Goal: Task Accomplishment & Management: Complete application form

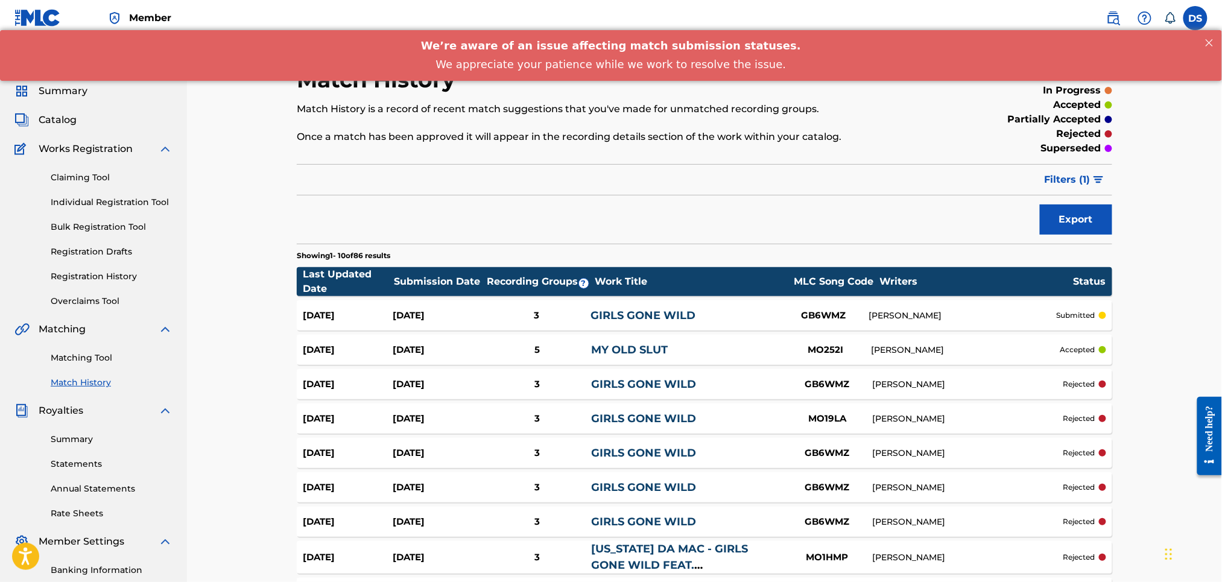
click at [1165, 299] on div "Match History Match History is a record of recent match suggestions that you've…" at bounding box center [704, 370] width 1035 height 669
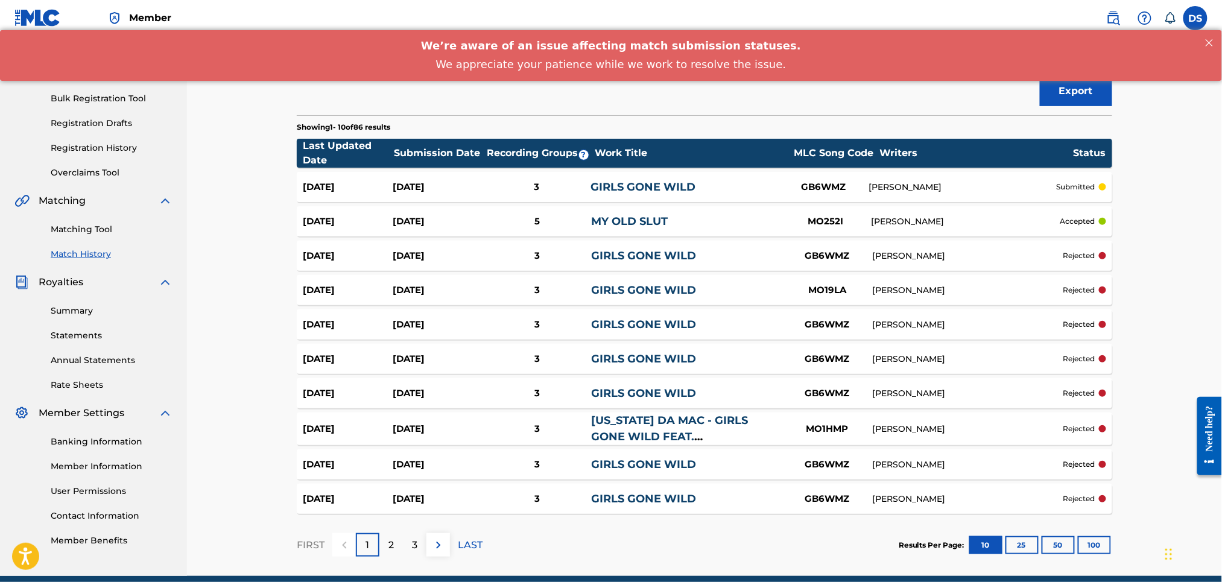
scroll to position [161, 0]
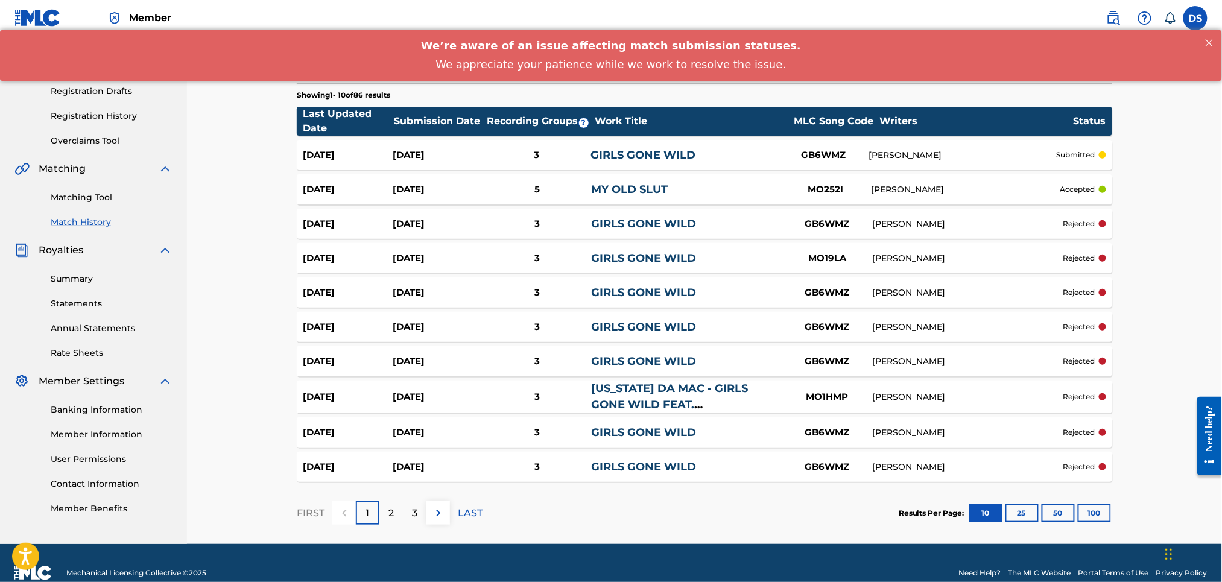
click at [103, 110] on link "Registration History" at bounding box center [112, 116] width 122 height 13
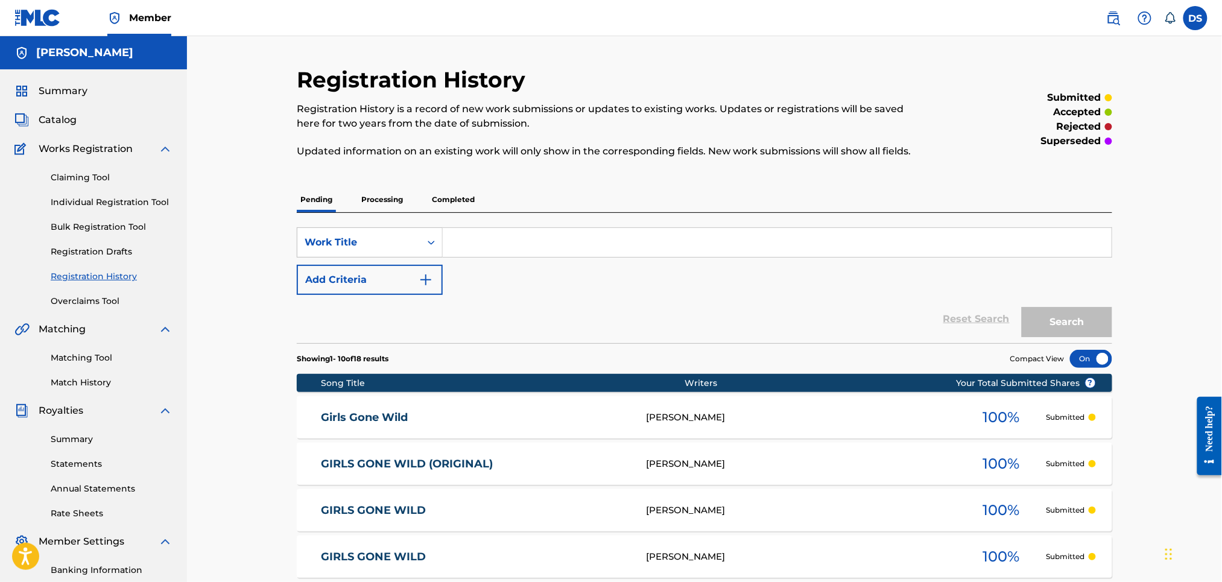
click at [88, 382] on link "Match History" at bounding box center [112, 383] width 122 height 13
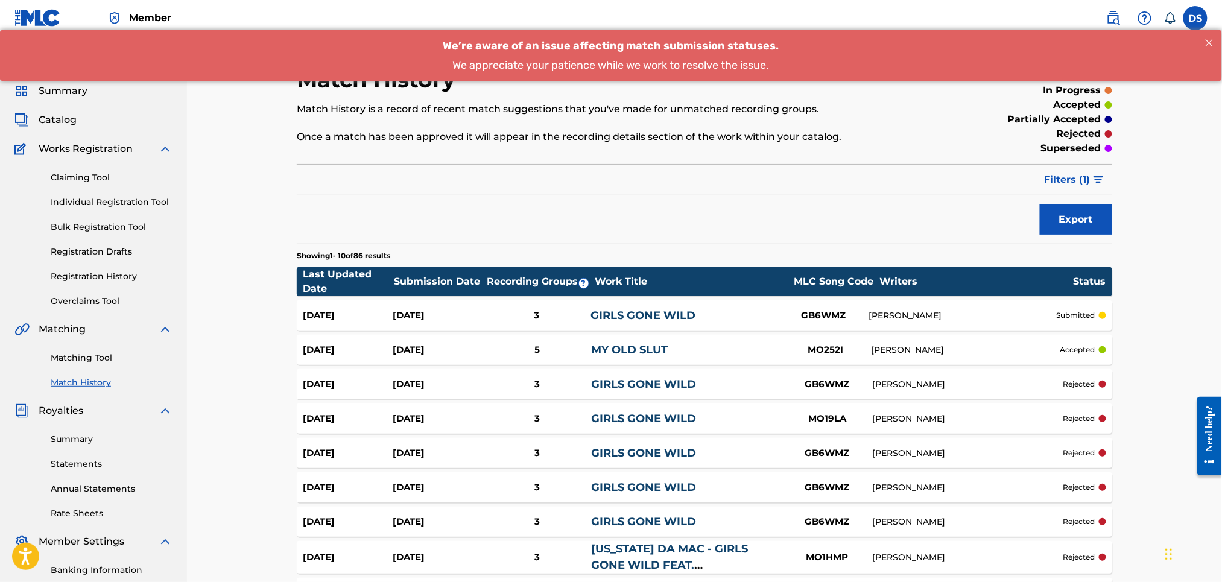
click at [1134, 320] on div "Match History Match History is a record of recent match suggestions that you've…" at bounding box center [704, 370] width 1035 height 669
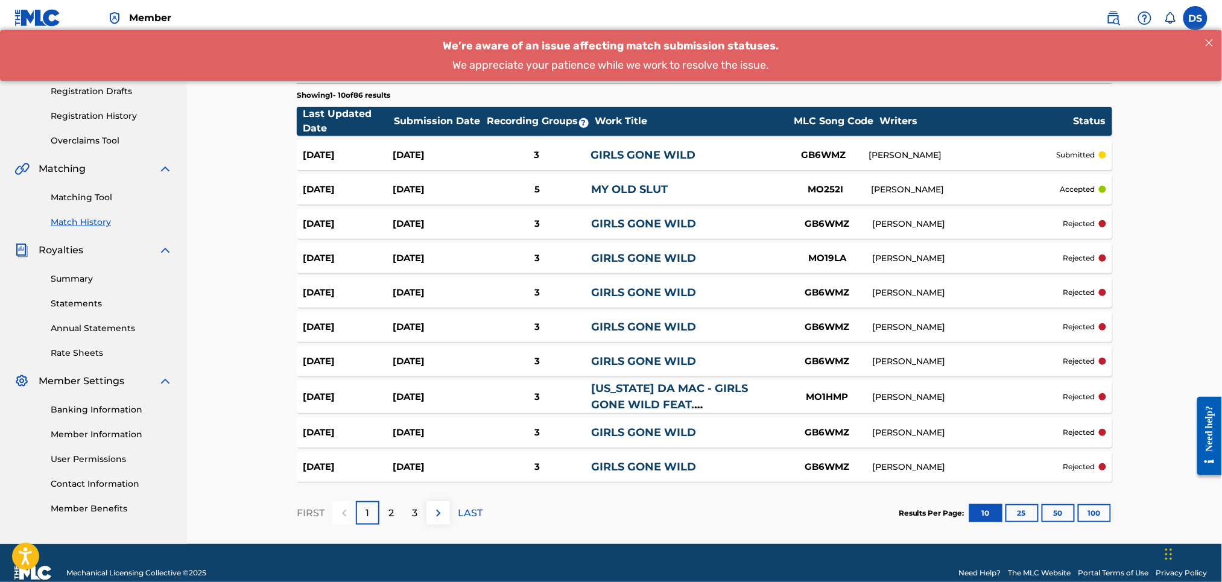
scroll to position [180, 0]
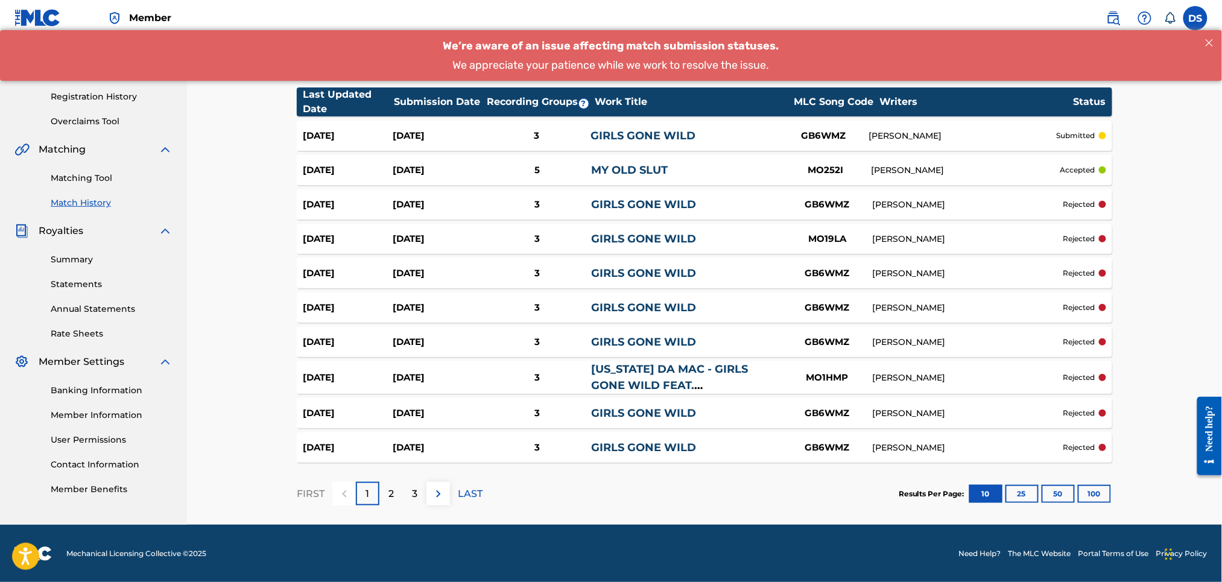
click at [439, 490] on img at bounding box center [438, 494] width 14 height 14
drag, startPoint x: 1115, startPoint y: 191, endPoint x: 1012, endPoint y: 191, distance: 102.6
click at [1114, 191] on div "Match History Match History is a record of recent match suggestions that you've…" at bounding box center [704, 206] width 845 height 638
click at [1012, 191] on div "[DATE] [DATE] 3 GIRLS GONE WILD GB6WMZ [PERSON_NAME] rejected" at bounding box center [705, 204] width 816 height 30
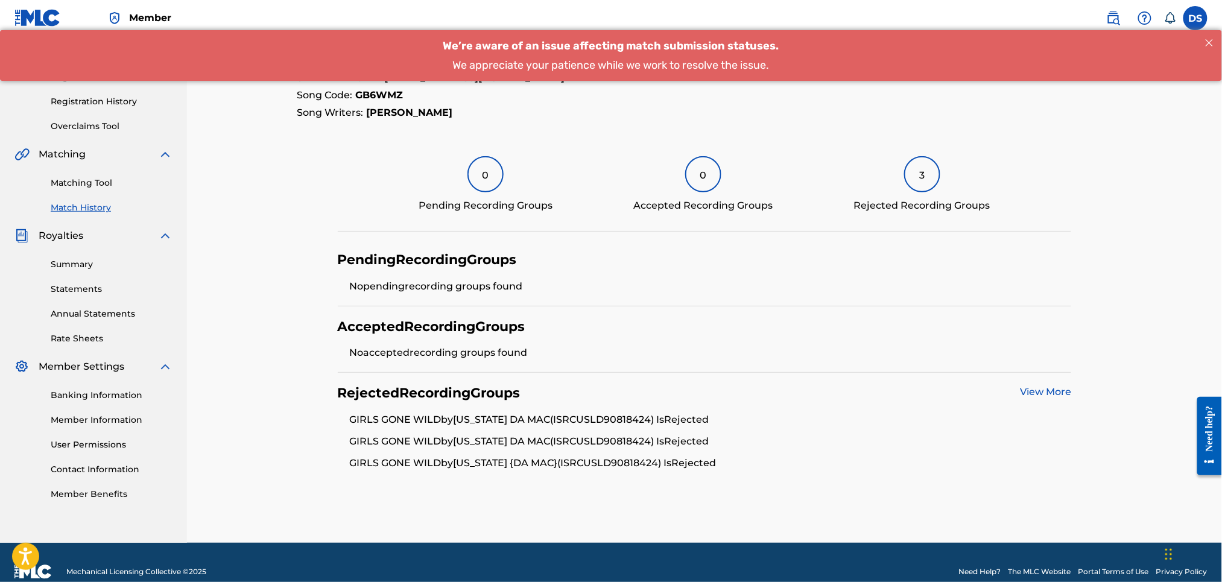
scroll to position [194, 0]
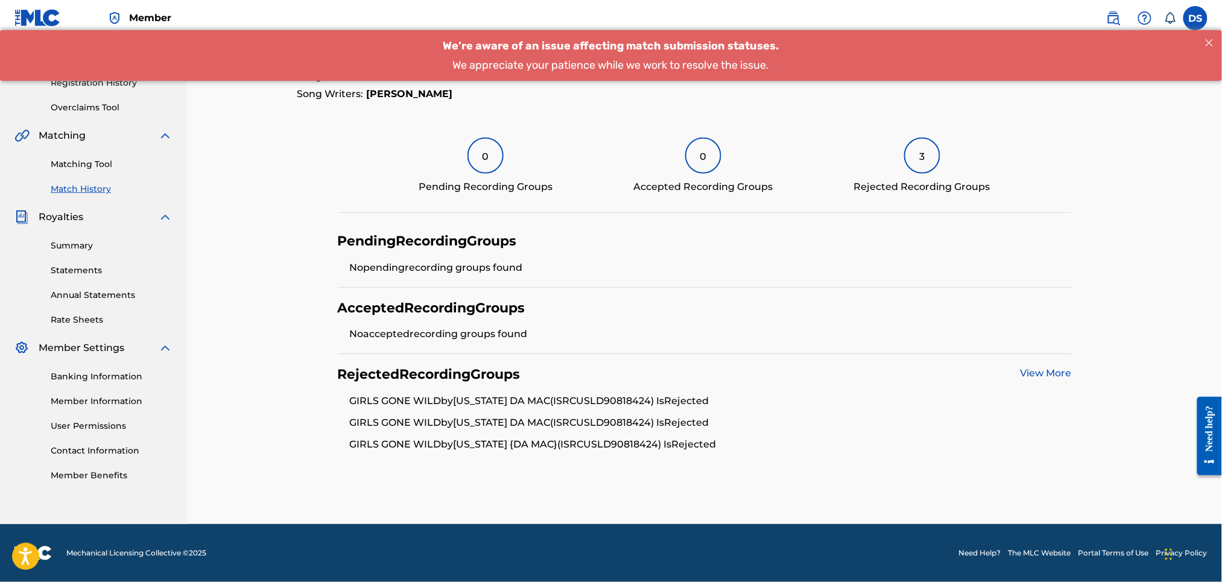
click at [81, 191] on link "Match History" at bounding box center [112, 189] width 122 height 13
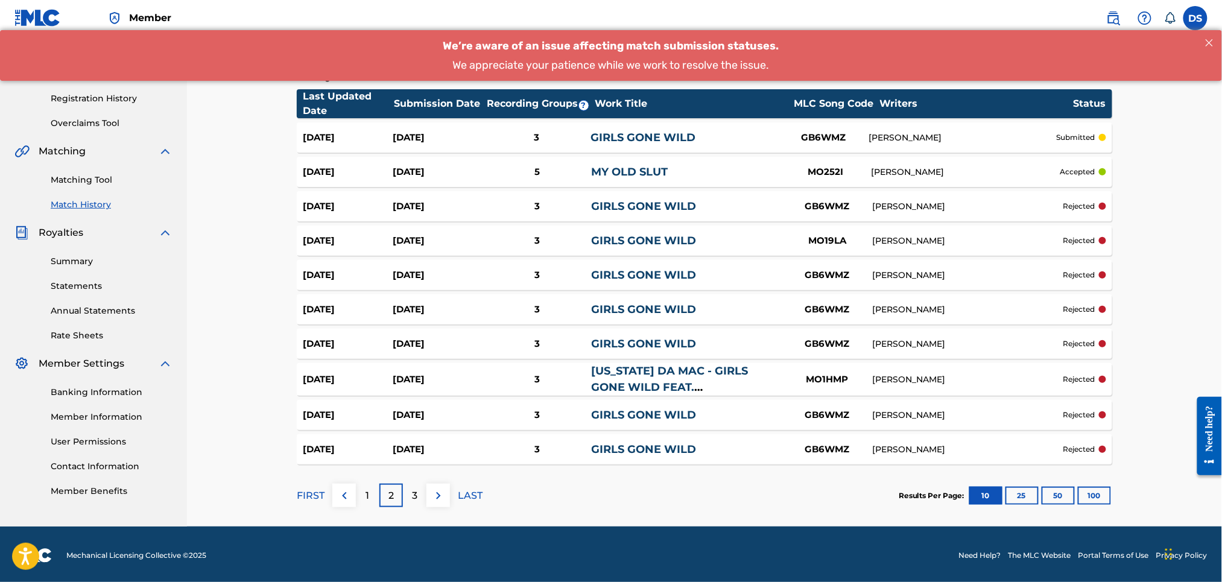
scroll to position [180, 0]
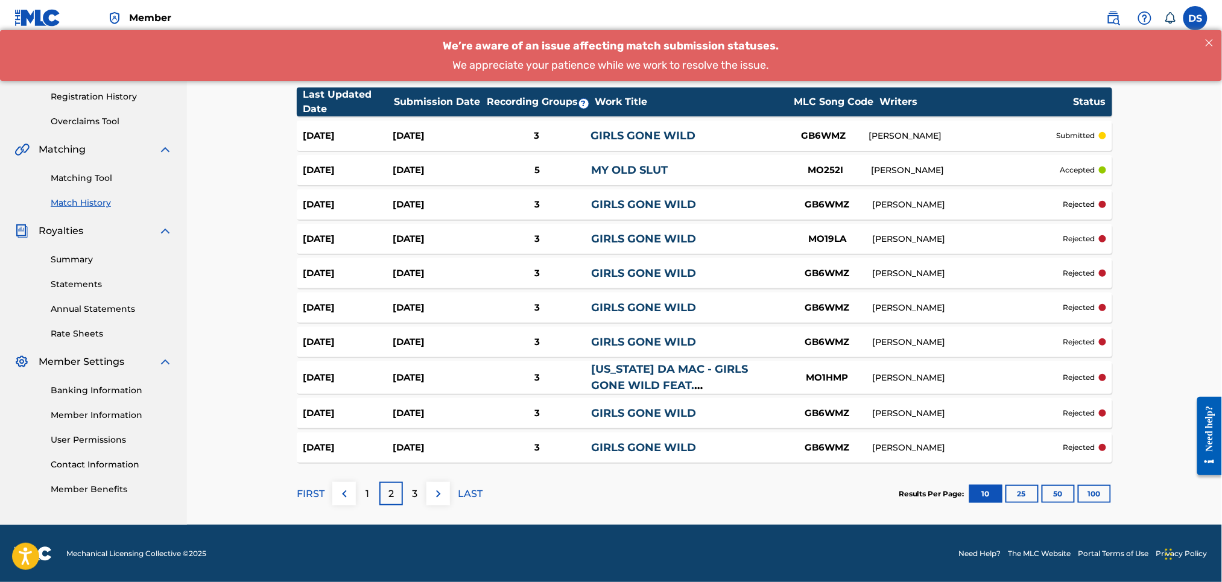
click at [418, 494] on p "3" at bounding box center [414, 494] width 5 height 14
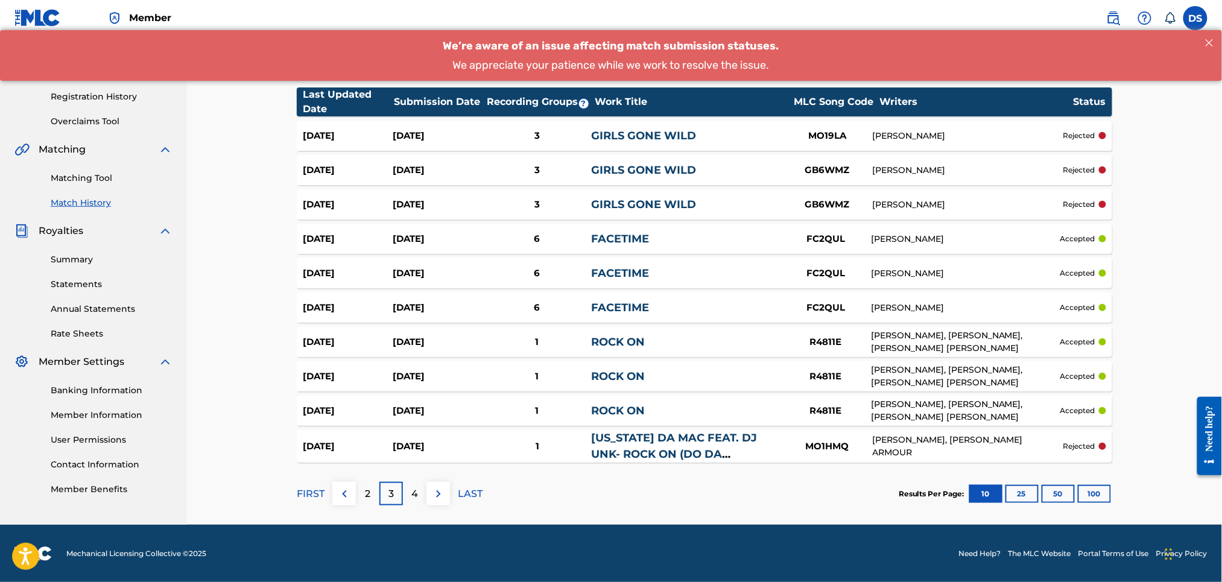
click at [538, 237] on div "6" at bounding box center [537, 239] width 108 height 14
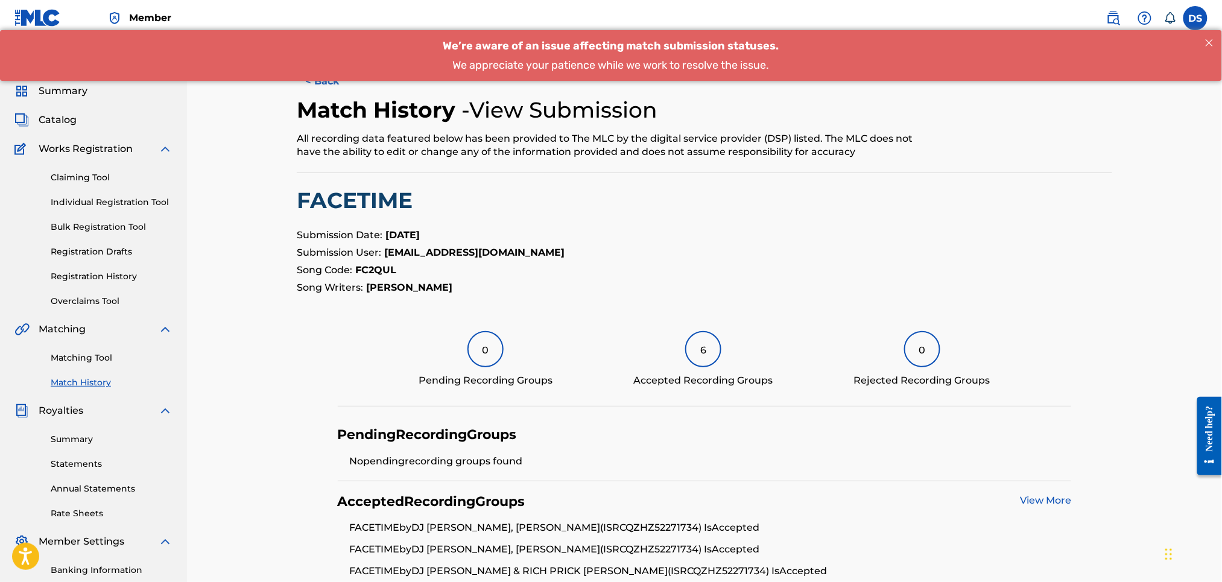
click at [1125, 368] on div "< Back Match History - View Submission All recording data featured below has be…" at bounding box center [704, 392] width 845 height 652
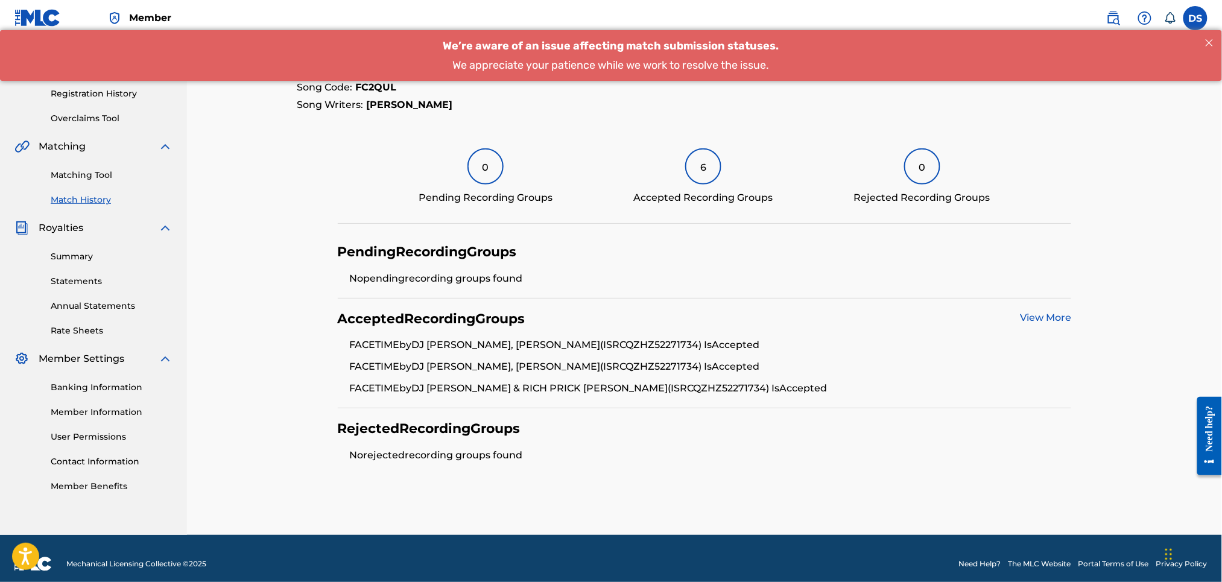
scroll to position [194, 0]
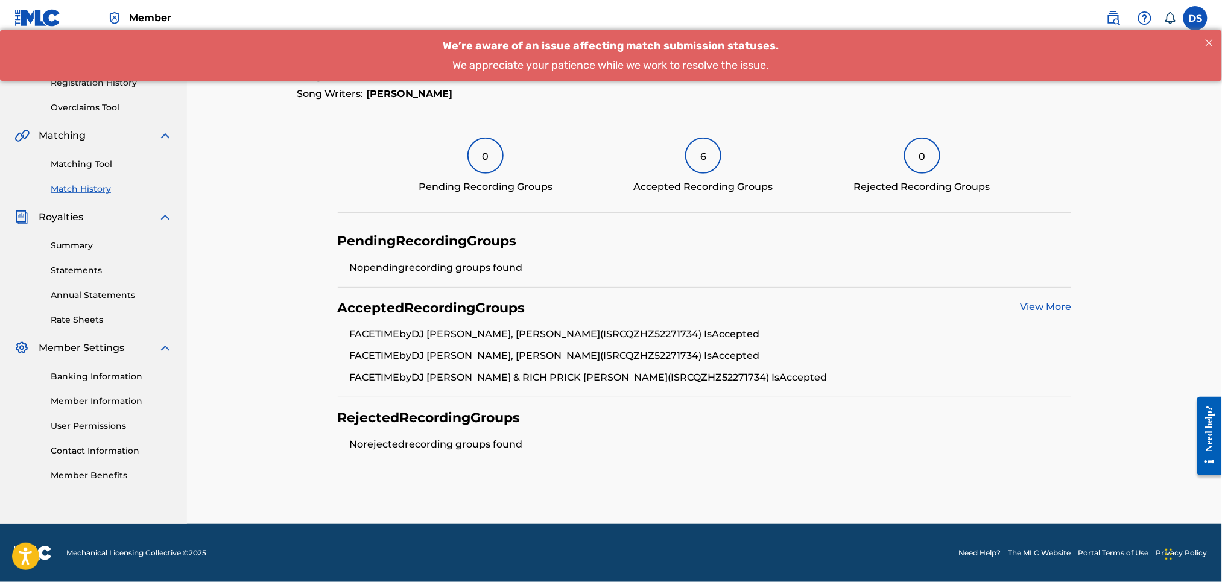
click at [1038, 307] on link "View More" at bounding box center [1045, 306] width 51 height 11
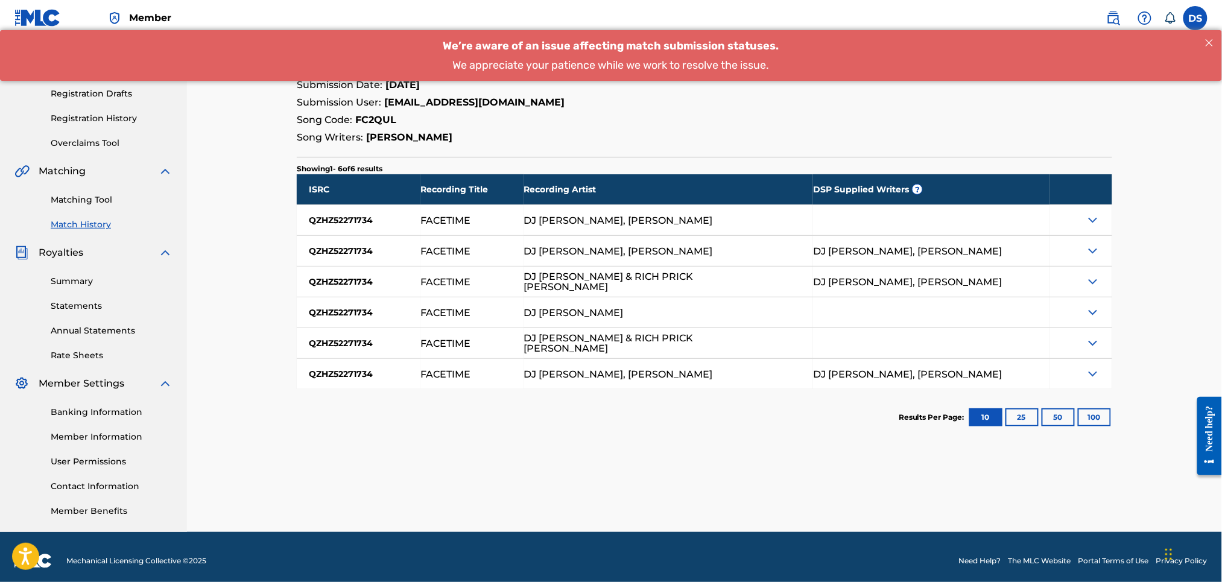
scroll to position [165, 0]
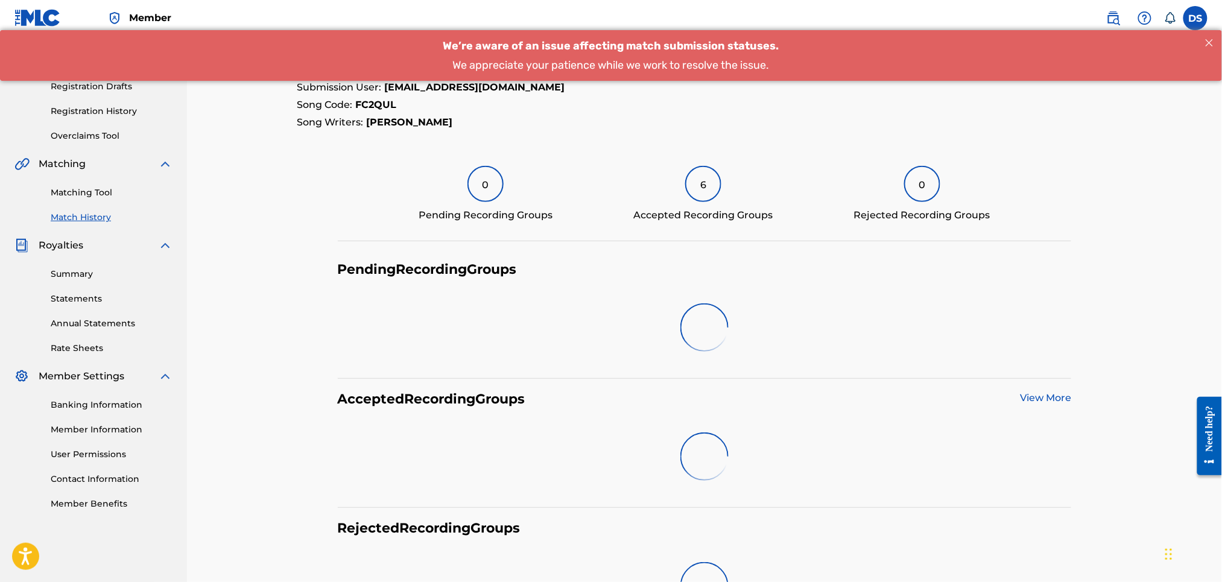
scroll to position [194, 0]
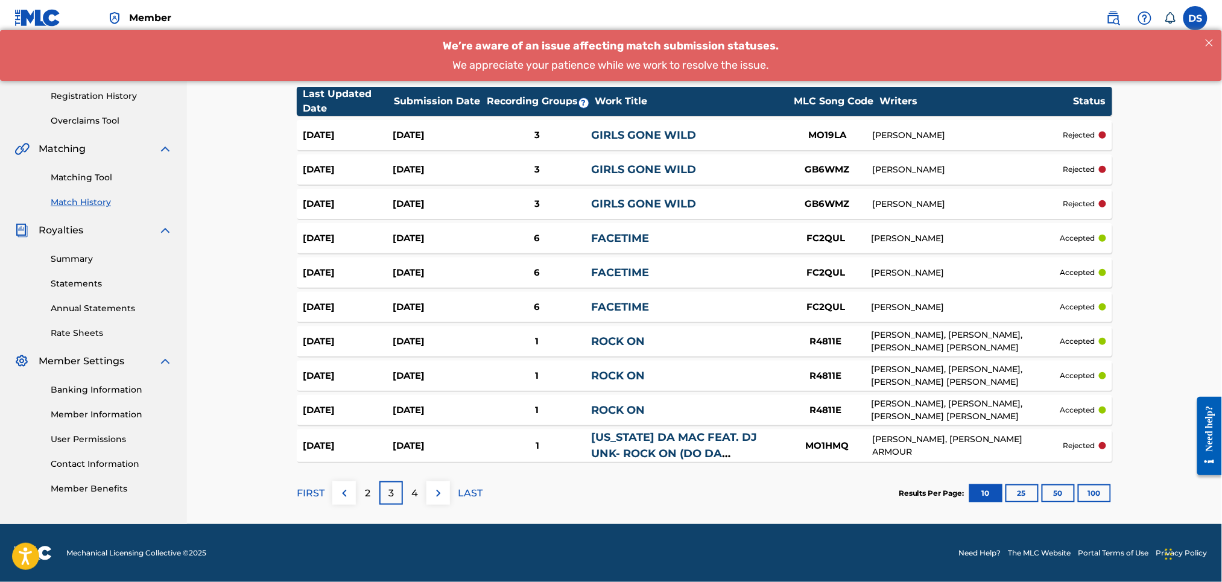
scroll to position [180, 0]
click at [436, 497] on img at bounding box center [438, 494] width 14 height 14
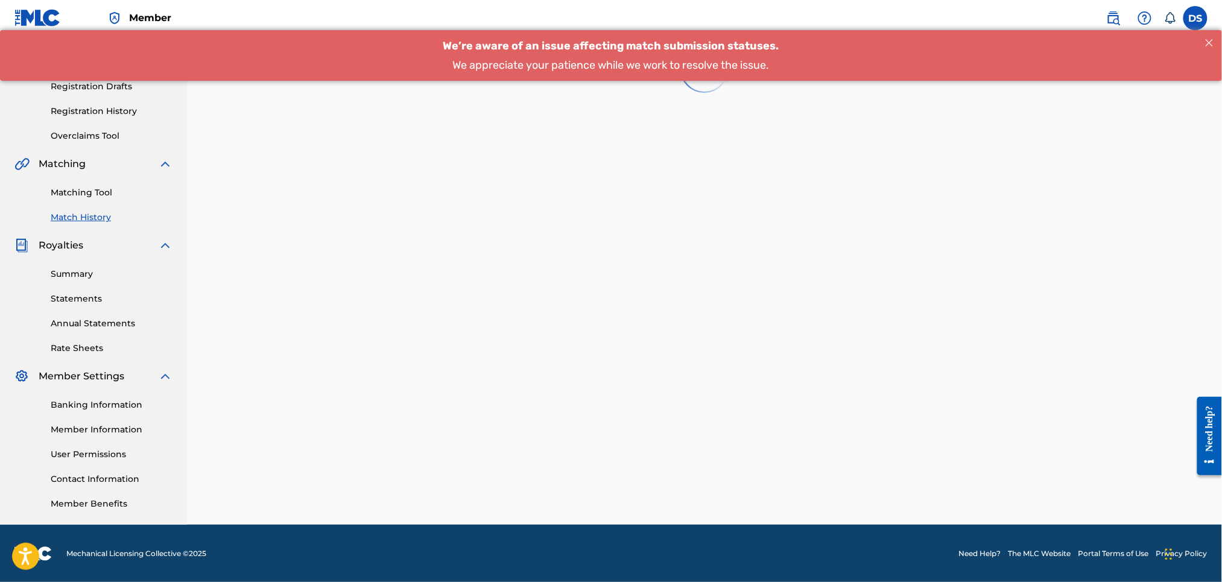
scroll to position [177, 0]
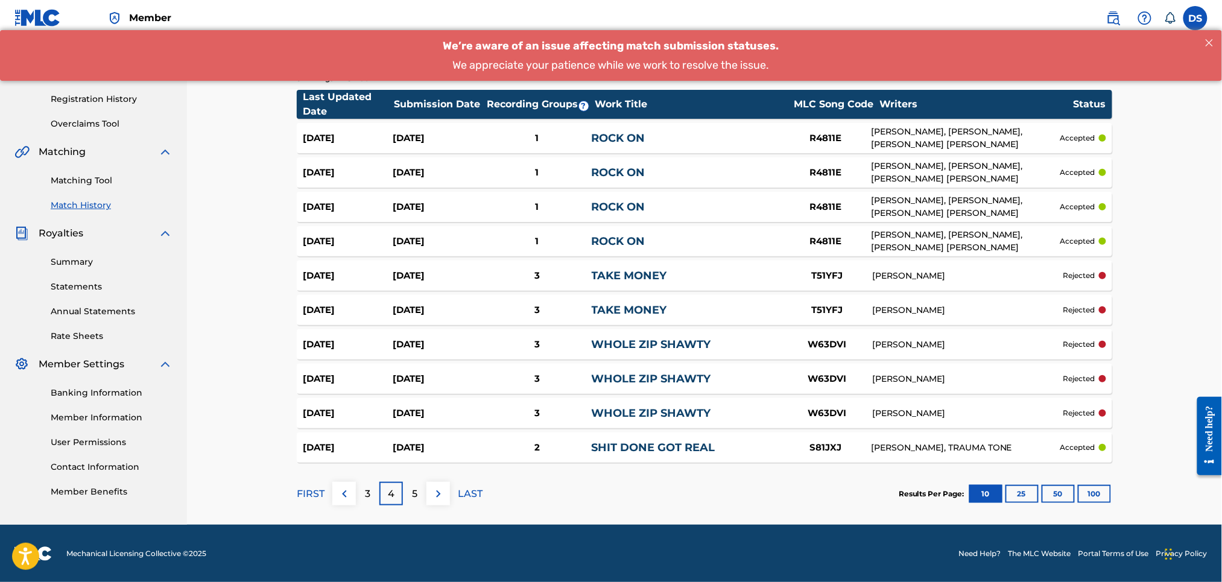
click at [442, 485] on button at bounding box center [439, 494] width 24 height 24
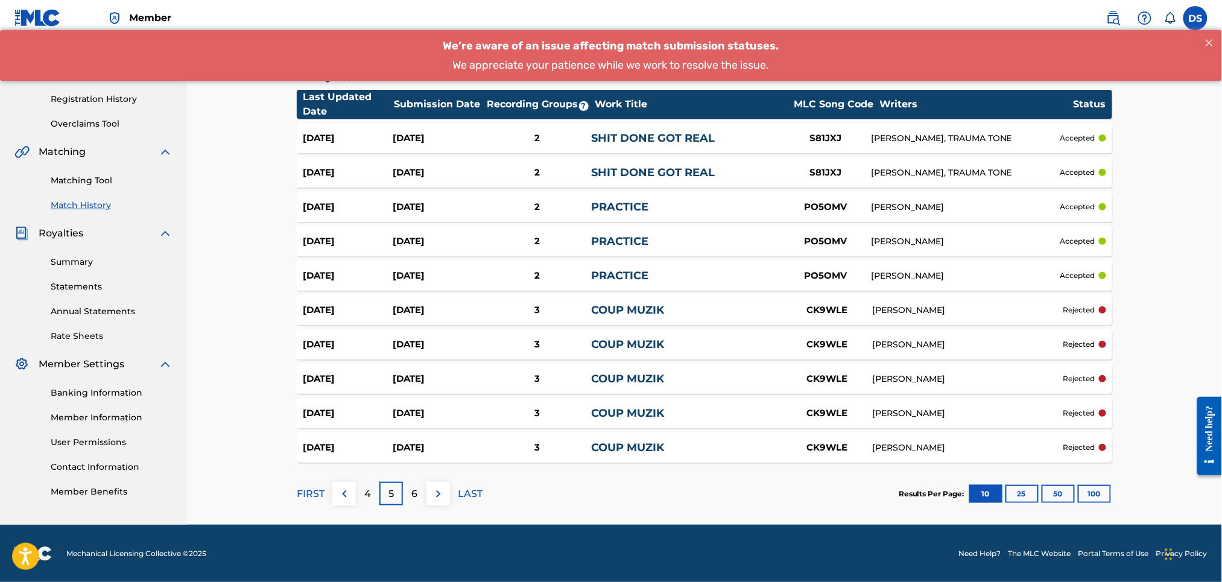
click at [442, 485] on button at bounding box center [439, 494] width 24 height 24
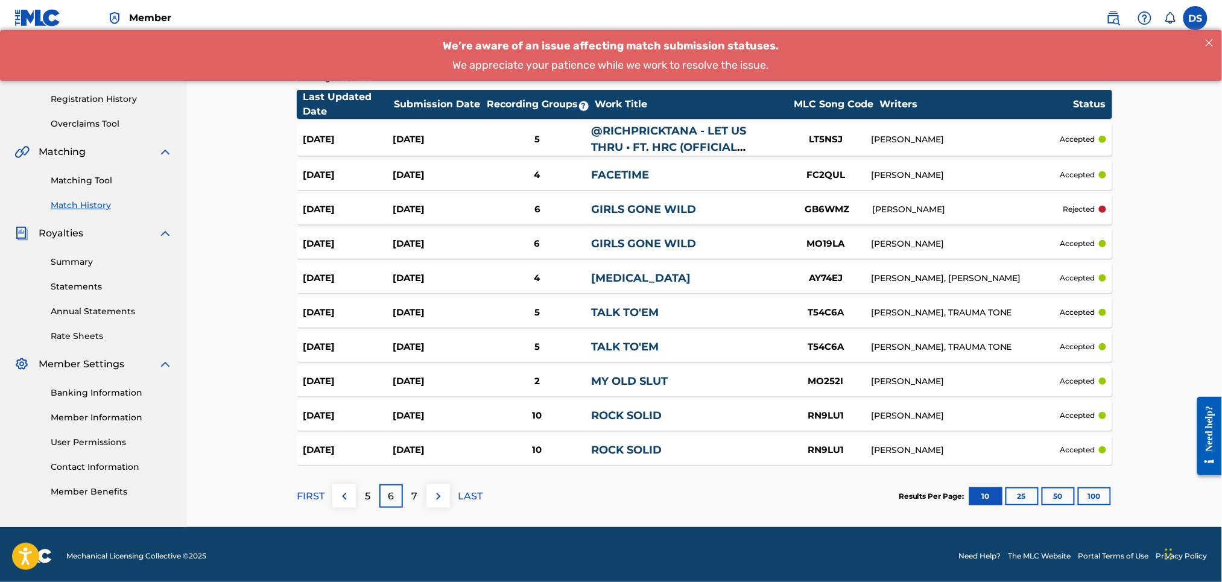
click at [648, 145] on link "@RICHPRICKTANA‬ - LET US THRU • FT. HRC (OFFICIAL VIDEO)" at bounding box center [668, 147] width 155 height 46
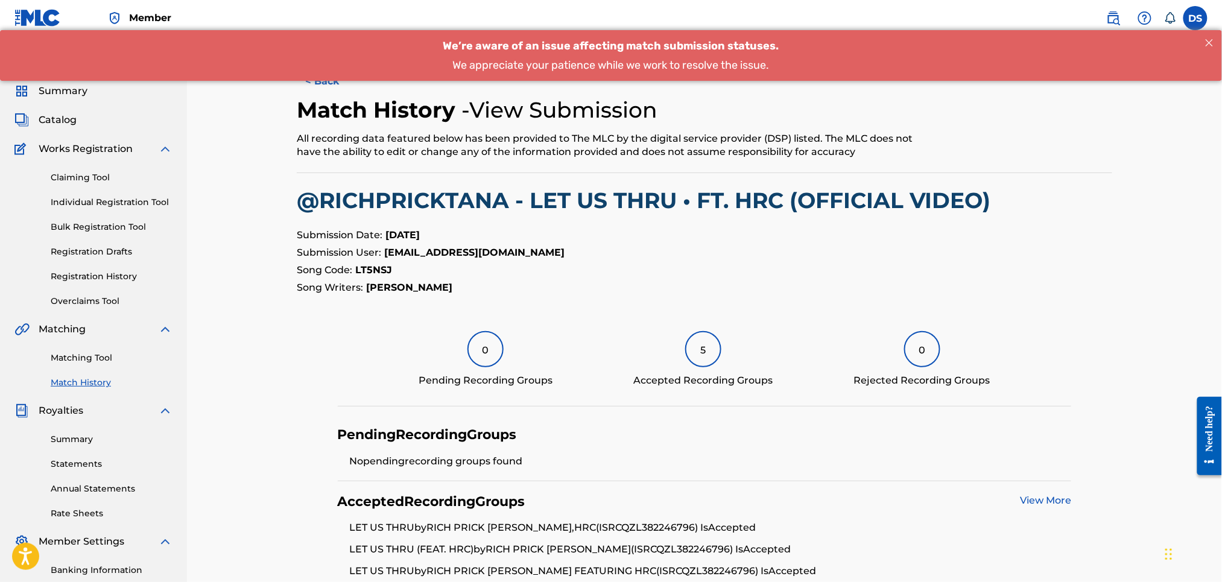
click at [1047, 497] on link "View More" at bounding box center [1045, 500] width 51 height 11
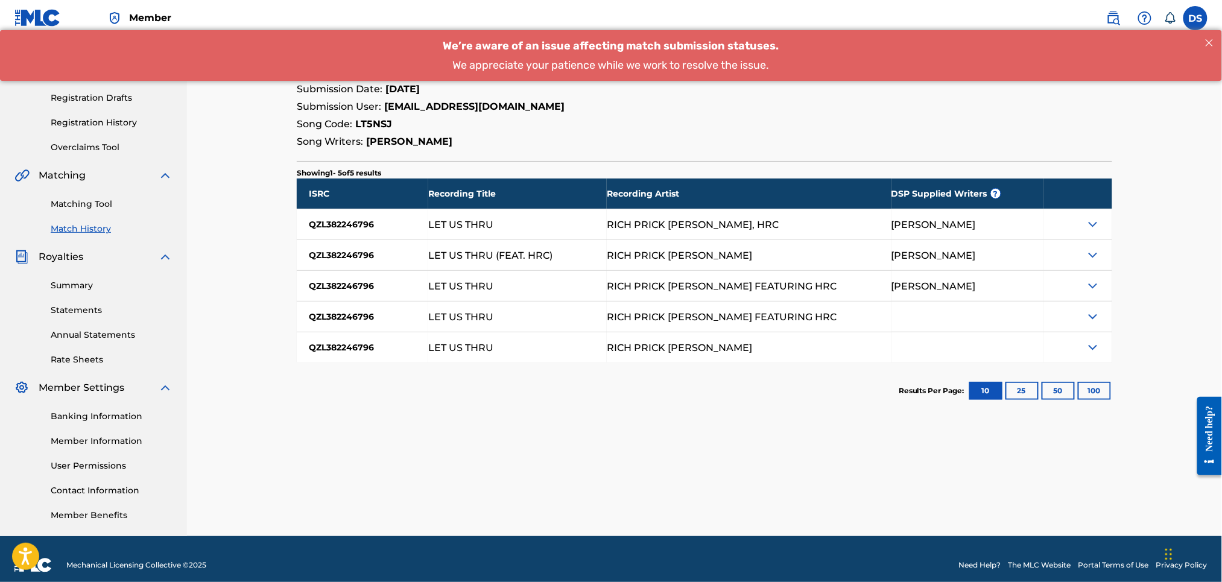
scroll to position [161, 0]
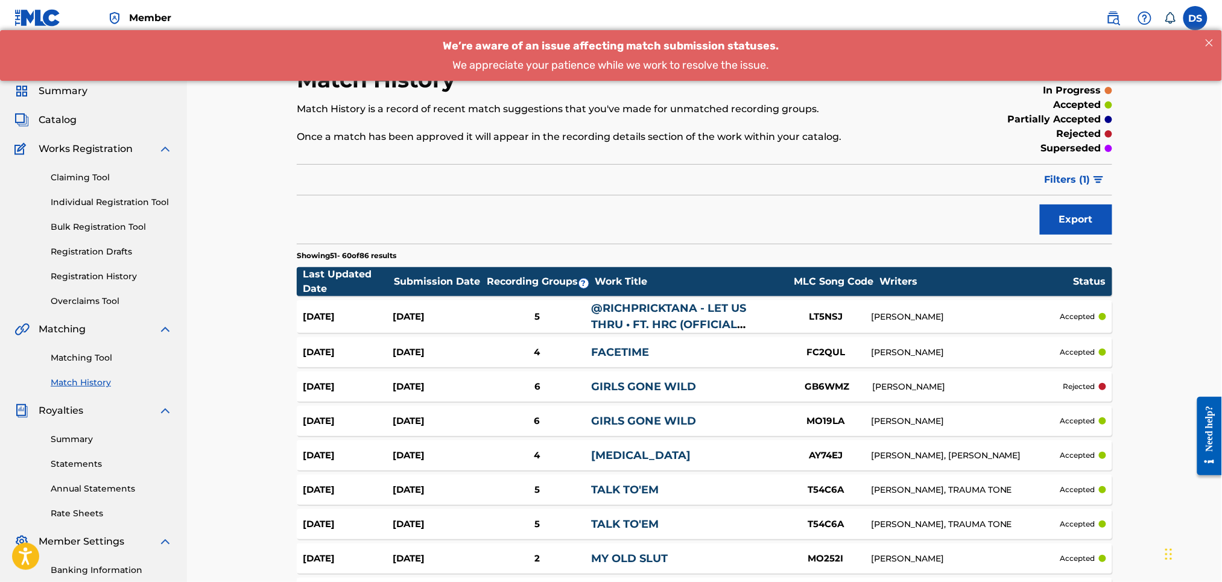
scroll to position [177, 0]
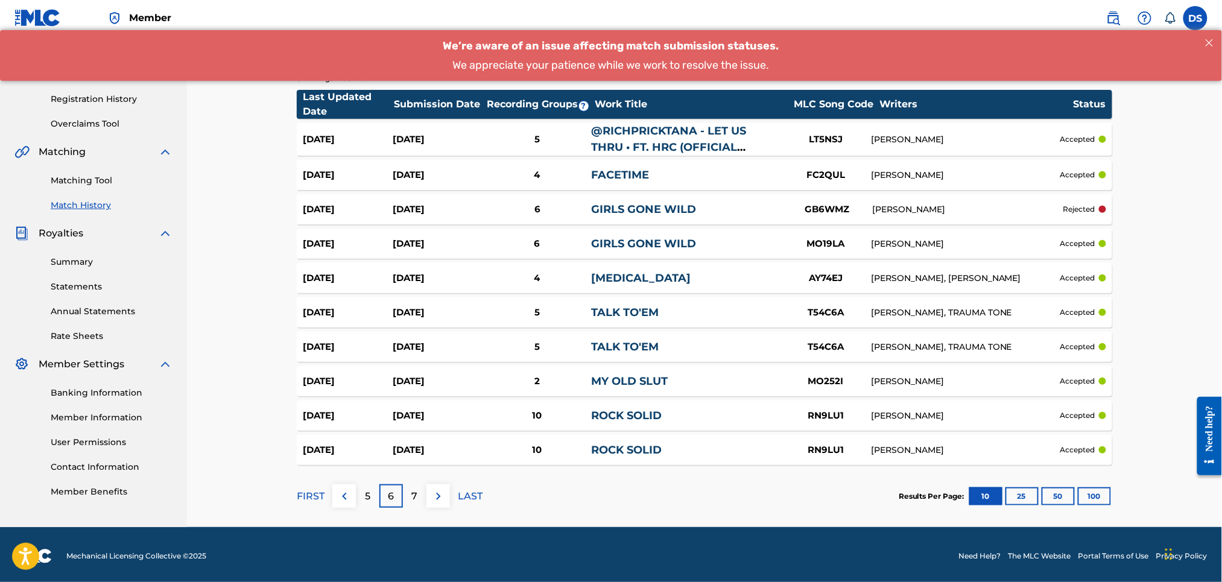
click at [632, 413] on link "ROCK SOLID" at bounding box center [626, 415] width 71 height 13
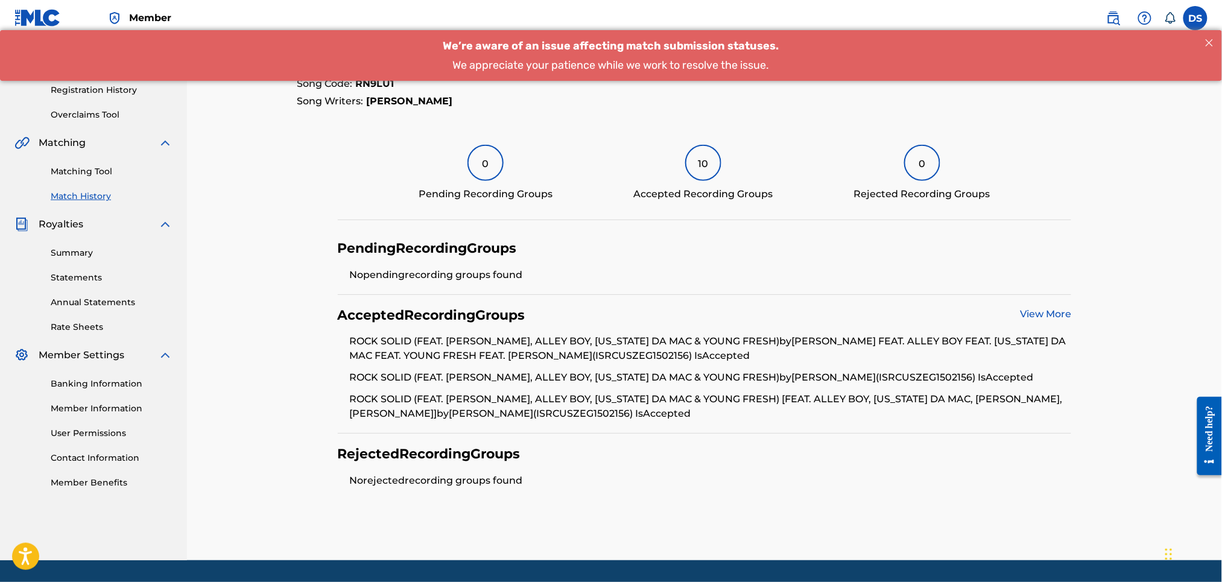
scroll to position [223, 0]
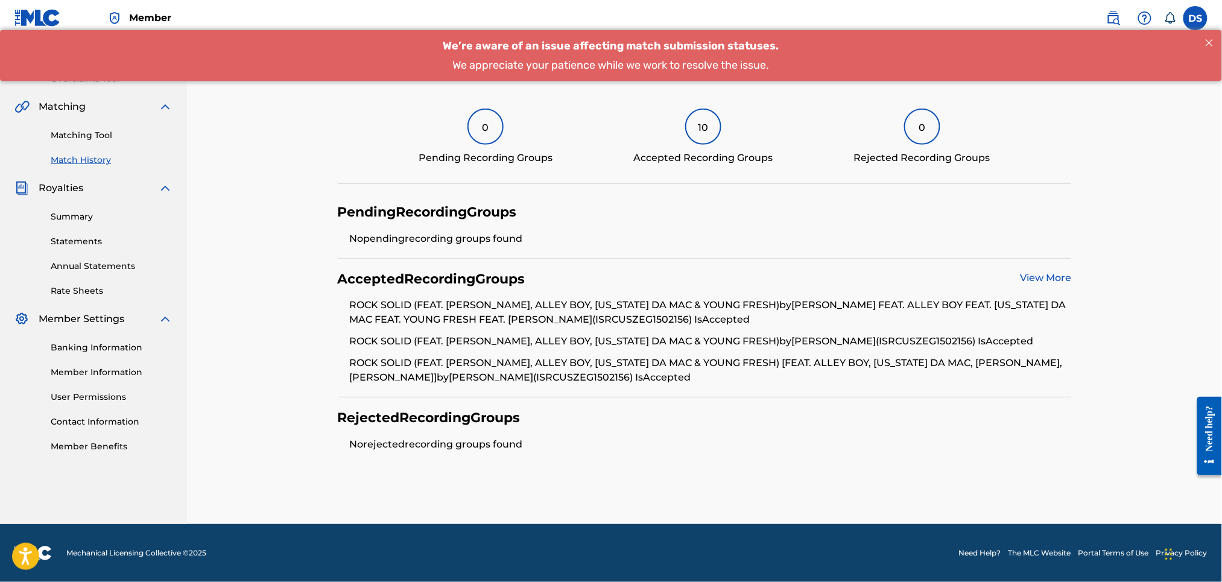
click at [1046, 276] on link "View More" at bounding box center [1045, 277] width 51 height 11
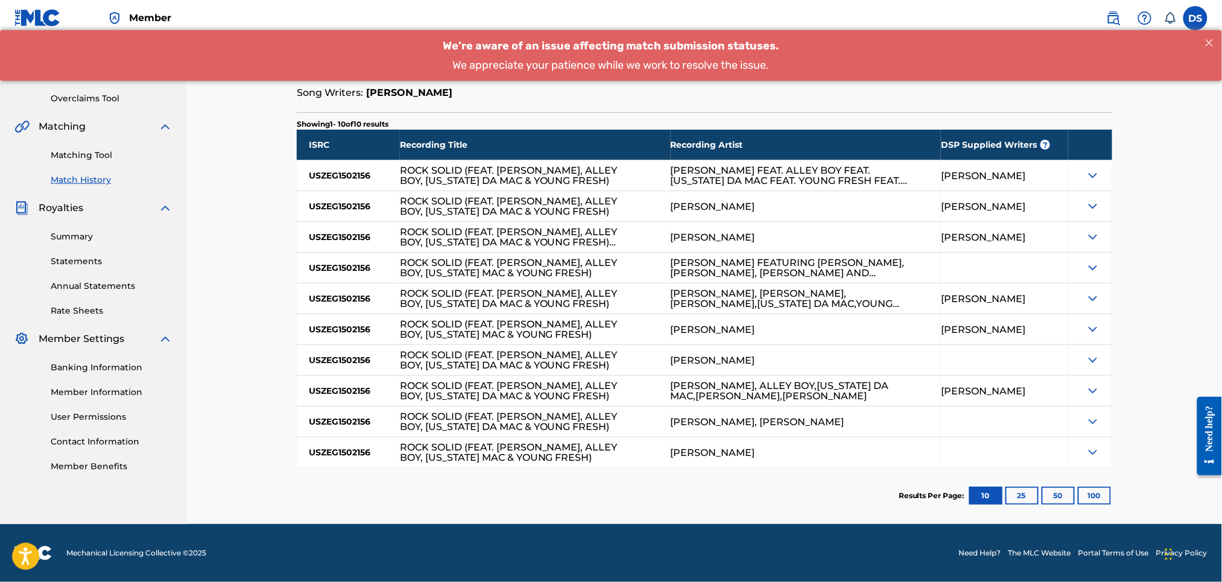
scroll to position [171, 0]
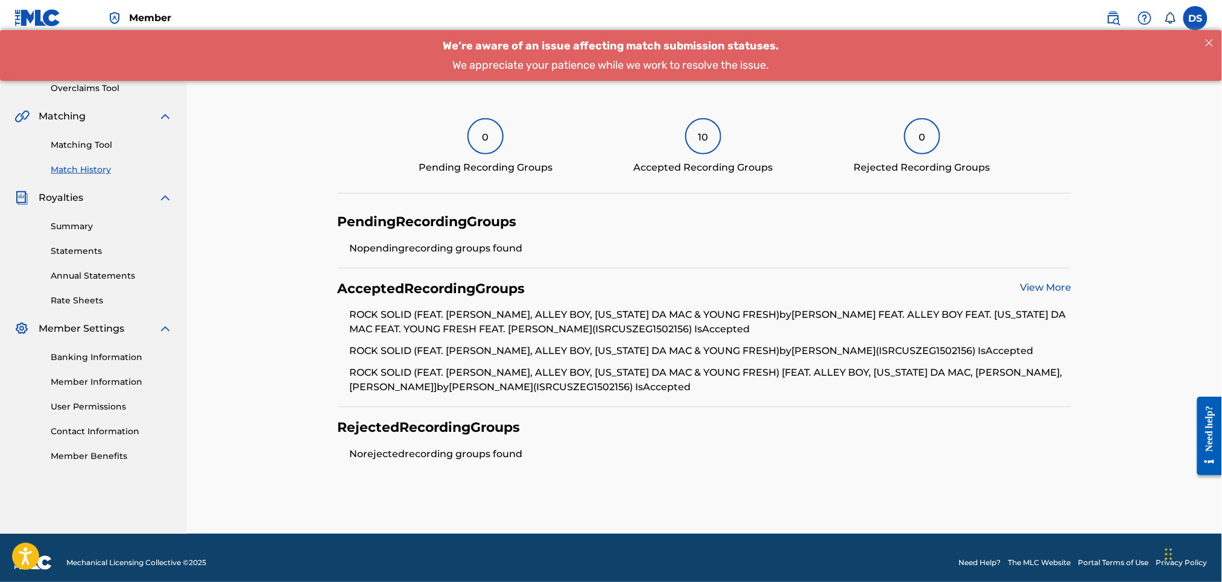
scroll to position [223, 0]
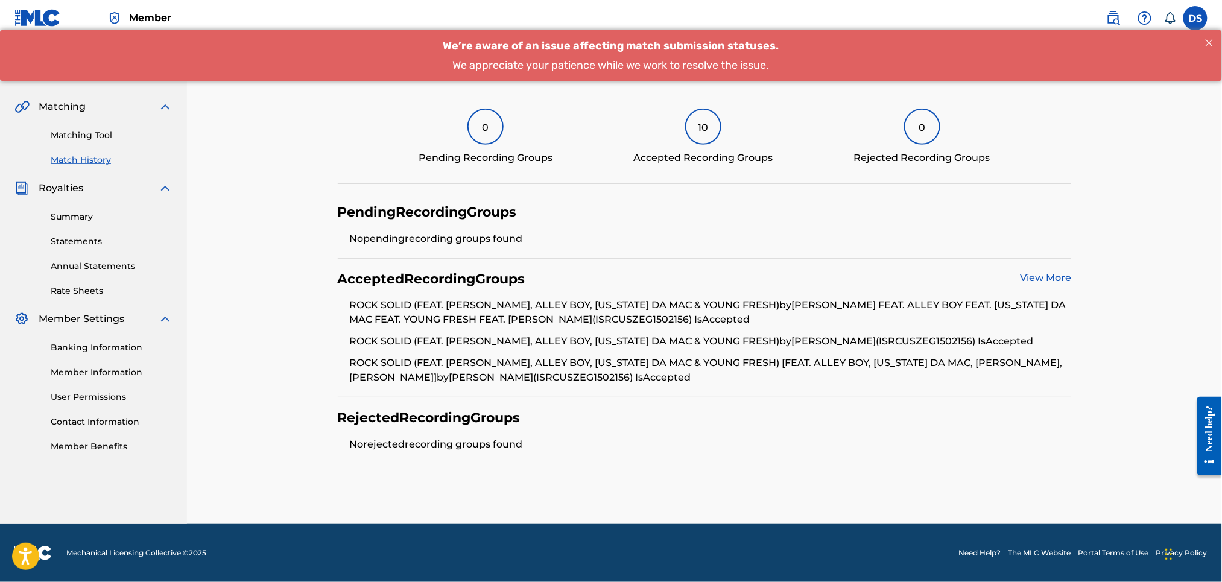
click at [81, 155] on link "Match History" at bounding box center [112, 160] width 122 height 13
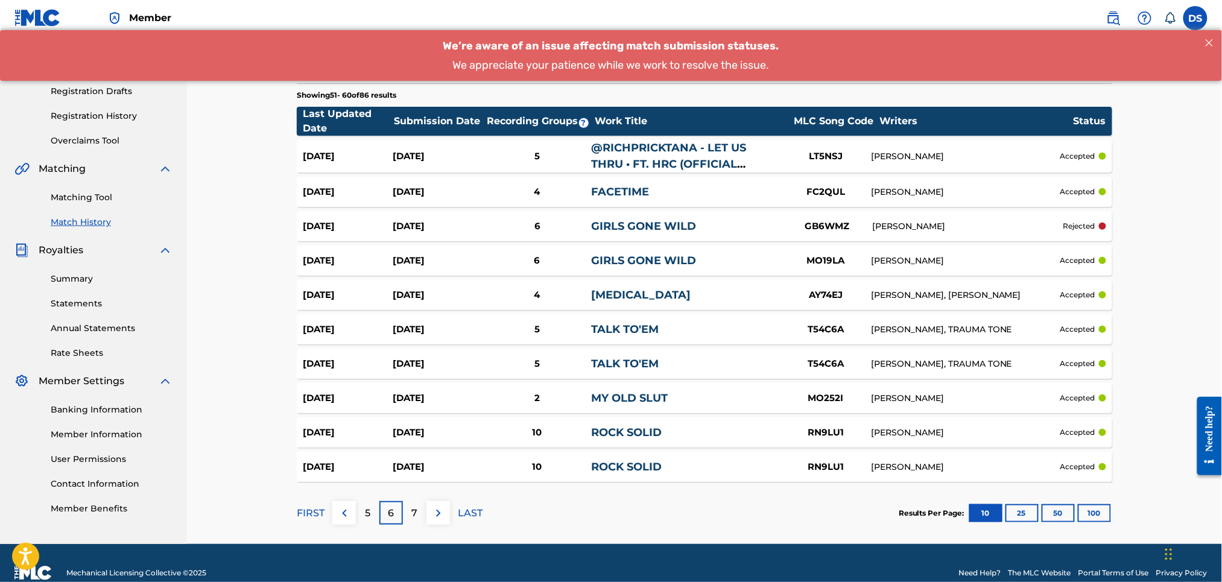
scroll to position [180, 0]
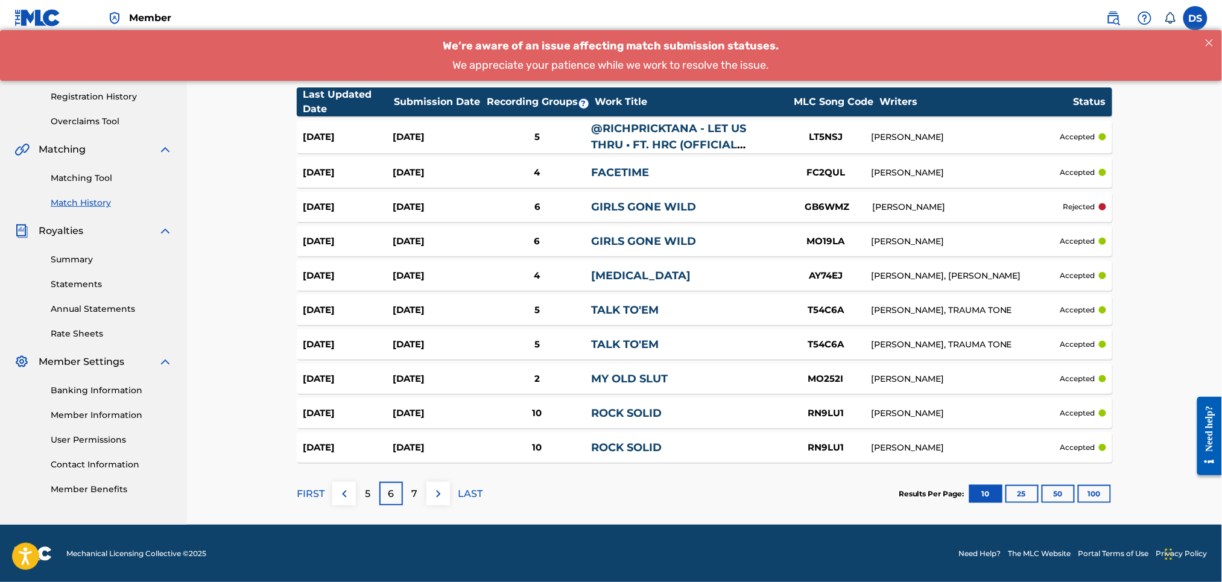
click at [628, 304] on link "TALK TO'EM" at bounding box center [625, 310] width 68 height 13
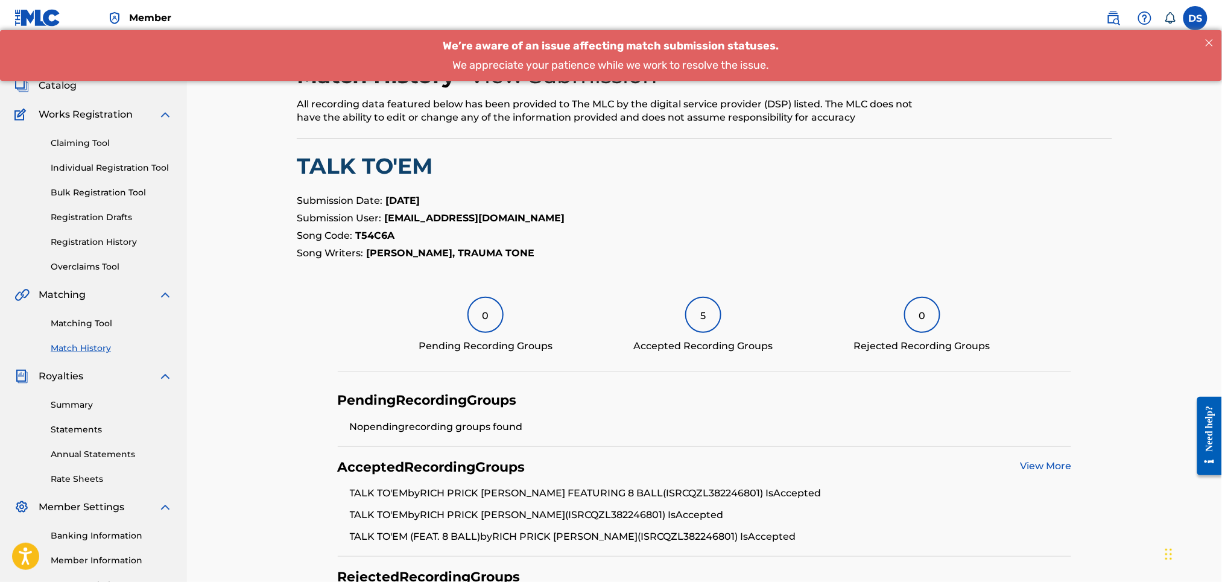
scroll to position [64, 0]
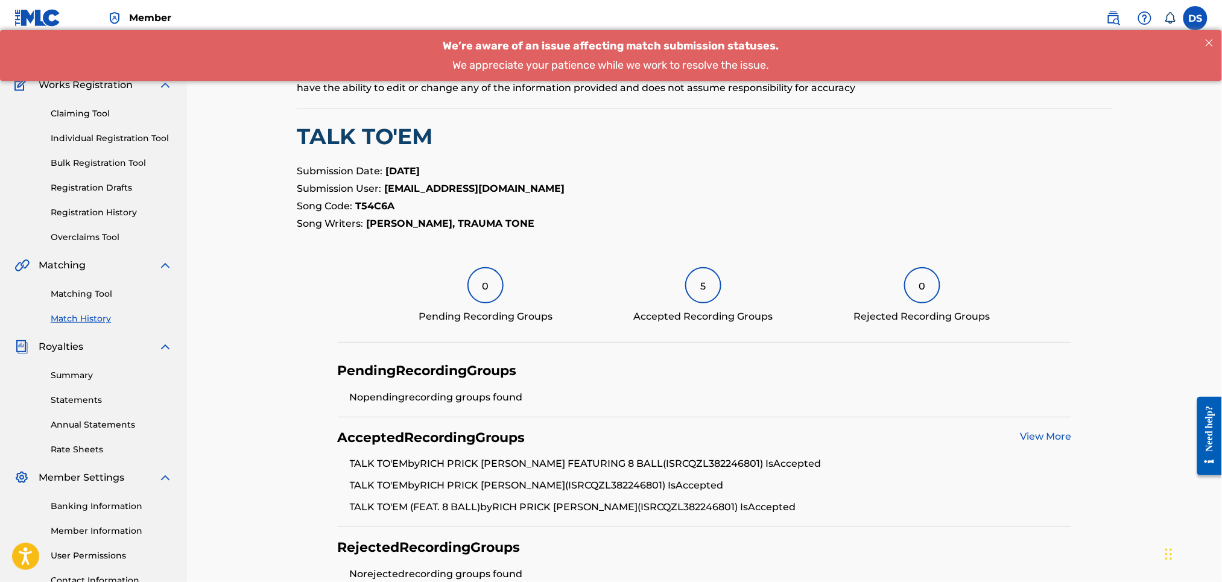
click at [1031, 433] on link "View More" at bounding box center [1045, 436] width 51 height 11
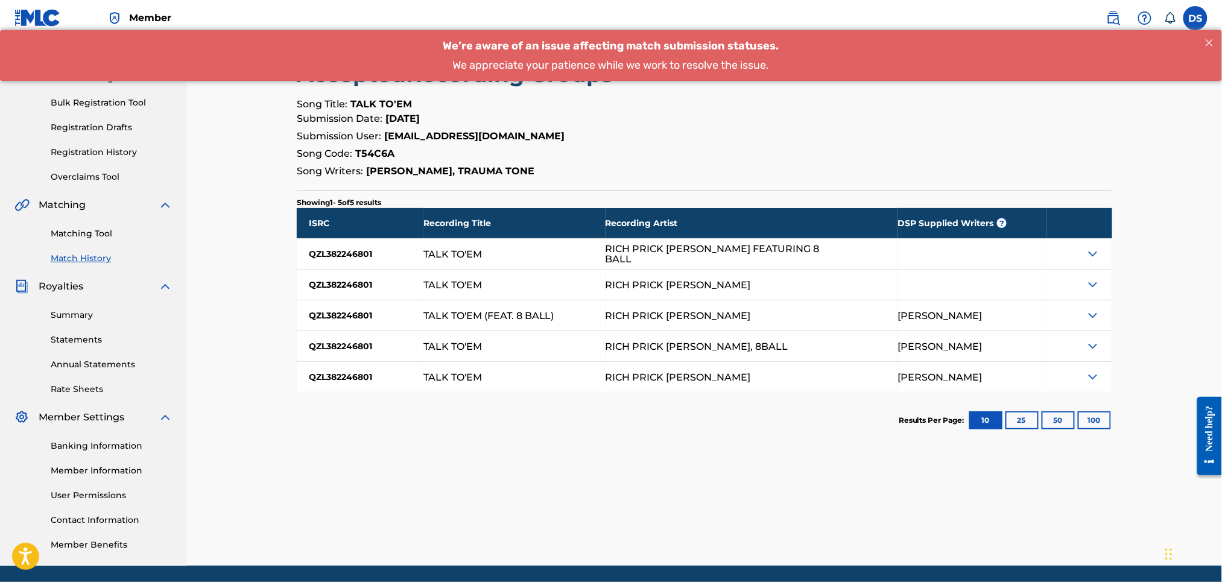
scroll to position [129, 0]
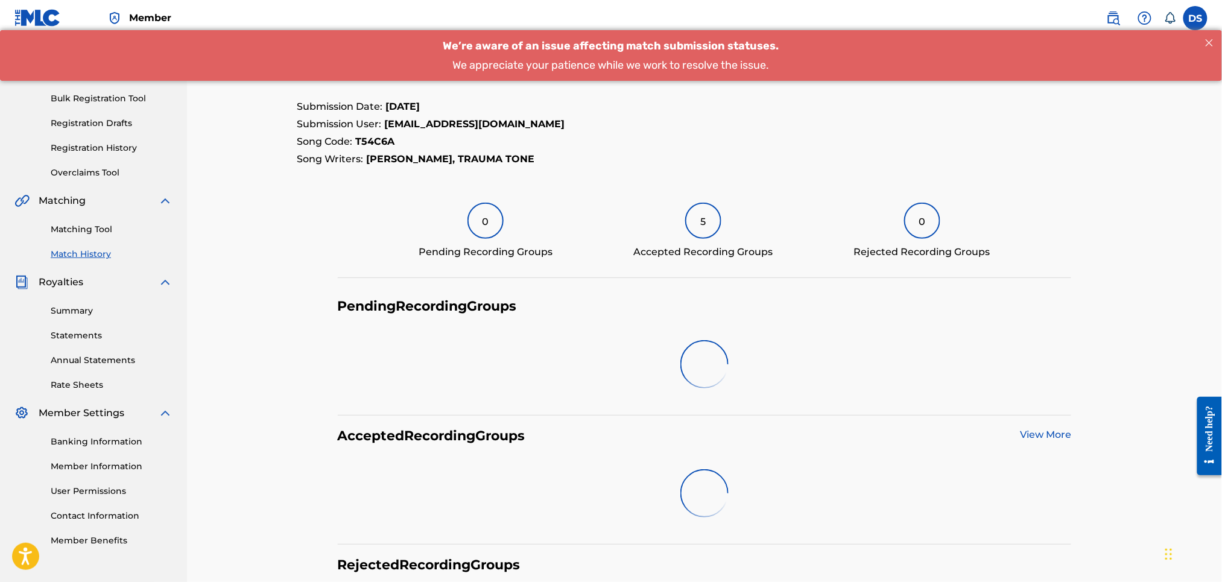
scroll to position [64, 0]
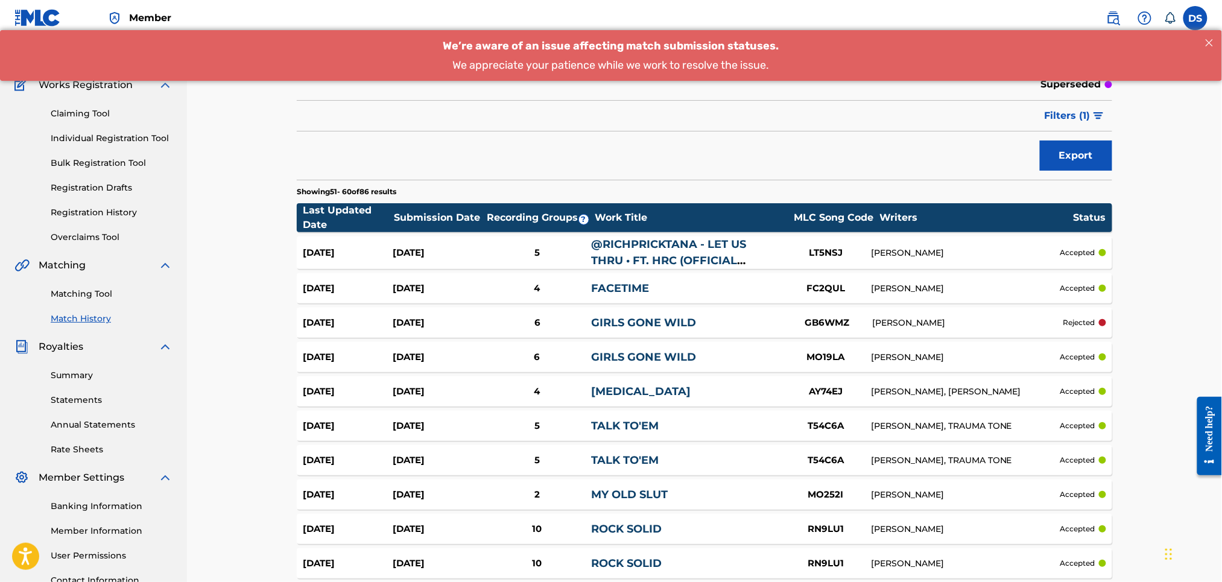
scroll to position [180, 0]
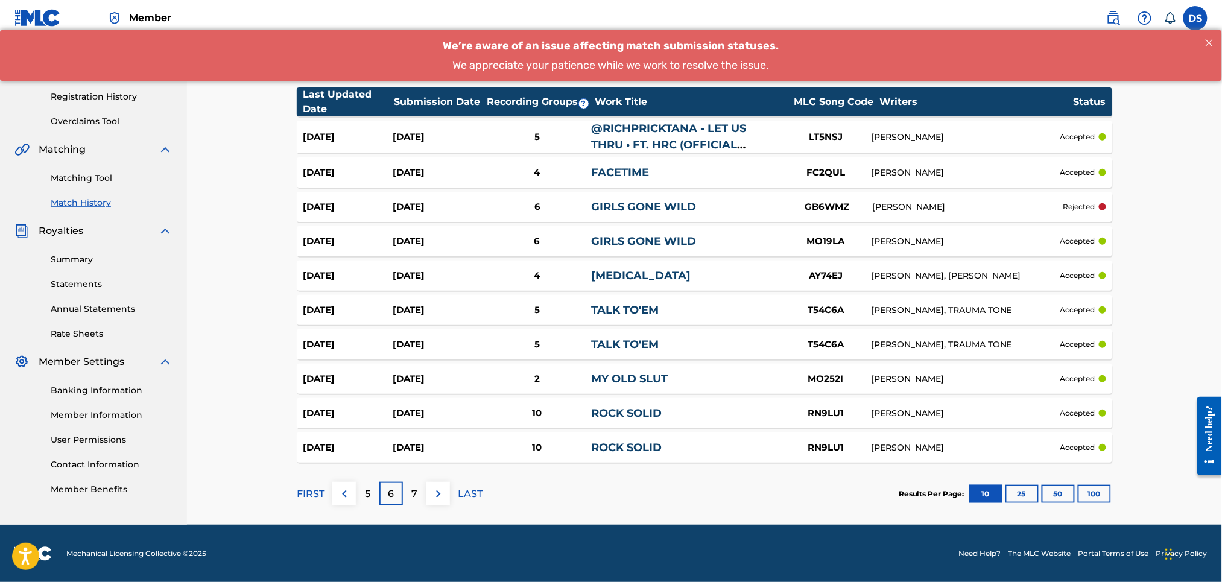
click at [412, 490] on p "7" at bounding box center [415, 494] width 6 height 14
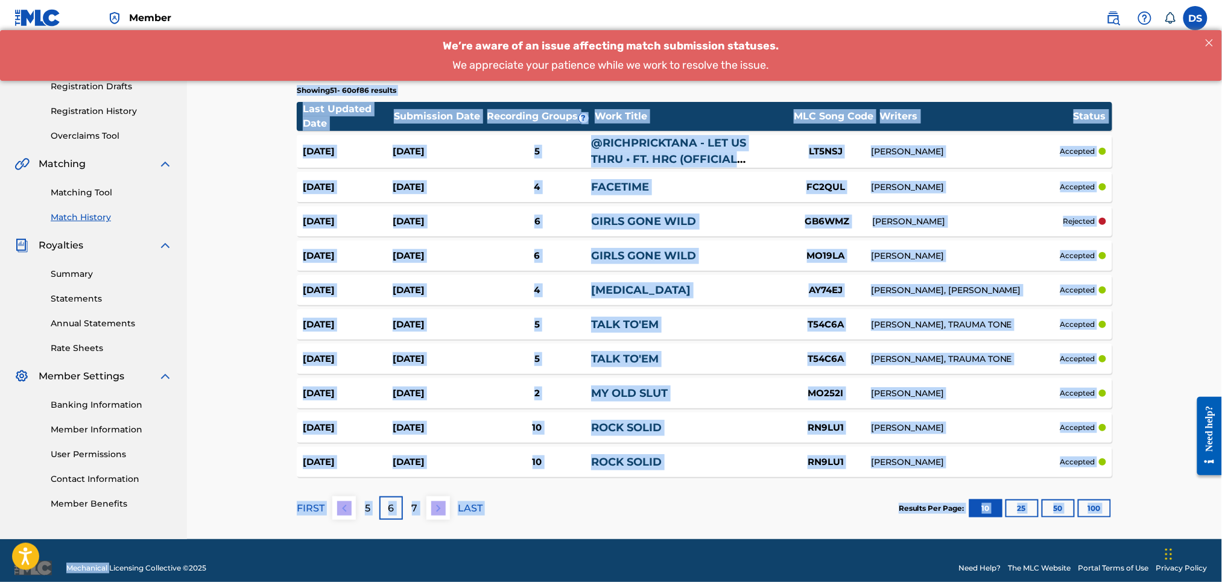
click at [412, 490] on div "Match History Match History is a record of recent match suggestions that you've…" at bounding box center [704, 220] width 845 height 638
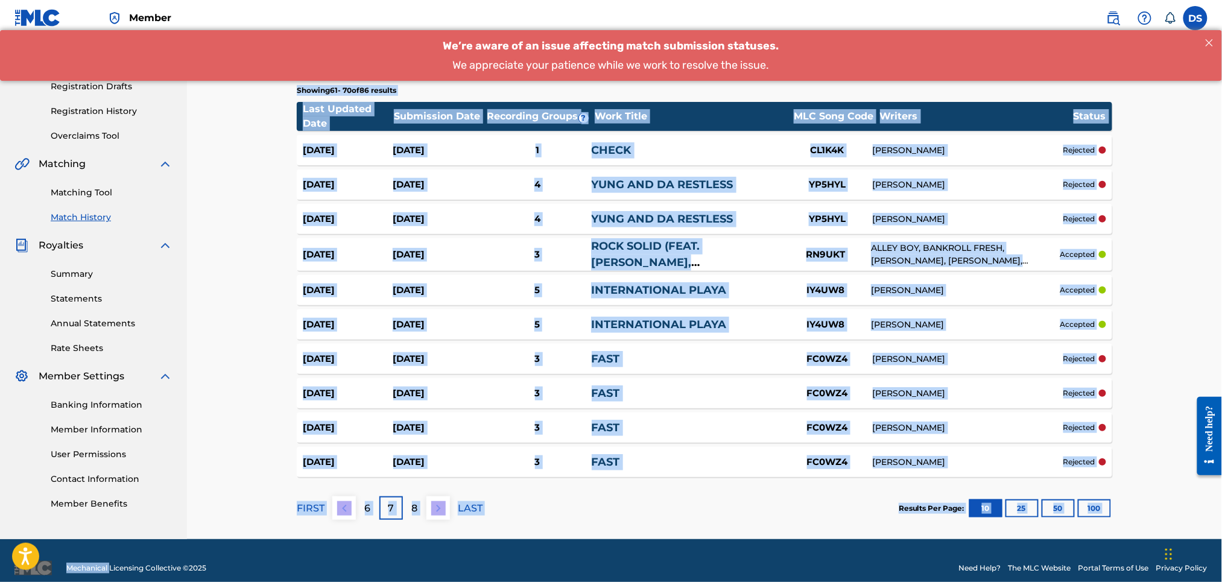
scroll to position [180, 0]
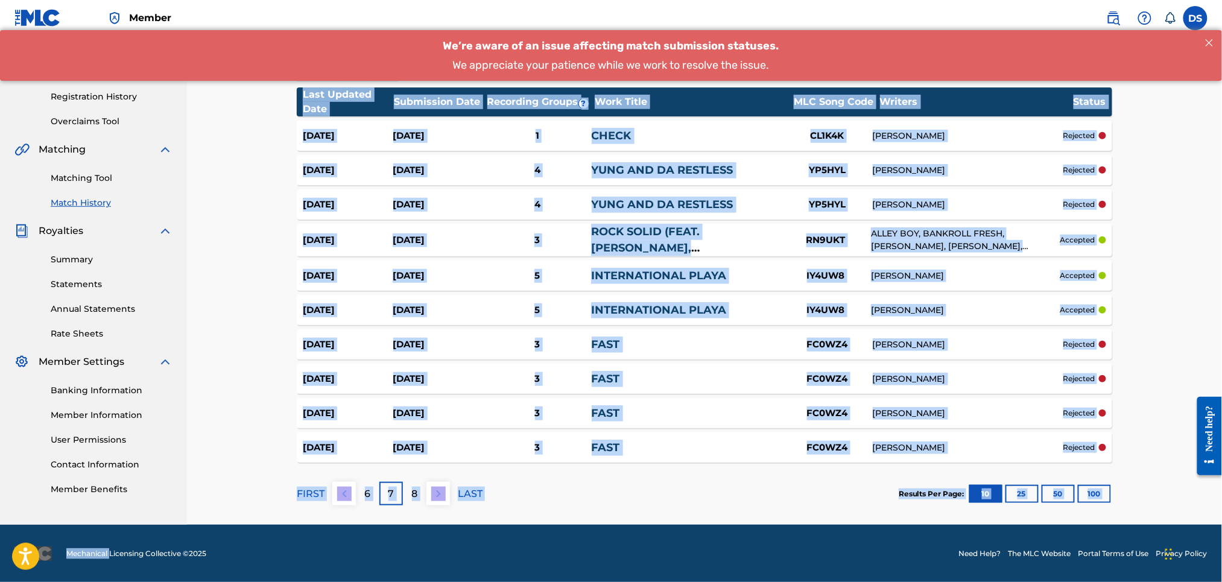
click at [711, 440] on div "FAST" at bounding box center [687, 448] width 191 height 16
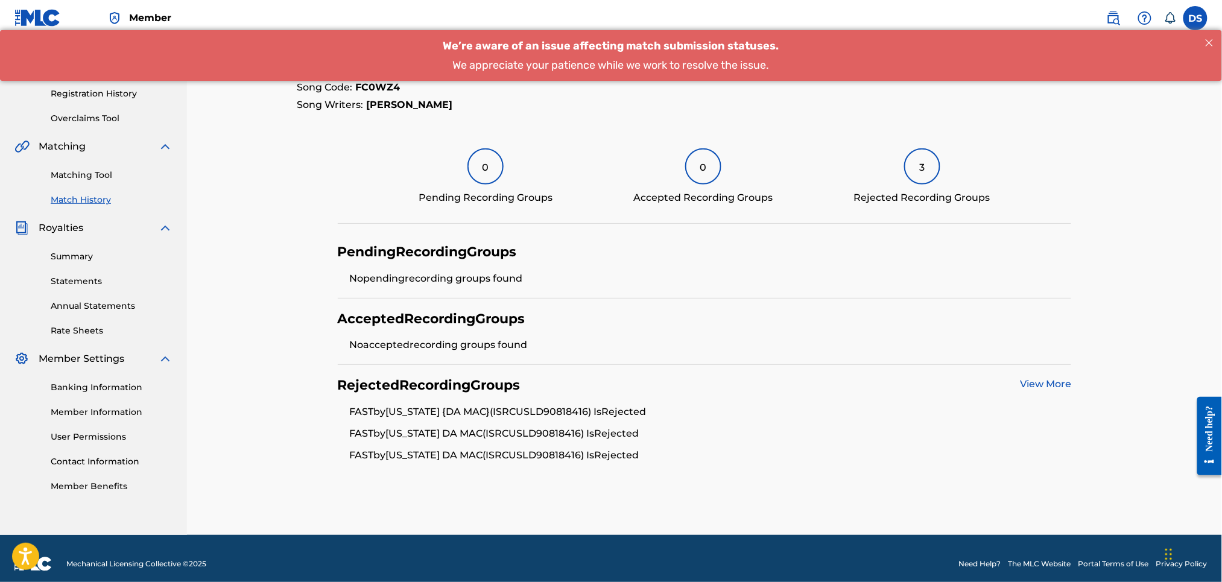
scroll to position [194, 0]
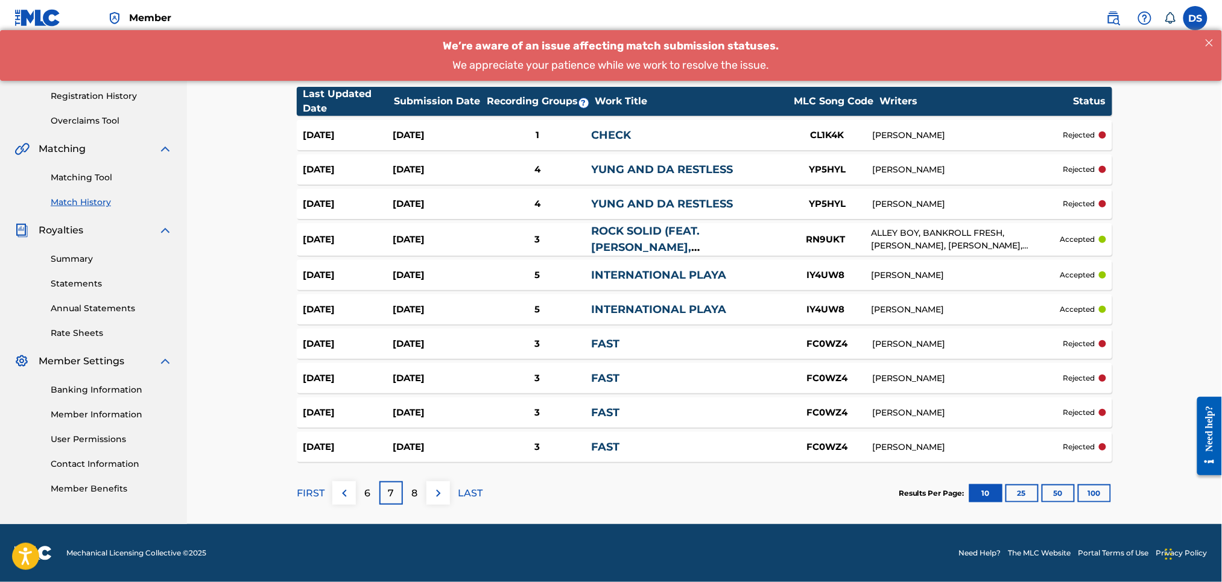
scroll to position [180, 0]
click at [421, 486] on div "8" at bounding box center [415, 494] width 24 height 24
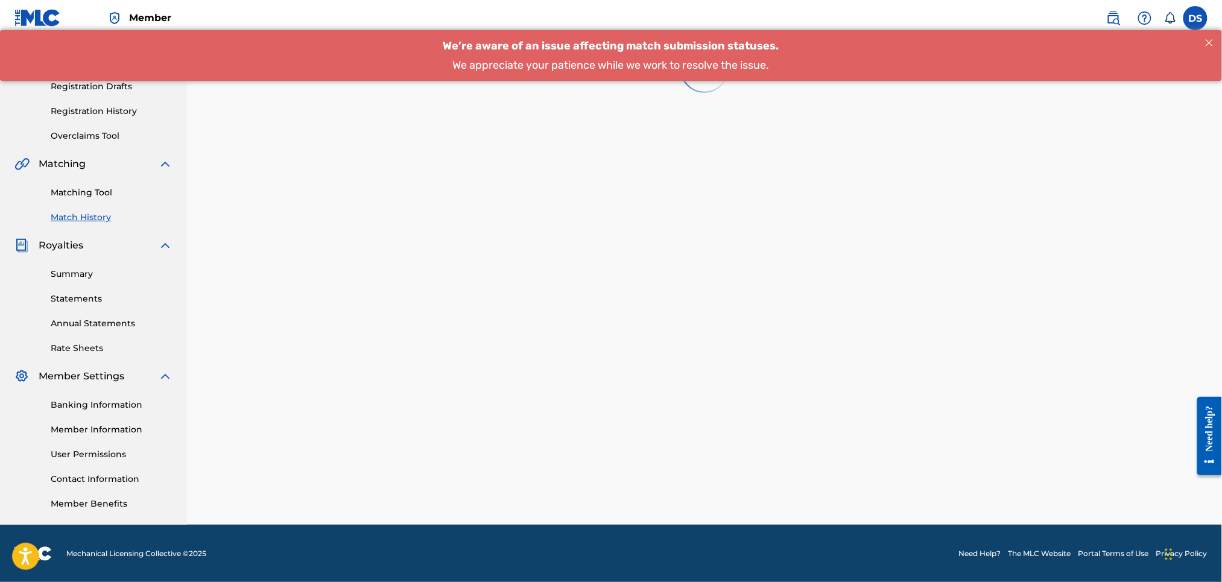
scroll to position [183, 0]
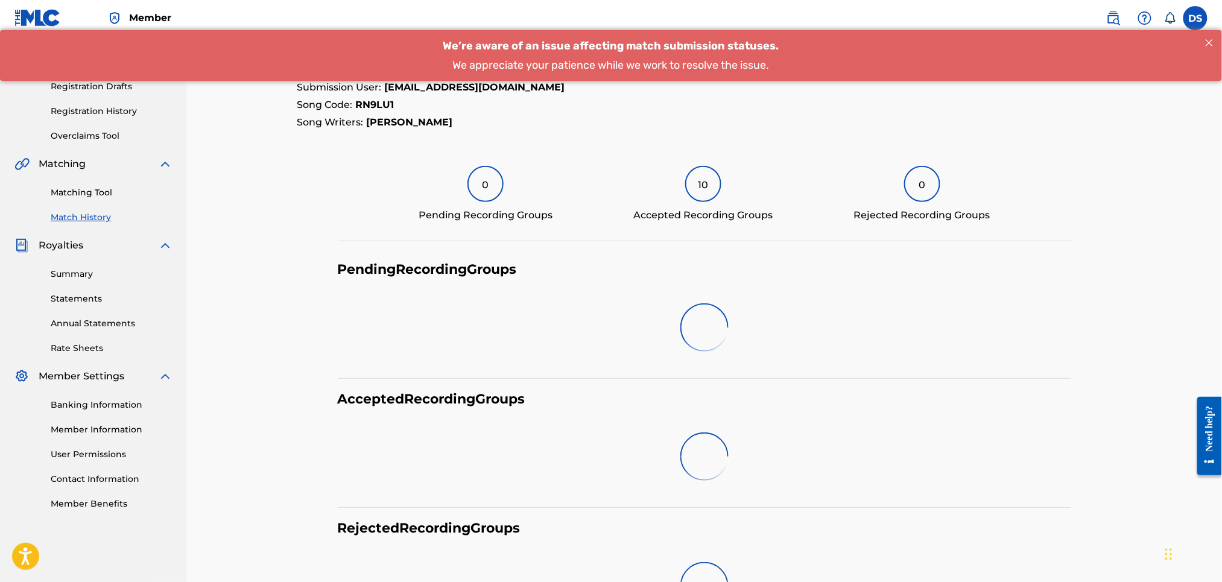
scroll to position [194, 0]
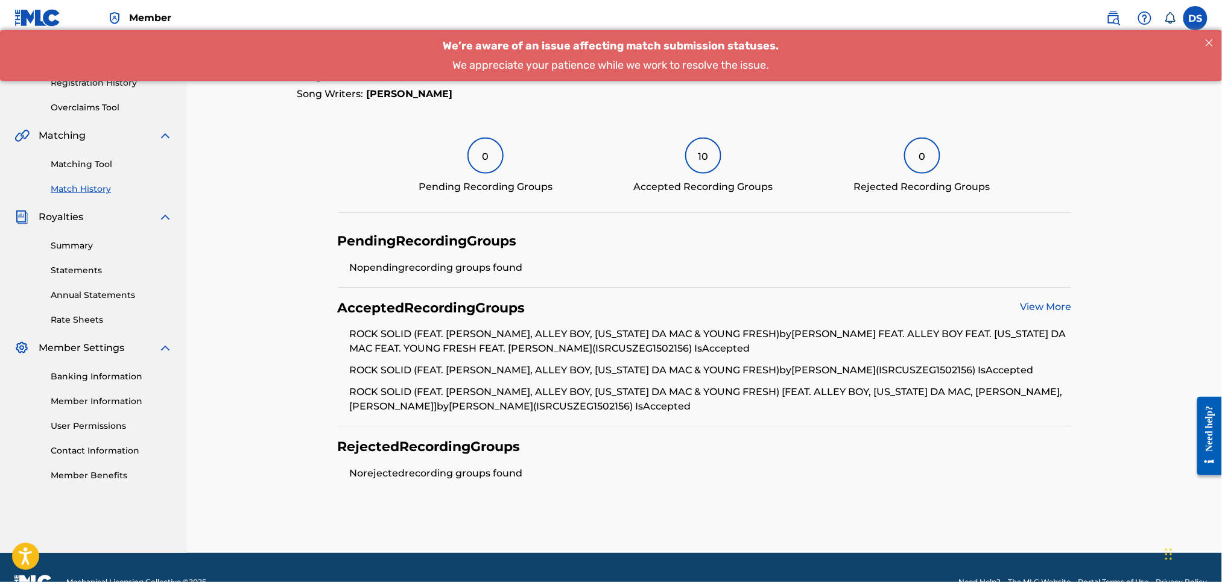
scroll to position [177, 0]
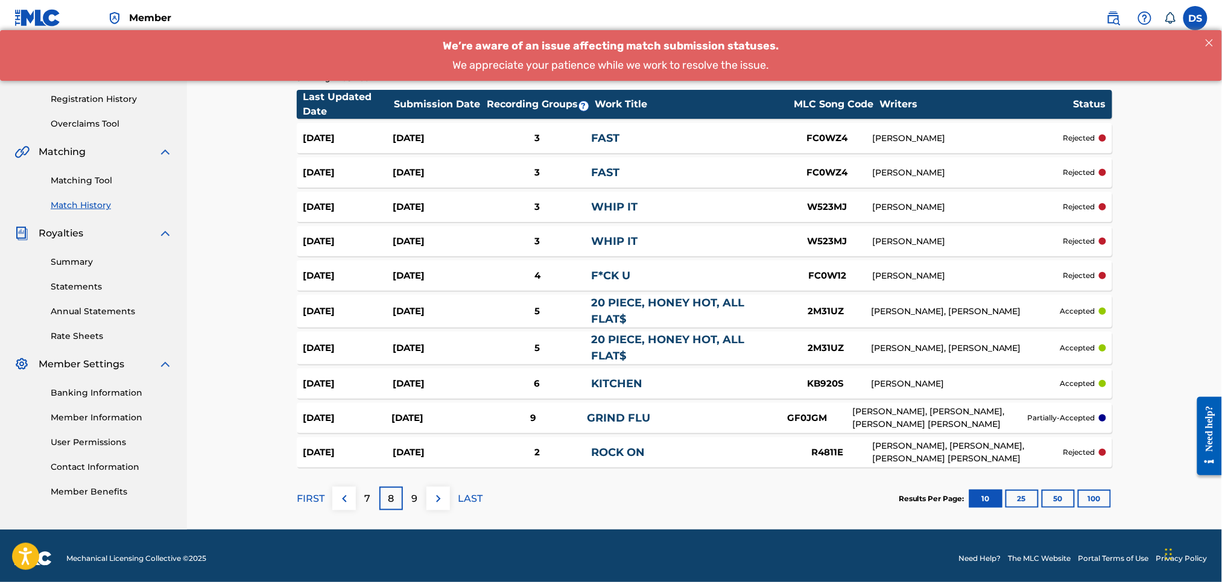
click at [367, 497] on p "7" at bounding box center [368, 499] width 6 height 14
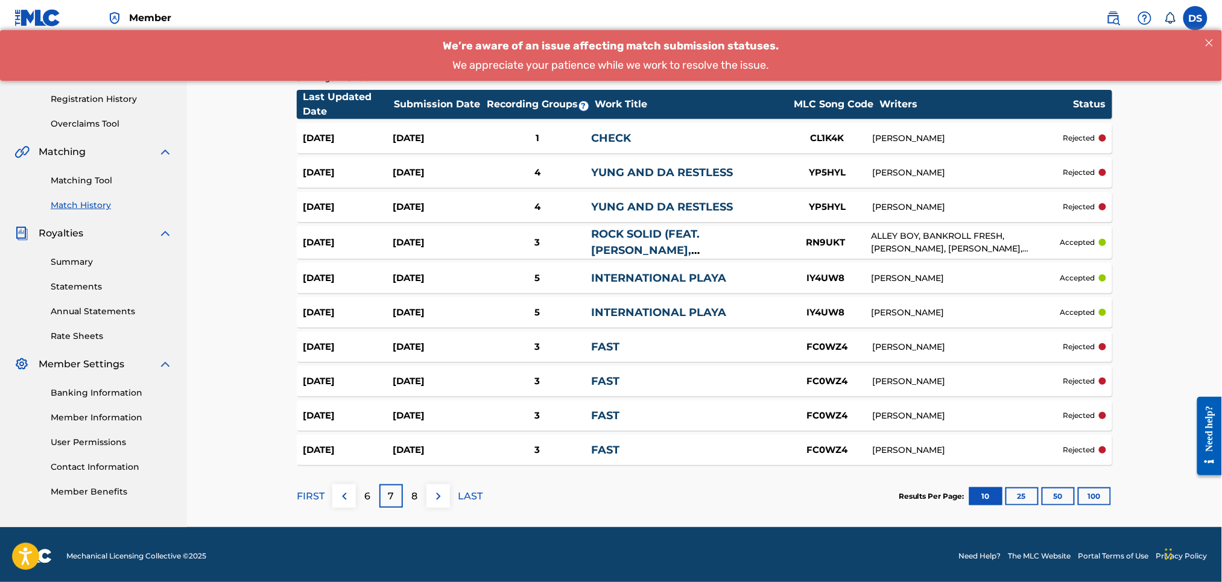
click at [641, 273] on link "INTERNATIONAL PLAYA" at bounding box center [658, 278] width 135 height 13
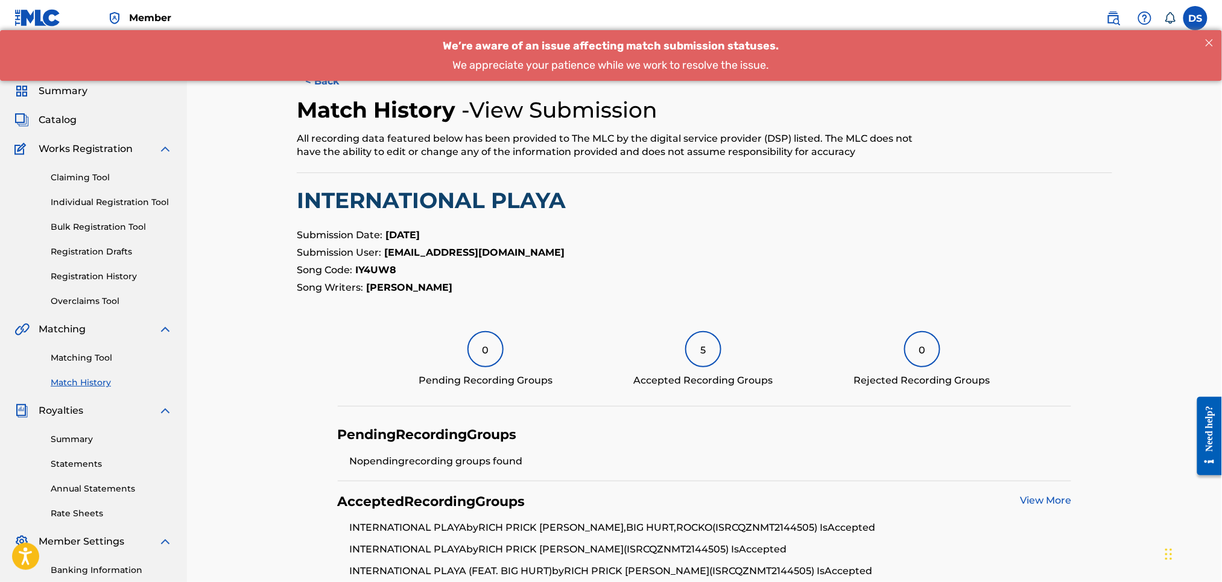
click at [705, 347] on div "5" at bounding box center [703, 349] width 36 height 36
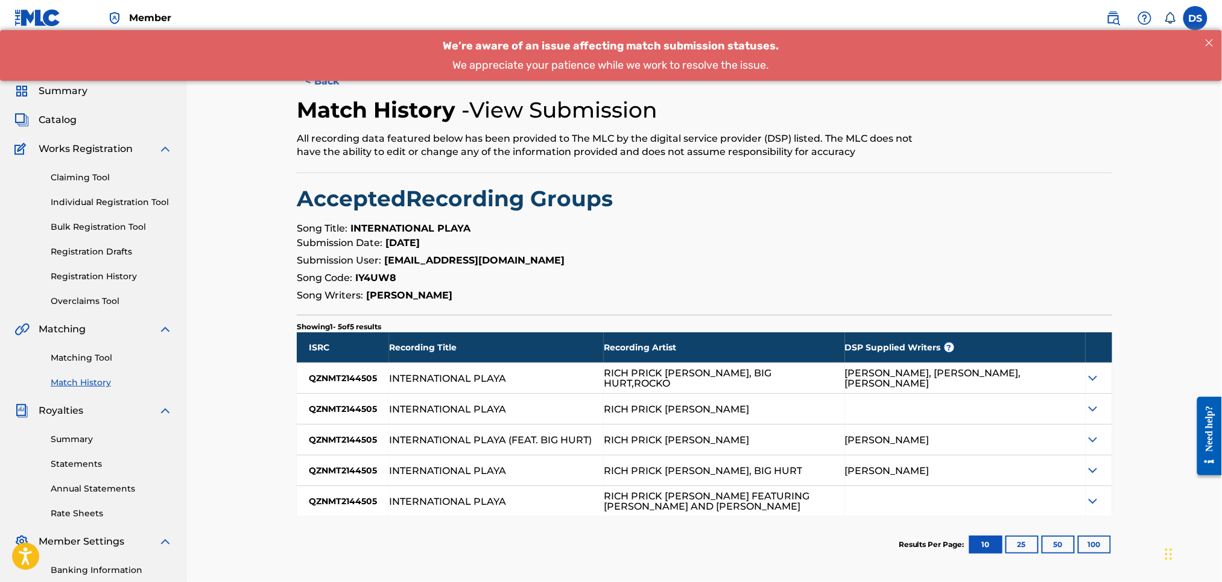
click at [1095, 377] on img at bounding box center [1093, 378] width 14 height 14
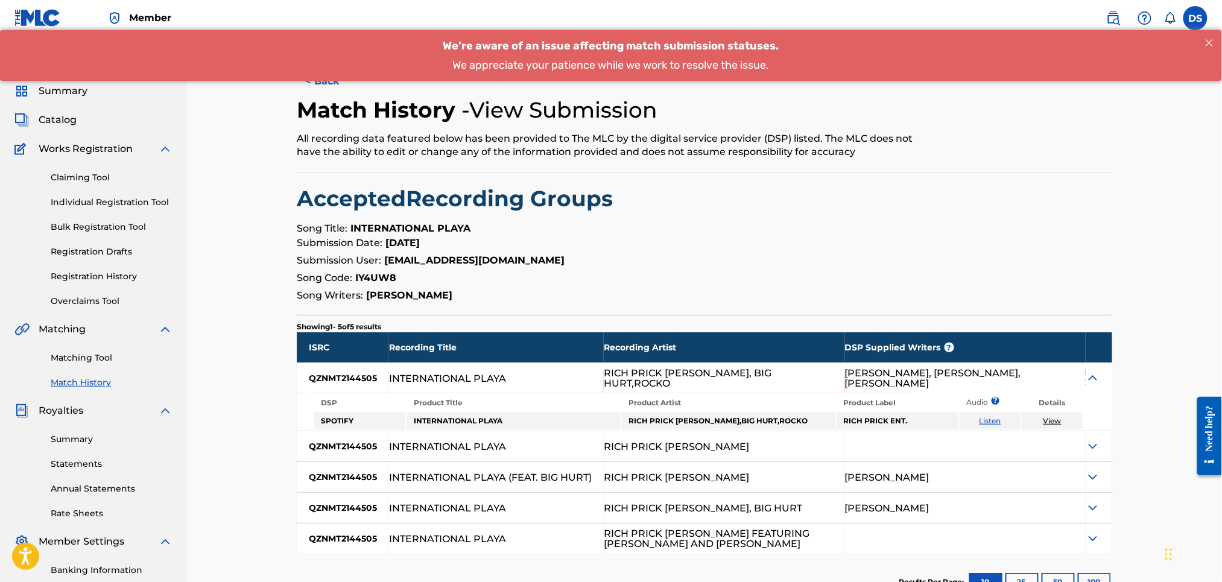
click at [1095, 377] on img at bounding box center [1093, 378] width 14 height 14
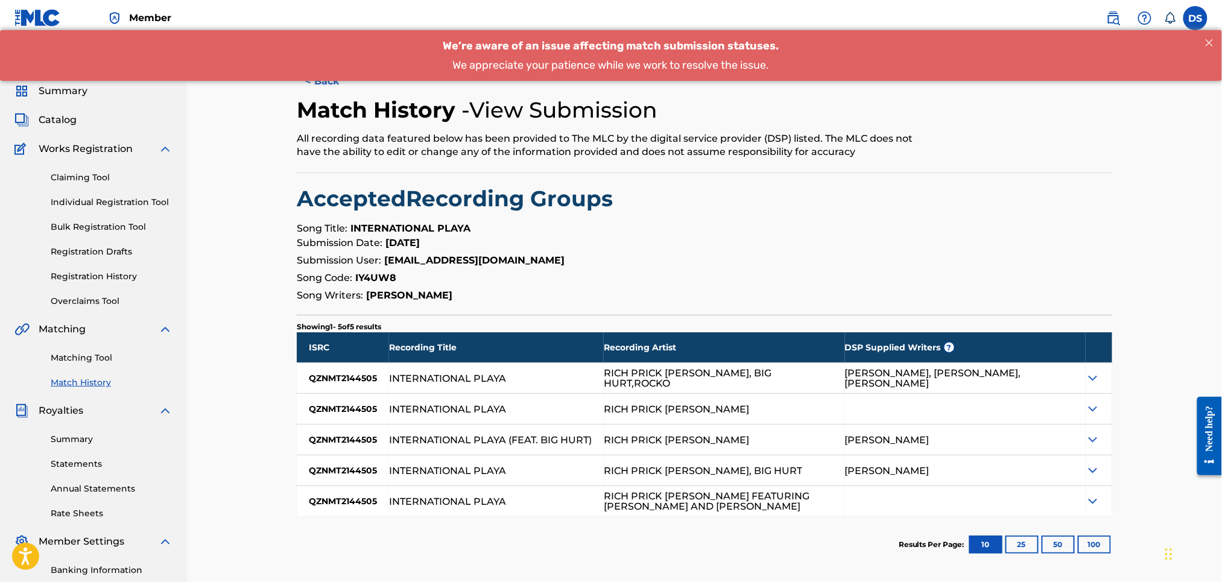
click at [328, 86] on button "< Back" at bounding box center [333, 81] width 72 height 30
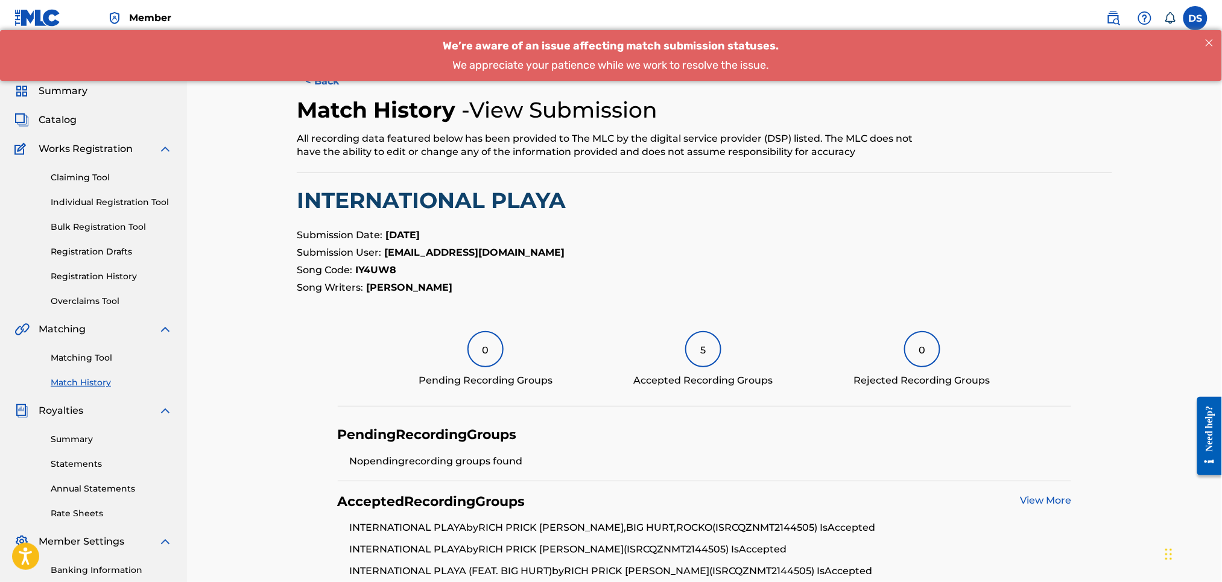
click at [328, 86] on button "< Back" at bounding box center [333, 81] width 72 height 30
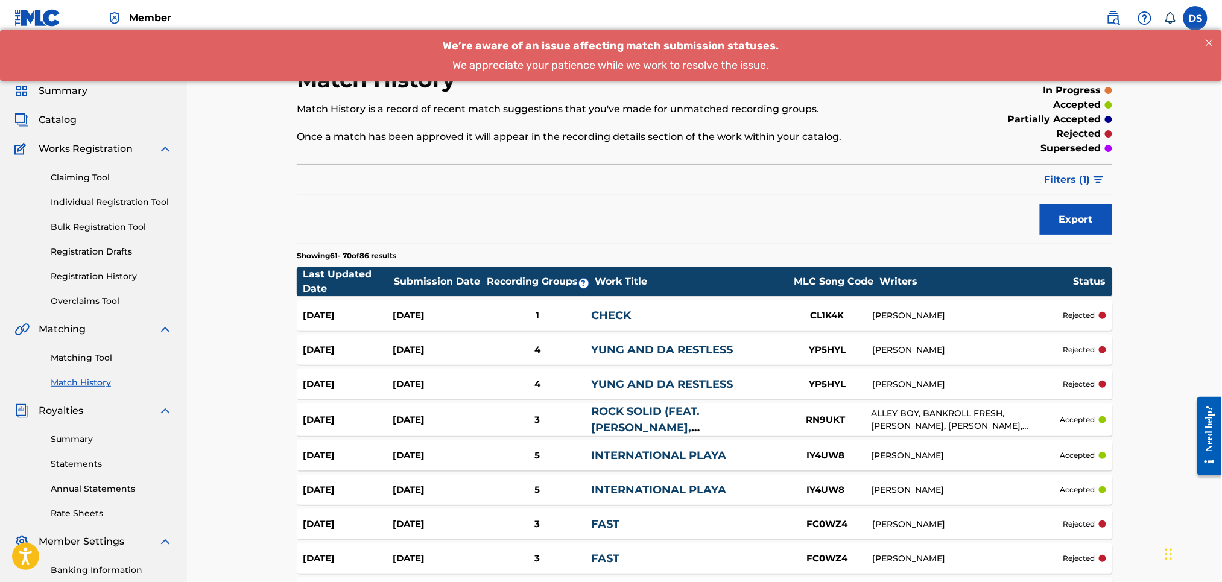
scroll to position [177, 0]
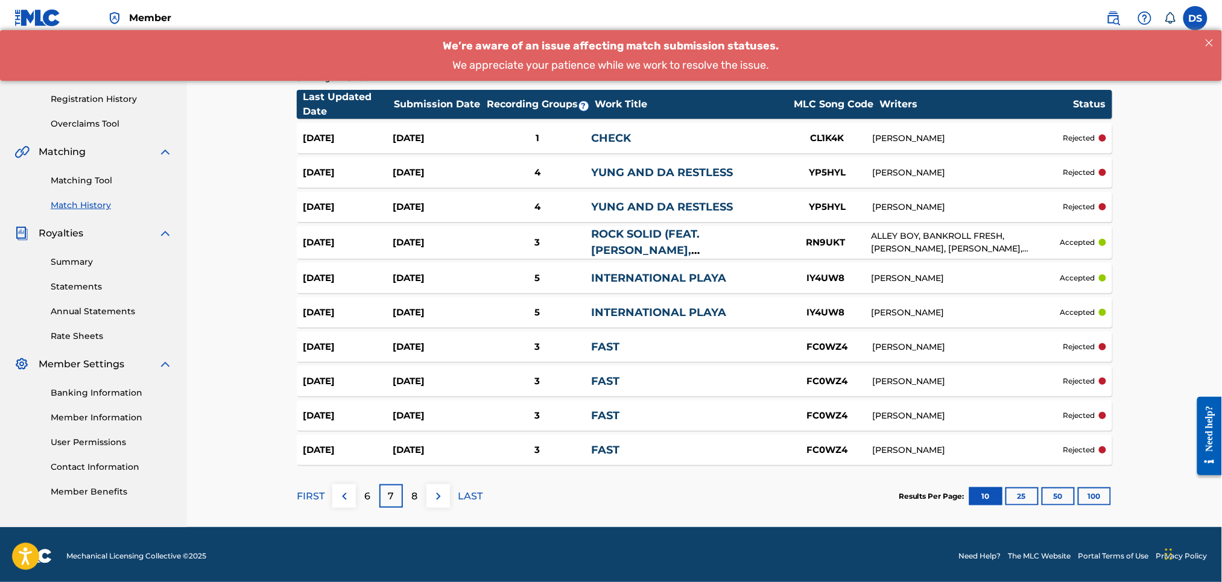
click at [438, 495] on img at bounding box center [438, 496] width 14 height 14
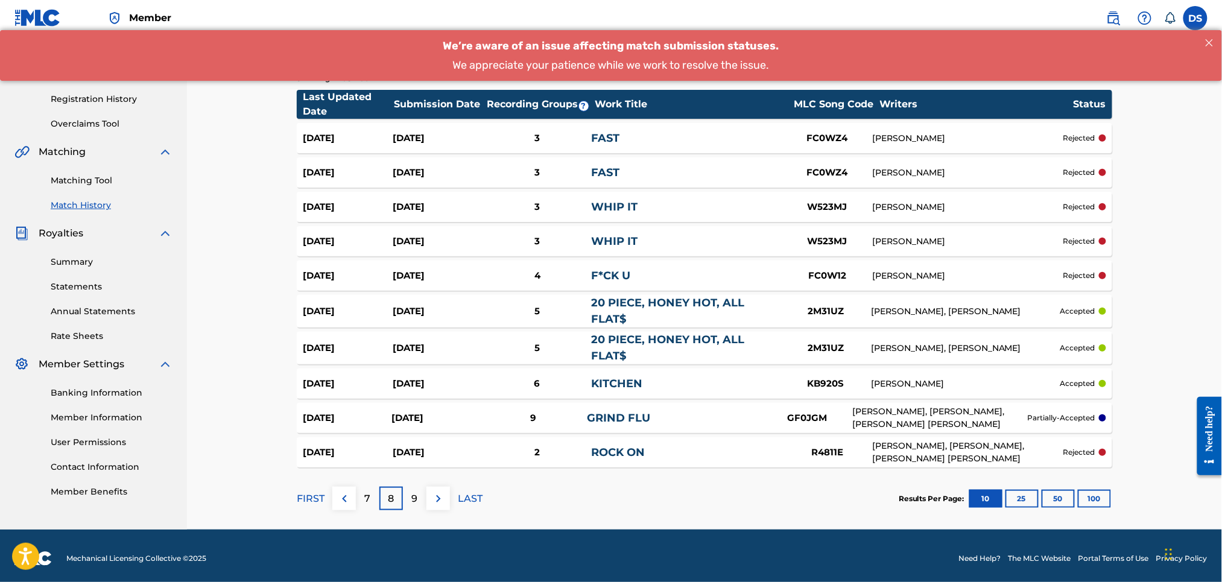
click at [438, 495] on img at bounding box center [438, 499] width 14 height 14
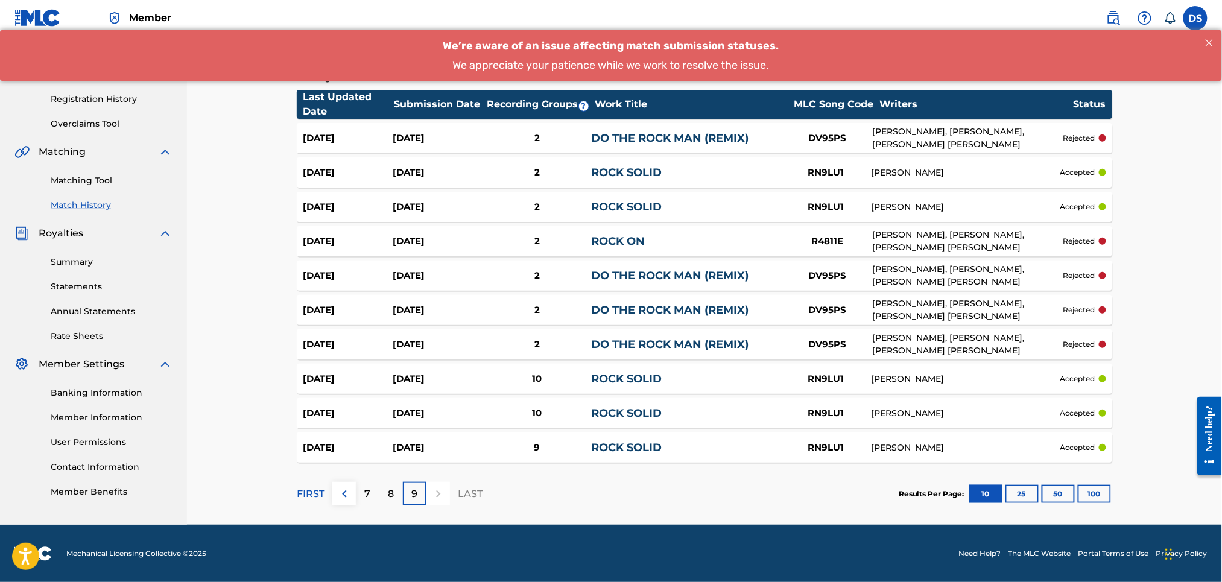
click at [438, 495] on div at bounding box center [439, 494] width 24 height 24
click at [434, 490] on div at bounding box center [439, 494] width 24 height 24
click at [506, 486] on section "FIRST 7 8 9 LAST Results Per Page: 10 25 50 100" at bounding box center [705, 494] width 816 height 62
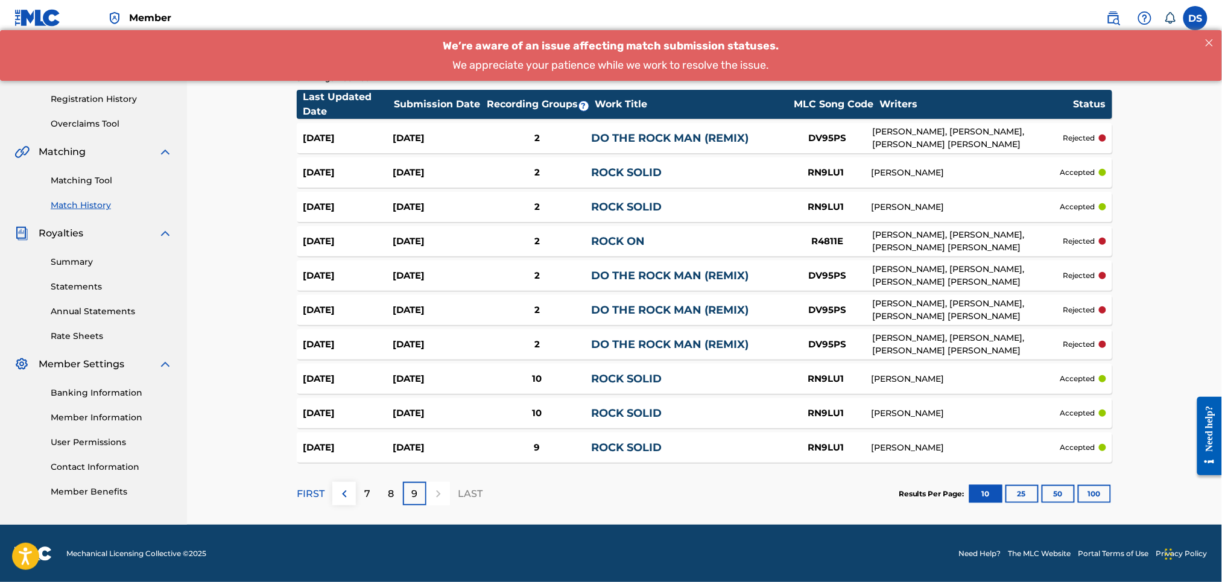
click at [468, 489] on p "LAST" at bounding box center [470, 494] width 25 height 14
click at [516, 489] on section "FIRST 7 8 9 LAST Results Per Page: 10 25 50 100" at bounding box center [705, 494] width 816 height 62
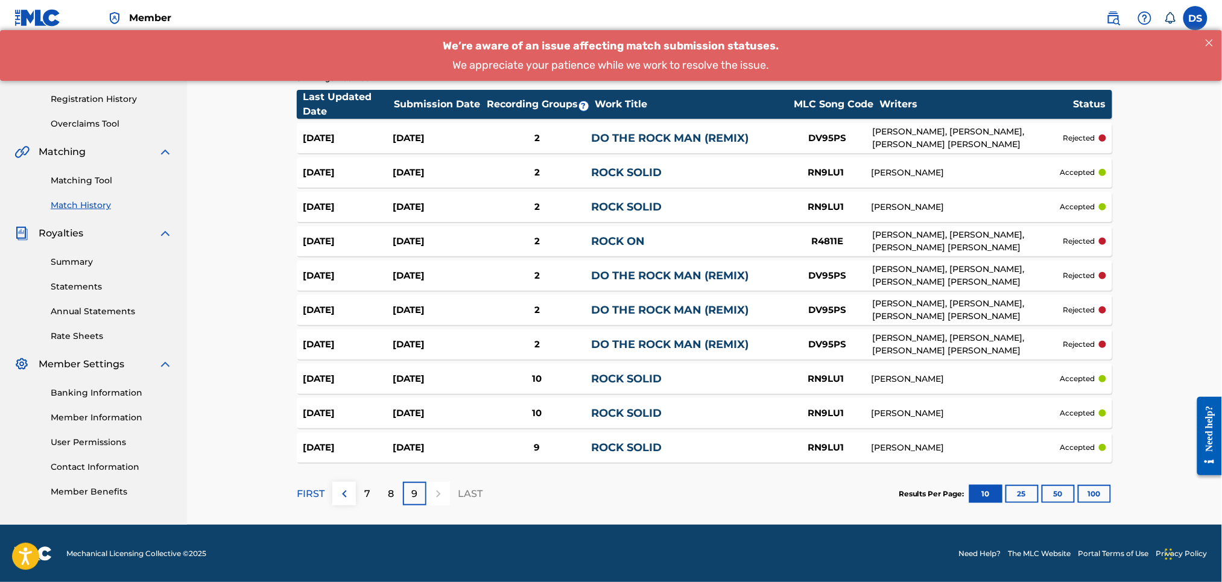
click at [393, 495] on p "8" at bounding box center [392, 494] width 6 height 14
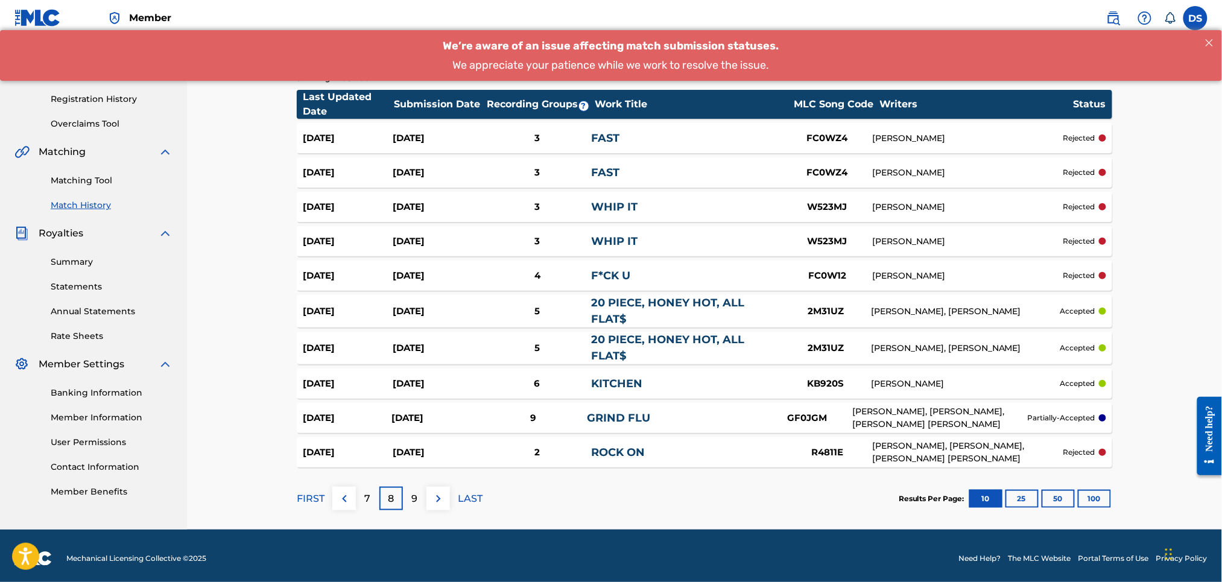
click at [365, 498] on p "7" at bounding box center [368, 499] width 6 height 14
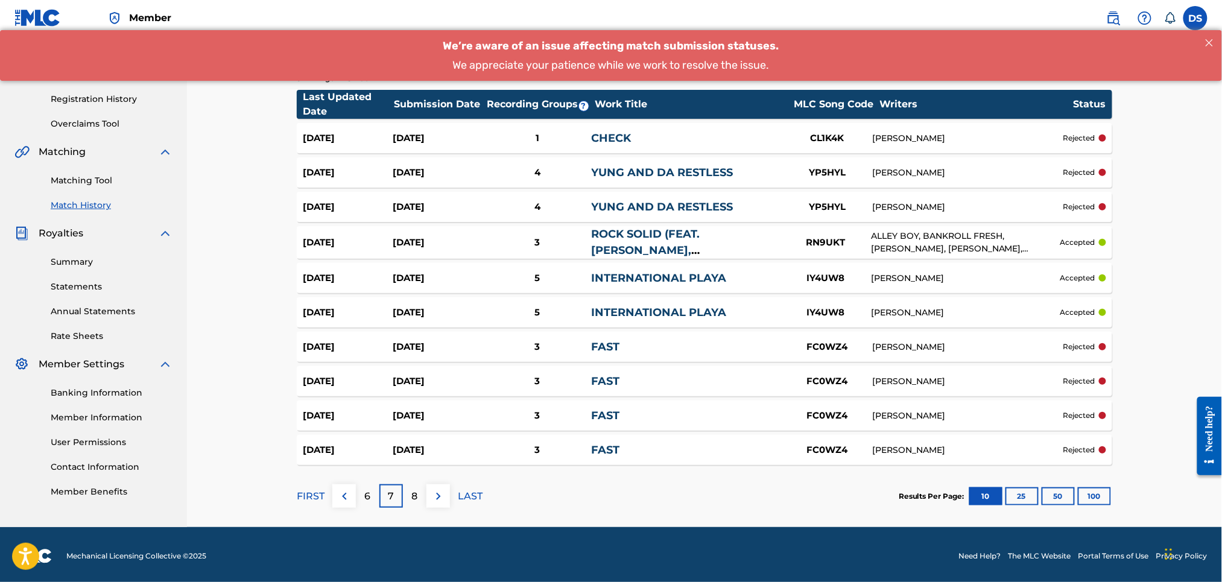
click at [176, 89] on div "Summary Catalog Works Registration Claiming Tool Individual Registration Tool B…" at bounding box center [93, 202] width 187 height 621
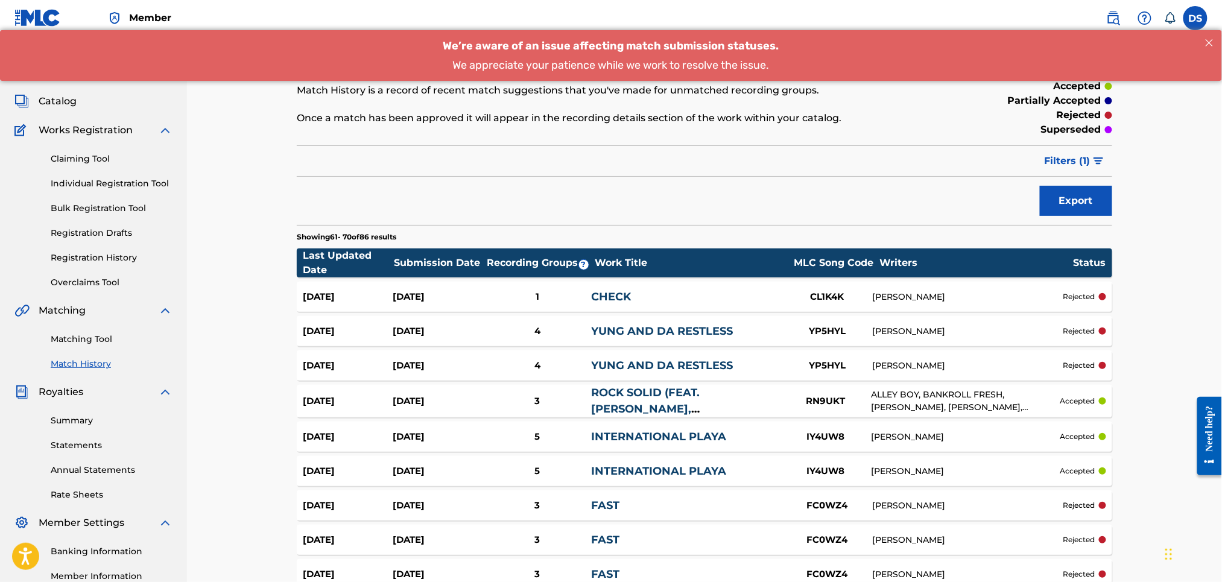
scroll to position [0, 0]
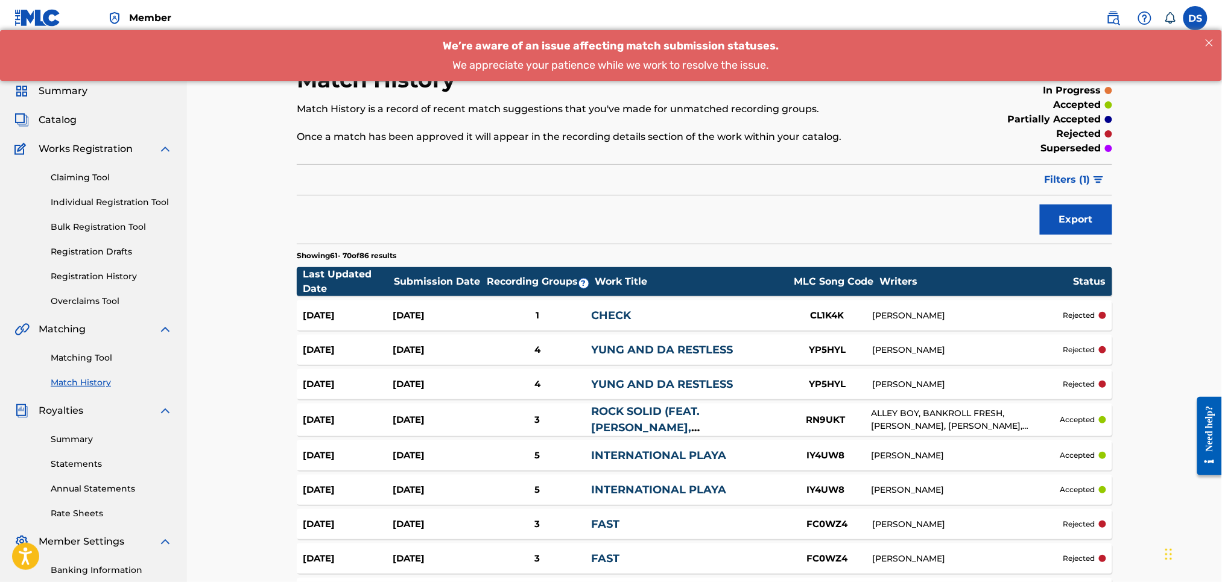
click at [43, 119] on span "Catalog" at bounding box center [58, 120] width 38 height 14
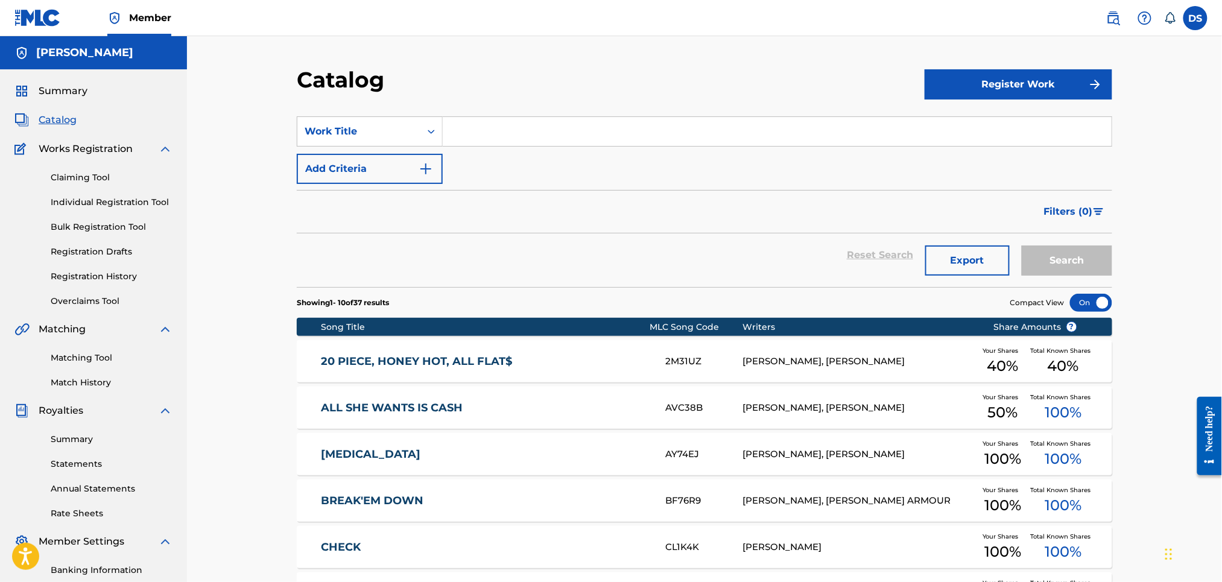
click at [465, 129] on input "Search Form" at bounding box center [777, 131] width 669 height 29
click at [1155, 325] on div "Catalog Register Work SearchWithCriteriaed164d9f-37ee-4ab0-ba92-6e2131b6ea00 Wo…" at bounding box center [704, 449] width 1035 height 827
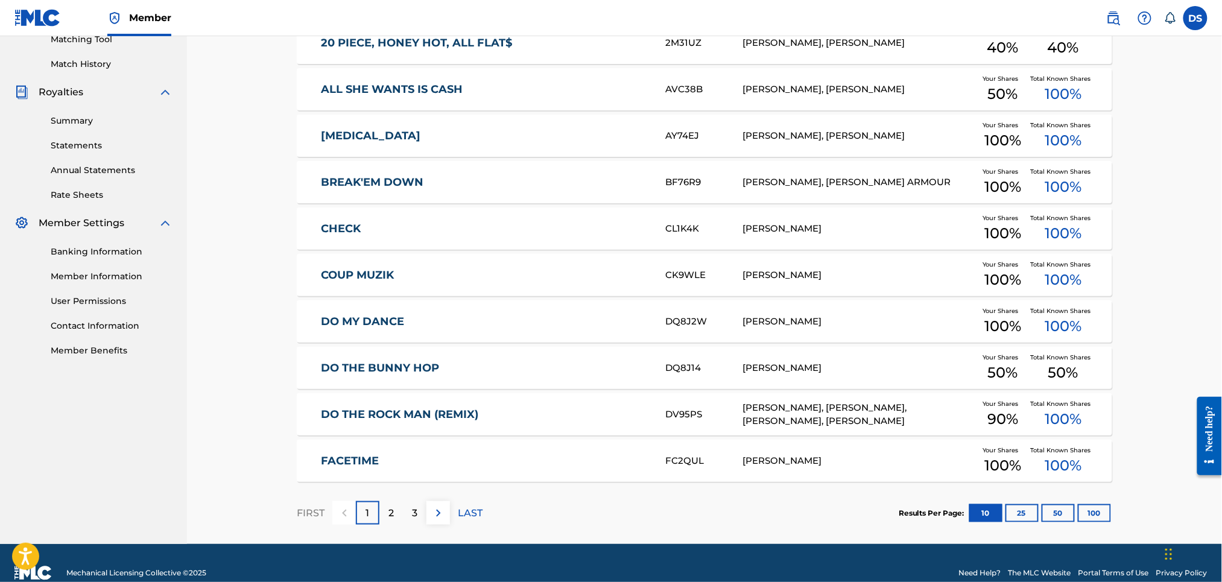
scroll to position [322, 0]
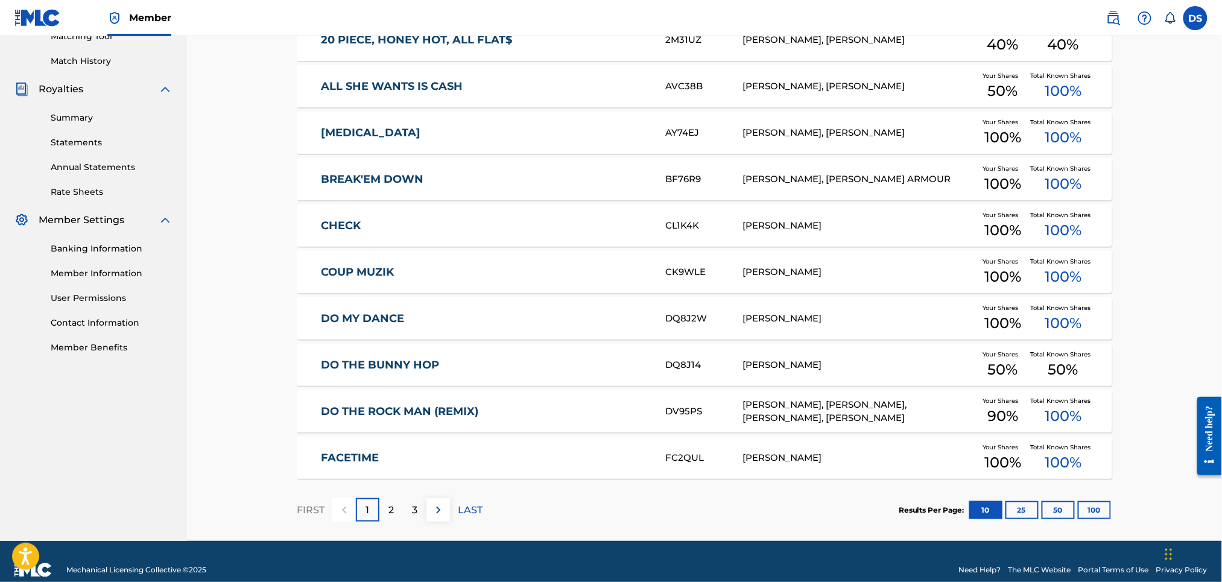
click at [349, 225] on link "CHECK" at bounding box center [486, 226] width 328 height 14
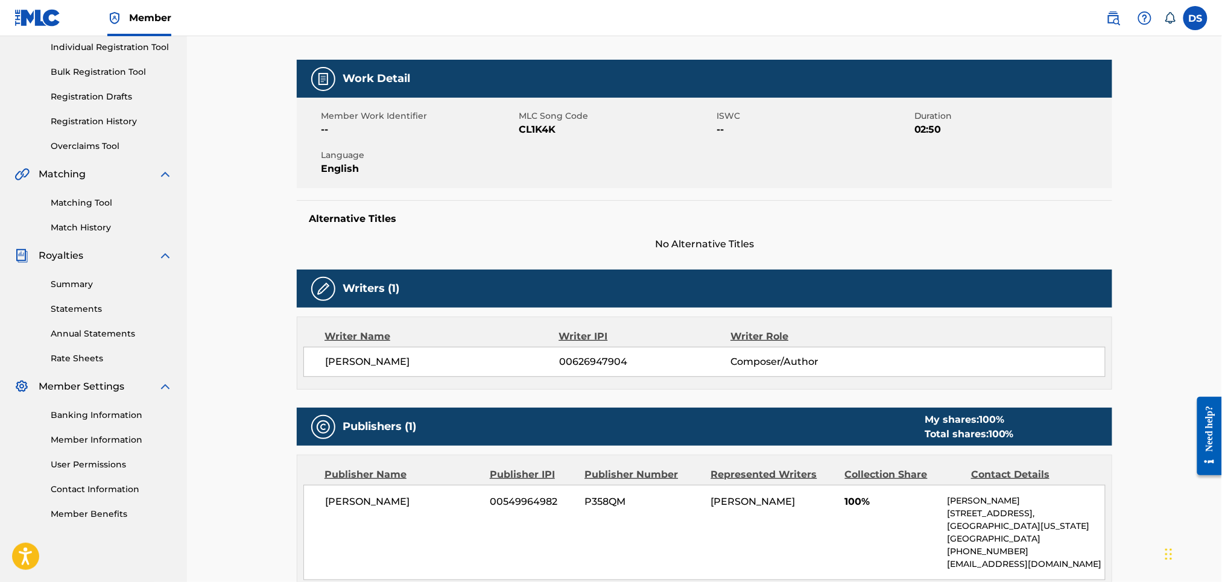
scroll to position [322, 0]
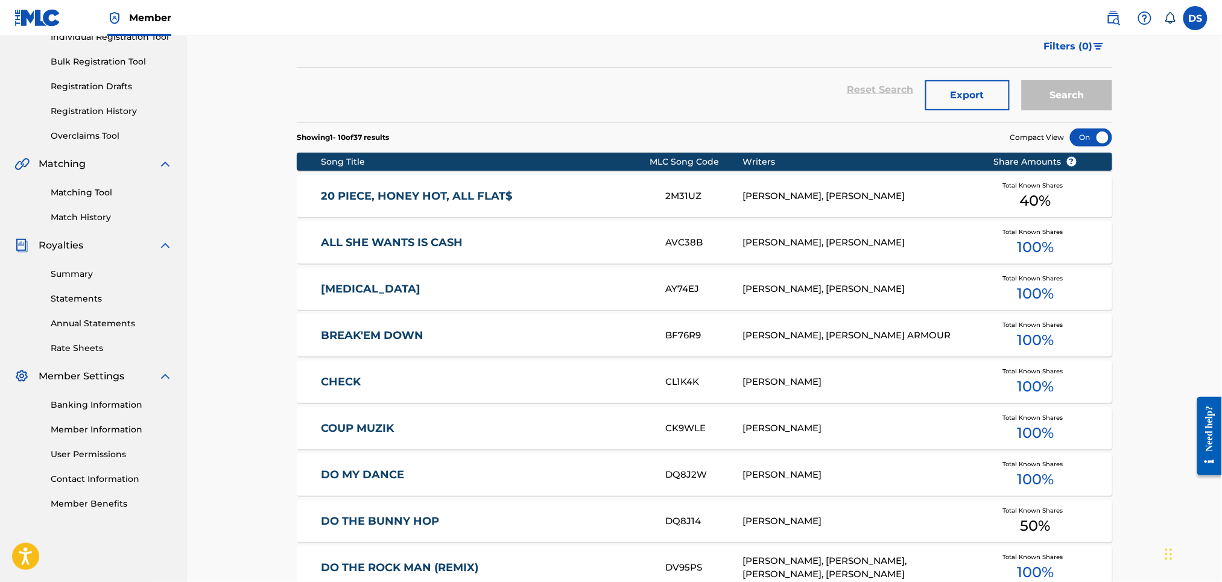
scroll to position [322, 0]
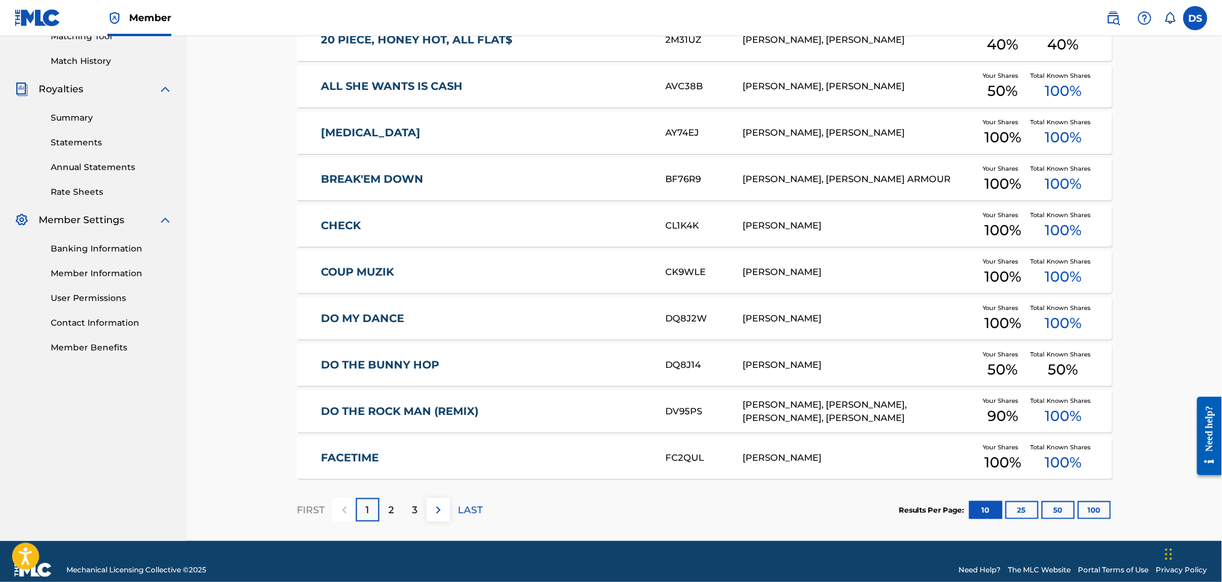
click at [416, 507] on p "3" at bounding box center [414, 510] width 5 height 14
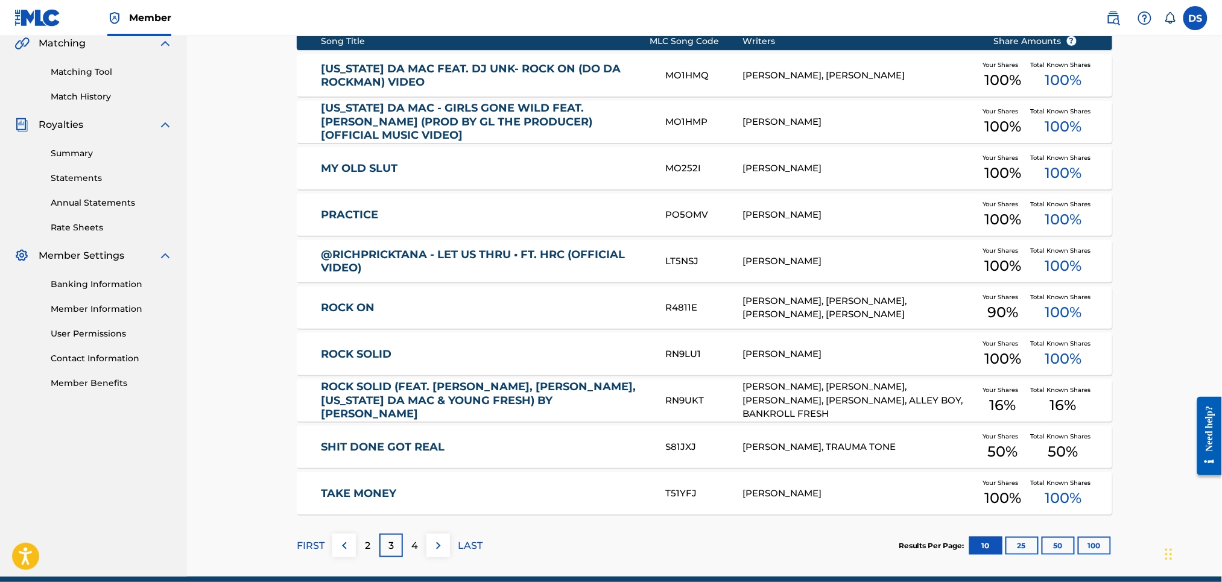
scroll to position [339, 0]
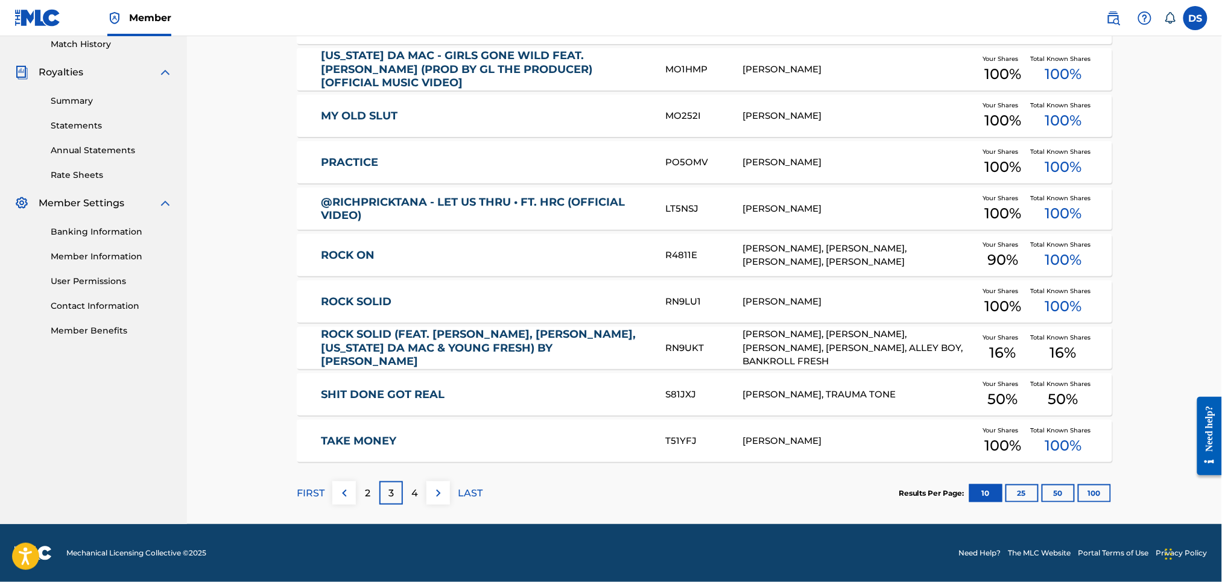
click at [419, 490] on div "4" at bounding box center [415, 494] width 24 height 24
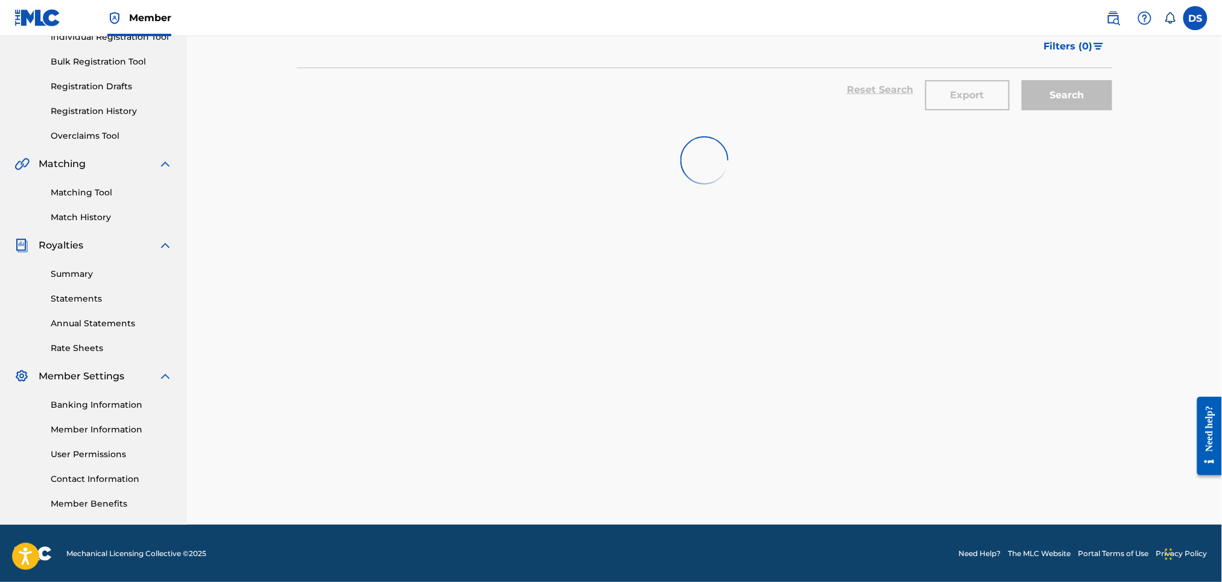
scroll to position [199, 0]
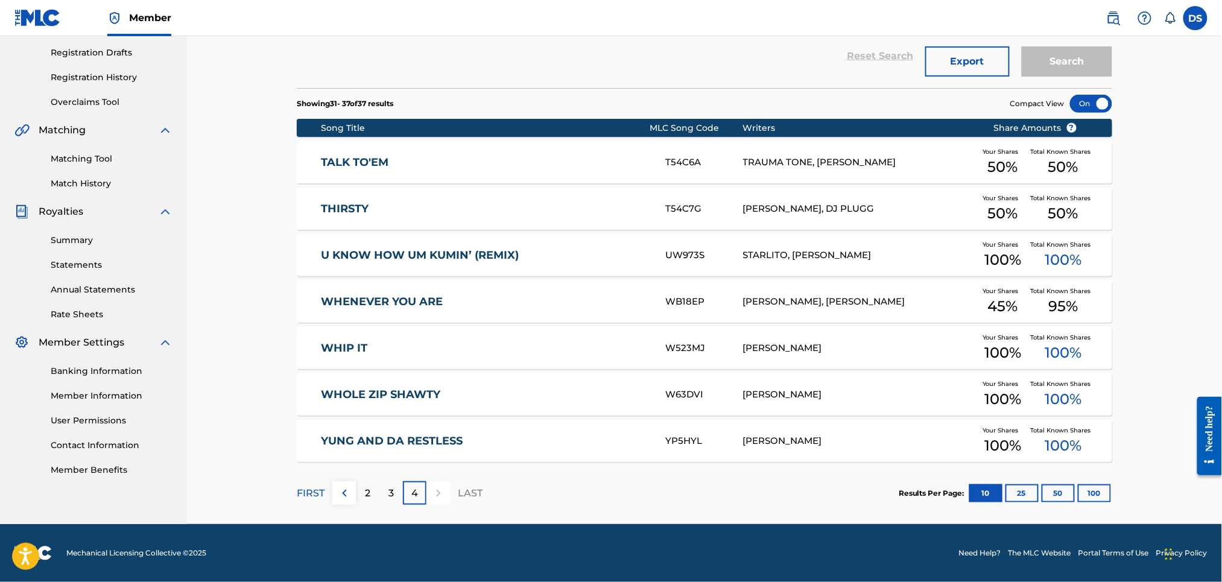
click at [436, 490] on div at bounding box center [439, 494] width 24 height 24
click at [87, 185] on link "Match History" at bounding box center [112, 183] width 122 height 13
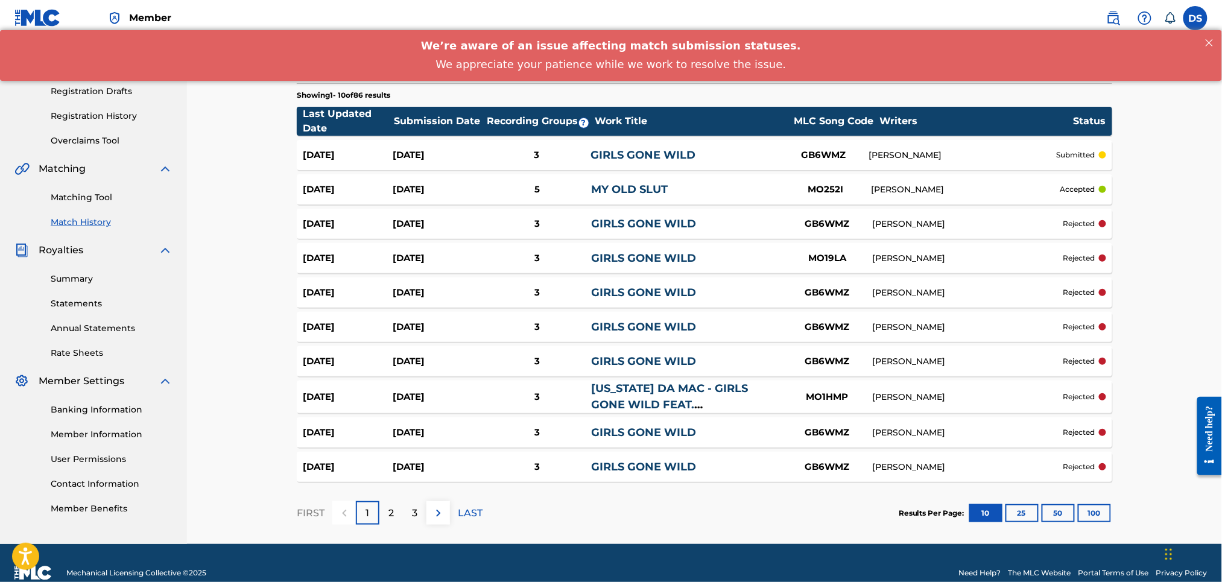
scroll to position [180, 0]
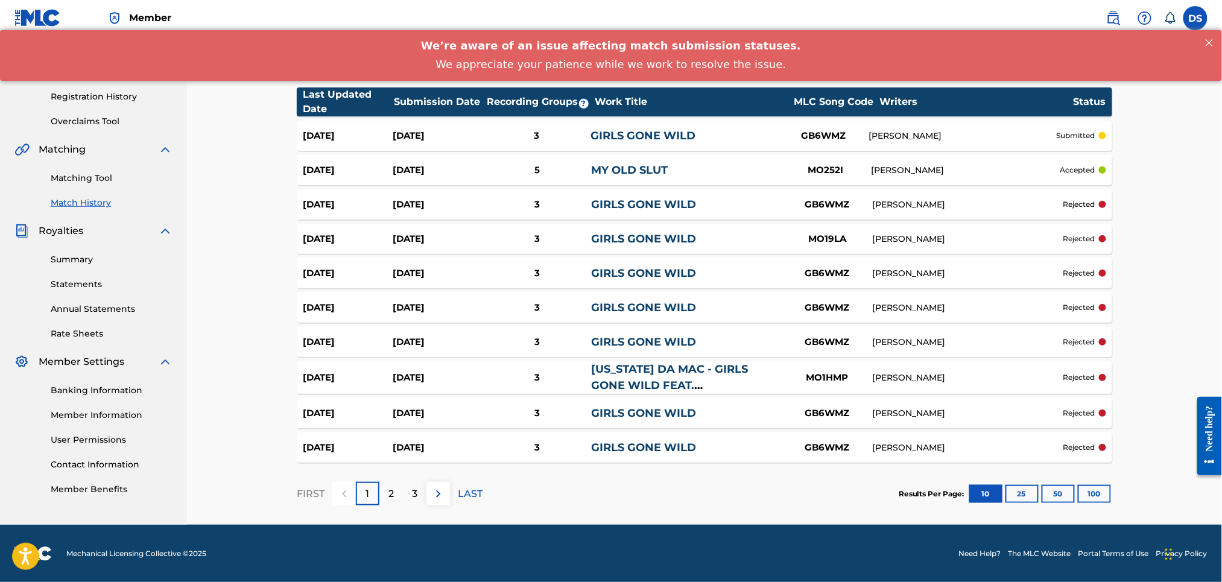
click at [413, 492] on p "3" at bounding box center [414, 494] width 5 height 14
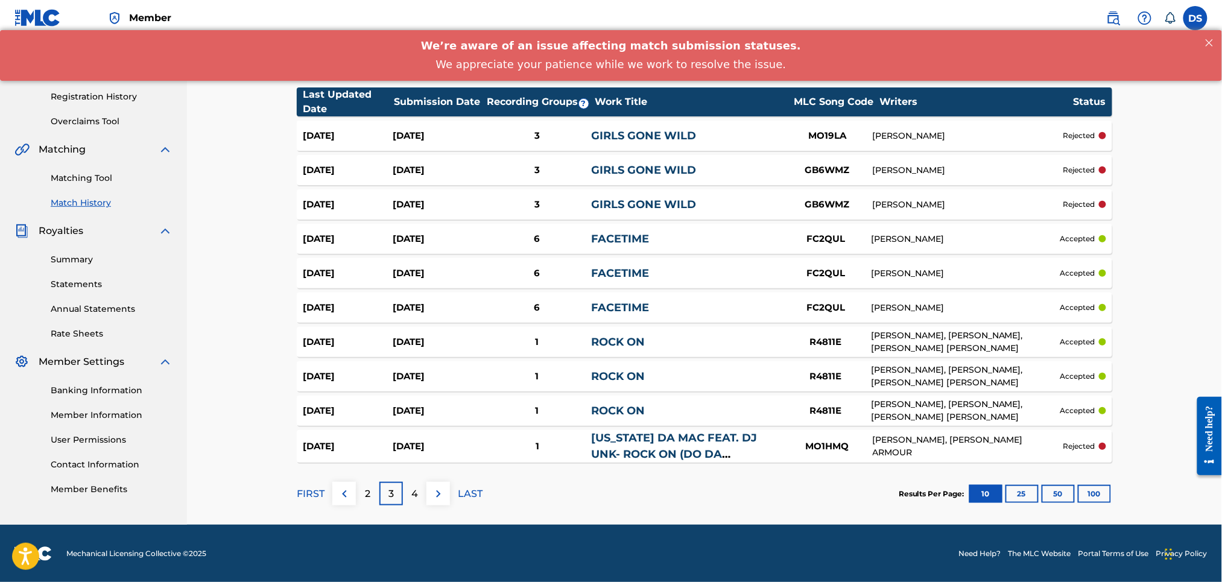
click at [611, 199] on link "GIRLS GONE WILD" at bounding box center [644, 204] width 105 height 13
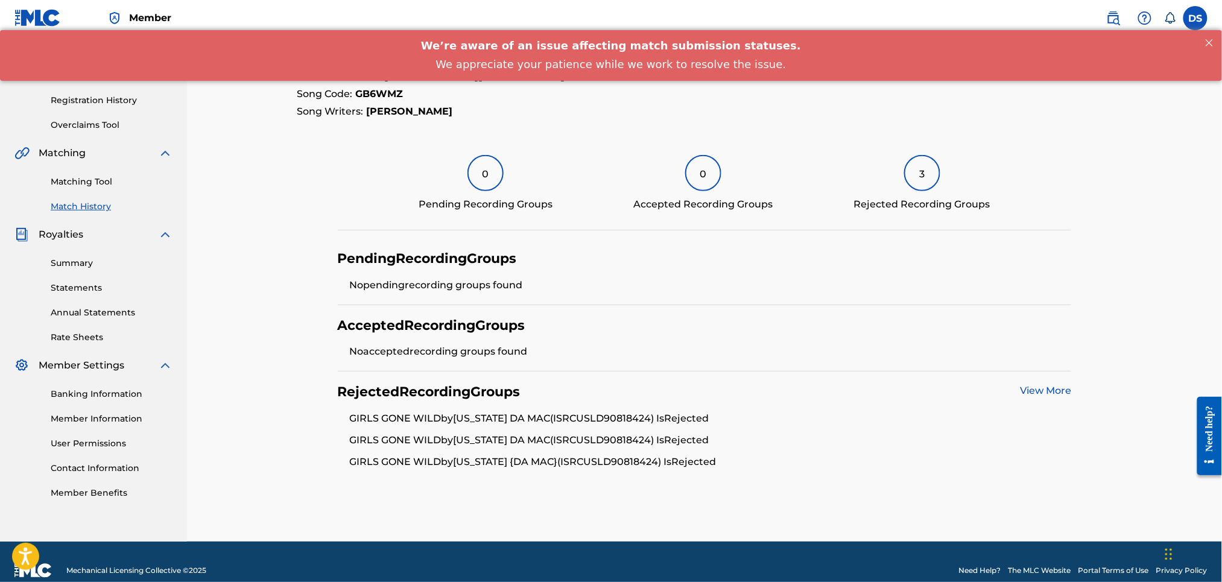
scroll to position [194, 0]
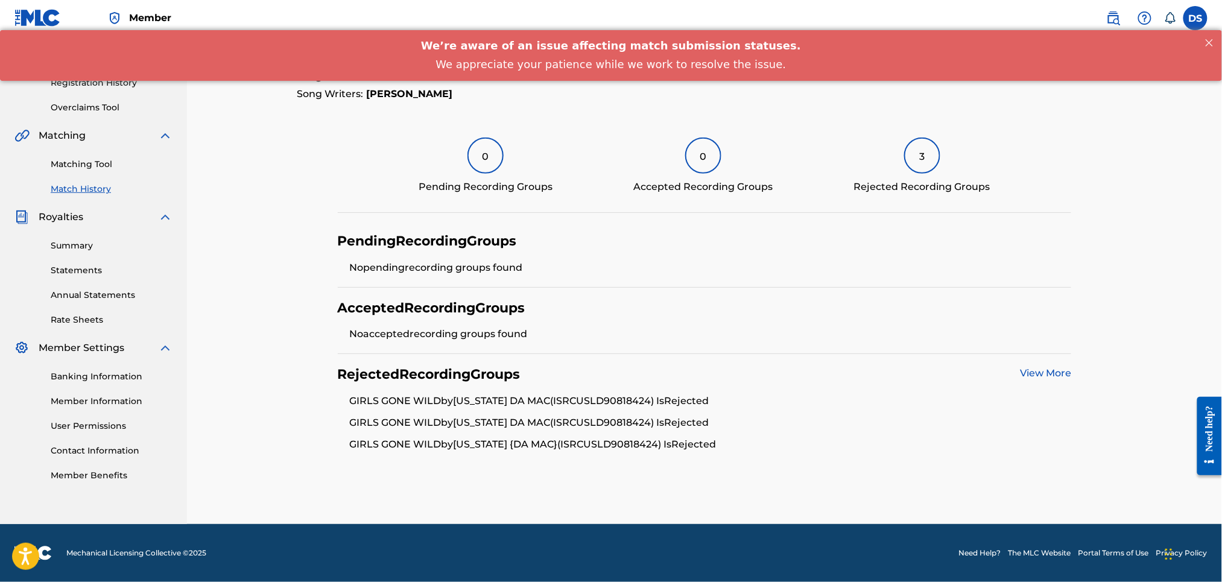
click at [1028, 369] on link "View More" at bounding box center [1045, 372] width 51 height 11
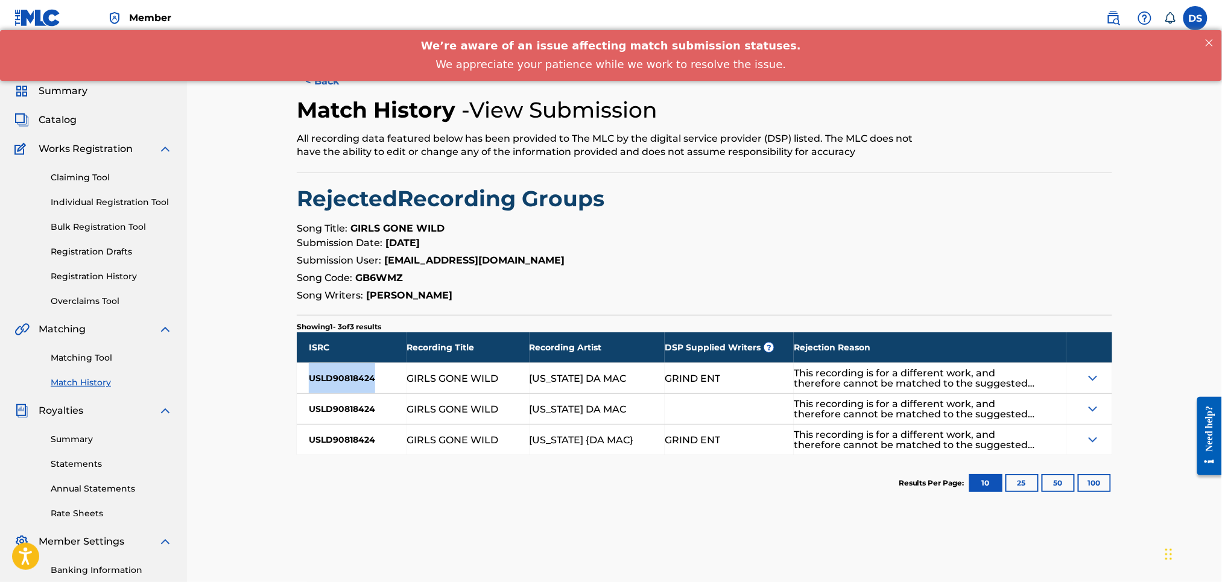
drag, startPoint x: 375, startPoint y: 377, endPoint x: 305, endPoint y: 379, distance: 70.6
click at [305, 379] on div "USLD90818424" at bounding box center [352, 378] width 110 height 30
copy div "USLD90818424"
click at [81, 352] on link "Matching Tool" at bounding box center [112, 358] width 122 height 13
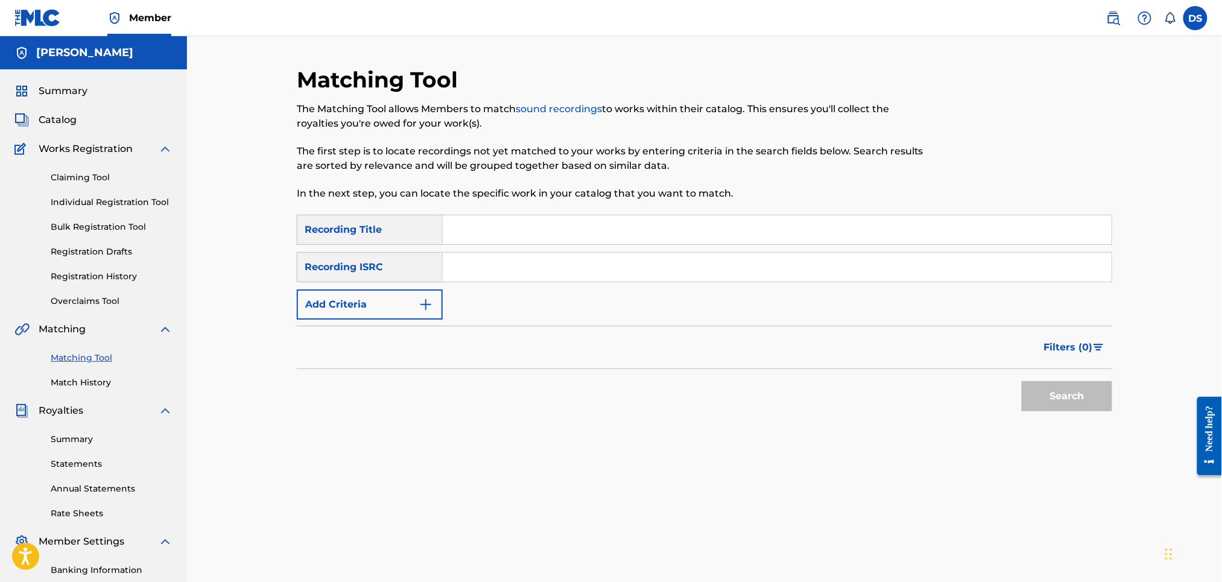
click at [463, 261] on input "Search Form" at bounding box center [777, 267] width 669 height 29
paste input "USLD90818424"
type input "USLD90818424"
click at [498, 233] on input "Search Form" at bounding box center [777, 229] width 669 height 29
type input "Girls Gone Wild"
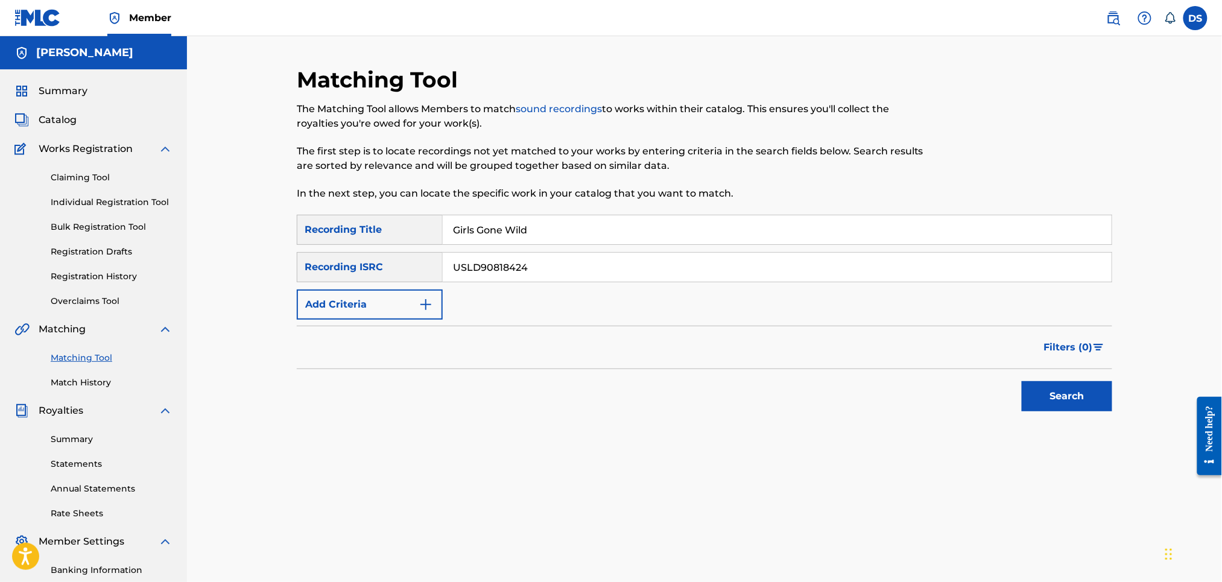
click at [1062, 395] on button "Search" at bounding box center [1067, 396] width 91 height 30
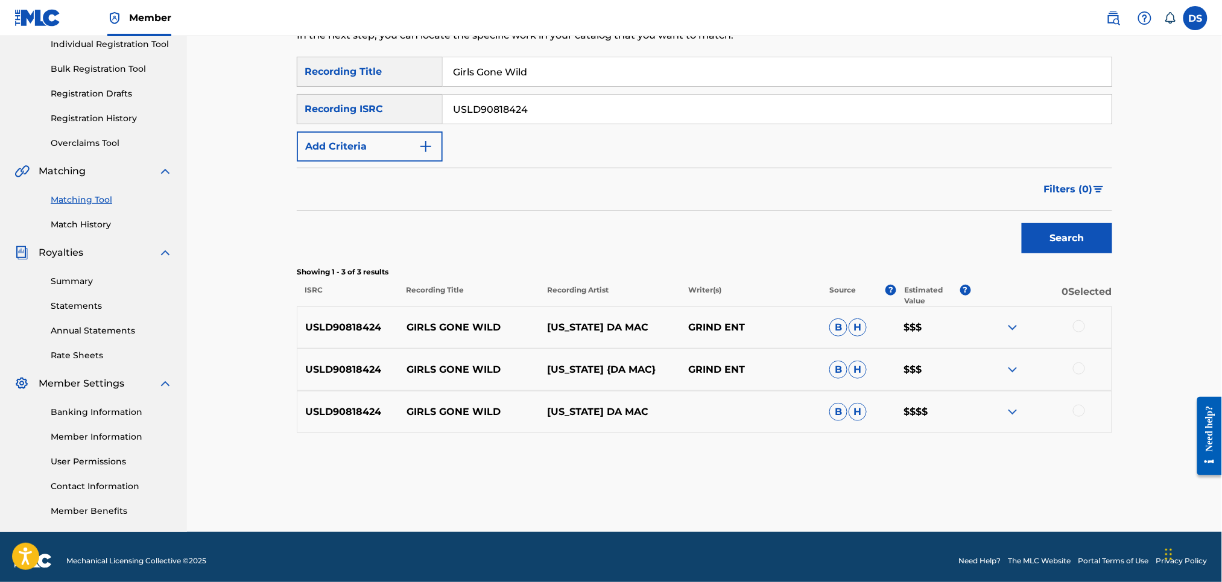
scroll to position [165, 0]
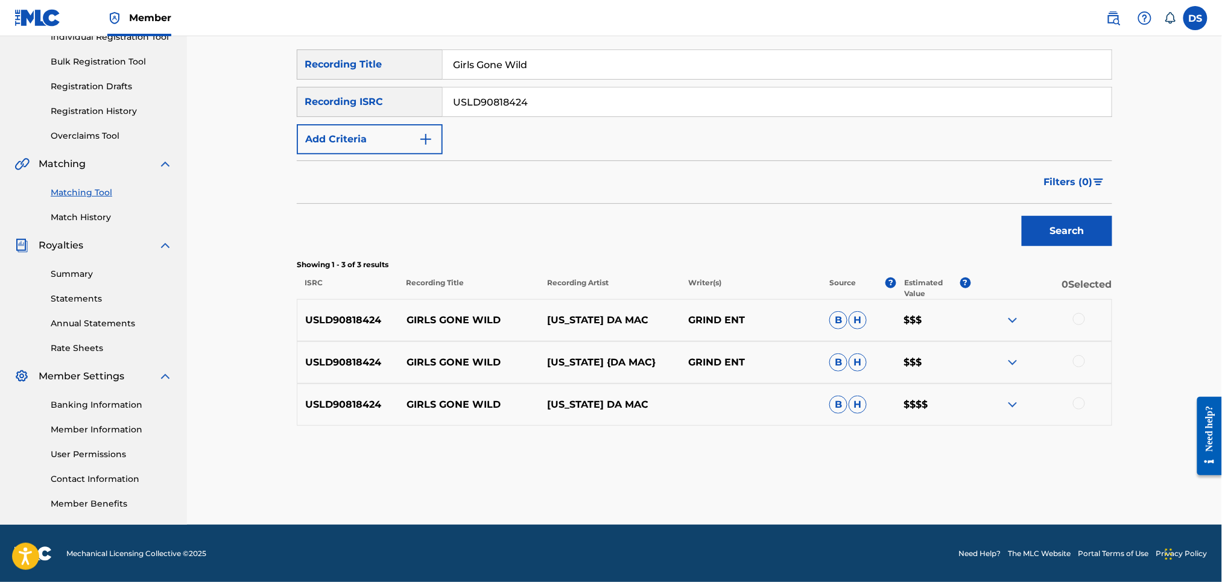
click at [1082, 319] on div at bounding box center [1079, 319] width 12 height 12
click at [1077, 362] on div at bounding box center [1079, 361] width 12 height 12
click at [1085, 400] on div at bounding box center [1079, 404] width 12 height 12
click at [867, 481] on button "Match 3 Groups" at bounding box center [847, 484] width 133 height 30
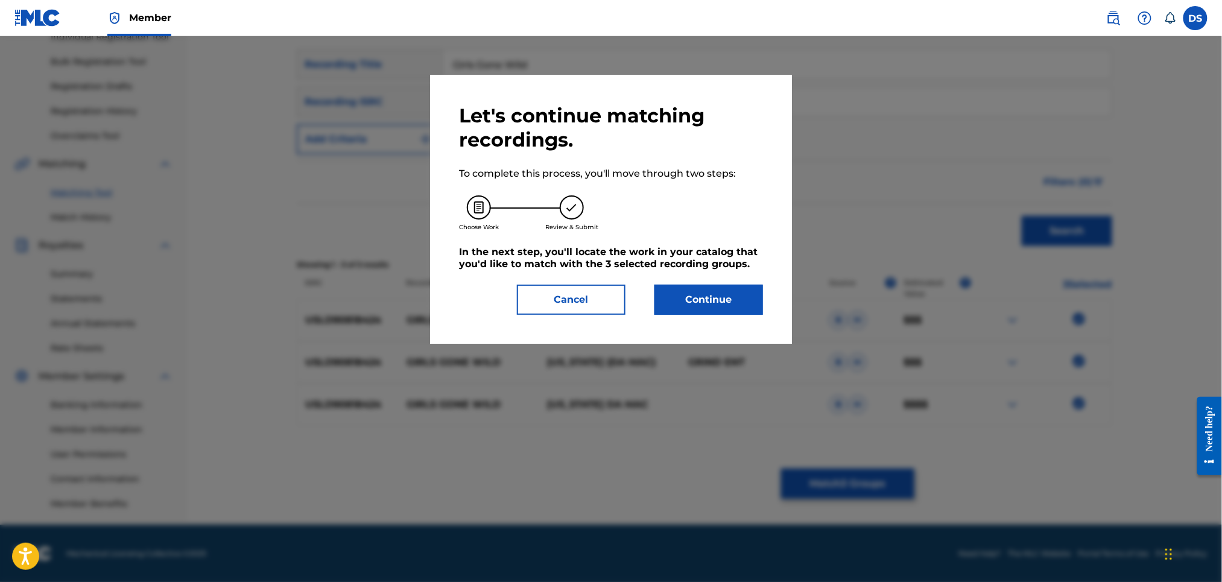
click at [690, 297] on button "Continue" at bounding box center [709, 300] width 109 height 30
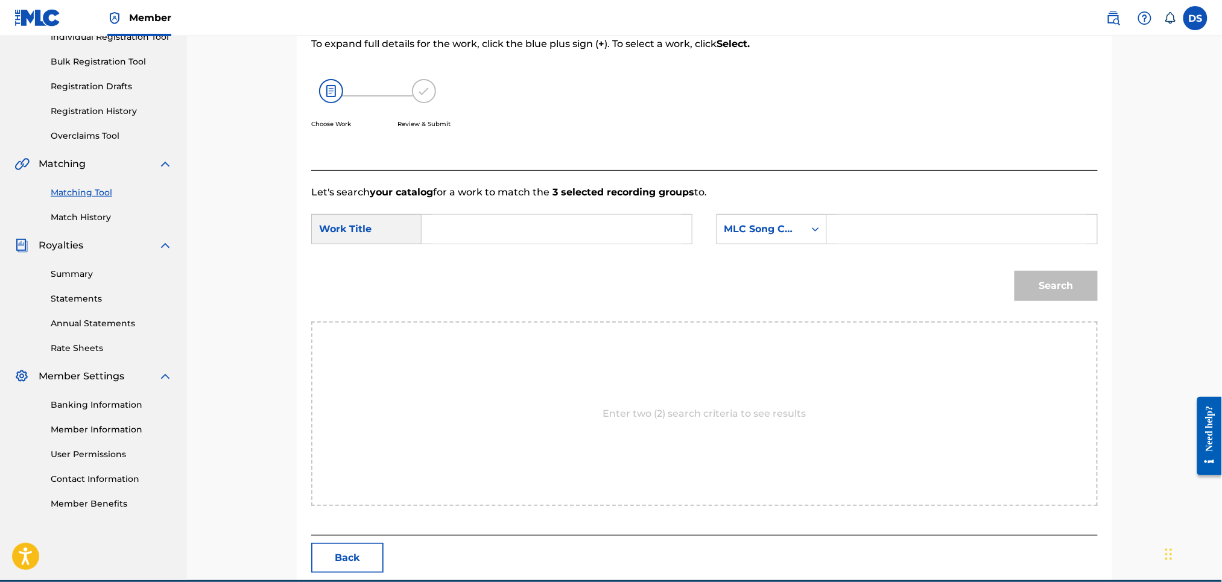
click at [573, 223] on input "Search Form" at bounding box center [557, 229] width 250 height 29
type input "Girls Gone Wild Ft. [GEOGRAPHIC_DATA]"
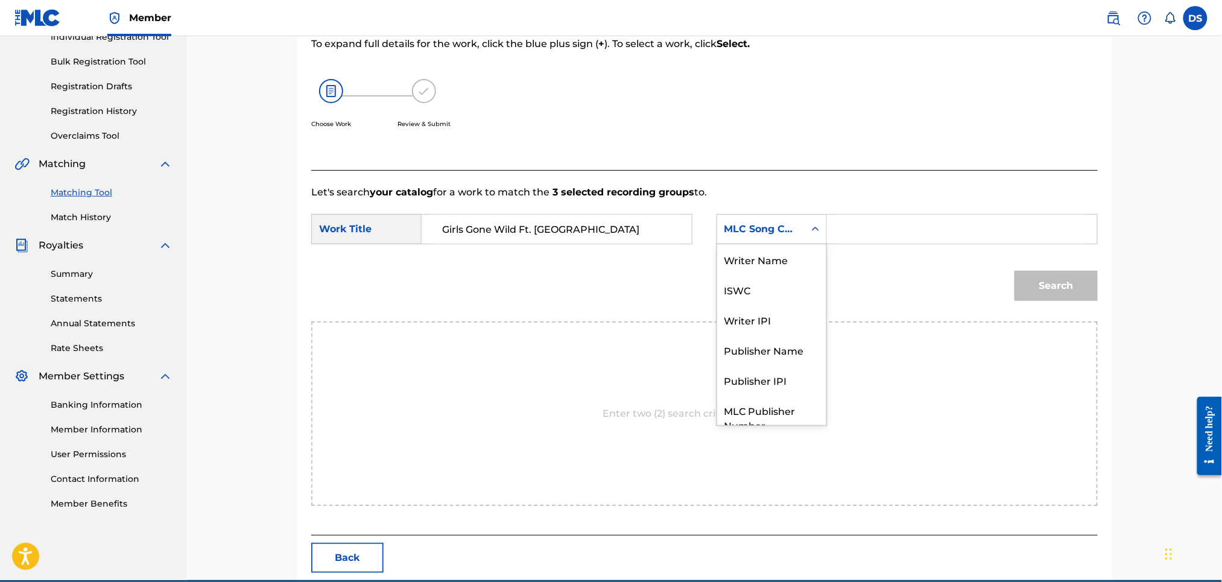
click at [804, 230] on div "MLC Song Code" at bounding box center [760, 229] width 87 height 23
click at [780, 264] on div "Writer Name" at bounding box center [771, 259] width 109 height 30
click at [842, 228] on input "Search Form" at bounding box center [963, 229] width 250 height 29
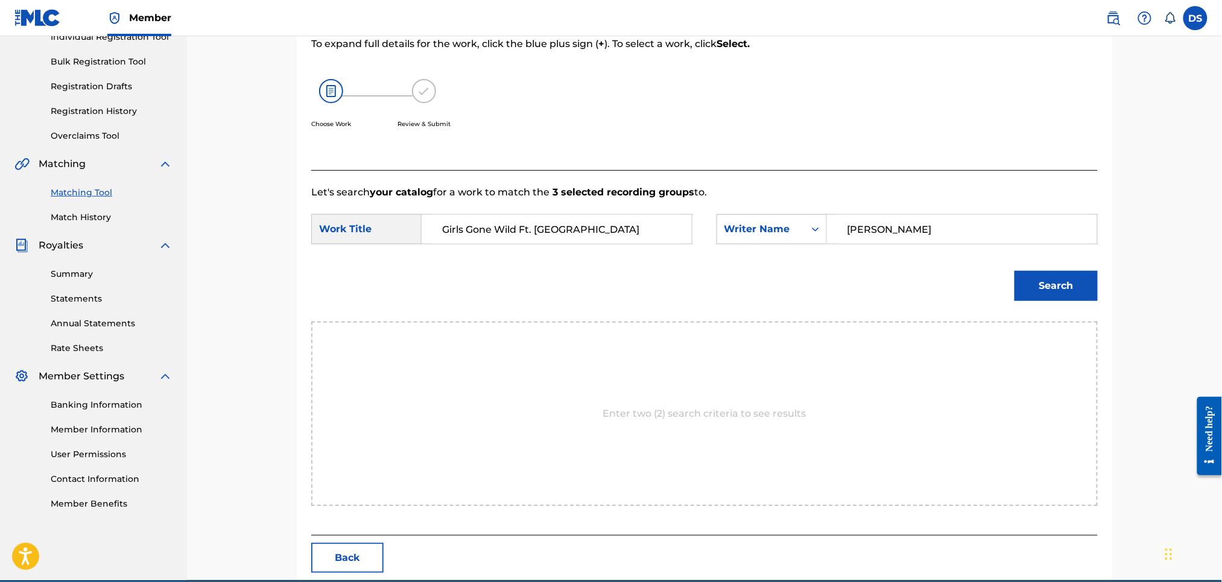
type input "[PERSON_NAME]"
click at [1034, 288] on button "Search" at bounding box center [1056, 286] width 83 height 30
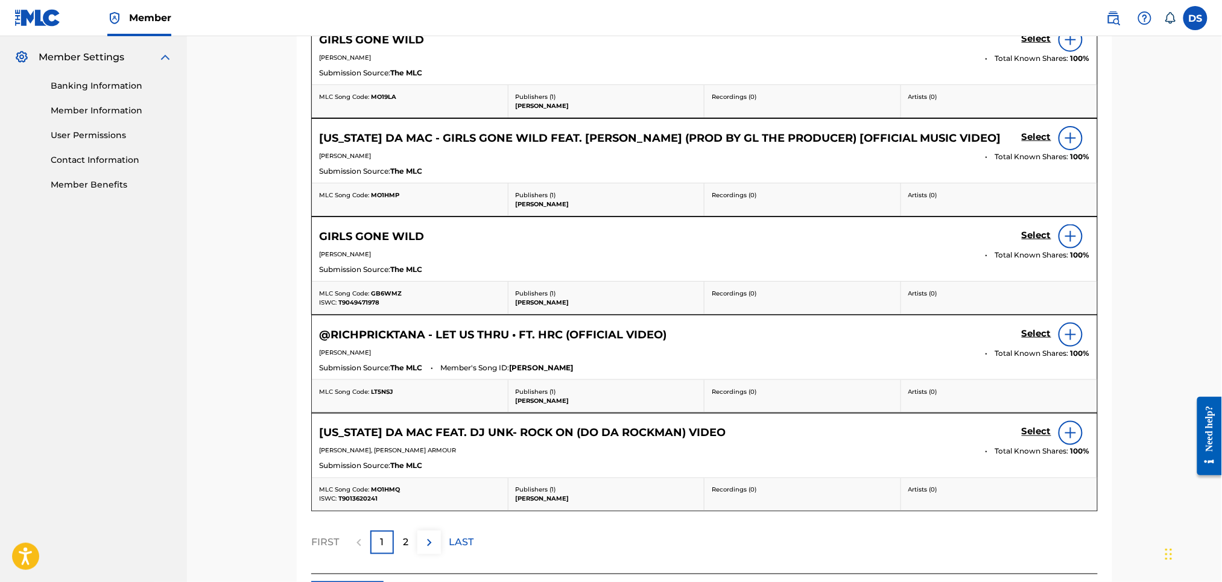
scroll to position [487, 0]
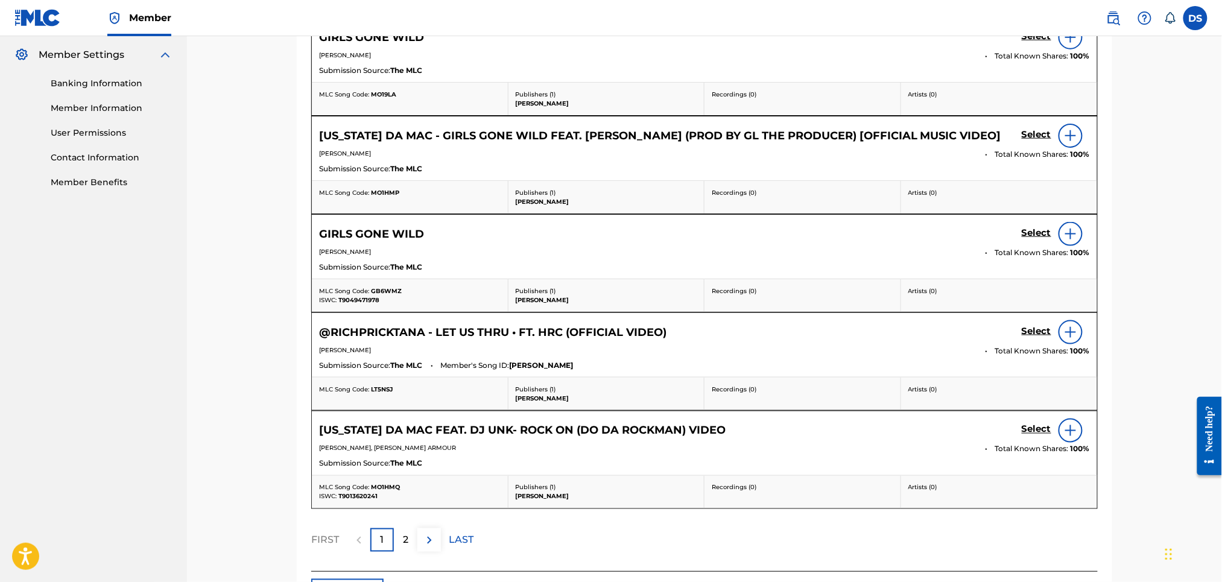
click at [404, 535] on p "2" at bounding box center [405, 540] width 5 height 14
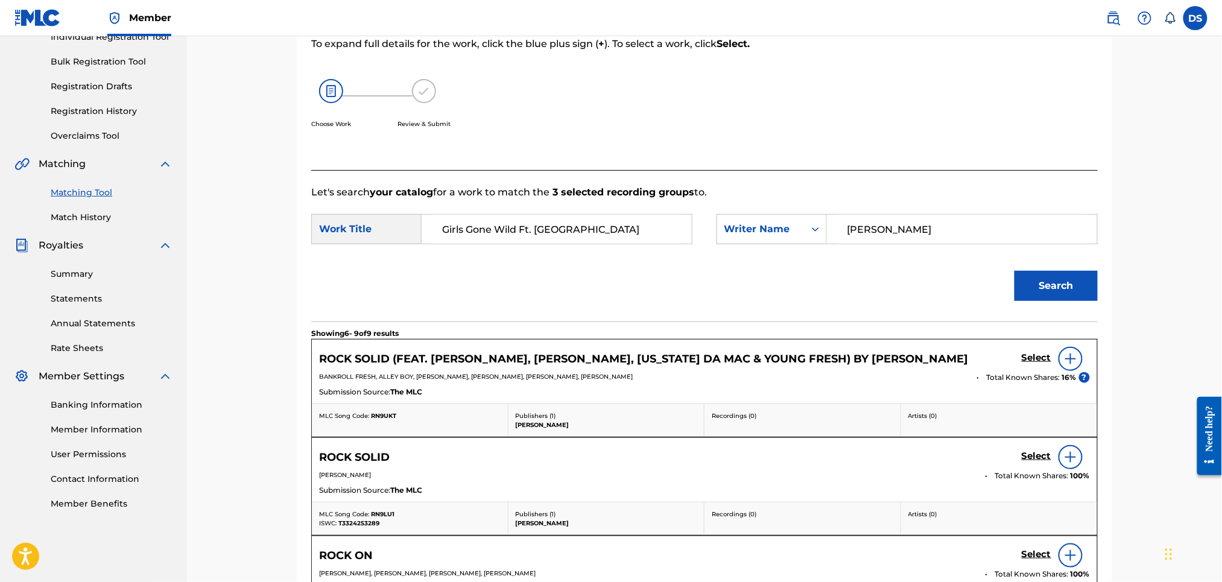
scroll to position [483, 0]
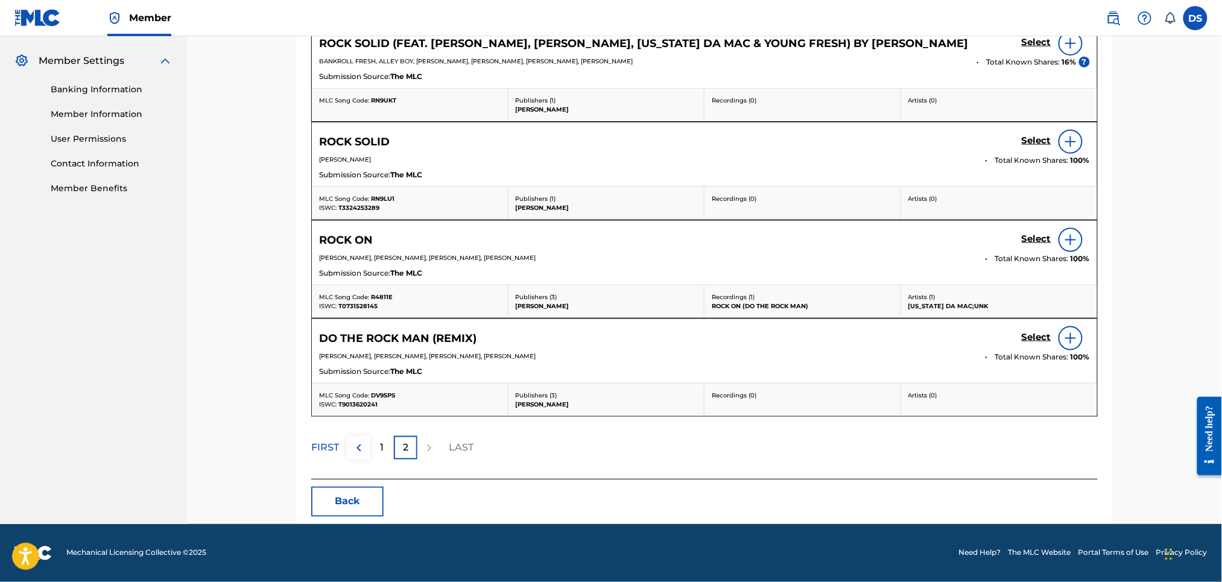
click at [381, 447] on p "1" at bounding box center [383, 448] width 4 height 14
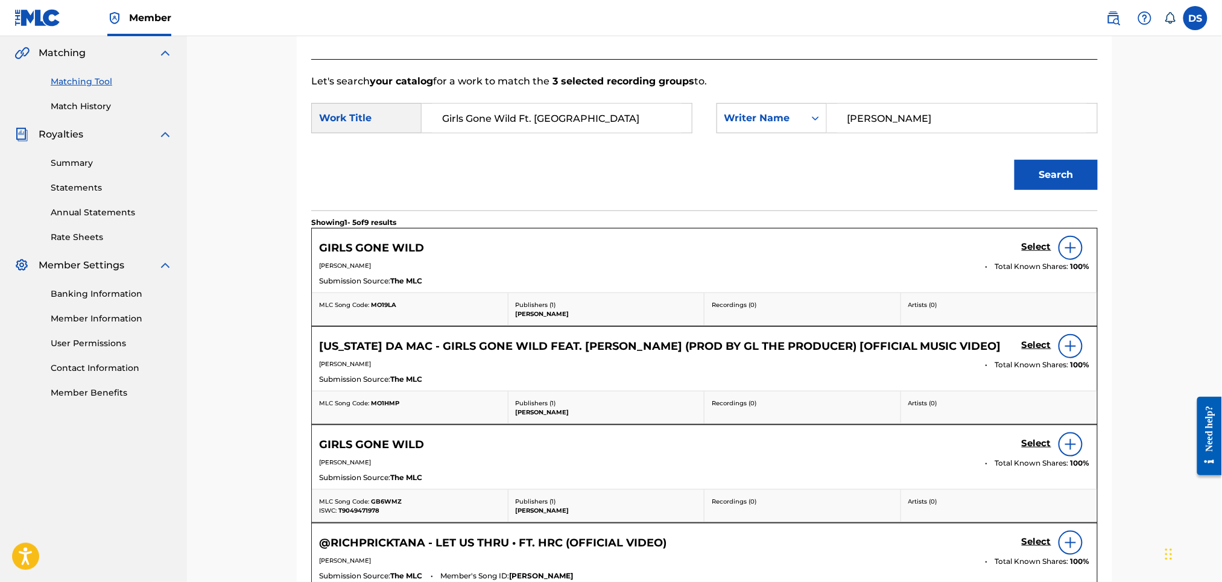
scroll to position [229, 0]
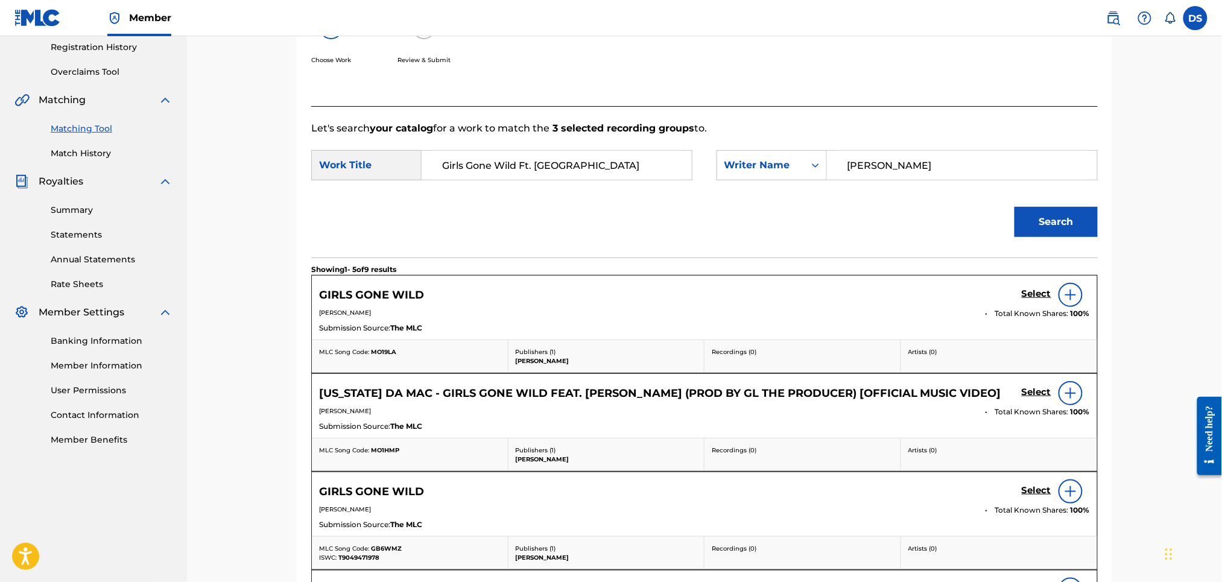
click at [1075, 296] on img at bounding box center [1071, 295] width 14 height 14
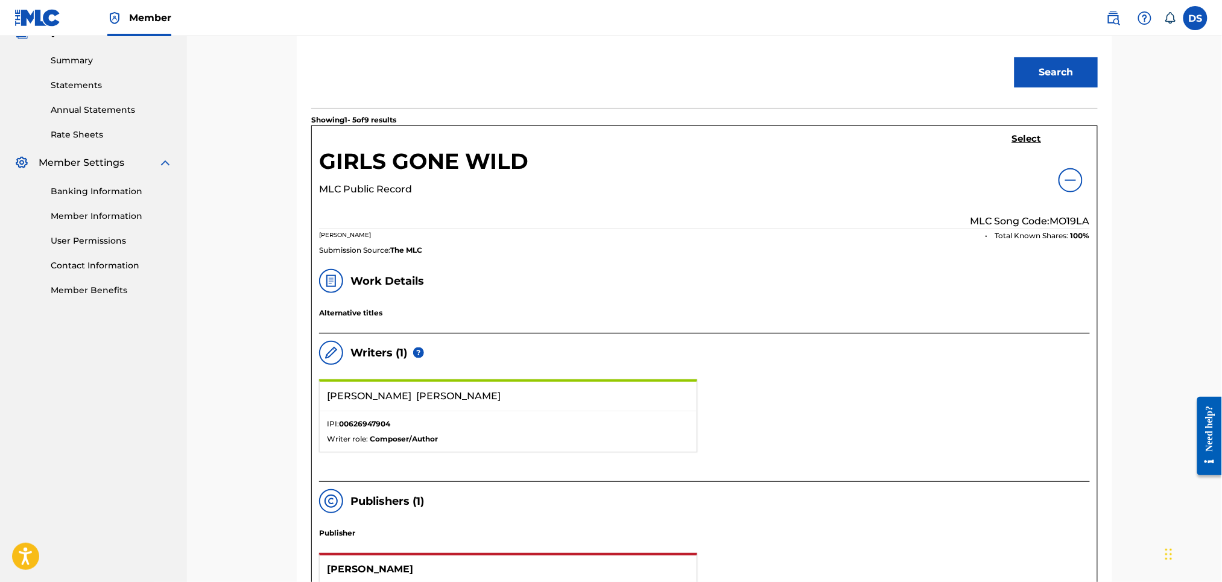
scroll to position [197, 0]
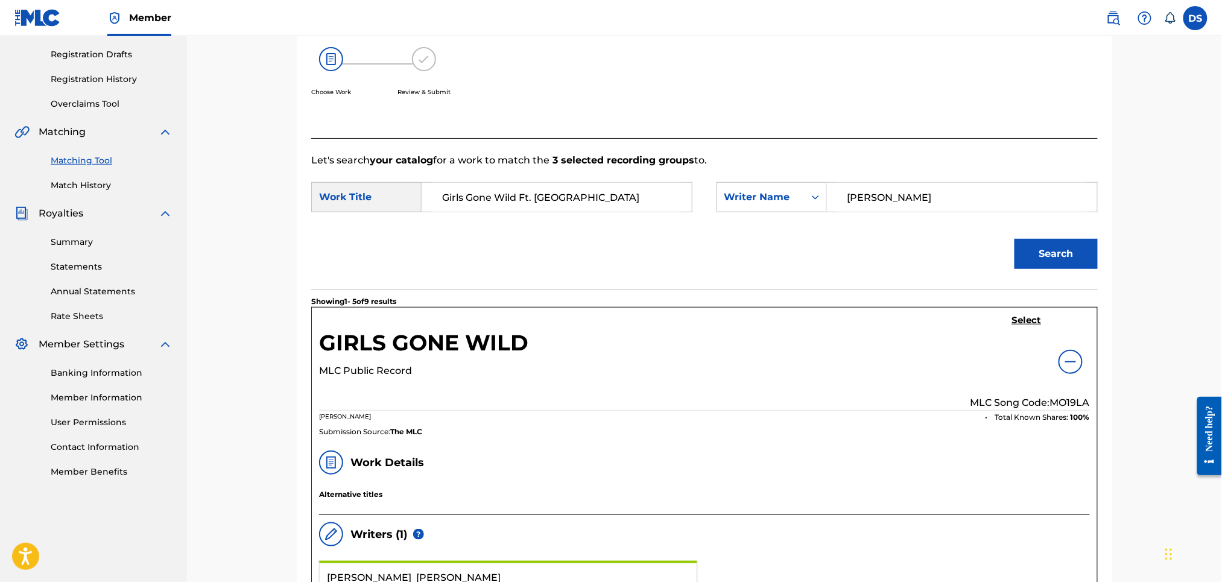
click at [1068, 358] on img at bounding box center [1071, 362] width 14 height 14
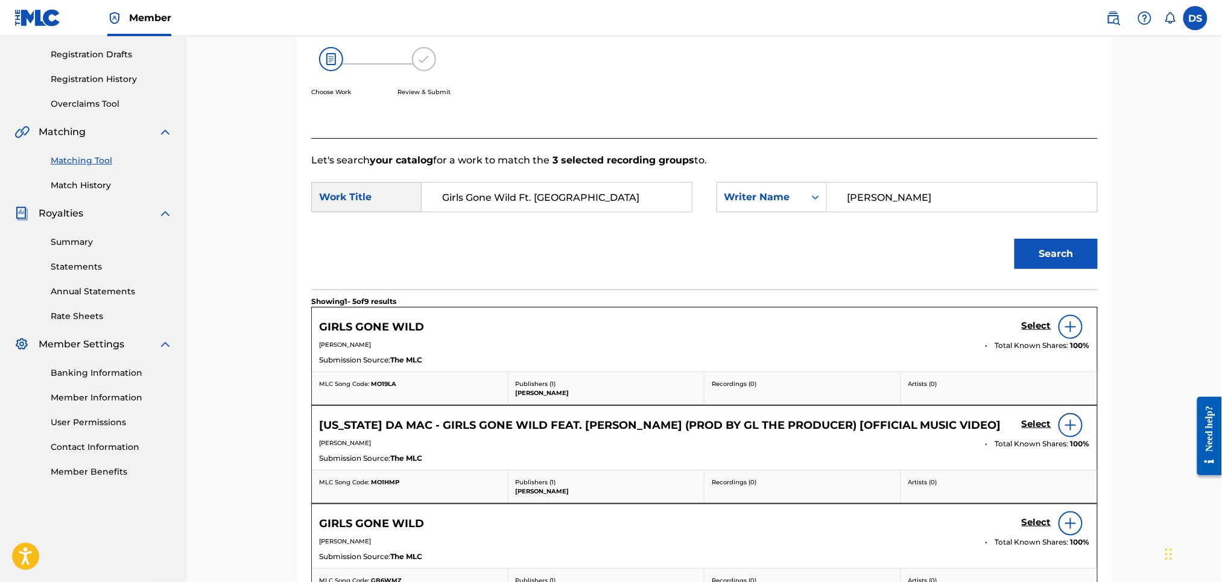
click at [1065, 425] on img at bounding box center [1071, 425] width 14 height 14
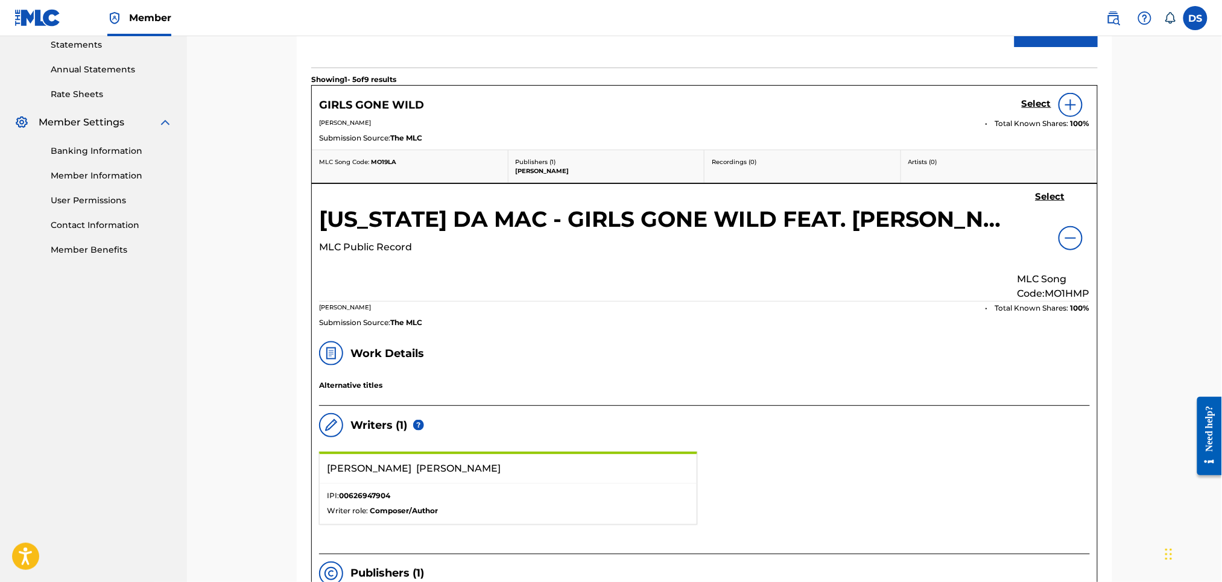
scroll to position [422, 0]
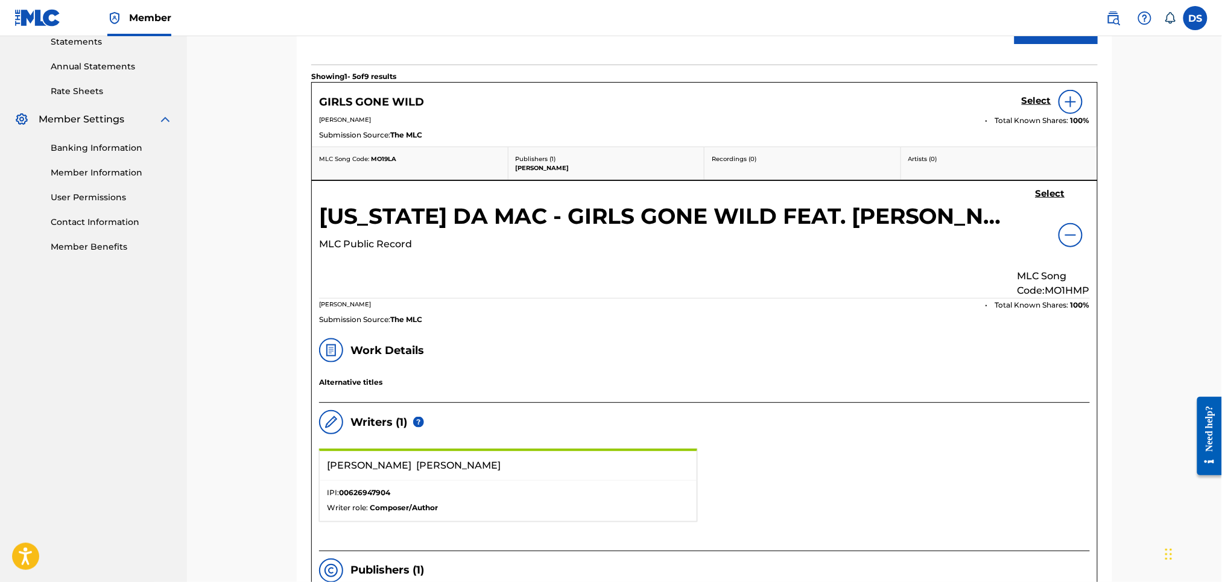
click at [1072, 237] on img at bounding box center [1071, 235] width 14 height 14
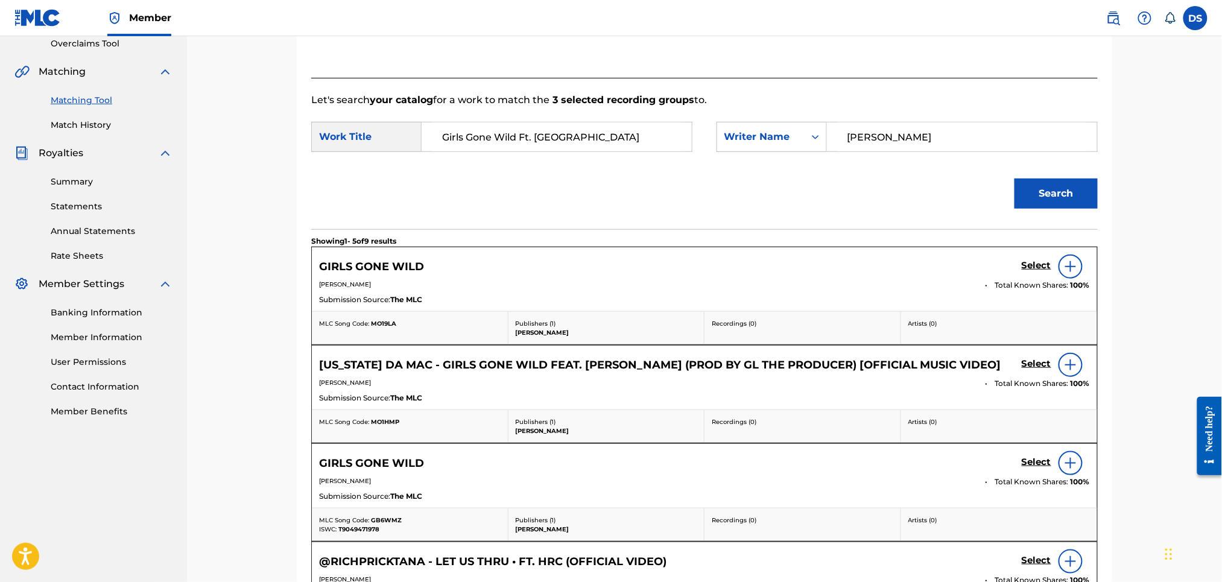
scroll to position [227, 0]
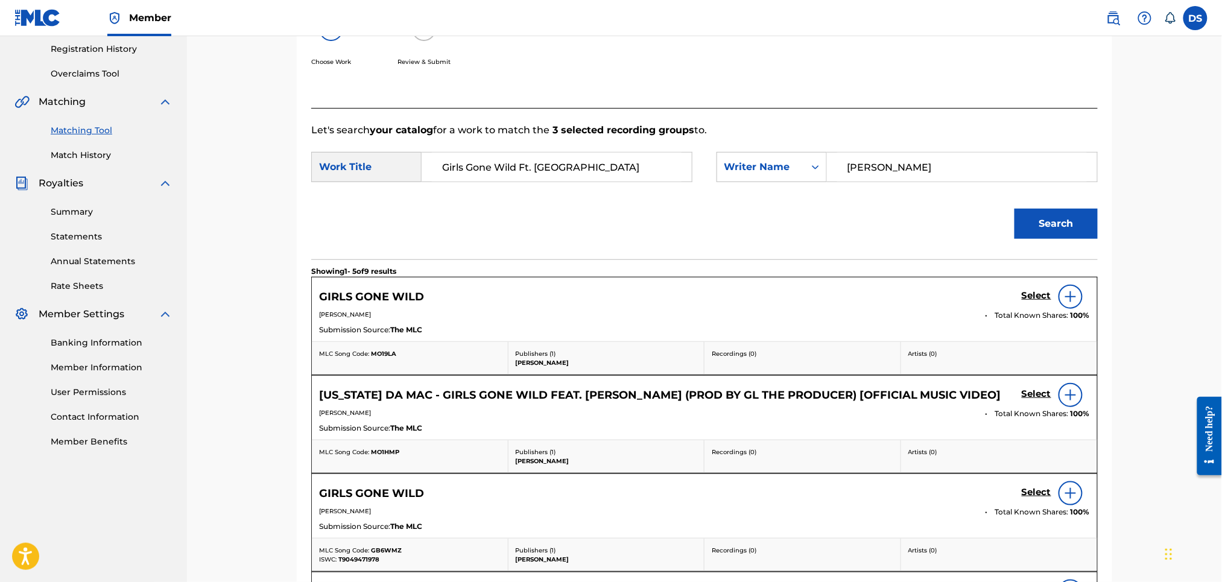
click at [95, 156] on link "Match History" at bounding box center [112, 155] width 122 height 13
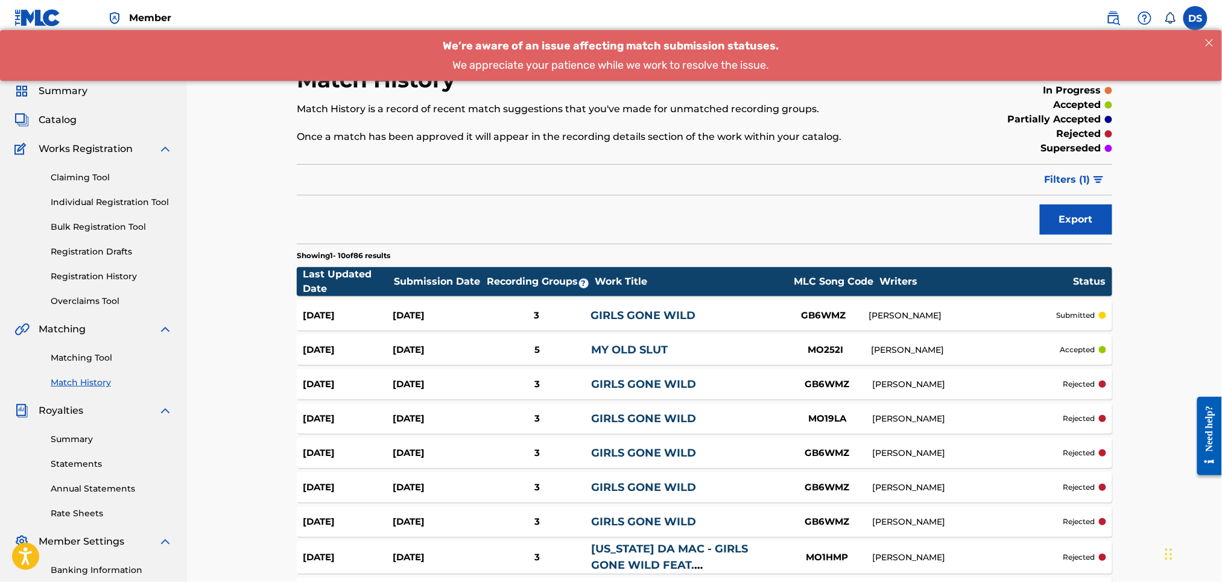
click at [827, 315] on div "GB6WMZ" at bounding box center [824, 316] width 91 height 14
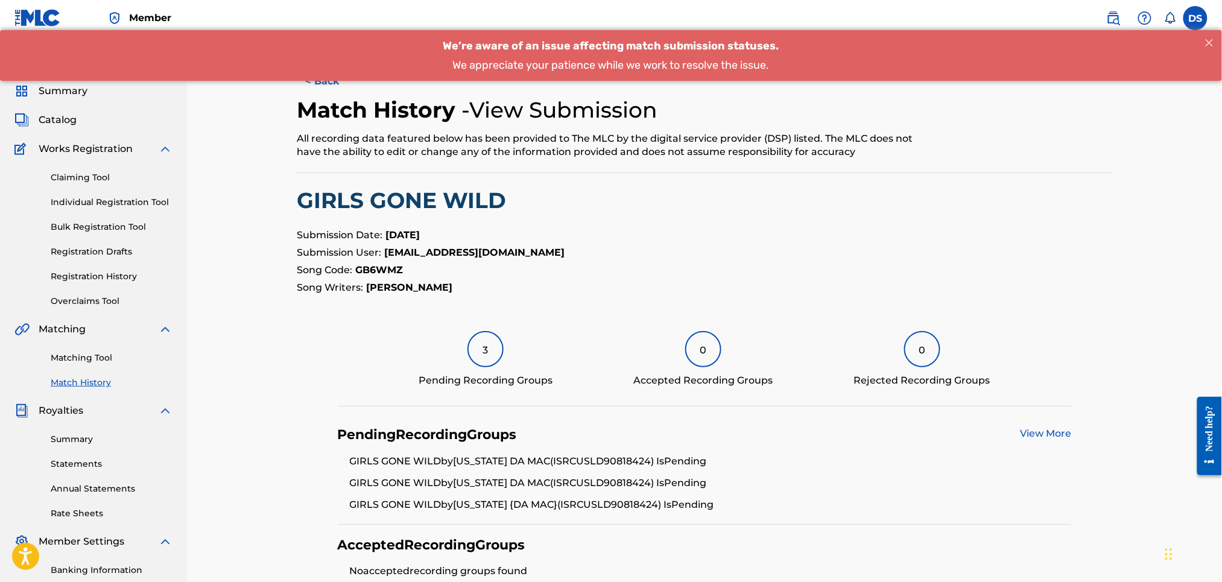
click at [1035, 428] on link "View More" at bounding box center [1045, 433] width 51 height 11
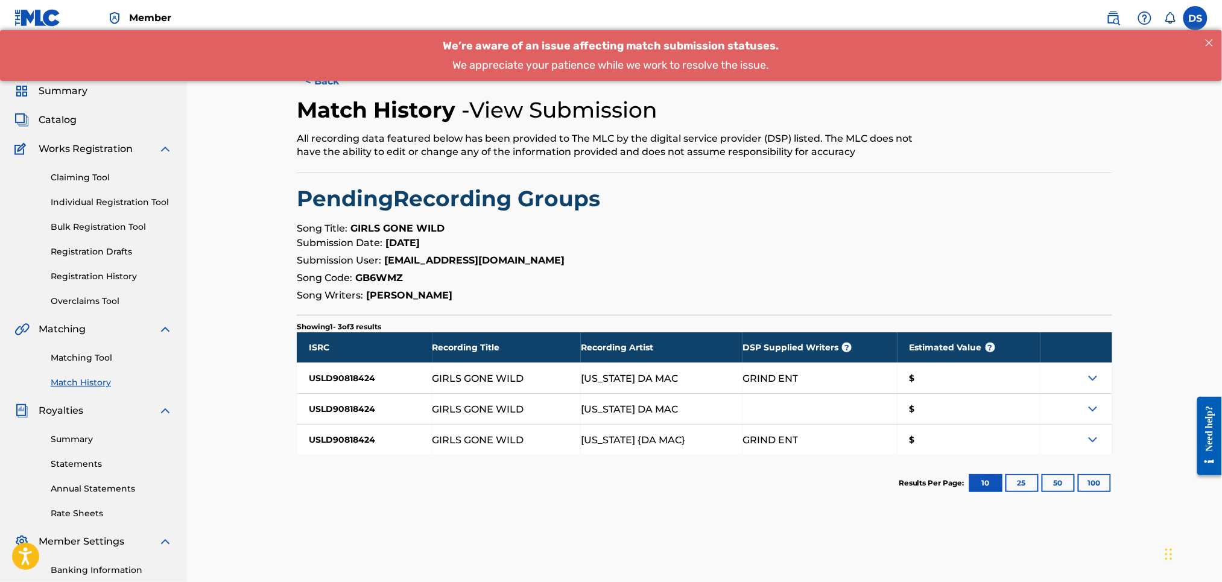
click at [1095, 439] on img at bounding box center [1093, 440] width 14 height 14
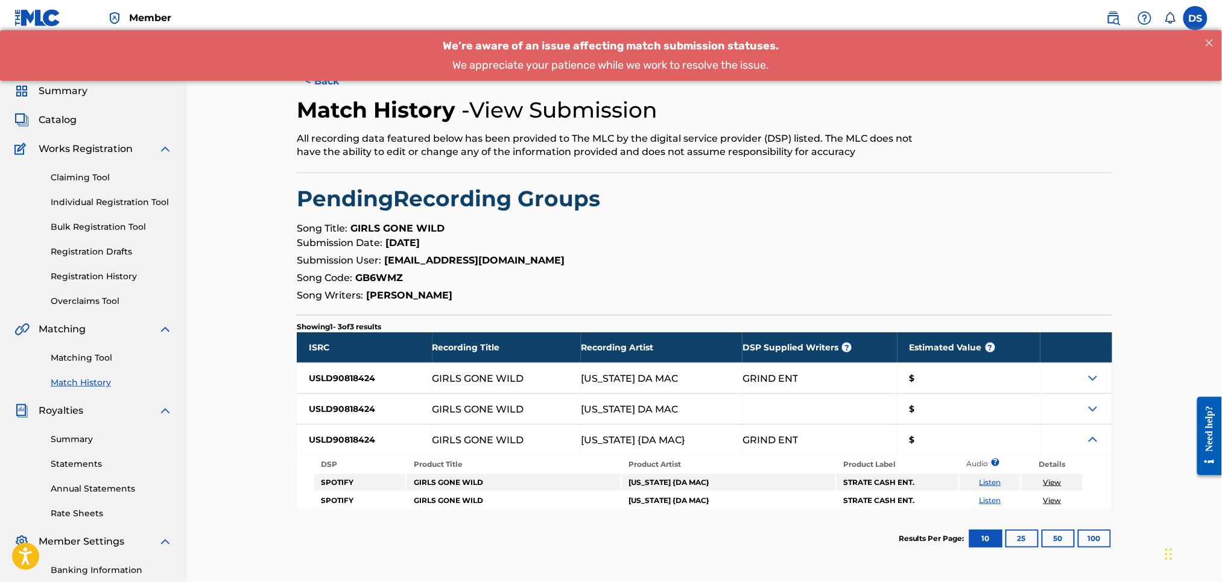
click at [1095, 439] on img at bounding box center [1093, 440] width 14 height 14
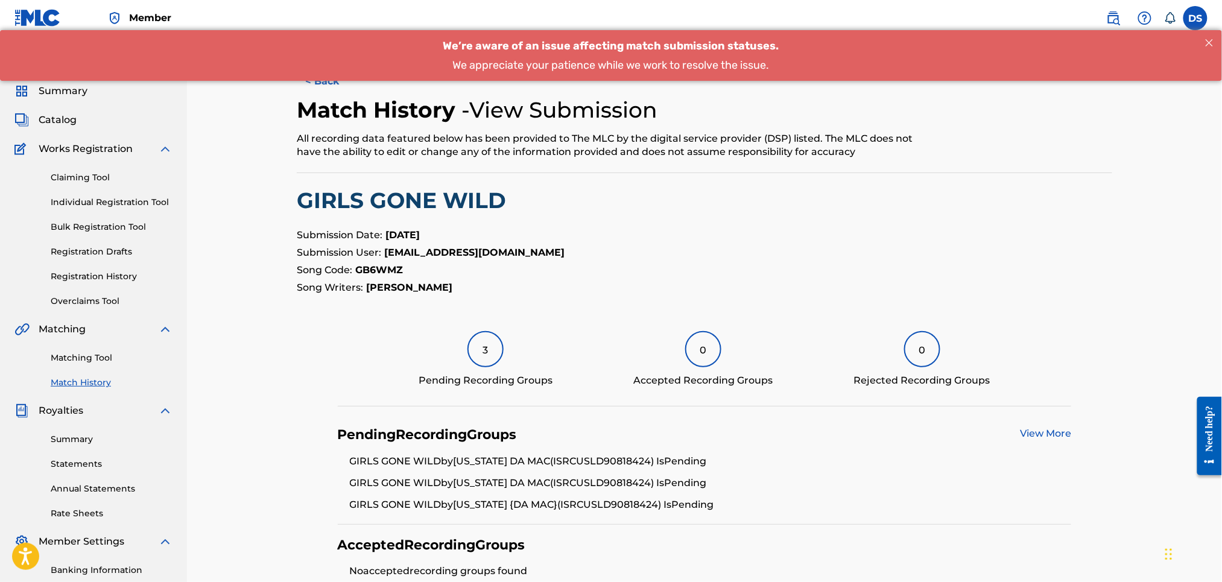
click at [314, 88] on button "< Back" at bounding box center [333, 81] width 72 height 30
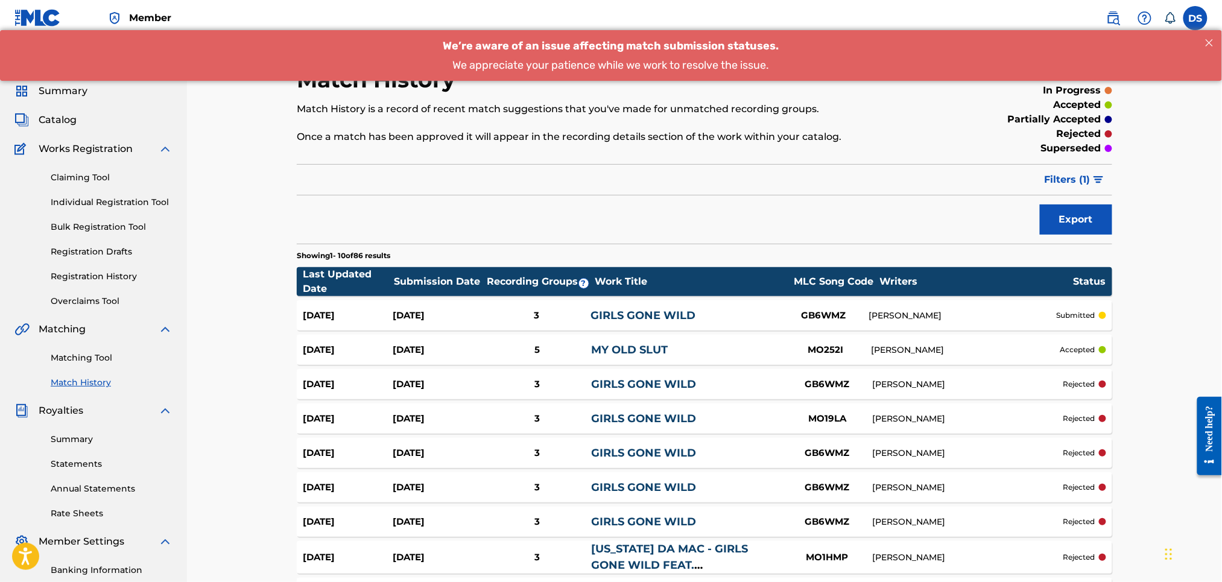
click at [836, 415] on div "MO19LA" at bounding box center [828, 419] width 91 height 14
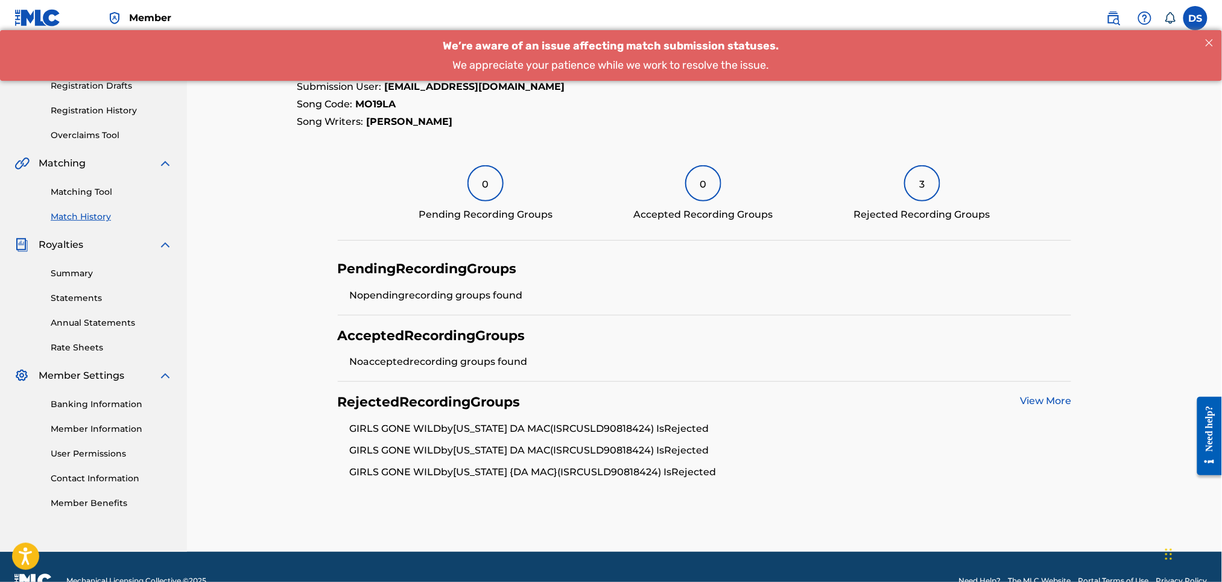
scroll to position [194, 0]
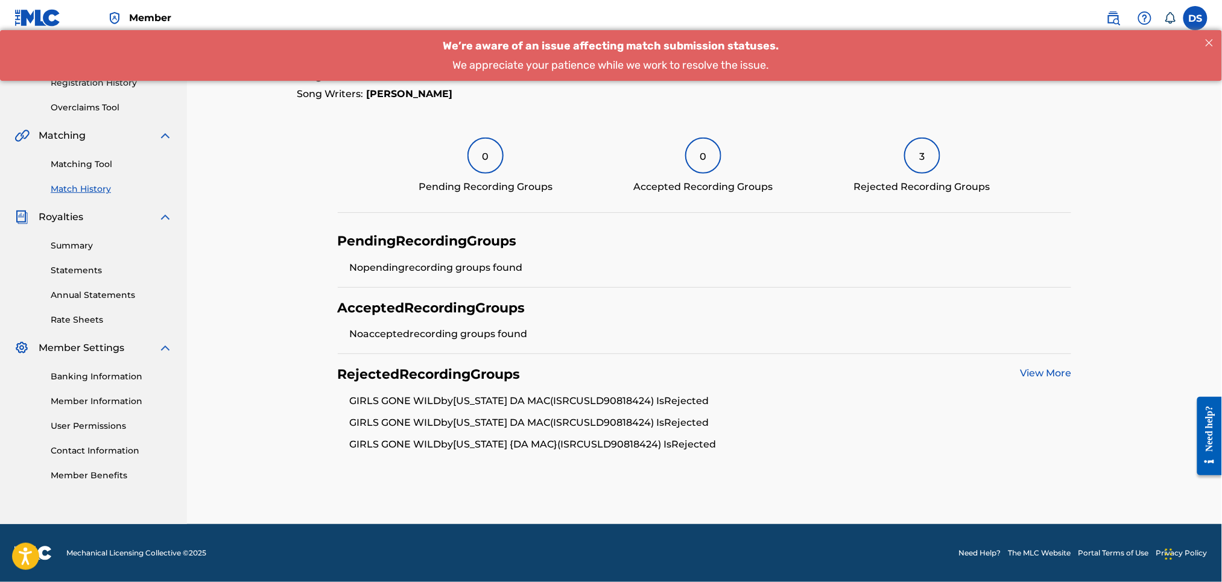
click at [1034, 372] on link "View More" at bounding box center [1045, 372] width 51 height 11
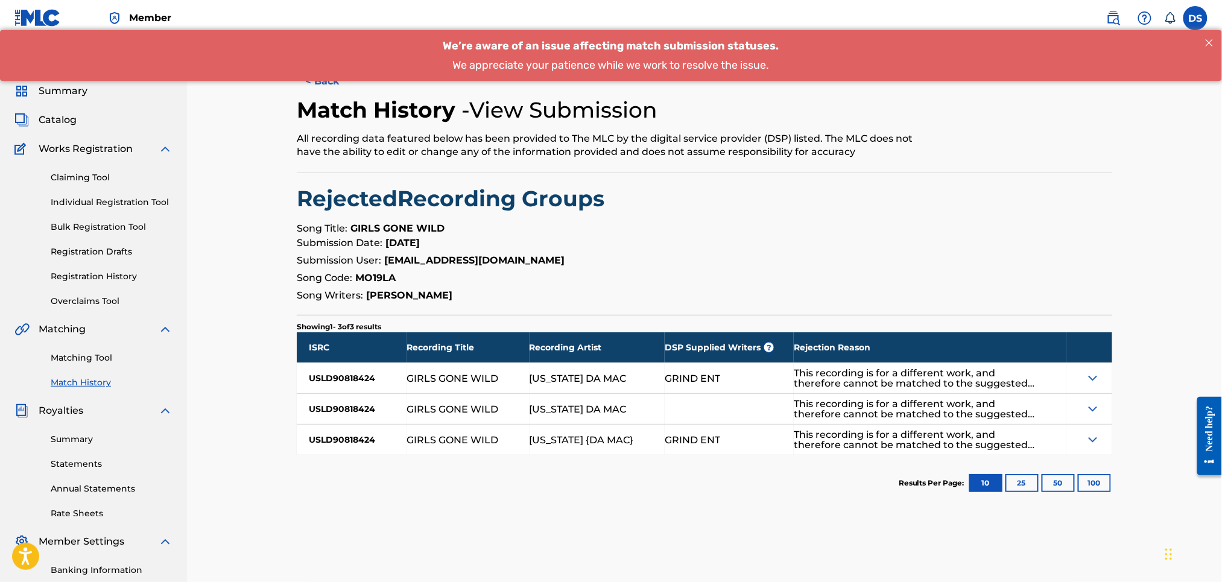
click at [1094, 379] on img at bounding box center [1093, 378] width 14 height 14
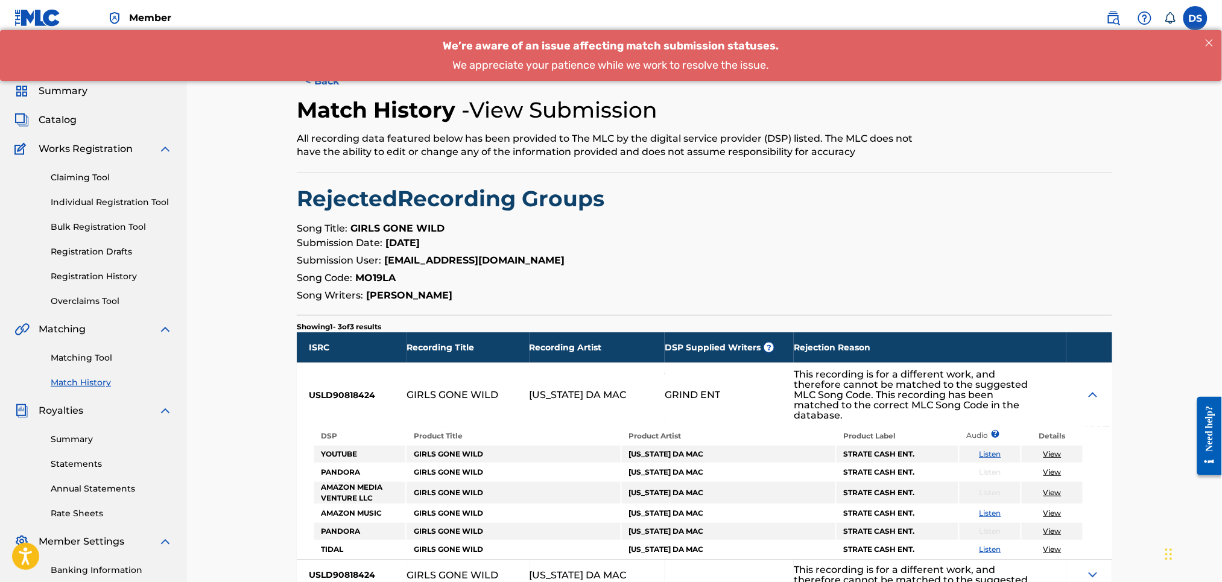
click at [311, 85] on button "< Back" at bounding box center [333, 81] width 72 height 30
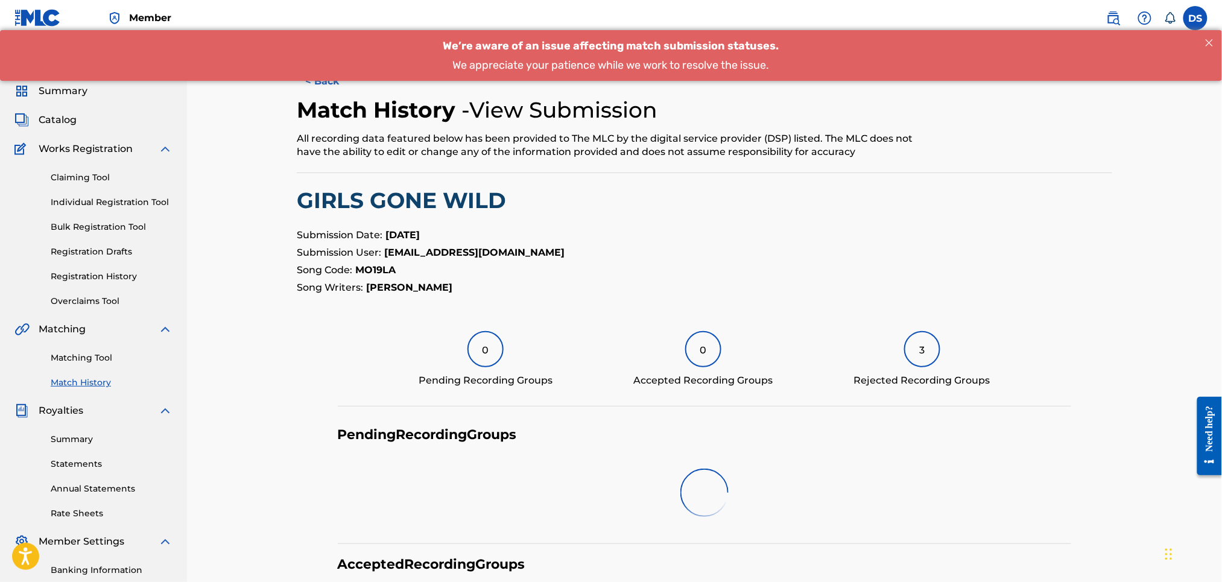
scroll to position [194, 0]
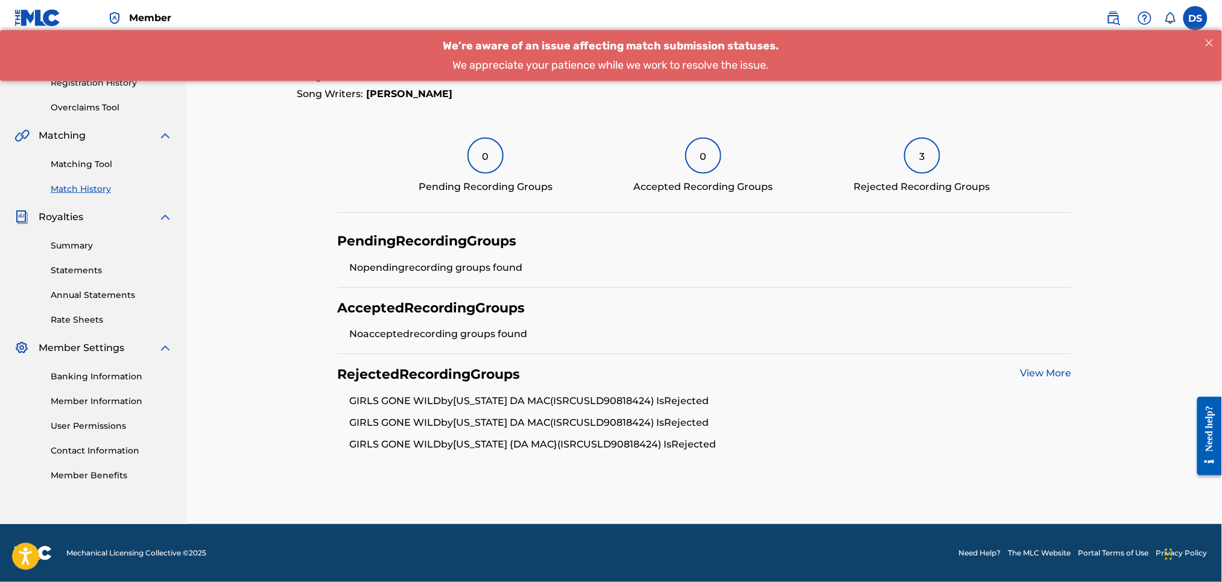
click at [84, 183] on link "Match History" at bounding box center [112, 189] width 122 height 13
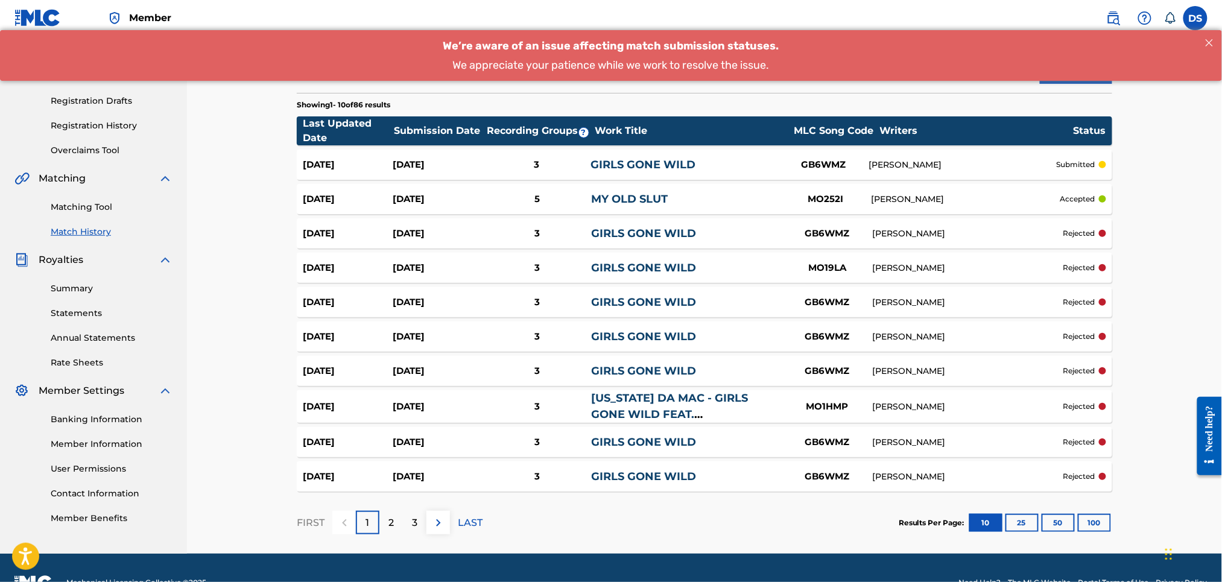
scroll to position [148, 0]
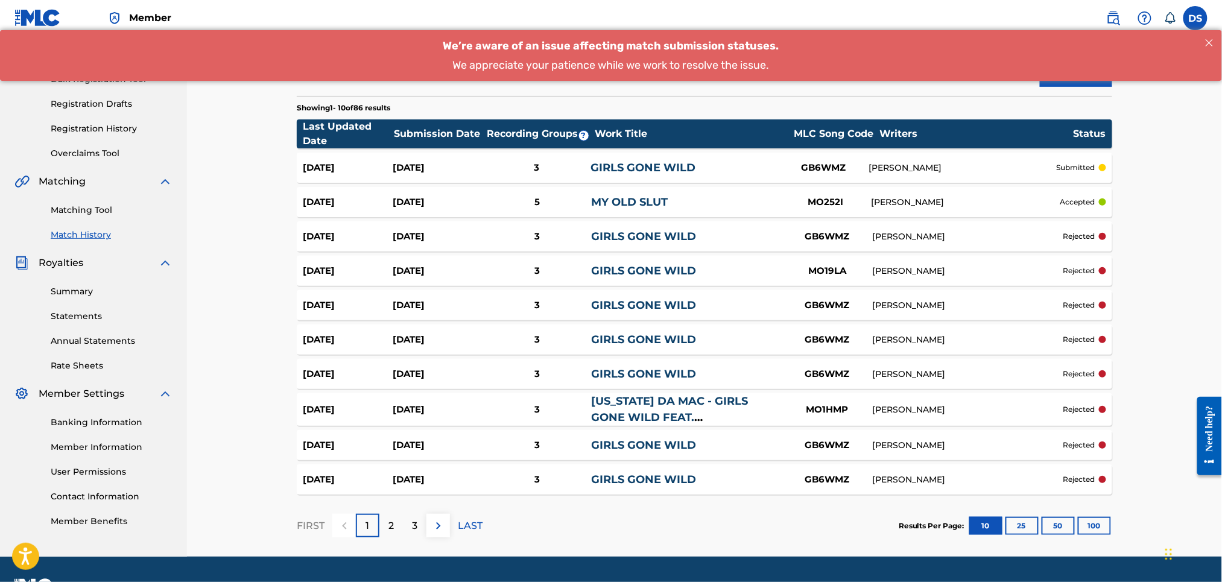
click at [390, 526] on p "2" at bounding box center [391, 526] width 5 height 14
click at [413, 525] on p "3" at bounding box center [414, 526] width 5 height 14
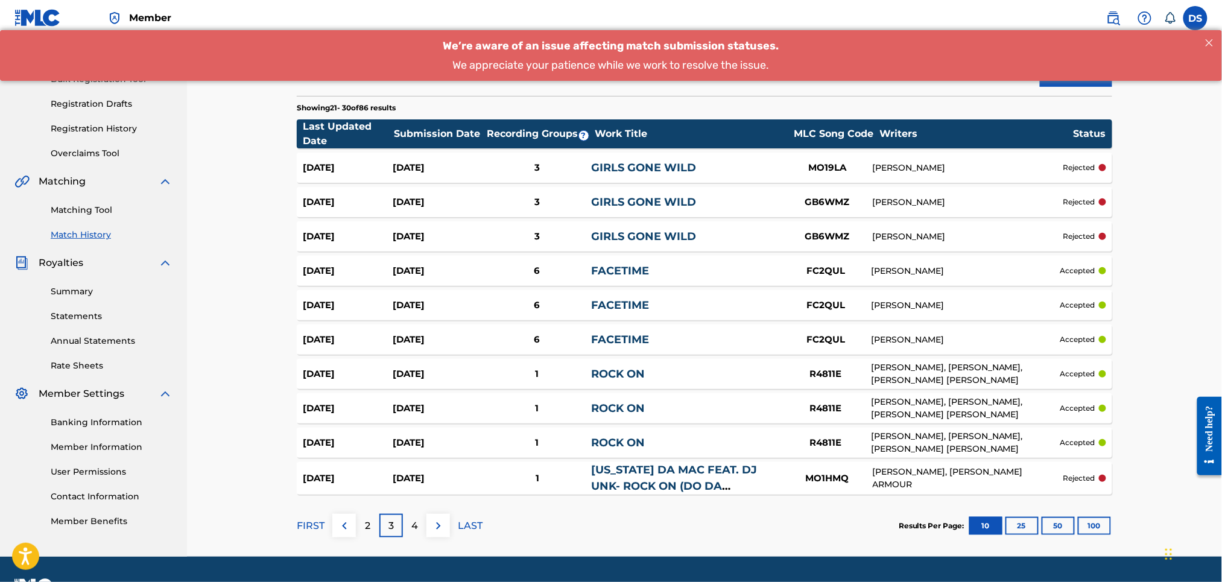
click at [418, 525] on p "4" at bounding box center [415, 526] width 7 height 14
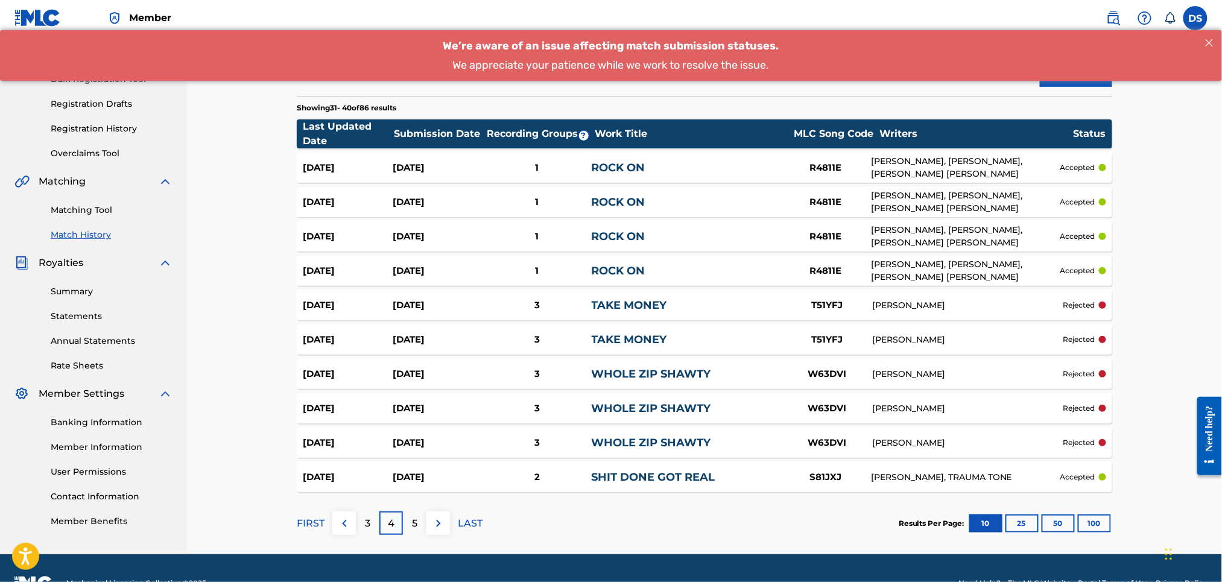
click at [416, 529] on p "5" at bounding box center [414, 524] width 5 height 14
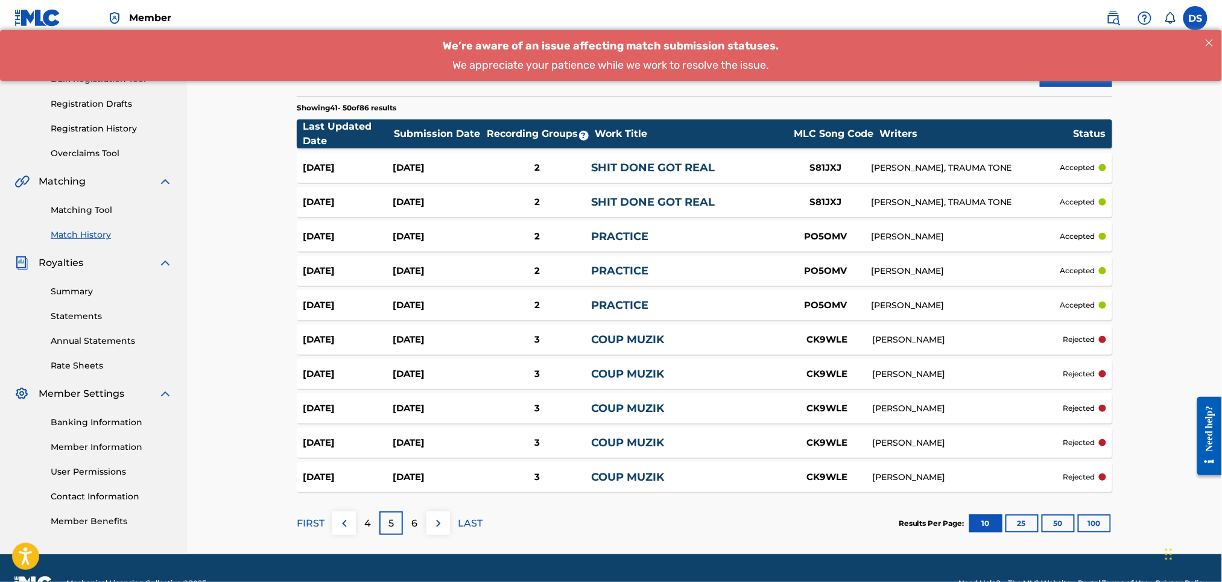
click at [416, 529] on p "6" at bounding box center [415, 524] width 6 height 14
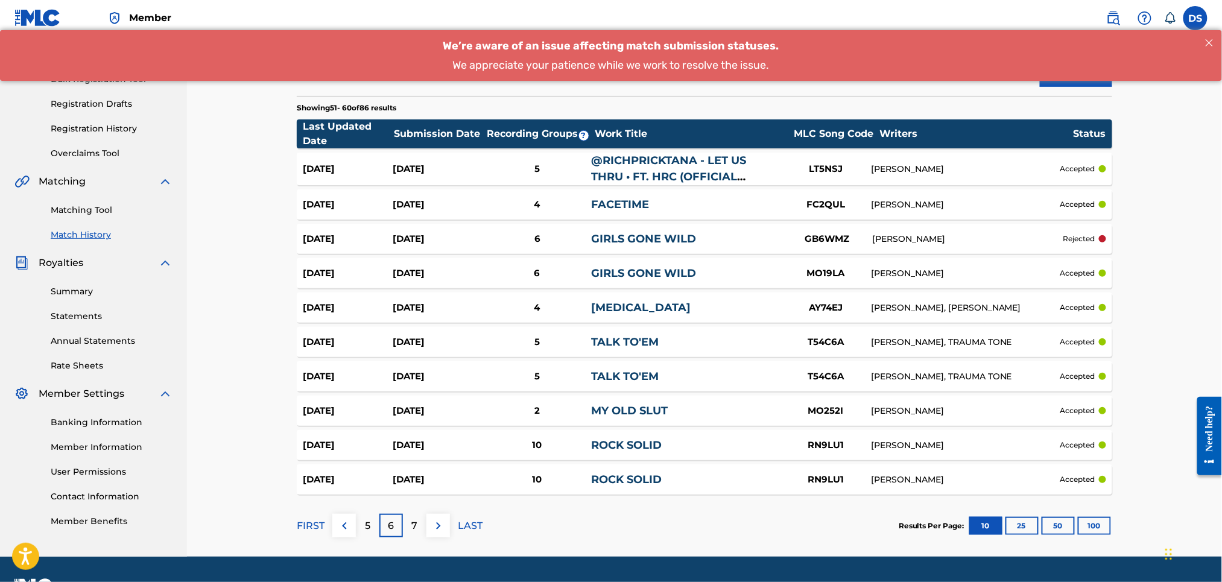
click at [666, 269] on link "GIRLS GONE WILD" at bounding box center [643, 273] width 105 height 13
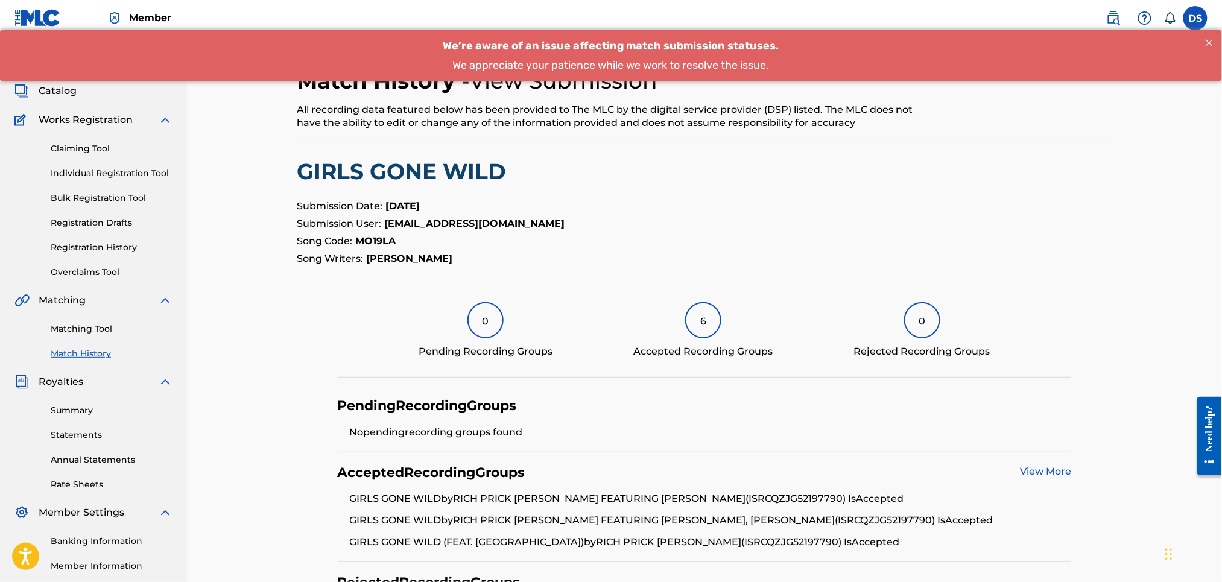
scroll to position [32, 0]
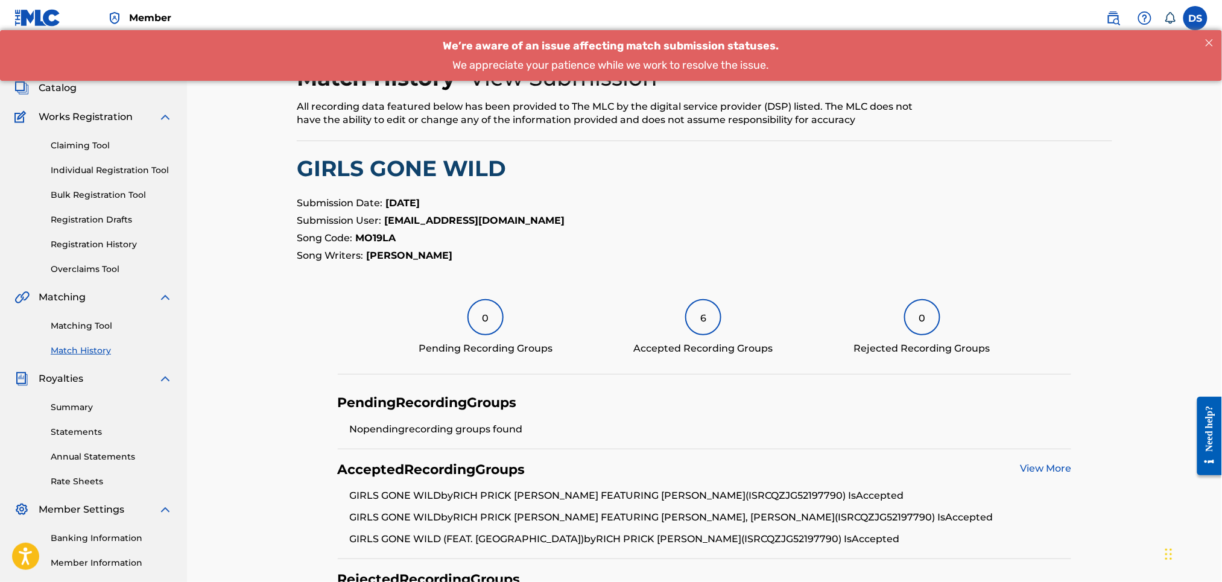
click at [1044, 467] on link "View More" at bounding box center [1045, 468] width 51 height 11
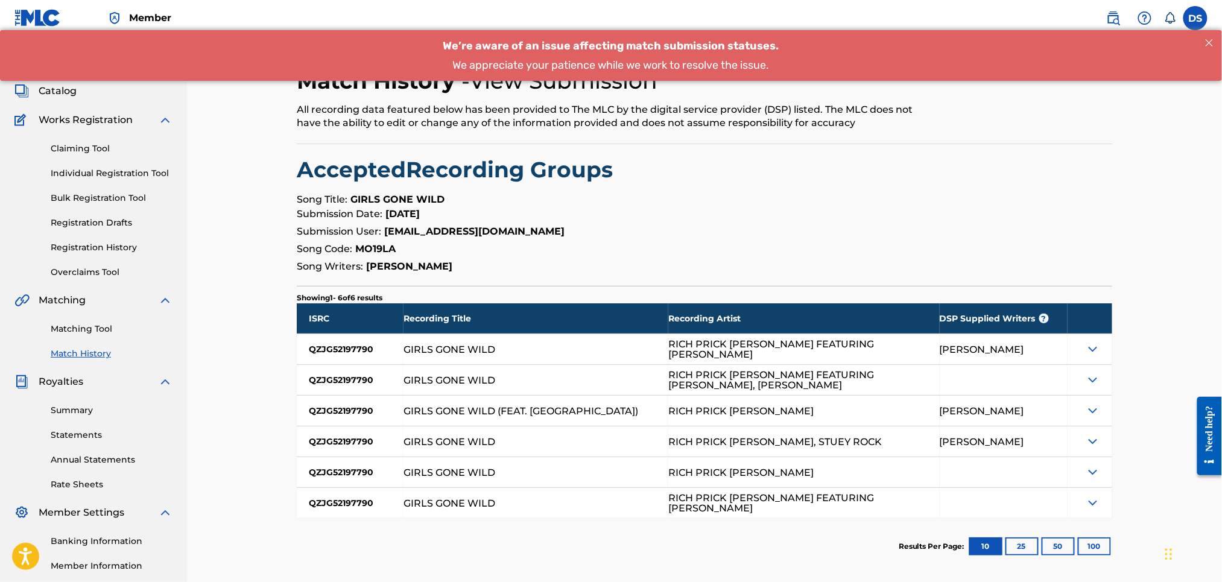
scroll to position [32, 0]
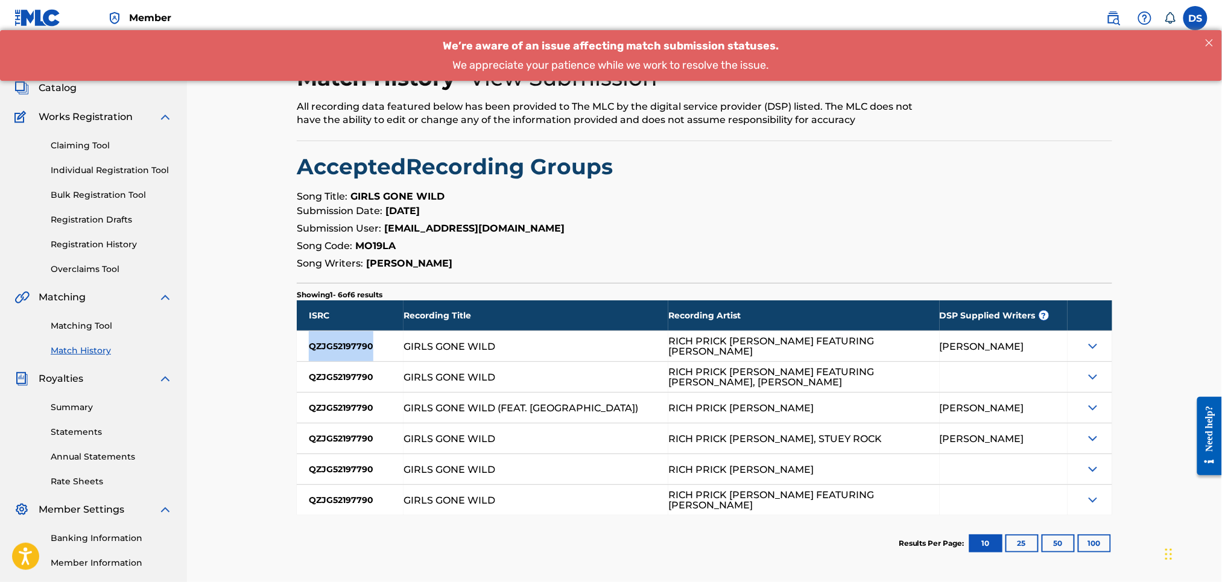
drag, startPoint x: 372, startPoint y: 343, endPoint x: 303, endPoint y: 338, distance: 69.6
click at [303, 337] on div "QZJG52197790" at bounding box center [350, 346] width 107 height 30
copy div "QZJG52197790"
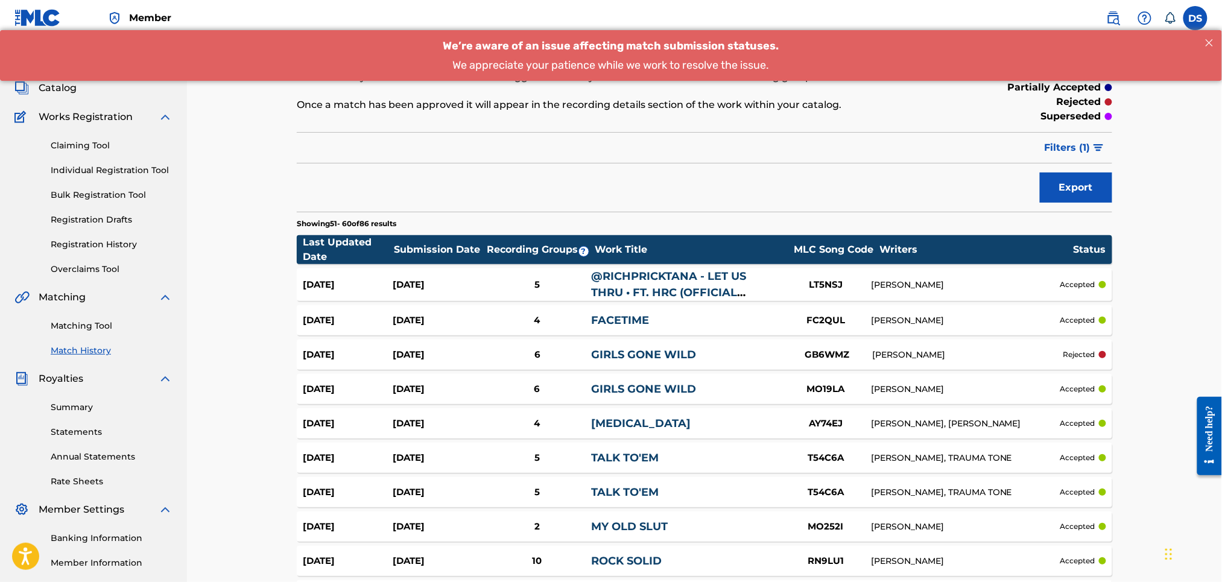
scroll to position [148, 0]
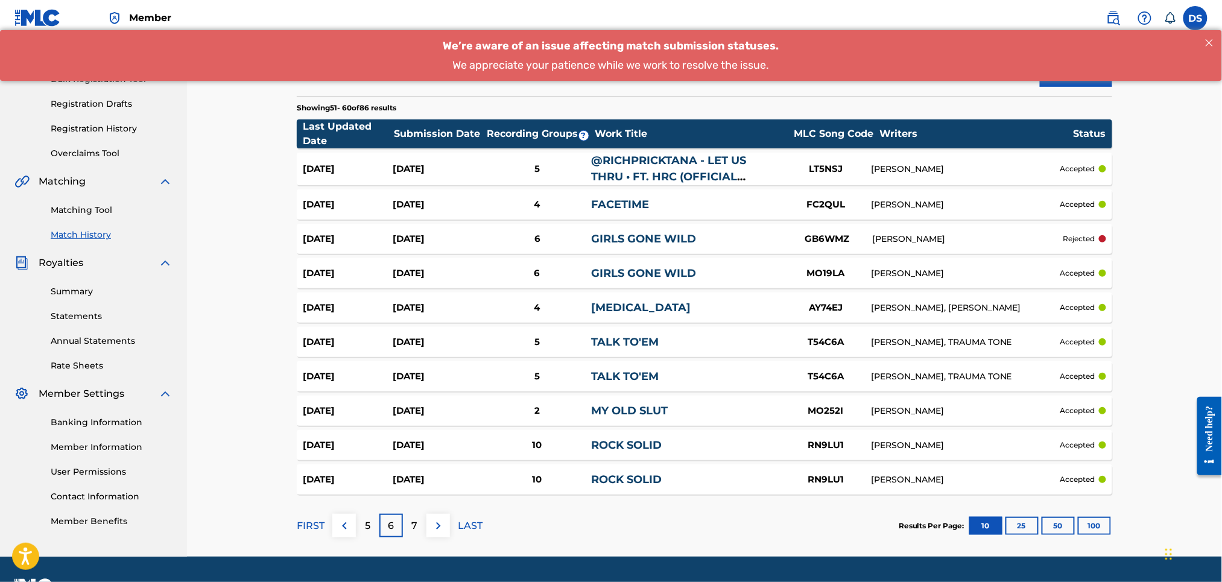
click at [76, 208] on link "Matching Tool" at bounding box center [112, 210] width 122 height 13
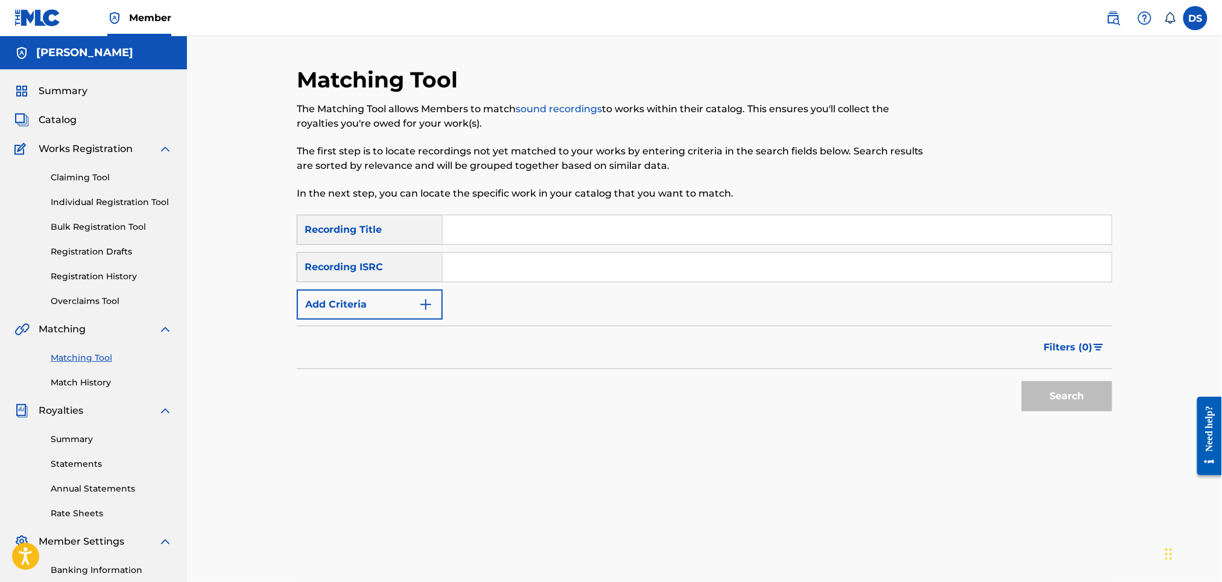
click at [465, 271] on input "Search Form" at bounding box center [777, 267] width 669 height 29
paste input "QZJG52197790"
type input "QZJG52197790"
click at [471, 235] on input "Search Form" at bounding box center [777, 229] width 669 height 29
type input "Girls Gone Wild"
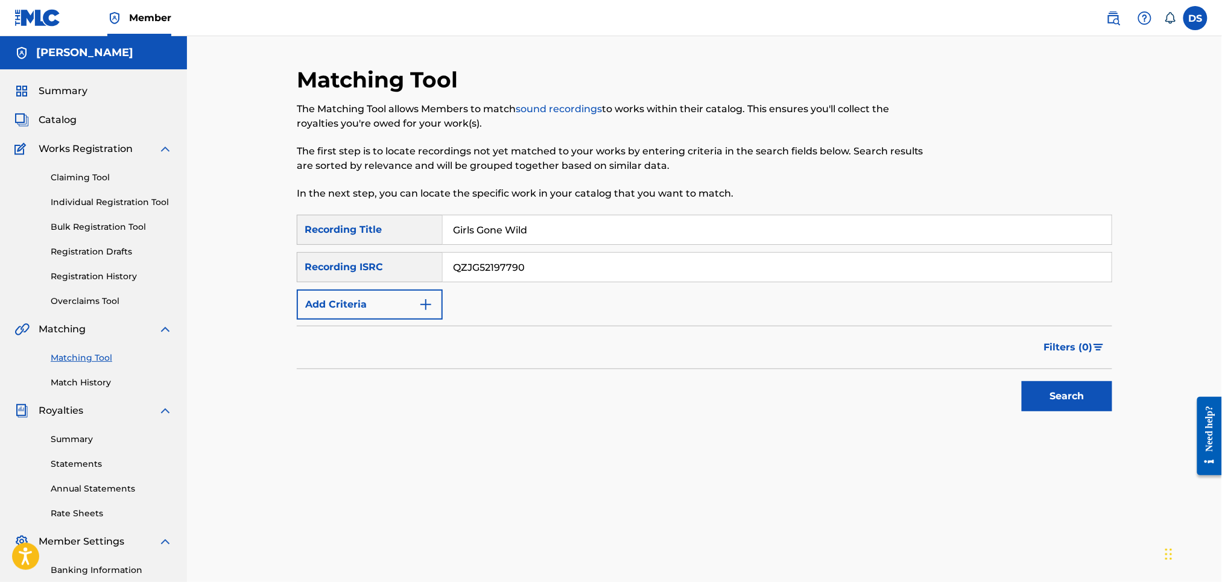
click at [1041, 400] on button "Search" at bounding box center [1067, 396] width 91 height 30
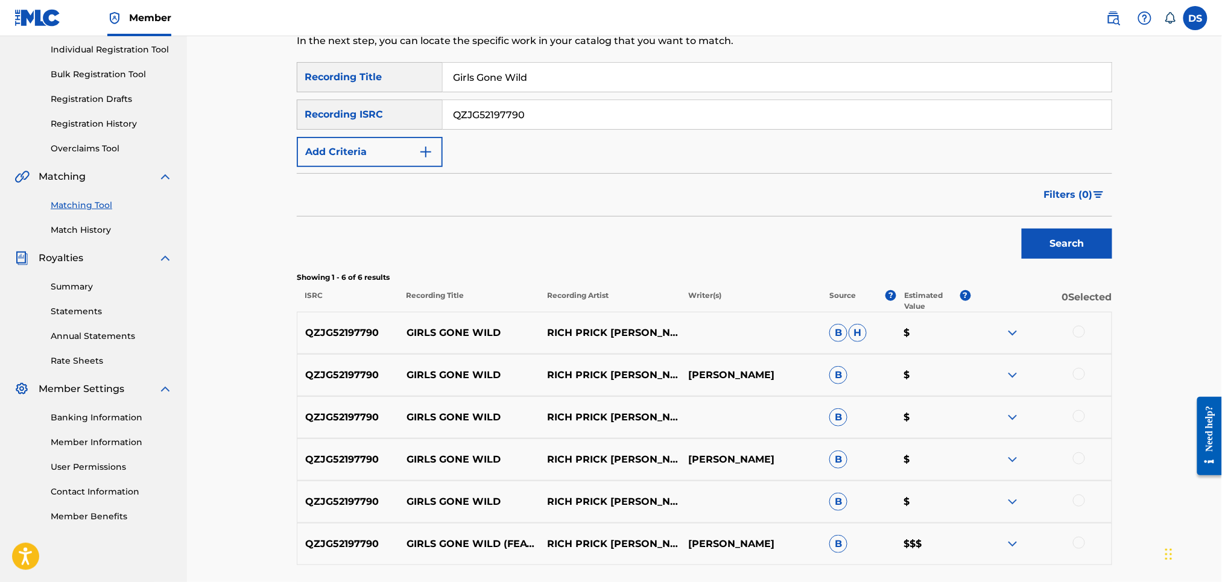
scroll to position [253, 0]
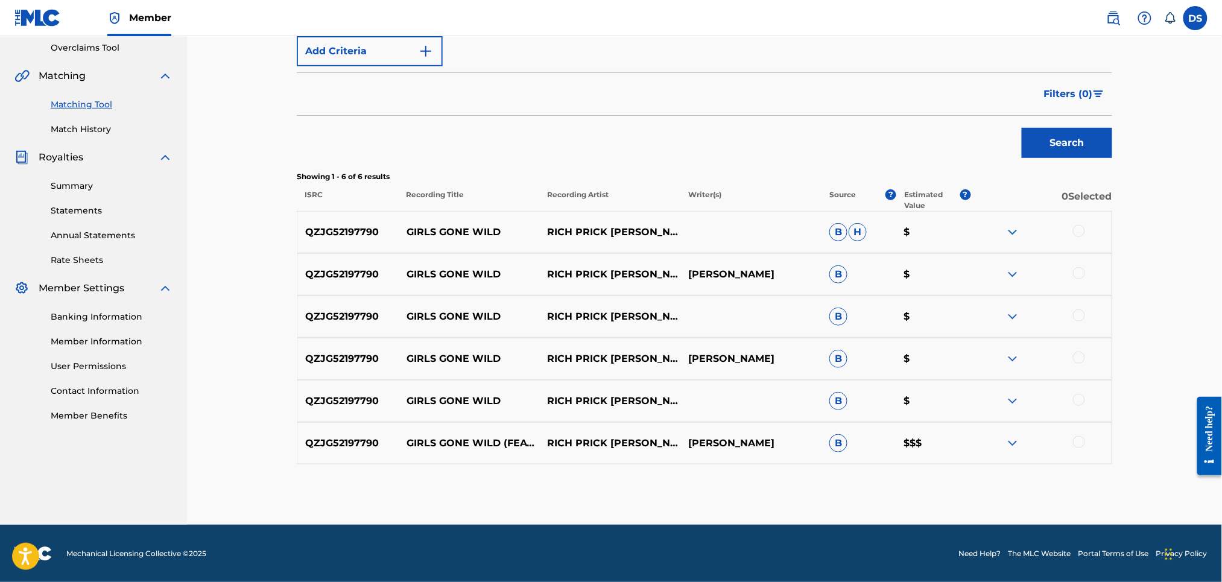
click at [1078, 442] on div at bounding box center [1079, 442] width 12 height 12
click at [1080, 399] on div at bounding box center [1079, 400] width 12 height 12
click at [1078, 358] on div at bounding box center [1079, 358] width 12 height 12
click at [1079, 315] on div at bounding box center [1079, 316] width 12 height 12
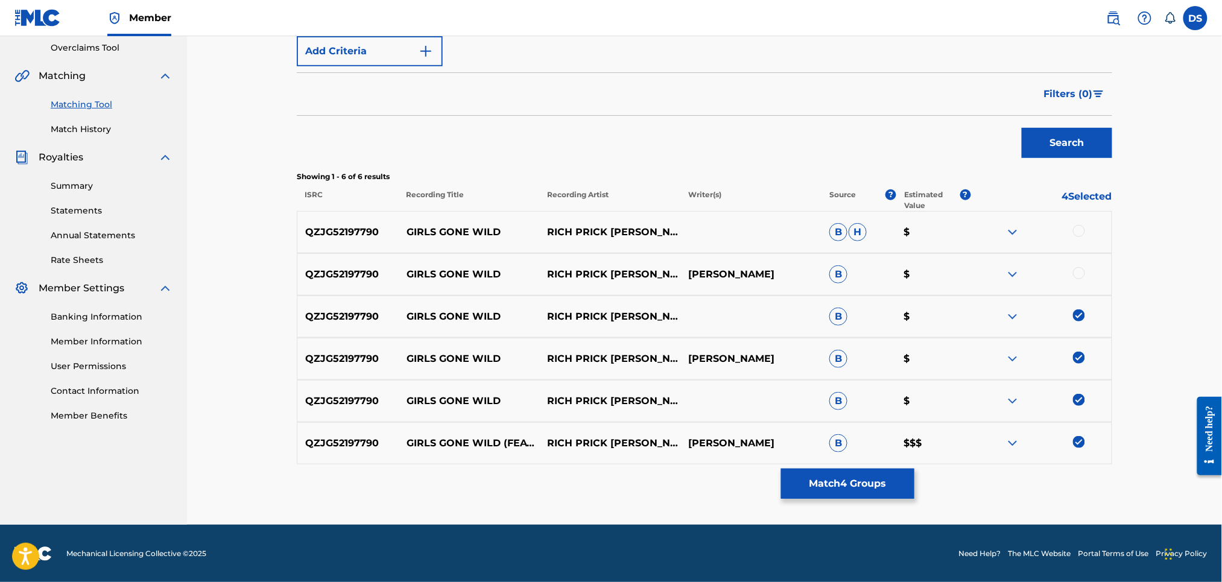
click at [1084, 273] on div at bounding box center [1079, 273] width 12 height 12
click at [1078, 228] on div at bounding box center [1079, 231] width 12 height 12
click at [845, 485] on button "Match 6 Groups" at bounding box center [847, 484] width 133 height 30
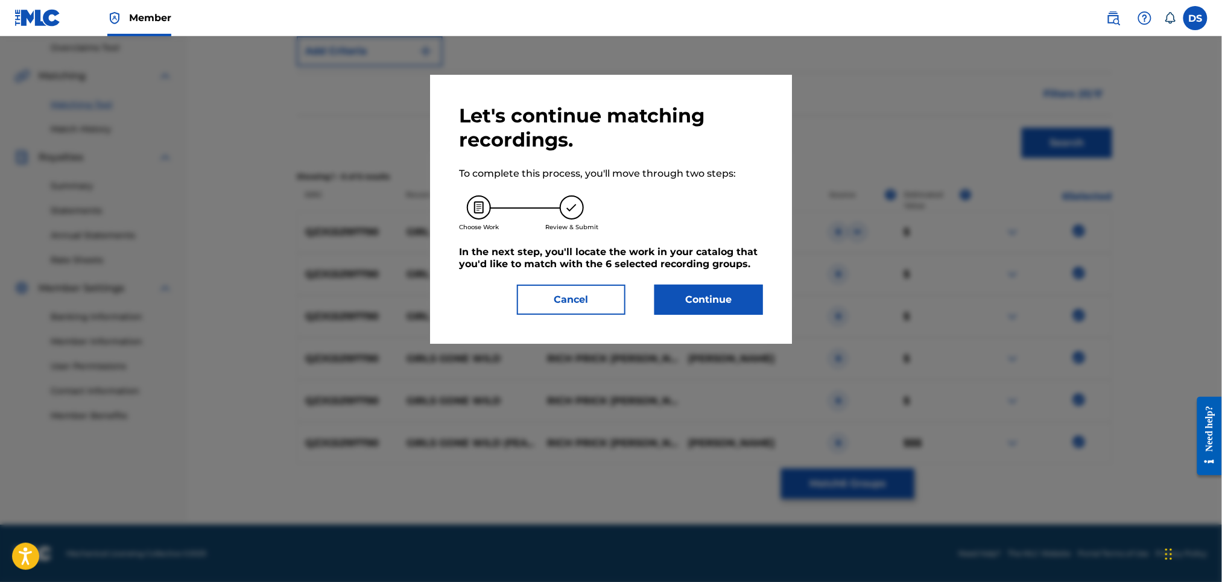
click at [688, 301] on button "Continue" at bounding box center [709, 300] width 109 height 30
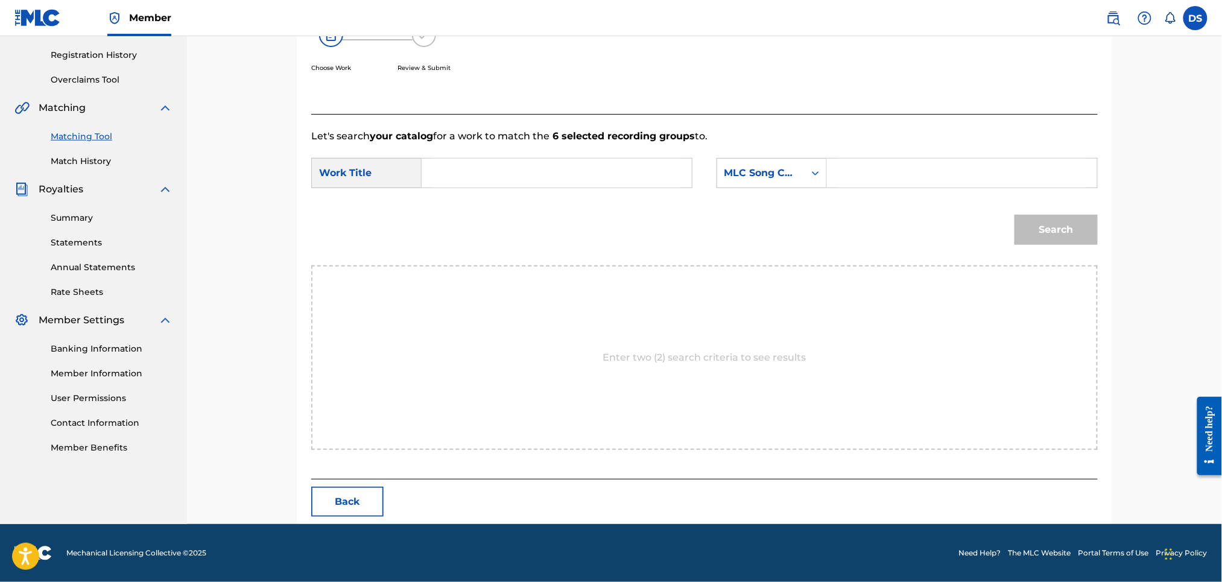
scroll to position [221, 0]
click at [567, 165] on input "Search Form" at bounding box center [557, 173] width 250 height 29
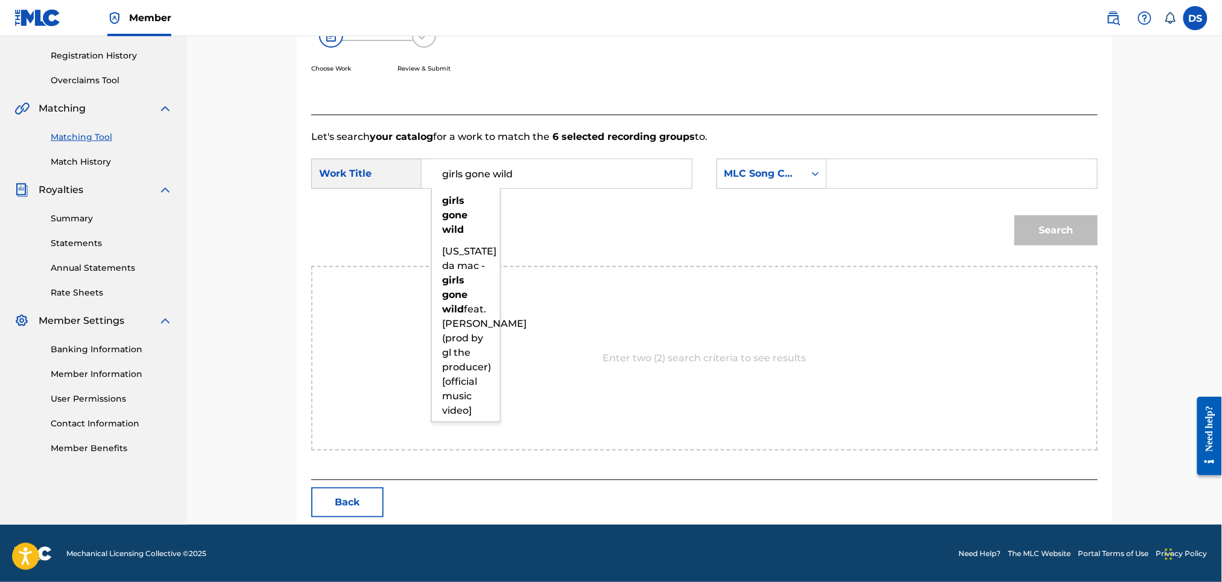
click at [447, 173] on input "girls gone wild" at bounding box center [557, 173] width 250 height 29
click at [471, 172] on input "Girls gone wild" at bounding box center [557, 173] width 250 height 29
click at [503, 171] on input "Girls Gone wild" at bounding box center [557, 173] width 250 height 29
type input "Girls Gone Wild"
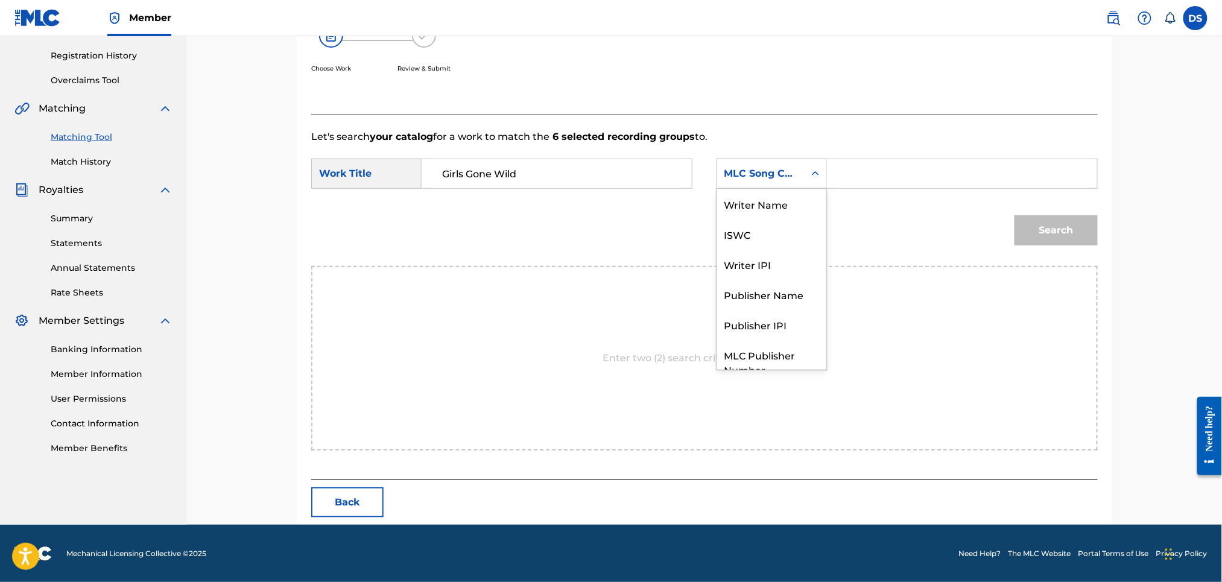
click at [824, 170] on div "Search Form" at bounding box center [816, 174] width 22 height 22
click at [782, 206] on div "Writer Name" at bounding box center [771, 204] width 109 height 30
click at [828, 171] on div "Search Form" at bounding box center [962, 174] width 271 height 30
click at [839, 171] on input "Search Form" at bounding box center [963, 173] width 250 height 29
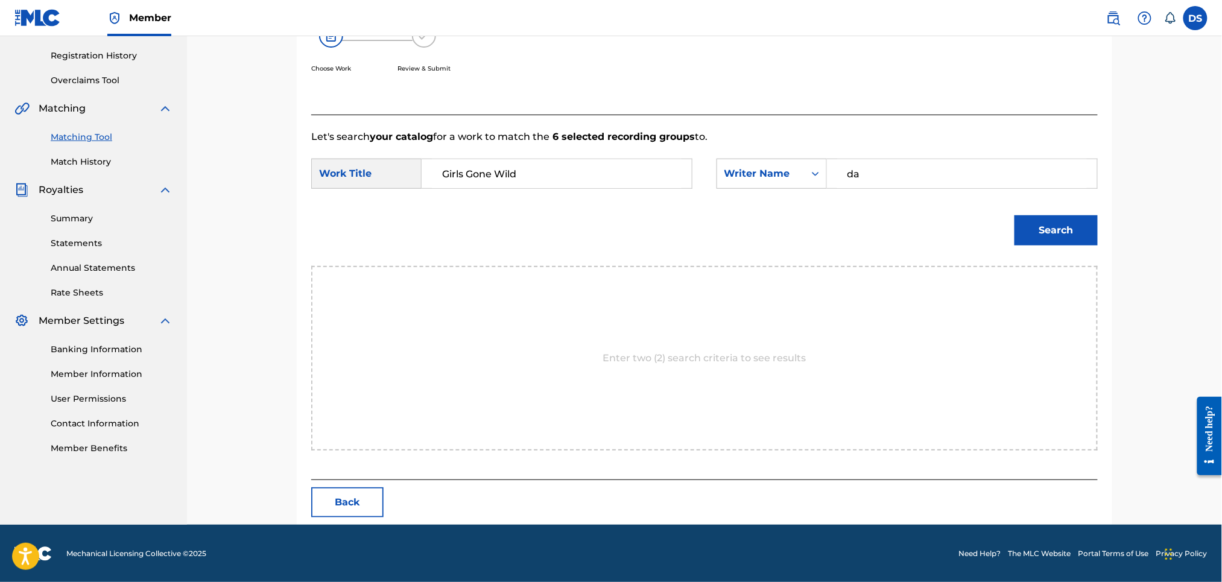
type input "d"
type input "[PERSON_NAME]"
click at [1054, 221] on button "Search" at bounding box center [1056, 230] width 83 height 30
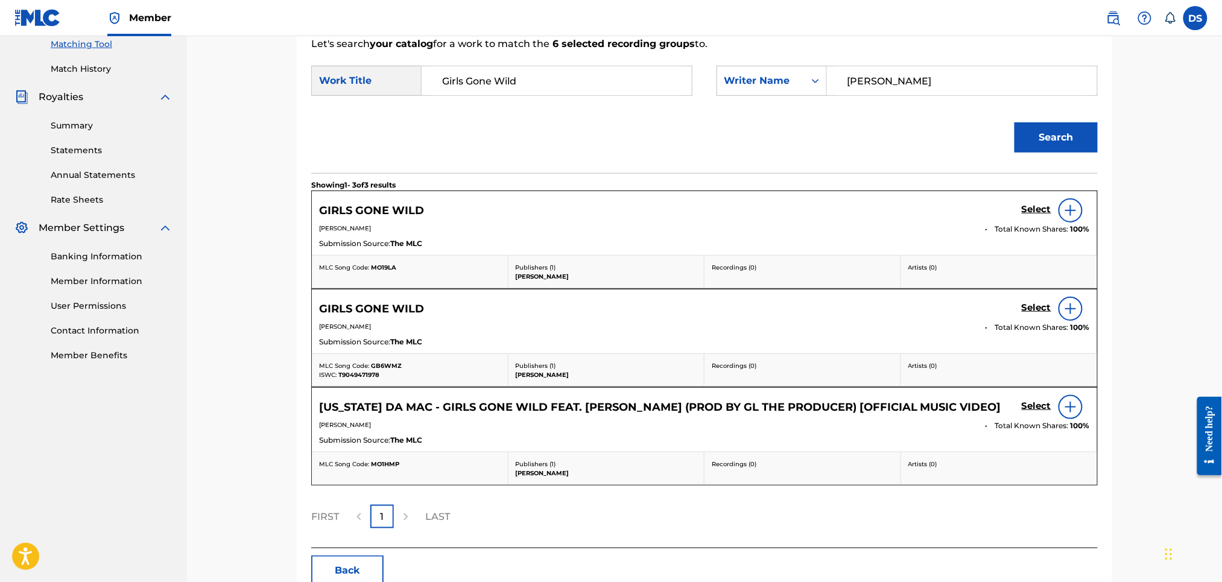
scroll to position [317, 0]
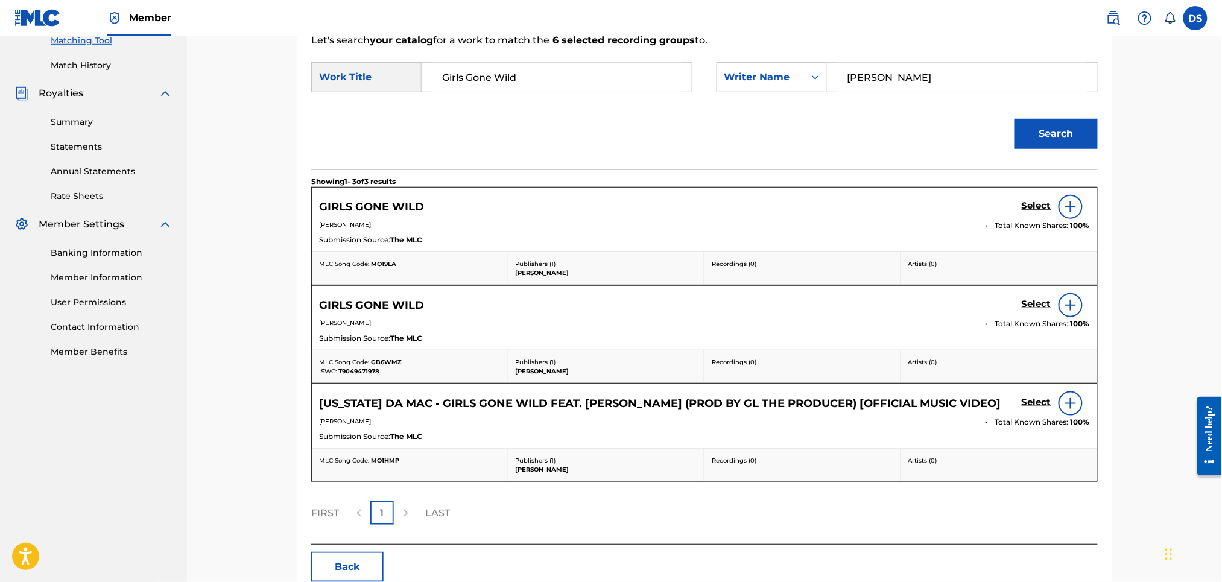
click at [1035, 208] on h5 "Select" at bounding box center [1037, 205] width 30 height 11
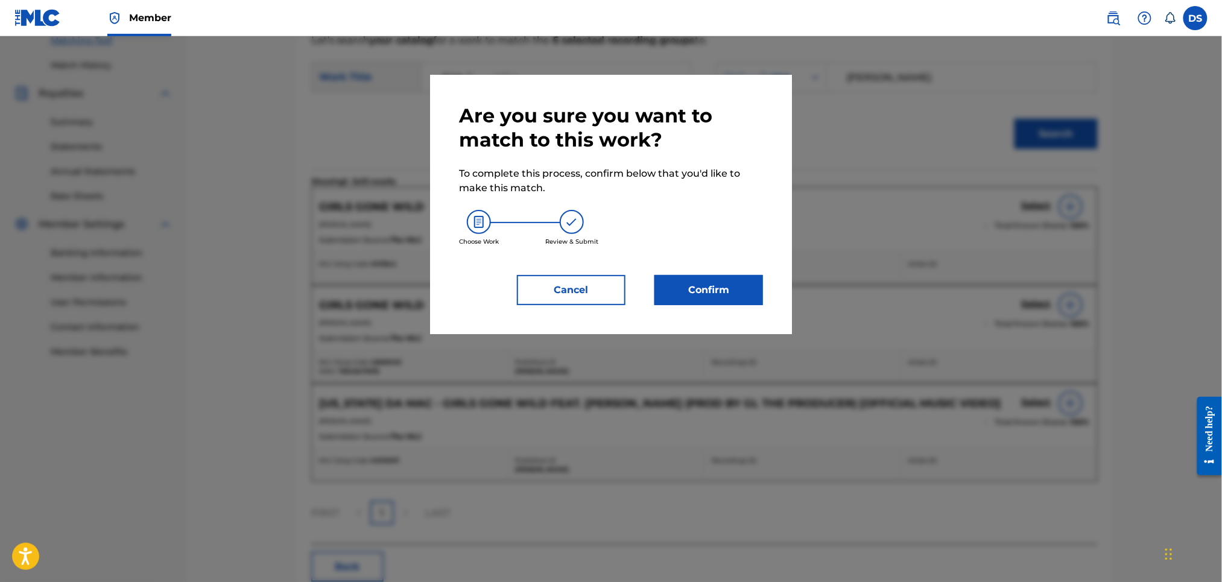
click at [586, 291] on button "Cancel" at bounding box center [571, 290] width 109 height 30
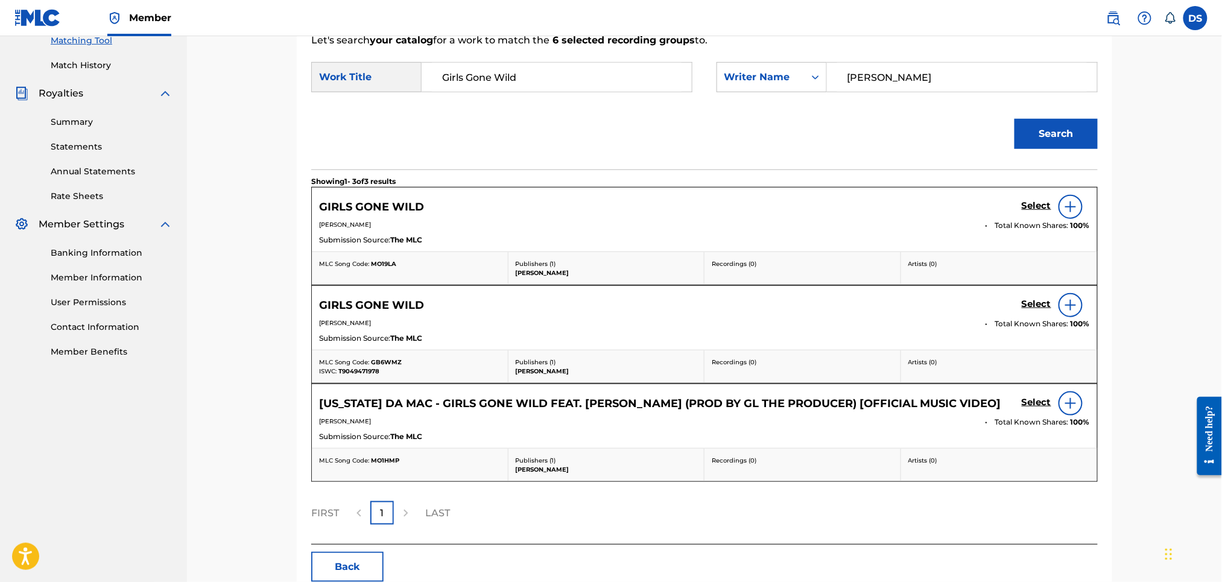
click at [1037, 203] on h5 "Select" at bounding box center [1037, 205] width 30 height 11
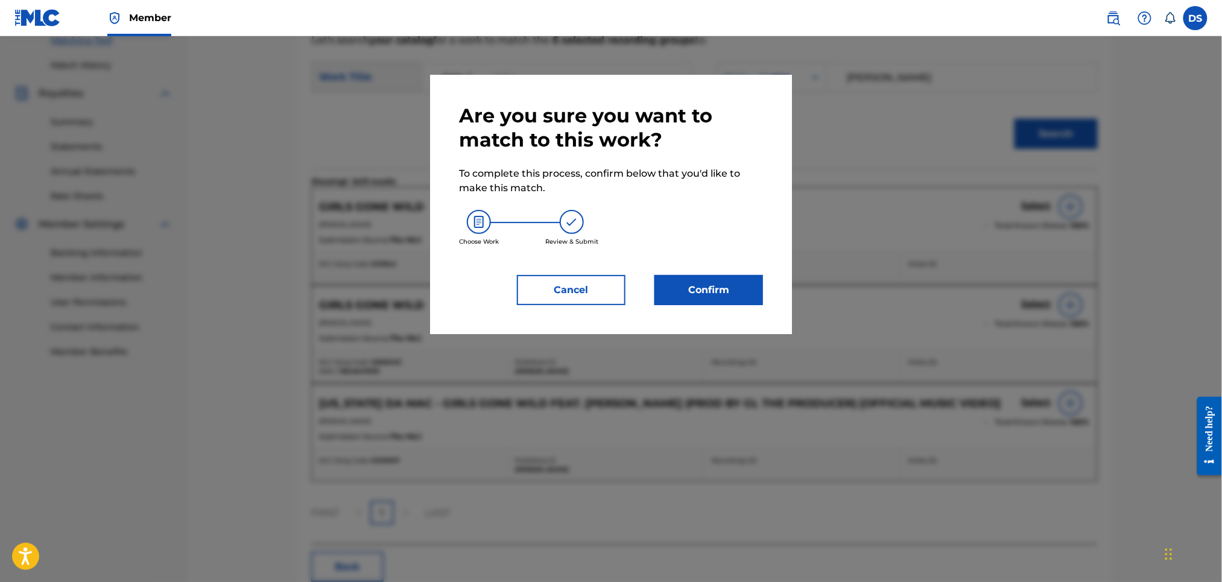
click at [757, 293] on button "Confirm" at bounding box center [709, 290] width 109 height 30
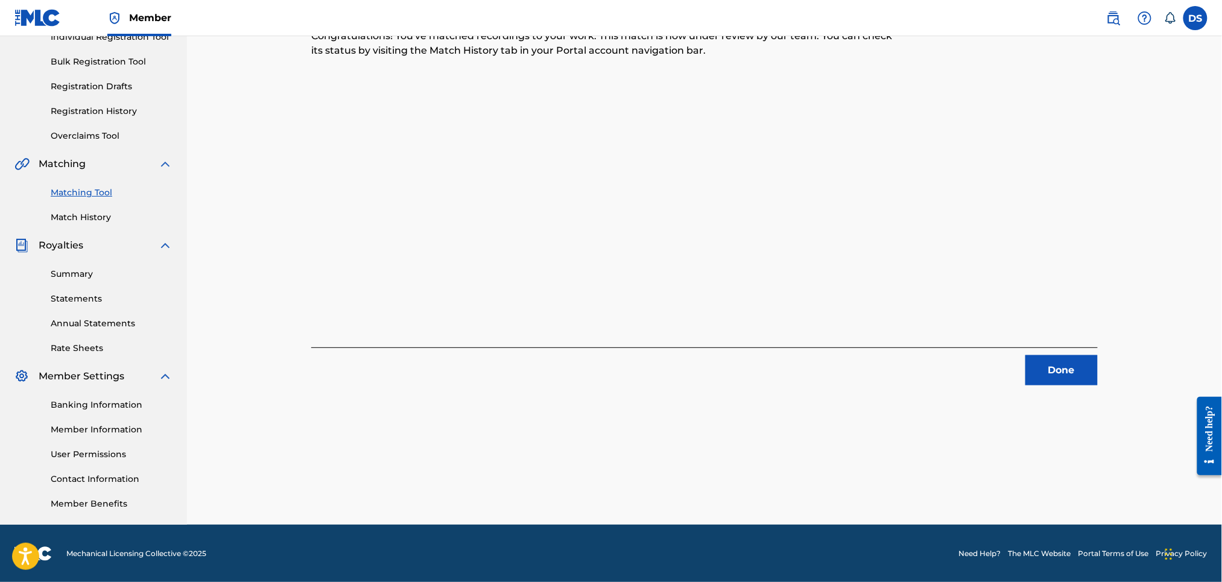
click at [1064, 374] on button "Done" at bounding box center [1062, 370] width 72 height 30
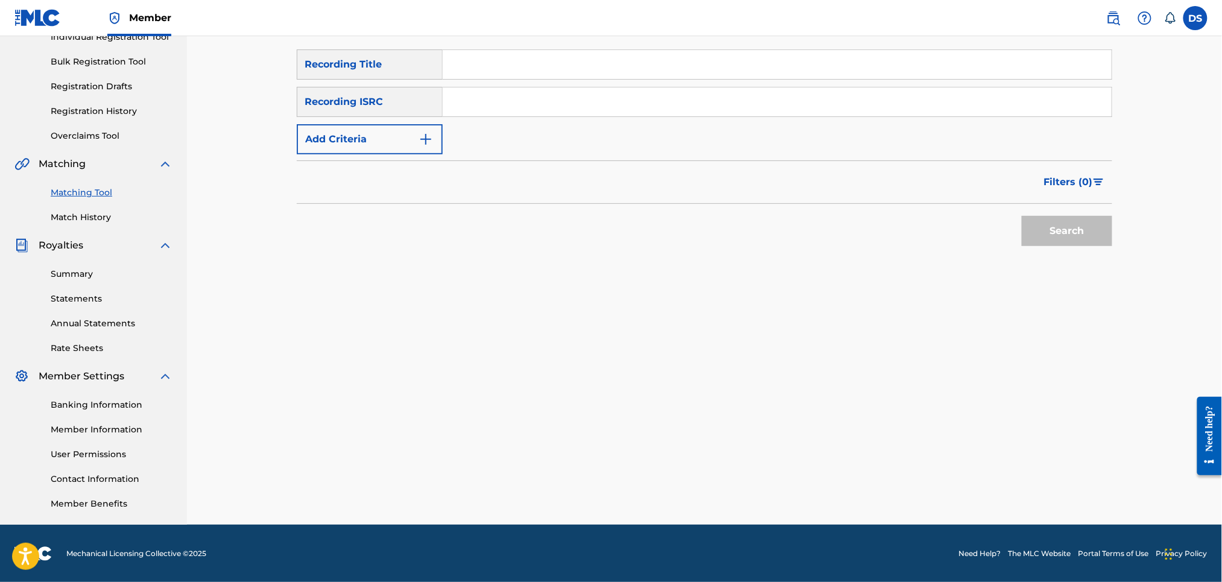
click at [81, 218] on link "Match History" at bounding box center [112, 217] width 122 height 13
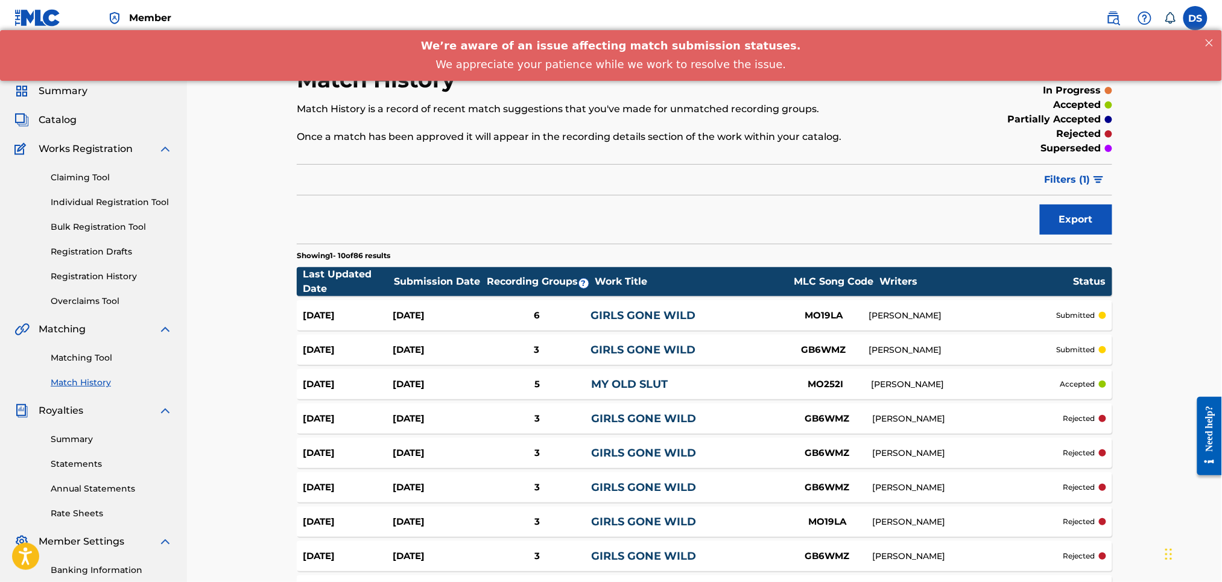
click at [609, 420] on link "GIRLS GONE WILD" at bounding box center [644, 418] width 105 height 13
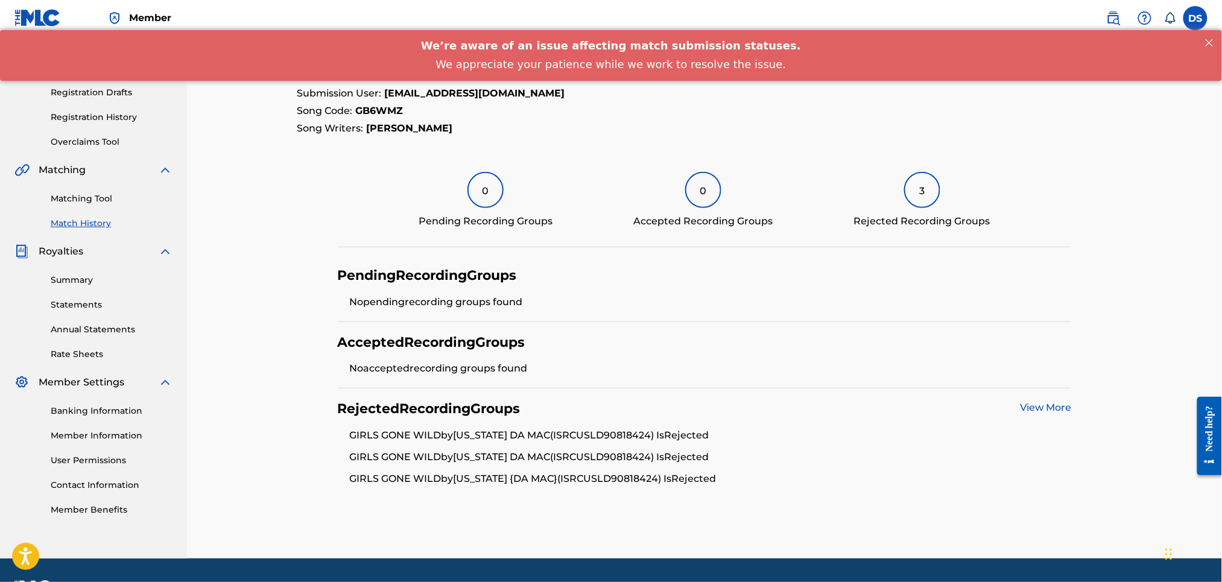
scroll to position [194, 0]
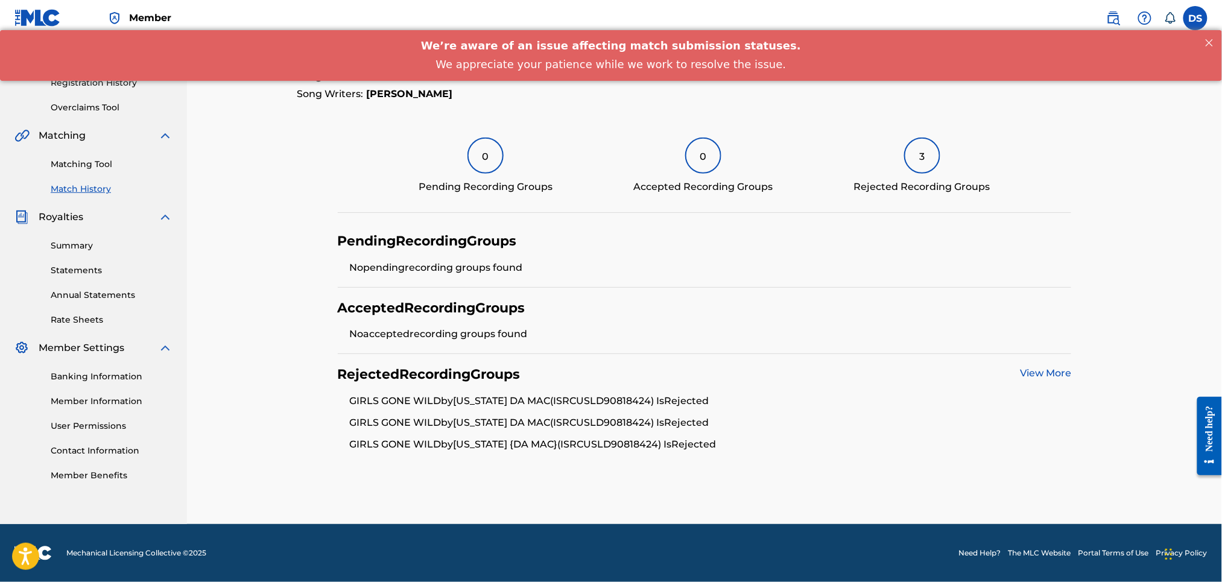
click at [1029, 369] on link "View More" at bounding box center [1045, 372] width 51 height 11
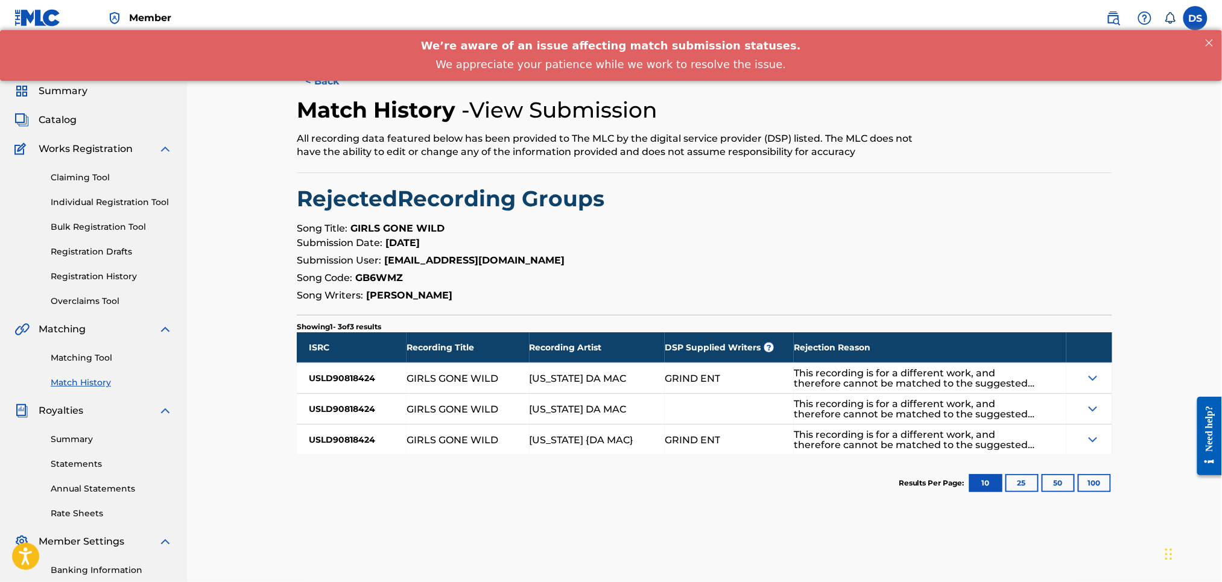
click at [1093, 377] on img at bounding box center [1093, 378] width 14 height 14
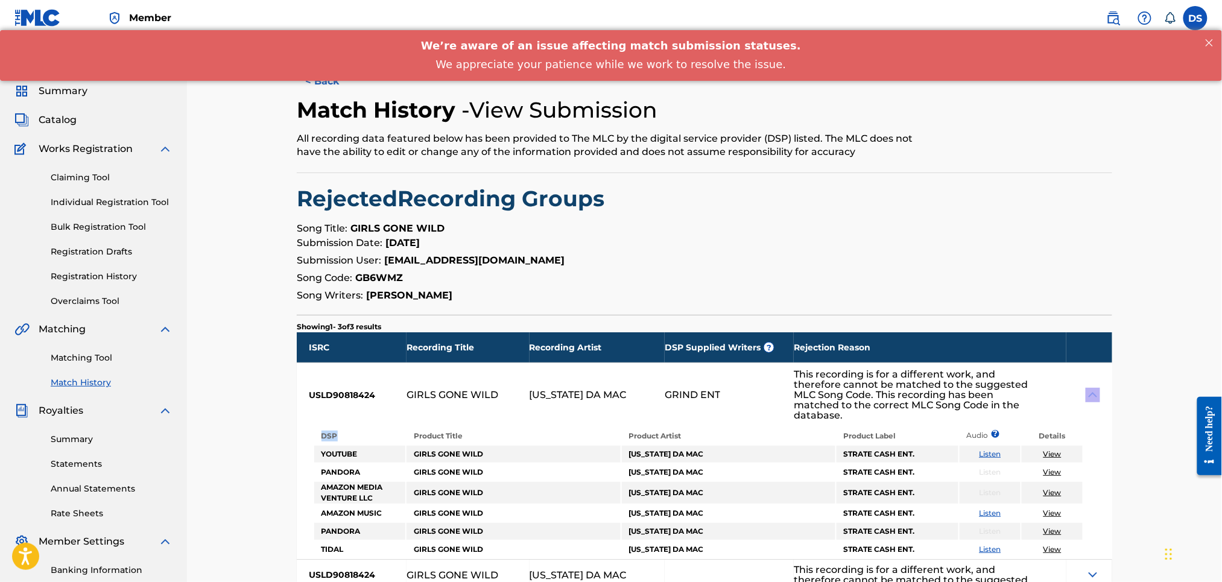
click at [1093, 377] on div at bounding box center [1090, 394] width 46 height 63
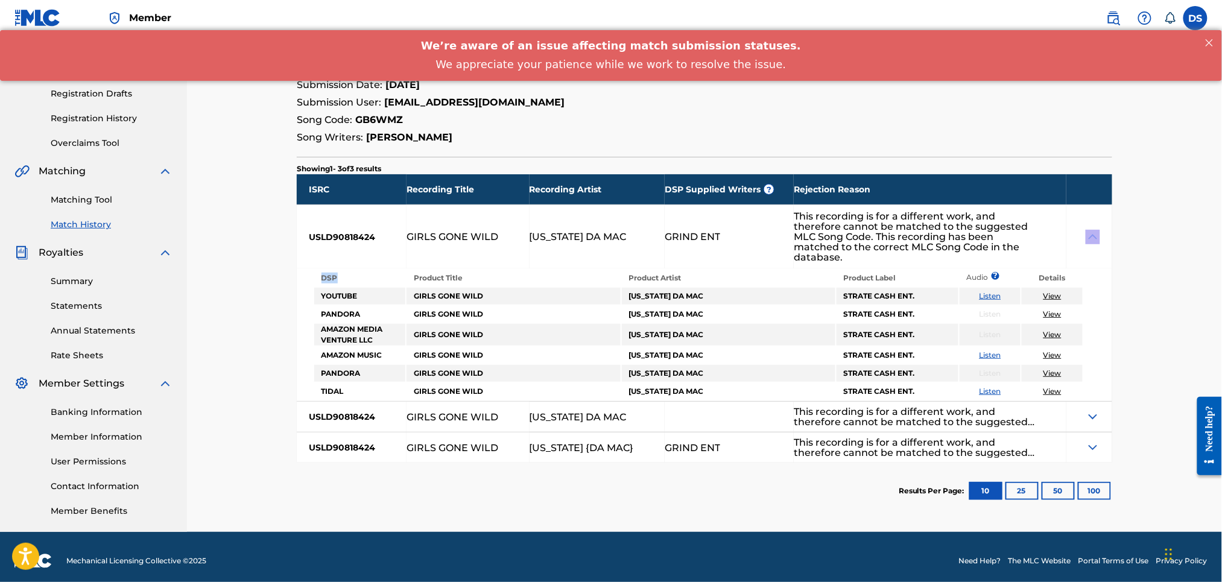
scroll to position [165, 0]
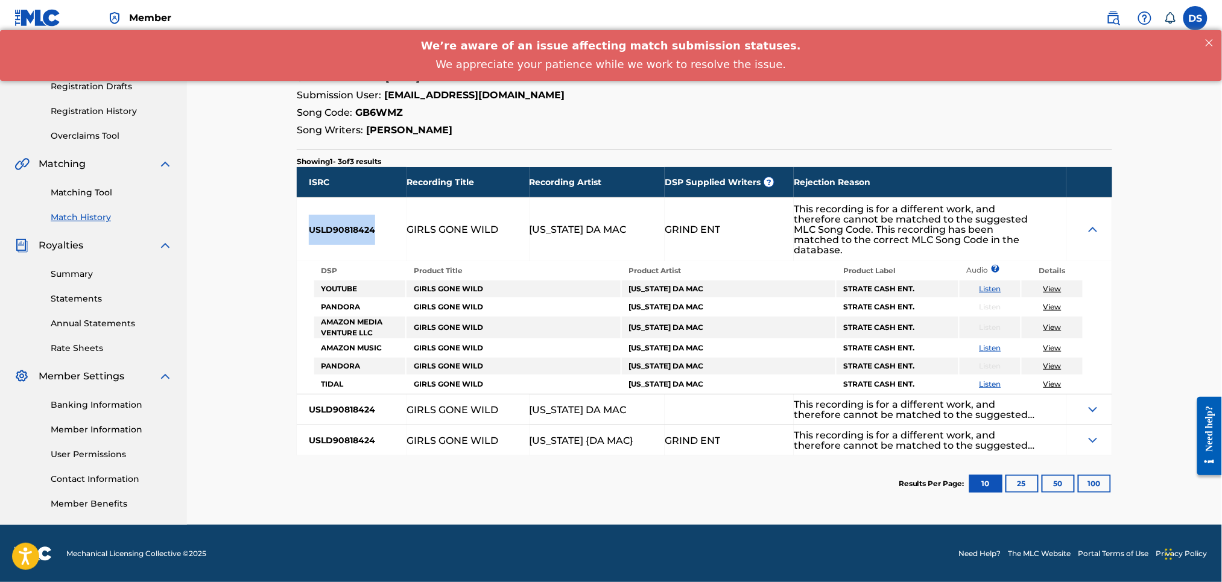
drag, startPoint x: 374, startPoint y: 228, endPoint x: 300, endPoint y: 226, distance: 73.7
click at [300, 226] on div "USLD90818424" at bounding box center [352, 229] width 110 height 63
copy div "USLD90818424"
click at [88, 196] on link "Matching Tool" at bounding box center [112, 192] width 122 height 13
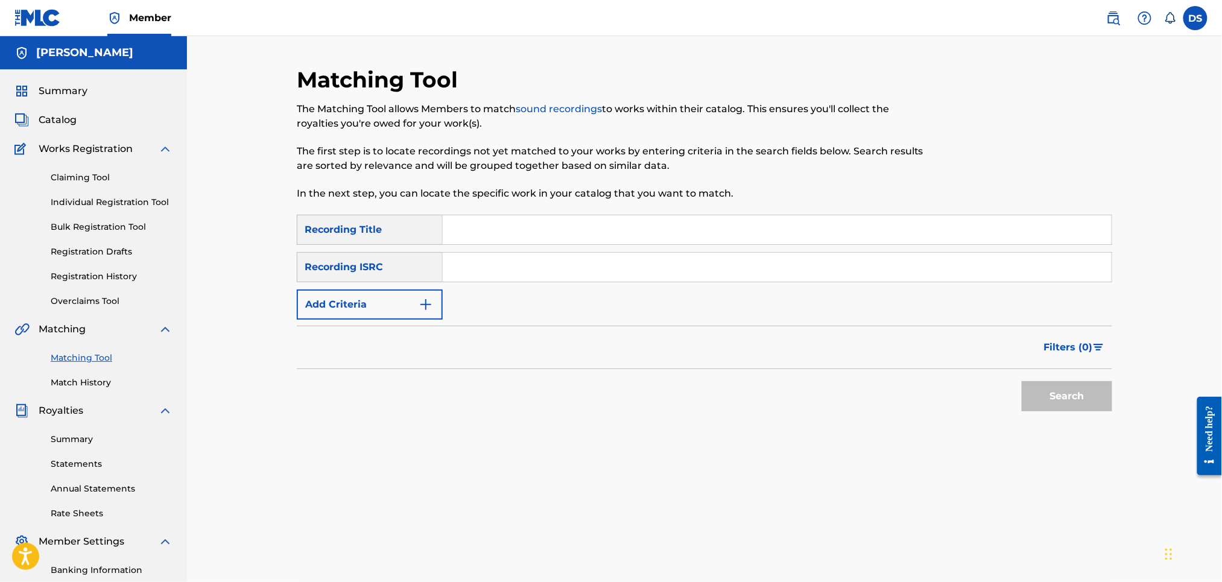
click at [427, 297] on img "Search Form" at bounding box center [426, 304] width 14 height 14
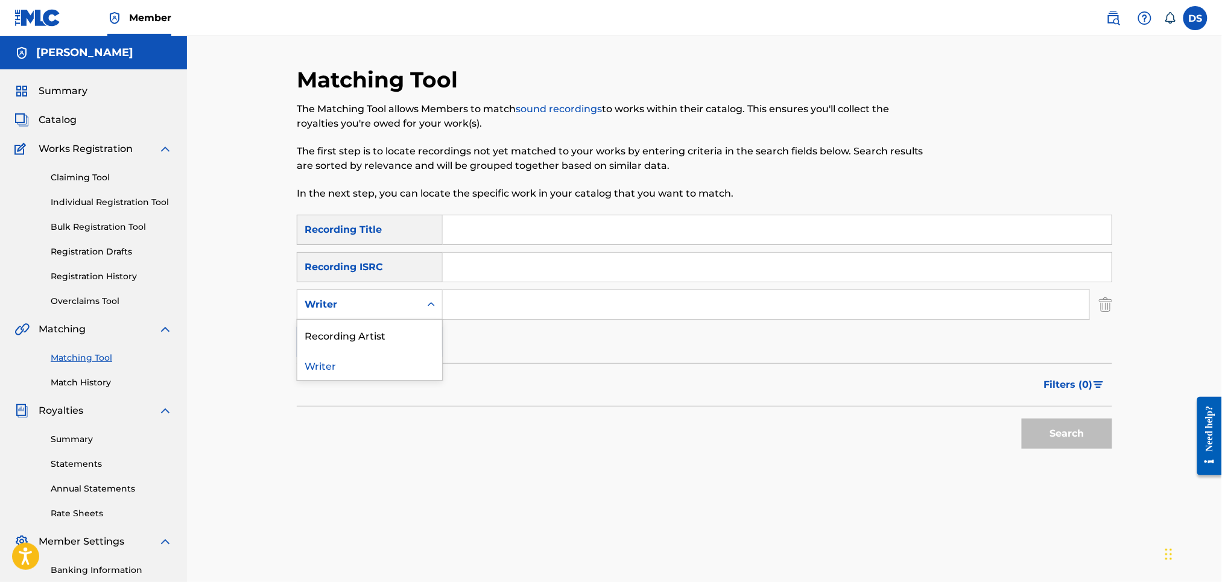
click at [428, 302] on icon "Search Form" at bounding box center [431, 305] width 12 height 12
click at [381, 332] on div "Recording Artist" at bounding box center [369, 335] width 145 height 30
click at [472, 299] on input "Search Form" at bounding box center [766, 304] width 647 height 29
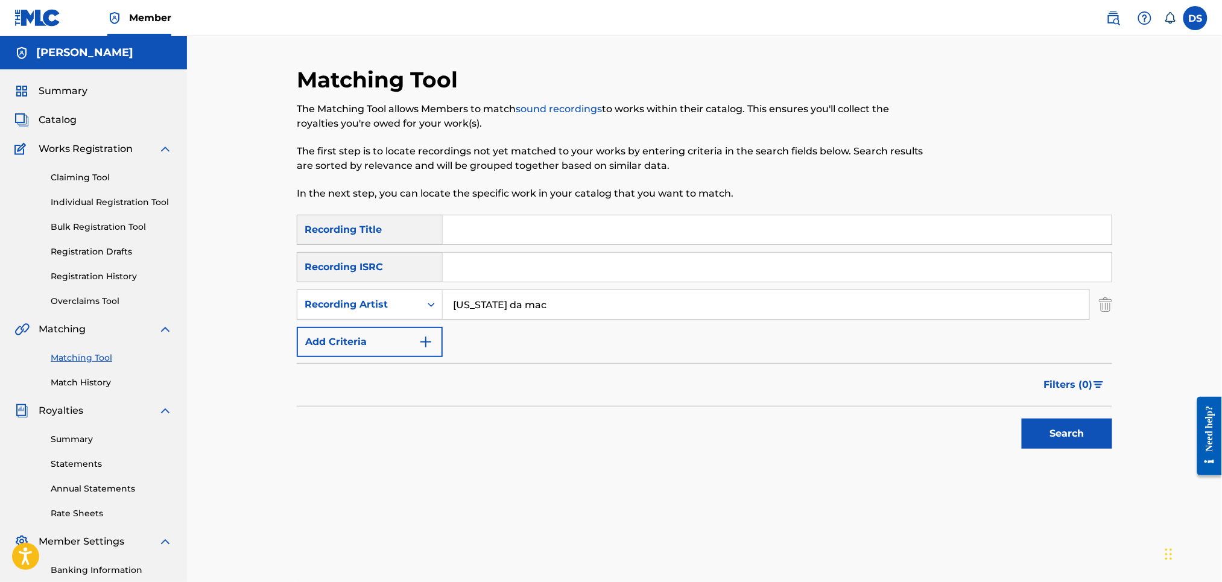
type input "[US_STATE] da mac"
click at [465, 259] on input "Search Form" at bounding box center [777, 267] width 669 height 29
type input "USLD90818424"
click at [479, 227] on input "Search Form" at bounding box center [777, 229] width 669 height 29
type input "Girls Gone Wild"
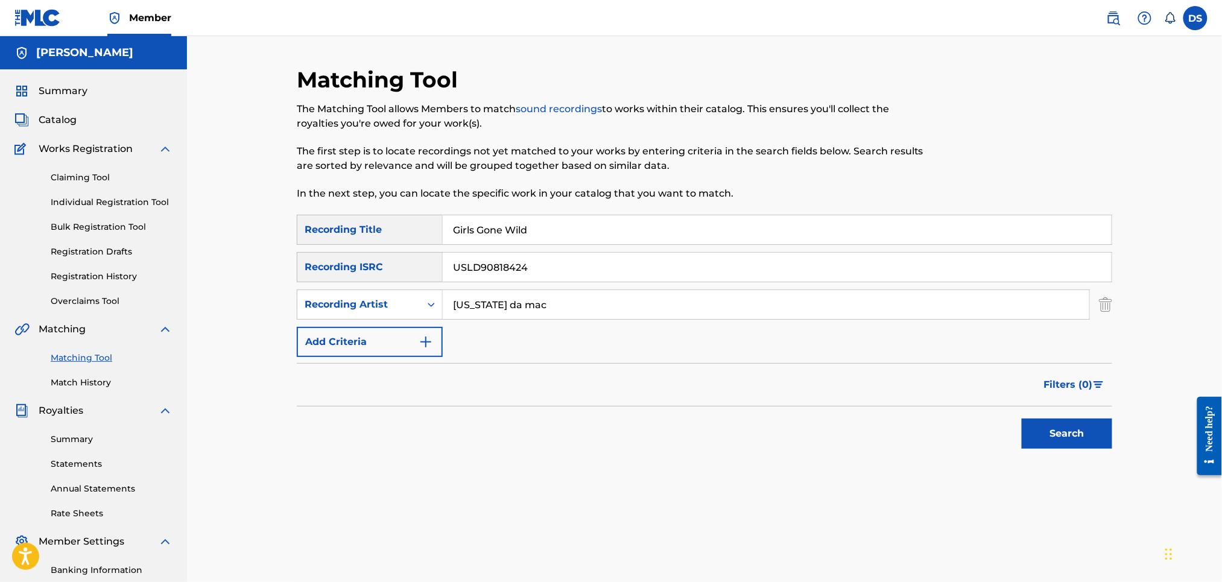
click at [1069, 430] on button "Search" at bounding box center [1067, 434] width 91 height 30
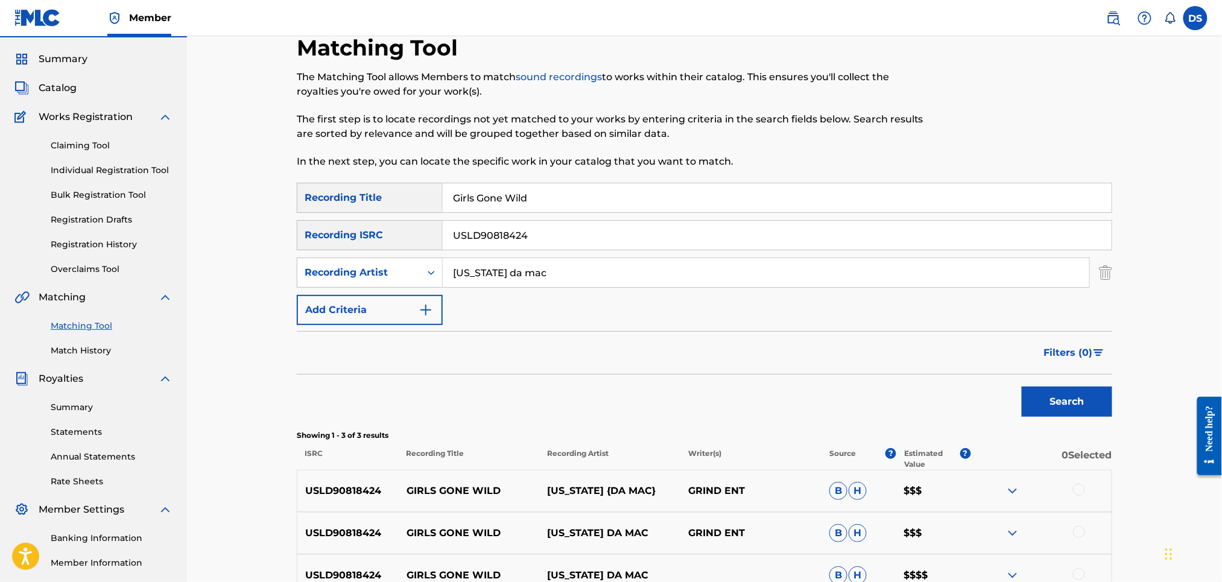
scroll to position [129, 0]
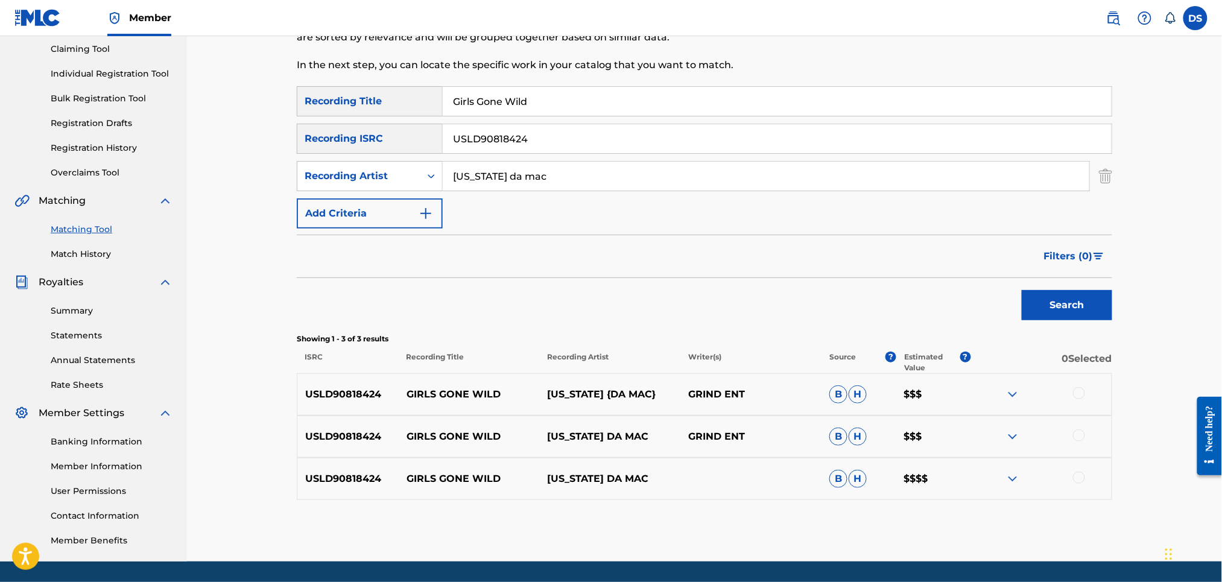
click at [1075, 392] on div at bounding box center [1079, 393] width 12 height 12
click at [1081, 433] on div at bounding box center [1079, 436] width 12 height 12
click at [1075, 480] on div at bounding box center [1079, 478] width 12 height 12
click at [847, 486] on button "Match 3 Groups" at bounding box center [847, 484] width 133 height 30
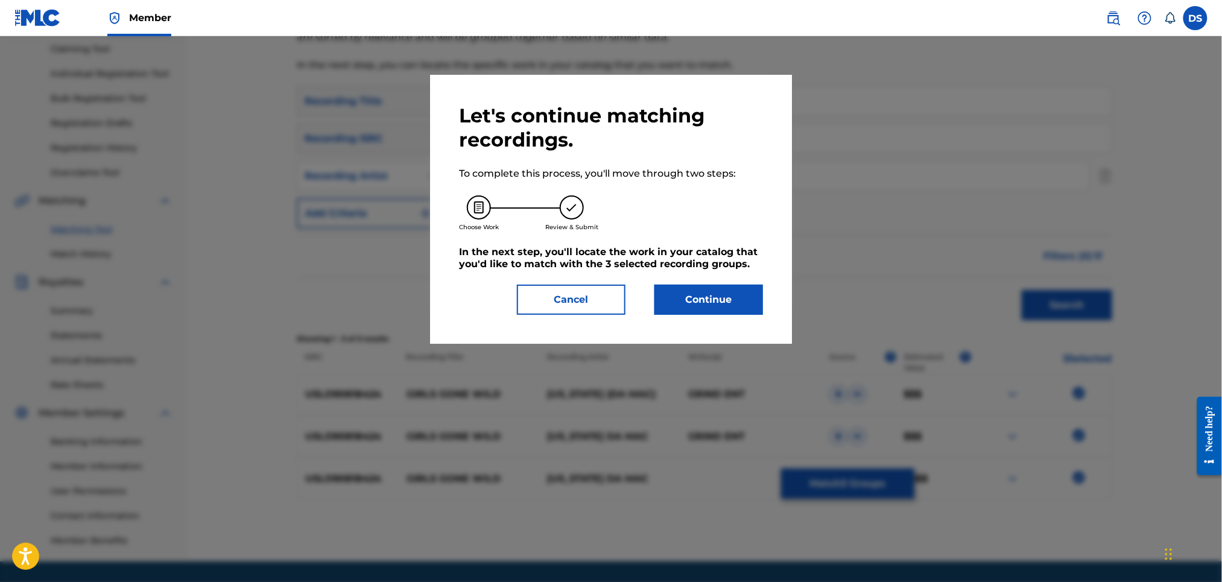
click at [709, 290] on button "Continue" at bounding box center [709, 300] width 109 height 30
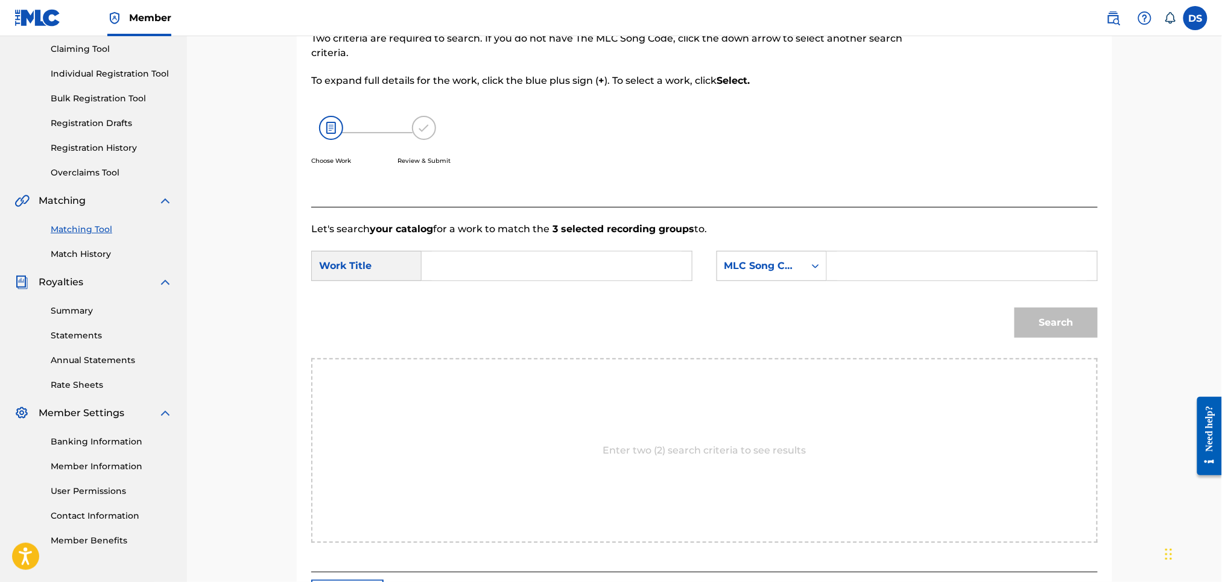
click at [551, 258] on input "Search Form" at bounding box center [557, 266] width 250 height 29
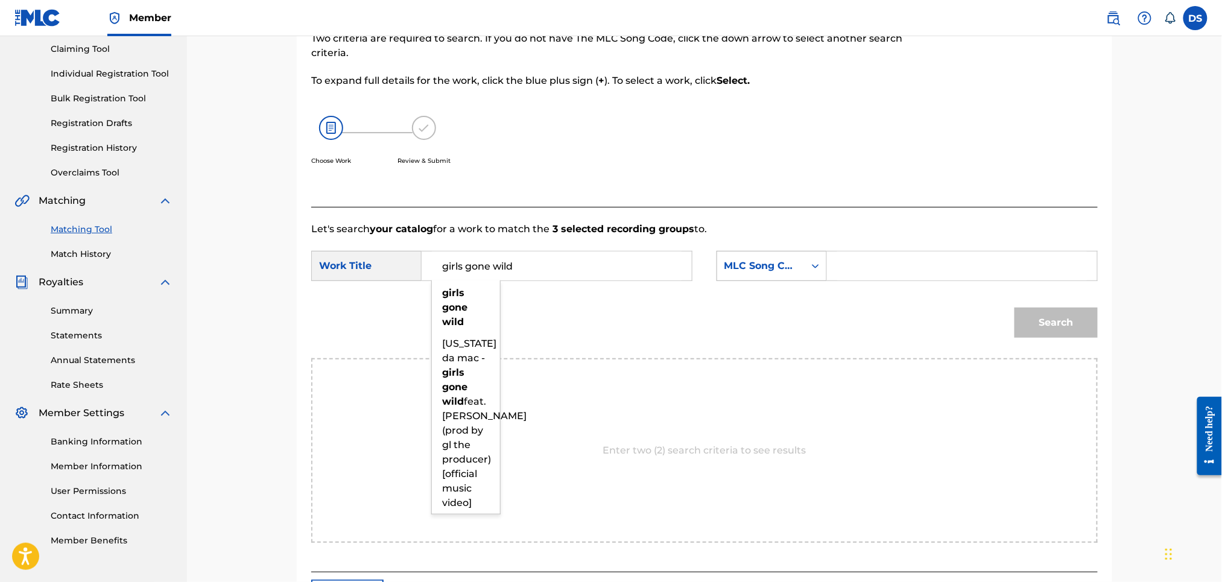
type input "girls gone wild"
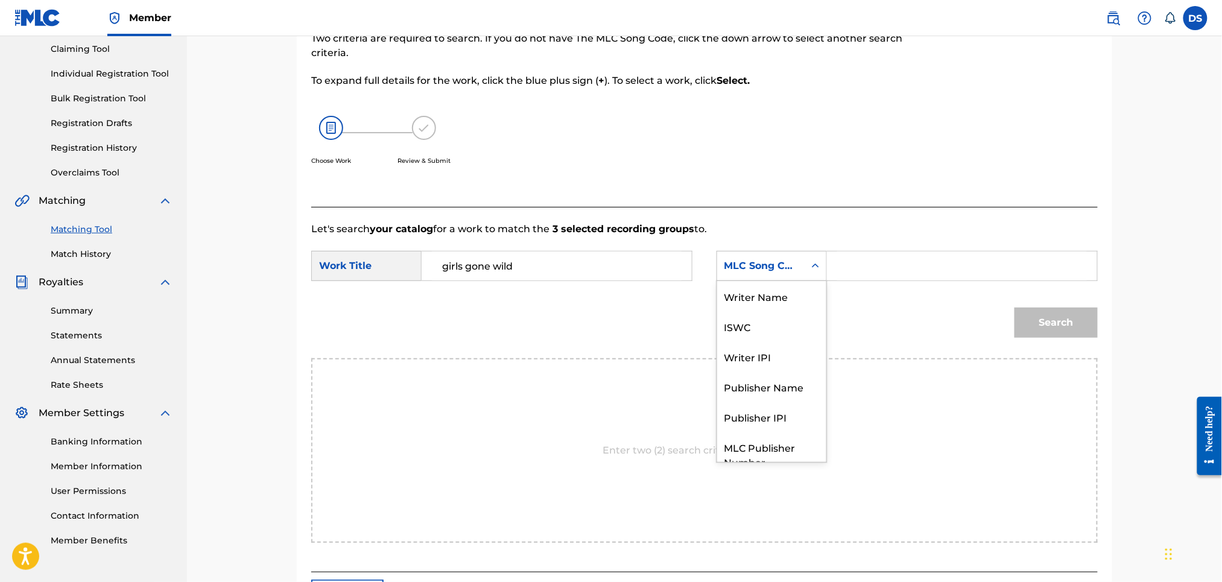
click at [810, 265] on icon "Search Form" at bounding box center [816, 266] width 12 height 12
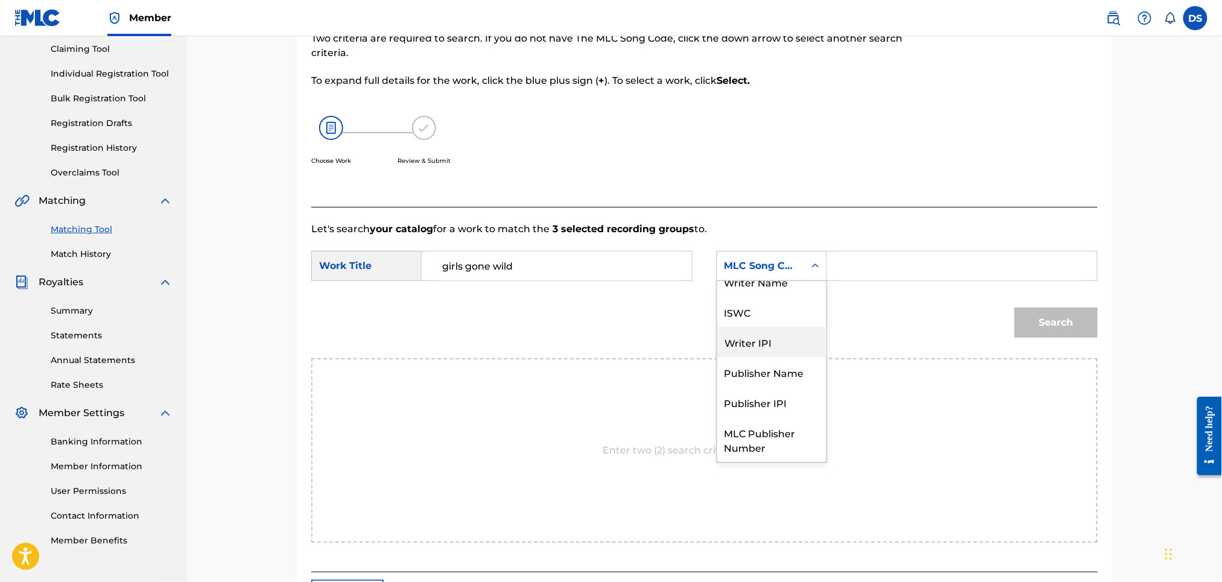
scroll to position [0, 0]
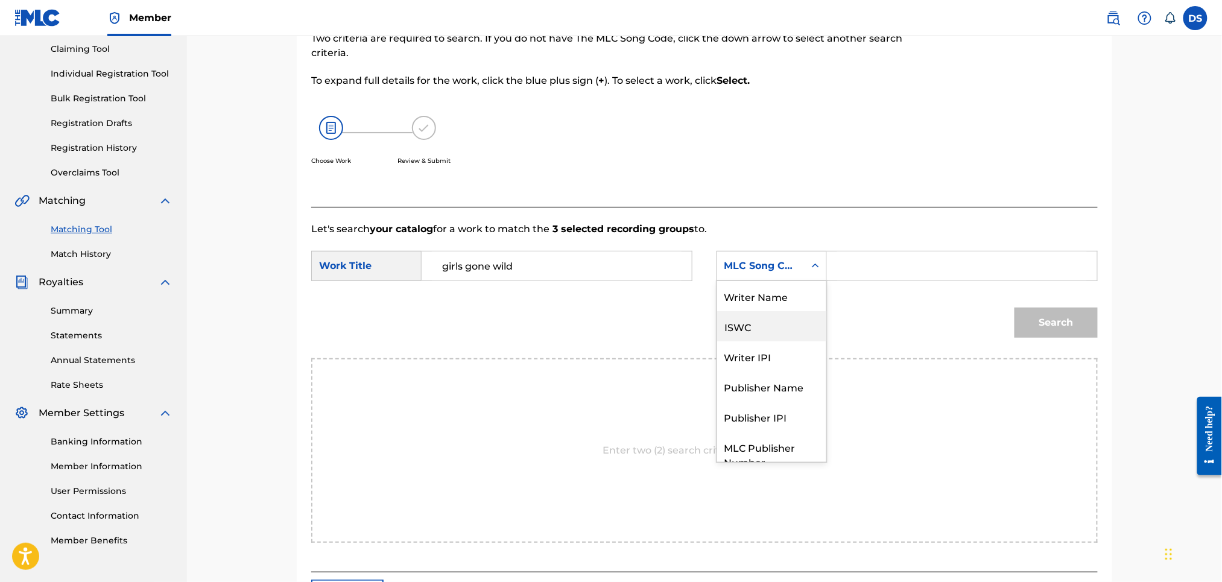
click at [736, 328] on div "ISWC" at bounding box center [771, 326] width 109 height 30
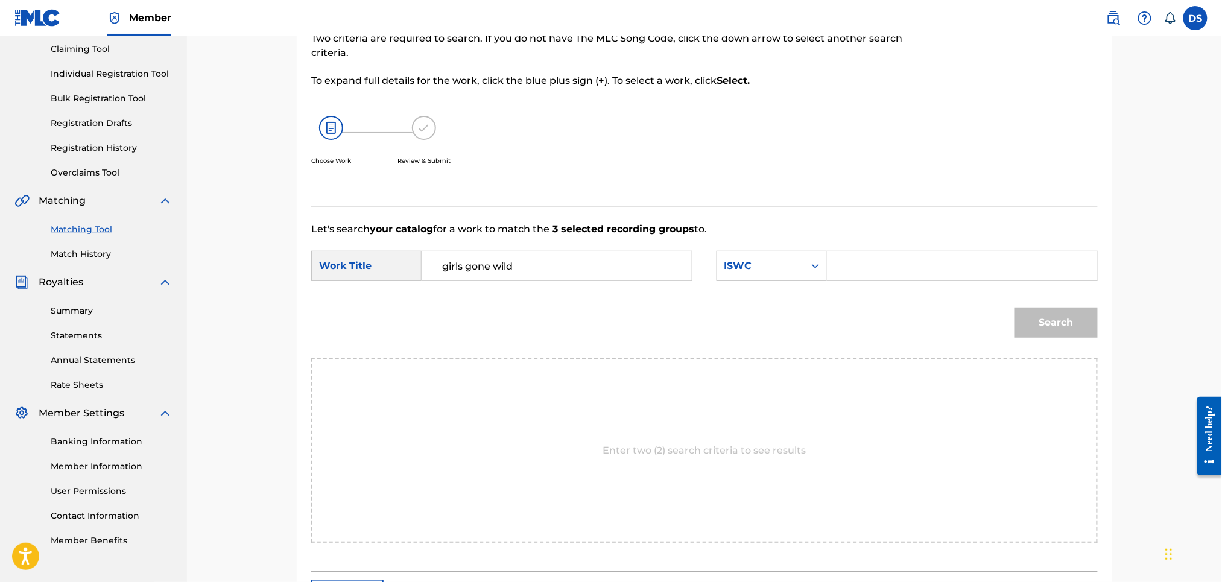
click at [838, 262] on input "Search Form" at bounding box center [963, 266] width 250 height 29
click at [813, 264] on icon "Search Form" at bounding box center [816, 266] width 12 height 12
click at [796, 339] on div "Publisher Name" at bounding box center [771, 343] width 109 height 30
click at [842, 265] on input "Search Form" at bounding box center [963, 266] width 250 height 29
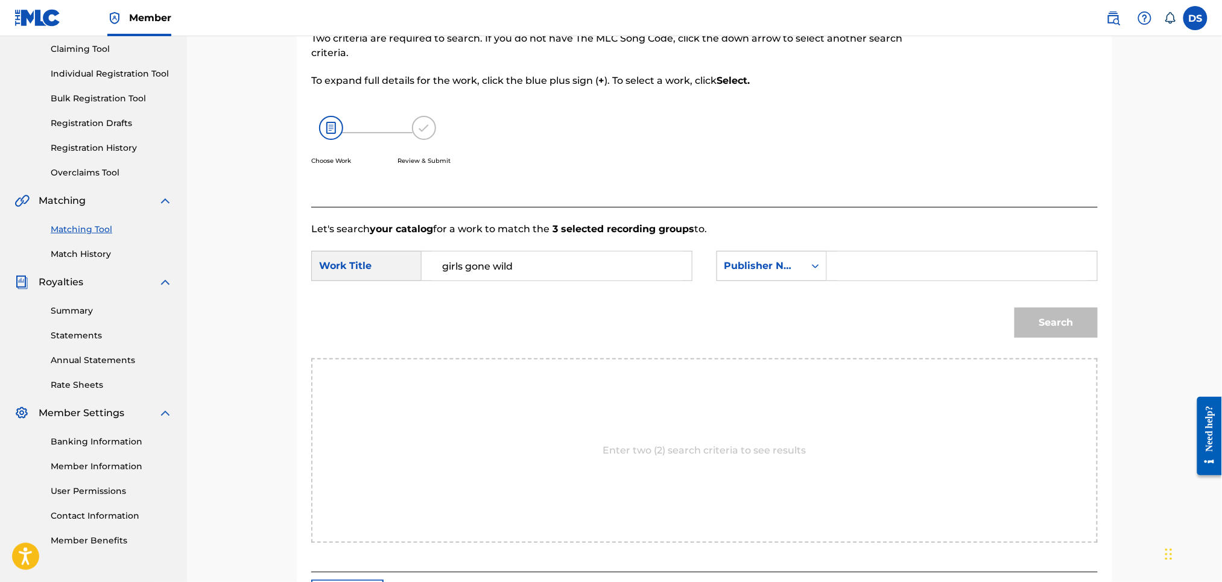
type input "m"
click at [1031, 328] on button "Search" at bounding box center [1056, 323] width 83 height 30
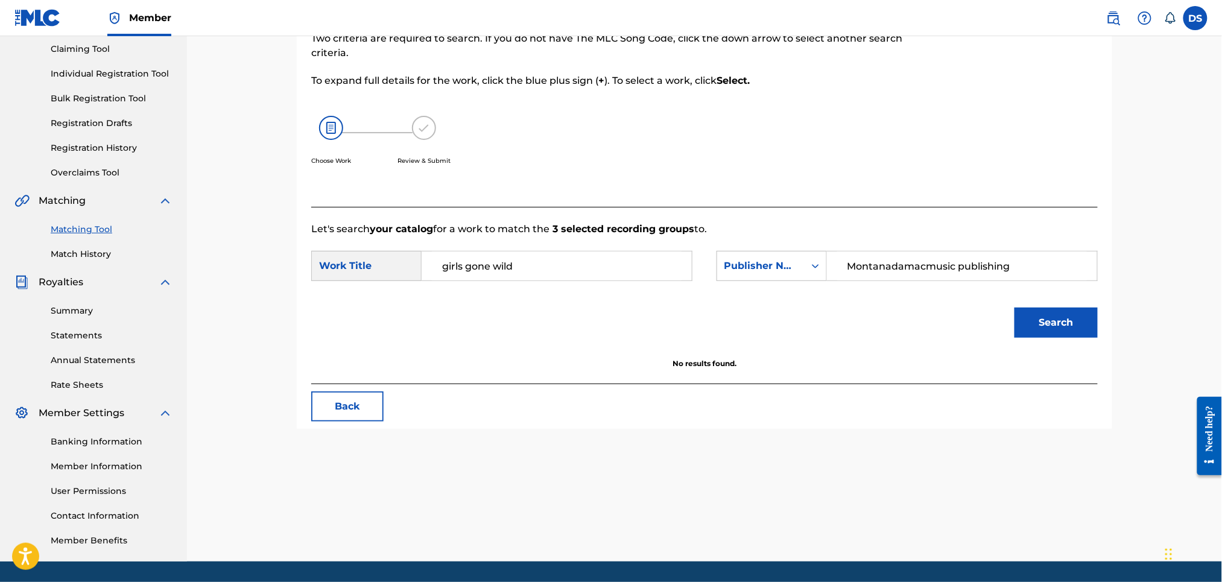
click at [906, 264] on input "Montanadamacmusic publishing" at bounding box center [963, 266] width 250 height 29
click at [926, 264] on input "Montanadamacmusic publishing" at bounding box center [963, 266] width 250 height 29
type input "Montanadamac music publishing"
click at [1055, 313] on button "Search" at bounding box center [1056, 323] width 83 height 30
drag, startPoint x: 1019, startPoint y: 262, endPoint x: 837, endPoint y: 300, distance: 185.4
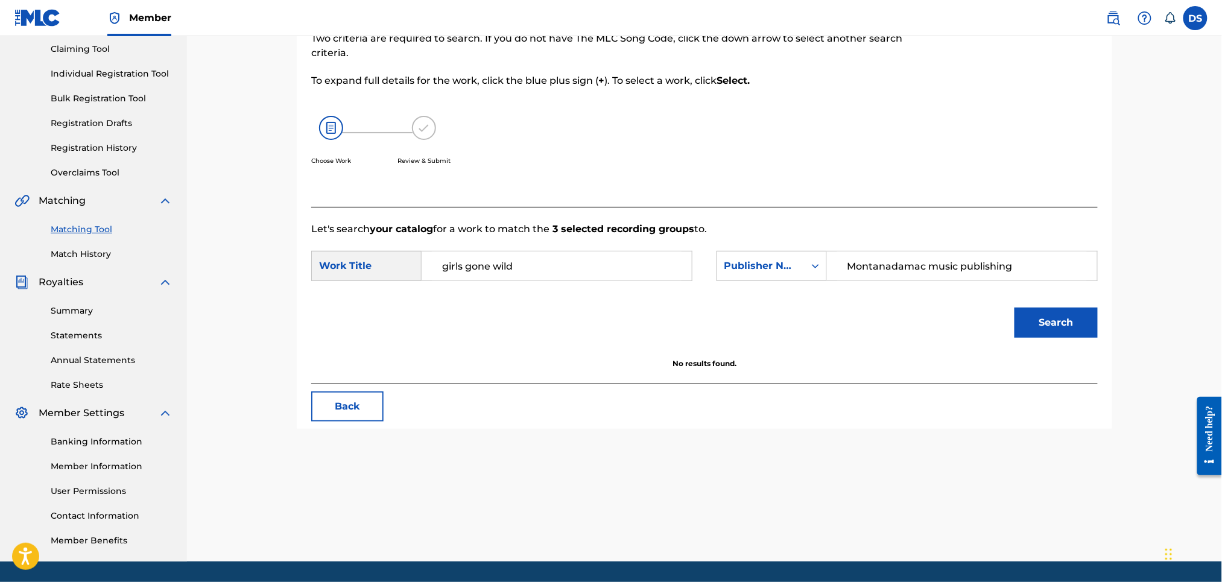
click at [837, 300] on form "SearchWithCriteria4be718b6-a284-4973-a00f-17b8439ab4dc Work Title girls gone wi…" at bounding box center [704, 298] width 787 height 122
click at [817, 264] on icon "Search Form" at bounding box center [816, 266] width 12 height 12
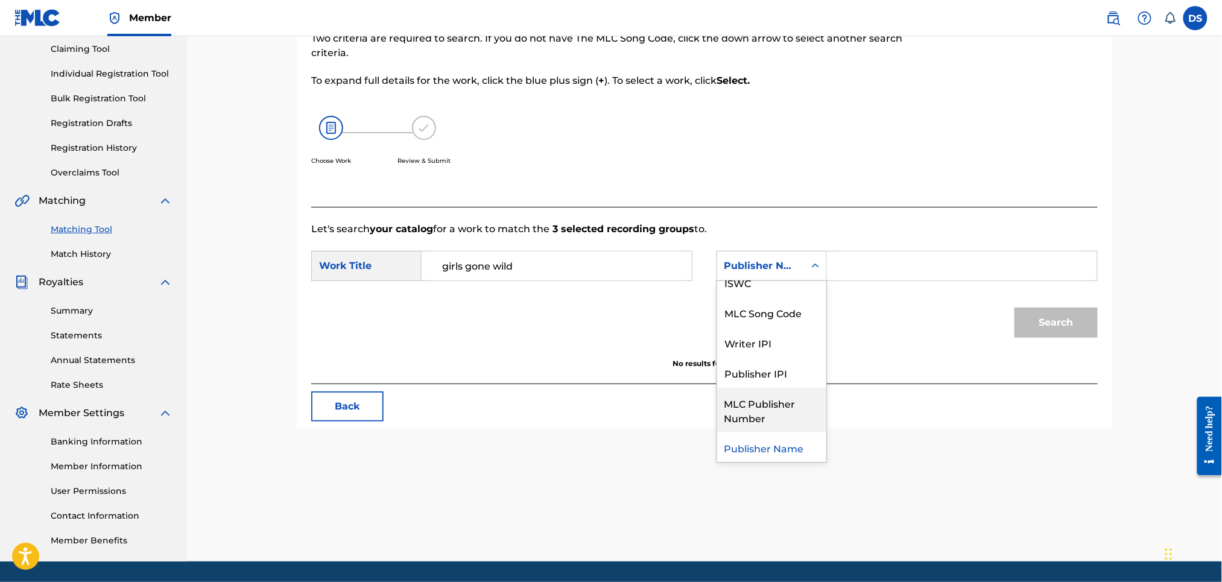
click at [739, 410] on div "MLC Publisher Number" at bounding box center [771, 410] width 109 height 45
click at [850, 270] on input "Search Form" at bounding box center [963, 266] width 250 height 29
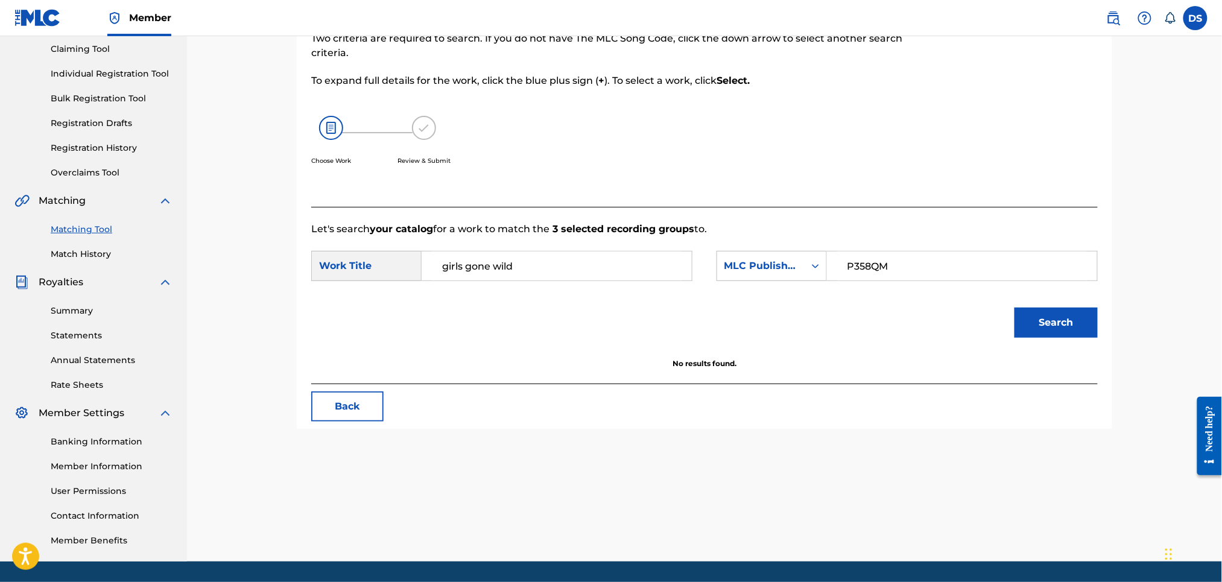
type input "P358QM"
click at [1043, 323] on button "Search" at bounding box center [1056, 323] width 83 height 30
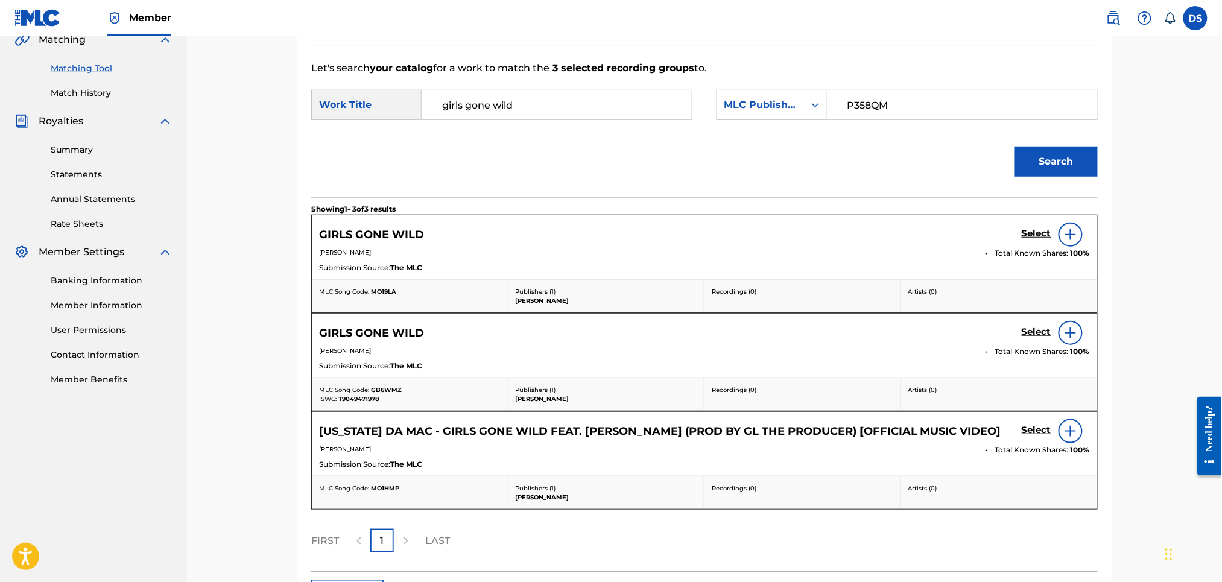
scroll to position [322, 0]
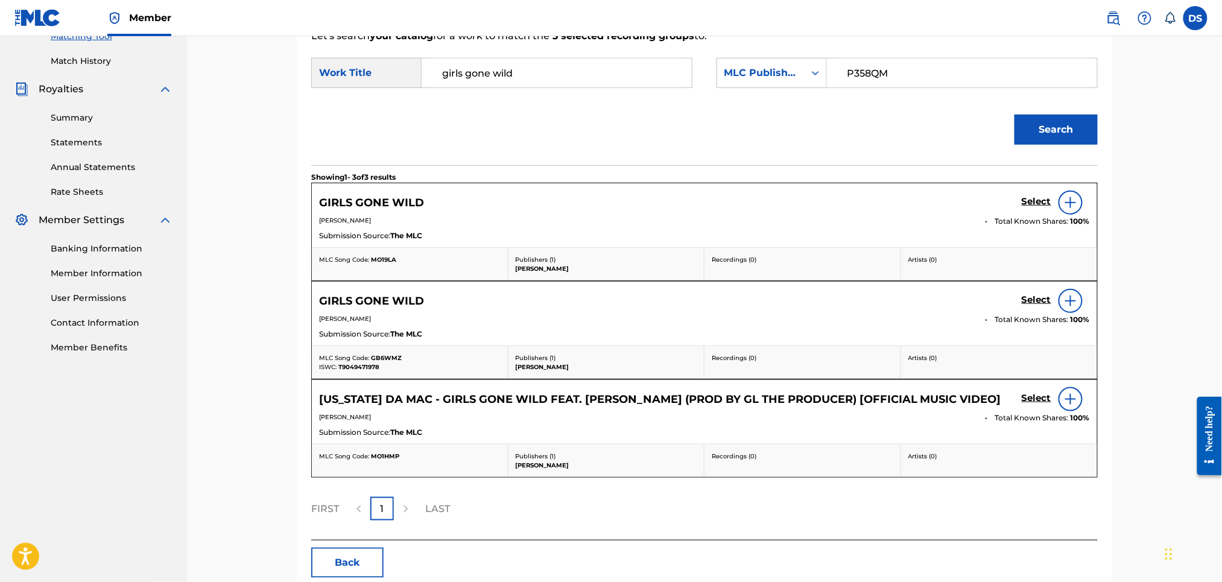
click at [1066, 199] on img at bounding box center [1071, 203] width 14 height 14
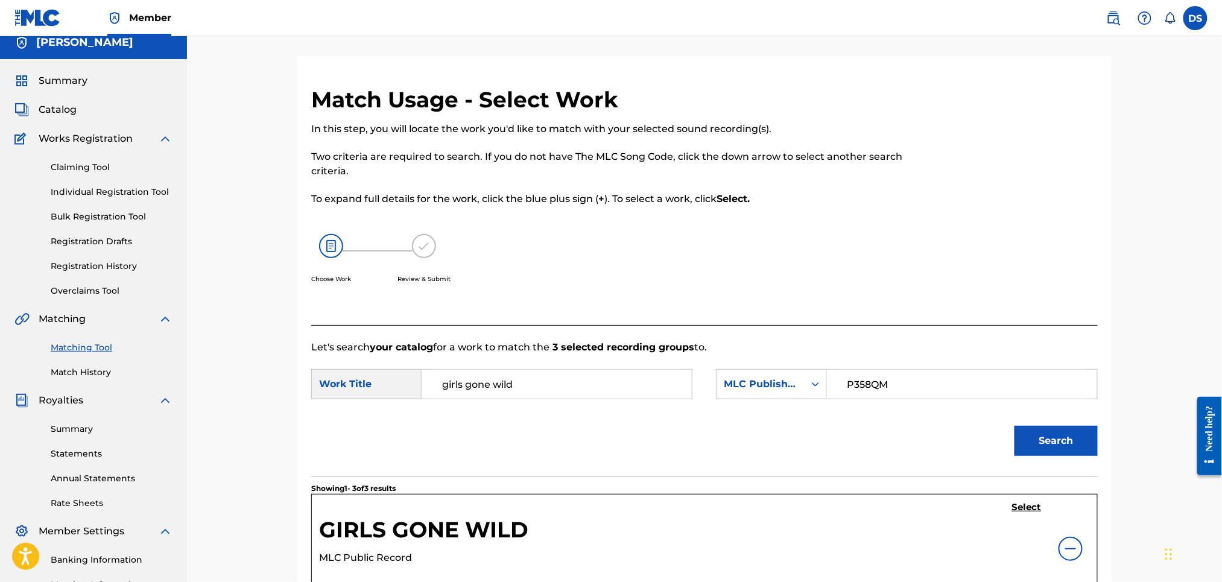
scroll to position [0, 0]
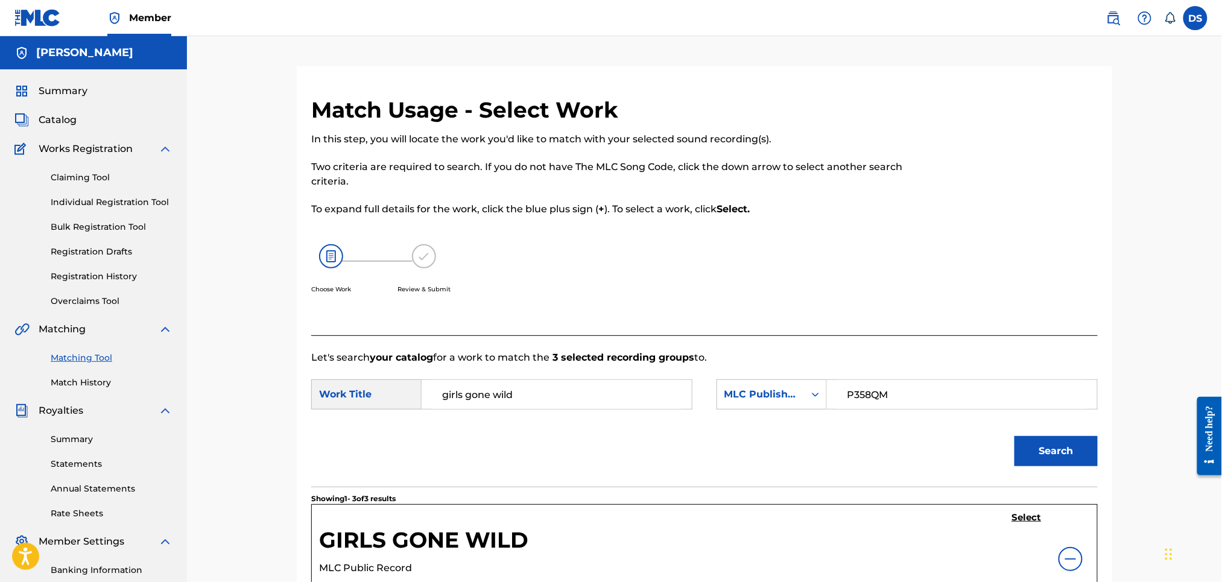
click at [65, 116] on span "Catalog" at bounding box center [58, 120] width 38 height 14
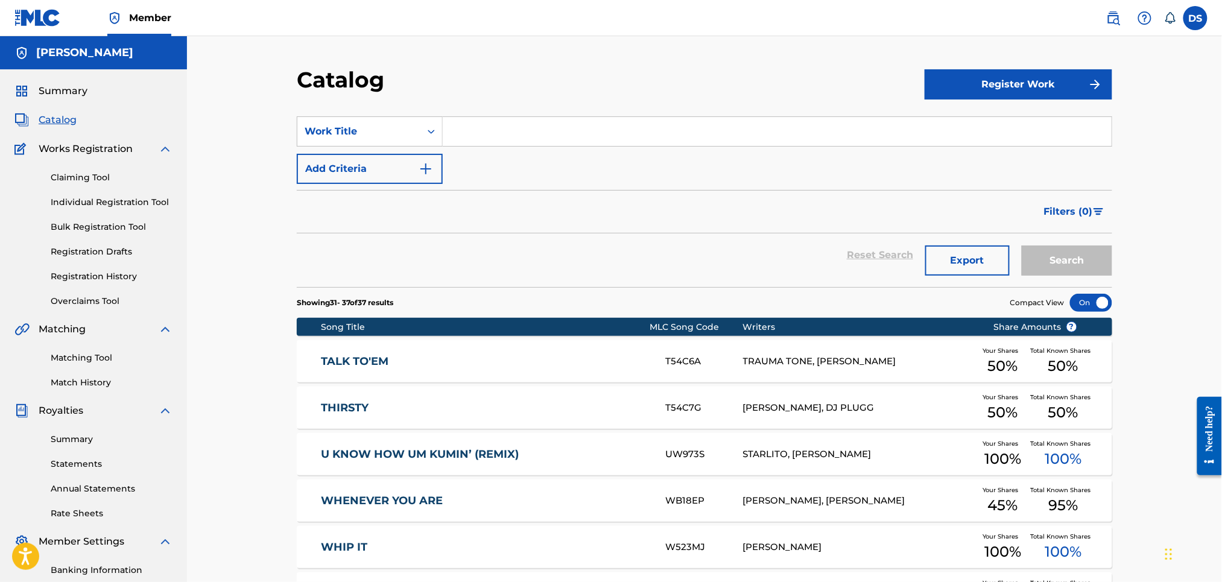
click at [54, 122] on span "Catalog" at bounding box center [58, 120] width 38 height 14
click at [463, 138] on input "Search Form" at bounding box center [777, 131] width 669 height 29
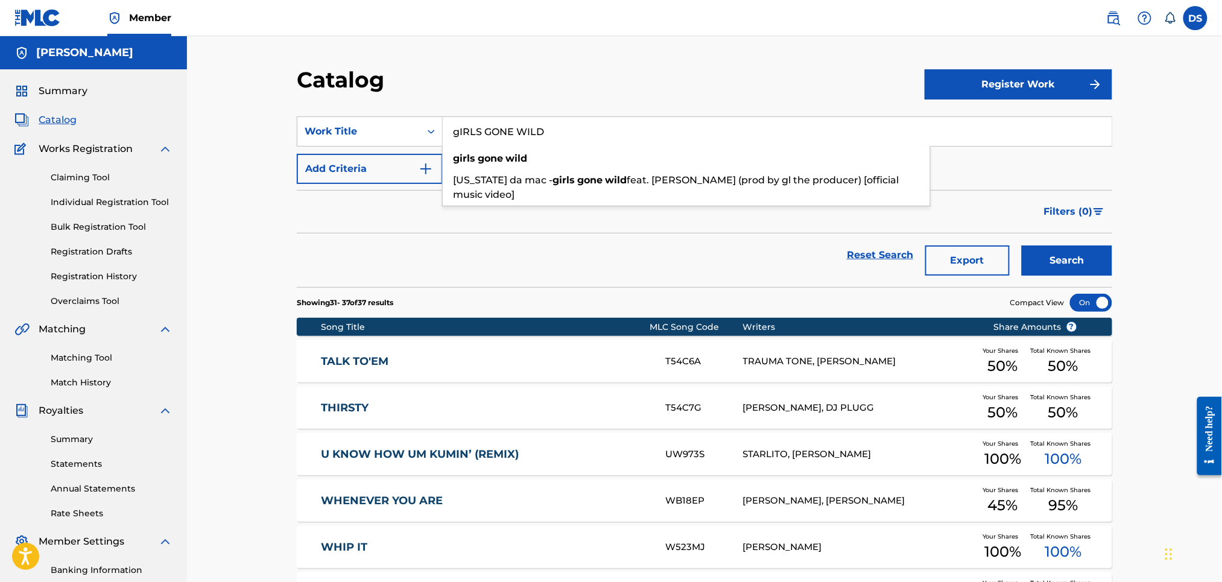
type input "gIRLS GONE WILD"
click at [1022, 246] on button "Search" at bounding box center [1067, 261] width 91 height 30
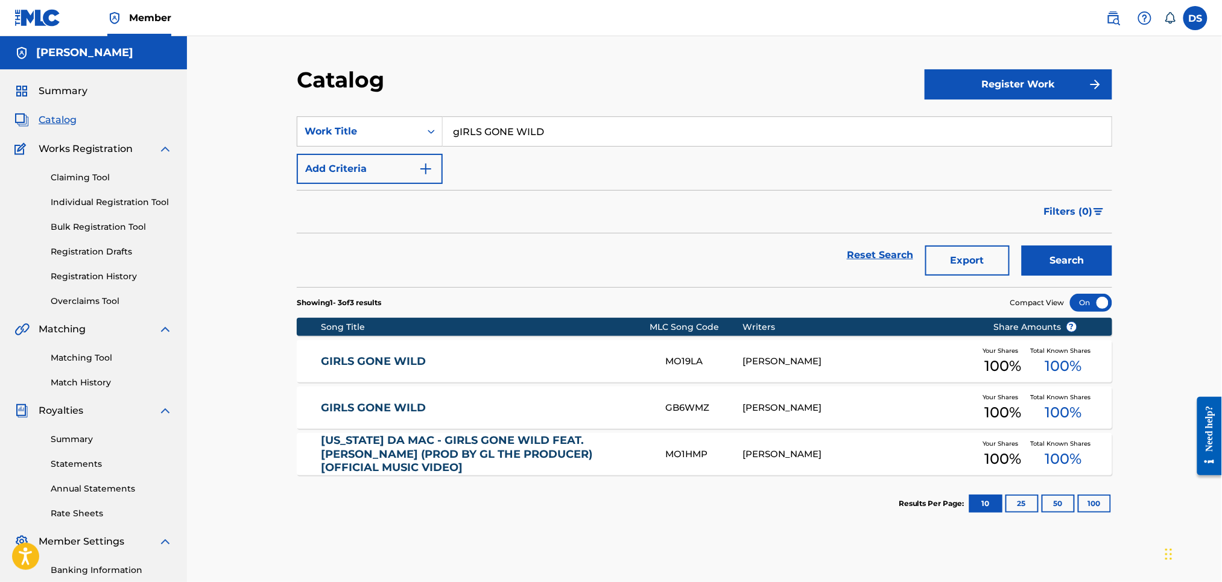
click at [777, 404] on div "[PERSON_NAME]" at bounding box center [859, 408] width 232 height 14
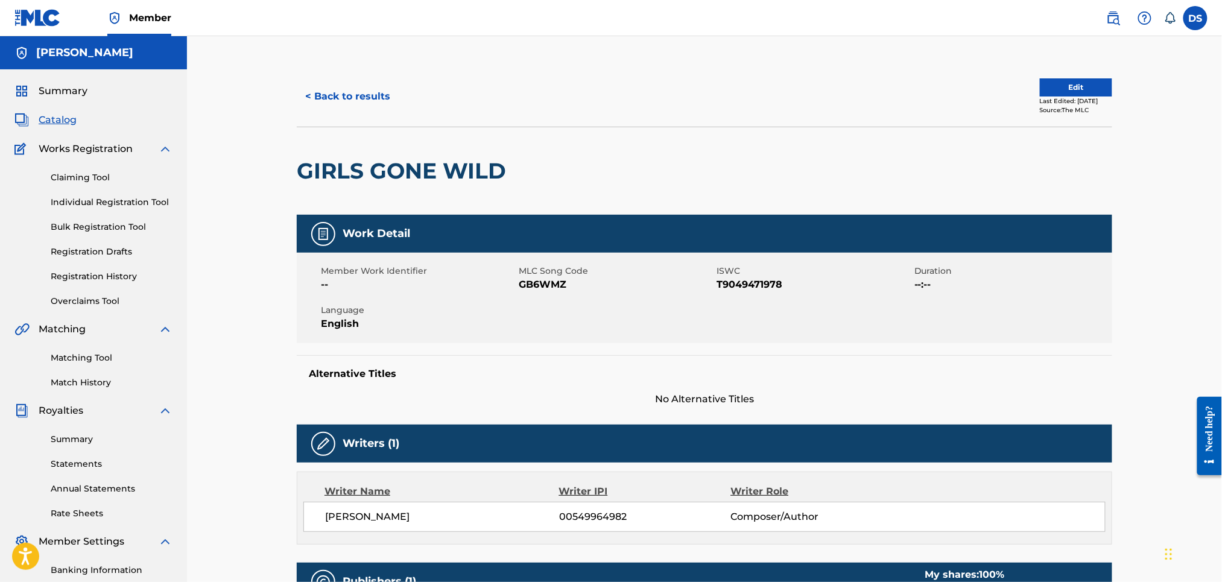
click at [357, 101] on button "< Back to results" at bounding box center [348, 96] width 102 height 30
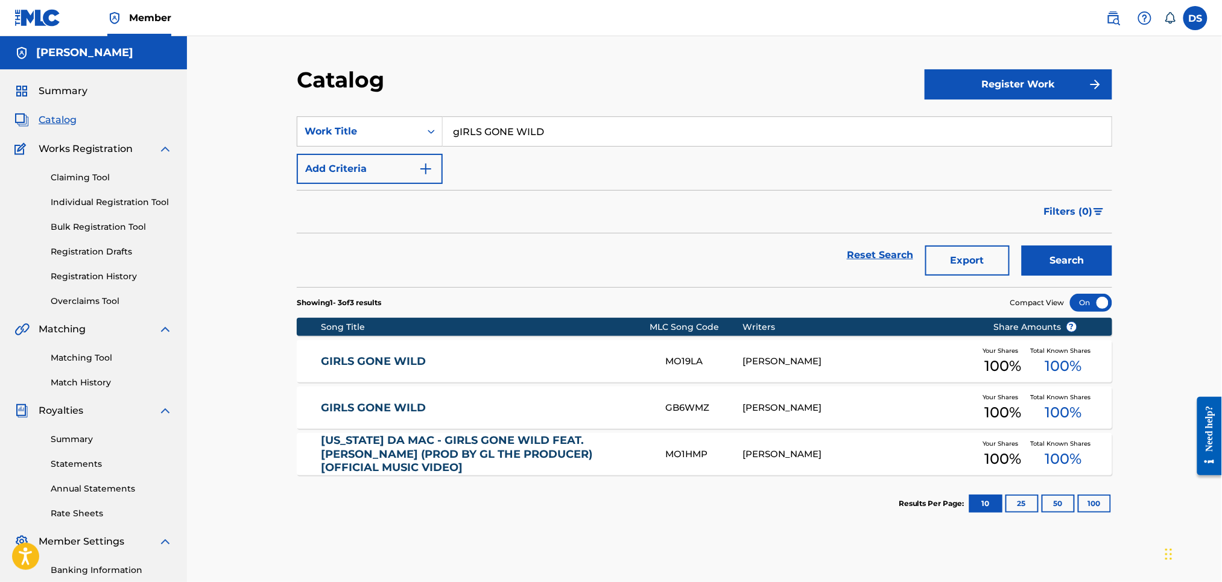
click at [759, 452] on div "[PERSON_NAME]" at bounding box center [859, 455] width 232 height 14
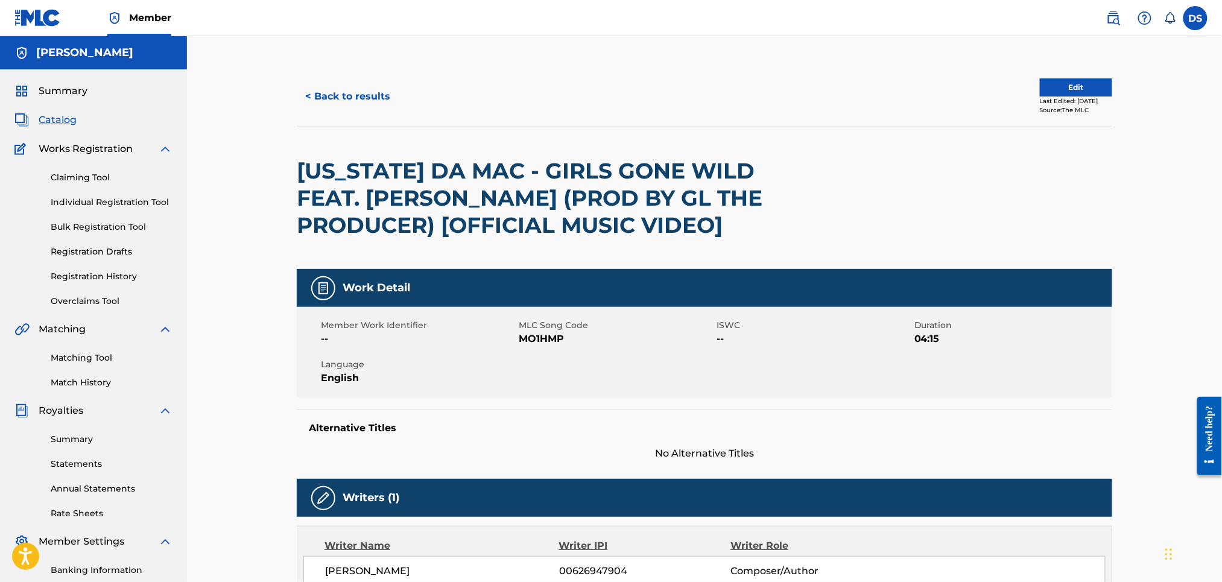
click at [325, 97] on button "< Back to results" at bounding box center [348, 96] width 102 height 30
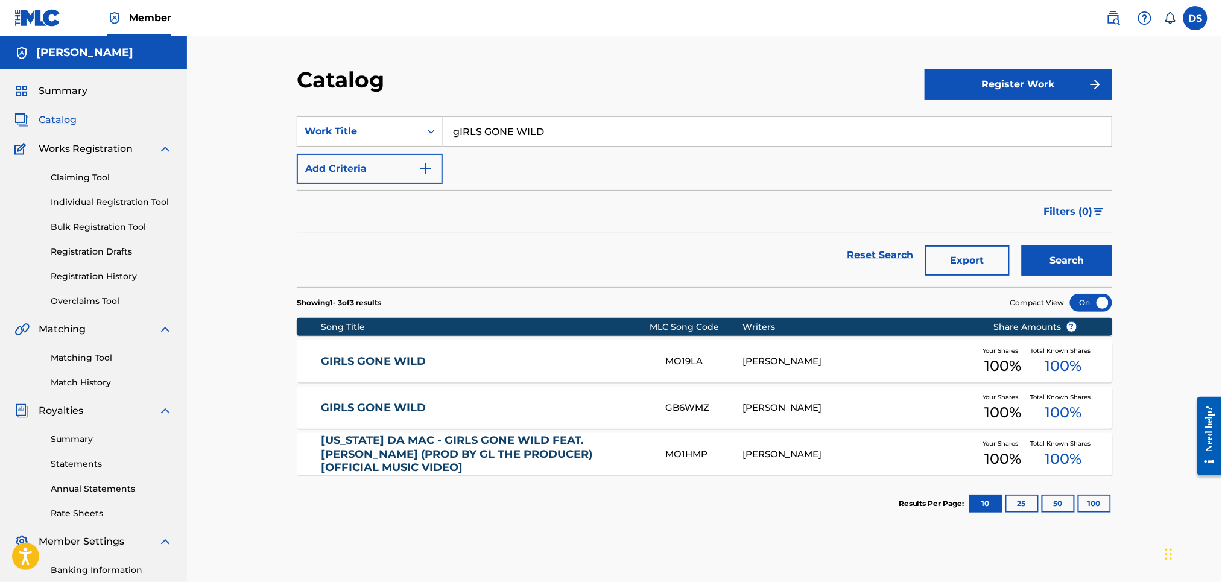
click at [784, 356] on div "[PERSON_NAME]" at bounding box center [859, 362] width 232 height 14
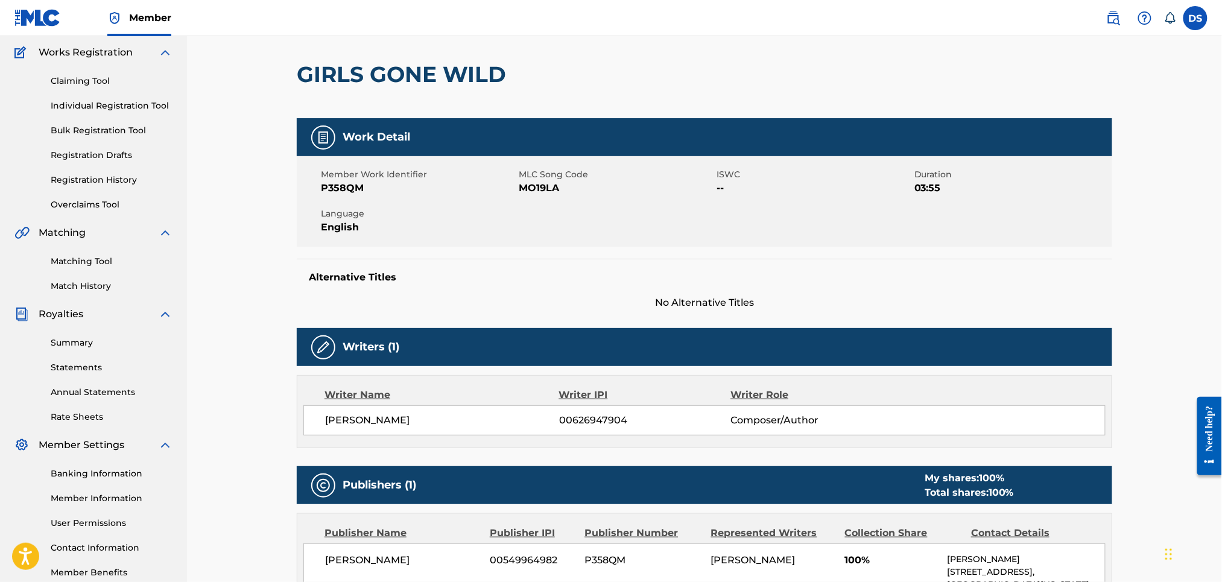
scroll to position [225, 0]
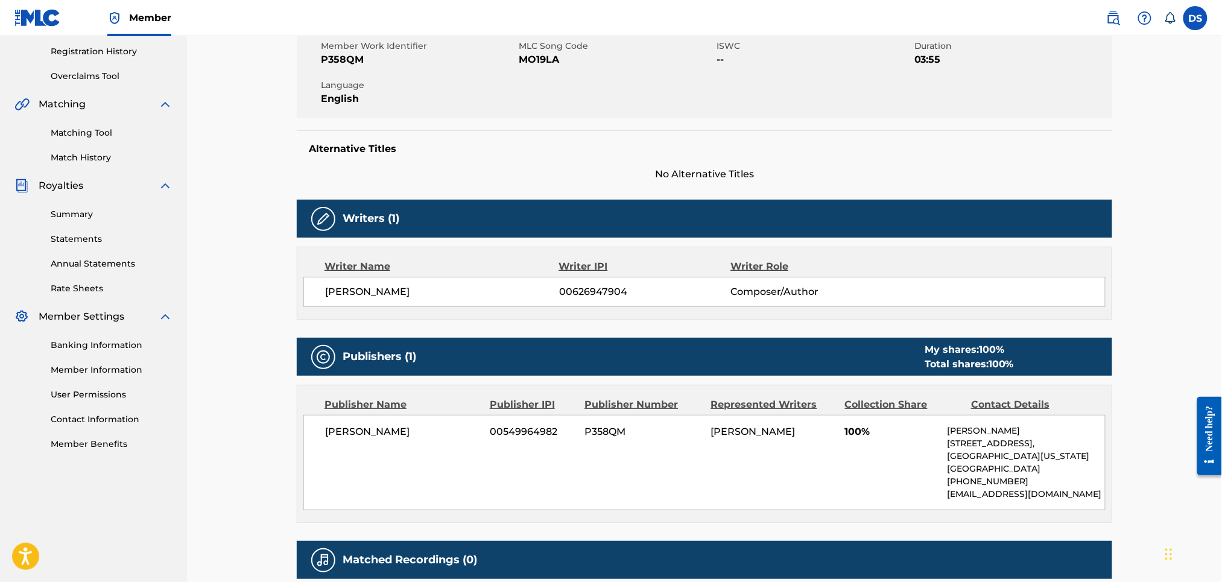
click at [1166, 359] on div "< Back to results Edit Last Edited: [DATE] Source: The MLC GIRLS GONE WILD Work…" at bounding box center [704, 238] width 1035 height 855
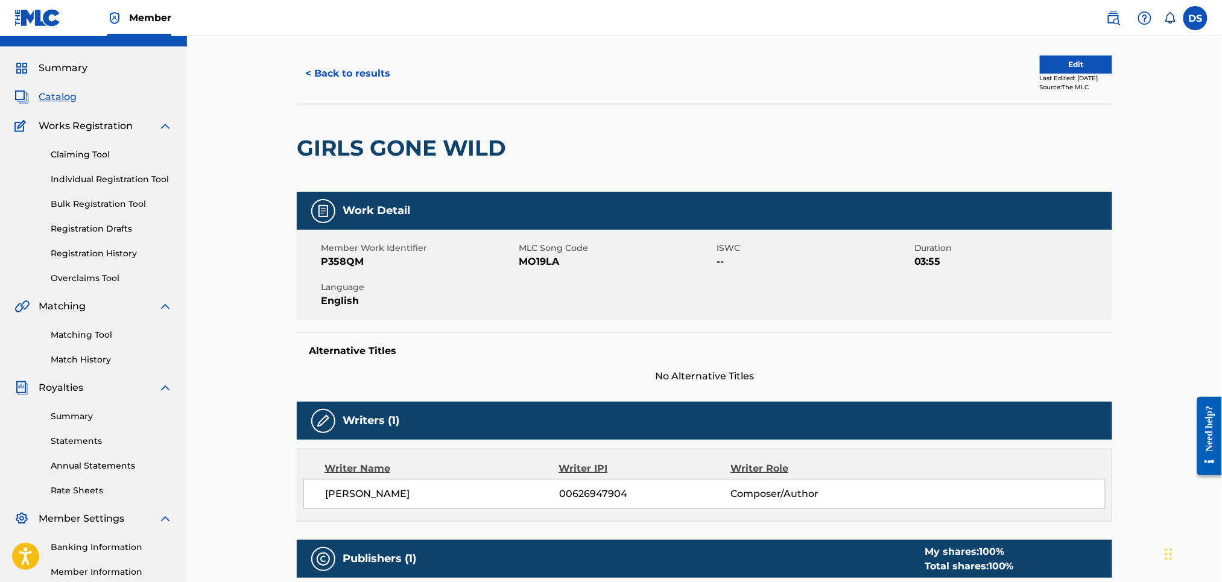
scroll to position [0, 0]
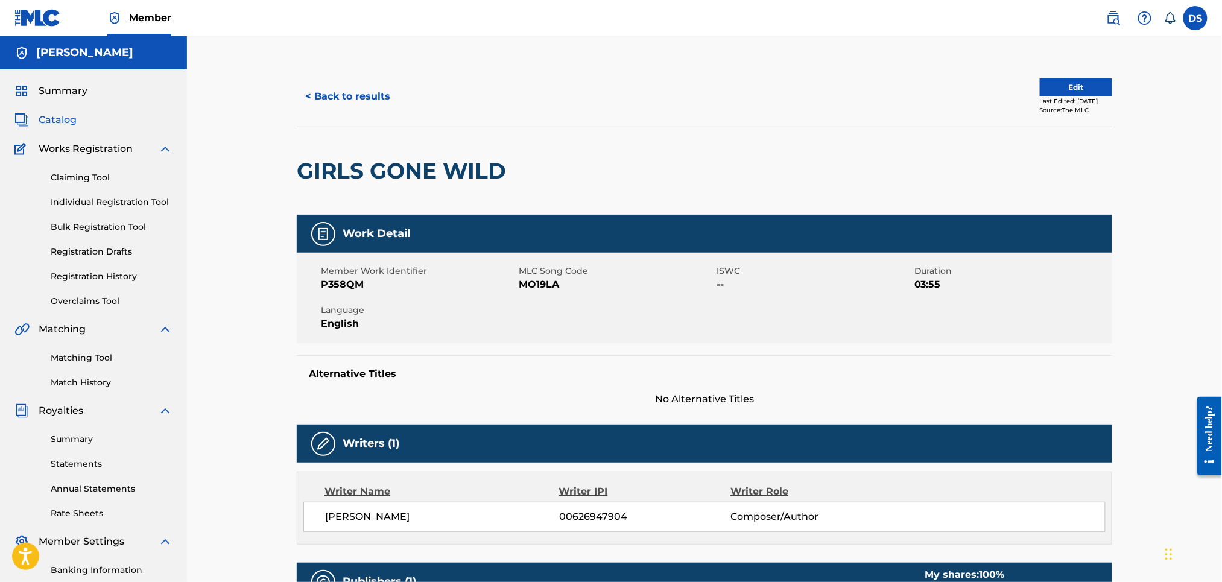
click at [1055, 86] on button "Edit" at bounding box center [1076, 87] width 72 height 18
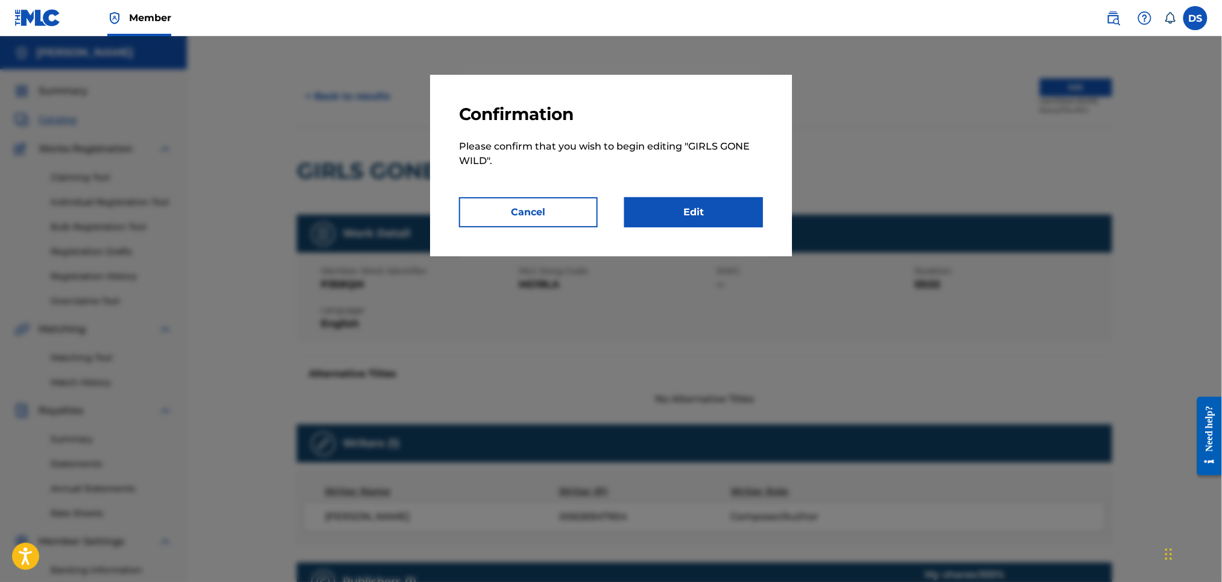
click at [678, 214] on link "Edit" at bounding box center [694, 212] width 139 height 30
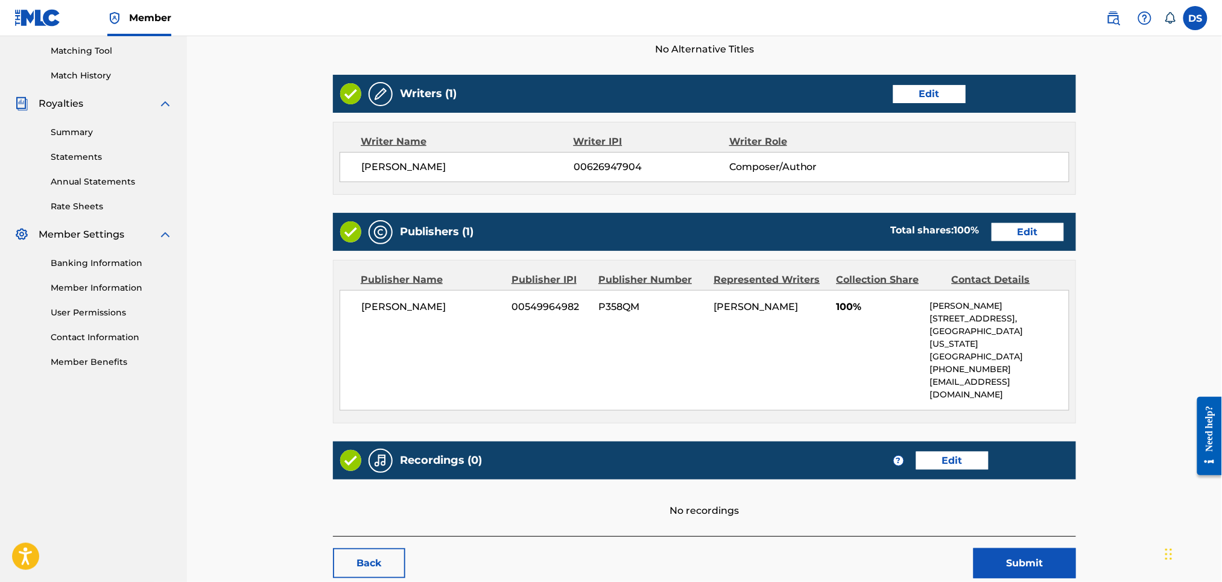
scroll to position [354, 0]
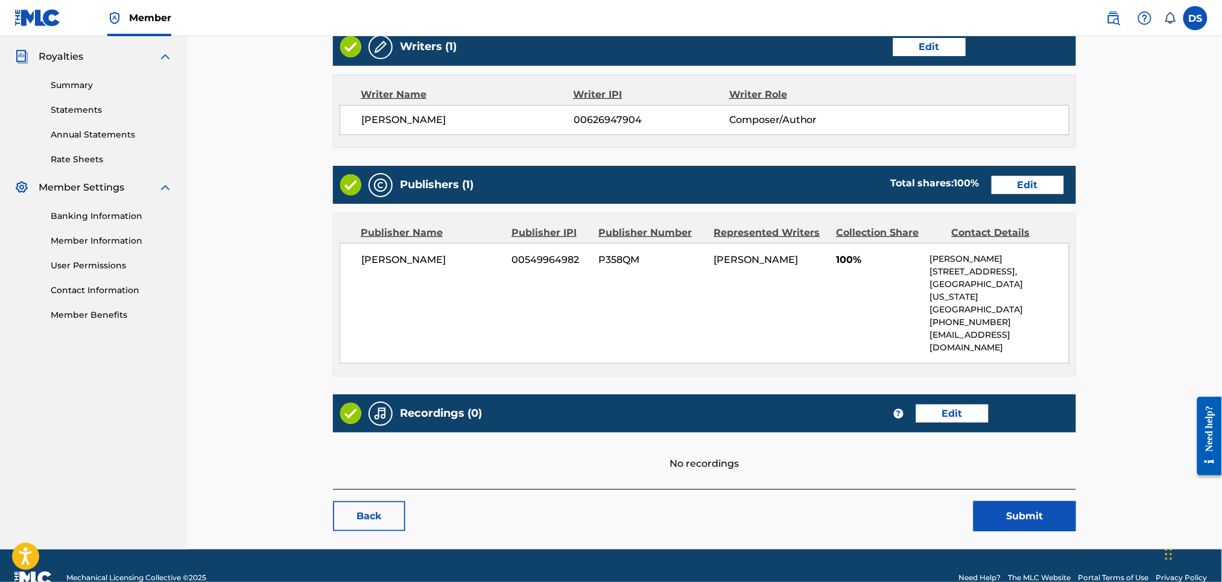
click at [933, 405] on link "Edit" at bounding box center [953, 414] width 72 height 18
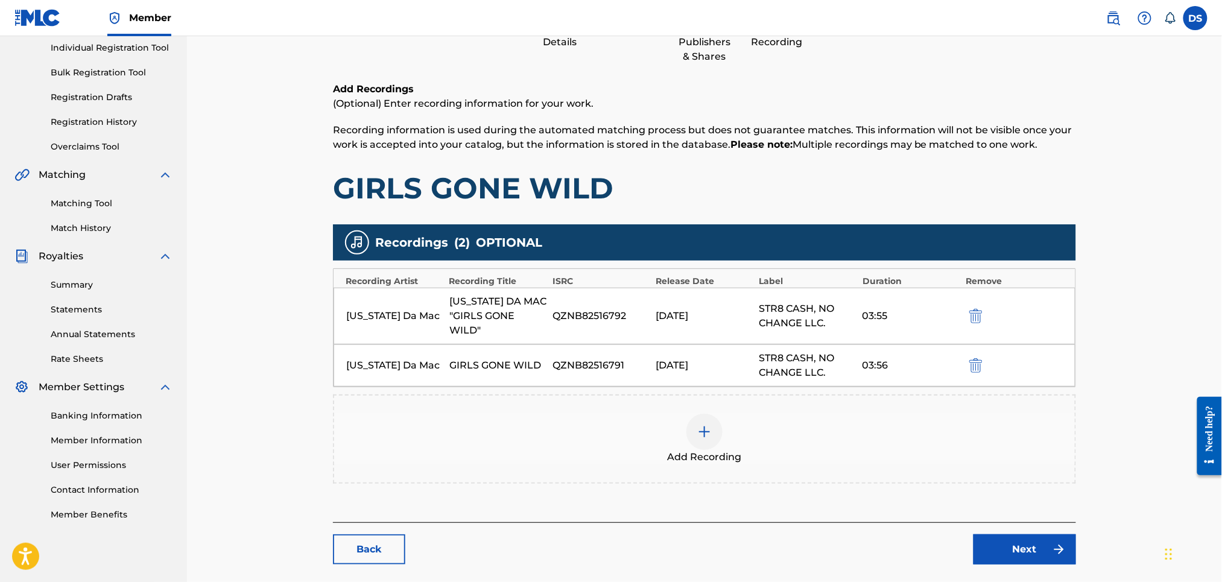
scroll to position [193, 0]
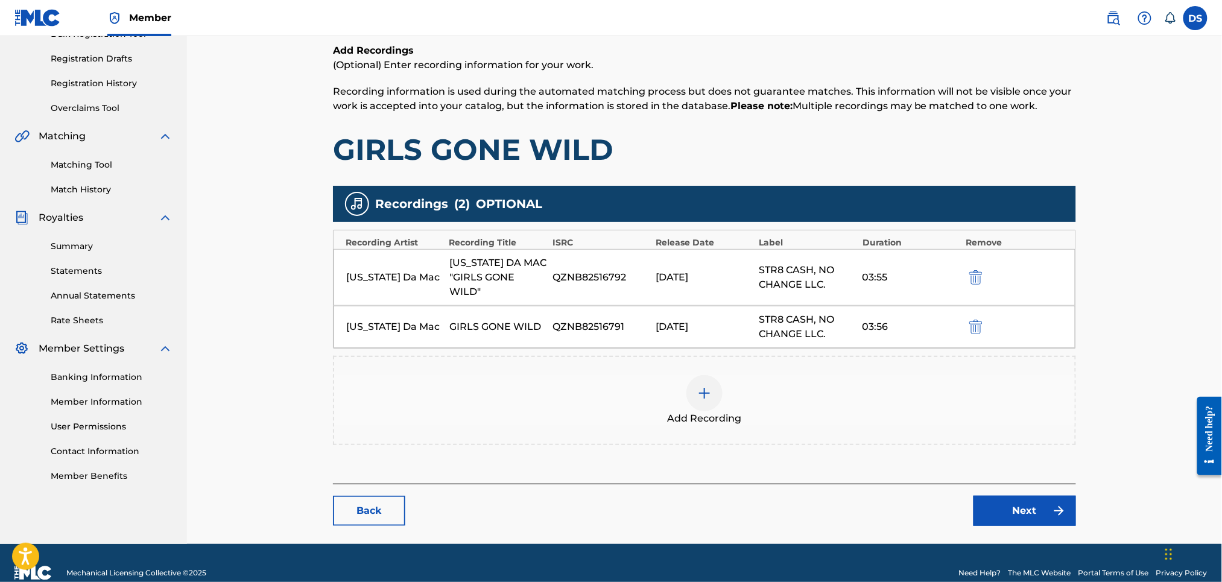
click at [977, 273] on img "submit" at bounding box center [976, 277] width 13 height 14
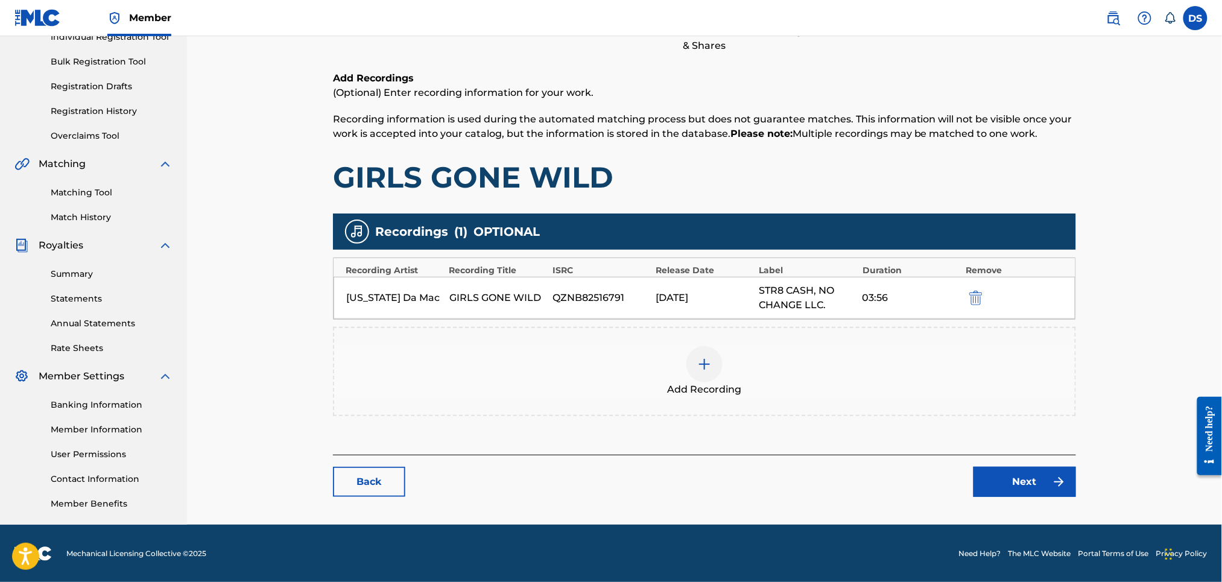
click at [970, 294] on img "submit" at bounding box center [976, 298] width 13 height 14
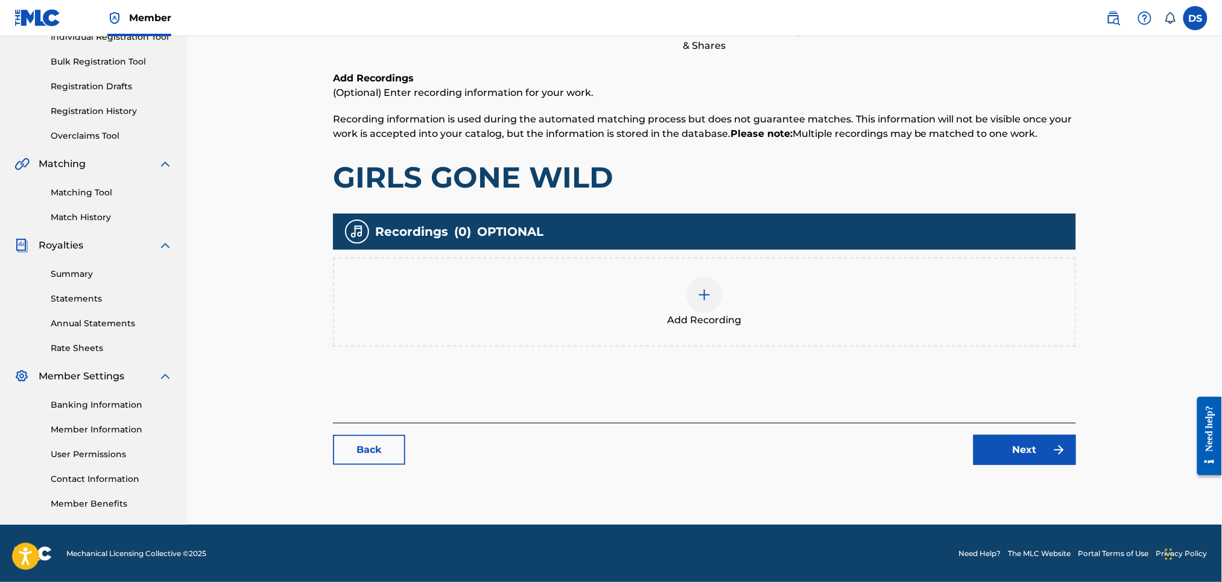
click at [702, 293] on img at bounding box center [705, 295] width 14 height 14
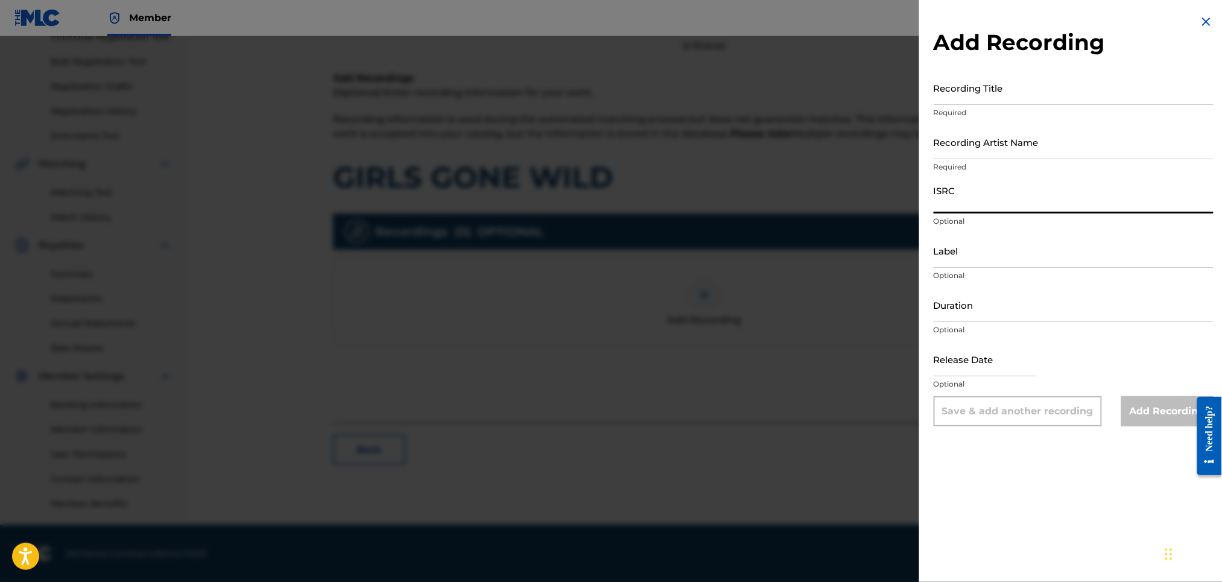
paste input "QZNB82516793"
type input "QZNB82516793"
click at [941, 99] on input "Recording Title" at bounding box center [1074, 88] width 280 height 34
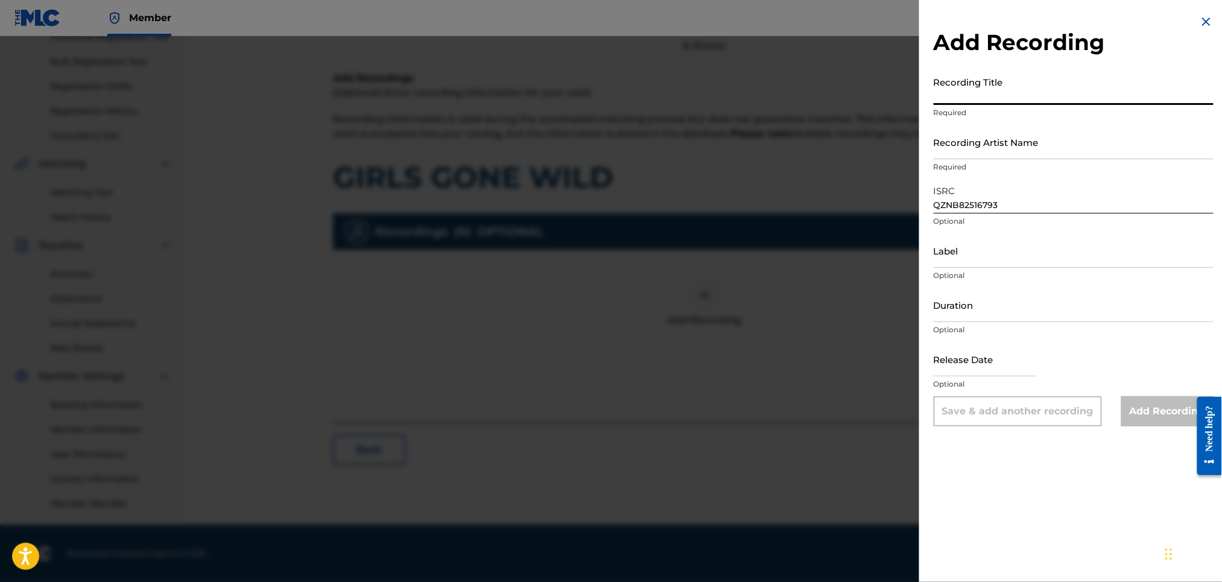
paste input "Girls Gone Wild (Instrumental)"
type input "Girls Gone Wild (Instrumental)"
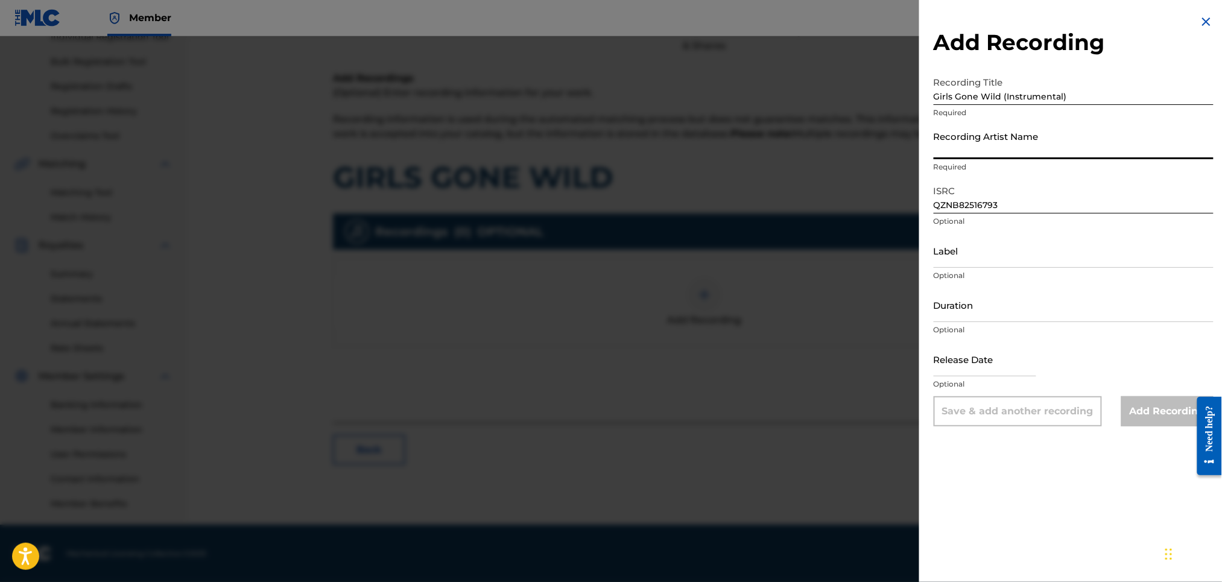
click at [970, 151] on input "Recording Artist Name" at bounding box center [1074, 142] width 280 height 34
type input "RICH PRICK [PERSON_NAME]"
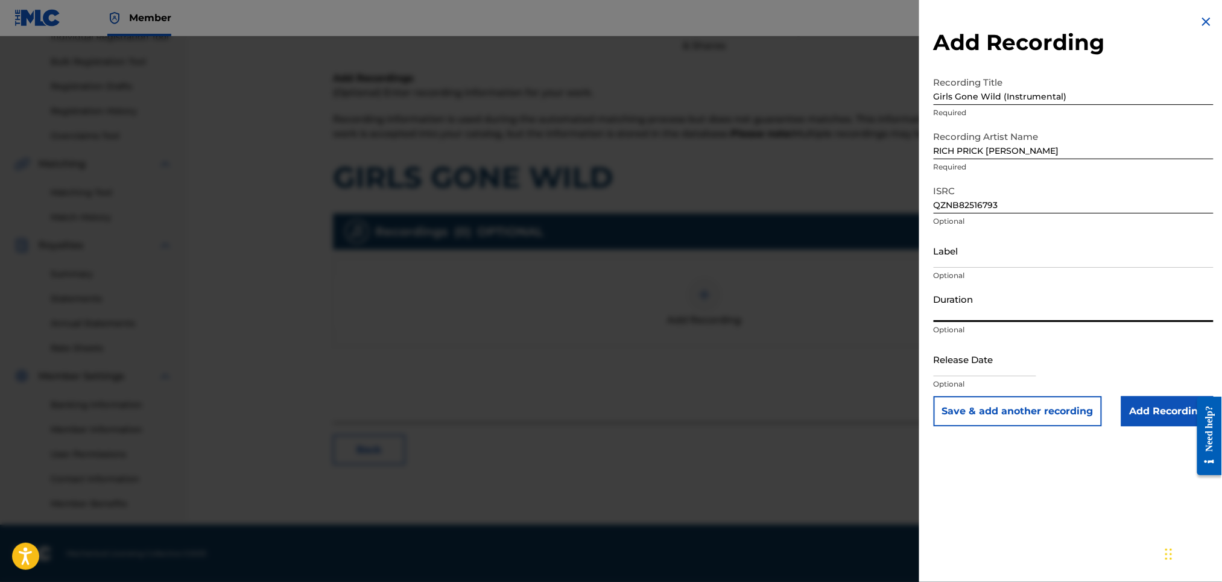
click at [946, 316] on input "Duration" at bounding box center [1074, 305] width 280 height 34
type input "03:51"
drag, startPoint x: 956, startPoint y: 368, endPoint x: 950, endPoint y: 367, distance: 6.1
click at [950, 367] on input "text" at bounding box center [985, 359] width 103 height 34
select select "8"
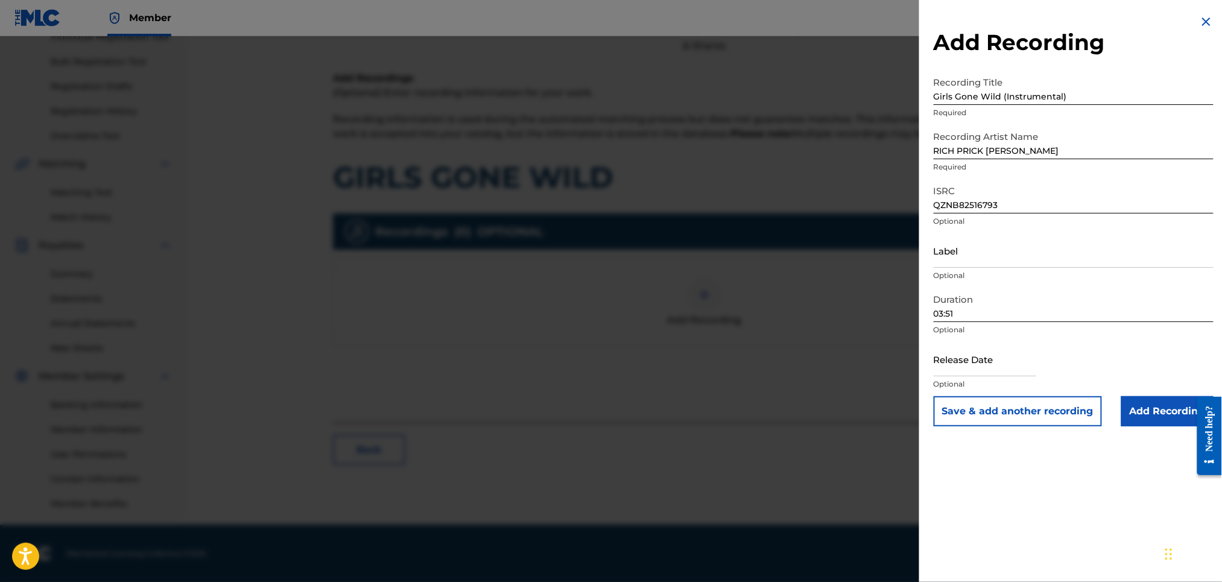
select select "2025"
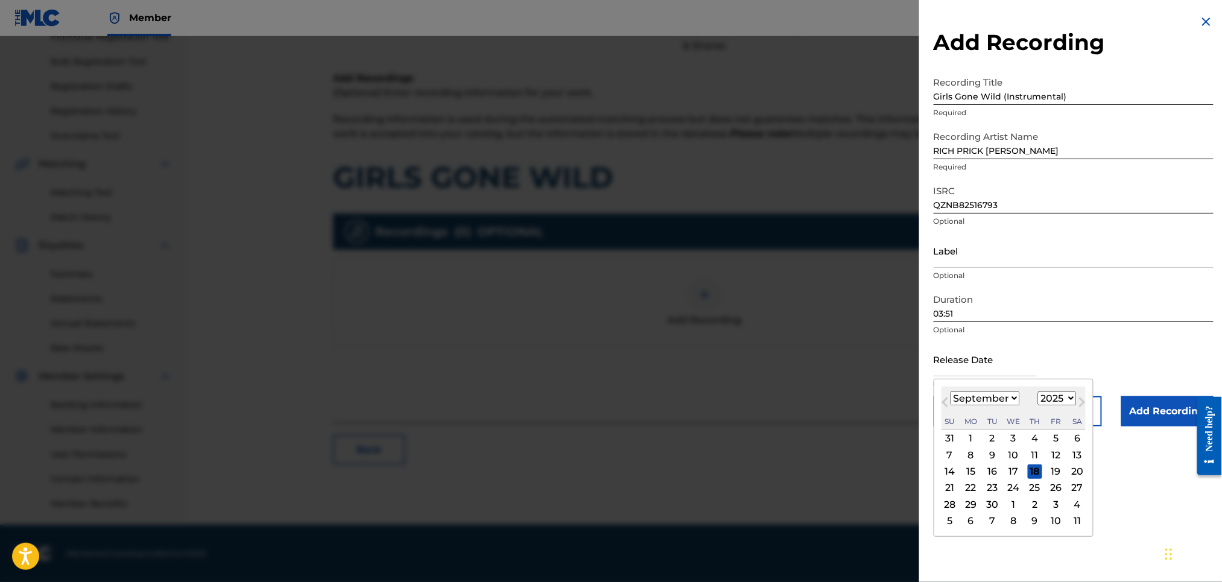
type input "[DATE]"
select select "5"
select select "2011"
click at [966, 367] on input "[DATE]" at bounding box center [985, 359] width 103 height 34
click at [979, 367] on input "[DATE]" at bounding box center [985, 359] width 103 height 34
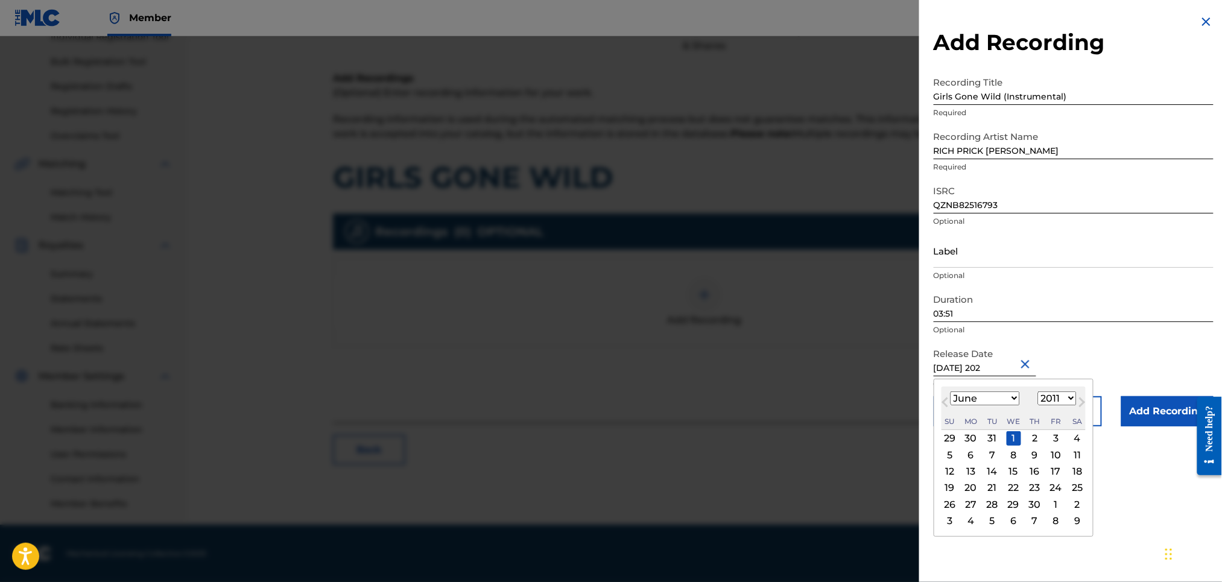
type input "[DATE]"
select select "2025"
type input "[DATE]"
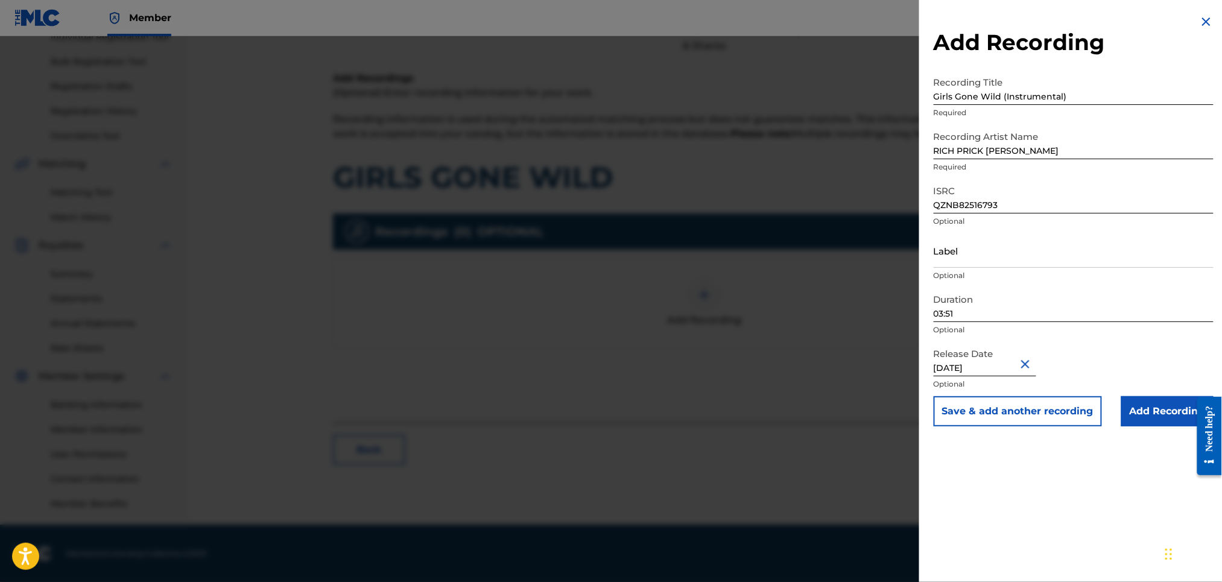
click at [1078, 339] on div "Duration 03:51 Optional" at bounding box center [1074, 315] width 280 height 54
click at [1142, 407] on input "Add Recording" at bounding box center [1168, 411] width 92 height 30
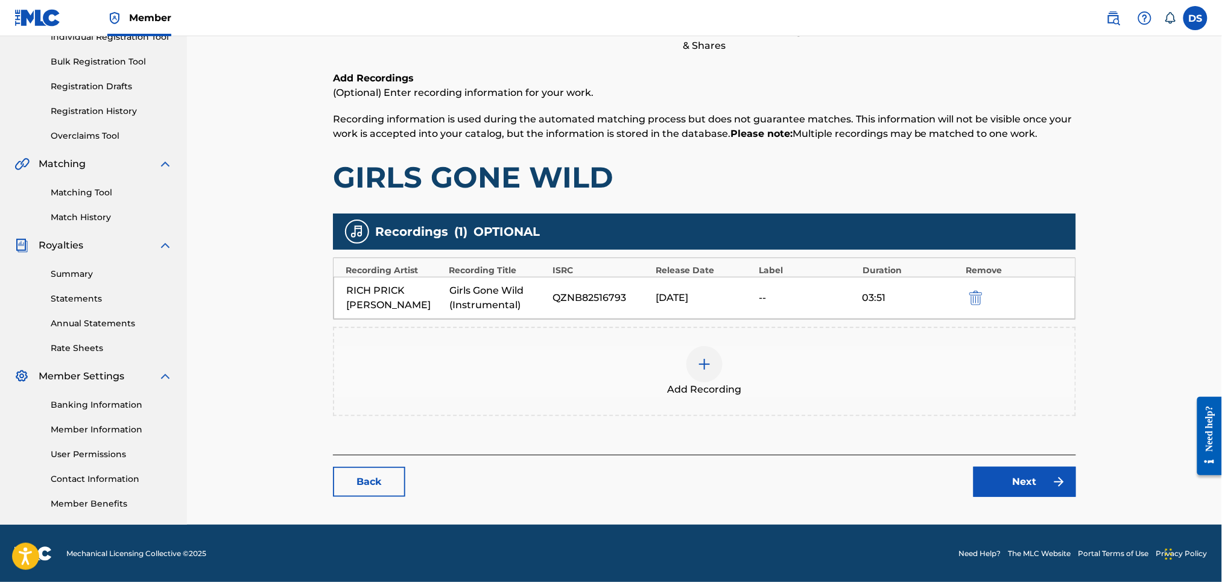
click at [1026, 477] on link "Next" at bounding box center [1025, 482] width 103 height 30
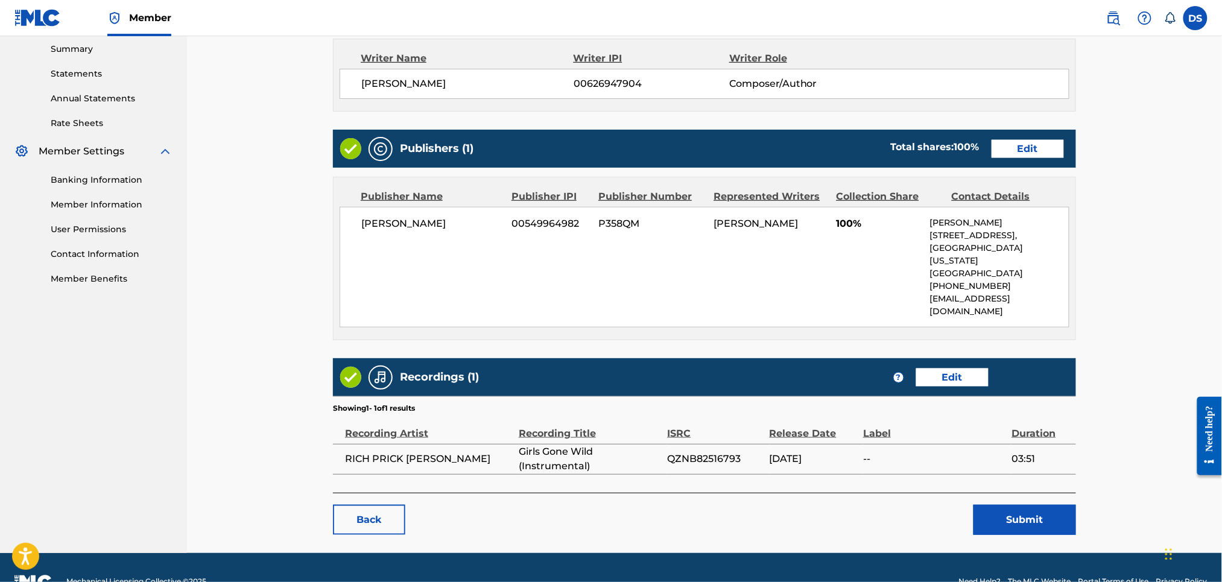
scroll to position [394, 0]
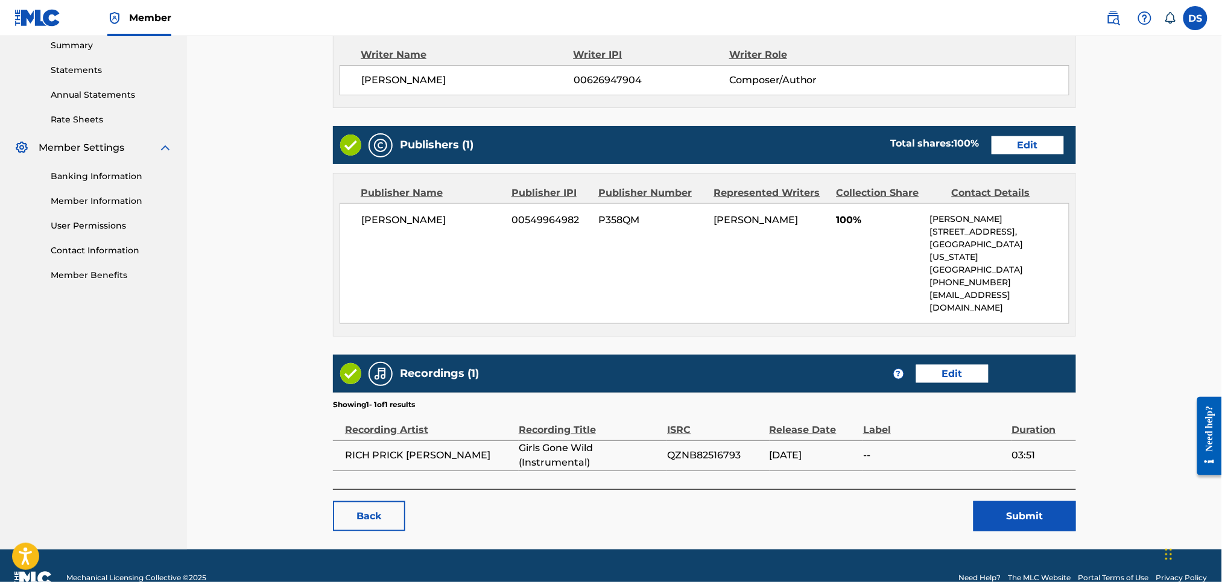
click at [944, 365] on link "Edit" at bounding box center [953, 374] width 72 height 18
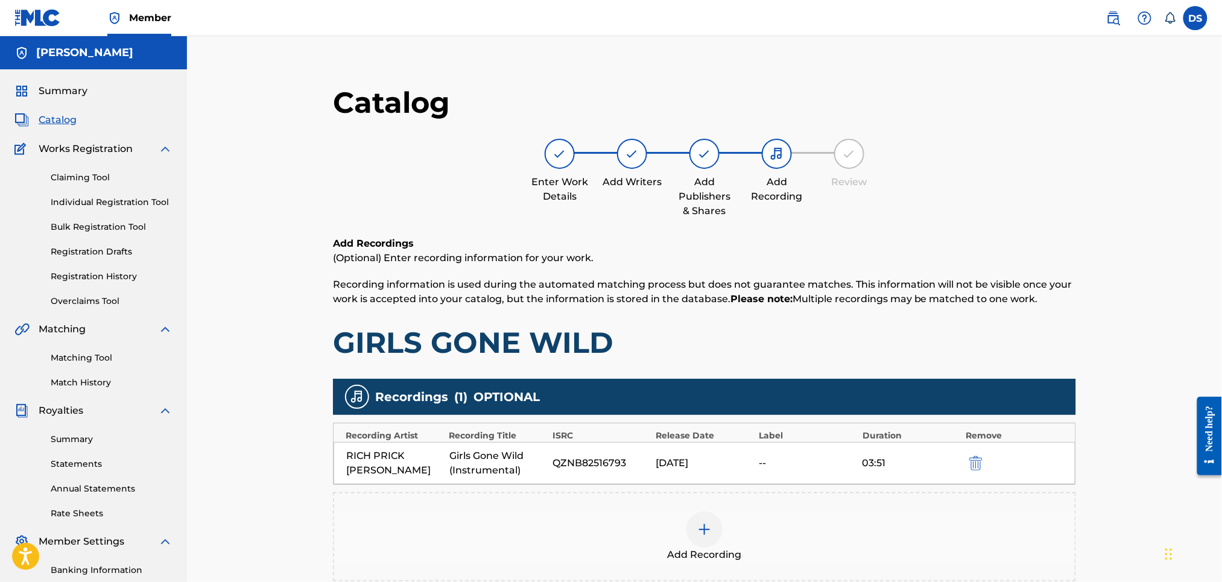
click at [978, 462] on img "submit" at bounding box center [976, 463] width 13 height 14
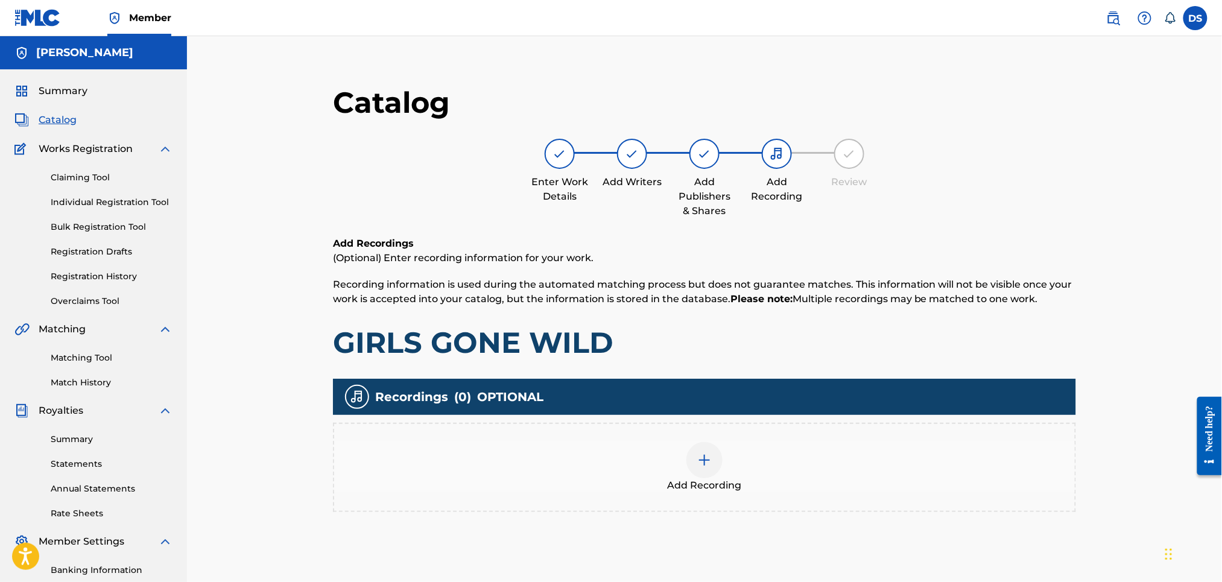
click at [717, 458] on div at bounding box center [705, 460] width 36 height 36
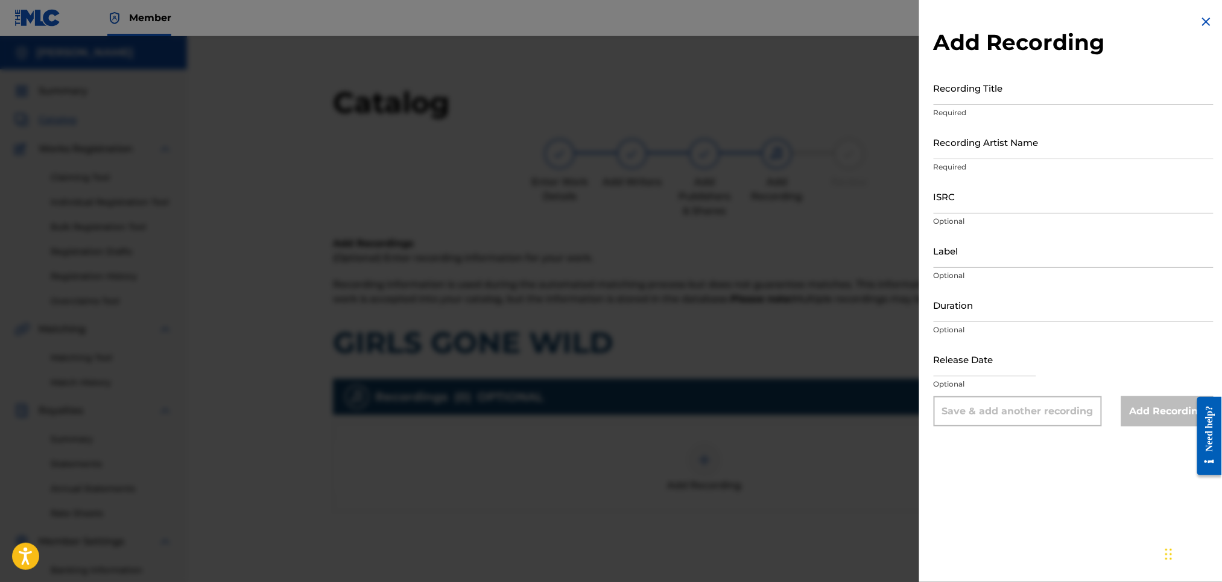
click at [717, 458] on div at bounding box center [611, 327] width 1222 height 582
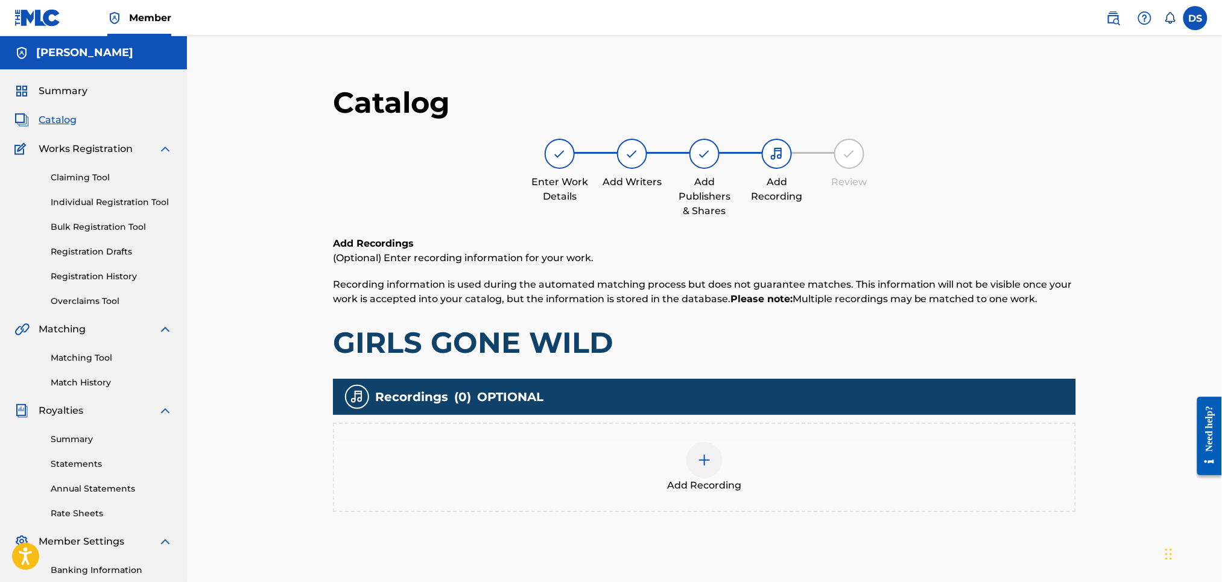
click at [702, 456] on img at bounding box center [705, 460] width 14 height 14
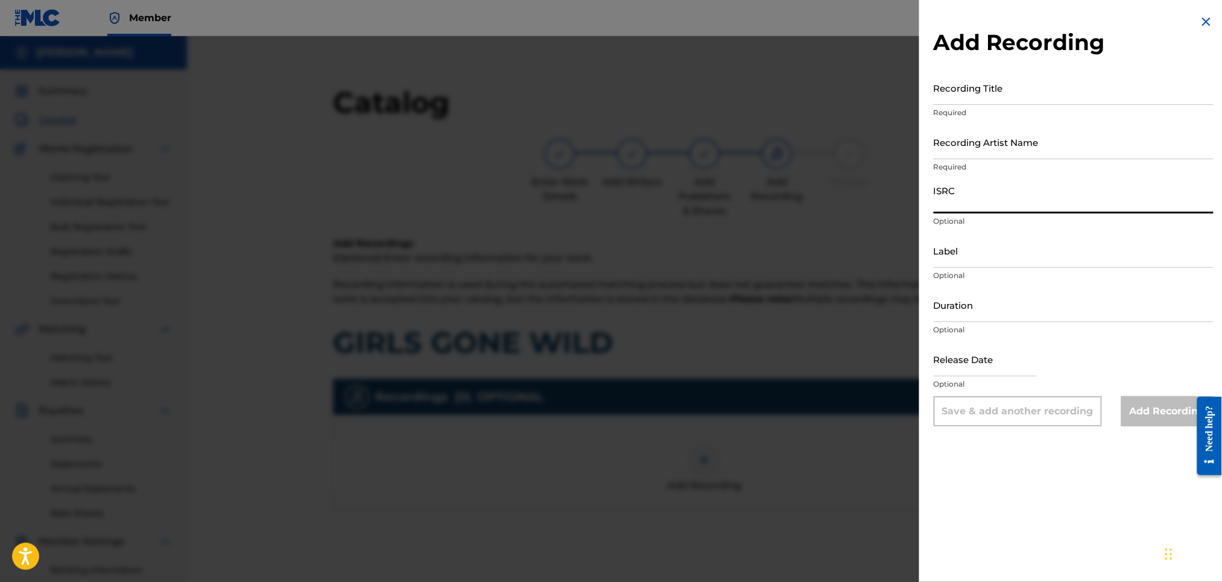
click at [947, 200] on input "ISRC" at bounding box center [1074, 196] width 280 height 34
paste input "QZNB82516791"
type input "QZNB82516791"
click at [962, 94] on input "Recording Title" at bounding box center [1074, 88] width 280 height 34
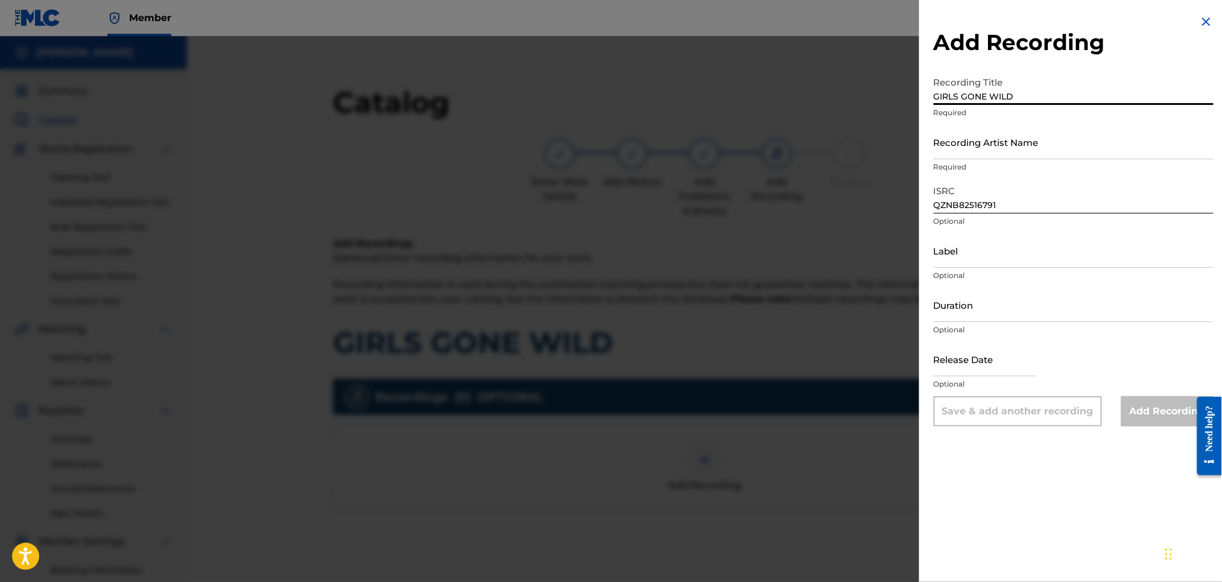
type input "GIRLS GONE WILD"
click at [961, 152] on input "Recording Artist Name" at bounding box center [1074, 142] width 280 height 34
type input "RICH PRICK [PERSON_NAME]"
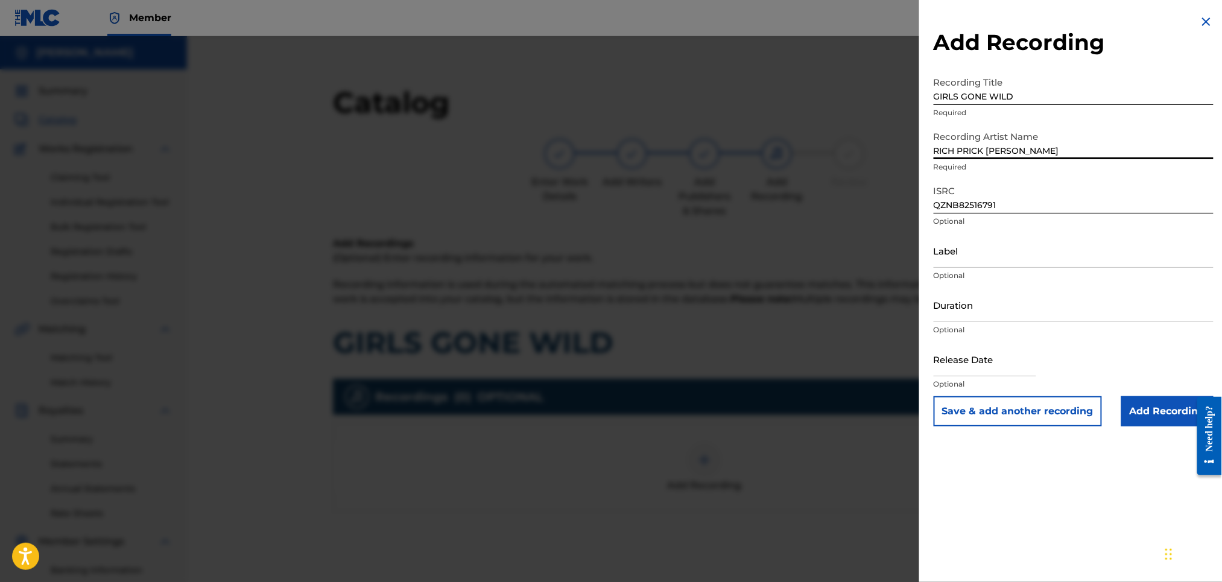
click at [978, 298] on input "Duration" at bounding box center [1074, 305] width 280 height 34
type input "03:55"
select select "8"
select select "2025"
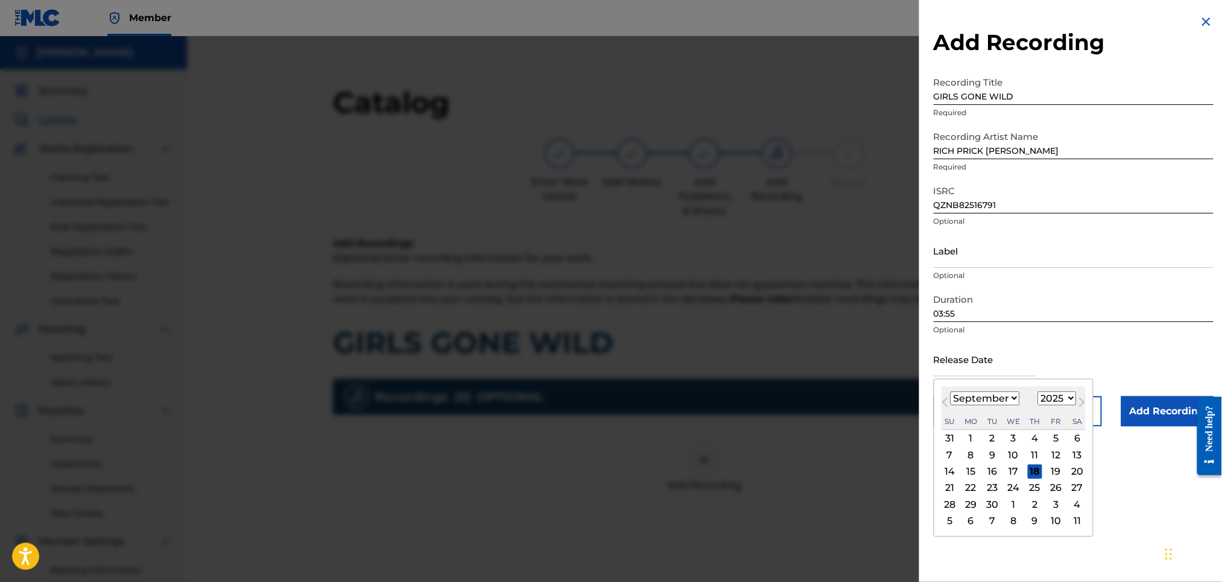
click at [973, 365] on input "text" at bounding box center [985, 359] width 103 height 34
type input "[DATE]"
select select "5"
select select "2011"
click at [1016, 437] on div "1" at bounding box center [1014, 438] width 14 height 14
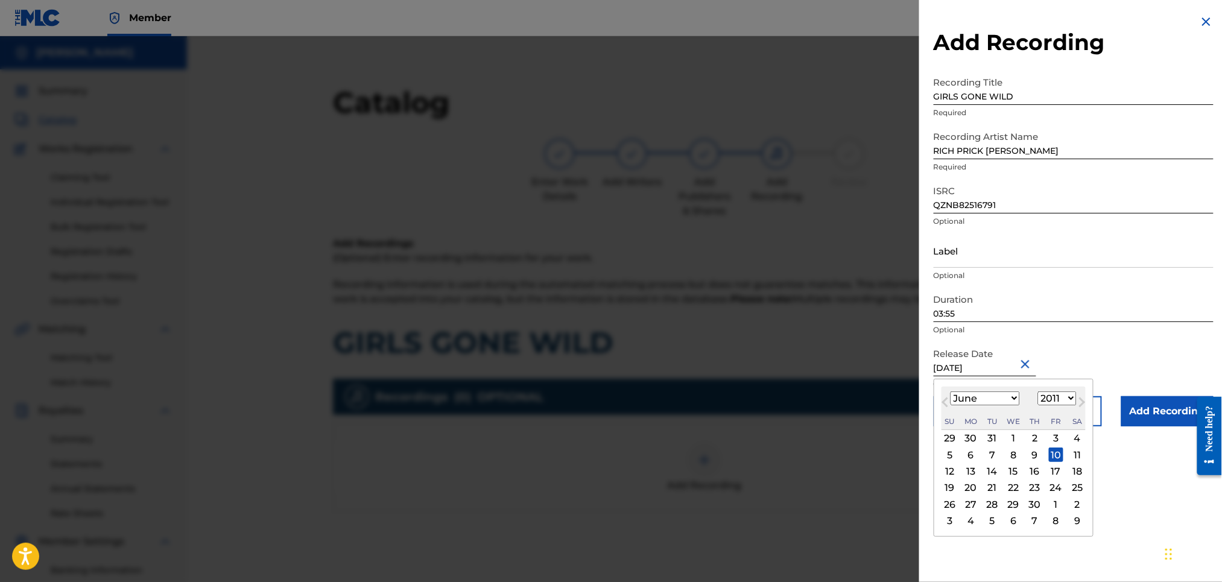
type input "[DATE]"
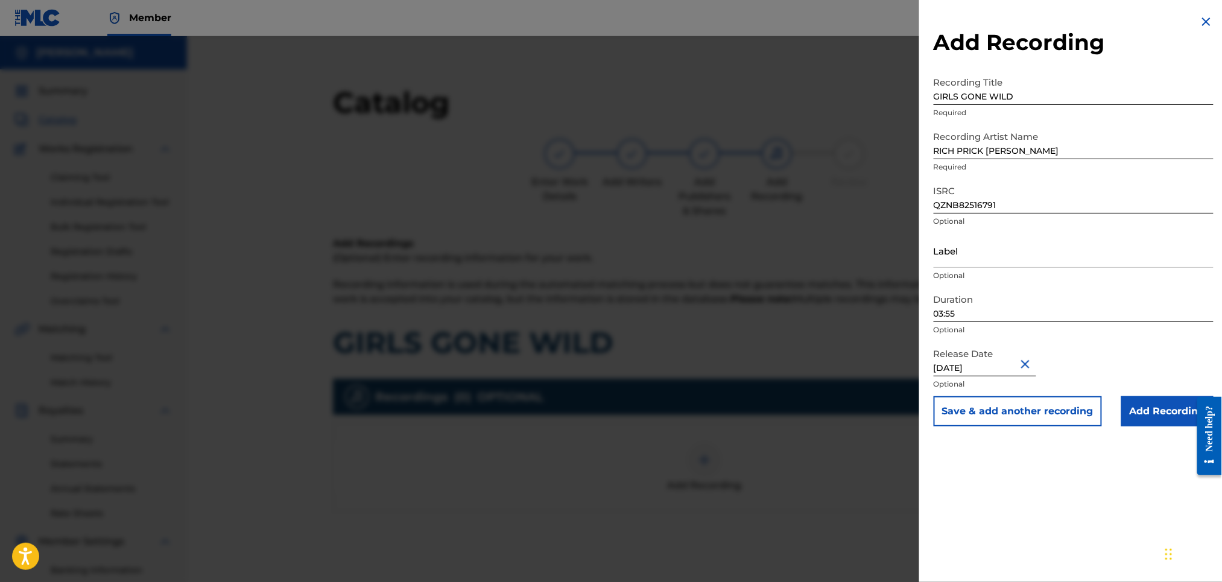
click at [987, 364] on input "[DATE]" at bounding box center [985, 359] width 103 height 34
select select "5"
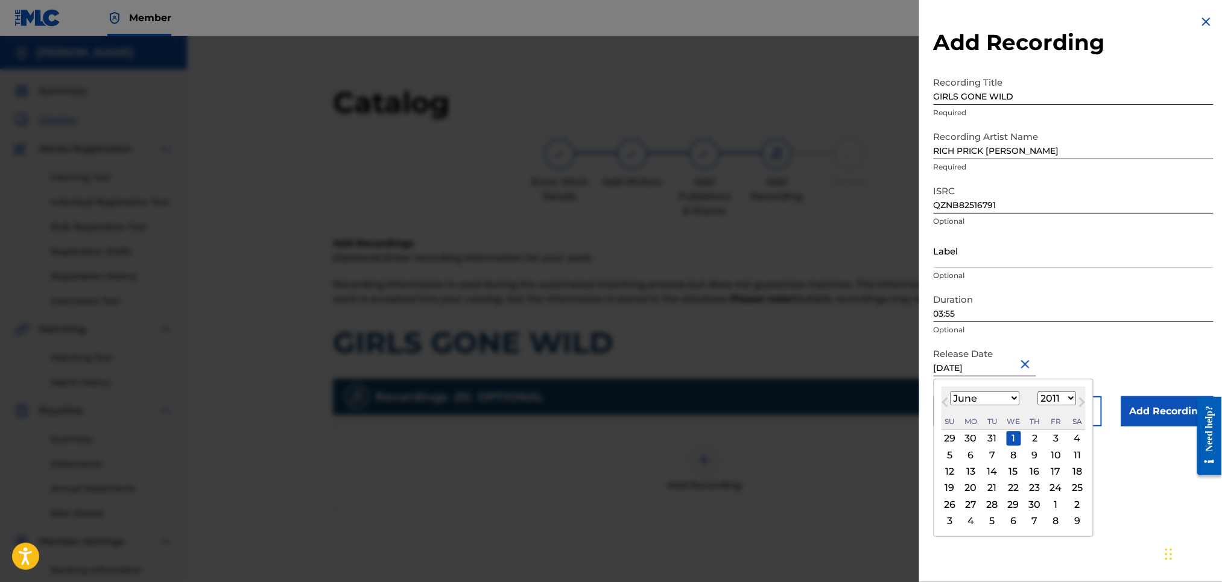
click at [1050, 395] on select "1899 1900 1901 1902 1903 1904 1905 1906 1907 1908 1909 1910 1911 1912 1913 1914…" at bounding box center [1057, 399] width 39 height 14
select select "2025"
click at [1040, 392] on select "1899 1900 1901 1902 1903 1904 1905 1906 1907 1908 1909 1910 1911 1912 1913 1914…" at bounding box center [1057, 399] width 39 height 14
click at [1119, 362] on div "Release Date [DATE] [DATE] Previous Month Next Month June [DATE] February March…" at bounding box center [1074, 369] width 280 height 54
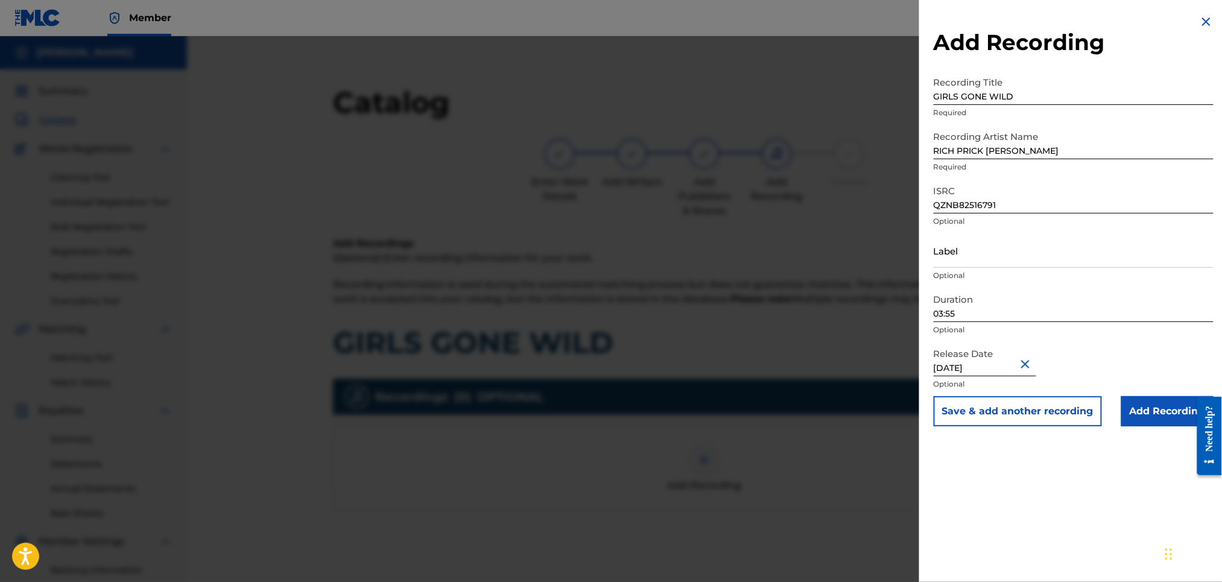
click at [981, 368] on input "[DATE]" at bounding box center [985, 359] width 103 height 34
select select "5"
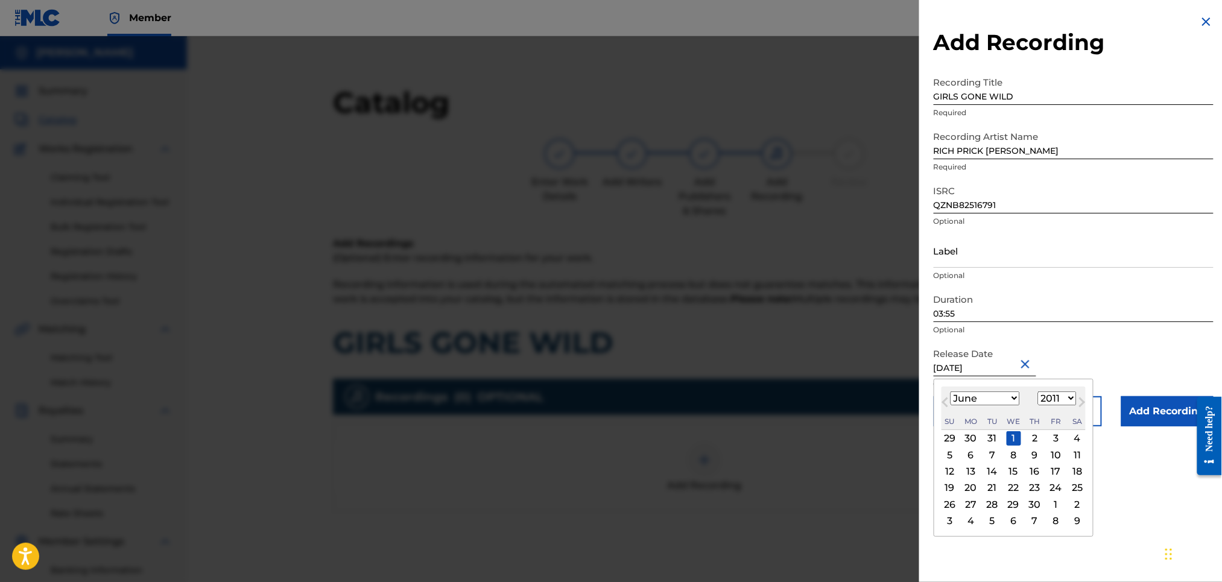
click at [1072, 395] on select "1899 1900 1901 1902 1903 1904 1905 1906 1907 1908 1909 1910 1911 1912 1913 1914…" at bounding box center [1057, 399] width 39 height 14
select select "2025"
click at [1040, 392] on select "1899 1900 1901 1902 1903 1904 1905 1906 1907 1908 1909 1910 1911 1912 1913 1914…" at bounding box center [1057, 399] width 39 height 14
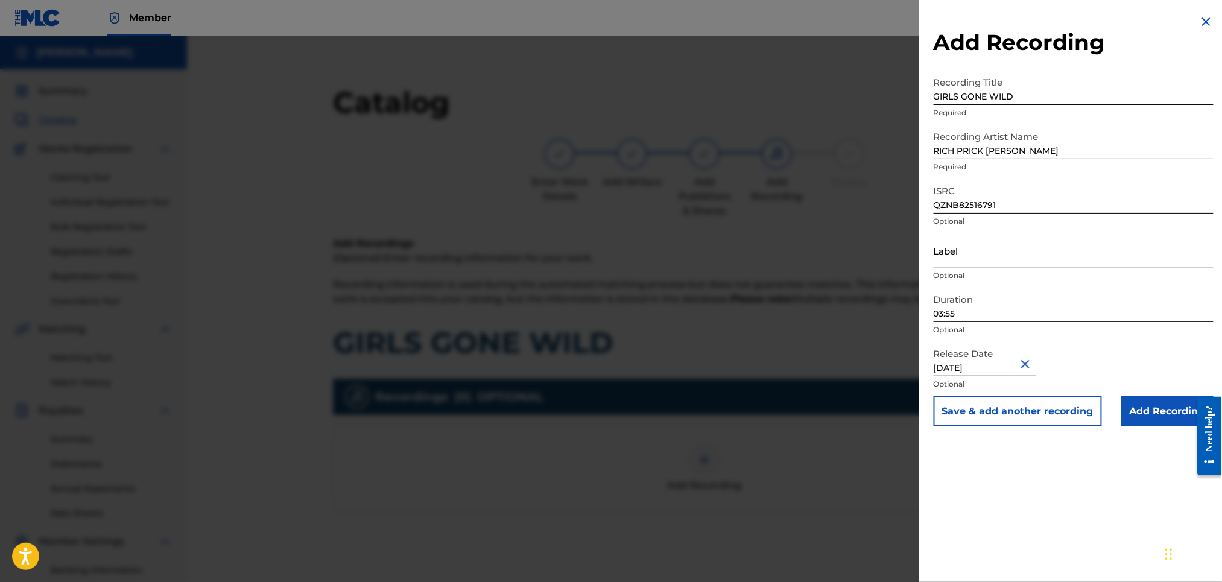
click at [1107, 331] on p "Optional" at bounding box center [1074, 330] width 280 height 11
click at [977, 366] on input "[DATE]" at bounding box center [985, 359] width 103 height 34
select select "5"
select select "2011"
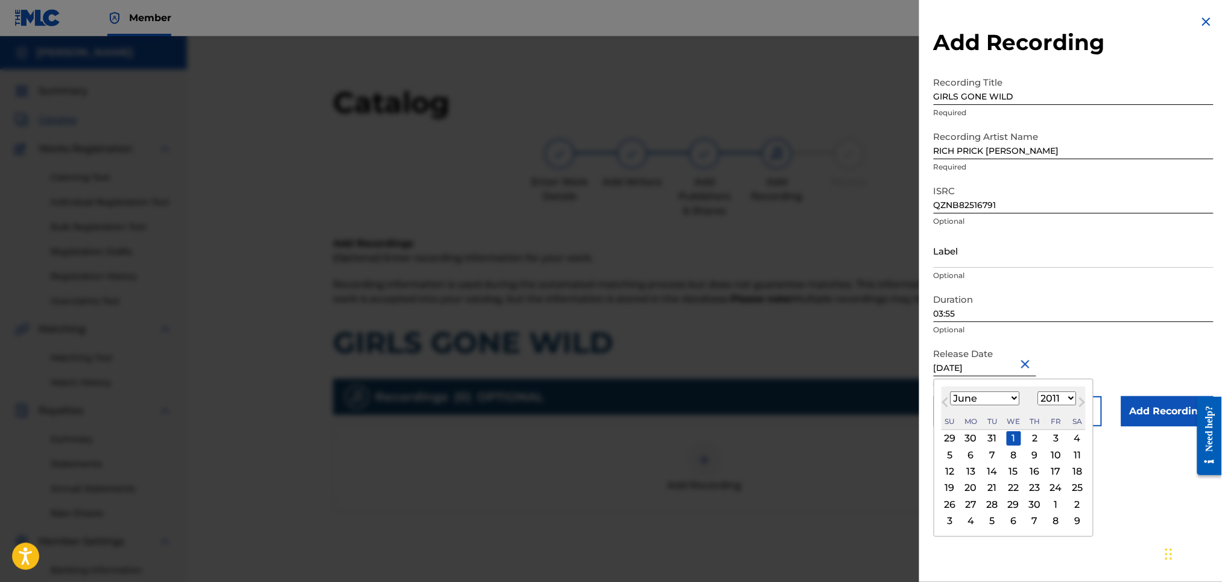
click at [1014, 435] on div "1" at bounding box center [1014, 438] width 14 height 14
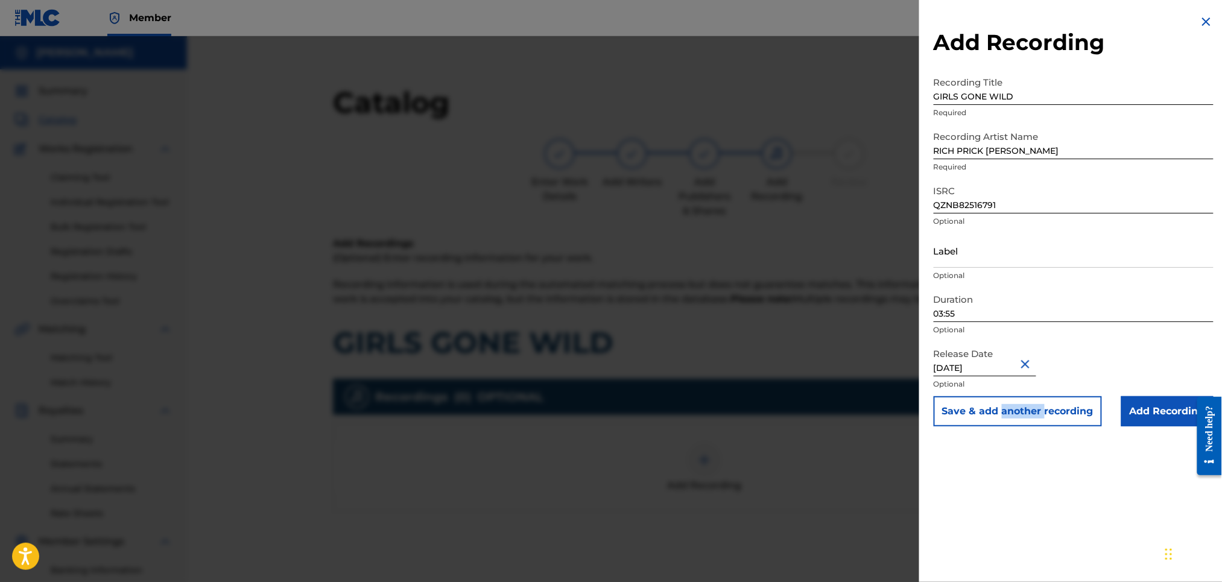
click at [1014, 435] on div "Add Recording Recording Title GIRLS GONE WILD Required Recording Artist Name RI…" at bounding box center [1074, 220] width 309 height 441
select select "5"
select select "2011"
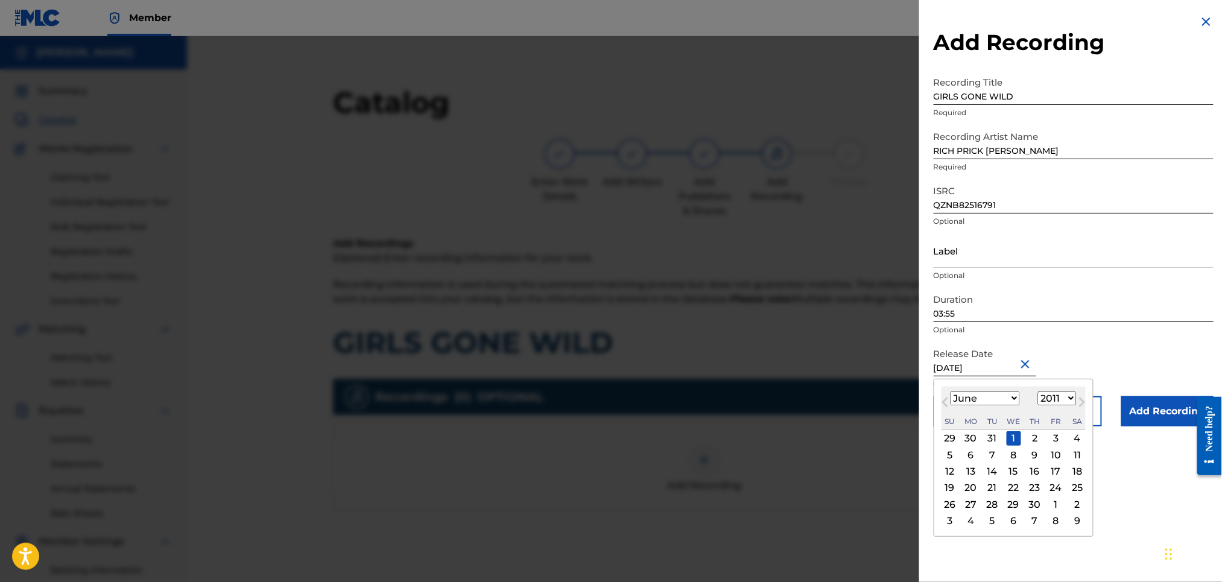
click at [987, 364] on input "[DATE]" at bounding box center [985, 359] width 103 height 34
type input "[DATE]"
select select "2025"
type input "[DATE]"
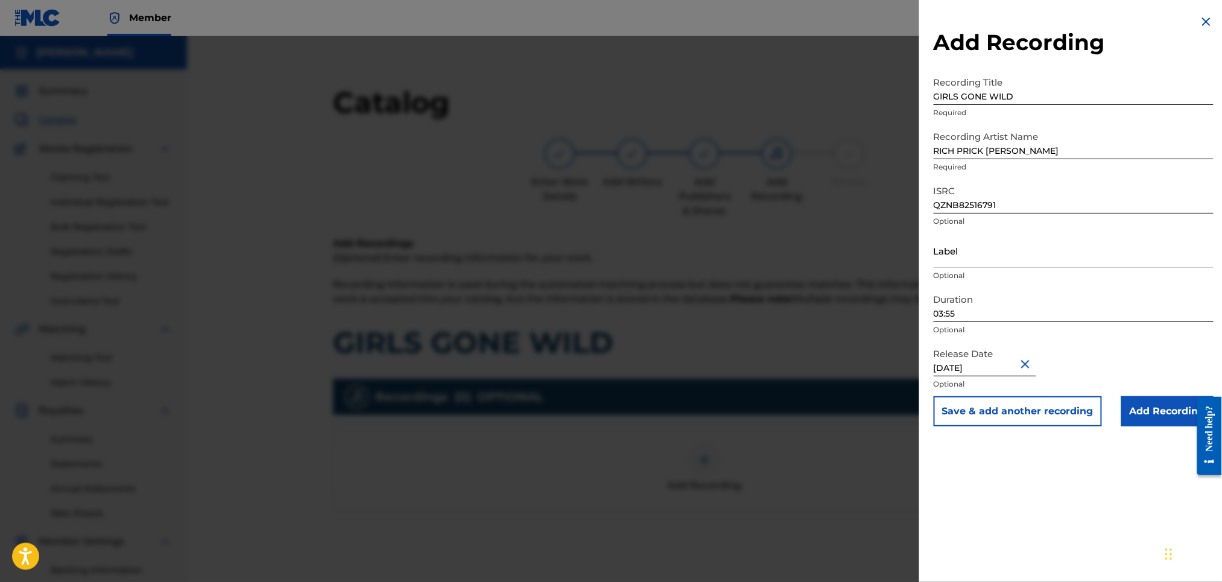
click at [1095, 334] on p "Optional" at bounding box center [1074, 330] width 280 height 11
click at [1157, 405] on input "Add Recording" at bounding box center [1168, 411] width 92 height 30
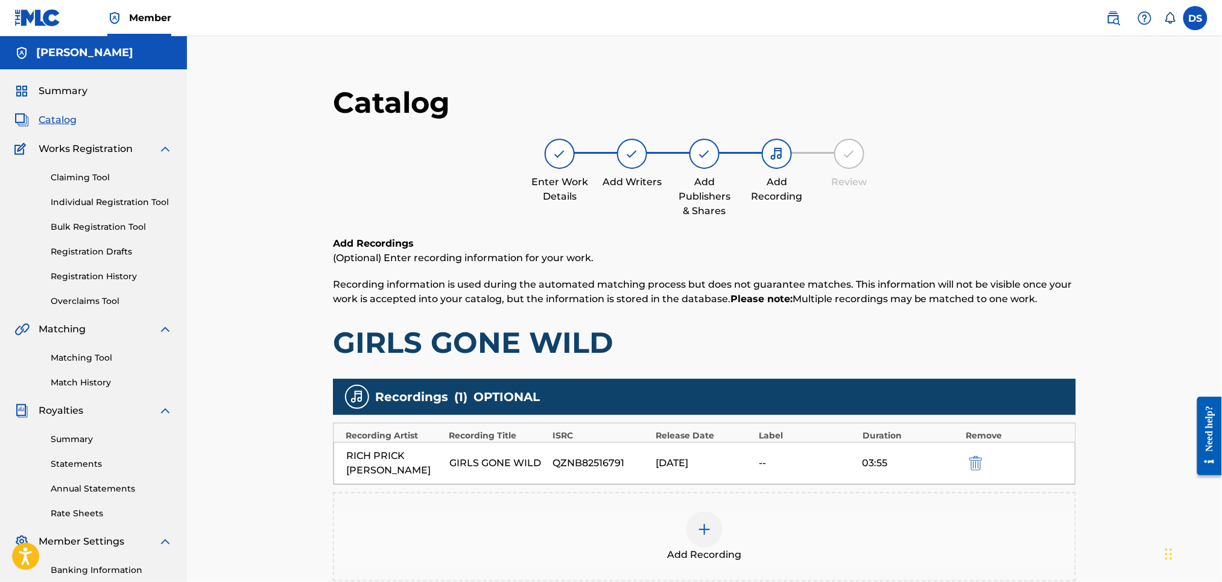
click at [1066, 369] on div "Add Recordings (Optional) Enter recording information for your work. Recording …" at bounding box center [704, 429] width 743 height 384
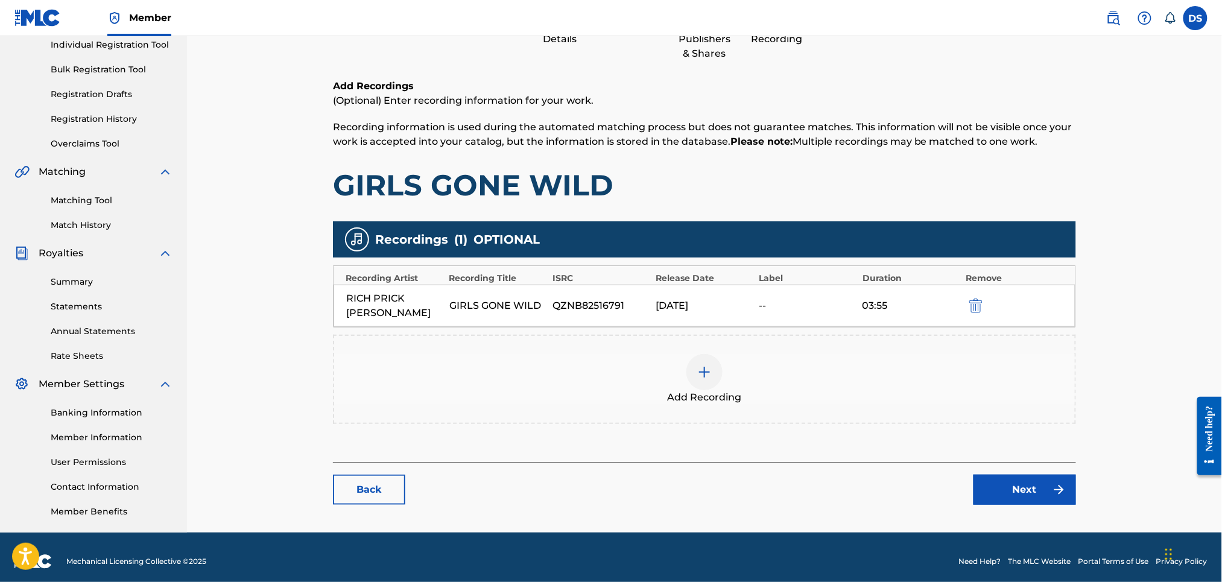
scroll to position [165, 0]
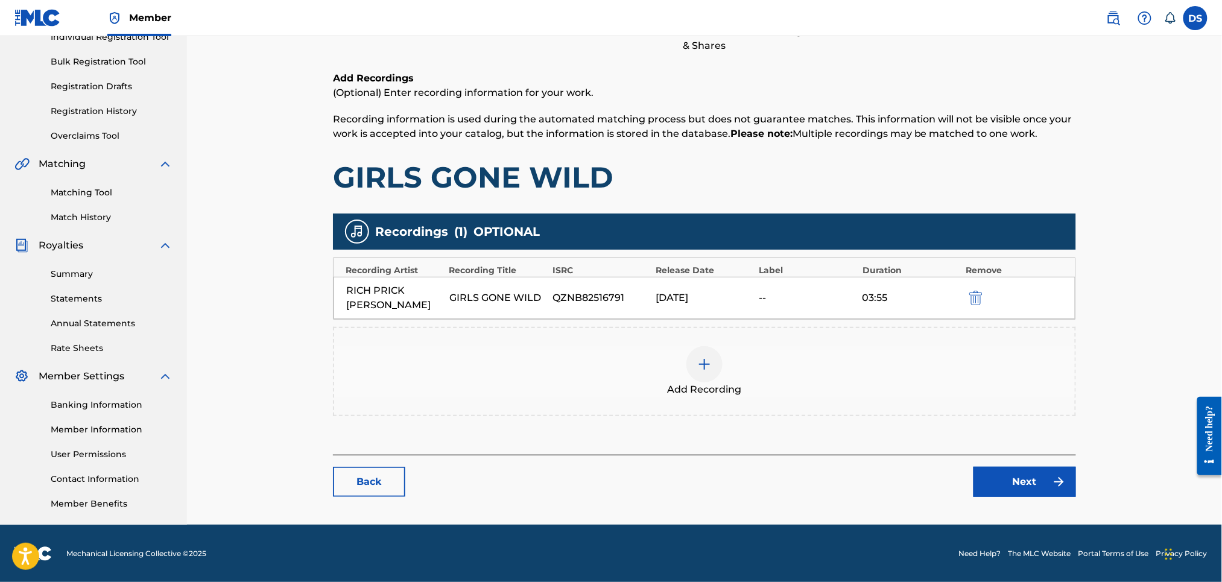
click at [1029, 467] on link "Next" at bounding box center [1025, 482] width 103 height 30
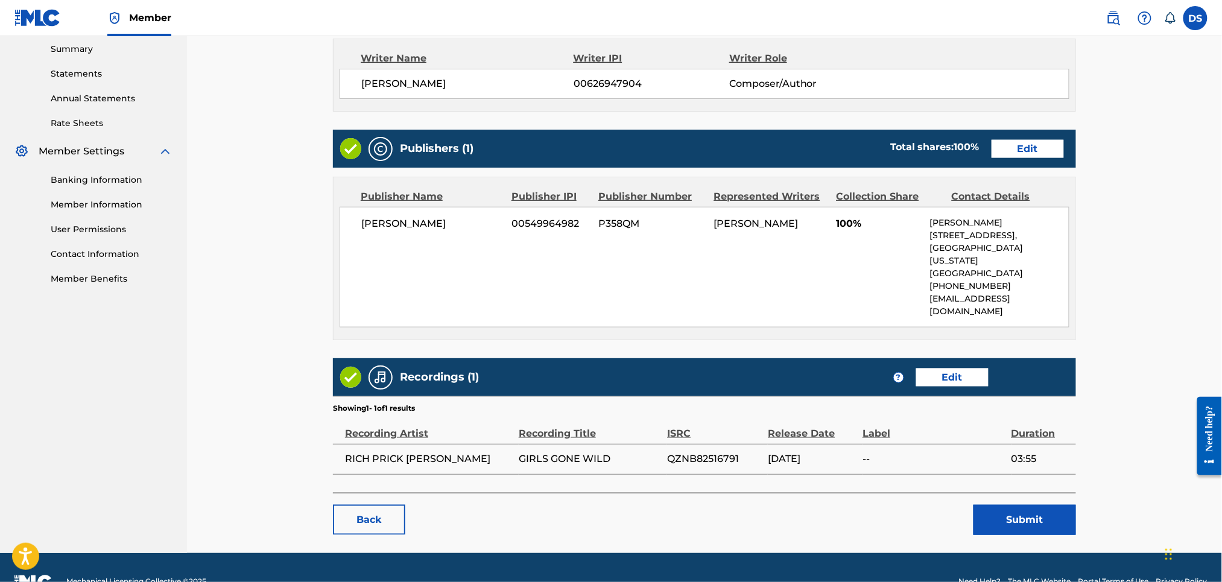
scroll to position [394, 0]
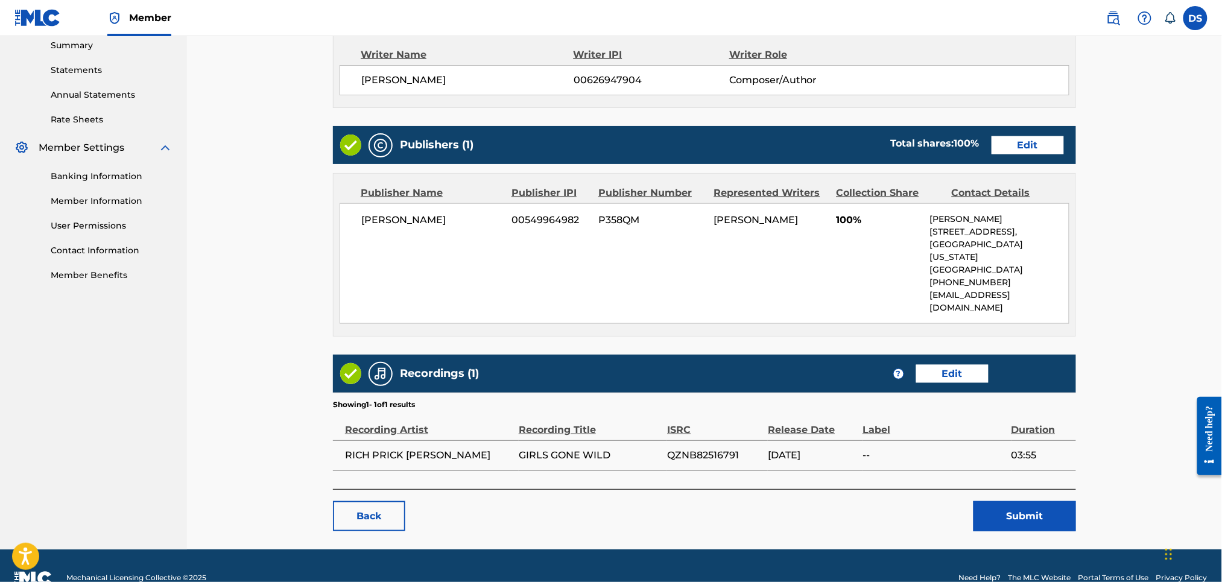
click at [1026, 501] on button "Submit" at bounding box center [1025, 516] width 103 height 30
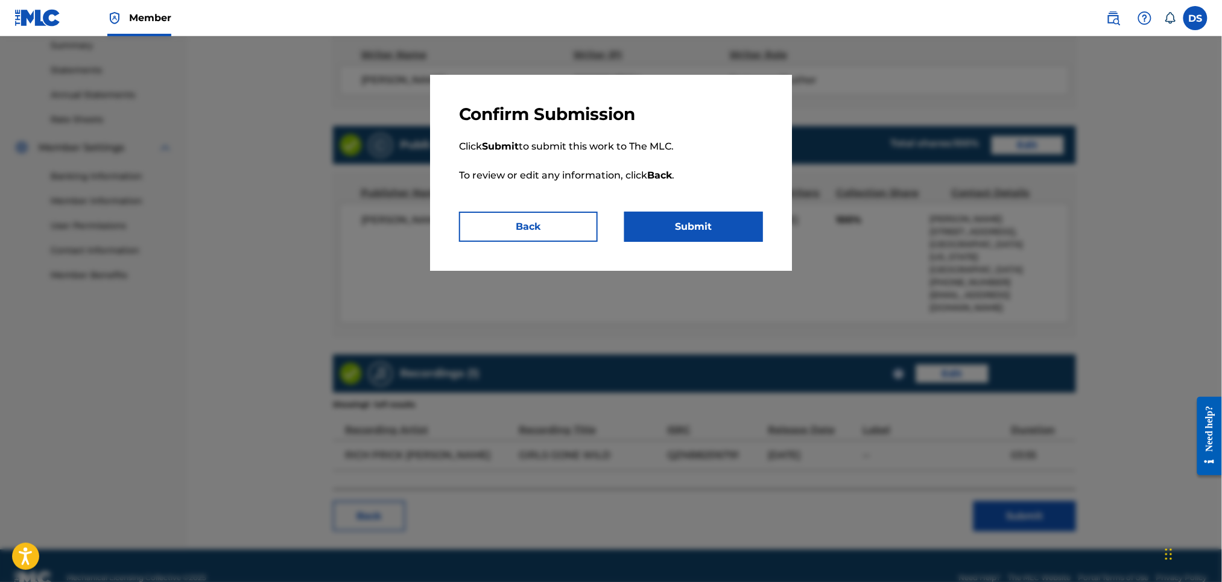
click at [706, 232] on button "Submit" at bounding box center [694, 227] width 139 height 30
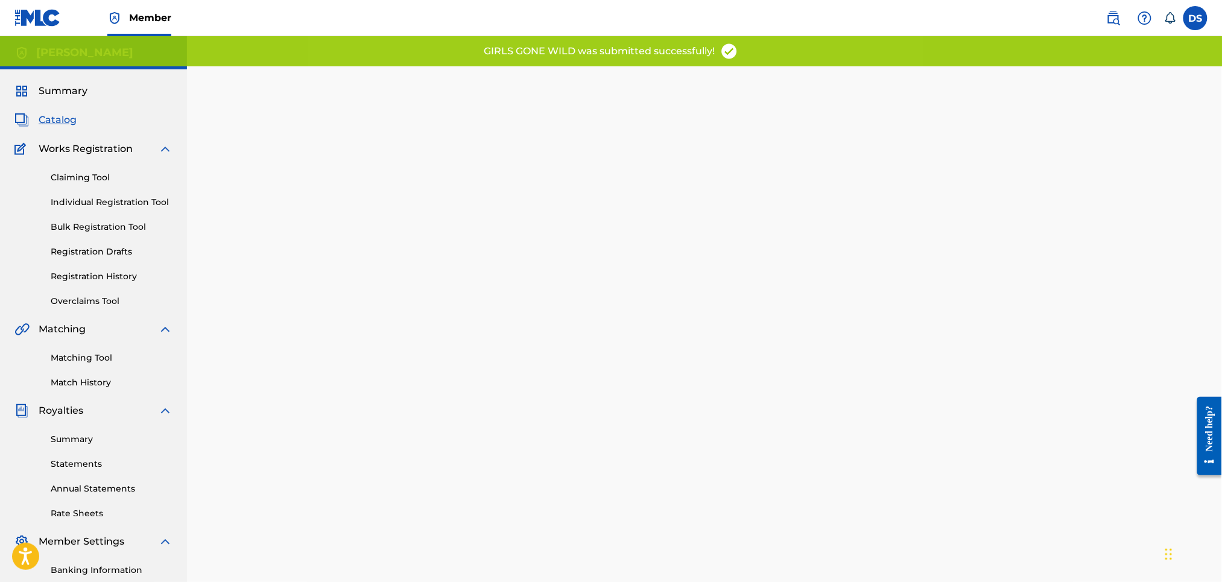
click at [46, 120] on span "Catalog" at bounding box center [58, 120] width 38 height 14
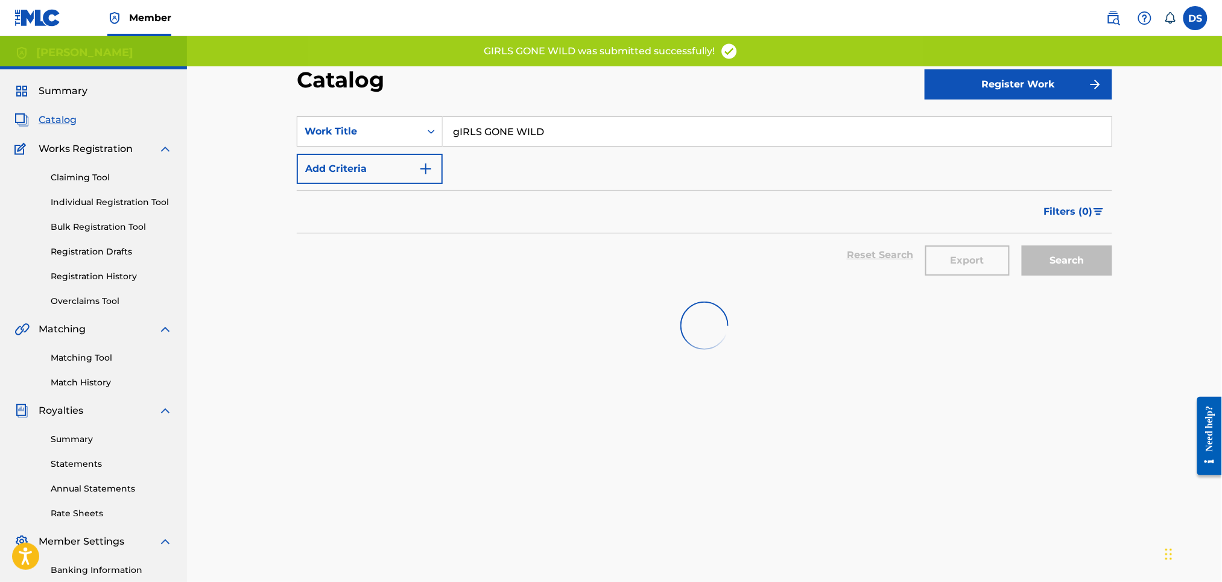
click at [46, 120] on span "Catalog" at bounding box center [58, 120] width 38 height 14
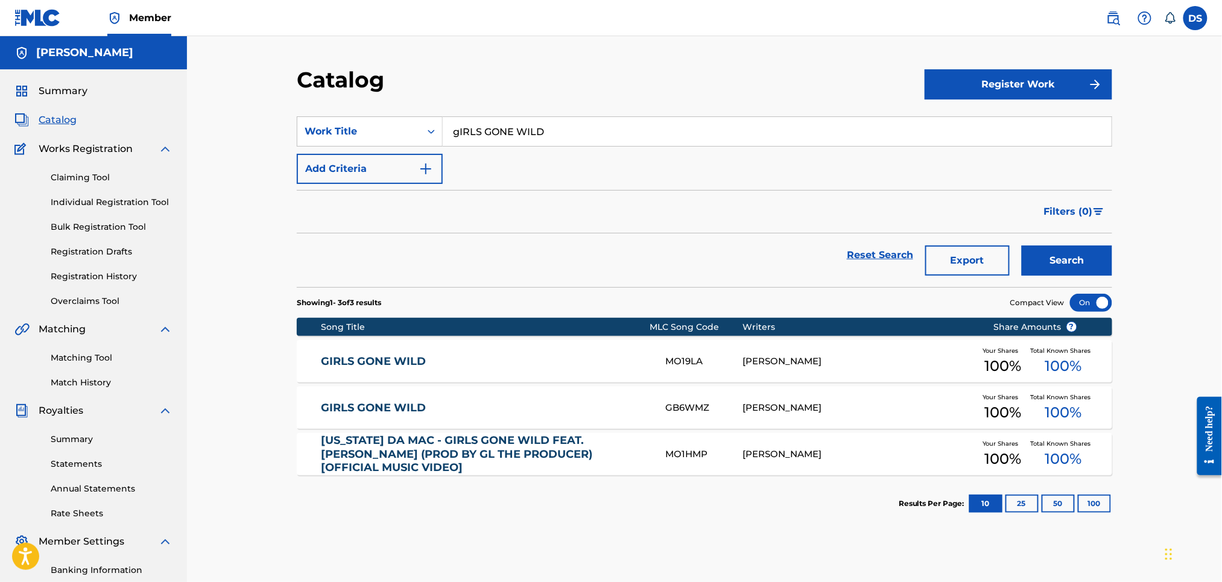
click at [689, 406] on div "GB6WMZ" at bounding box center [704, 408] width 77 height 14
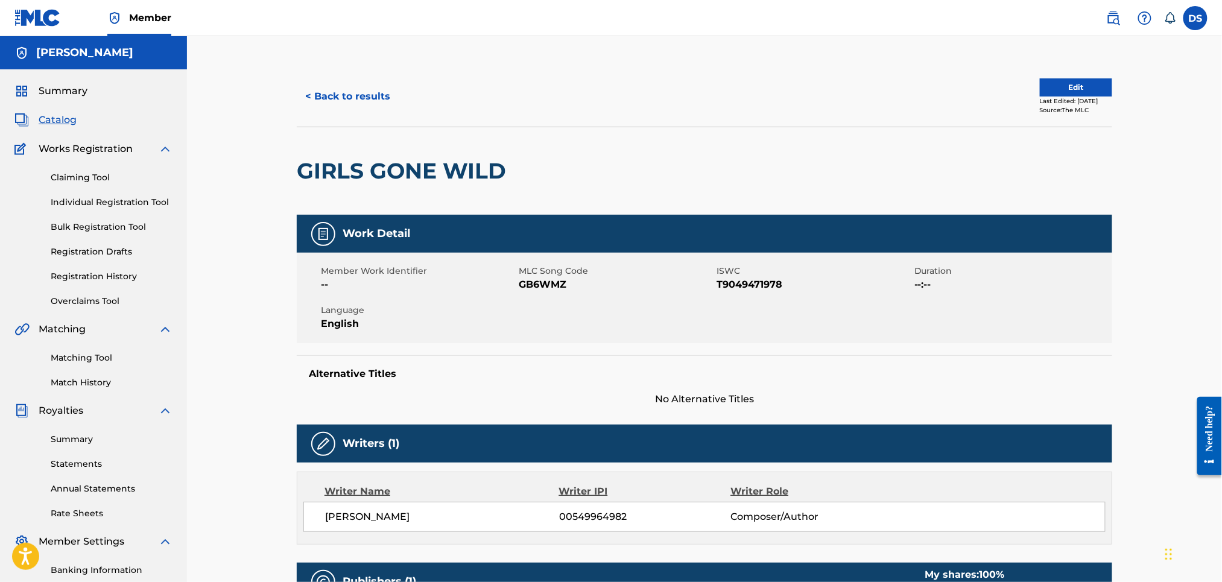
click at [808, 368] on h5 "Alternative Titles" at bounding box center [705, 374] width 792 height 12
click at [1041, 89] on button "Edit" at bounding box center [1076, 87] width 72 height 18
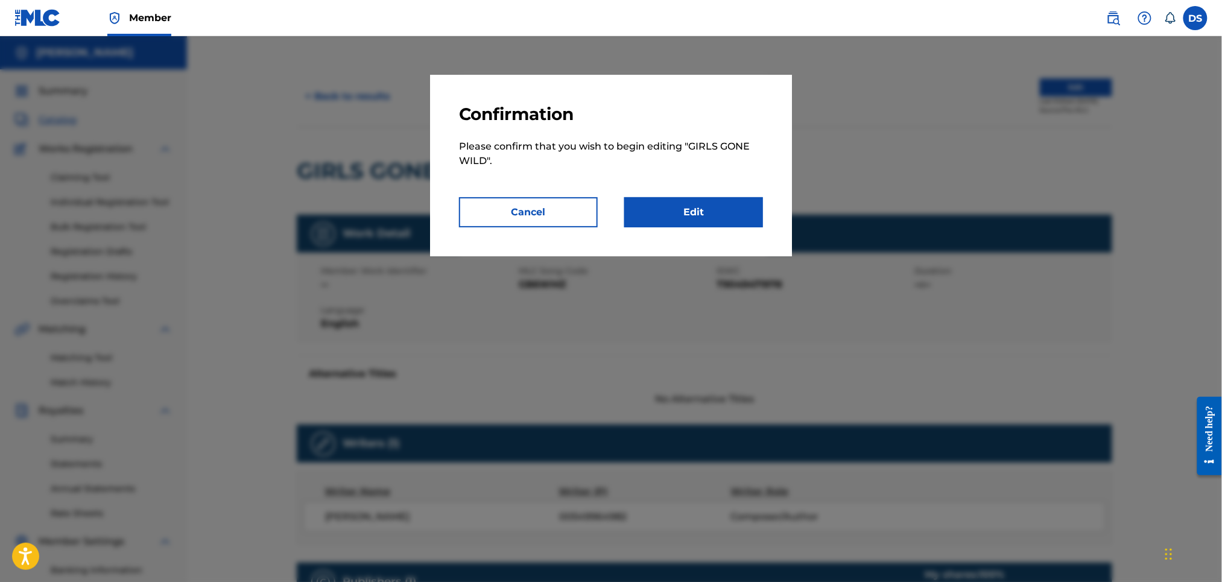
click at [696, 212] on link "Edit" at bounding box center [694, 212] width 139 height 30
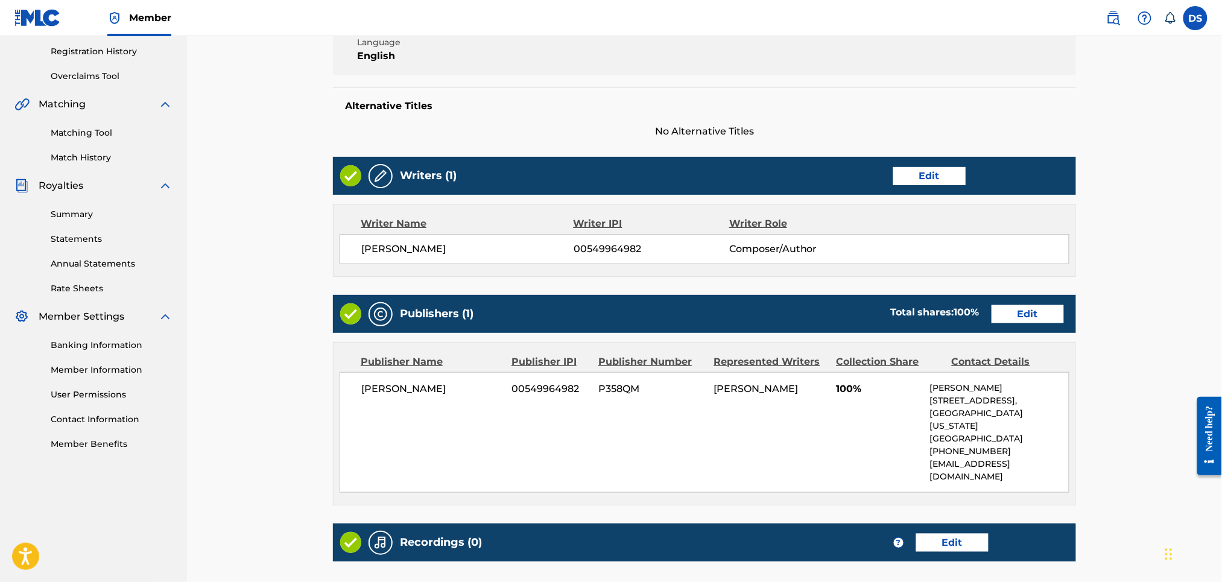
scroll to position [257, 0]
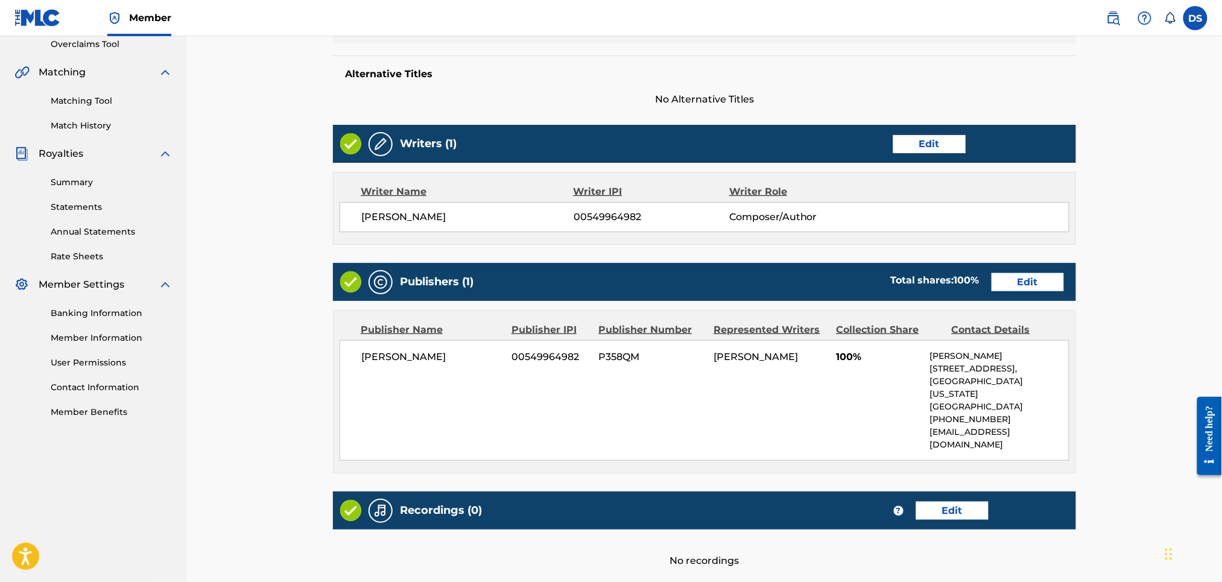
click at [936, 502] on link "Edit" at bounding box center [953, 511] width 72 height 18
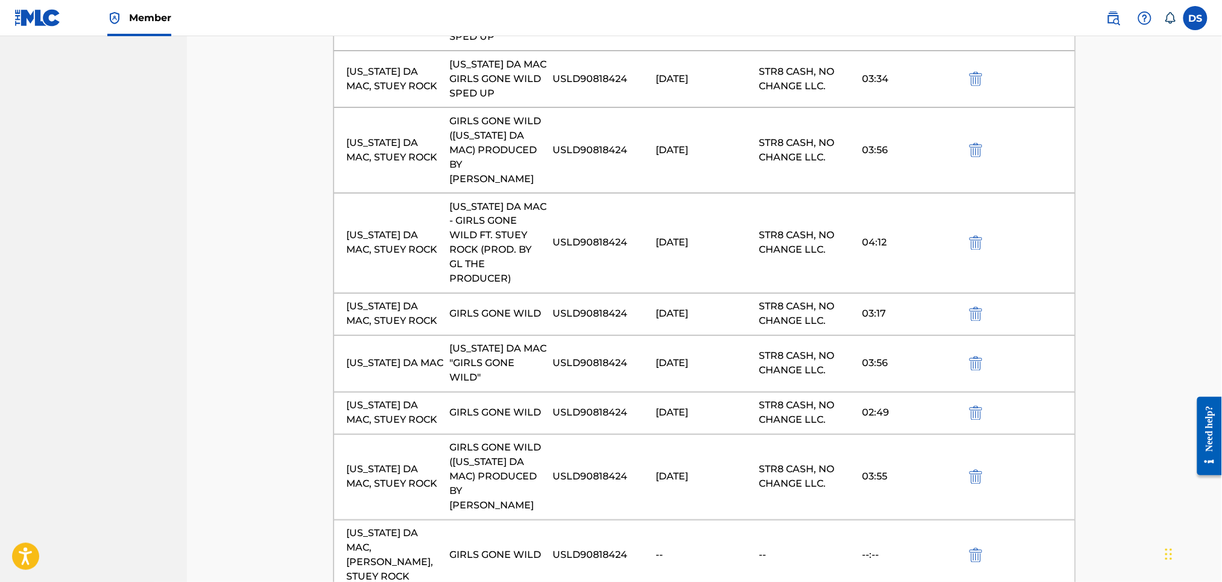
scroll to position [708, 0]
click at [1098, 407] on main "Catalog Enter Work Details Add Writers Add Publishers & Shares Add Recording Re…" at bounding box center [705, 72] width 816 height 1426
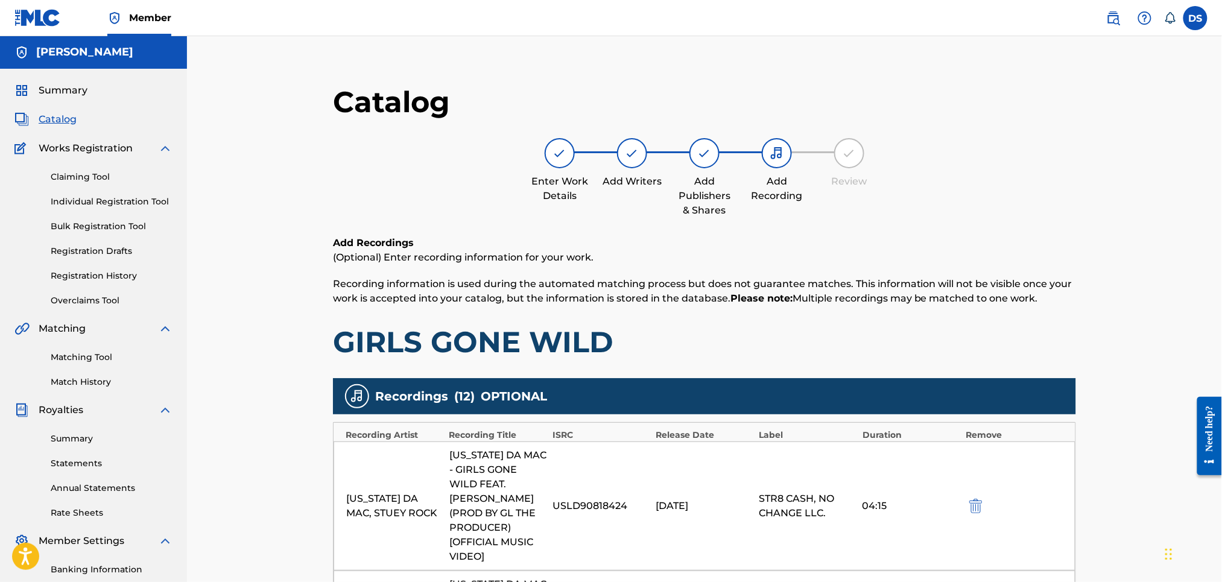
scroll to position [0, 0]
click at [66, 122] on span "Catalog" at bounding box center [58, 120] width 38 height 14
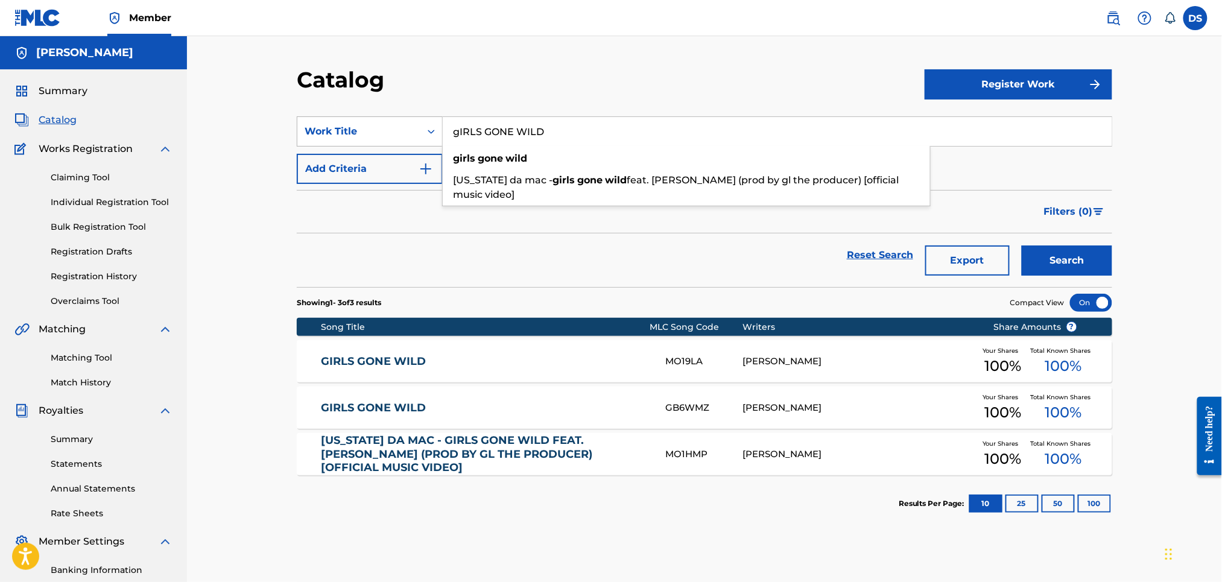
drag, startPoint x: 553, startPoint y: 129, endPoint x: 441, endPoint y: 140, distance: 112.2
click at [441, 140] on div "SearchWithCriteriaed164d9f-37ee-4ab0-ba92-6e2131b6ea00 Work Title gIRLS GONE WI…" at bounding box center [705, 131] width 816 height 30
click at [83, 384] on link "Match History" at bounding box center [112, 383] width 122 height 13
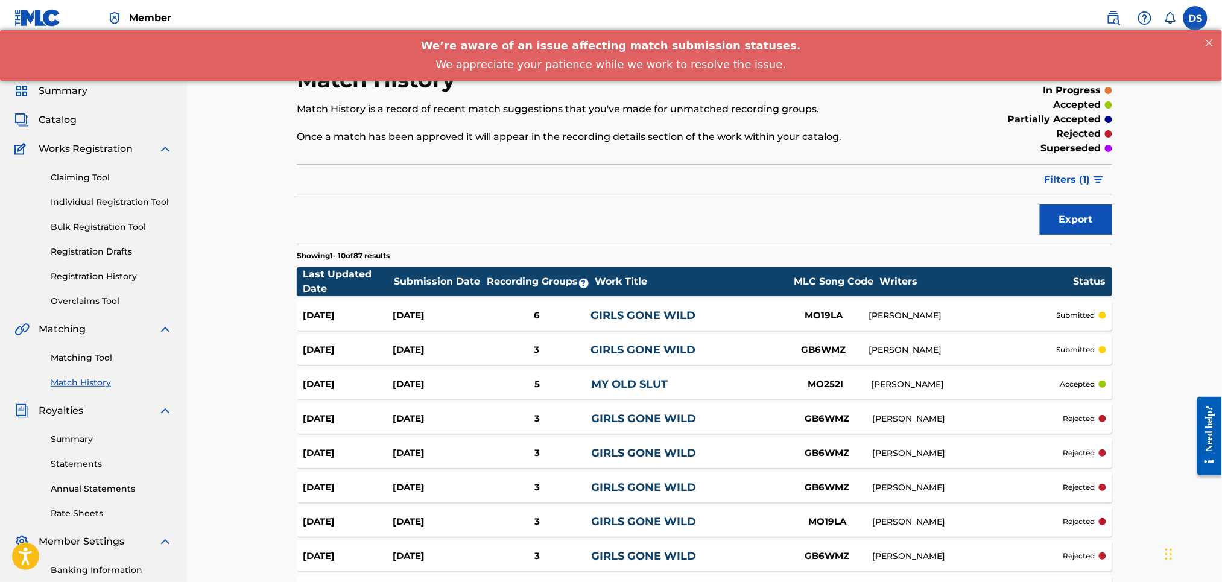
click at [651, 311] on link "GIRLS GONE WILD" at bounding box center [643, 315] width 105 height 13
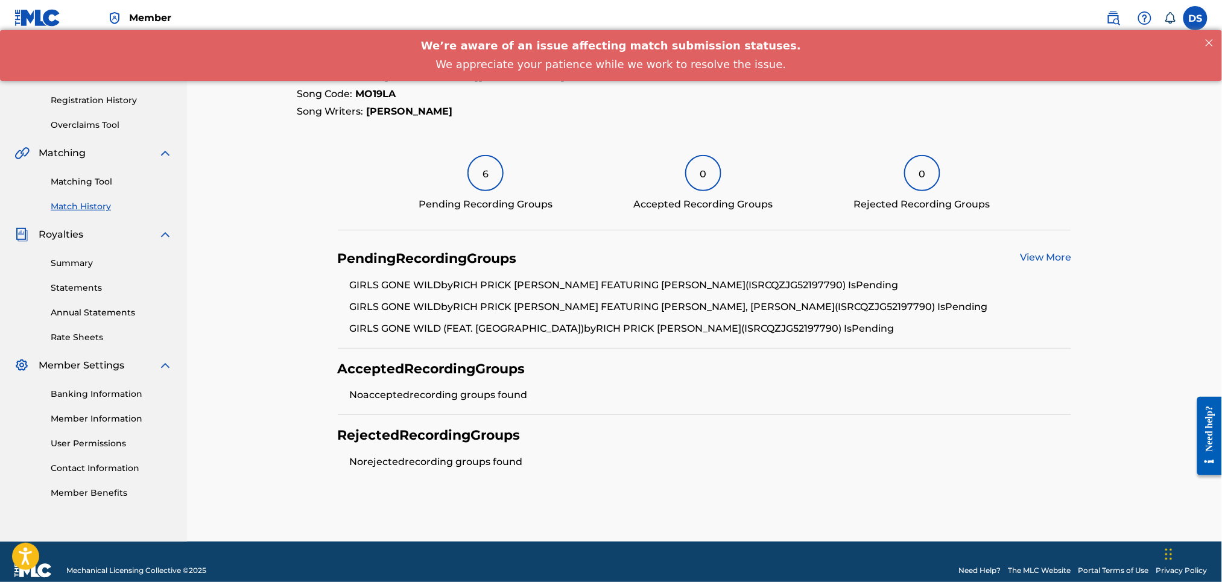
scroll to position [194, 0]
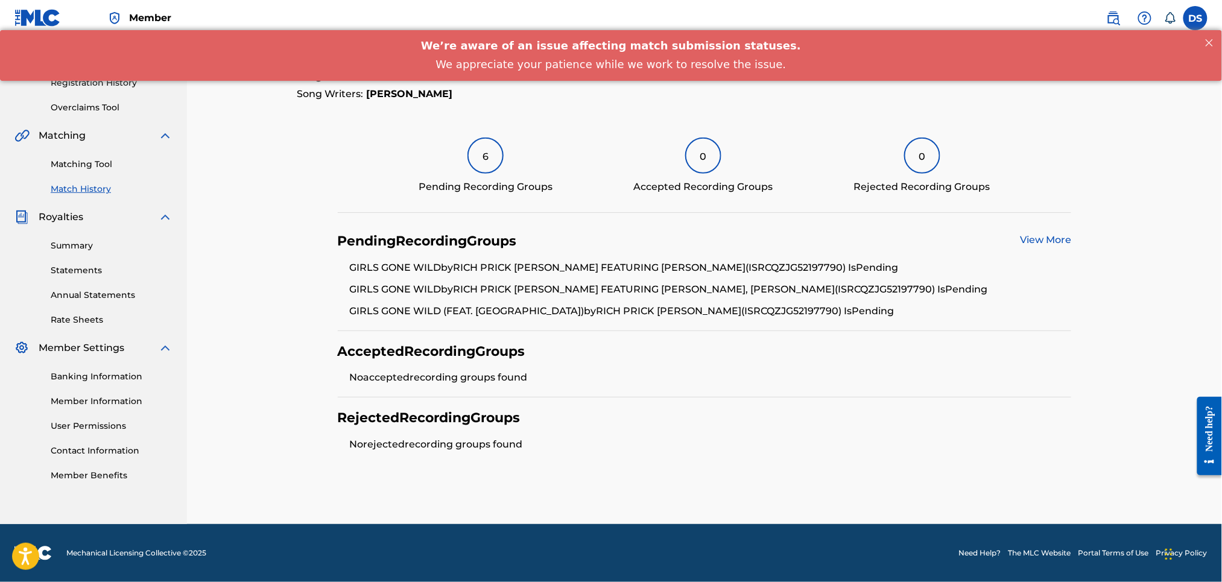
click at [92, 193] on link "Match History" at bounding box center [112, 189] width 122 height 13
click at [92, 114] on div "Claiming Tool Individual Registration Tool Bulk Registration Tool Registration …" at bounding box center [93, 38] width 158 height 151
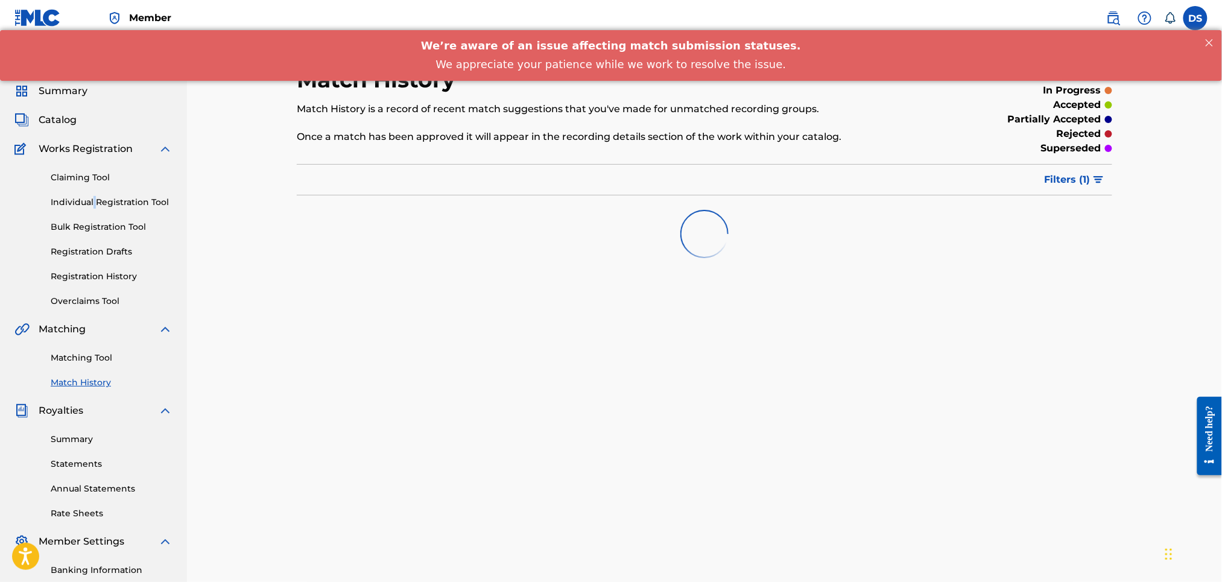
click at [54, 126] on span "Catalog" at bounding box center [58, 120] width 38 height 14
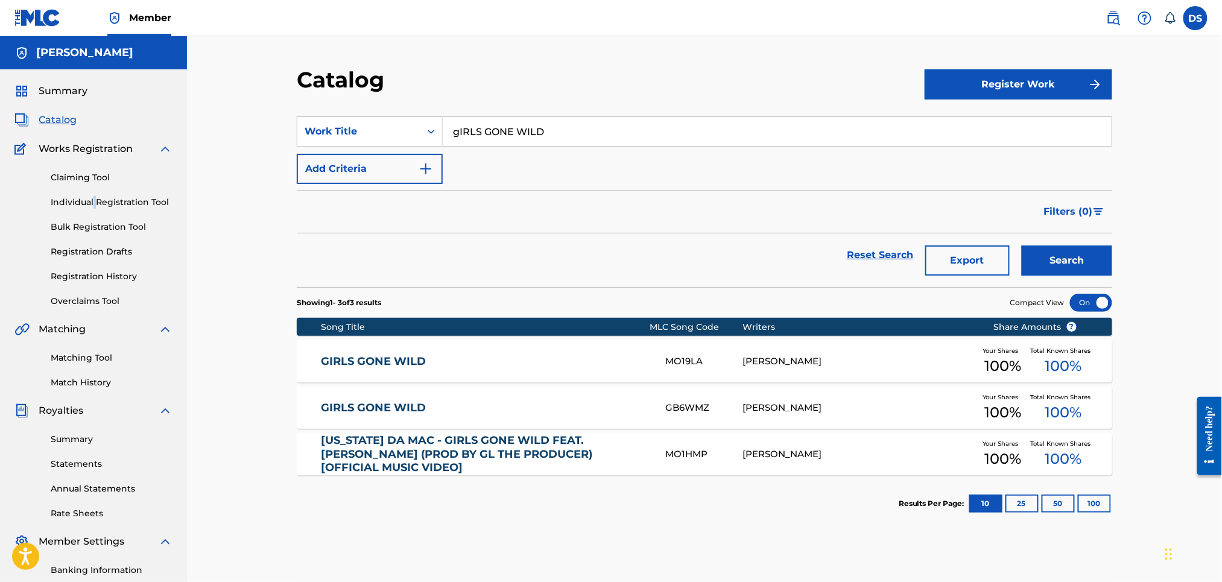
click at [48, 122] on span "Catalog" at bounding box center [58, 120] width 38 height 14
click at [853, 250] on link "Reset Search" at bounding box center [880, 255] width 78 height 27
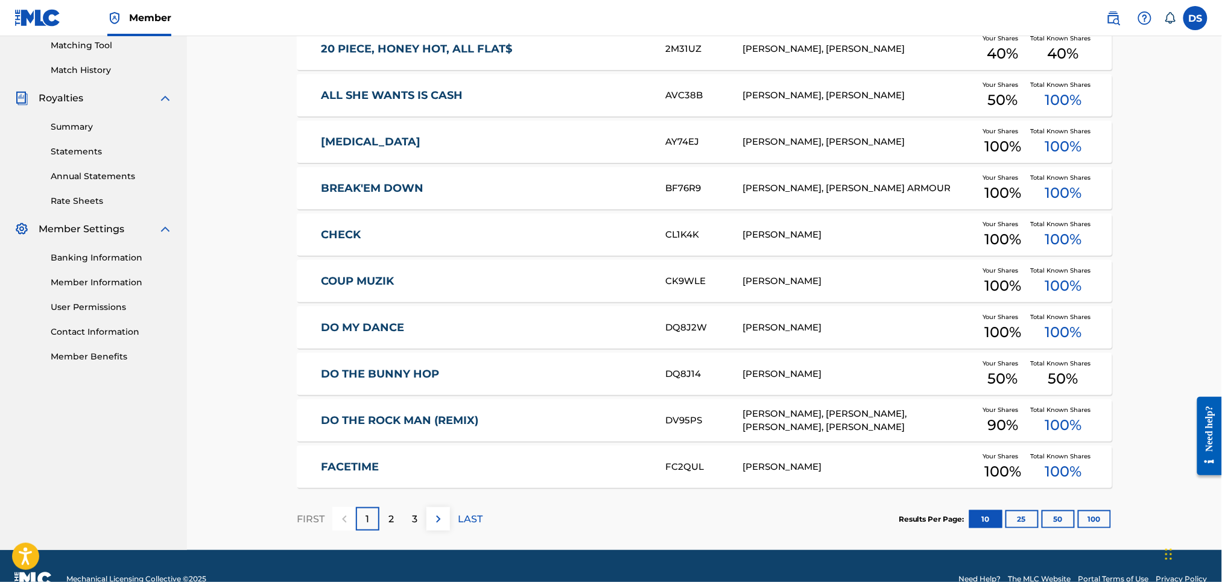
scroll to position [310, 0]
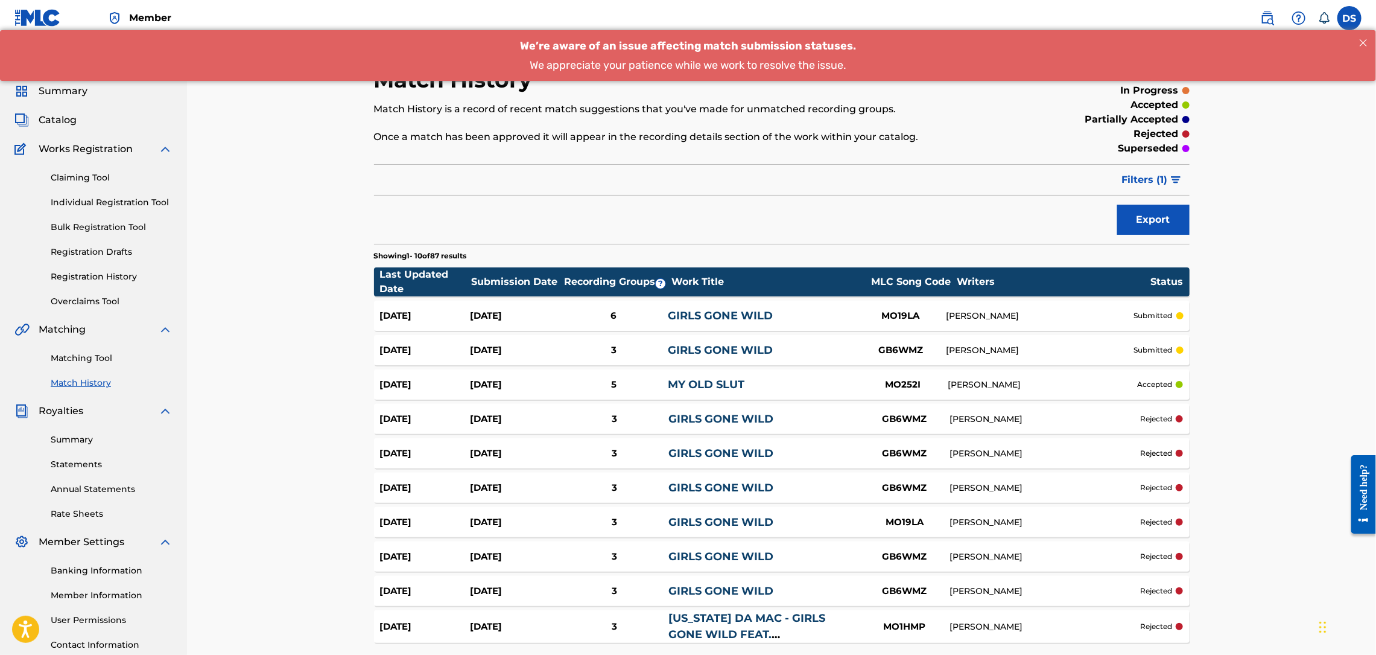
click at [708, 312] on link "GIRLS GONE WILD" at bounding box center [720, 315] width 105 height 13
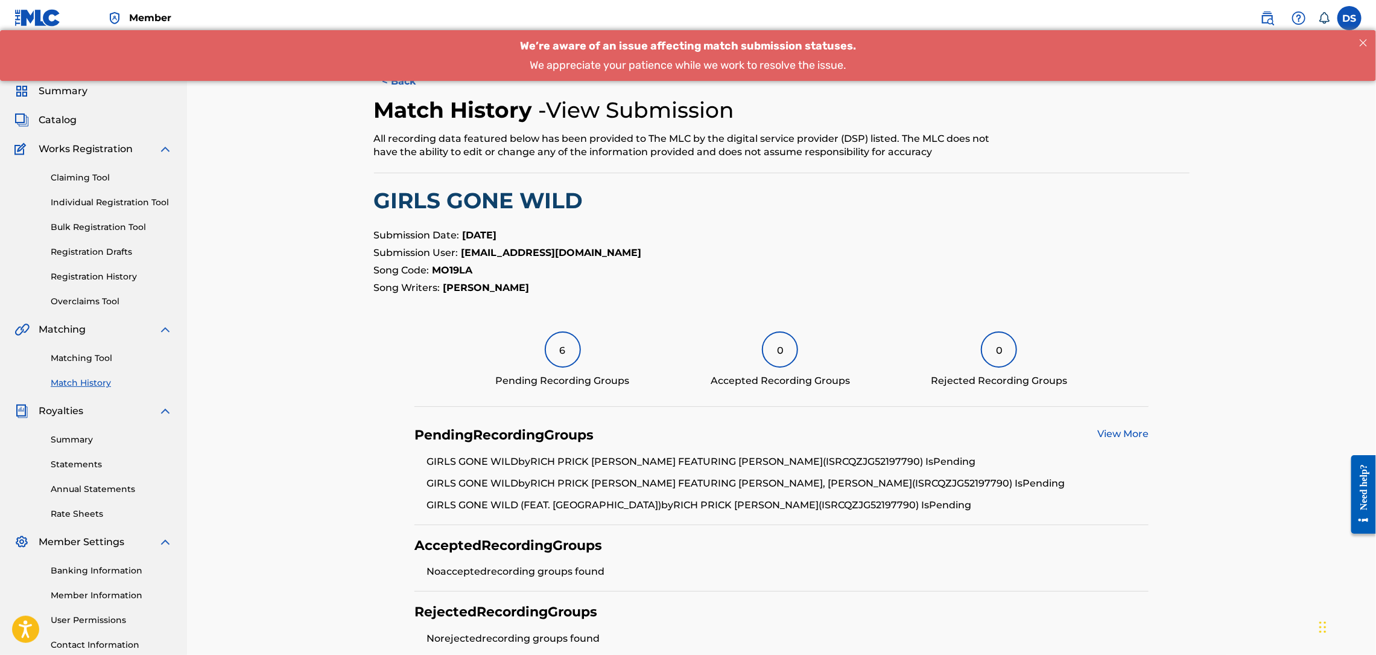
click at [1123, 439] on link "View More" at bounding box center [1123, 433] width 51 height 11
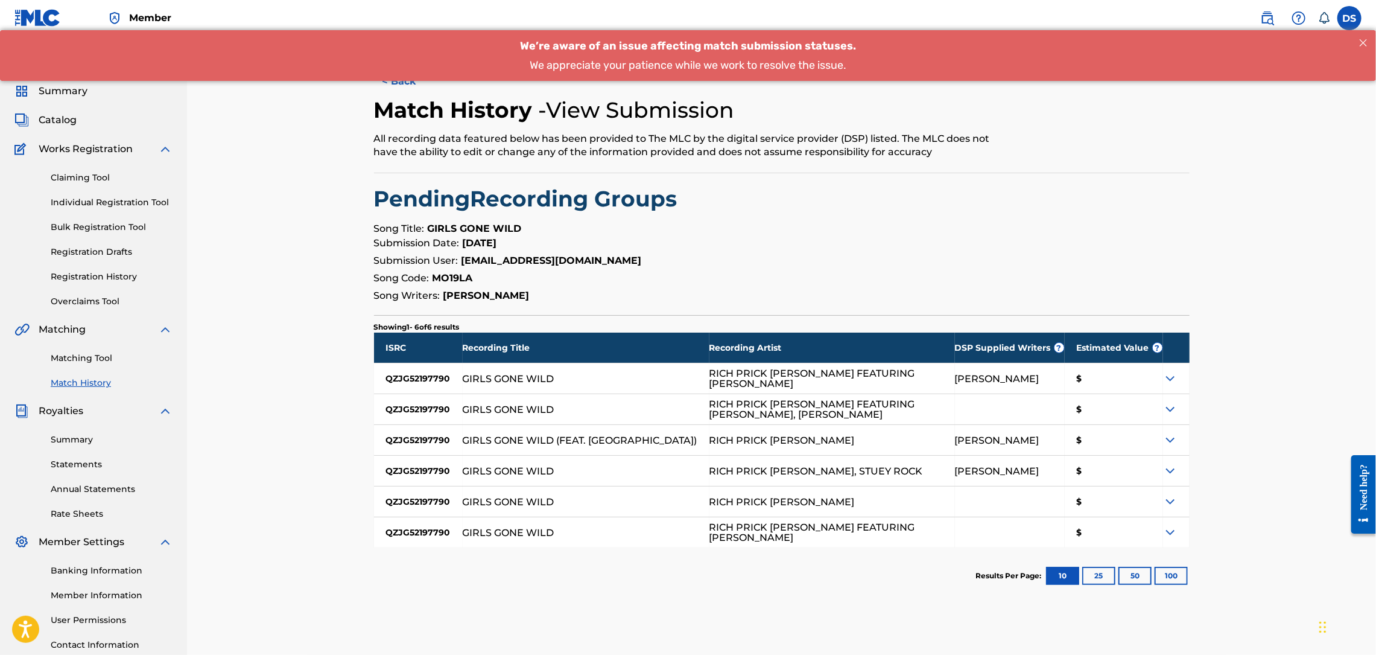
click at [395, 95] on button "< Back" at bounding box center [410, 81] width 72 height 30
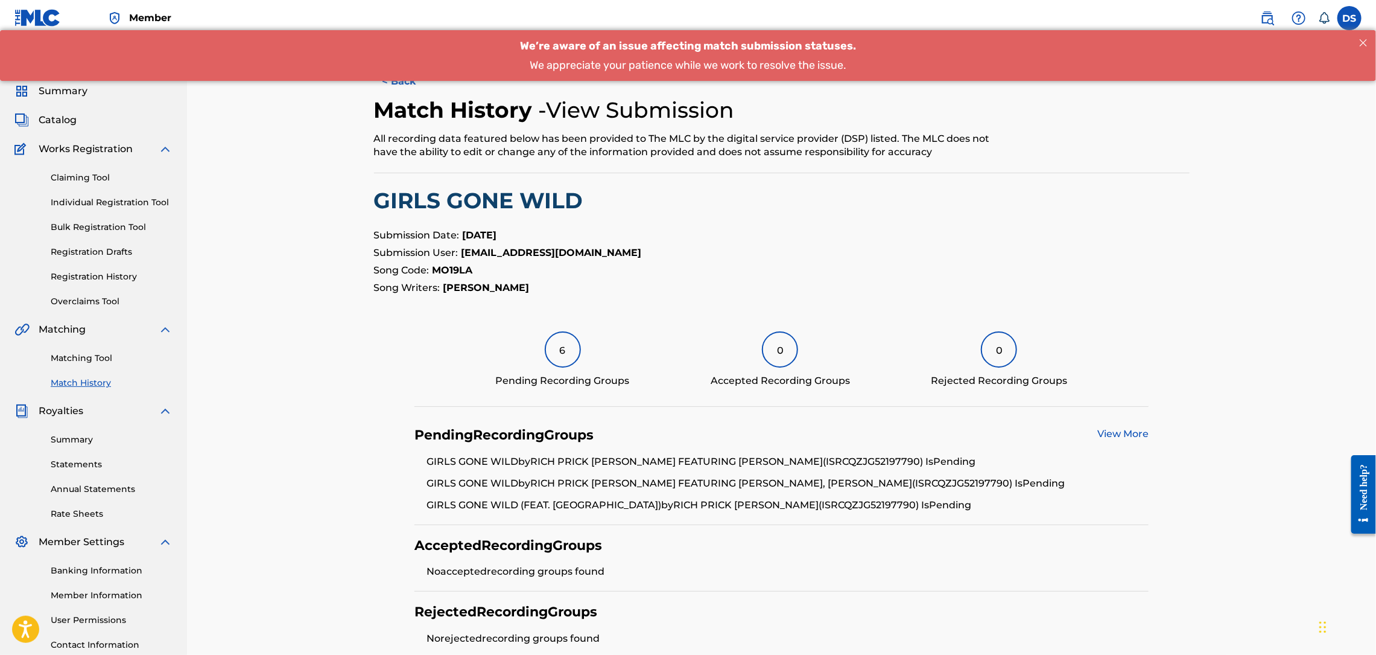
click at [393, 75] on div "We’re aware of an issue affecting match submission statuses. We appreciate your…" at bounding box center [688, 55] width 1376 height 52
click at [392, 81] on button "< Back" at bounding box center [410, 81] width 72 height 30
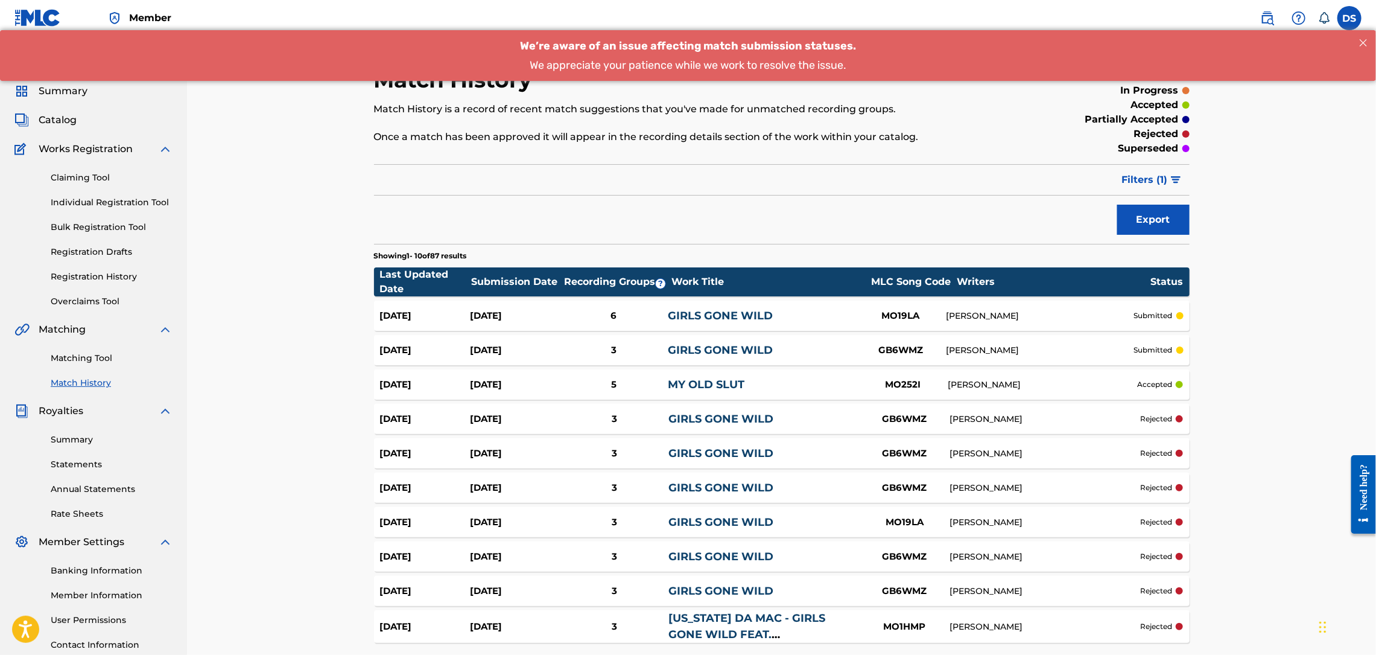
click at [57, 119] on span "Catalog" at bounding box center [58, 120] width 38 height 14
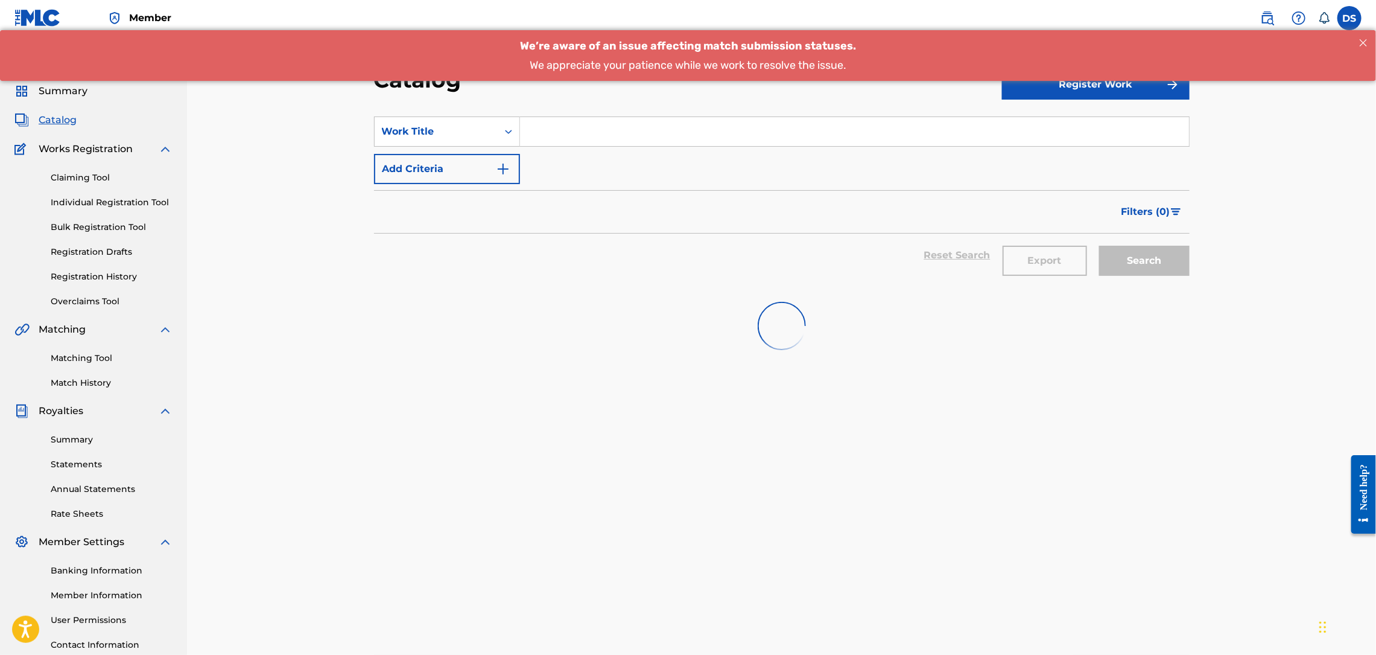
click at [57, 119] on span "Catalog" at bounding box center [58, 120] width 38 height 14
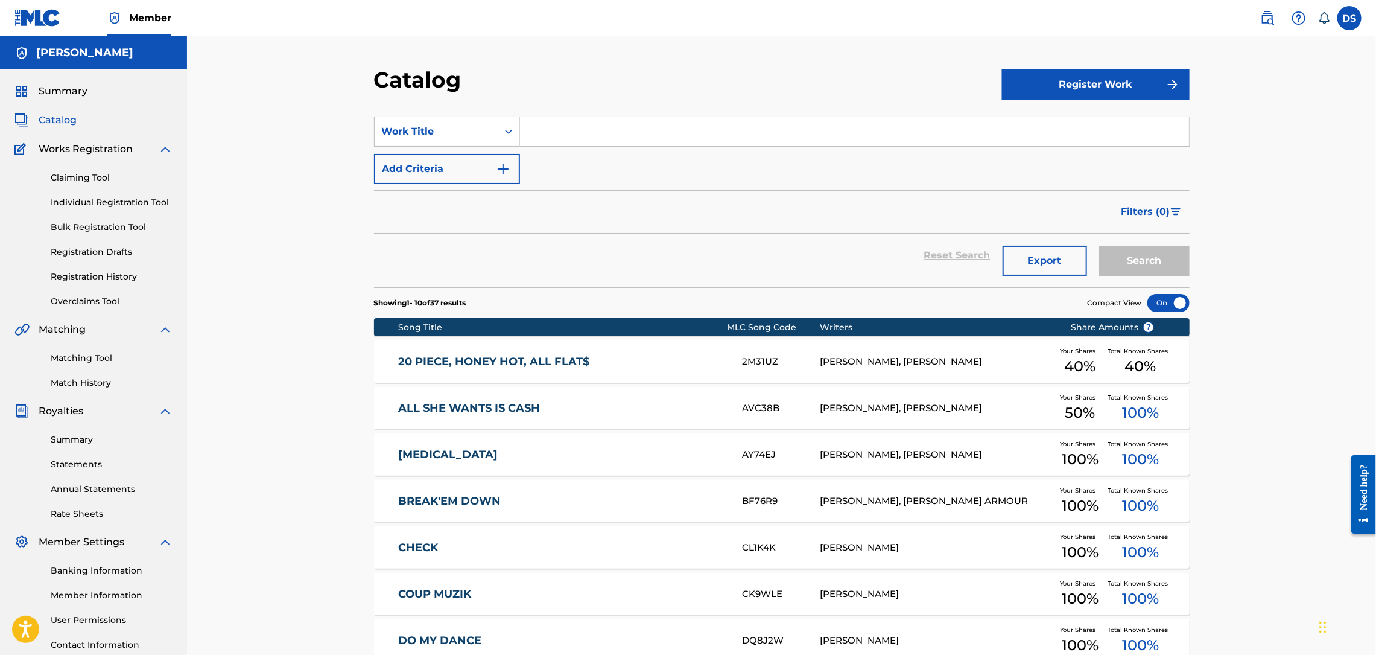
click at [1222, 415] on div "Catalog Register Work SearchWithCriteriaed164d9f-37ee-4ab0-ba92-6e2131b6ea00 Wo…" at bounding box center [781, 449] width 1189 height 827
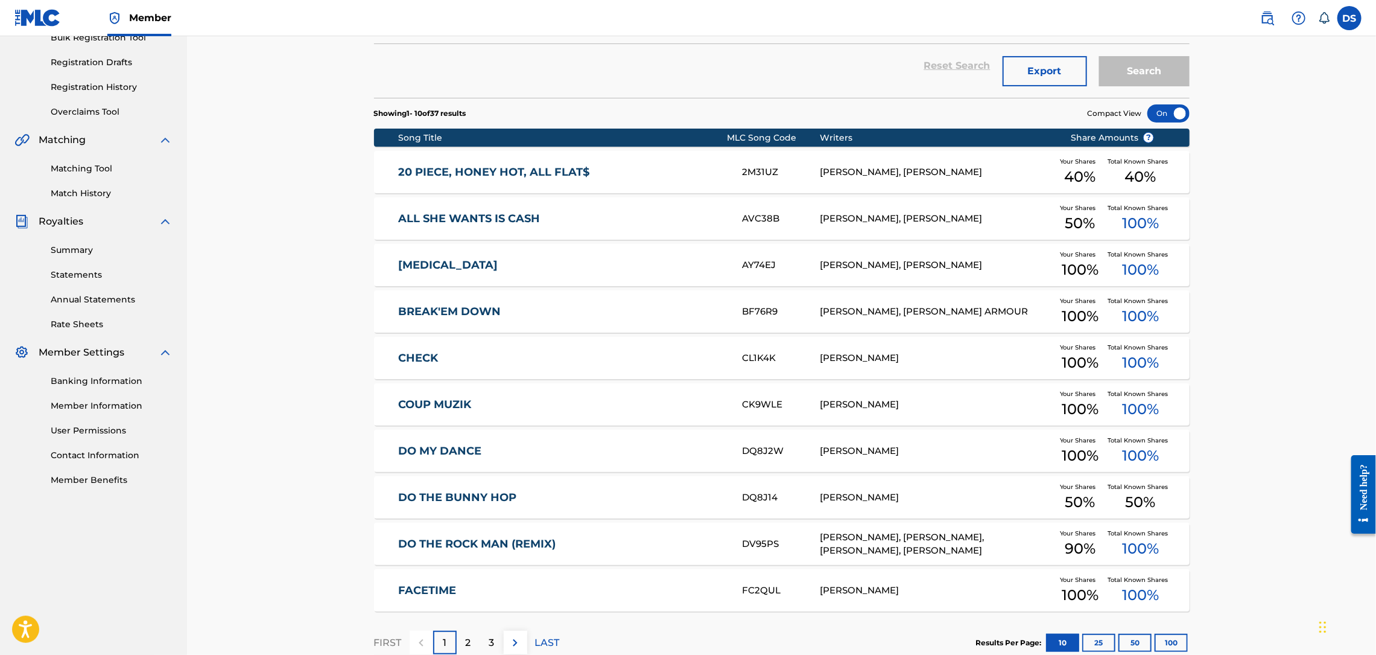
scroll to position [266, 0]
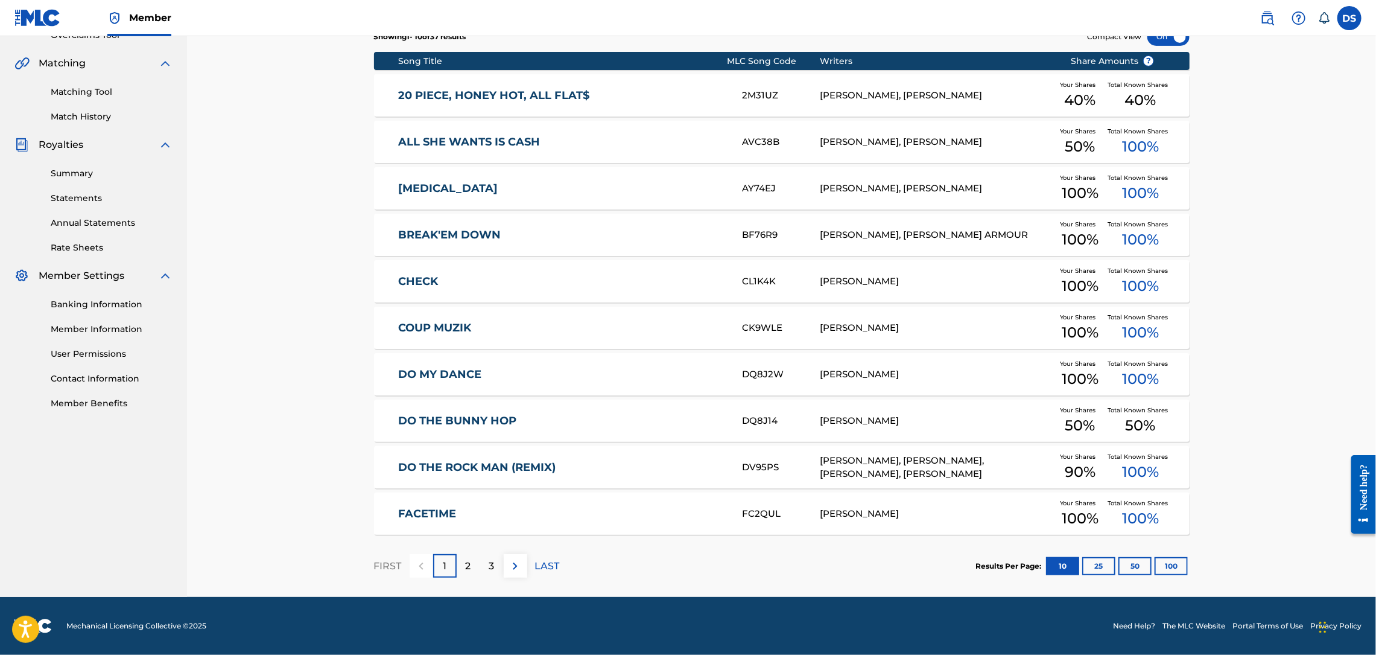
click at [510, 563] on img at bounding box center [515, 566] width 14 height 14
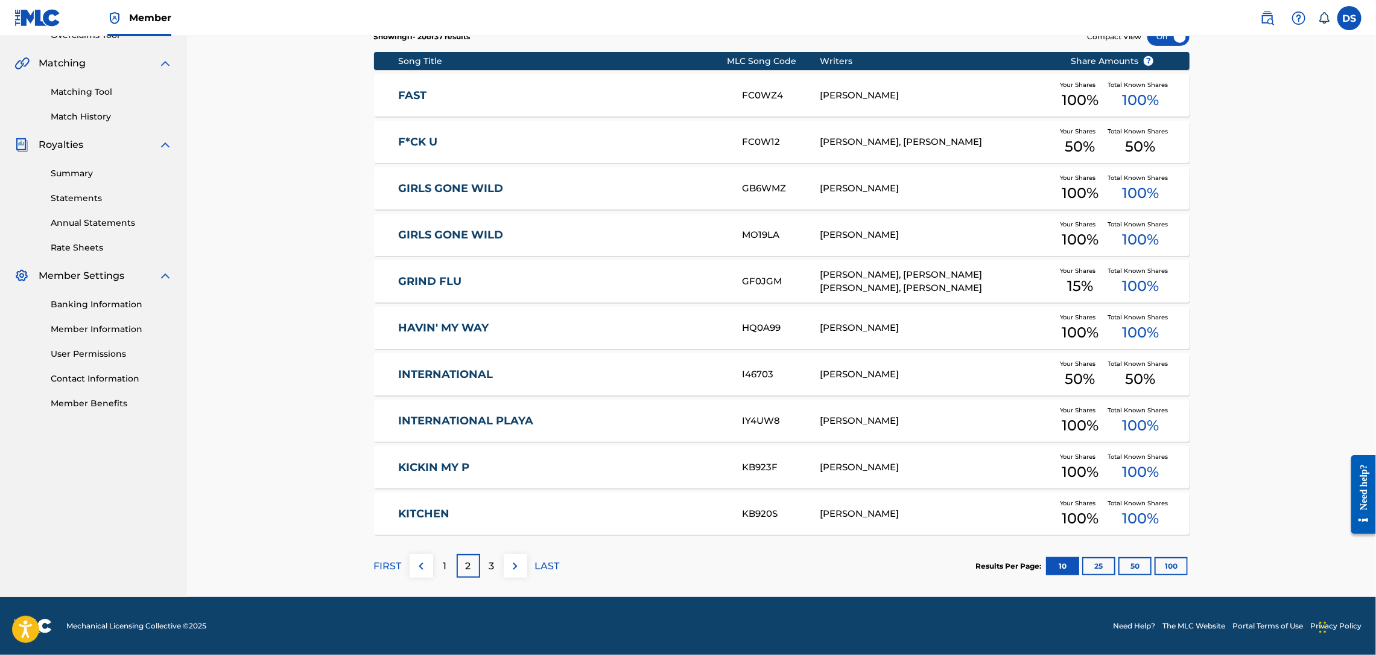
click at [666, 423] on link "INTERNATIONAL PLAYA" at bounding box center [562, 421] width 328 height 14
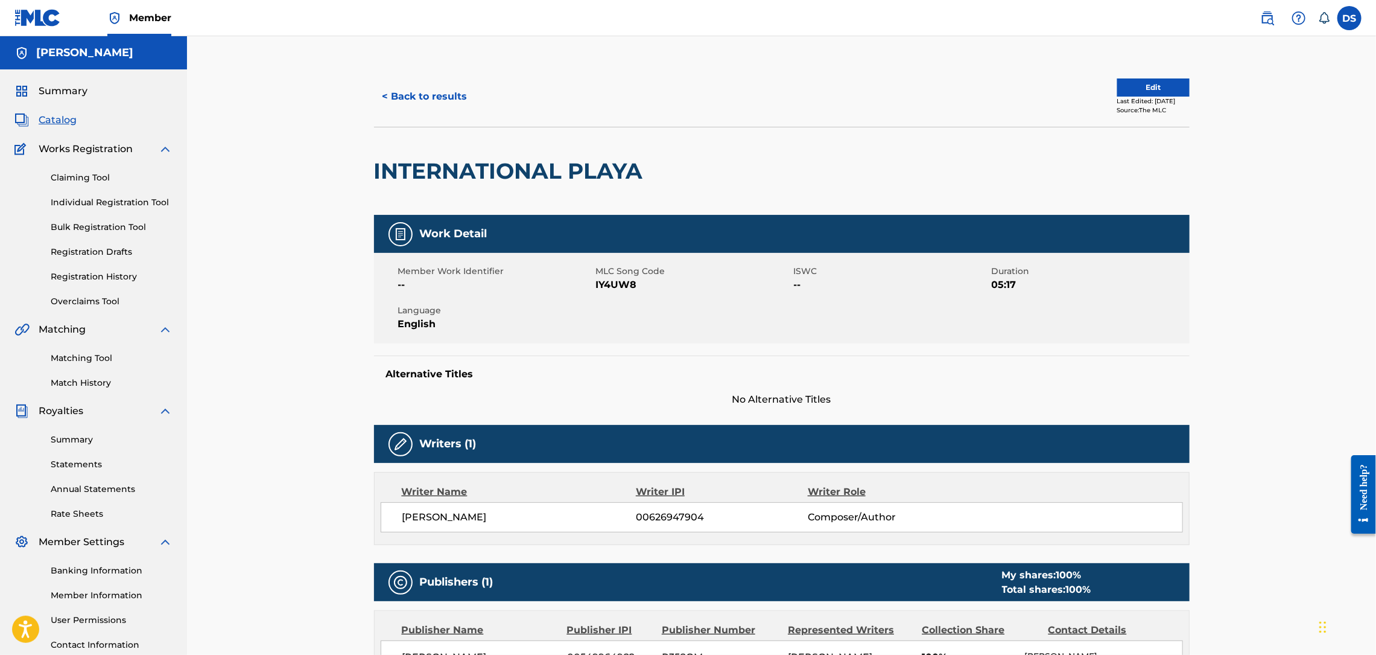
click at [424, 86] on button "< Back to results" at bounding box center [425, 96] width 102 height 30
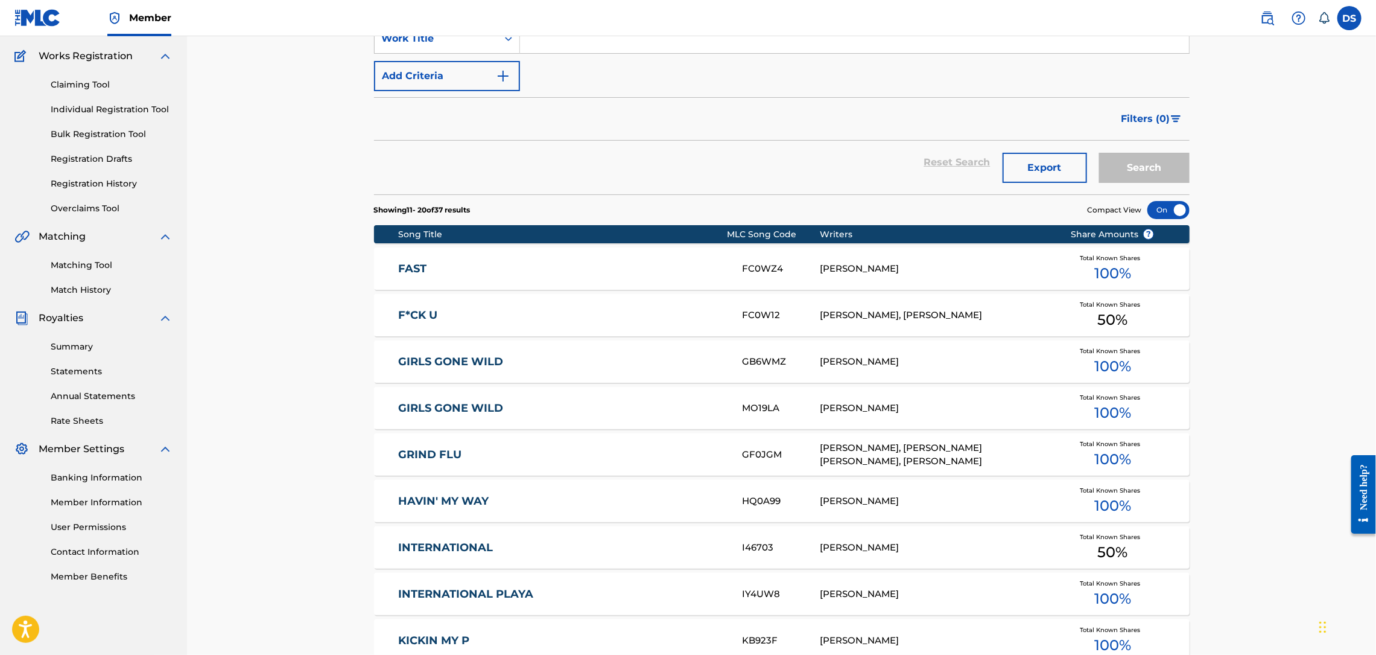
scroll to position [235, 0]
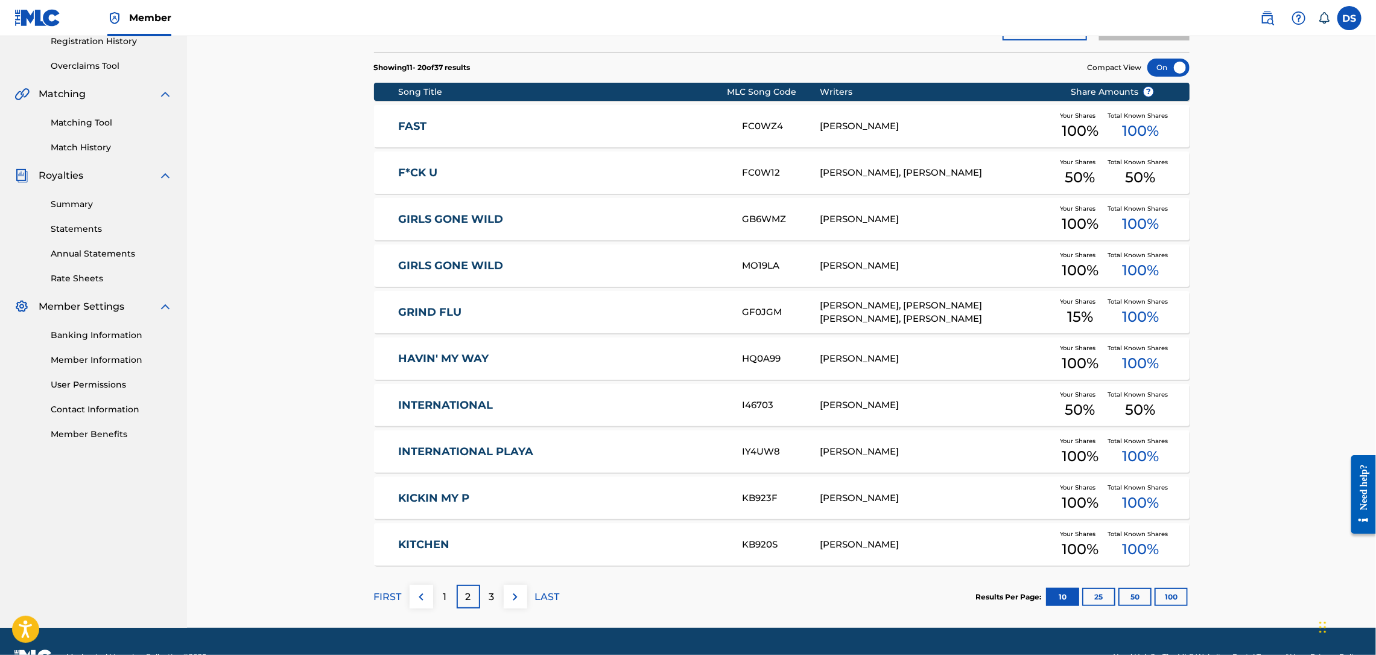
click at [462, 492] on link "KICKIN MY P" at bounding box center [562, 498] width 328 height 14
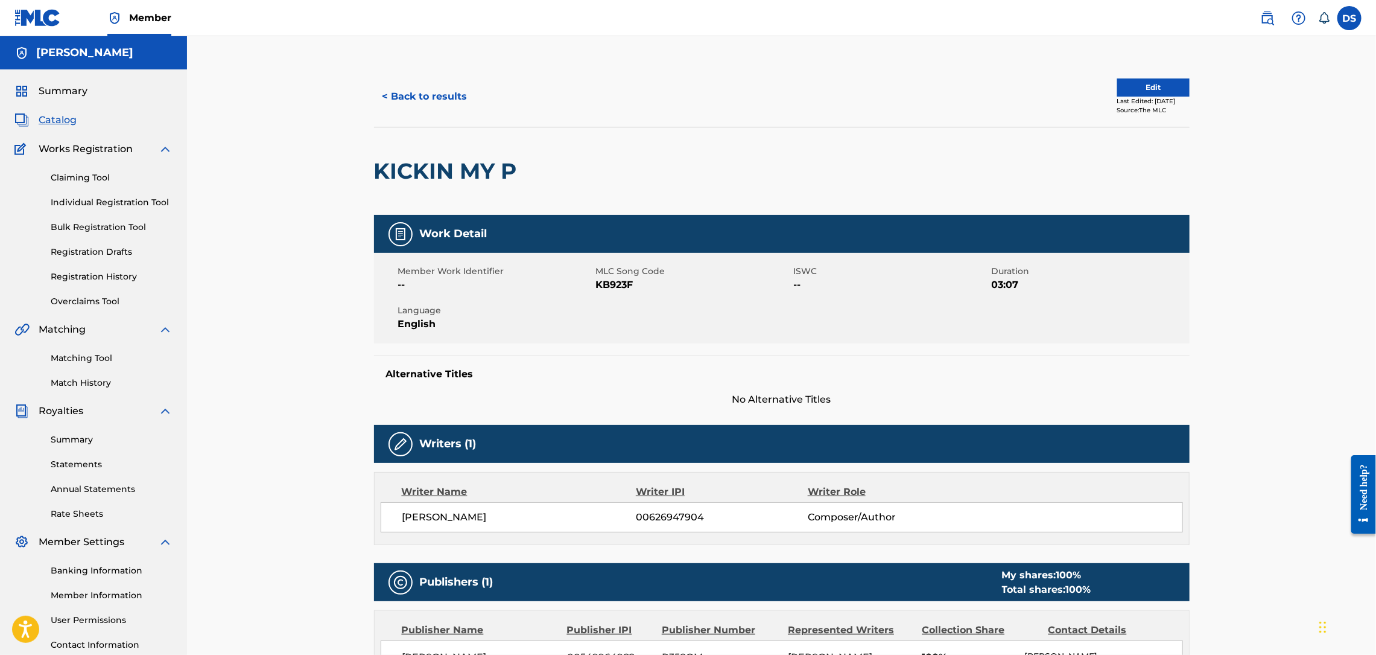
click at [1222, 346] on div "< Back to results Edit Last Edited: [DATE] Source: The MLC KICKIN MY P Work Det…" at bounding box center [781, 463] width 1189 height 855
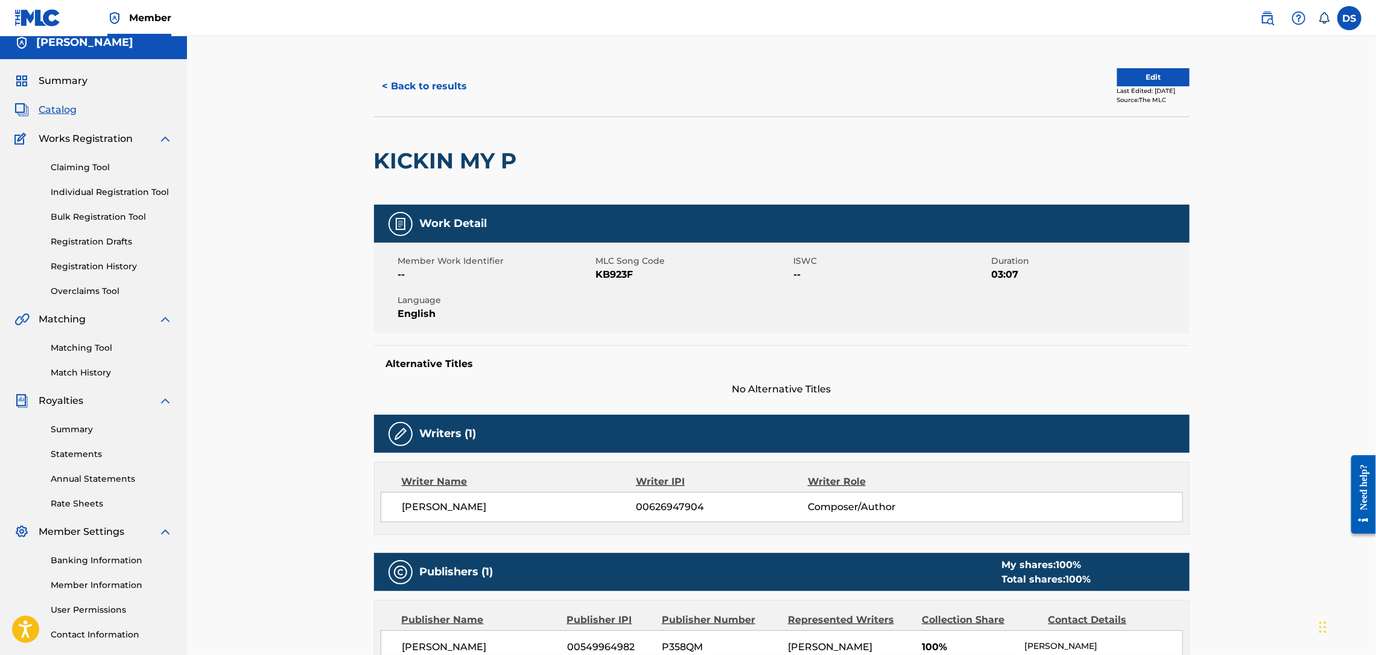
scroll to position [6, 0]
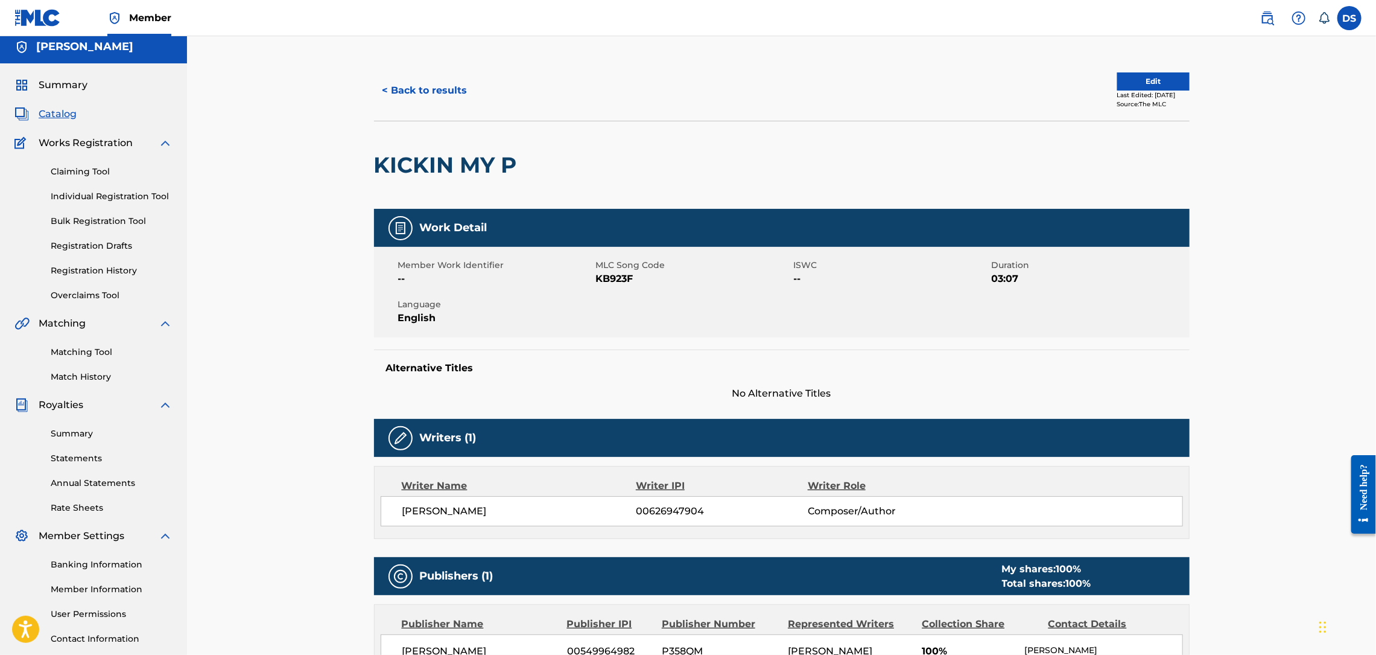
click at [1137, 72] on button "Edit" at bounding box center [1153, 81] width 72 height 18
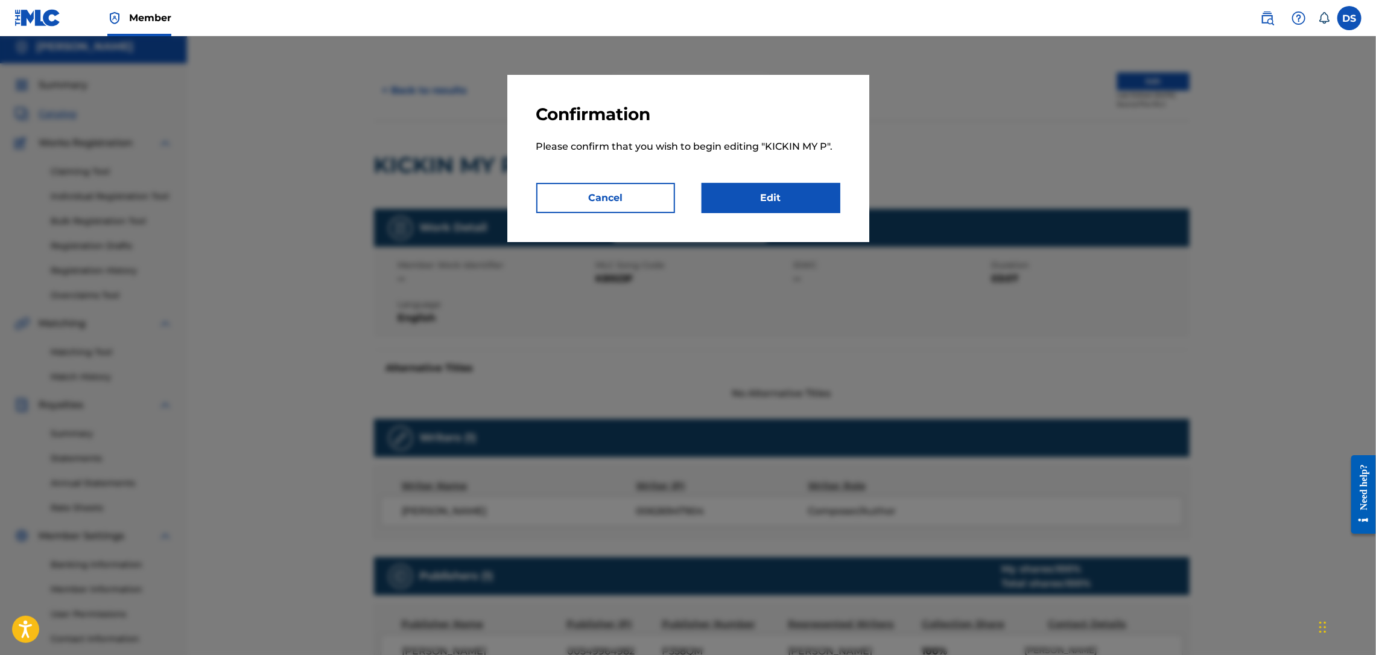
click at [791, 183] on link "Edit" at bounding box center [771, 198] width 139 height 30
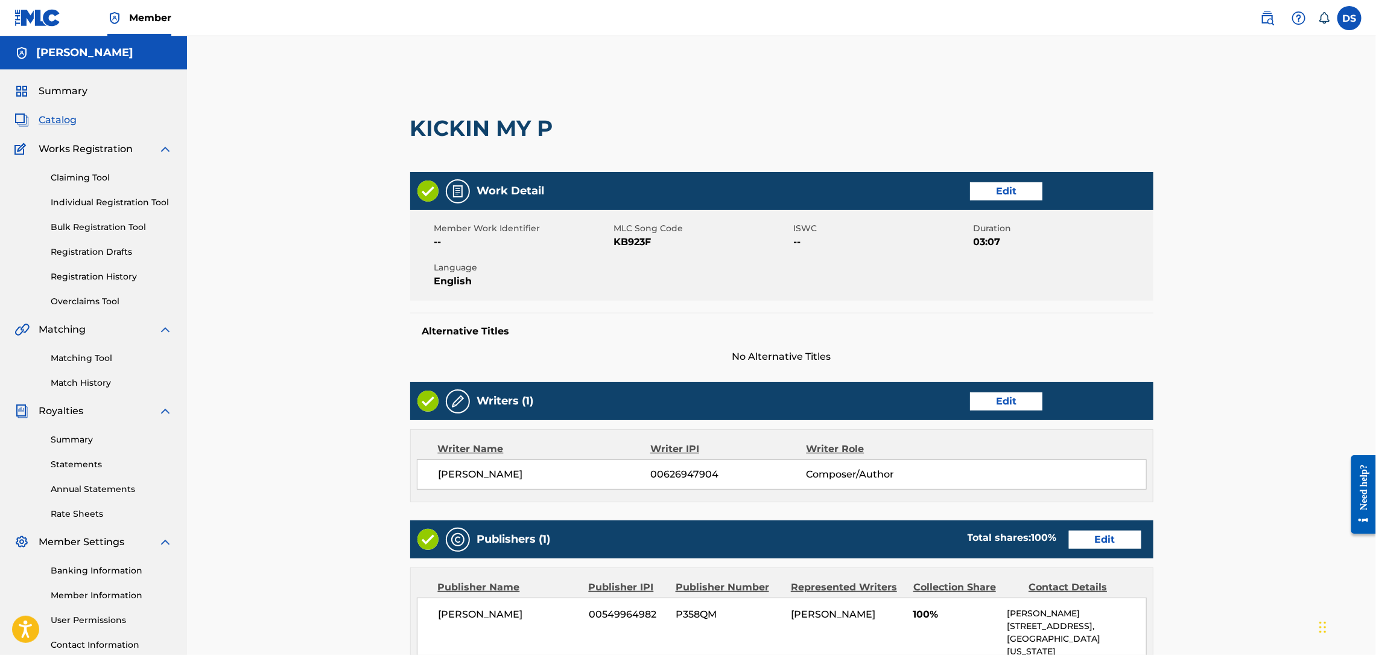
click at [1011, 189] on link "Edit" at bounding box center [1006, 191] width 72 height 18
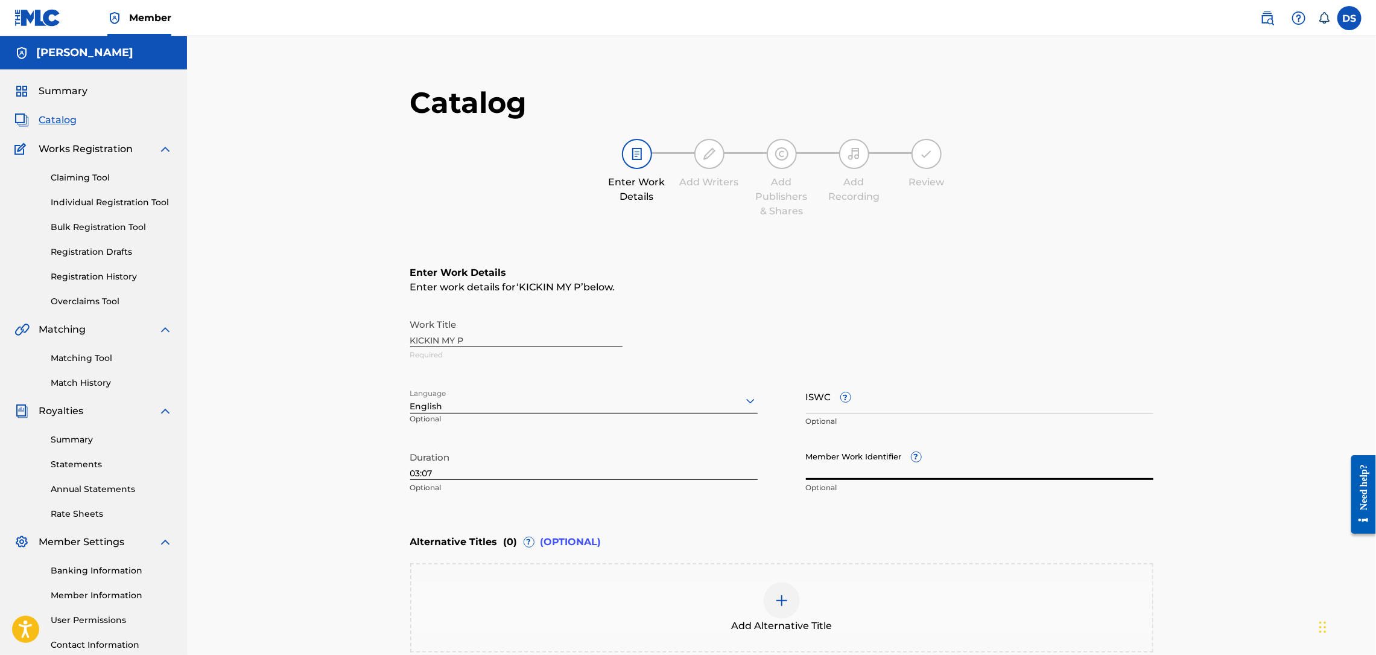
click at [821, 472] on input "Member Work Identifier ?" at bounding box center [980, 462] width 348 height 34
type input "P358QM"
click at [988, 504] on div "Enter Work Details Enter work details for ‘ KICKIN MY P ’ below. Work Title KIC…" at bounding box center [781, 383] width 743 height 292
click at [1222, 439] on div "Catalog Enter Work Details Add Writers Add Publishers & Shares Add Recording Re…" at bounding box center [781, 389] width 1189 height 707
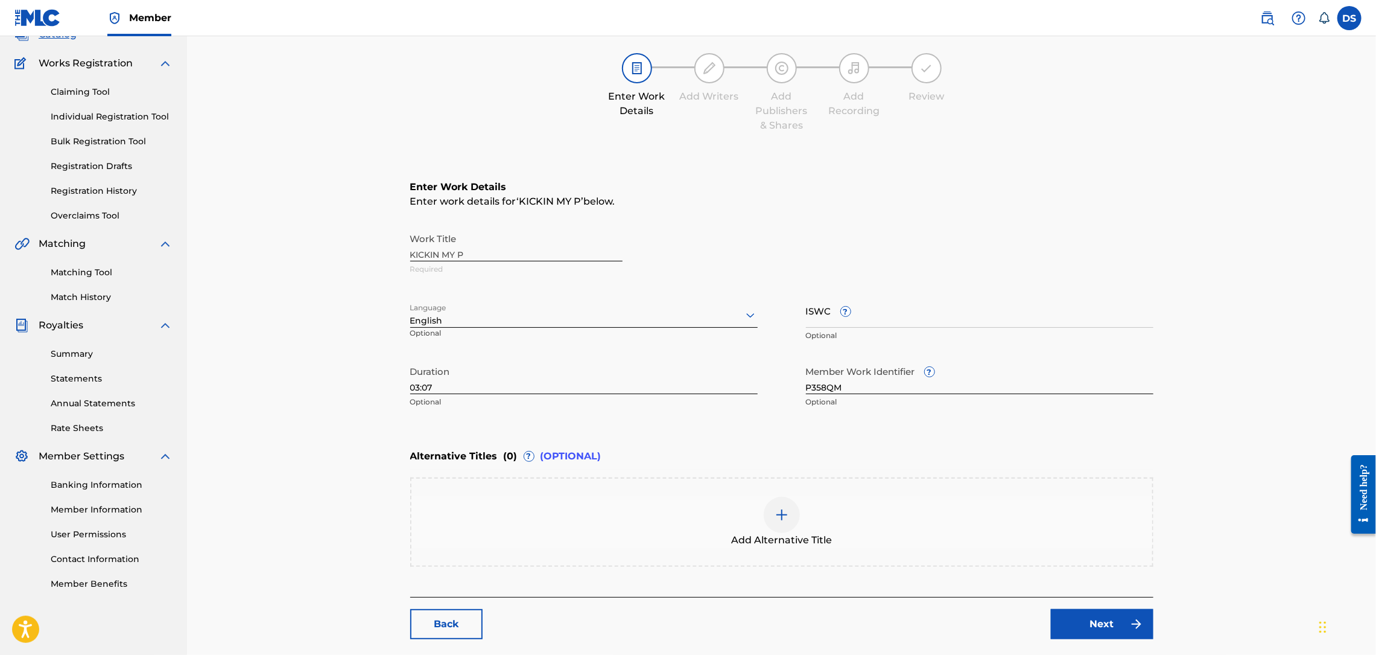
scroll to position [145, 0]
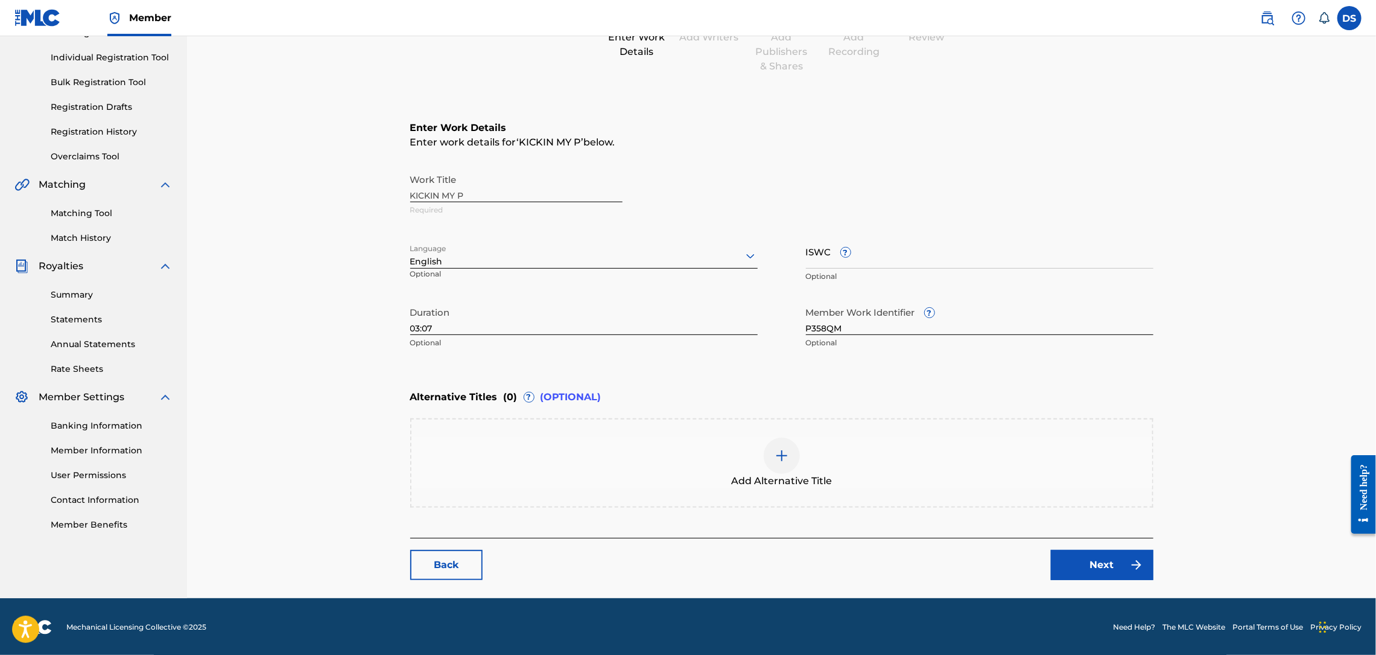
click at [1089, 559] on link "Next" at bounding box center [1102, 565] width 103 height 30
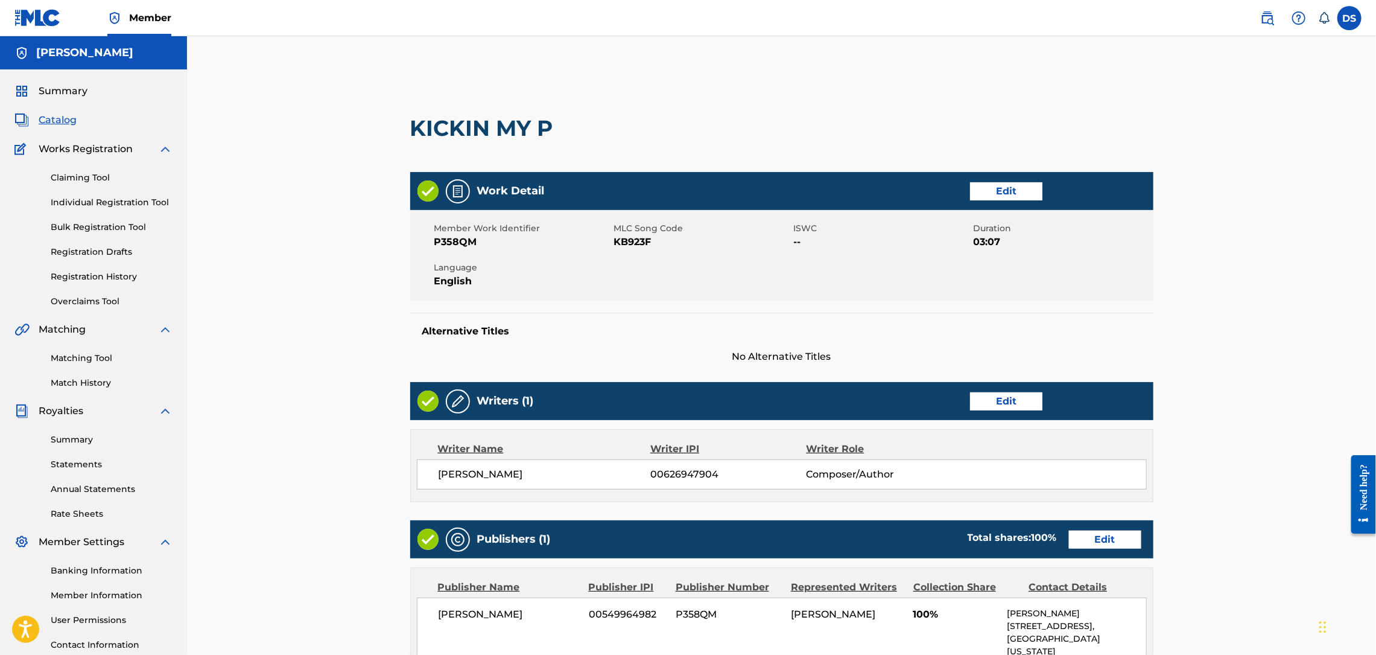
click at [1222, 469] on div "< Back KICKIN MY P Work Detail Edit Member Work Identifier P358QM MLC Song Code…" at bounding box center [781, 490] width 1189 height 908
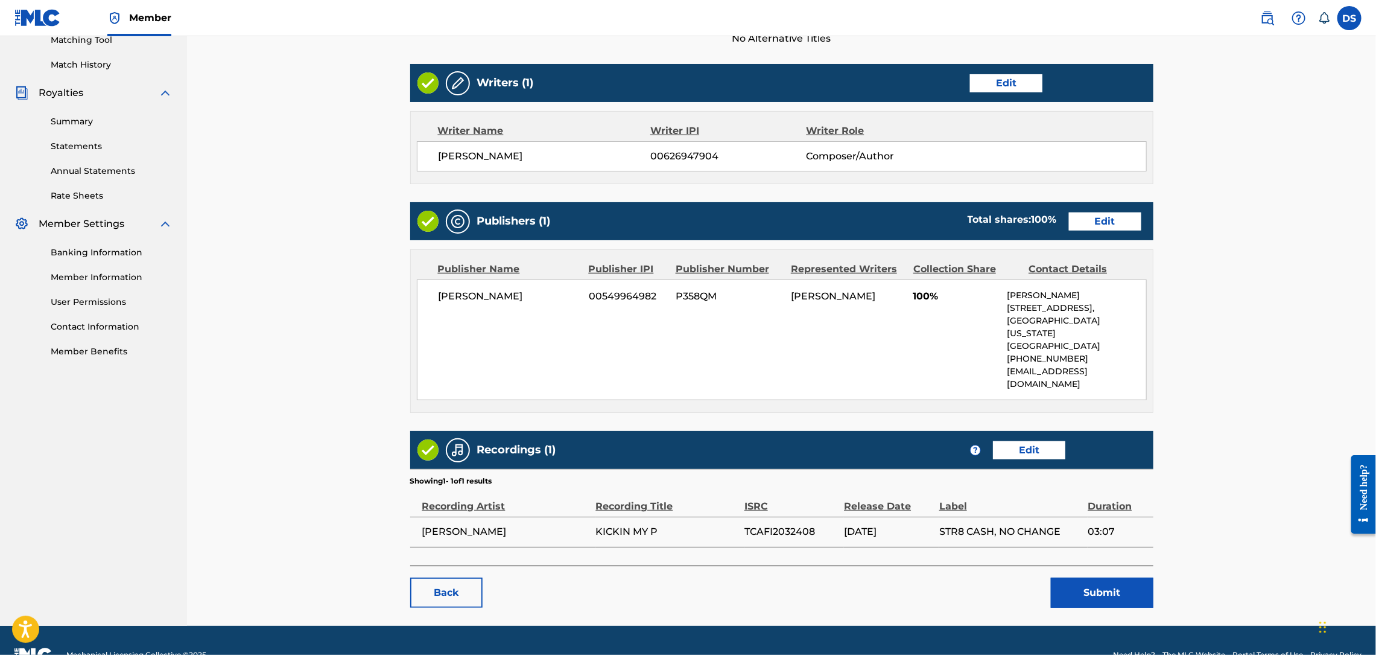
scroll to position [323, 0]
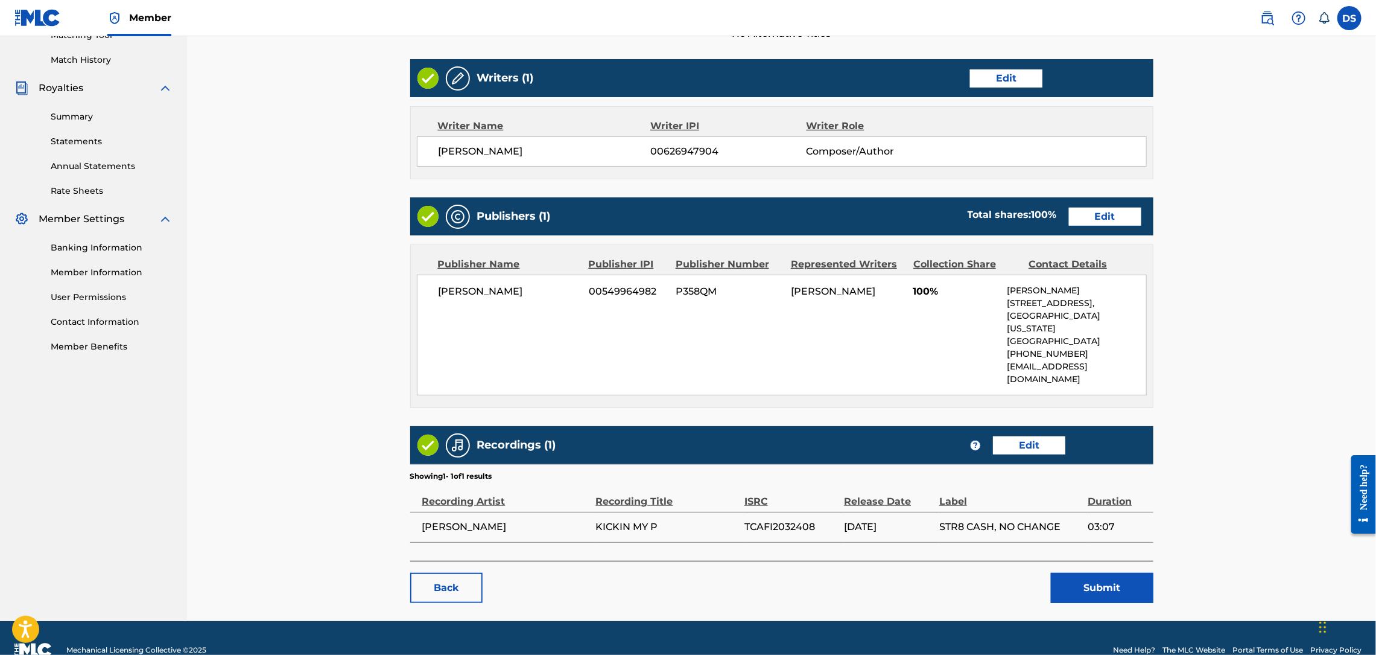
click at [1222, 330] on div "< Back KICKIN MY P Work Detail Edit Member Work Identifier P358QM MLC Song Code…" at bounding box center [781, 167] width 1189 height 908
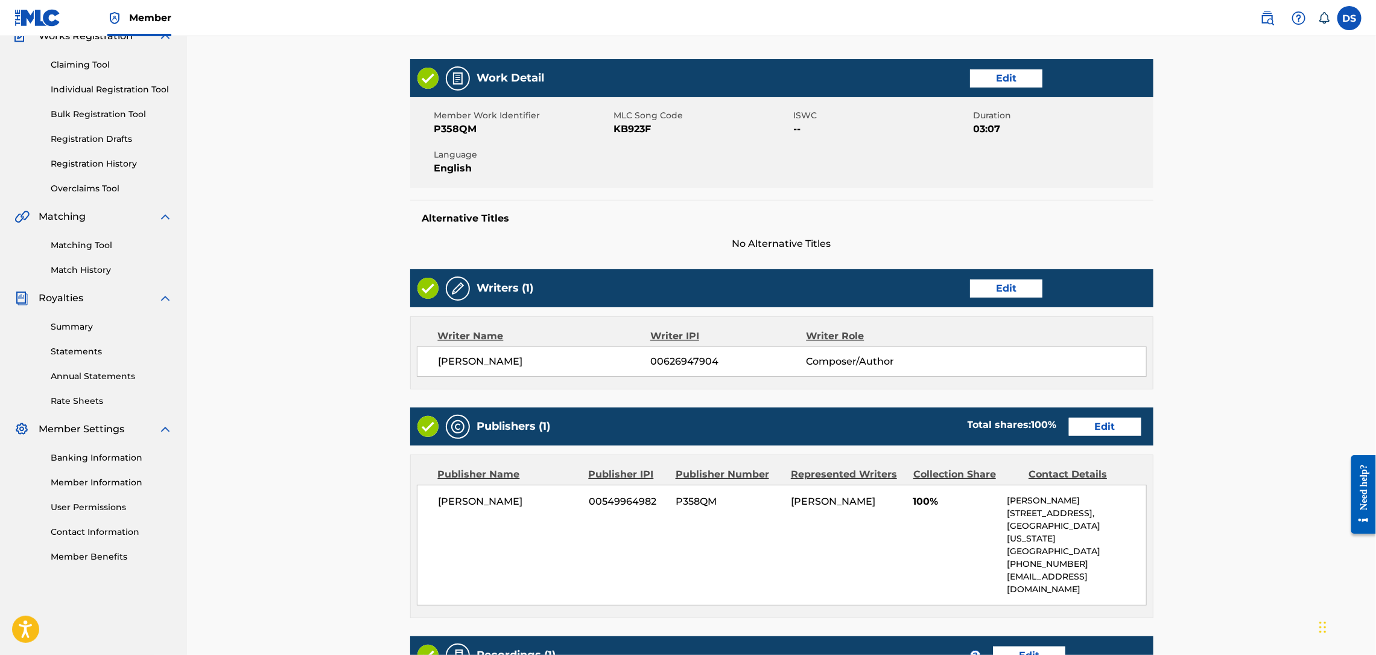
scroll to position [0, 0]
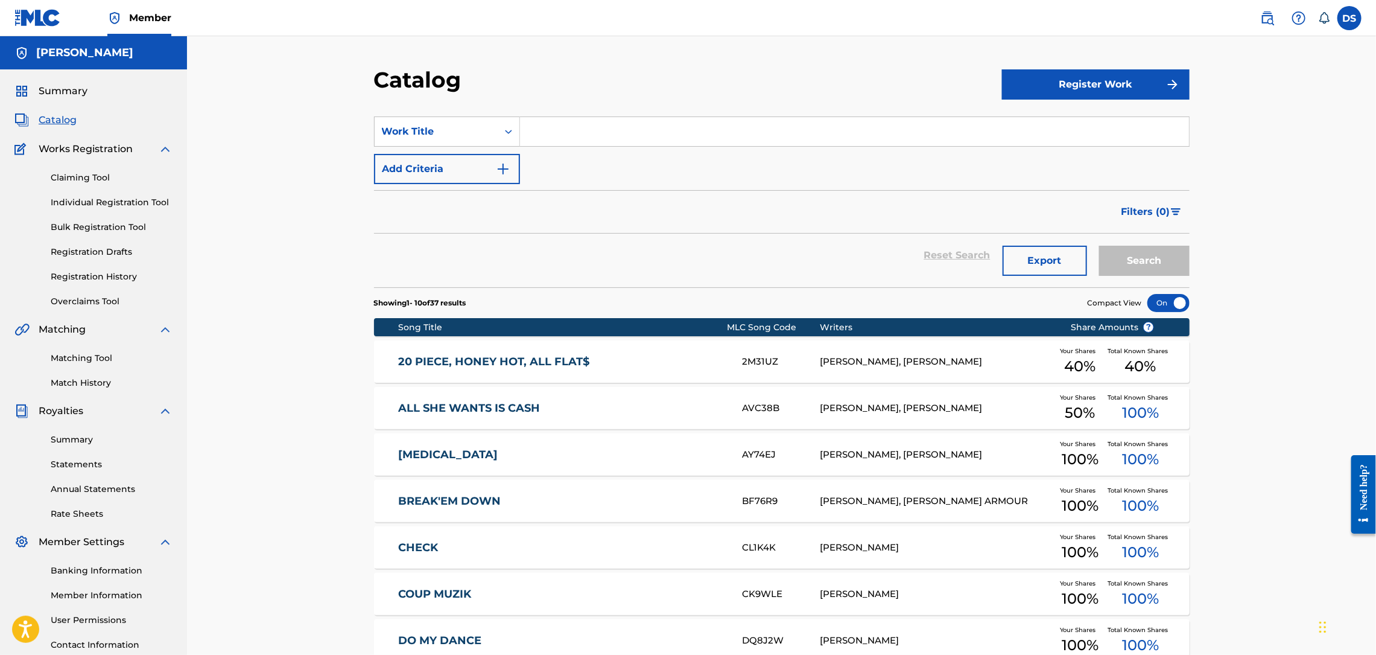
click at [77, 358] on link "Matching Tool" at bounding box center [112, 358] width 122 height 13
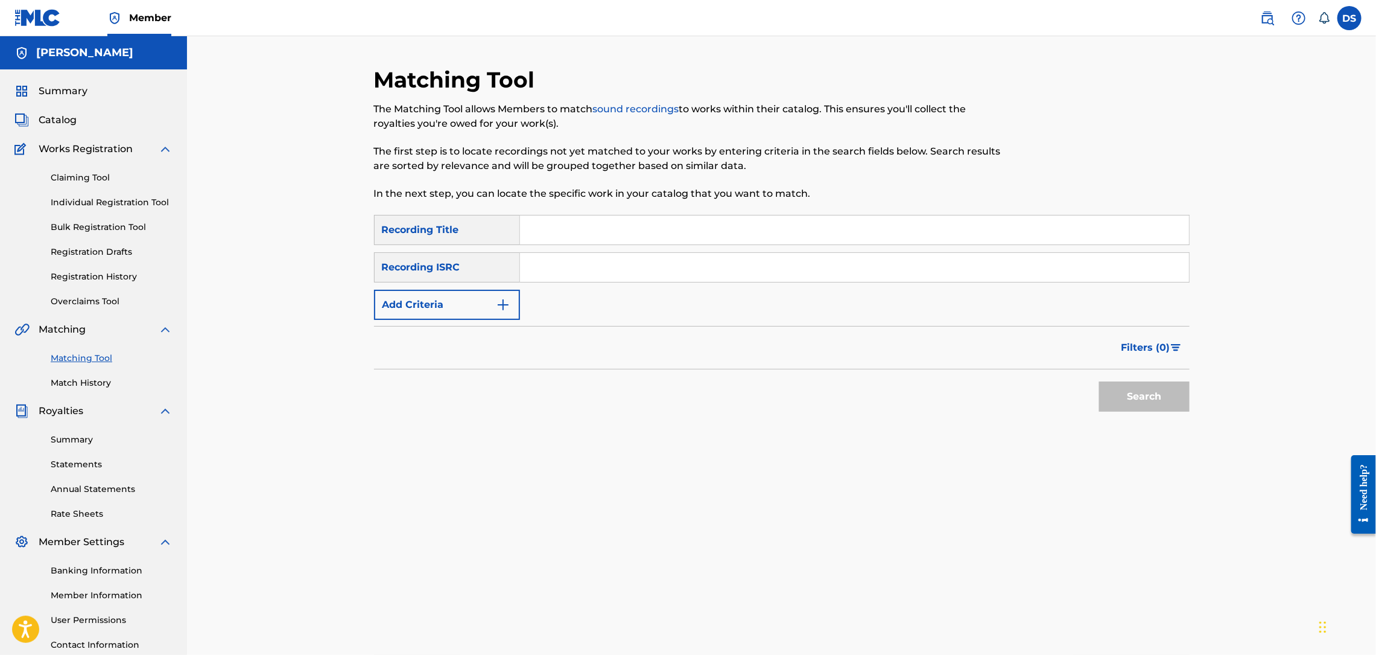
click at [539, 232] on input "Search Form" at bounding box center [854, 229] width 669 height 29
type input "Kickin My P"
paste input "https://open.spotify.com/track/7JKUv7OVTt166zc3gjqRPA?si=fdcc7b0a432e4449"
type input "https://open.spotify.com/track/7JKUv7OVTt166zc3gjqRPA?si=fdcc7b0a432e4449"
drag, startPoint x: 982, startPoint y: 262, endPoint x: 500, endPoint y: 248, distance: 482.9
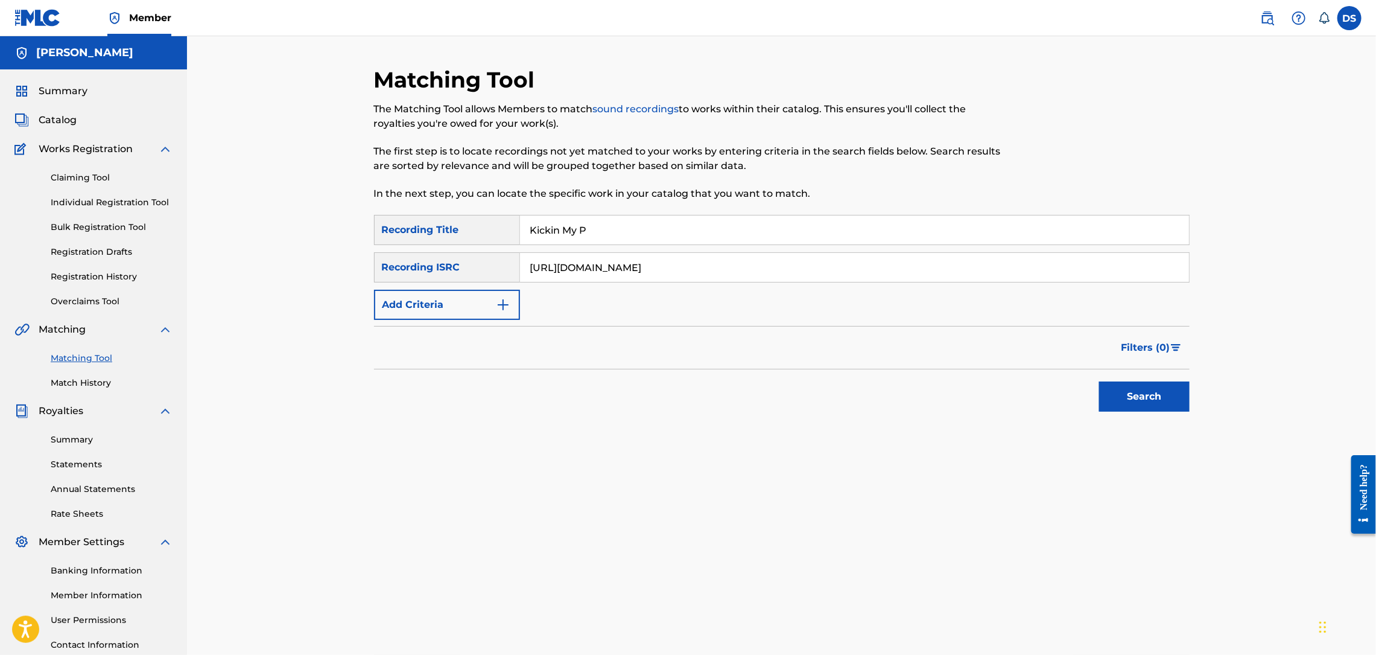
click at [500, 248] on div "SearchWithCriteria0dd056df-8030-4500-b0f4-2c04edd809c7 Recording Title Kickin M…" at bounding box center [782, 267] width 816 height 105
paste input "TCAFI2032408"
type input "TCAFI2032408"
click at [1134, 395] on button "Search" at bounding box center [1144, 396] width 91 height 30
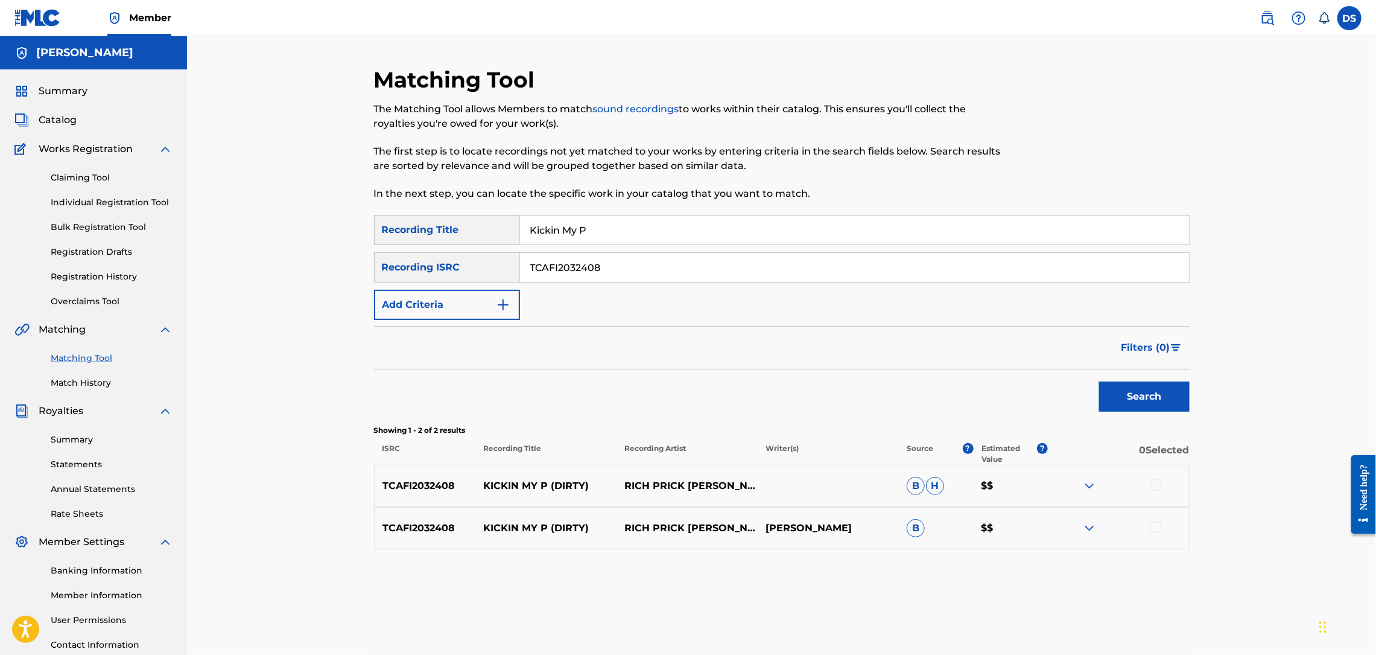
click at [1155, 483] on div at bounding box center [1156, 484] width 12 height 12
click at [1155, 527] on div at bounding box center [1156, 527] width 12 height 12
click at [883, 554] on button "Match 2 Groups" at bounding box center [847, 556] width 133 height 30
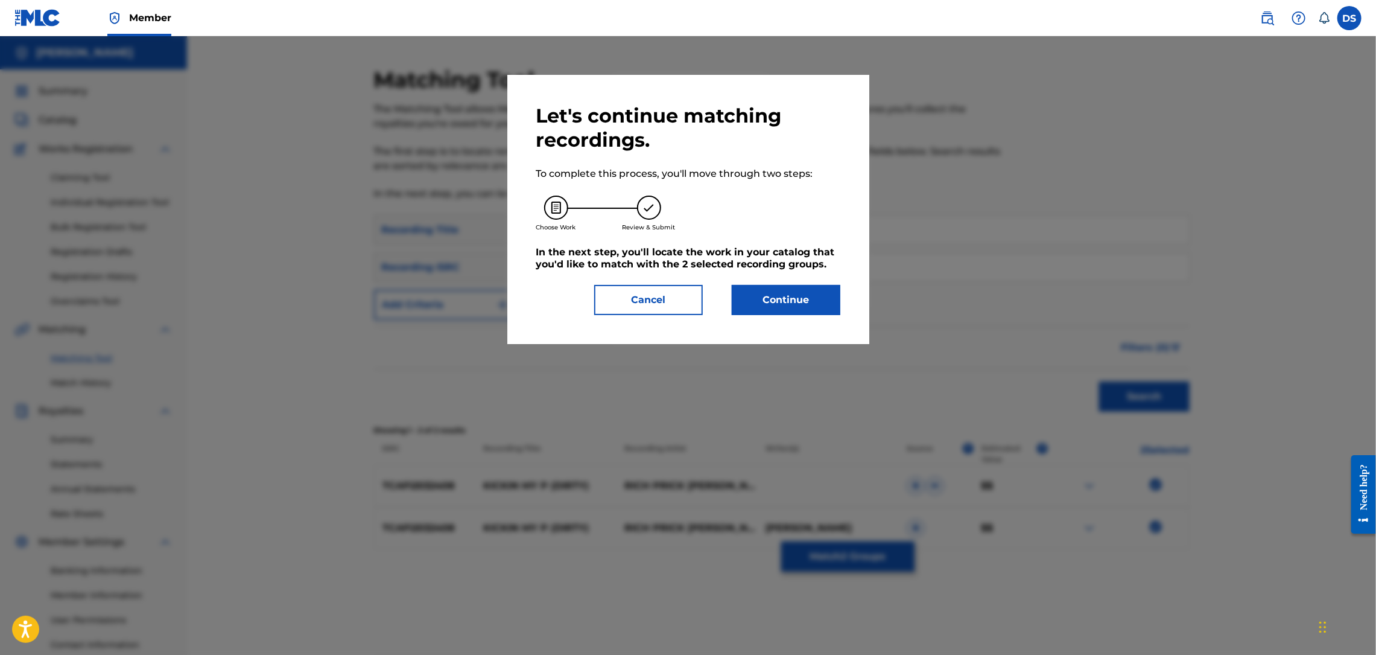
click at [795, 304] on button "Continue" at bounding box center [786, 300] width 109 height 30
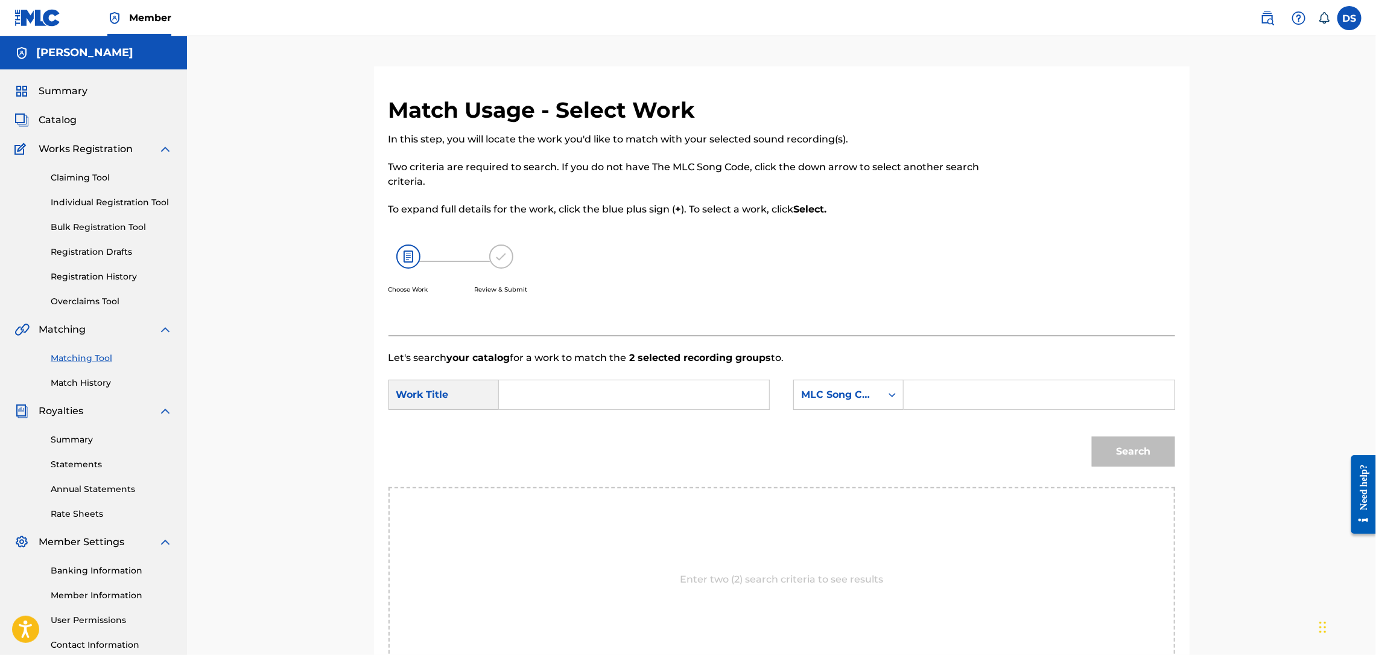
click at [618, 381] on input "Search Form" at bounding box center [634, 394] width 250 height 29
type input "KICKIN MY P"
click at [888, 397] on icon "Search Form" at bounding box center [892, 395] width 12 height 12
click at [859, 425] on div "Writer Name" at bounding box center [848, 425] width 109 height 30
click at [958, 389] on input "Search Form" at bounding box center [1039, 394] width 250 height 29
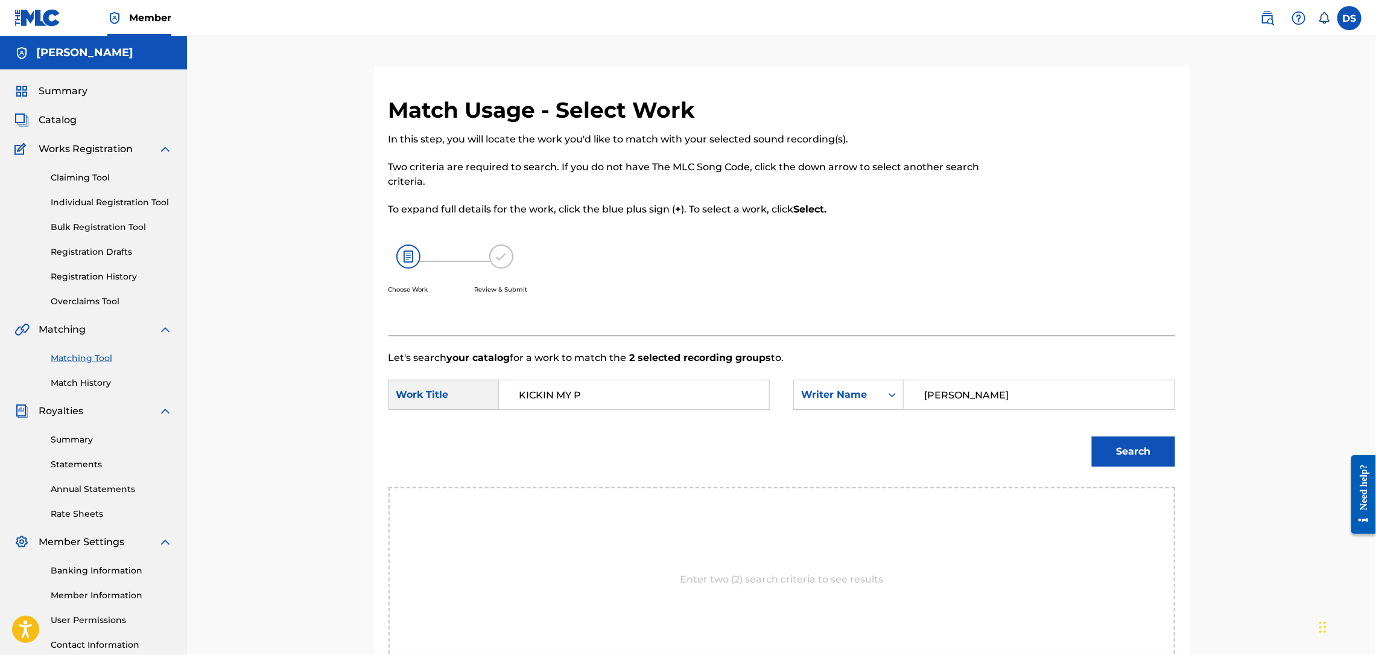
type input "[PERSON_NAME]"
click at [1130, 450] on button "Search" at bounding box center [1133, 451] width 83 height 30
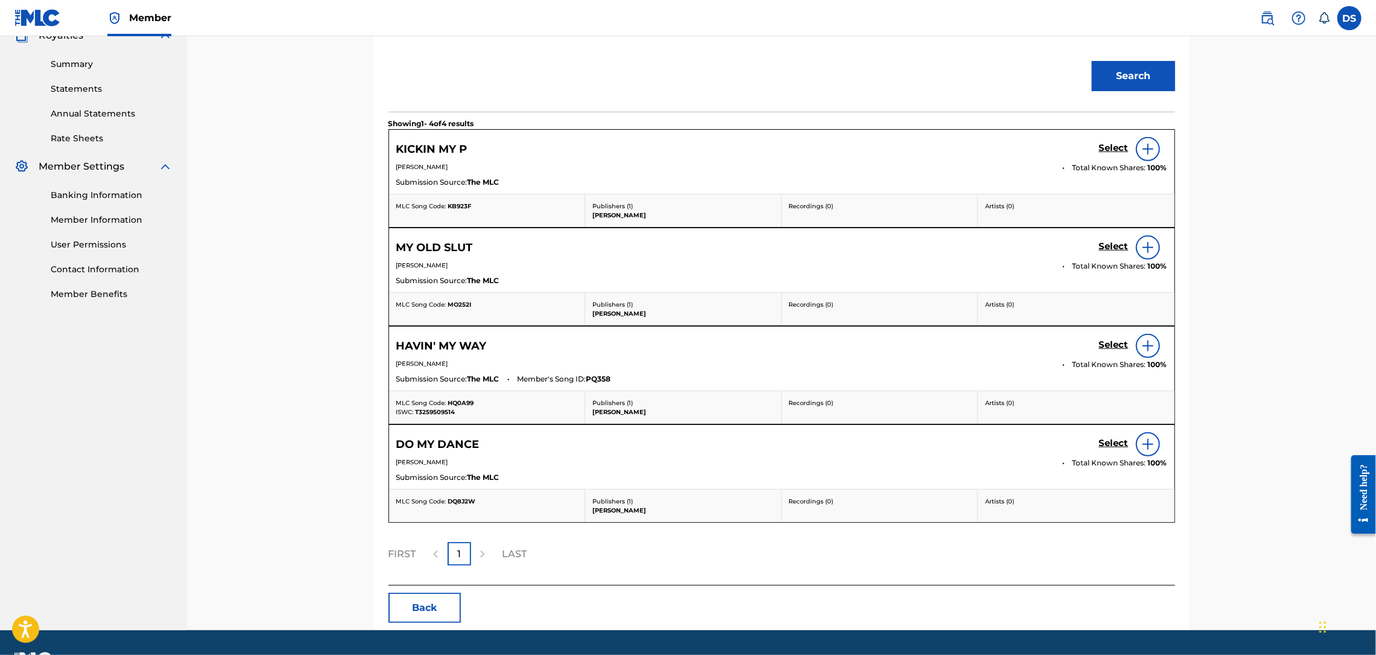
scroll to position [267, 0]
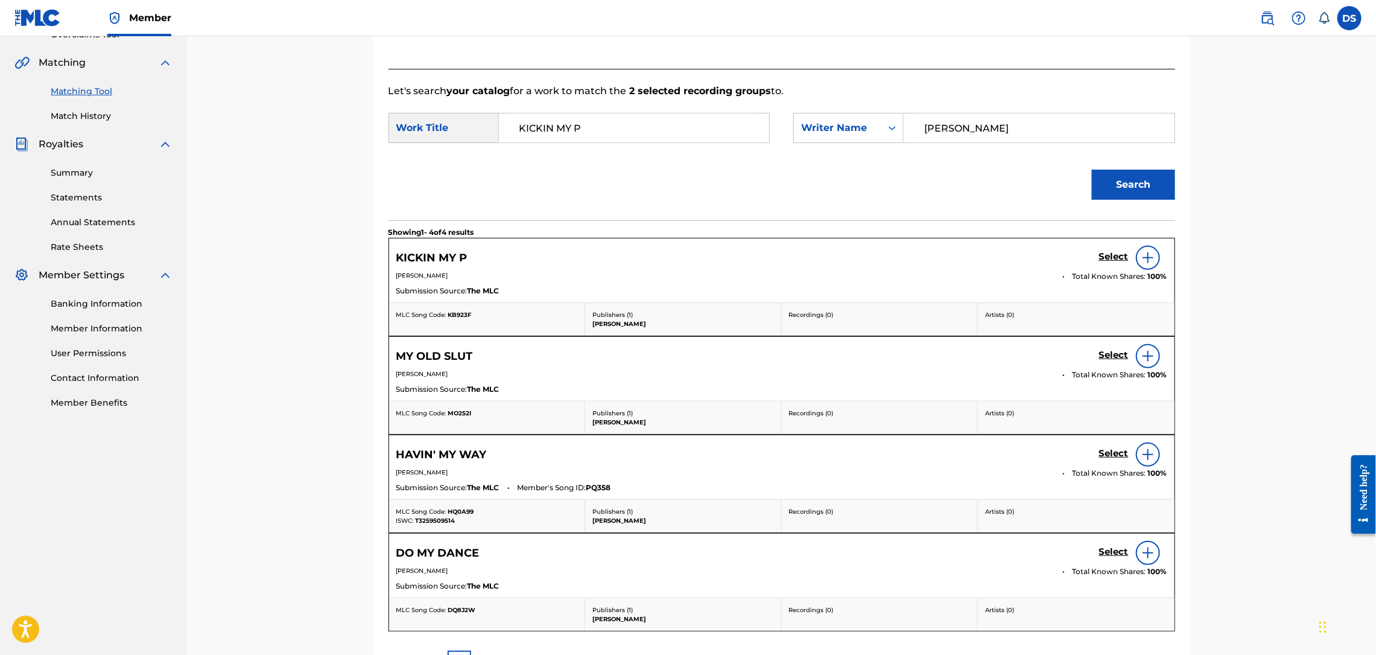
click at [1115, 259] on h5 "Select" at bounding box center [1114, 256] width 30 height 11
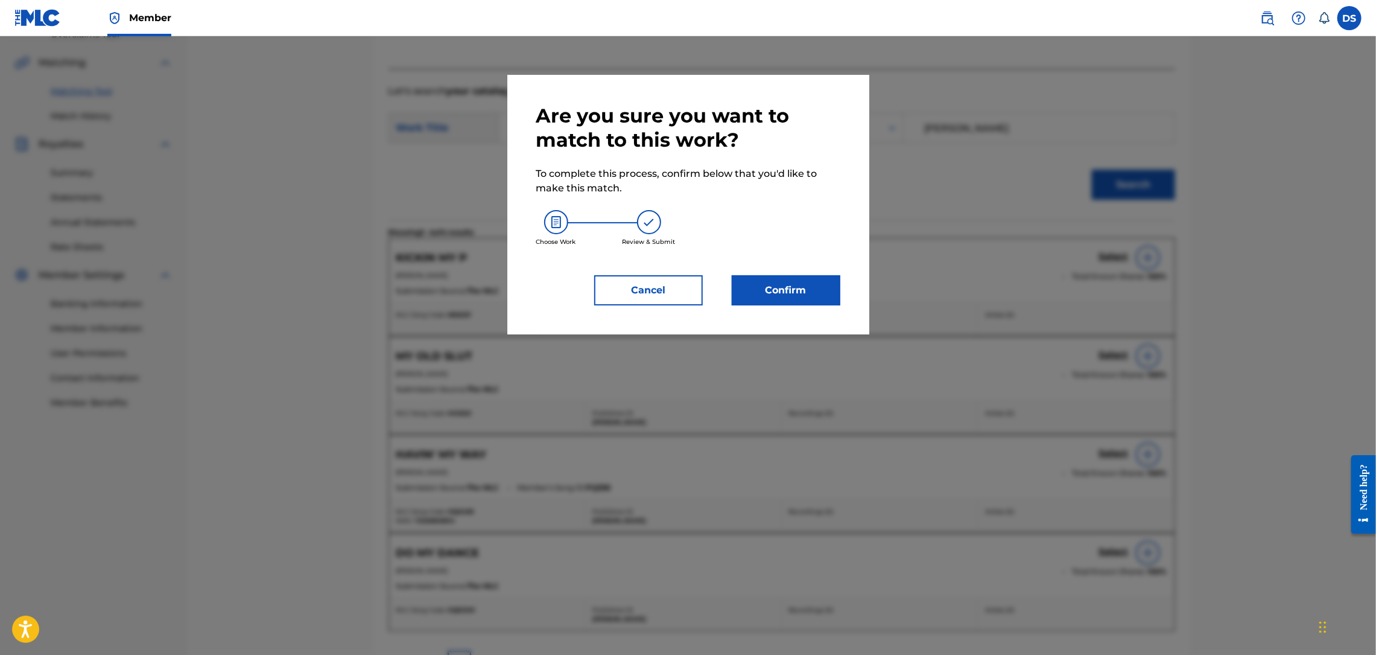
click at [779, 282] on button "Confirm" at bounding box center [786, 290] width 109 height 30
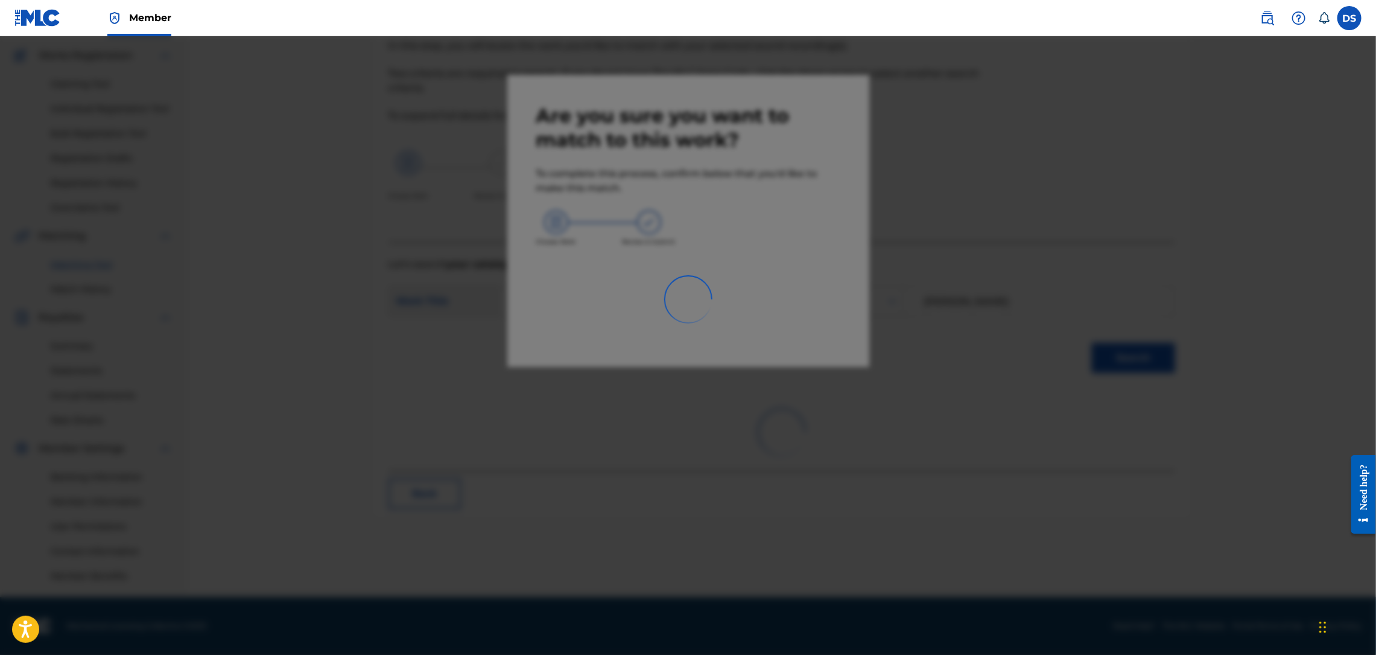
scroll to position [93, 0]
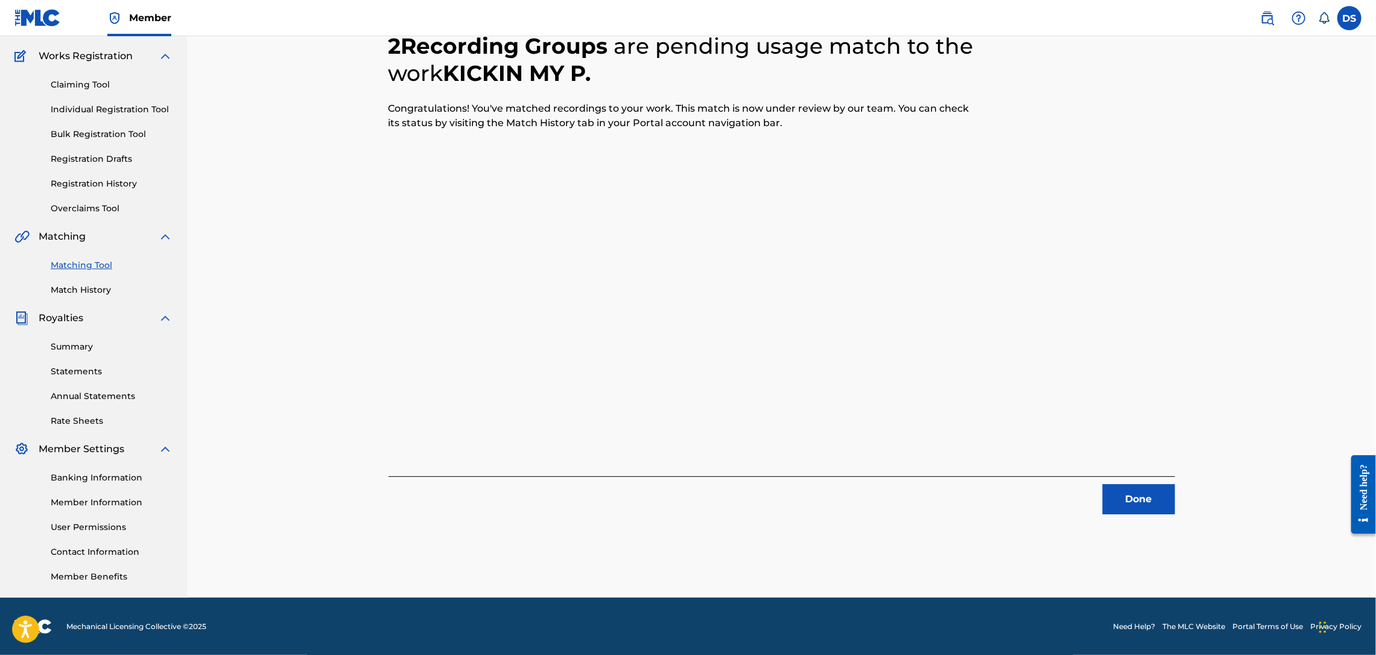
click at [1137, 503] on button "Done" at bounding box center [1139, 499] width 72 height 30
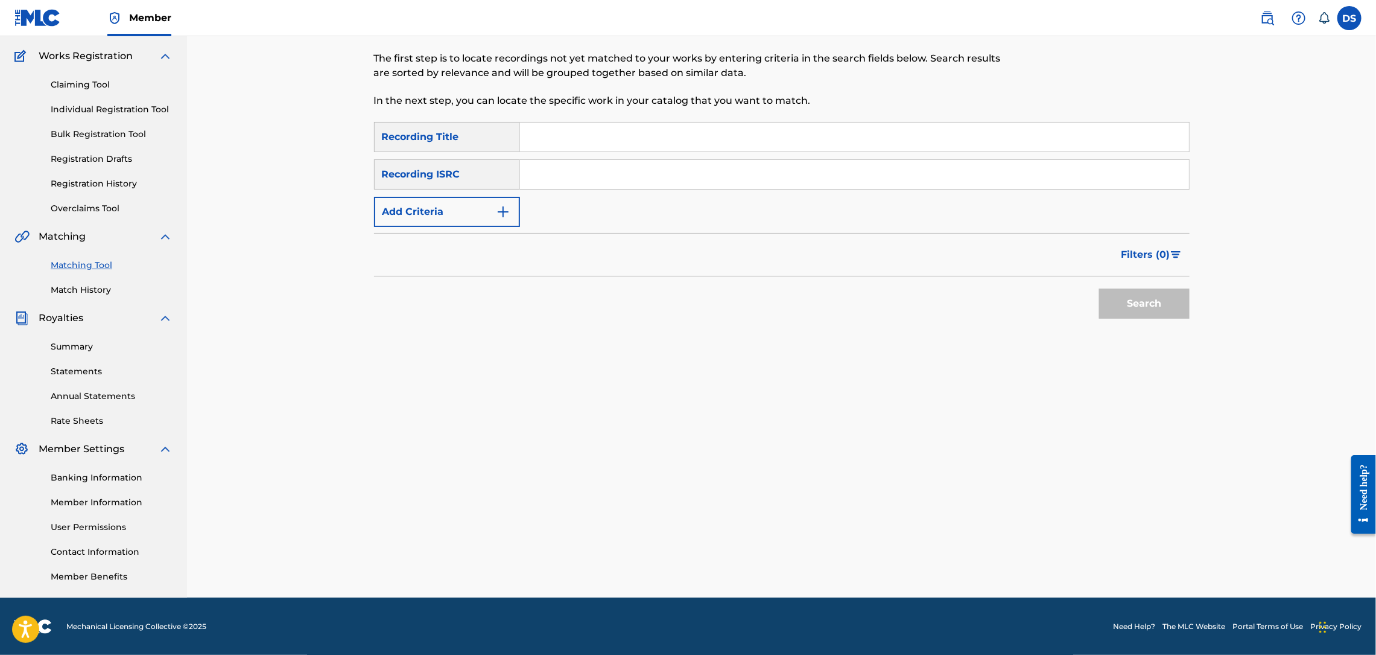
click at [538, 142] on input "Search Form" at bounding box center [854, 136] width 669 height 29
click at [538, 177] on input "Search Form" at bounding box center [854, 174] width 669 height 29
paste input "QZNB82516792"
type input "QZNB82516792"
click at [532, 129] on input "Search Form" at bounding box center [854, 136] width 669 height 29
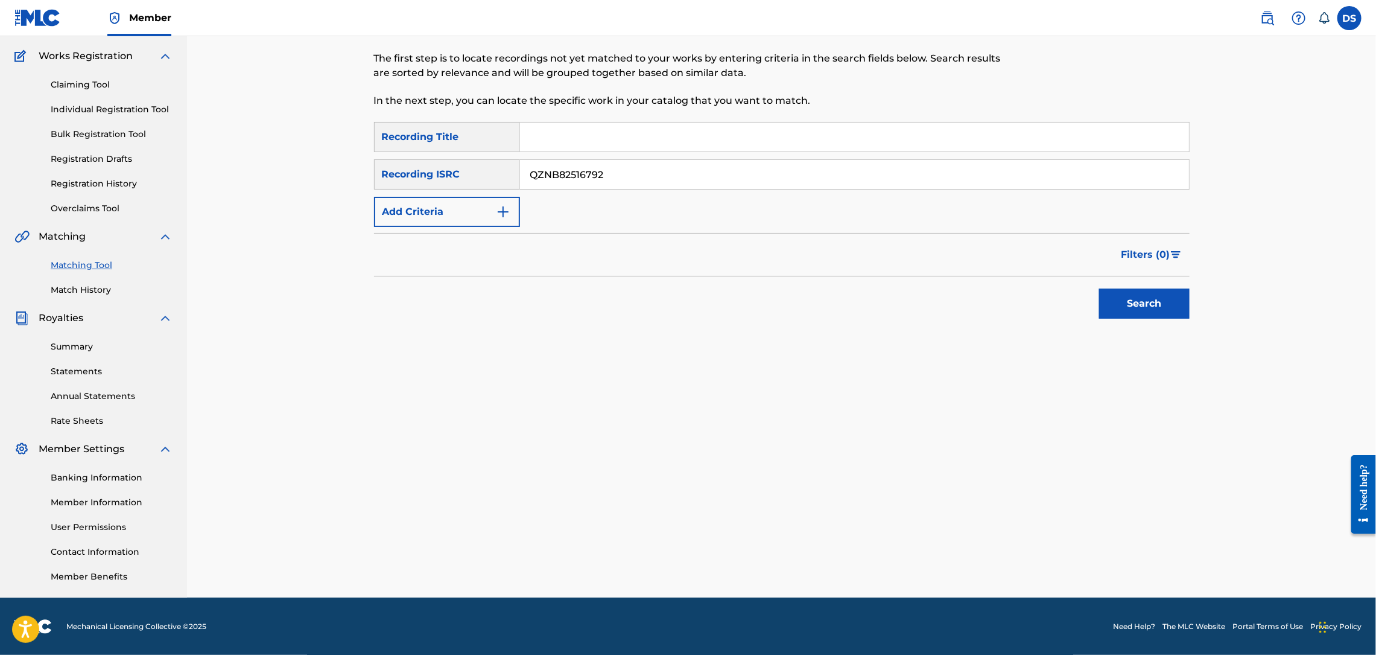
click at [552, 142] on input "Search Form" at bounding box center [854, 136] width 669 height 29
paste input "Girls Gone Wild (Remix)"
type input "Girls Gone Wild (Remix)"
click at [1113, 308] on button "Search" at bounding box center [1144, 303] width 91 height 30
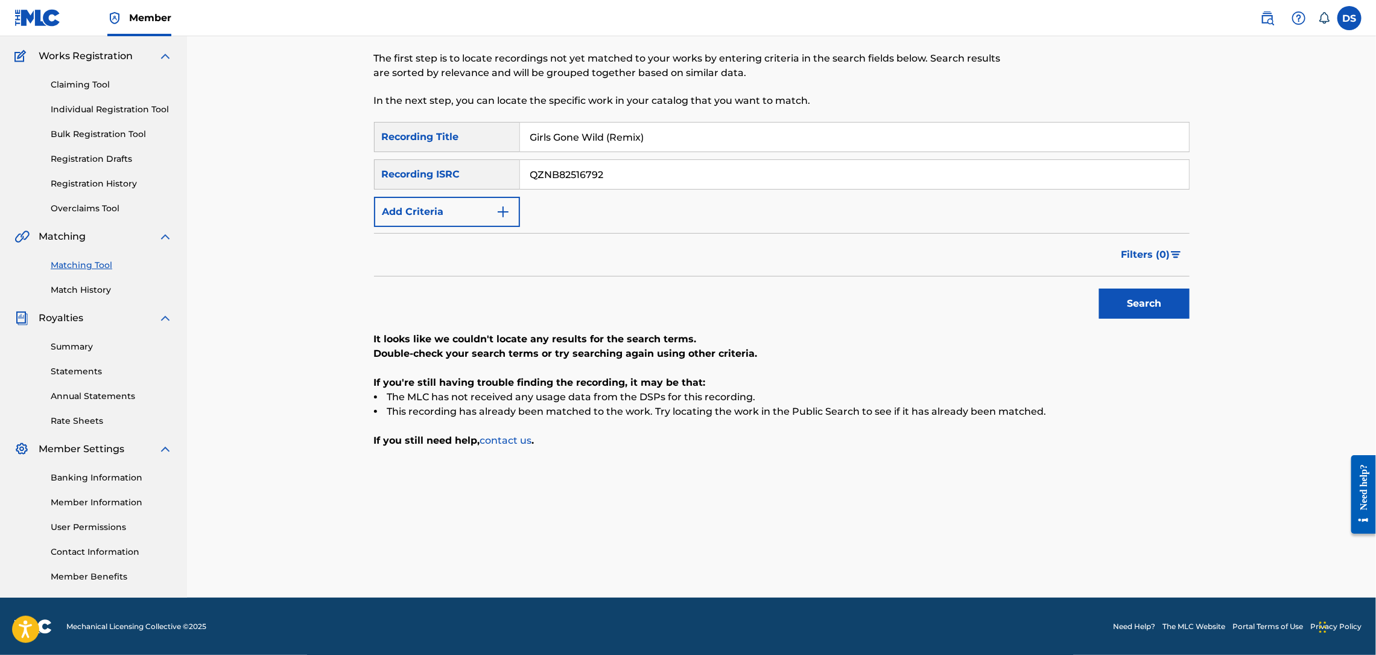
click at [142, 61] on div "Works Registration" at bounding box center [93, 56] width 158 height 14
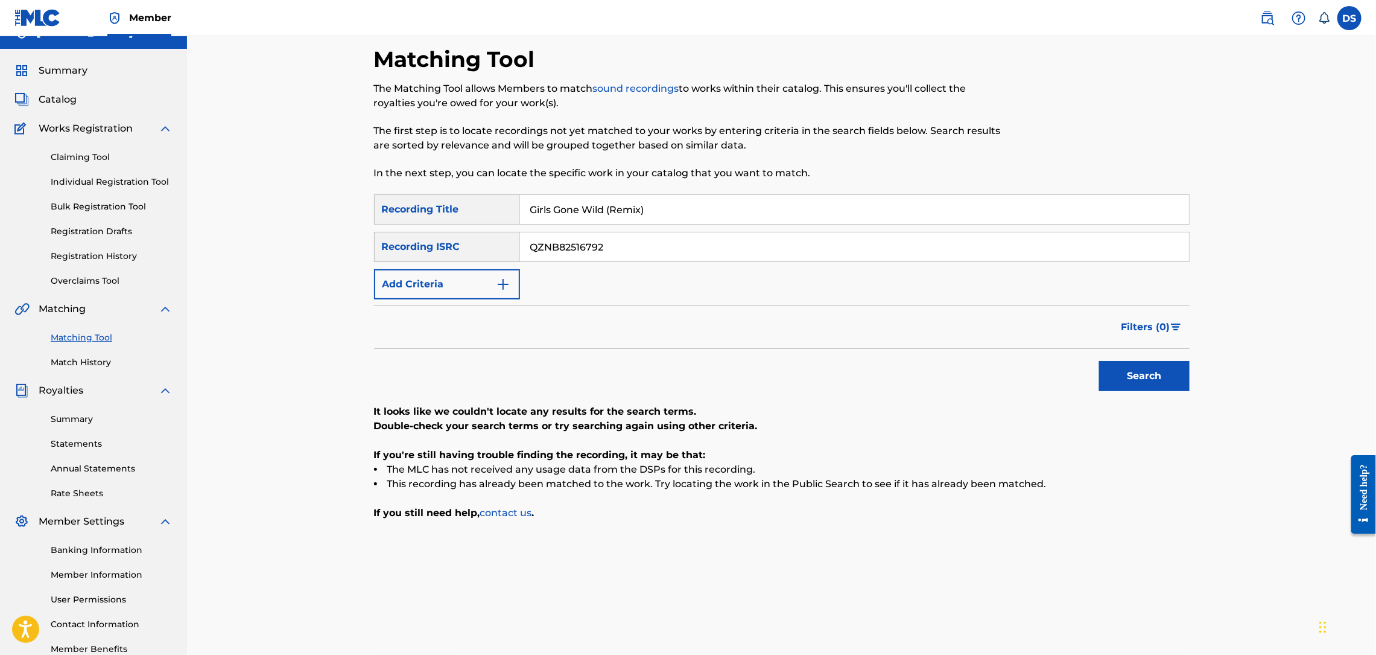
scroll to position [0, 0]
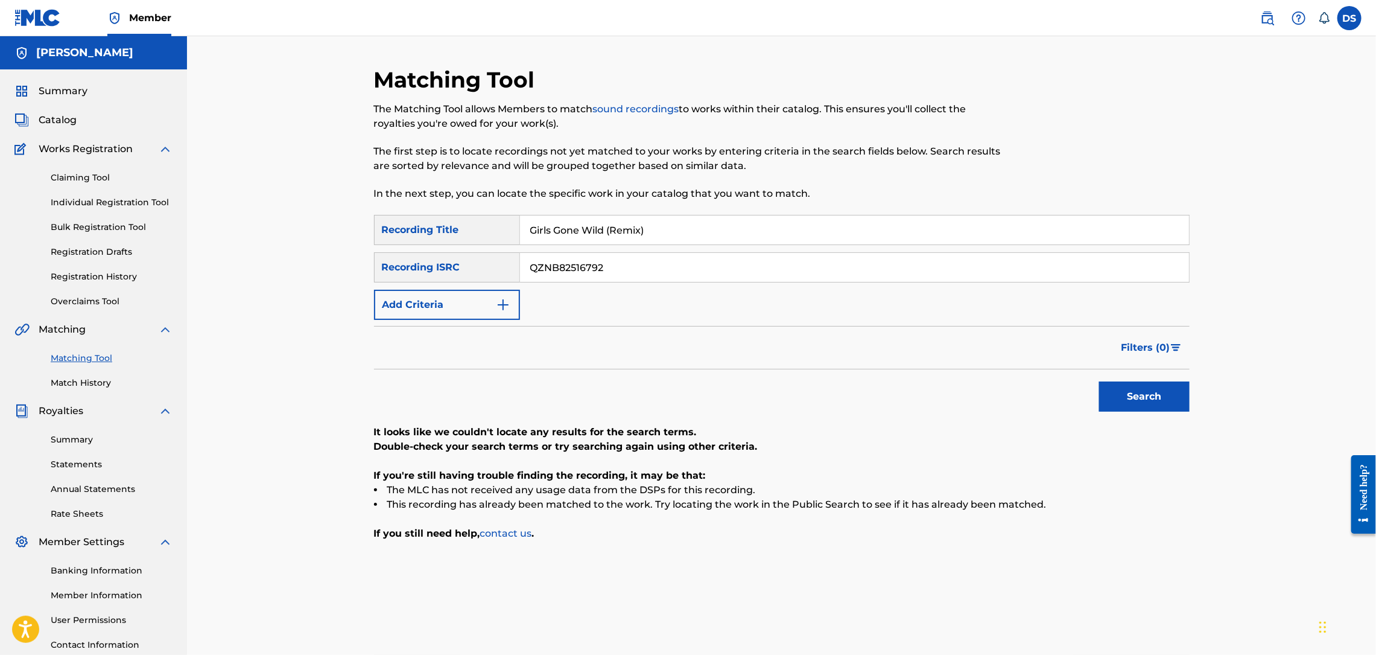
click at [74, 202] on link "Individual Registration Tool" at bounding box center [112, 202] width 122 height 13
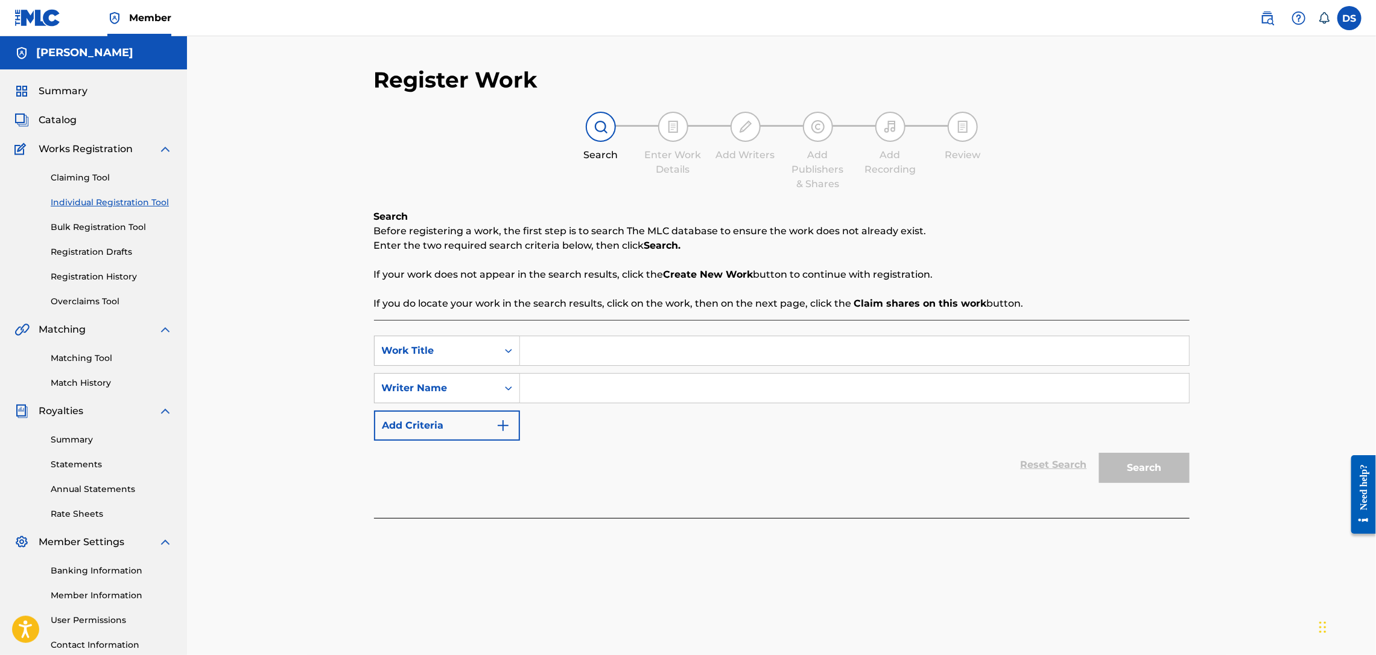
click at [536, 375] on input "Search Form" at bounding box center [854, 388] width 669 height 29
click at [568, 387] on input "DAVID sMITH" at bounding box center [854, 388] width 669 height 29
type input "[PERSON_NAME]"
click at [567, 364] on input "Search Form" at bounding box center [854, 350] width 669 height 29
paste input "Girls Gone Wild (Remix)"
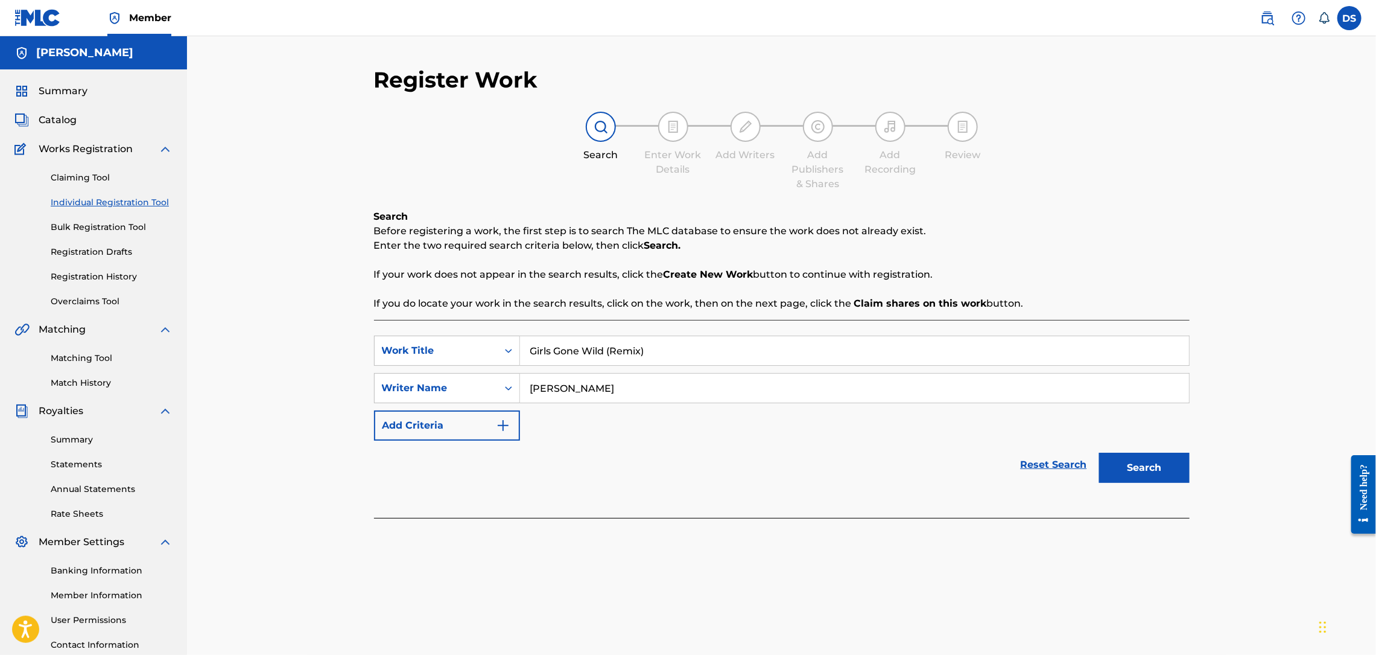
type input "Girls Gone Wild (Remix)"
click at [1154, 459] on button "Search" at bounding box center [1144, 468] width 91 height 30
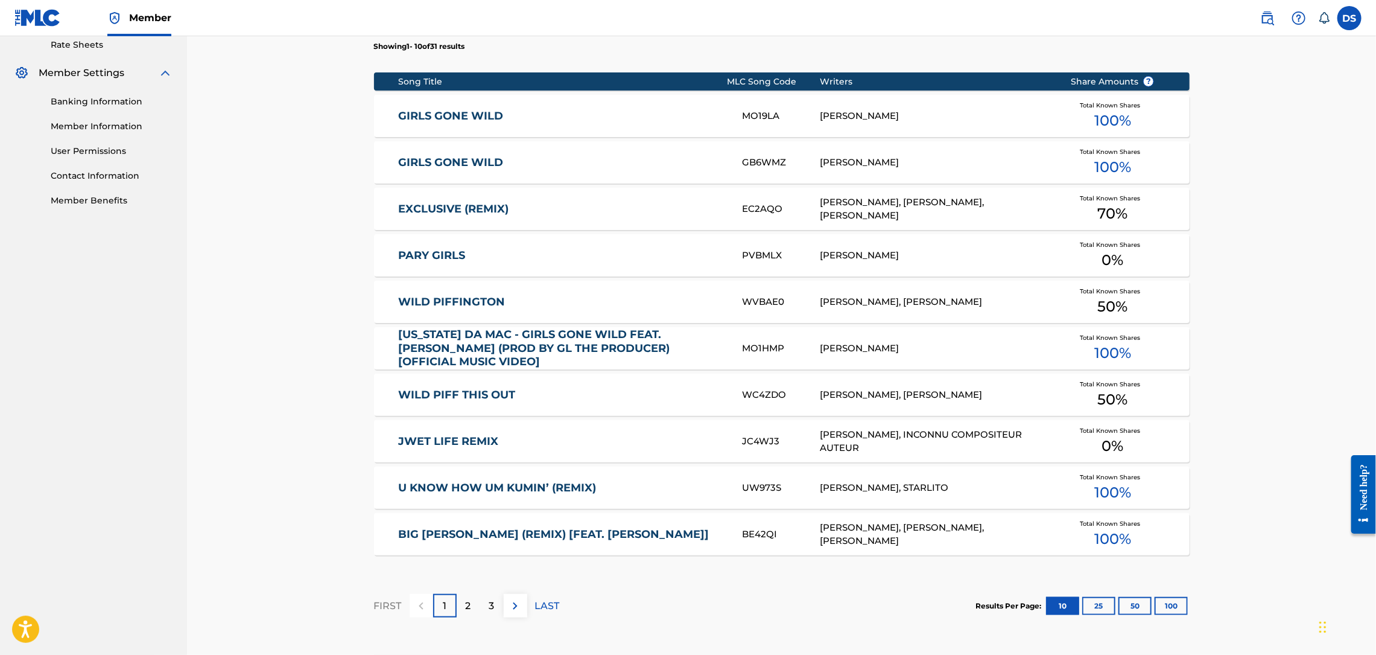
scroll to position [471, 0]
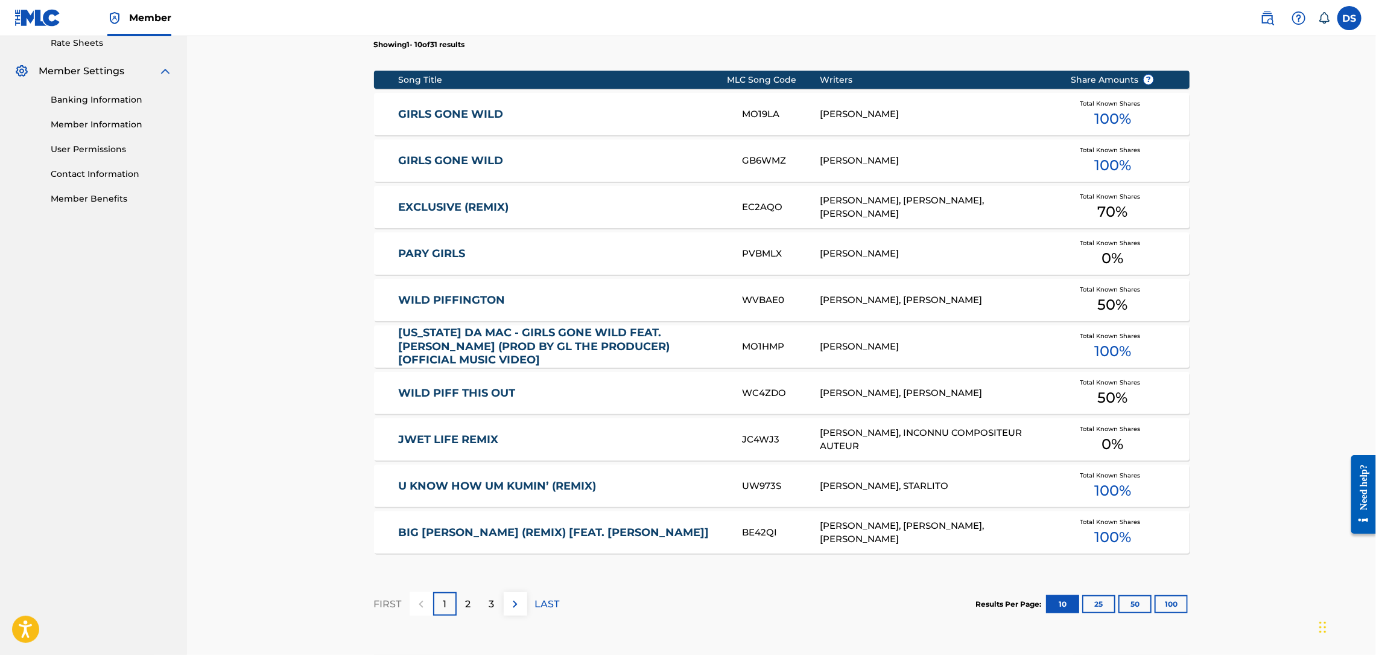
click at [843, 113] on div "[PERSON_NAME]" at bounding box center [936, 114] width 232 height 14
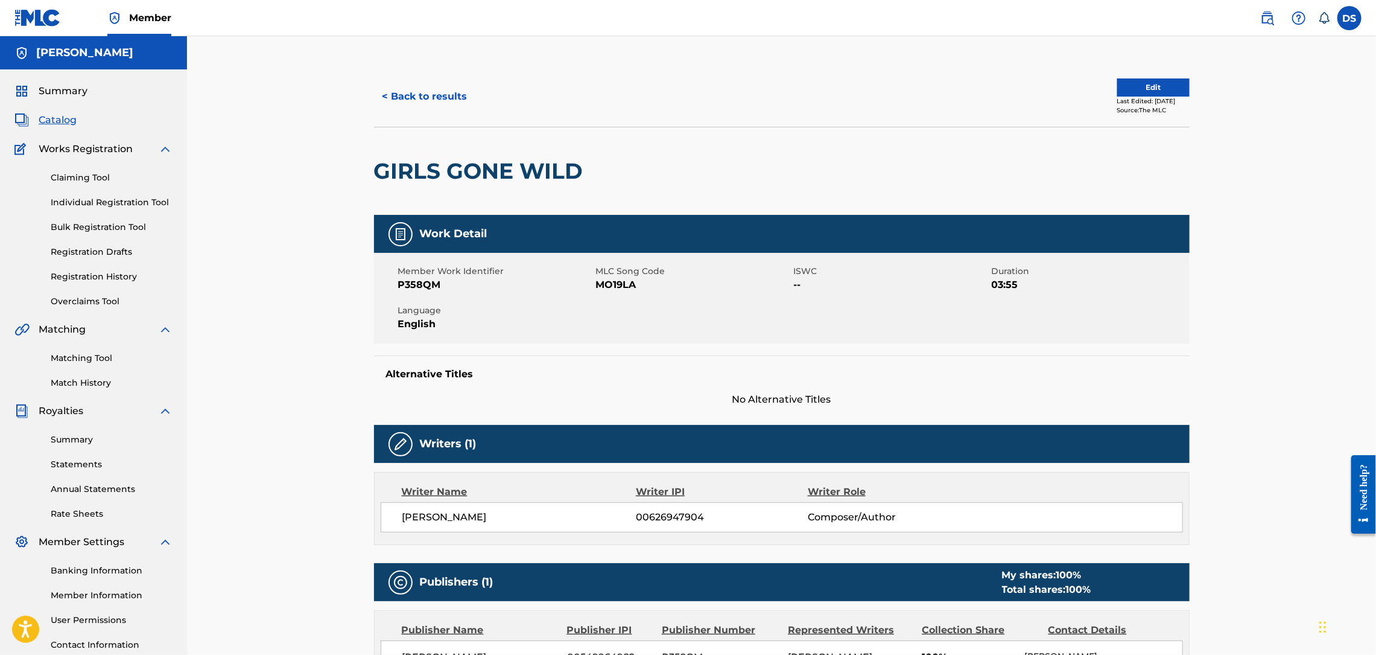
click at [1256, 265] on div "< Back to results Edit Last Edited: [DATE] Source: The MLC GIRLS GONE WILD Work…" at bounding box center [781, 463] width 1189 height 855
click at [1129, 86] on button "Edit" at bounding box center [1153, 87] width 72 height 18
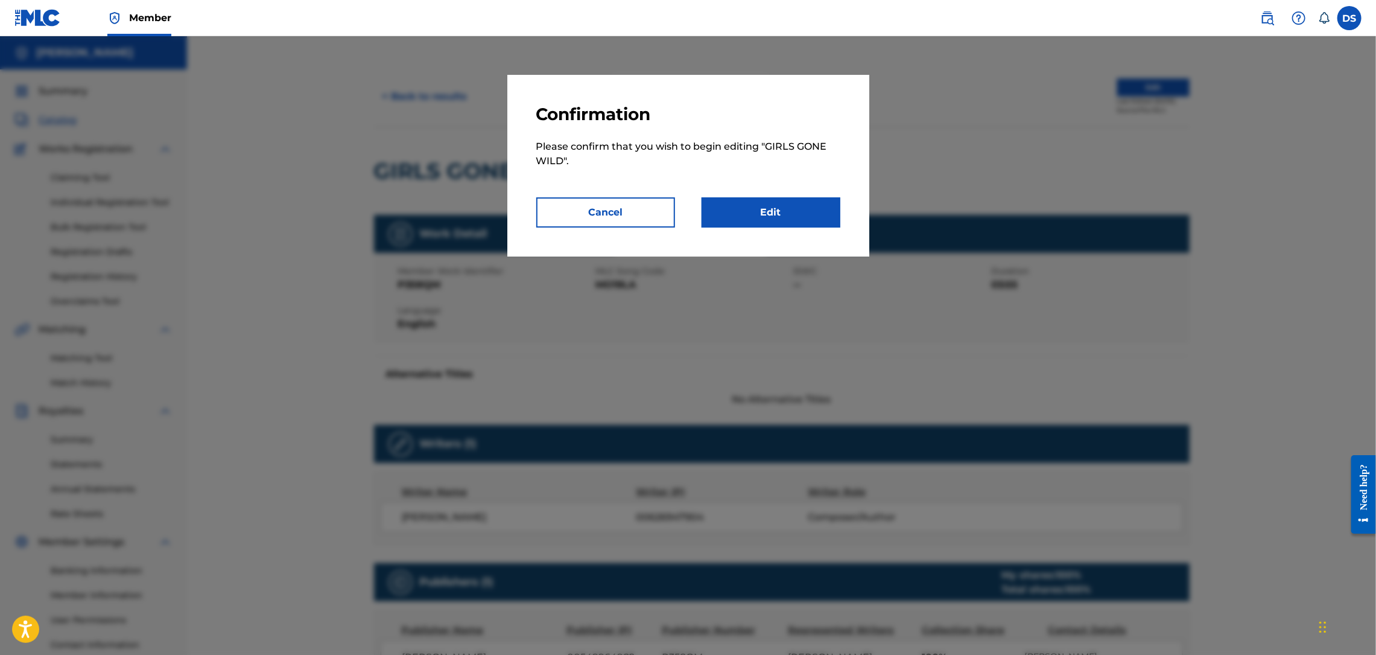
click at [792, 205] on link "Edit" at bounding box center [771, 212] width 139 height 30
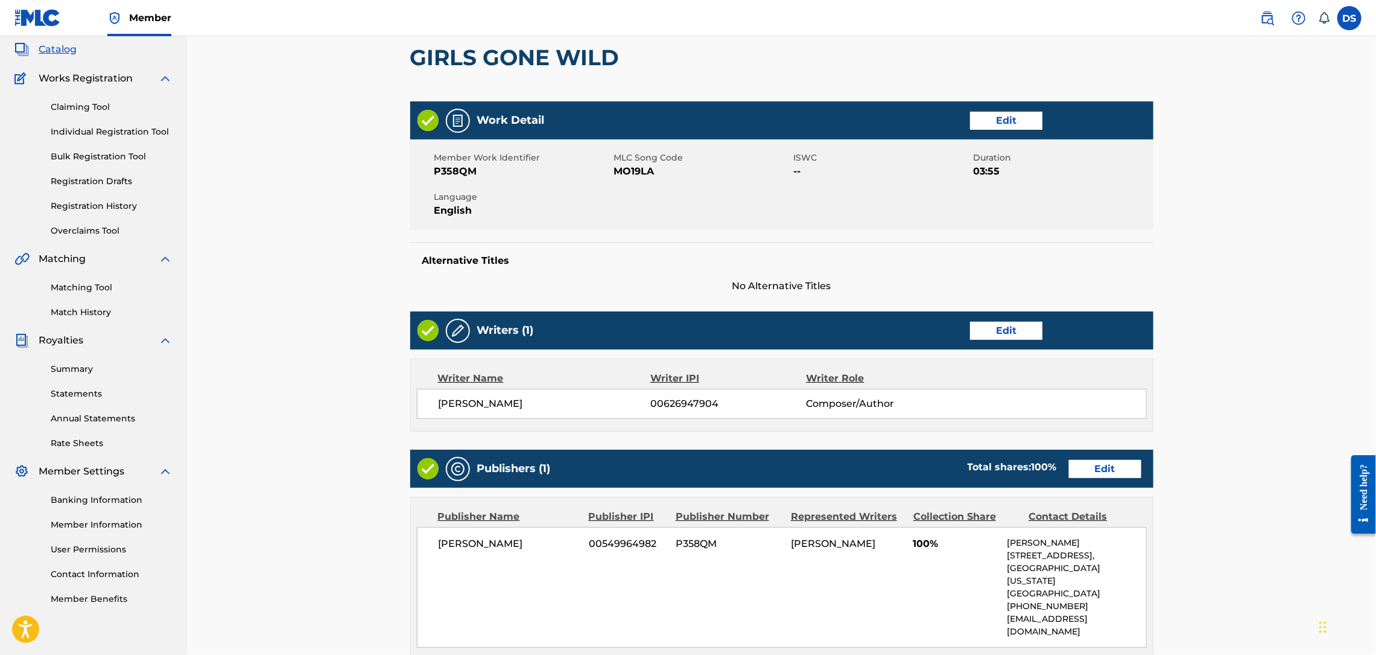
scroll to position [72, 0]
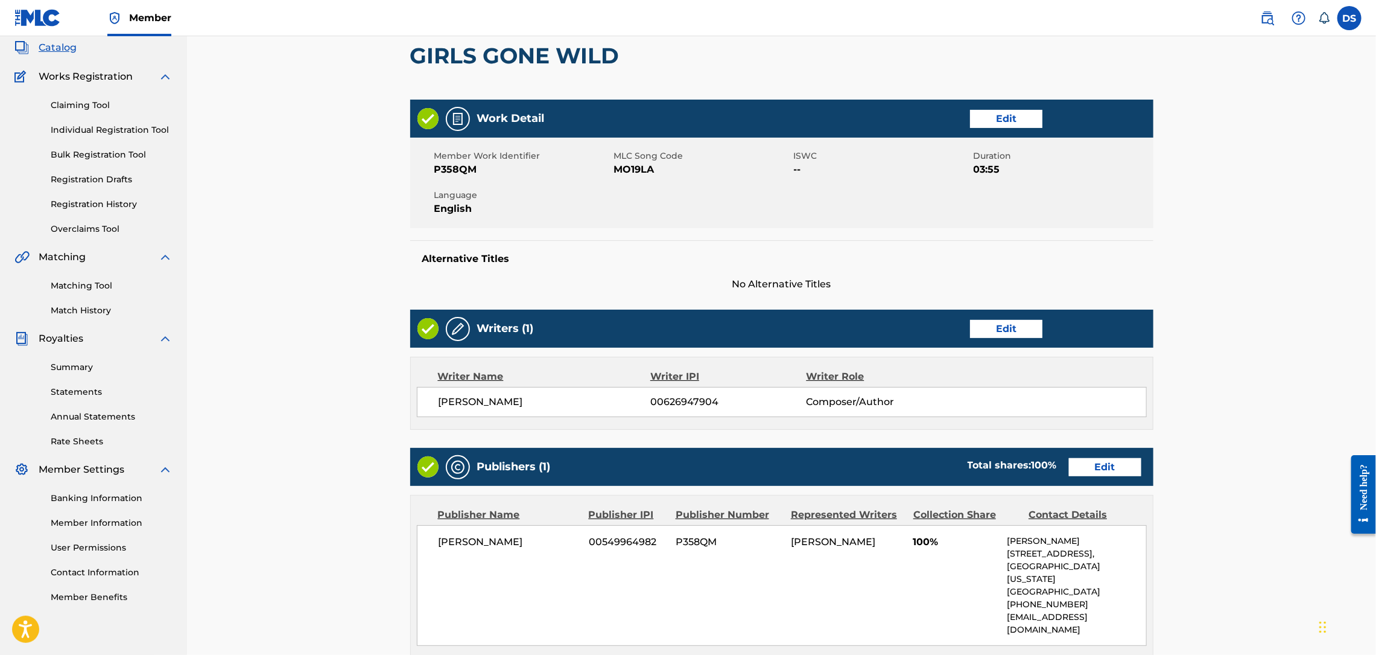
click at [59, 1] on link at bounding box center [37, 18] width 46 height 36
drag, startPoint x: 59, startPoint y: 1, endPoint x: 46, endPoint y: 0, distance: 12.7
click at [59, 1] on link at bounding box center [37, 18] width 46 height 36
click at [56, 1] on link at bounding box center [37, 18] width 46 height 36
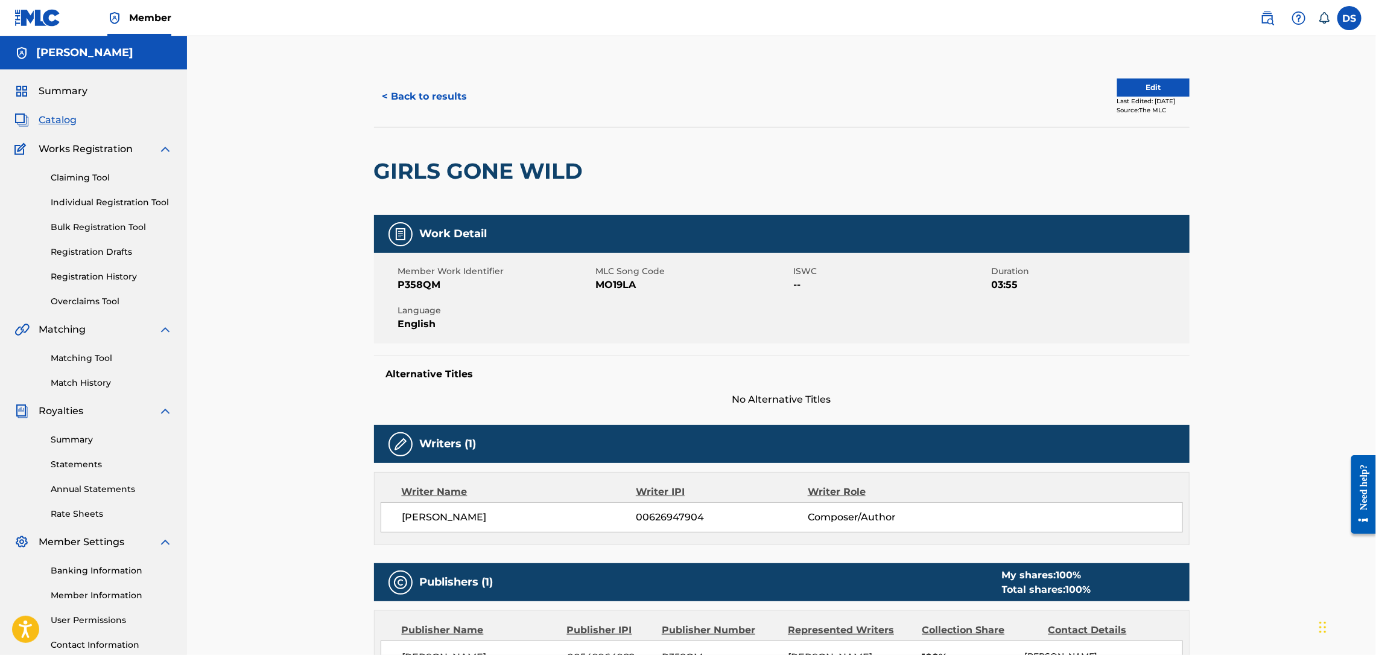
scroll to position [93, 0]
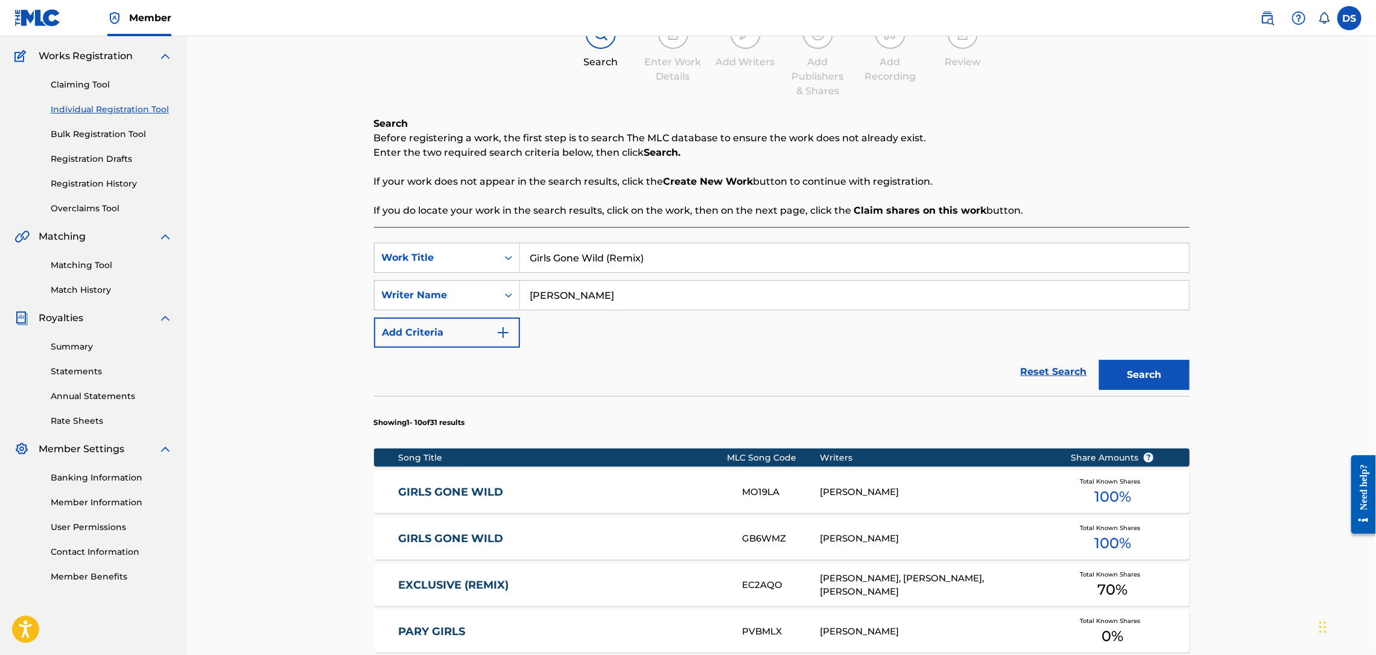
click at [755, 485] on div "MO19LA" at bounding box center [781, 492] width 77 height 14
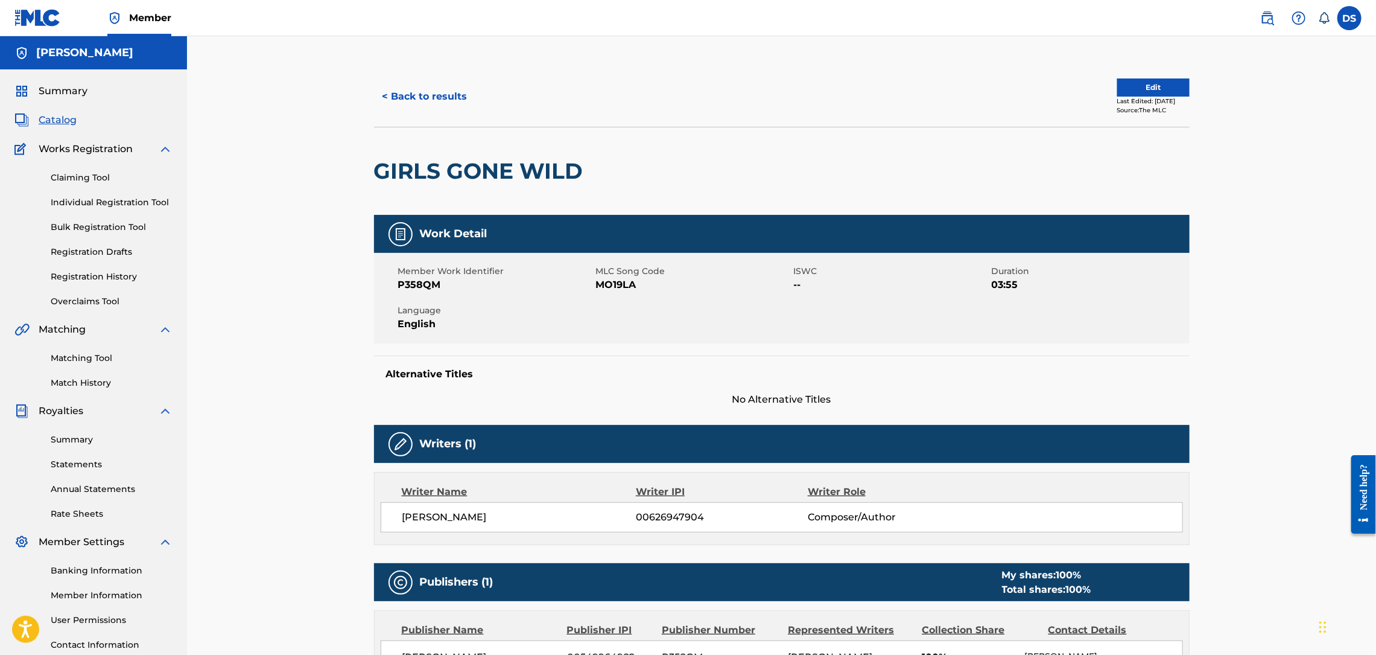
click at [1057, 365] on div "Alternative Titles No Alternative Titles" at bounding box center [782, 380] width 816 height 51
click at [1237, 288] on div "< Back to results Edit Last Edited: [DATE] Source: The MLC GIRLS GONE WILD Work…" at bounding box center [781, 463] width 1189 height 855
click at [405, 94] on button "< Back to results" at bounding box center [425, 96] width 102 height 30
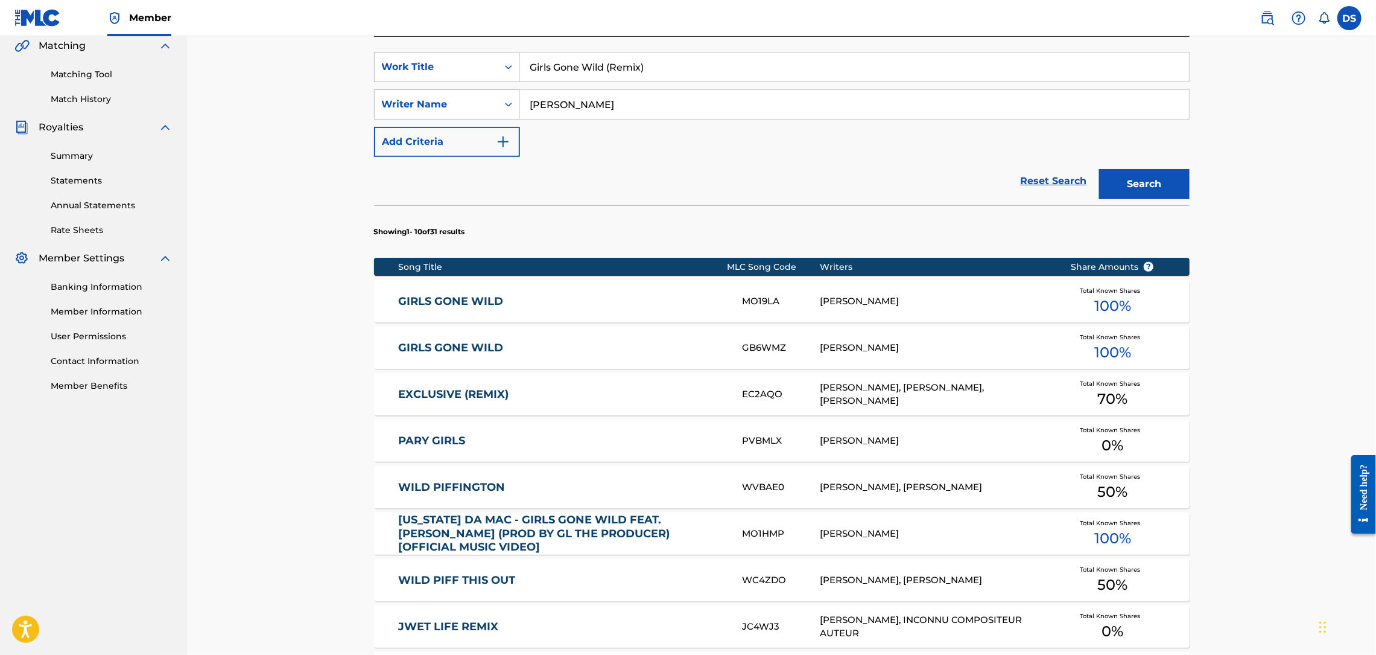
scroll to position [491, 0]
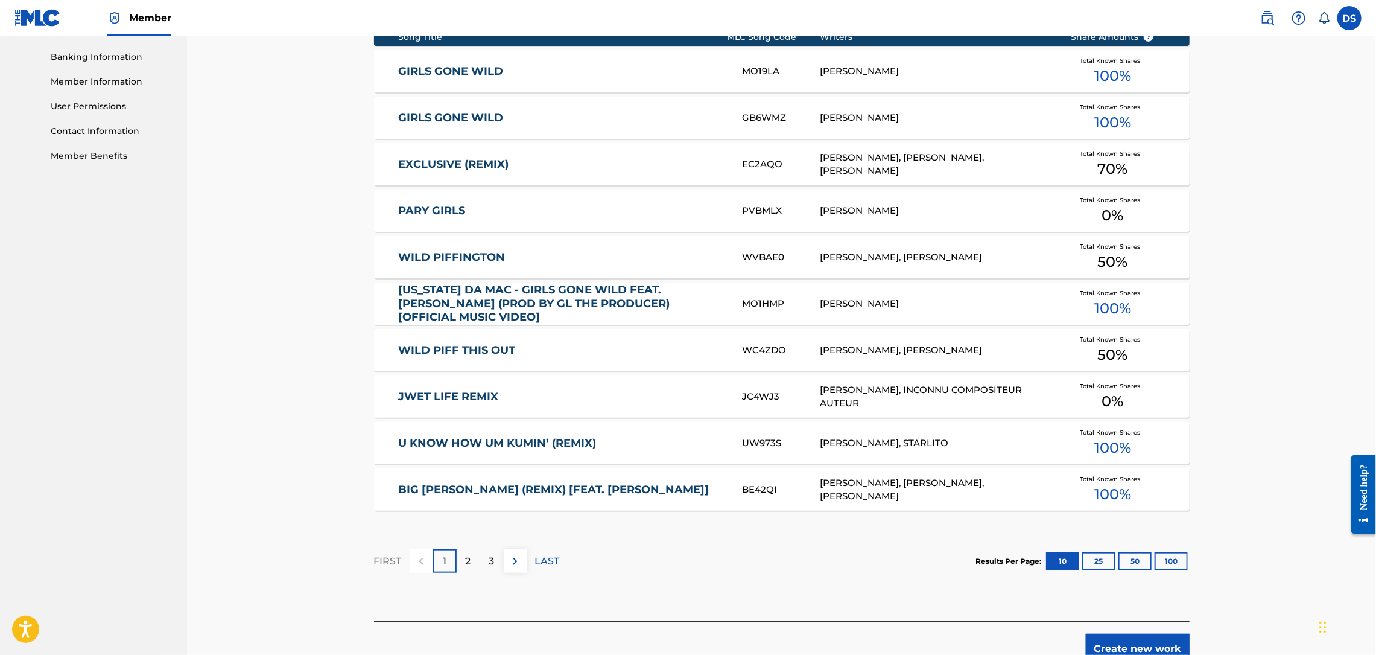
click at [1209, 500] on div "Register Work Search Enter Work Details Add Writers Add Publishers & Shares Add…" at bounding box center [781, 93] width 1189 height 1141
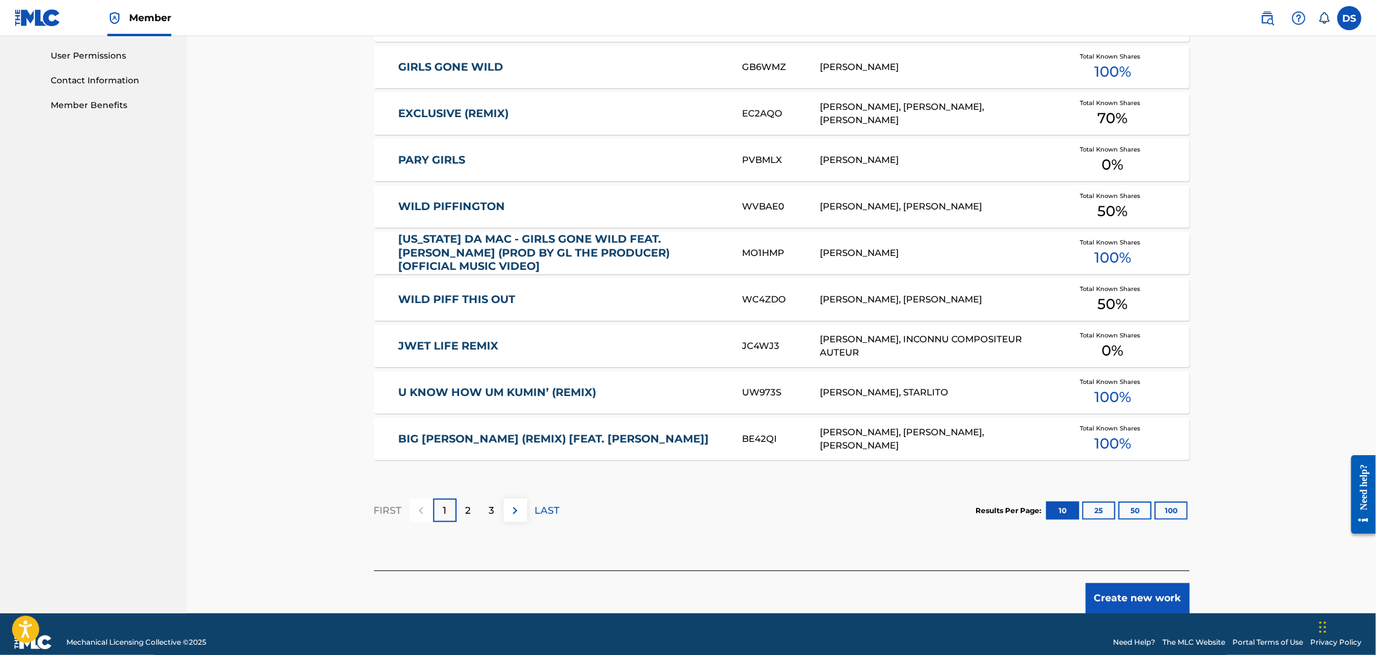
scroll to position [580, 0]
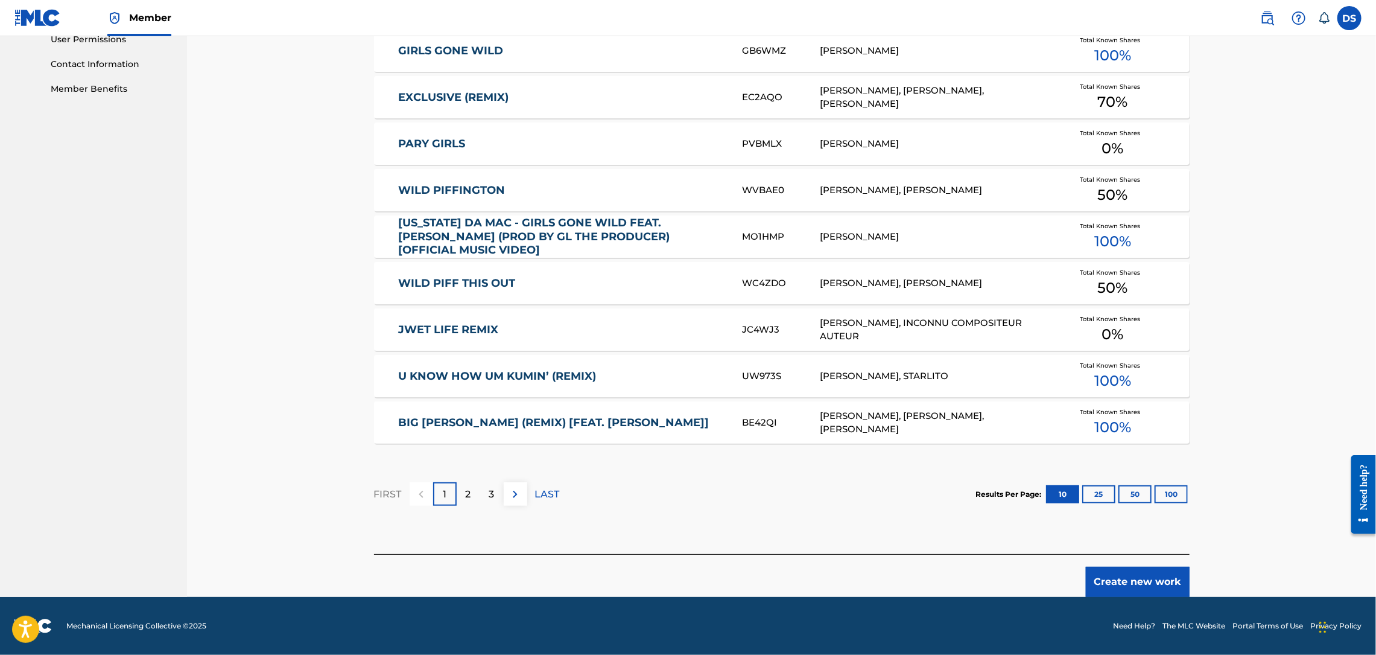
click at [1208, 501] on div "Register Work Search Enter Work Details Add Writers Add Publishers & Shares Add…" at bounding box center [781, 26] width 1189 height 1141
click at [1139, 575] on button "Create new work" at bounding box center [1138, 582] width 104 height 30
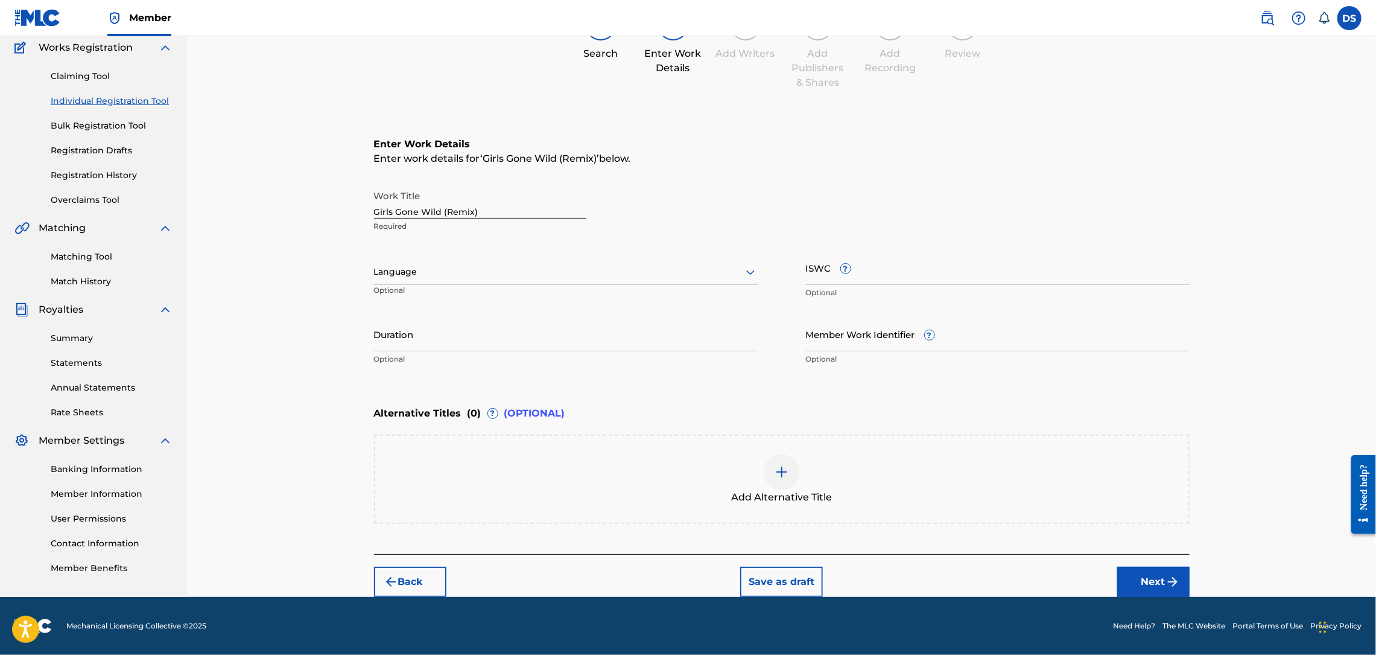
scroll to position [100, 0]
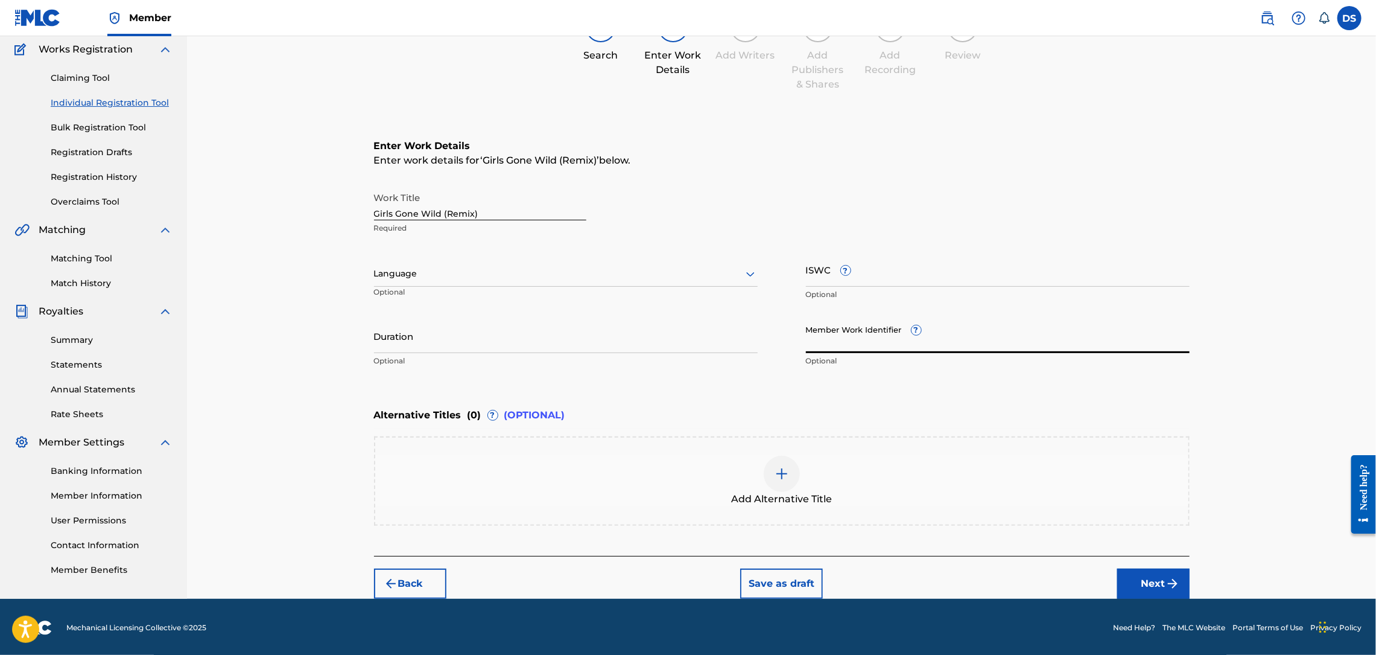
click at [827, 347] on input "Member Work Identifier ?" at bounding box center [998, 336] width 384 height 34
type input "P358QM"
click at [534, 355] on p "Optional" at bounding box center [566, 360] width 384 height 11
click at [533, 338] on input "Duration" at bounding box center [566, 336] width 384 height 34
type input "02:49"
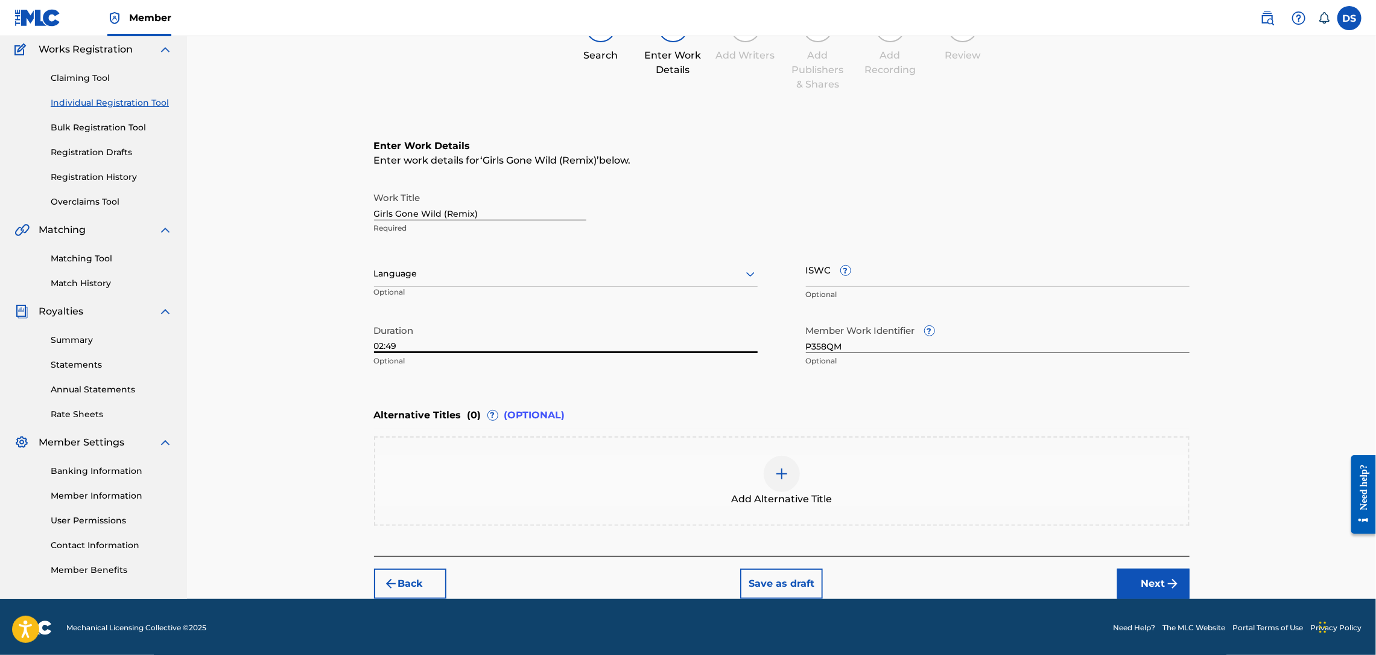
click at [387, 272] on div at bounding box center [566, 273] width 384 height 15
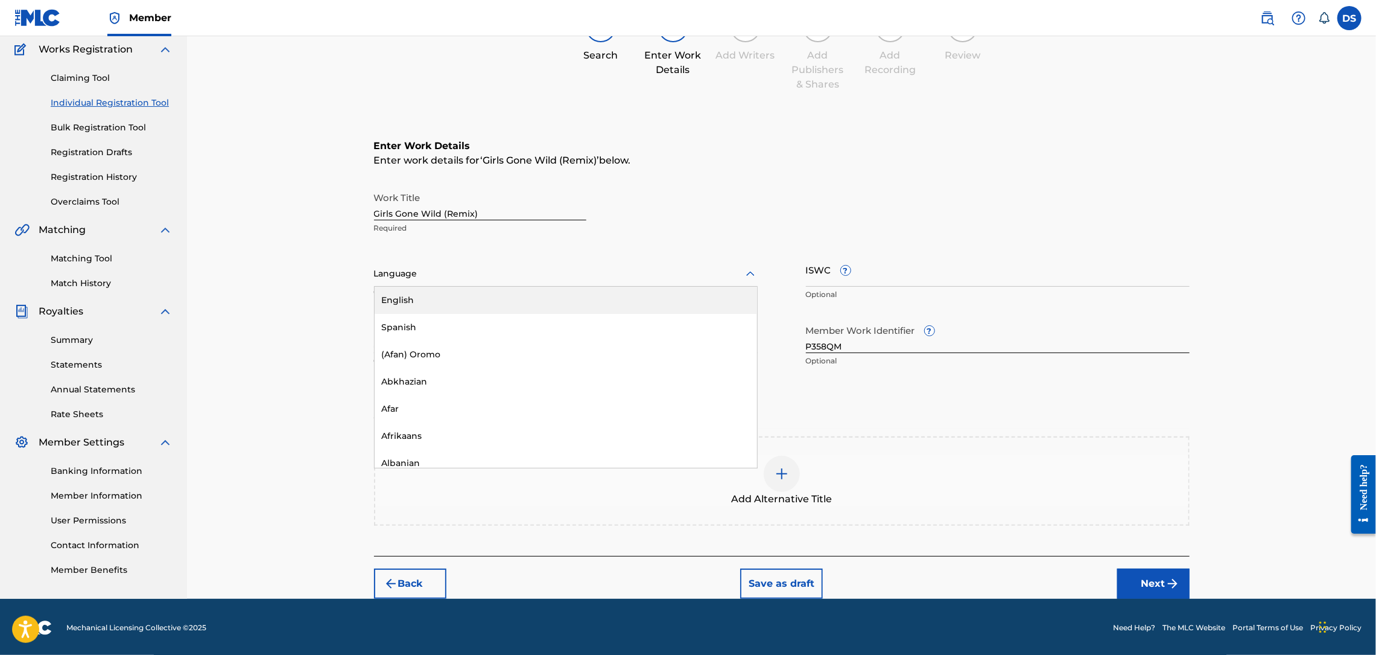
click at [409, 296] on div "English" at bounding box center [566, 300] width 383 height 27
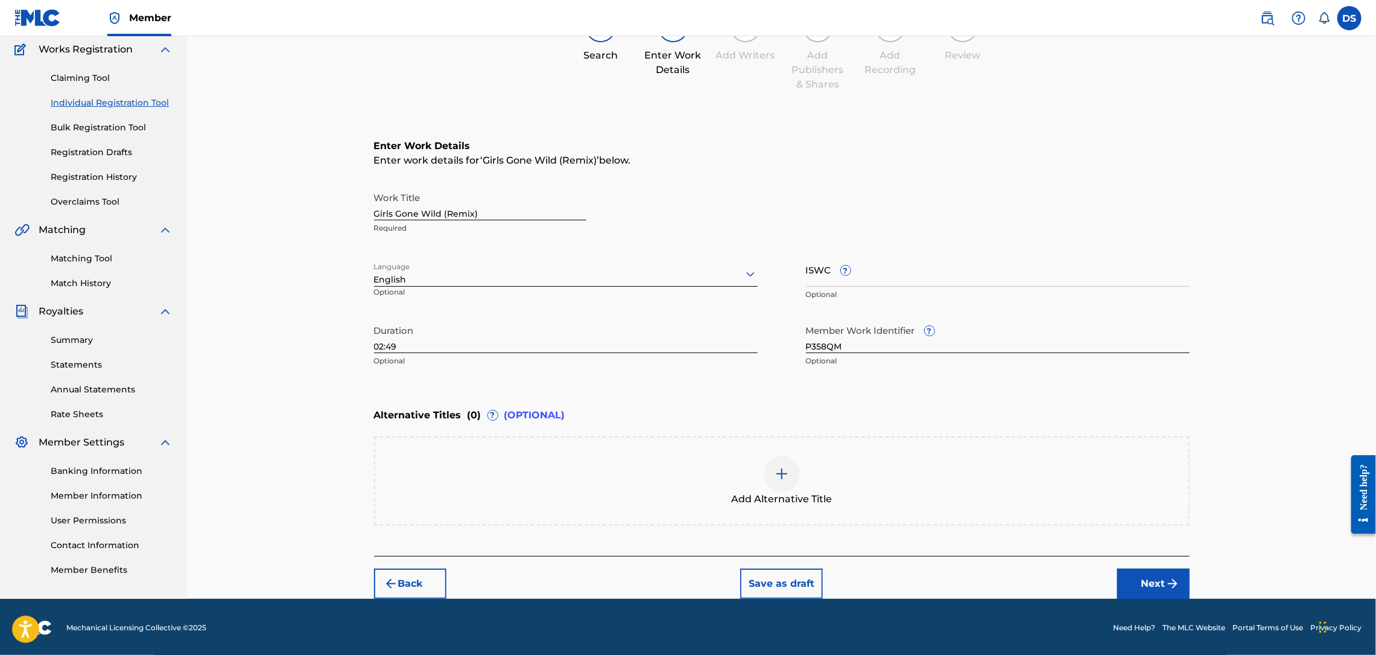
click at [1140, 570] on button "Next" at bounding box center [1153, 583] width 72 height 30
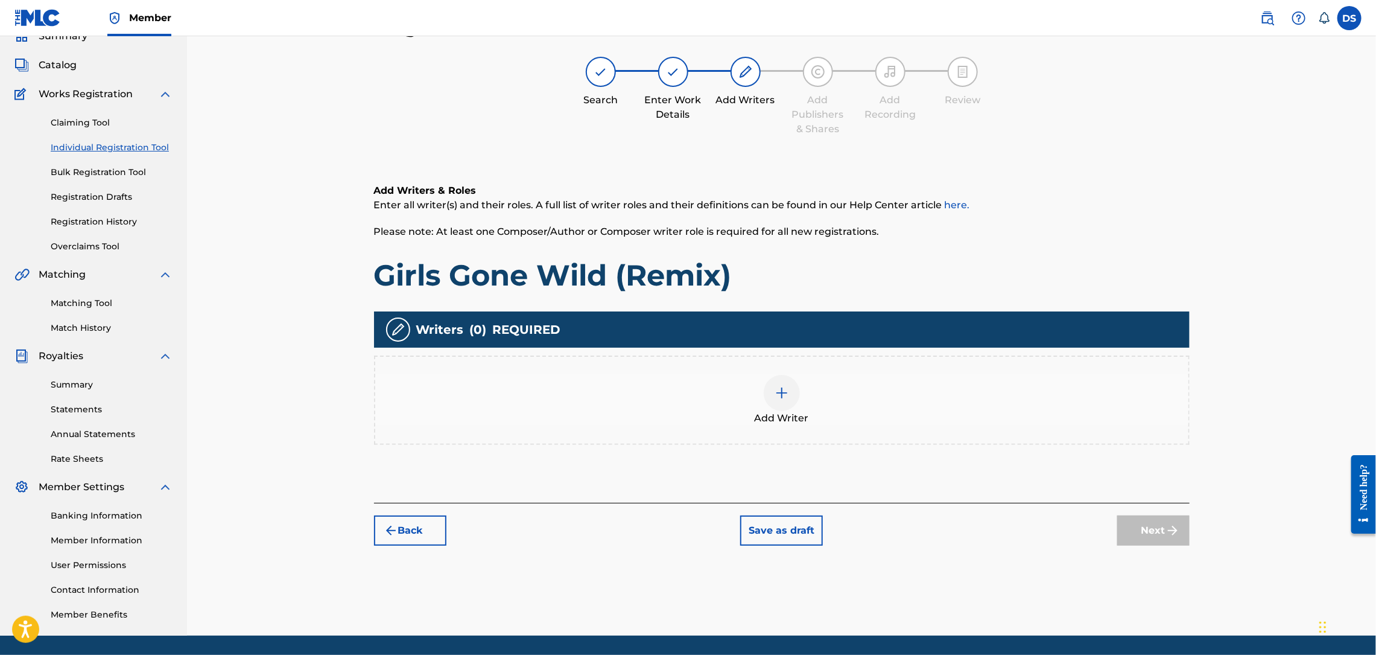
scroll to position [54, 0]
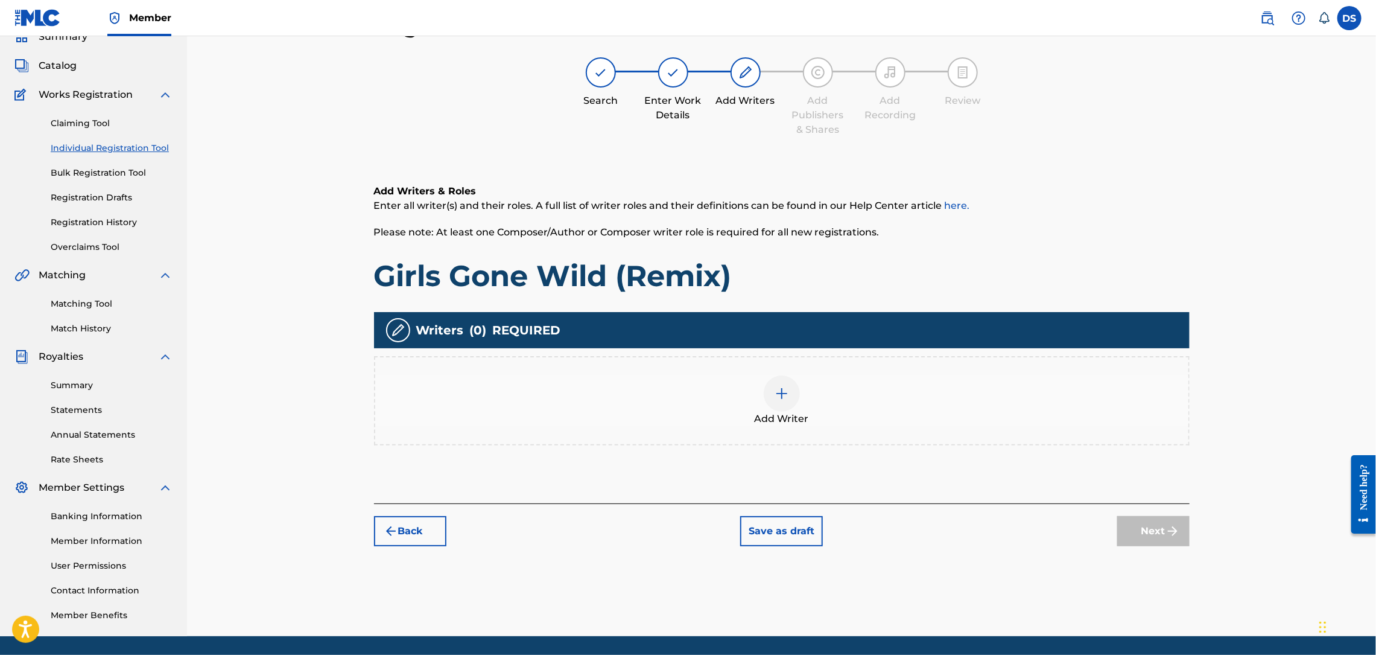
click at [781, 397] on img at bounding box center [782, 393] width 14 height 14
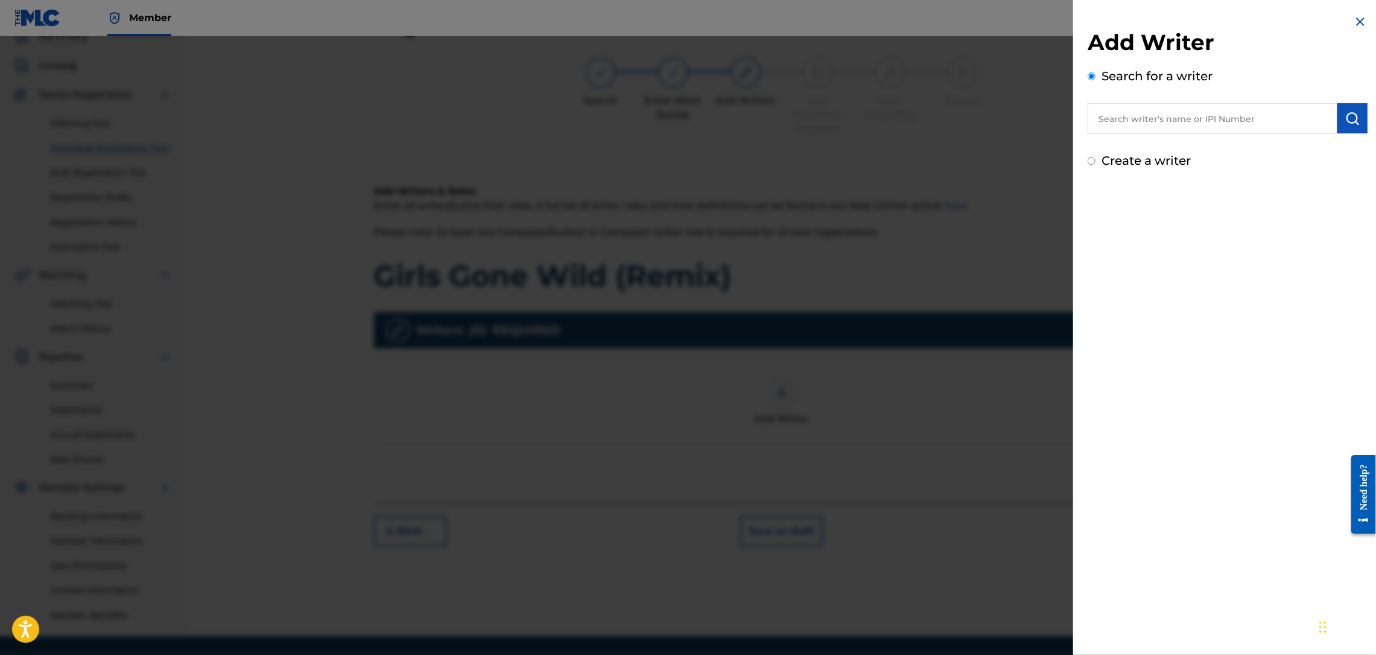
click at [1129, 121] on input "text" at bounding box center [1213, 118] width 250 height 30
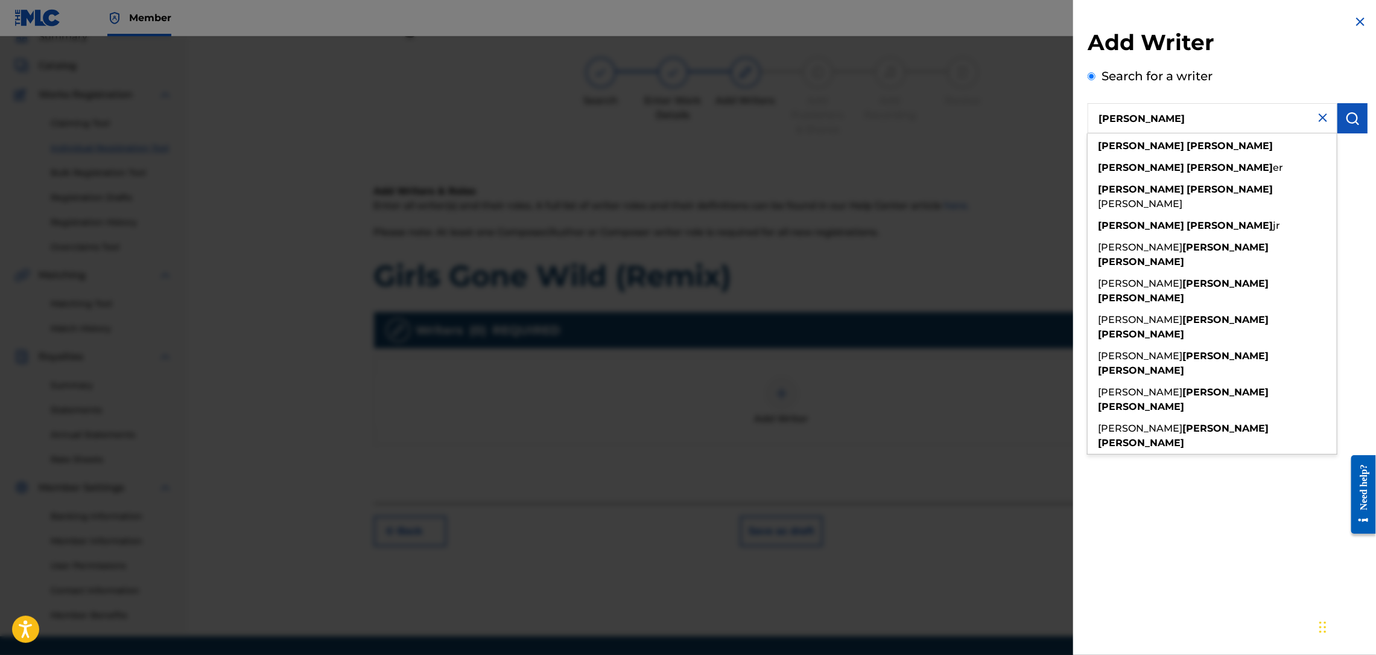
type input "[PERSON_NAME]"
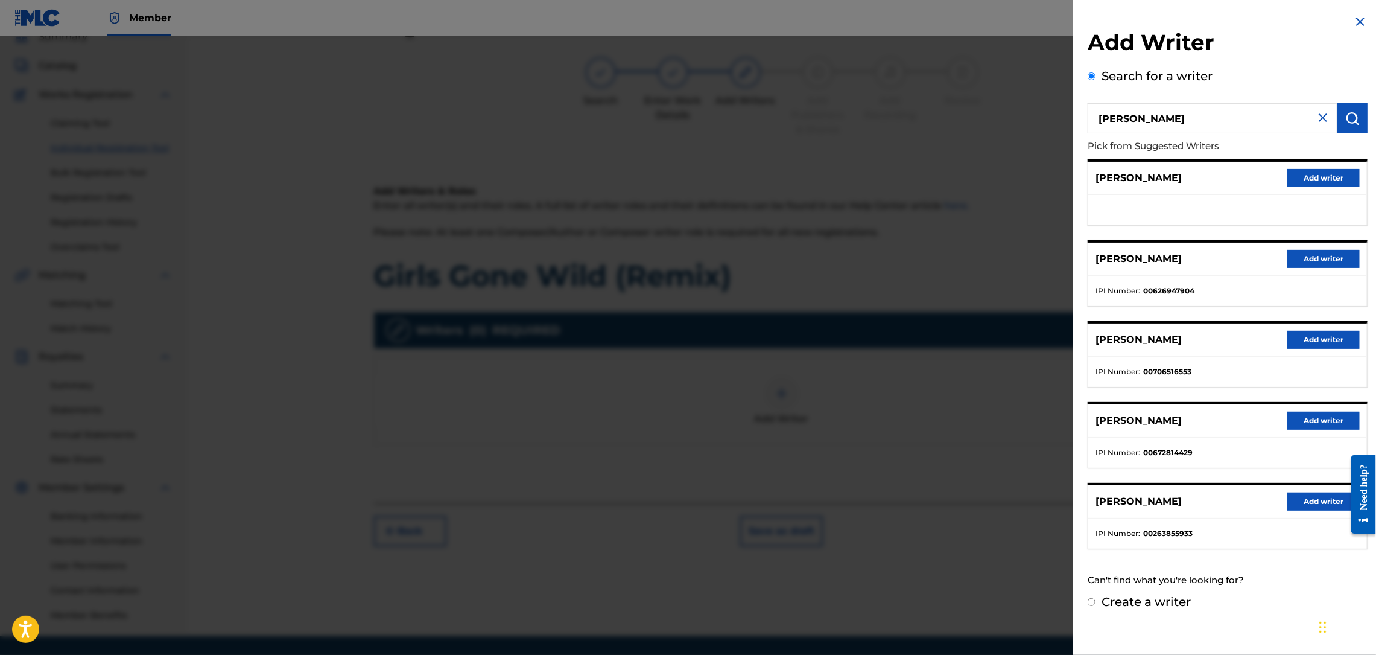
click at [1314, 254] on button "Add writer" at bounding box center [1324, 259] width 72 height 18
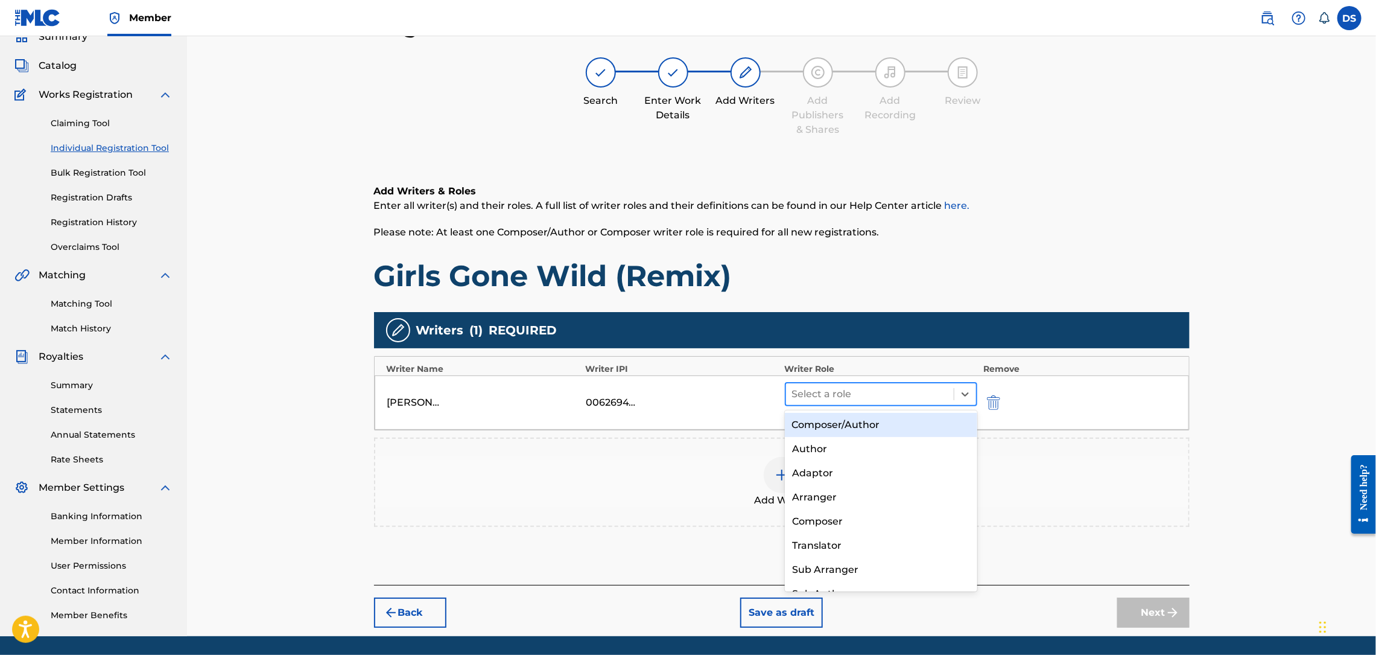
click at [846, 395] on div at bounding box center [870, 394] width 156 height 17
click at [839, 419] on div "Composer/Author" at bounding box center [881, 425] width 192 height 24
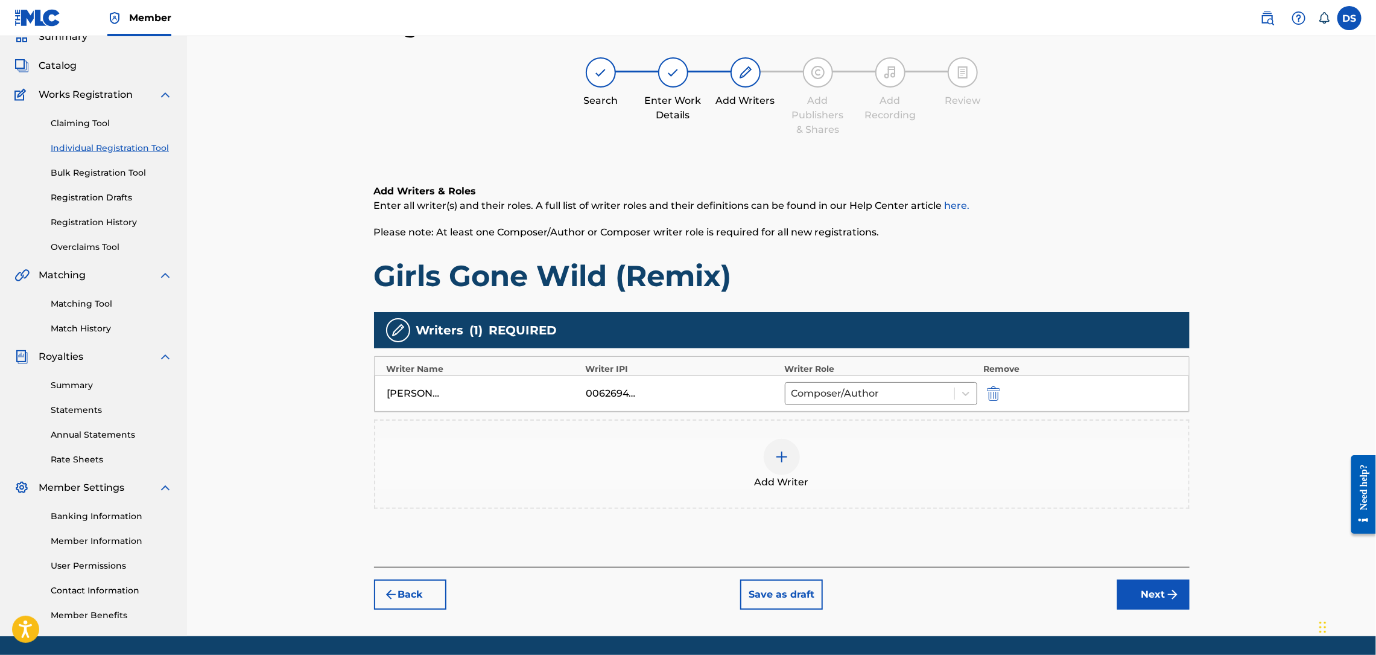
click at [1143, 599] on button "Next" at bounding box center [1153, 594] width 72 height 30
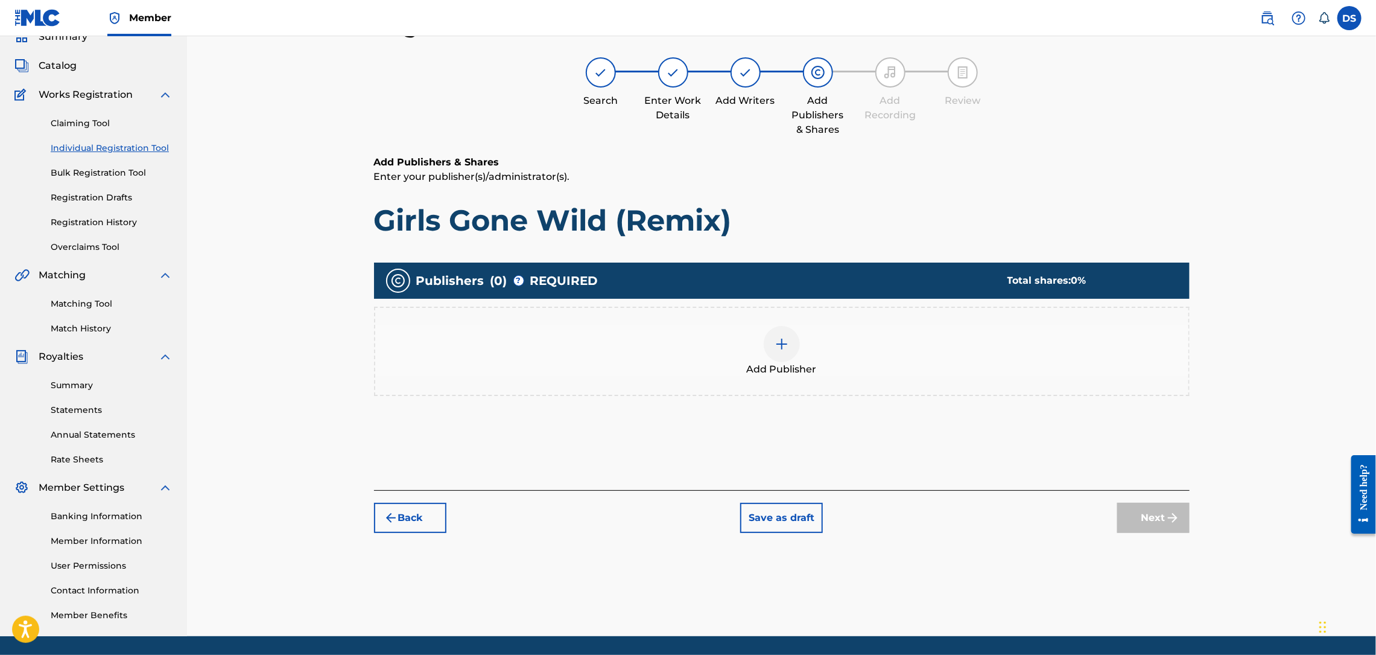
click at [781, 344] on img at bounding box center [782, 344] width 14 height 14
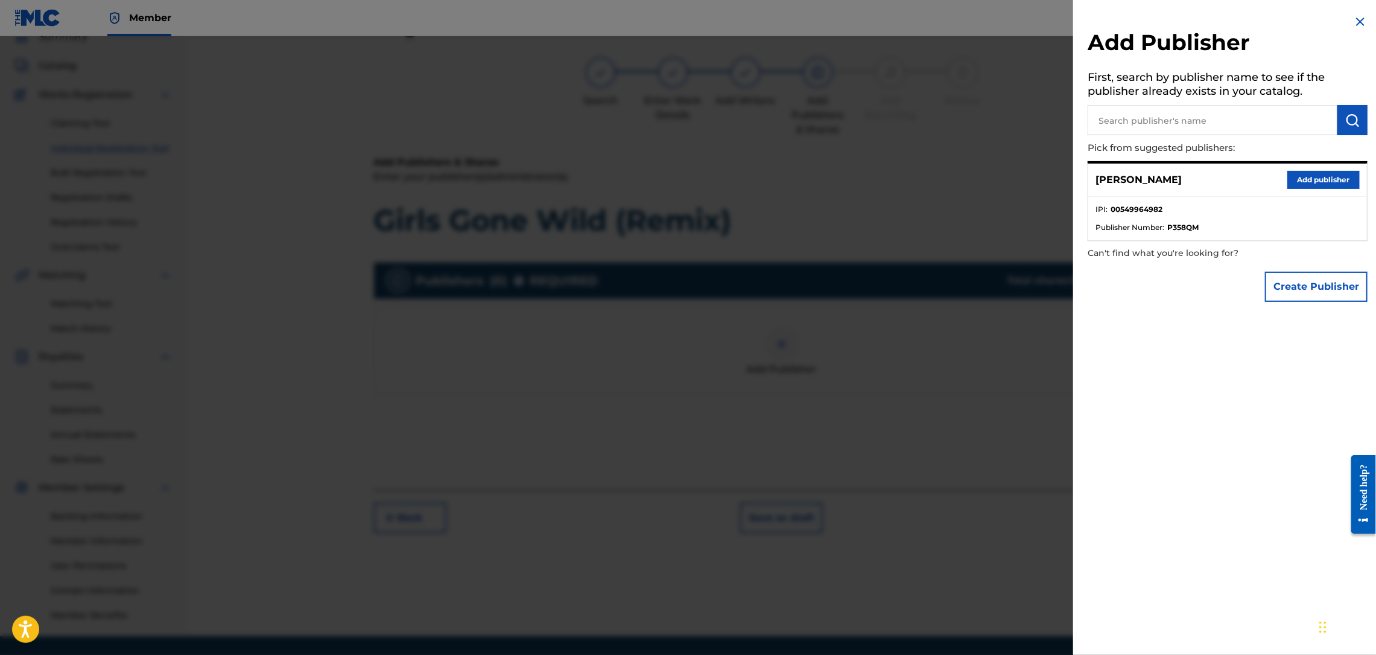
click at [1304, 174] on button "Add publisher" at bounding box center [1324, 180] width 72 height 18
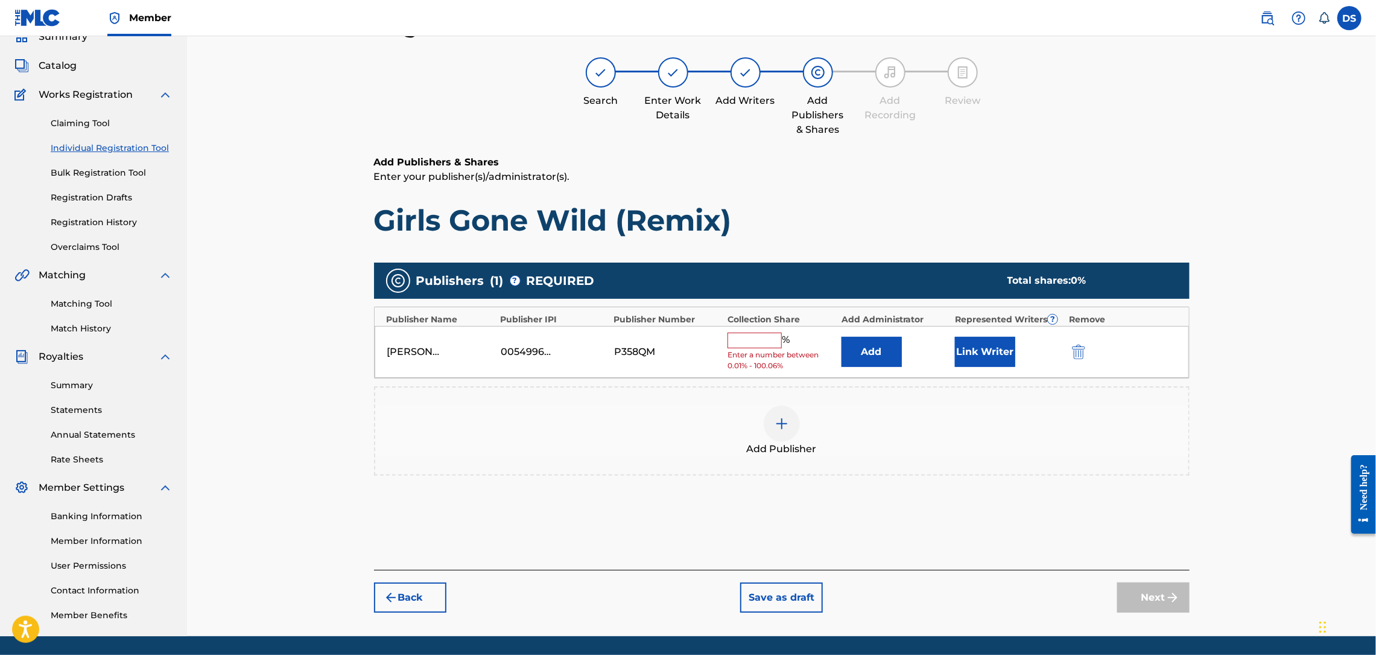
click at [754, 342] on input "text" at bounding box center [755, 340] width 54 height 16
type input "100"
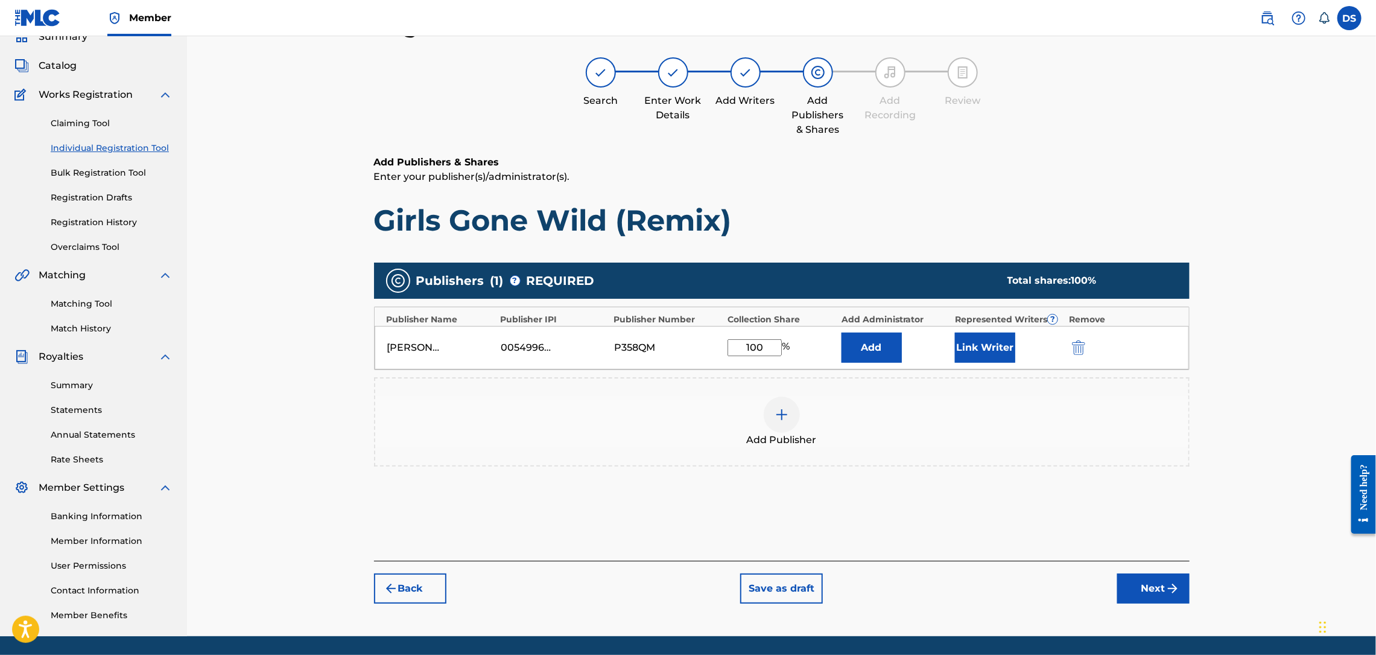
click at [984, 346] on button "Link Writer" at bounding box center [985, 347] width 60 height 30
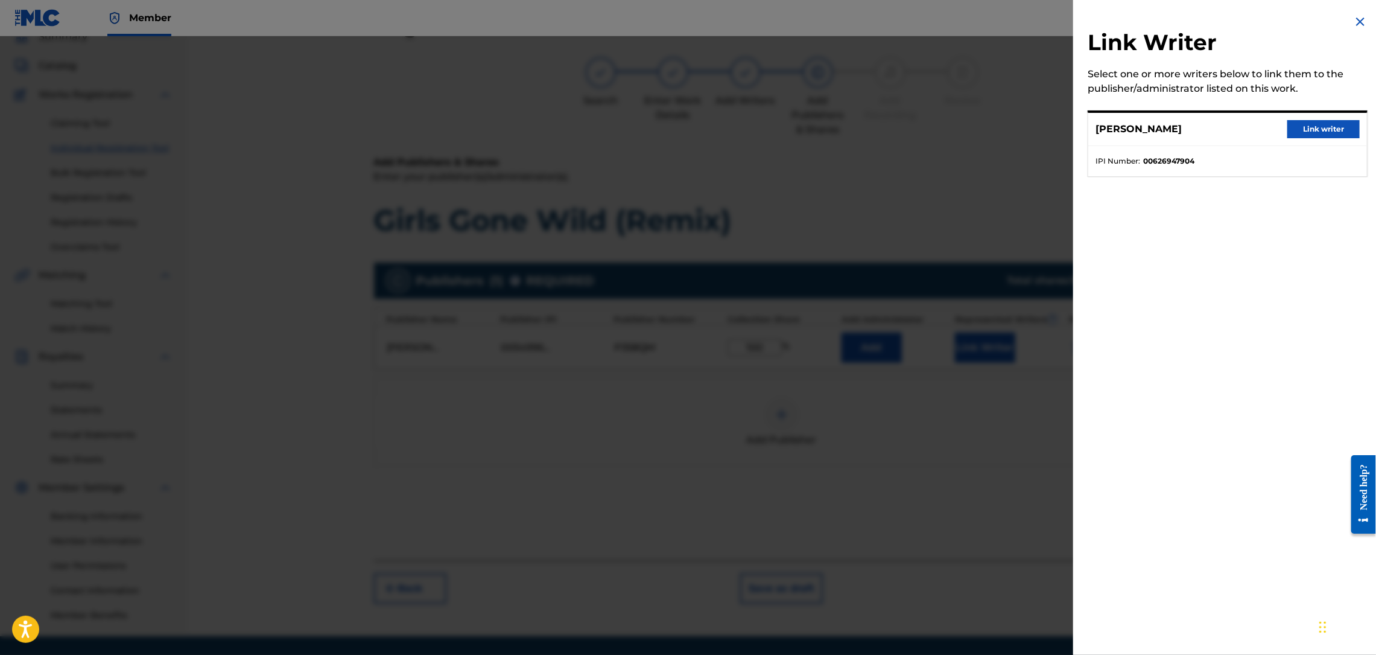
click at [1328, 124] on button "Link writer" at bounding box center [1324, 129] width 72 height 18
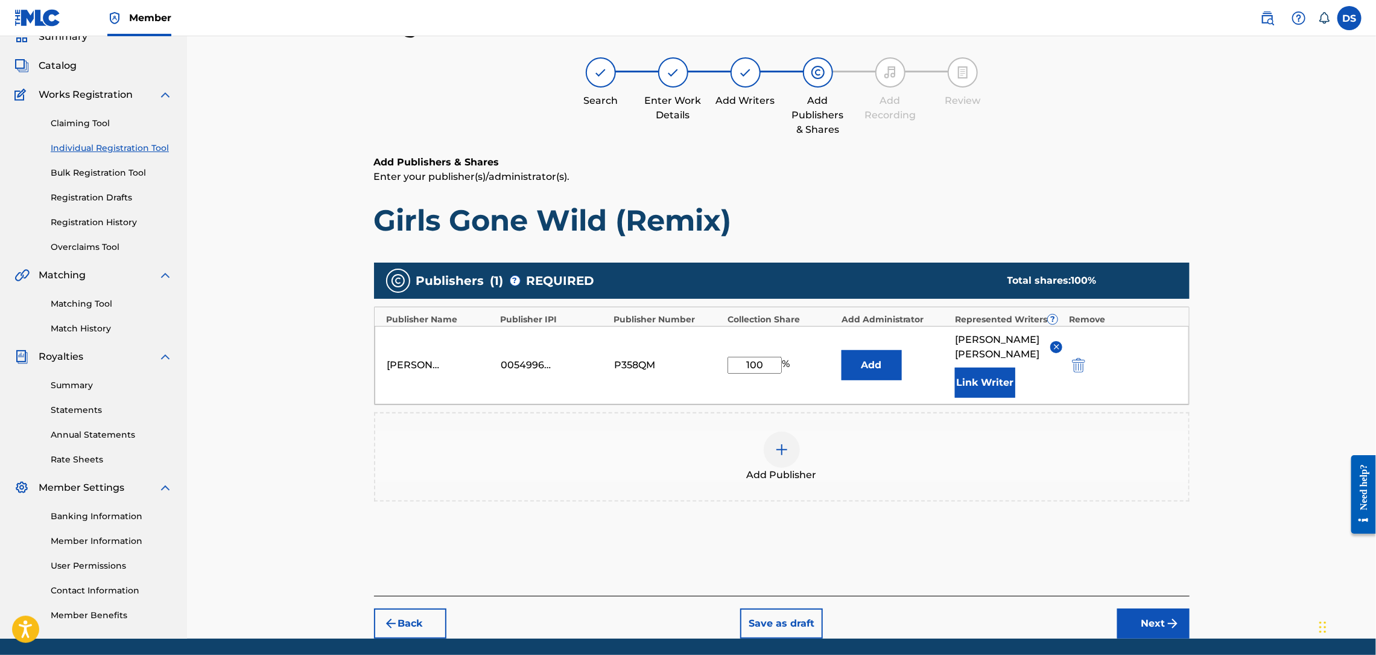
click at [1145, 612] on button "Next" at bounding box center [1153, 623] width 72 height 30
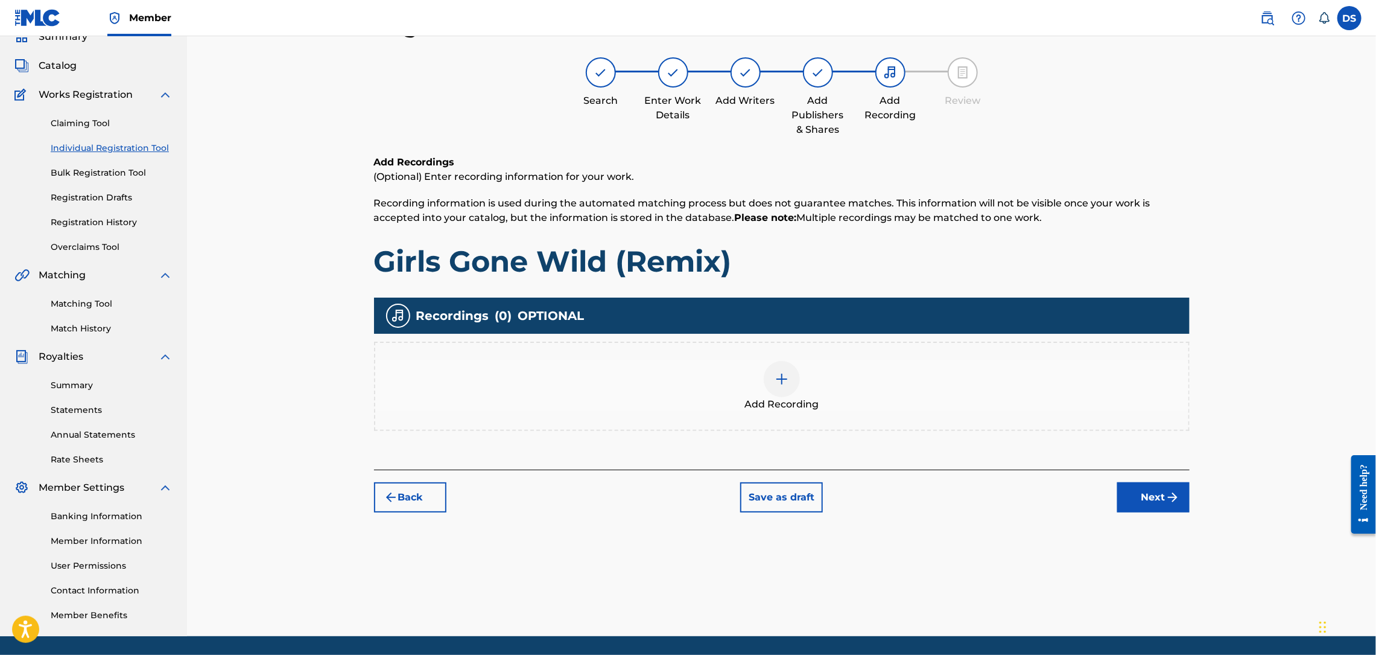
click at [784, 374] on img at bounding box center [782, 379] width 14 height 14
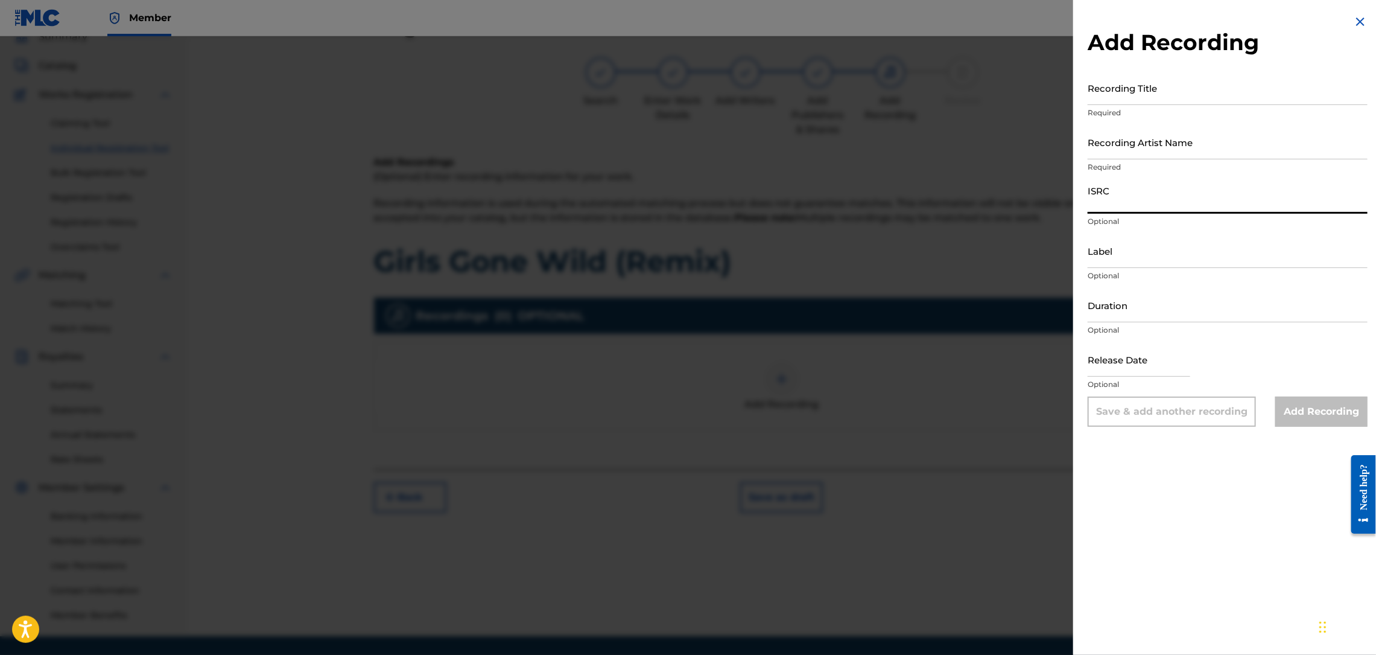
click at [1111, 200] on input "ISRC" at bounding box center [1228, 196] width 280 height 34
paste input "Girls Gone Wild (Remix)"
type input "Girls Gone Wild (Remix)"
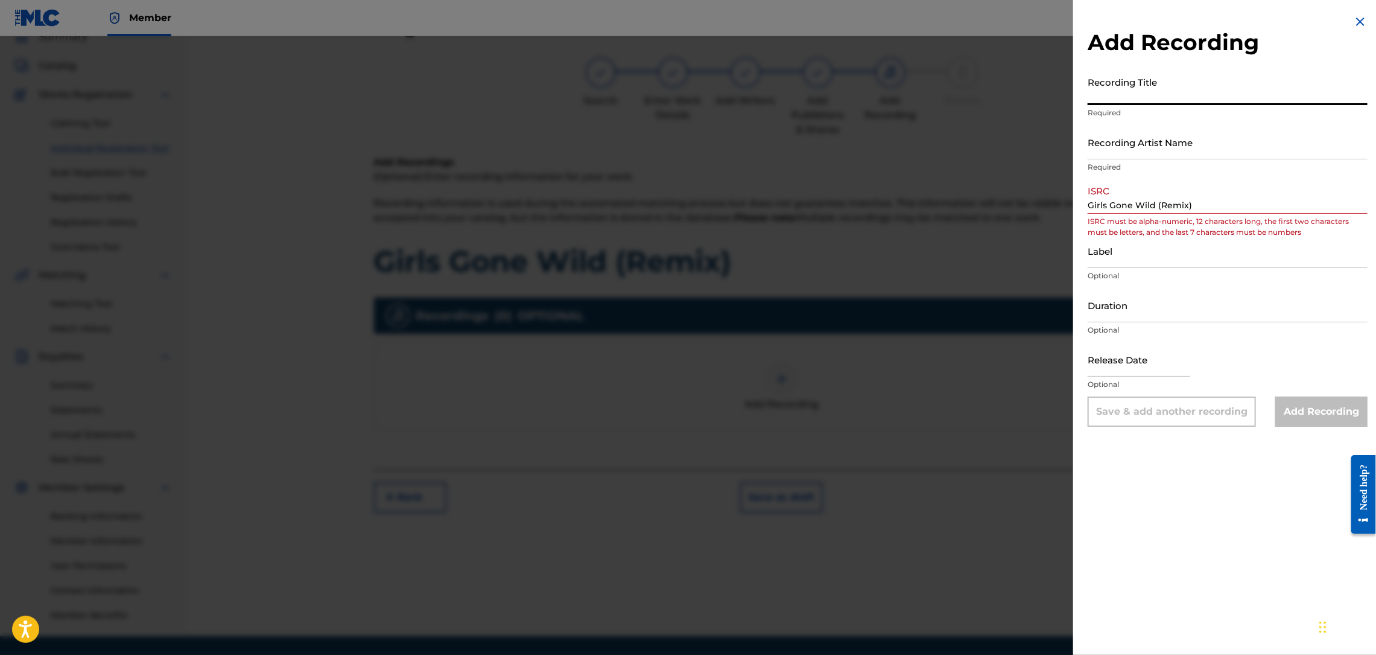
click at [1107, 87] on input "Recording Title" at bounding box center [1228, 88] width 280 height 34
paste input "Girls Gone Wild (Remix)"
type input "Girls Gone Wild (Remix)"
drag, startPoint x: 1199, startPoint y: 203, endPoint x: 1053, endPoint y: 208, distance: 146.1
click at [1053, 208] on div "Add Recording Recording Title Girls Gone Wild (Remix) Required Recording Artist…" at bounding box center [688, 345] width 1376 height 618
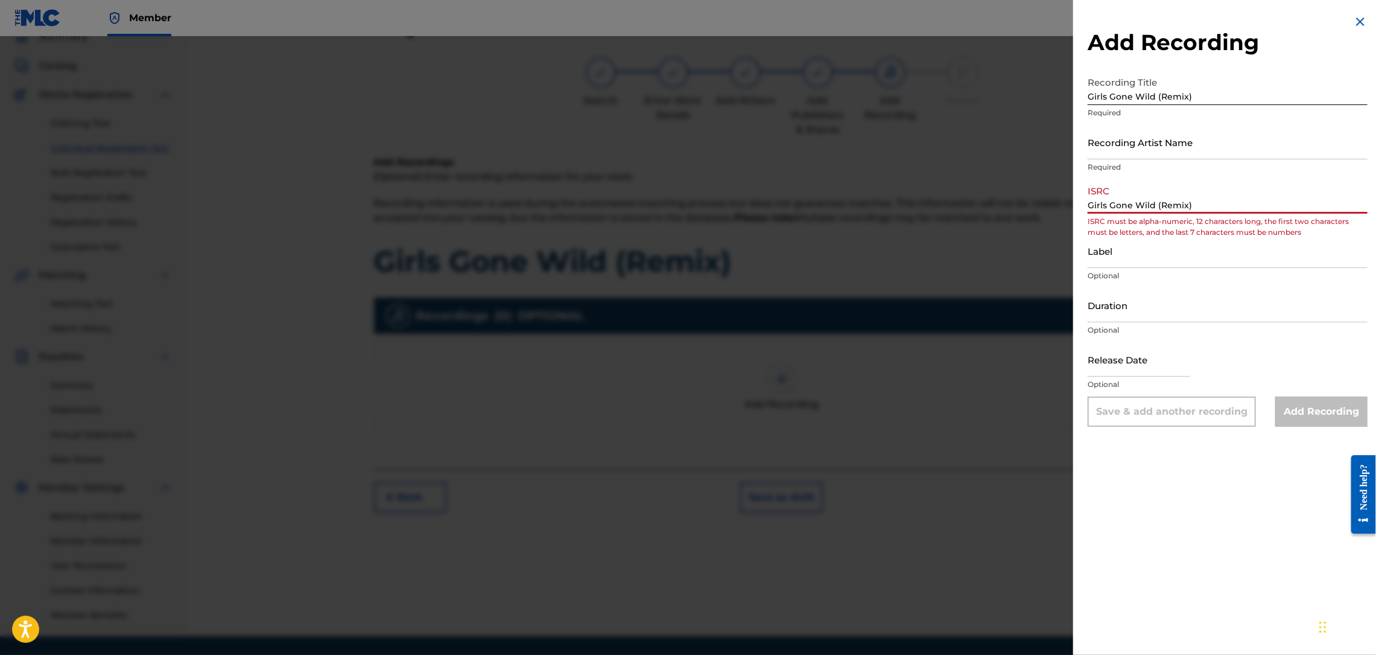
type input "\"
paste input "QZNB82516792"
type input "QZNB82516792"
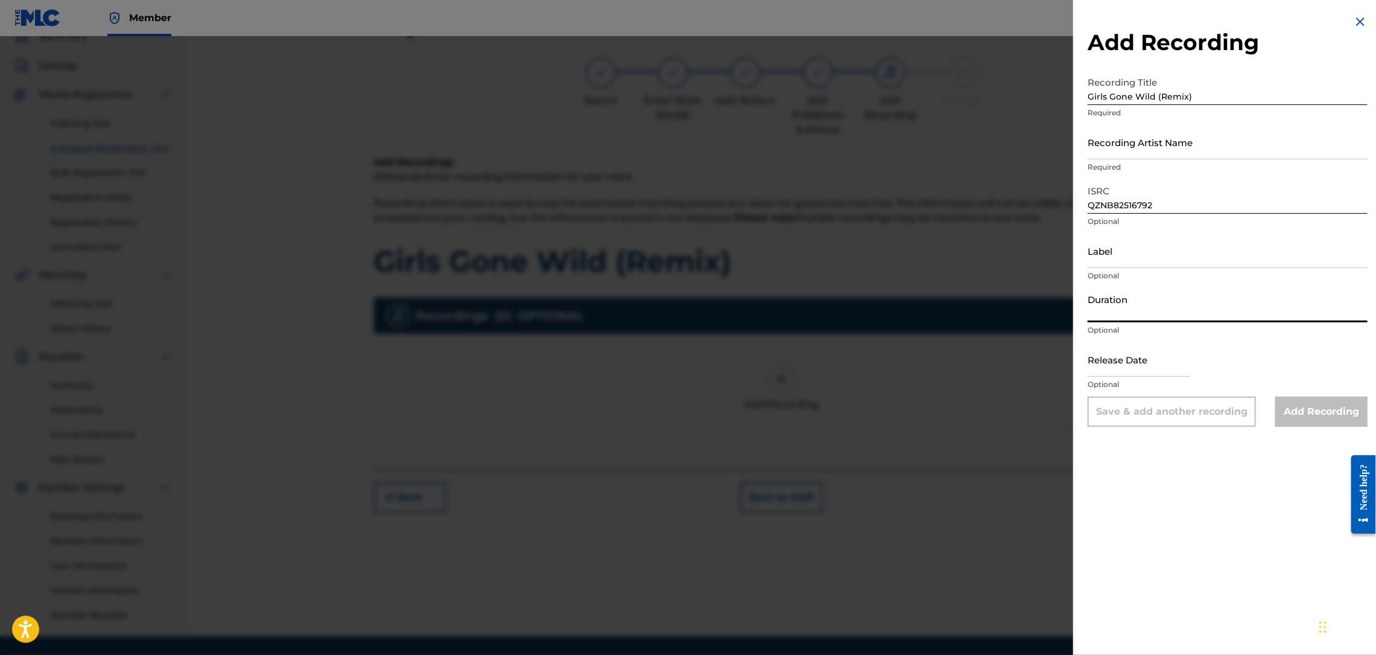
click at [1107, 311] on input "Duration" at bounding box center [1228, 305] width 280 height 34
type input "02:49"
click at [1127, 360] on input "text" at bounding box center [1139, 359] width 103 height 34
select select "8"
select select "2025"
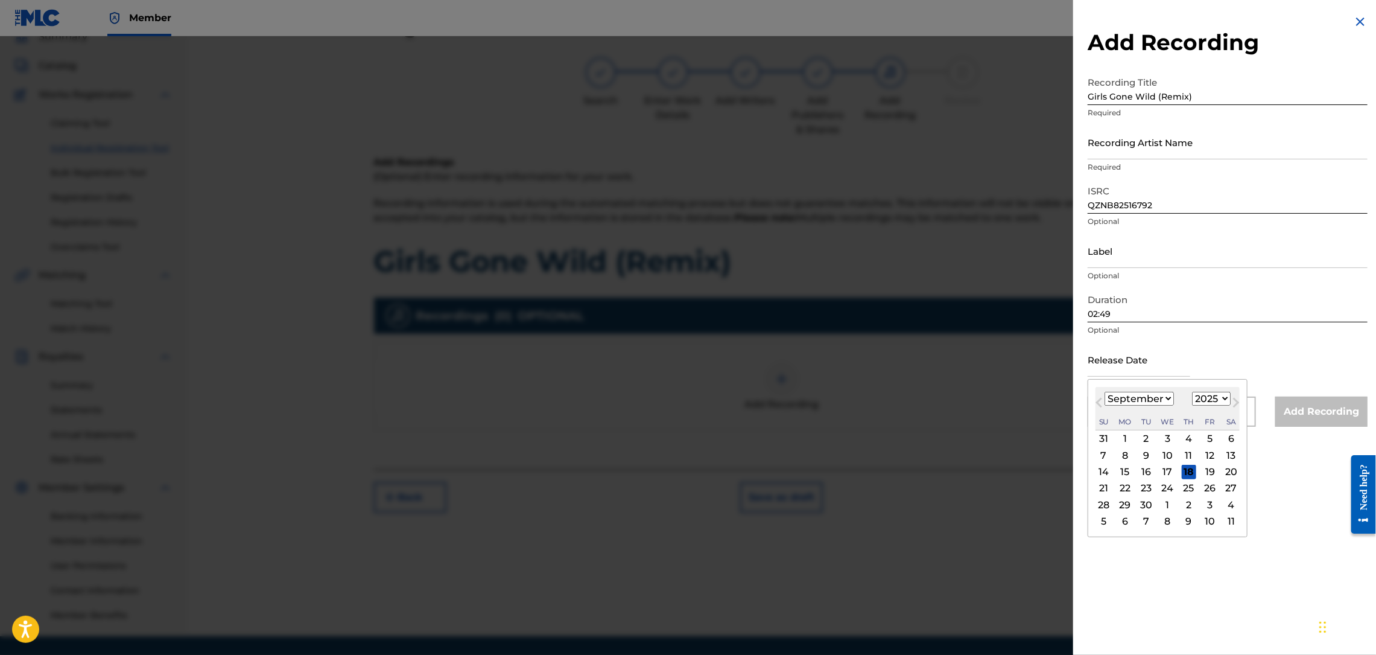
click at [1119, 147] on input "Recording Artist Name" at bounding box center [1228, 142] width 280 height 34
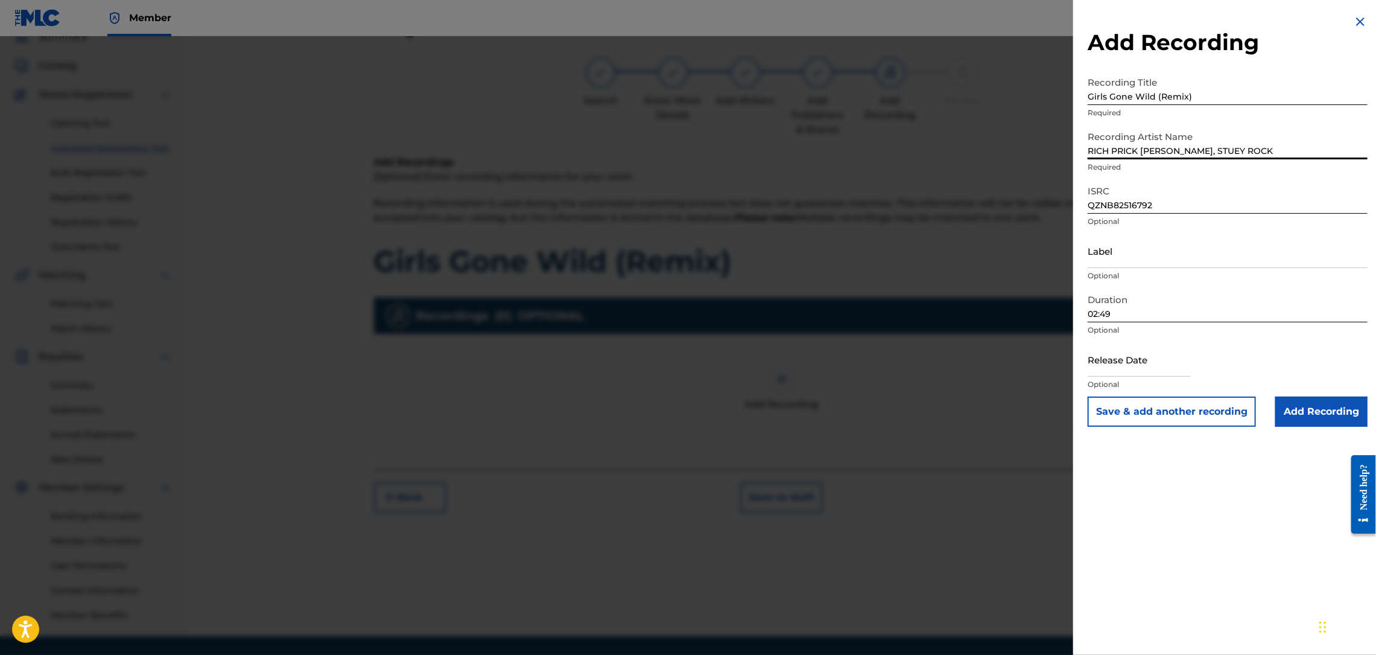
type input "RICH PRICK [PERSON_NAME], STUEY ROCK"
click at [1107, 359] on input "text" at bounding box center [1139, 359] width 103 height 34
select select "8"
select select "2025"
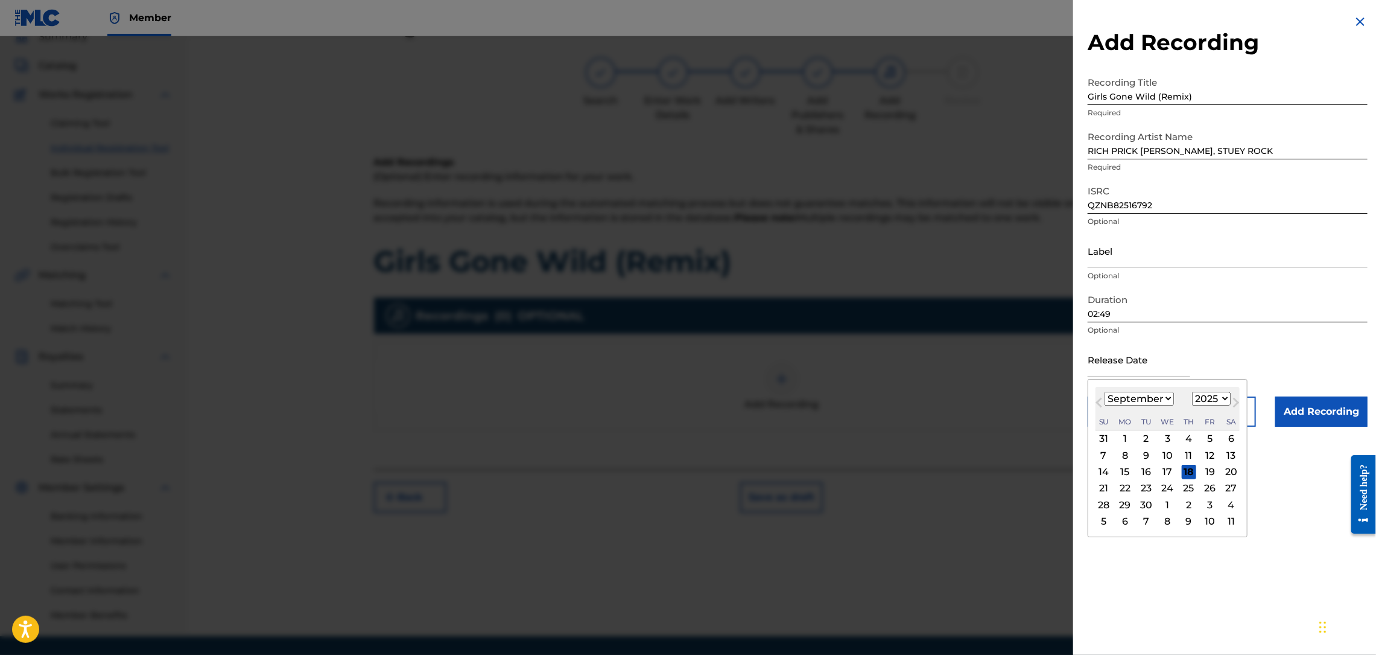
type input "[DATE]"
select select "5"
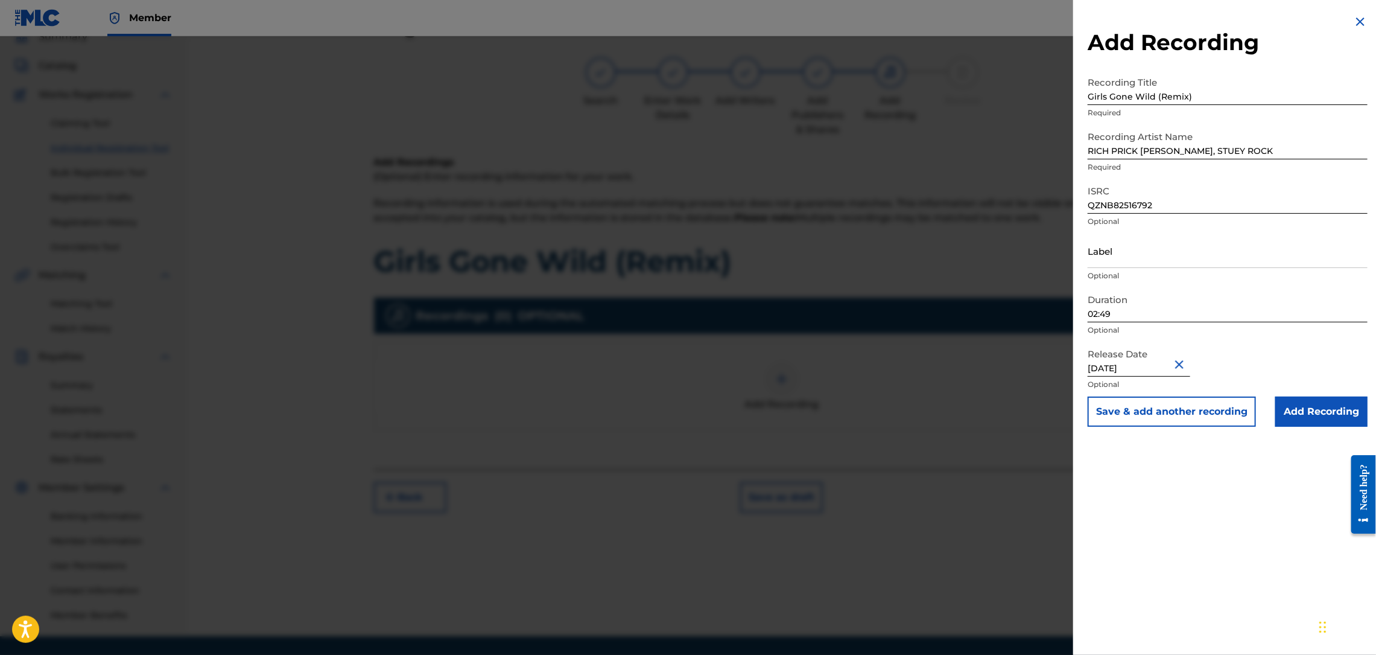
click at [1265, 345] on div "Release Date June 1 2025 Optional" at bounding box center [1228, 369] width 280 height 54
click at [1233, 256] on input "Label" at bounding box center [1228, 251] width 280 height 34
type input "Str8 Cash, No Change LLC."
click at [1300, 407] on input "Add Recording" at bounding box center [1322, 411] width 92 height 30
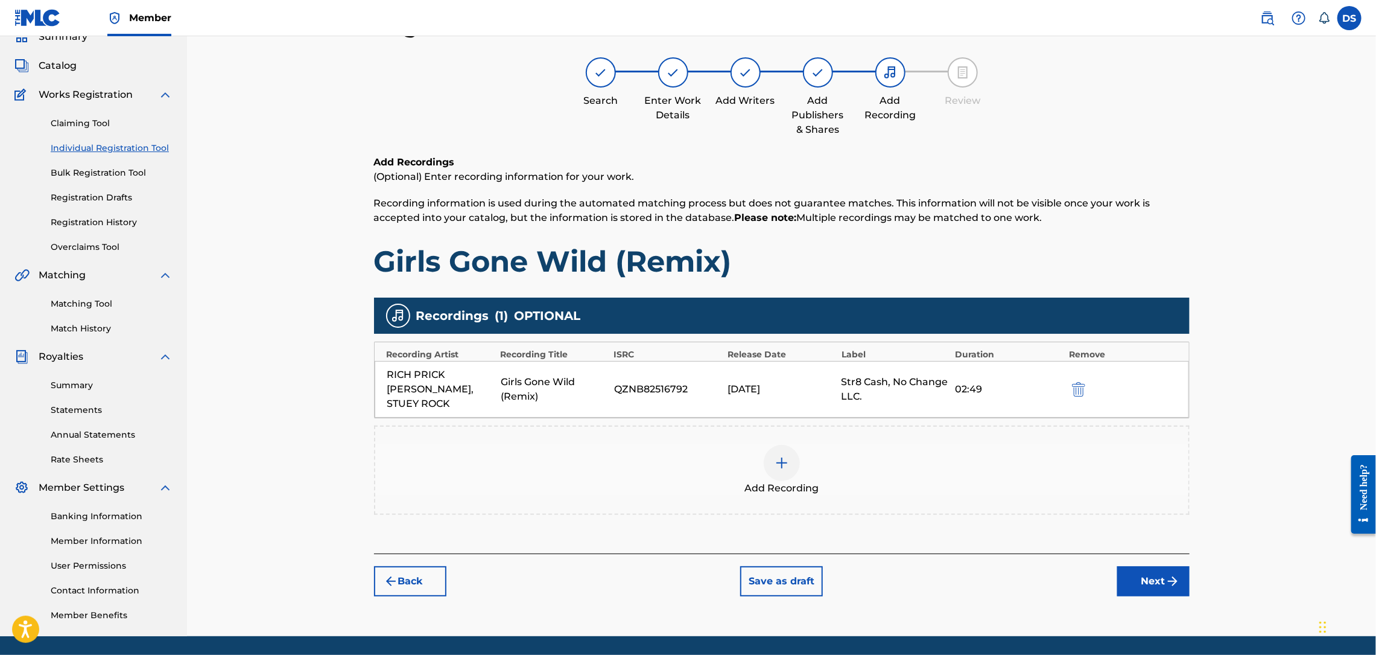
click at [1157, 566] on button "Next" at bounding box center [1153, 581] width 72 height 30
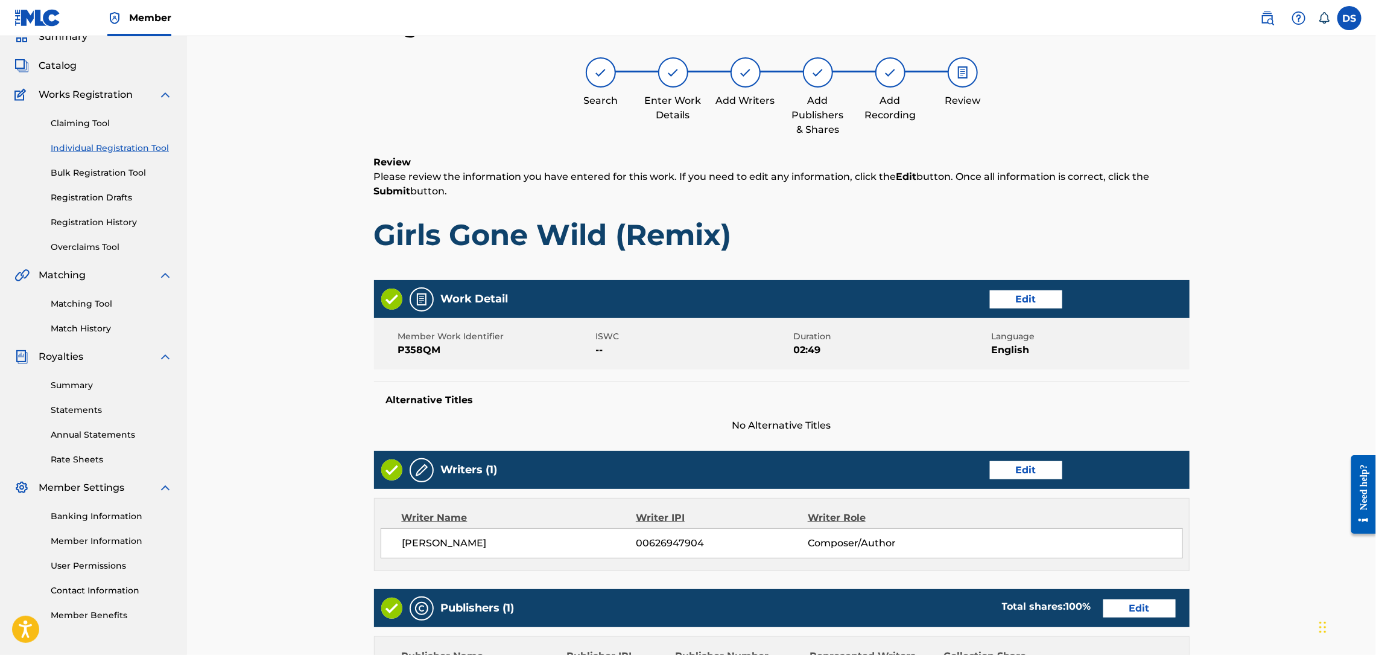
click at [1205, 316] on div "Register Work Search Enter Work Details Add Writers Add Publishers & Shares Add…" at bounding box center [781, 445] width 1189 height 926
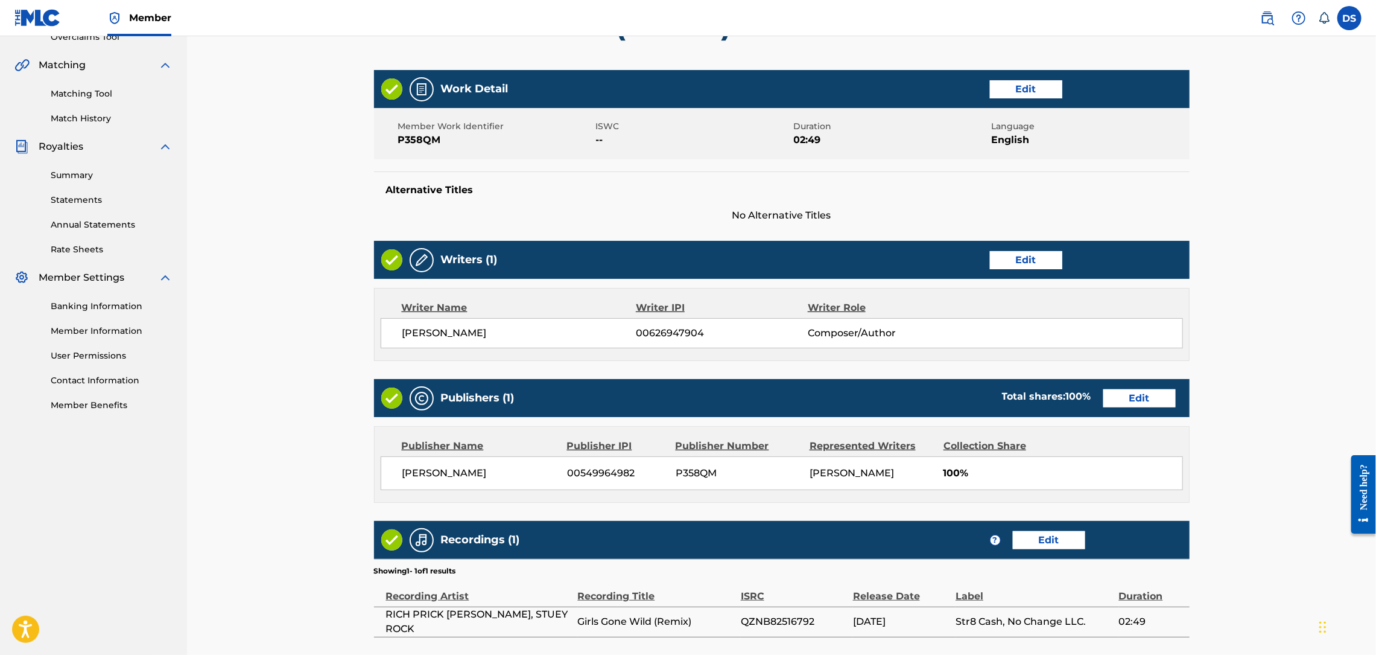
scroll to position [367, 0]
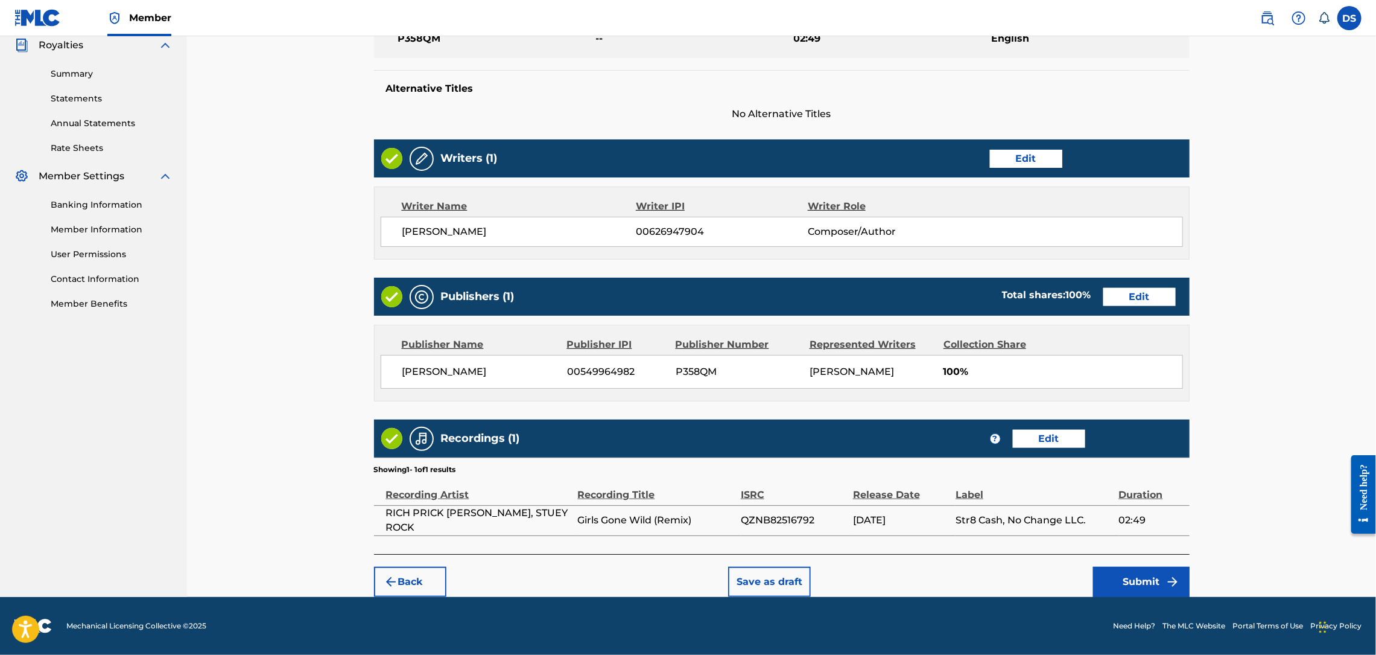
click at [1153, 582] on button "Submit" at bounding box center [1141, 582] width 97 height 30
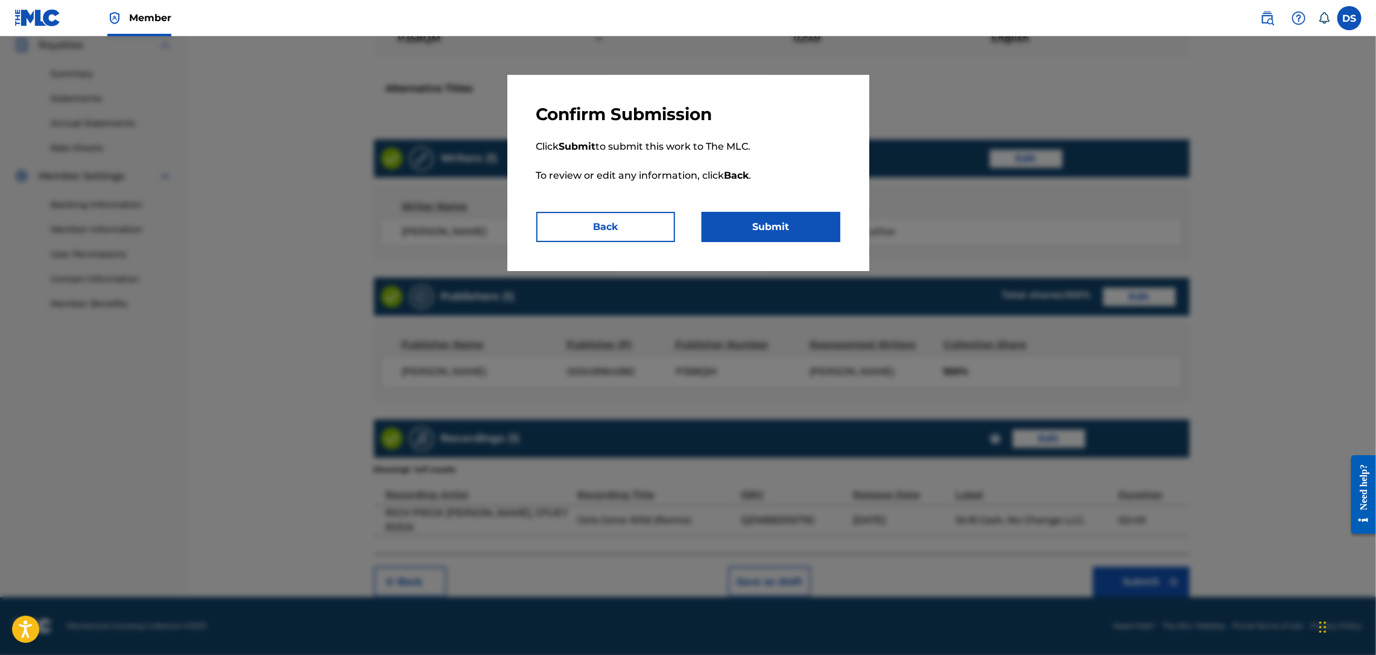
click at [771, 222] on button "Submit" at bounding box center [771, 227] width 139 height 30
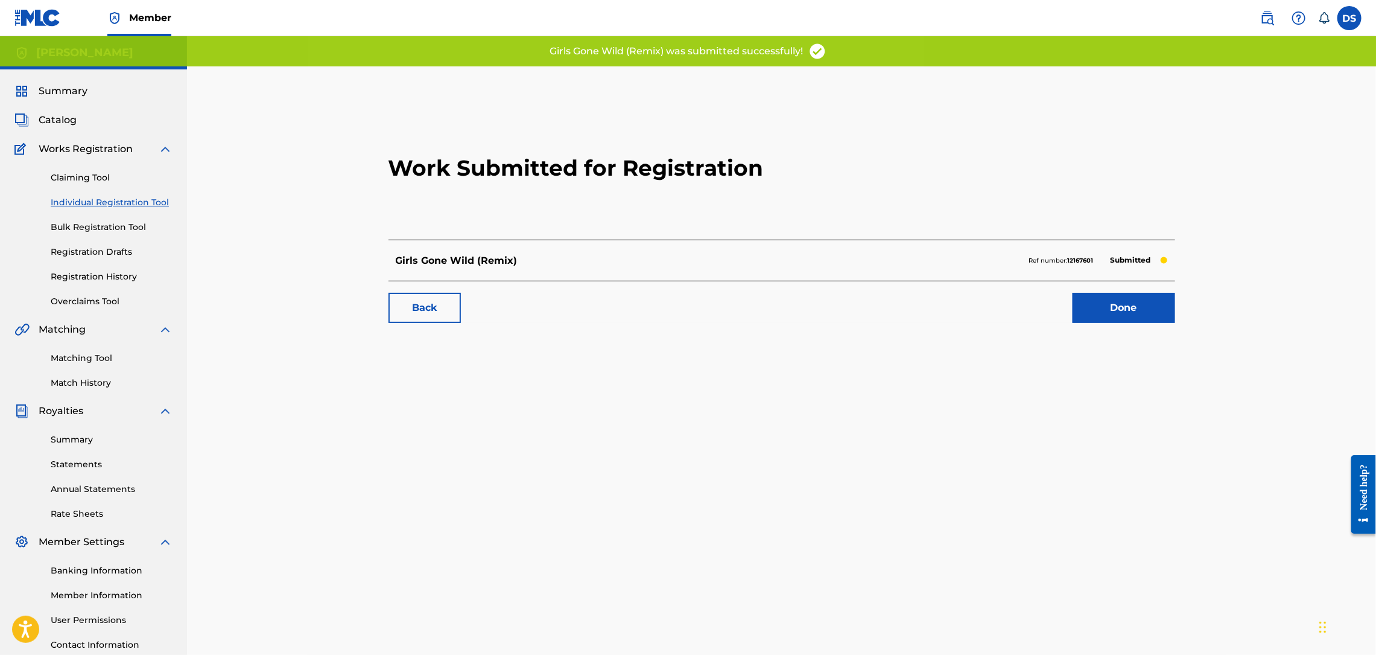
click at [1119, 305] on link "Done" at bounding box center [1124, 308] width 103 height 30
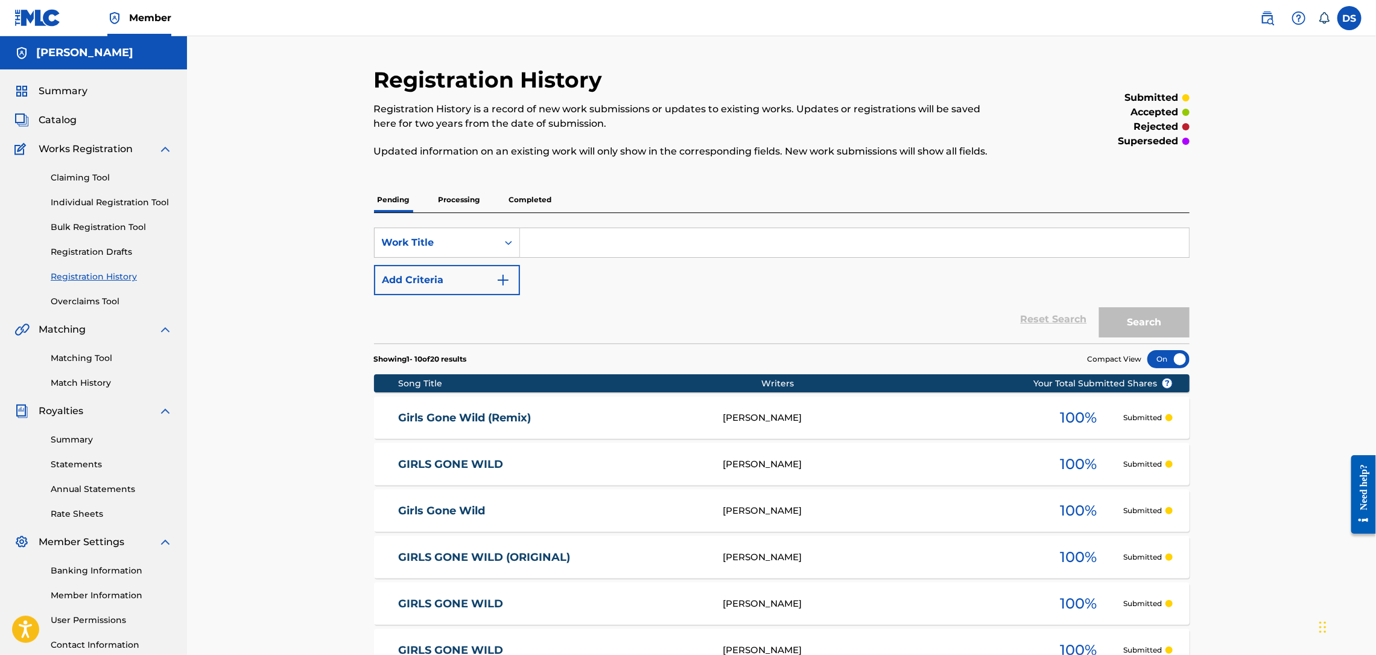
click at [456, 459] on link "GIRLS GONE WILD" at bounding box center [552, 464] width 309 height 14
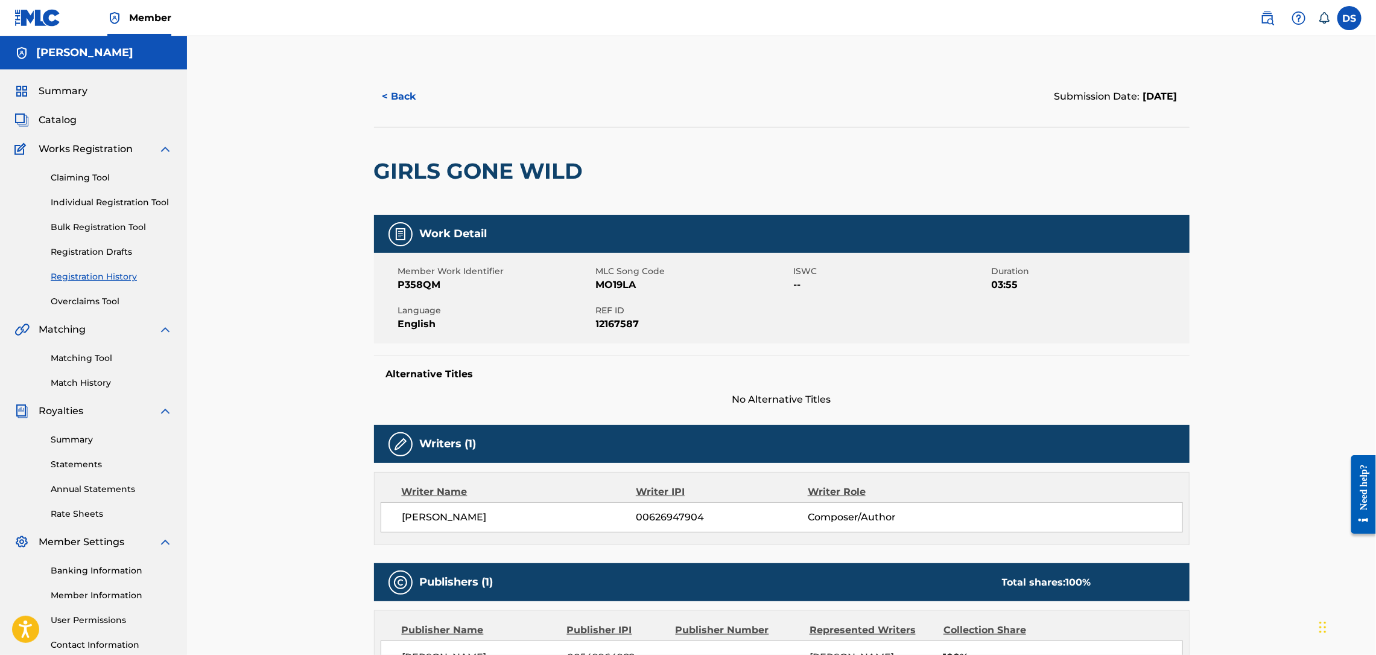
click at [69, 353] on link "Matching Tool" at bounding box center [112, 358] width 122 height 13
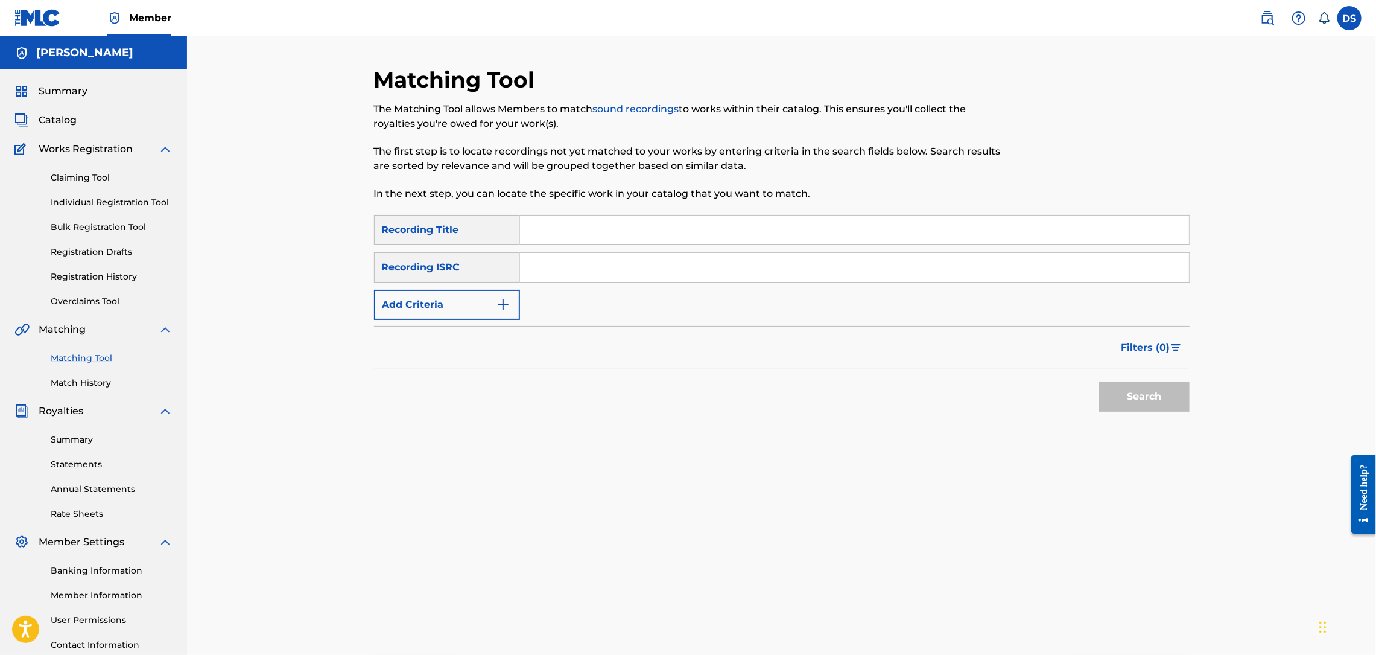
click at [537, 268] on input "Search Form" at bounding box center [854, 267] width 669 height 29
paste input "QZJG52197790"
type input "QZJG52197790"
click at [558, 238] on input "Search Form" at bounding box center [854, 229] width 669 height 29
type input "Girls Gone Wild"
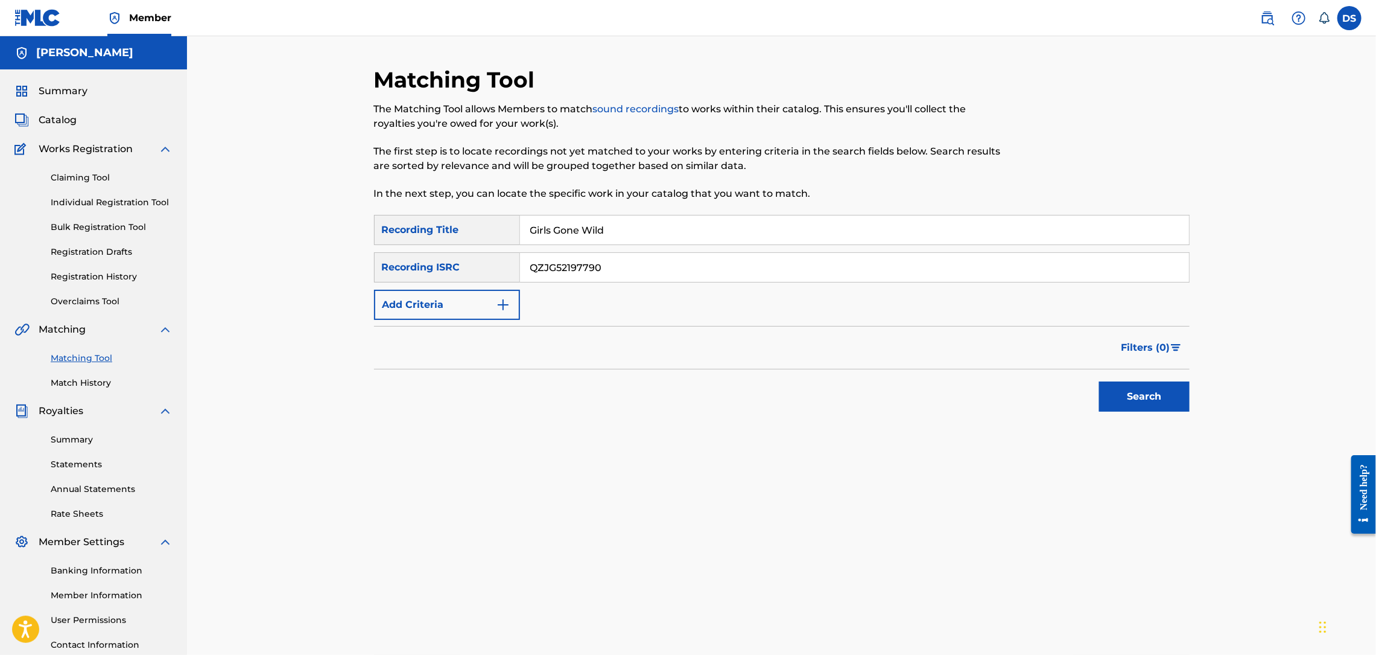
click at [1127, 393] on button "Search" at bounding box center [1144, 396] width 91 height 30
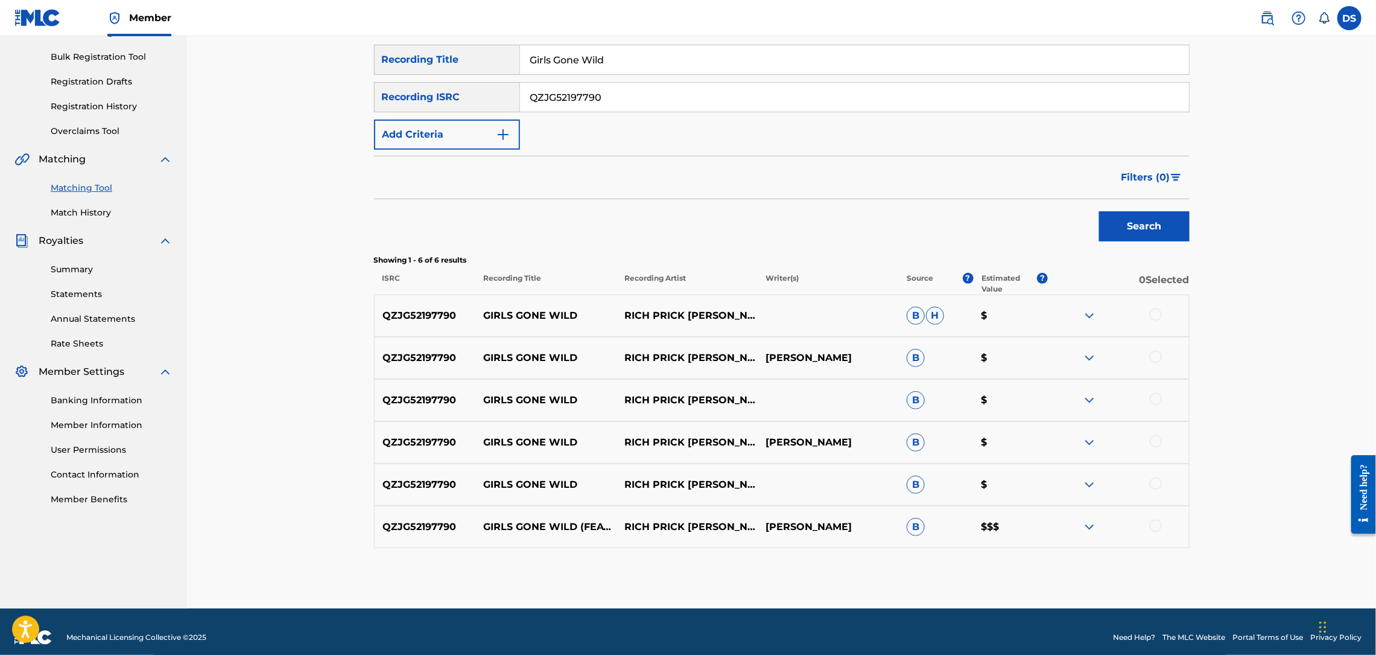
scroll to position [182, 0]
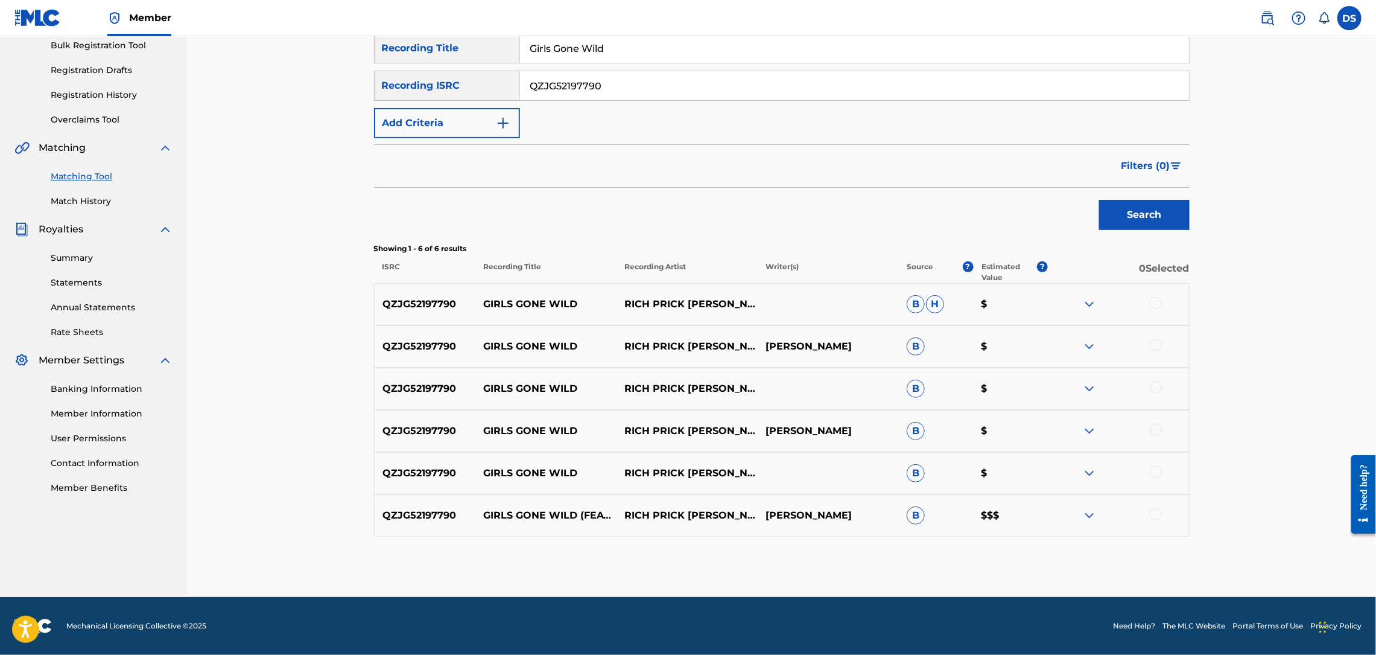
click at [1152, 515] on div at bounding box center [1156, 514] width 12 height 12
click at [1153, 471] on div at bounding box center [1156, 472] width 12 height 12
click at [1159, 431] on div at bounding box center [1156, 430] width 12 height 12
click at [1154, 385] on div at bounding box center [1156, 387] width 12 height 12
click at [1155, 347] on div at bounding box center [1156, 345] width 12 height 12
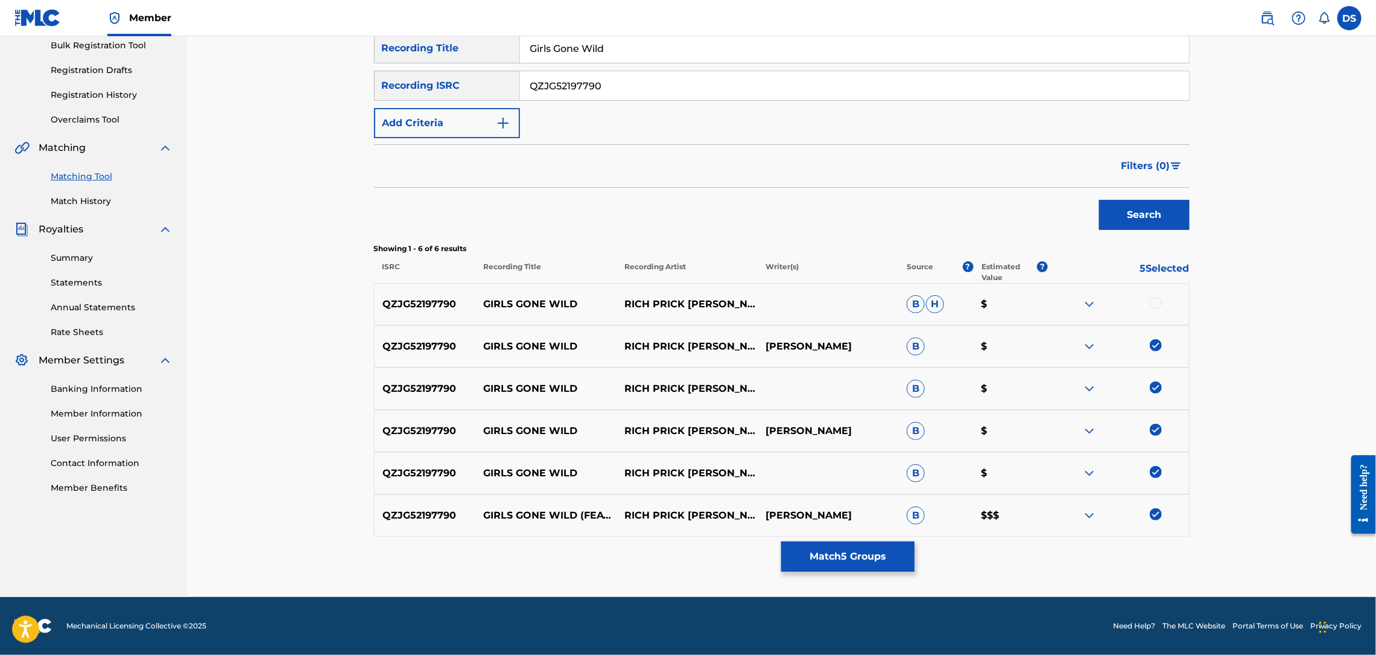
click at [1157, 302] on div at bounding box center [1156, 303] width 12 height 12
click at [818, 553] on button "Match 6 Groups" at bounding box center [847, 556] width 133 height 30
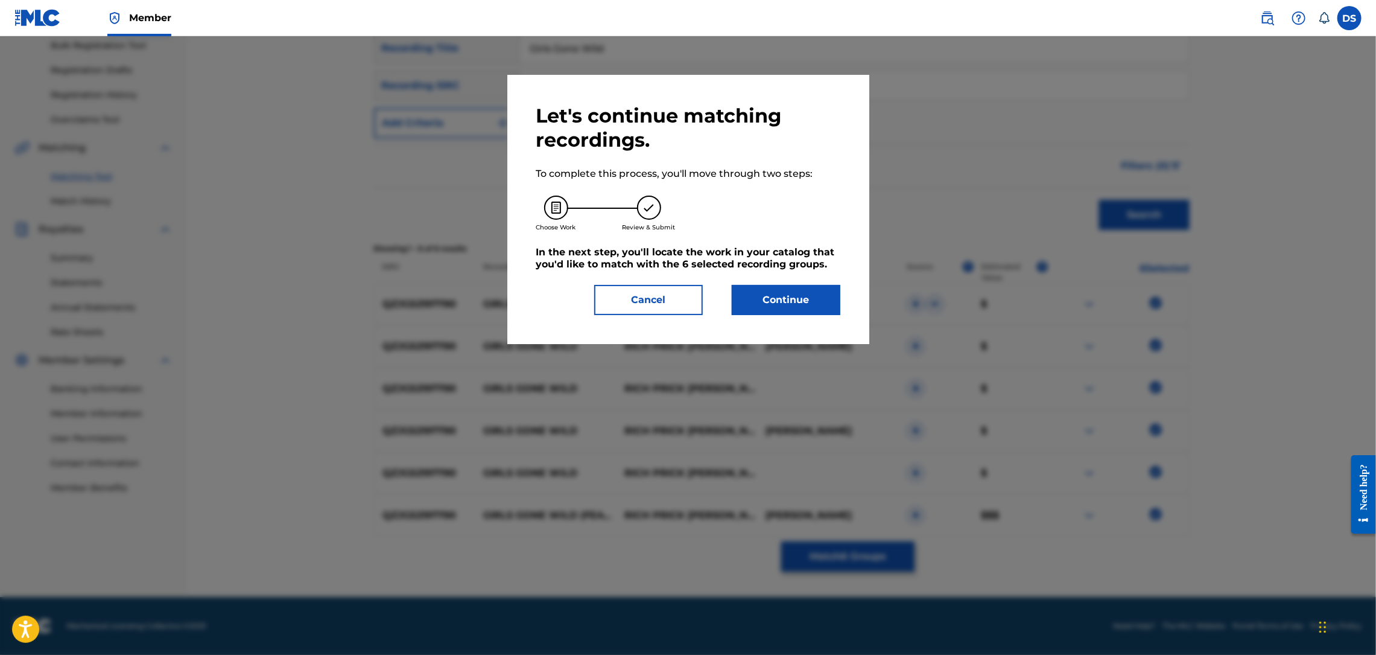
click at [803, 302] on button "Continue" at bounding box center [786, 300] width 109 height 30
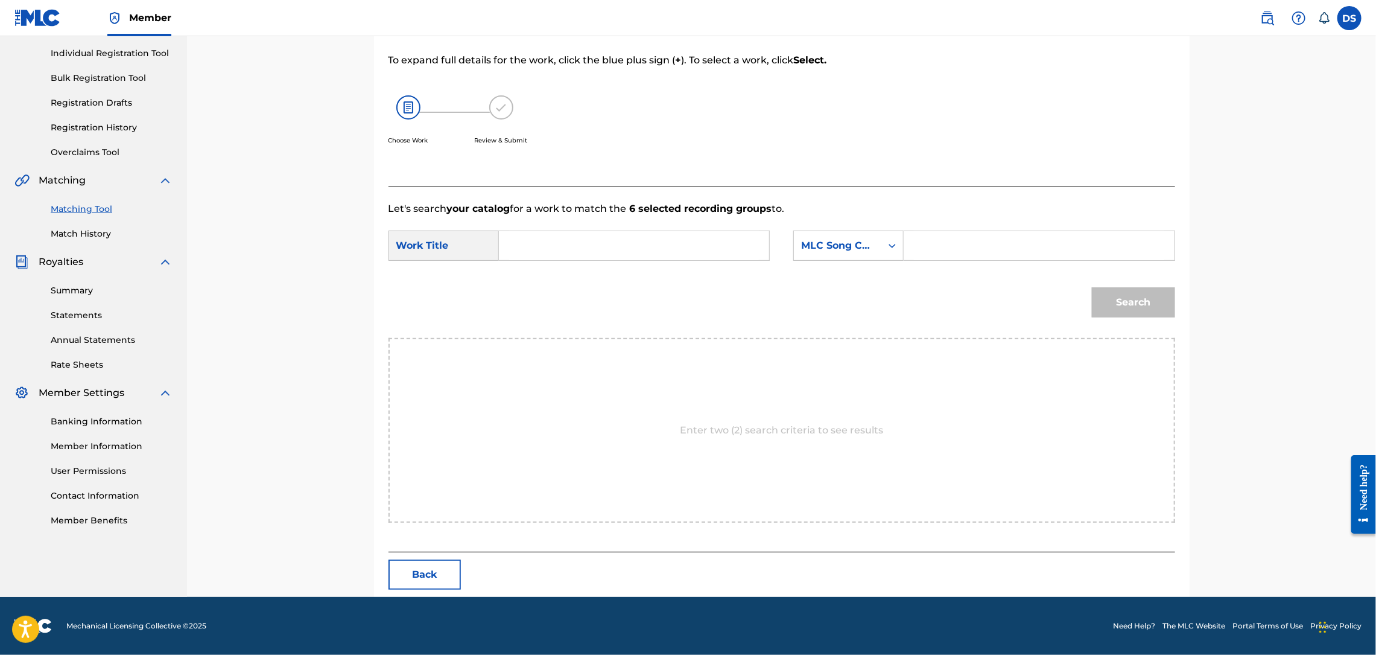
click at [682, 250] on input "Search Form" at bounding box center [634, 245] width 250 height 29
type input "GIRLS GONE WILD"
click at [891, 238] on div "Search Form" at bounding box center [893, 246] width 22 height 22
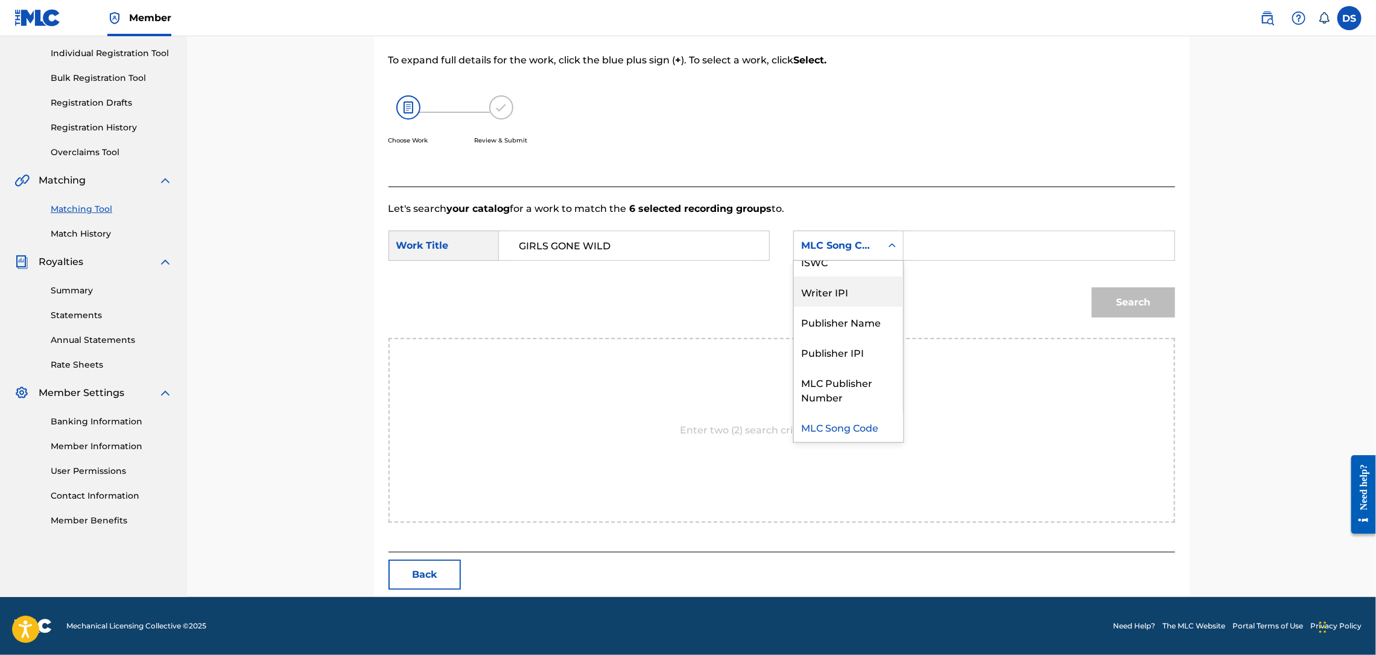
scroll to position [0, 0]
click at [858, 282] on div "Writer Name" at bounding box center [848, 276] width 109 height 30
click at [930, 248] on input "Search Form" at bounding box center [1039, 245] width 250 height 29
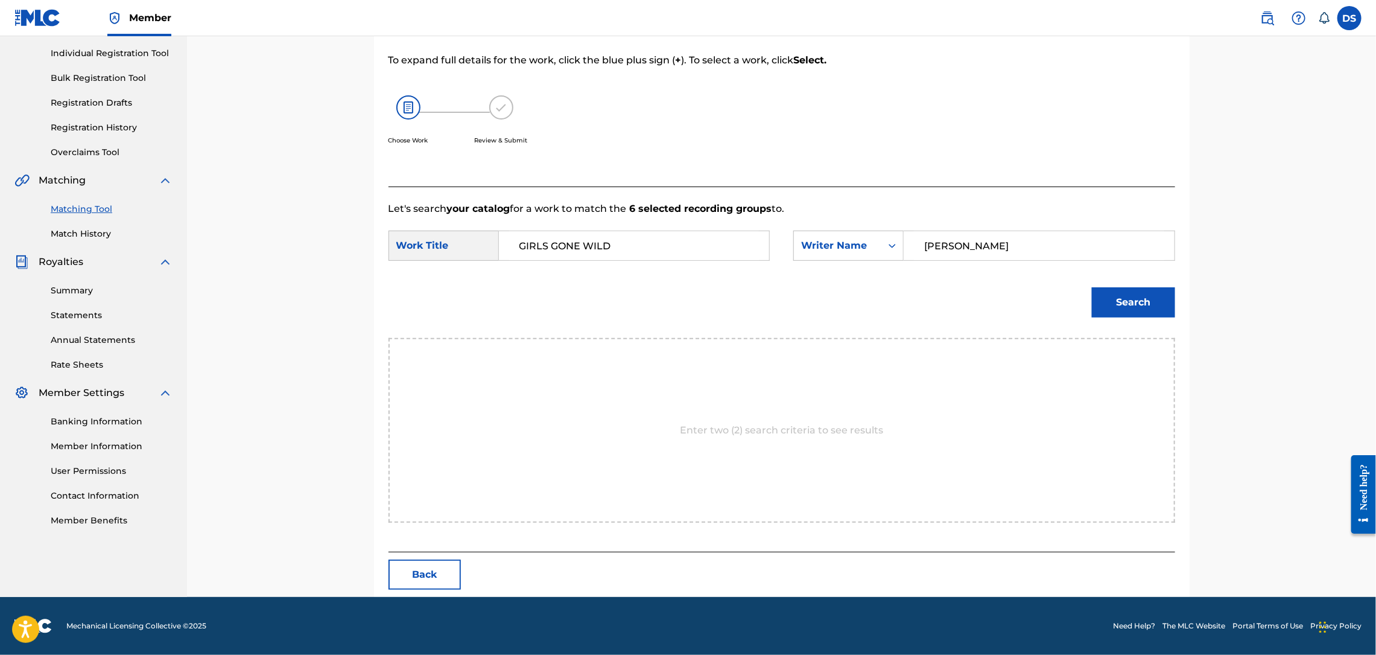
type input "[PERSON_NAME]"
click at [1136, 299] on button "Search" at bounding box center [1133, 302] width 83 height 30
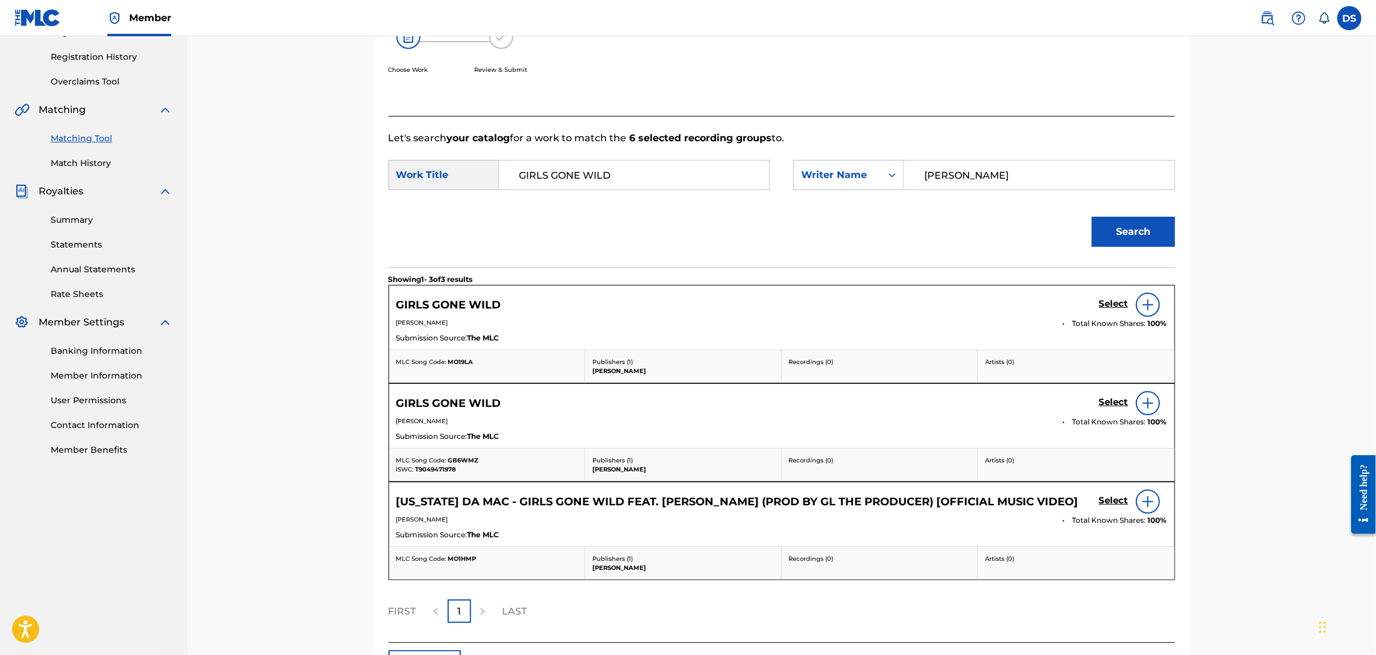
scroll to position [221, 0]
click at [1147, 306] on img at bounding box center [1148, 303] width 14 height 14
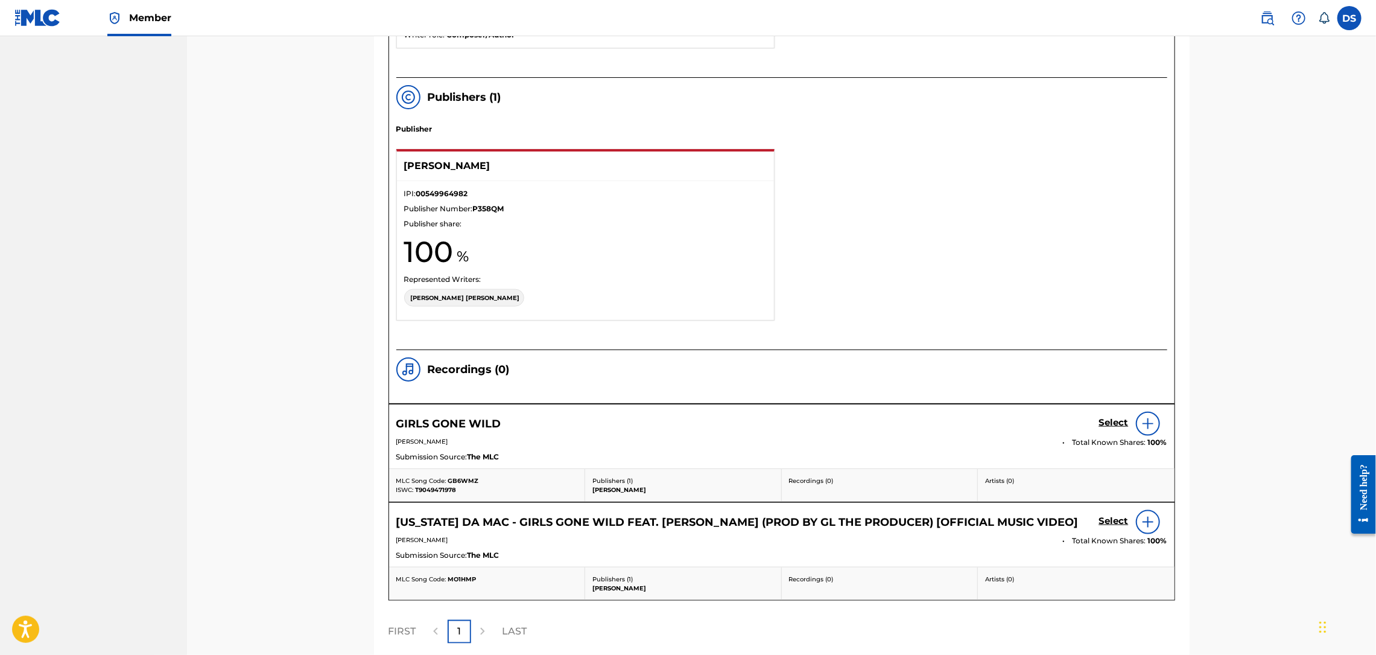
scroll to position [801, 0]
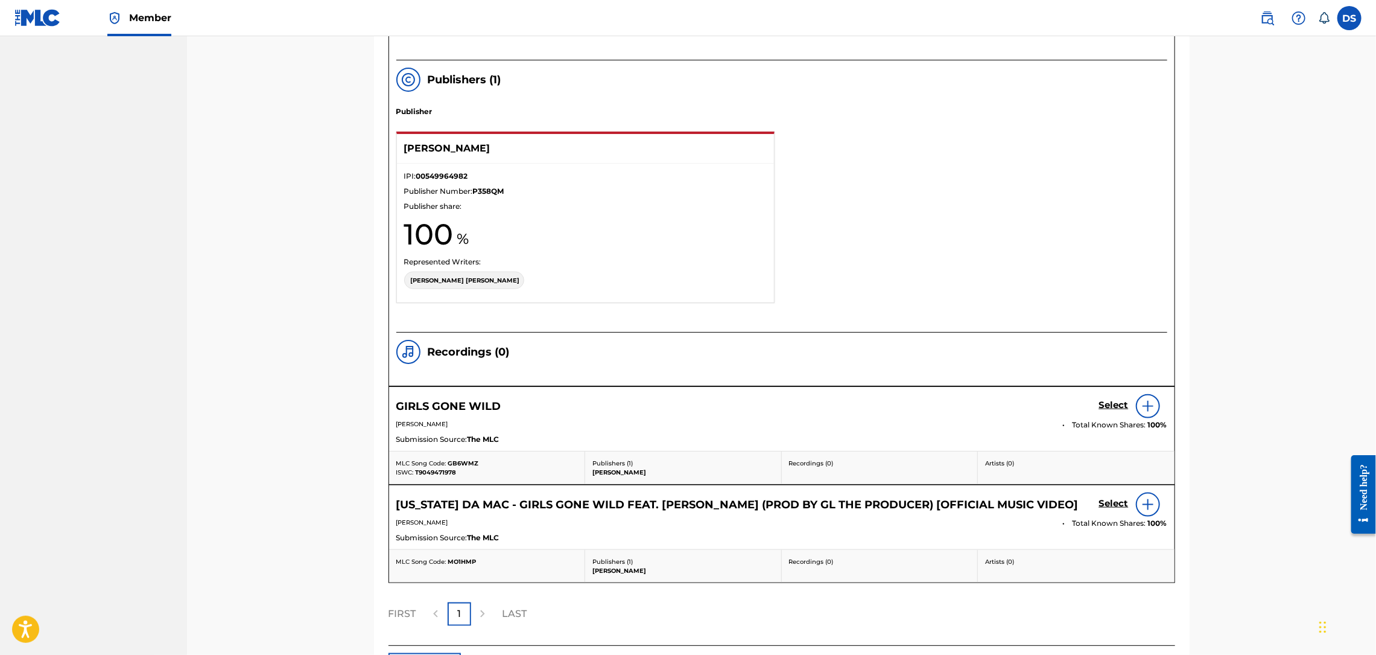
click at [1153, 506] on img at bounding box center [1148, 504] width 14 height 14
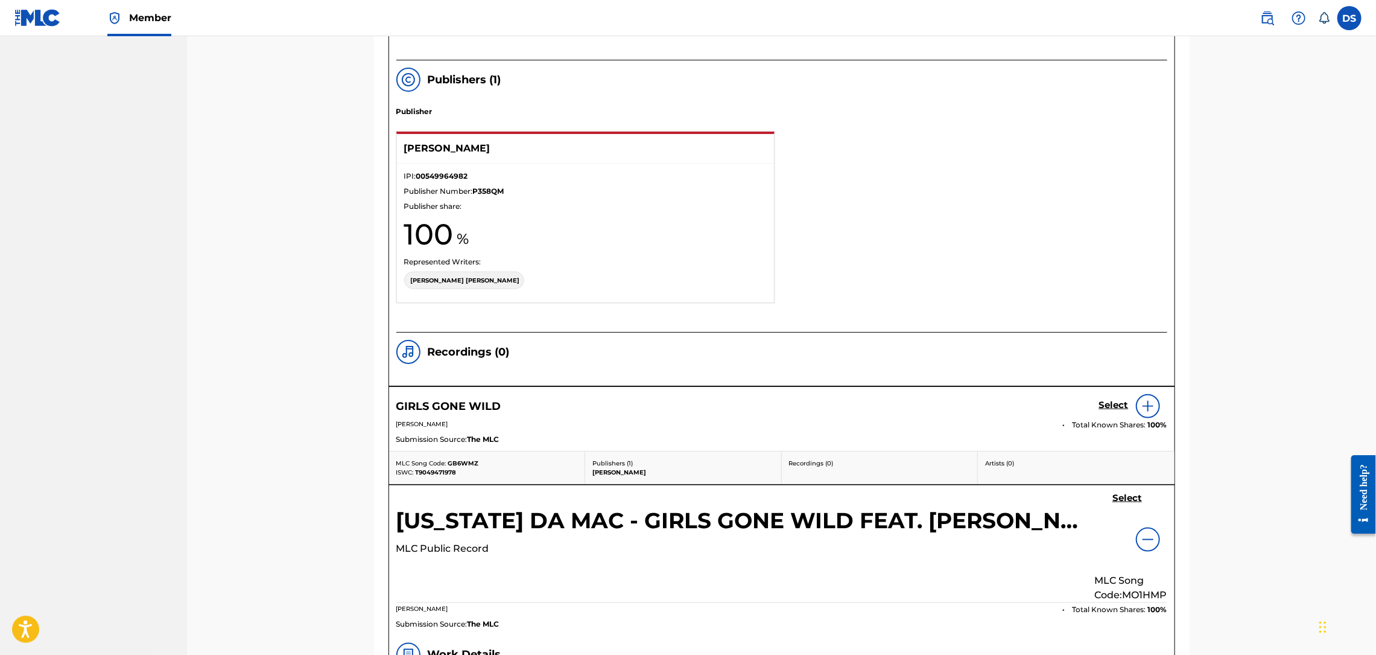
click at [1141, 543] on img at bounding box center [1148, 539] width 14 height 14
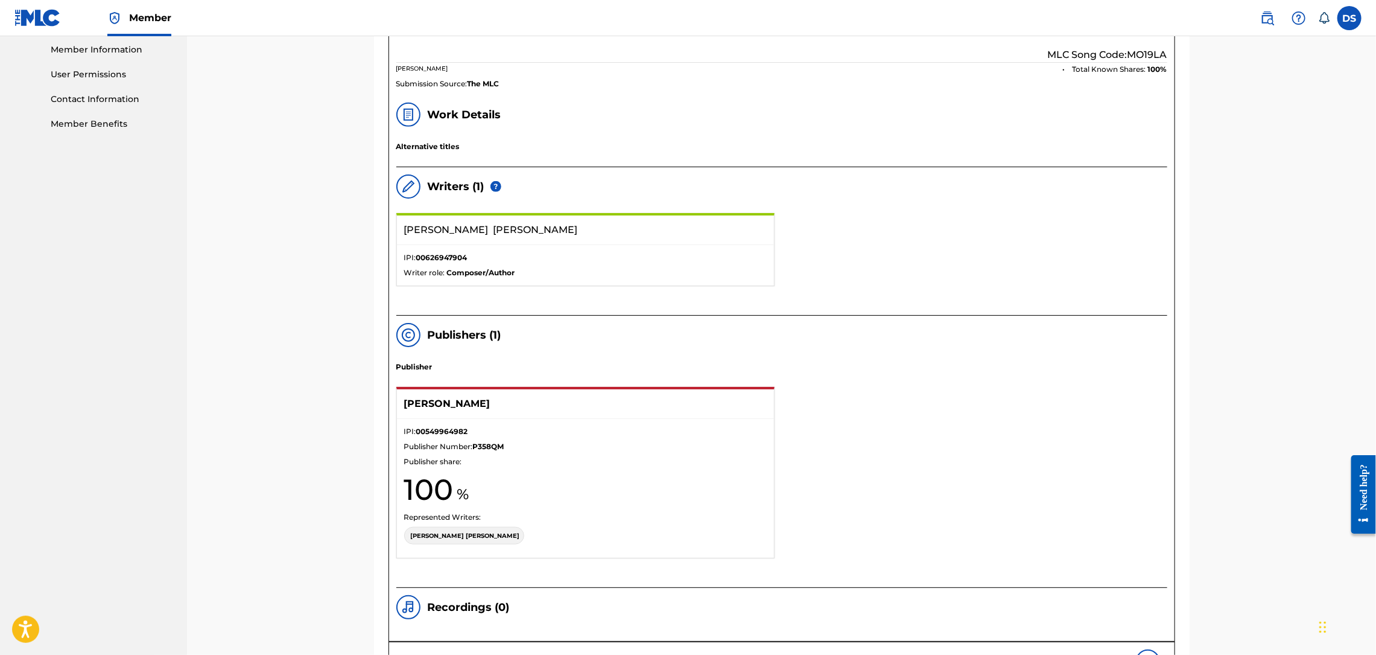
scroll to position [547, 0]
click at [155, 145] on nav "David A. Smith Summary Catalog Works Registration Claiming Tool Individual Regi…" at bounding box center [93, 216] width 187 height 1455
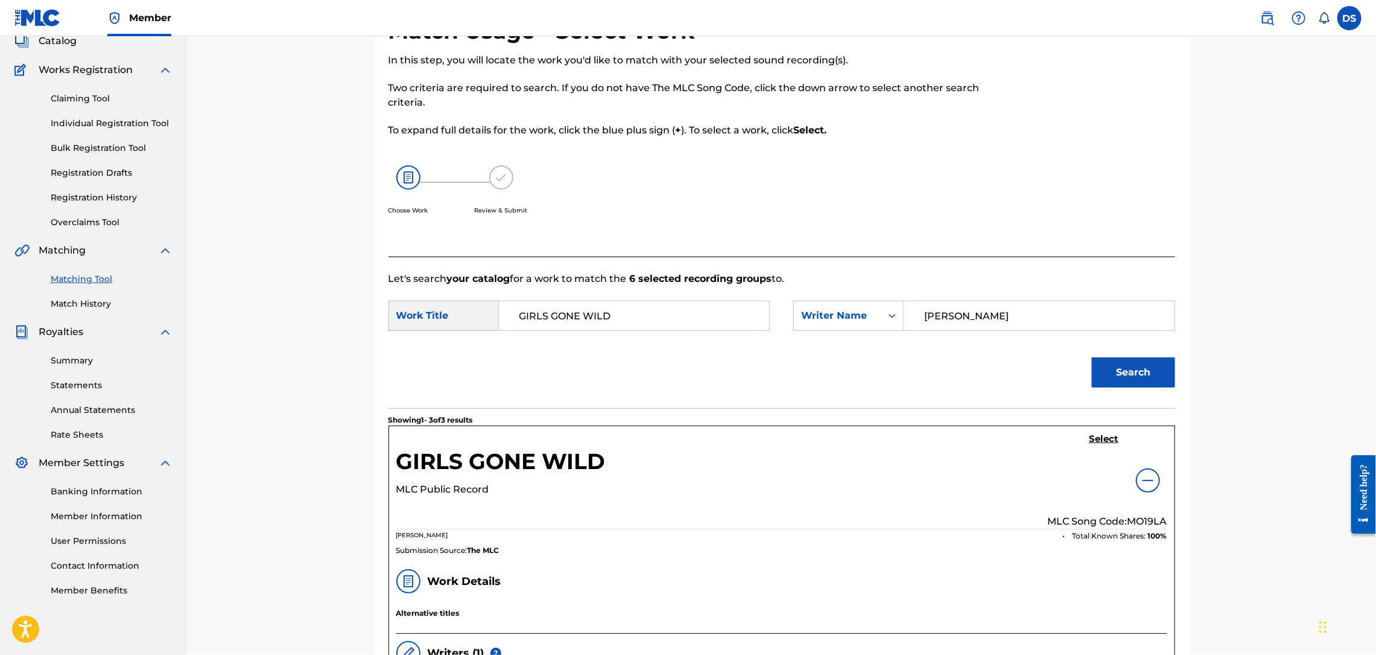
scroll to position [77, 0]
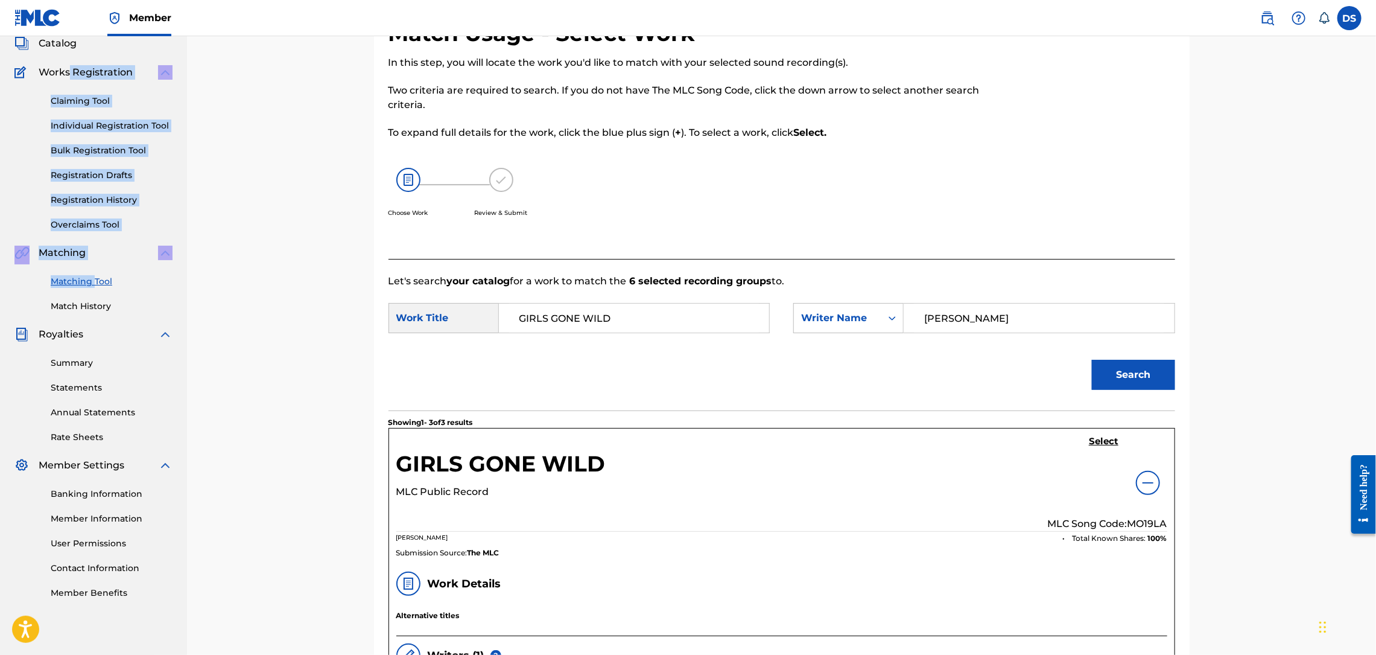
drag, startPoint x: 67, startPoint y: 59, endPoint x: 95, endPoint y: 269, distance: 211.9
click at [95, 269] on div "Summary Catalog Works Registration Claiming Tool Individual Registration Tool B…" at bounding box center [93, 303] width 187 height 621
click at [78, 306] on link "Match History" at bounding box center [112, 306] width 122 height 13
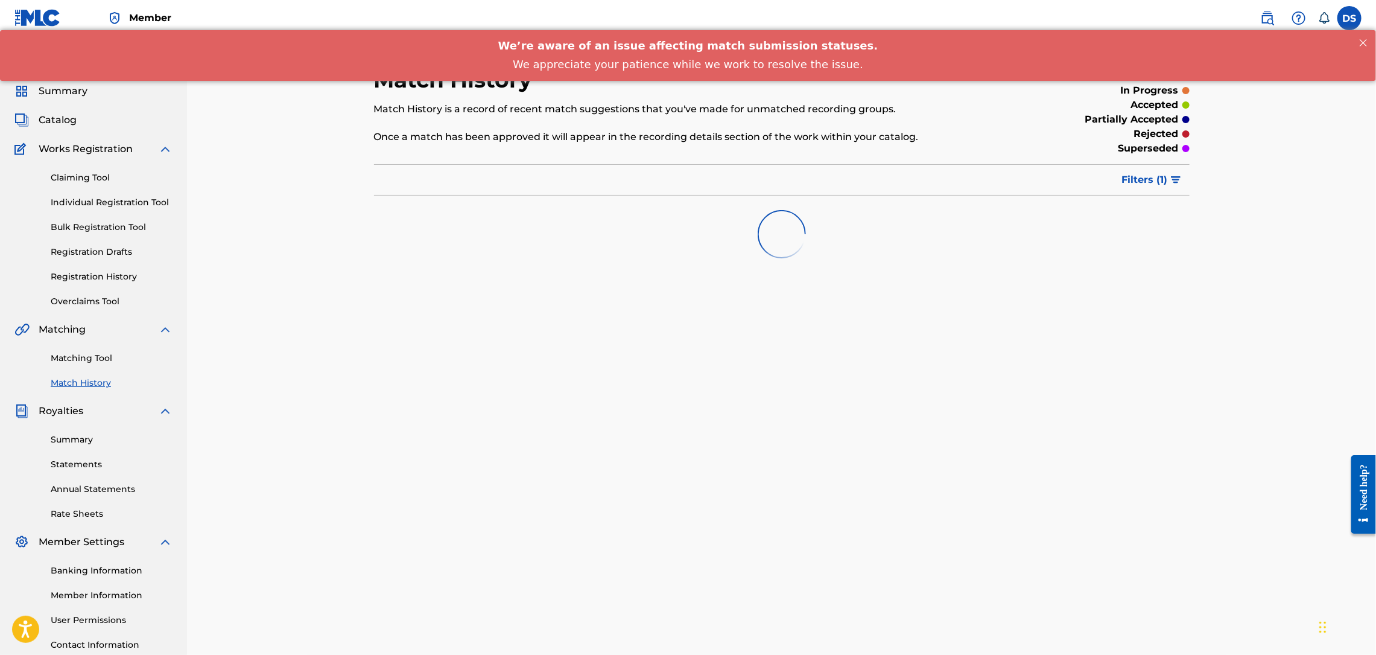
click at [242, 287] on div "Match History Match History is a record of recent match suggestions that you've…" at bounding box center [781, 363] width 1189 height 654
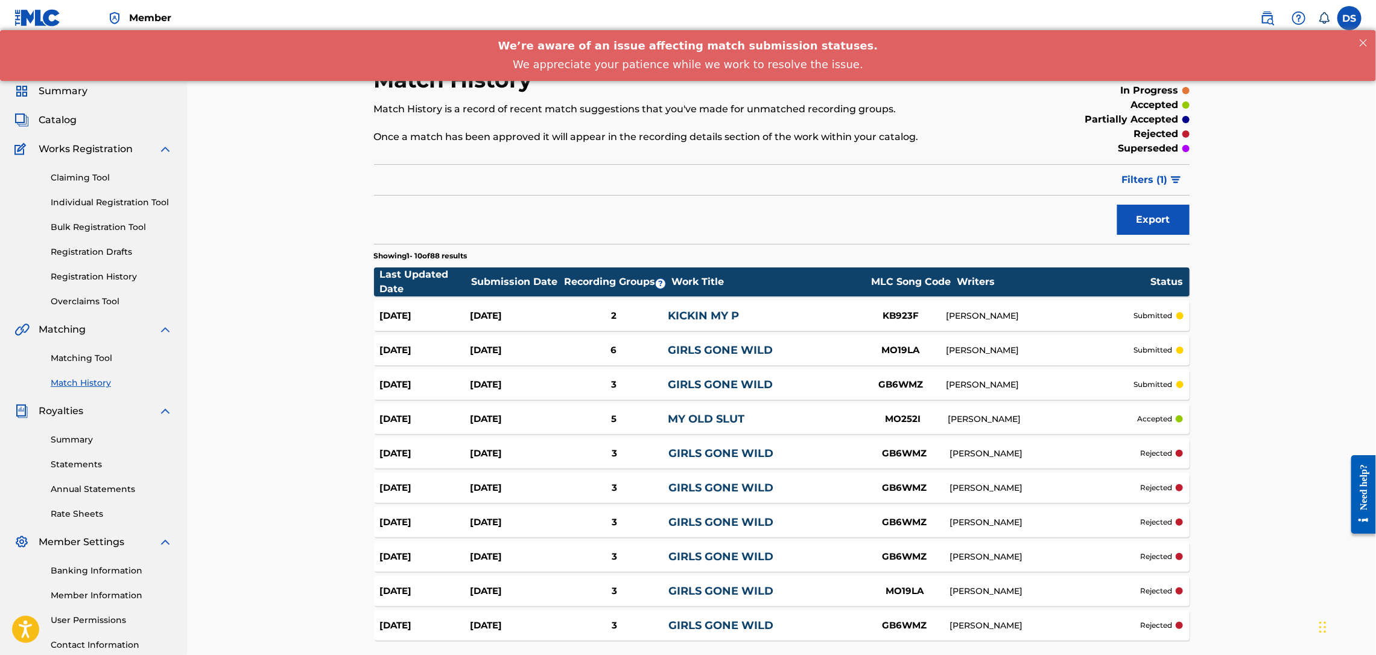
click at [84, 384] on link "Match History" at bounding box center [112, 383] width 122 height 13
click at [1200, 377] on div "Match History Match History is a record of recent match suggestions that you've…" at bounding box center [782, 384] width 845 height 636
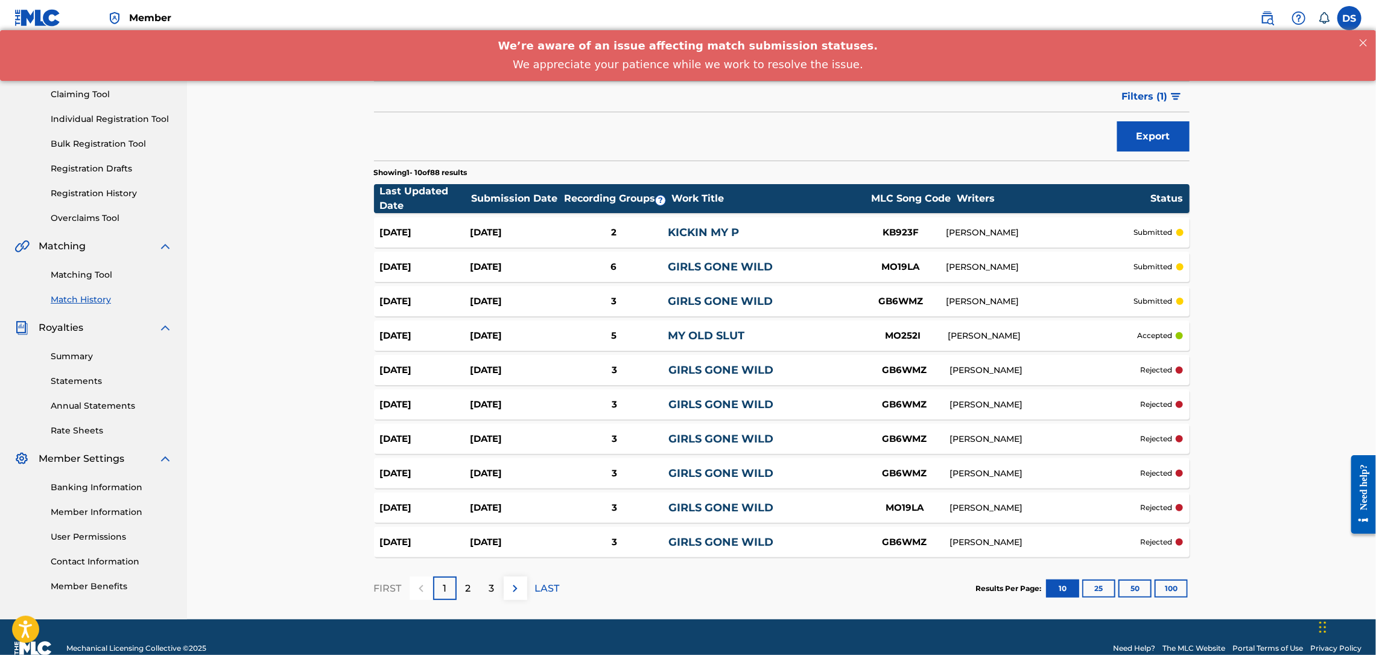
scroll to position [106, 0]
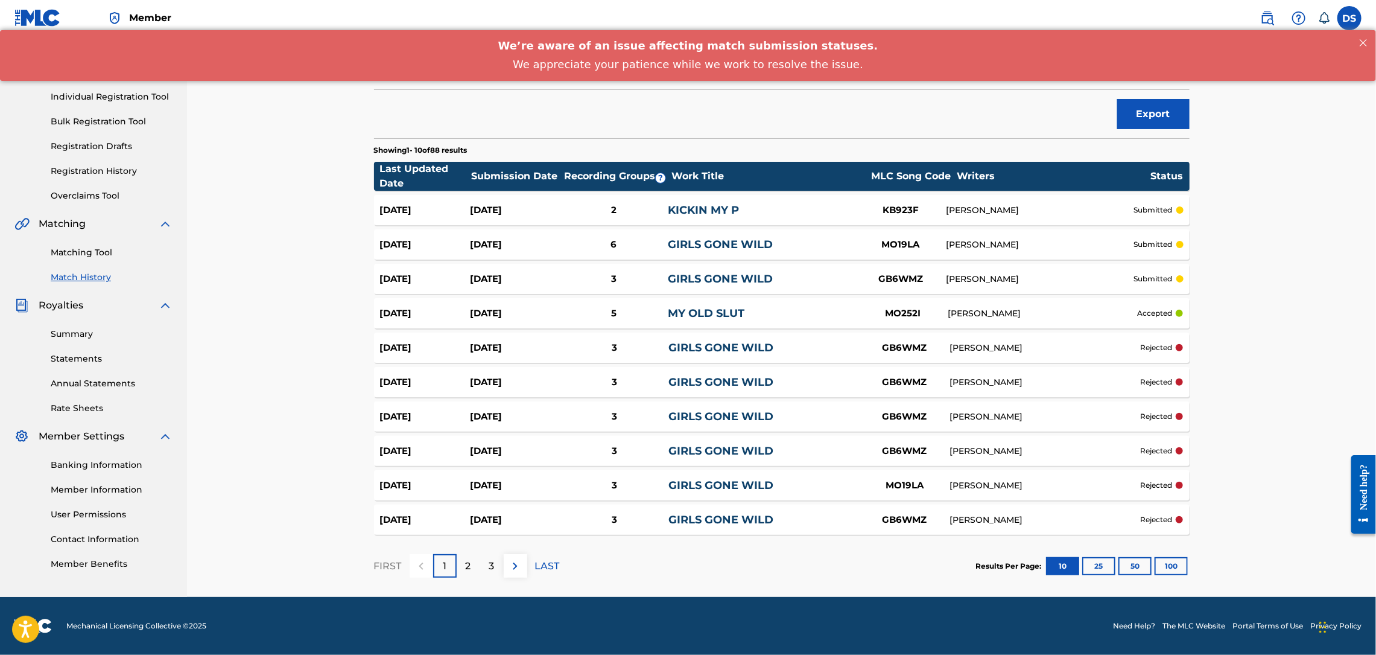
click at [704, 377] on link "GIRLS GONE WILD" at bounding box center [721, 381] width 105 height 13
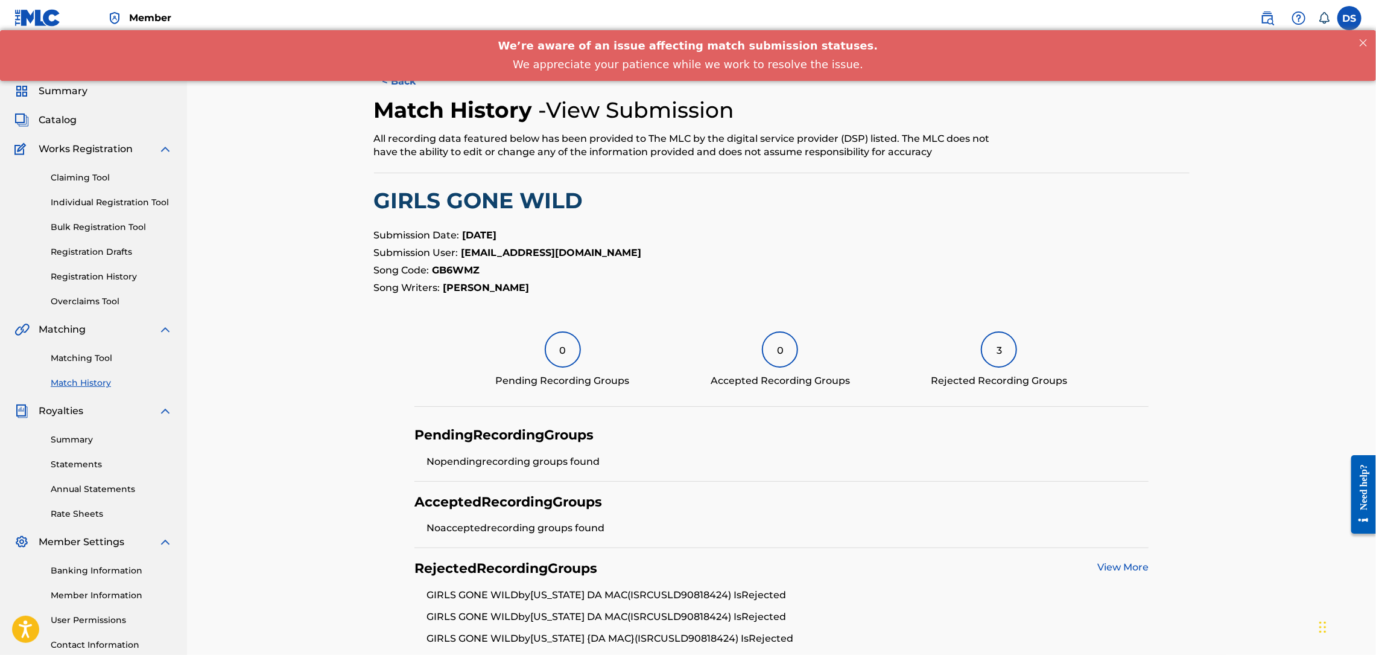
click at [1109, 570] on link "View More" at bounding box center [1123, 566] width 51 height 11
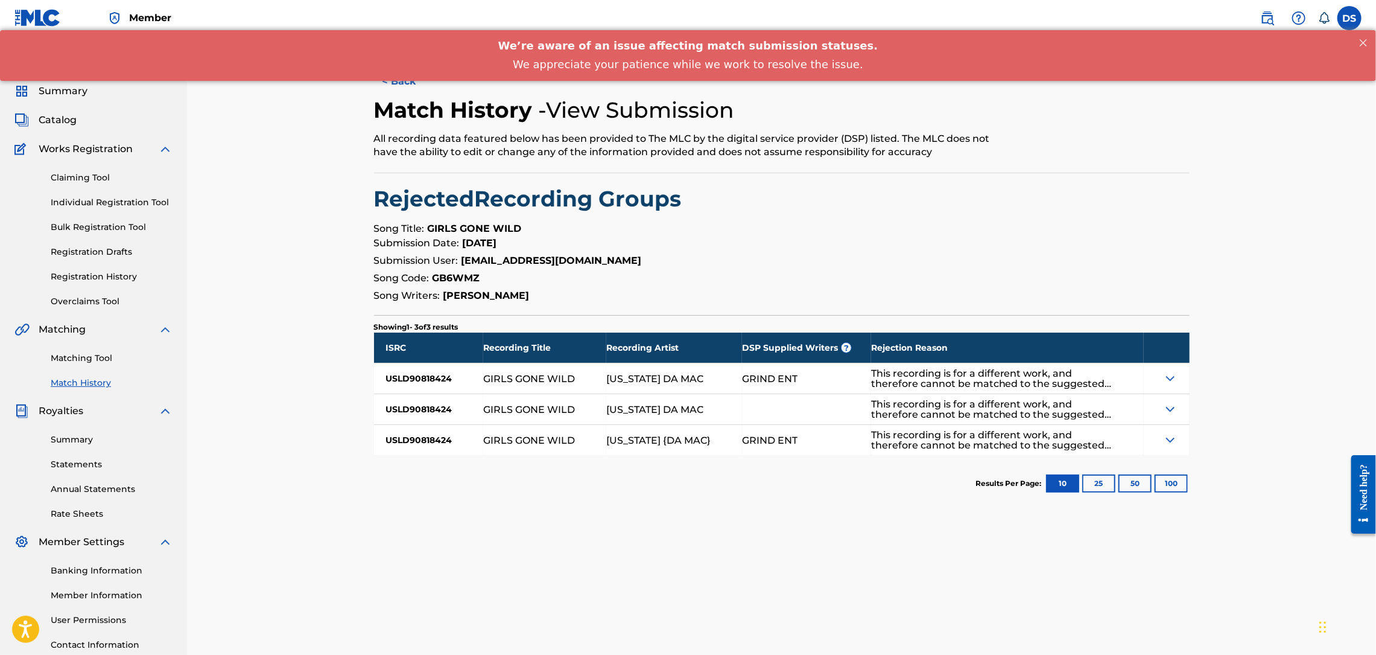
click at [658, 385] on div "[US_STATE] DA MAC" at bounding box center [674, 378] width 136 height 30
click at [392, 85] on button "< Back" at bounding box center [410, 81] width 72 height 30
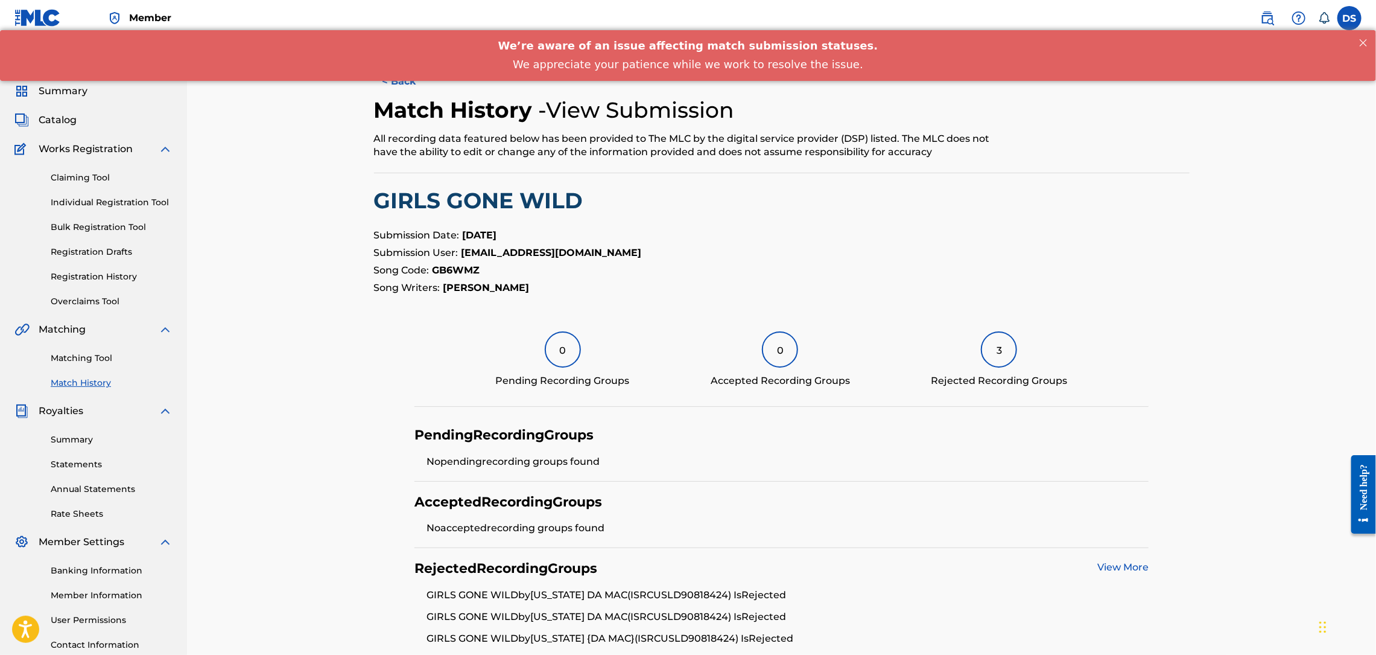
click at [392, 85] on button "< Back" at bounding box center [410, 81] width 72 height 30
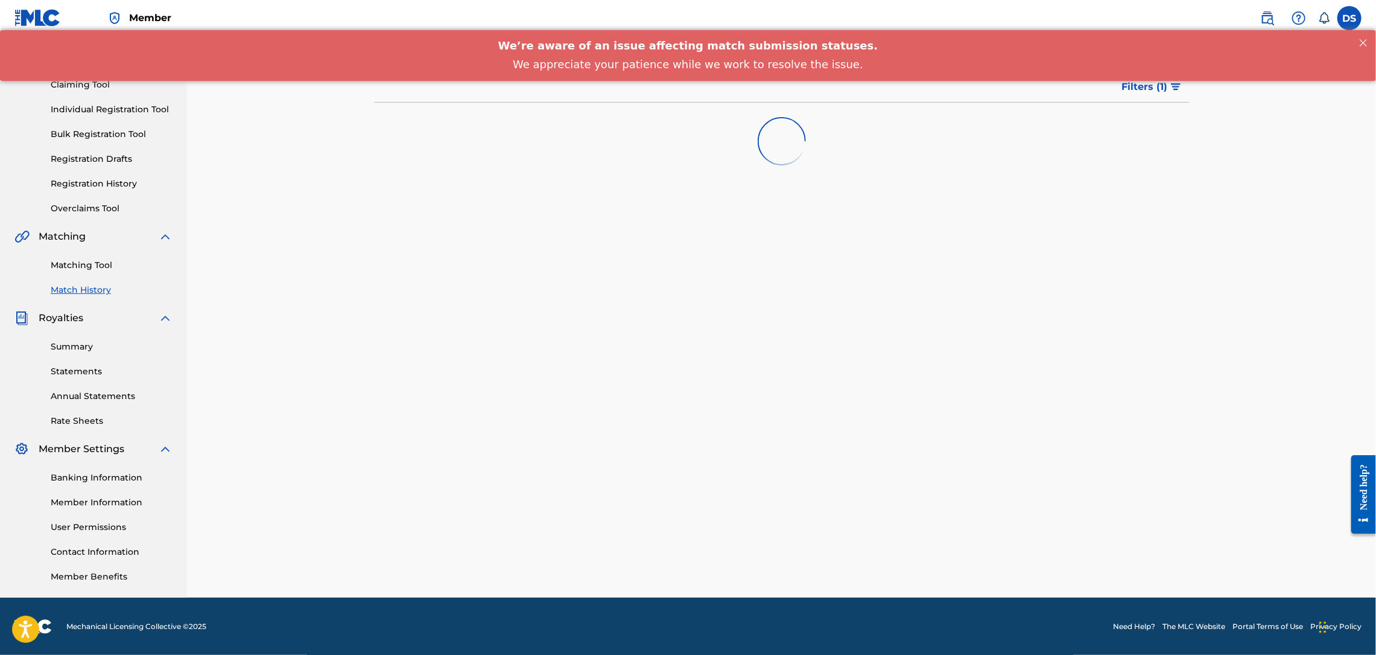
scroll to position [106, 0]
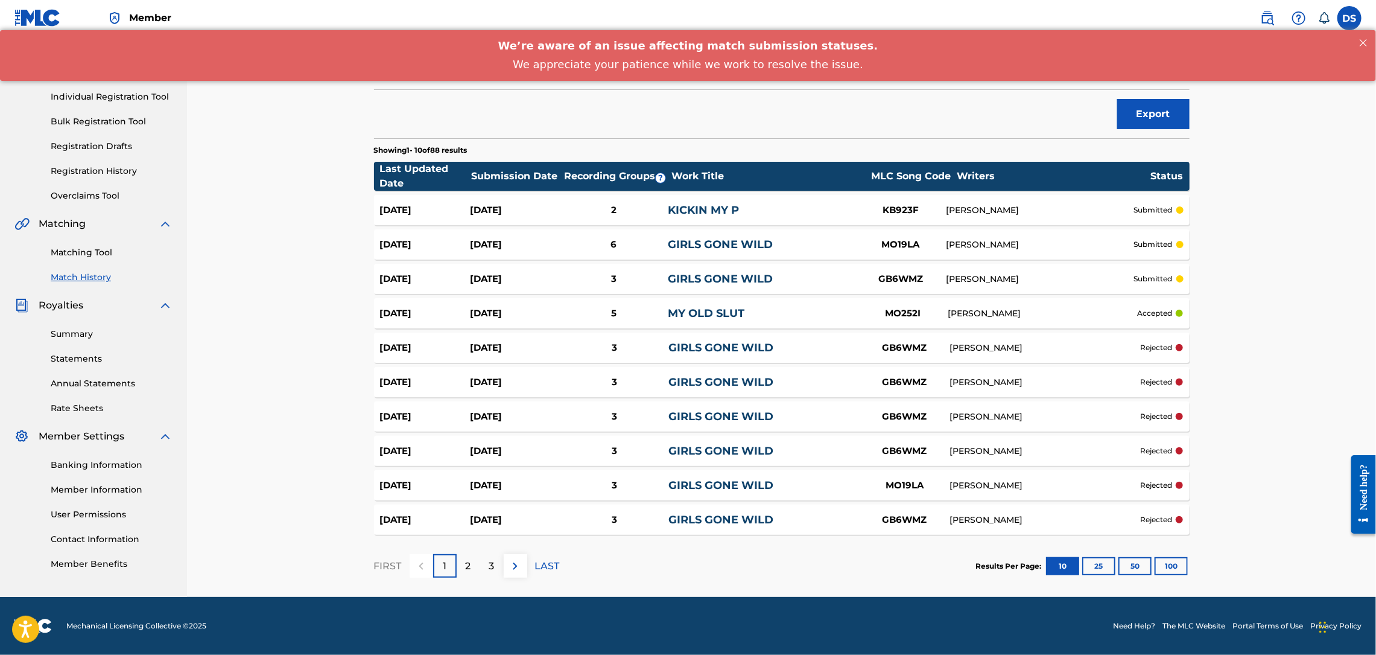
click at [81, 250] on link "Matching Tool" at bounding box center [112, 252] width 122 height 13
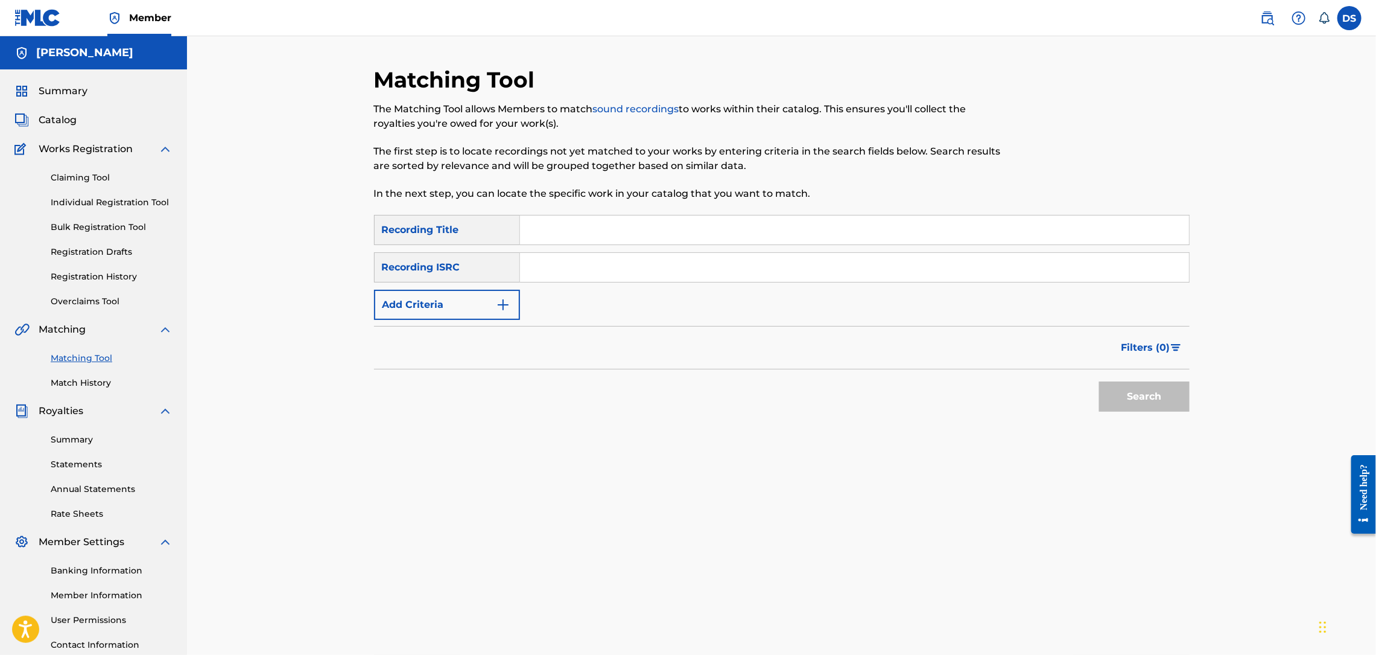
click at [536, 265] on input "Search Form" at bounding box center [854, 267] width 669 height 29
paste input "https://open.spotify.com/track/5nkAIFNLLbJro71EjiQVhO?si=8ac3796dfe394c98"
type input "https://open.spotify.com/track/5nkAIFNLLbJro71EjiQVhO?si=8ac3796dfe394c98"
click at [530, 234] on input "Search Form" at bounding box center [854, 229] width 669 height 29
drag, startPoint x: 524, startPoint y: 266, endPoint x: 934, endPoint y: 304, distance: 412.1
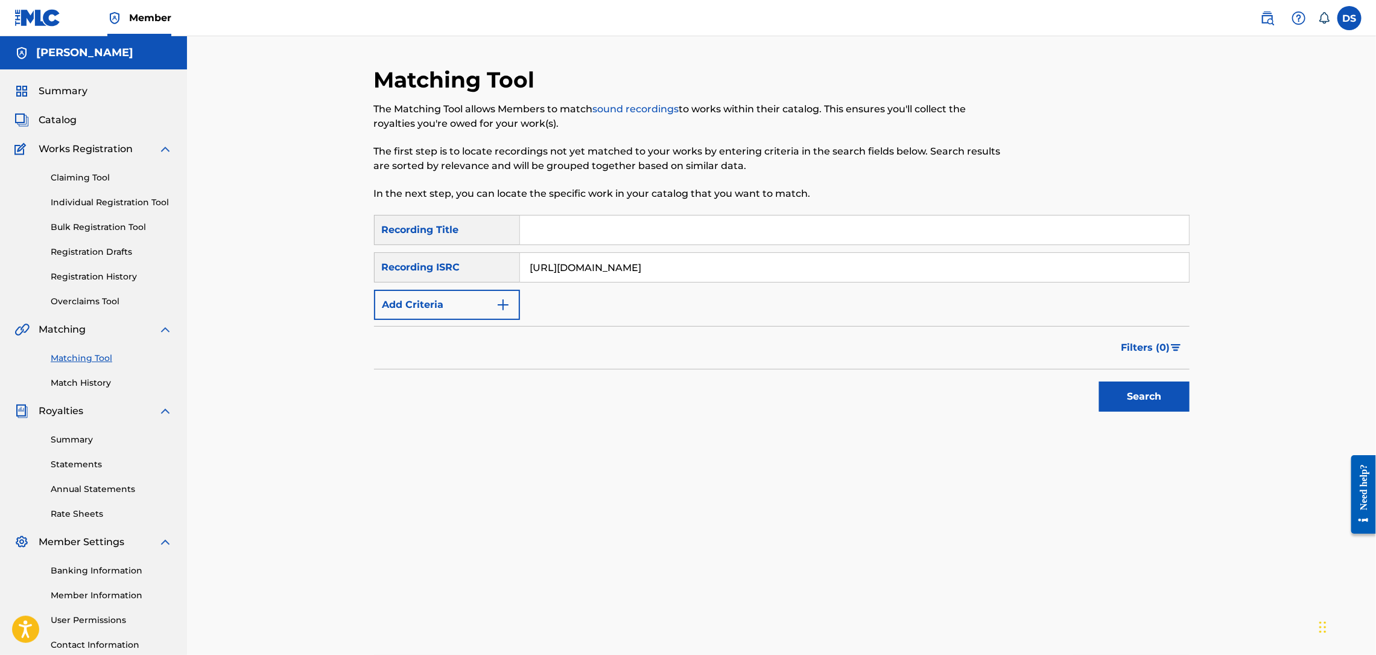
click at [934, 304] on div "SearchWithCriteria0dd056df-8030-4500-b0f4-2c04edd809c7 Recording Title SearchWi…" at bounding box center [782, 267] width 816 height 105
paste input "QZL382246806"
type input "QZL382246806"
click at [618, 236] on input "Search Form" at bounding box center [854, 229] width 669 height 29
type input "YOU GON' LEARN 2DAY"
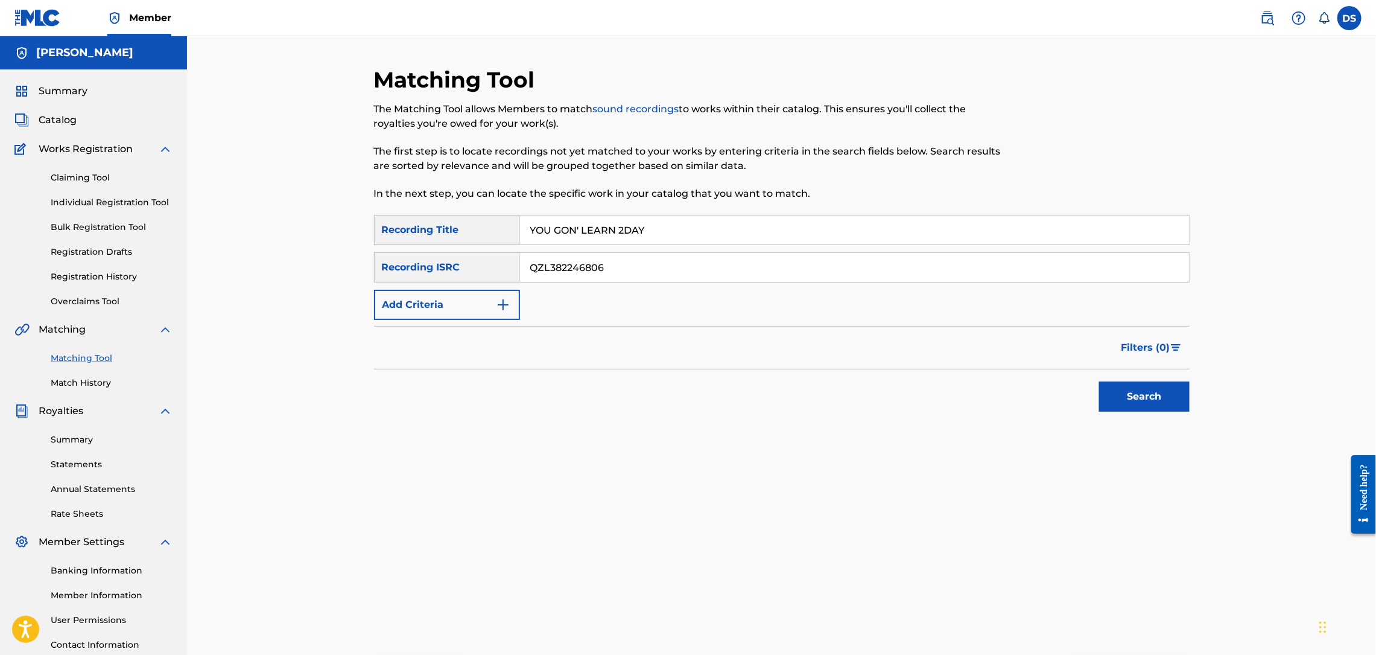
click at [1122, 397] on button "Search" at bounding box center [1144, 396] width 91 height 30
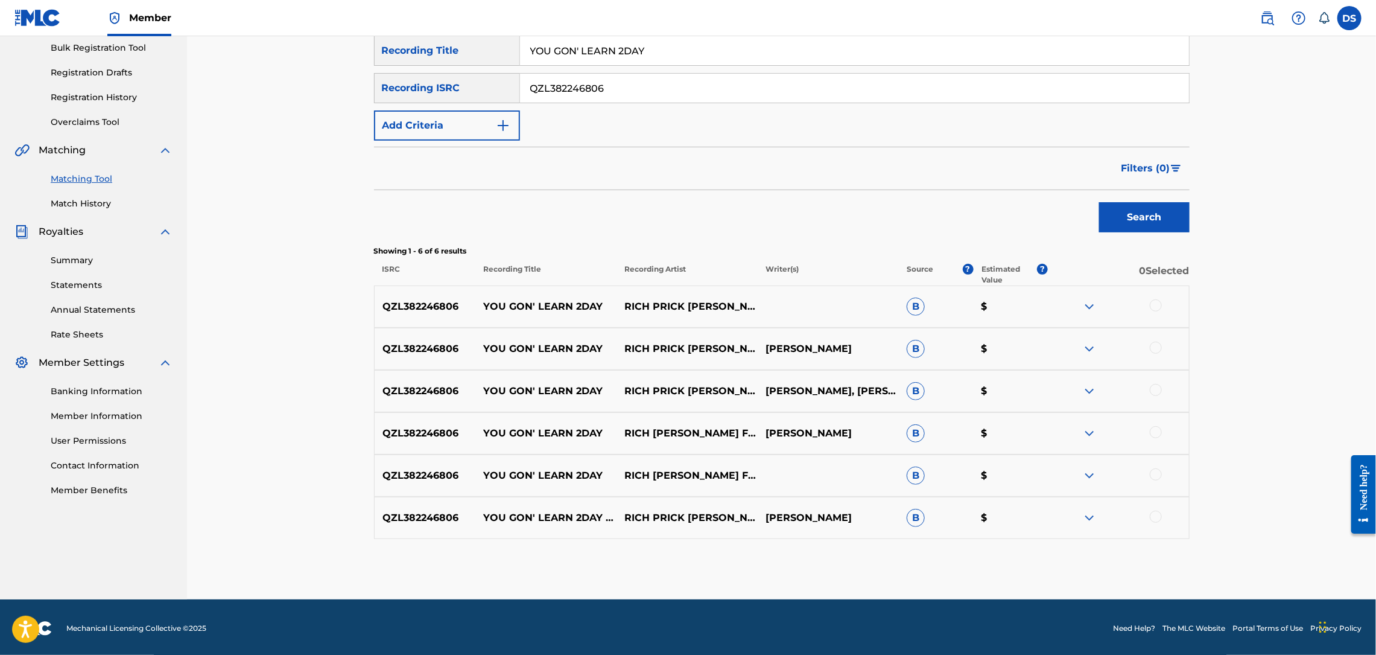
scroll to position [182, 0]
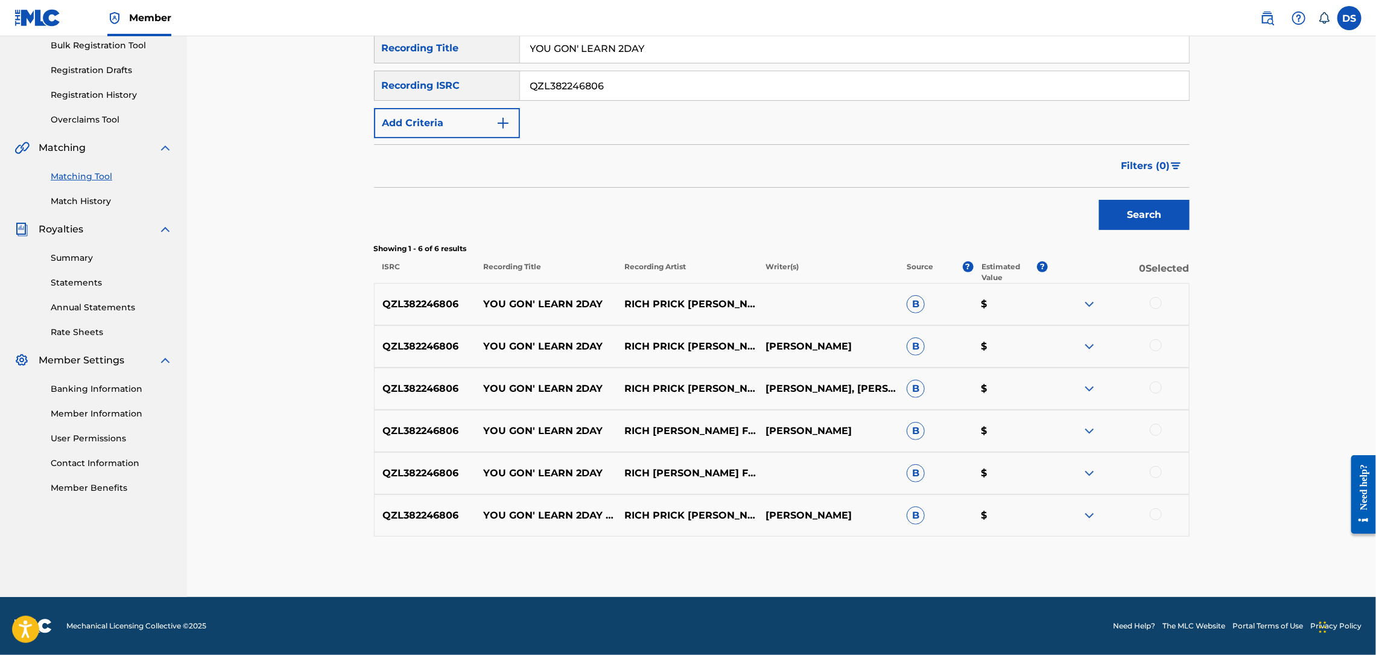
click at [1153, 512] on div at bounding box center [1156, 514] width 12 height 12
click at [1157, 469] on div at bounding box center [1156, 472] width 12 height 12
click at [1152, 417] on div "QZL382246806 YOU GON' LEARN 2DAY RICH PRICK TANA FEATURING YOUNG DRO DAVID A. S…" at bounding box center [782, 431] width 816 height 42
click at [1153, 386] on div at bounding box center [1156, 387] width 12 height 12
click at [1156, 425] on div at bounding box center [1156, 430] width 12 height 12
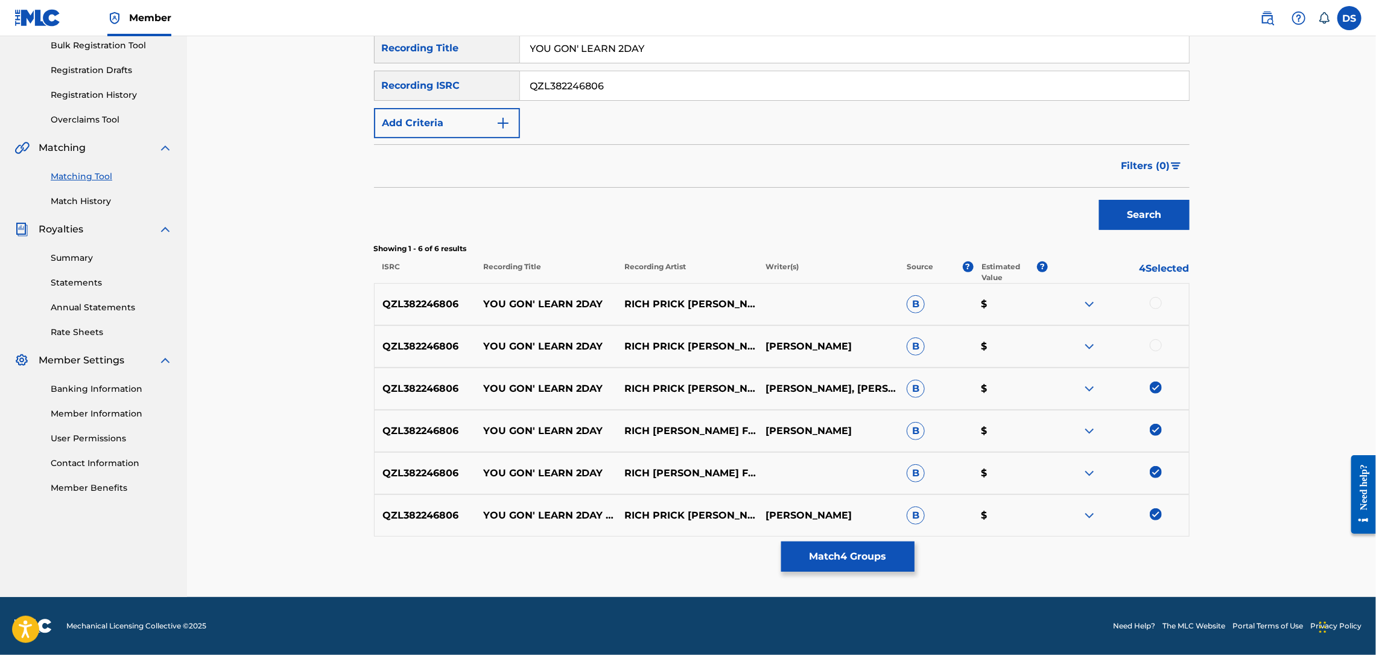
click at [1156, 341] on div at bounding box center [1156, 345] width 12 height 12
click at [1157, 297] on div at bounding box center [1156, 303] width 12 height 12
click at [829, 552] on button "Match 6 Groups" at bounding box center [847, 556] width 133 height 30
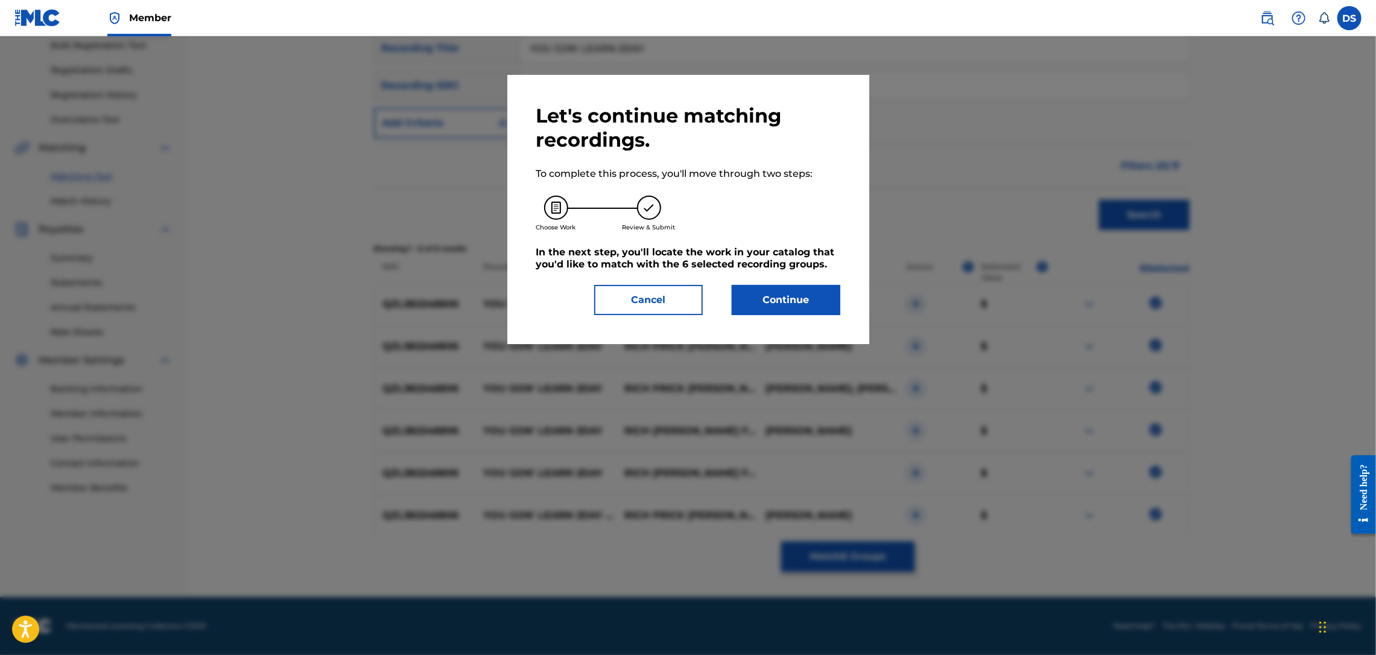
click at [785, 304] on button "Continue" at bounding box center [786, 300] width 109 height 30
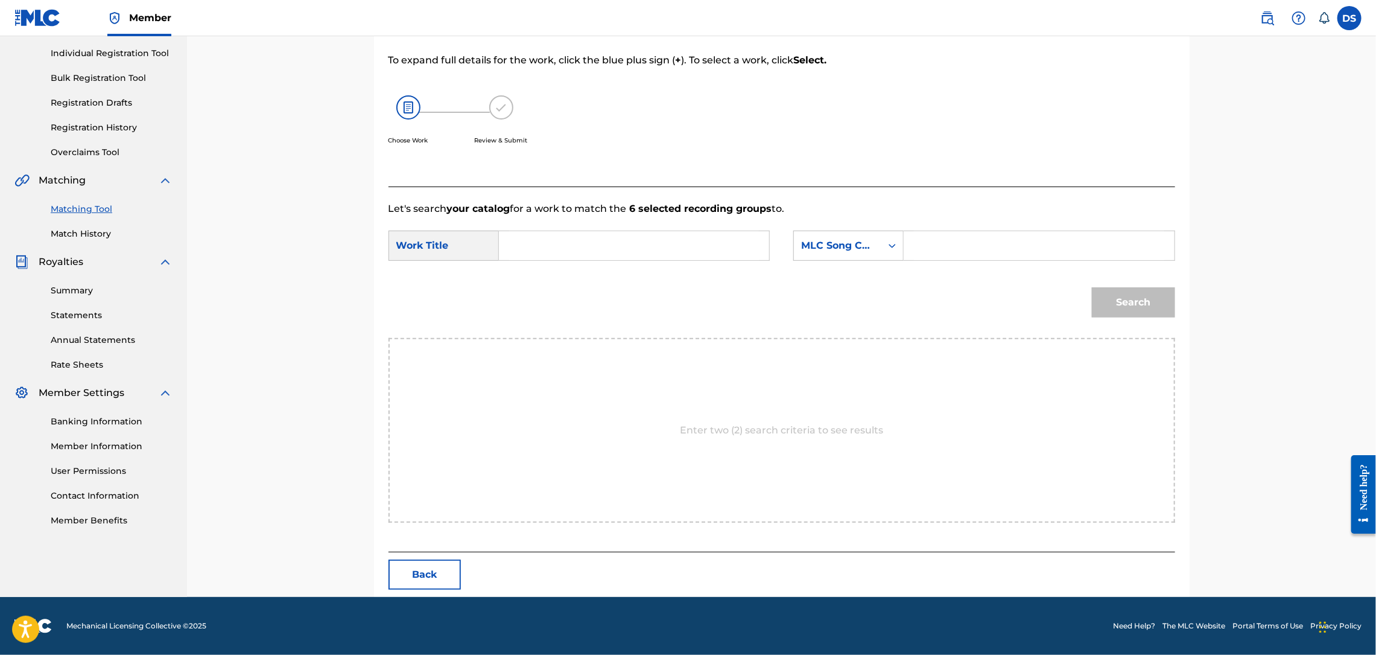
click at [677, 238] on input "Search Form" at bounding box center [634, 245] width 250 height 29
type input "YOU GON' LEARN TODAY"
click at [885, 246] on div "Search Form" at bounding box center [893, 246] width 22 height 22
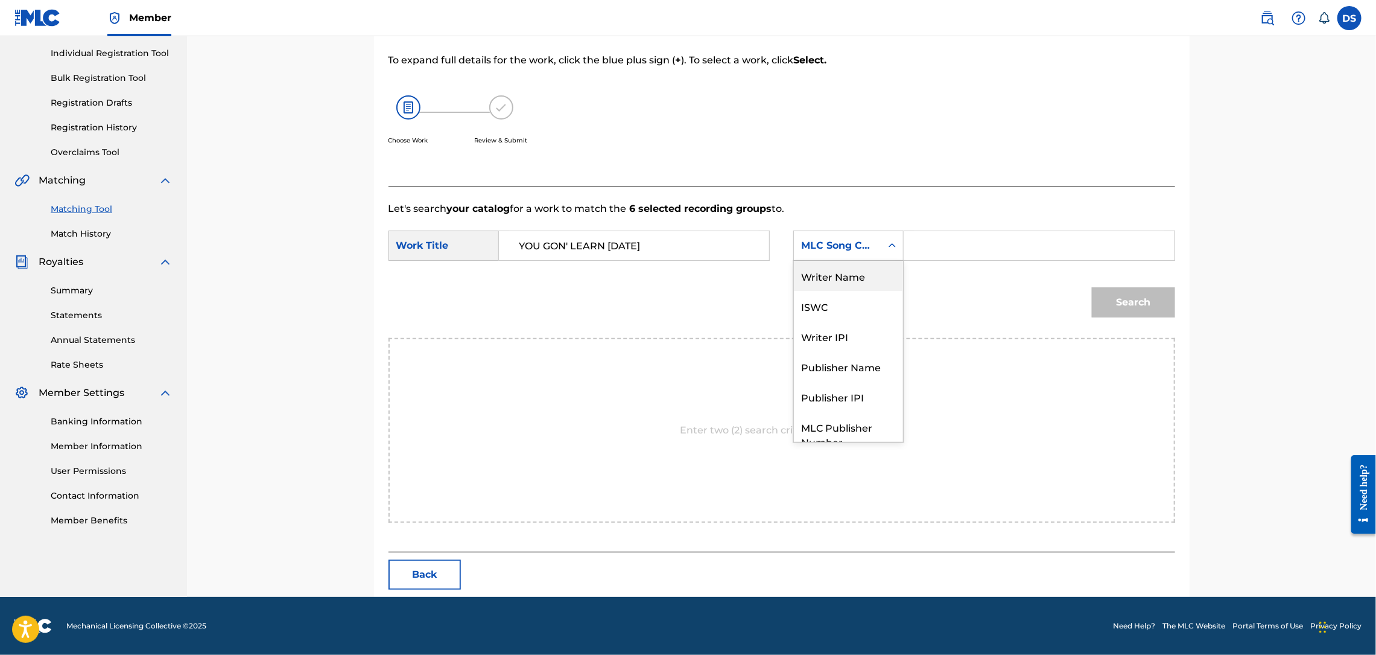
click at [860, 276] on div "Writer Name" at bounding box center [848, 276] width 109 height 30
click at [924, 244] on input "Search Form" at bounding box center [1039, 245] width 250 height 29
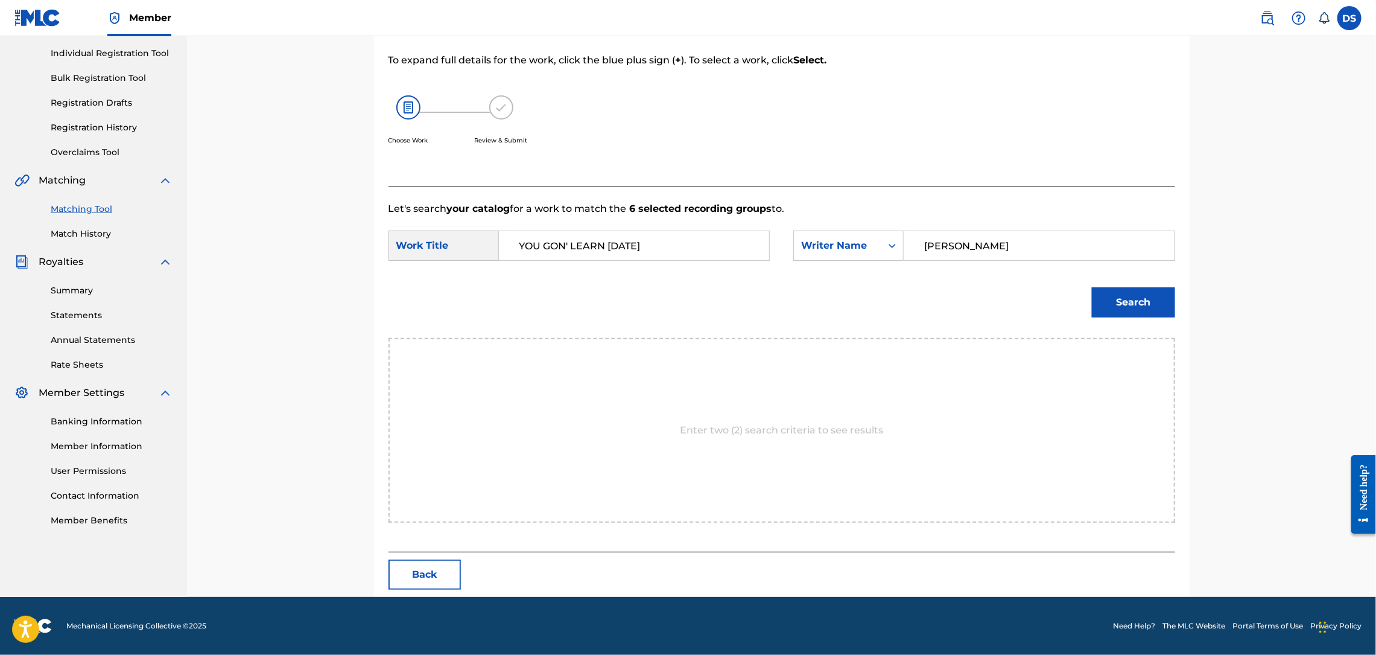
type input "[PERSON_NAME]"
click at [1129, 300] on button "Search" at bounding box center [1133, 302] width 83 height 30
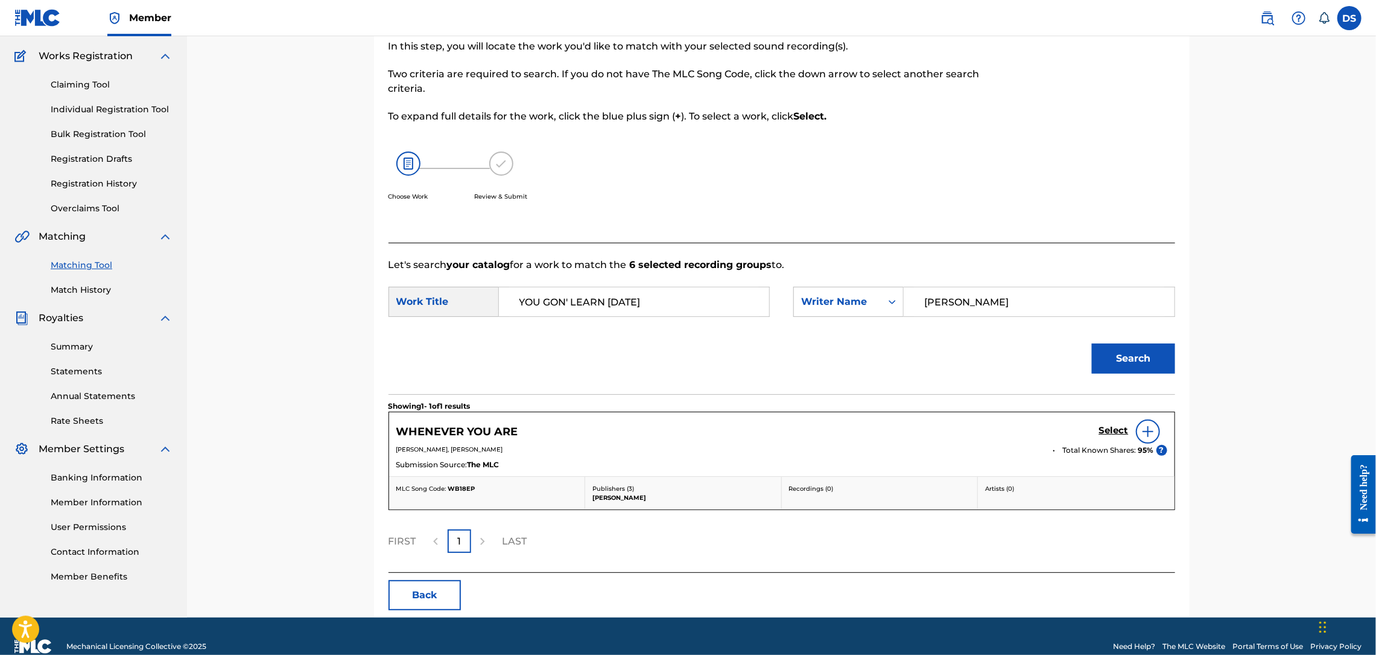
scroll to position [115, 0]
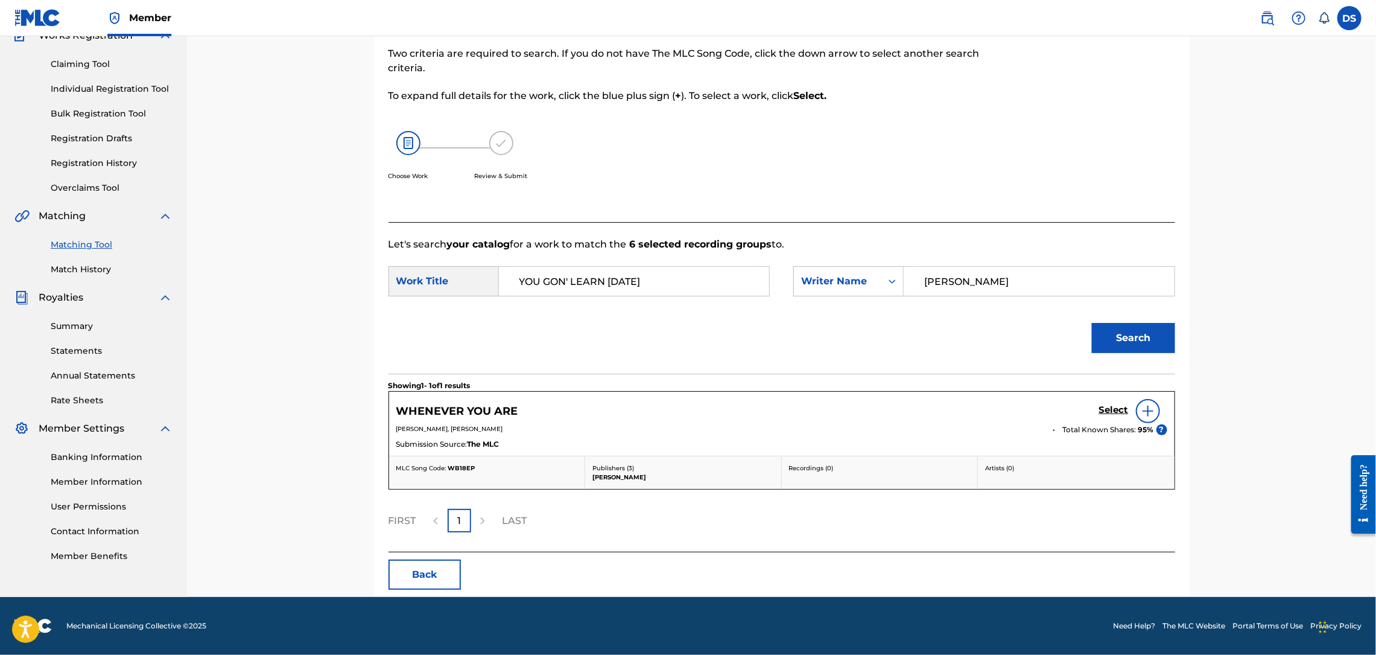
click at [1199, 302] on div "Match Usage - Select Work In this step, you will locate the work you'd like to …" at bounding box center [782, 275] width 845 height 644
click at [174, 174] on div "Summary Catalog Works Registration Claiming Tool Individual Registration Tool B…" at bounding box center [93, 266] width 187 height 621
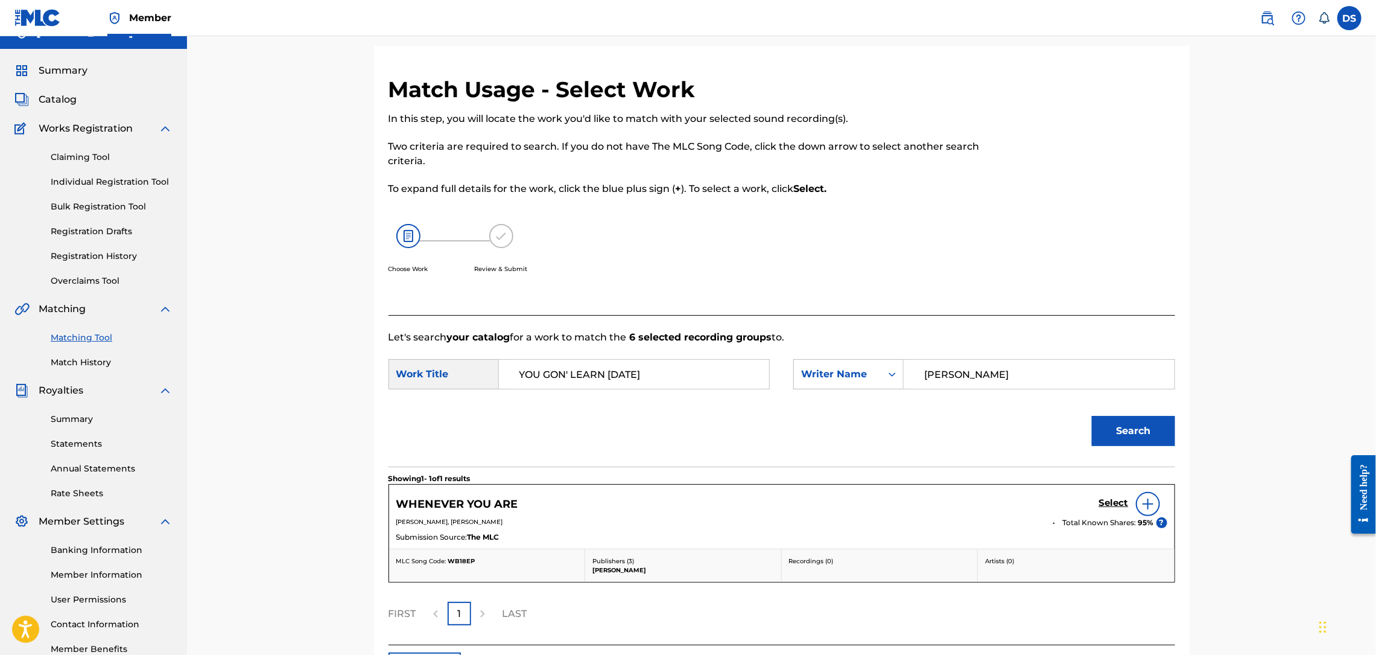
scroll to position [0, 0]
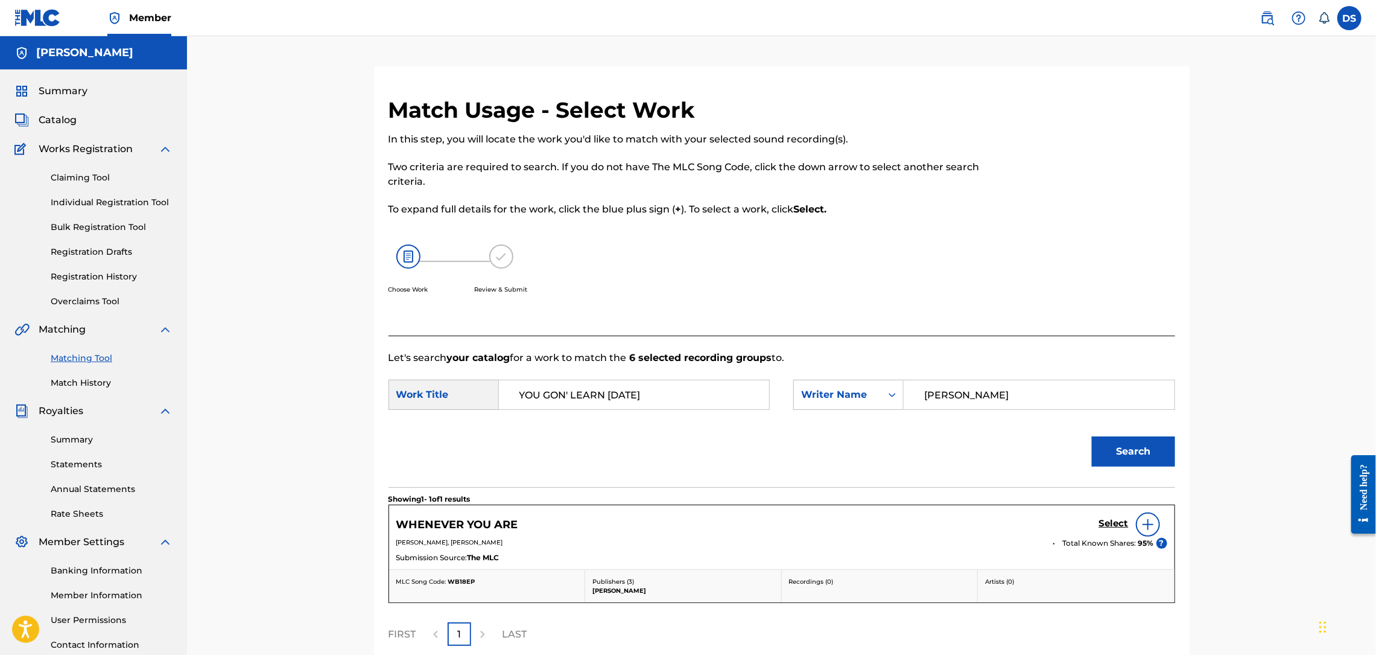
click at [45, 118] on span "Catalog" at bounding box center [58, 120] width 38 height 14
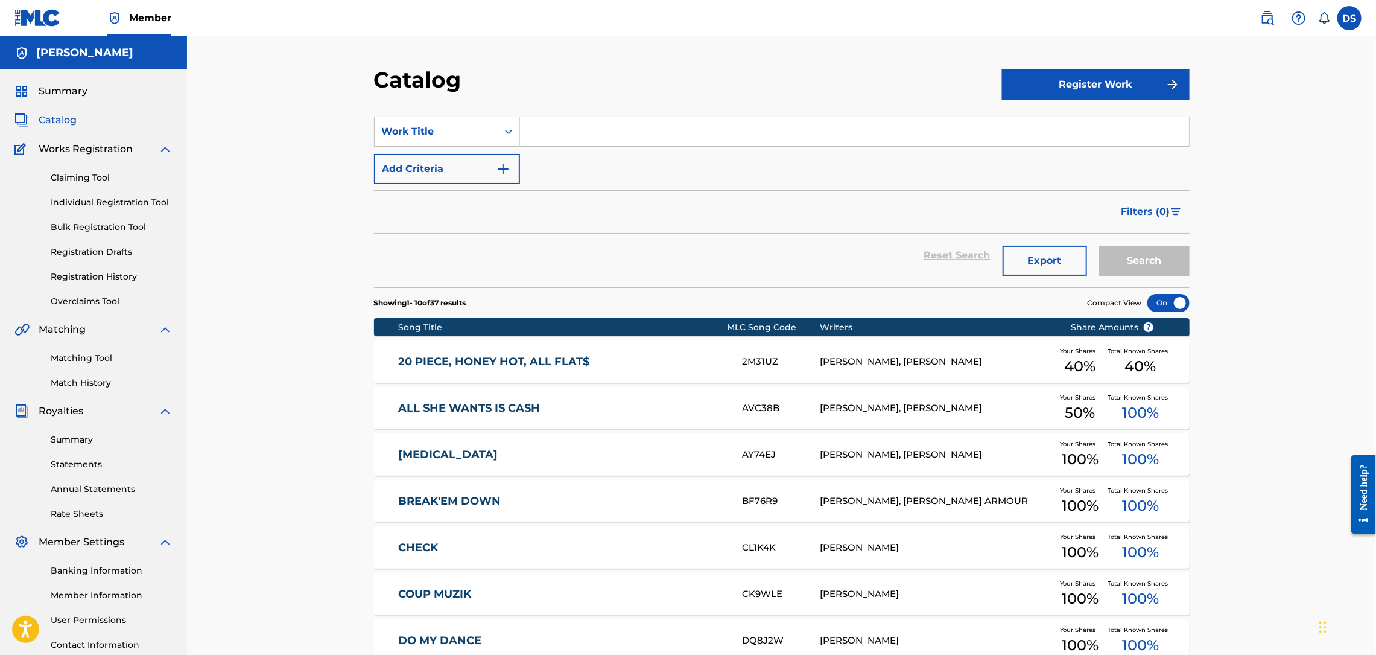
click at [546, 124] on input "Search Form" at bounding box center [854, 131] width 669 height 29
type input "YOU GON' LEARN TODAY"
click at [1099, 246] on button "Search" at bounding box center [1144, 261] width 91 height 30
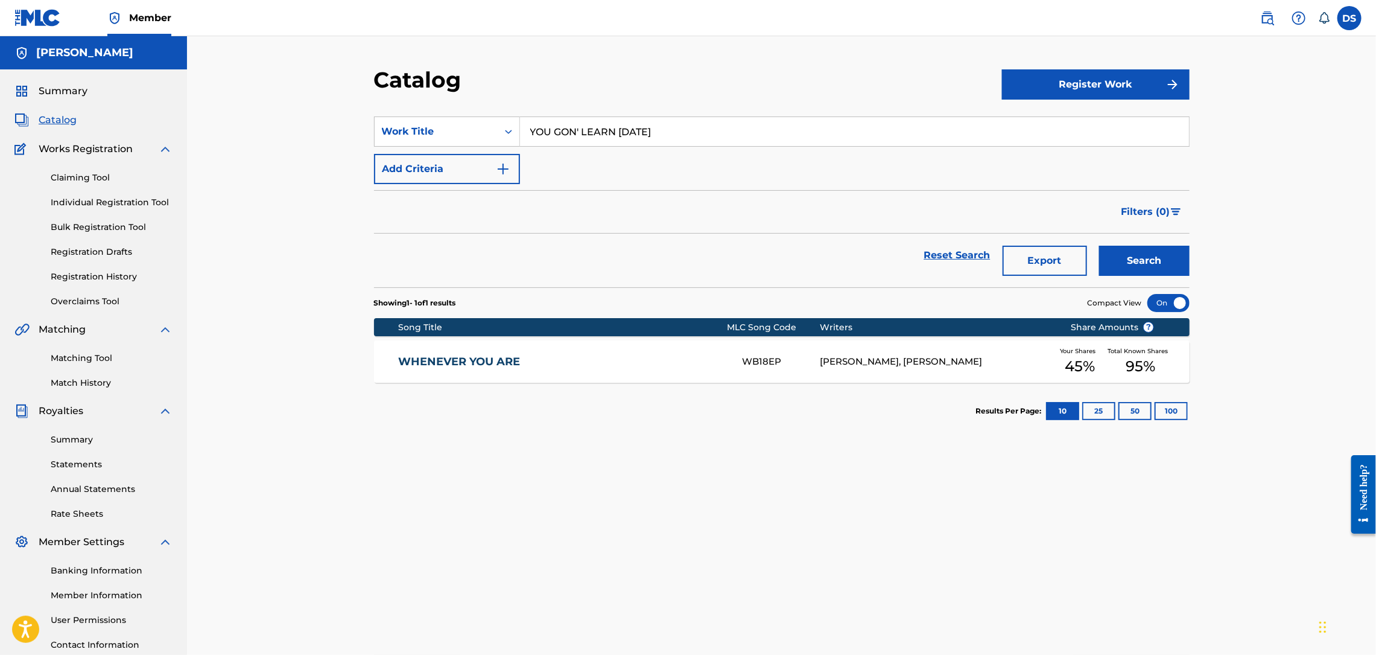
click at [1068, 84] on button "Register Work" at bounding box center [1096, 84] width 188 height 30
click at [1034, 124] on link "Individual" at bounding box center [1096, 123] width 188 height 29
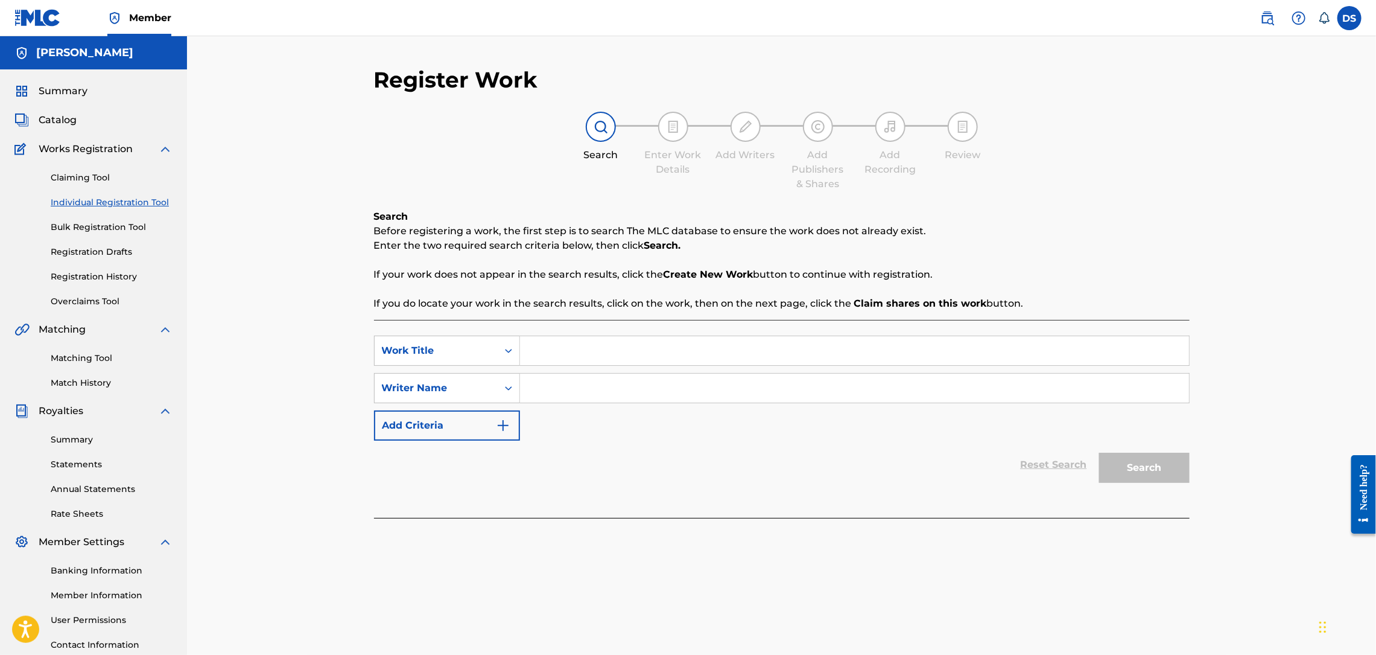
click at [540, 353] on input "Search Form" at bounding box center [854, 350] width 669 height 29
click at [544, 347] on input "Search Form" at bounding box center [854, 350] width 669 height 29
paste input "You Gon' Learn 2day"
type input "You Gon' Learn 2day"
click at [532, 389] on input "Search Form" at bounding box center [854, 388] width 669 height 29
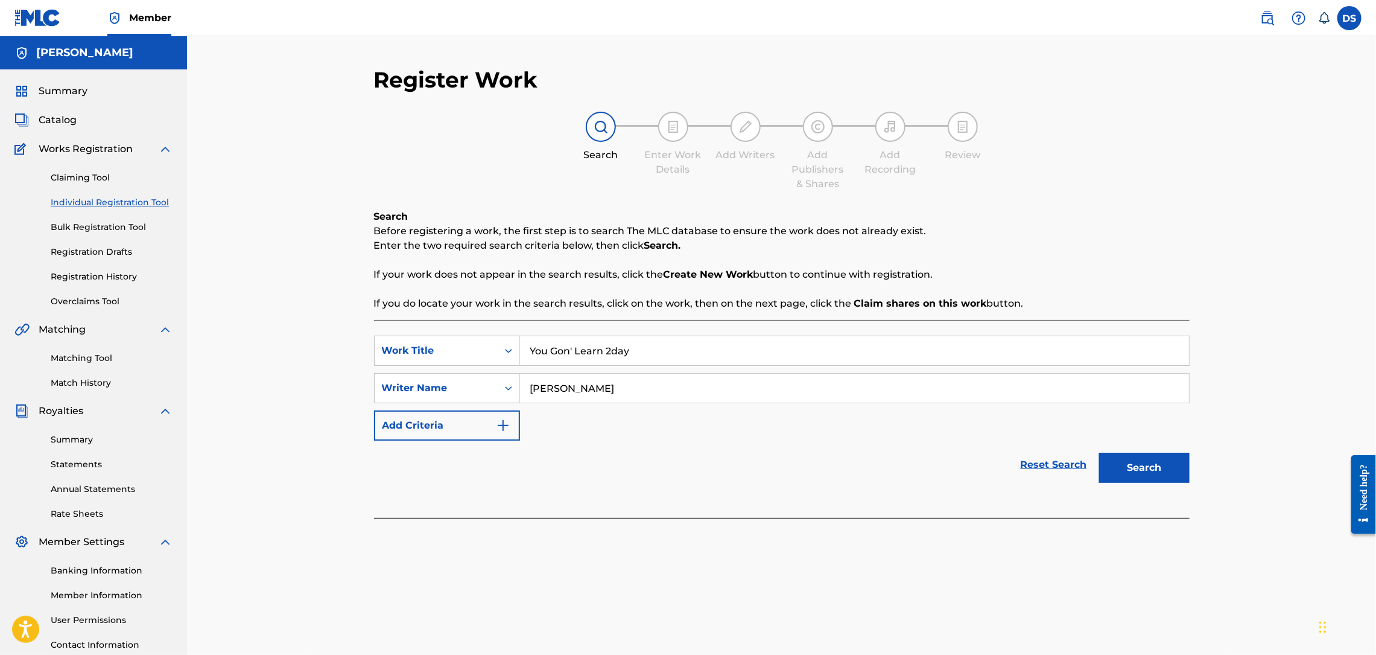
type input "[PERSON_NAME]"
click at [1099, 453] on button "Search" at bounding box center [1144, 468] width 91 height 30
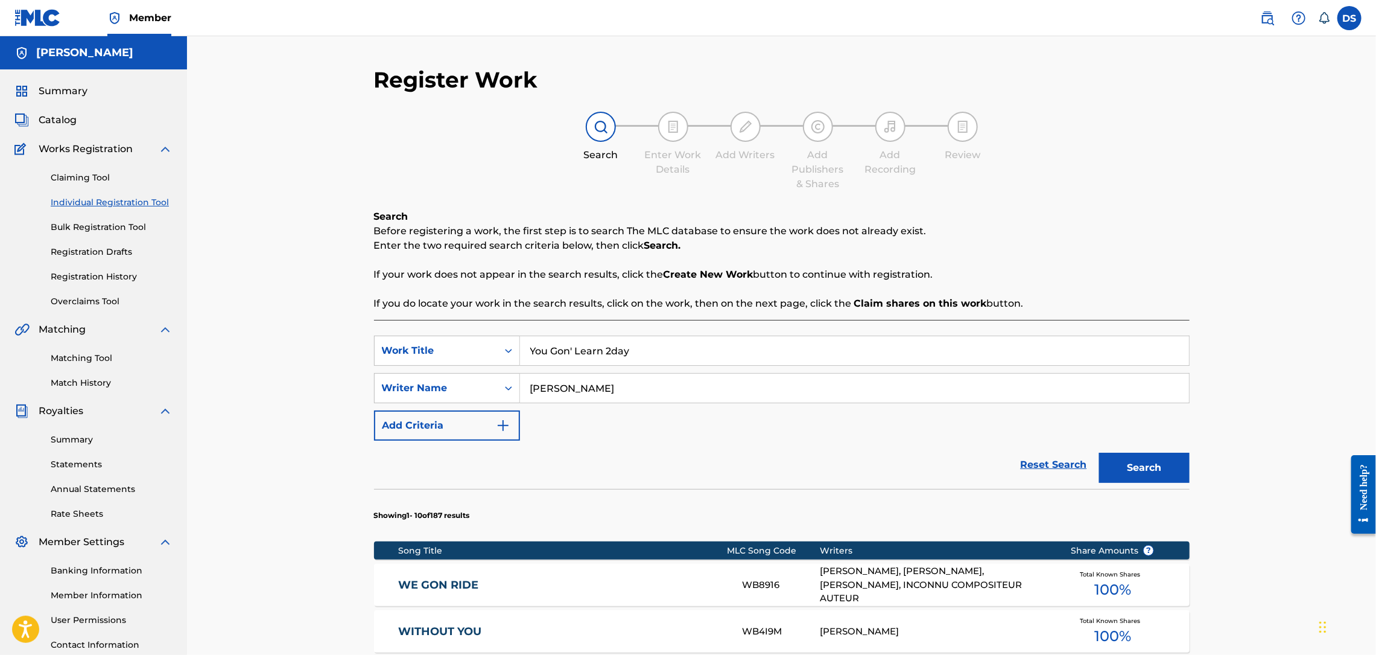
click at [1292, 310] on div "Register Work Search Enter Work Details Add Writers Add Publishers & Shares Add…" at bounding box center [781, 606] width 1189 height 1141
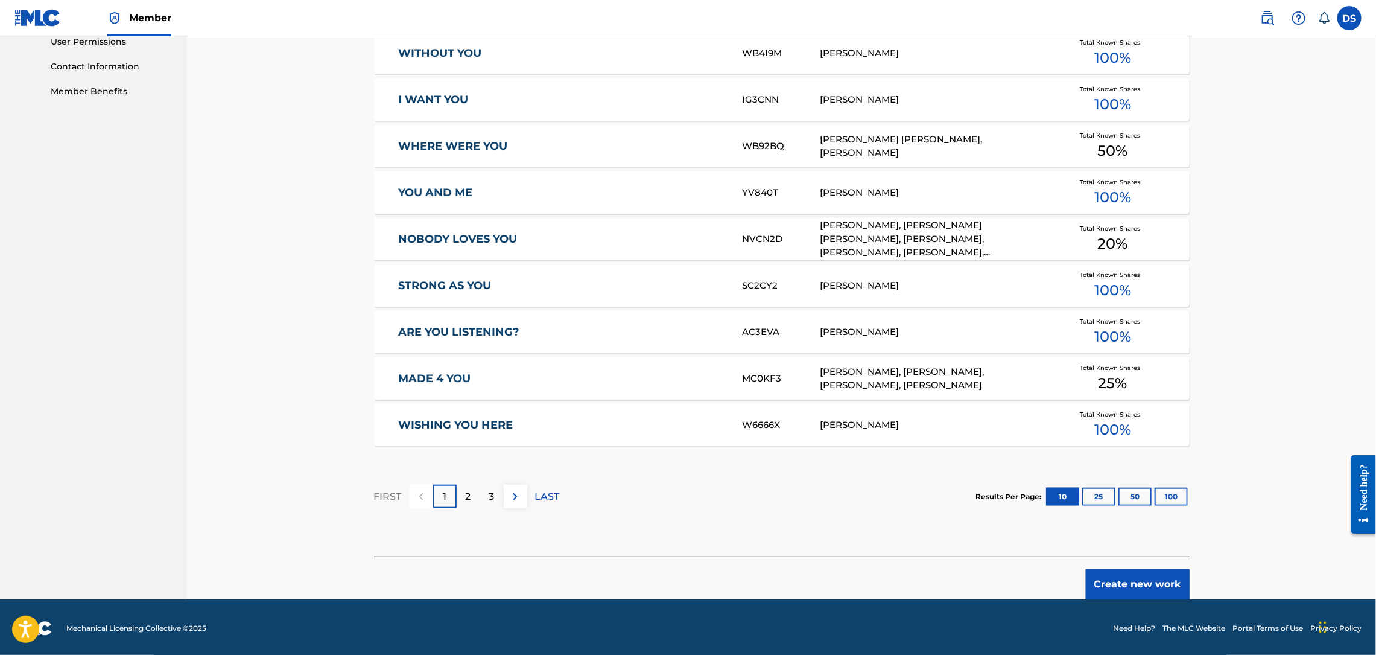
scroll to position [580, 0]
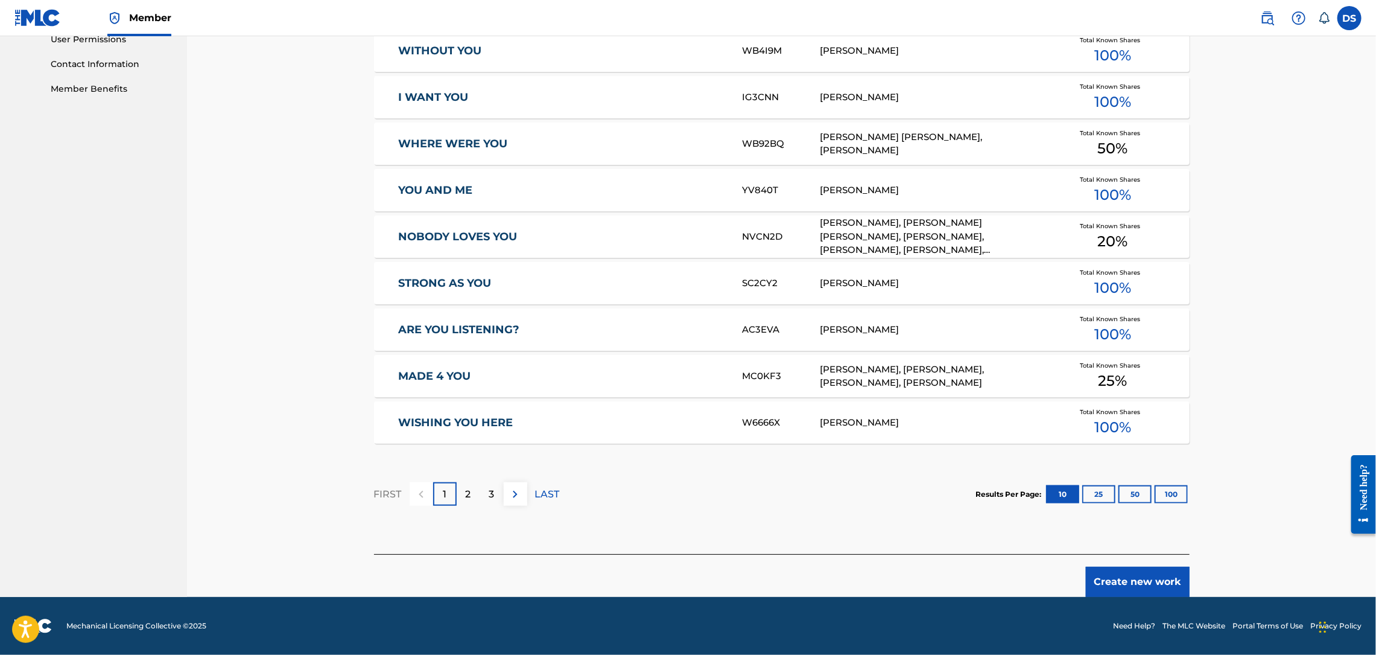
click at [1113, 576] on button "Create new work" at bounding box center [1138, 582] width 104 height 30
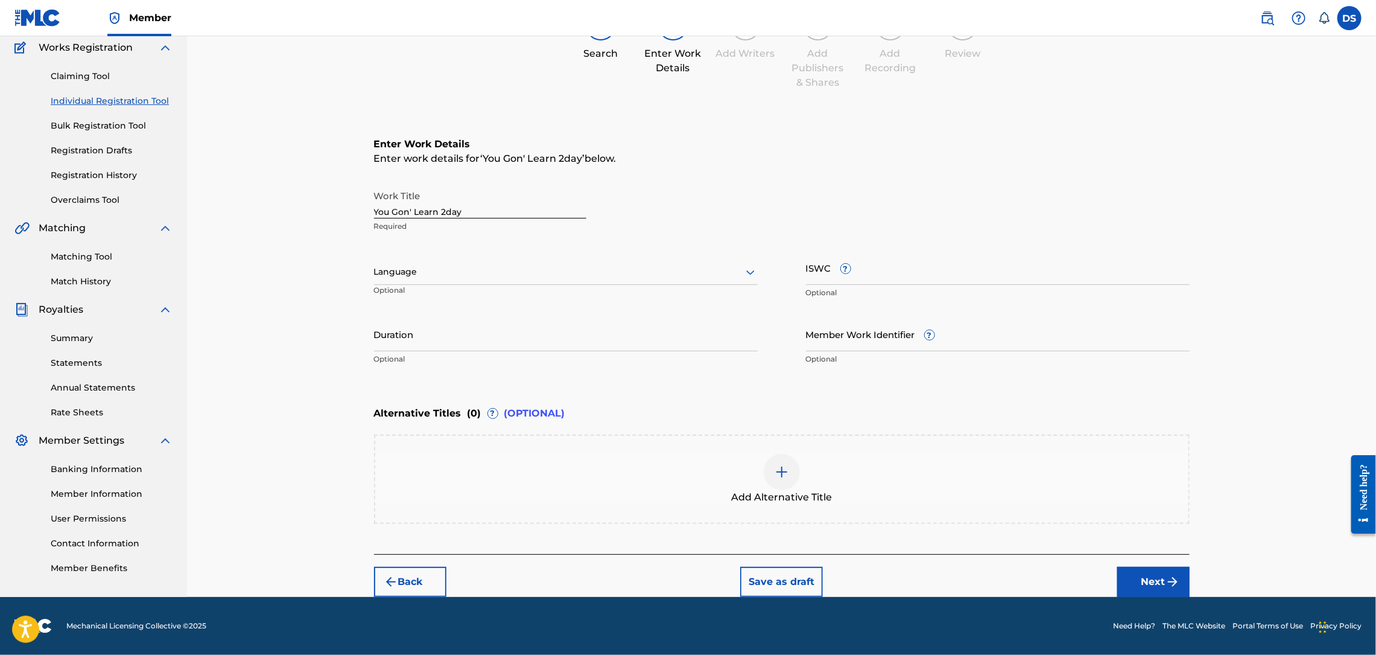
scroll to position [100, 0]
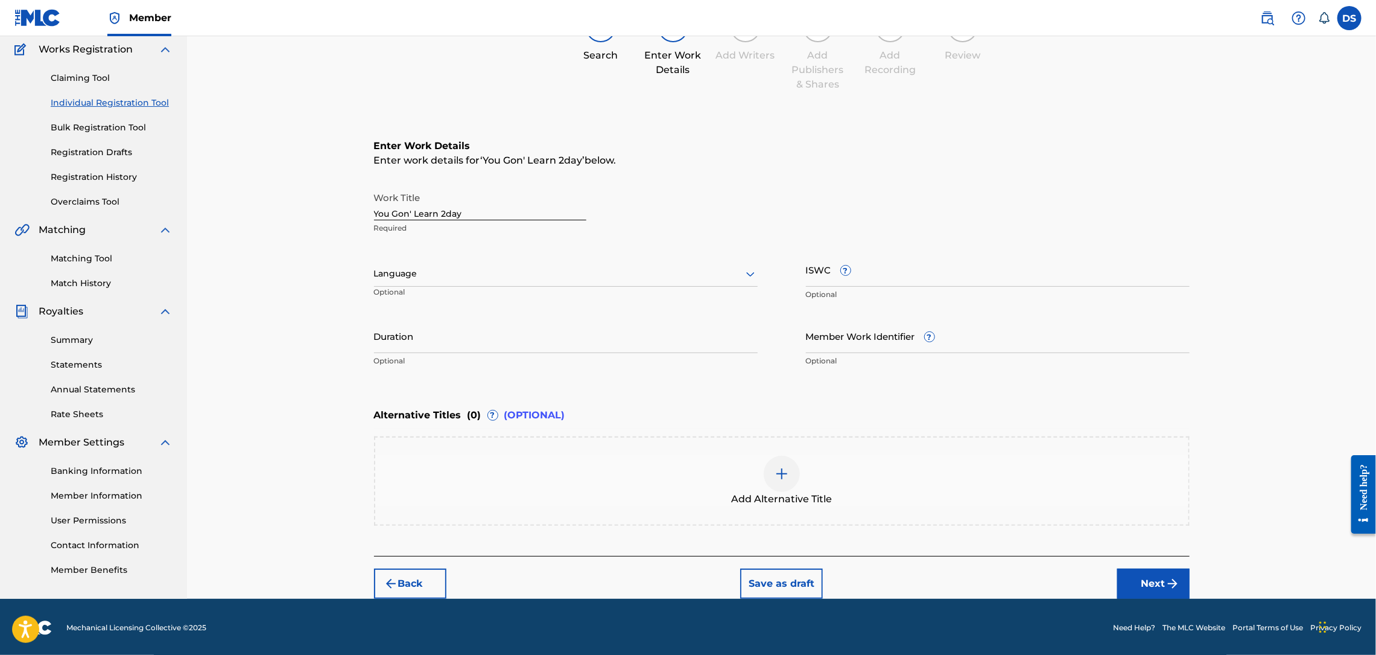
click at [825, 332] on input "Member Work Identifier ?" at bounding box center [998, 336] width 384 height 34
type input "P358QM"
click at [492, 266] on div at bounding box center [566, 273] width 384 height 15
click at [401, 297] on div "English" at bounding box center [566, 300] width 383 height 27
click at [436, 345] on input "Duration" at bounding box center [566, 336] width 384 height 34
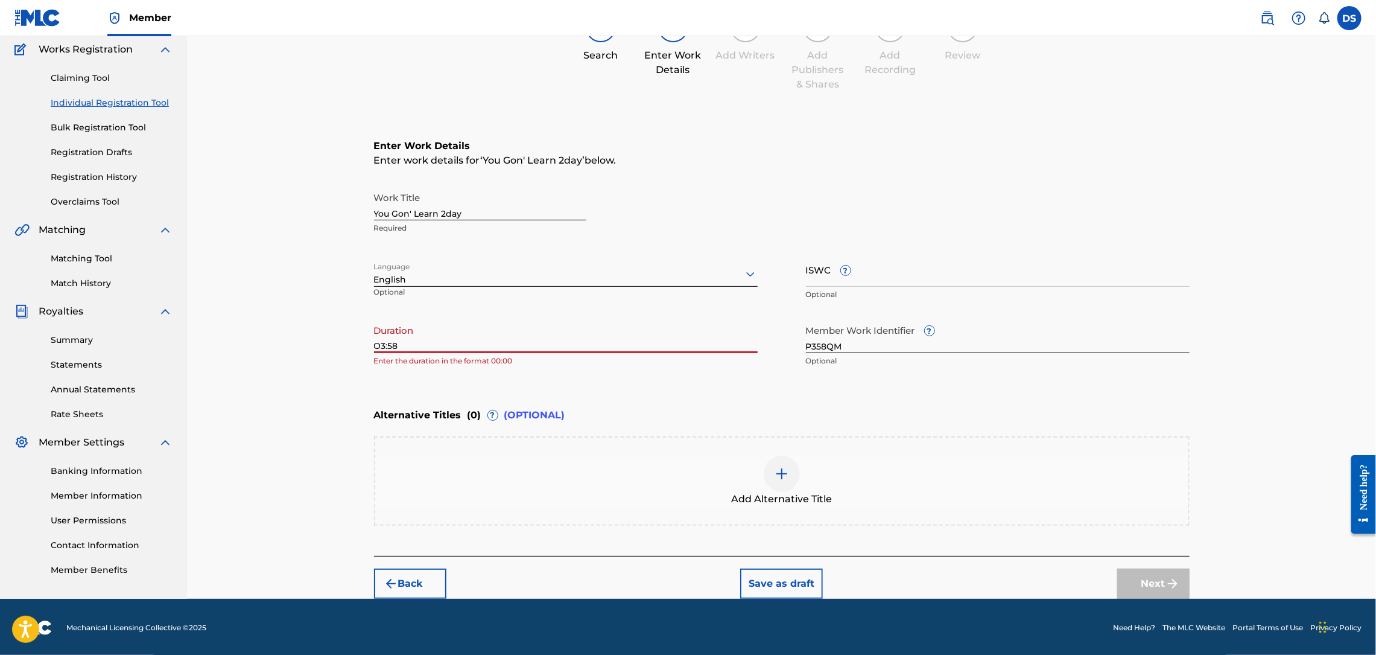
type input "O3:58"
click at [1154, 588] on div "Next" at bounding box center [1153, 583] width 72 height 30
click at [606, 302] on div "Language English Optional" at bounding box center [566, 279] width 384 height 54
click at [865, 275] on input "ISWC ?" at bounding box center [998, 269] width 384 height 34
click at [868, 342] on input "P358QM" at bounding box center [998, 336] width 384 height 34
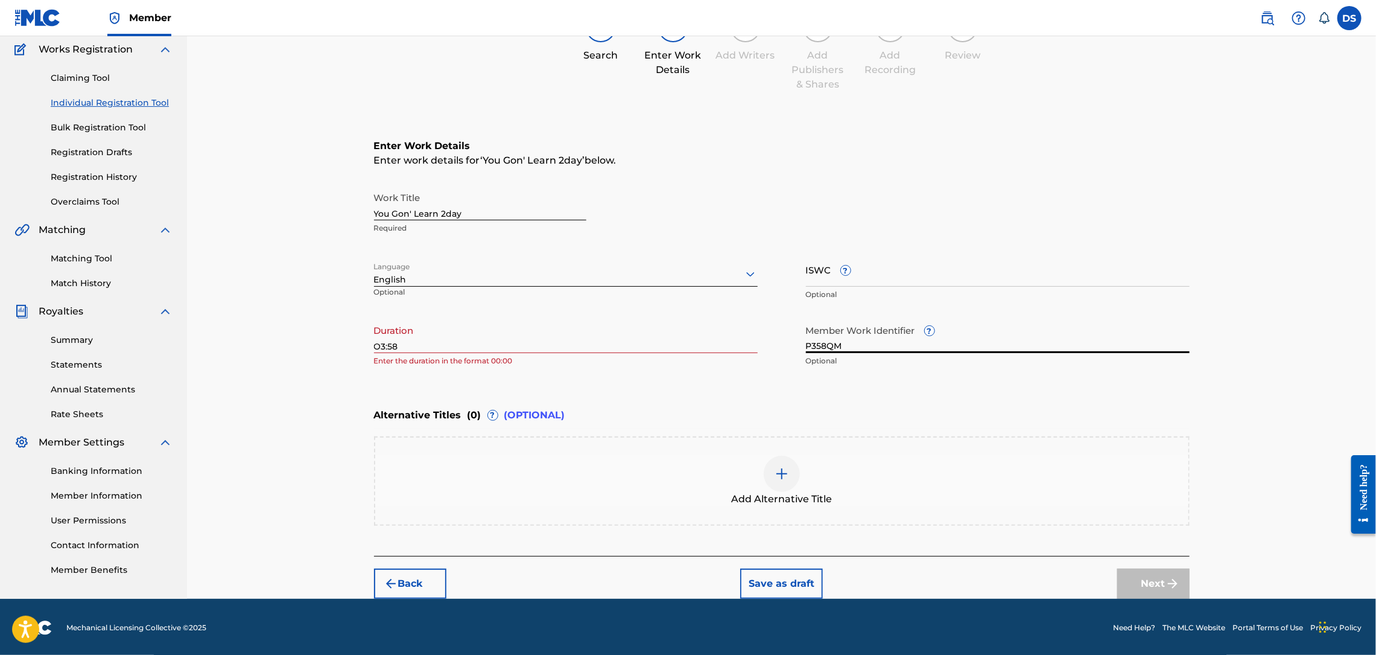
click at [944, 574] on div "Back Save as draft Next" at bounding box center [782, 577] width 816 height 43
click at [845, 345] on input "P358QM" at bounding box center [998, 336] width 384 height 34
click at [431, 346] on input "O3:58" at bounding box center [566, 336] width 384 height 34
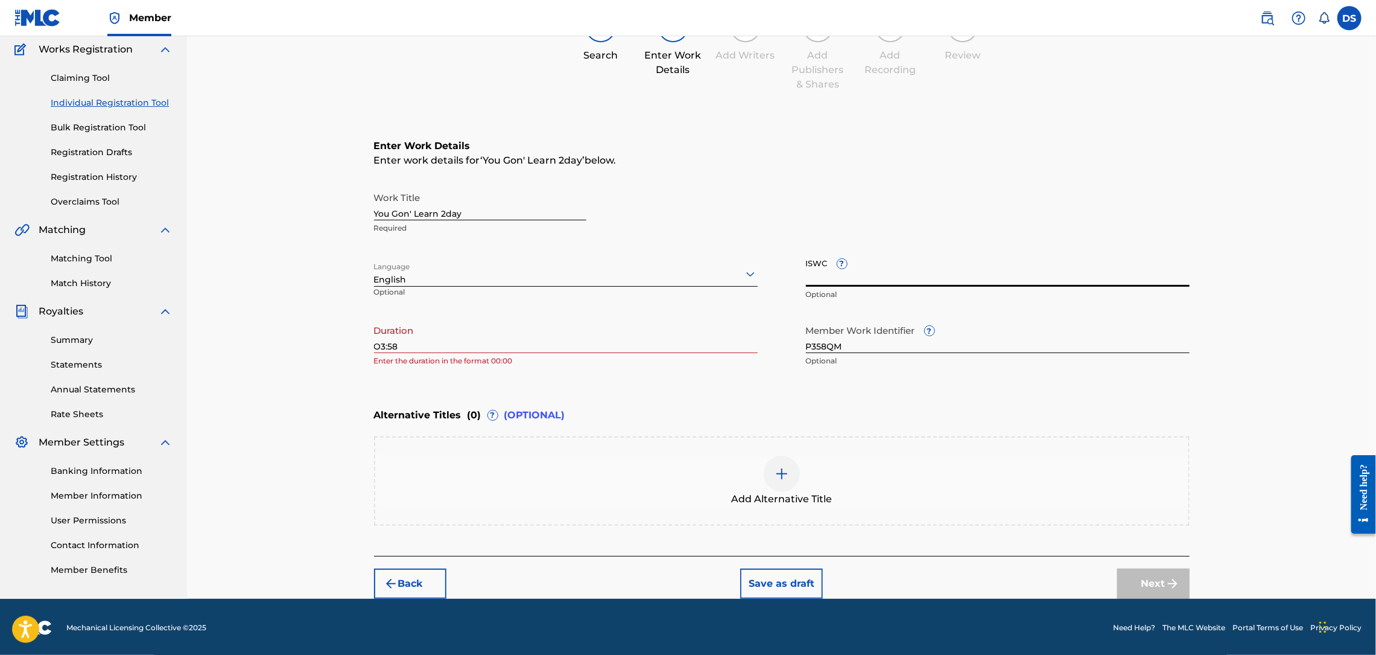
click at [817, 273] on input "ISWC ?" at bounding box center [998, 269] width 384 height 34
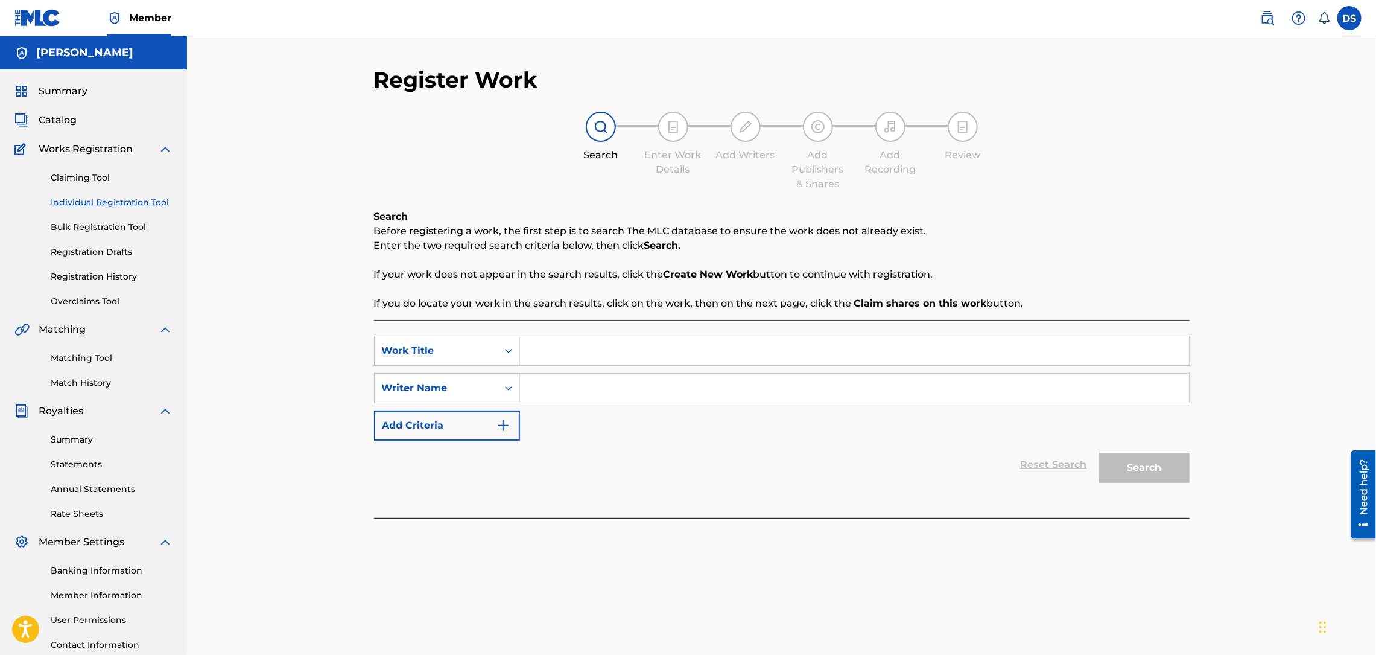
click at [59, 118] on span "Catalog" at bounding box center [58, 120] width 38 height 14
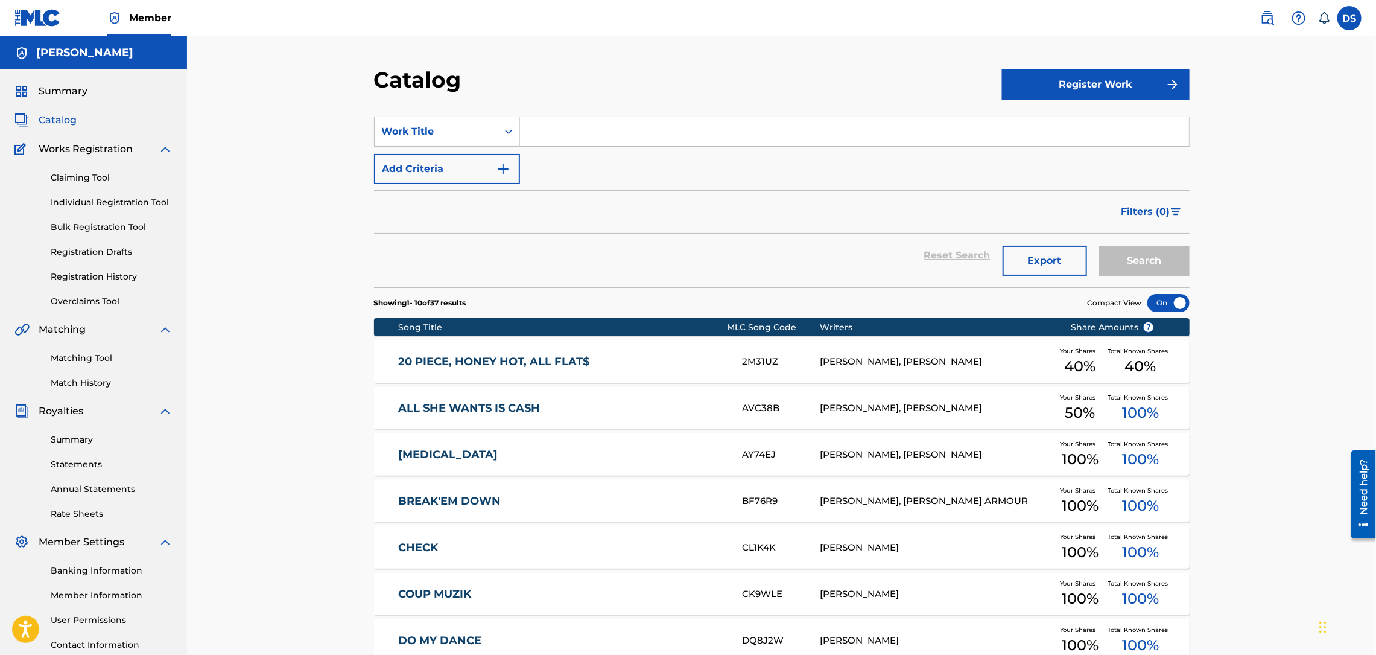
click at [533, 133] on input "Search Form" at bounding box center [854, 131] width 669 height 29
type input "YOU GON' LEARN TODAY"
click at [1099, 246] on button "Search" at bounding box center [1144, 261] width 91 height 30
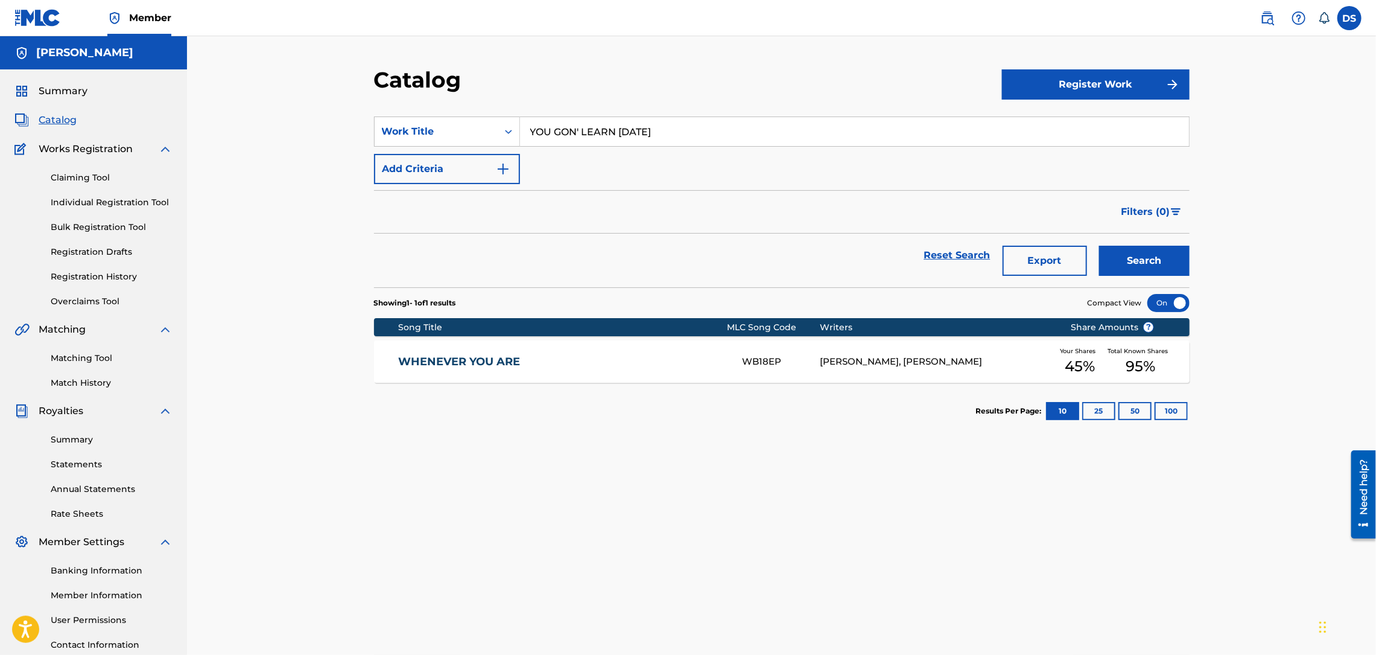
click at [62, 119] on span "Catalog" at bounding box center [58, 120] width 38 height 14
click at [944, 249] on link "Reset Search" at bounding box center [957, 255] width 78 height 27
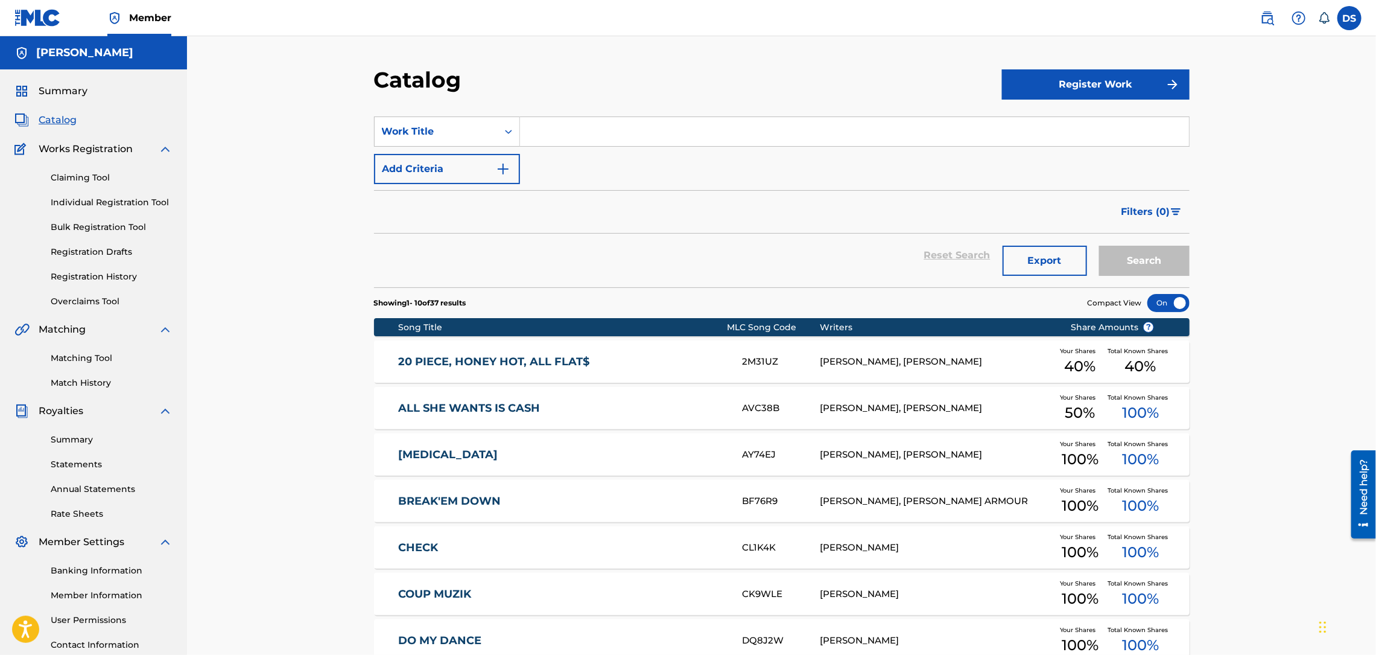
click at [635, 381] on div "20 PIECE, HONEY HOT, ALL FLAT$ 2M31UZ DAVID SMITH, JARAD ELLISON LONG Your Shar…" at bounding box center [782, 361] width 816 height 42
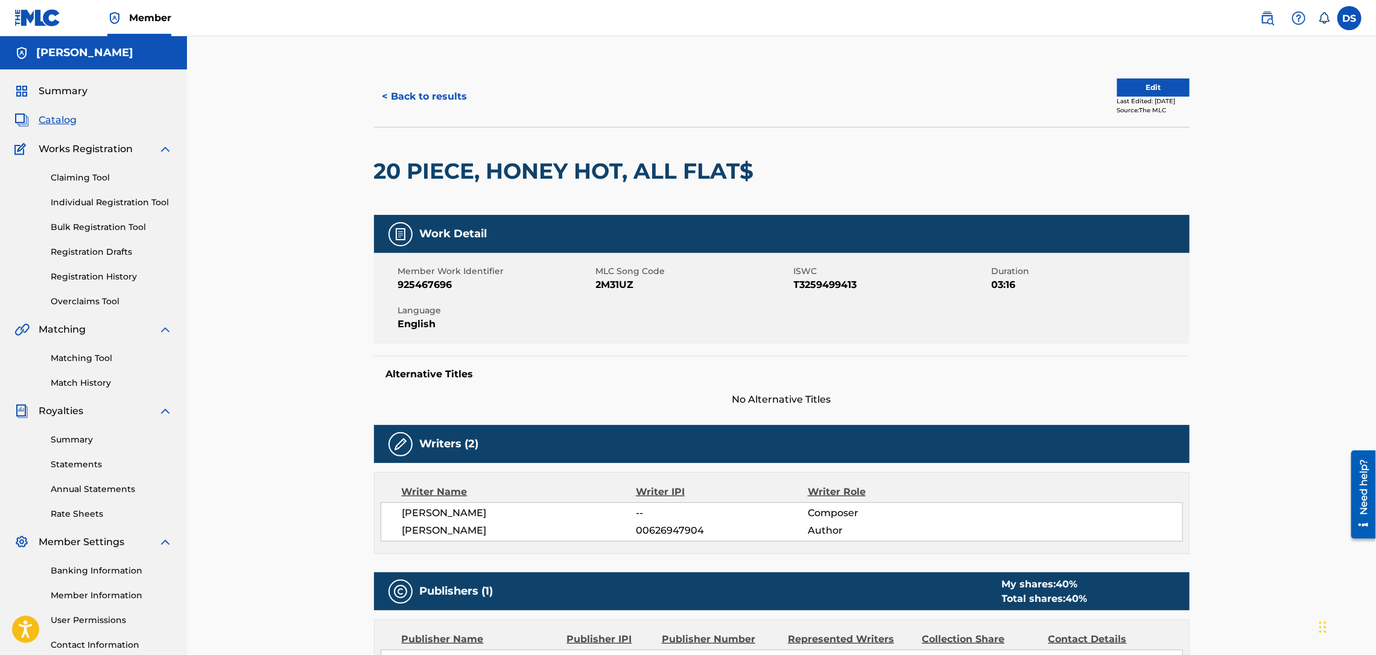
click at [65, 118] on span "Catalog" at bounding box center [58, 120] width 38 height 14
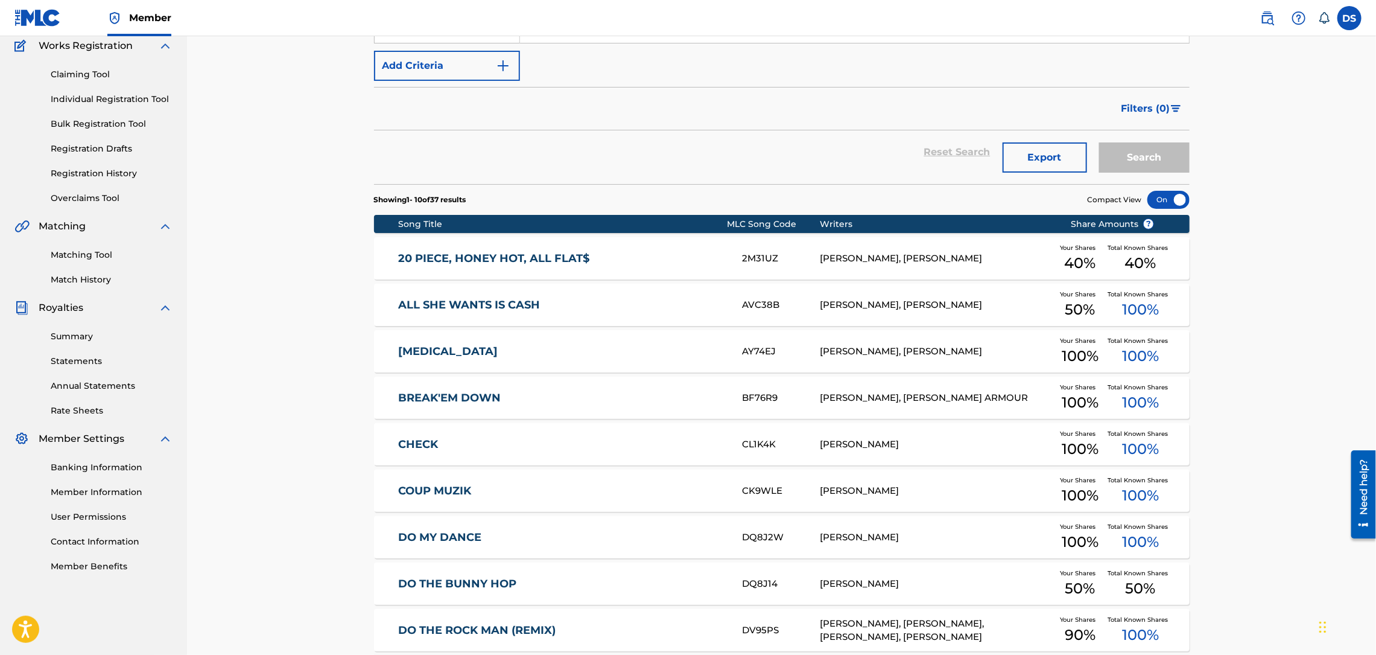
scroll to position [266, 0]
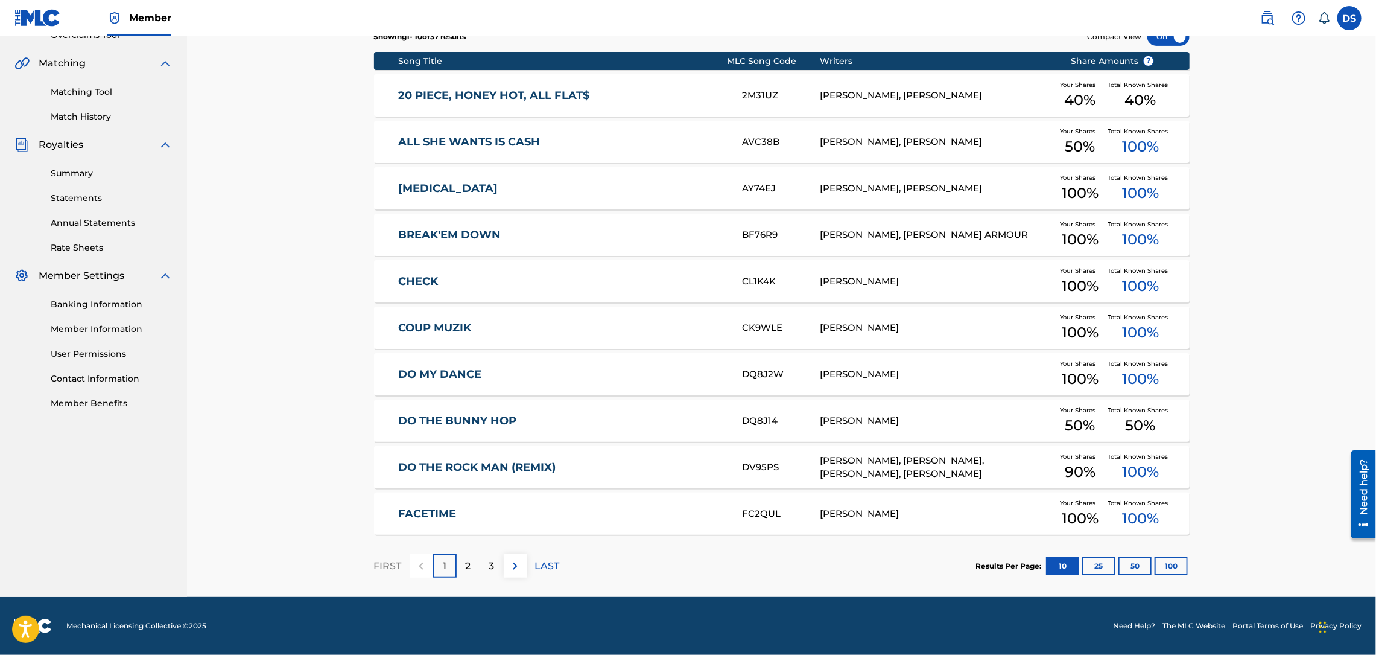
click at [542, 565] on p "LAST" at bounding box center [547, 566] width 25 height 14
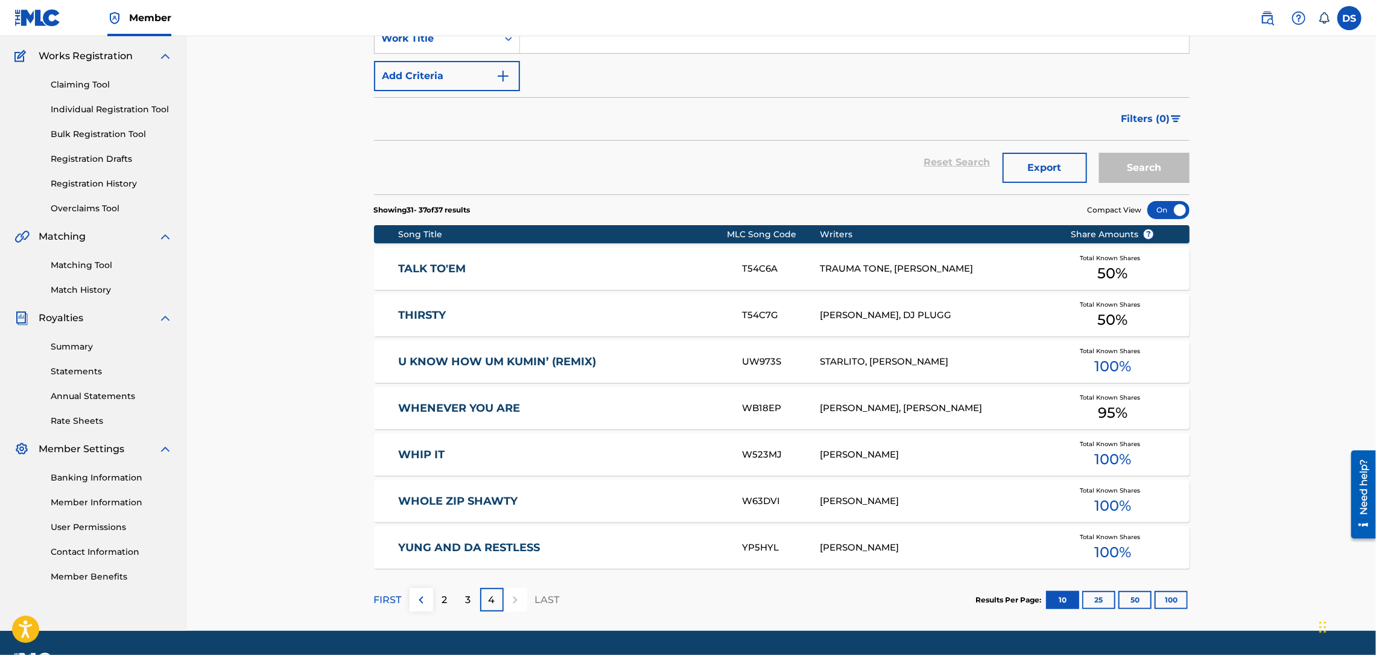
scroll to position [127, 0]
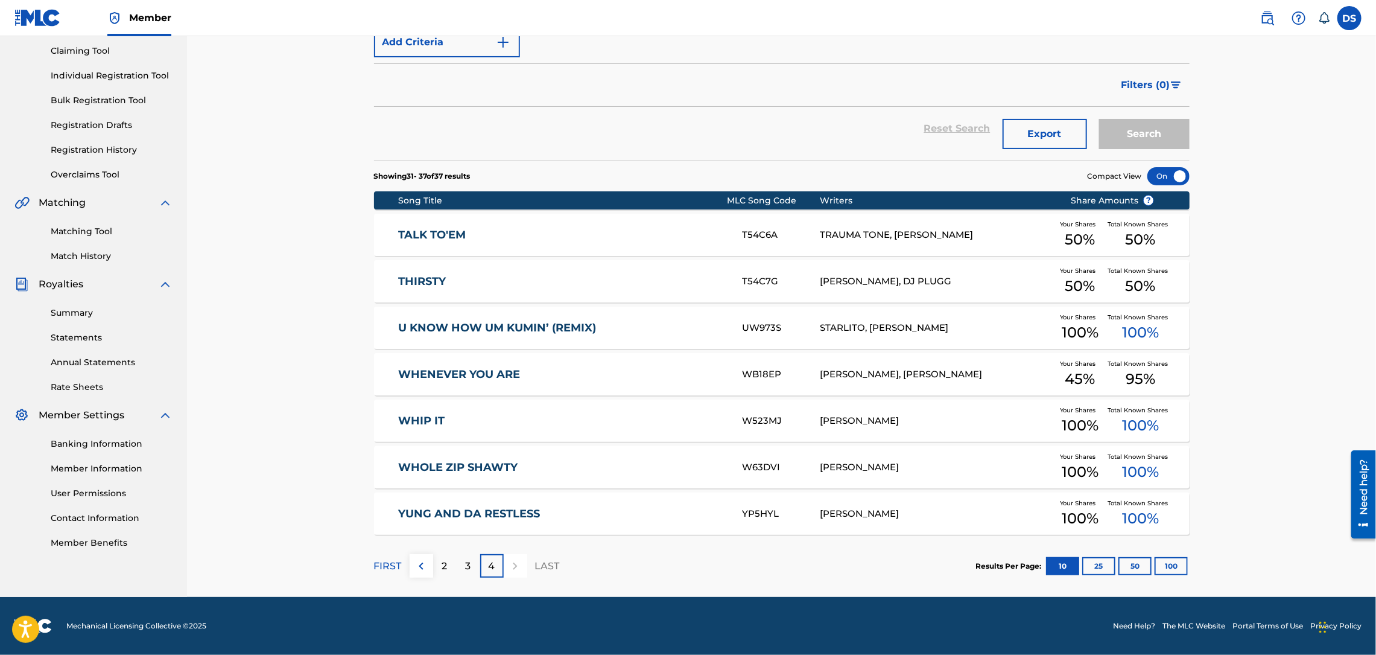
click at [467, 565] on p "3" at bounding box center [468, 566] width 5 height 14
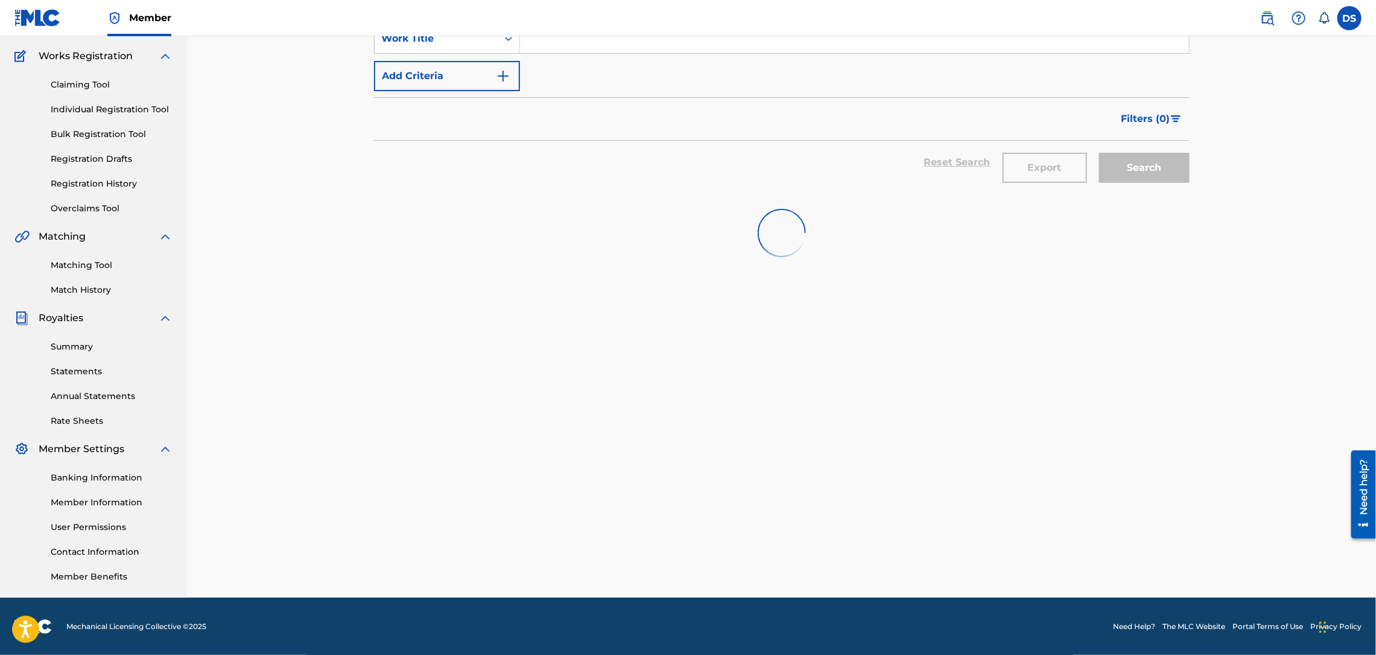
scroll to position [266, 0]
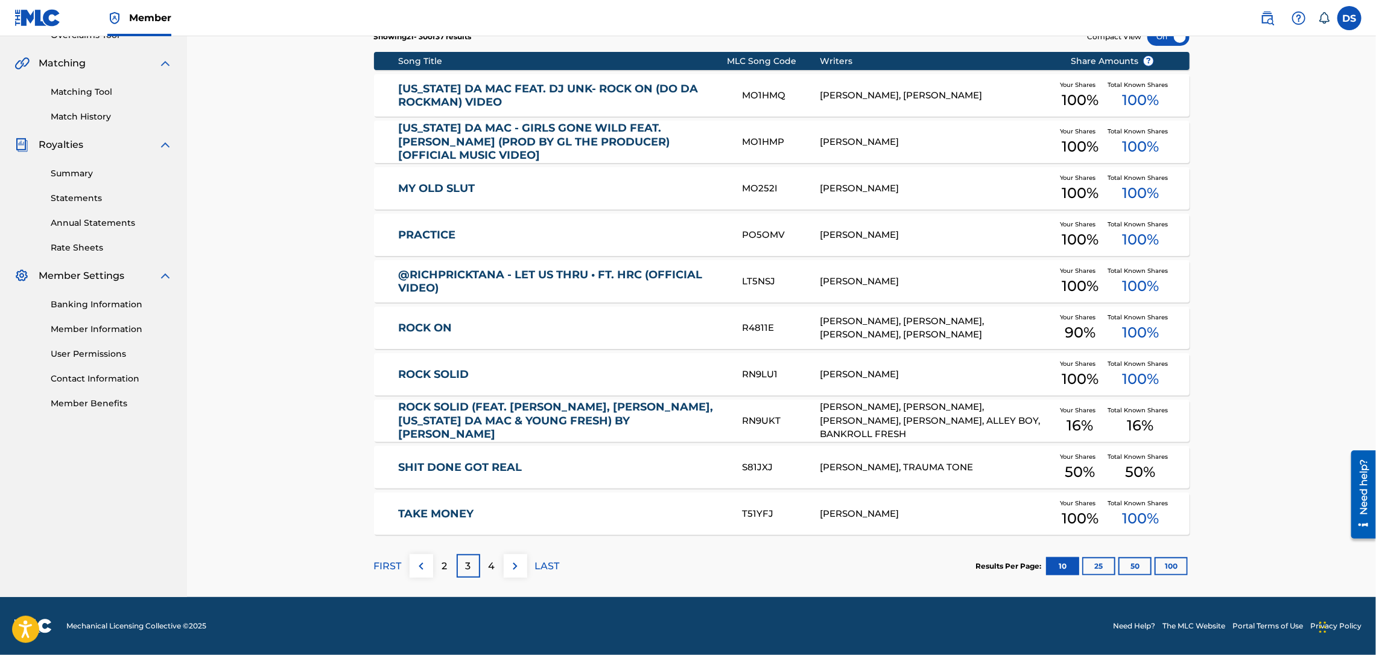
click at [445, 561] on p "2" at bounding box center [444, 566] width 5 height 14
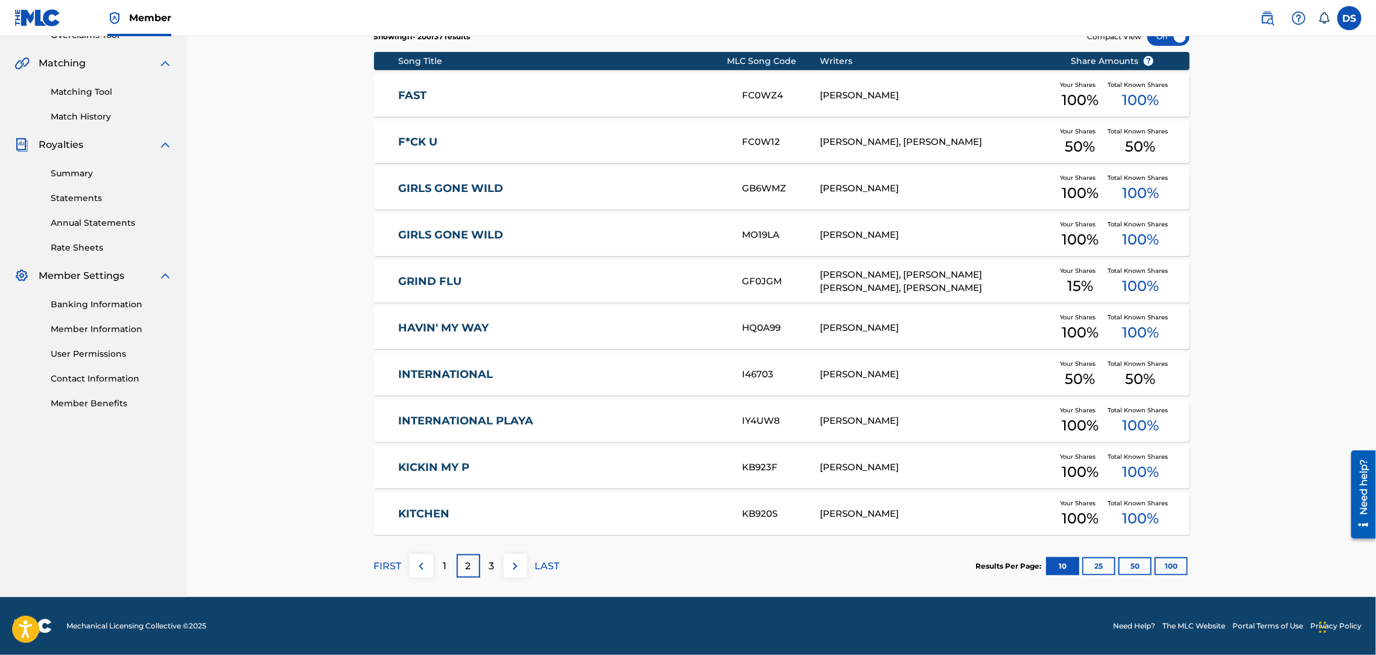
click at [751, 465] on div "KB923F" at bounding box center [781, 467] width 77 height 14
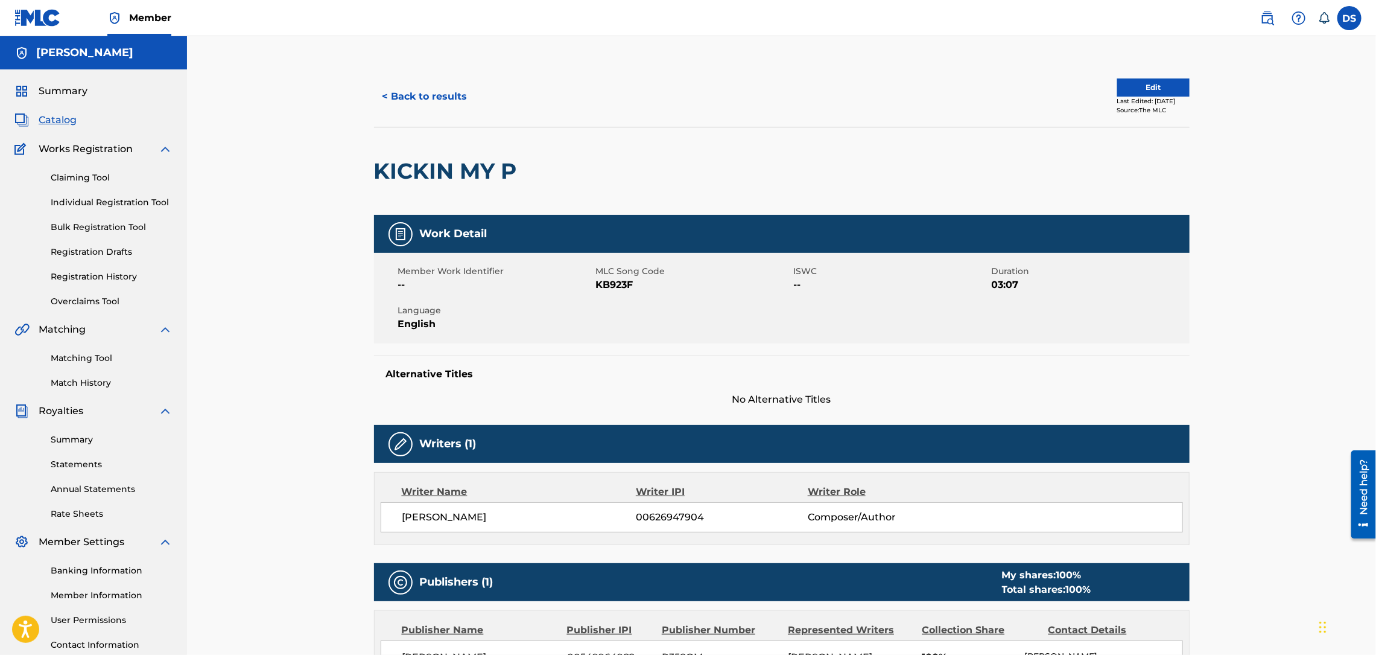
click at [1142, 87] on button "Edit" at bounding box center [1153, 87] width 72 height 18
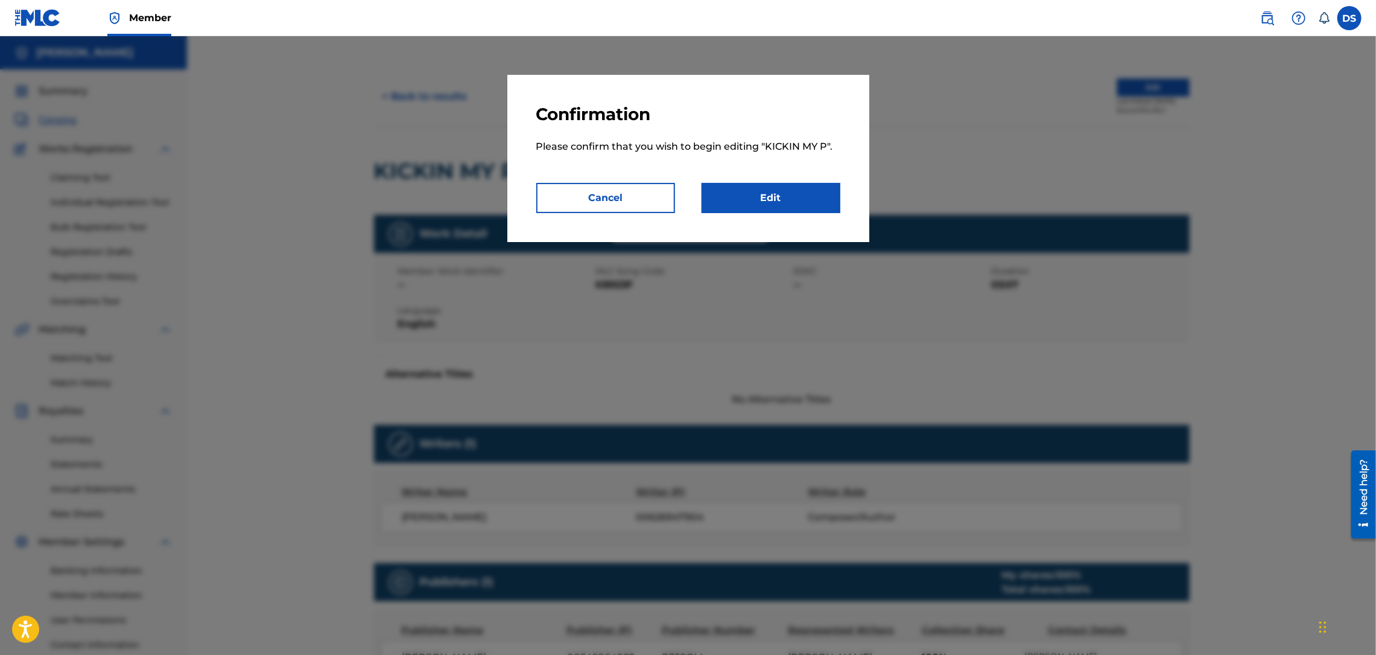
click at [783, 191] on link "Edit" at bounding box center [771, 198] width 139 height 30
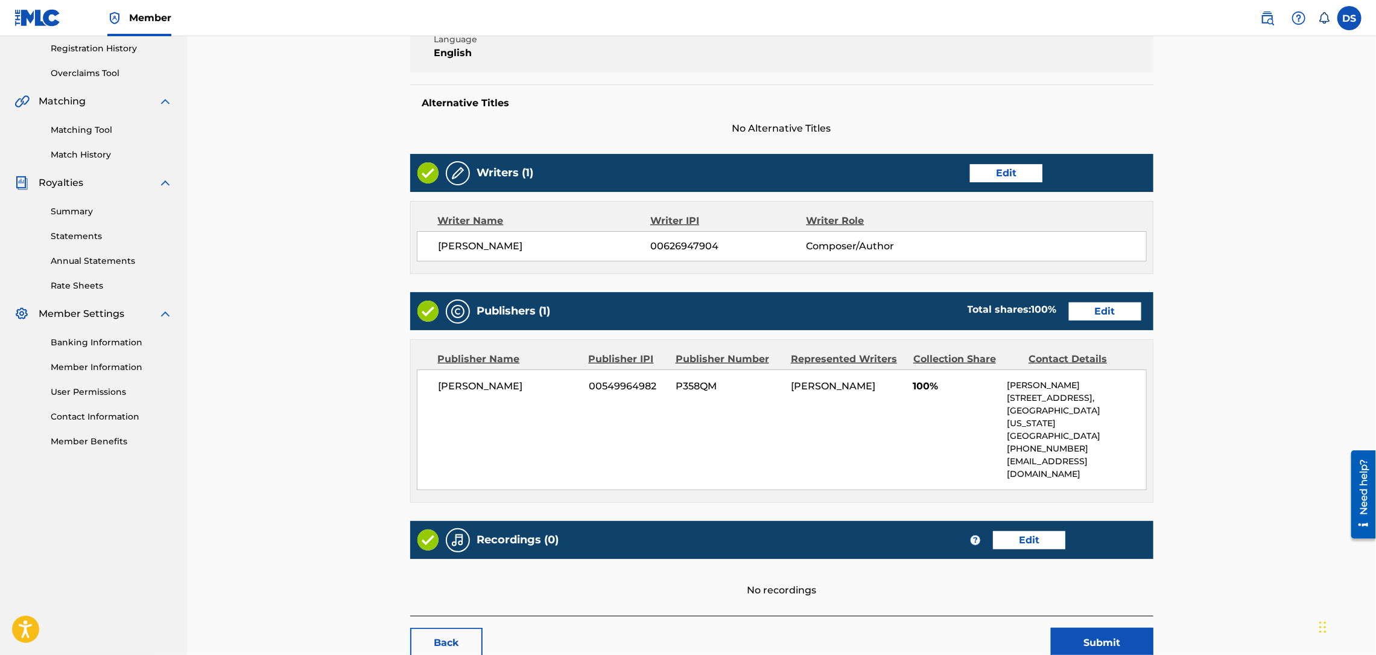
scroll to position [282, 0]
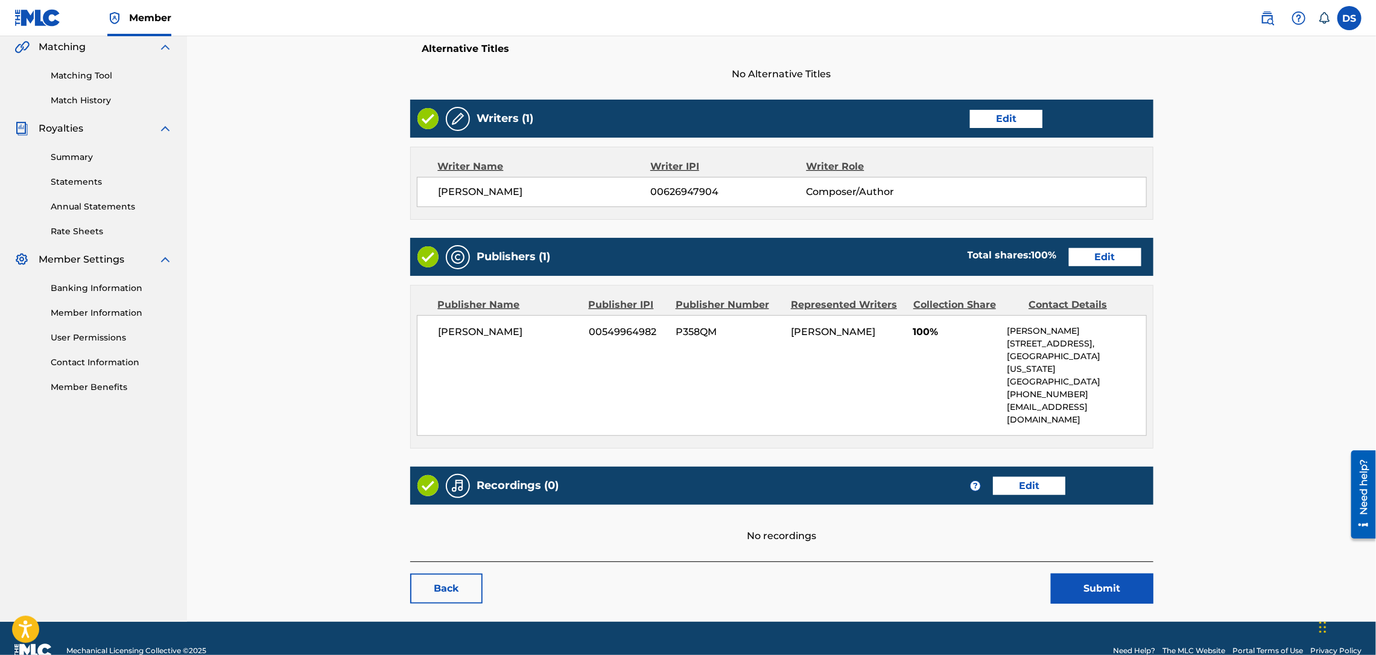
click at [1028, 477] on link "Edit" at bounding box center [1029, 486] width 72 height 18
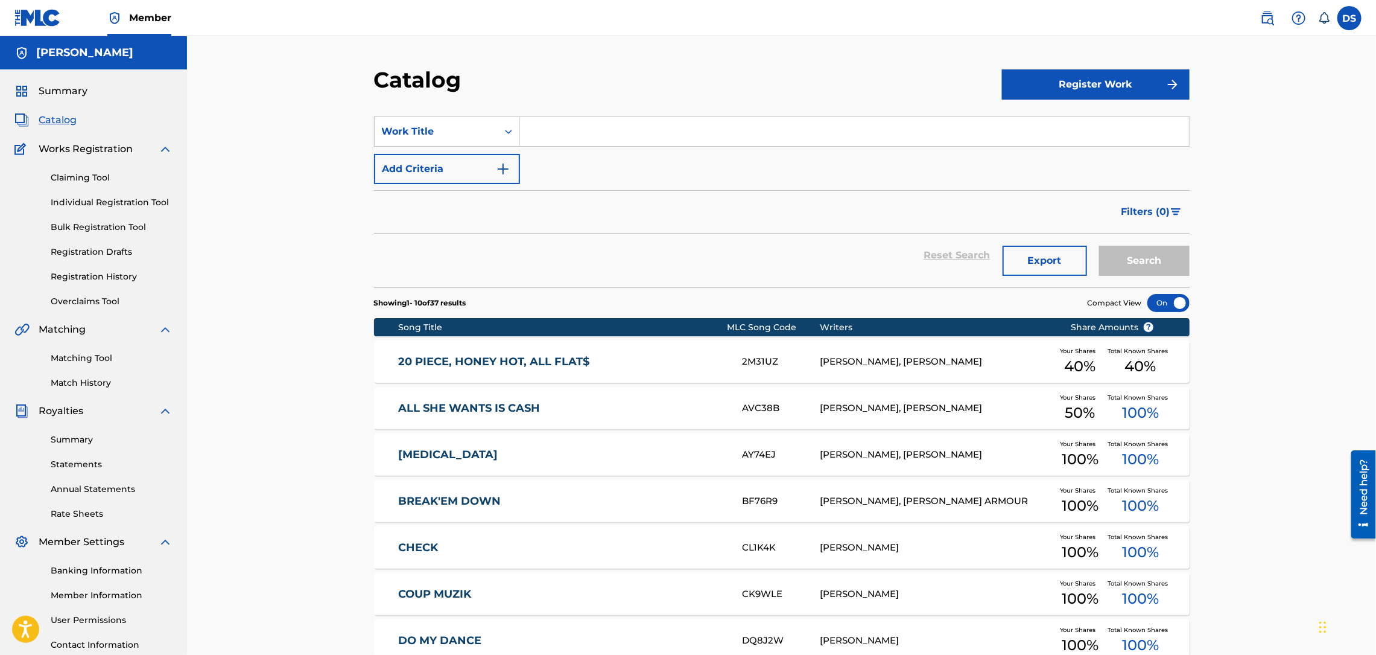
scroll to position [36, 0]
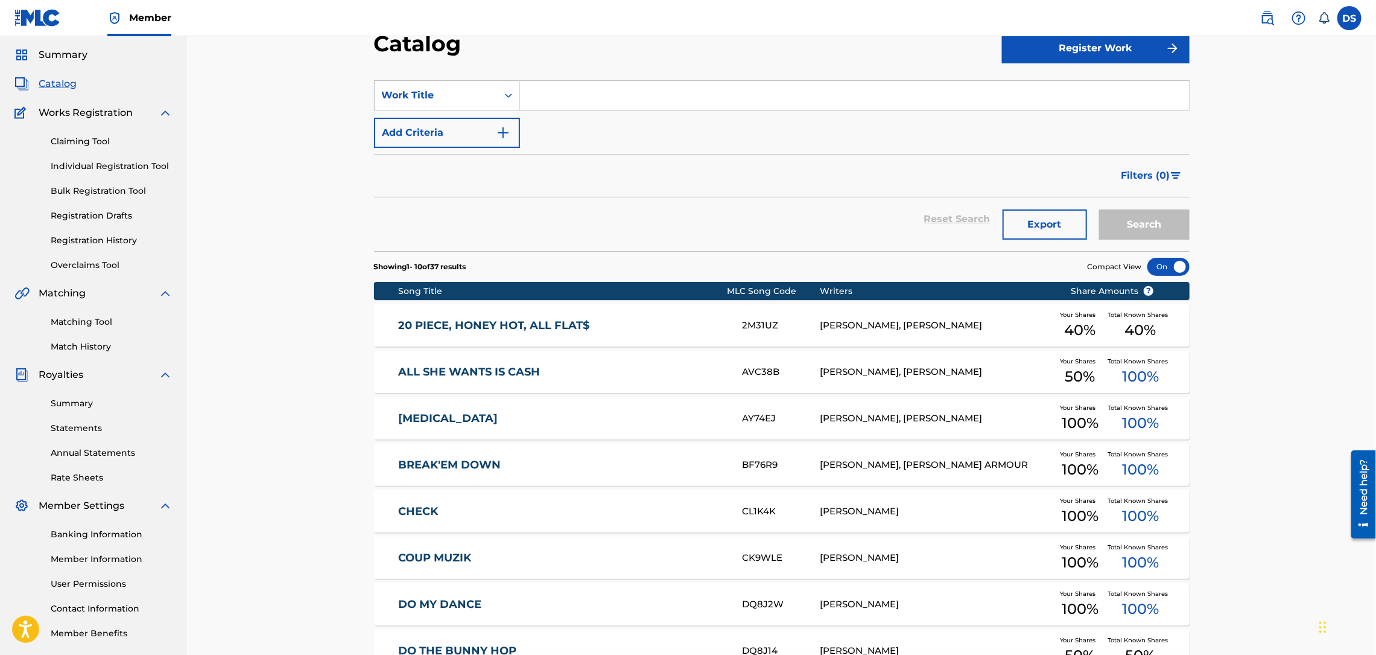
click at [1114, 268] on span "Compact View" at bounding box center [1115, 266] width 54 height 11
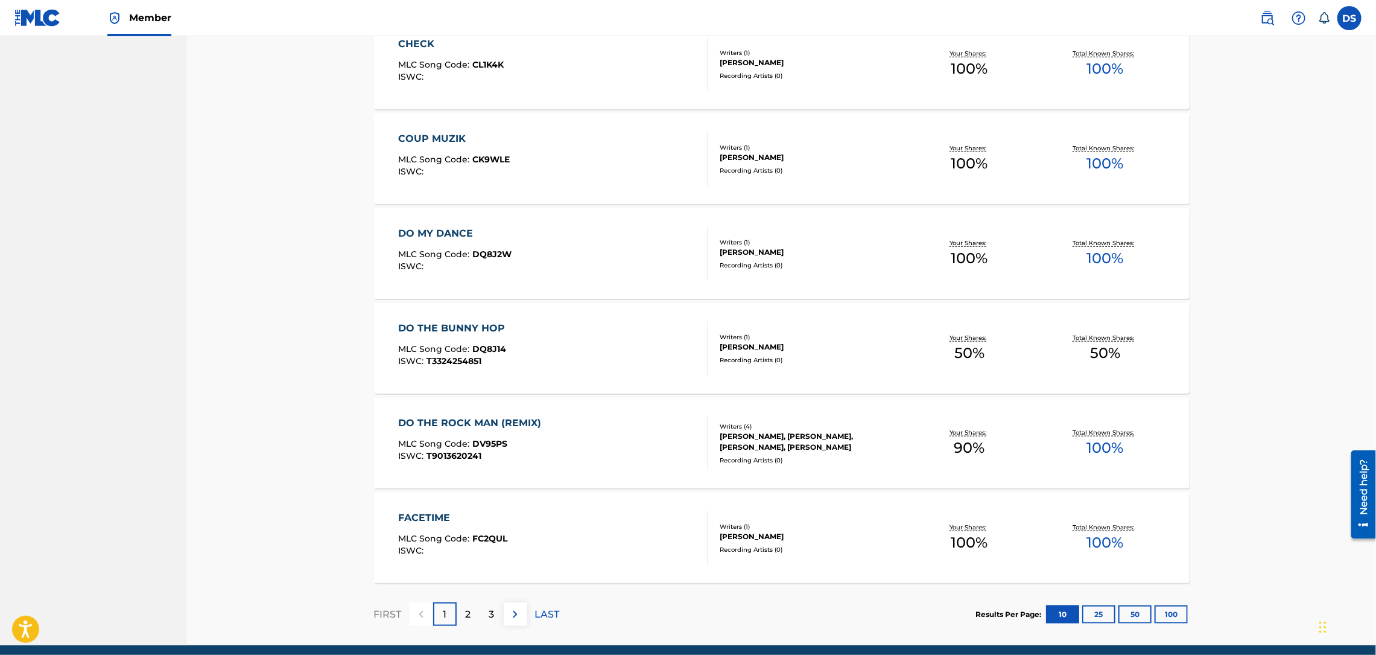
scroll to position [726, 0]
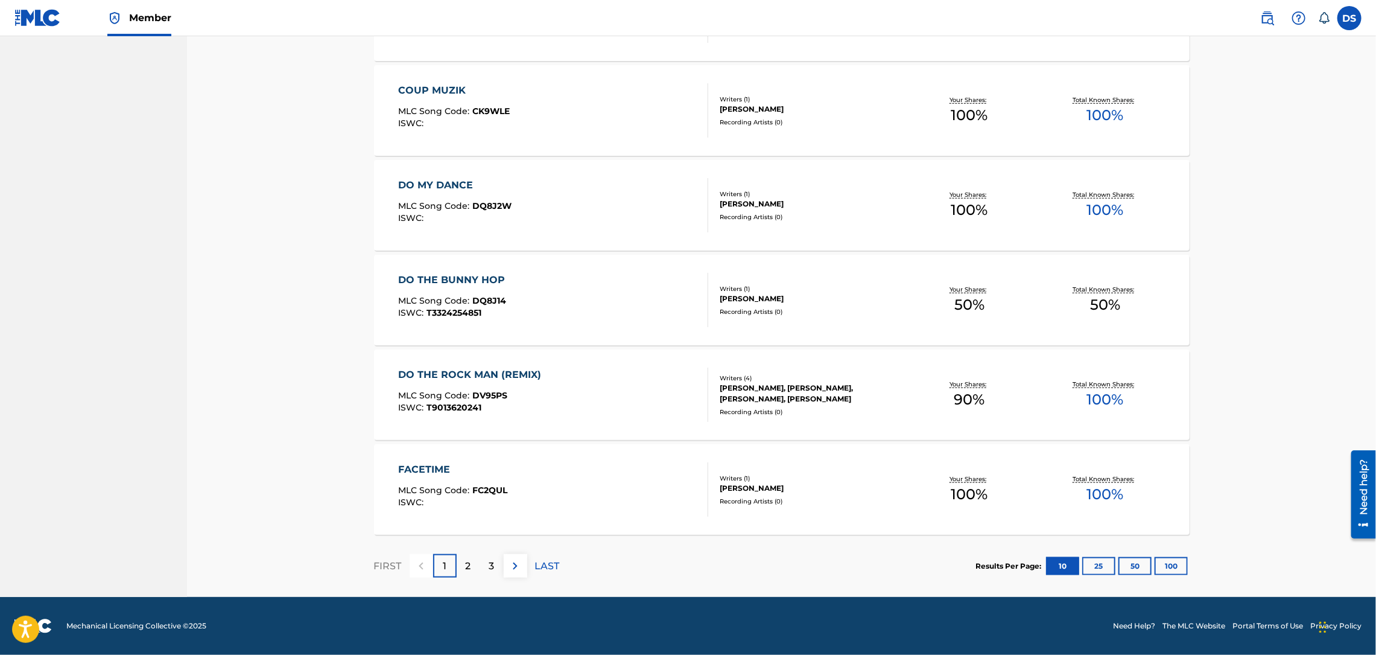
click at [491, 562] on p "3" at bounding box center [491, 566] width 5 height 14
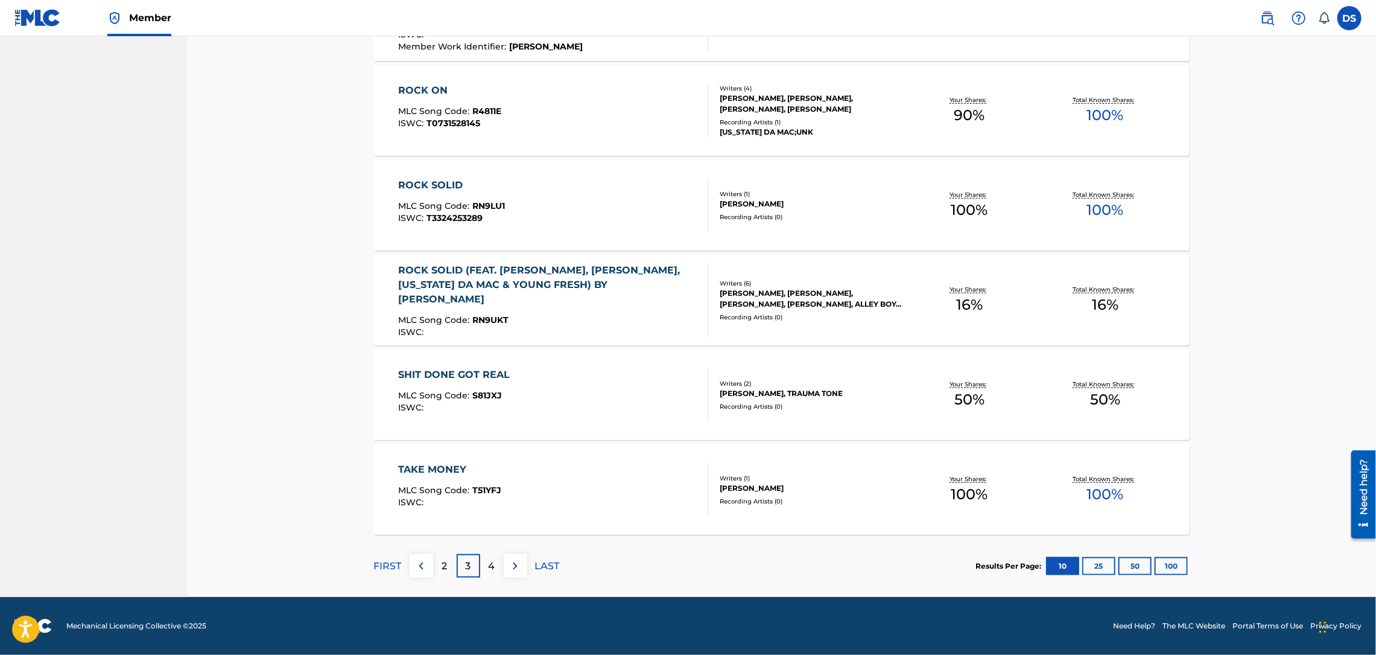
click at [492, 566] on p "4" at bounding box center [492, 566] width 7 height 14
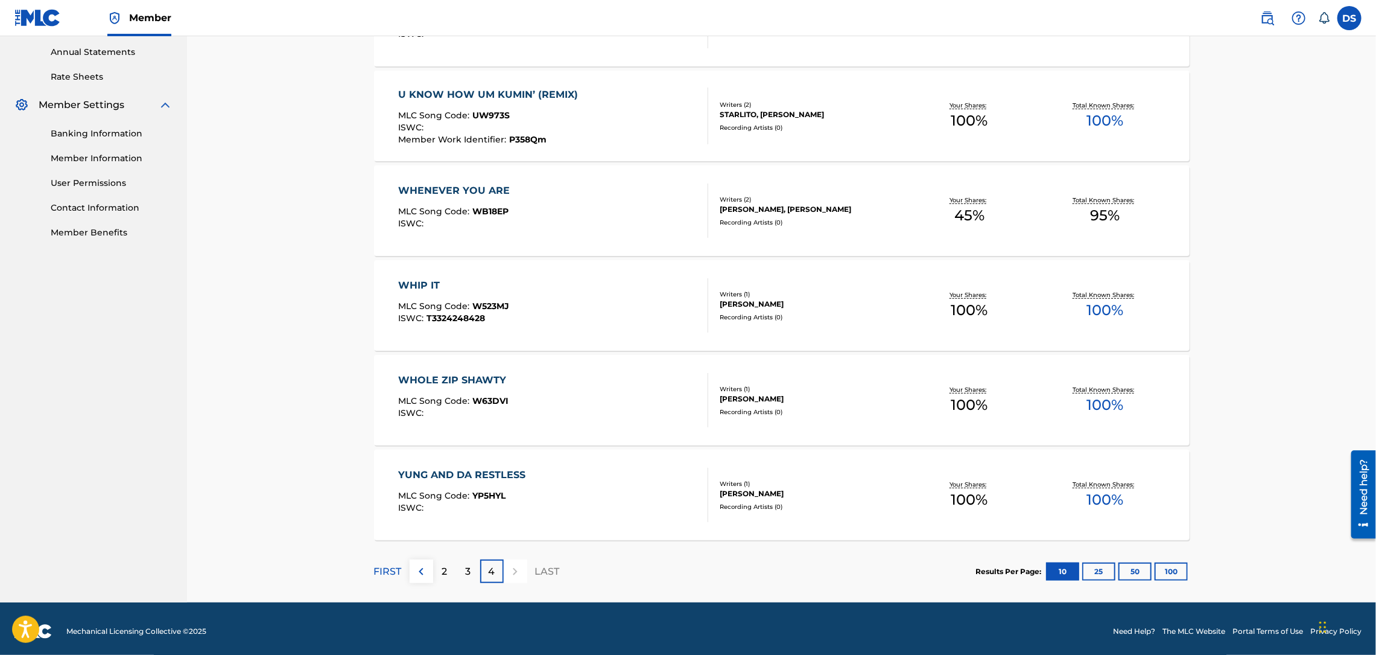
scroll to position [442, 0]
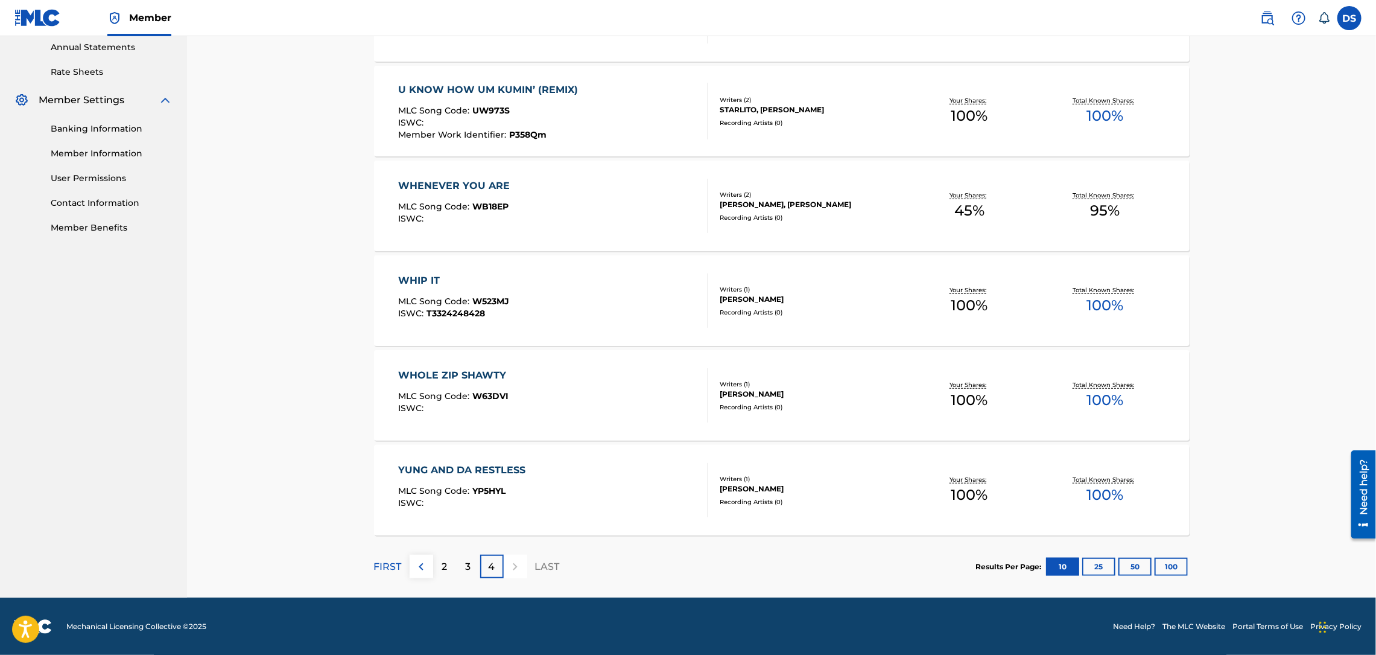
click at [469, 567] on p "3" at bounding box center [468, 566] width 5 height 14
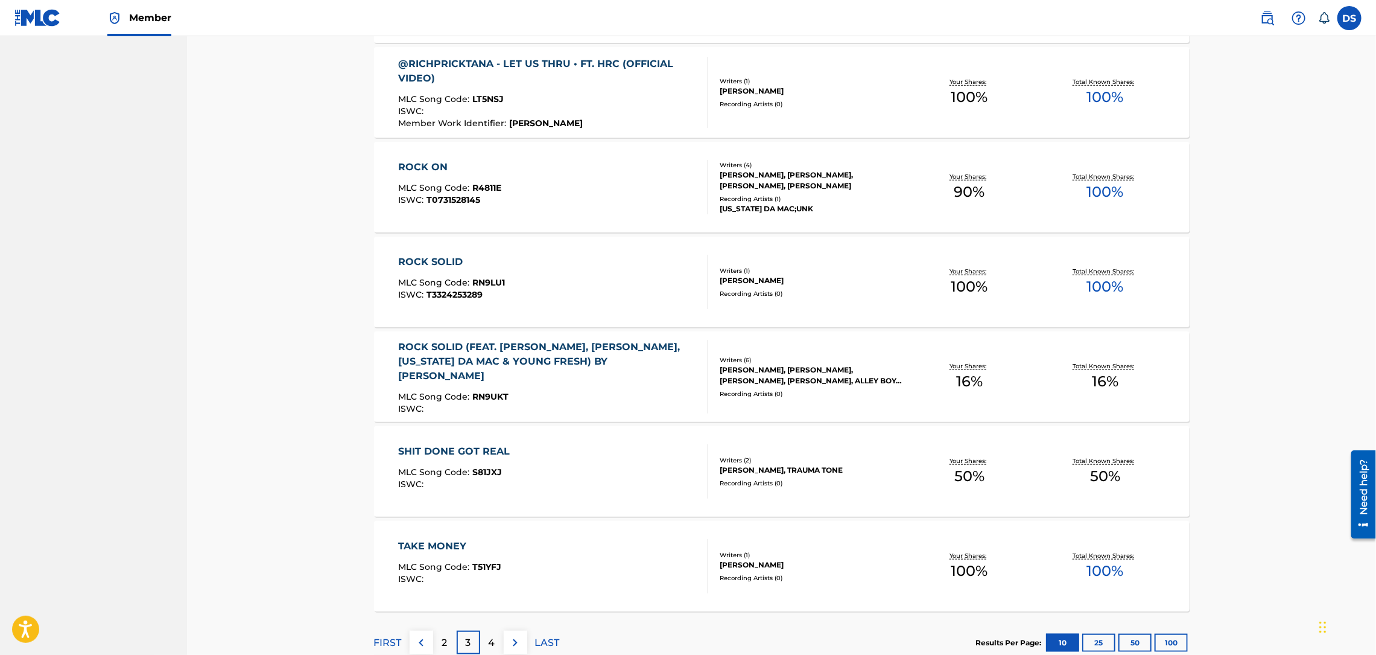
scroll to position [726, 0]
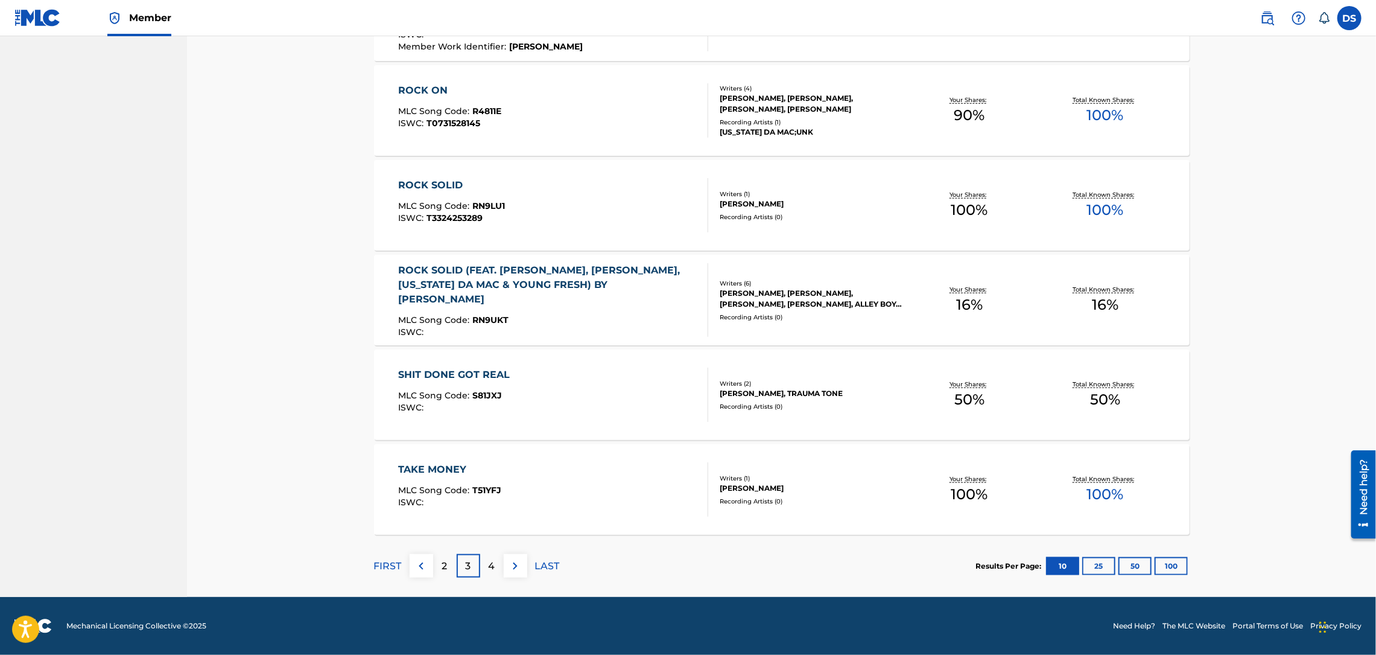
click at [492, 564] on p "4" at bounding box center [492, 566] width 7 height 14
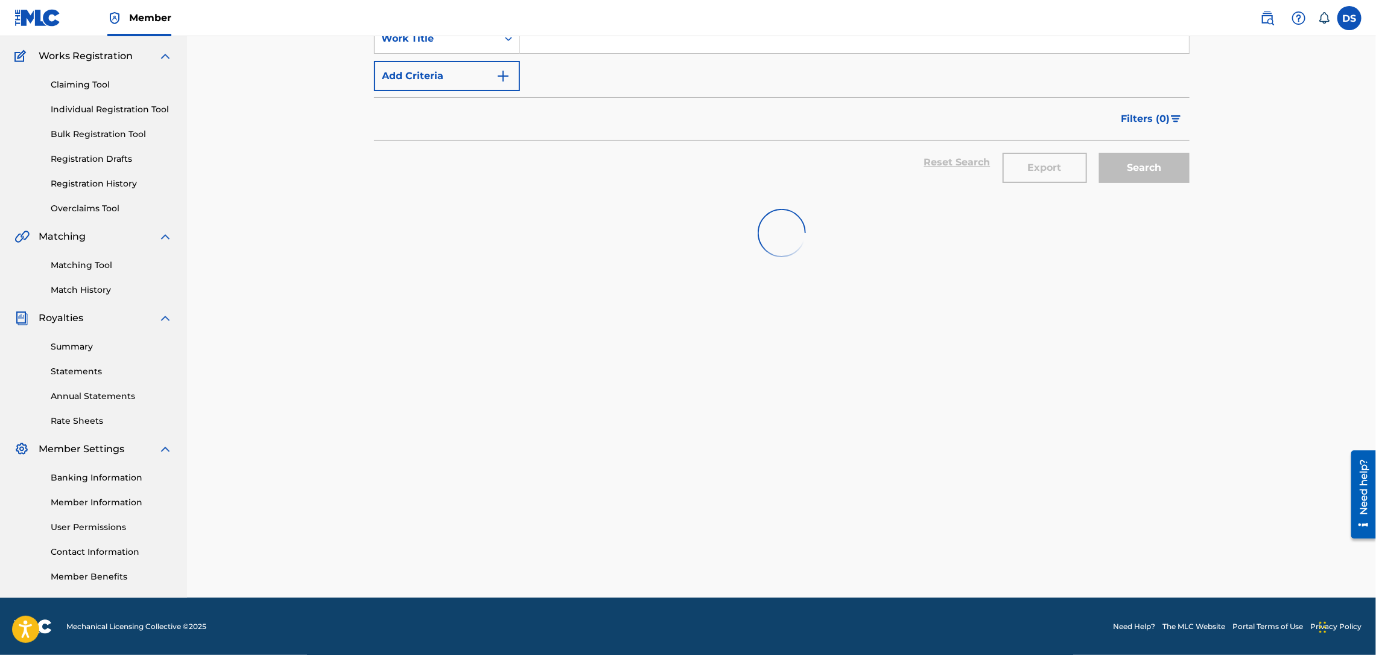
scroll to position [442, 0]
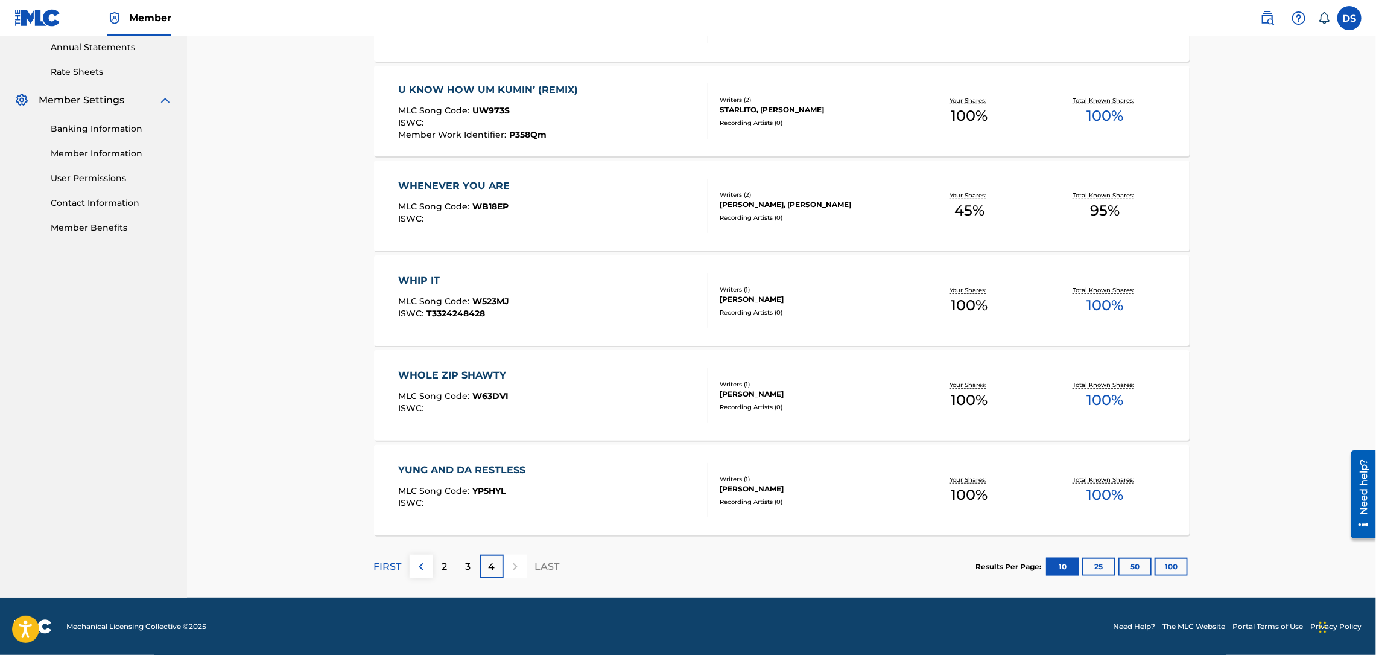
click at [475, 477] on div "YUNG AND DA RESTLESS MLC Song Code : YP5HYL ISWC :" at bounding box center [464, 490] width 133 height 54
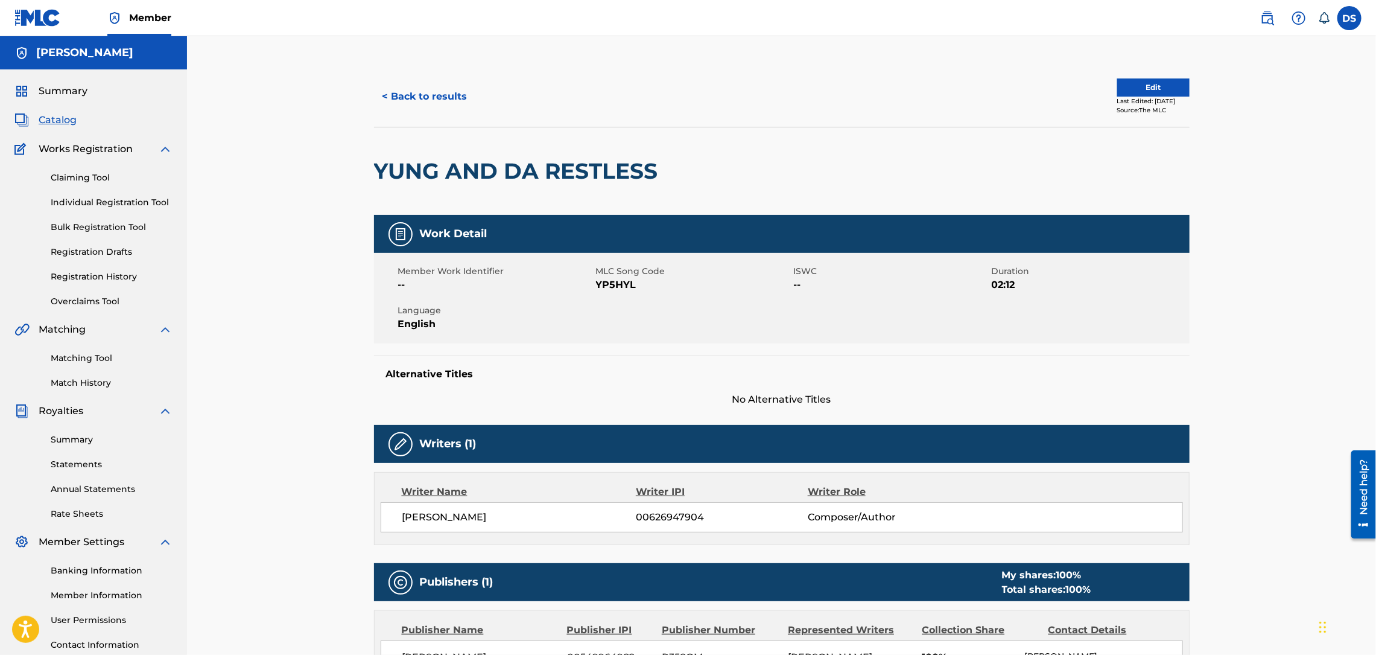
click at [1117, 89] on button "Edit" at bounding box center [1153, 87] width 72 height 18
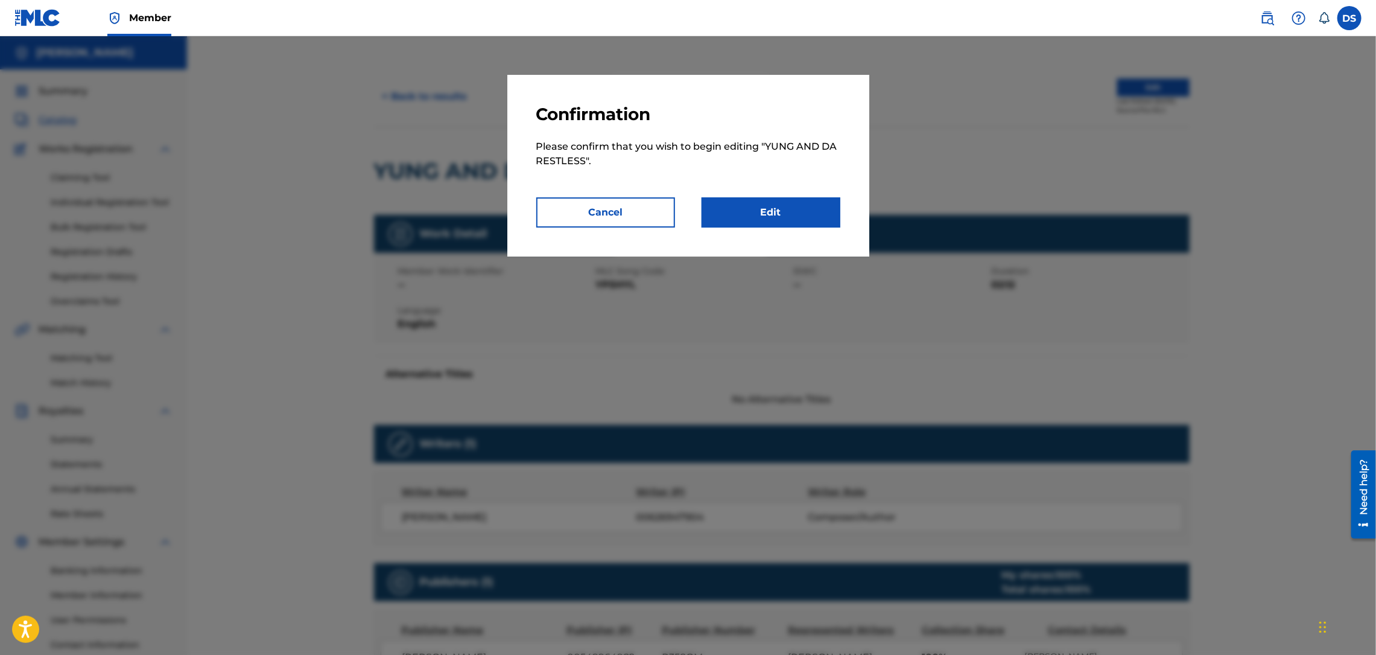
click at [772, 212] on link "Edit" at bounding box center [771, 212] width 139 height 30
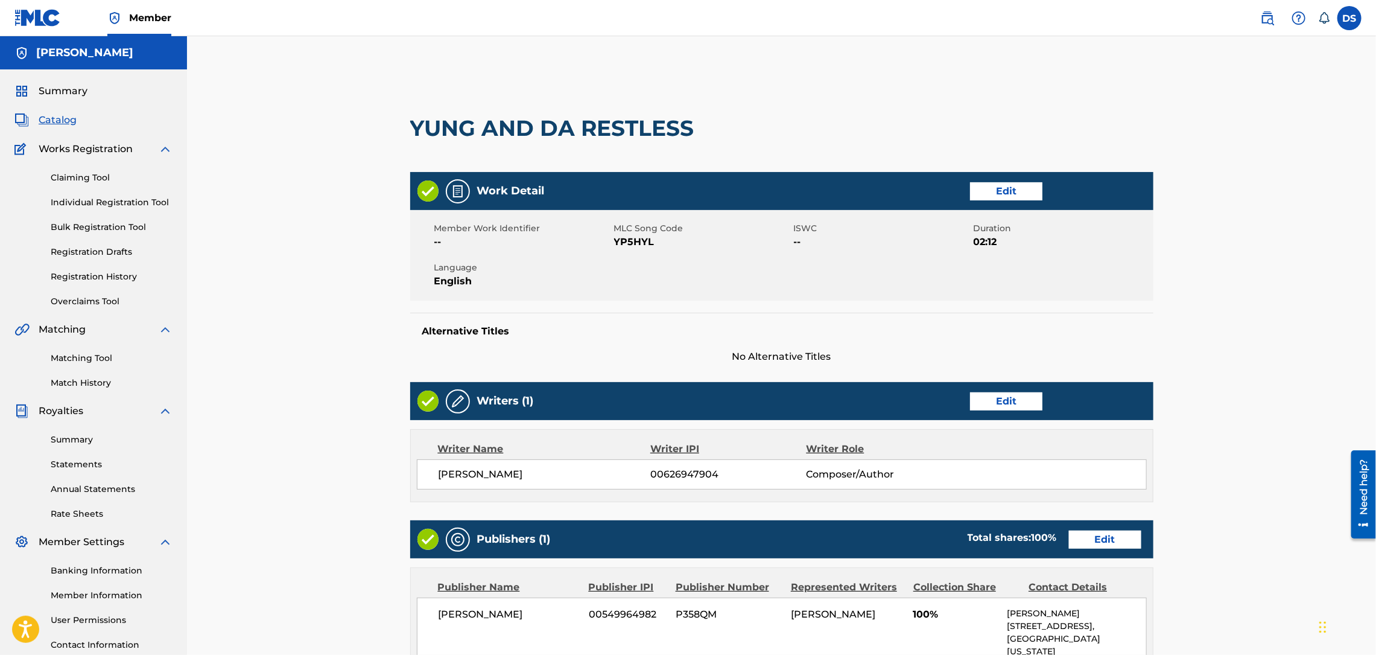
click at [996, 194] on link "Edit" at bounding box center [1006, 191] width 72 height 18
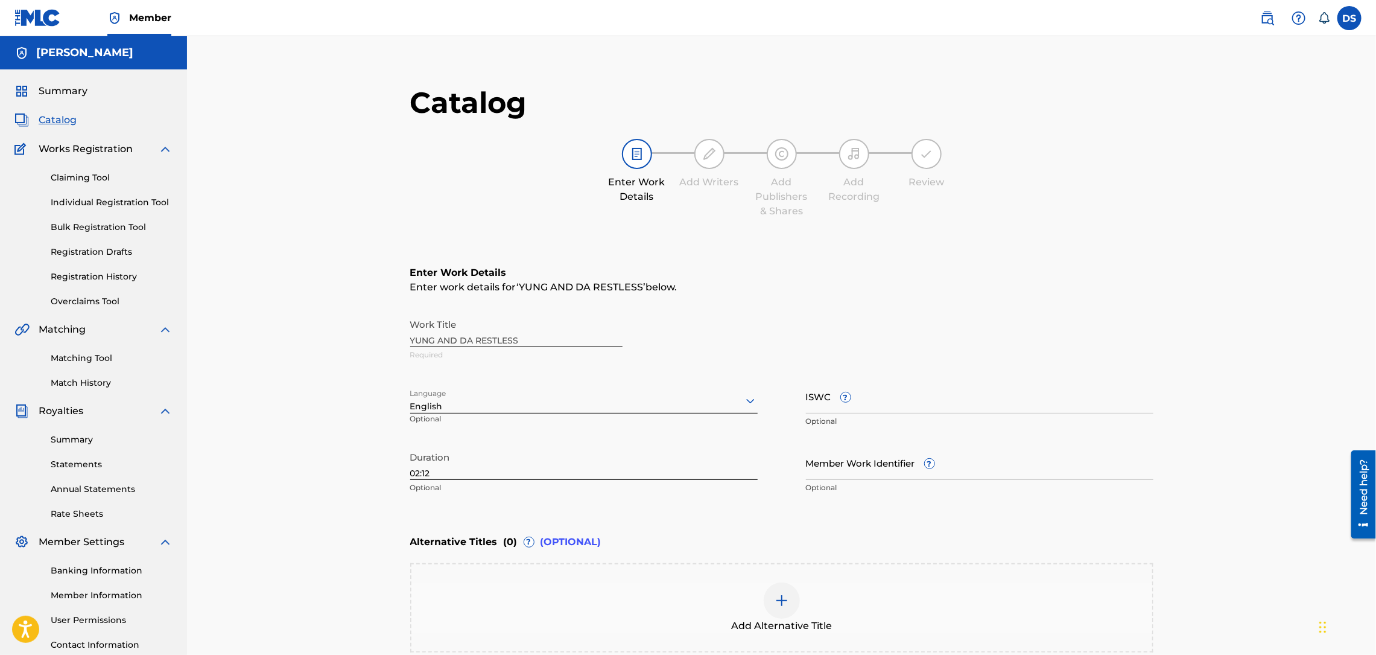
click at [821, 465] on input "Member Work Identifier ?" at bounding box center [980, 462] width 348 height 34
type input "P358QM"
click at [853, 336] on div "Work Title YUNG AND DA RESTLESS Required" at bounding box center [781, 340] width 743 height 54
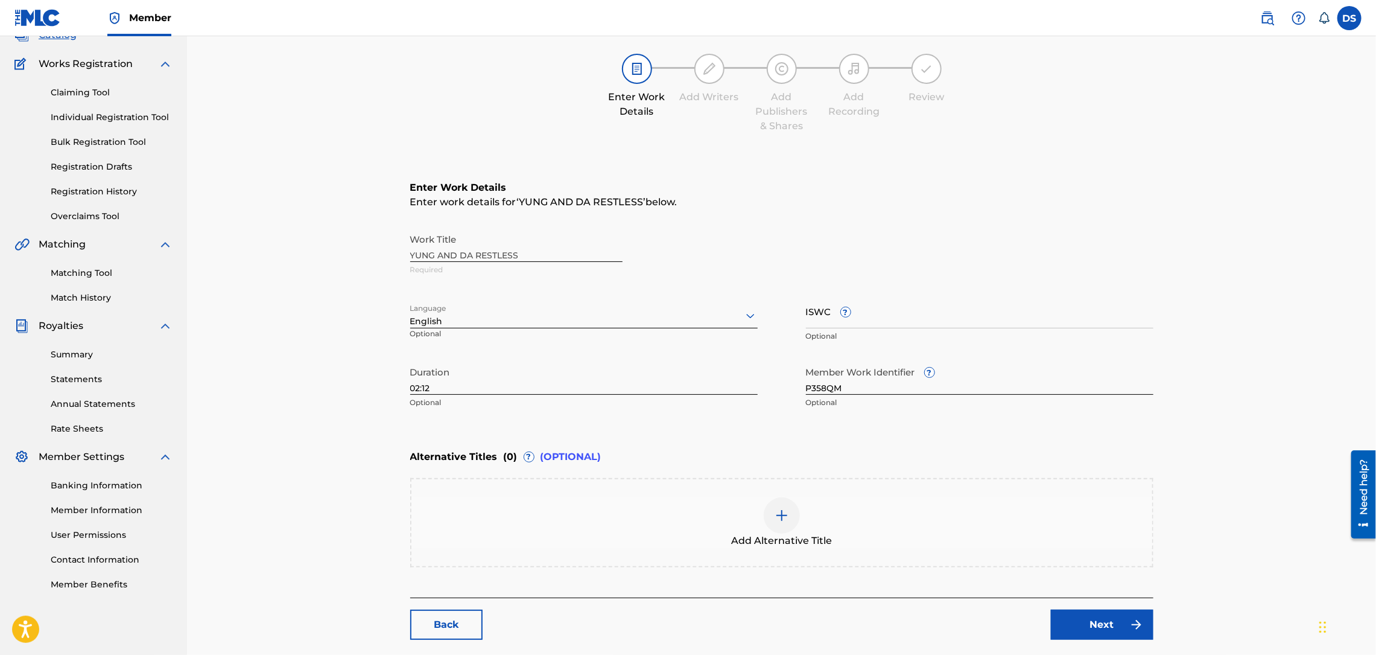
scroll to position [145, 0]
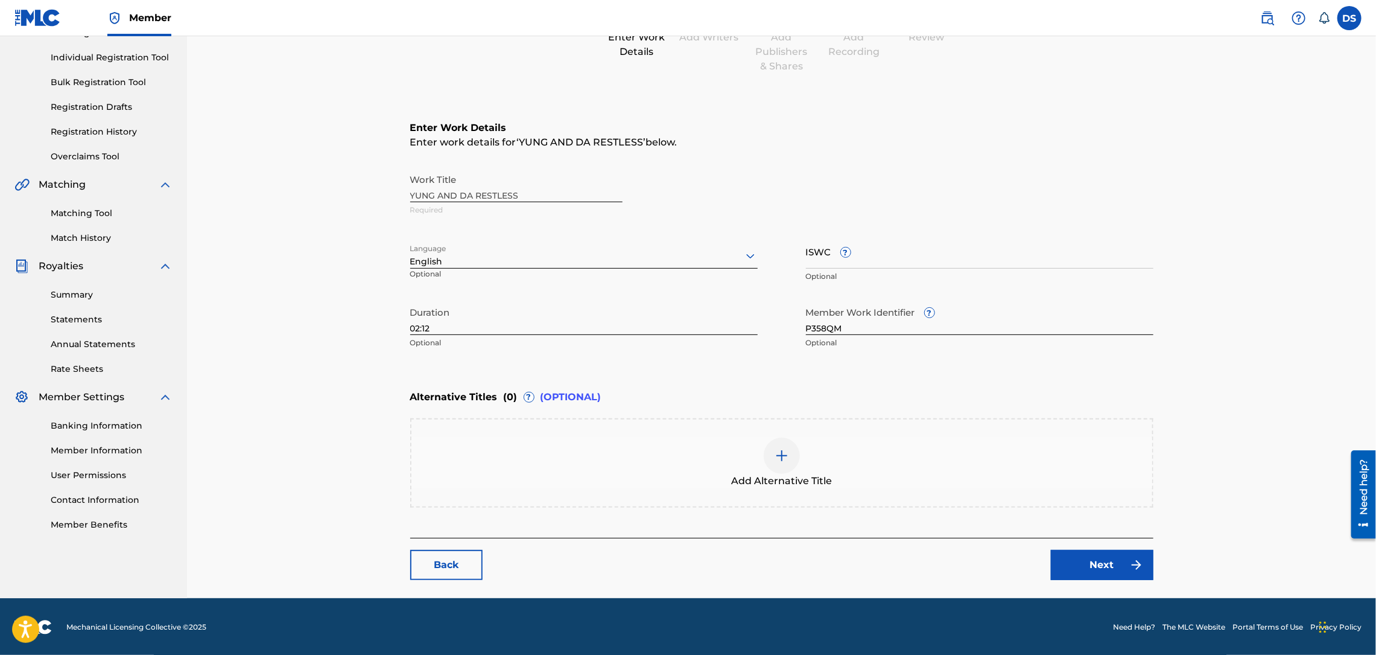
click at [1084, 564] on link "Next" at bounding box center [1102, 565] width 103 height 30
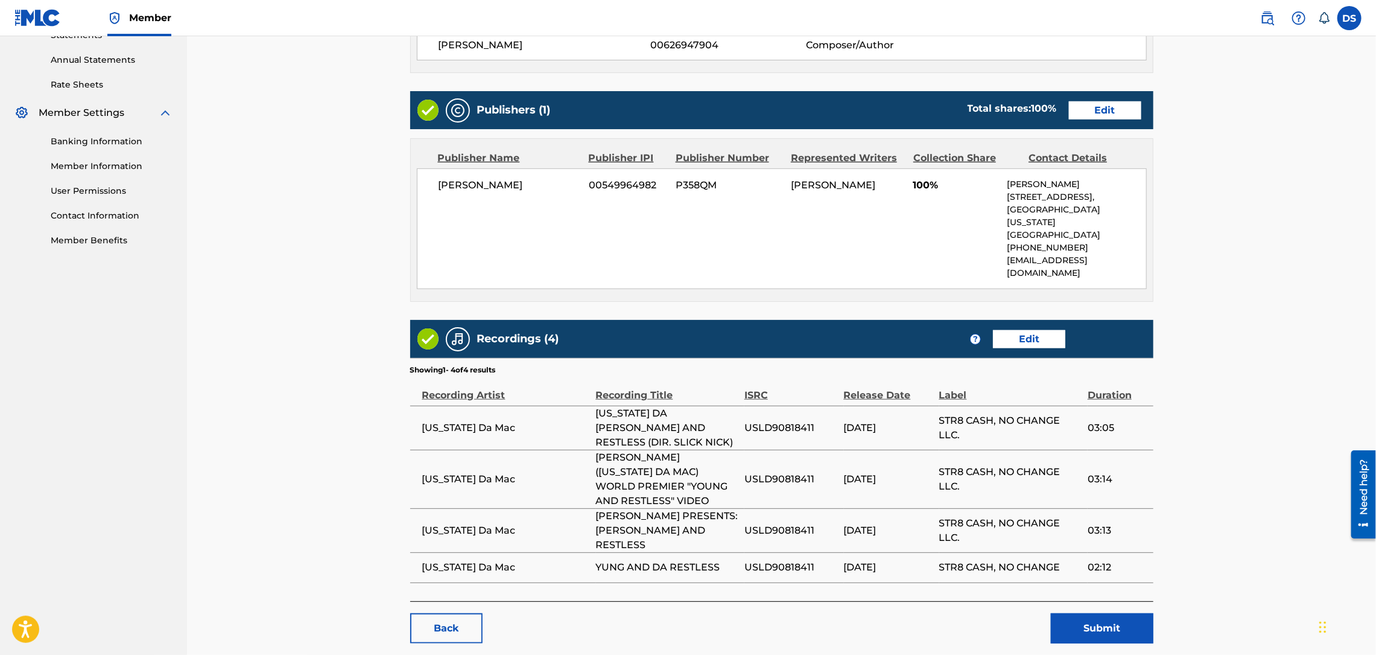
scroll to position [456, 0]
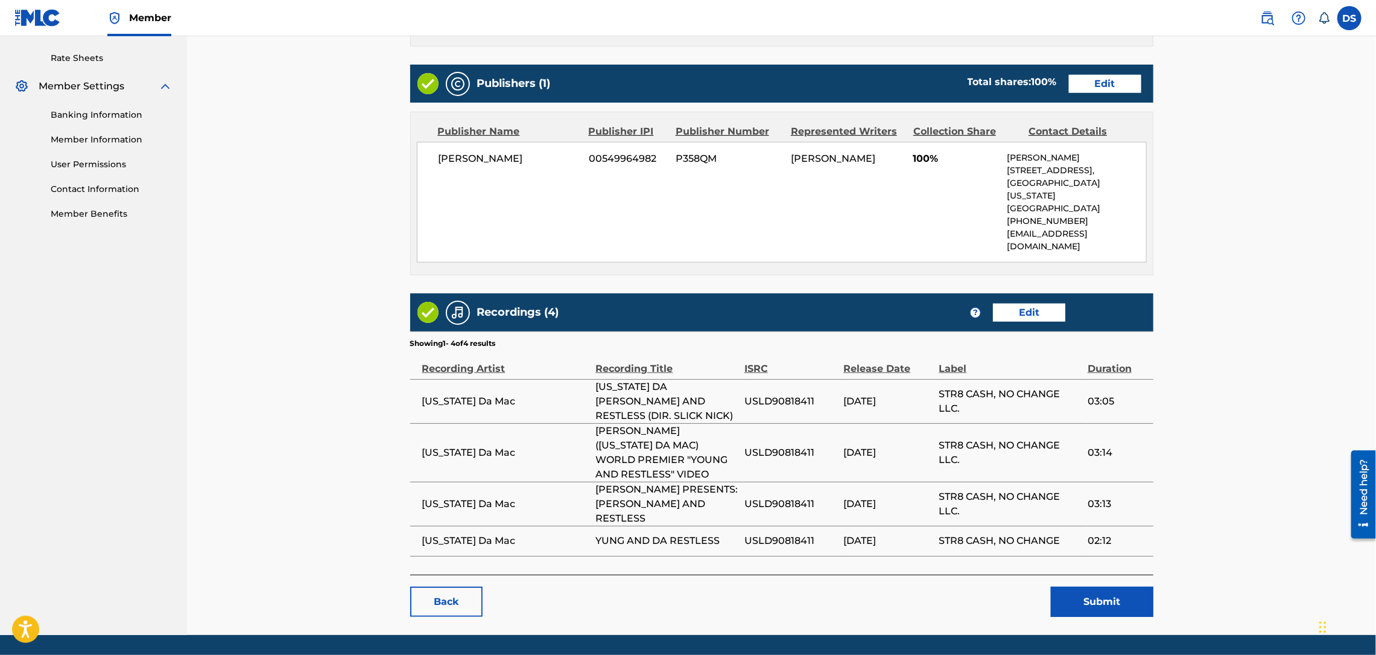
click at [1178, 231] on main "< Back YUNG AND DA RESTLESS Work Detail Edit Member Work Identifier P358QM MLC …" at bounding box center [782, 123] width 816 height 1024
click at [1095, 587] on button "Submit" at bounding box center [1102, 602] width 103 height 30
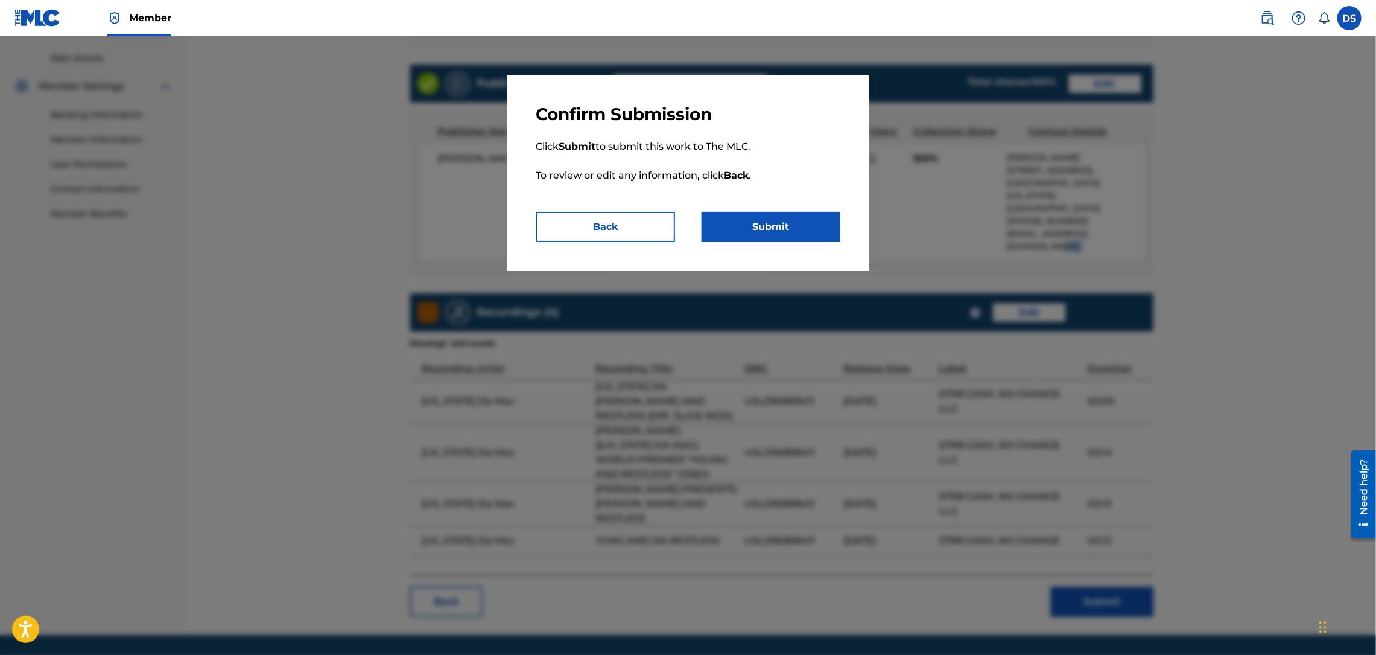
click at [763, 225] on button "Submit" at bounding box center [771, 227] width 139 height 30
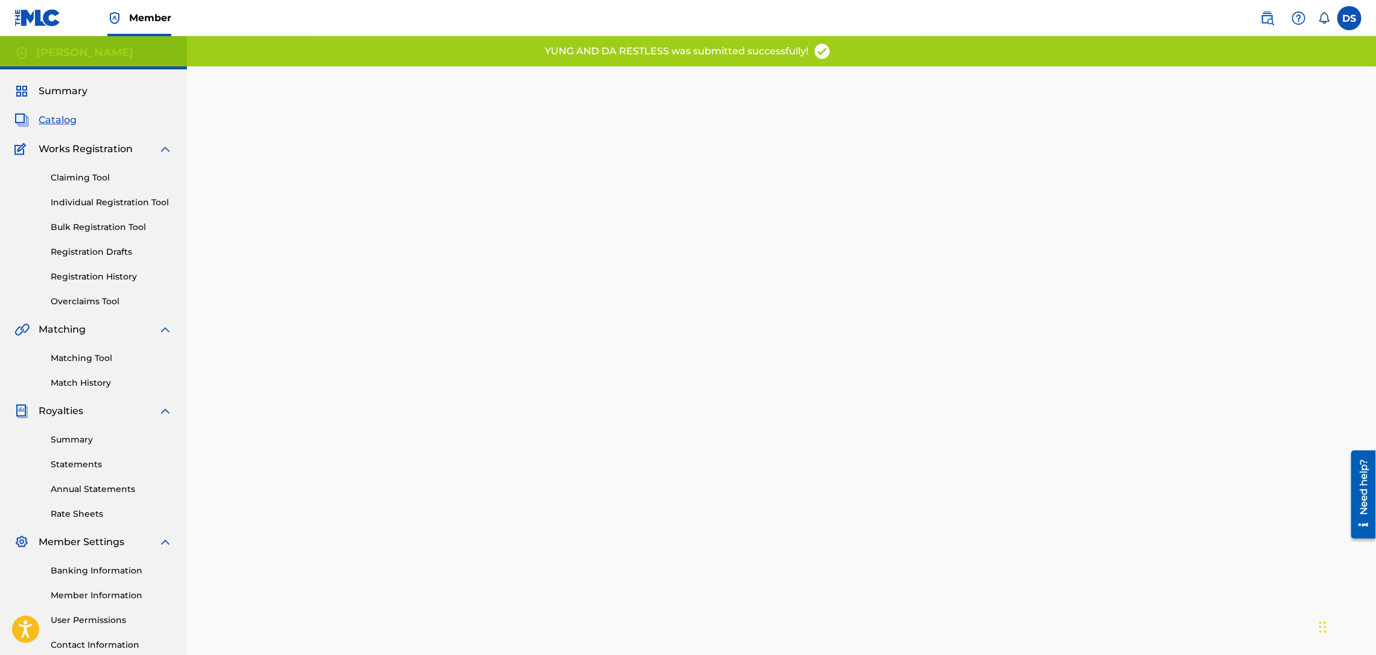
click at [110, 273] on link "Registration History" at bounding box center [112, 276] width 122 height 13
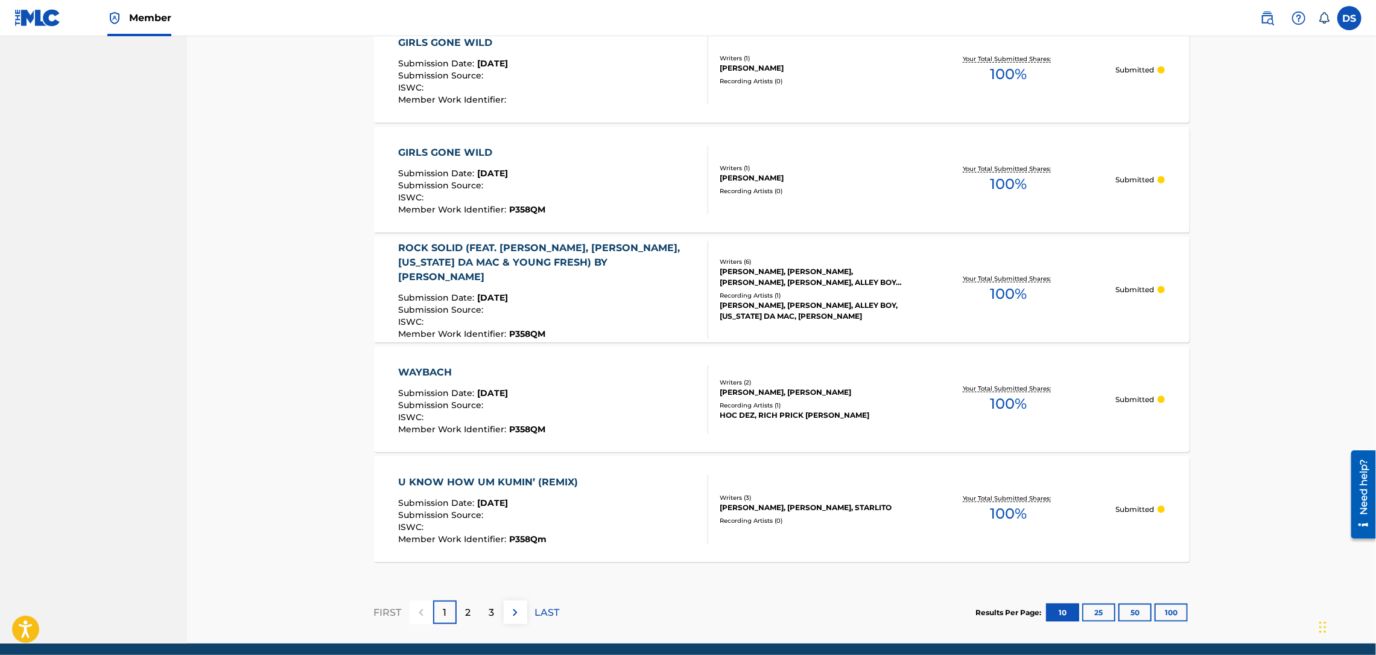
scroll to position [952, 0]
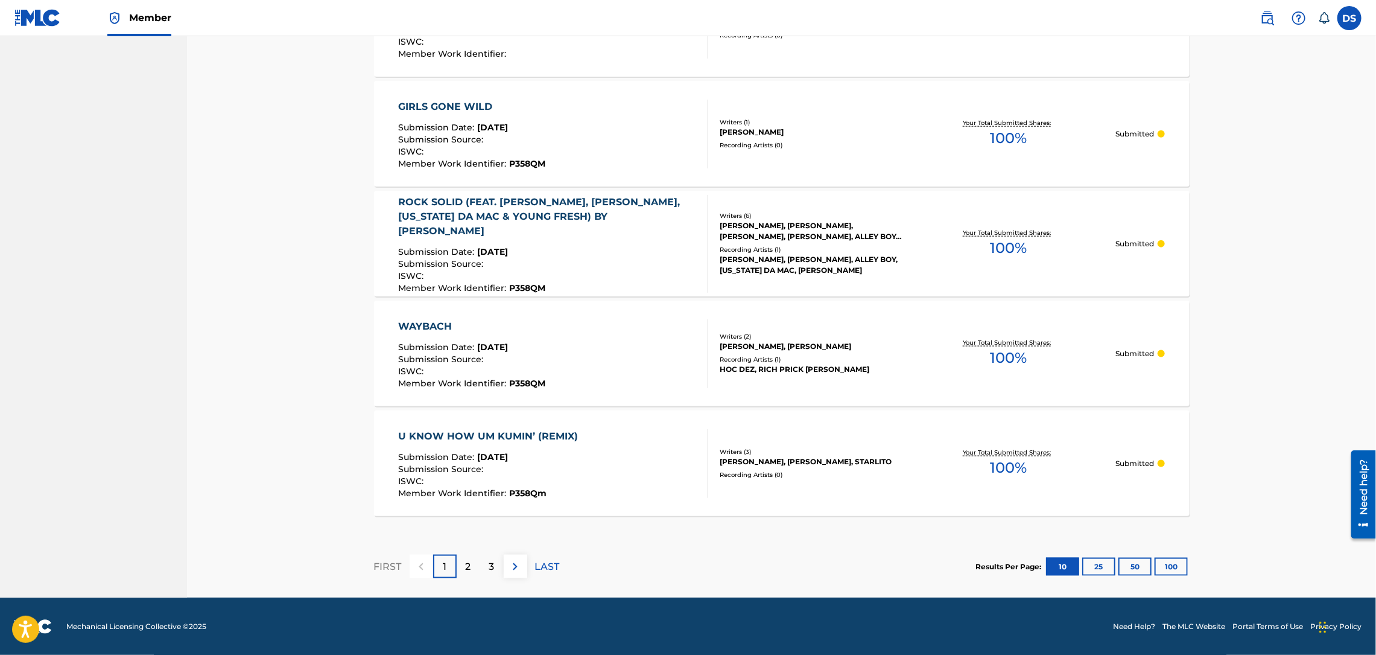
click at [520, 568] on img at bounding box center [515, 566] width 14 height 14
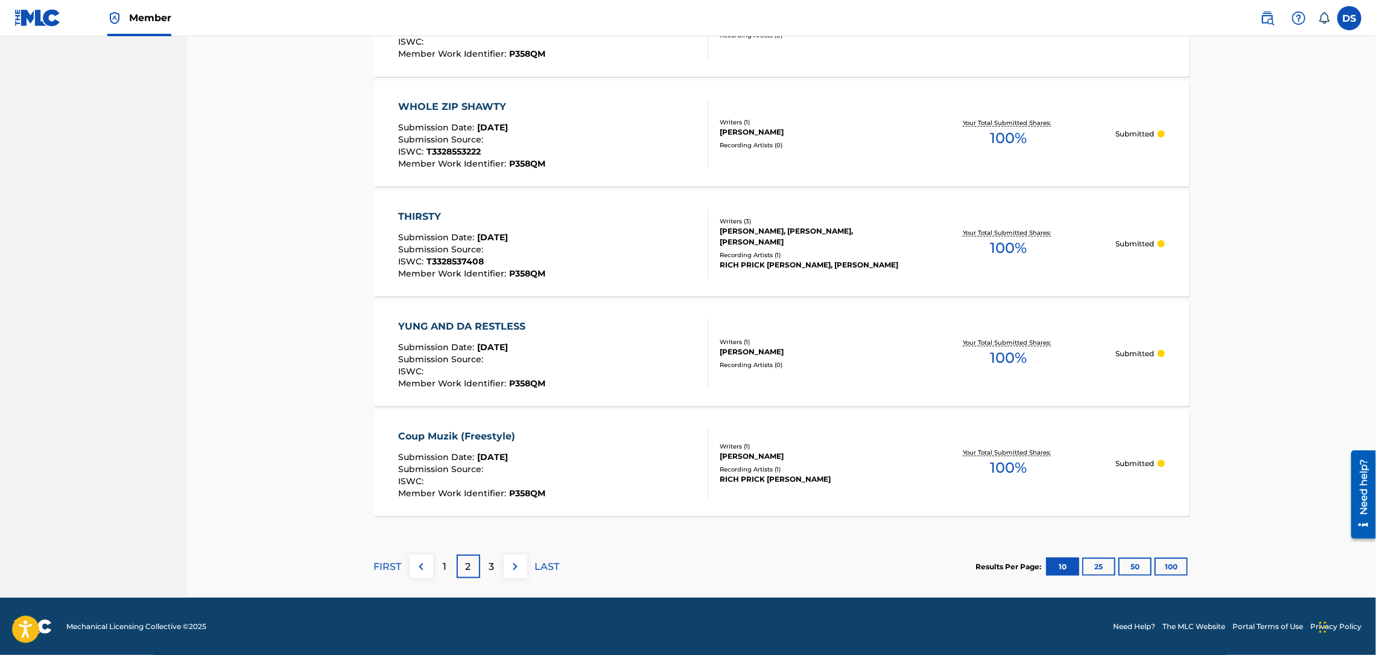
click at [490, 560] on p "3" at bounding box center [491, 566] width 5 height 14
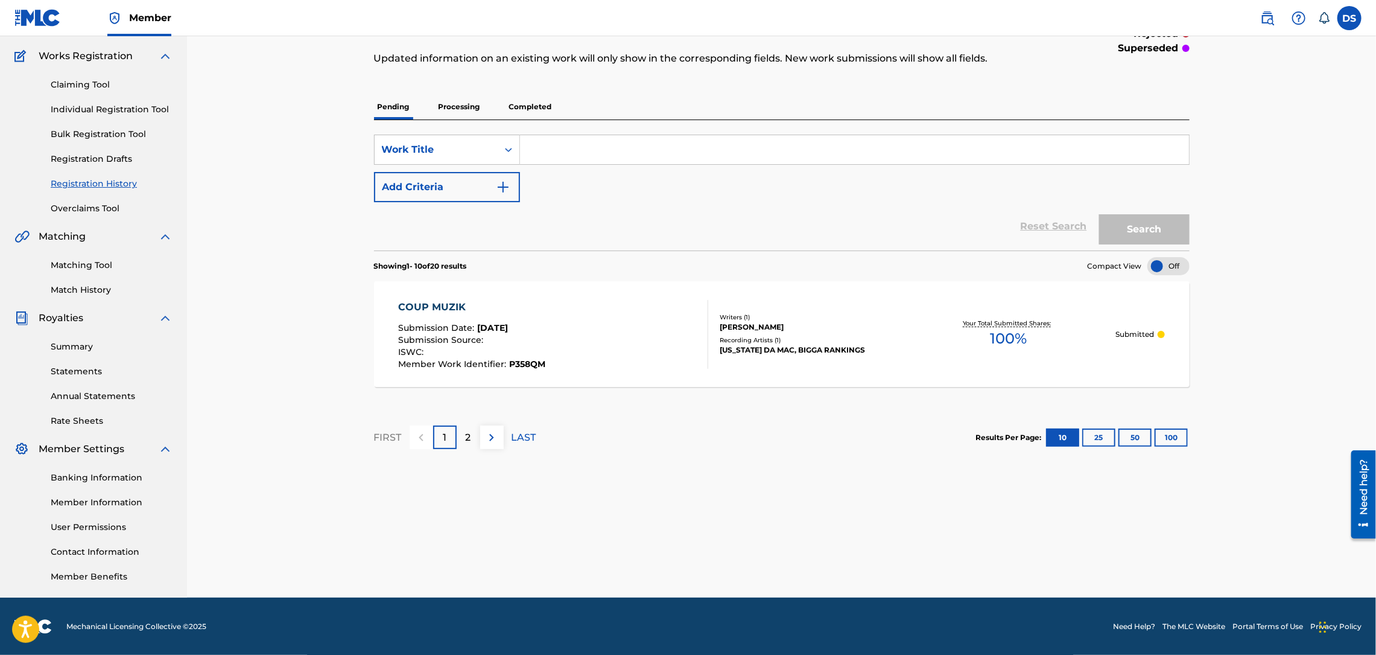
click at [80, 266] on link "Matching Tool" at bounding box center [112, 265] width 122 height 13
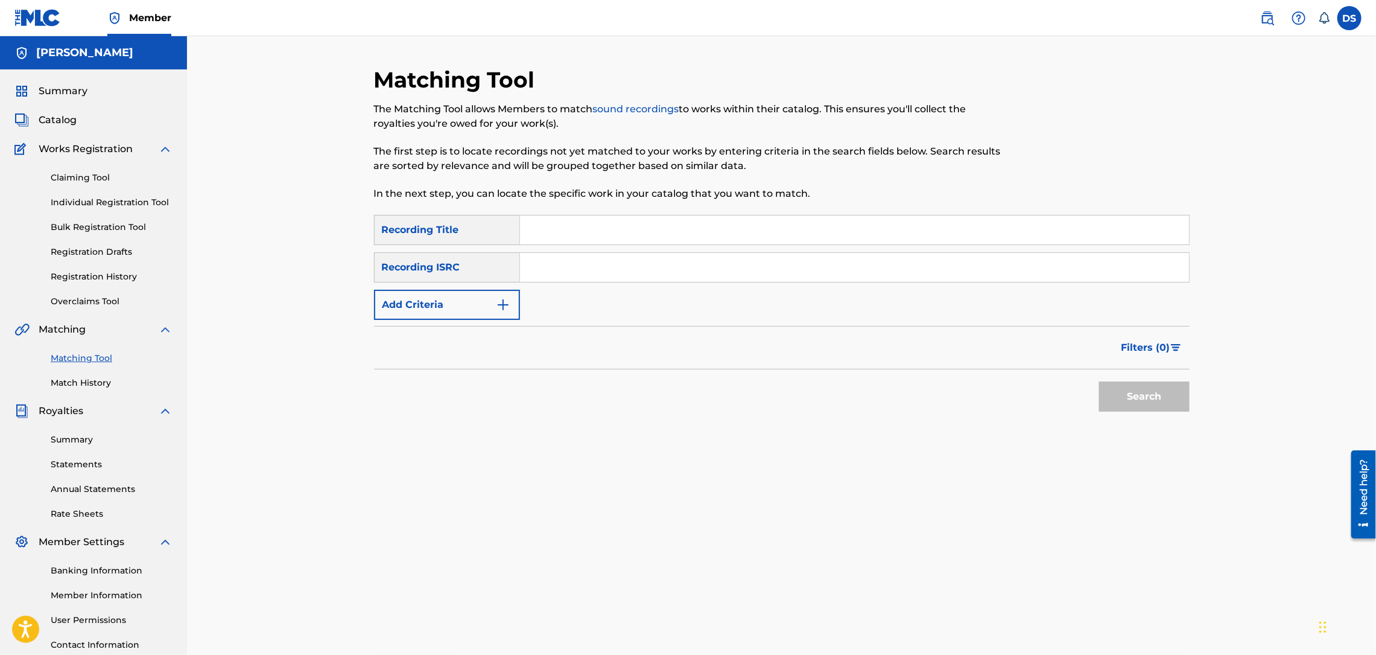
click at [560, 226] on input "Search Form" at bounding box center [854, 229] width 669 height 29
type input "Coup Muzik"
click at [547, 267] on input "Search Form" at bounding box center [854, 267] width 669 height 29
paste input "QZNWR2269554"
type input "QZNWR2269554"
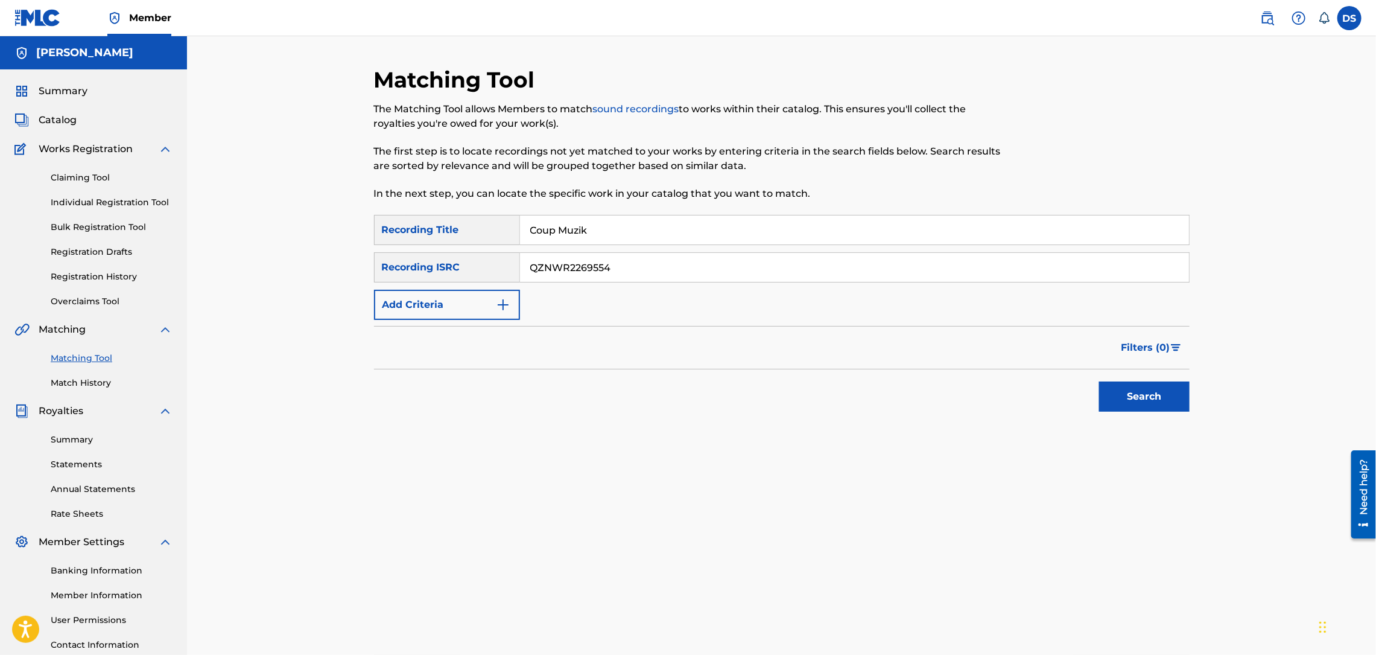
drag, startPoint x: 635, startPoint y: 238, endPoint x: 490, endPoint y: 220, distance: 146.0
click at [490, 220] on div "SearchWithCriteria9ef98358-5c74-43e5-a5d5-f48d2984efc8 Recording Title Coup Muz…" at bounding box center [782, 230] width 816 height 30
type input "WAYBACH"
click at [1155, 395] on button "Search" at bounding box center [1144, 396] width 91 height 30
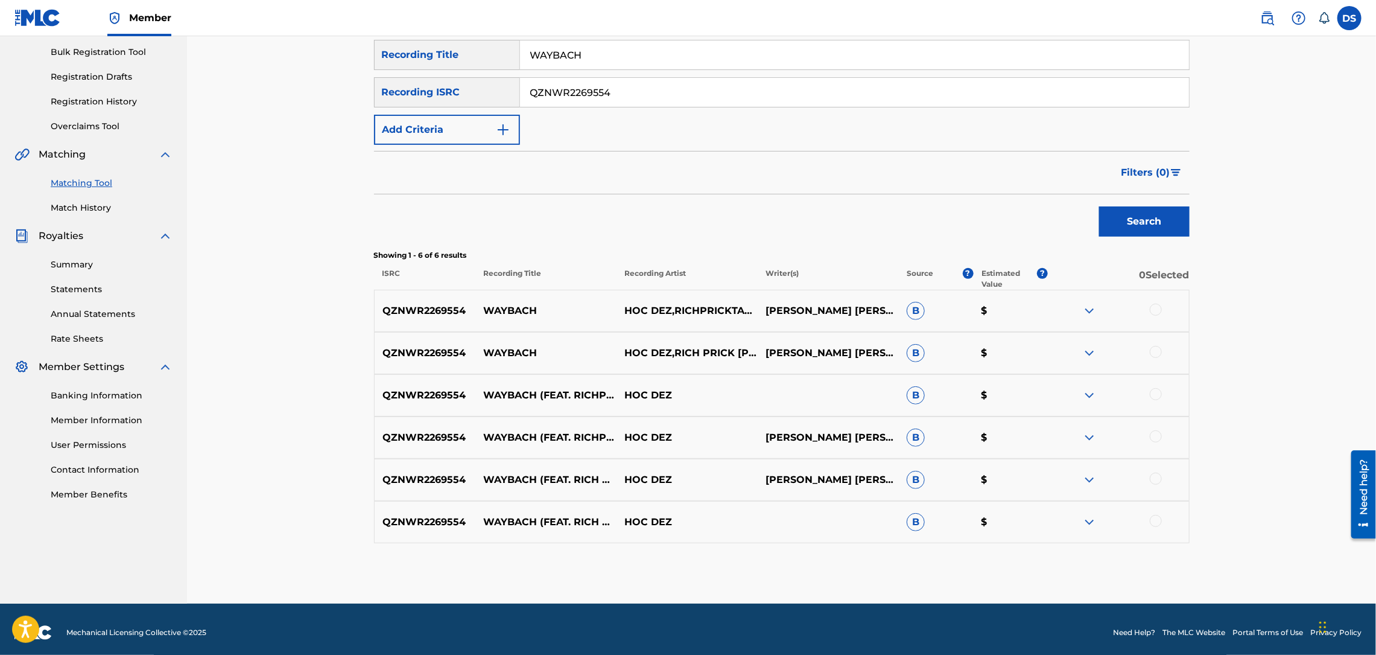
scroll to position [182, 0]
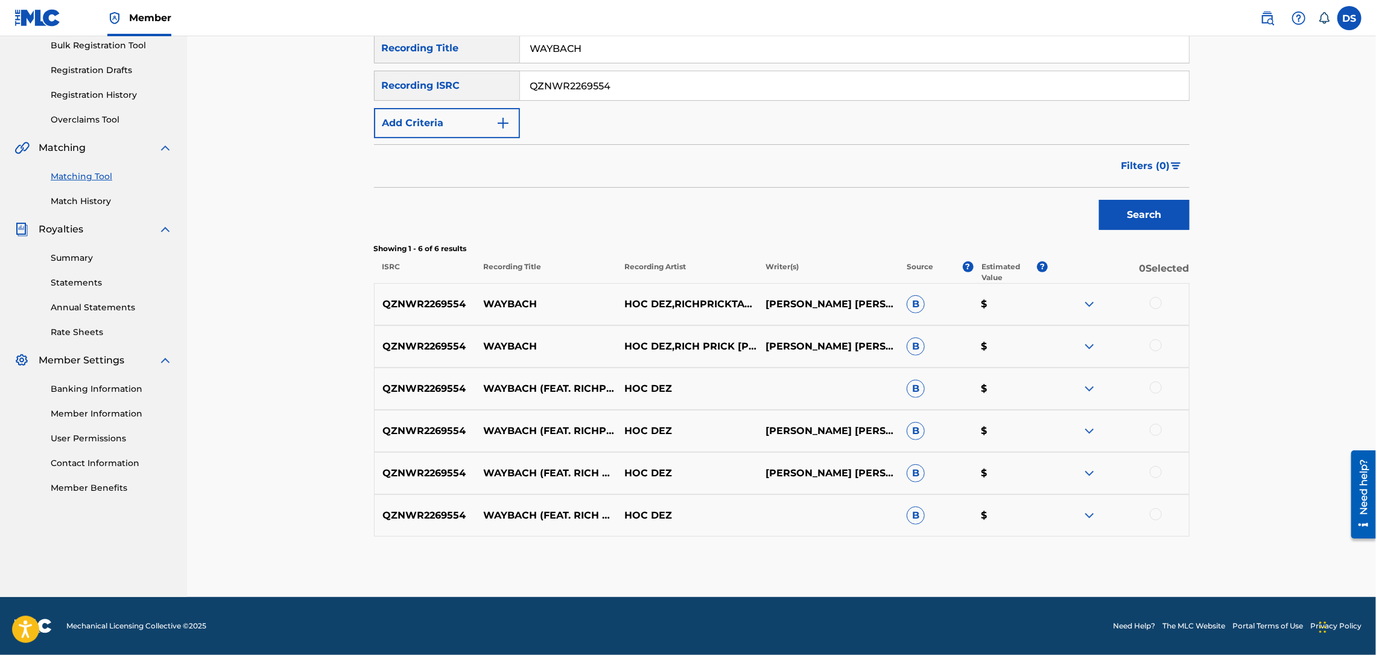
click at [1153, 302] on div at bounding box center [1156, 303] width 12 height 12
click at [1154, 346] on div at bounding box center [1156, 345] width 12 height 12
click at [1154, 389] on div at bounding box center [1156, 387] width 12 height 12
click at [1157, 430] on div at bounding box center [1156, 430] width 12 height 12
click at [1155, 516] on div at bounding box center [1156, 514] width 12 height 12
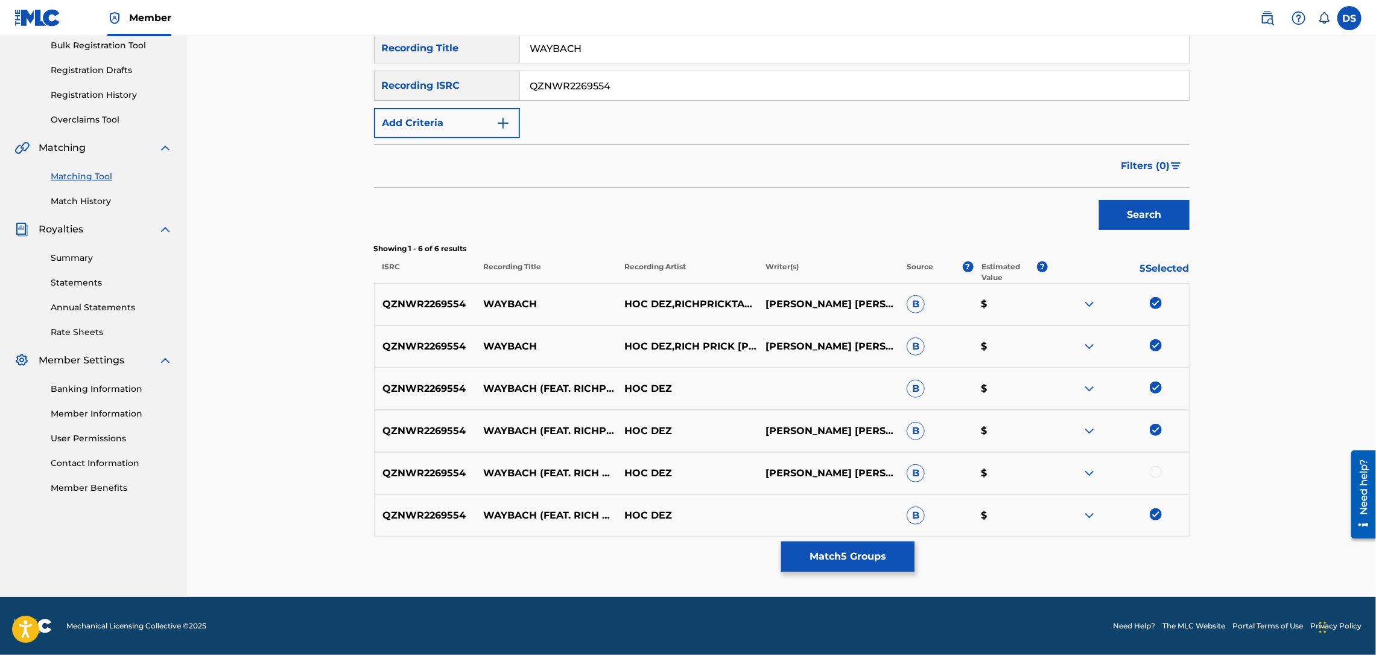
click at [1157, 475] on div at bounding box center [1156, 472] width 12 height 12
click at [869, 550] on button "Match 6 Groups" at bounding box center [847, 556] width 133 height 30
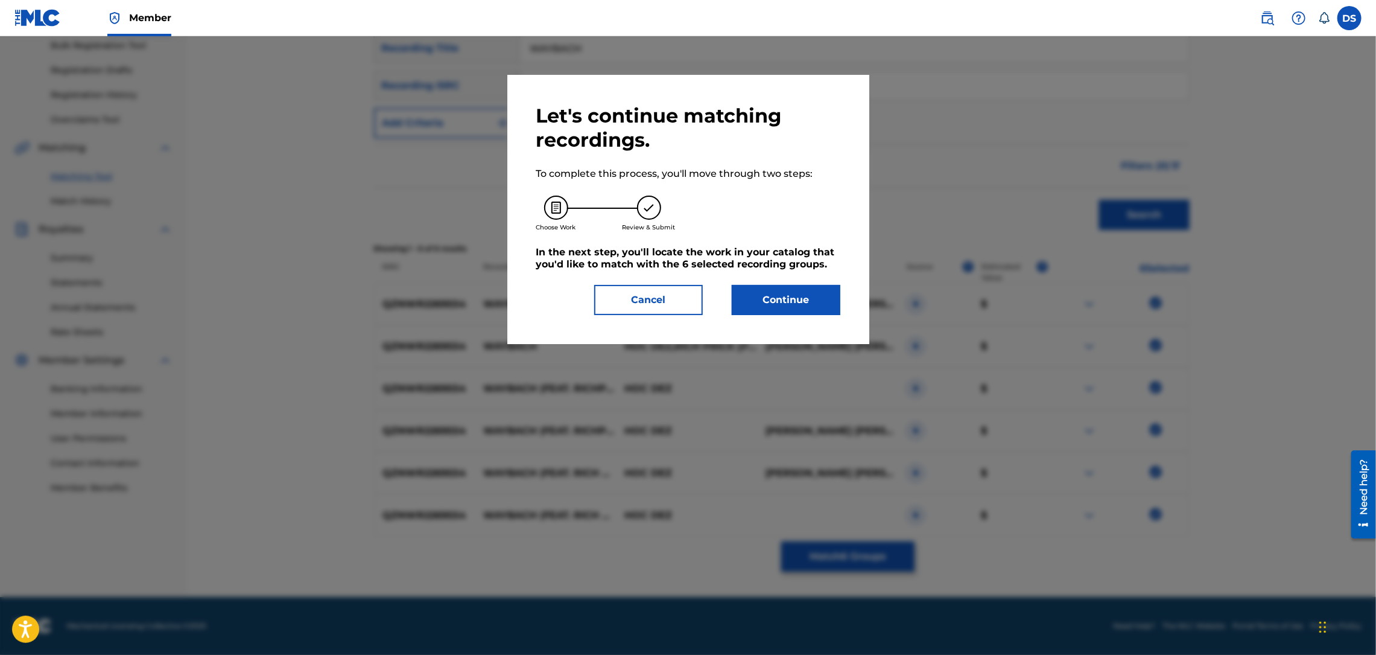
click at [795, 305] on button "Continue" at bounding box center [786, 300] width 109 height 30
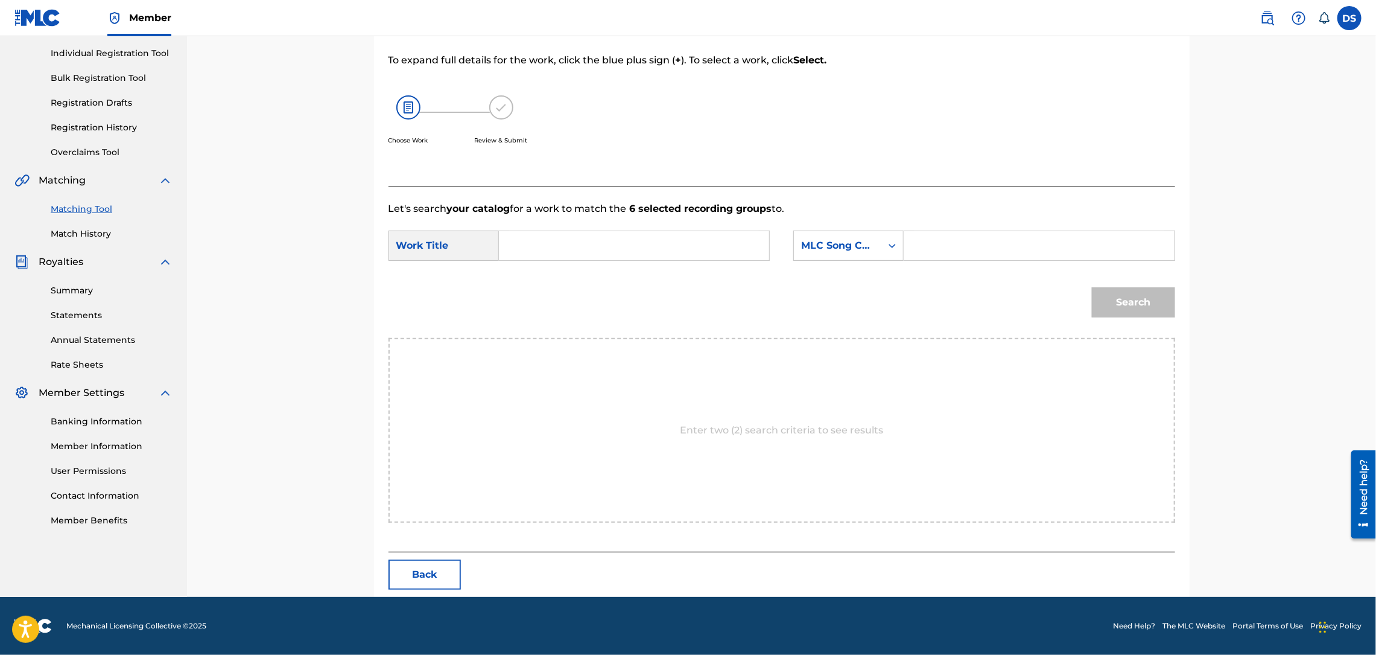
click at [669, 248] on input "Search Form" at bounding box center [634, 245] width 250 height 29
type input "WAYBACH"
click at [893, 246] on icon "Search Form" at bounding box center [892, 246] width 7 height 4
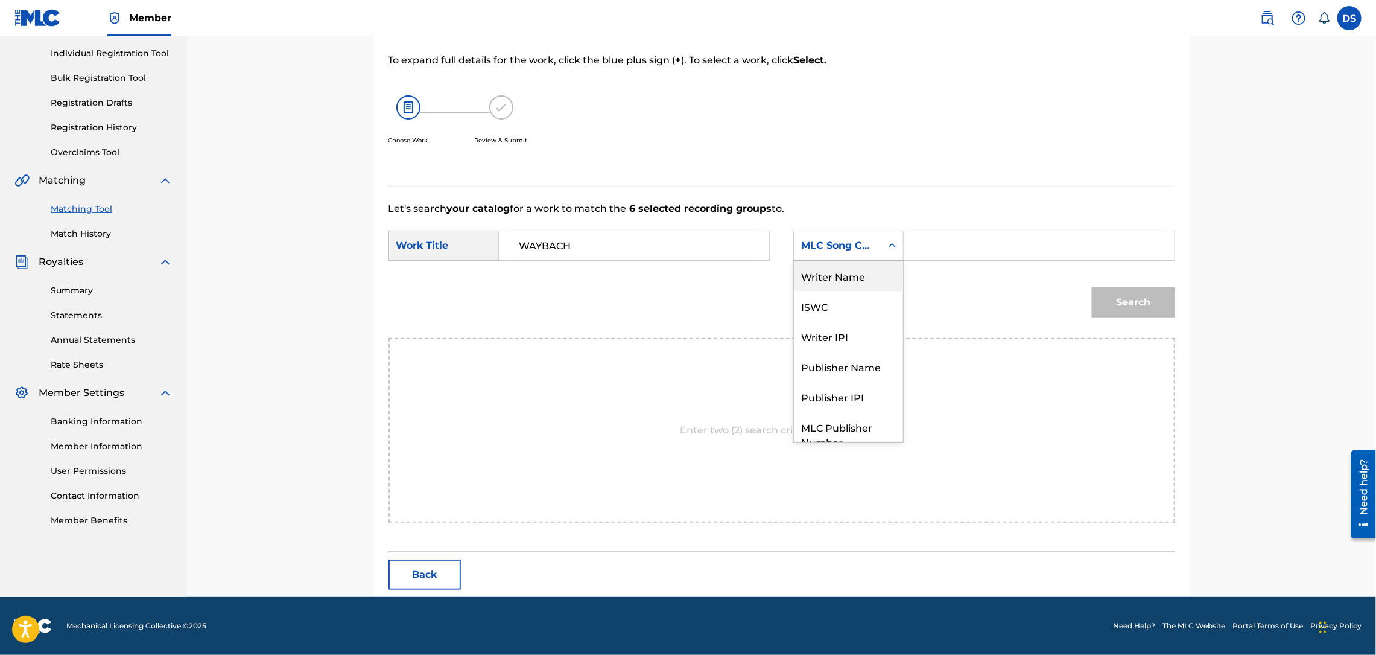
click at [825, 278] on div "Writer Name" at bounding box center [848, 276] width 109 height 30
click at [941, 241] on input "Search Form" at bounding box center [1039, 245] width 250 height 29
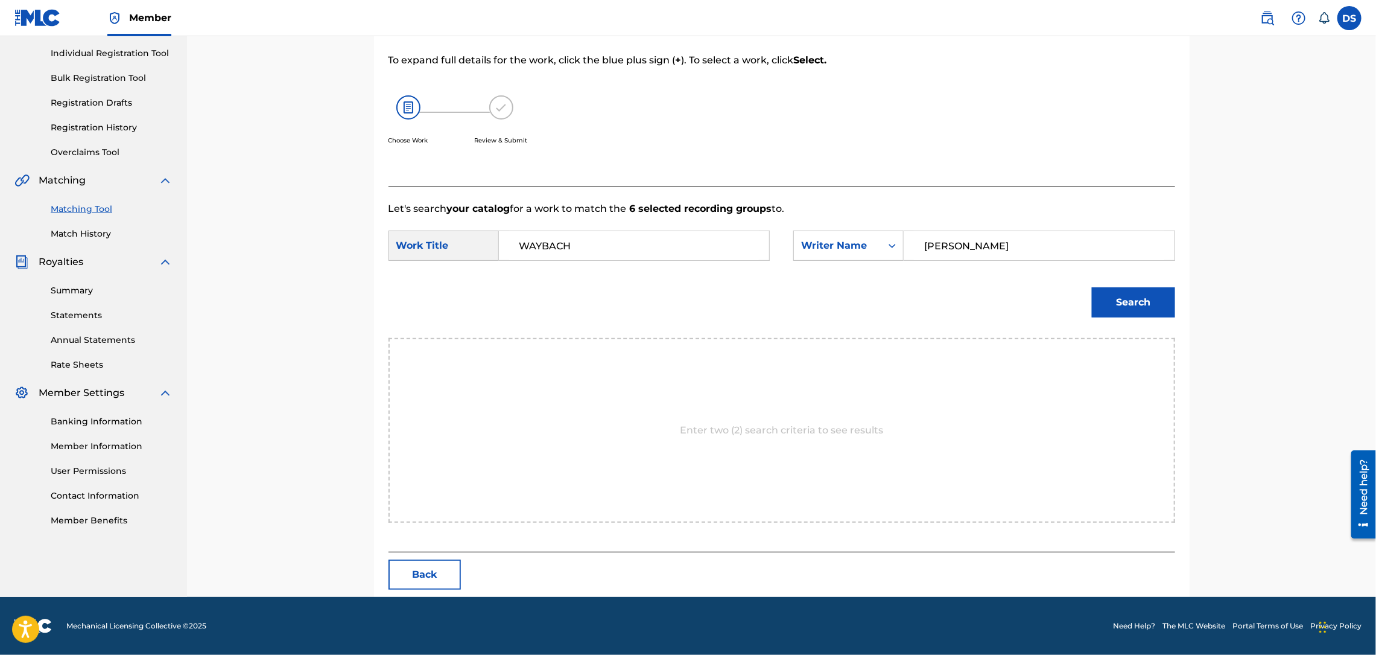
type input "[PERSON_NAME]"
click at [1134, 300] on button "Search" at bounding box center [1133, 302] width 83 height 30
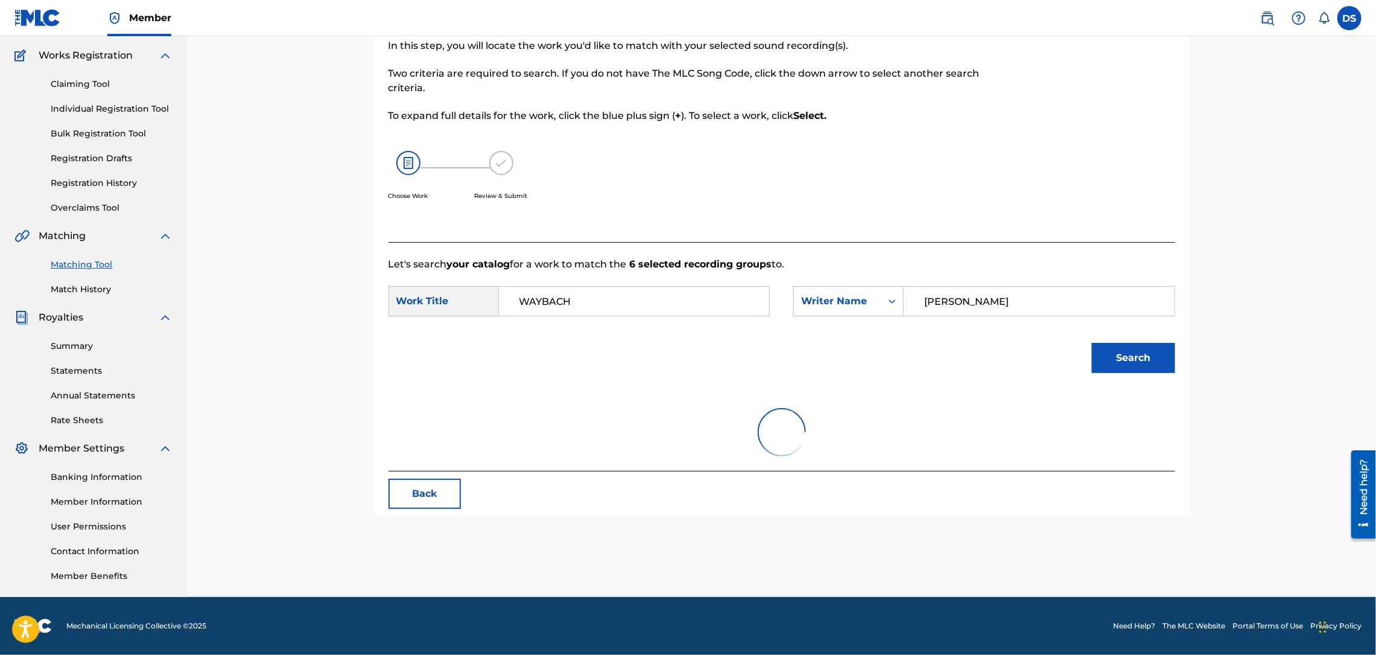
scroll to position [93, 0]
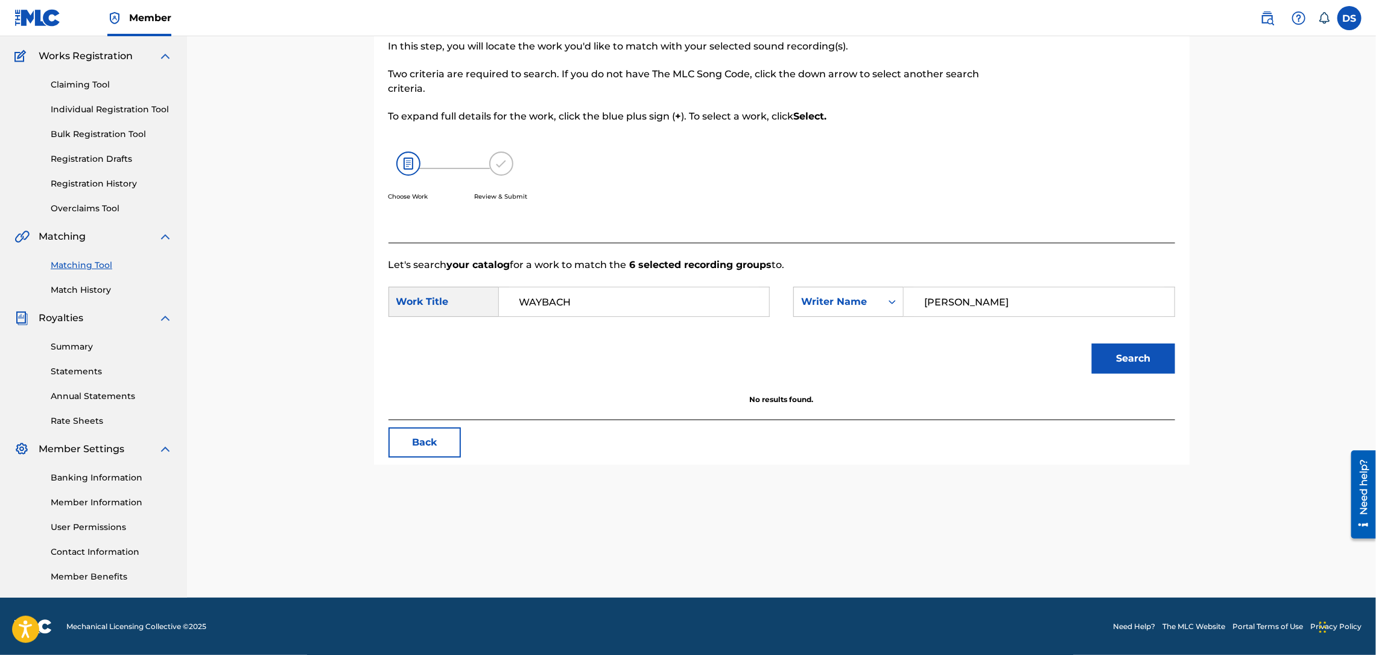
click at [143, 51] on div "Works Registration" at bounding box center [93, 56] width 158 height 14
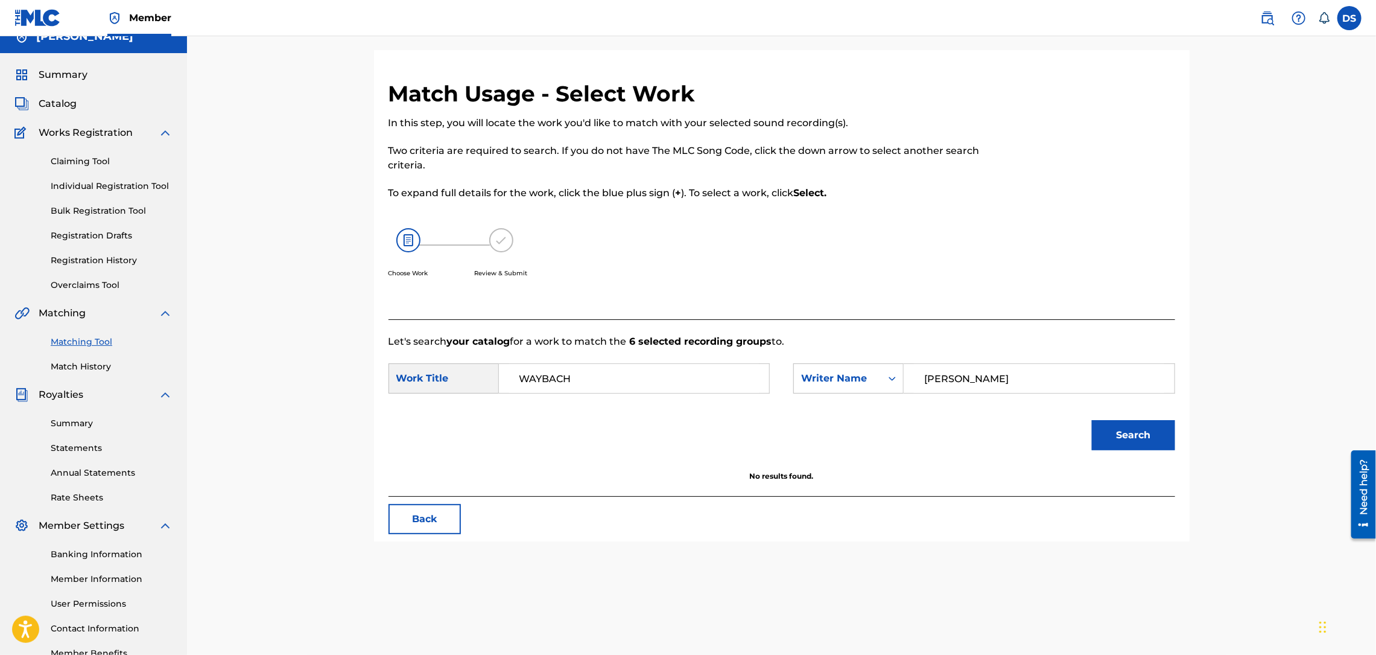
scroll to position [0, 0]
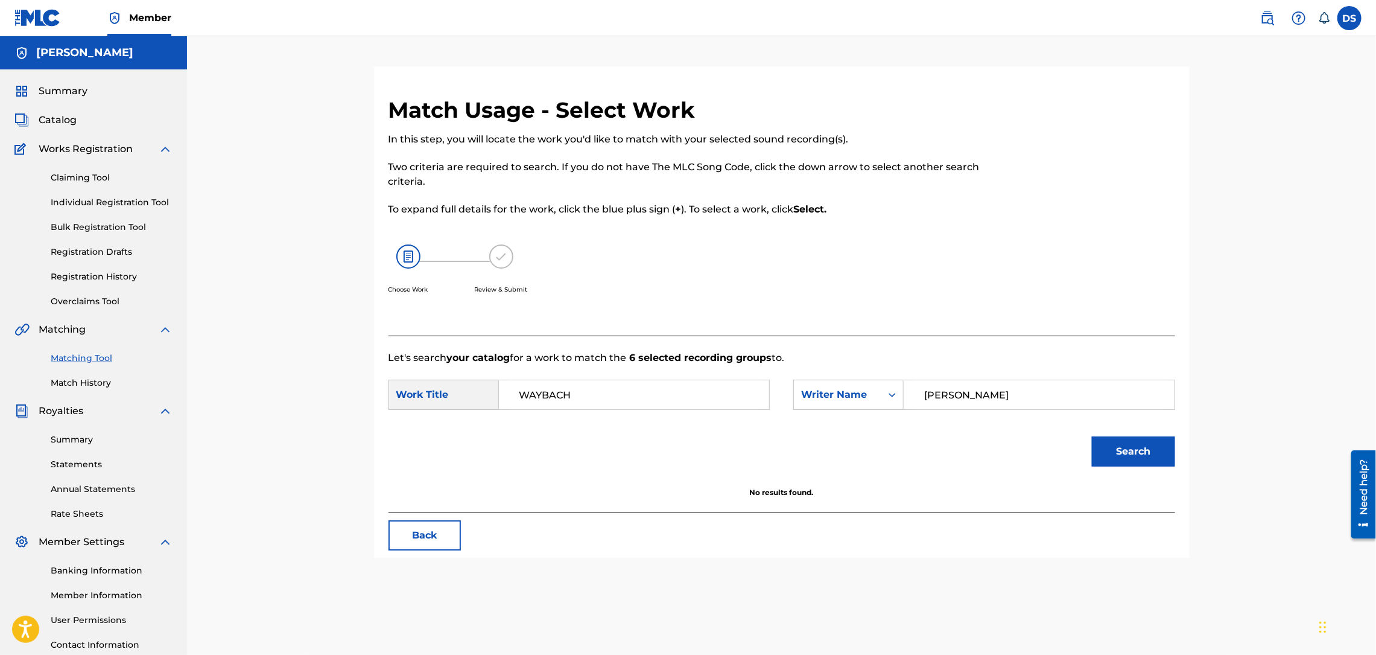
click at [60, 117] on span "Catalog" at bounding box center [58, 120] width 38 height 14
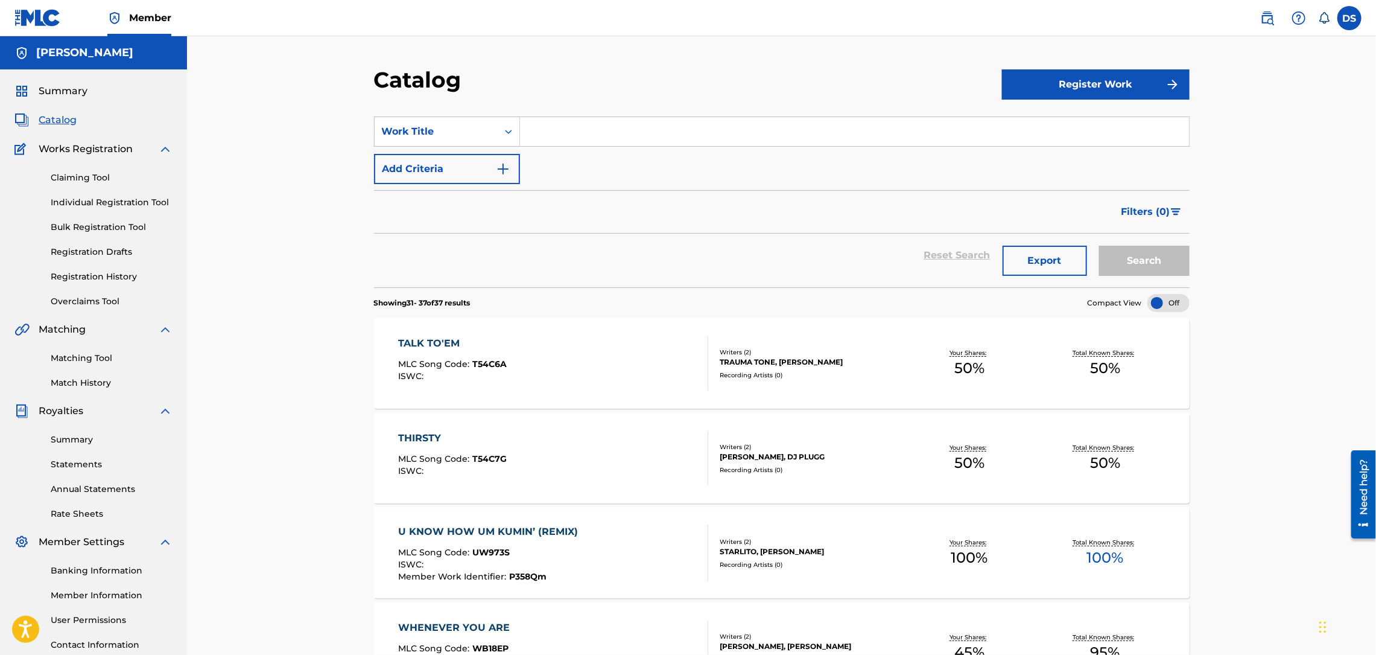
click at [538, 119] on input "Search Form" at bounding box center [854, 131] width 669 height 29
type input "WAYVBACH"
click at [1099, 246] on button "Search" at bounding box center [1144, 261] width 91 height 30
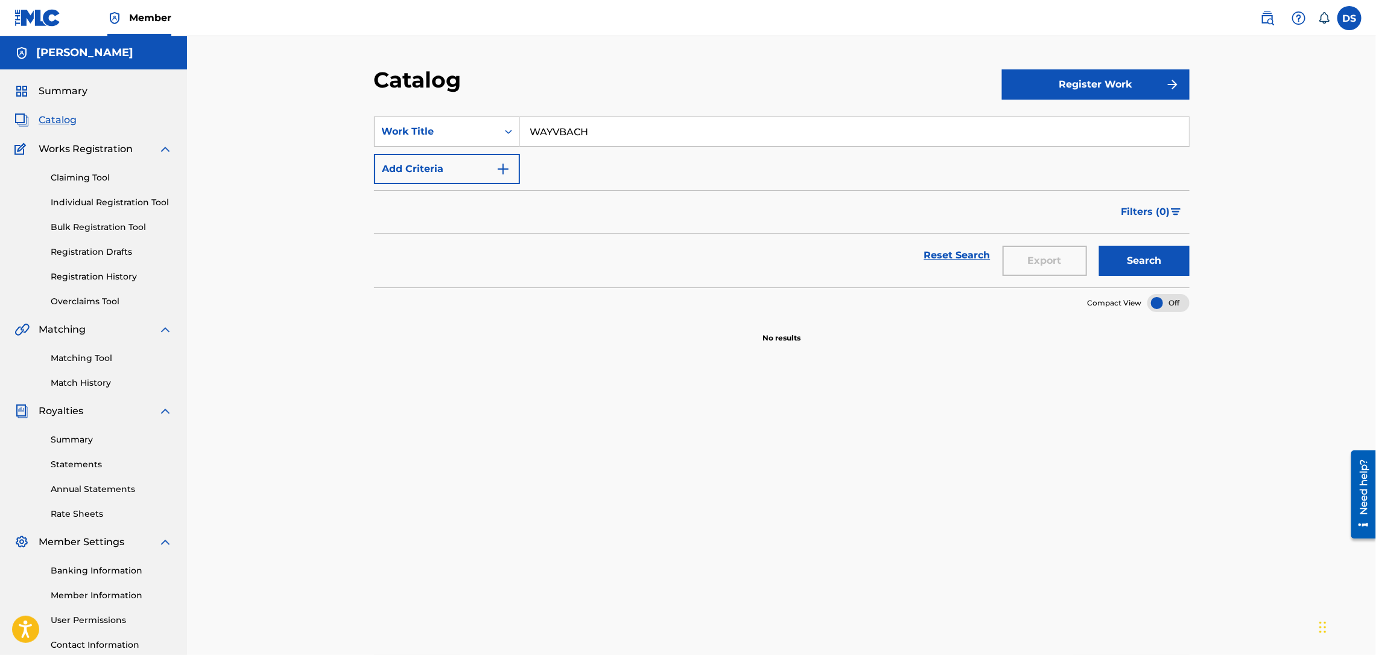
click at [56, 119] on span "Catalog" at bounding box center [58, 120] width 38 height 14
click at [83, 200] on link "Individual Registration Tool" at bounding box center [112, 202] width 122 height 13
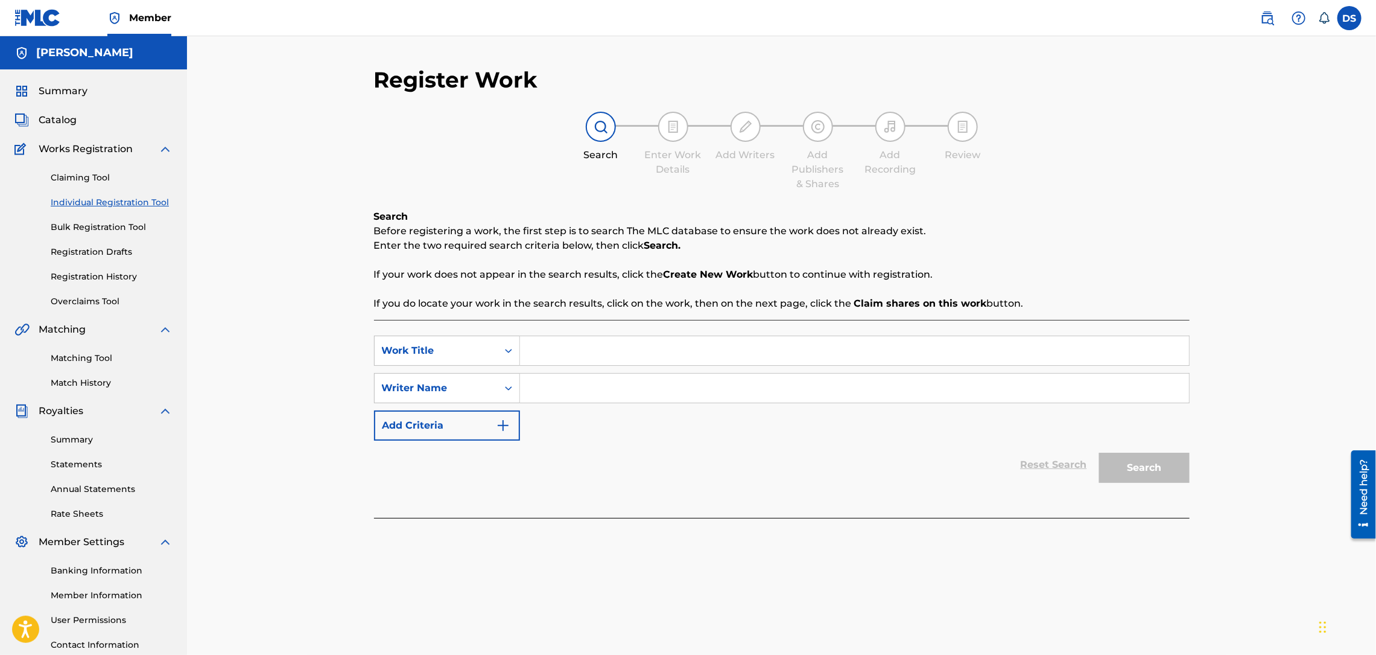
click at [547, 392] on input "Search Form" at bounding box center [854, 388] width 669 height 29
click at [568, 389] on input "DAVID a. SMITH" at bounding box center [854, 388] width 669 height 29
type input "[PERSON_NAME]"
click at [562, 354] on input "Search Form" at bounding box center [854, 350] width 669 height 29
type input "WAYBACH"
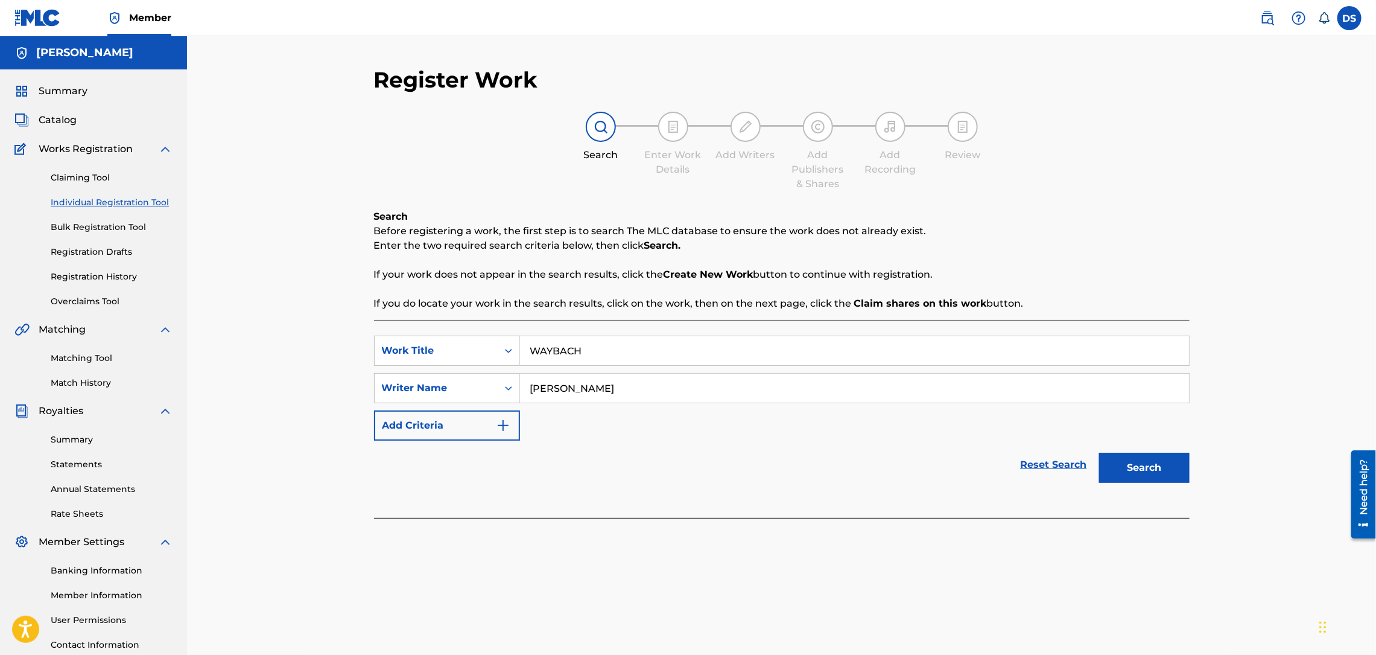
click at [1099, 453] on button "Search" at bounding box center [1144, 468] width 91 height 30
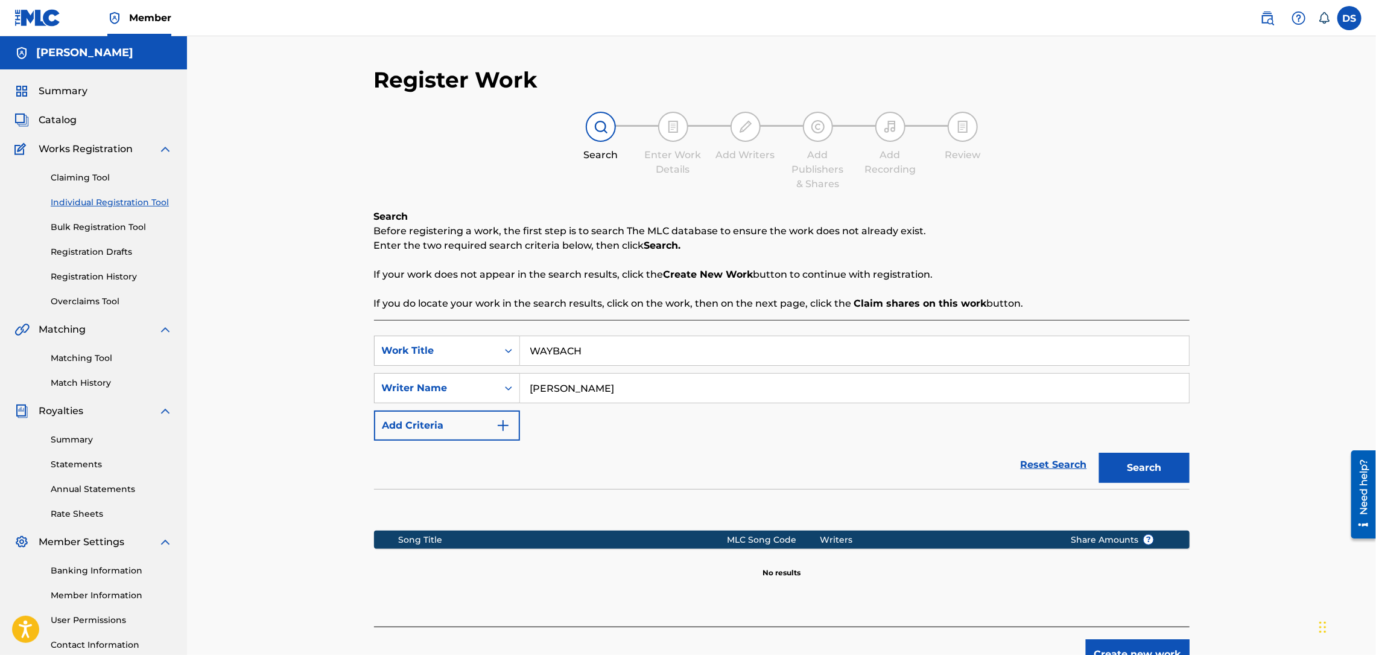
click at [1113, 642] on button "Create new work" at bounding box center [1138, 654] width 104 height 30
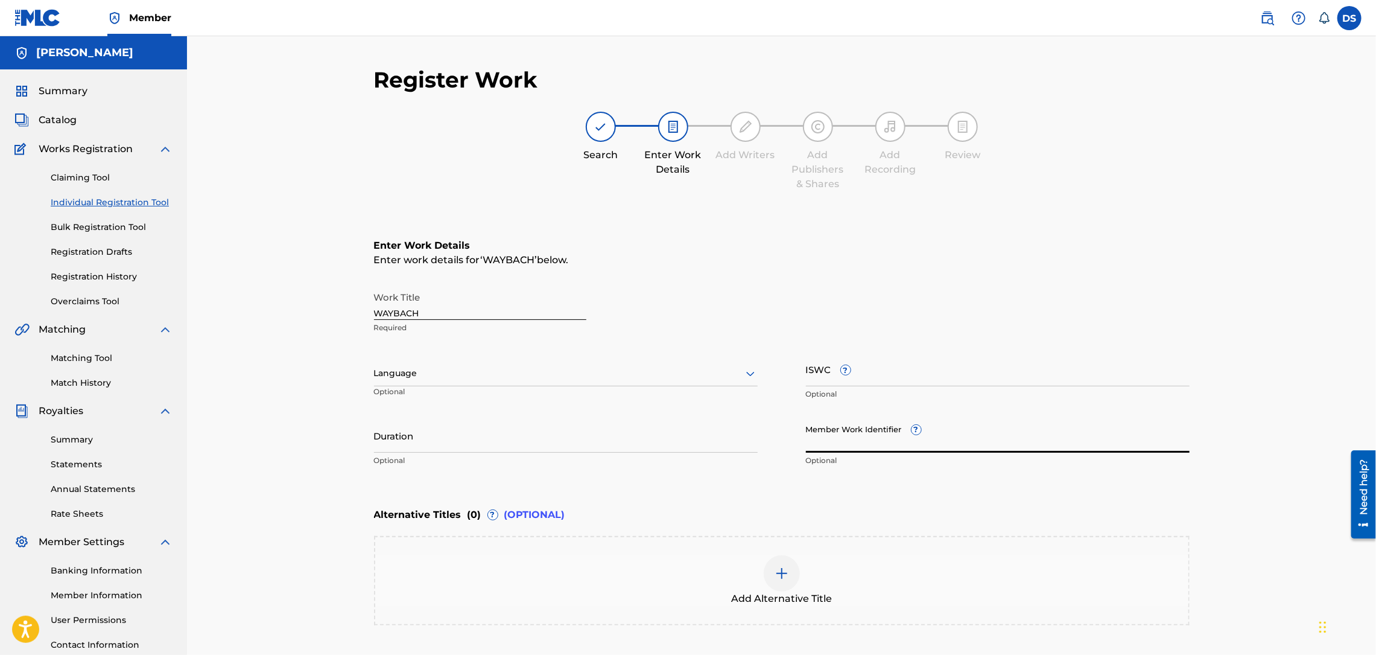
click at [821, 443] on input "Member Work Identifier ?" at bounding box center [998, 435] width 384 height 34
type input "P358QM"
click at [549, 451] on input "Duration" at bounding box center [566, 435] width 384 height 34
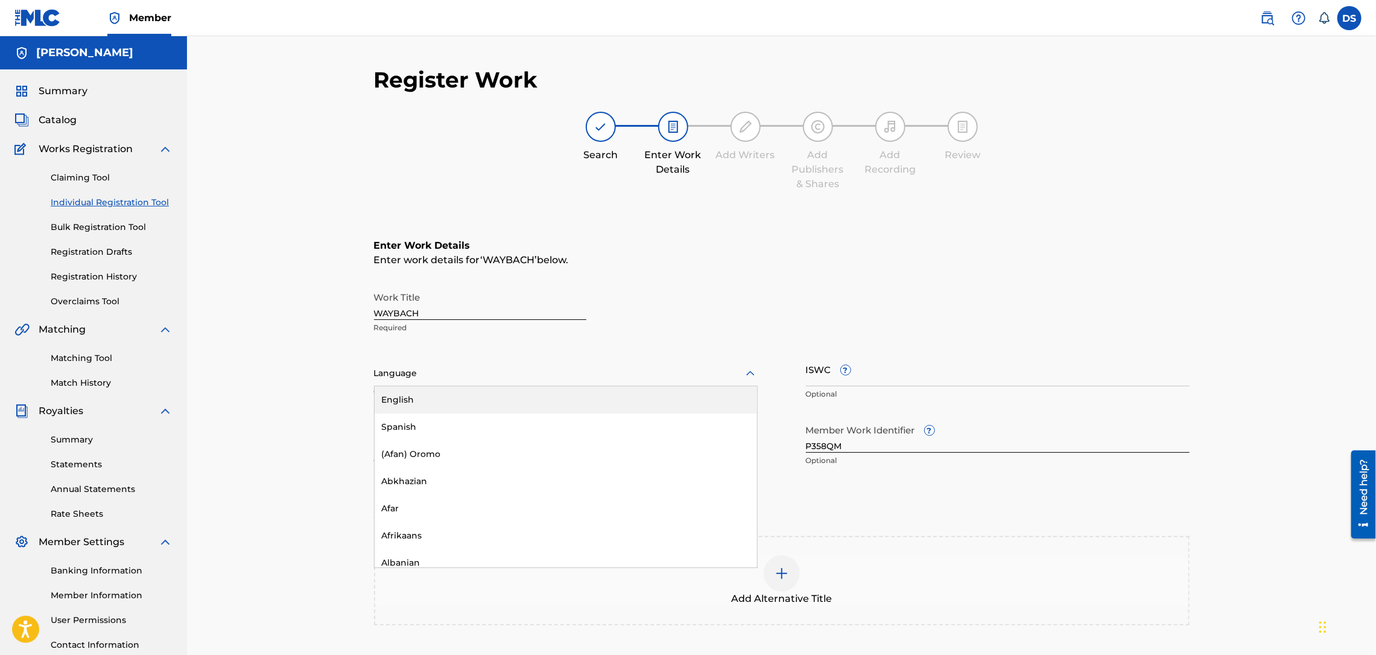
click at [457, 380] on div at bounding box center [566, 373] width 384 height 15
click at [405, 399] on div "English" at bounding box center [566, 399] width 383 height 27
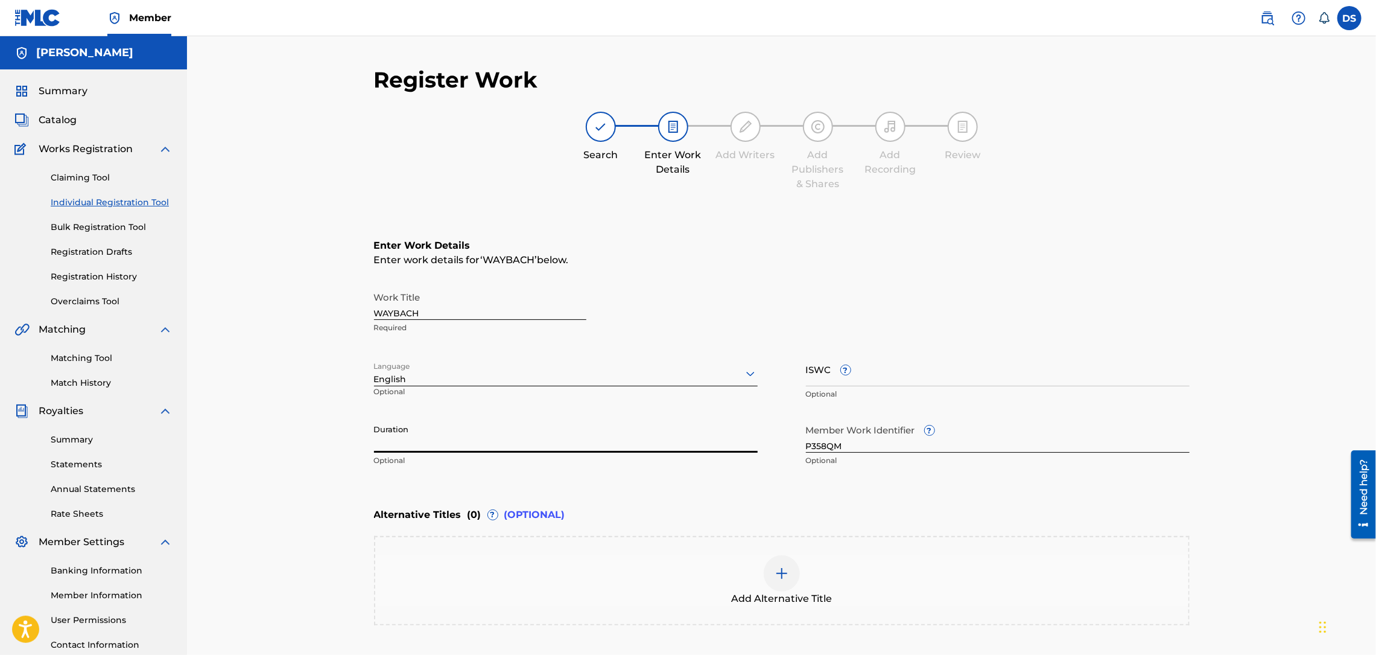
click at [437, 439] on input "Duration" at bounding box center [566, 435] width 384 height 34
type input "02:21"
click at [1295, 265] on div "Register Work Search Enter Work Details Add Writers Add Publishers & Shares Add…" at bounding box center [781, 367] width 1189 height 662
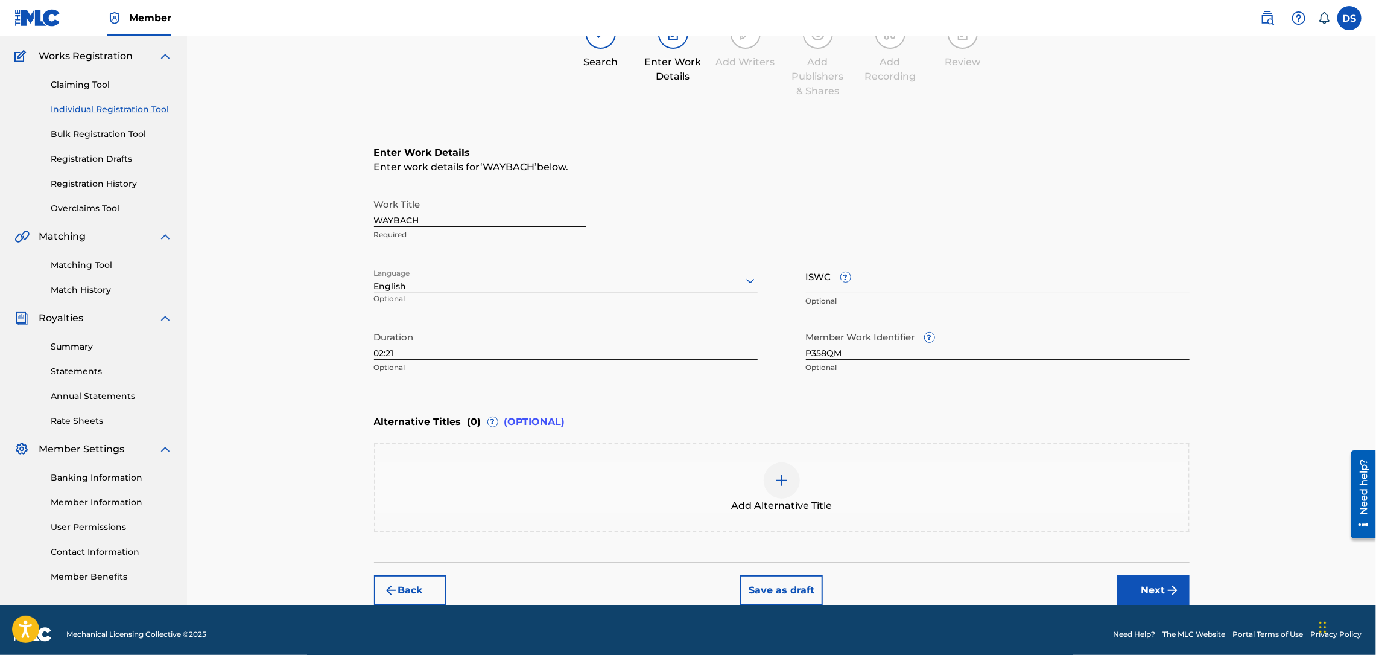
scroll to position [100, 0]
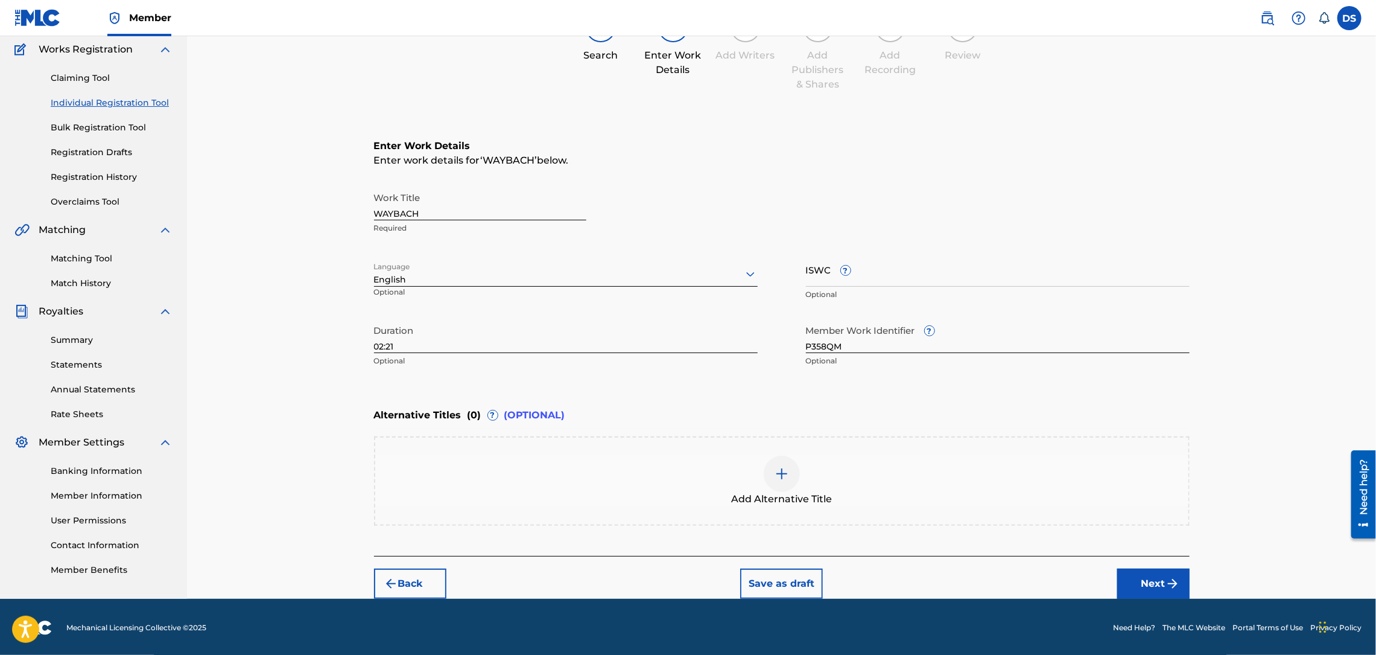
click at [1159, 572] on button "Next" at bounding box center [1153, 583] width 72 height 30
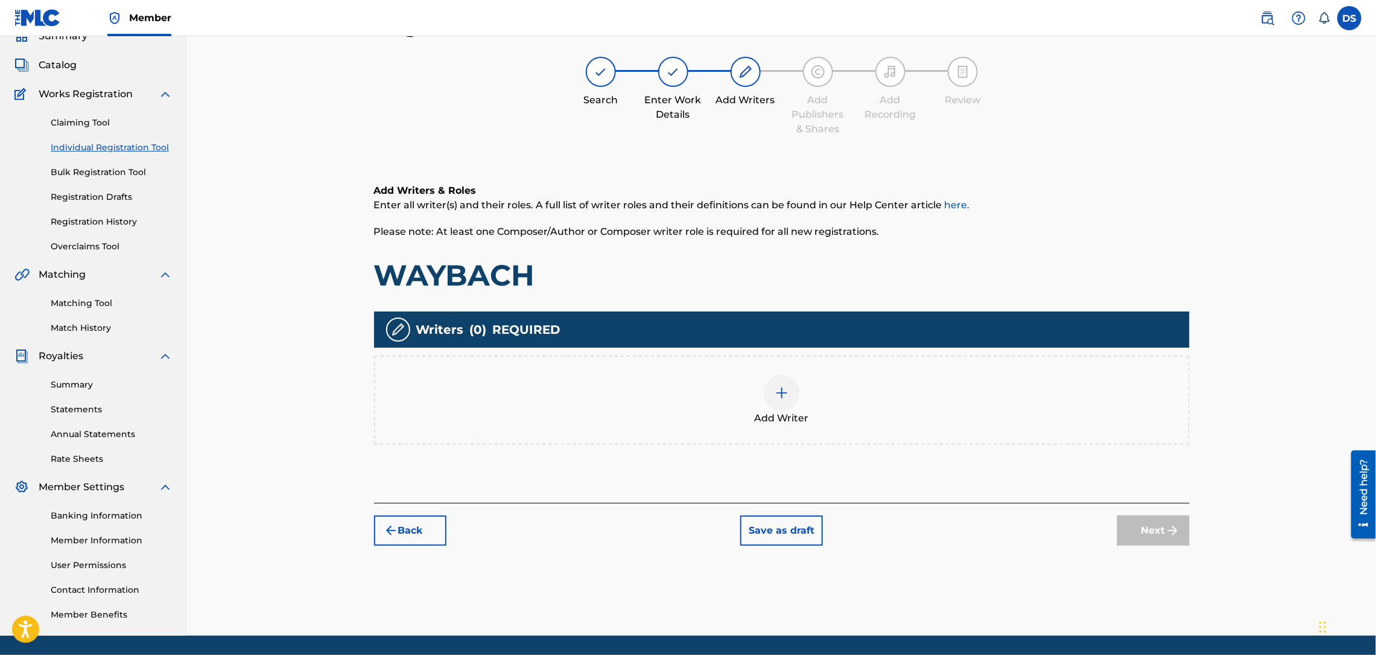
scroll to position [54, 0]
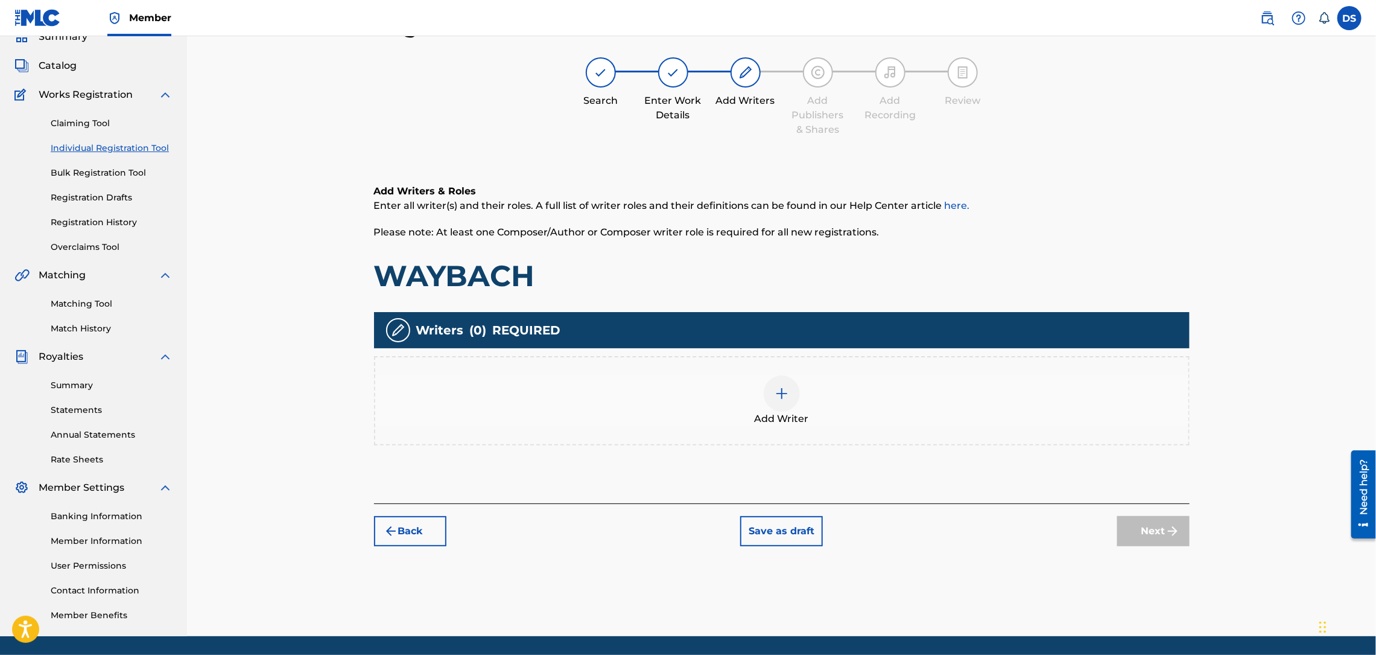
click at [781, 389] on img at bounding box center [782, 393] width 14 height 14
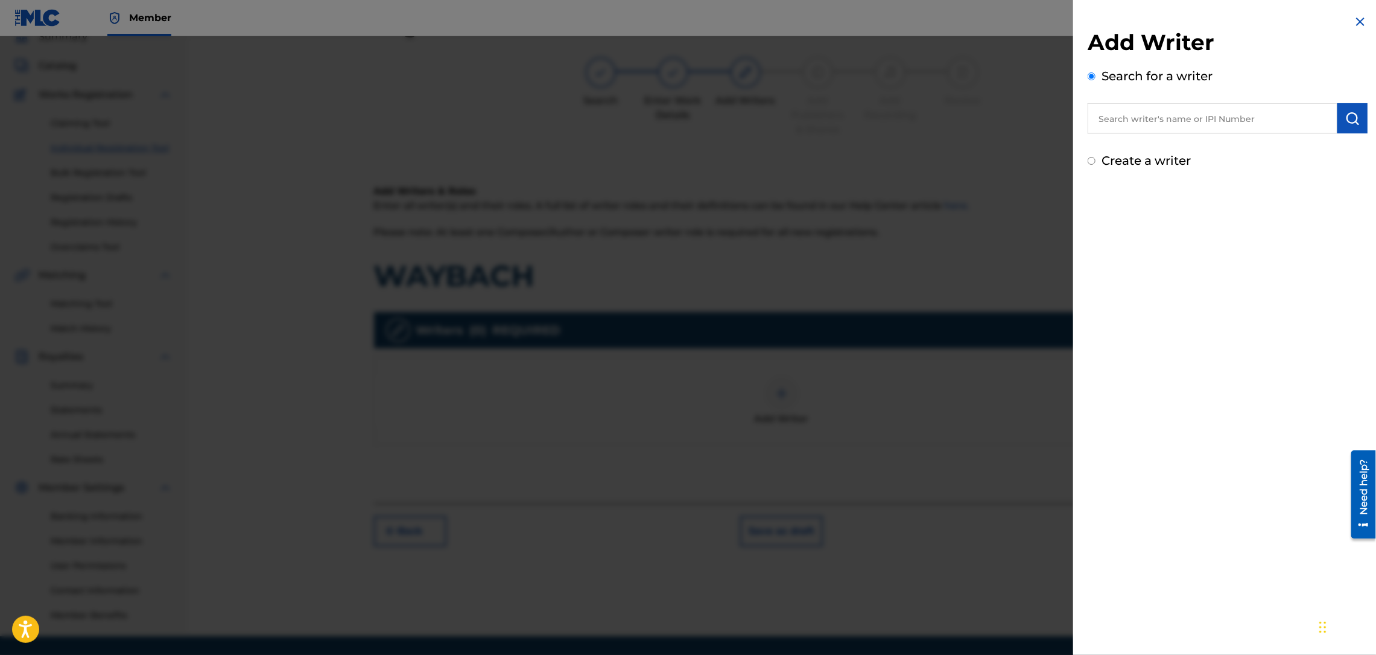
click at [1121, 122] on input "text" at bounding box center [1213, 118] width 250 height 30
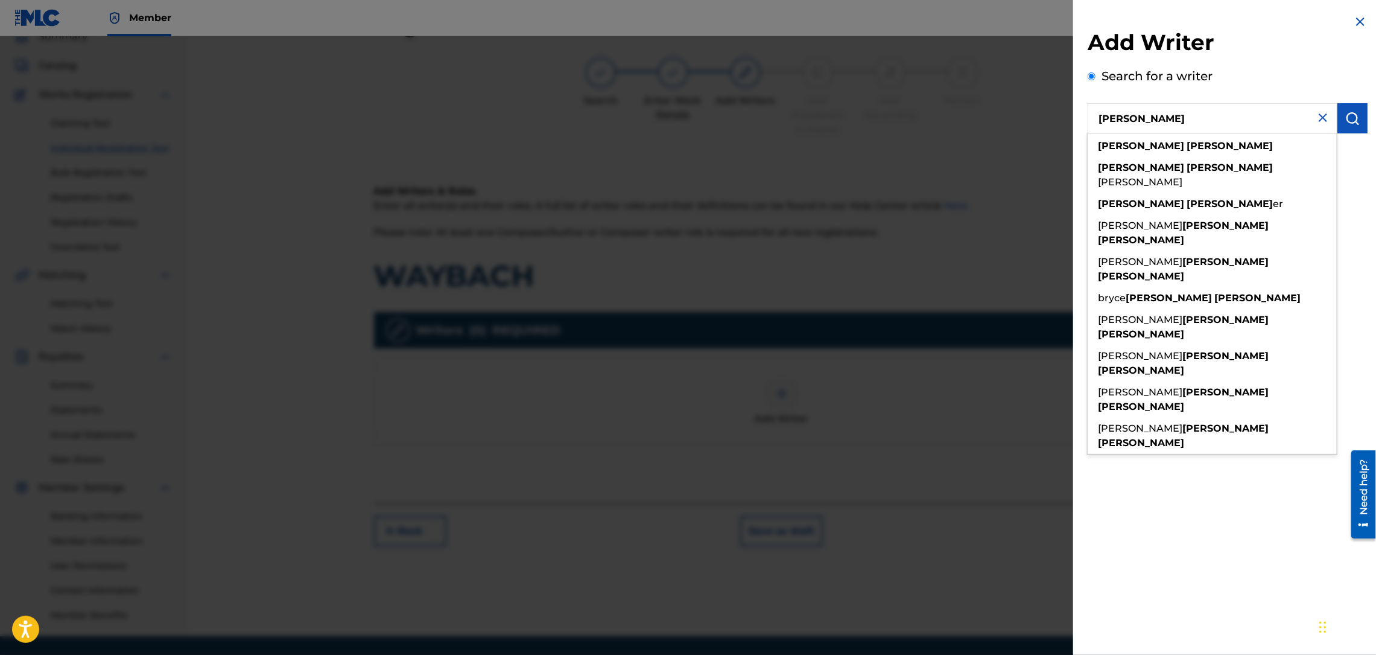
type input "[PERSON_NAME]"
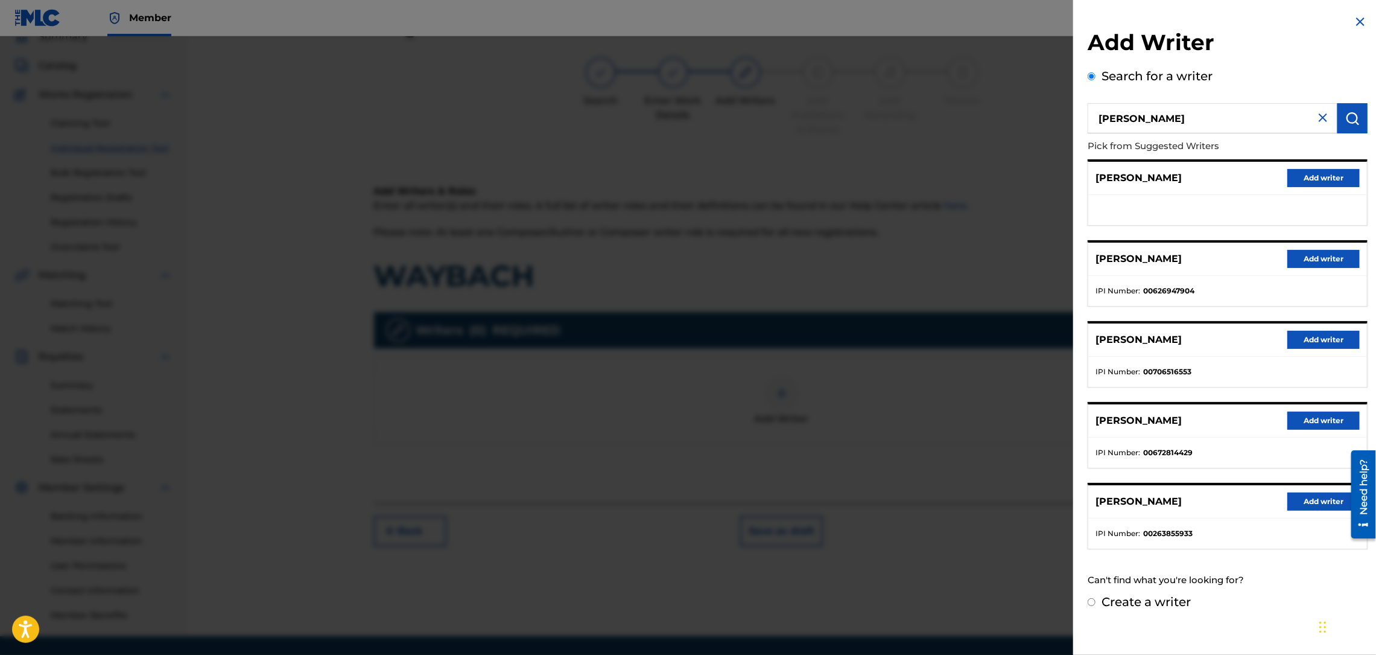
click at [1323, 261] on button "Add writer" at bounding box center [1324, 259] width 72 height 18
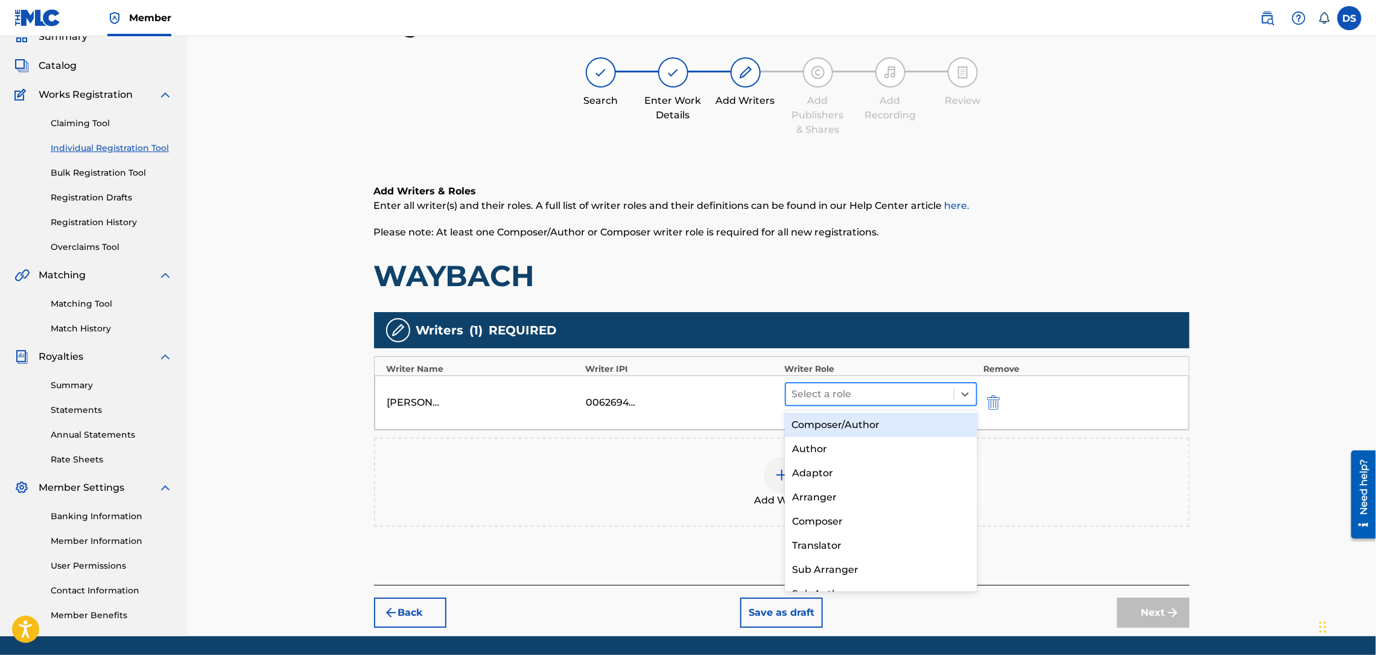
click at [880, 389] on div at bounding box center [870, 394] width 156 height 17
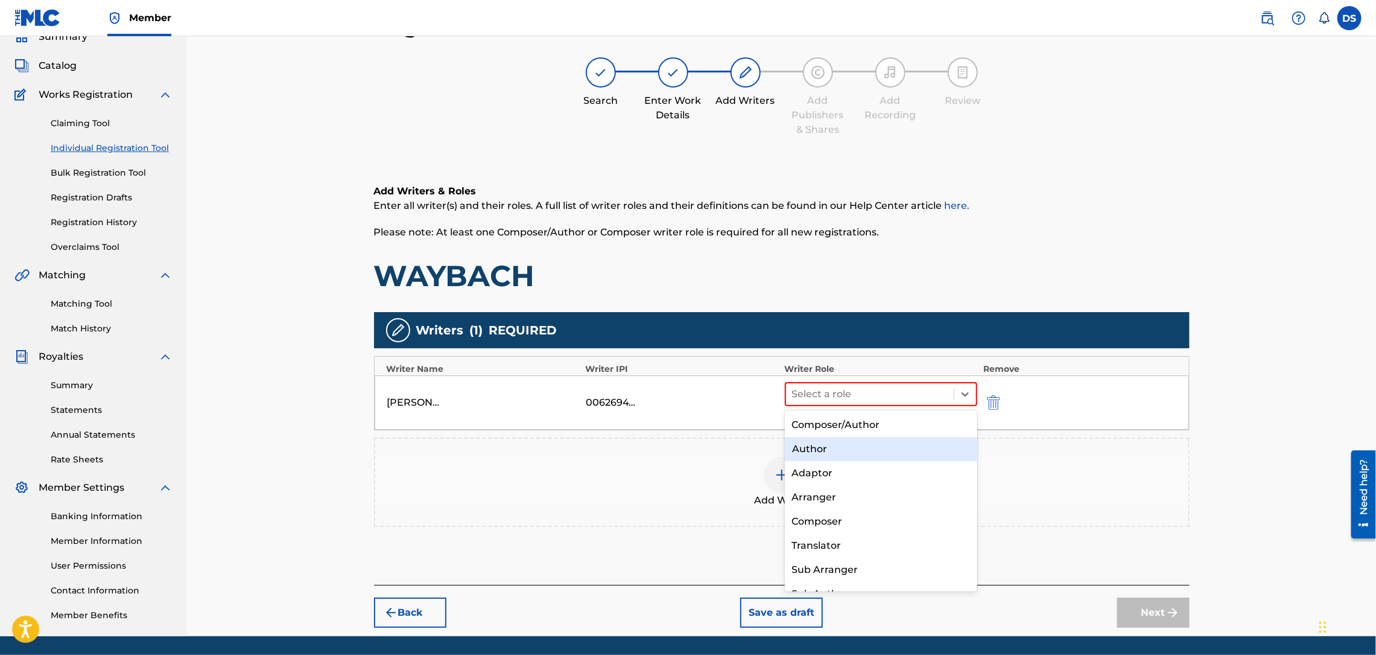
click at [813, 443] on div "Author" at bounding box center [881, 449] width 192 height 24
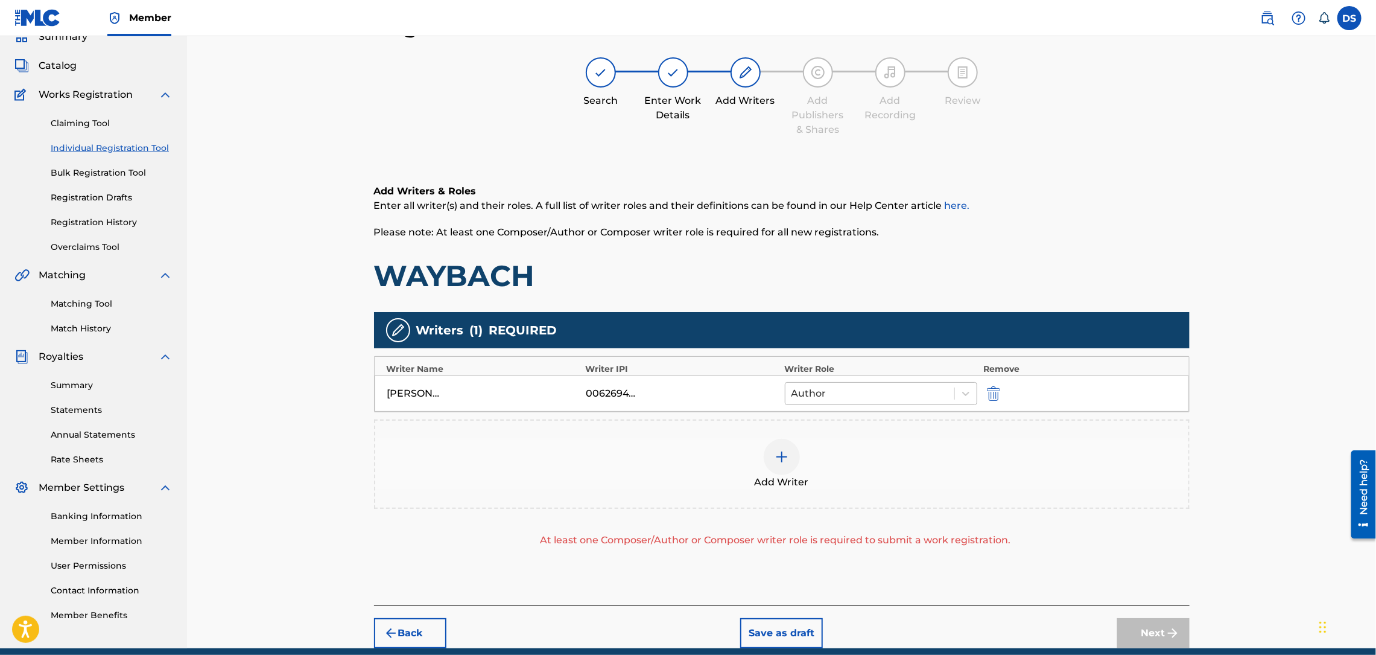
click at [920, 391] on div at bounding box center [870, 393] width 157 height 17
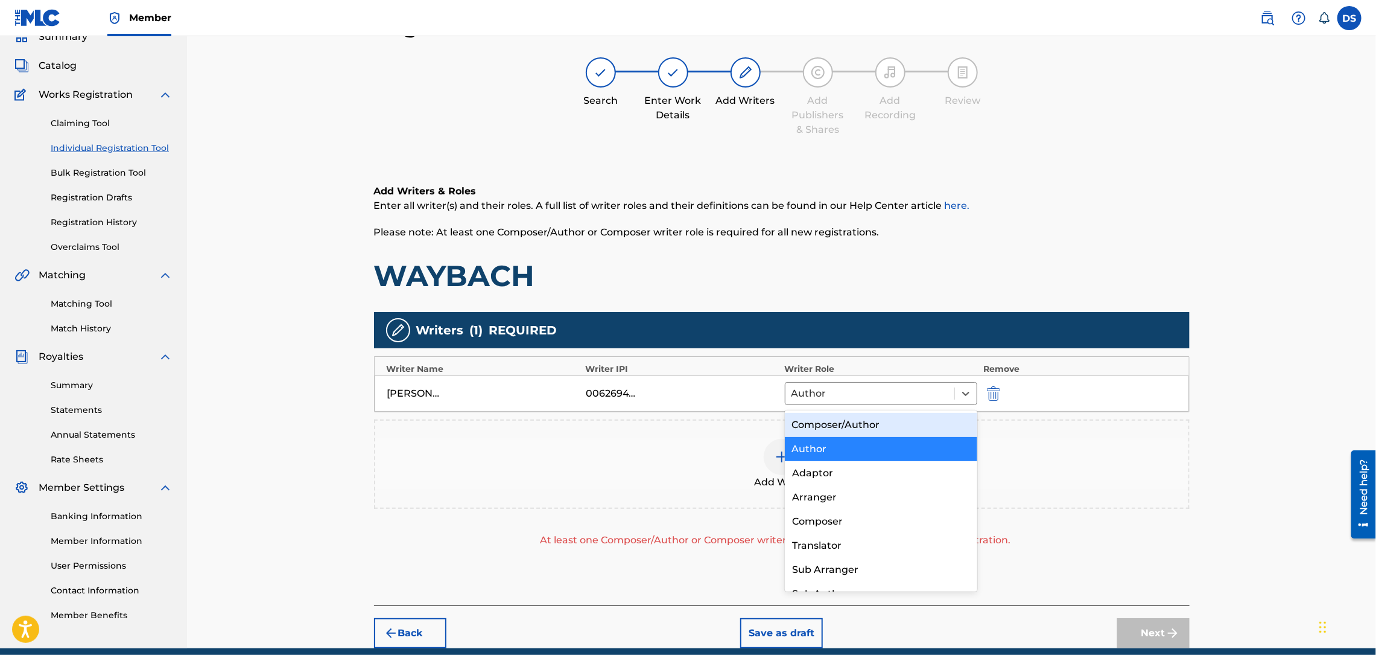
click at [837, 418] on div "Composer/Author" at bounding box center [881, 425] width 192 height 24
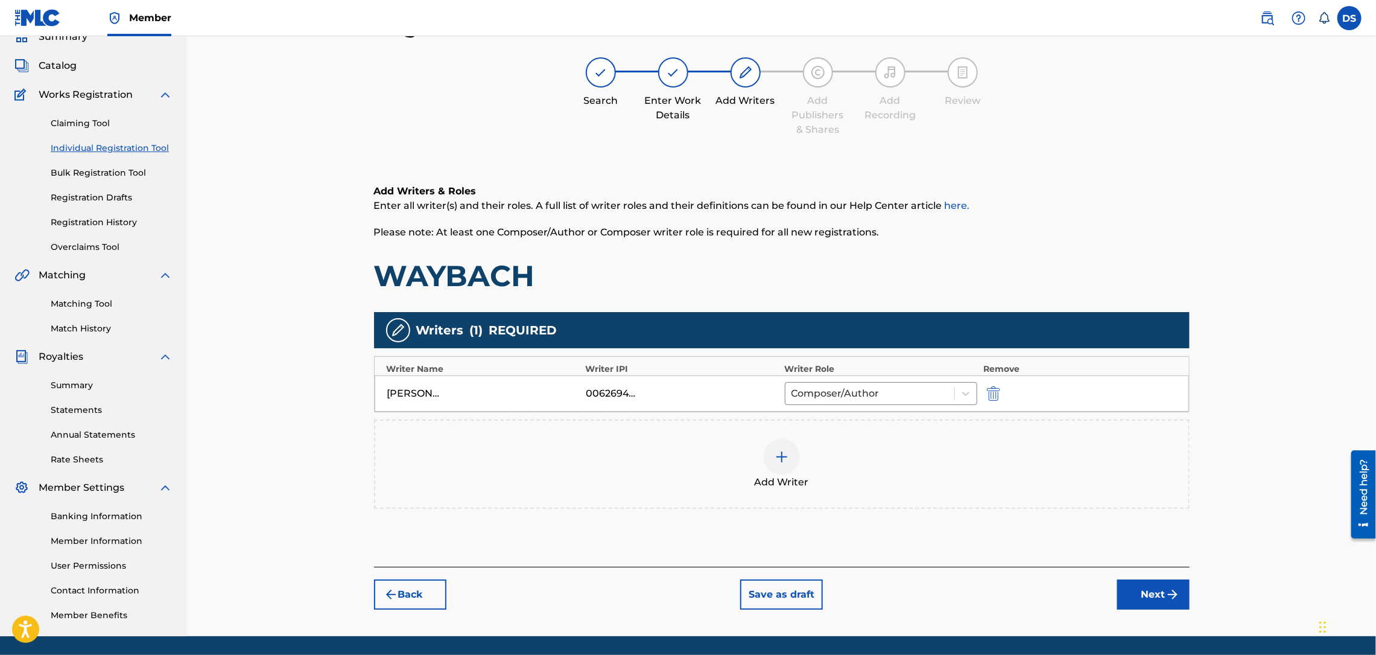
click at [777, 457] on img at bounding box center [782, 457] width 14 height 14
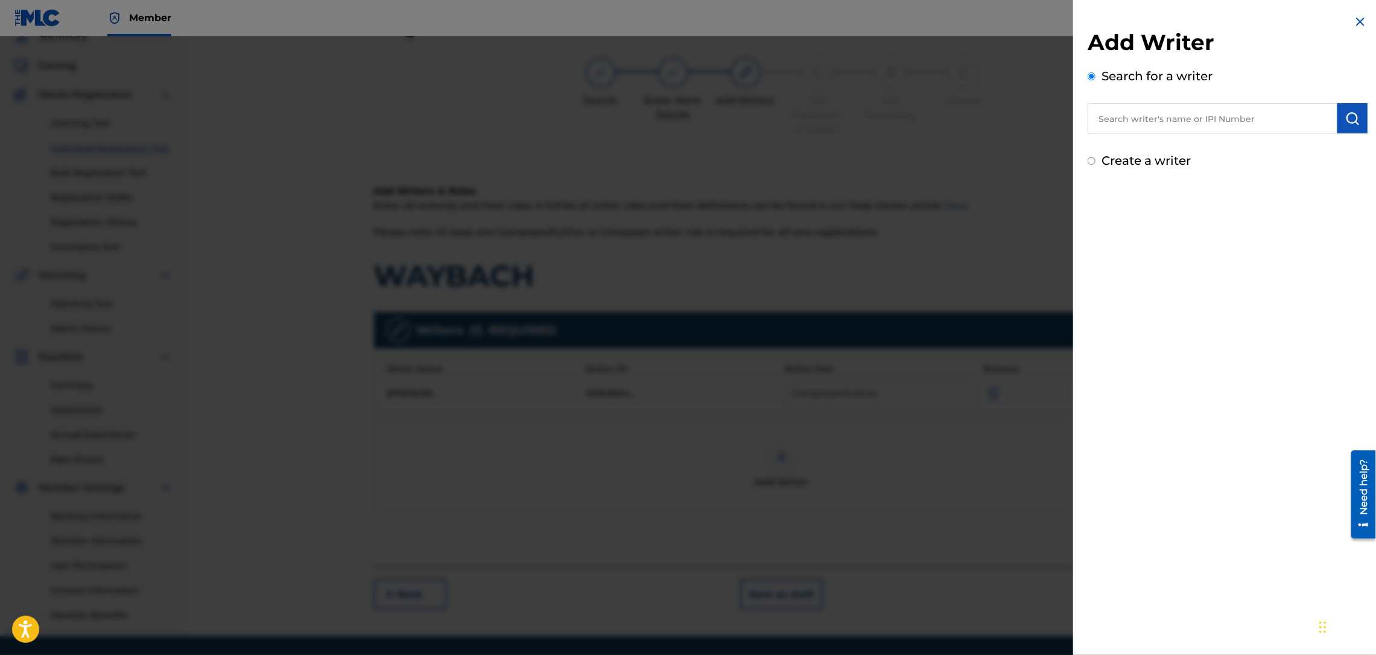
click at [1125, 112] on input "text" at bounding box center [1213, 118] width 250 height 30
click at [1124, 149] on strong "desmond" at bounding box center [1141, 145] width 86 height 11
type input "desmond bothwell"
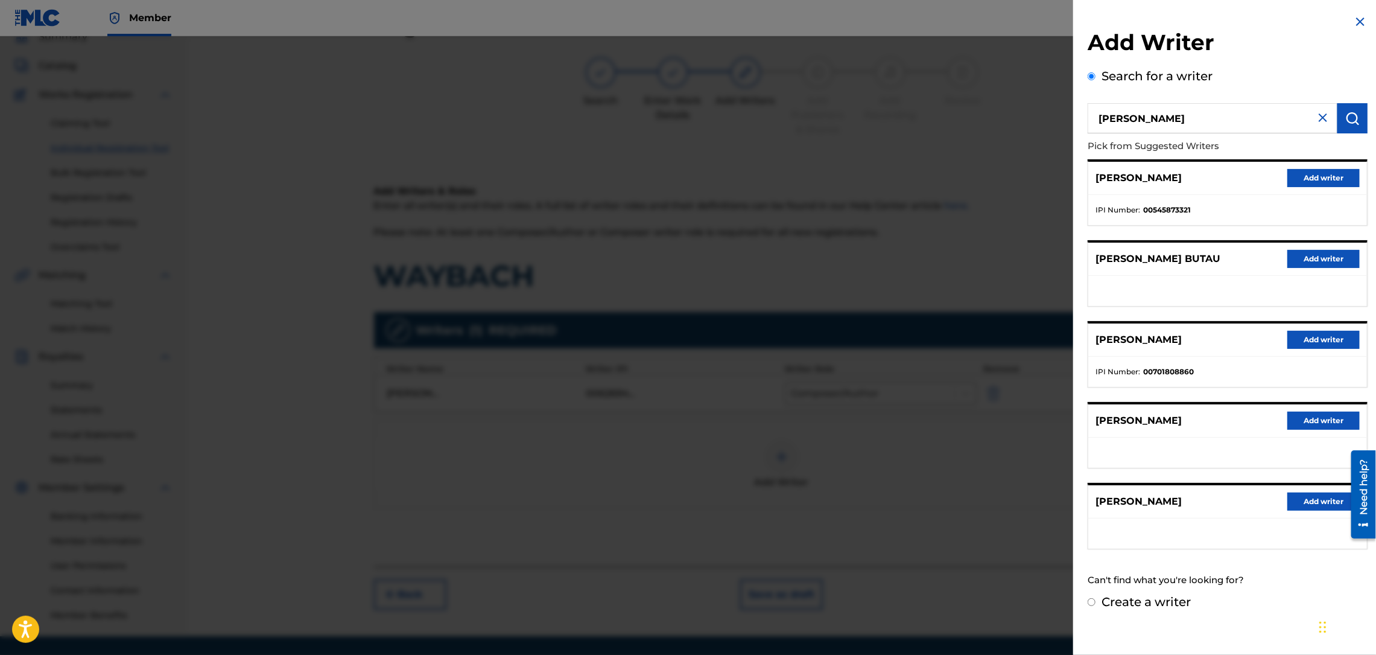
click at [1300, 492] on button "Add writer" at bounding box center [1324, 501] width 72 height 18
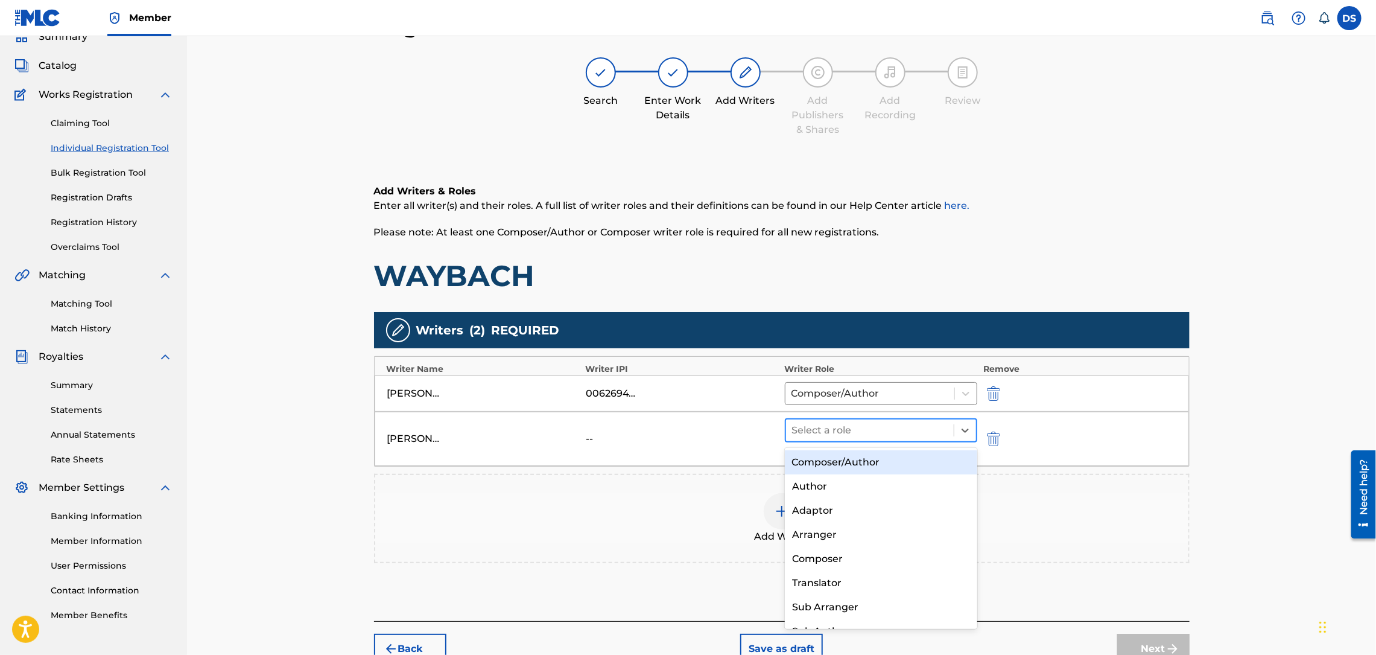
click at [842, 427] on div at bounding box center [870, 430] width 156 height 17
click at [839, 455] on div "Composer/Author" at bounding box center [881, 462] width 192 height 24
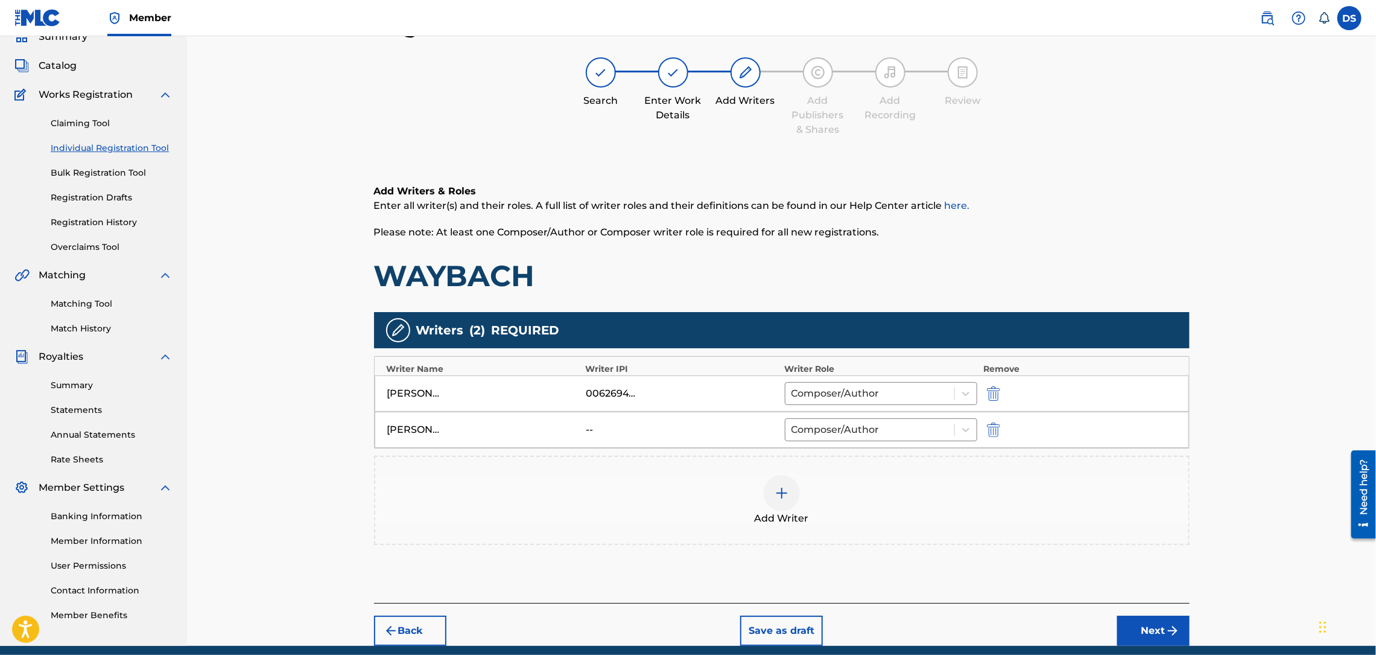
click at [1133, 631] on button "Next" at bounding box center [1153, 630] width 72 height 30
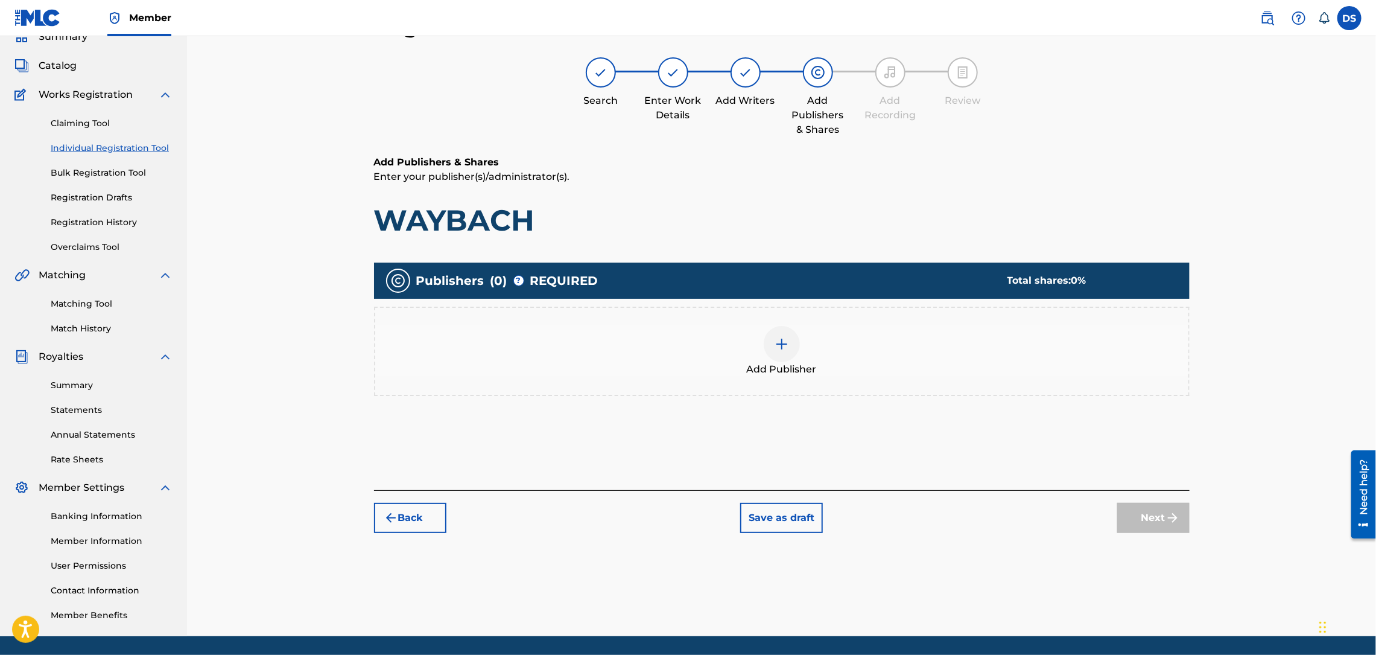
click at [781, 342] on img at bounding box center [782, 344] width 14 height 14
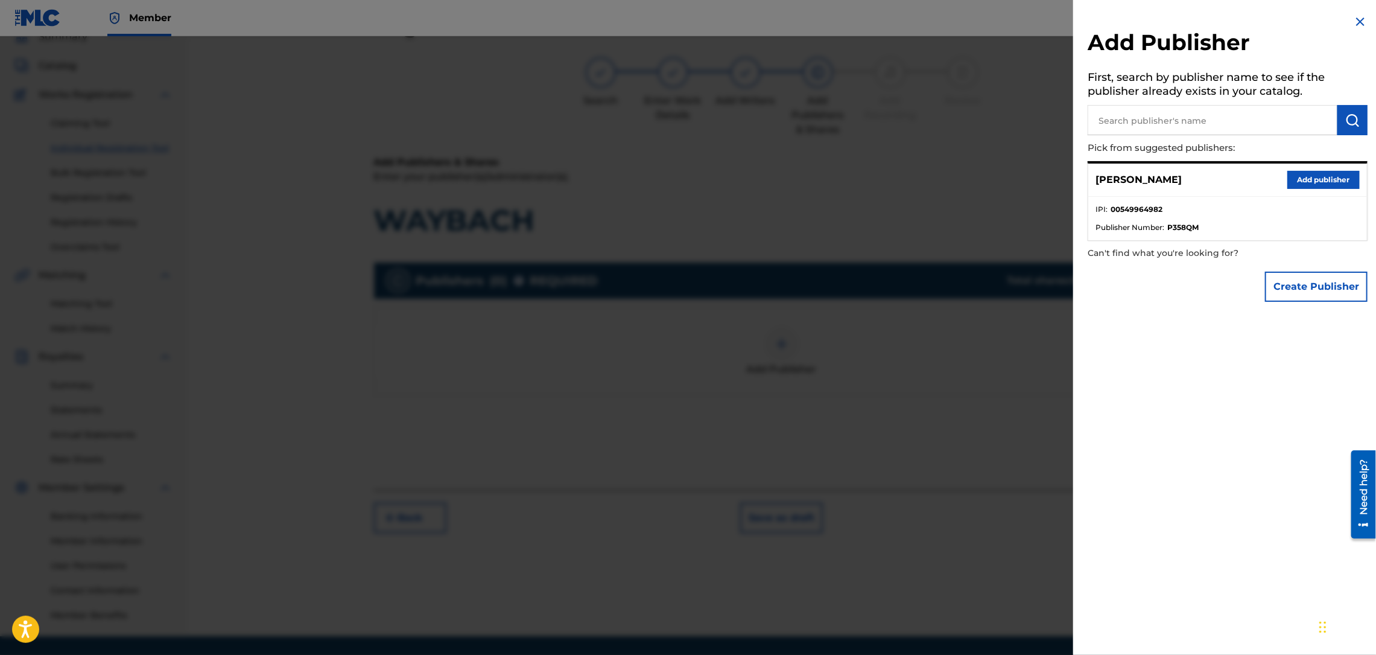
click at [1309, 177] on button "Add publisher" at bounding box center [1324, 180] width 72 height 18
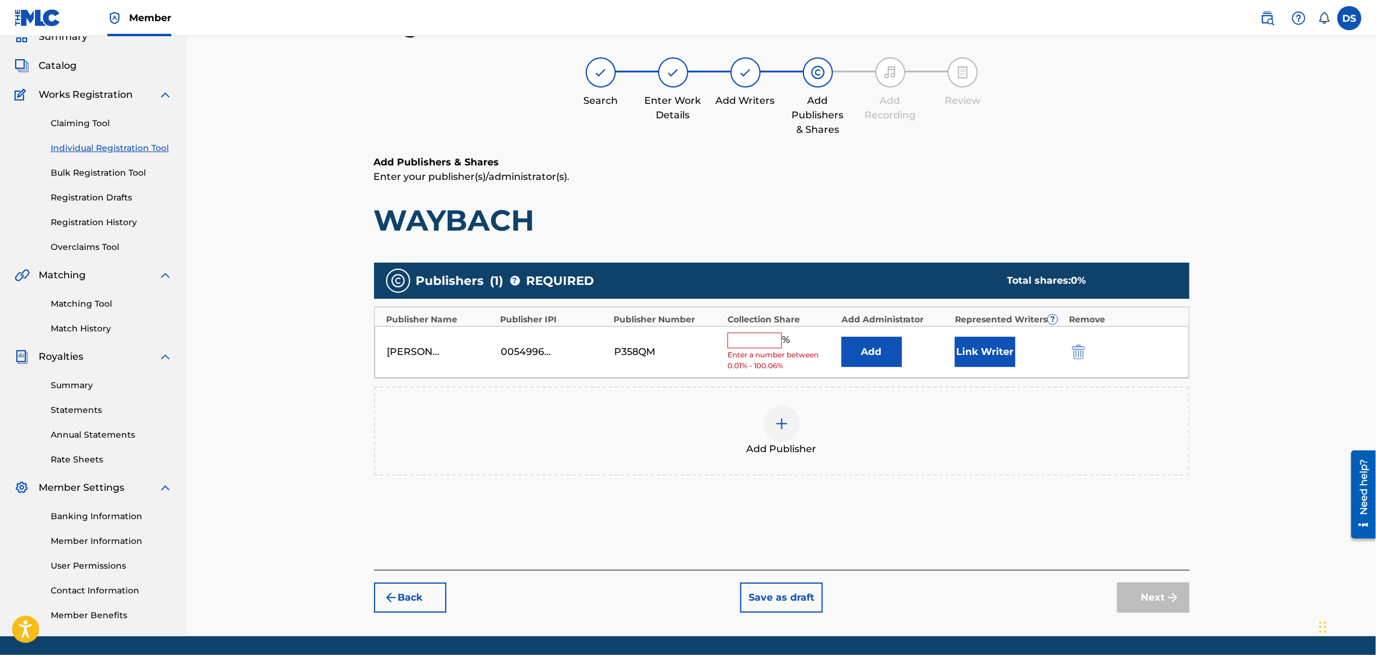
click at [745, 342] on input "text" at bounding box center [755, 340] width 54 height 16
type input "50"
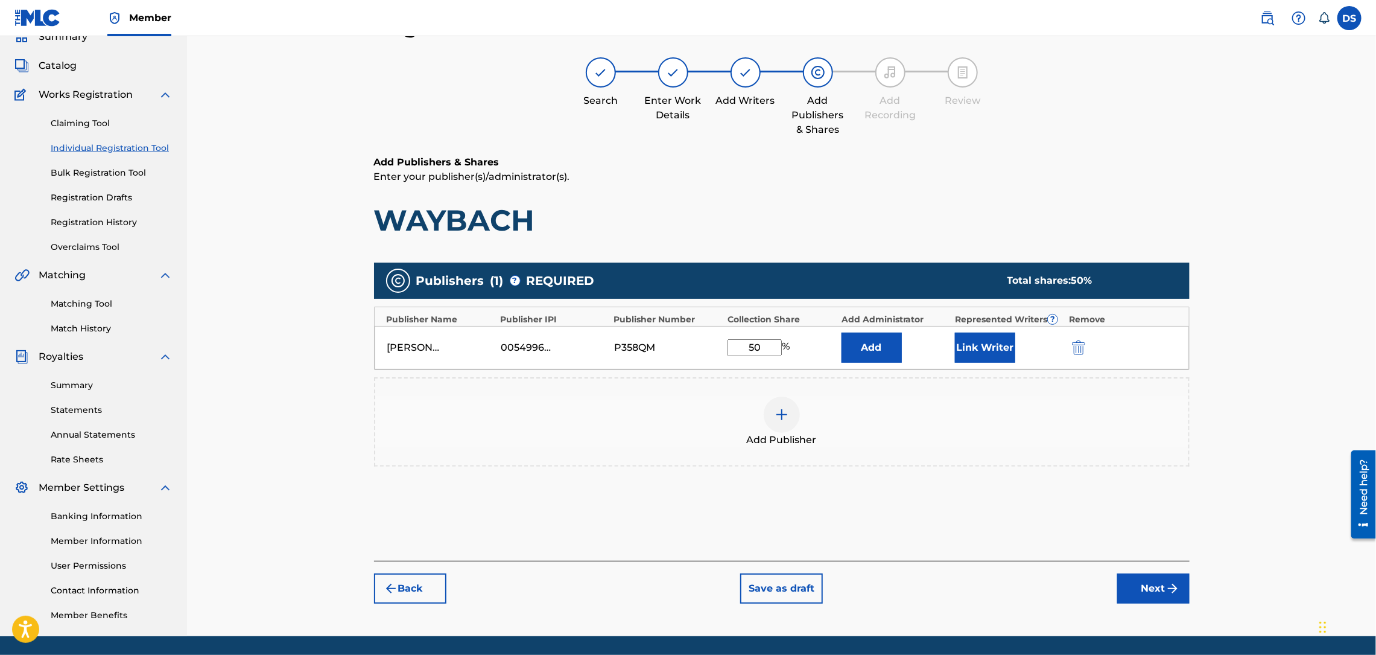
click at [971, 344] on button "Link Writer" at bounding box center [985, 347] width 60 height 30
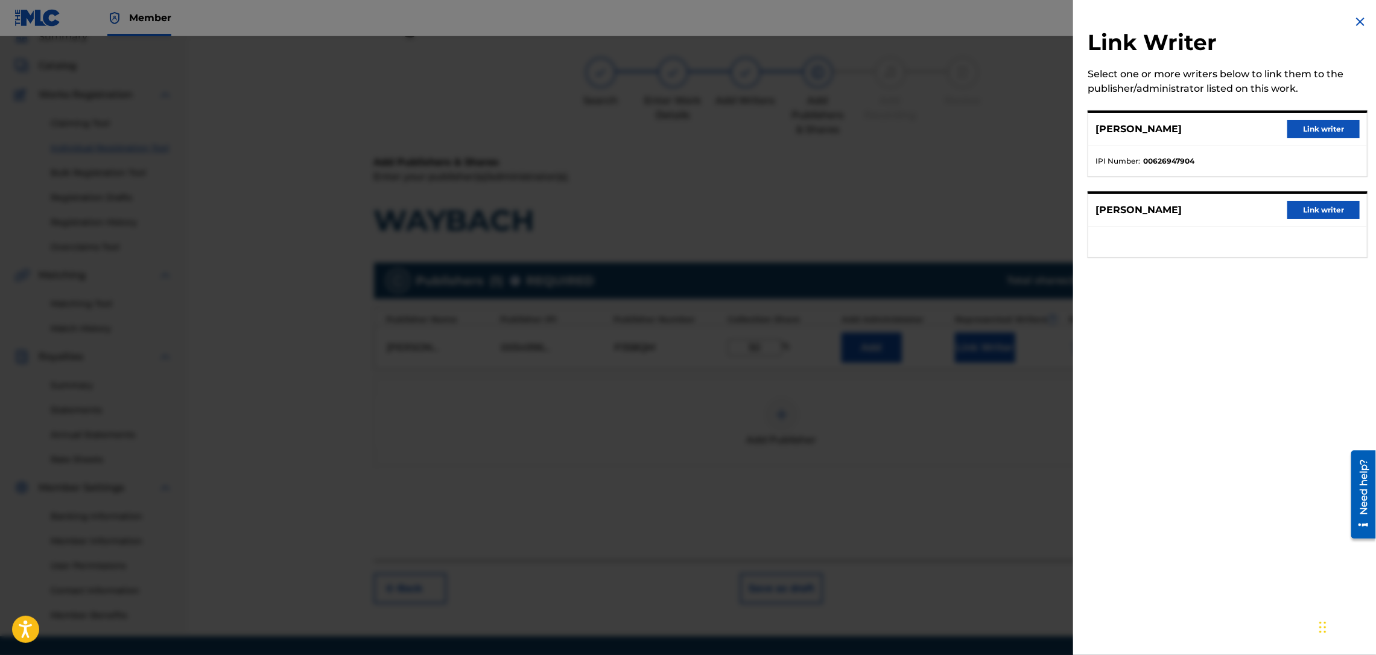
click at [1294, 127] on button "Link writer" at bounding box center [1324, 129] width 72 height 18
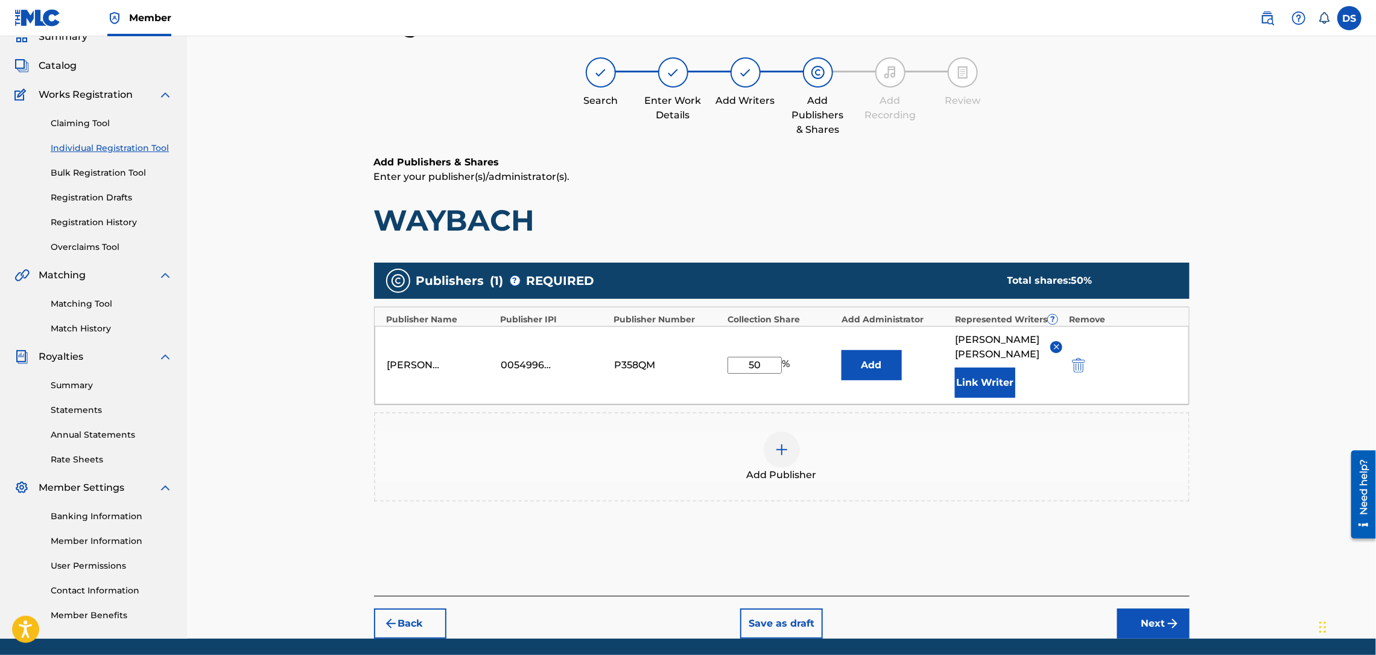
click at [781, 442] on img at bounding box center [782, 449] width 14 height 14
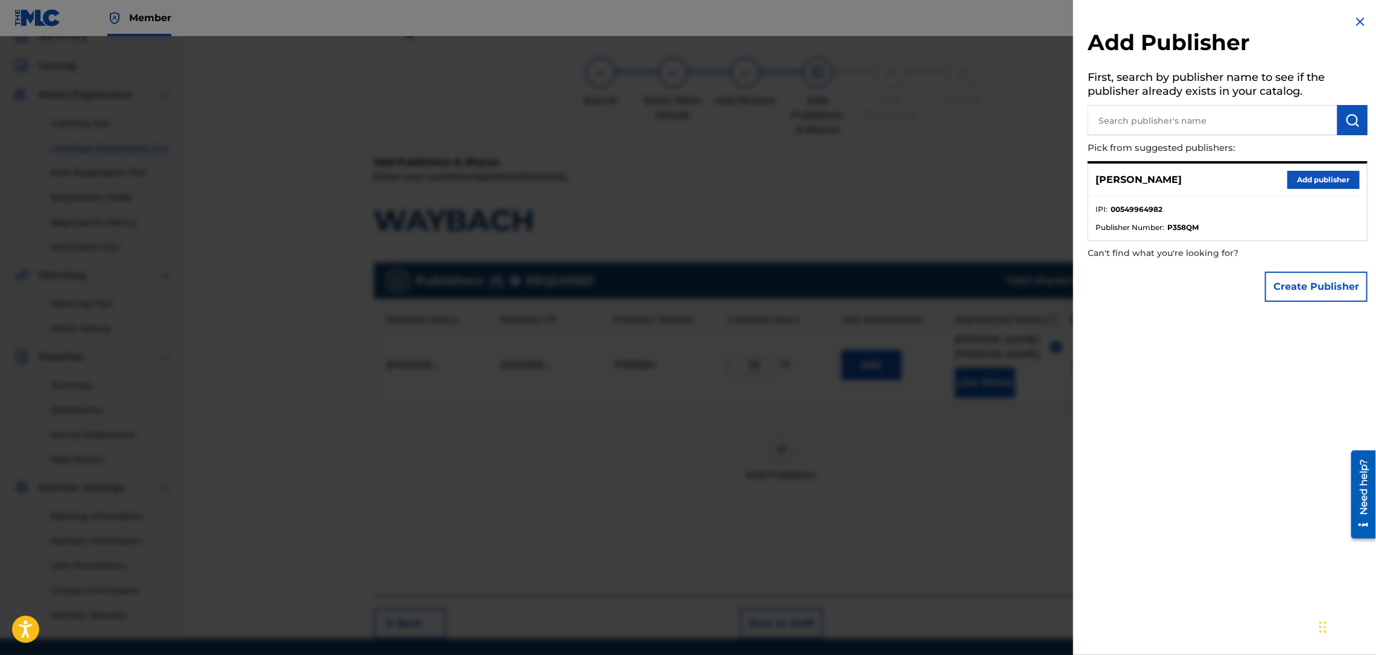
click at [1268, 112] on input "text" at bounding box center [1213, 120] width 250 height 30
click at [1315, 282] on button "Create Publisher" at bounding box center [1316, 287] width 103 height 30
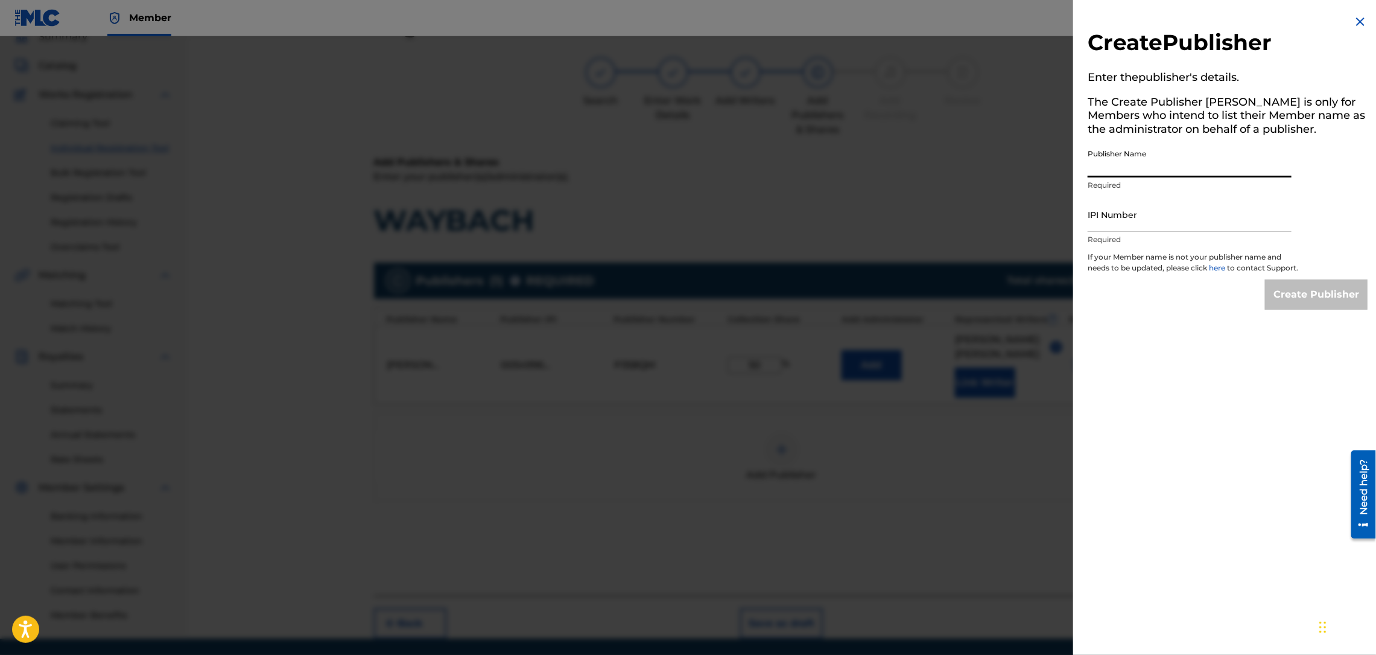
click at [1137, 168] on input "Publisher Name" at bounding box center [1190, 160] width 204 height 34
type input "DESMOND BOTHWELL"
click at [1139, 209] on input "IPI Number" at bounding box center [1190, 214] width 204 height 34
click at [1024, 121] on div at bounding box center [688, 363] width 1376 height 655
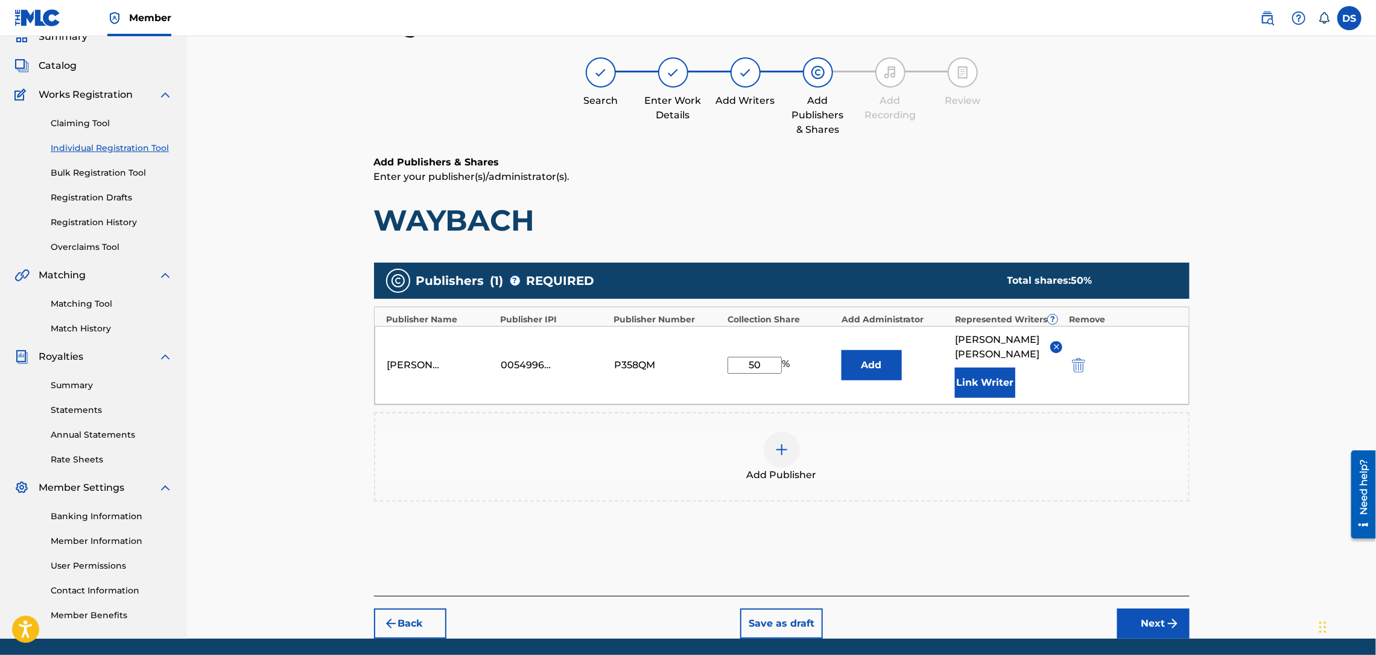
click at [1145, 608] on button "Next" at bounding box center [1153, 623] width 72 height 30
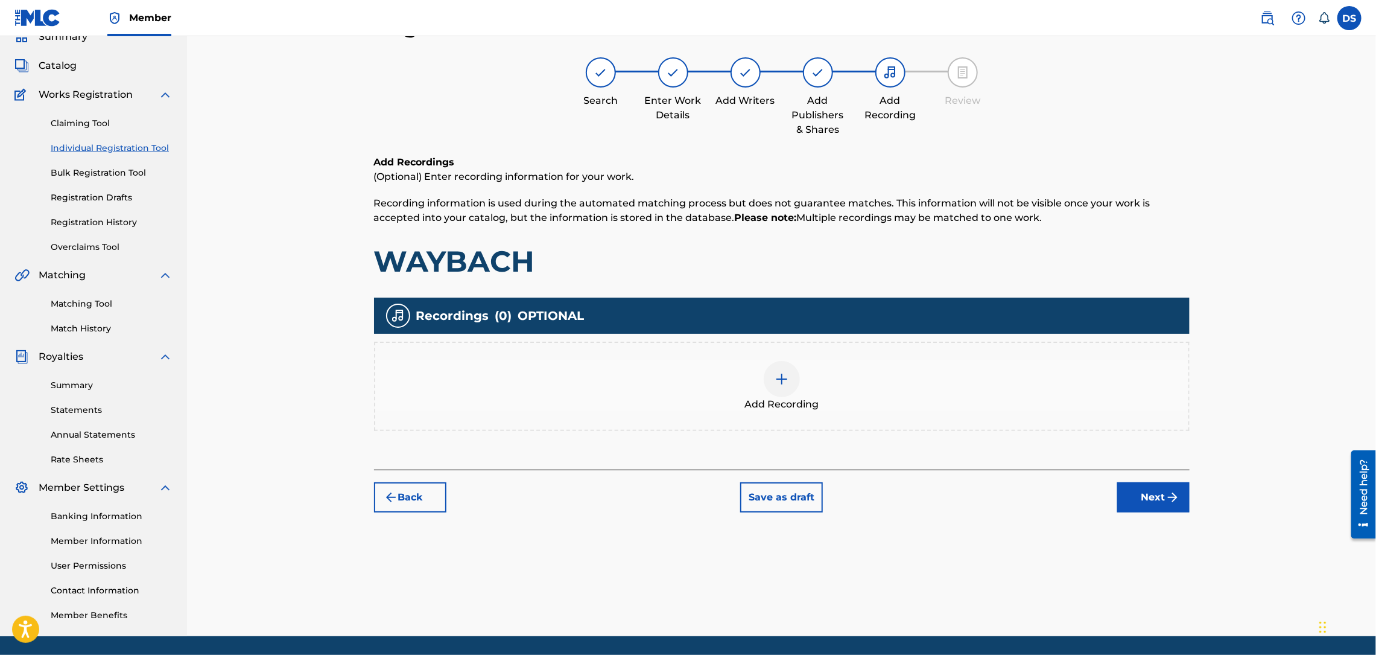
click at [783, 381] on img at bounding box center [782, 379] width 14 height 14
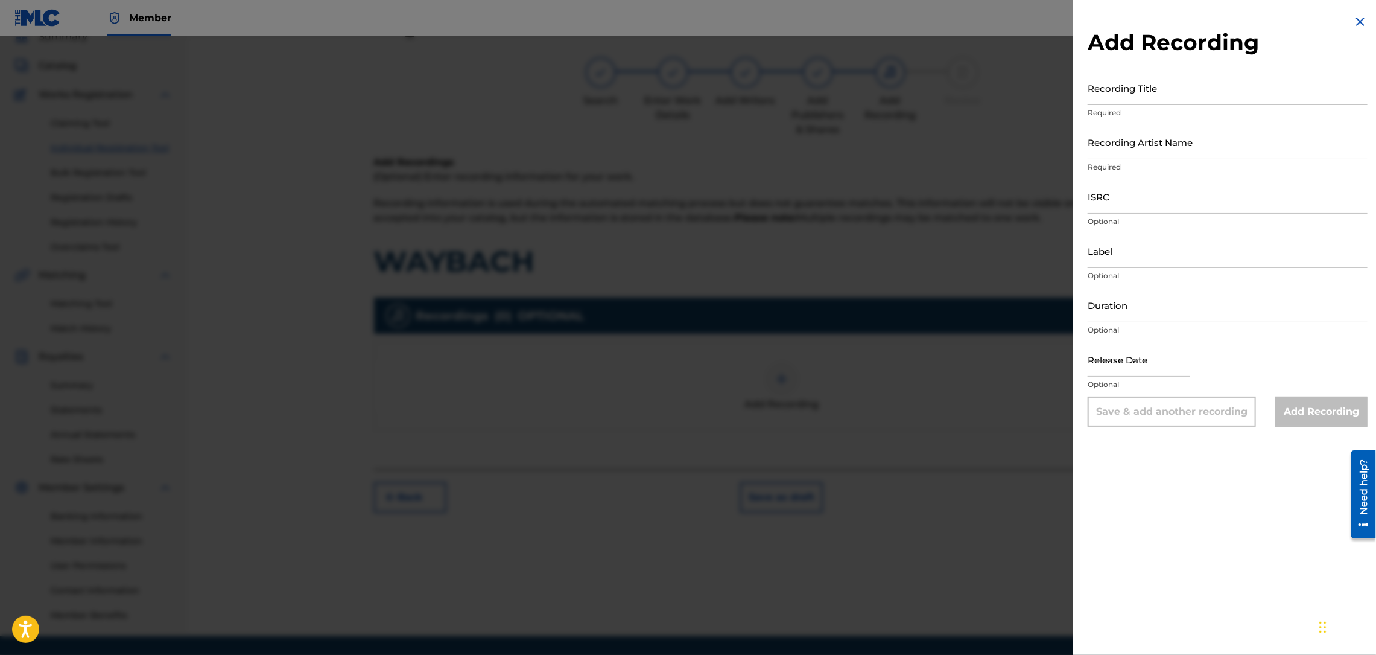
click at [1104, 203] on input "ISRC" at bounding box center [1228, 196] width 280 height 34
paste input "QZNWR2269554"
type input "QZNWR2269554"
click at [1127, 89] on input "Recording Title" at bounding box center [1228, 88] width 280 height 34
type input "WAYBACH"
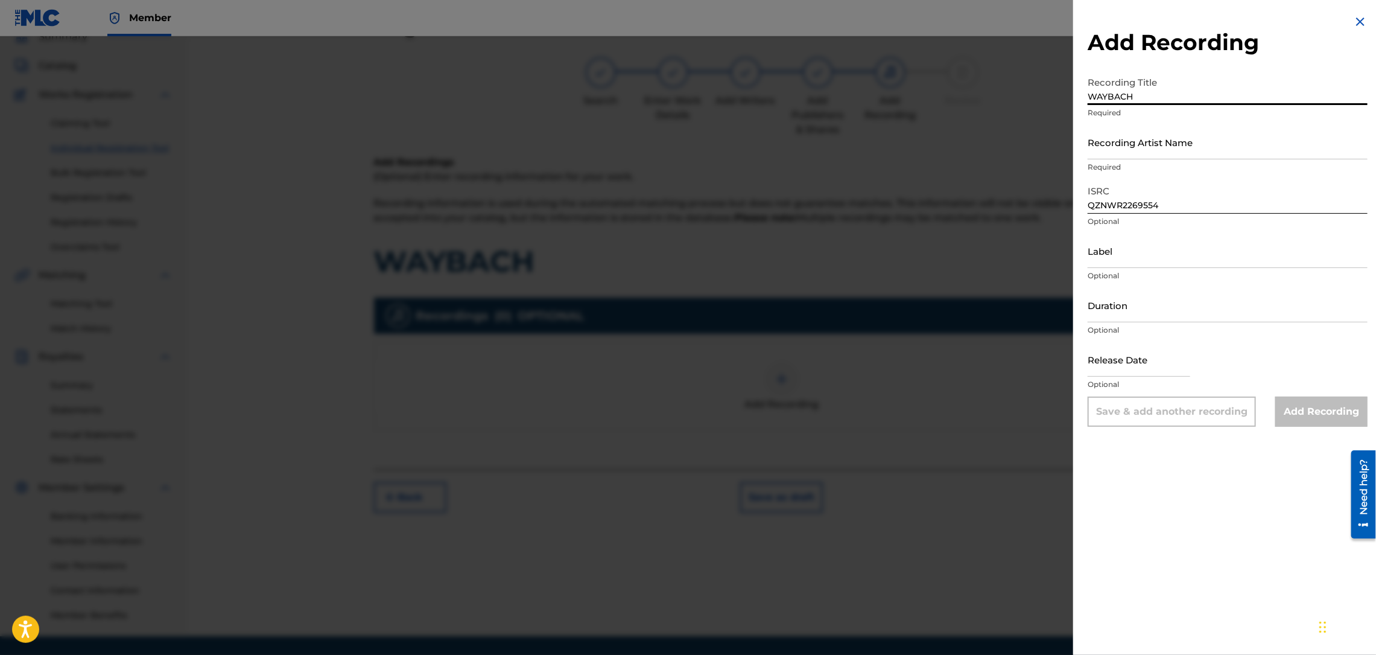
click at [1123, 141] on input "Recording Artist Name" at bounding box center [1228, 142] width 280 height 34
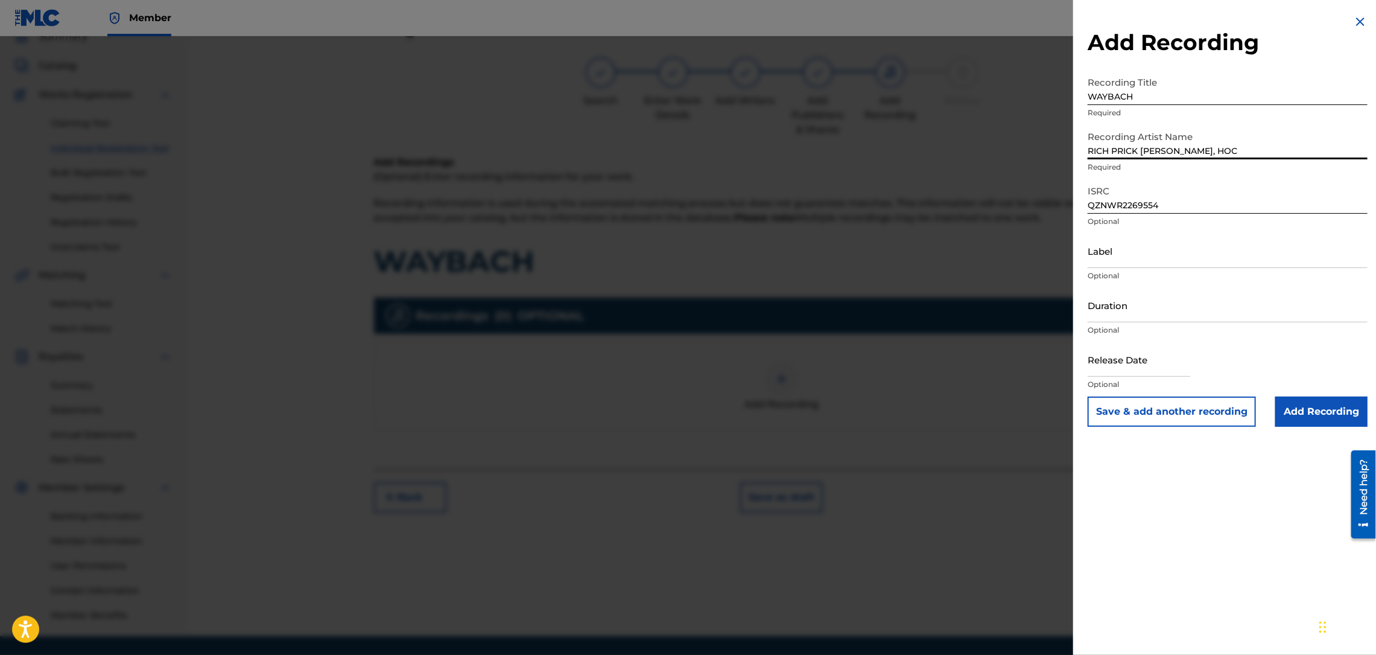
type input "RICH PRICK TANA, HOC DEZ"
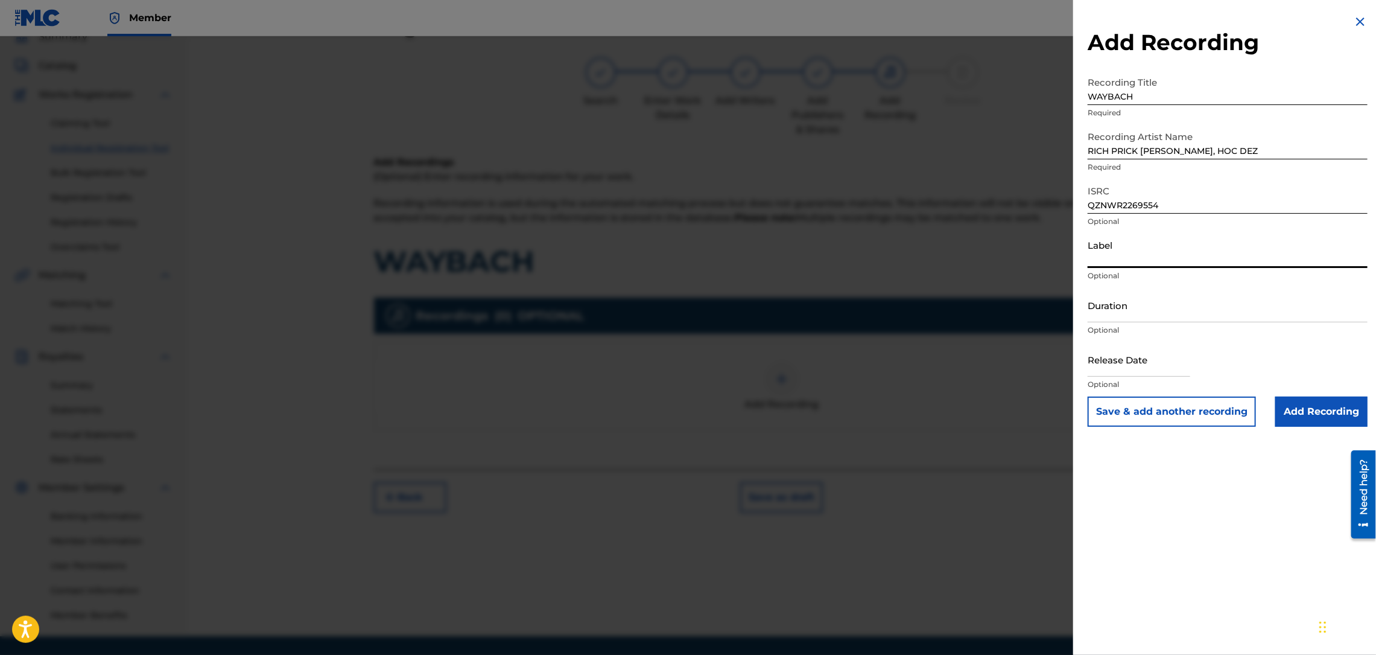
click at [1117, 261] on input "Label" at bounding box center [1228, 251] width 280 height 34
click at [1099, 316] on input "Duration" at bounding box center [1228, 305] width 280 height 34
type input "02:21"
click at [1218, 350] on div "Release Date Optional" at bounding box center [1228, 369] width 280 height 54
click at [1101, 370] on input "text" at bounding box center [1139, 359] width 103 height 34
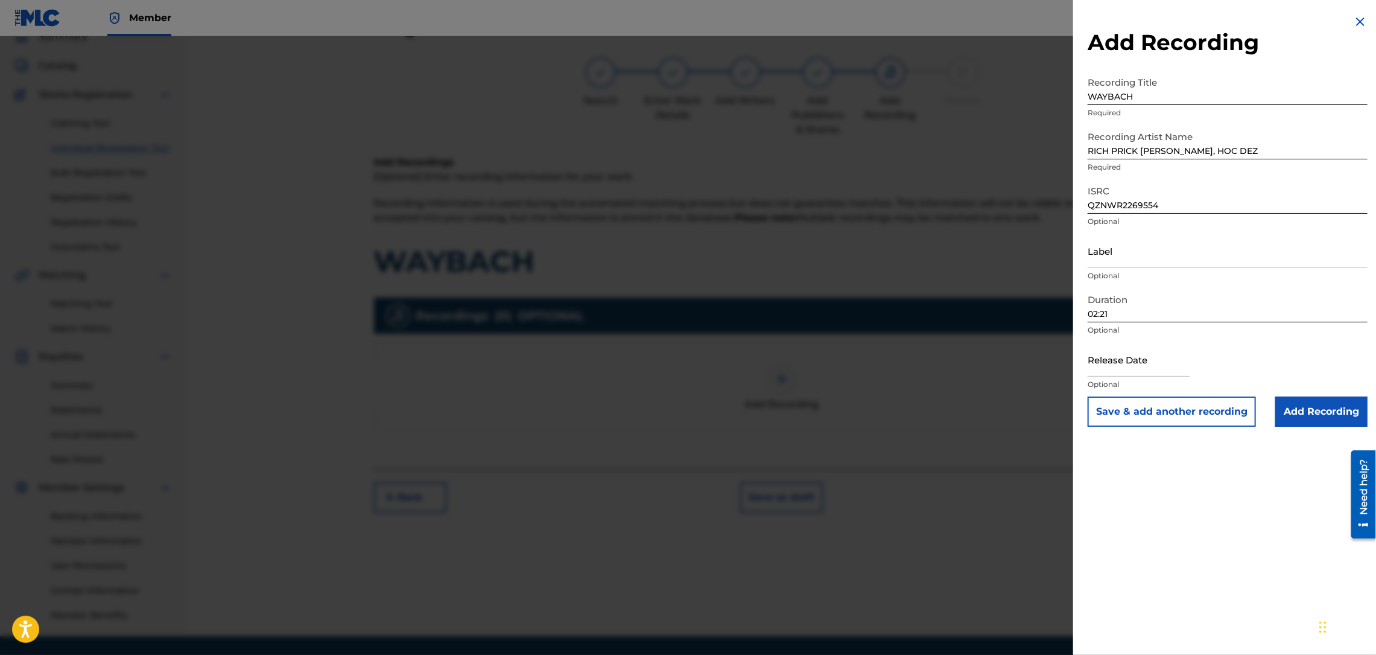
select select "8"
select select "2025"
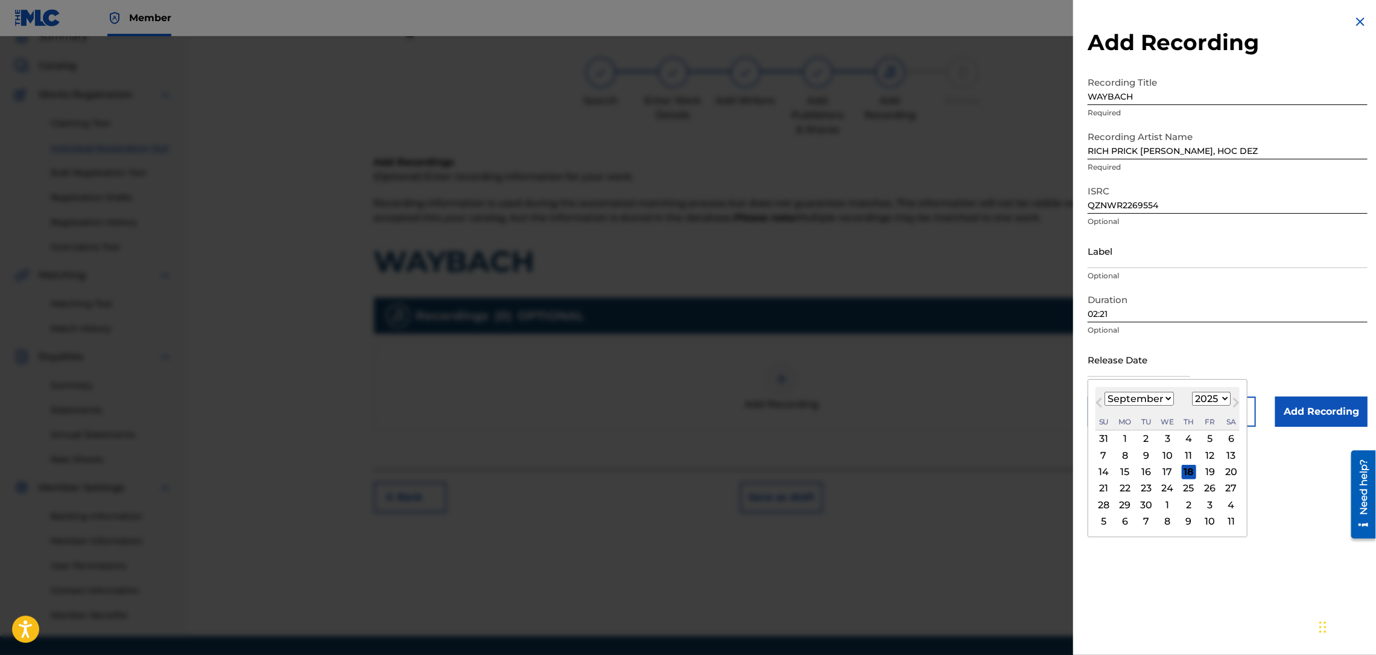
click at [1101, 401] on span "Previous Month" at bounding box center [1101, 404] width 0 height 18
select select "7"
click at [1213, 395] on select "1899 1900 1901 1902 1903 1904 1905 1906 1907 1908 1909 1910 1911 1912 1913 1914…" at bounding box center [1211, 399] width 39 height 14
select select "2022"
click at [1195, 392] on select "1899 1900 1901 1902 1903 1904 1905 1906 1907 1908 1909 1910 1911 1912 1913 1914…" at bounding box center [1211, 399] width 39 height 14
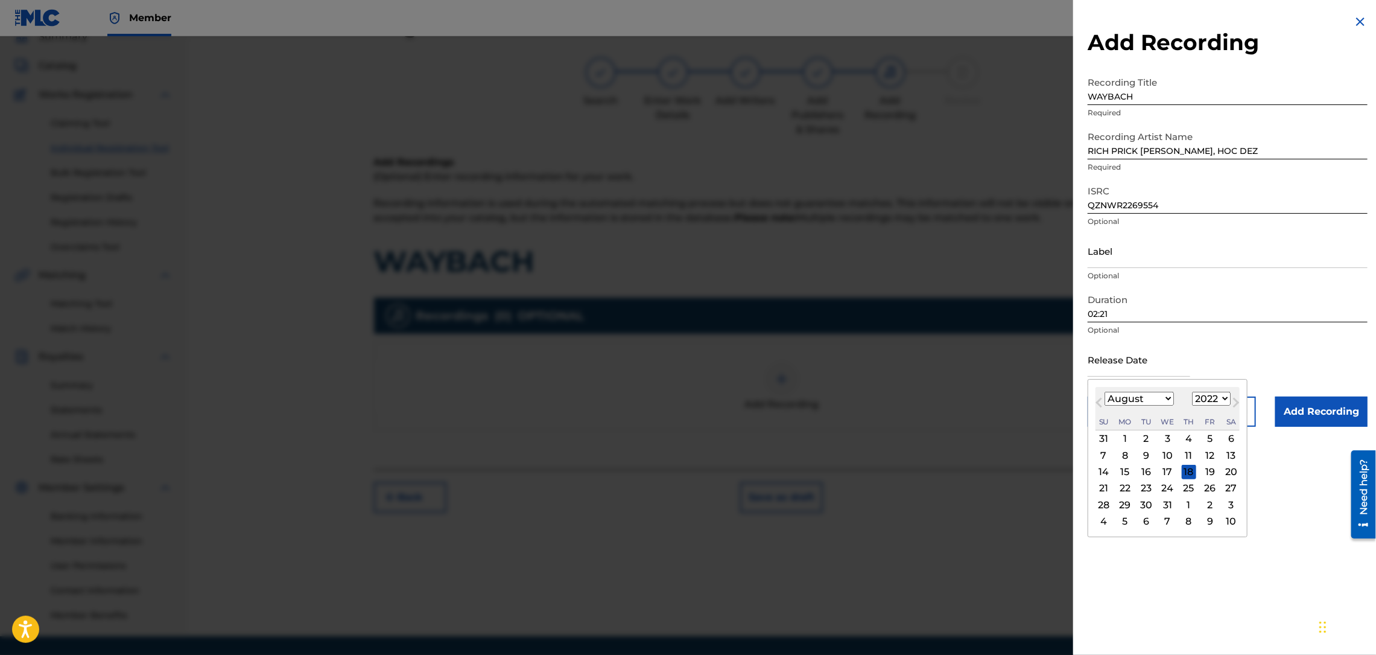
click at [1151, 487] on div "23" at bounding box center [1146, 488] width 14 height 14
type input "August 23 2022"
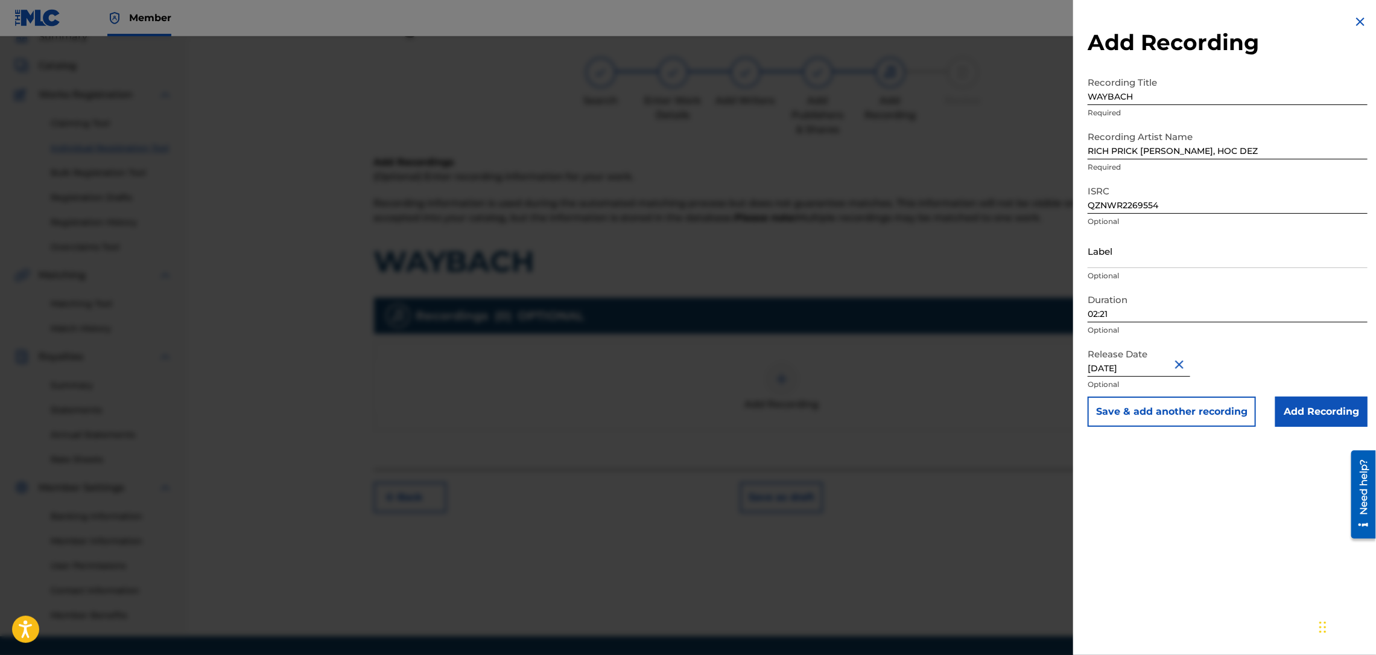
click at [1225, 332] on p "Optional" at bounding box center [1228, 330] width 280 height 11
click at [1306, 407] on input "Add Recording" at bounding box center [1322, 411] width 92 height 30
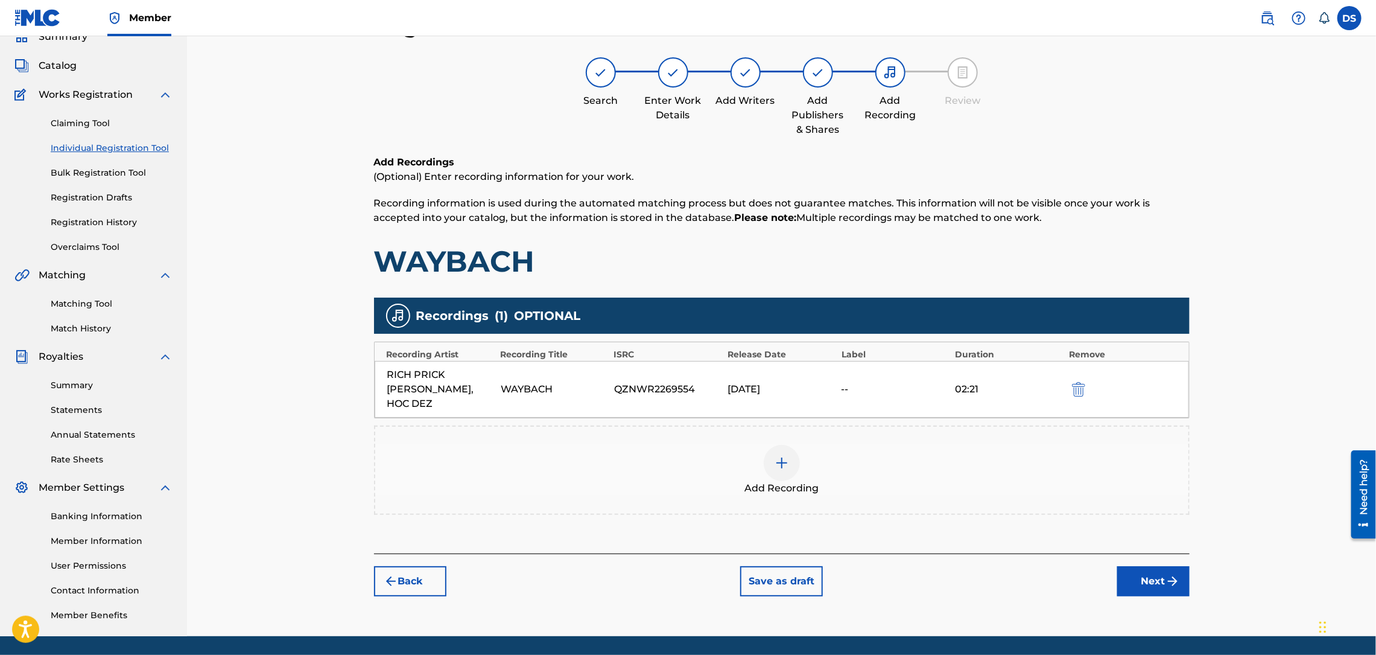
click at [1127, 566] on button "Next" at bounding box center [1153, 581] width 72 height 30
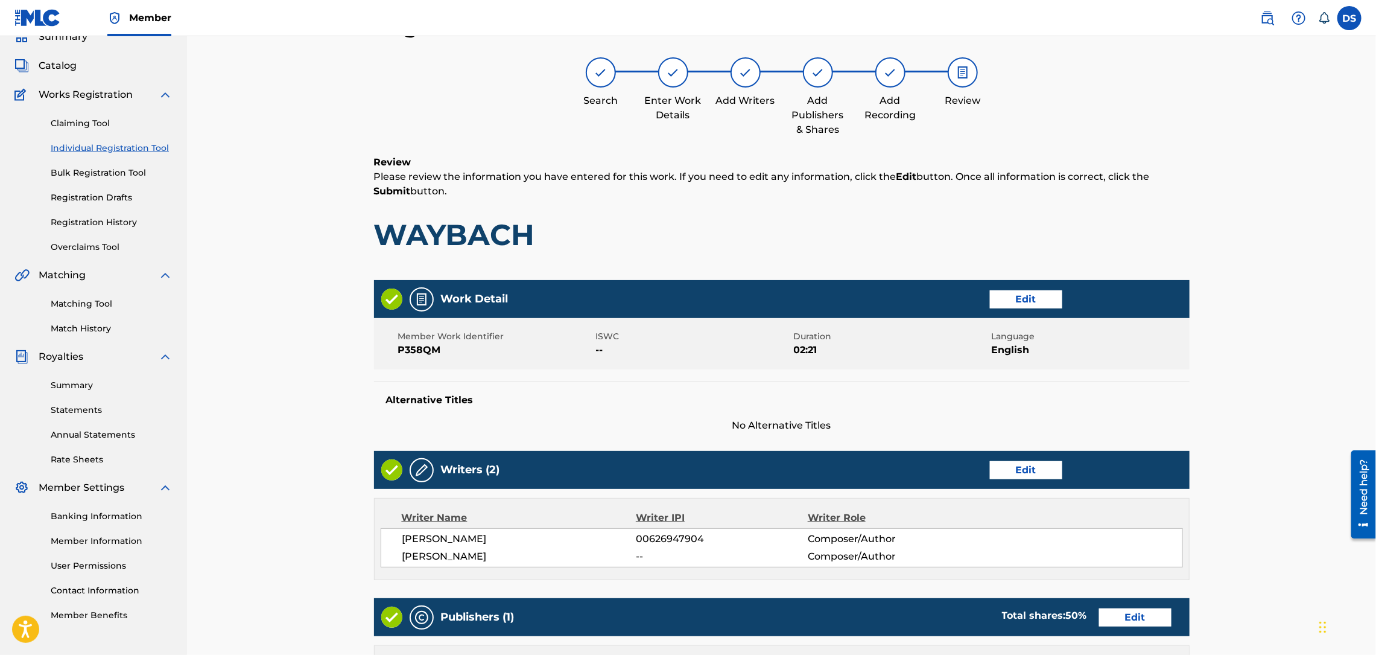
click at [1229, 394] on div "Register Work Search Enter Work Details Add Writers Add Publishers & Shares Add…" at bounding box center [781, 449] width 1189 height 935
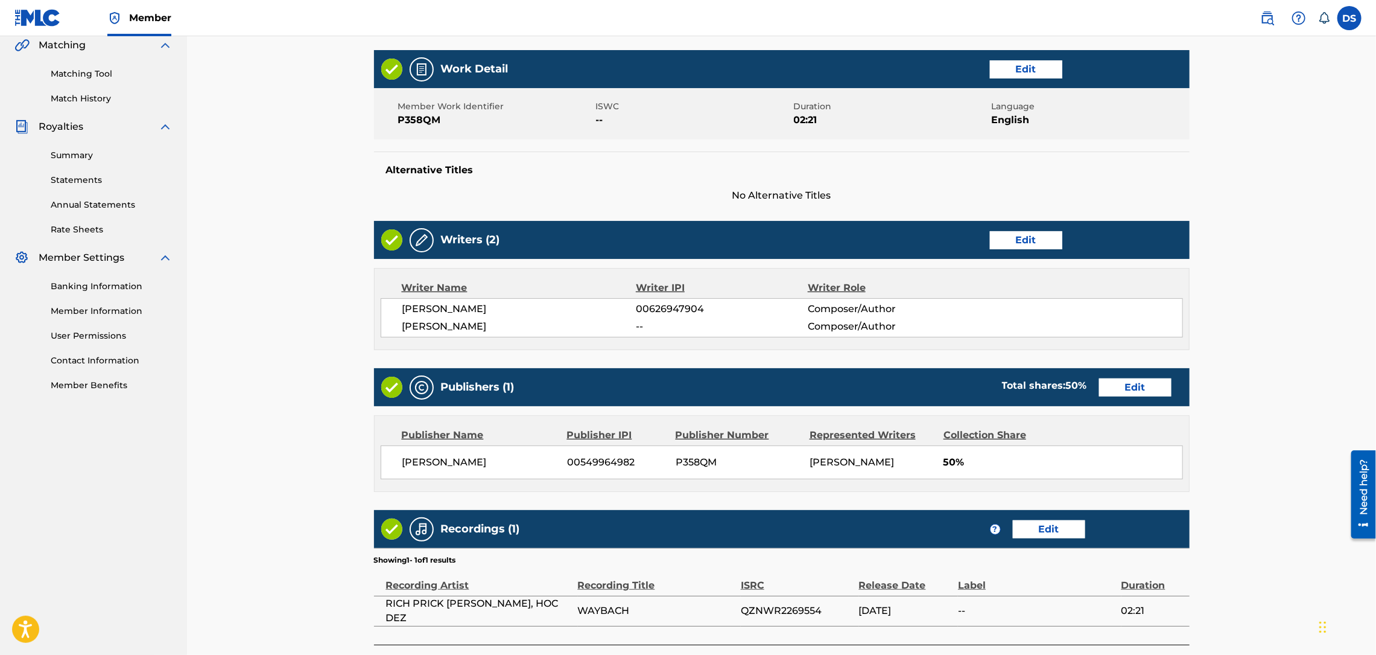
scroll to position [377, 0]
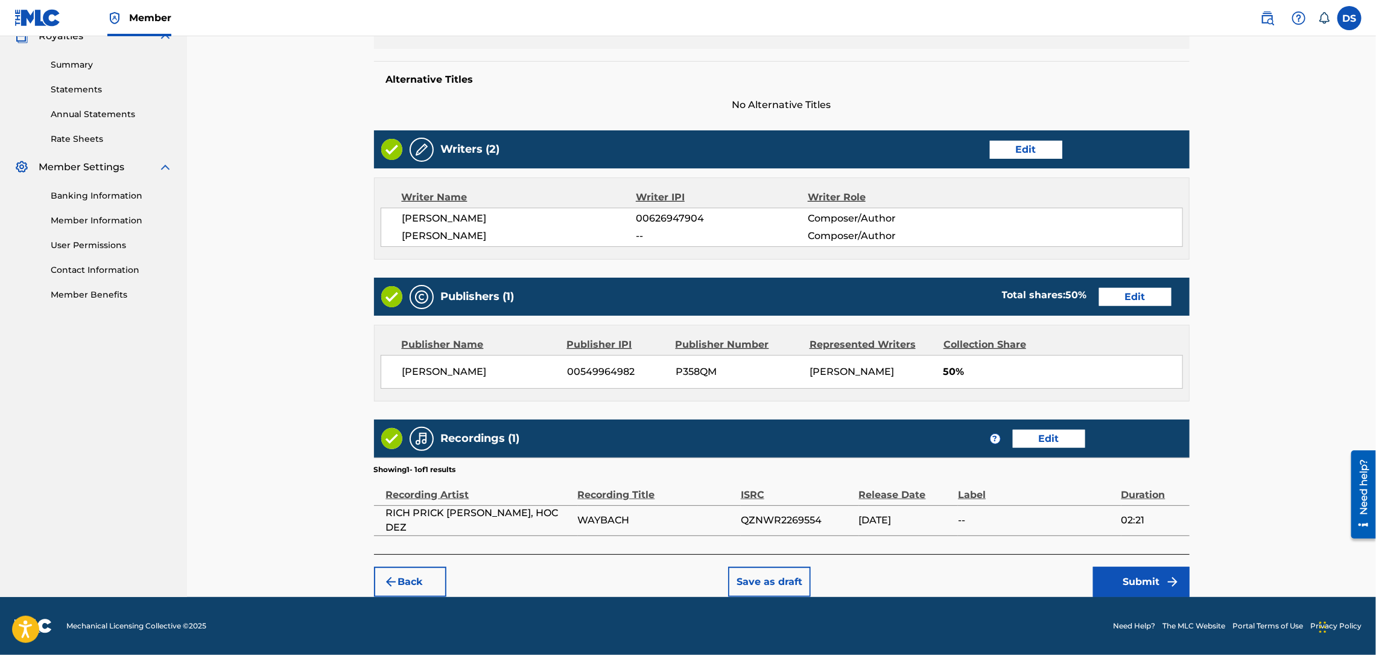
click at [1149, 580] on button "Submit" at bounding box center [1141, 582] width 97 height 30
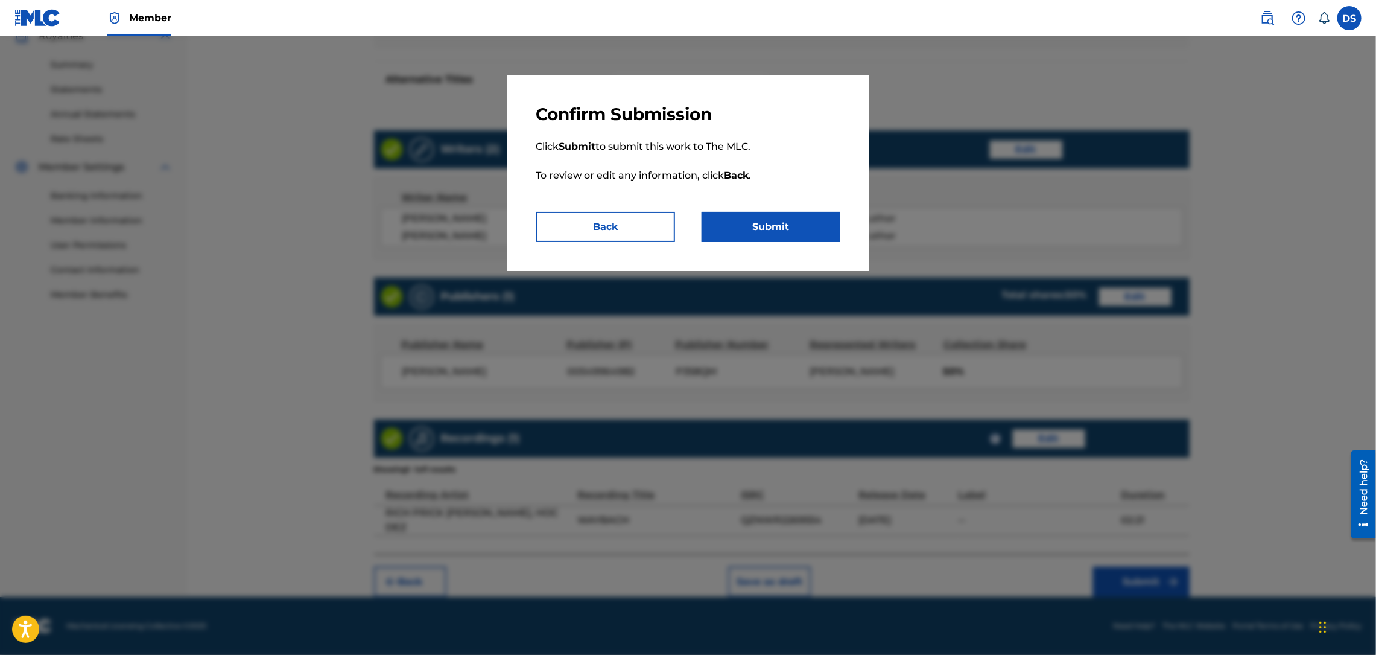
click at [749, 226] on button "Submit" at bounding box center [771, 227] width 139 height 30
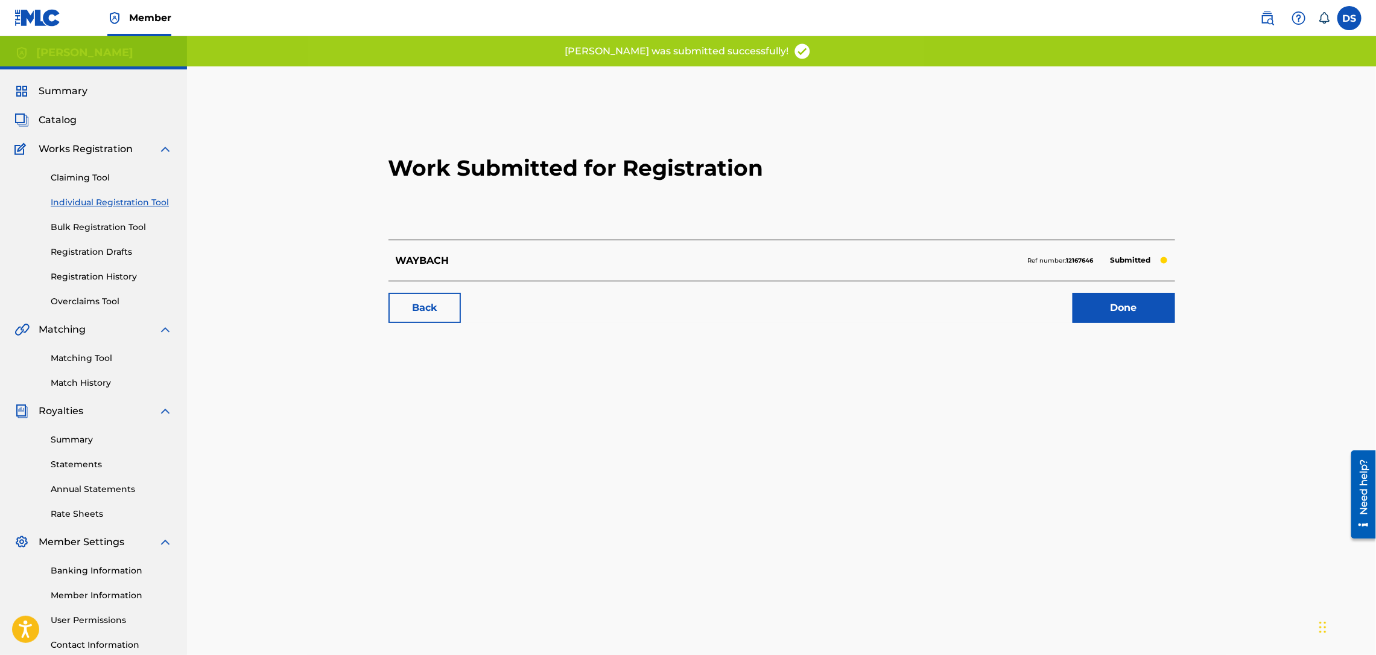
click at [1107, 313] on link "Done" at bounding box center [1124, 308] width 103 height 30
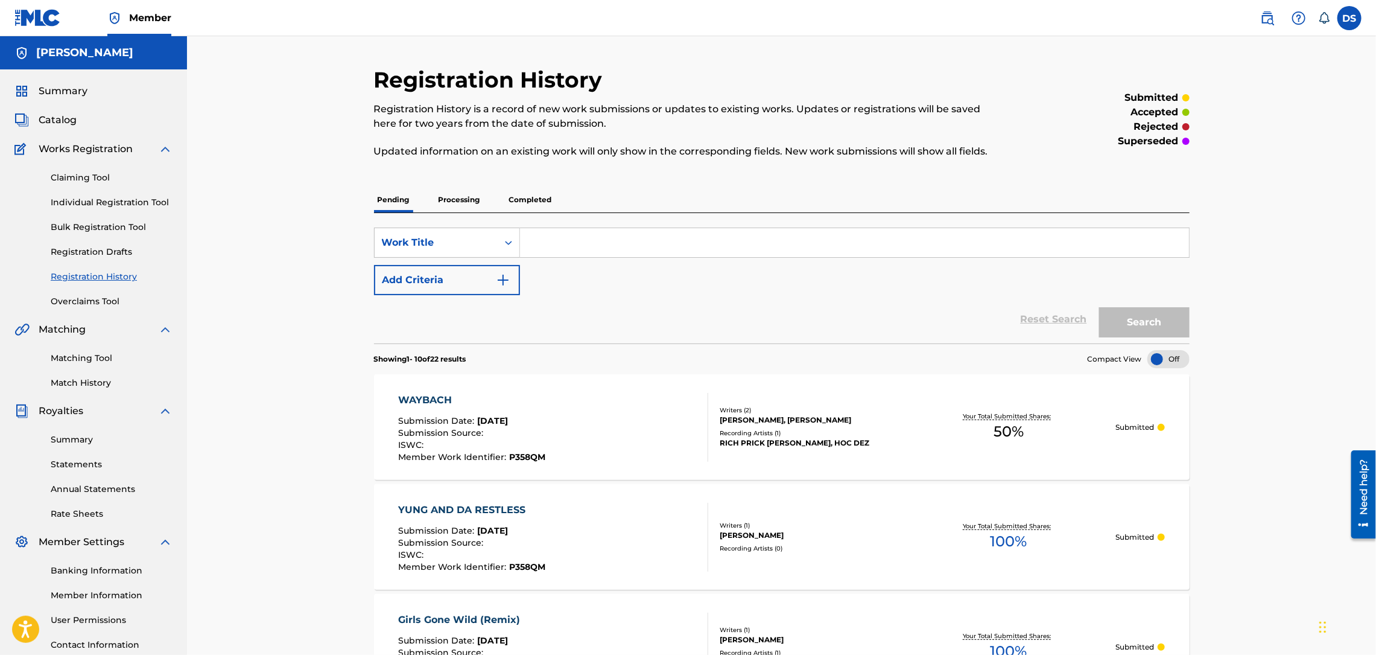
click at [83, 200] on link "Individual Registration Tool" at bounding box center [112, 202] width 122 height 13
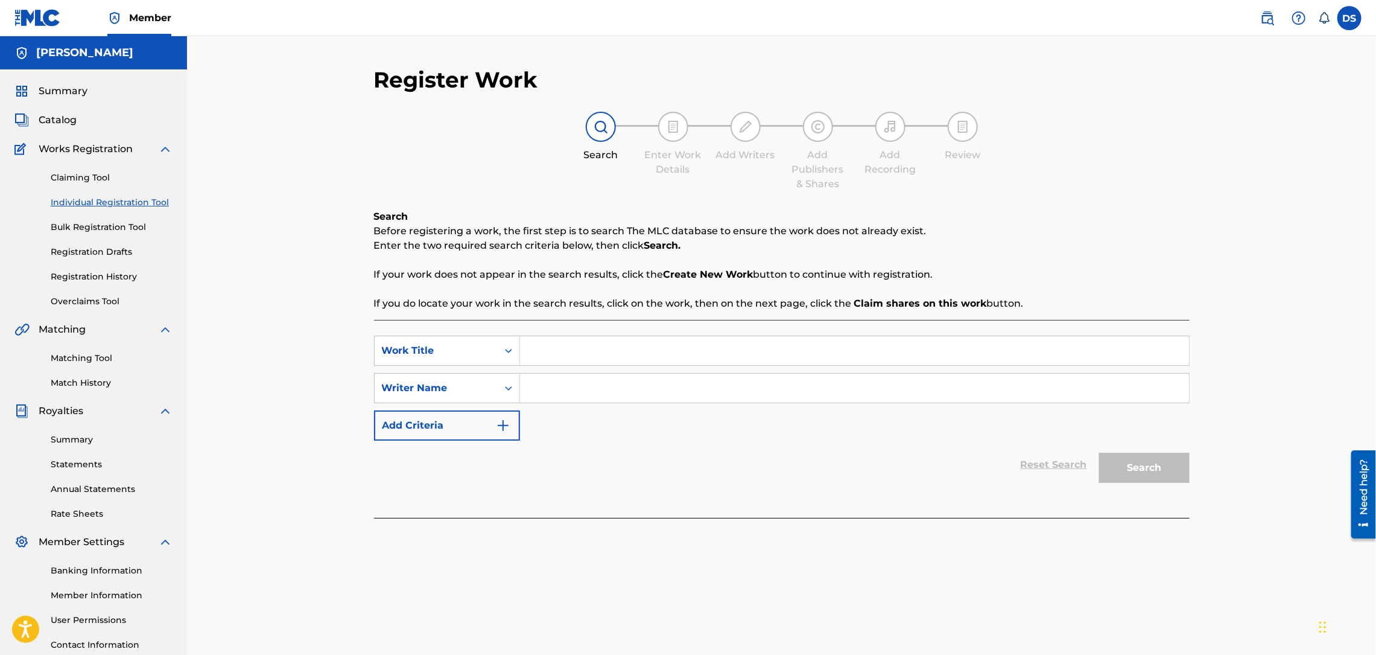
click at [544, 350] on input "Search Form" at bounding box center [854, 350] width 669 height 29
click at [535, 392] on input "Search Form" at bounding box center [854, 388] width 669 height 29
type input "[PERSON_NAME]"
click at [567, 349] on input "Search Form" at bounding box center [854, 350] width 669 height 29
type input "1 MO TIME"
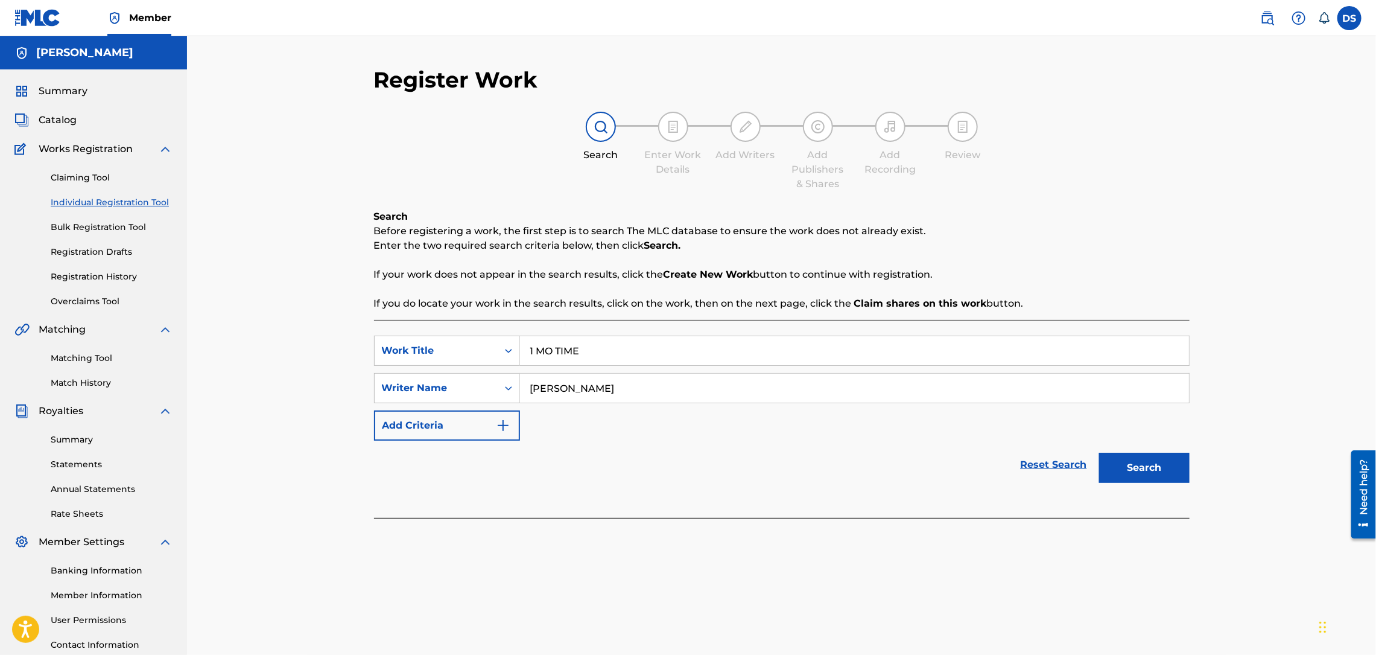
click at [1146, 474] on button "Search" at bounding box center [1144, 468] width 91 height 30
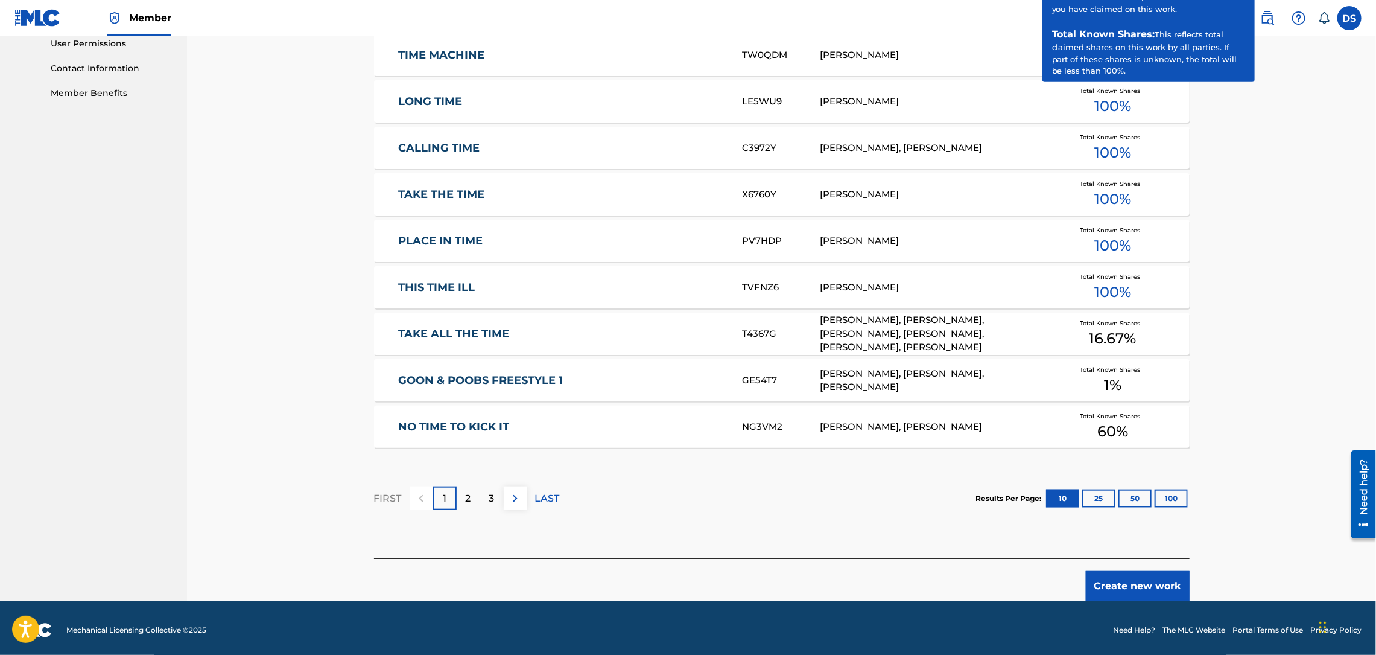
scroll to position [580, 0]
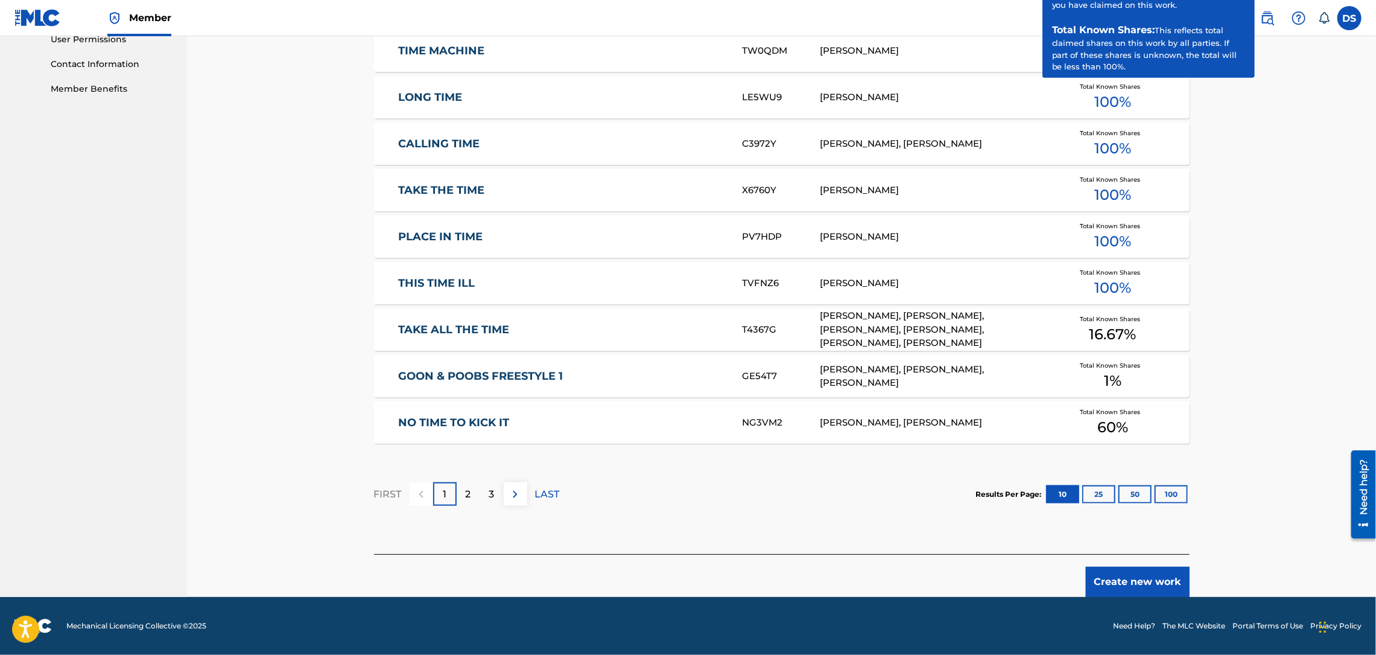
click at [1116, 576] on button "Create new work" at bounding box center [1138, 582] width 104 height 30
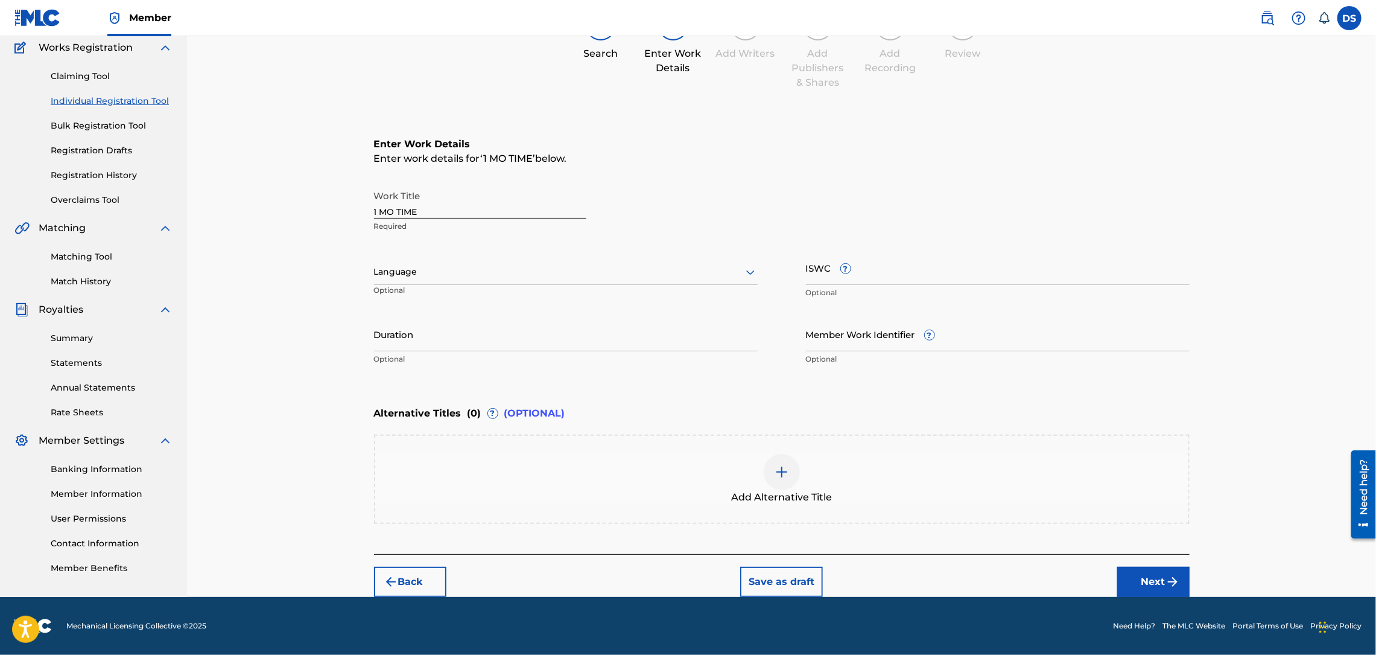
scroll to position [100, 0]
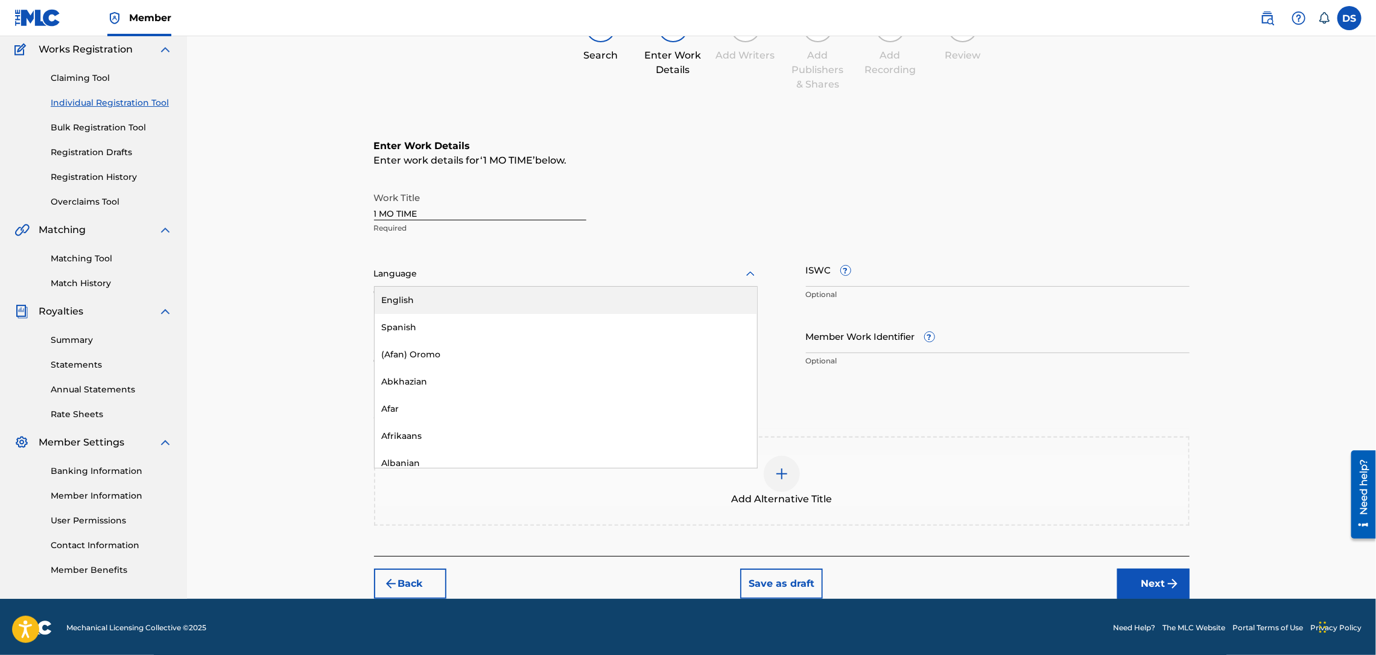
click at [528, 273] on div at bounding box center [566, 273] width 384 height 15
click at [393, 294] on div "English" at bounding box center [566, 300] width 383 height 27
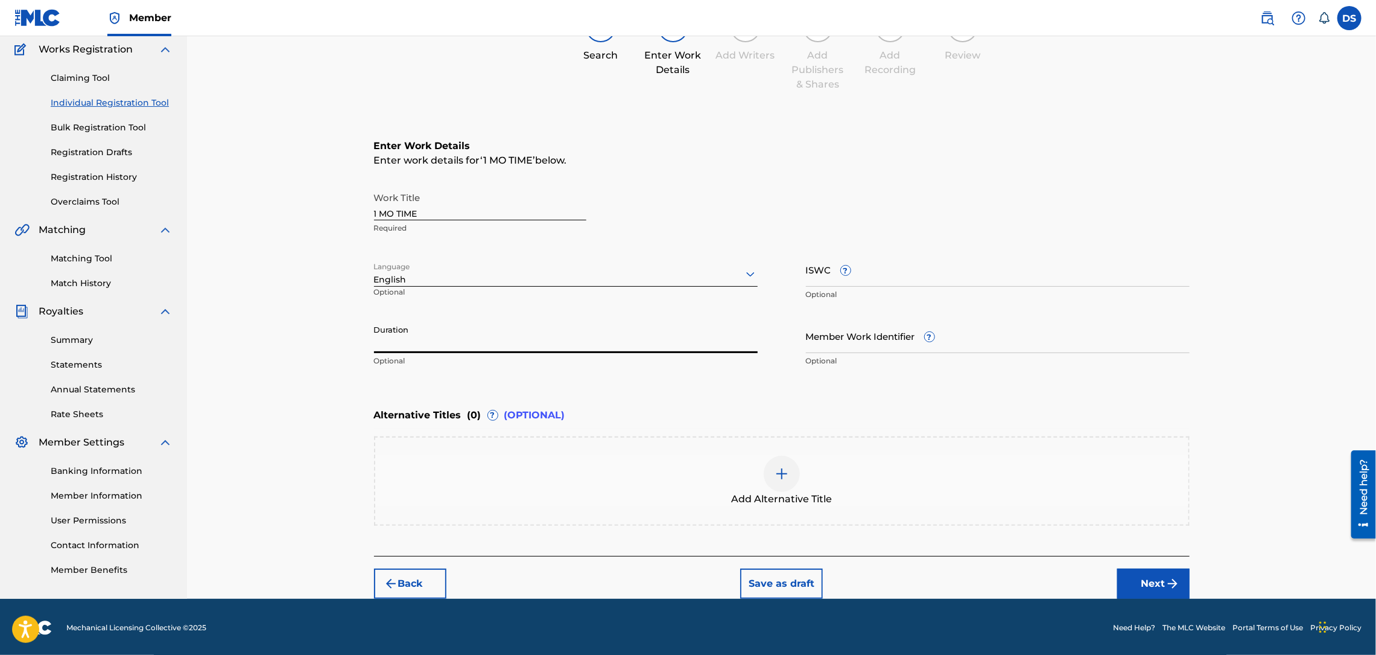
click at [393, 334] on input "Duration" at bounding box center [566, 336] width 384 height 34
type input "03:01"
click at [827, 323] on input "Member Work Identifier ?" at bounding box center [998, 336] width 384 height 34
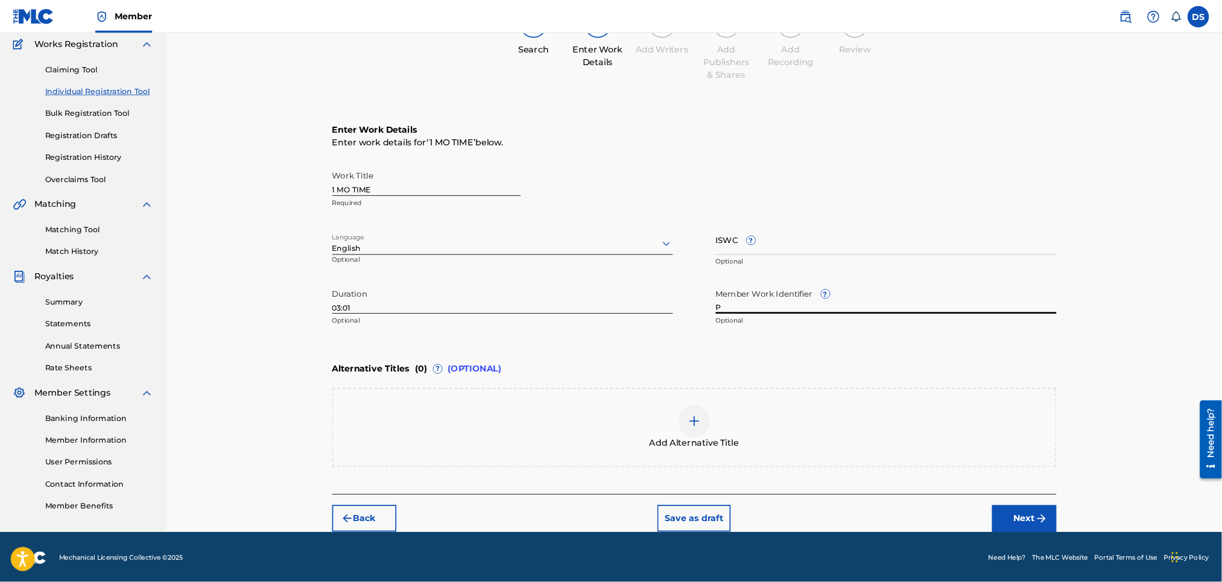
scroll to position [100, 0]
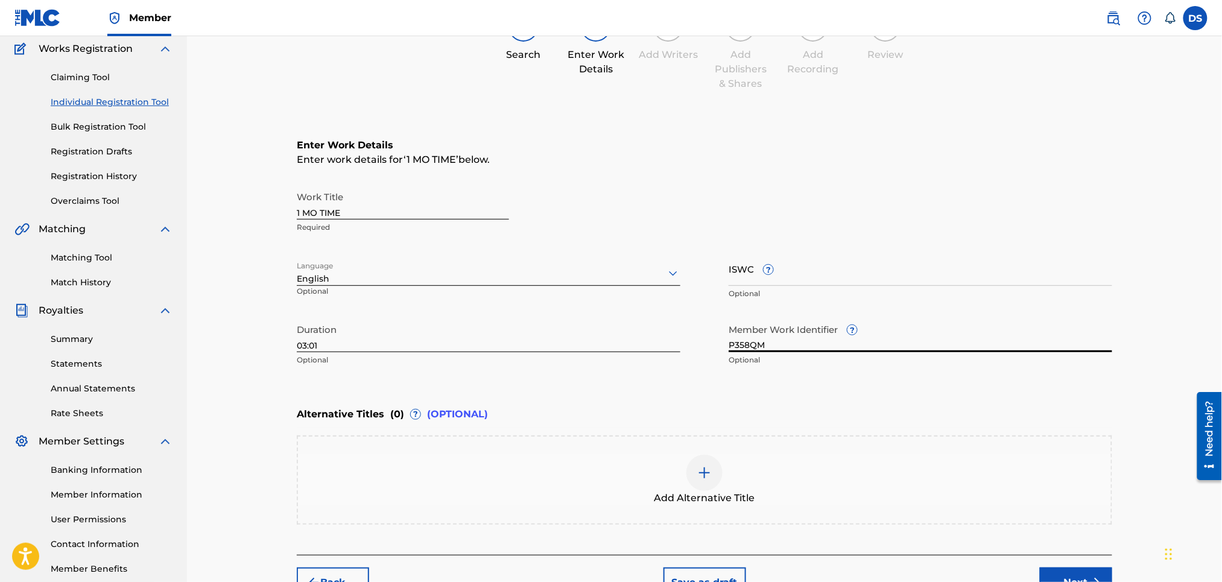
type input "P358QM"
click at [720, 398] on div "Enter Work Details Enter work details for ‘ 1 MO TIME ’ below. Work Title 1 MO …" at bounding box center [705, 255] width 816 height 292
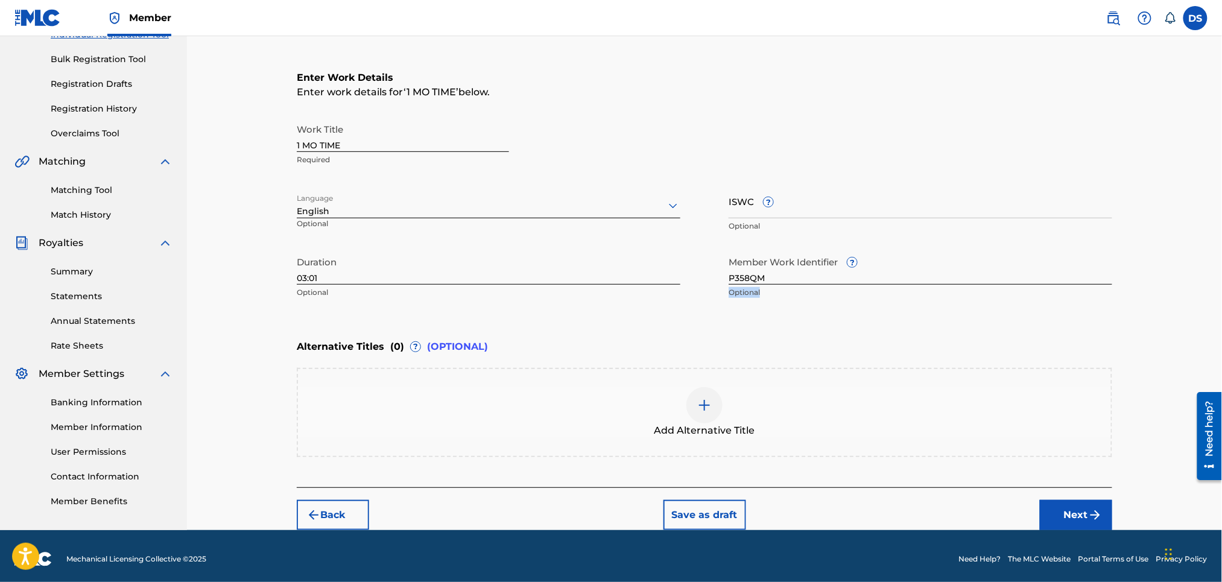
scroll to position [172, 0]
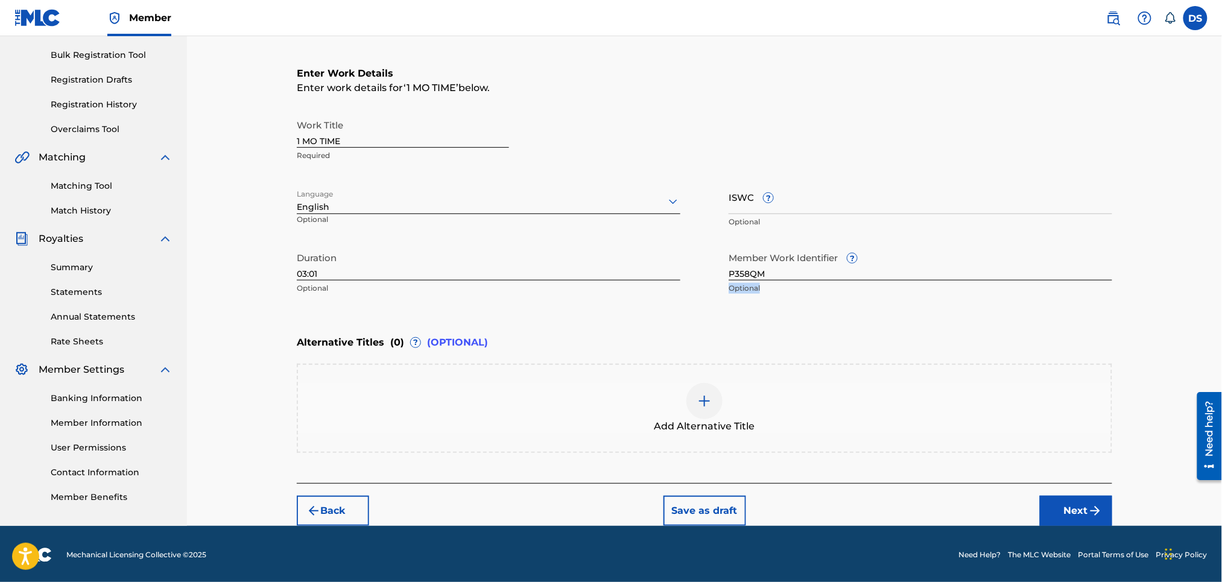
click at [1066, 505] on button "Next" at bounding box center [1076, 511] width 72 height 30
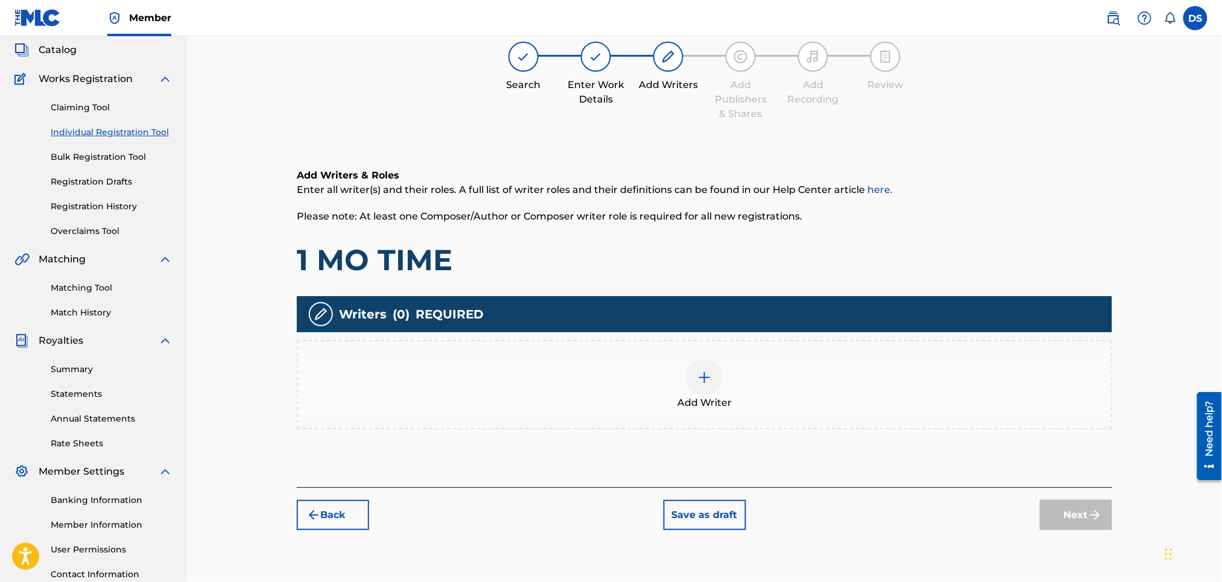
scroll to position [54, 0]
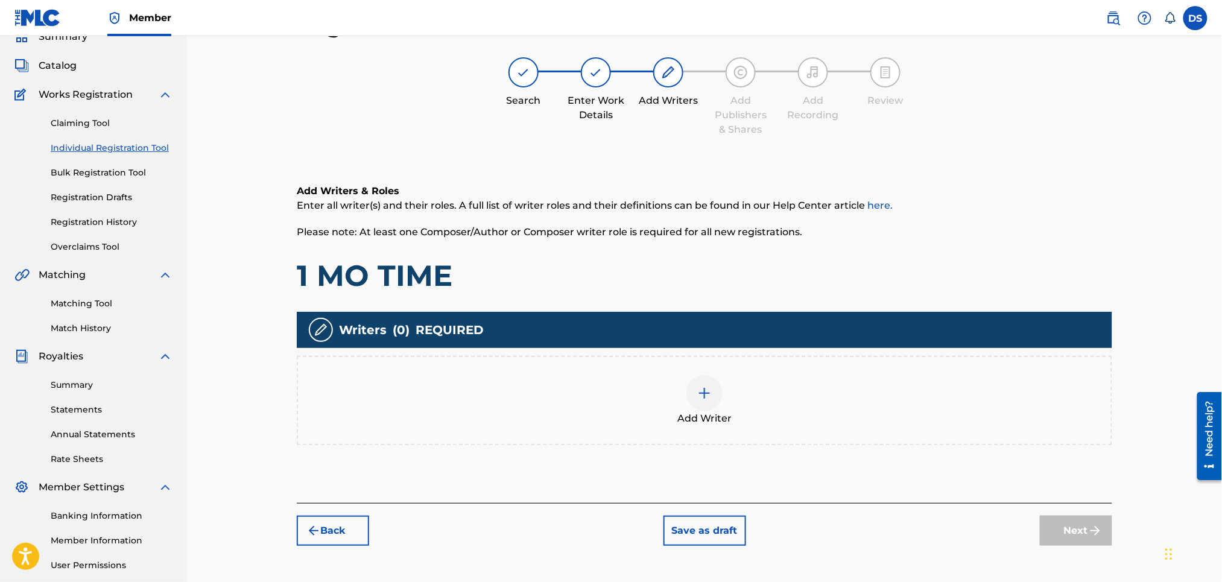
click at [705, 398] on img at bounding box center [705, 393] width 14 height 14
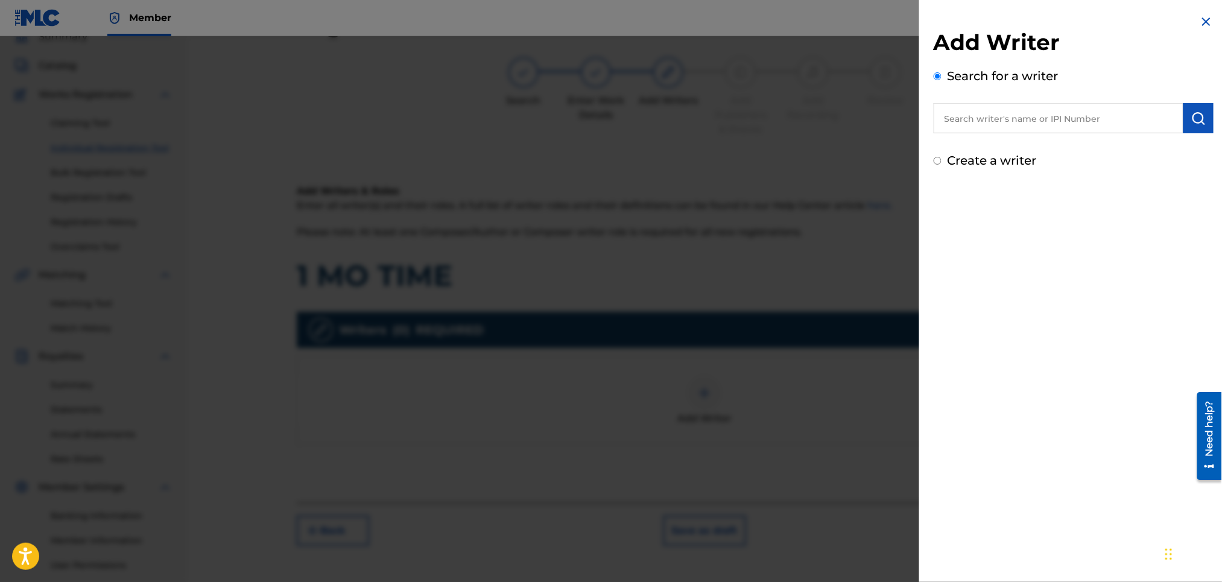
click at [944, 123] on input "text" at bounding box center [1059, 118] width 250 height 30
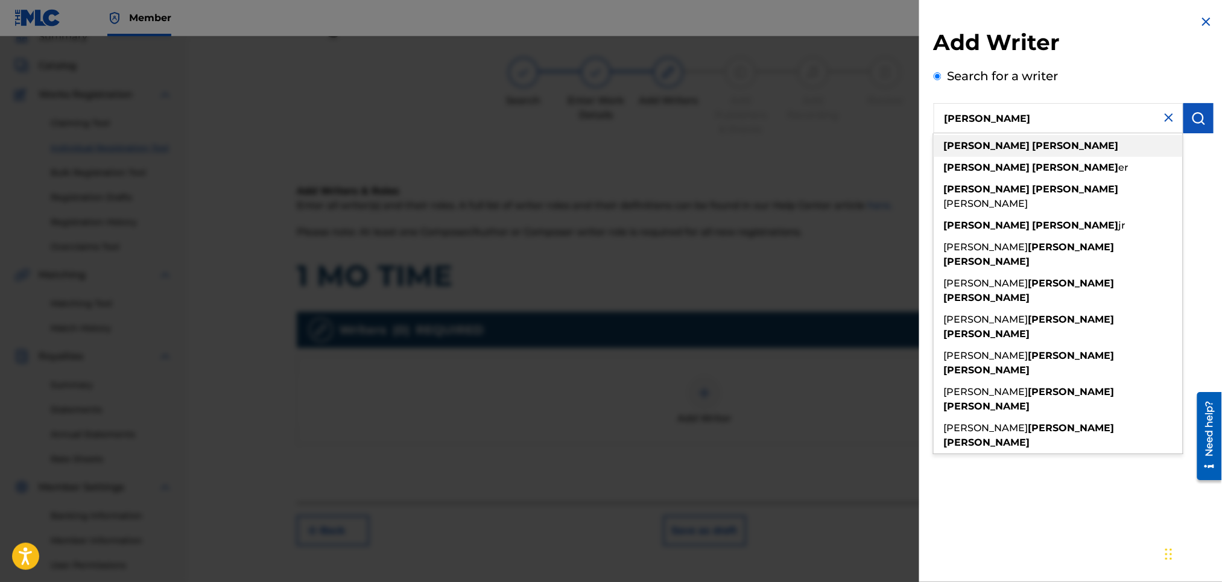
click at [1031, 145] on span at bounding box center [1032, 145] width 2 height 11
type input "david smith"
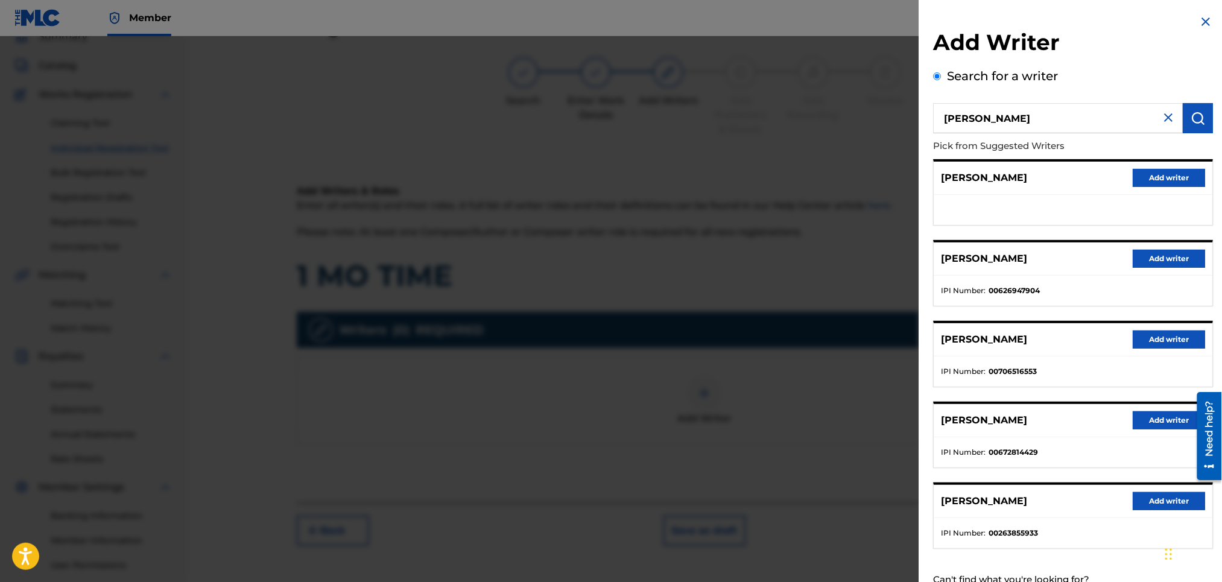
click at [1151, 254] on button "Add writer" at bounding box center [1170, 259] width 72 height 18
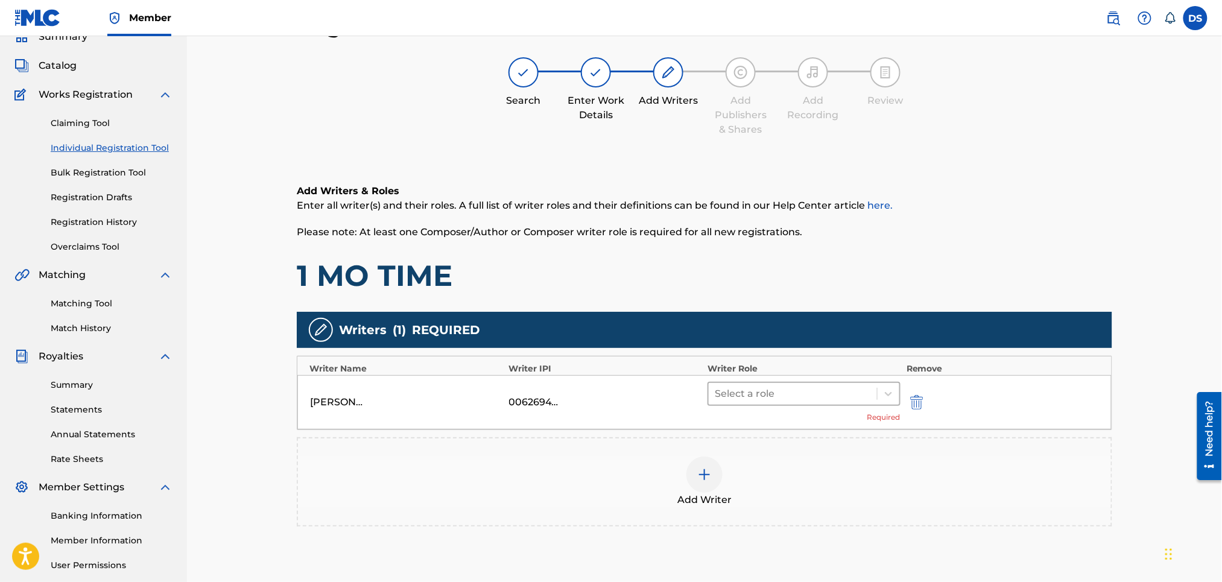
click at [796, 395] on div at bounding box center [793, 394] width 156 height 17
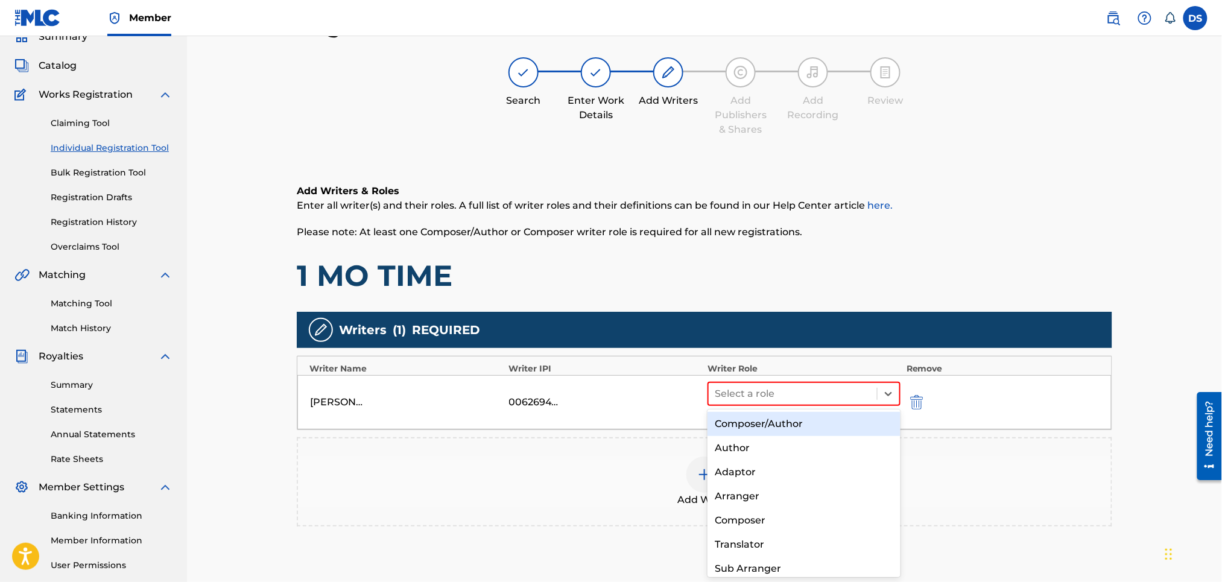
click at [777, 419] on div "Composer/Author" at bounding box center [804, 424] width 192 height 24
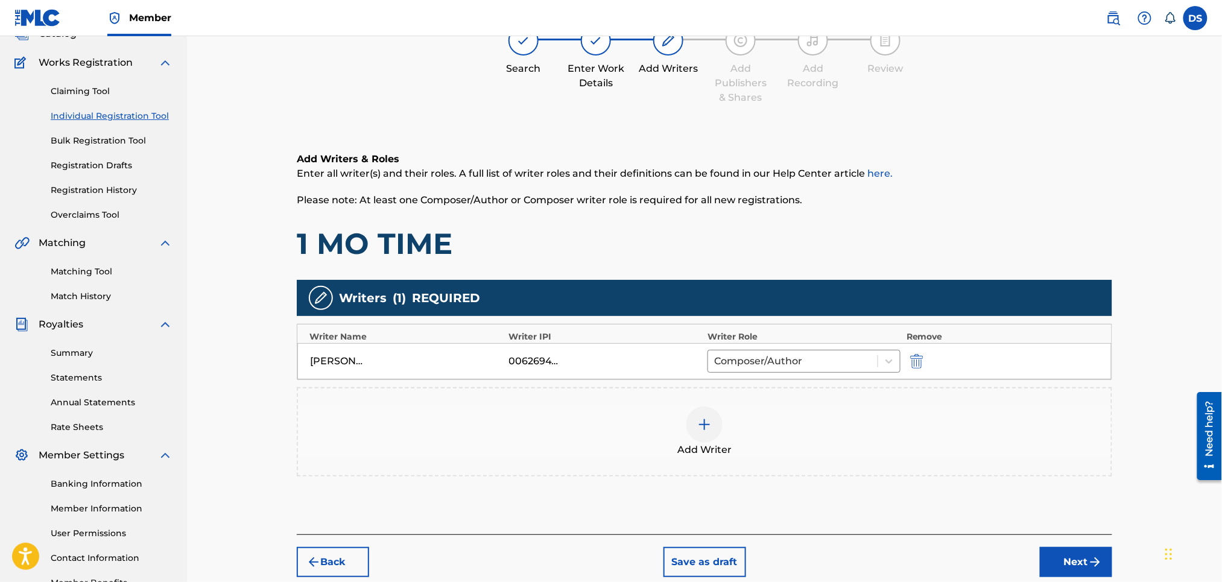
scroll to position [151, 0]
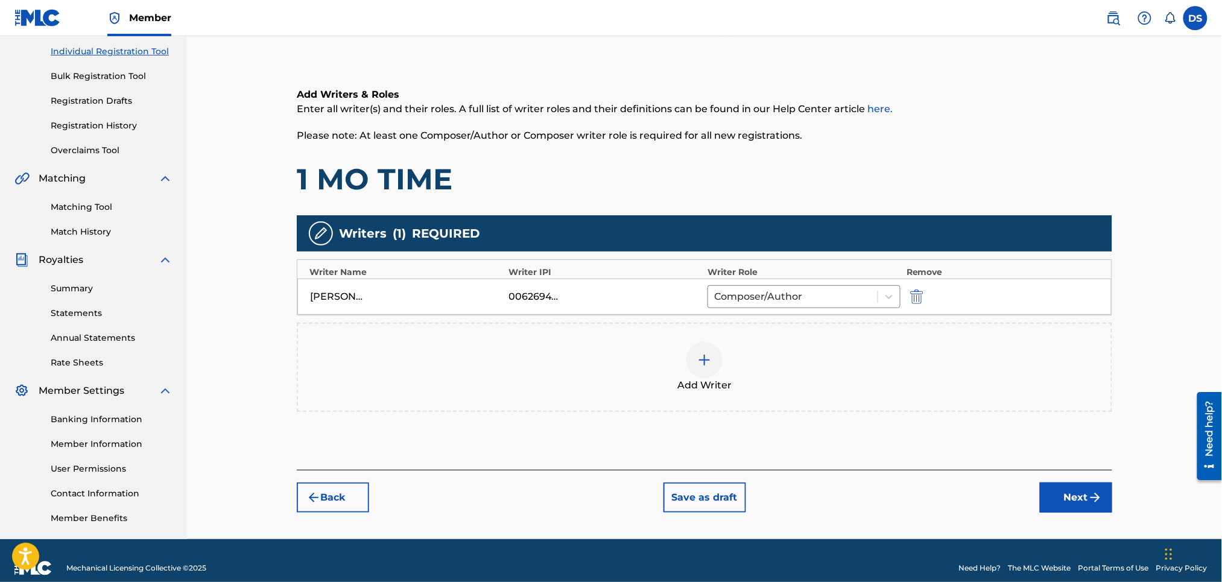
click at [1078, 507] on button "Next" at bounding box center [1076, 498] width 72 height 30
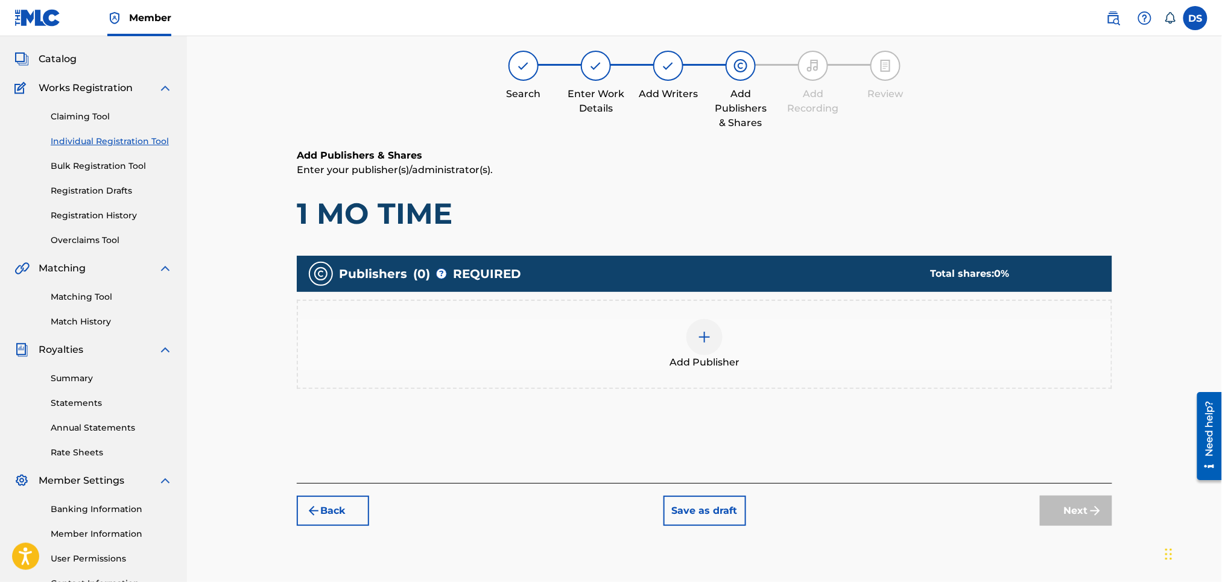
scroll to position [54, 0]
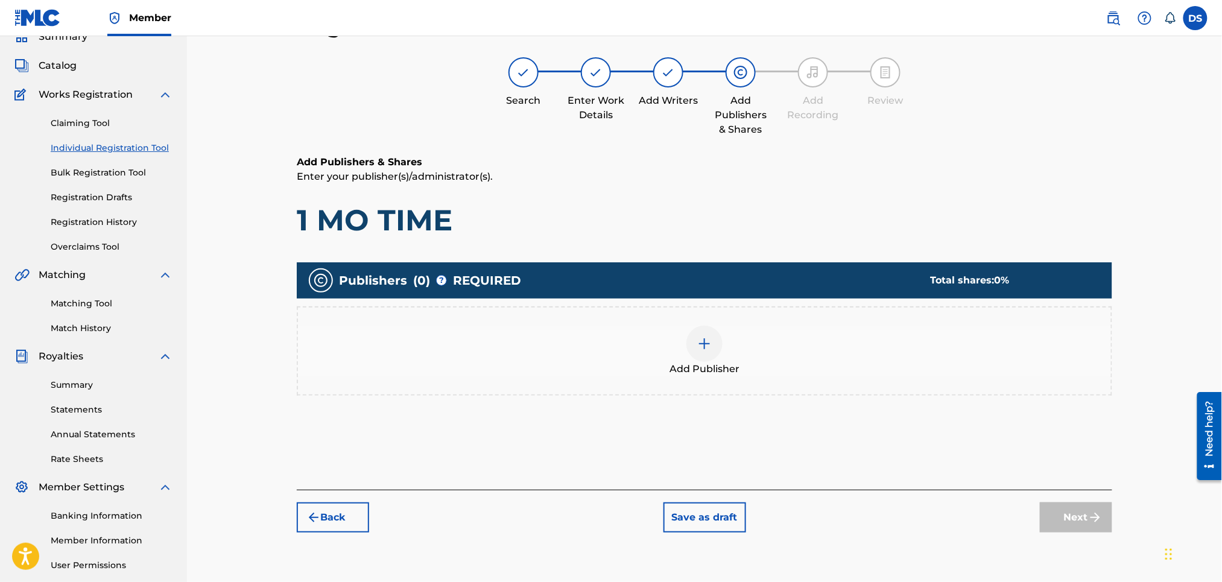
click at [702, 346] on img at bounding box center [705, 344] width 14 height 14
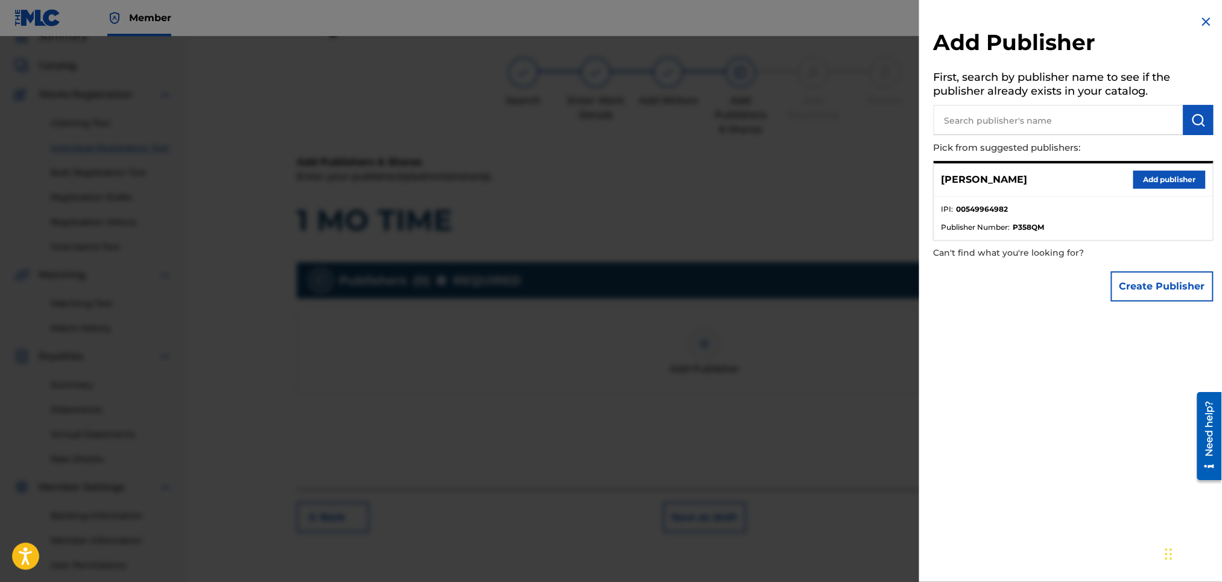
click at [1152, 177] on button "Add publisher" at bounding box center [1170, 180] width 72 height 18
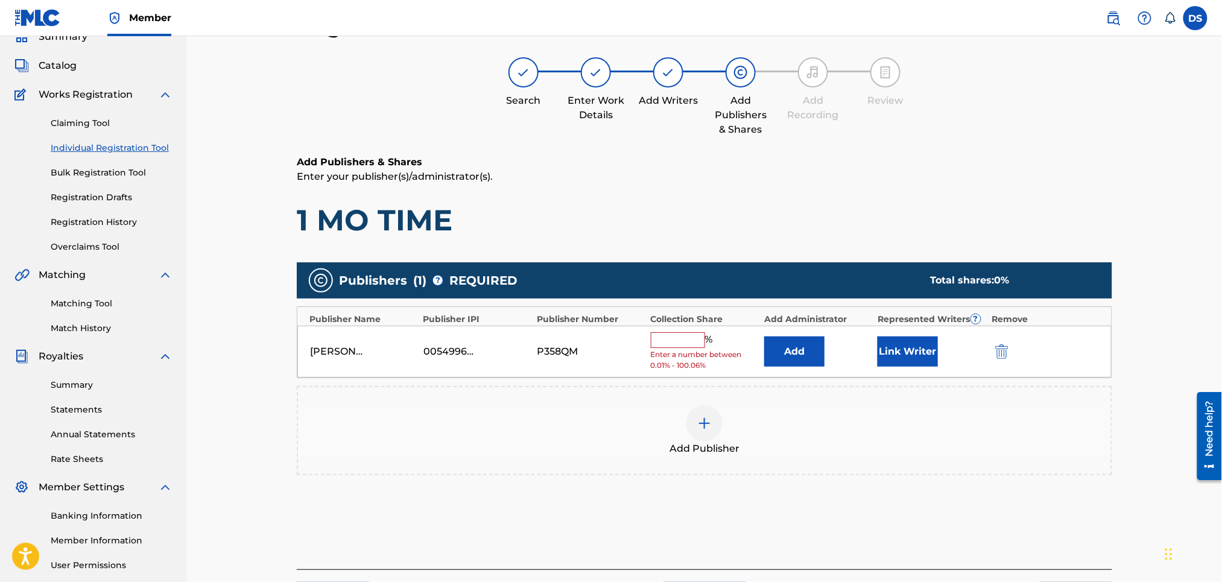
click at [688, 340] on input "text" at bounding box center [678, 340] width 54 height 16
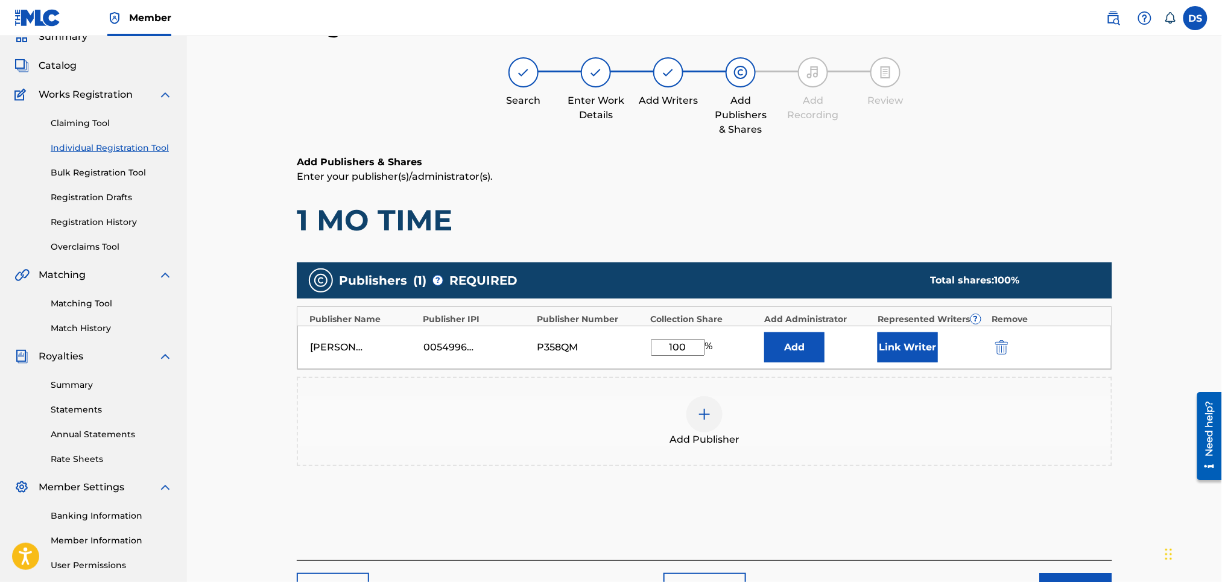
type input "100"
click at [907, 342] on button "Link Writer" at bounding box center [908, 347] width 60 height 30
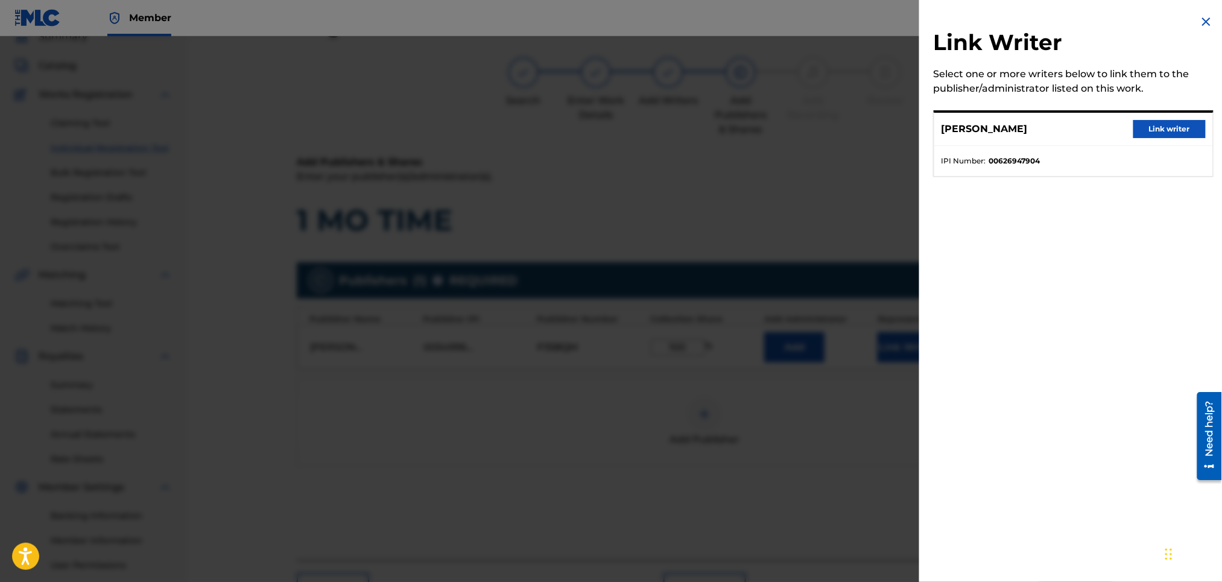
click at [1181, 127] on button "Link writer" at bounding box center [1170, 129] width 72 height 18
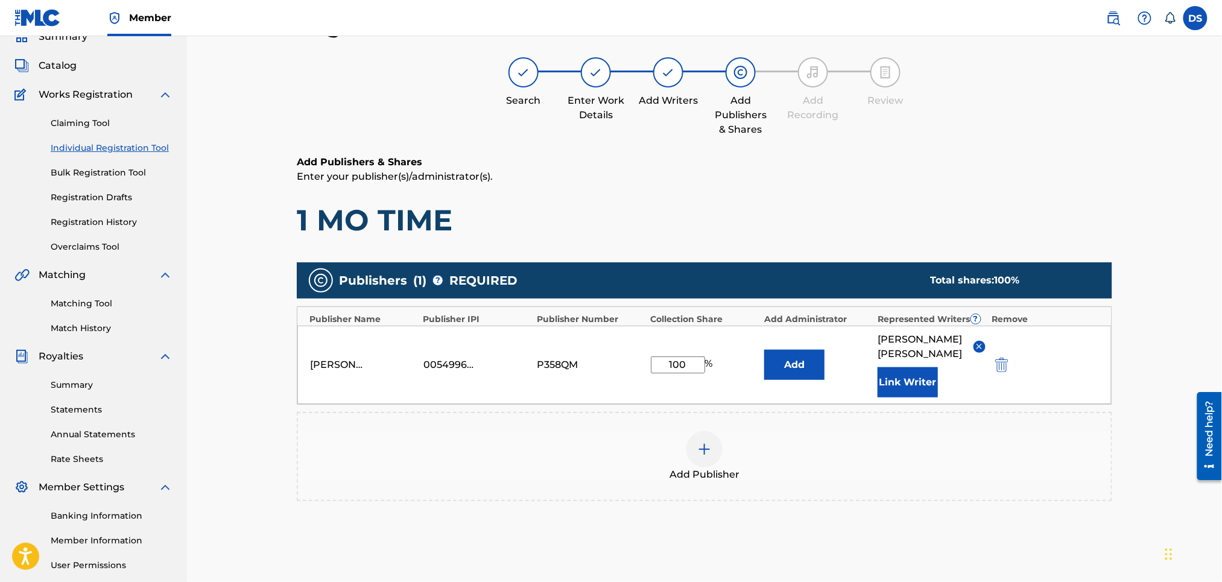
click at [1023, 233] on h1 "1 MO TIME" at bounding box center [705, 220] width 816 height 36
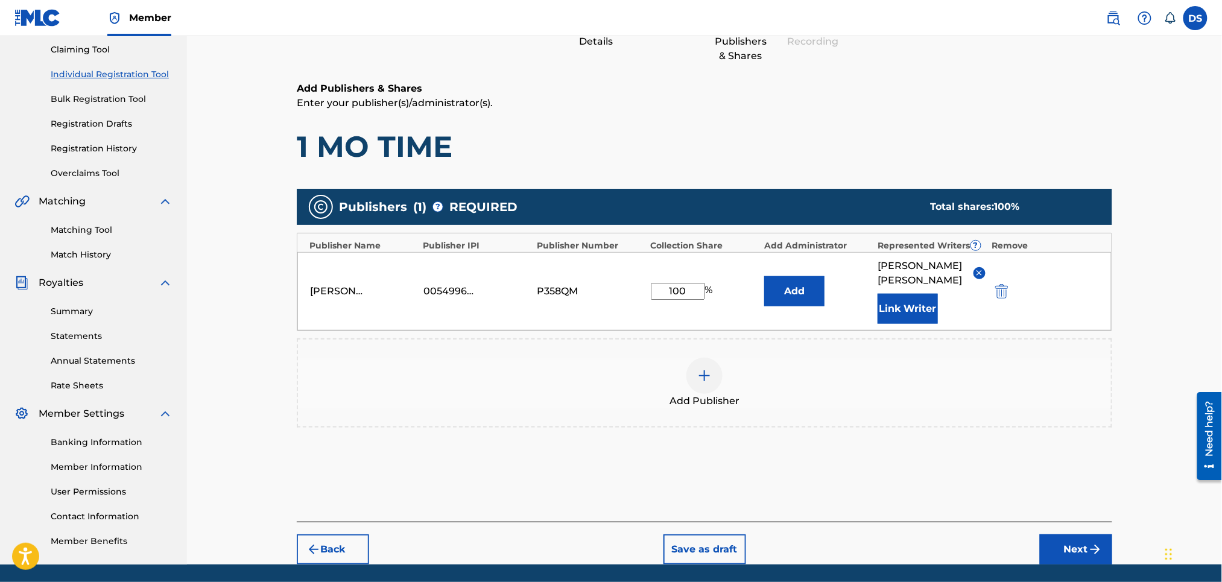
scroll to position [165, 0]
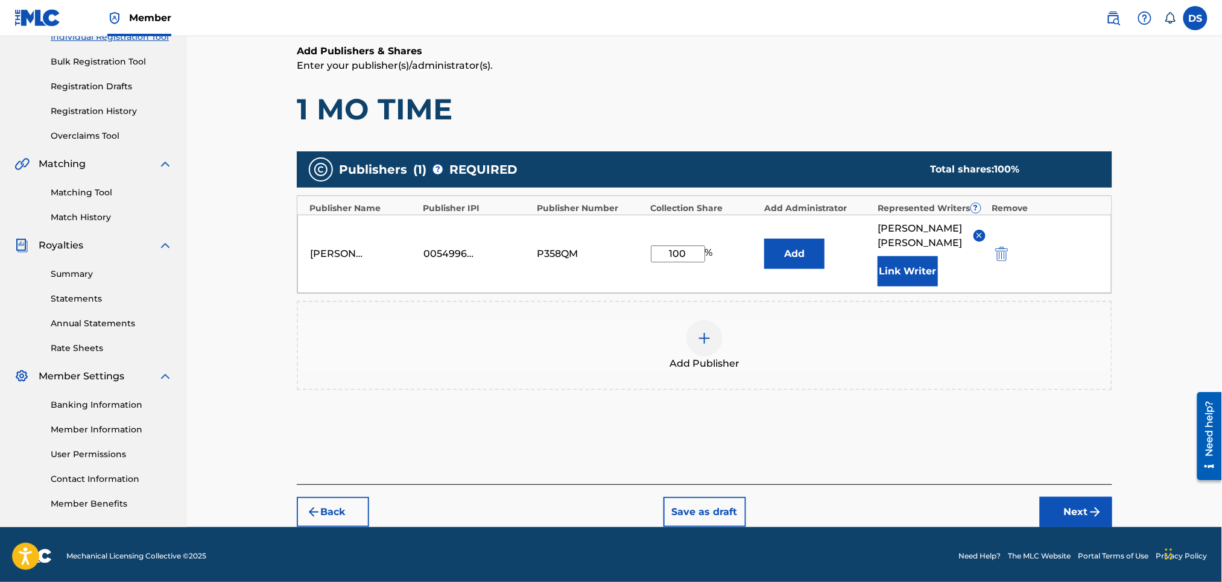
click at [1066, 501] on button "Next" at bounding box center [1076, 512] width 72 height 30
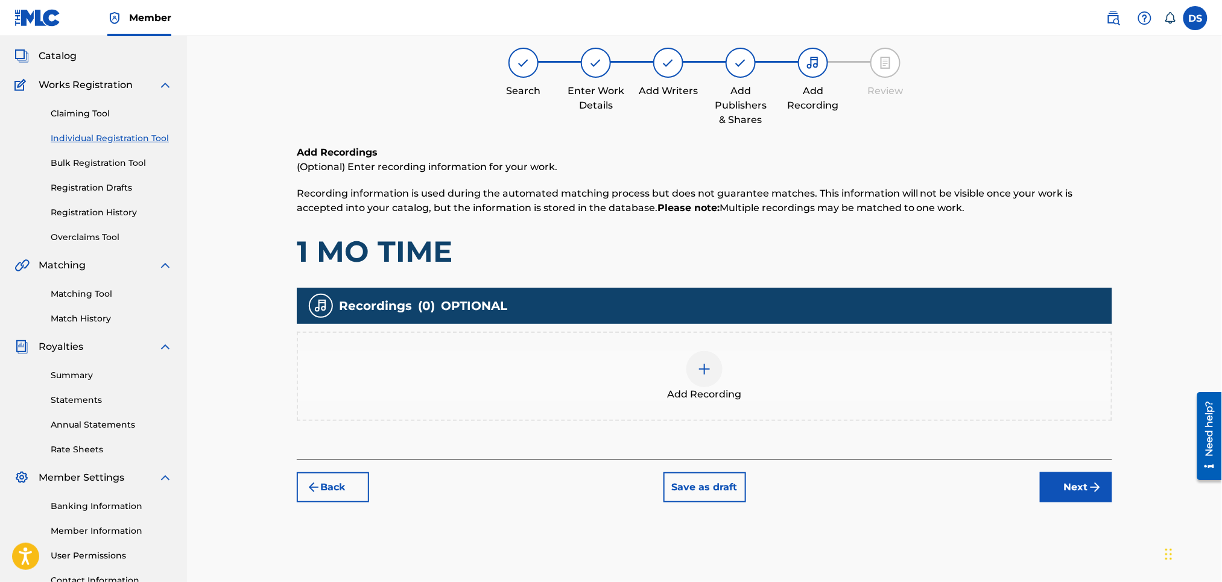
scroll to position [54, 0]
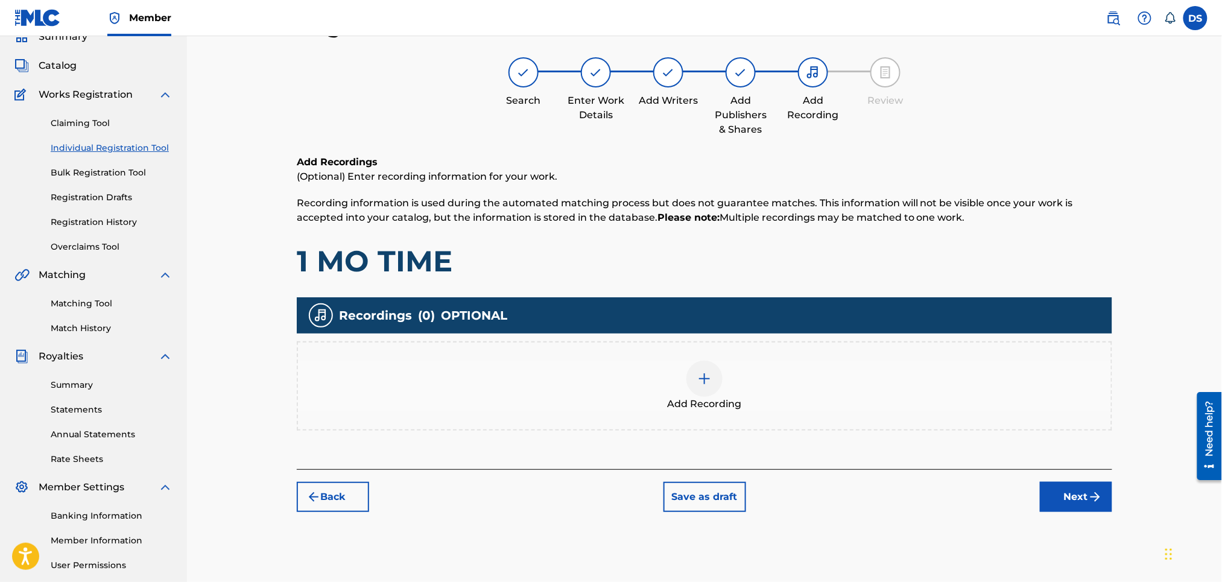
click at [705, 385] on div at bounding box center [705, 379] width 36 height 36
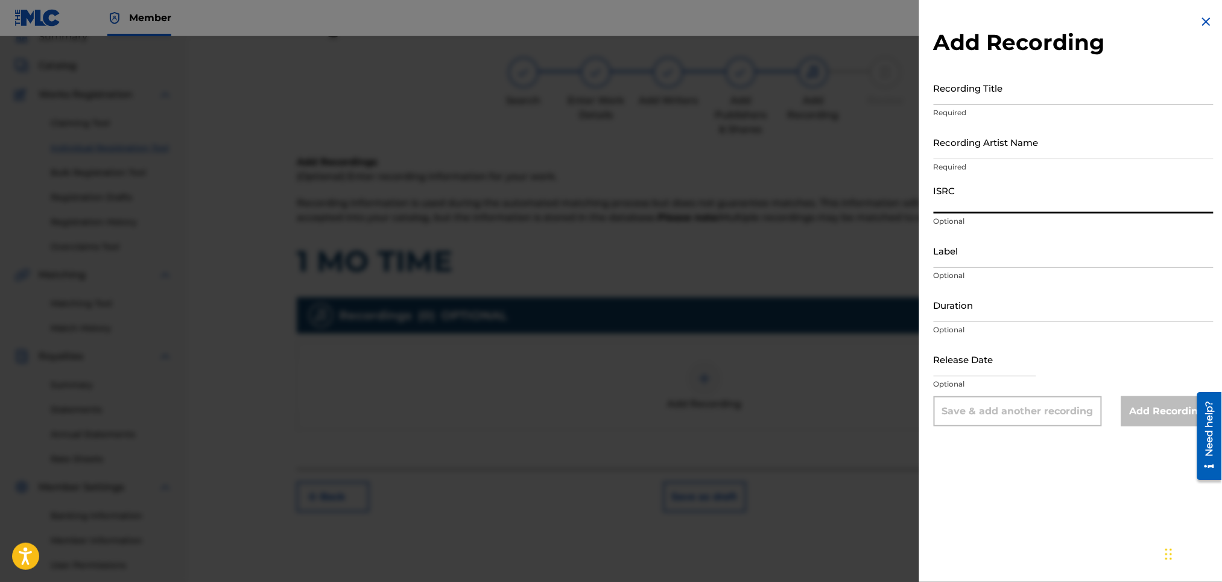
click at [955, 205] on input "ISRC" at bounding box center [1074, 196] width 280 height 34
paste input "QZNMT2582189"
type input "QZNMT2582189"
click at [972, 86] on input "Recording Title" at bounding box center [1074, 88] width 280 height 34
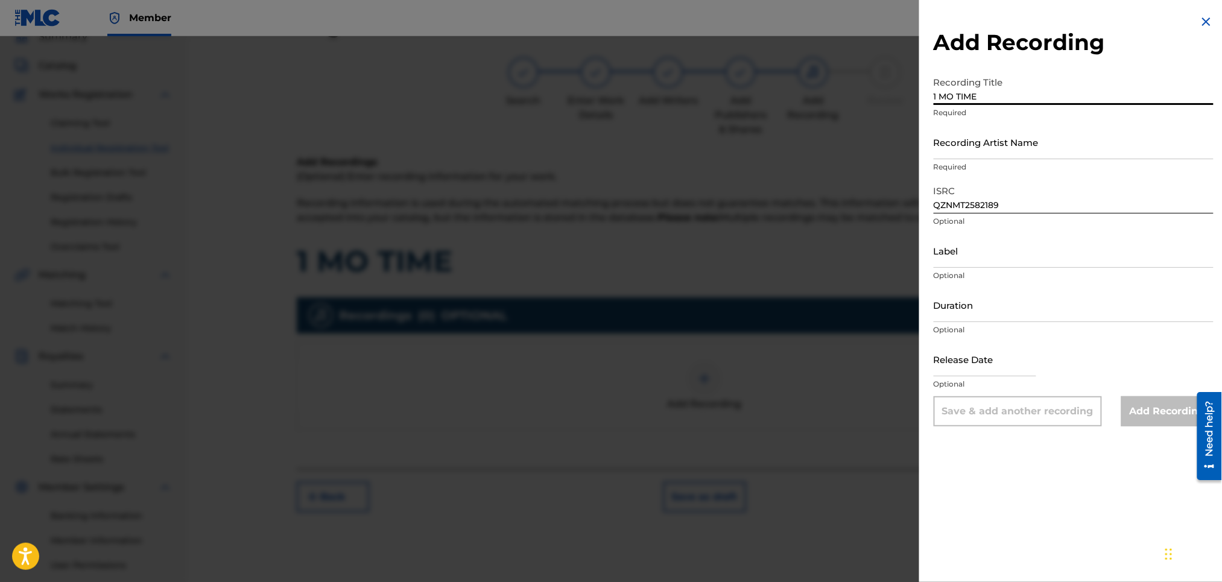
type input "1 MO TIME"
click at [956, 254] on input "Label" at bounding box center [1074, 251] width 280 height 34
type input "Str8 Cash, No Change LLC."
click at [981, 321] on input "Duration" at bounding box center [1074, 305] width 280 height 34
type input "03:01"
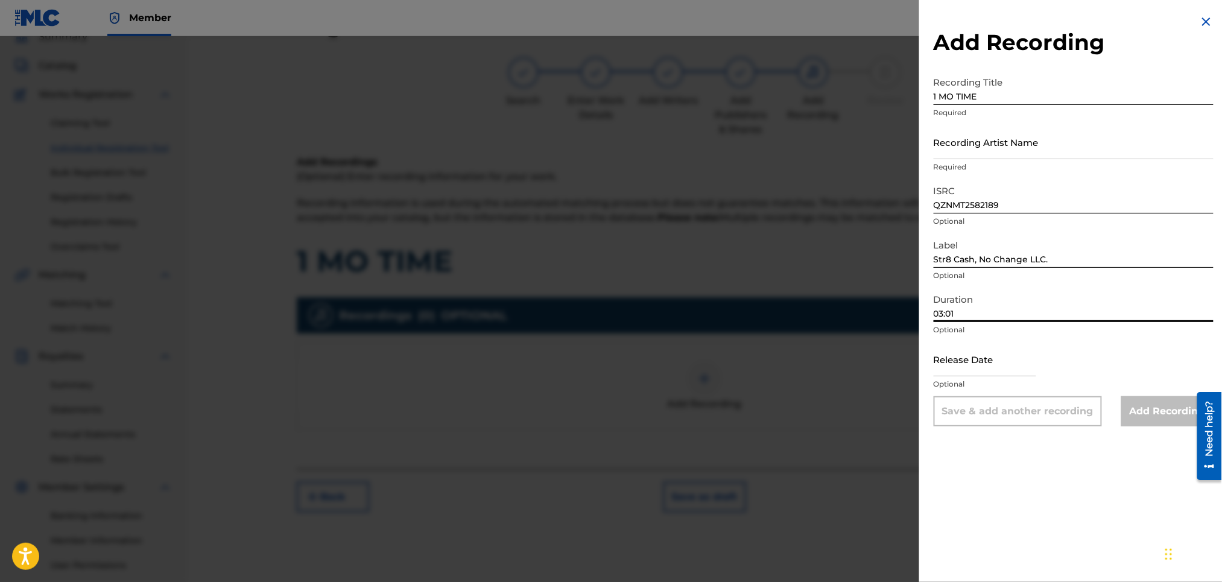
click at [961, 363] on input "text" at bounding box center [985, 359] width 103 height 34
select select "8"
select select "2025"
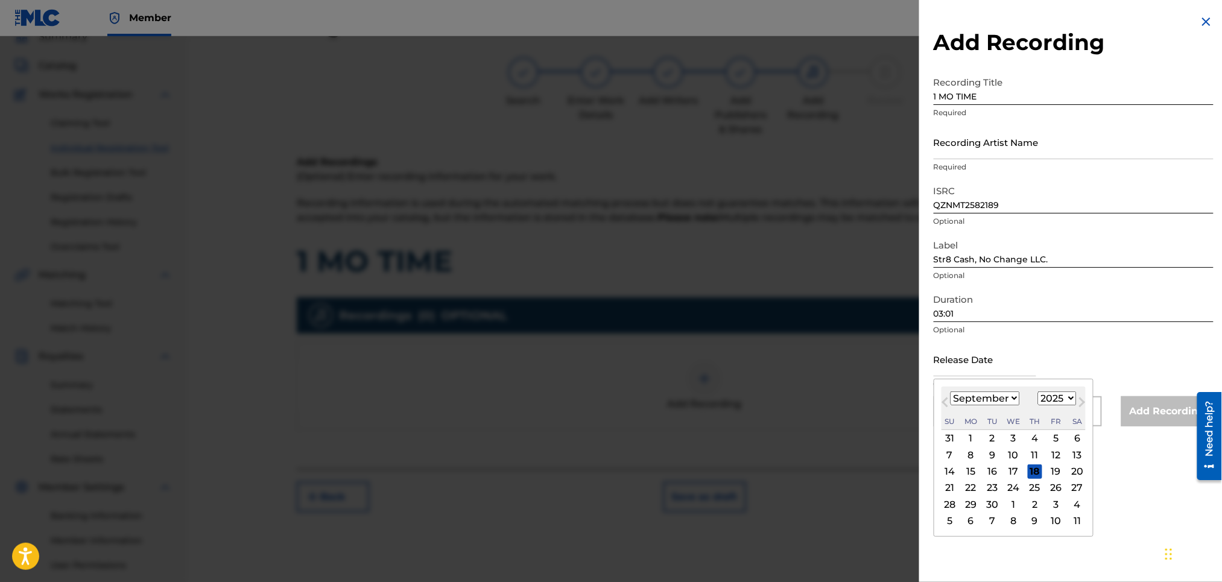
click at [1006, 398] on select "January February March April May June July August September October November De…" at bounding box center [985, 399] width 69 height 14
select select "5"
click at [951, 392] on select "January February March April May June July August September October November De…" at bounding box center [985, 399] width 69 height 14
click at [1063, 489] on div "27" at bounding box center [1056, 488] width 14 height 14
type input "June 27 2025"
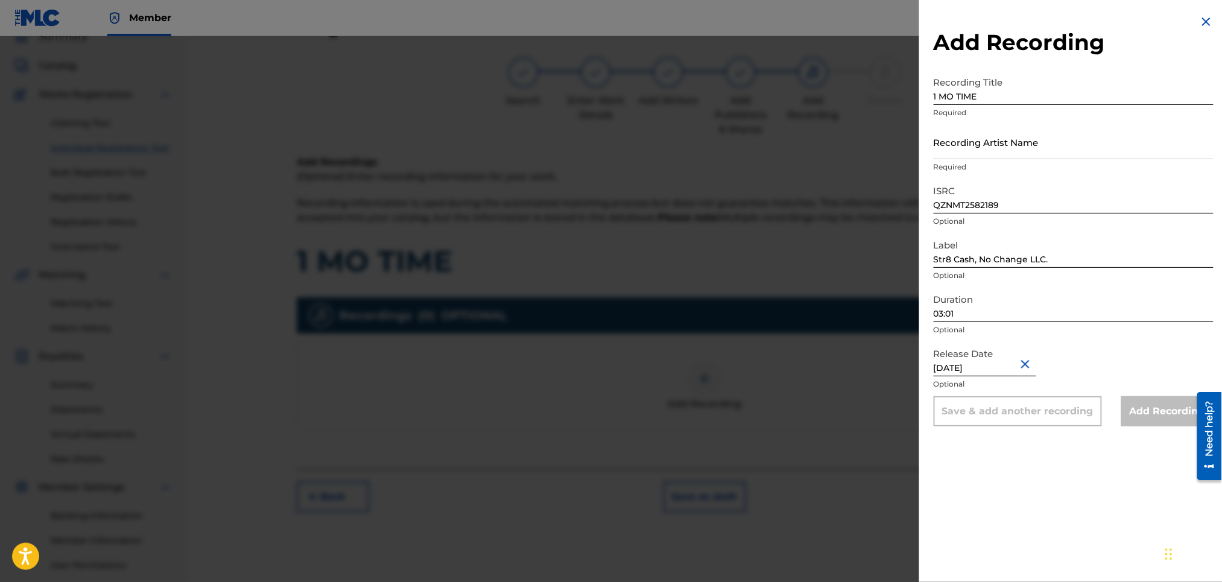
click at [1087, 335] on p "Optional" at bounding box center [1074, 330] width 280 height 11
click at [1035, 140] on input "Recording Artist Name" at bounding box center [1074, 142] width 280 height 34
type input "RICH PRICK [PERSON_NAME]"
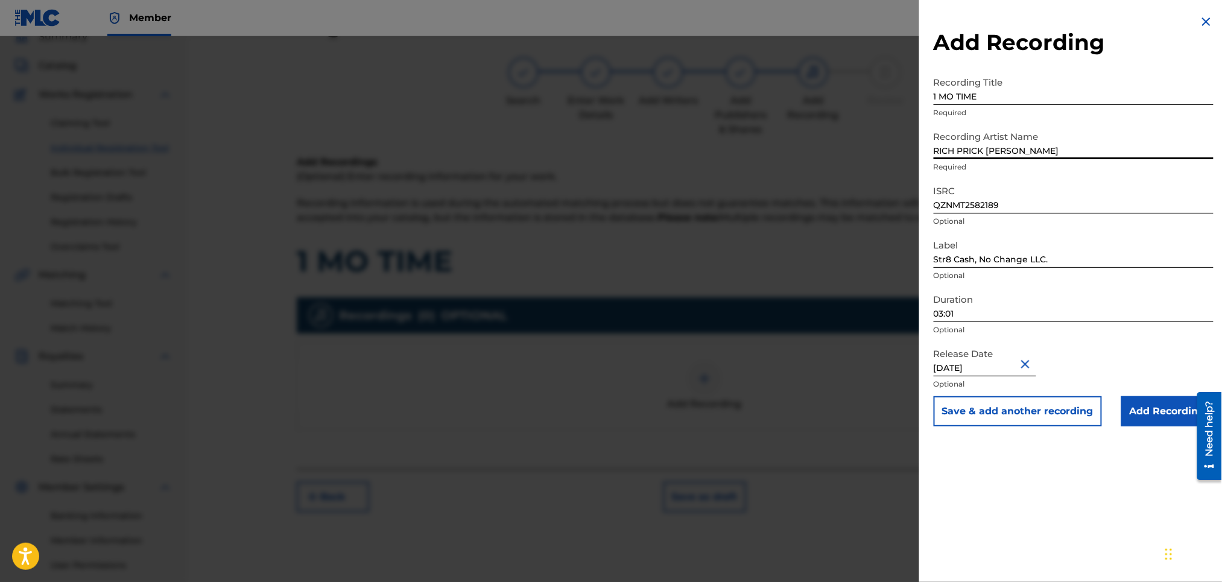
click at [1168, 410] on input "Add Recording" at bounding box center [1168, 411] width 92 height 30
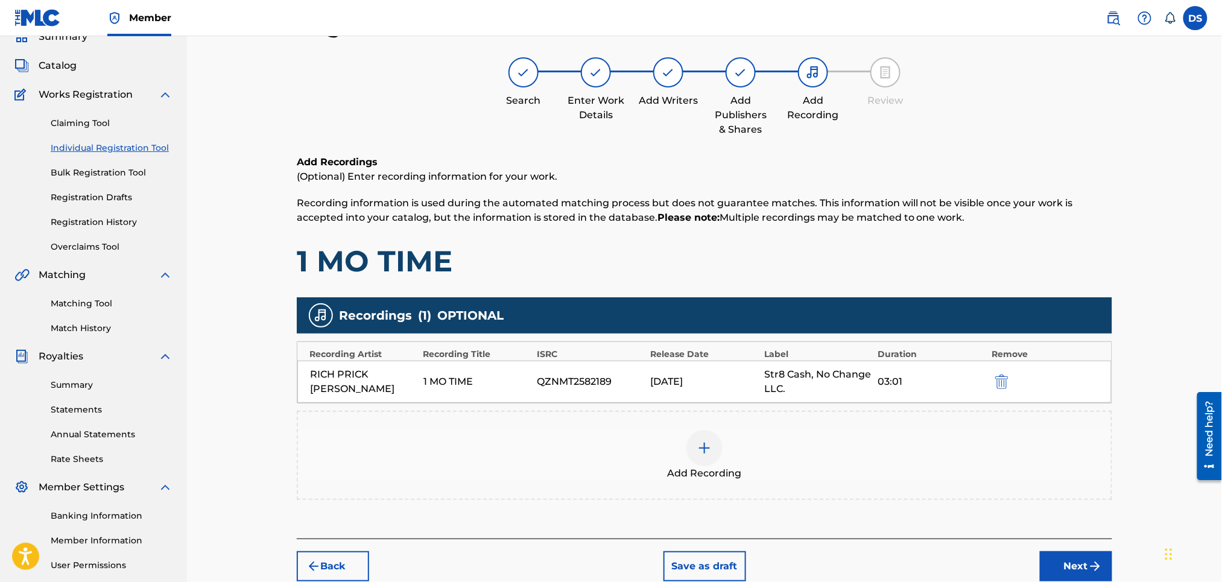
click at [1137, 463] on div "Register Work Search Enter Work Details Add Writers Add Publishers & Shares Add…" at bounding box center [704, 309] width 1035 height 654
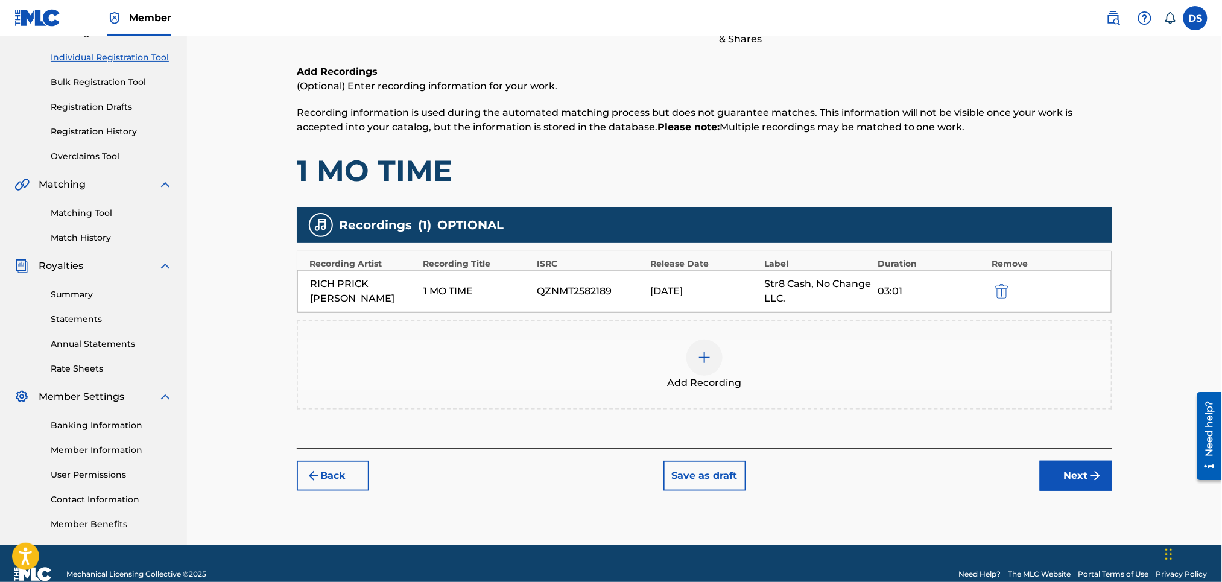
scroll to position [165, 0]
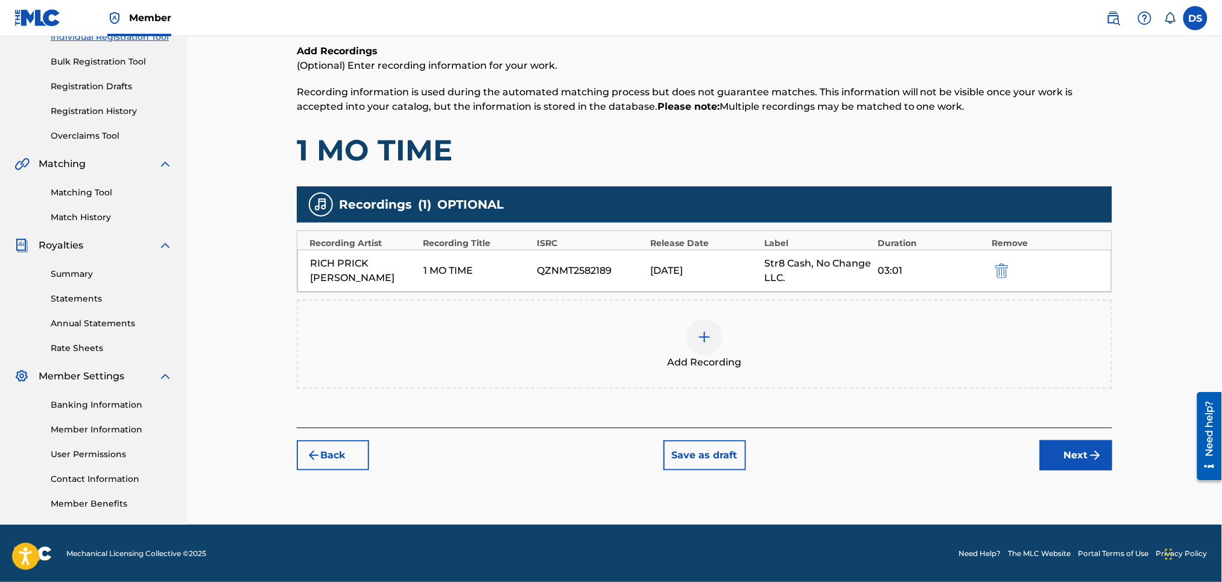
click at [1075, 450] on button "Next" at bounding box center [1076, 455] width 72 height 30
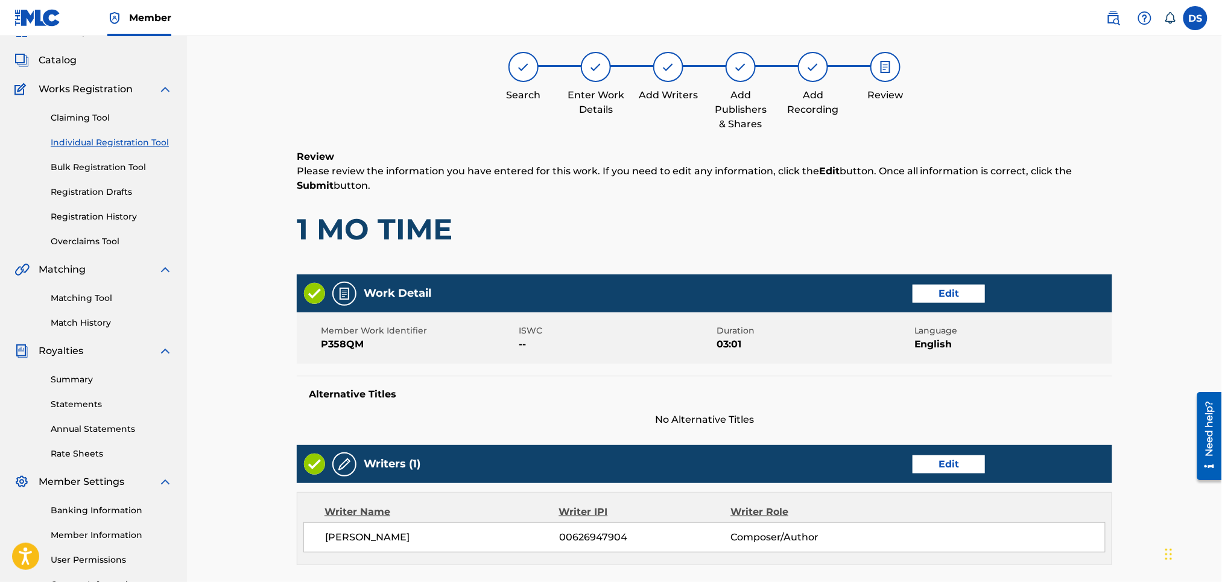
scroll to position [54, 0]
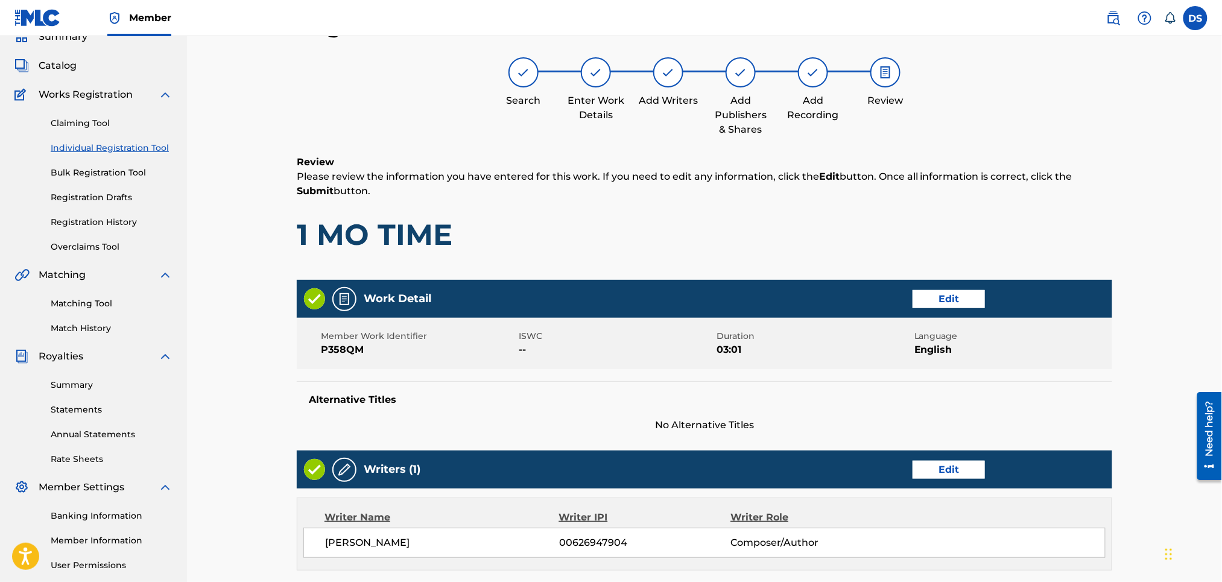
click at [1133, 348] on div "Register Work Search Enter Work Details Add Writers Add Publishers & Shares Add…" at bounding box center [704, 445] width 1035 height 926
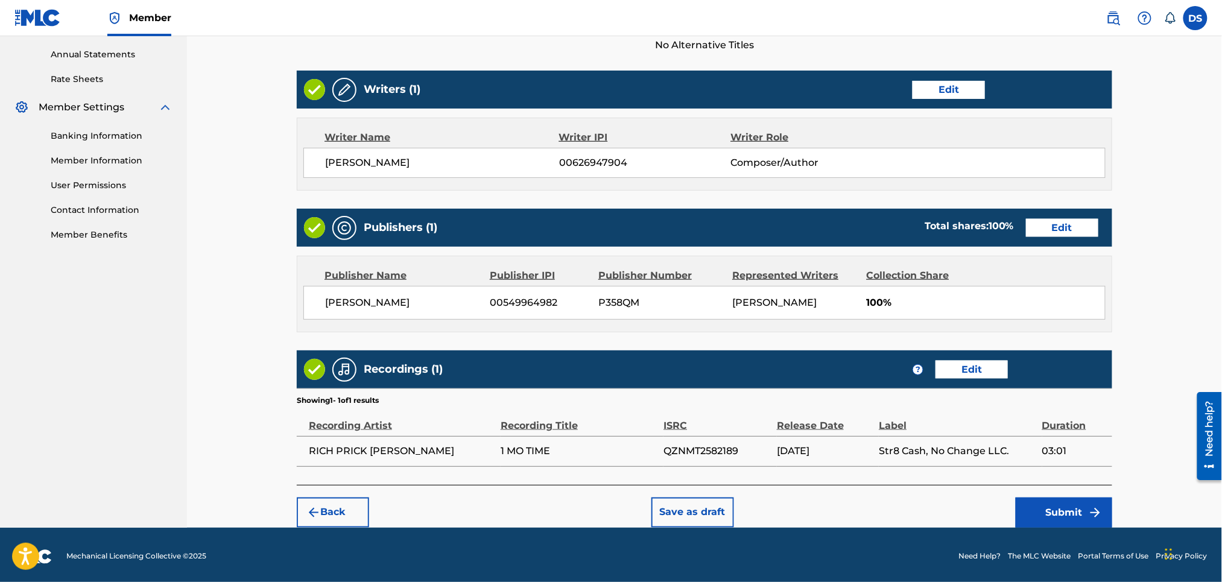
scroll to position [439, 0]
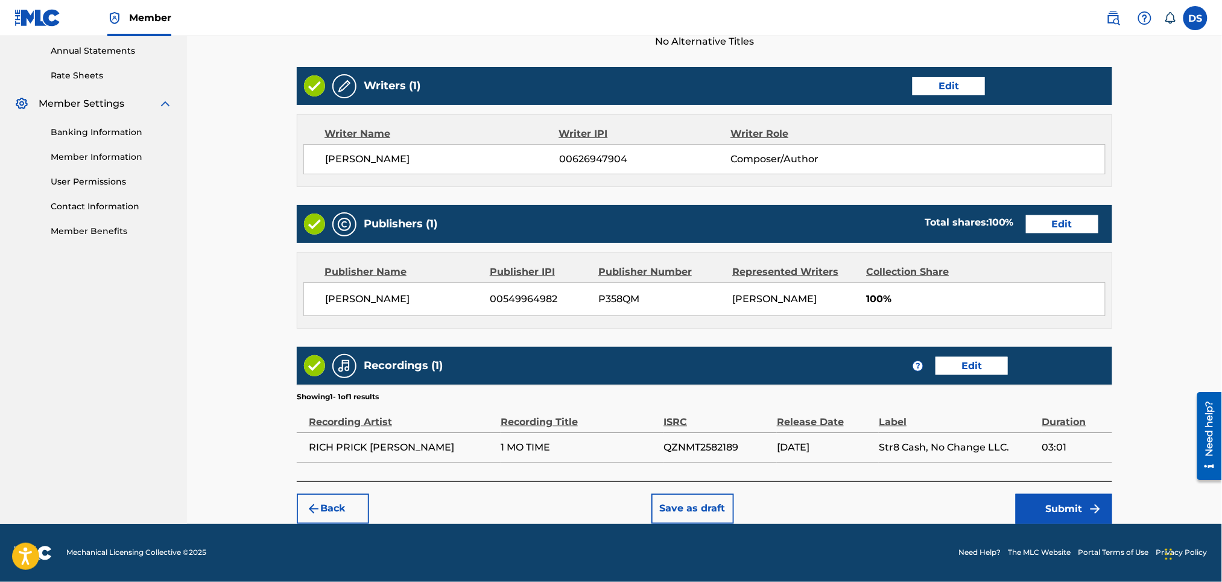
click at [1060, 510] on button "Submit" at bounding box center [1064, 509] width 97 height 30
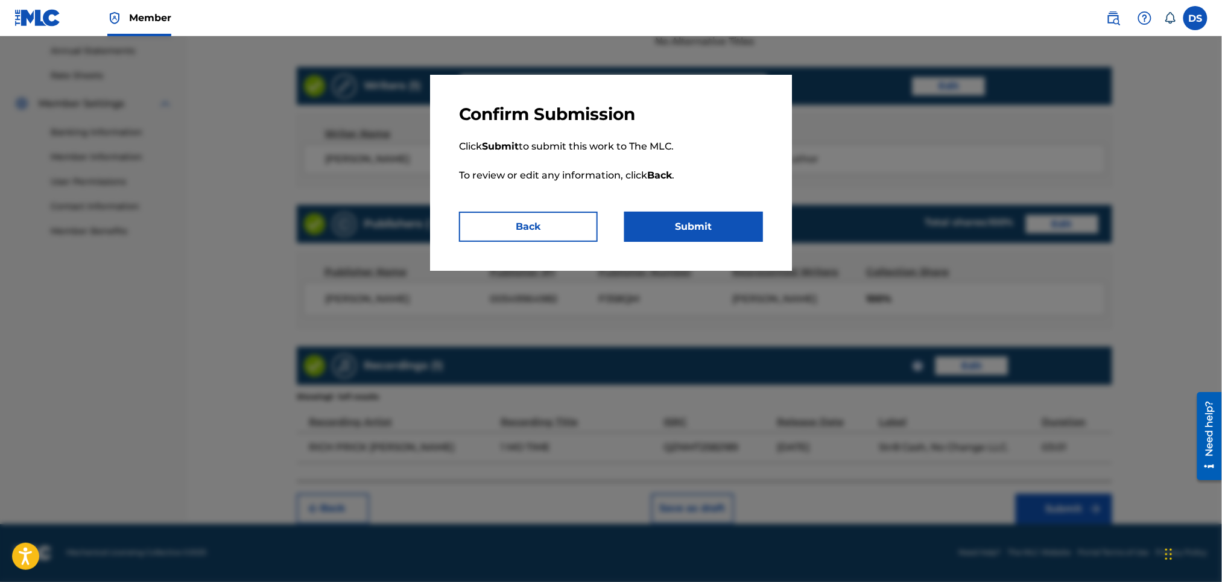
click at [689, 220] on button "Submit" at bounding box center [694, 227] width 139 height 30
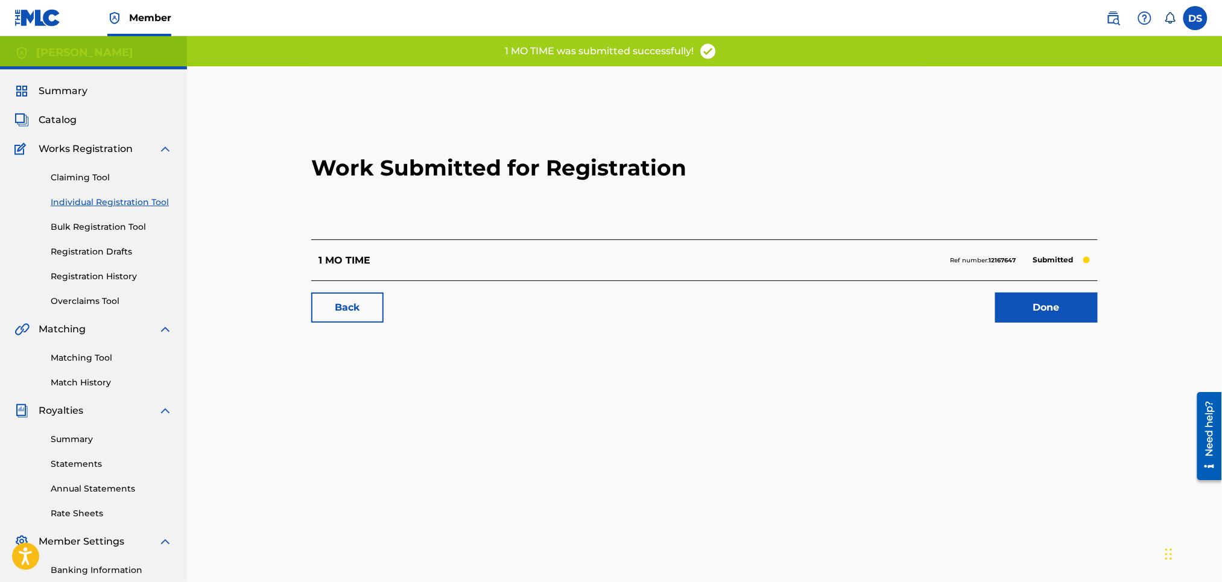
click at [1034, 315] on link "Done" at bounding box center [1047, 308] width 103 height 30
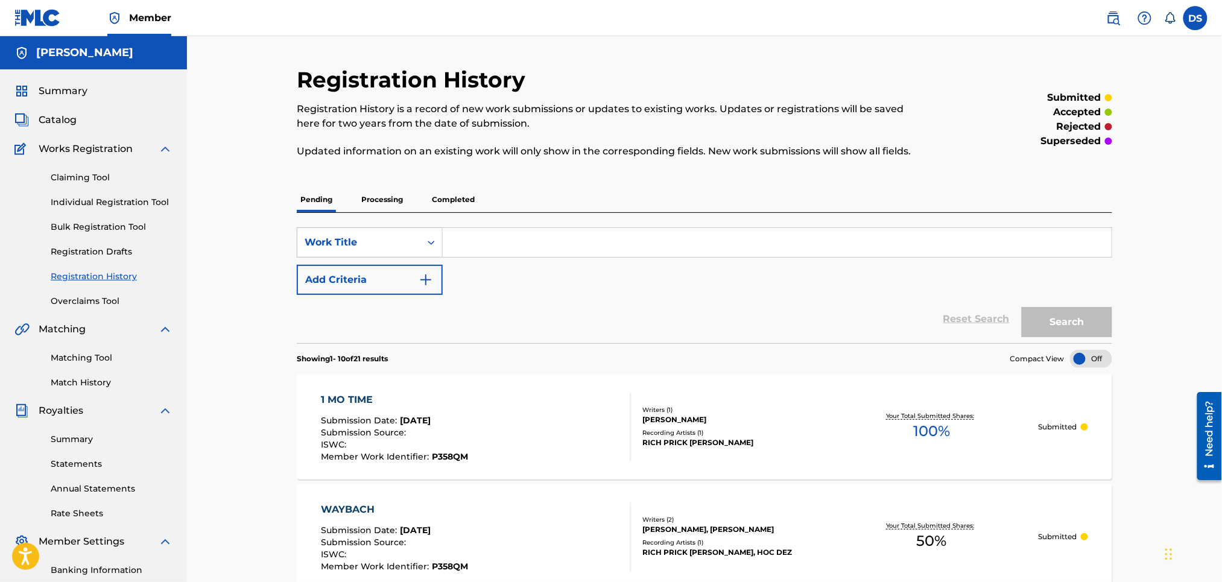
click at [75, 202] on link "Individual Registration Tool" at bounding box center [112, 202] width 122 height 13
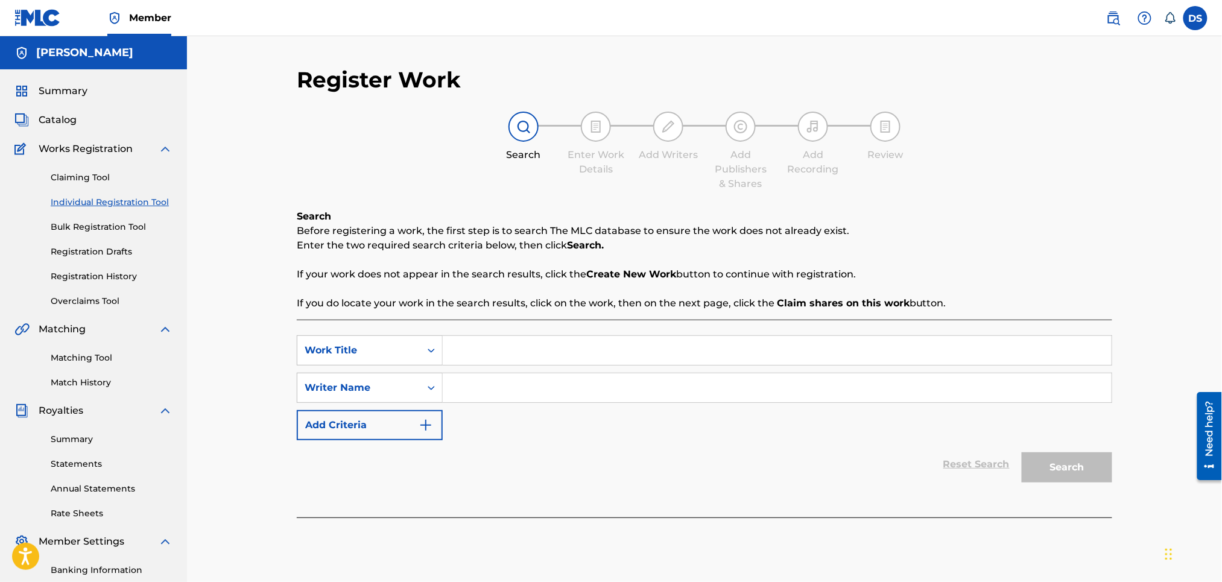
click at [468, 354] on input "Search Form" at bounding box center [777, 350] width 669 height 29
type input "YOU GON' LEARN 2DAY"
click at [471, 386] on input "Search Form" at bounding box center [777, 388] width 669 height 29
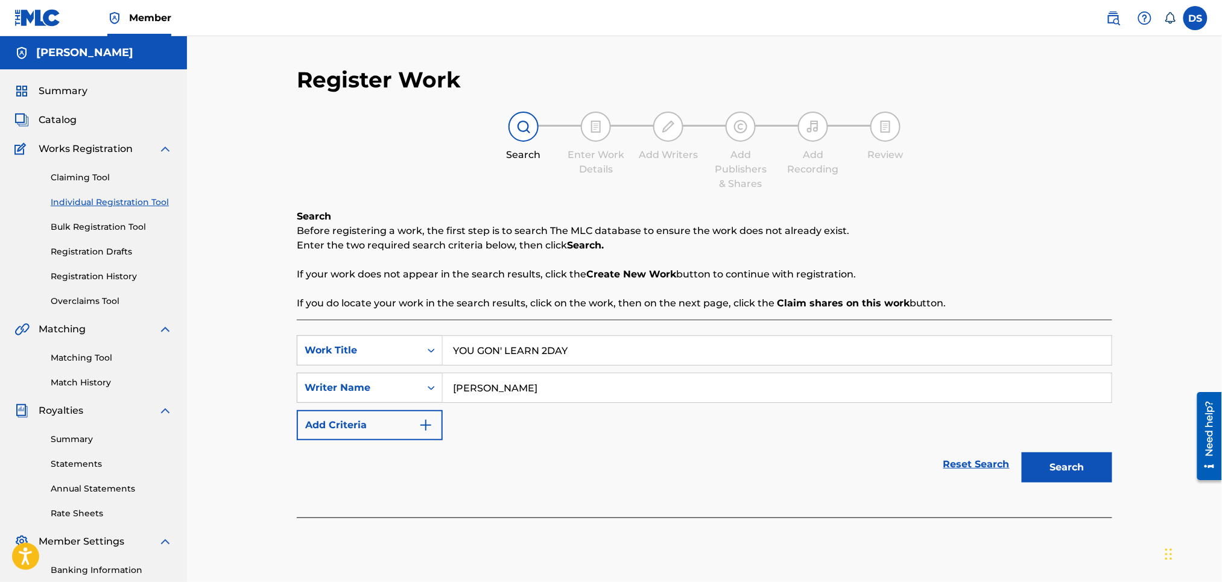
type input "[PERSON_NAME]"
click at [1072, 466] on button "Search" at bounding box center [1067, 468] width 91 height 30
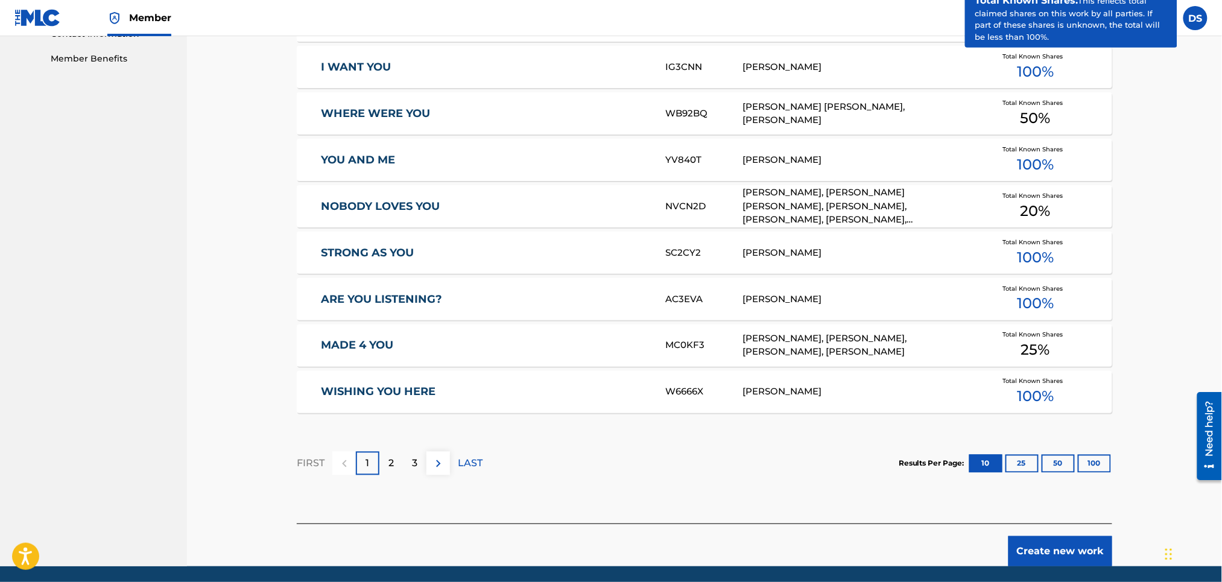
scroll to position [652, 0]
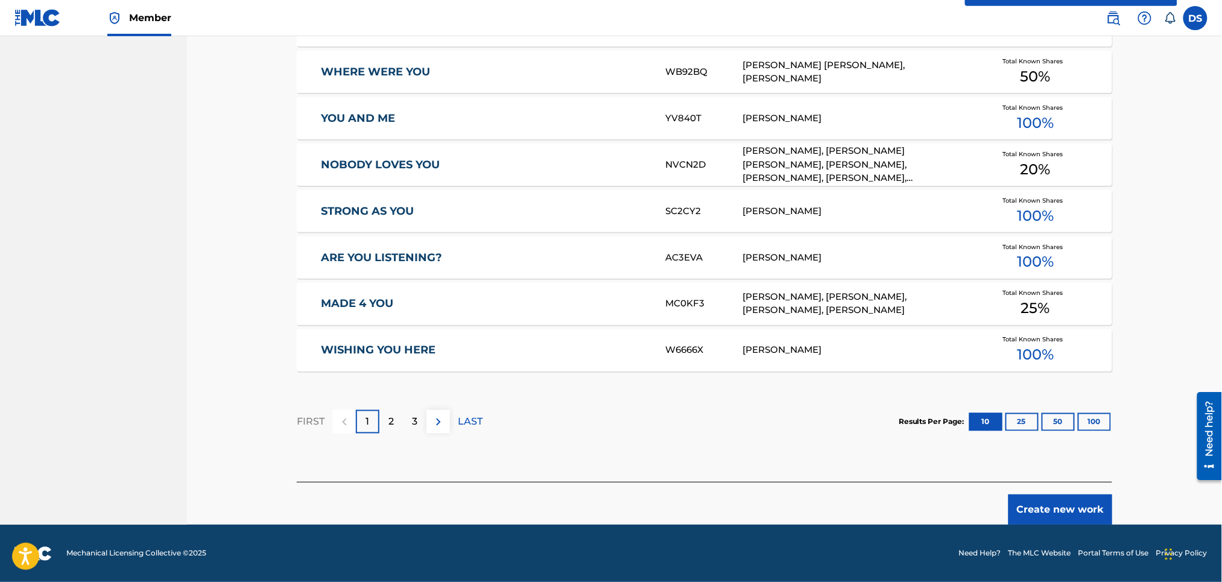
click at [1061, 509] on button "Create new work" at bounding box center [1061, 510] width 104 height 30
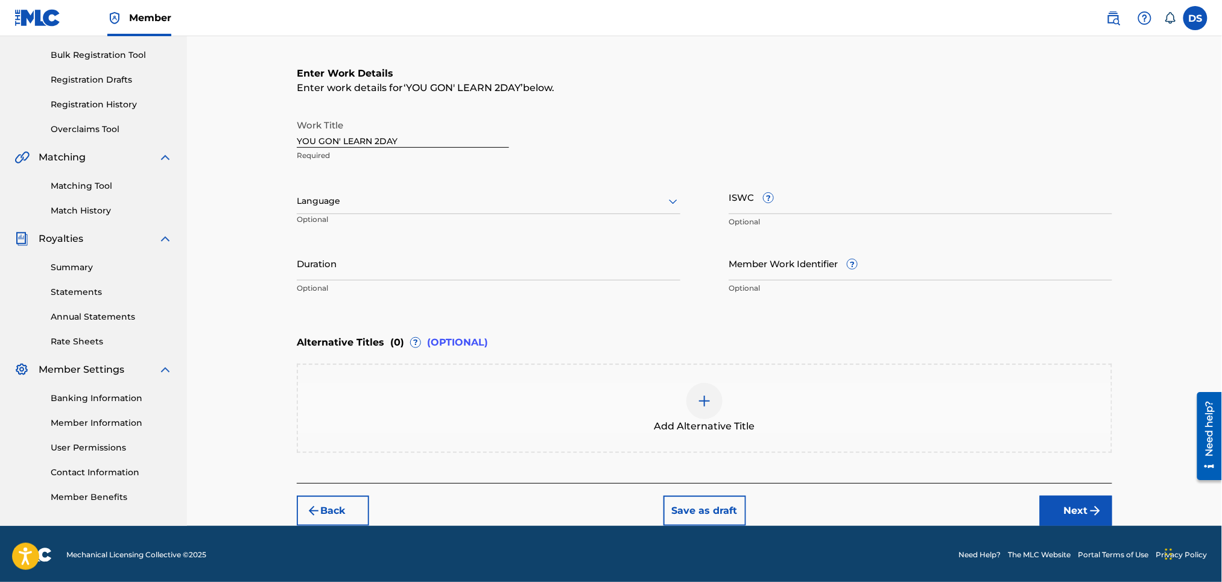
click at [408, 255] on input "Duration" at bounding box center [489, 263] width 384 height 34
type input "02:21"
click at [774, 264] on input "Member Work Identifier ?" at bounding box center [921, 263] width 384 height 34
type input "P358QM"
click at [322, 196] on div at bounding box center [489, 201] width 384 height 15
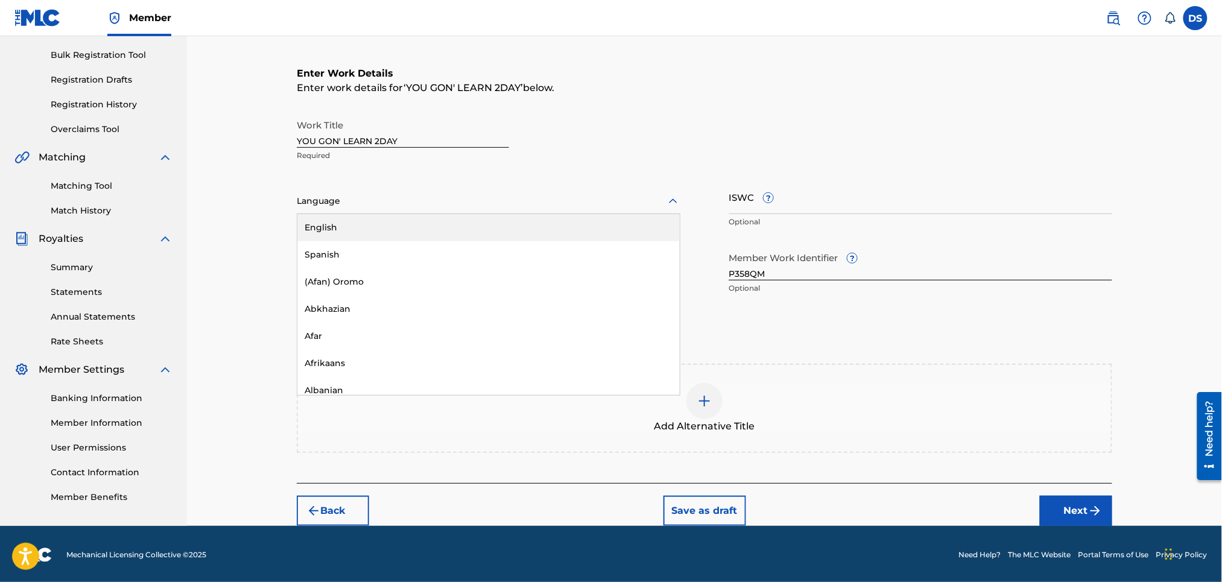
click at [323, 228] on div "English" at bounding box center [488, 227] width 383 height 27
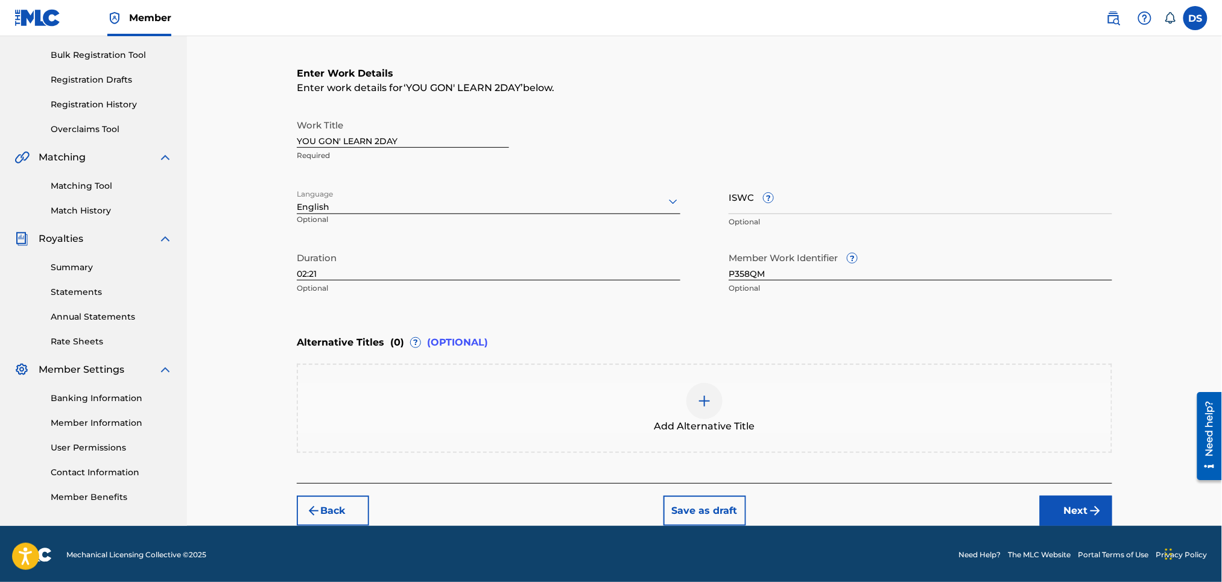
click at [1063, 503] on button "Next" at bounding box center [1076, 511] width 72 height 30
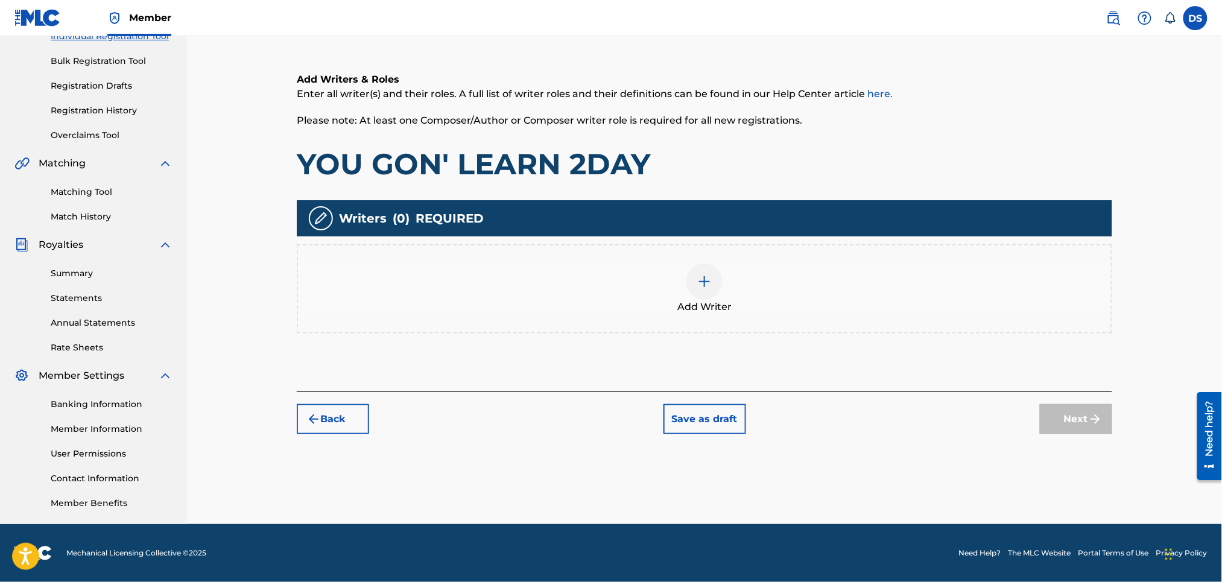
scroll to position [54, 0]
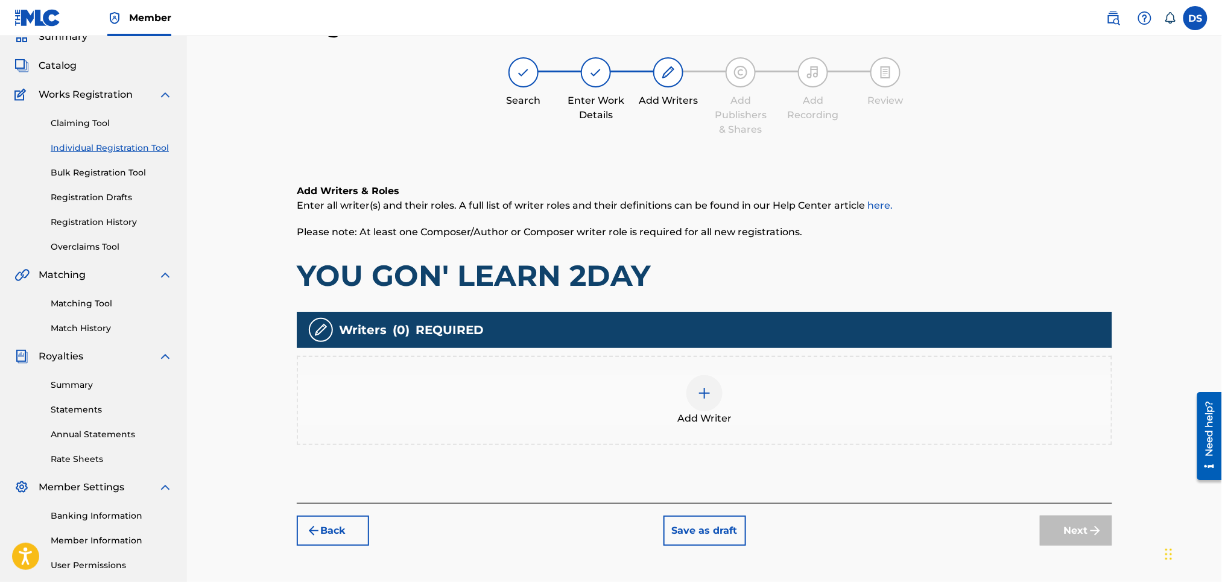
click at [710, 386] on img at bounding box center [705, 393] width 14 height 14
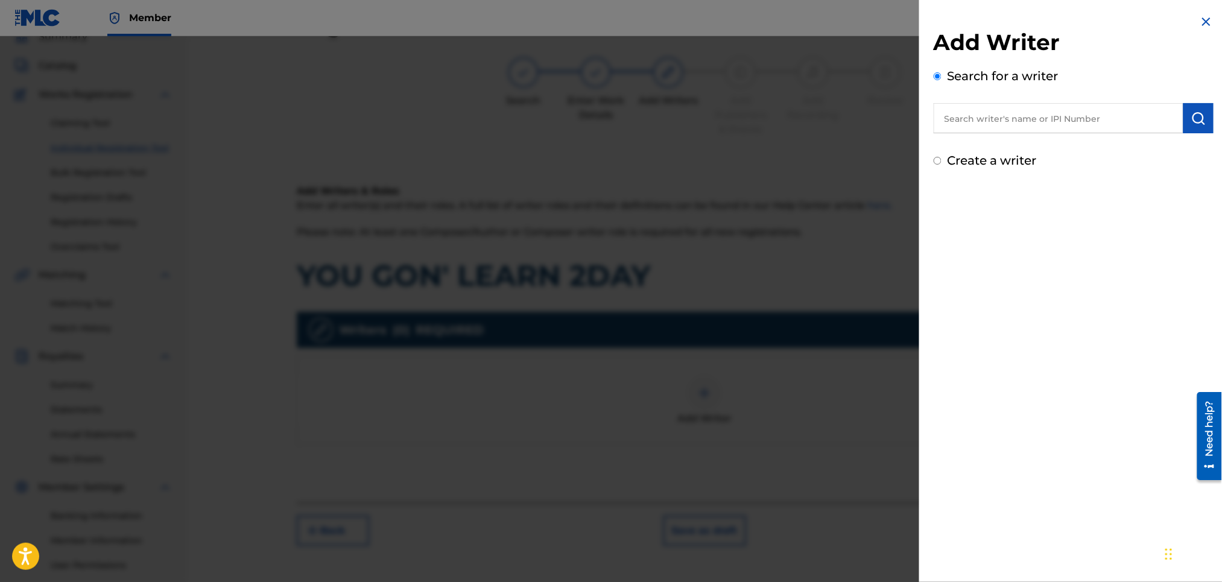
click at [984, 119] on input "text" at bounding box center [1059, 118] width 250 height 30
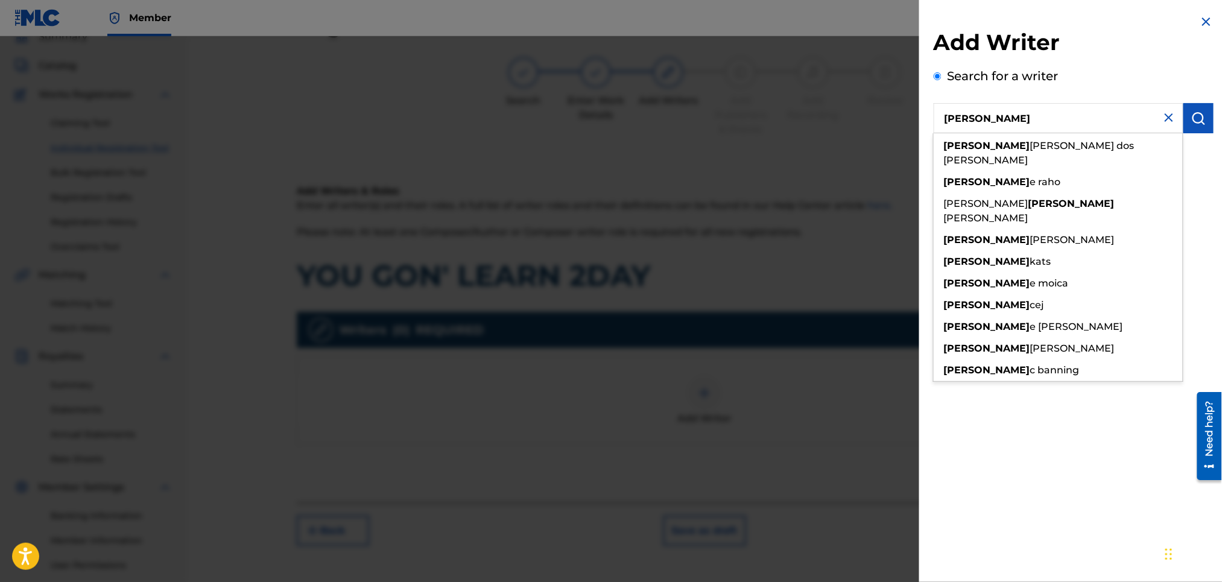
click at [984, 119] on input "[PERSON_NAME]" at bounding box center [1059, 118] width 250 height 30
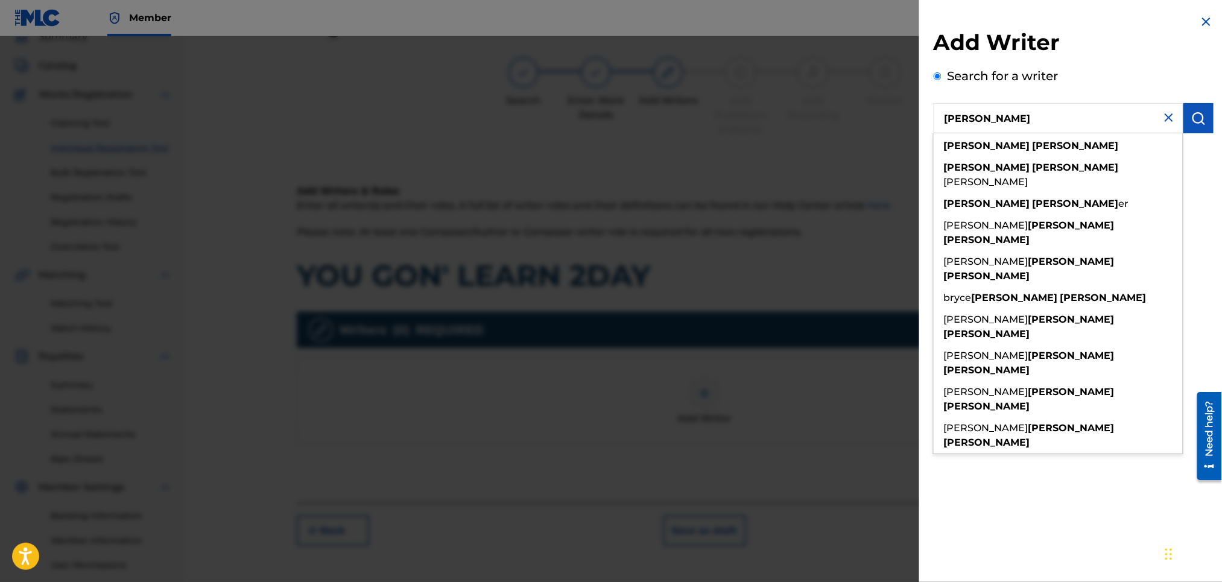
type input "[PERSON_NAME]"
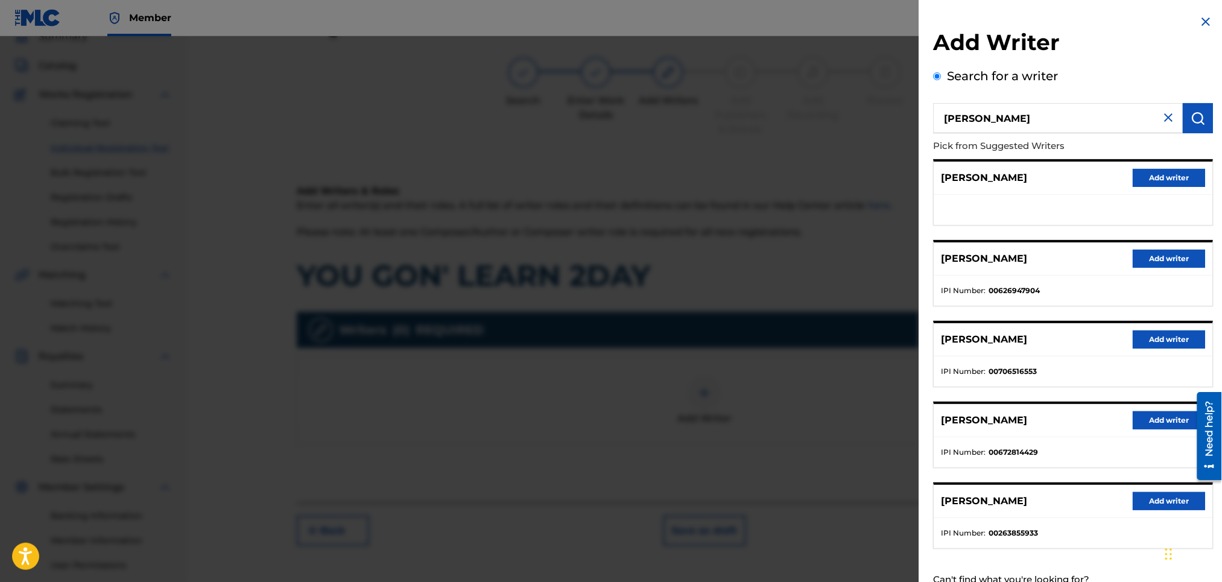
click at [1169, 259] on button "Add writer" at bounding box center [1170, 259] width 72 height 18
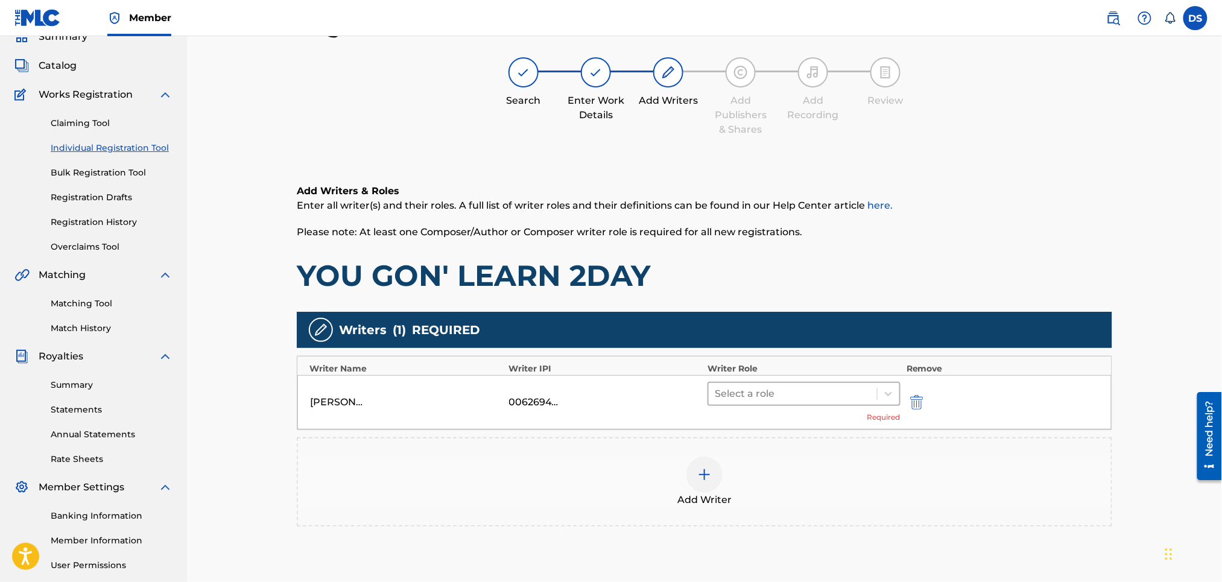
click at [808, 395] on div at bounding box center [793, 394] width 156 height 17
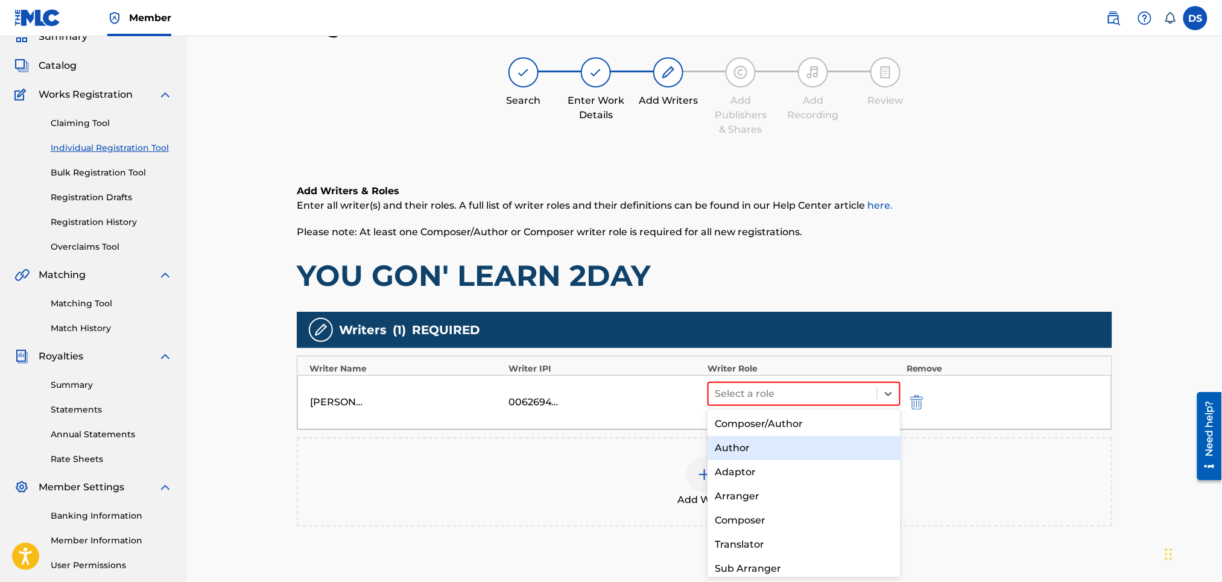
click at [739, 445] on div "Author" at bounding box center [804, 448] width 192 height 24
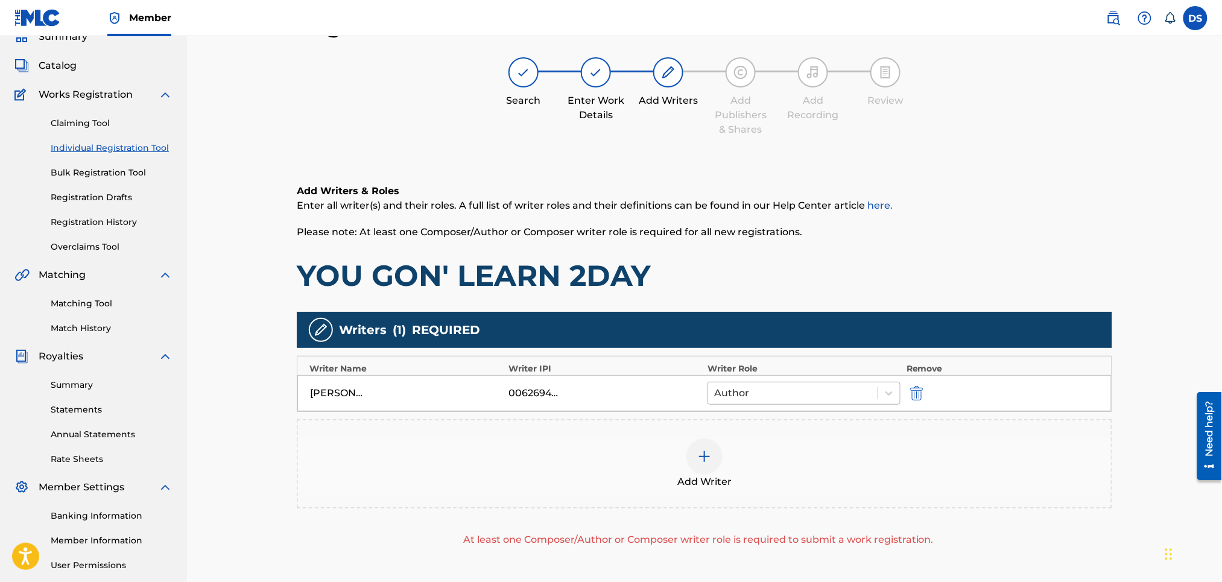
click at [780, 393] on div at bounding box center [792, 393] width 157 height 17
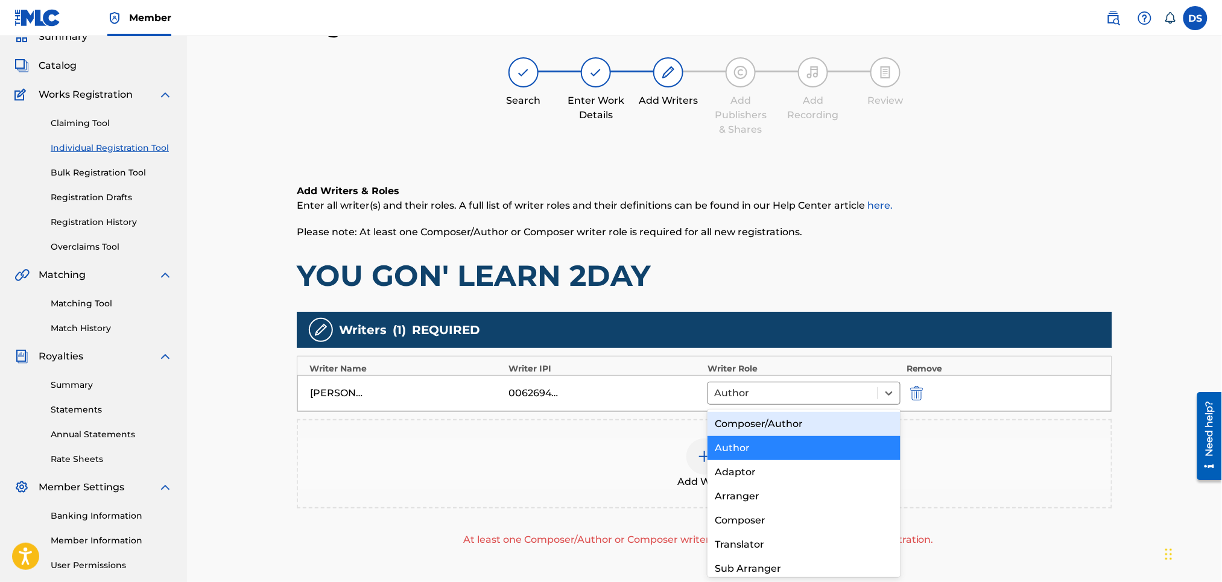
click at [771, 425] on div "Composer/Author" at bounding box center [804, 424] width 192 height 24
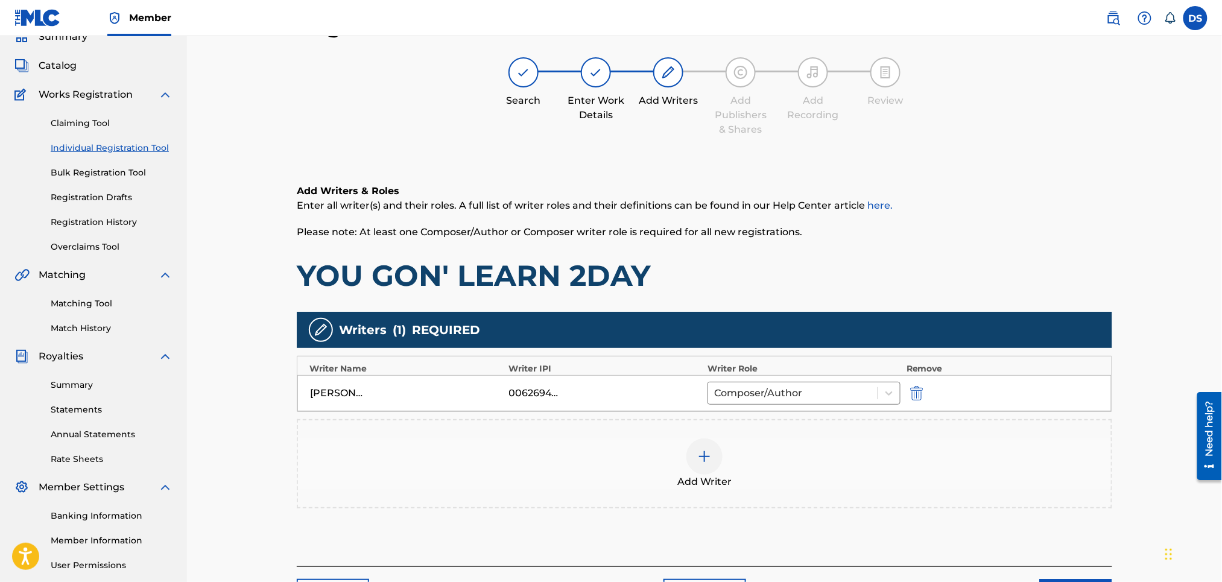
click at [702, 457] on img at bounding box center [705, 457] width 14 height 14
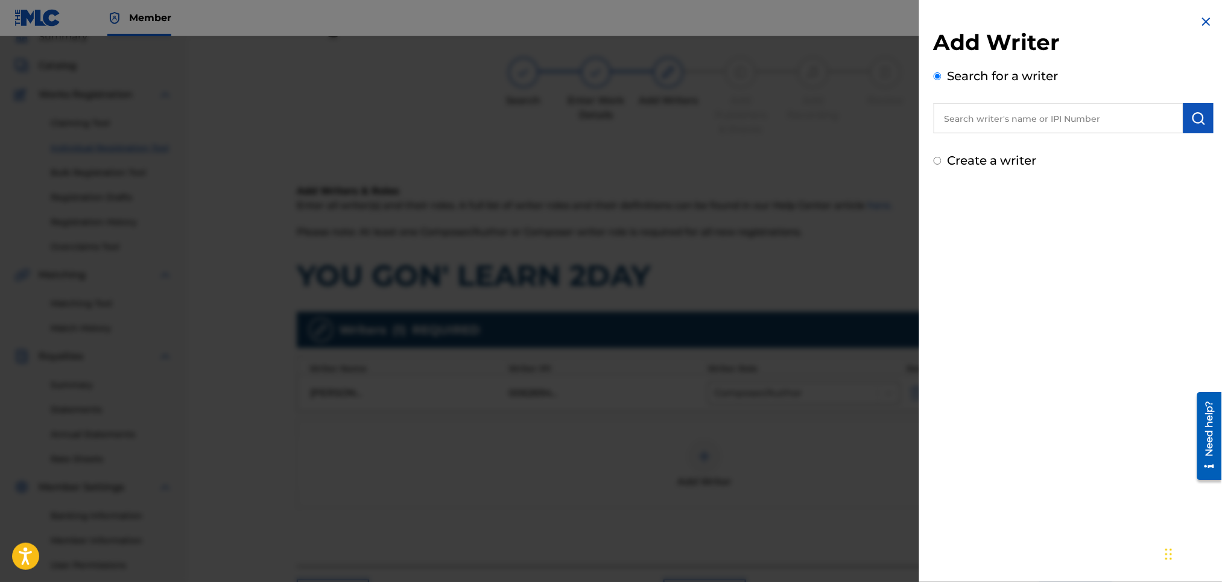
click at [979, 112] on input "text" at bounding box center [1059, 118] width 250 height 30
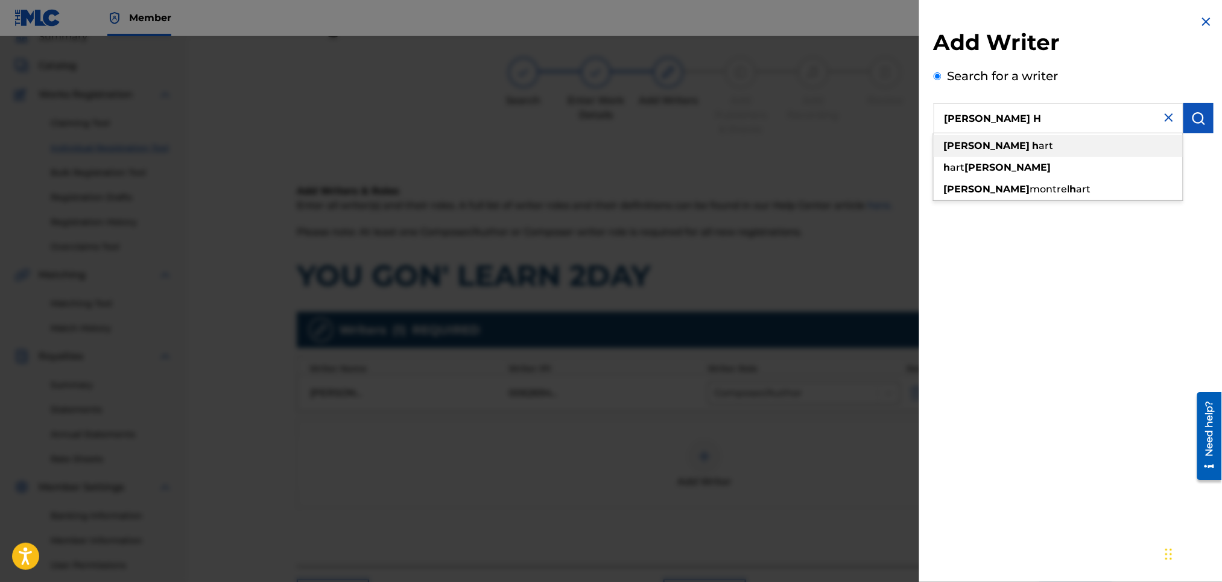
drag, startPoint x: 978, startPoint y: 111, endPoint x: 975, endPoint y: 149, distance: 38.1
click at [975, 133] on div "DJUAN H djuan h art h art djuan djuan montrel h art" at bounding box center [1059, 118] width 250 height 30
click at [1031, 149] on span at bounding box center [1032, 145] width 2 height 11
type input "djuan hart"
click at [975, 149] on div "Add Writer Search for a writer djuan hart Create a writer" at bounding box center [1074, 99] width 280 height 141
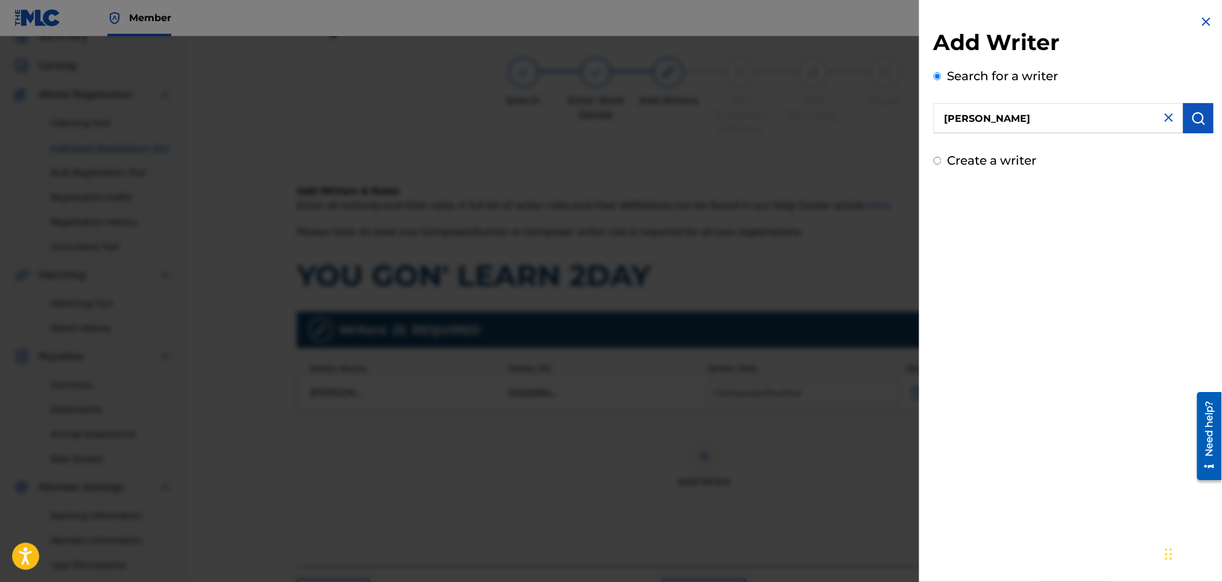
click at [999, 112] on input "djuan hart" at bounding box center [1059, 118] width 250 height 30
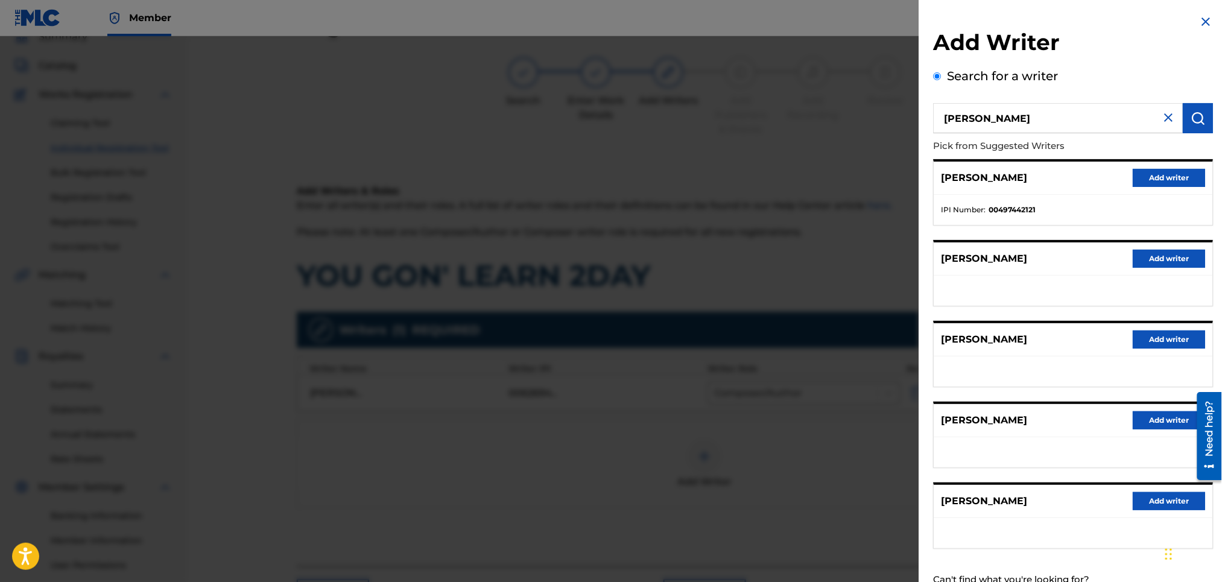
click at [1168, 177] on button "Add writer" at bounding box center [1170, 178] width 72 height 18
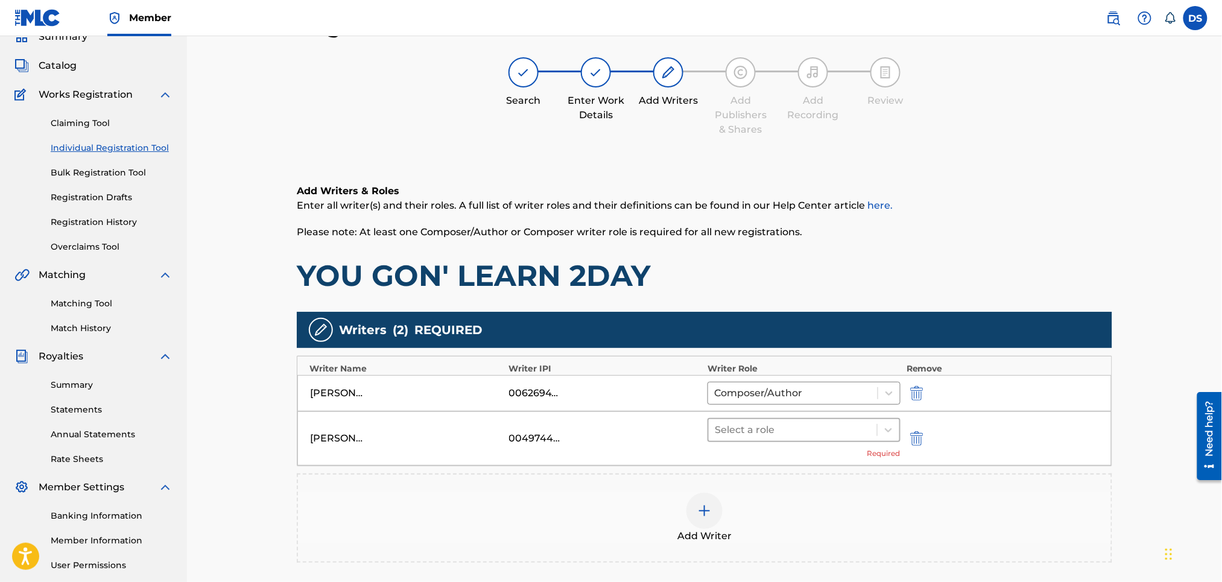
click at [757, 428] on div at bounding box center [793, 430] width 156 height 17
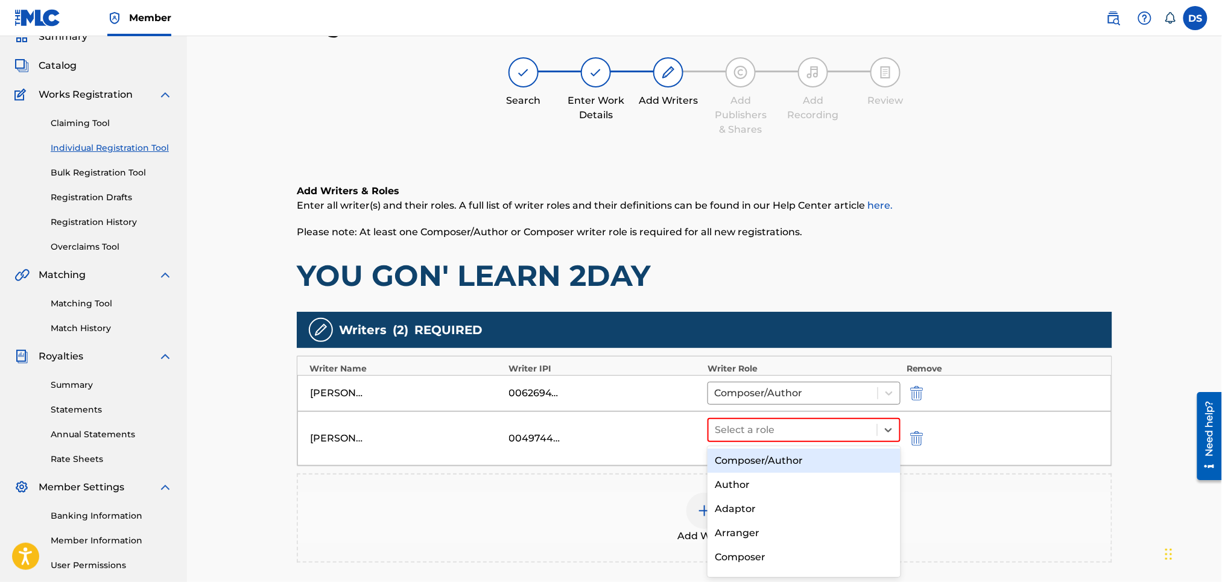
click at [747, 461] on div "Composer/Author" at bounding box center [804, 461] width 192 height 24
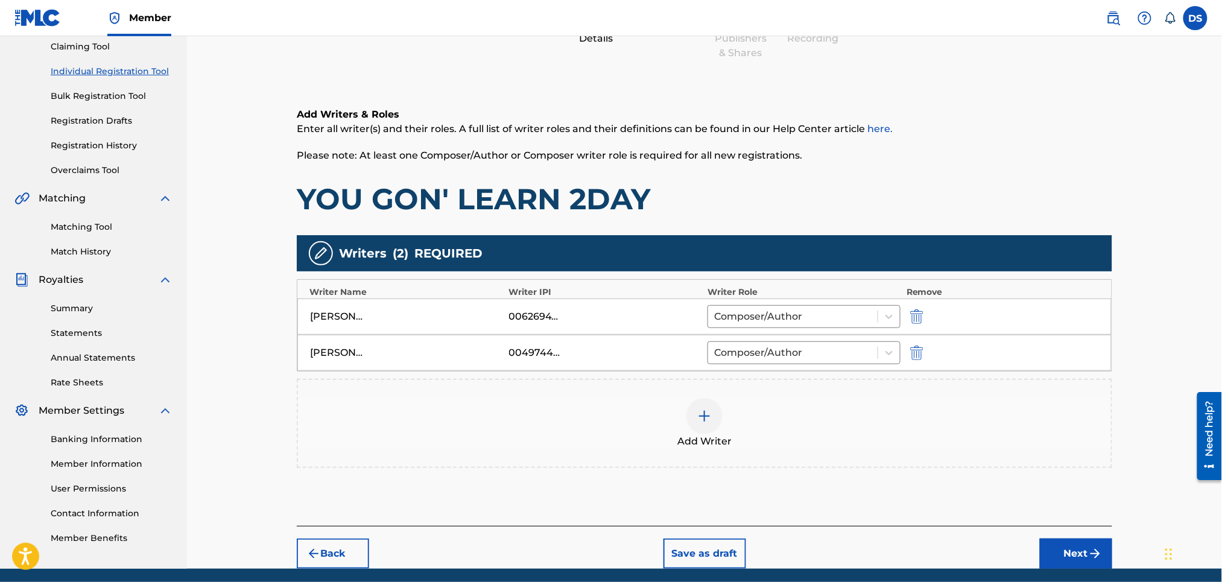
scroll to position [176, 0]
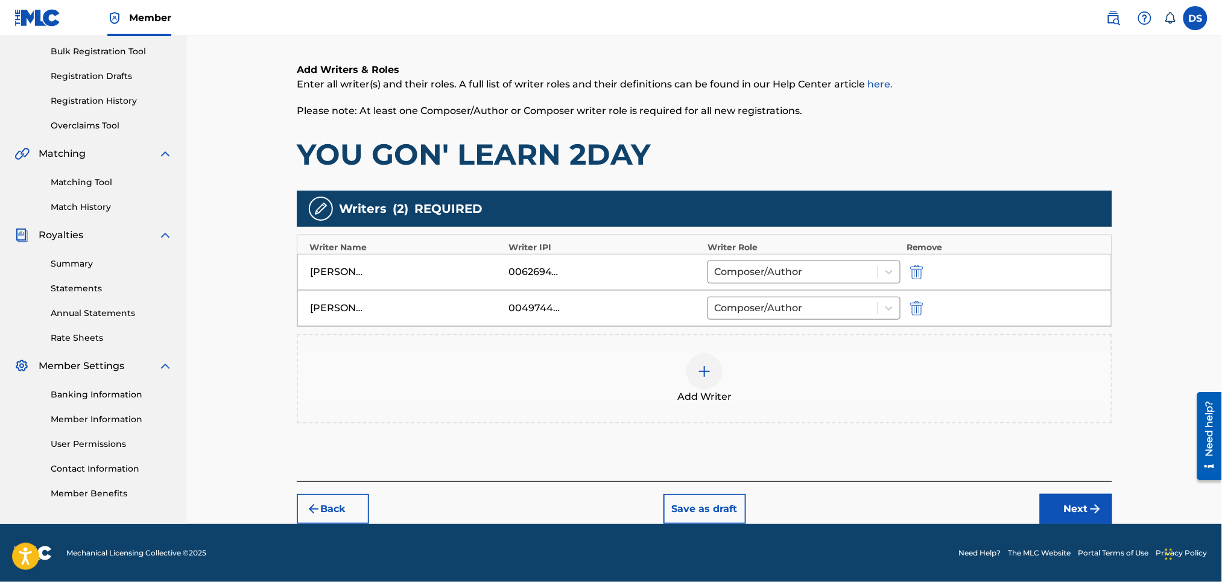
click at [1069, 504] on button "Next" at bounding box center [1076, 509] width 72 height 30
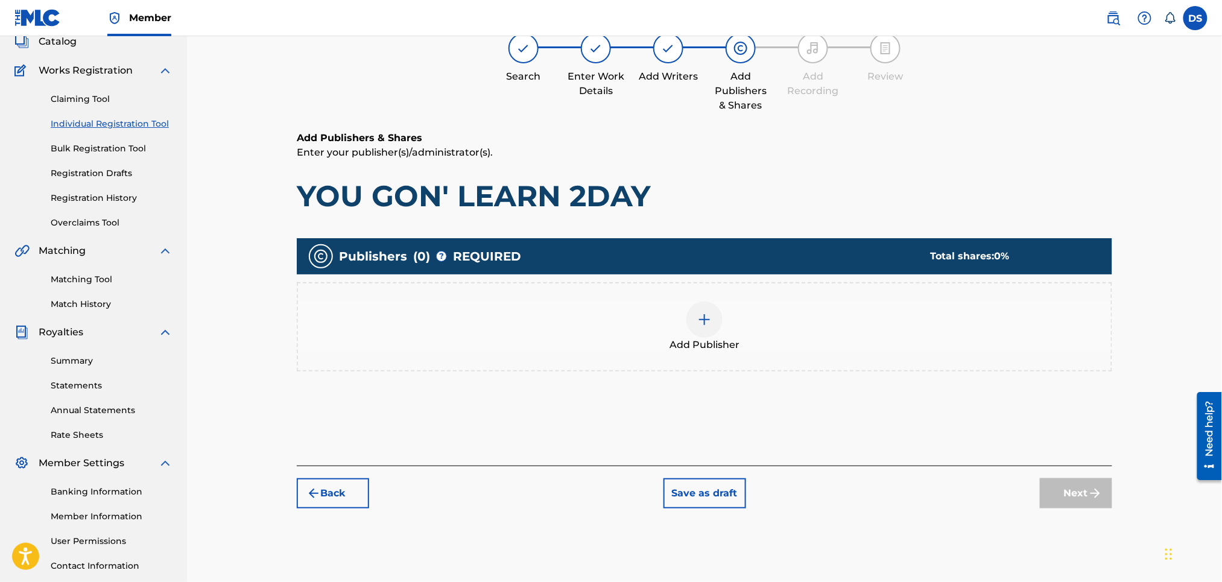
scroll to position [54, 0]
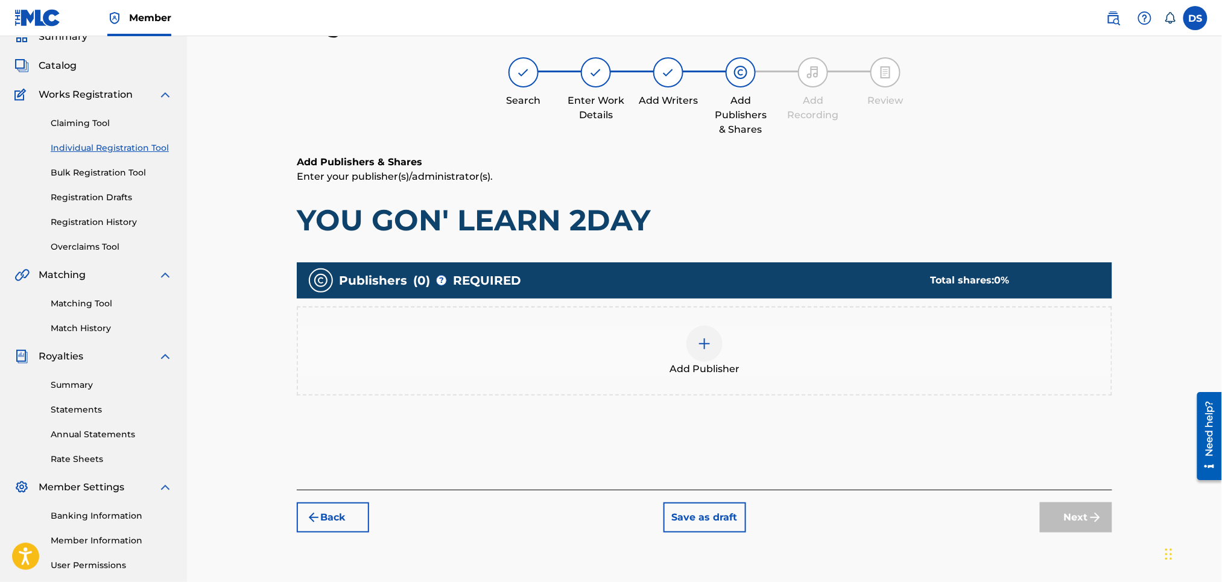
click at [709, 347] on img at bounding box center [705, 344] width 14 height 14
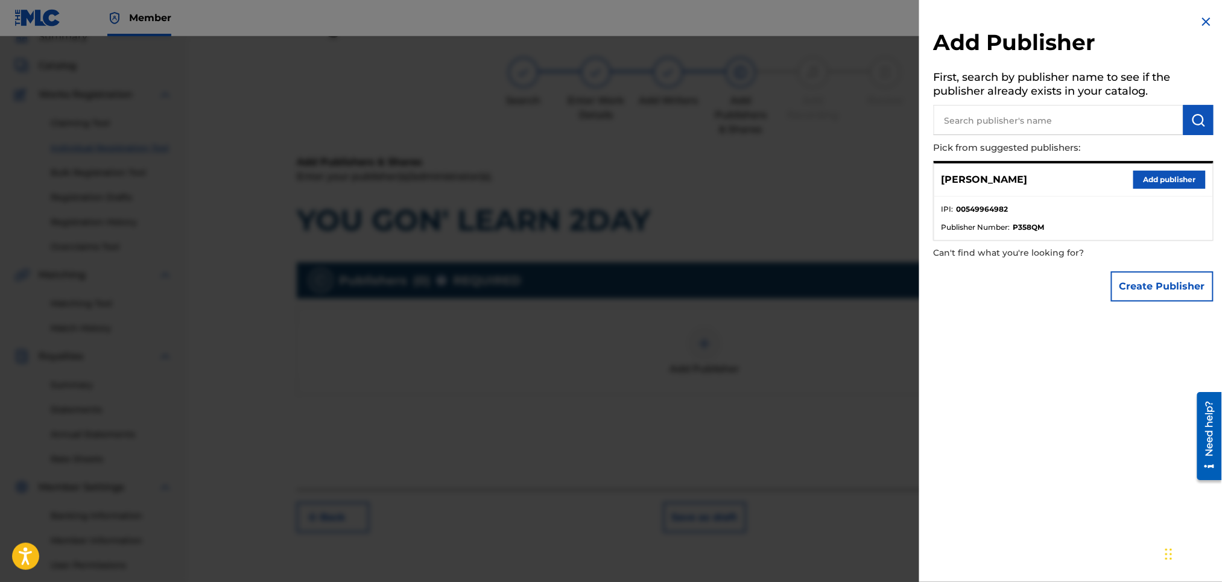
click at [1157, 176] on button "Add publisher" at bounding box center [1170, 180] width 72 height 18
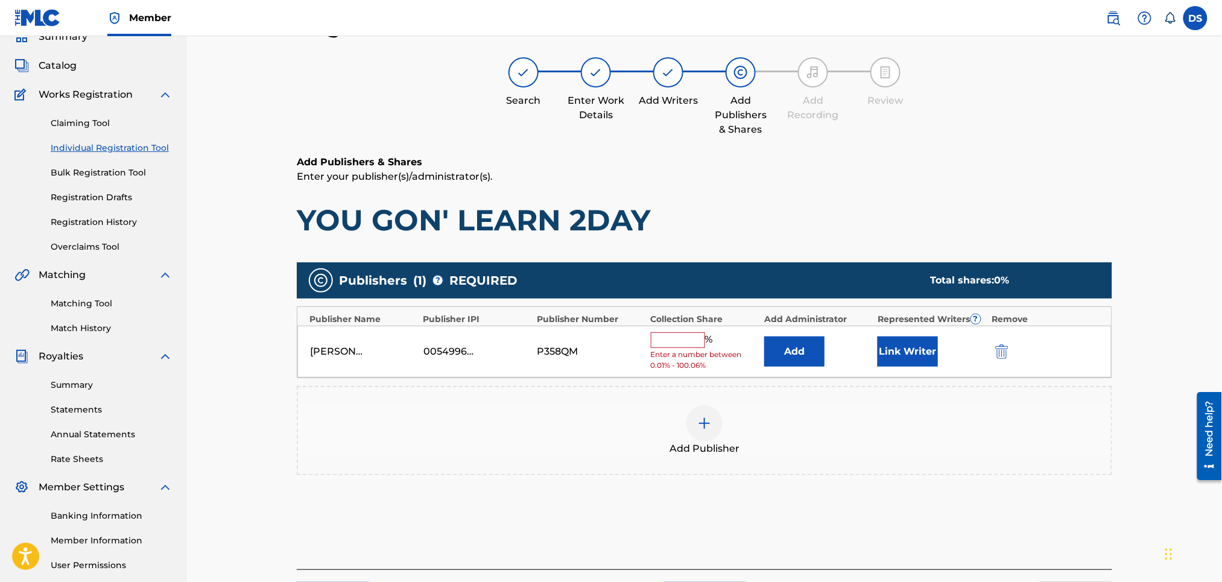
click at [886, 361] on button "Link Writer" at bounding box center [908, 352] width 60 height 30
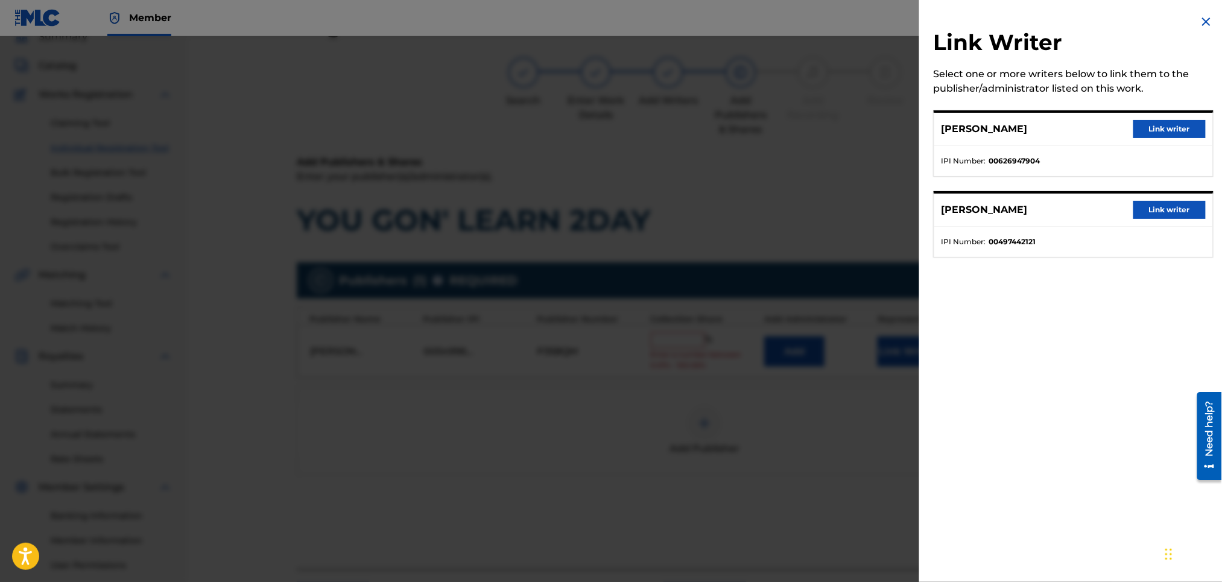
click at [1159, 124] on button "Link writer" at bounding box center [1170, 129] width 72 height 18
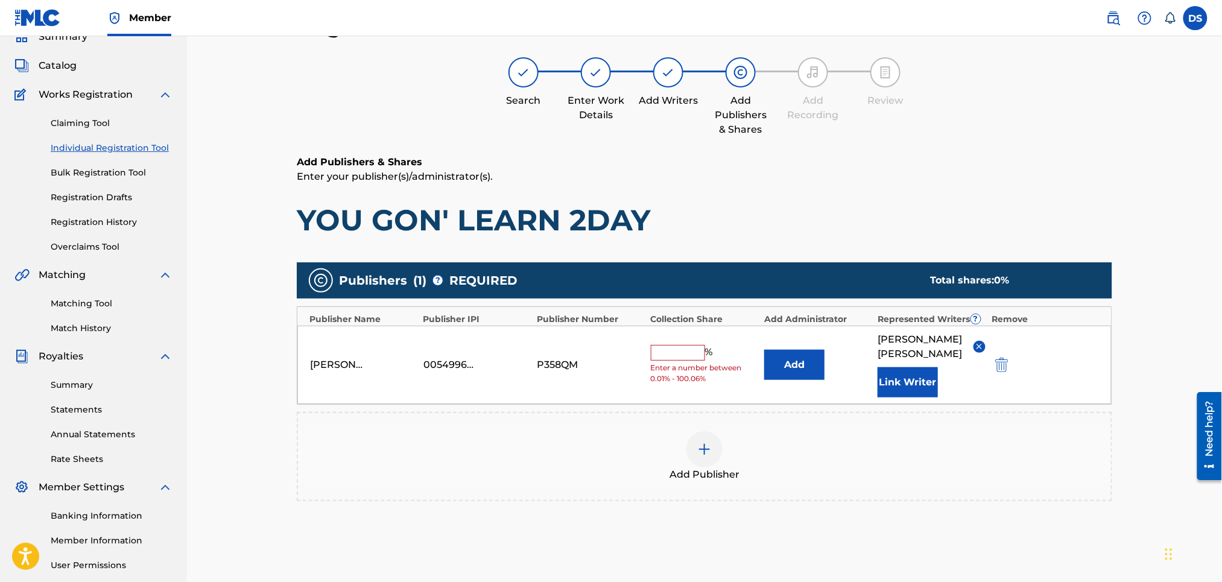
click at [679, 352] on input "text" at bounding box center [678, 353] width 54 height 16
type input "50"
click at [705, 442] on img at bounding box center [705, 449] width 14 height 14
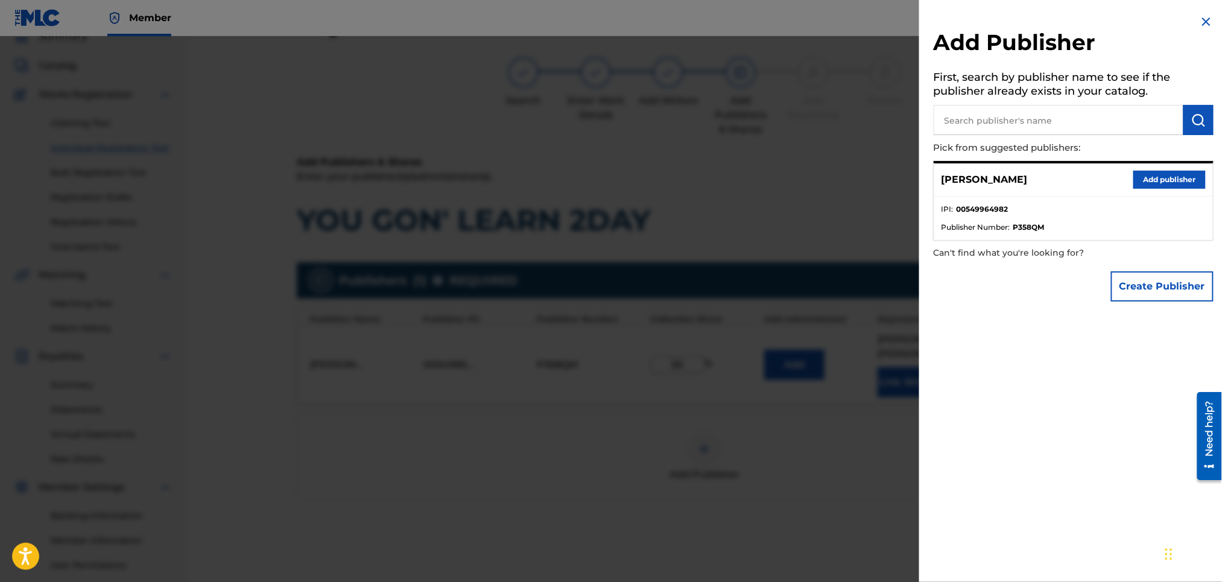
click at [1063, 119] on input "text" at bounding box center [1059, 120] width 250 height 30
click at [1207, 21] on img at bounding box center [1207, 21] width 14 height 14
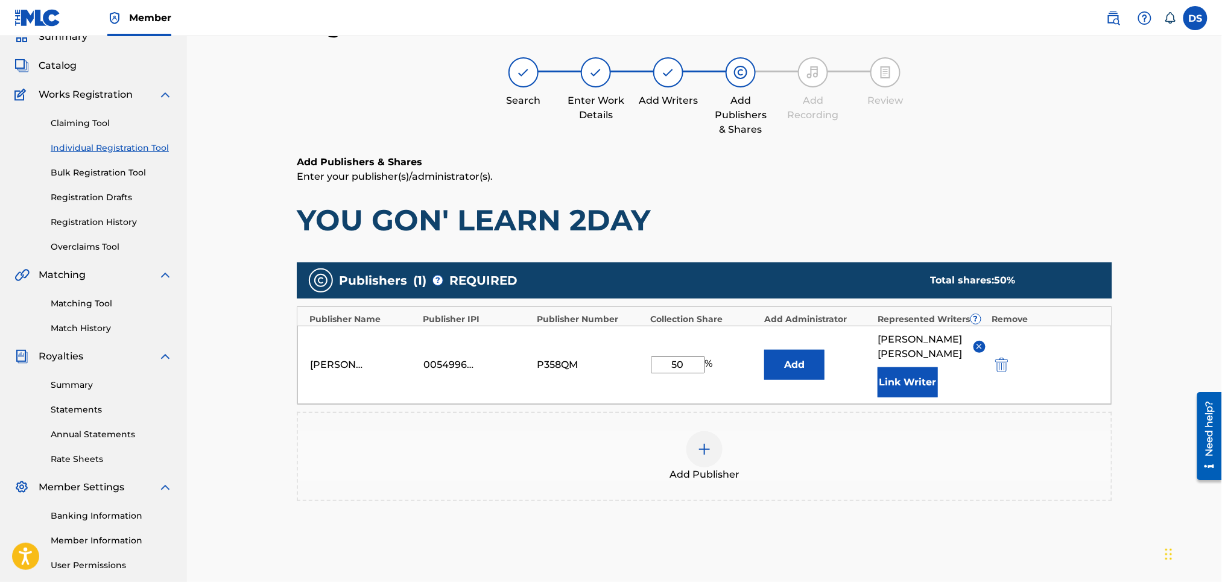
click at [896, 367] on button "Link Writer" at bounding box center [908, 382] width 60 height 30
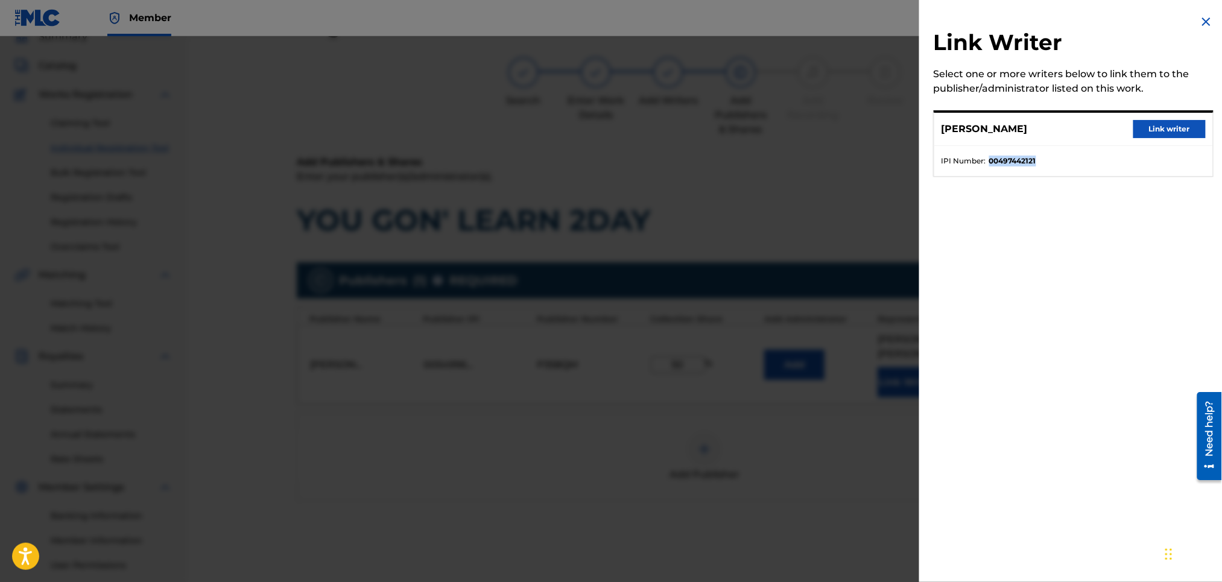
drag, startPoint x: 1040, startPoint y: 154, endPoint x: 987, endPoint y: 164, distance: 53.4
click at [987, 164] on ul "IPI Number : 00497442121" at bounding box center [1074, 161] width 279 height 30
copy strong "00497442121"
click at [1200, 21] on img at bounding box center [1207, 21] width 14 height 14
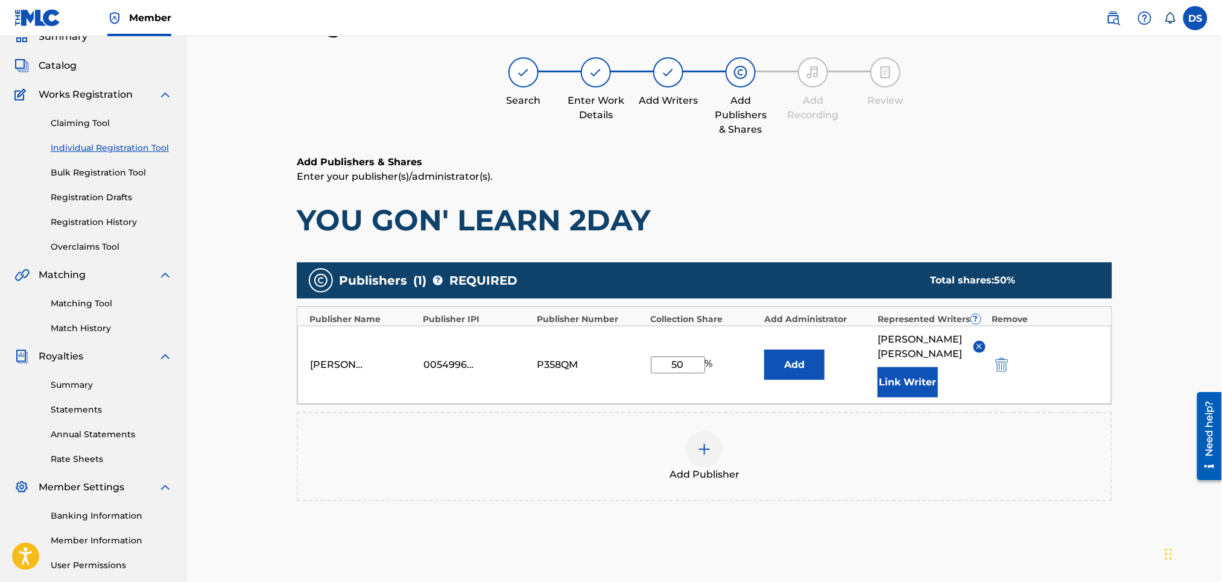
click at [699, 442] on img at bounding box center [705, 449] width 14 height 14
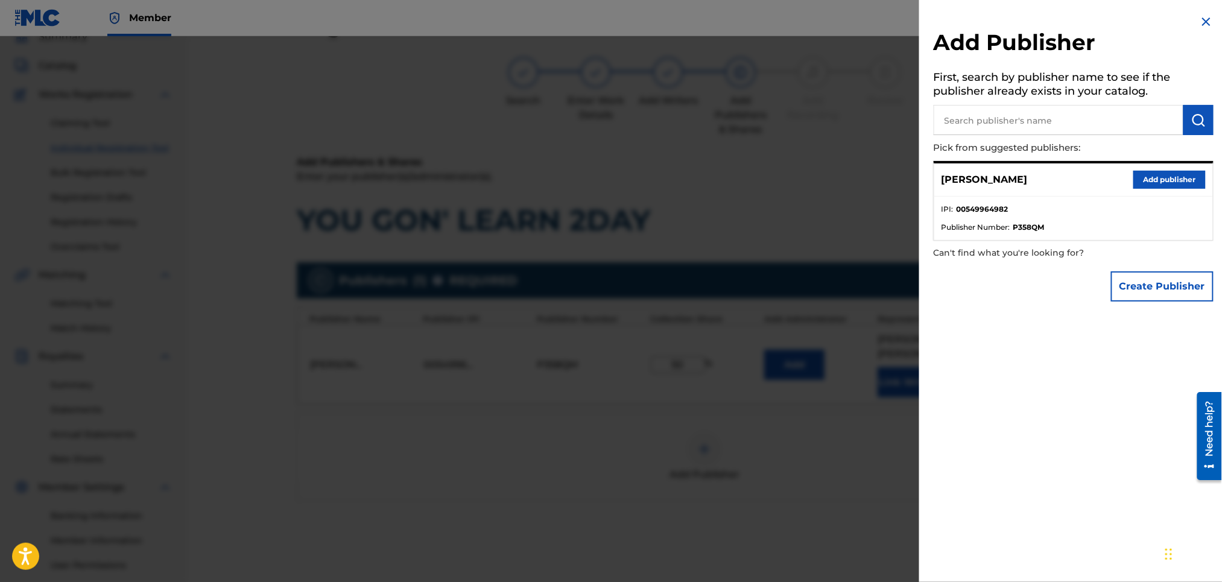
click at [997, 117] on input "text" at bounding box center [1059, 120] width 250 height 30
type input "DJU"
click at [1162, 274] on button "Create Publisher" at bounding box center [1162, 287] width 103 height 30
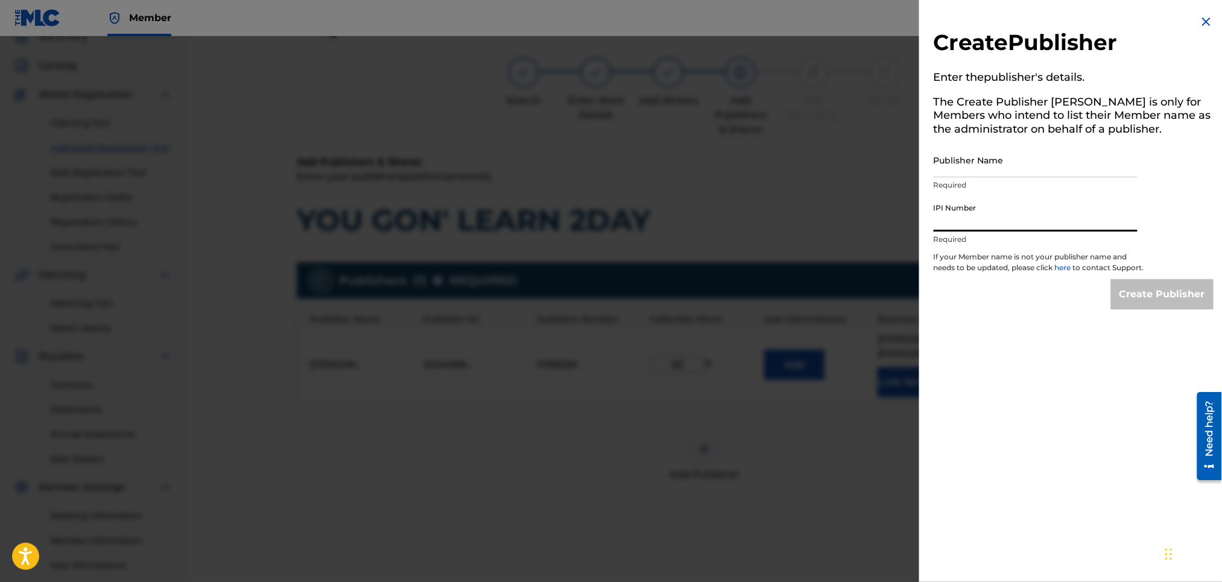
paste input "00497442121"
type input "00497442121"
click at [964, 175] on input "Publisher Name" at bounding box center [1036, 160] width 204 height 34
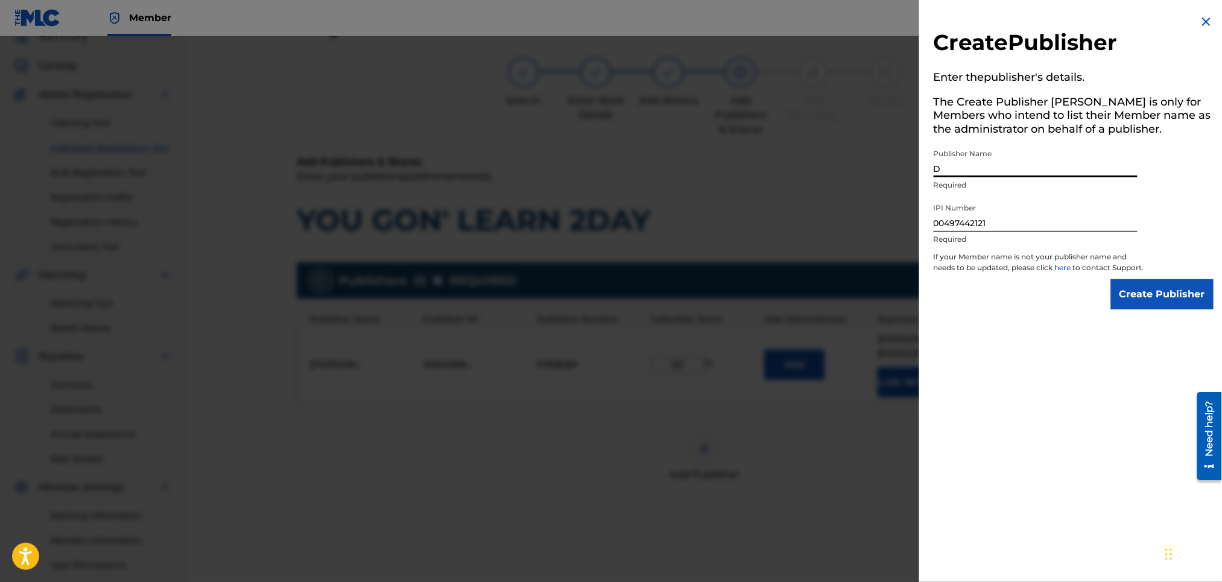
type input "DJUAN HART"
click at [1165, 305] on input "Create Publisher" at bounding box center [1162, 294] width 103 height 30
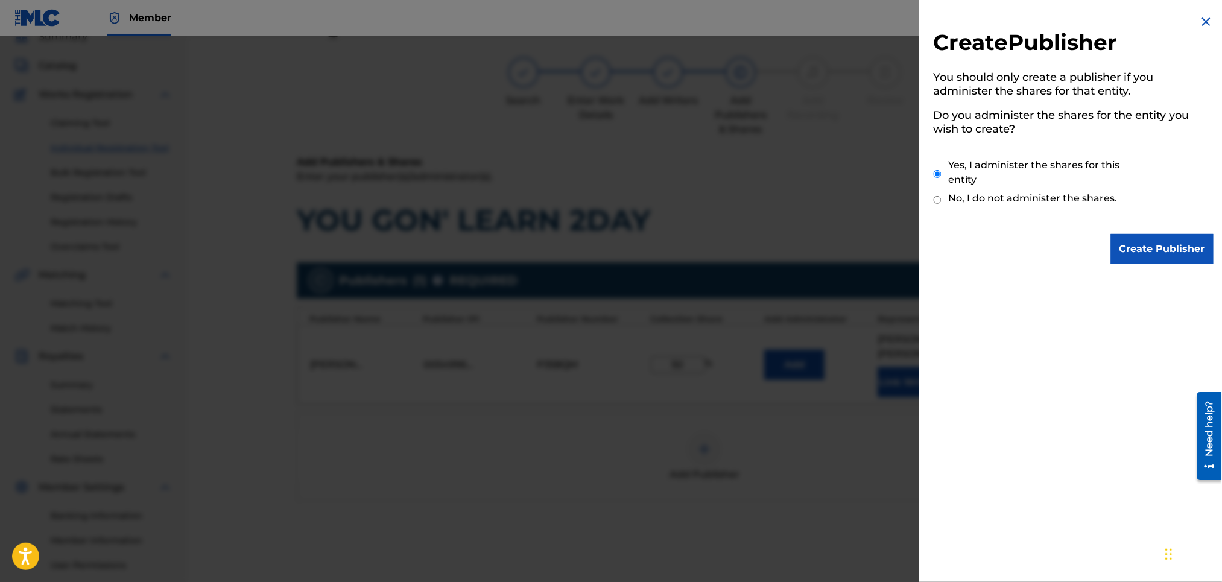
click at [1140, 242] on input "Create Publisher" at bounding box center [1162, 249] width 103 height 30
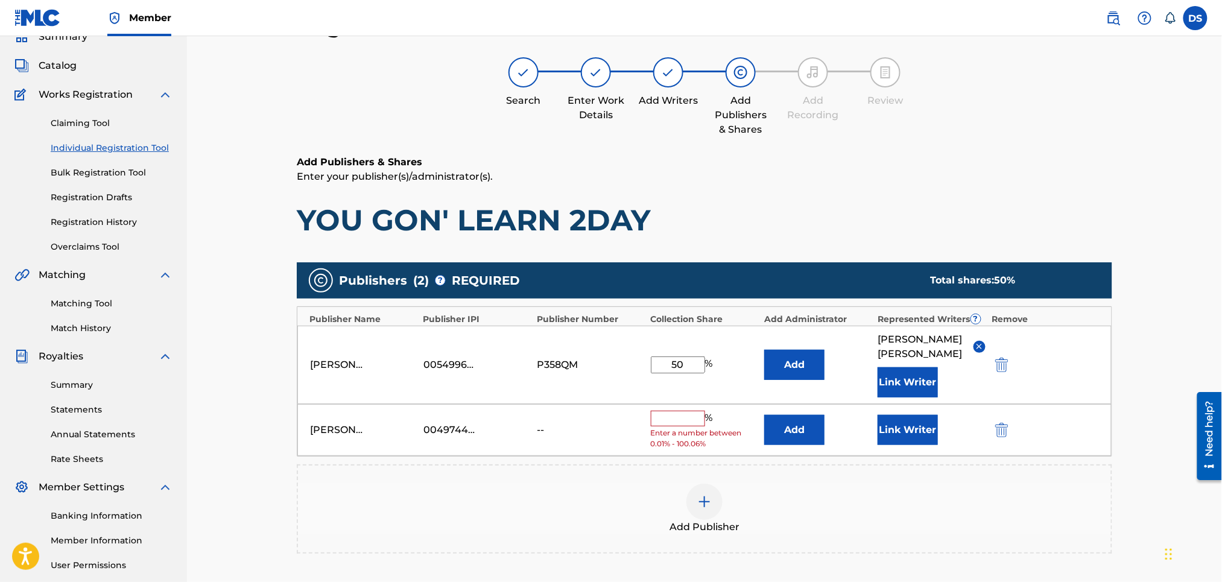
click at [679, 411] on input "text" at bounding box center [678, 419] width 54 height 16
type input "50"
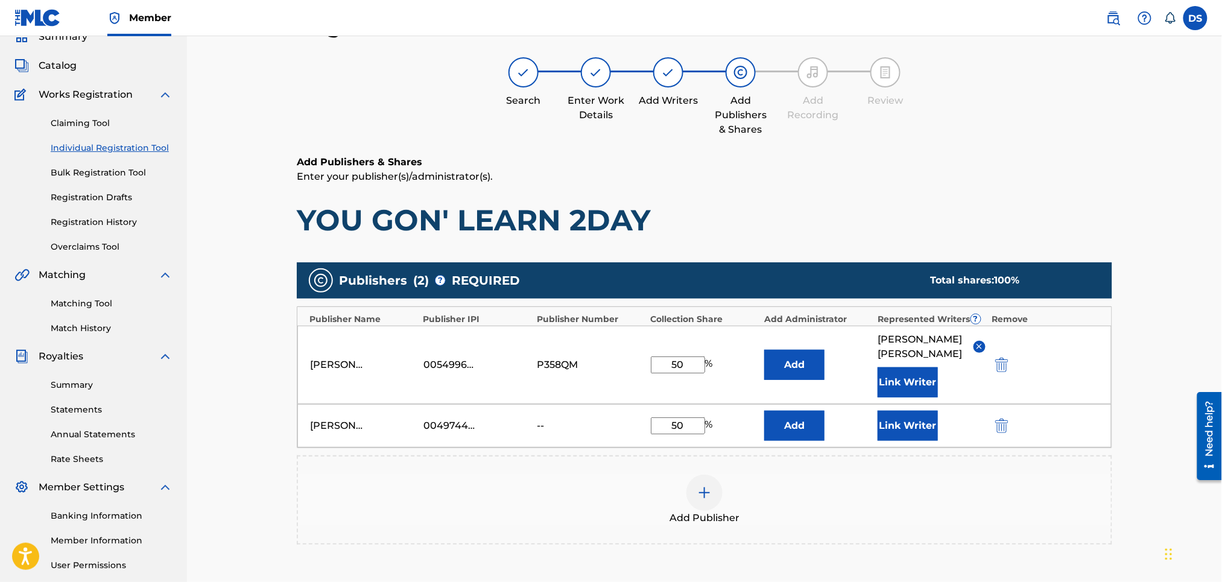
click at [1152, 348] on div "Register Work Search Enter Work Details Add Writers Add Publishers & Shares Add…" at bounding box center [704, 332] width 1035 height 700
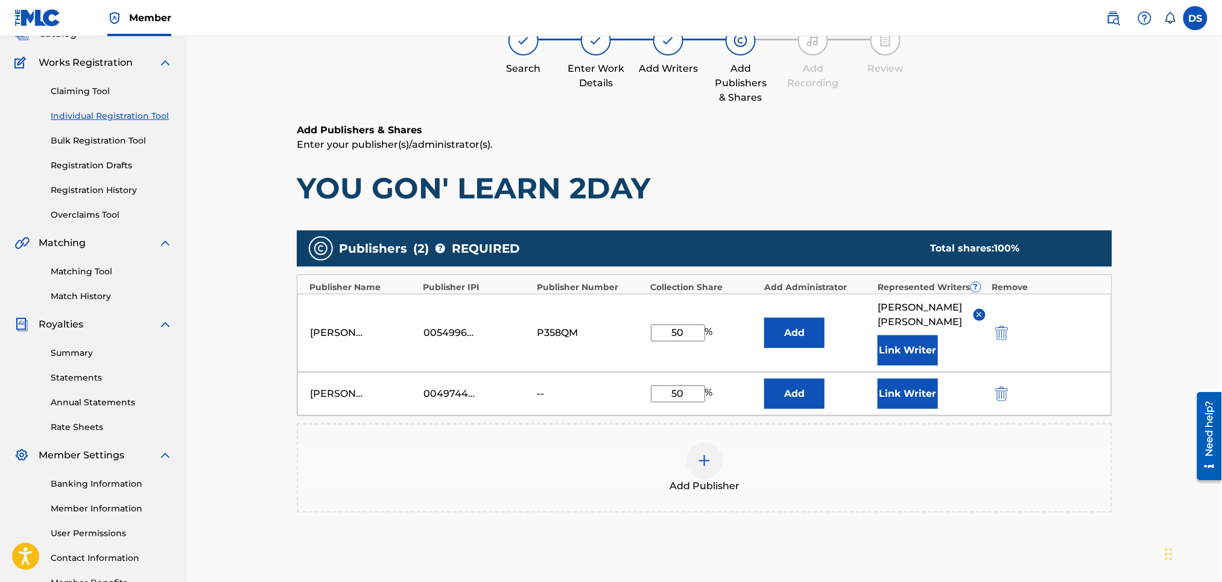
click at [906, 379] on button "Link Writer" at bounding box center [908, 394] width 60 height 30
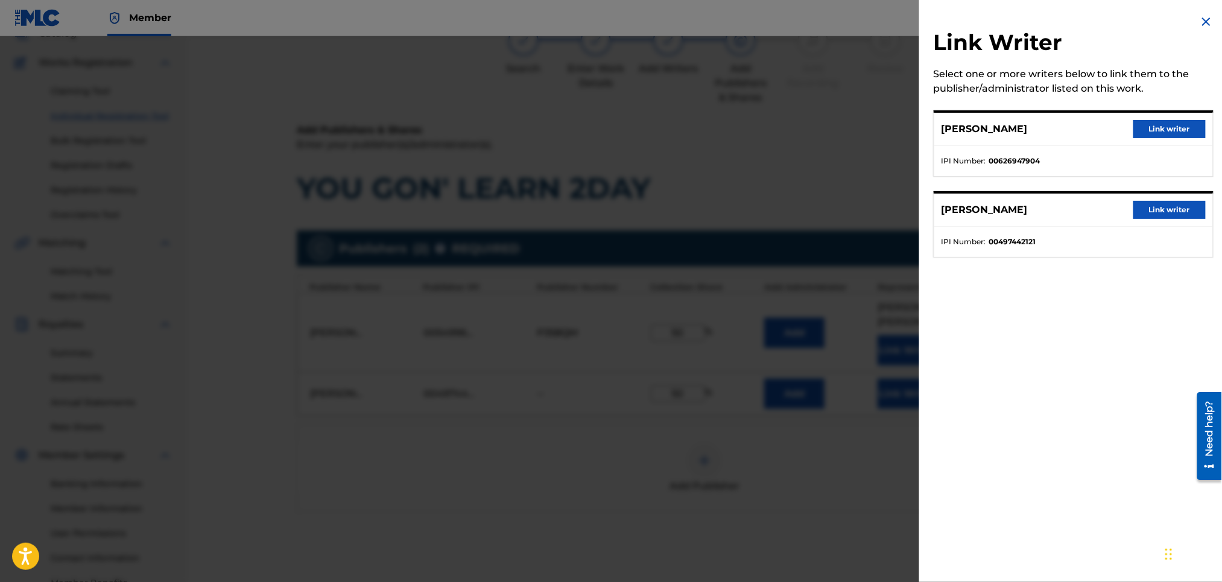
click at [1162, 211] on button "Link writer" at bounding box center [1170, 210] width 72 height 18
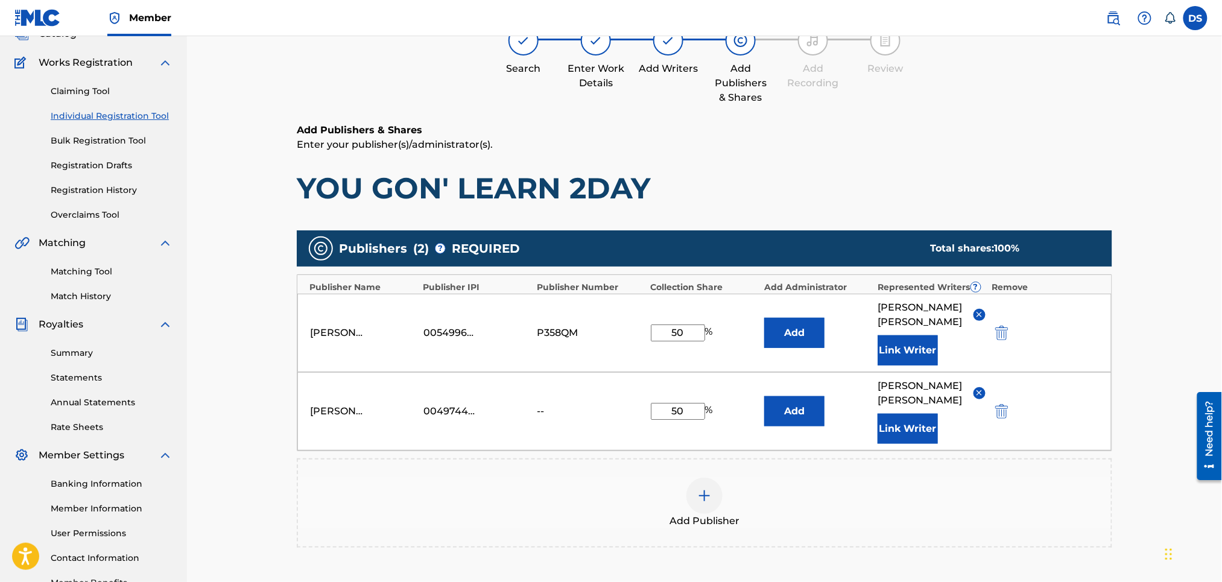
click at [1154, 322] on div "Register Work Search Enter Work Details Add Writers Add Publishers & Shares Add…" at bounding box center [704, 317] width 1035 height 735
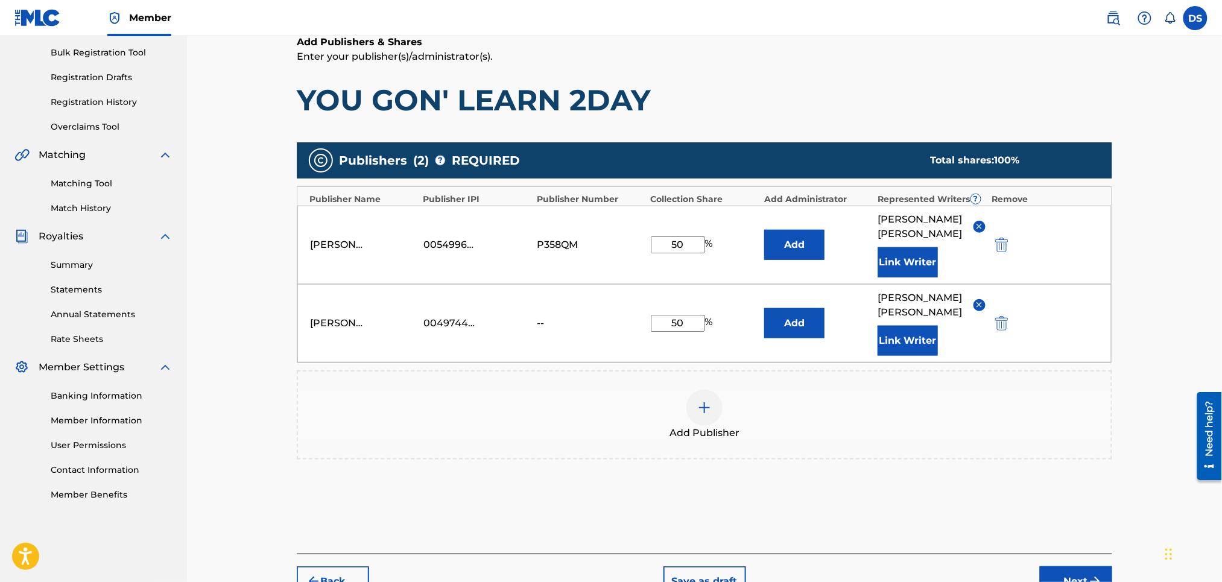
scroll to position [217, 0]
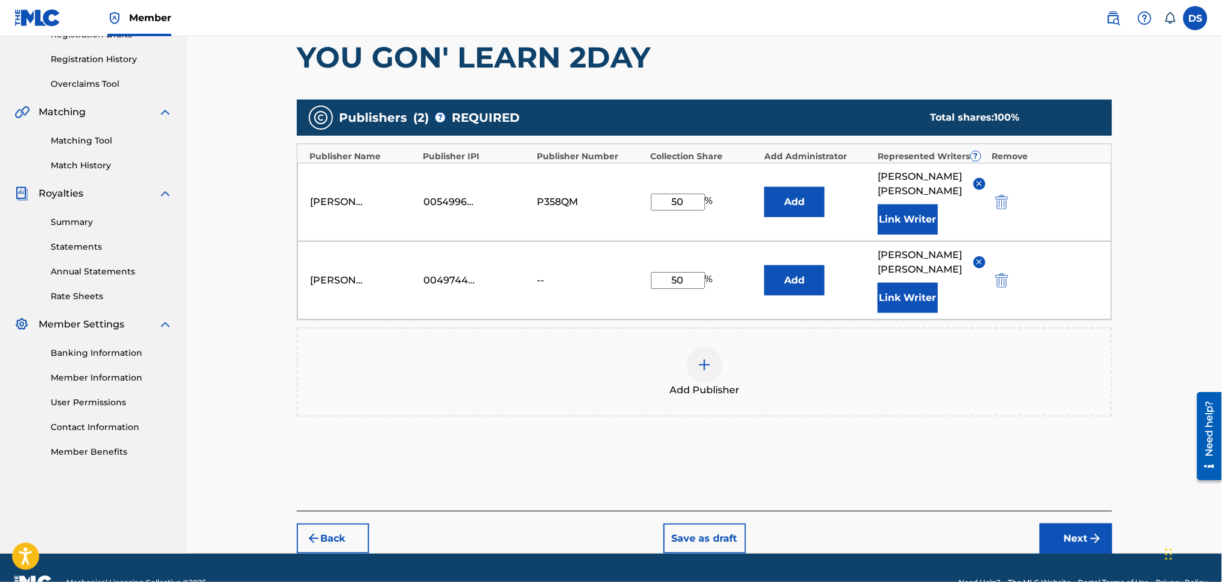
click at [1069, 524] on button "Next" at bounding box center [1076, 539] width 72 height 30
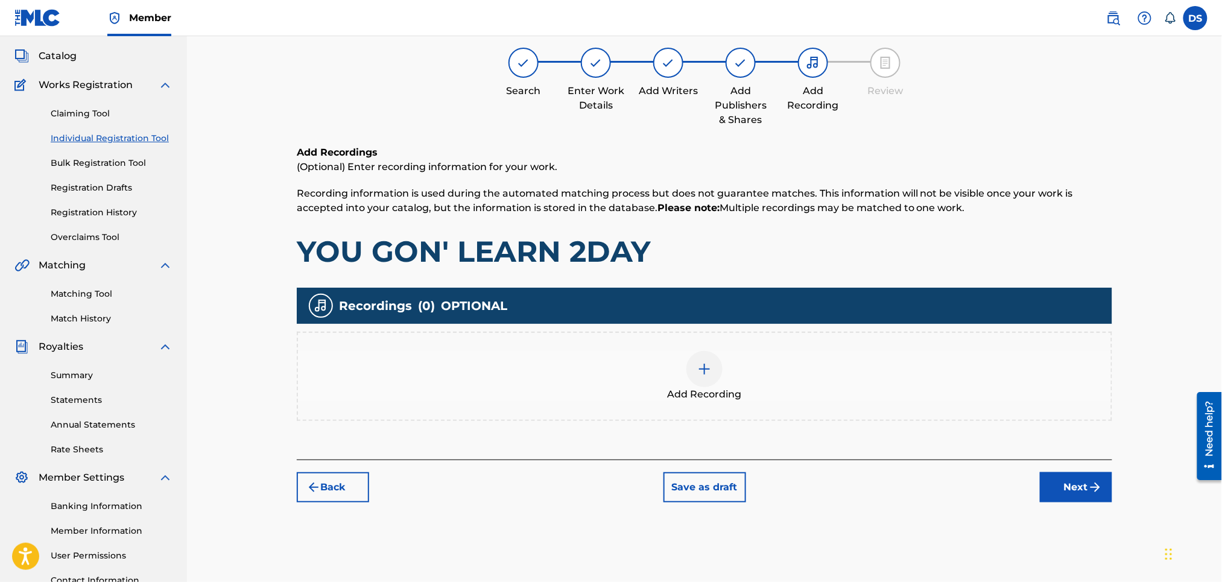
scroll to position [54, 0]
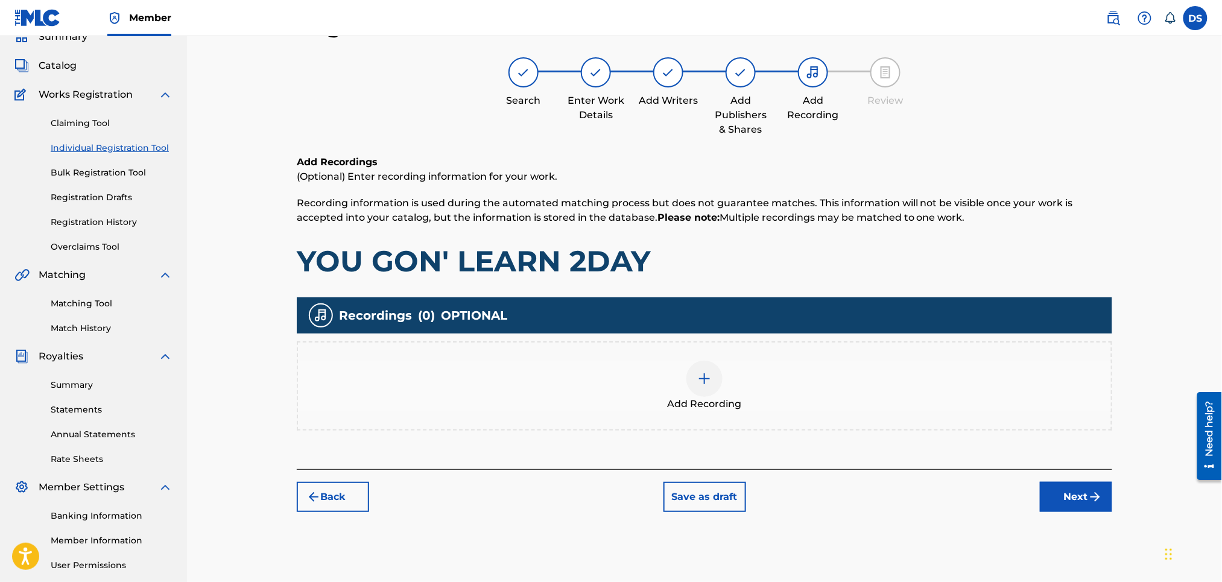
click at [705, 381] on img at bounding box center [705, 379] width 14 height 14
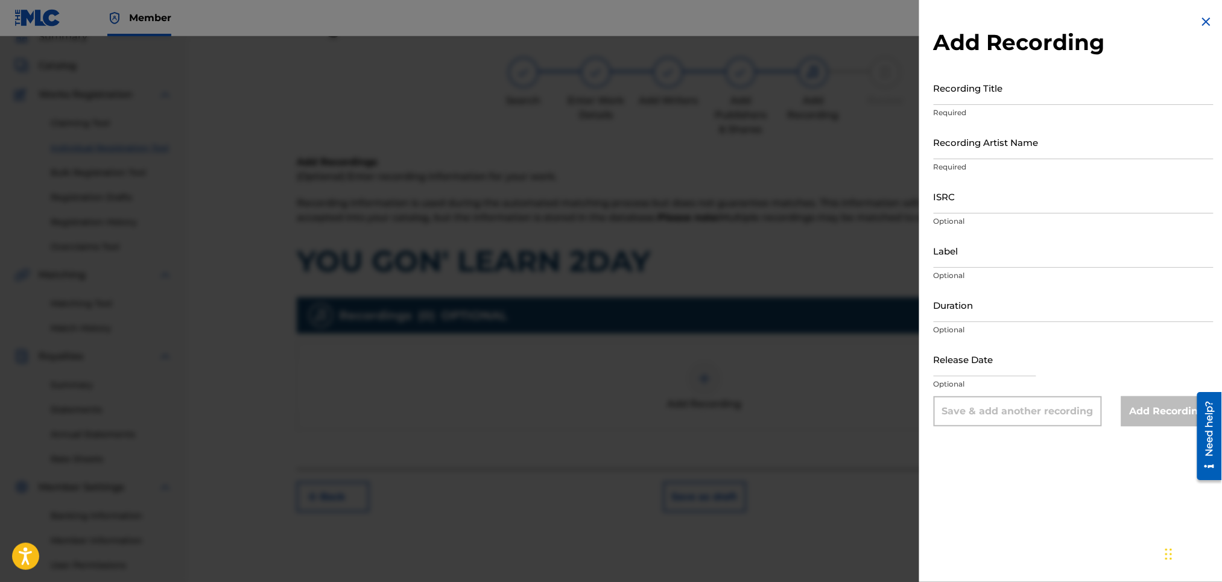
click at [940, 202] on input "ISRC" at bounding box center [1074, 196] width 280 height 34
click at [949, 94] on input "Recording Title" at bounding box center [1074, 88] width 280 height 34
type input "YOU GON' LEARN TODAY"
click at [949, 146] on input "Recording Artist Name" at bounding box center [1074, 142] width 280 height 34
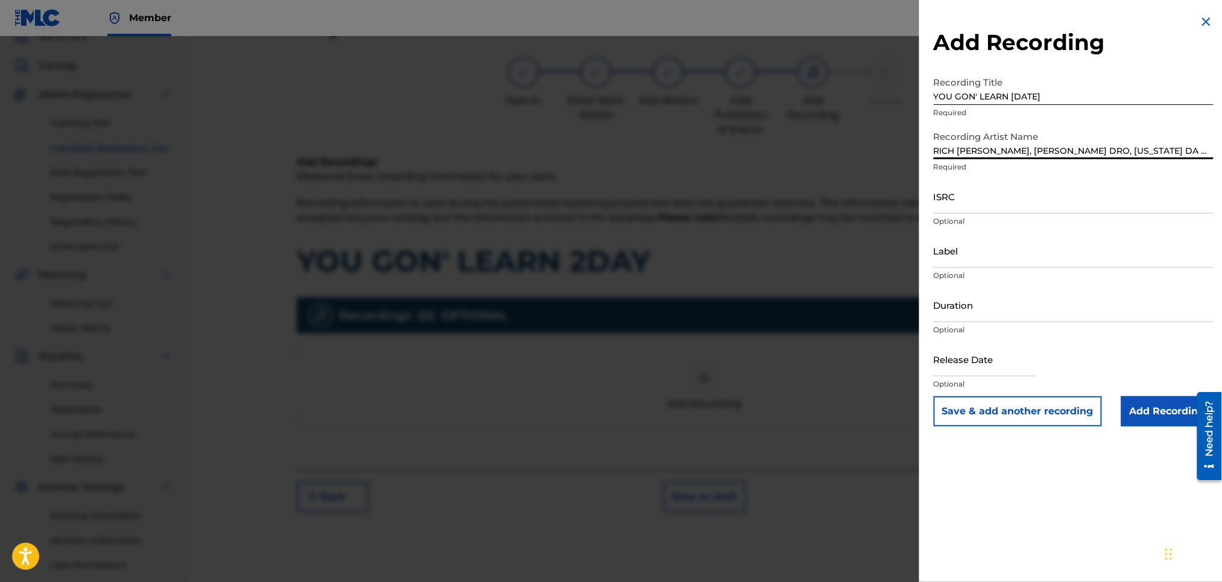
scroll to position [0, 17]
drag, startPoint x: 1072, startPoint y: 148, endPoint x: 1225, endPoint y: 113, distance: 157.1
click at [1222, 113] on html "Accessibility Screen-Reader Guide, Feedback, and Issue Reporting | New window M…" at bounding box center [611, 237] width 1222 height 582
type input "RICH PRICK TANA, YOUNG DRO"
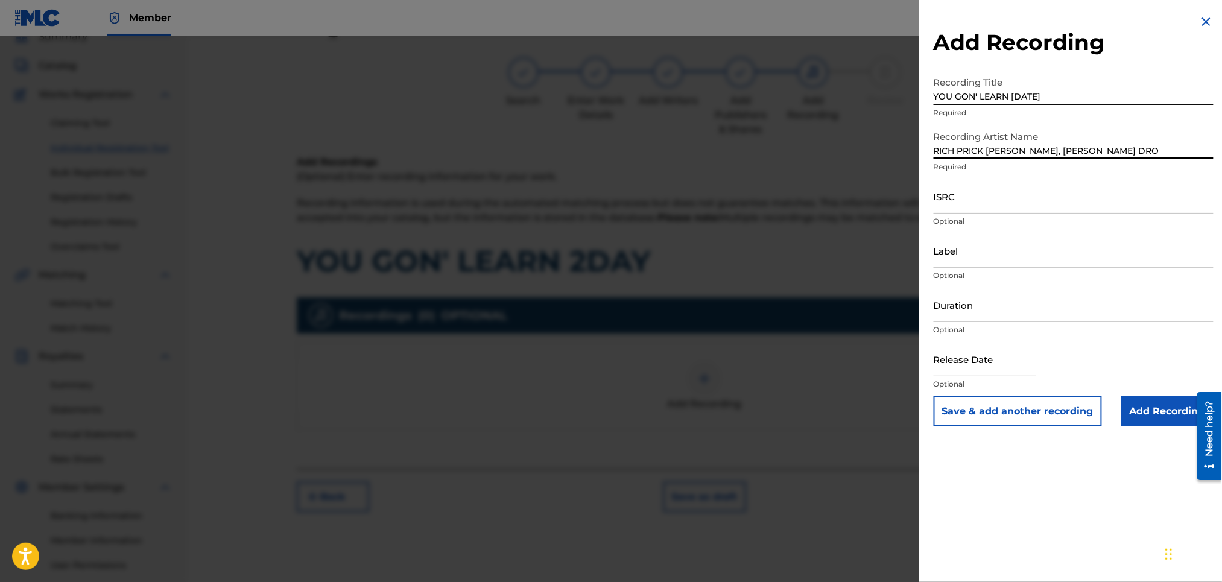
click at [944, 197] on input "ISRC" at bounding box center [1074, 196] width 280 height 34
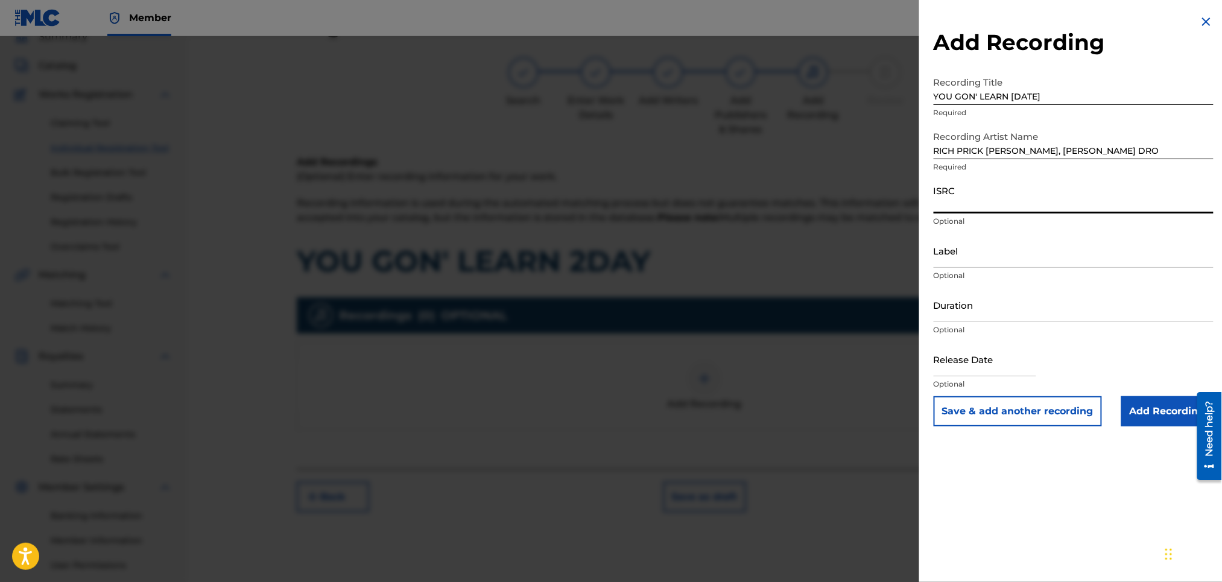
paste input "QZL382246806"
type input "QZL382246806"
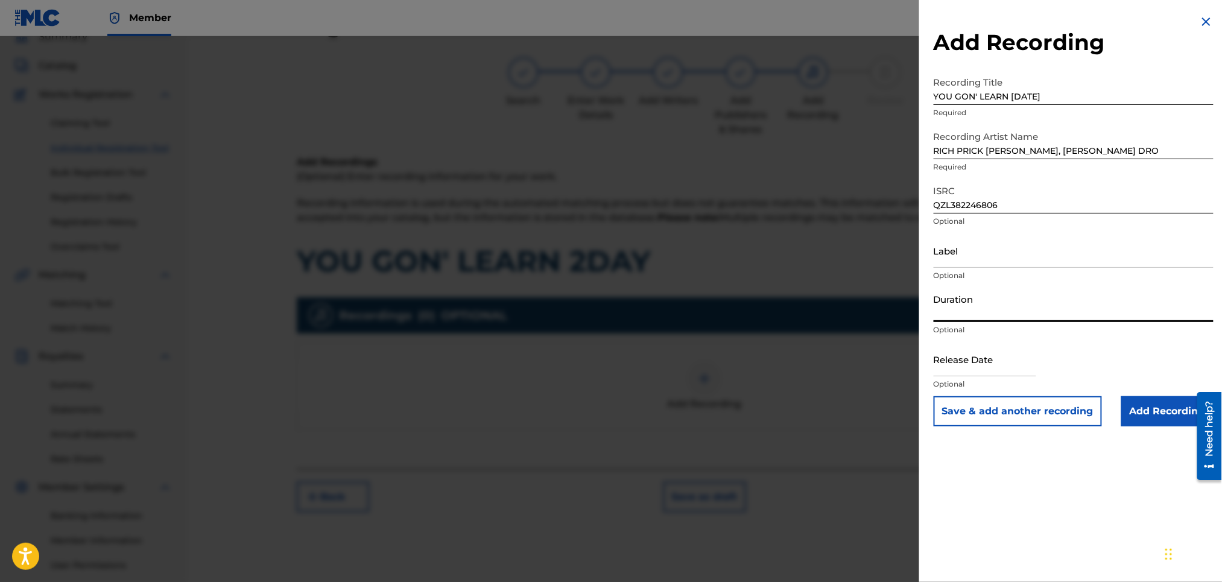
click at [950, 312] on input "Duration" at bounding box center [1074, 305] width 280 height 34
type input "03:58"
click at [961, 372] on input "text" at bounding box center [985, 359] width 103 height 34
select select "8"
select select "2025"
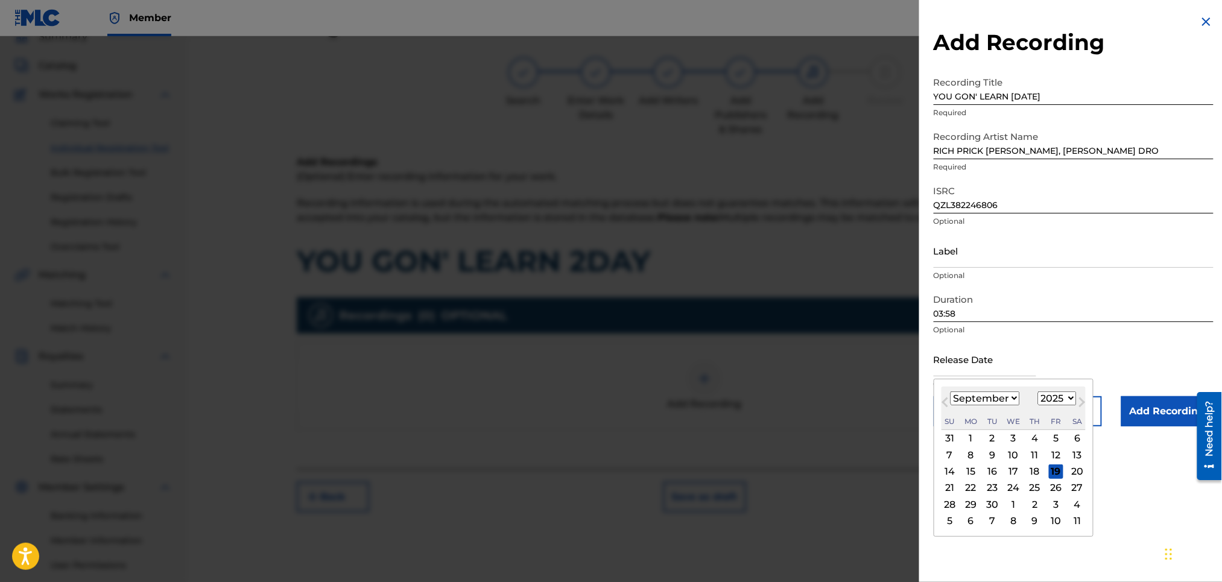
click at [955, 469] on div "14" at bounding box center [950, 472] width 14 height 14
type input "September 14 2025"
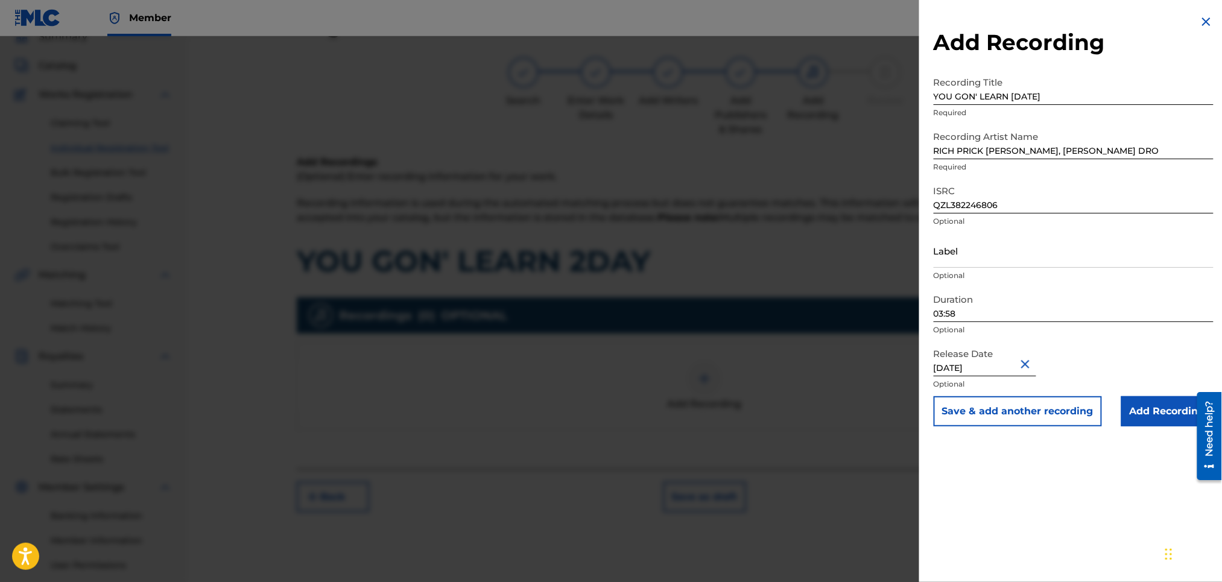
click at [971, 368] on input "September 14 2025" at bounding box center [985, 359] width 103 height 34
select select "8"
select select "2025"
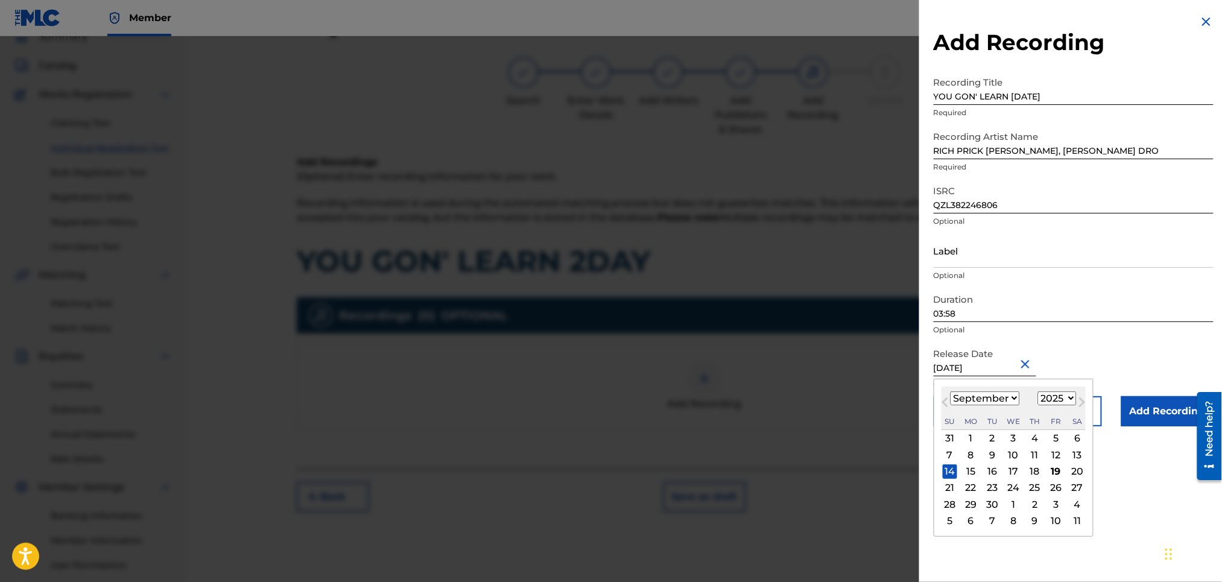
click at [981, 398] on select "January February March April May June July August September October November De…" at bounding box center [985, 399] width 69 height 14
select select "2"
click at [951, 392] on select "January February March April May June July August September October November De…" at bounding box center [985, 399] width 69 height 14
click at [1007, 363] on input "September 14 2025" at bounding box center [985, 359] width 103 height 34
click at [1066, 392] on select "1899 1900 1901 1902 1903 1904 1905 1906 1907 1908 1909 1910 1911 1912 1913 1914…" at bounding box center [1057, 399] width 39 height 14
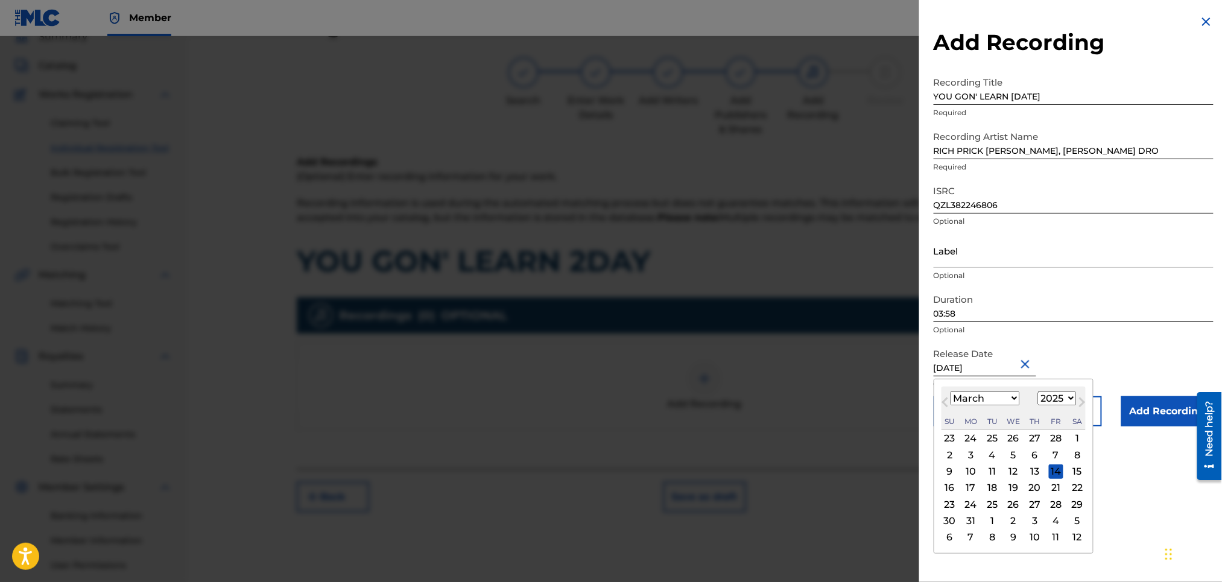
select select "2013"
click at [1040, 392] on select "1899 1900 1901 1902 1903 1904 1905 1906 1907 1908 1909 1910 1911 1912 1913 1914…" at bounding box center [1057, 399] width 39 height 14
click at [1122, 364] on div "Release Date September 14 2025 March 2013 Previous Month Next Month March 2013 …" at bounding box center [1074, 369] width 280 height 54
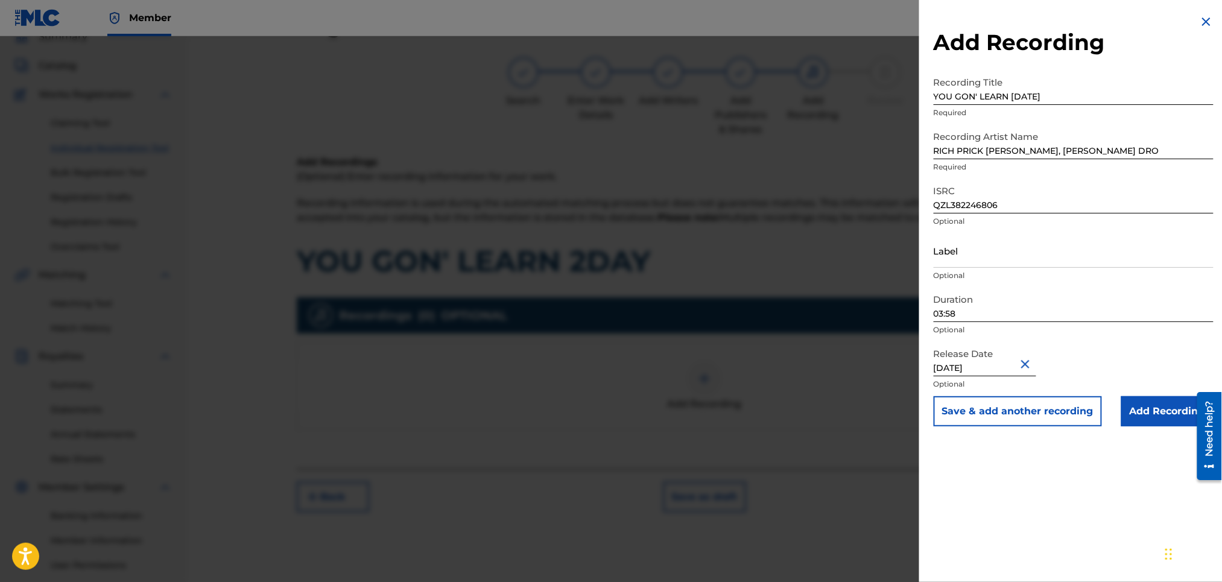
click at [1140, 419] on input "Add Recording" at bounding box center [1168, 411] width 92 height 30
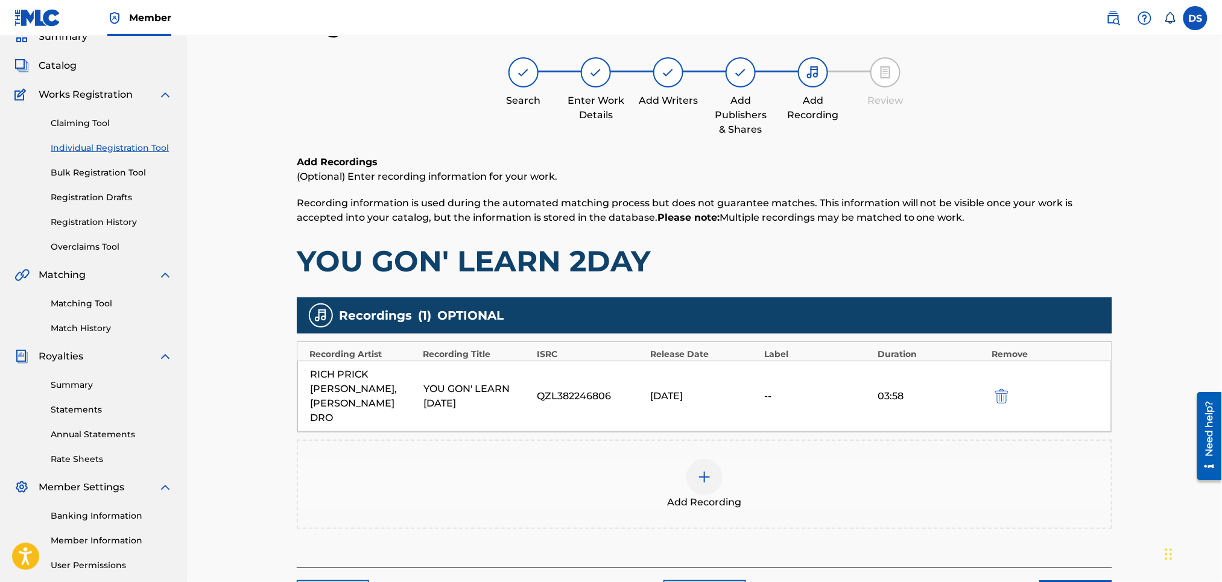
click at [1151, 400] on div "Register Work Search Enter Work Details Add Writers Add Publishers & Shares Add…" at bounding box center [704, 309] width 1035 height 654
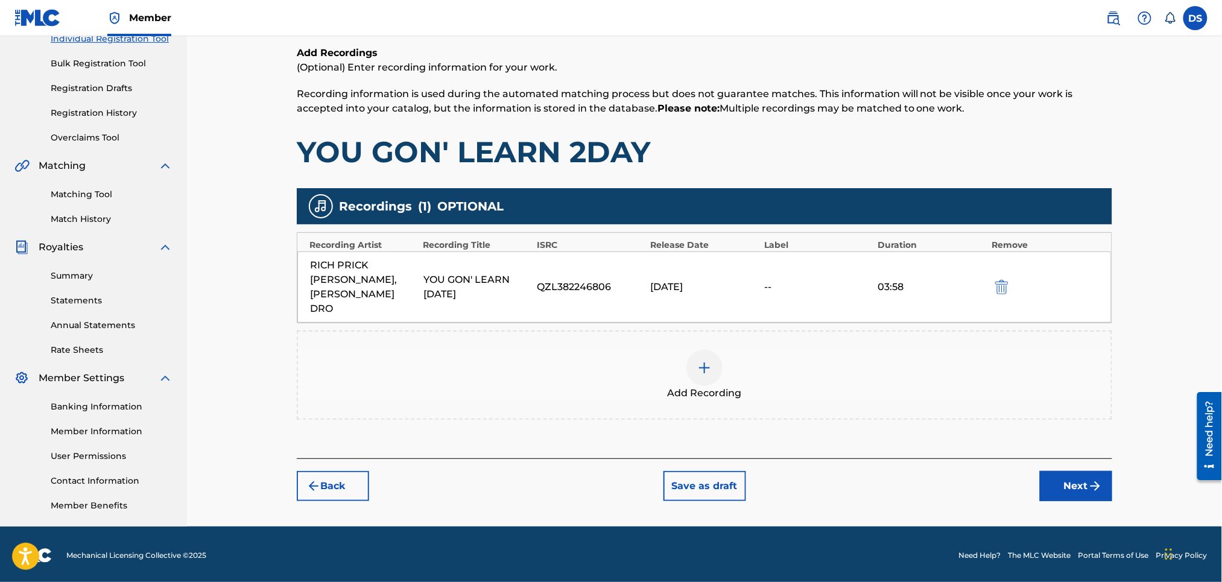
scroll to position [165, 0]
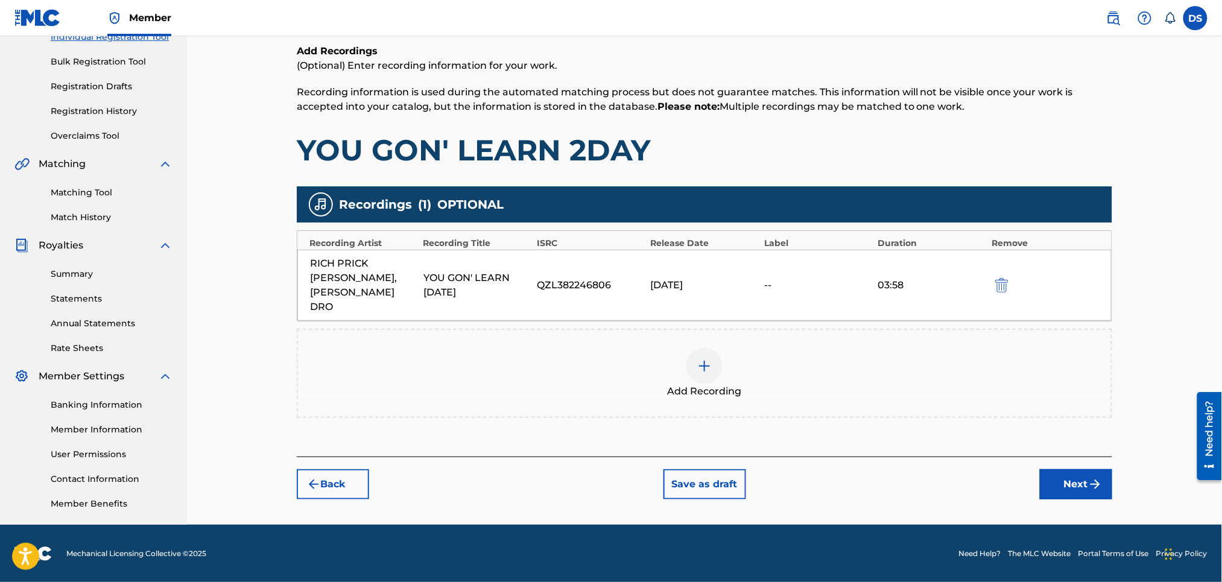
click at [1086, 469] on button "Next" at bounding box center [1076, 484] width 72 height 30
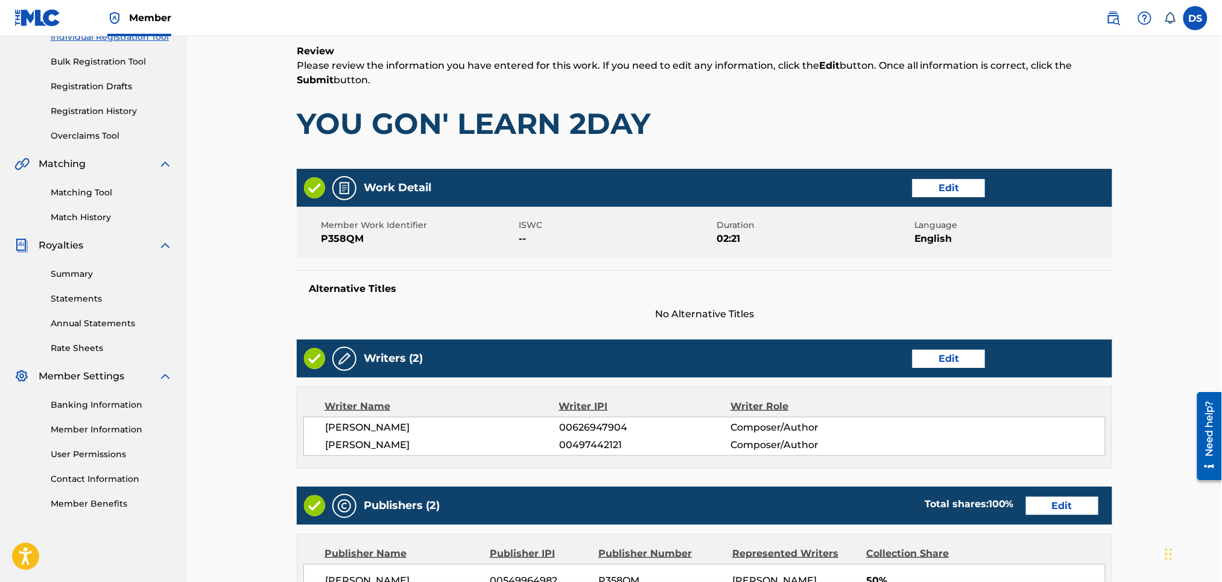
scroll to position [54, 0]
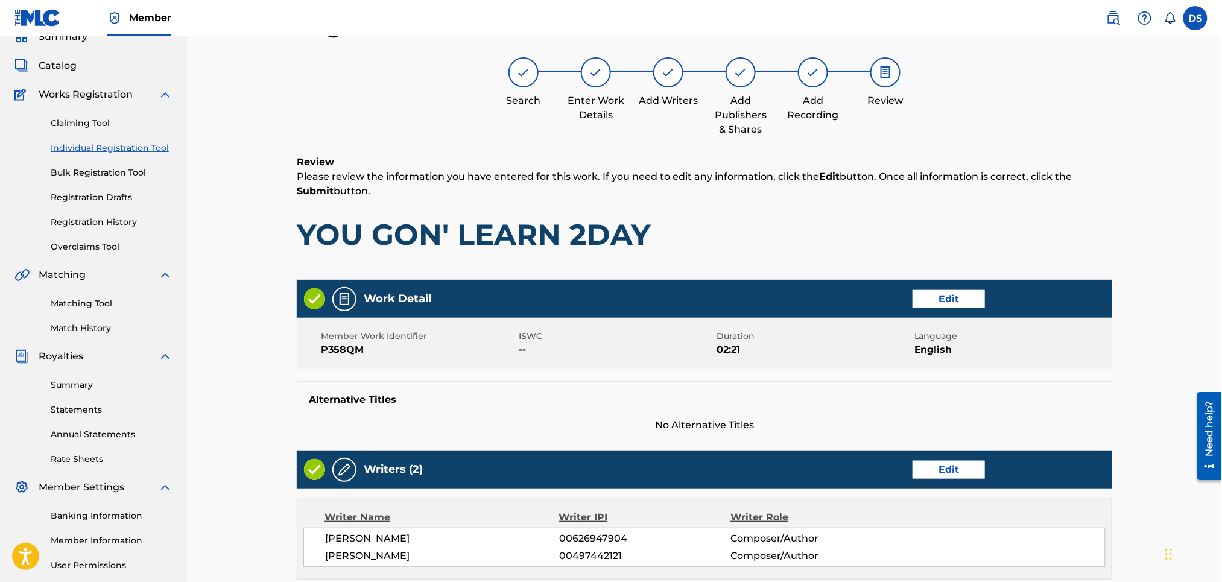
click at [1165, 362] on div "Register Work Search Enter Work Details Add Writers Add Publishers & Shares Add…" at bounding box center [704, 492] width 1035 height 1021
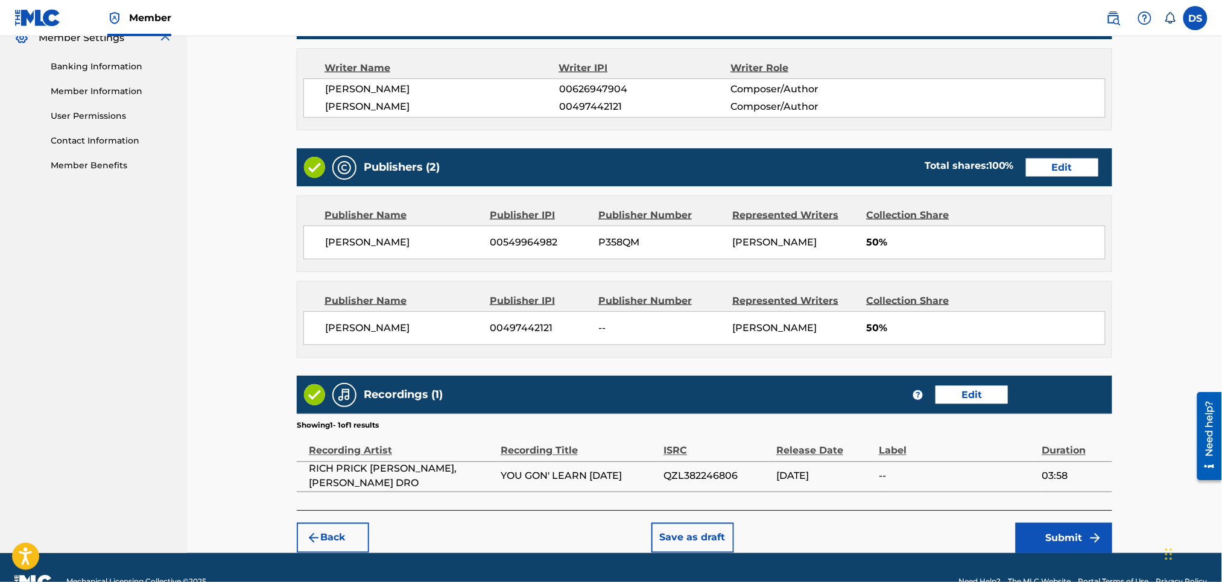
scroll to position [534, 0]
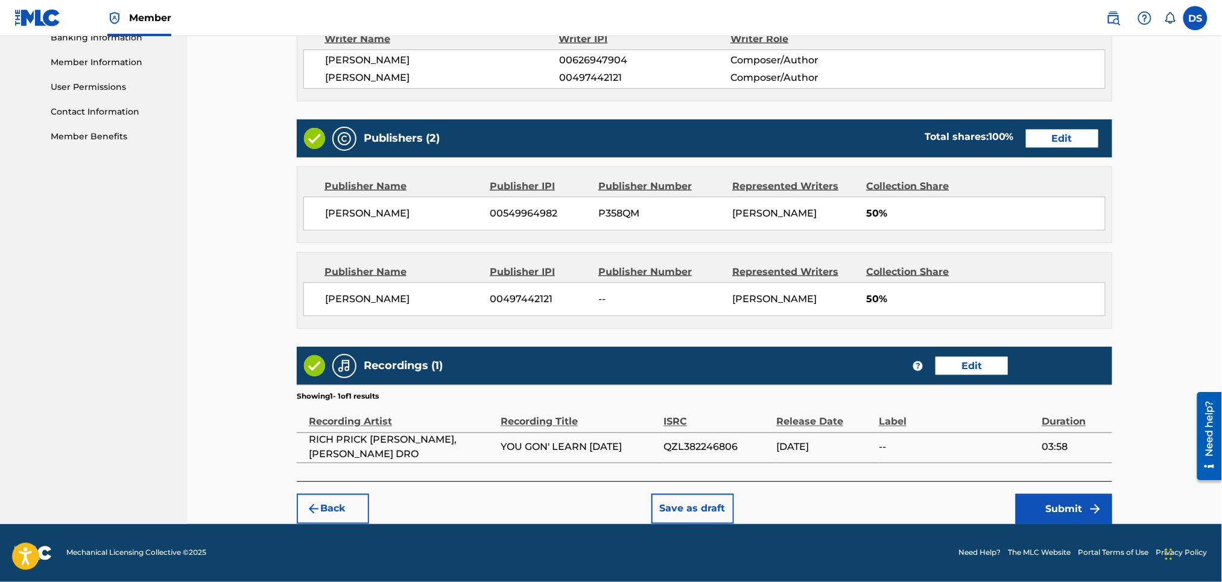
click at [1058, 517] on button "Submit" at bounding box center [1064, 509] width 97 height 30
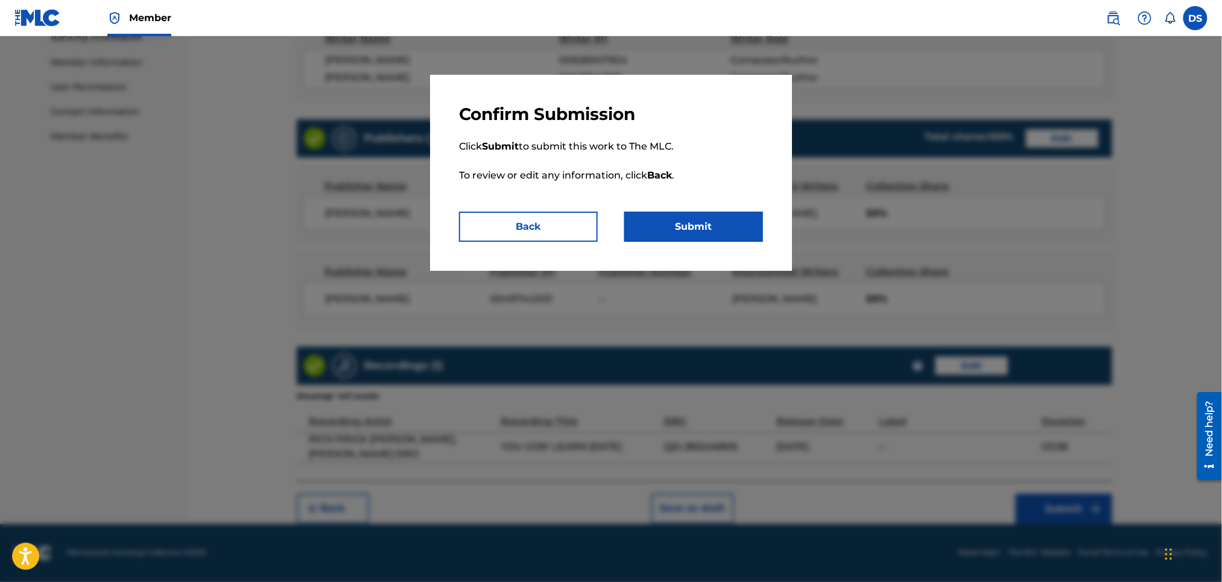
click at [708, 234] on button "Submit" at bounding box center [694, 227] width 139 height 30
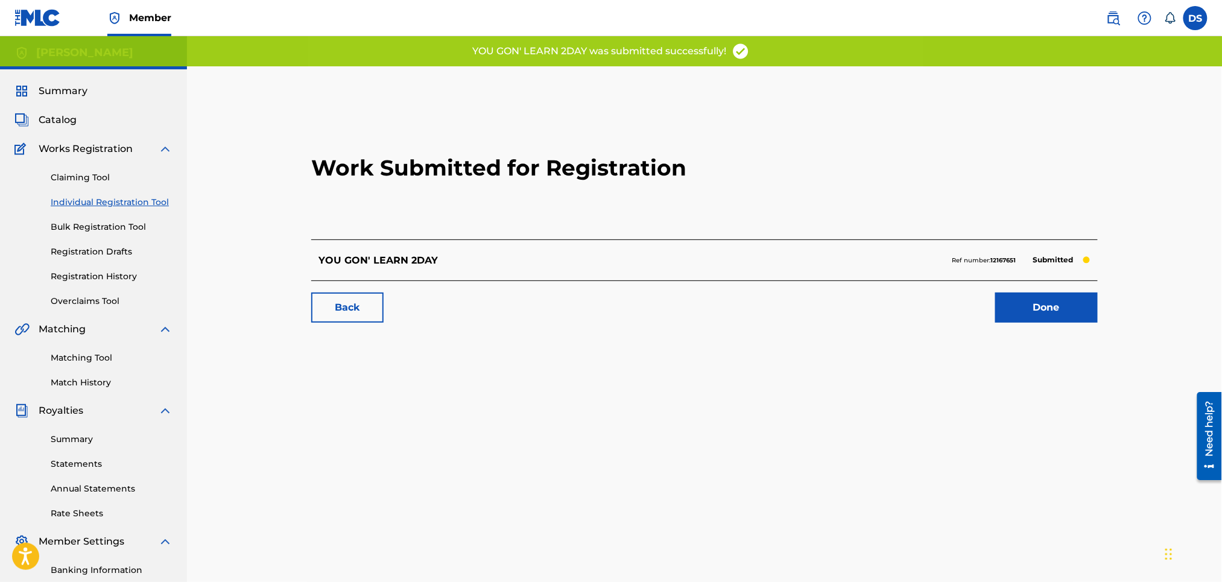
click at [1049, 313] on link "Done" at bounding box center [1047, 308] width 103 height 30
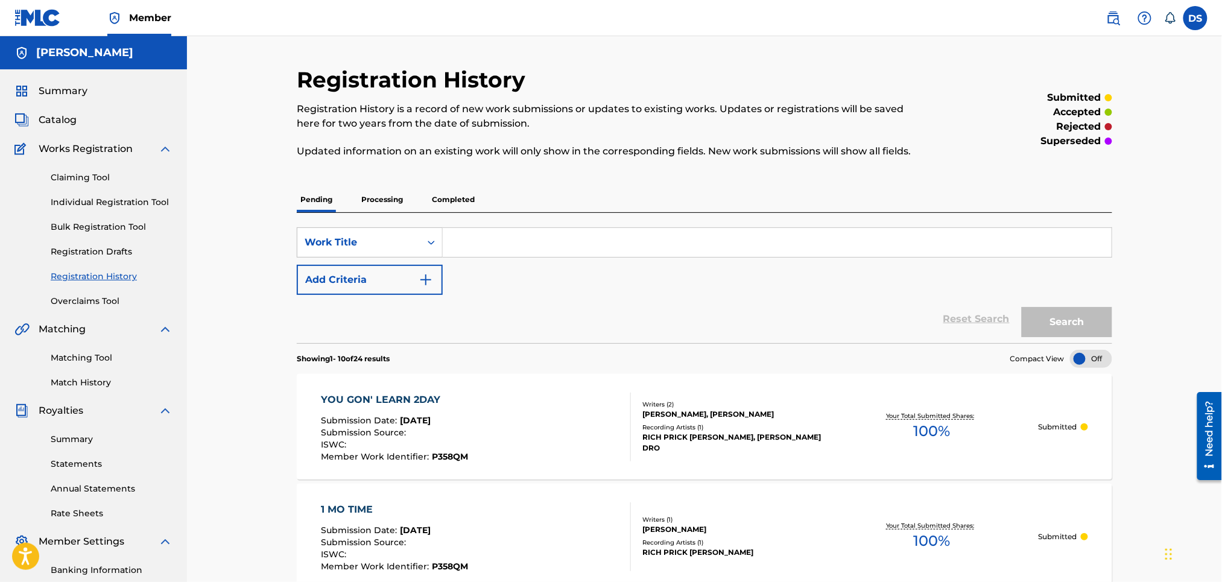
click at [83, 274] on link "Registration History" at bounding box center [112, 276] width 122 height 13
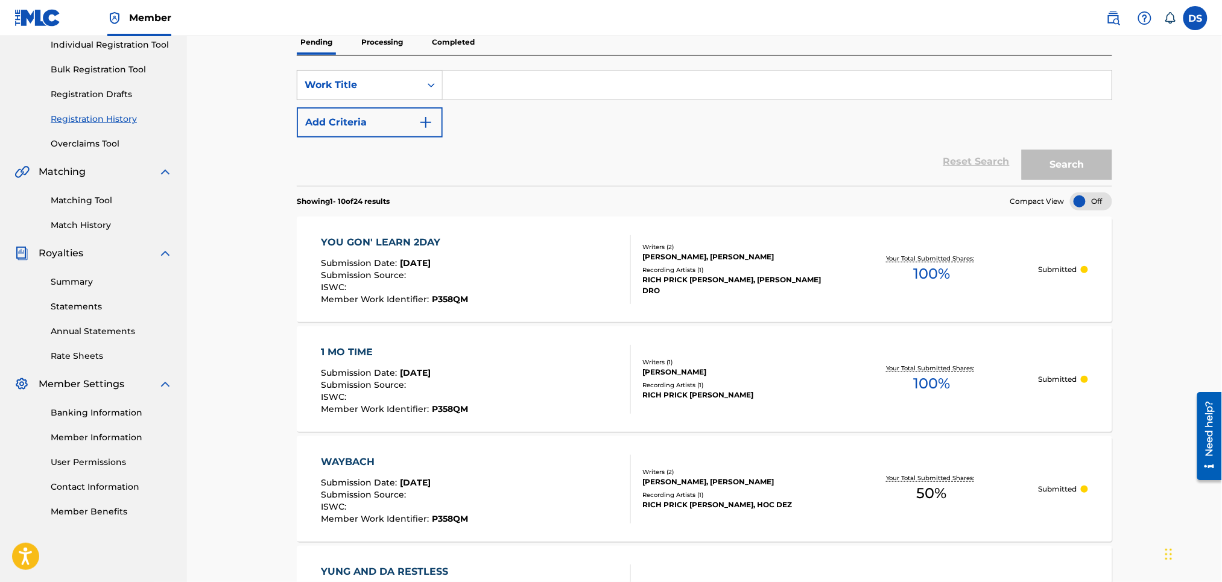
scroll to position [161, 0]
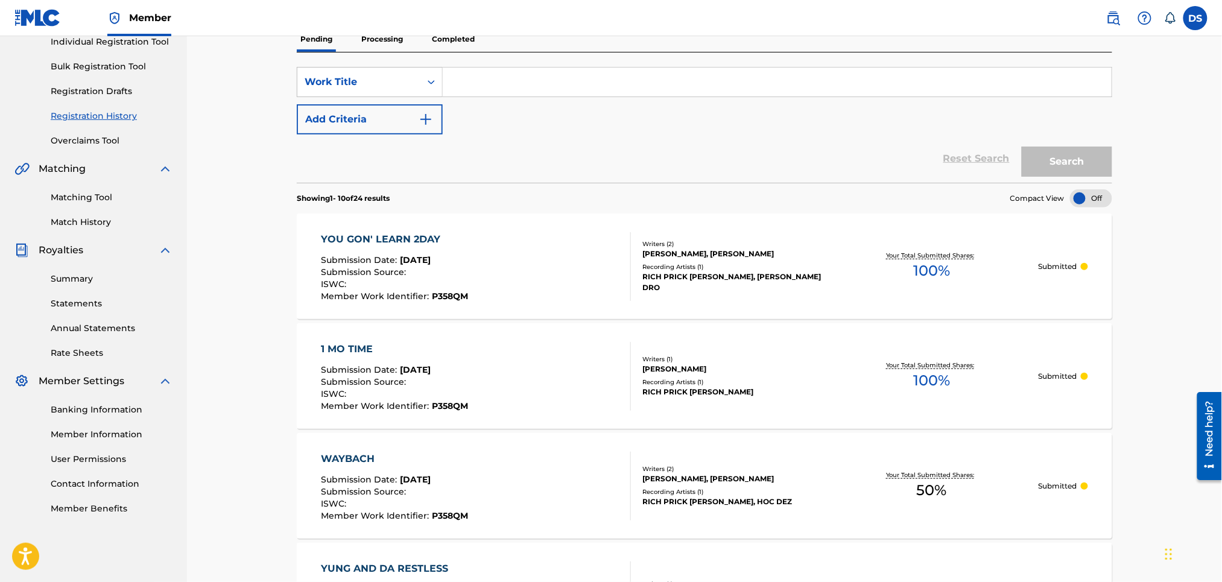
click at [84, 222] on link "Match History" at bounding box center [112, 222] width 122 height 13
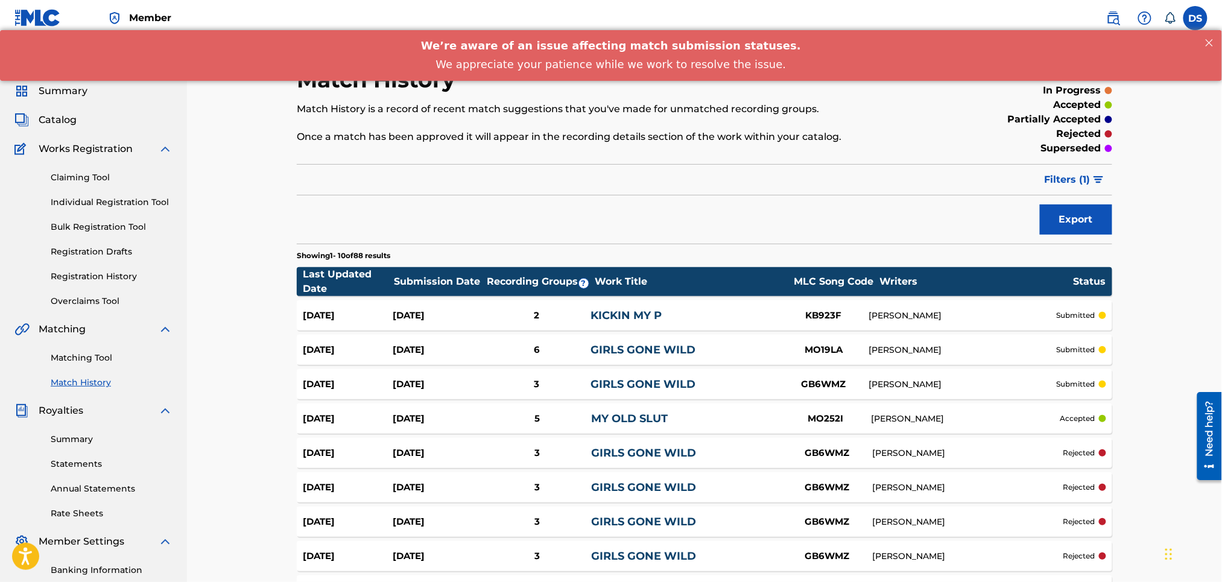
click at [83, 357] on link "Matching Tool" at bounding box center [112, 358] width 122 height 13
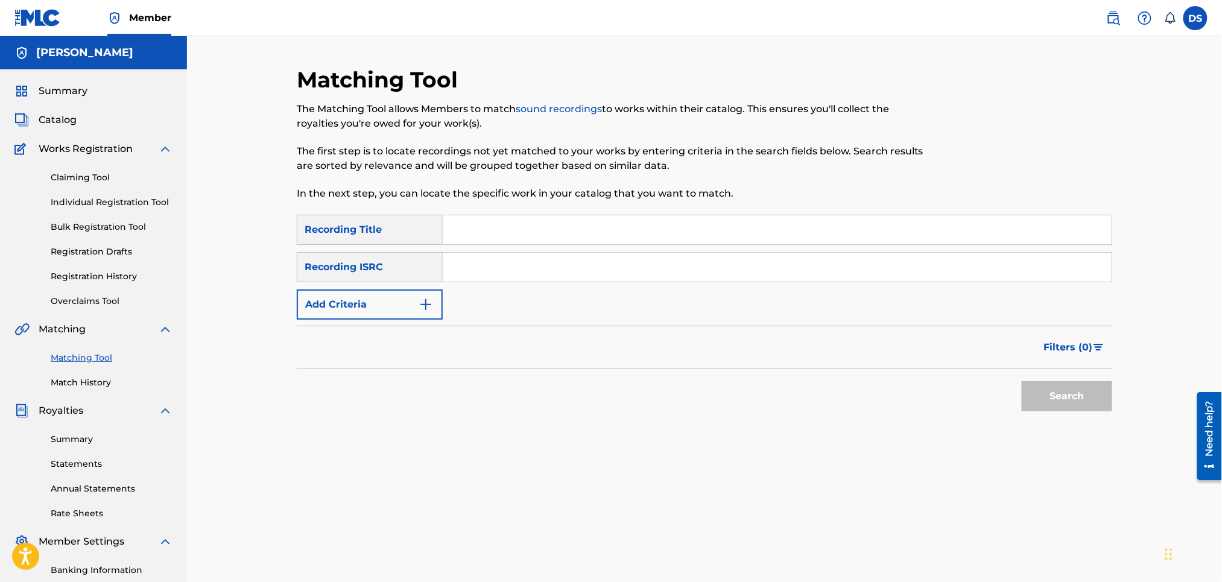
click at [450, 259] on input "Search Form" at bounding box center [777, 267] width 669 height 29
paste input "QZNB82390363"
type input "QZNB82390363"
click at [462, 230] on input "Search Form" at bounding box center [777, 229] width 669 height 29
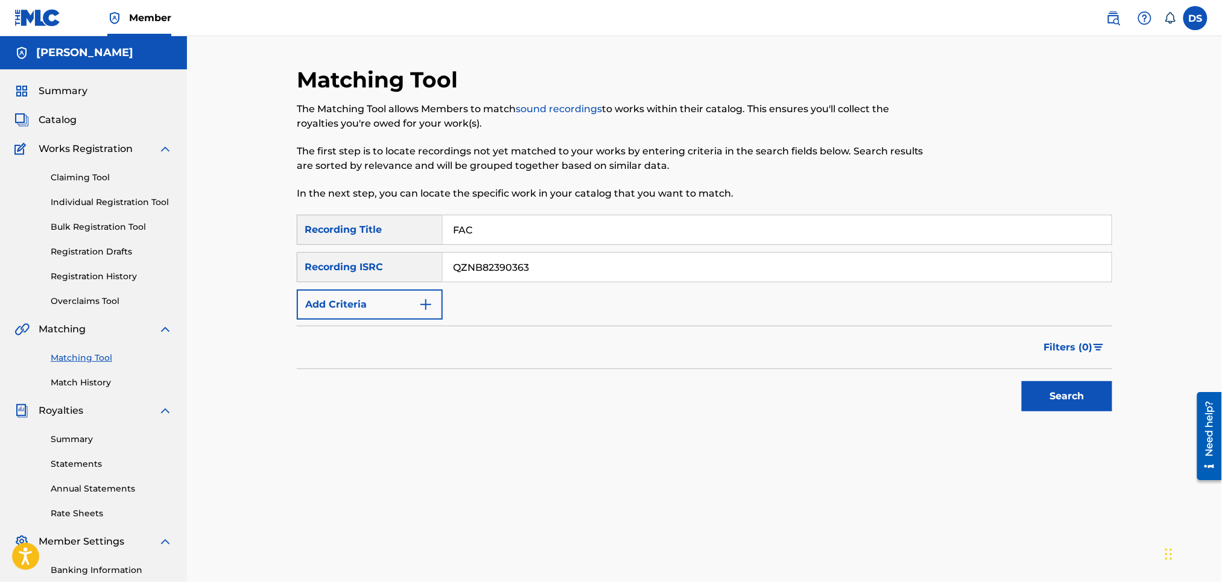
type input "FACETIME"
click at [1076, 398] on button "Search" at bounding box center [1067, 396] width 91 height 30
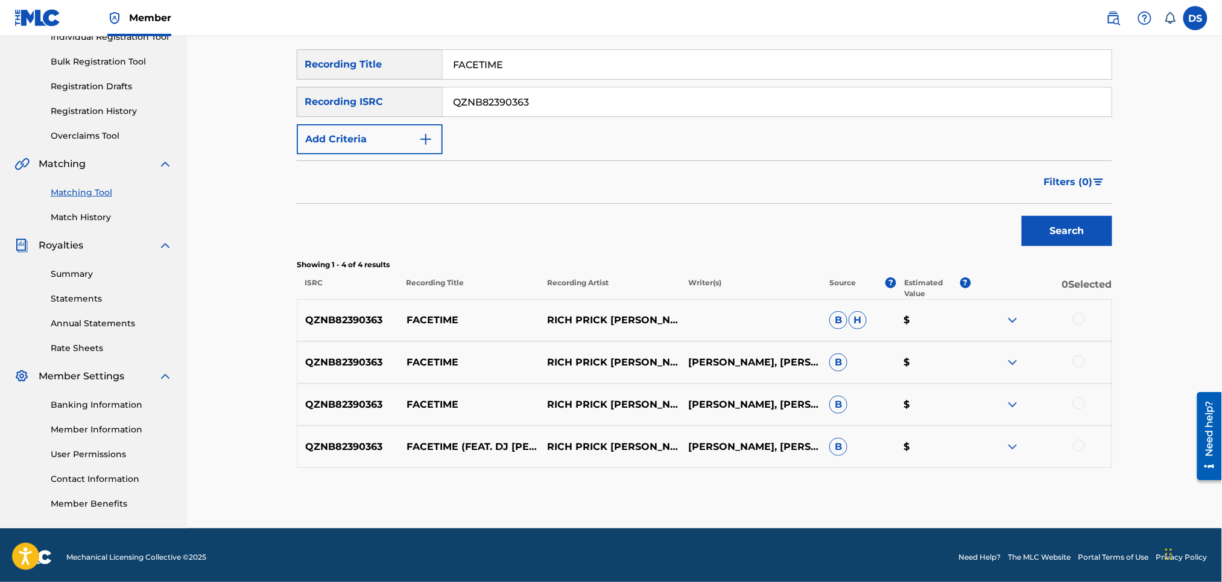
scroll to position [169, 0]
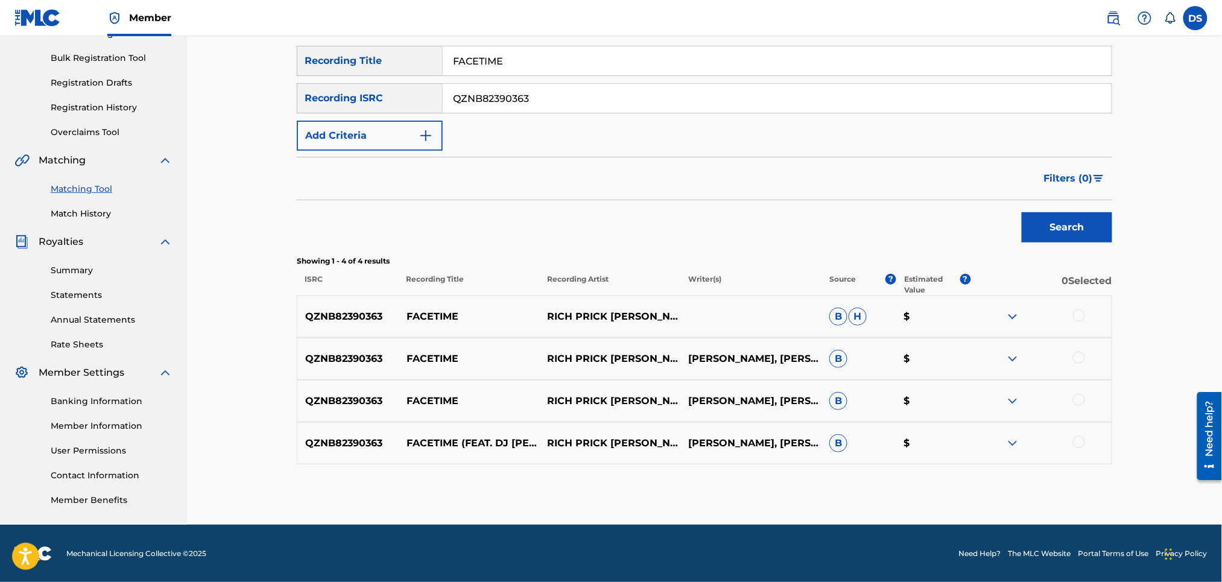
click at [1075, 443] on div at bounding box center [1079, 442] width 12 height 12
click at [1075, 401] on div at bounding box center [1079, 400] width 12 height 12
click at [1079, 360] on div at bounding box center [1079, 358] width 12 height 12
click at [1082, 319] on div at bounding box center [1079, 316] width 12 height 12
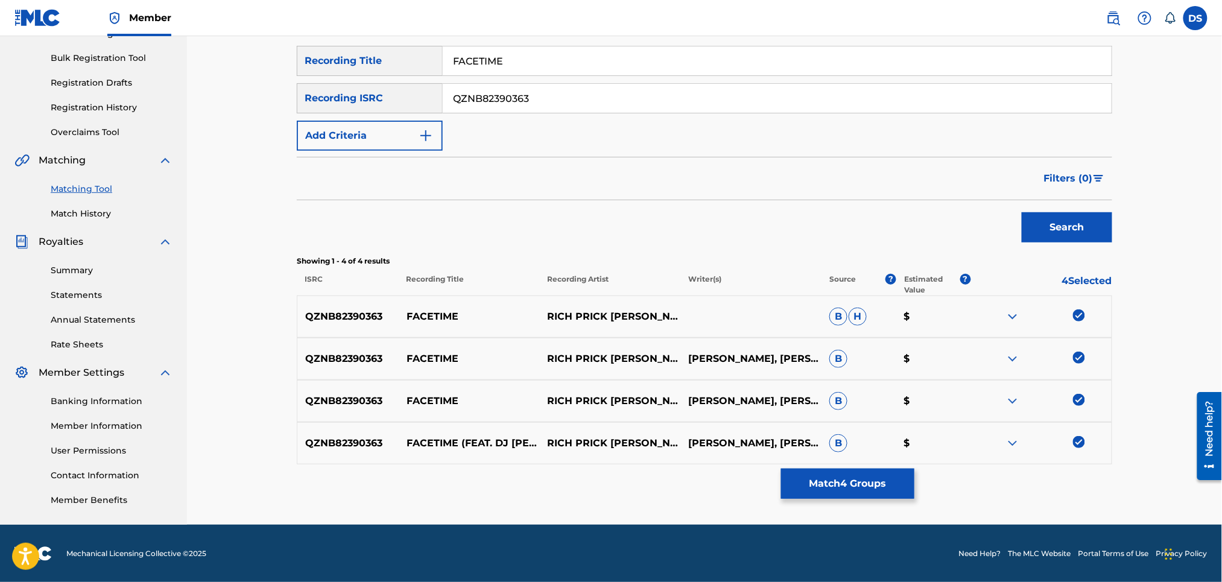
click at [877, 475] on button "Match 4 Groups" at bounding box center [847, 484] width 133 height 30
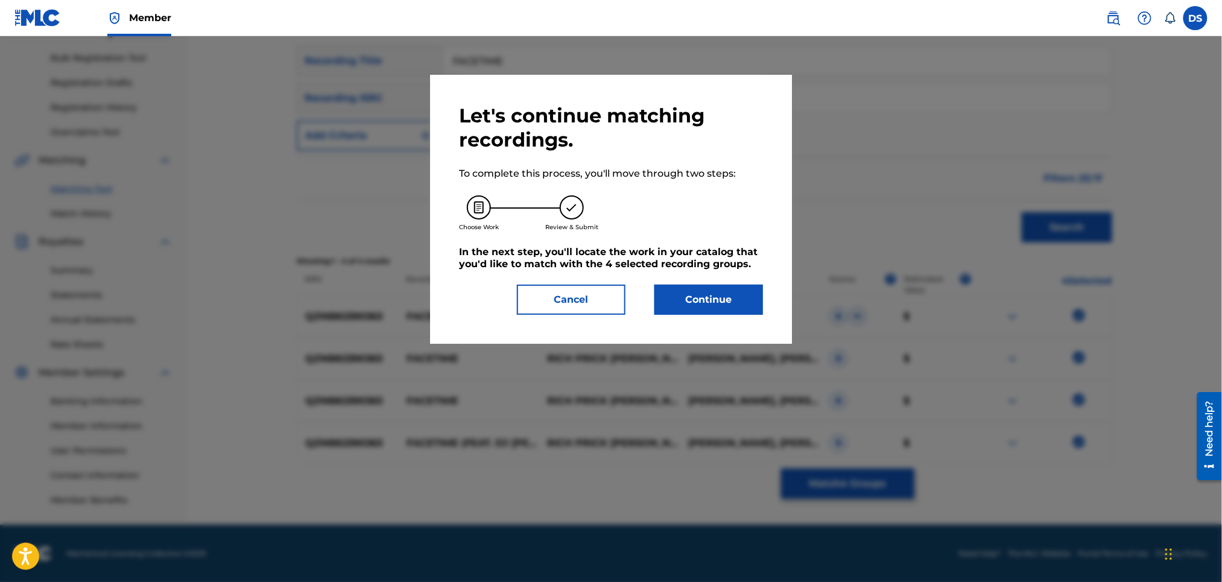
click at [742, 299] on button "Continue" at bounding box center [709, 300] width 109 height 30
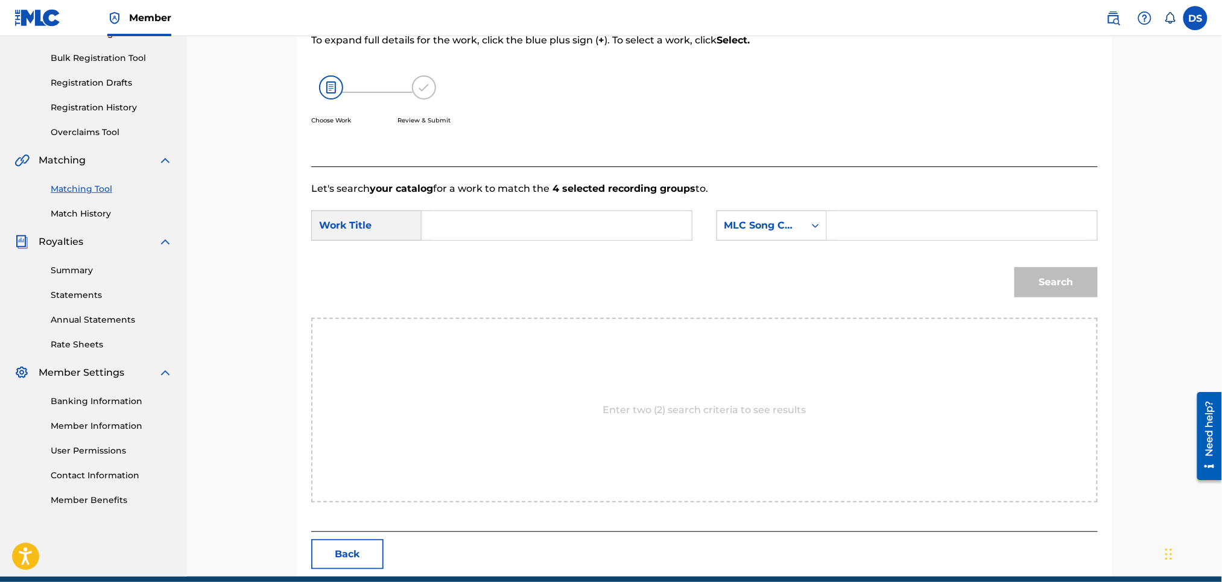
click at [662, 215] on input "Search Form" at bounding box center [557, 225] width 250 height 29
type input "FACETIME"
click at [812, 223] on icon "Search Form" at bounding box center [816, 226] width 12 height 12
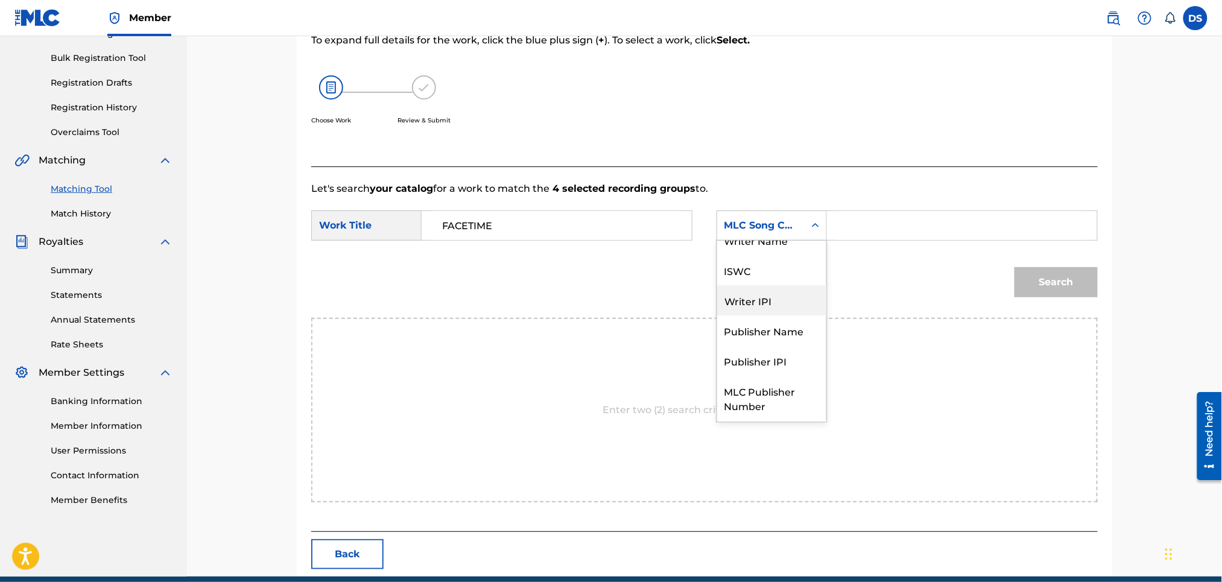
scroll to position [0, 0]
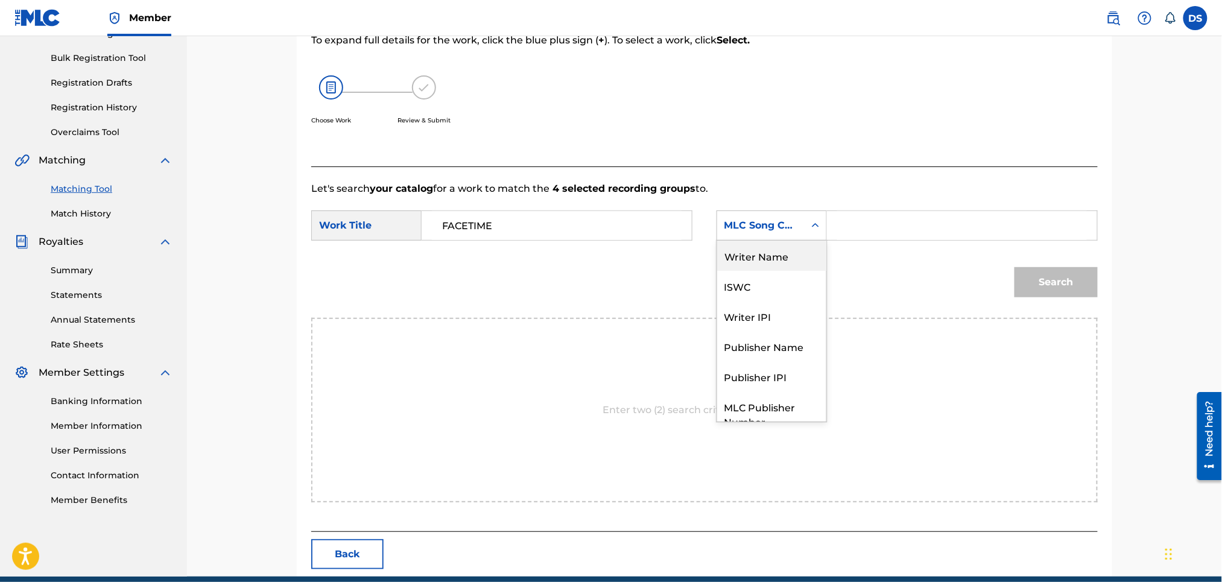
click at [785, 256] on div "Writer Name" at bounding box center [771, 256] width 109 height 30
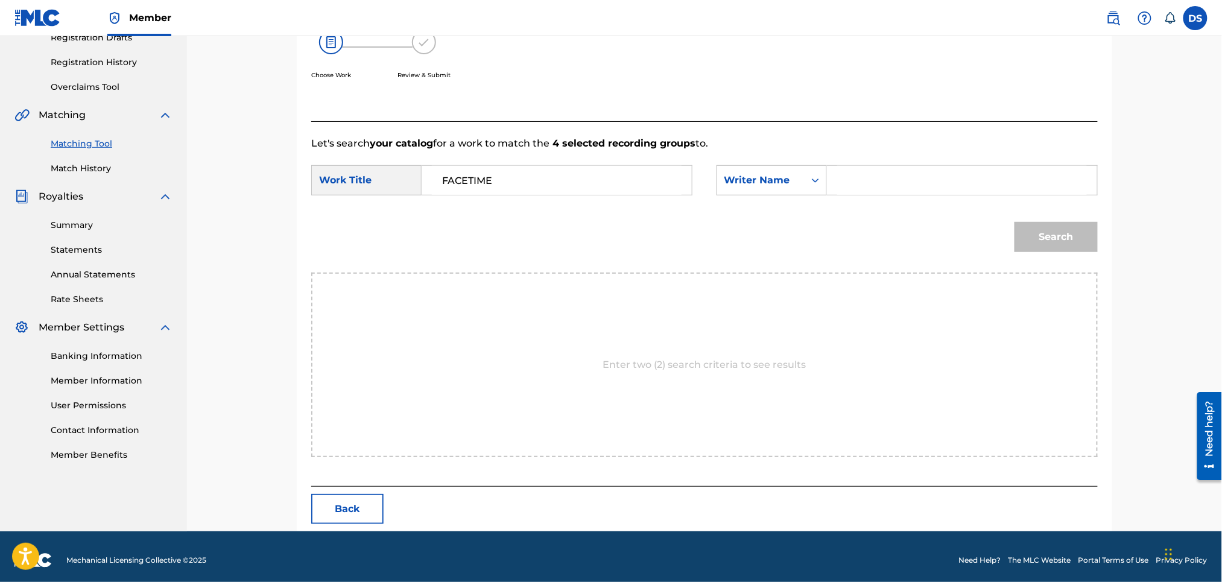
scroll to position [221, 0]
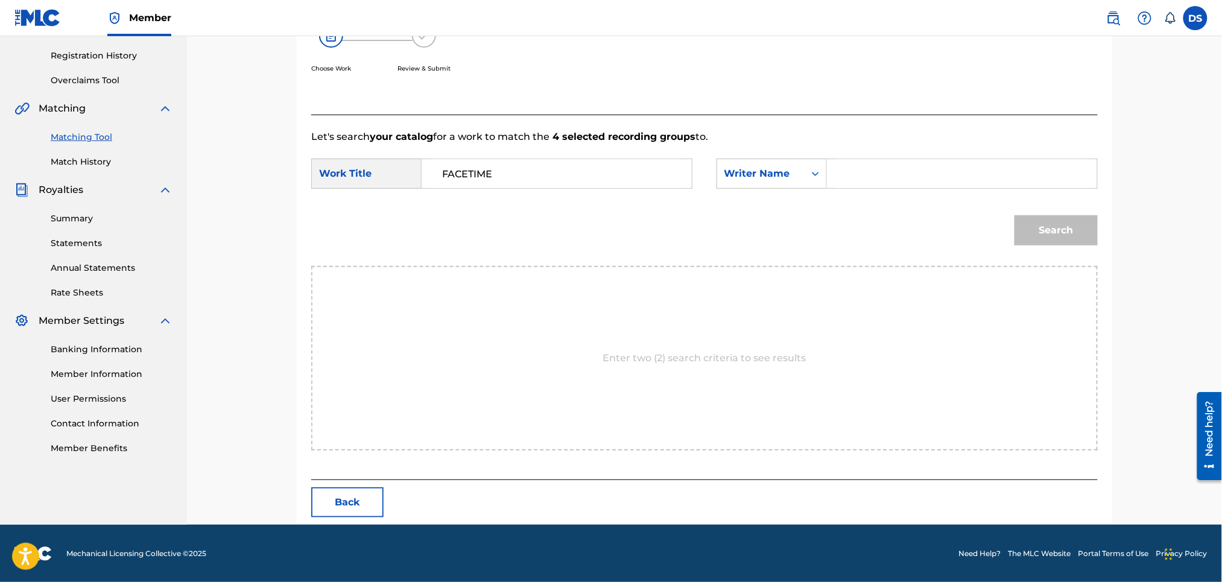
click at [839, 171] on input "Search Form" at bounding box center [963, 173] width 250 height 29
type input "d"
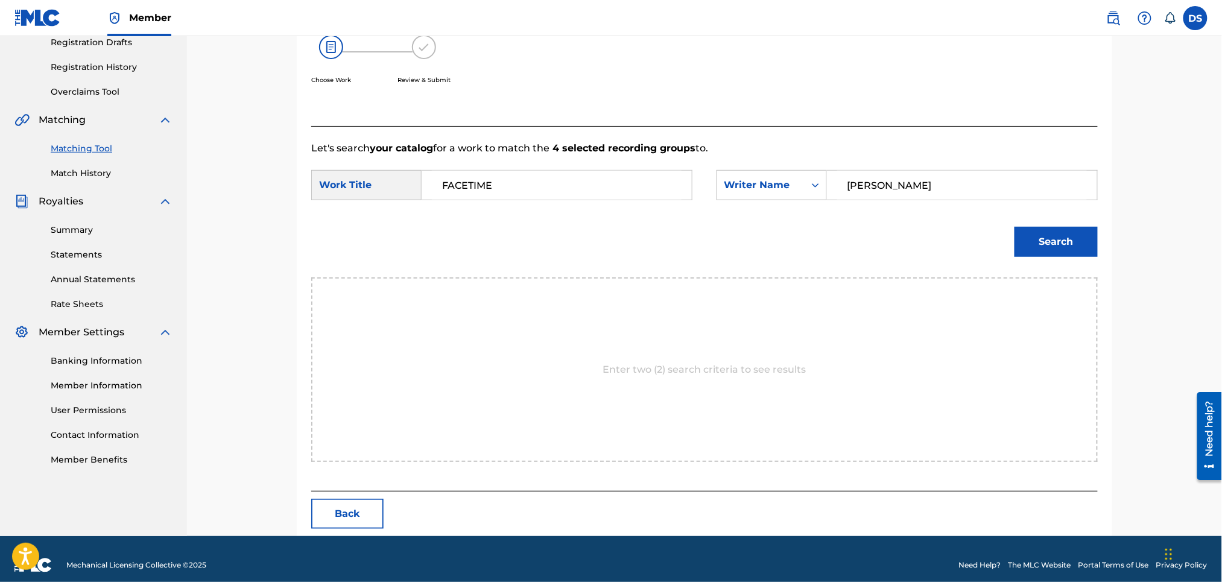
scroll to position [203, 0]
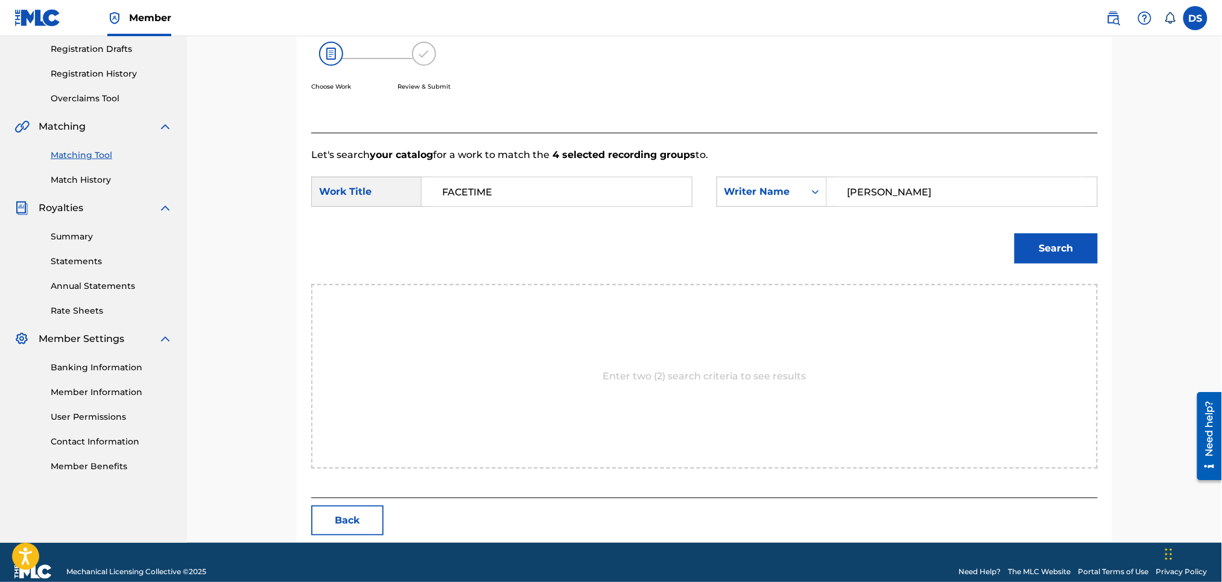
type input "[PERSON_NAME]"
click at [1044, 250] on button "Search" at bounding box center [1056, 249] width 83 height 30
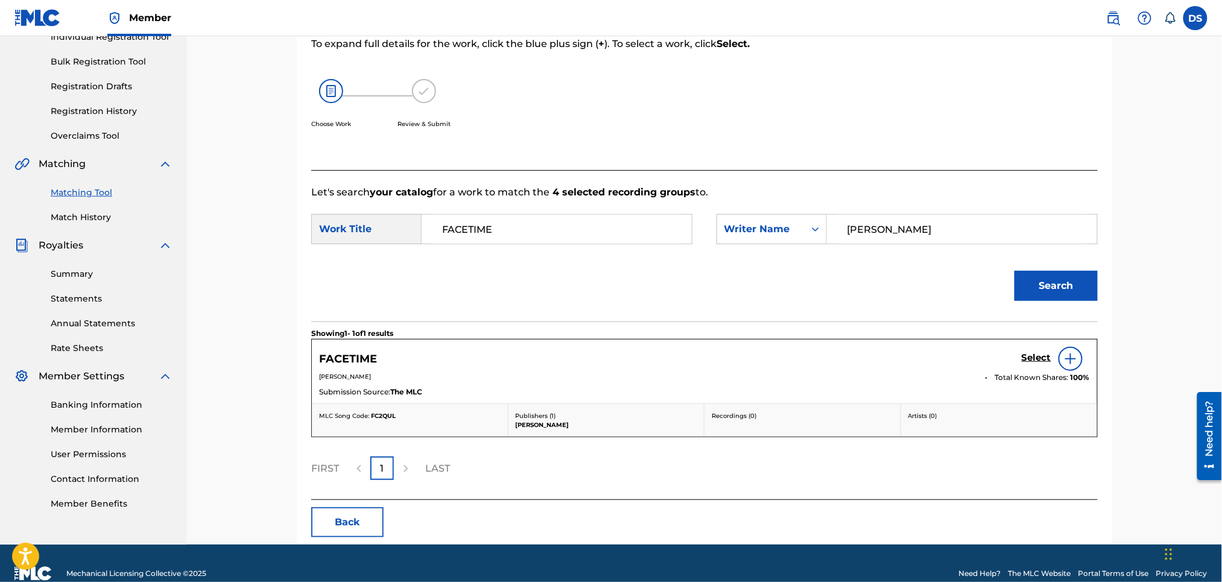
scroll to position [186, 0]
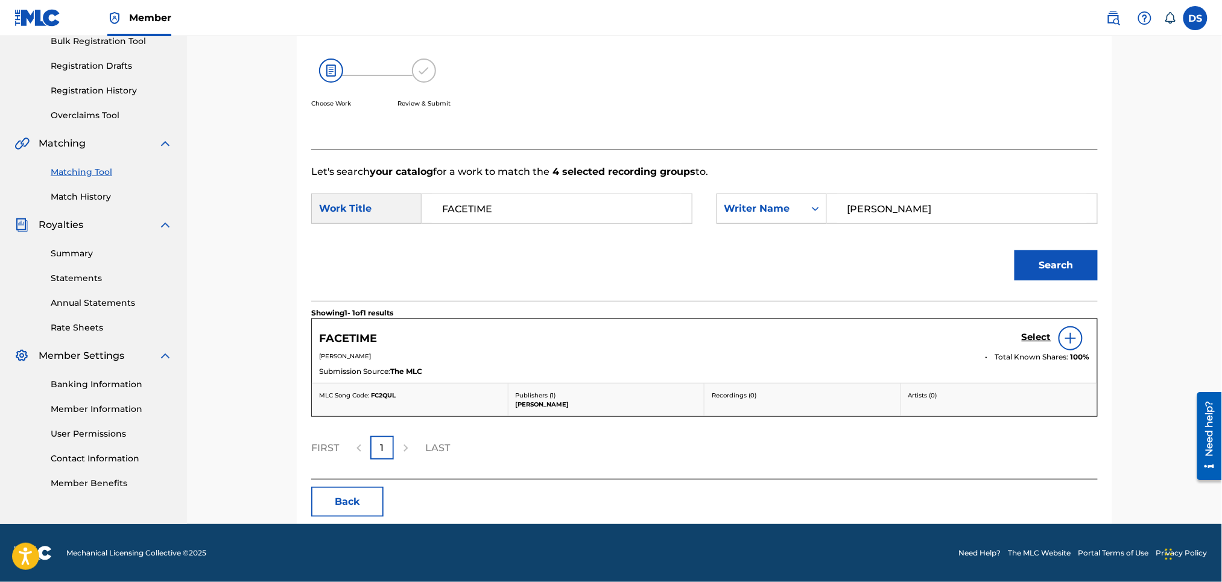
click at [1068, 341] on img at bounding box center [1071, 338] width 14 height 14
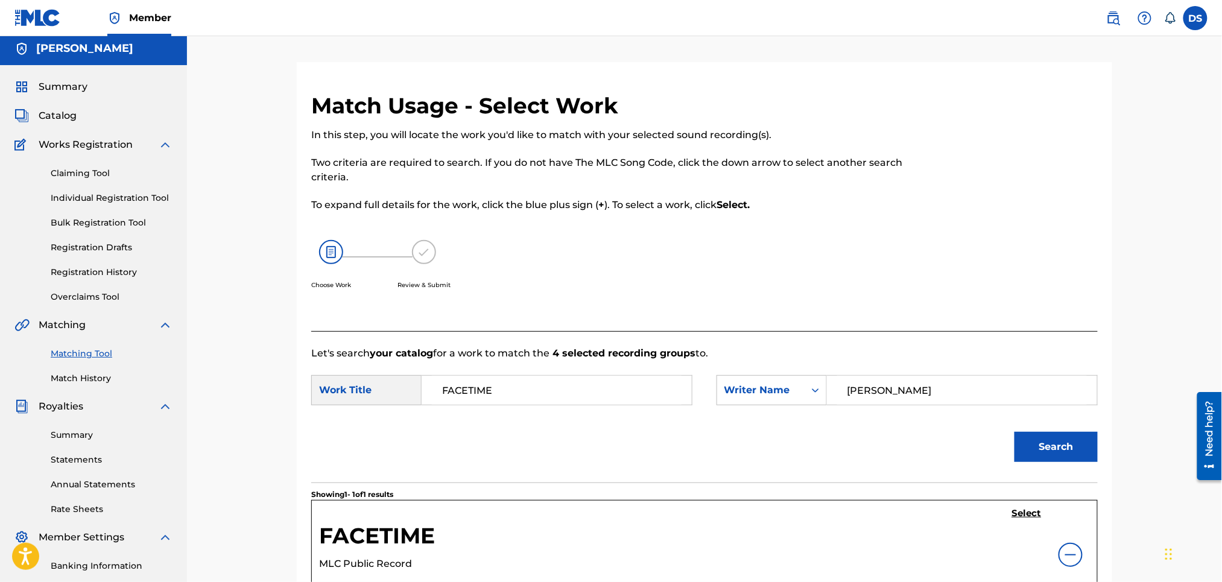
scroll to position [0, 0]
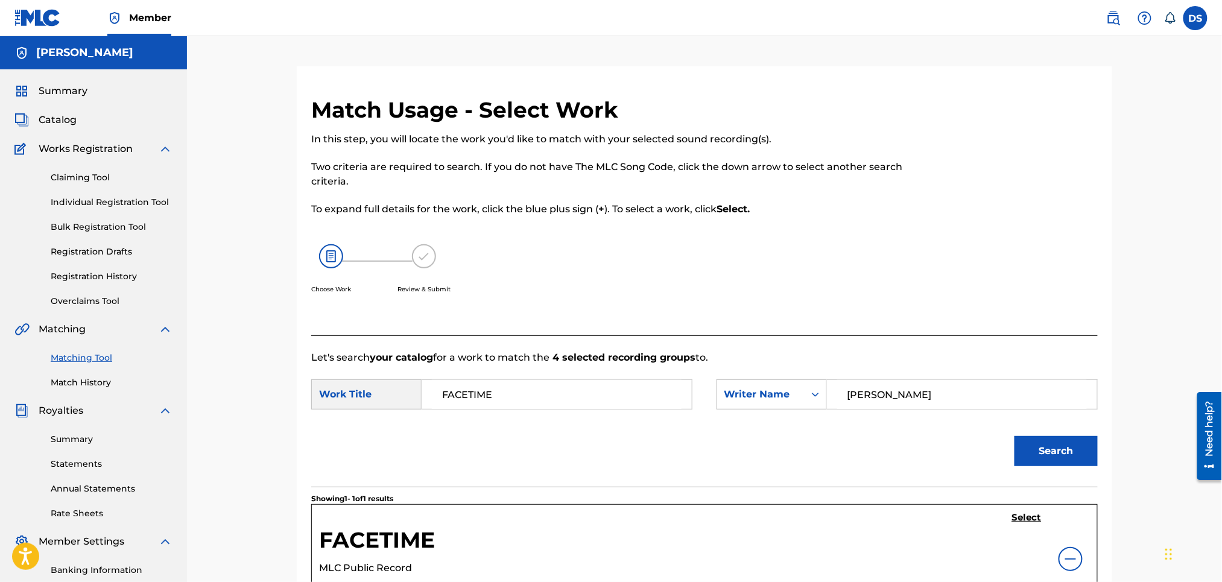
click at [1066, 560] on img at bounding box center [1071, 559] width 14 height 14
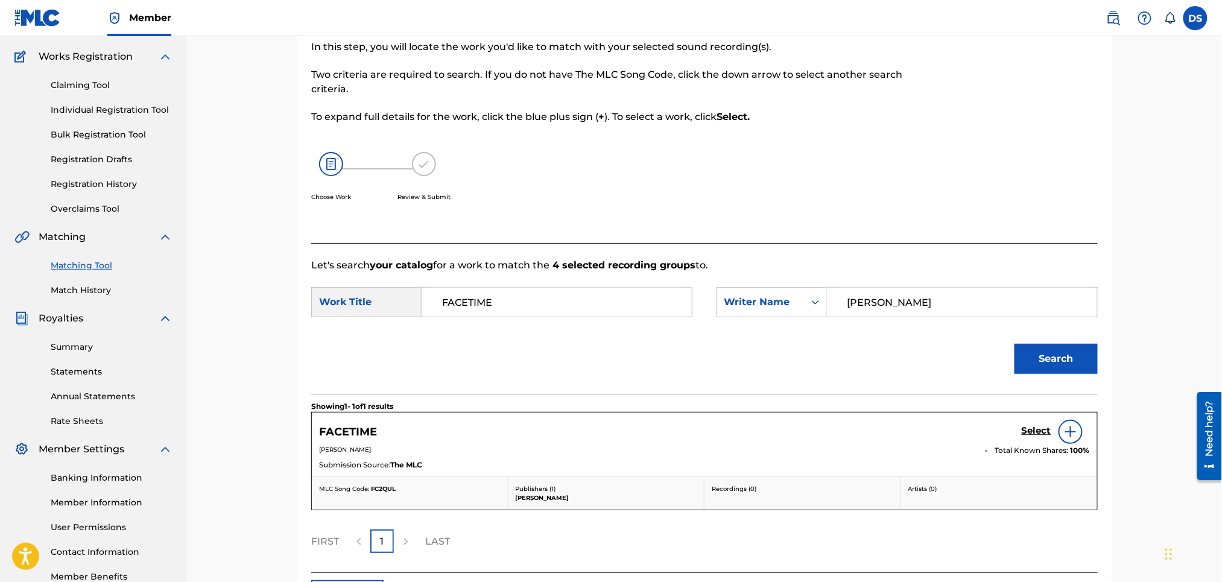
scroll to position [186, 0]
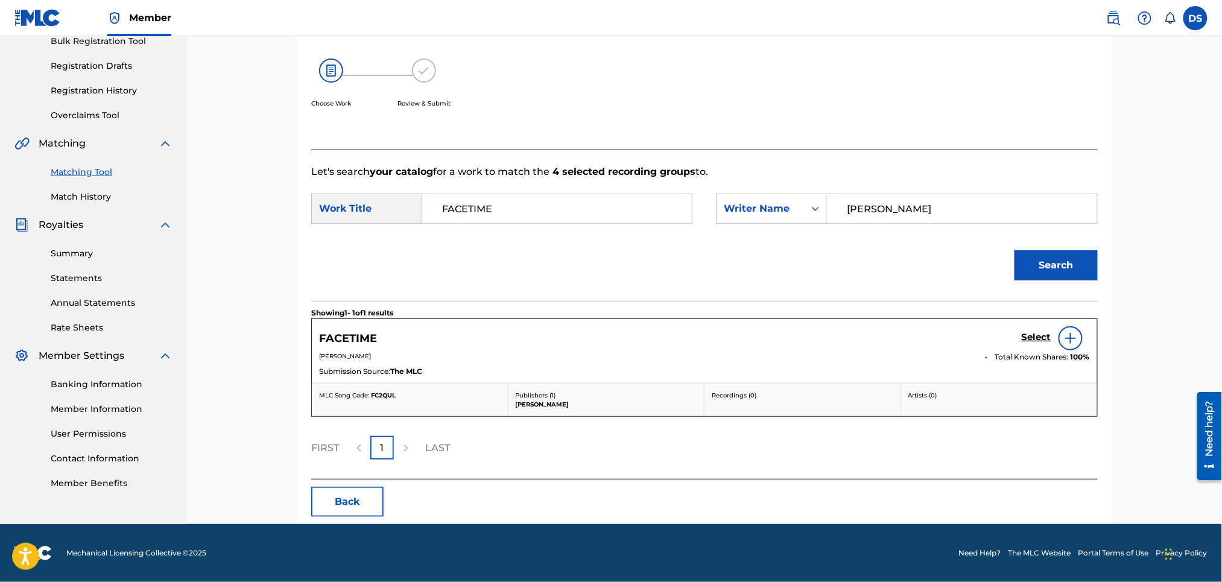
click at [1035, 334] on h5 "Select" at bounding box center [1037, 337] width 30 height 11
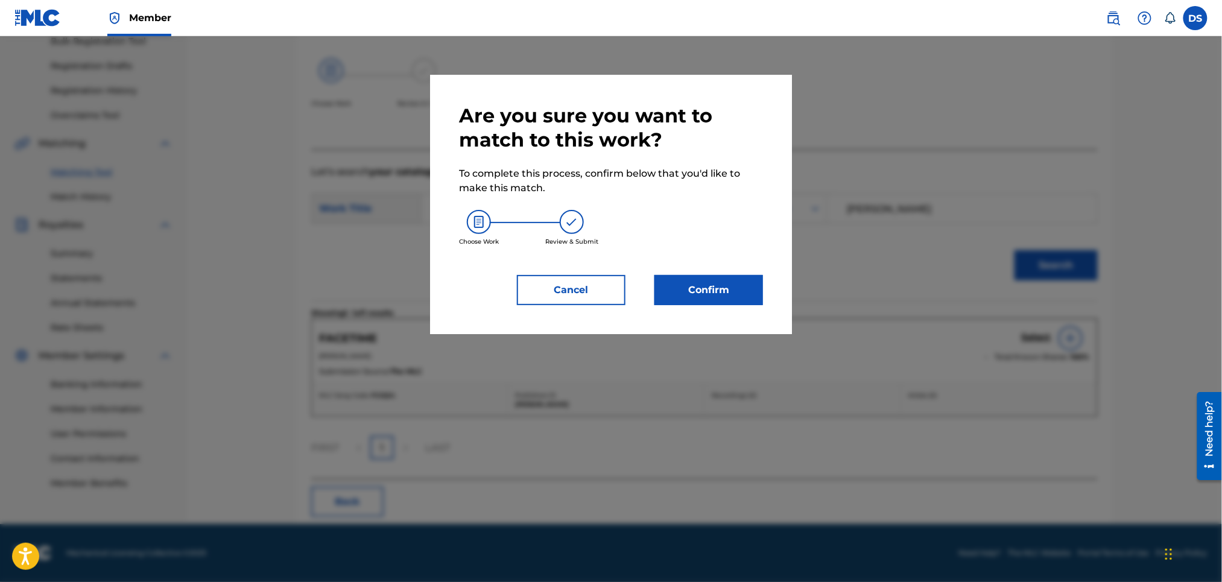
click at [719, 293] on button "Confirm" at bounding box center [709, 290] width 109 height 30
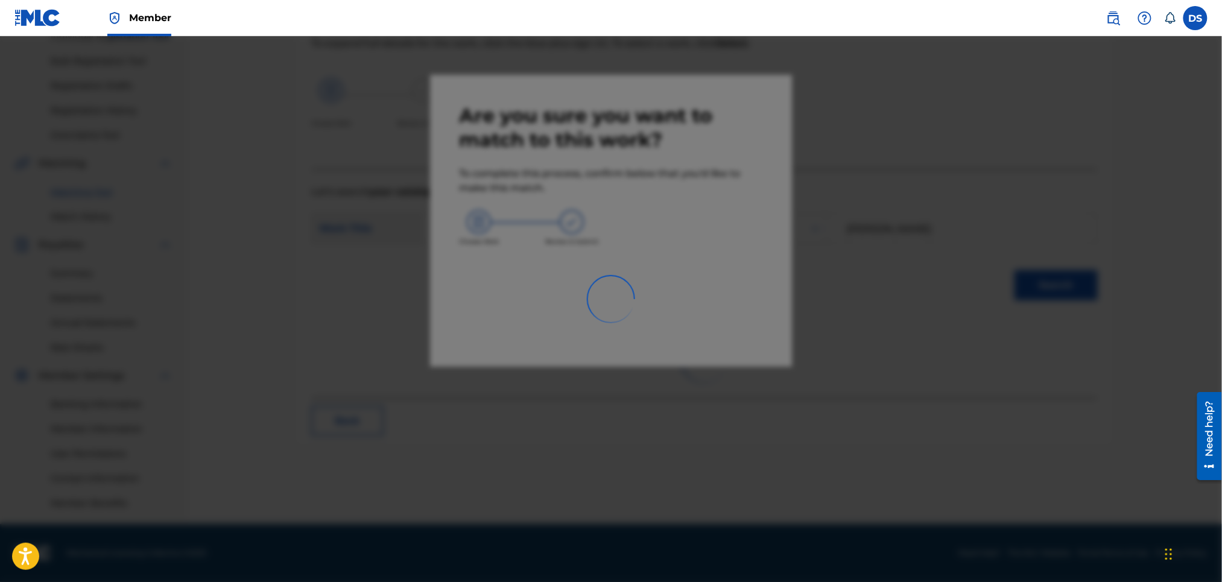
scroll to position [165, 0]
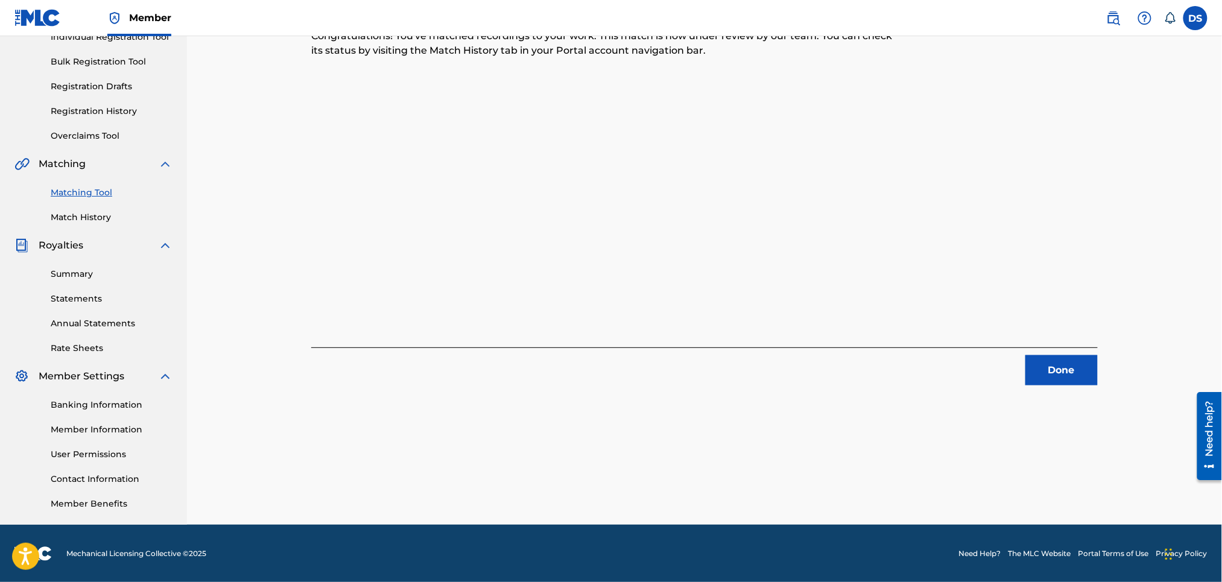
click at [1069, 365] on button "Done" at bounding box center [1062, 370] width 72 height 30
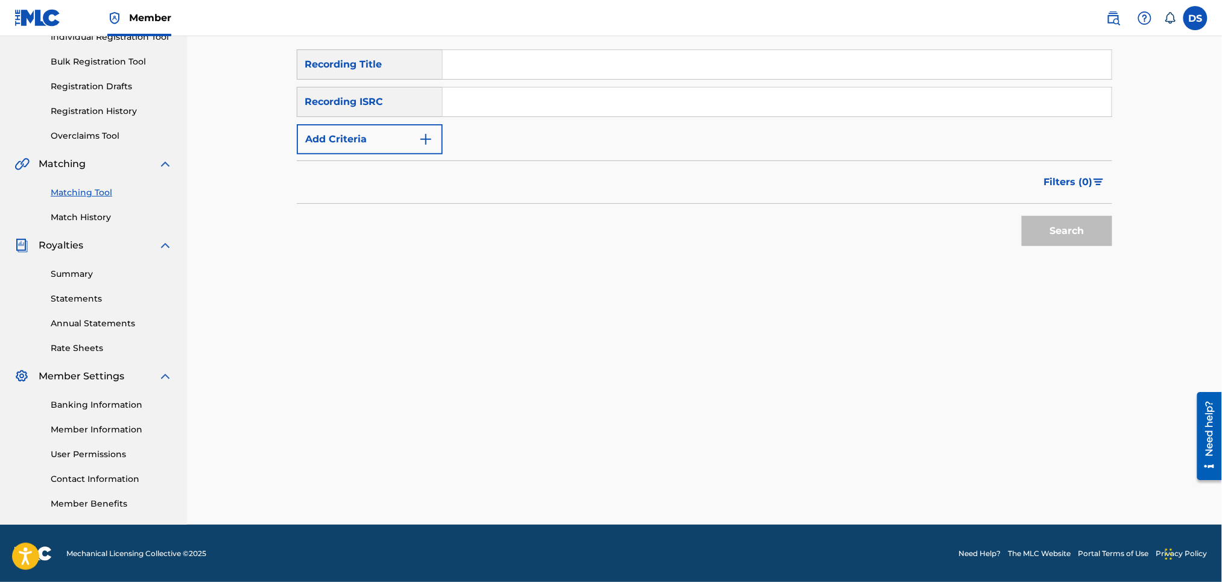
click at [65, 214] on link "Match History" at bounding box center [112, 217] width 122 height 13
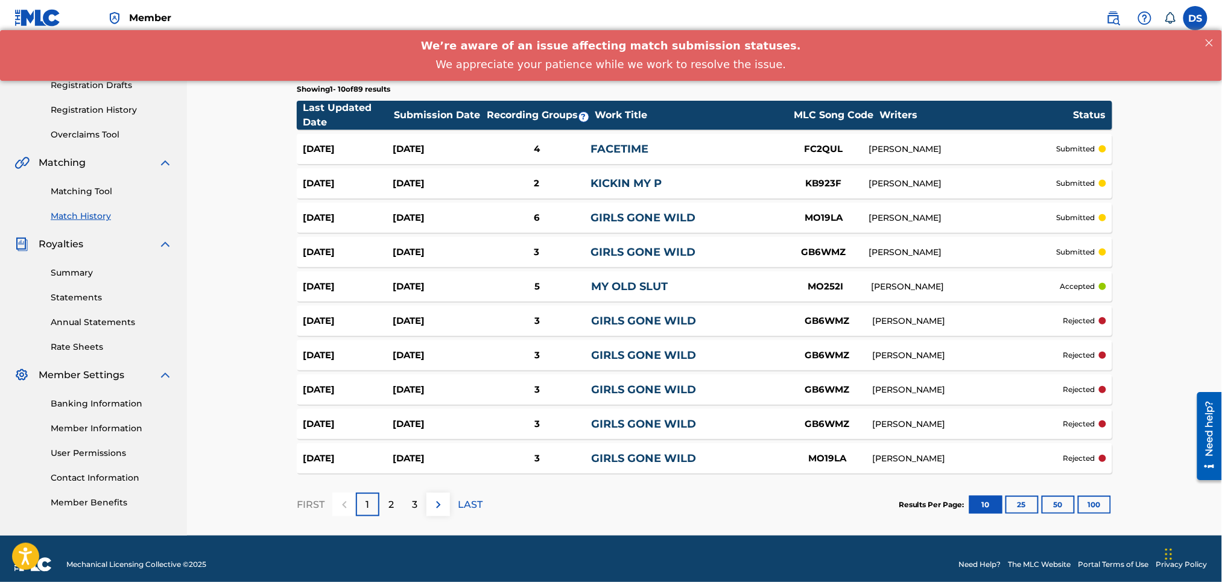
scroll to position [177, 0]
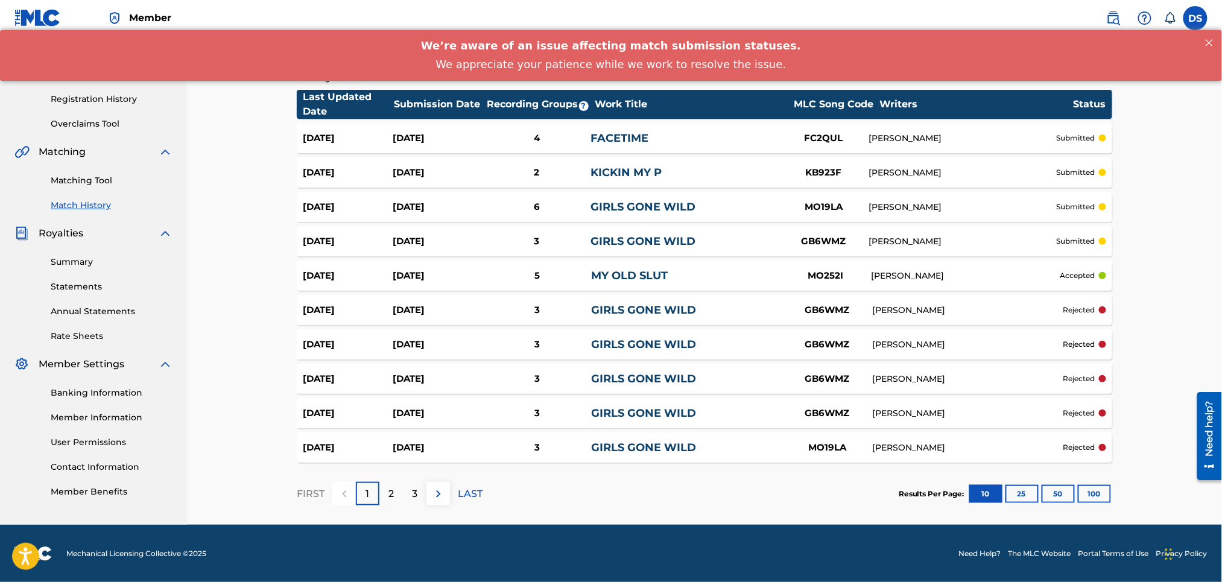
click at [640, 382] on link "GIRLS GONE WILD" at bounding box center [644, 378] width 105 height 13
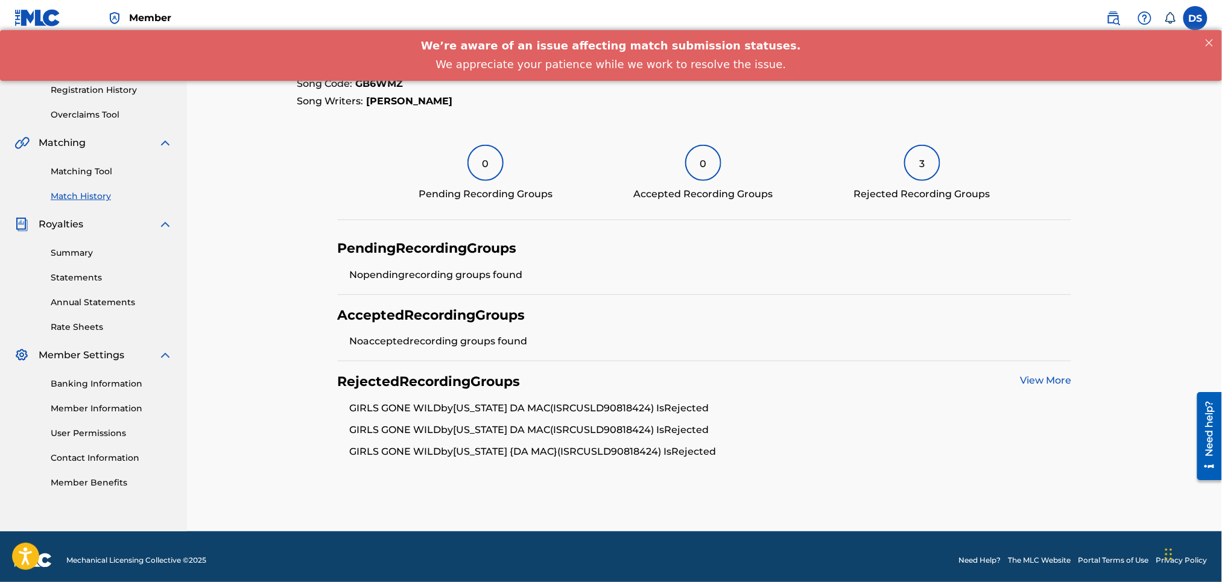
scroll to position [194, 0]
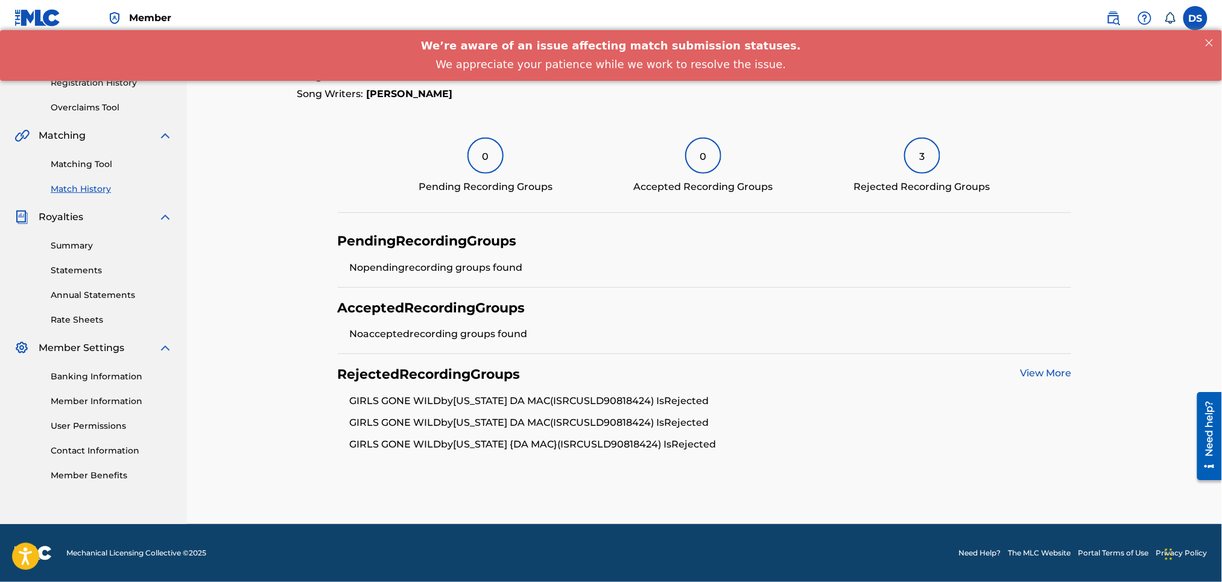
click at [1023, 368] on link "View More" at bounding box center [1045, 372] width 51 height 11
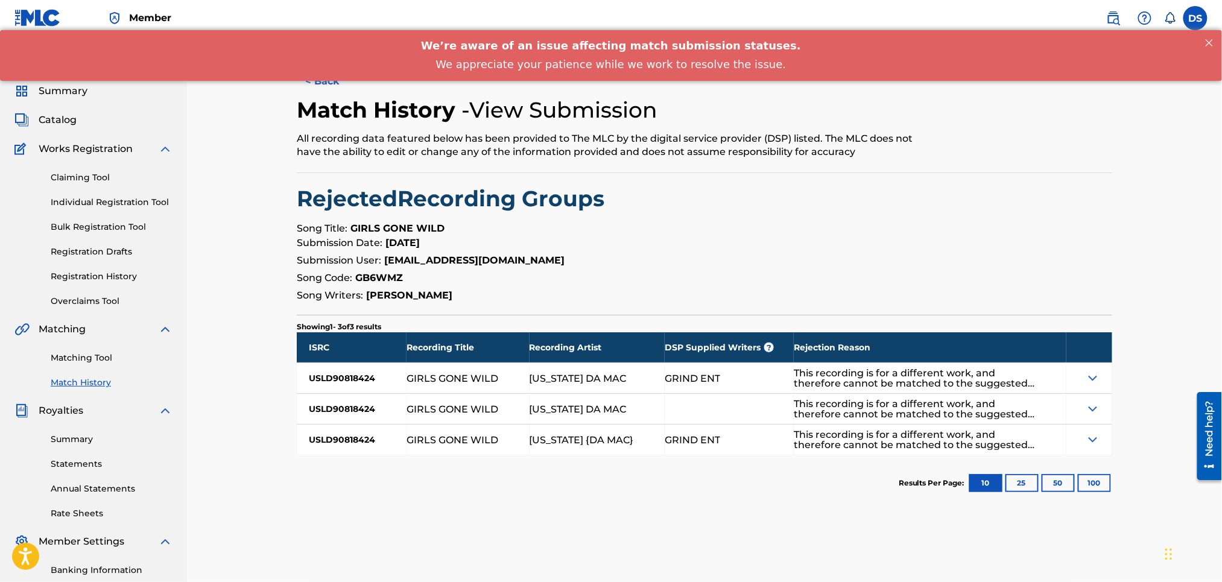
click at [71, 355] on link "Matching Tool" at bounding box center [112, 358] width 122 height 13
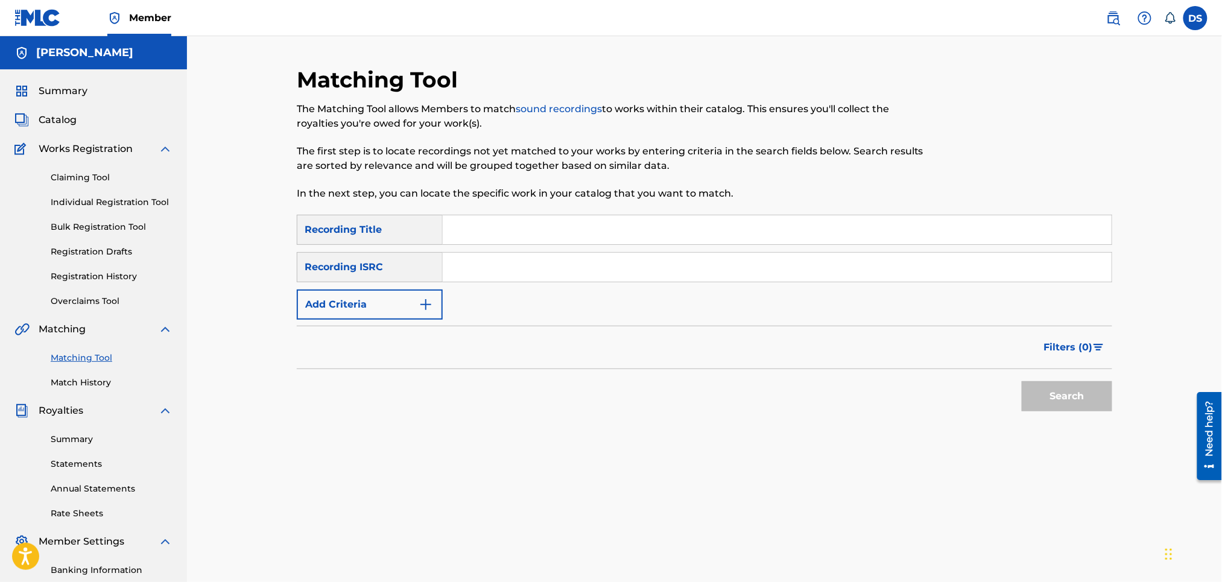
click at [465, 227] on input "Search Form" at bounding box center [777, 229] width 669 height 29
type input "Girls Gone Wild"
click at [483, 257] on input "Search Form" at bounding box center [777, 267] width 669 height 29
paste input "QZNB82516791"
click at [830, 255] on input "QZNB82516791" at bounding box center [777, 267] width 669 height 29
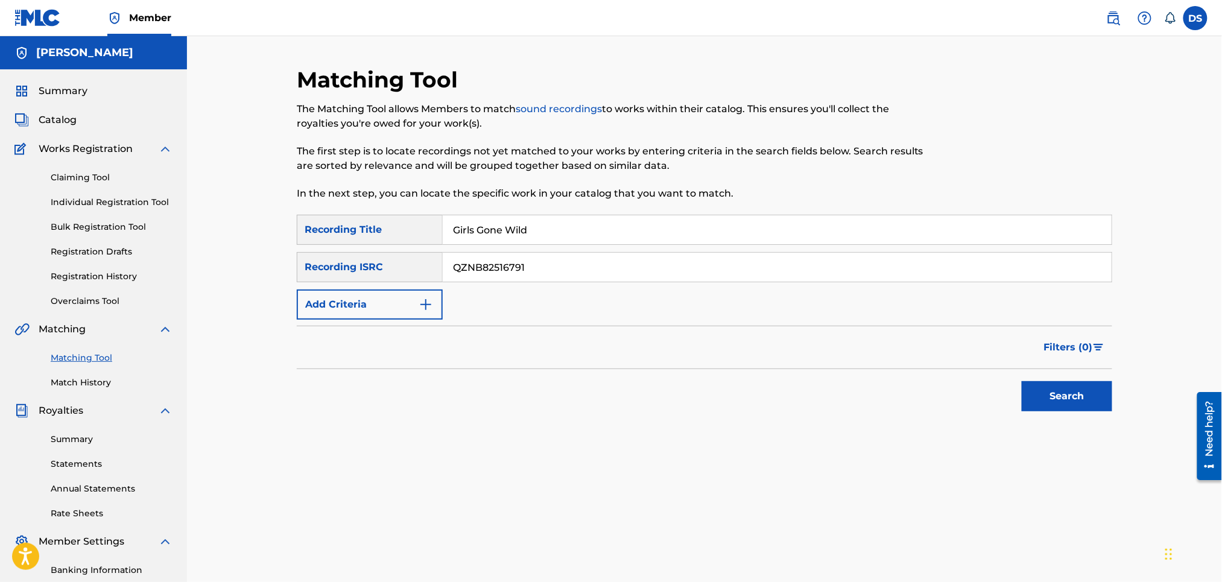
click at [830, 255] on input "QZNB82516791" at bounding box center [777, 267] width 669 height 29
type input "QZNB82516791"
click at [1062, 412] on button "Search" at bounding box center [1067, 396] width 91 height 30
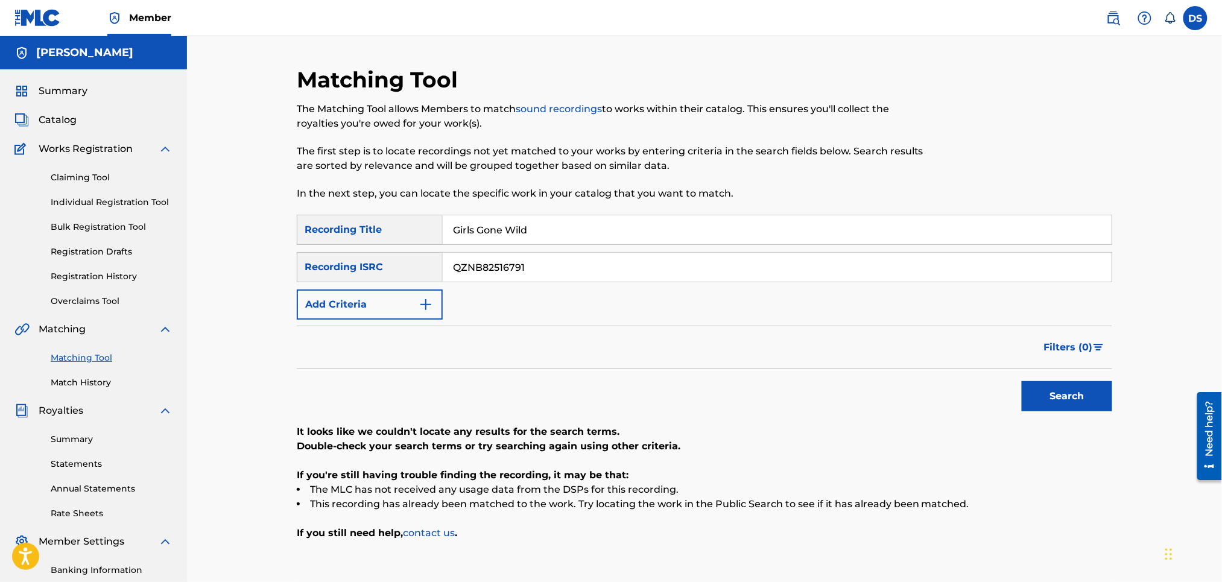
click at [1058, 400] on button "Search" at bounding box center [1067, 396] width 91 height 30
paste input "QZNB82516791"
type input "QZNB82516791"
click at [1044, 401] on button "Search" at bounding box center [1067, 396] width 91 height 30
click at [107, 203] on link "Individual Registration Tool" at bounding box center [112, 202] width 122 height 13
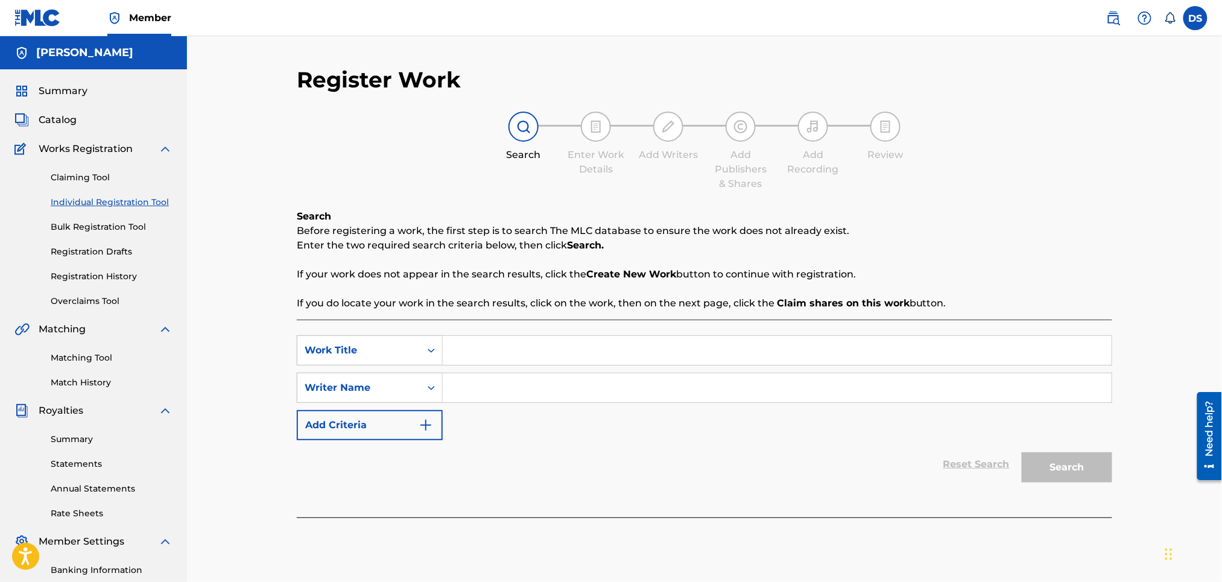
click at [456, 354] on input "Search Form" at bounding box center [777, 350] width 669 height 29
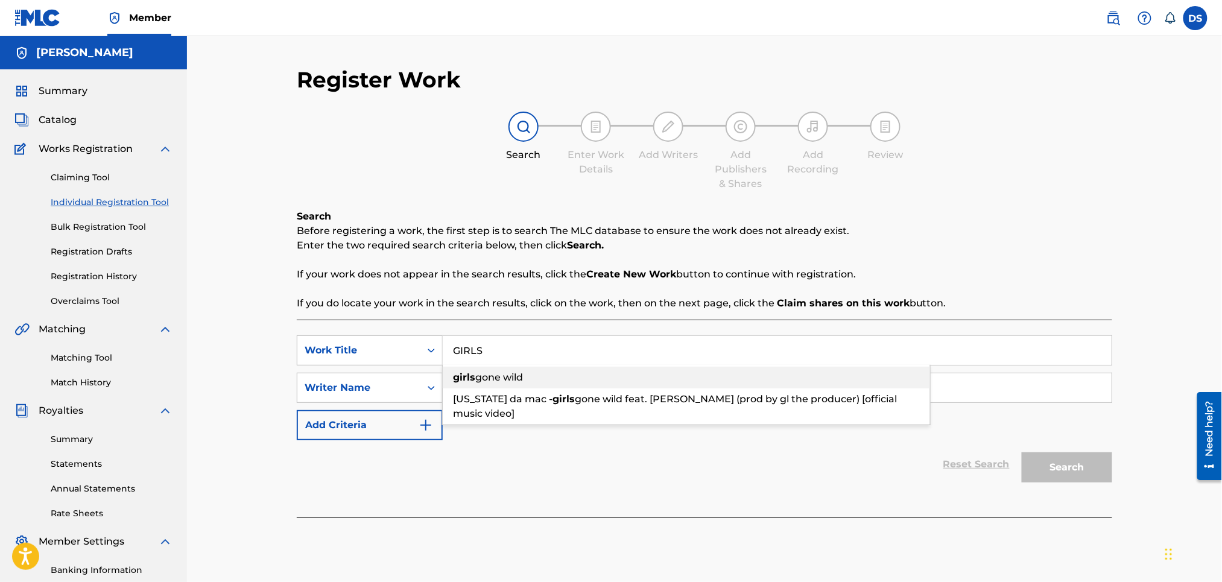
click at [486, 377] on span "gone wild" at bounding box center [499, 377] width 48 height 11
type input "girls gone wild"
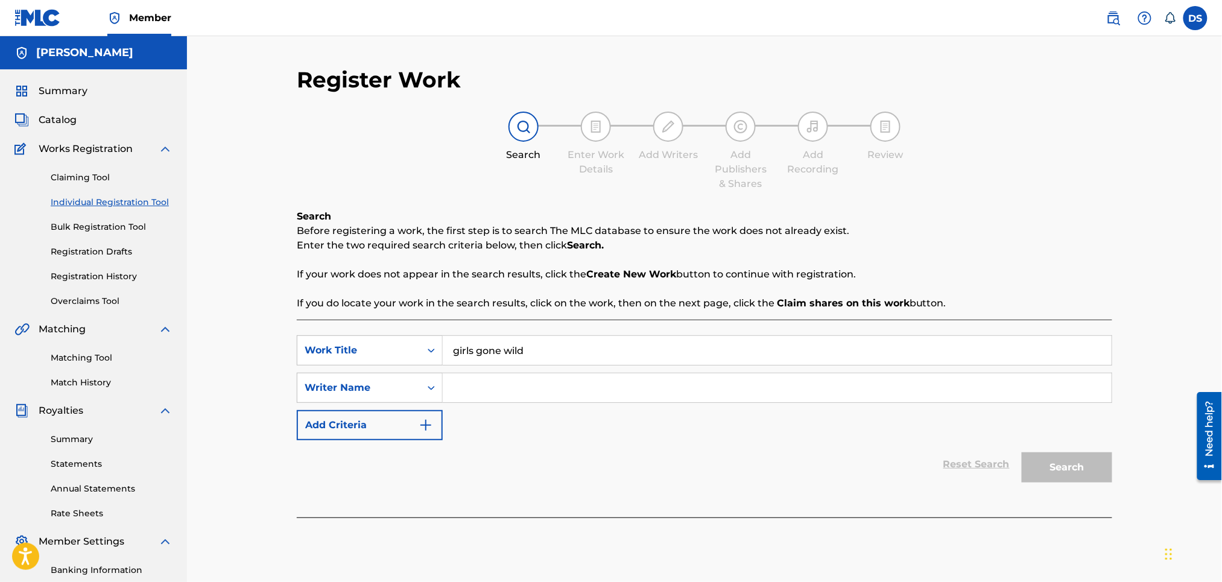
click at [472, 389] on input "Search Form" at bounding box center [777, 388] width 669 height 29
type input "[PERSON_NAME]"
click at [1061, 473] on button "Search" at bounding box center [1067, 468] width 91 height 30
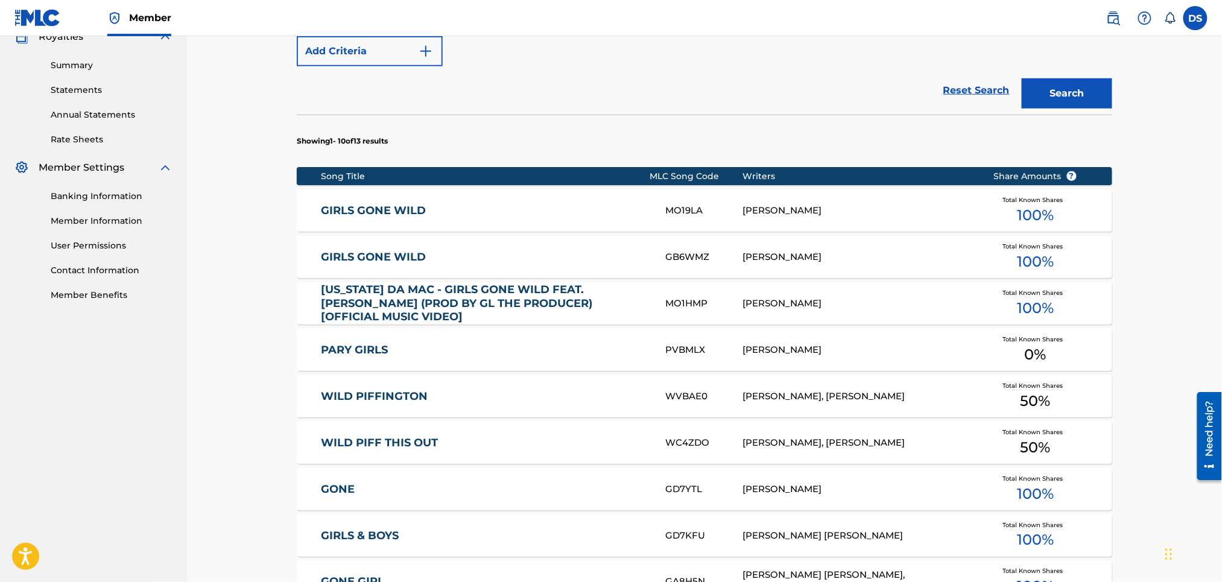
scroll to position [386, 0]
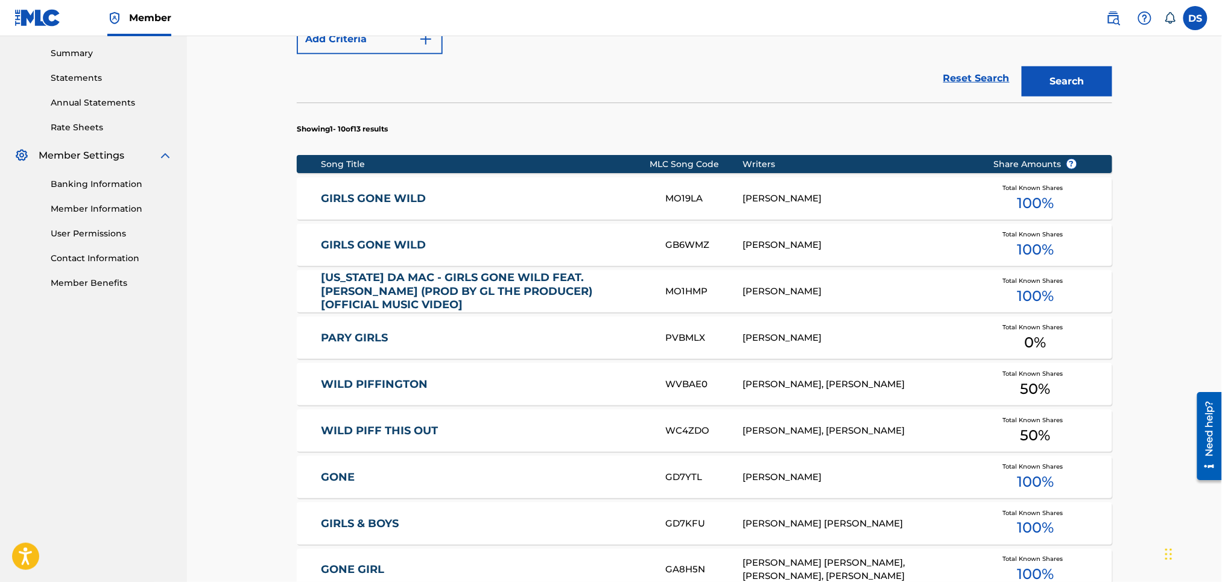
click at [797, 245] on div "[PERSON_NAME]" at bounding box center [859, 245] width 232 height 14
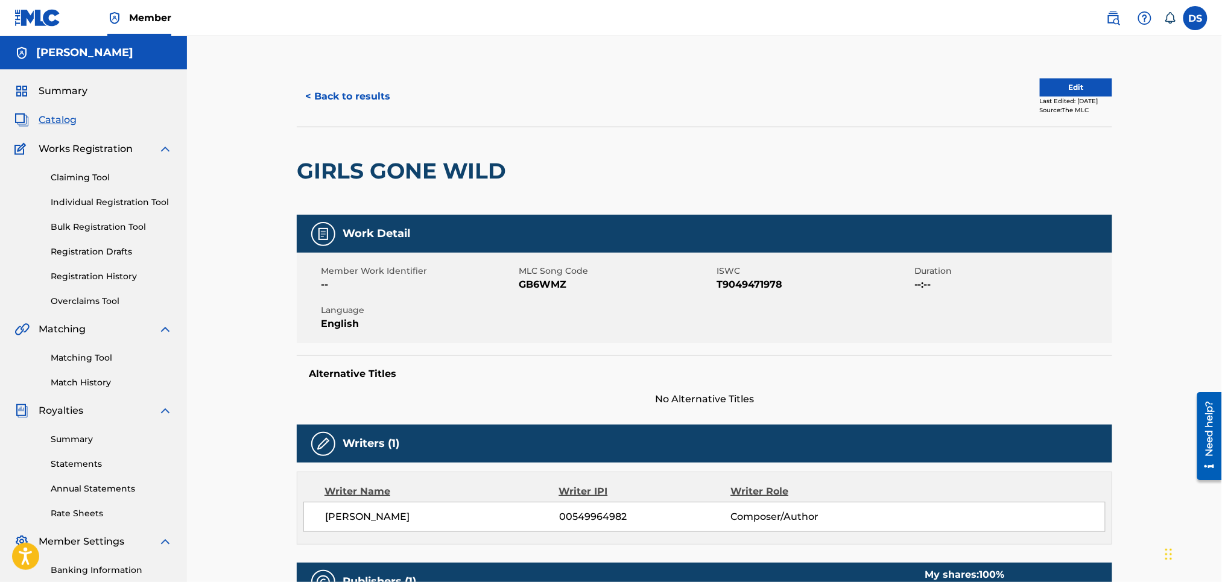
click at [1052, 91] on button "Edit" at bounding box center [1076, 87] width 72 height 18
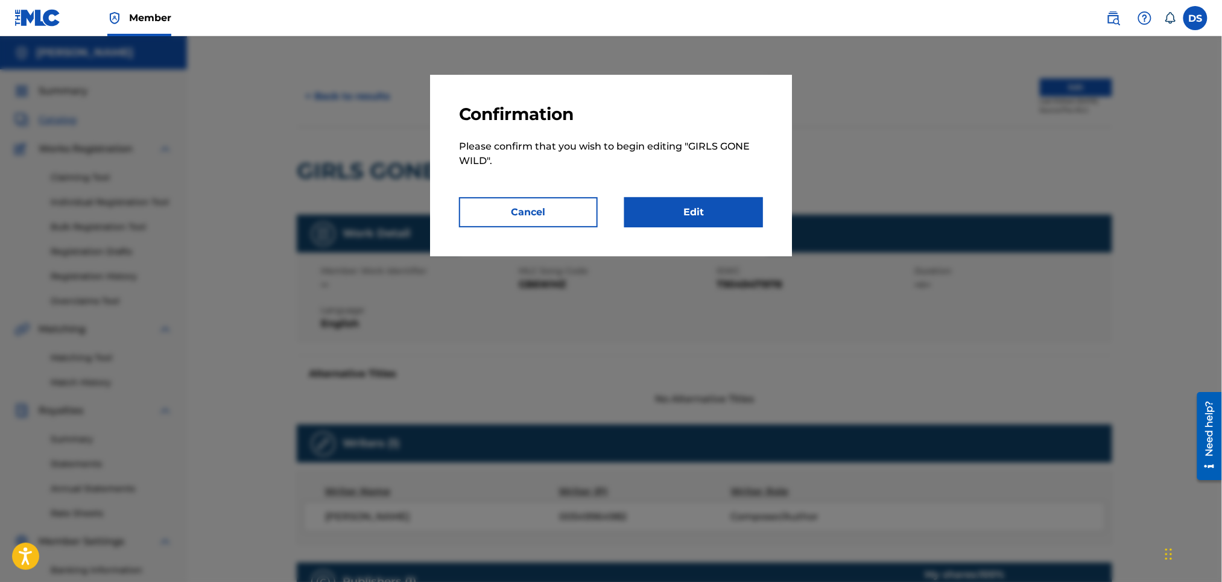
click at [736, 213] on link "Edit" at bounding box center [694, 212] width 139 height 30
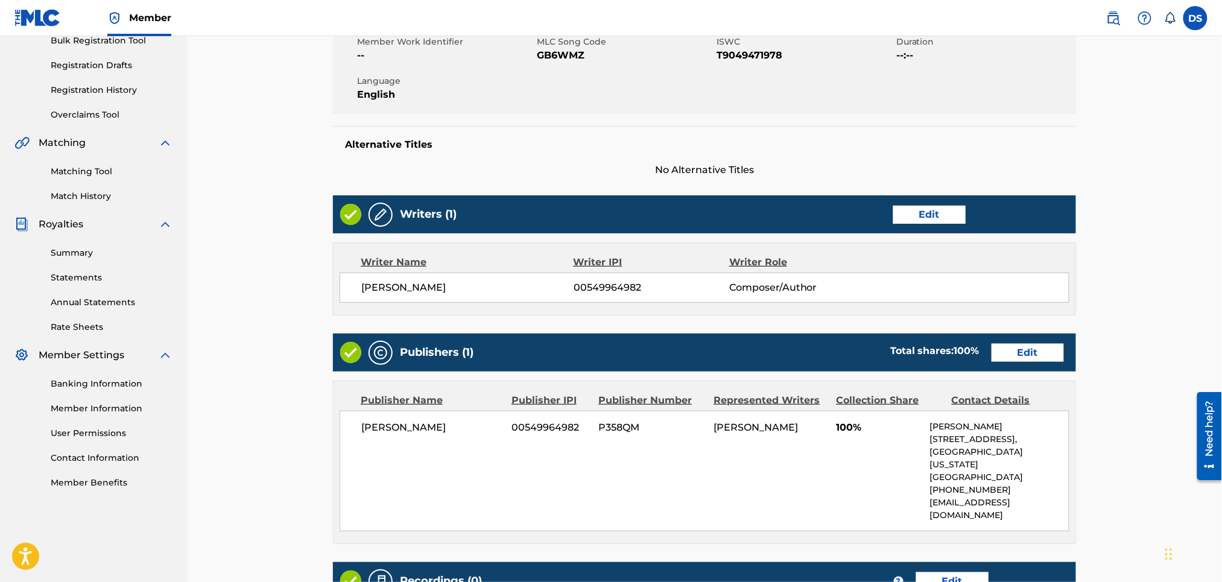
scroll to position [354, 0]
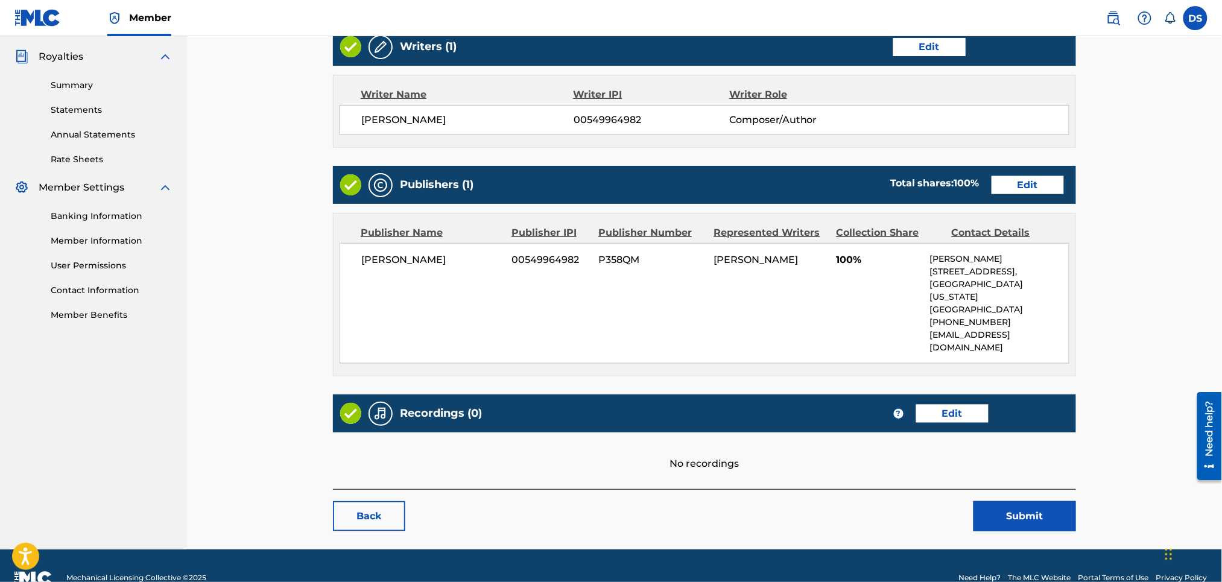
click at [930, 405] on link "Edit" at bounding box center [953, 414] width 72 height 18
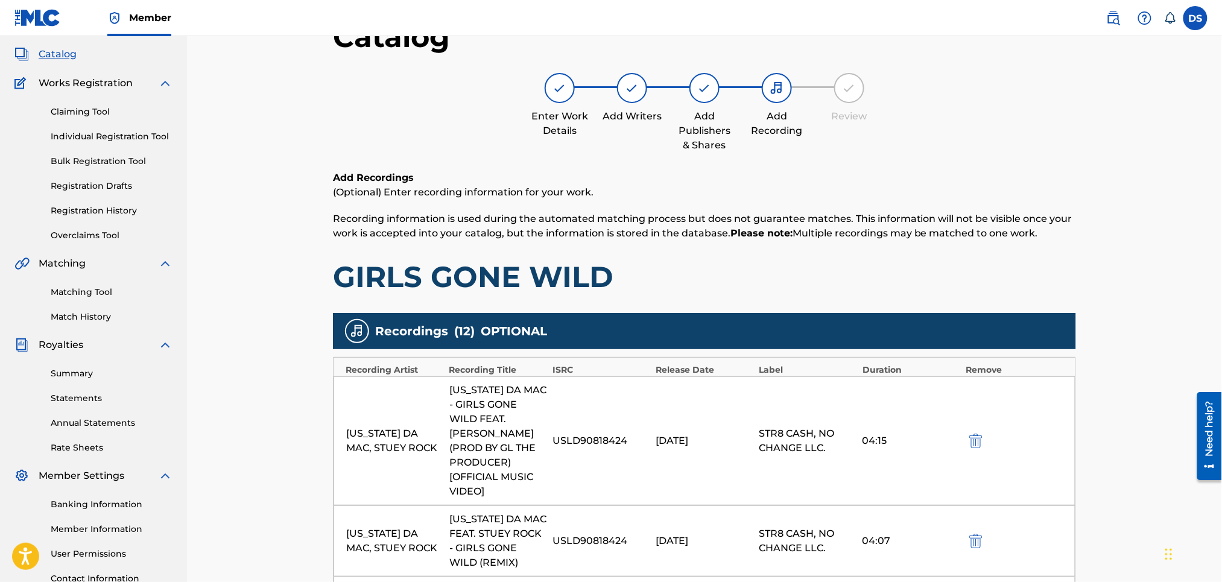
scroll to position [64, 0]
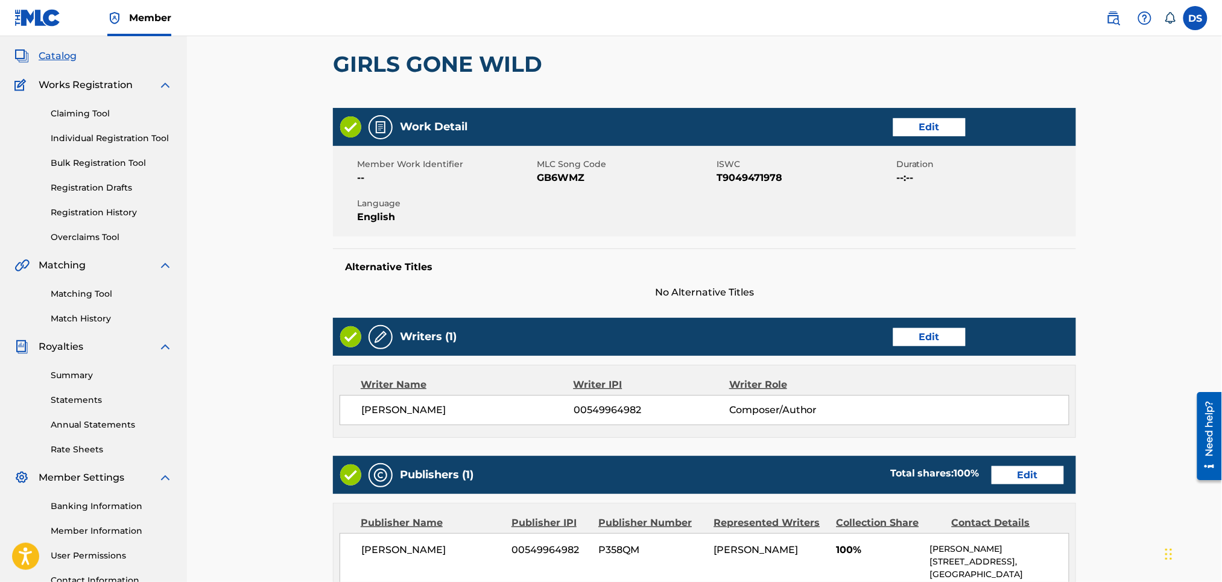
scroll to position [354, 0]
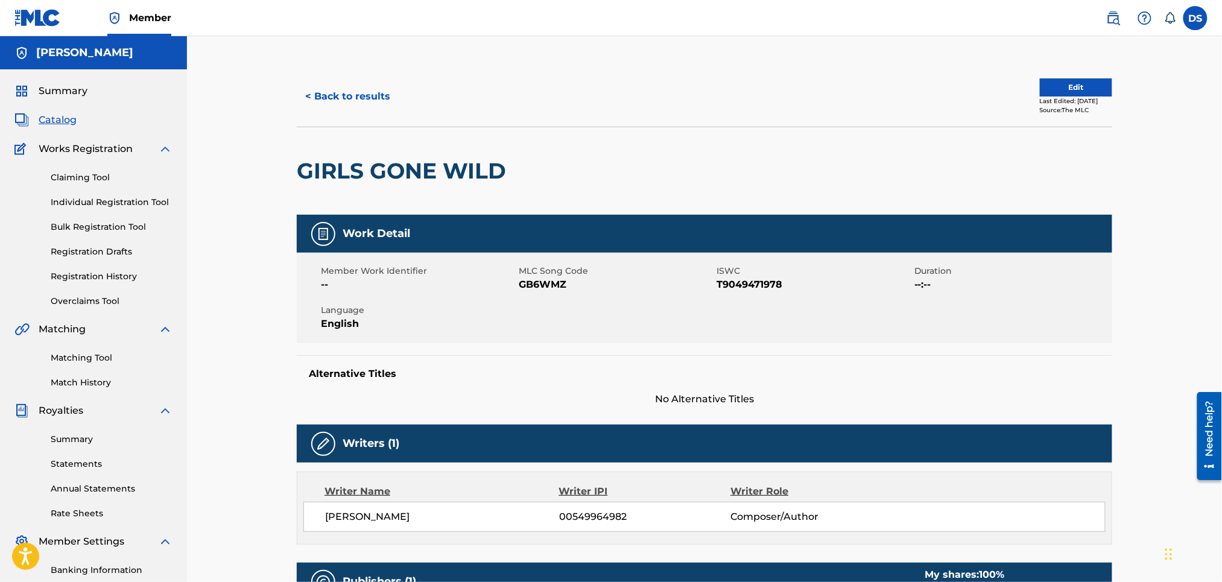
click at [331, 95] on button "< Back to results" at bounding box center [348, 96] width 102 height 30
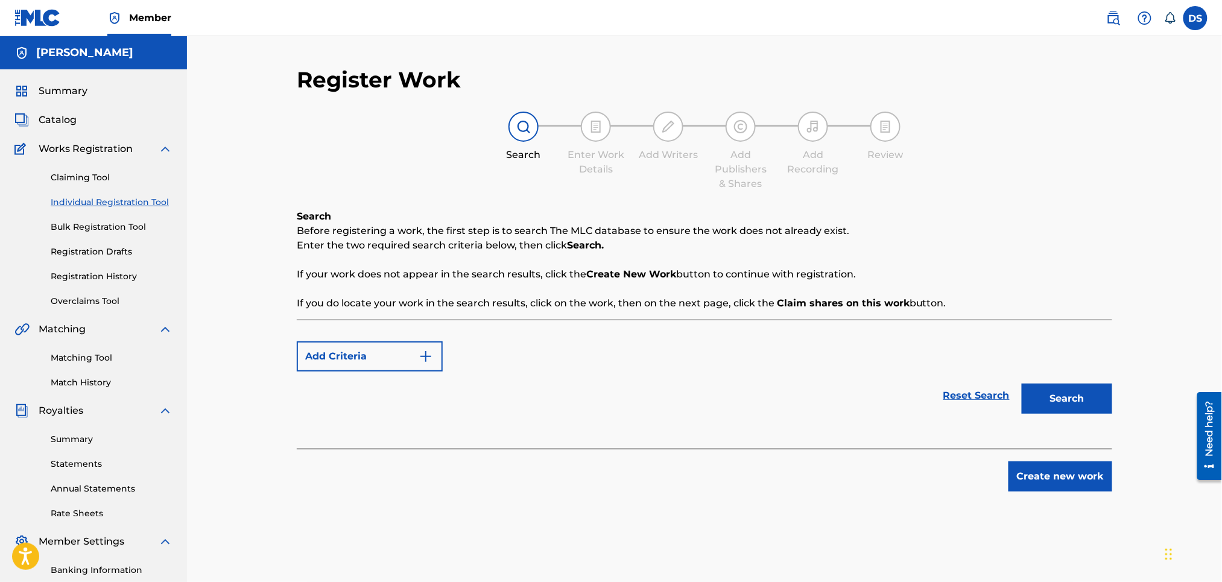
scroll to position [165, 0]
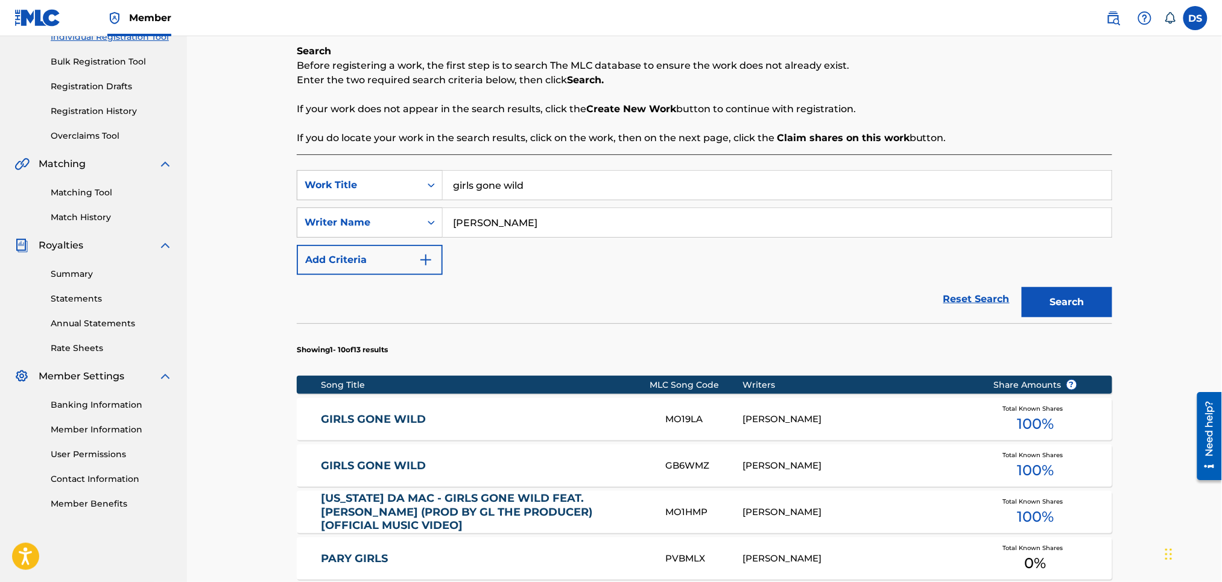
click at [682, 416] on div "MO19LA" at bounding box center [704, 420] width 77 height 14
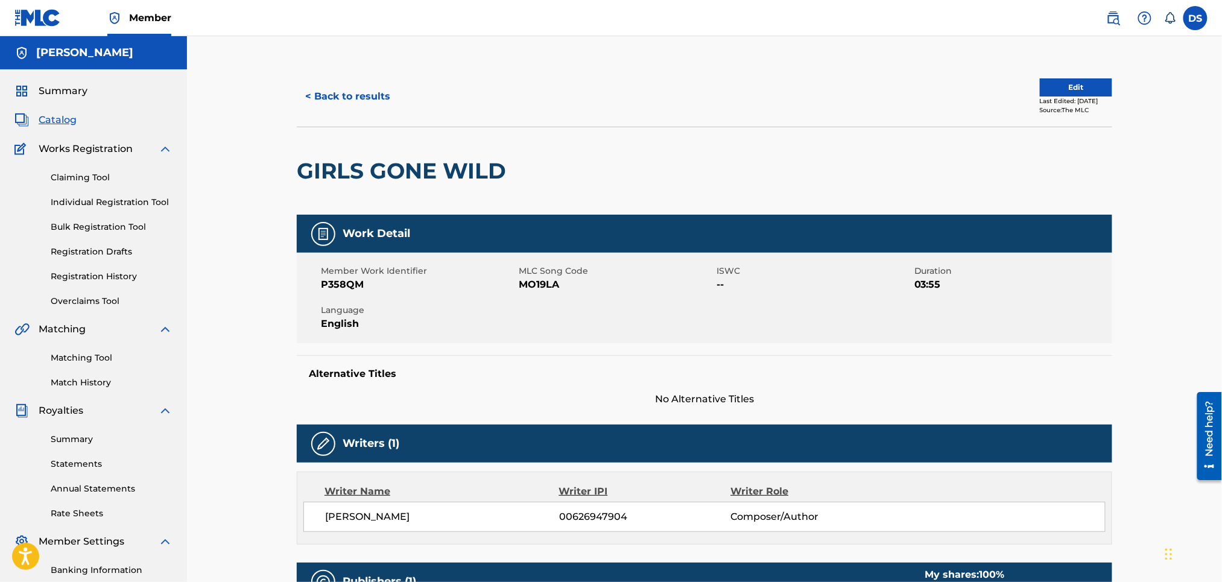
click at [1047, 86] on button "Edit" at bounding box center [1076, 87] width 72 height 18
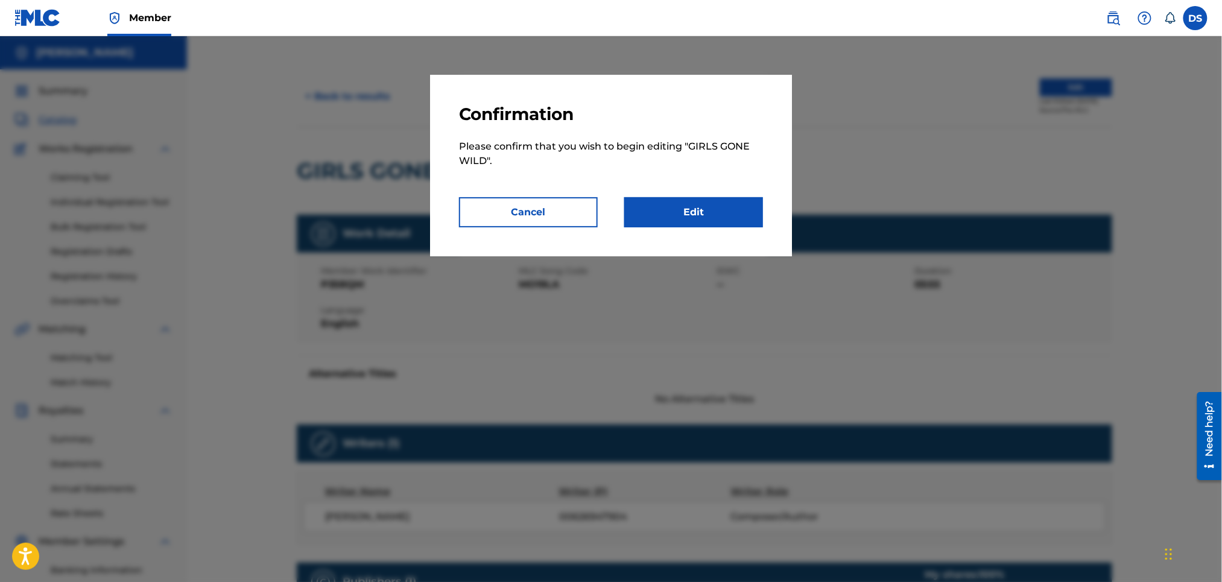
click at [724, 206] on link "Edit" at bounding box center [694, 212] width 139 height 30
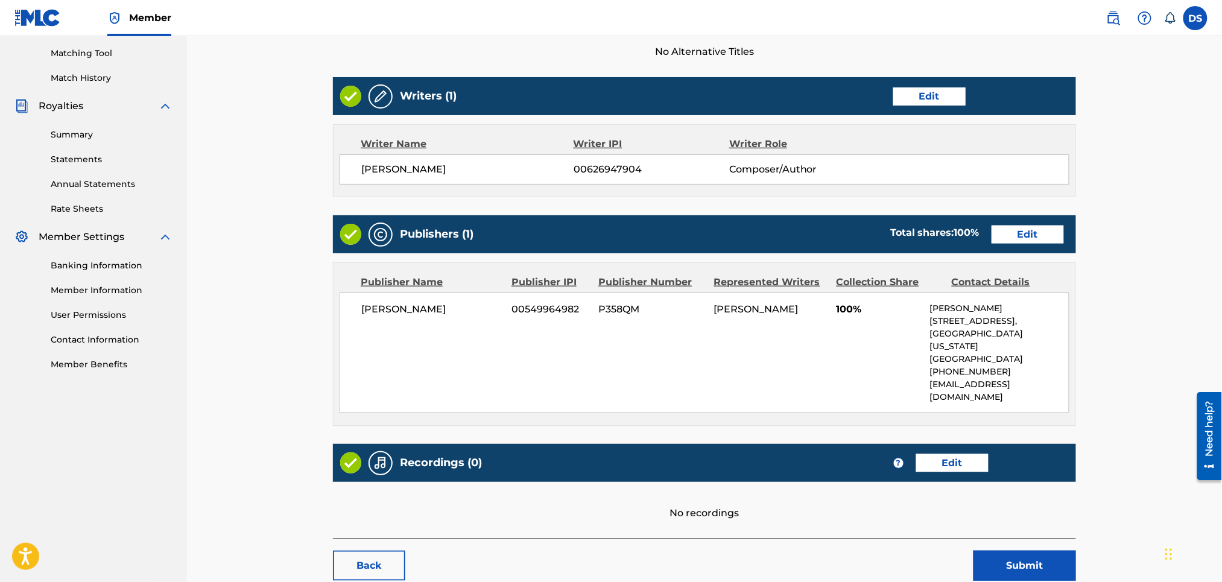
scroll to position [354, 0]
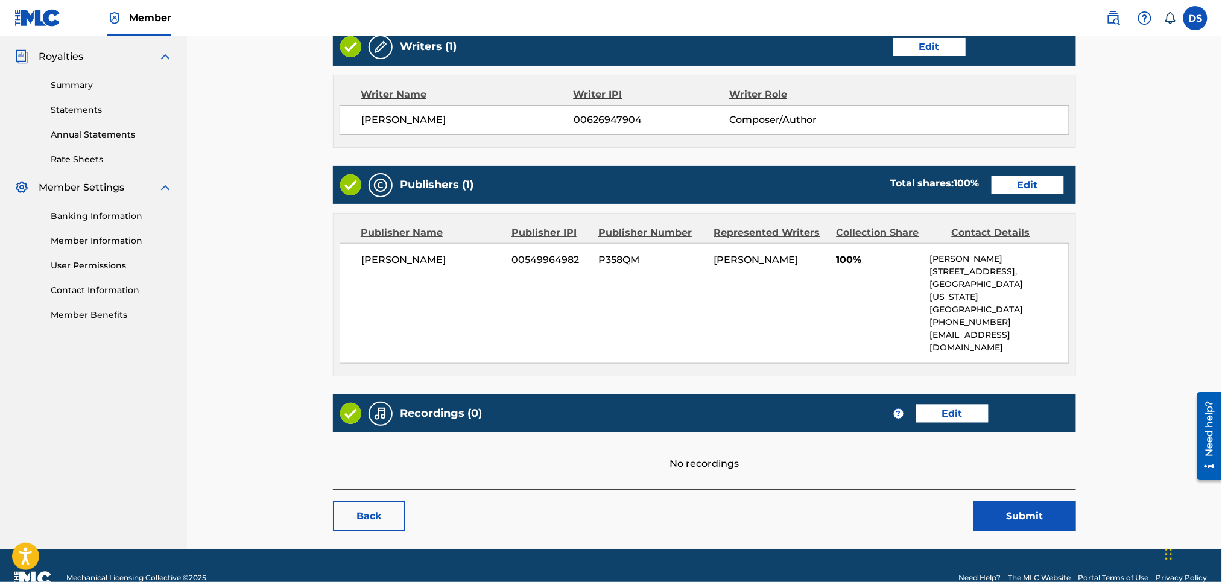
click at [941, 405] on link "Edit" at bounding box center [953, 414] width 72 height 18
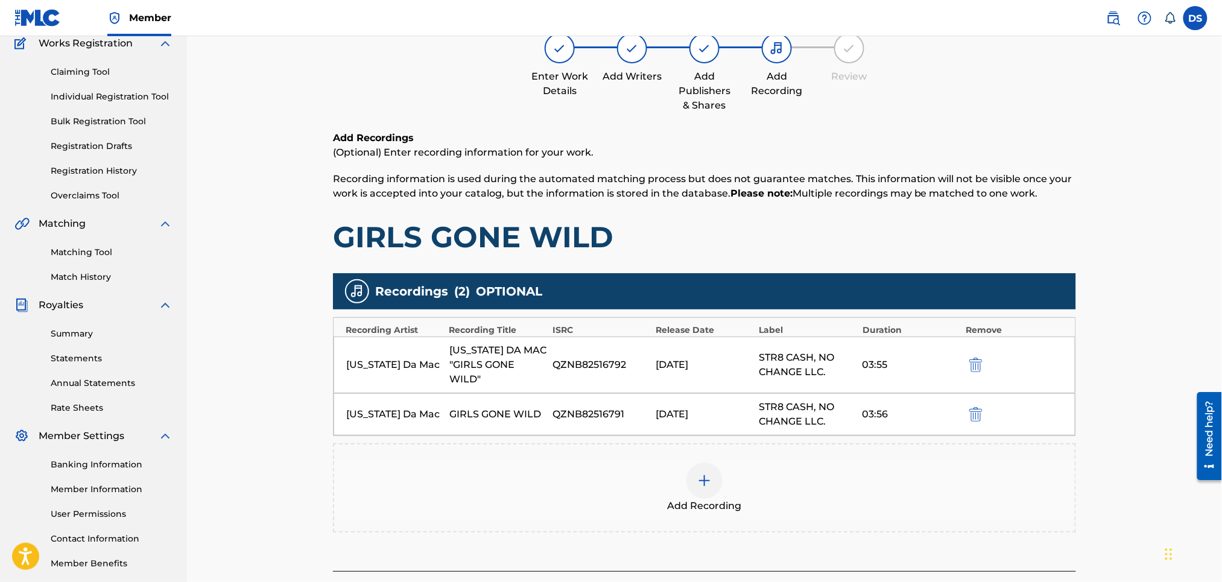
scroll to position [129, 0]
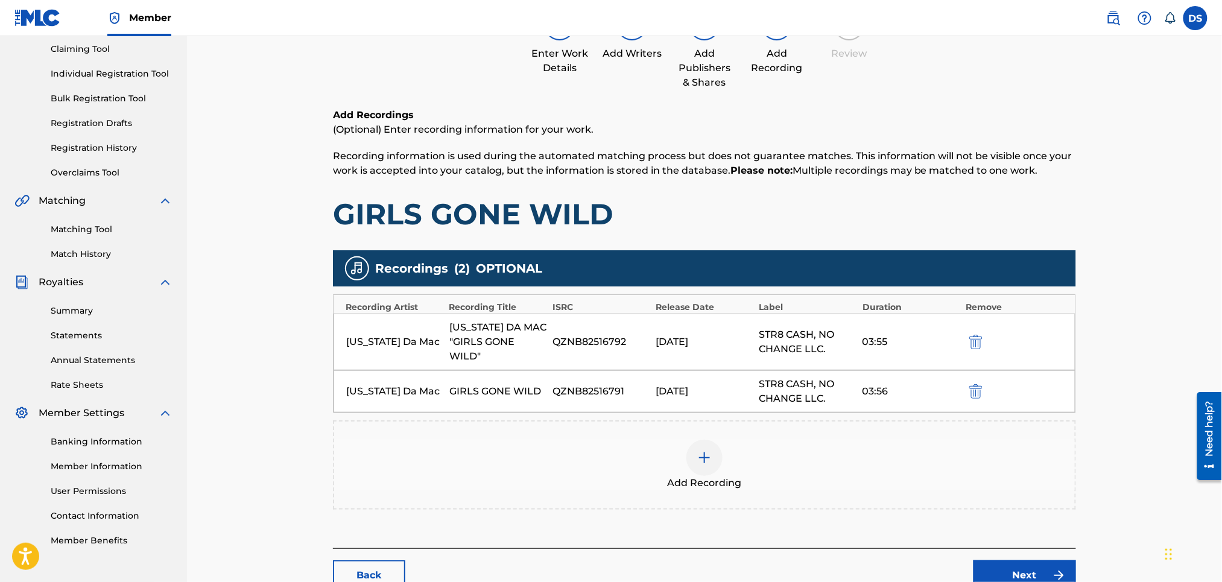
click at [950, 252] on div "Recordings ( 2 ) OPTIONAL" at bounding box center [704, 268] width 743 height 36
click at [376, 561] on link "Back" at bounding box center [369, 576] width 72 height 30
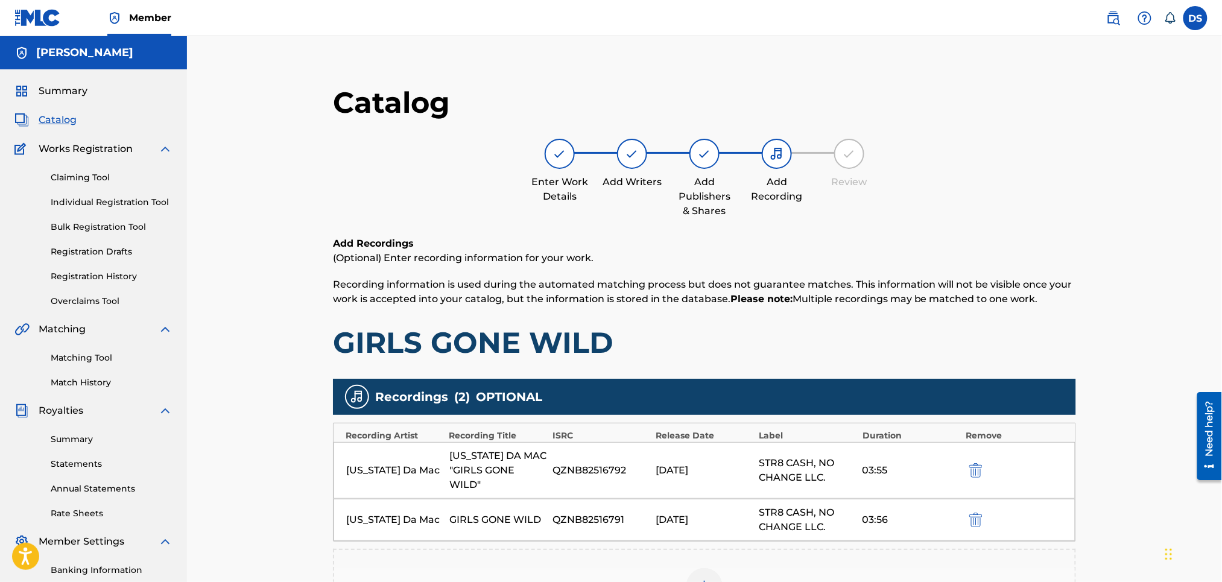
scroll to position [129, 0]
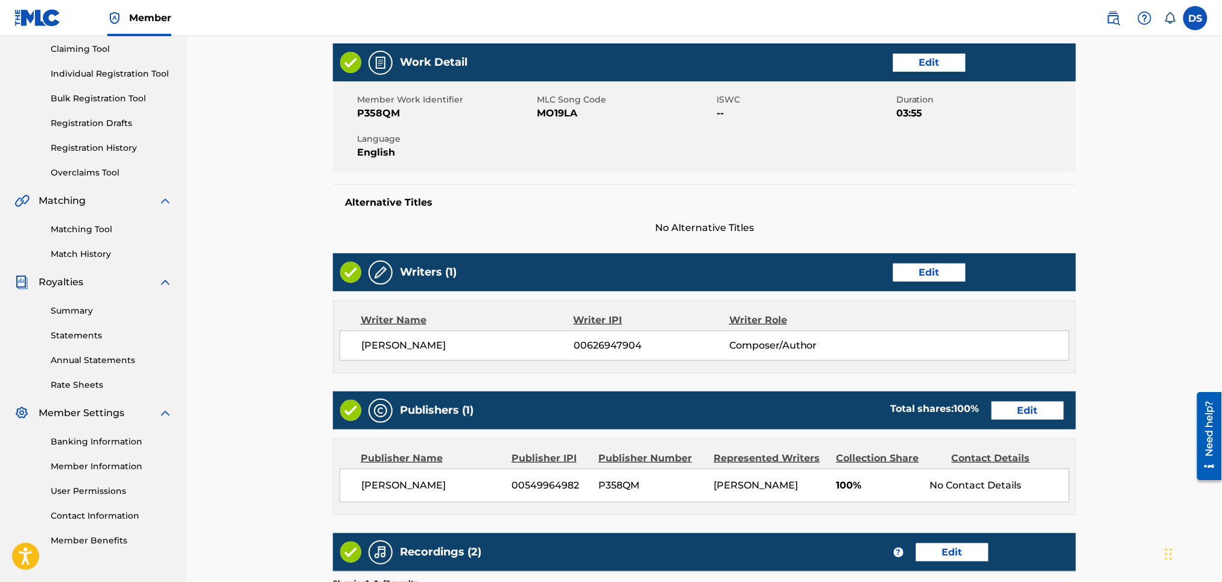
scroll to position [354, 0]
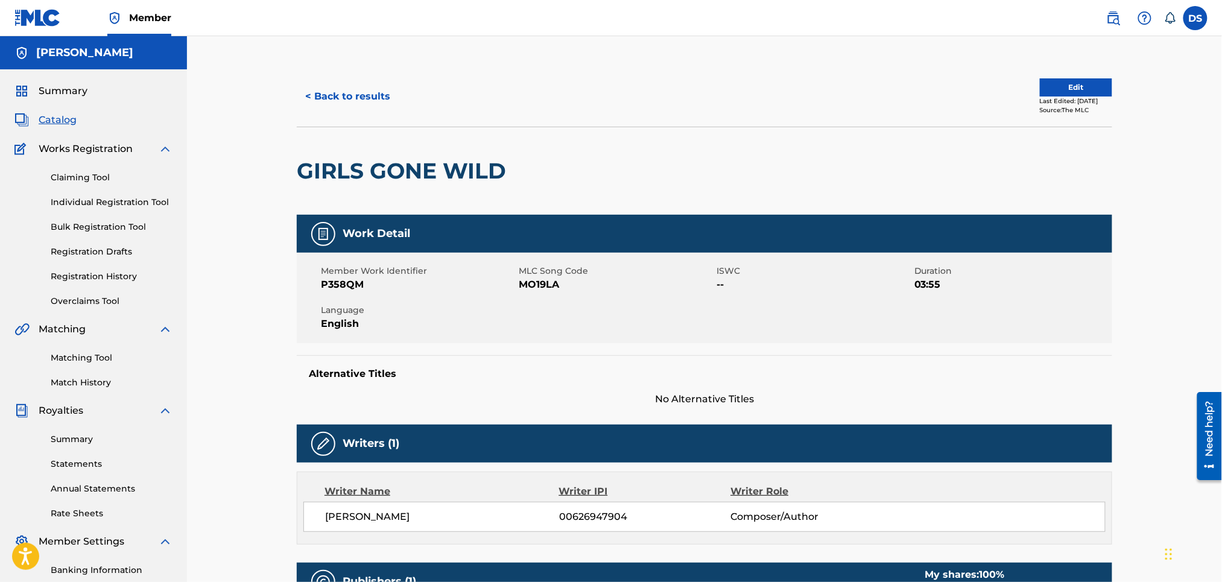
click at [347, 92] on button "< Back to results" at bounding box center [348, 96] width 102 height 30
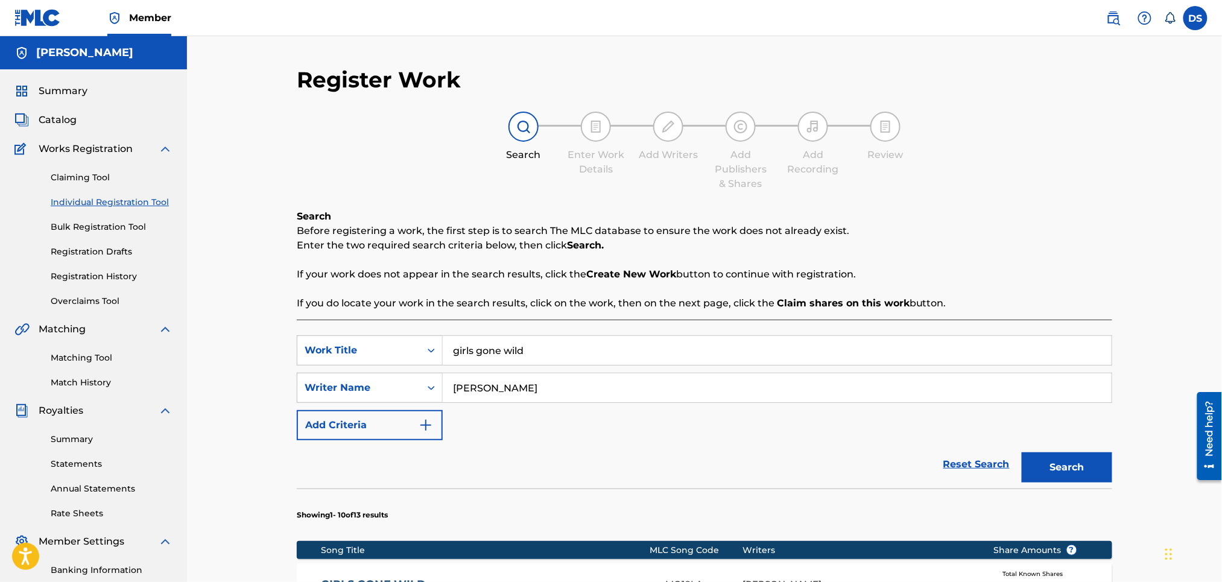
scroll to position [165, 0]
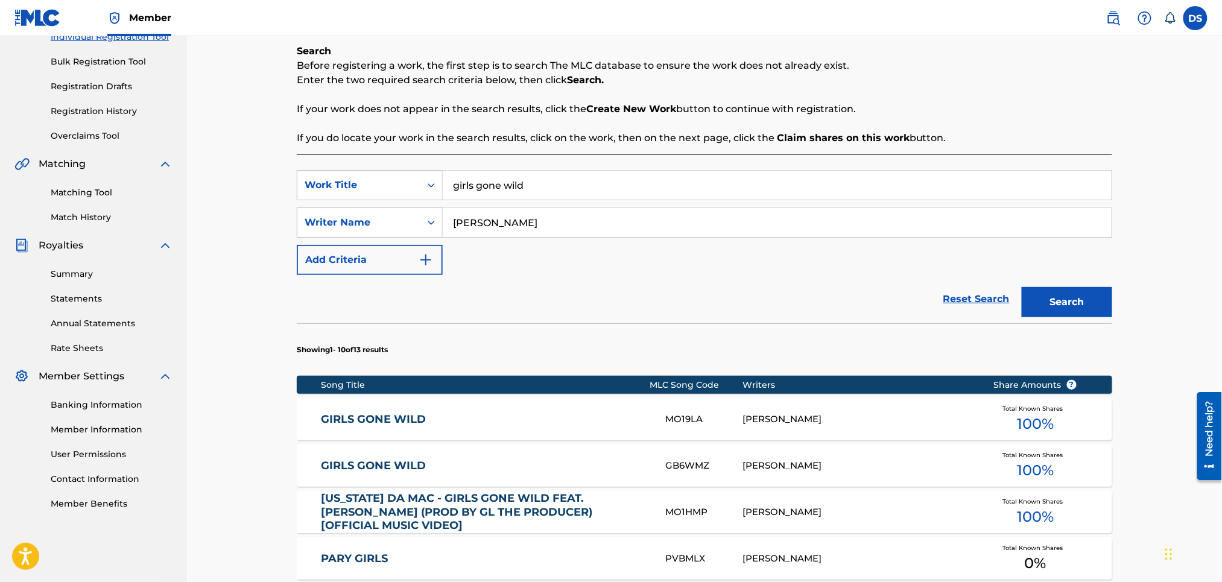
click at [688, 418] on div "MO19LA" at bounding box center [704, 420] width 77 height 14
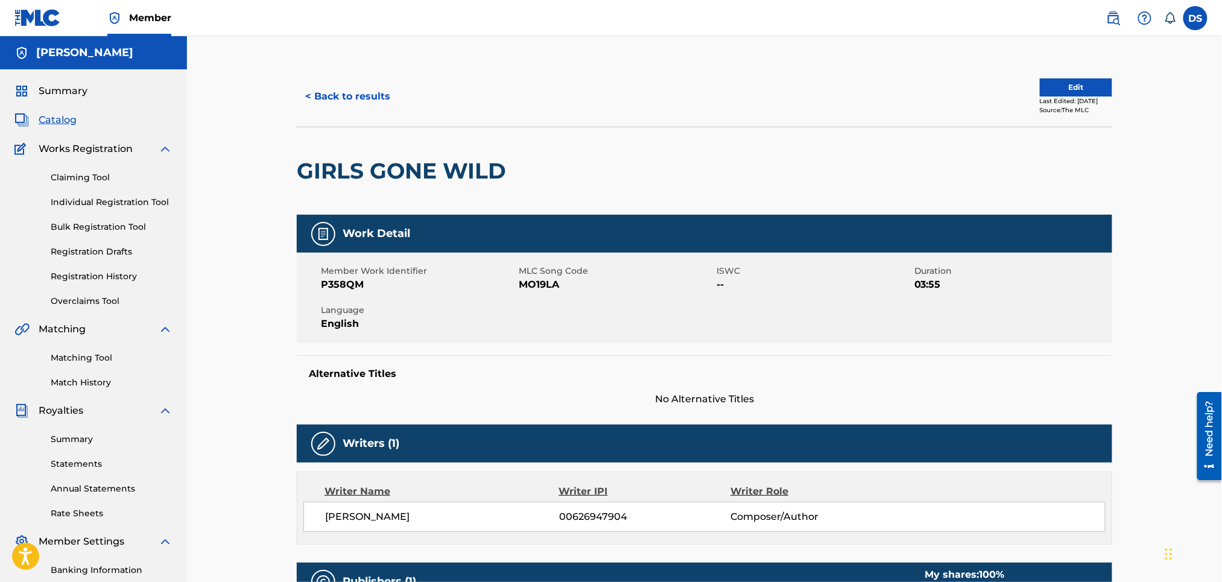
click at [1057, 89] on button "Edit" at bounding box center [1076, 87] width 72 height 18
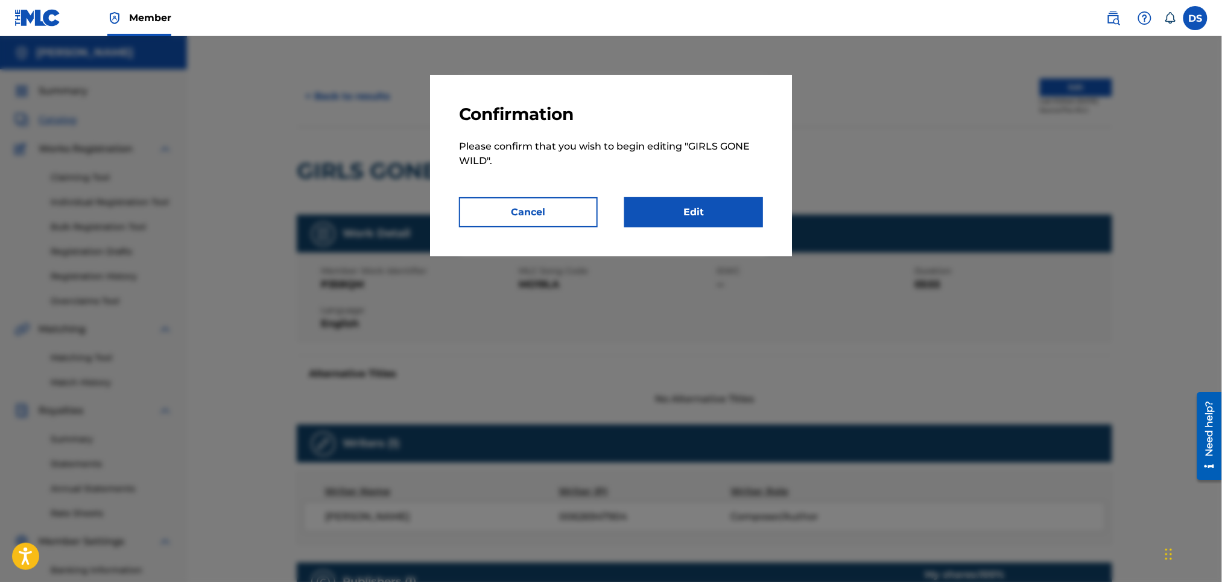
click at [695, 211] on link "Edit" at bounding box center [694, 212] width 139 height 30
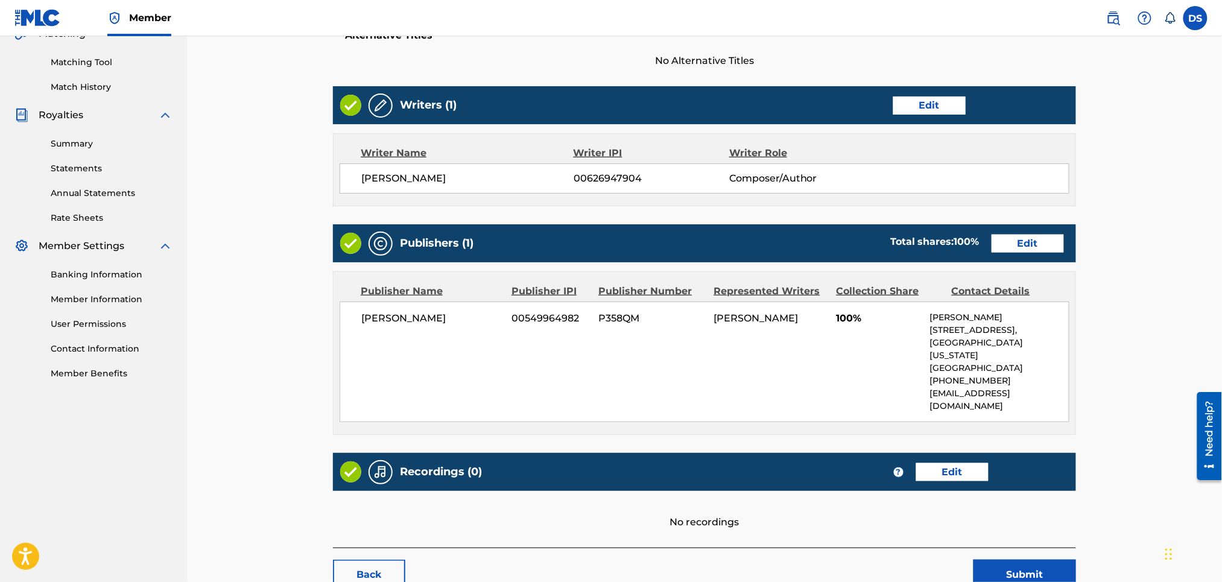
scroll to position [354, 0]
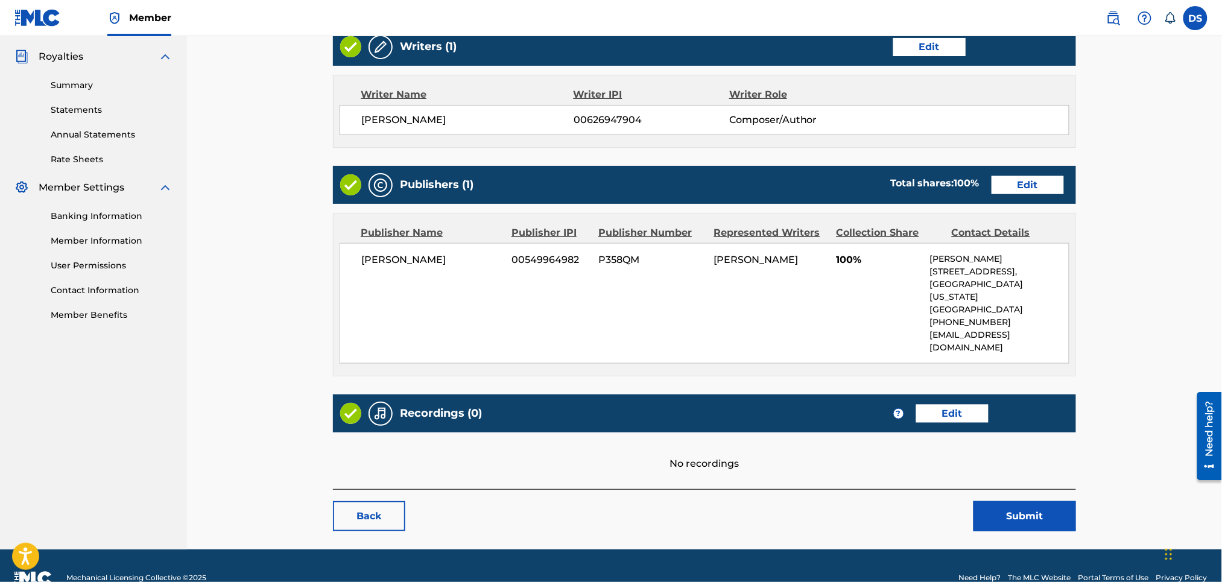
click at [950, 405] on link "Edit" at bounding box center [953, 414] width 72 height 18
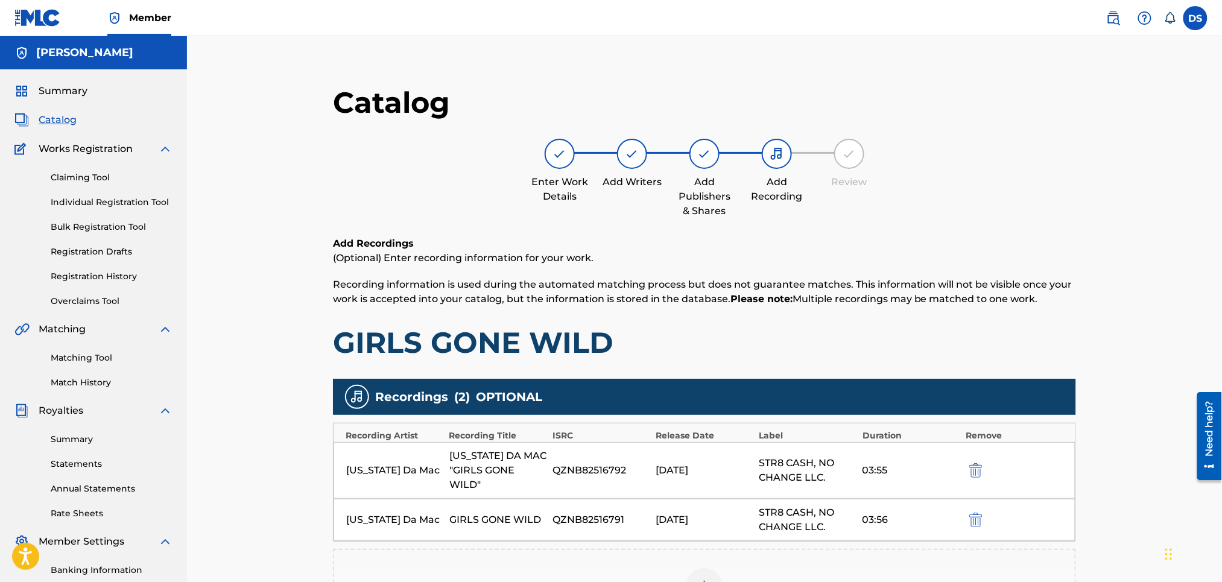
click at [974, 470] on img "submit" at bounding box center [976, 470] width 13 height 14
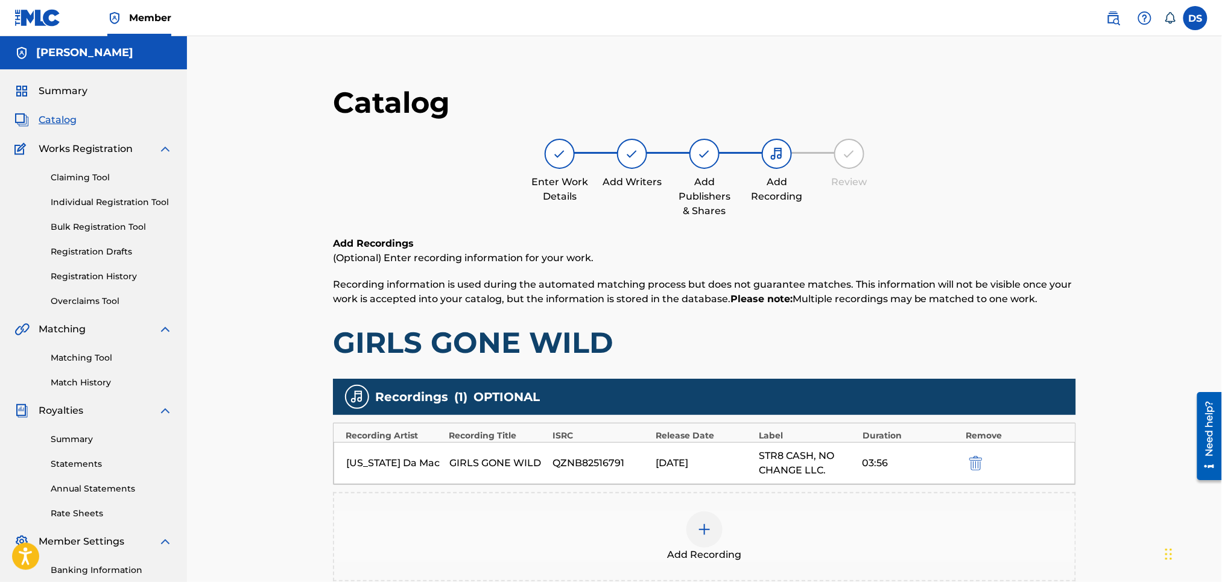
click at [1140, 372] on div "Catalog Enter Work Details Add Writers Add Publishers & Shares Add Recording Re…" at bounding box center [704, 363] width 1035 height 654
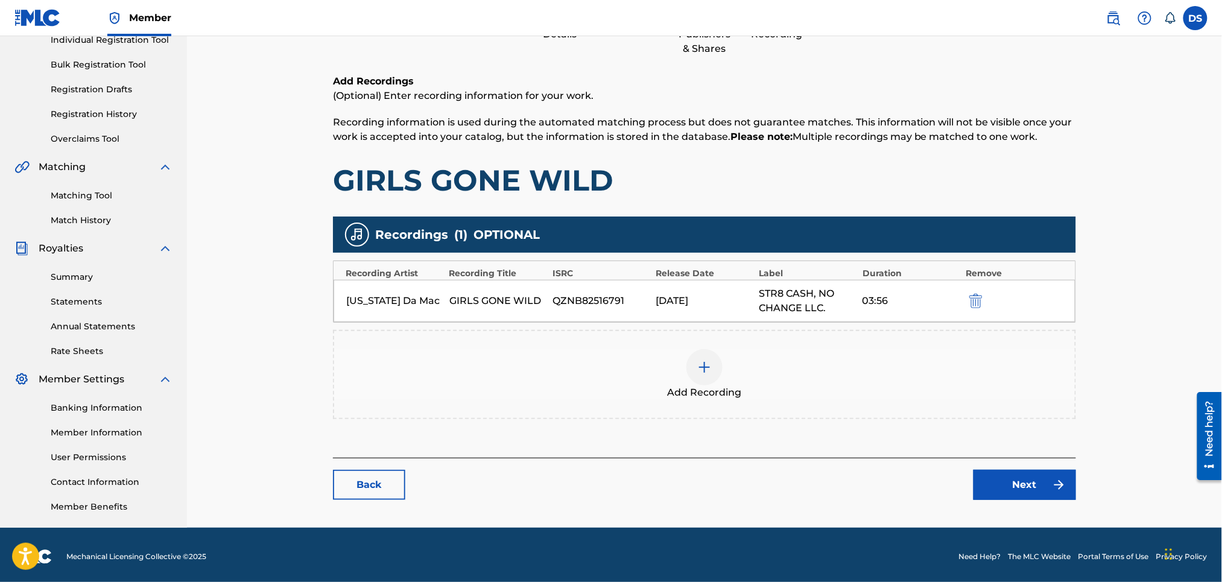
scroll to position [165, 0]
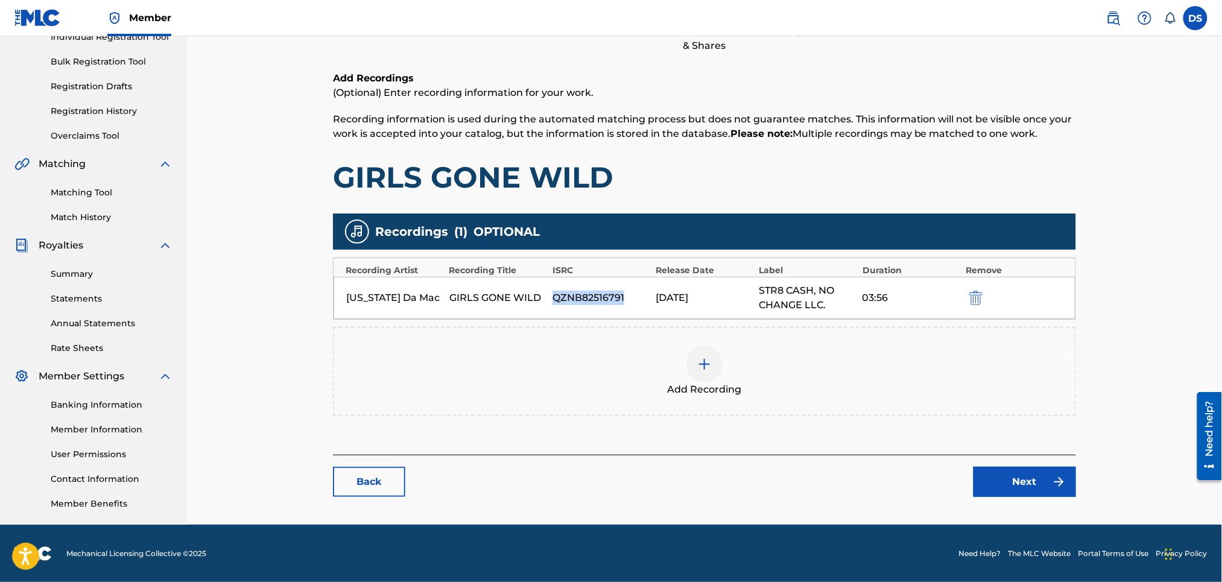
drag, startPoint x: 628, startPoint y: 293, endPoint x: 553, endPoint y: 294, distance: 75.4
click at [553, 294] on div "QZNB82516791" at bounding box center [601, 298] width 97 height 14
copy div "QZNB82516791"
click at [707, 364] on img at bounding box center [705, 364] width 14 height 14
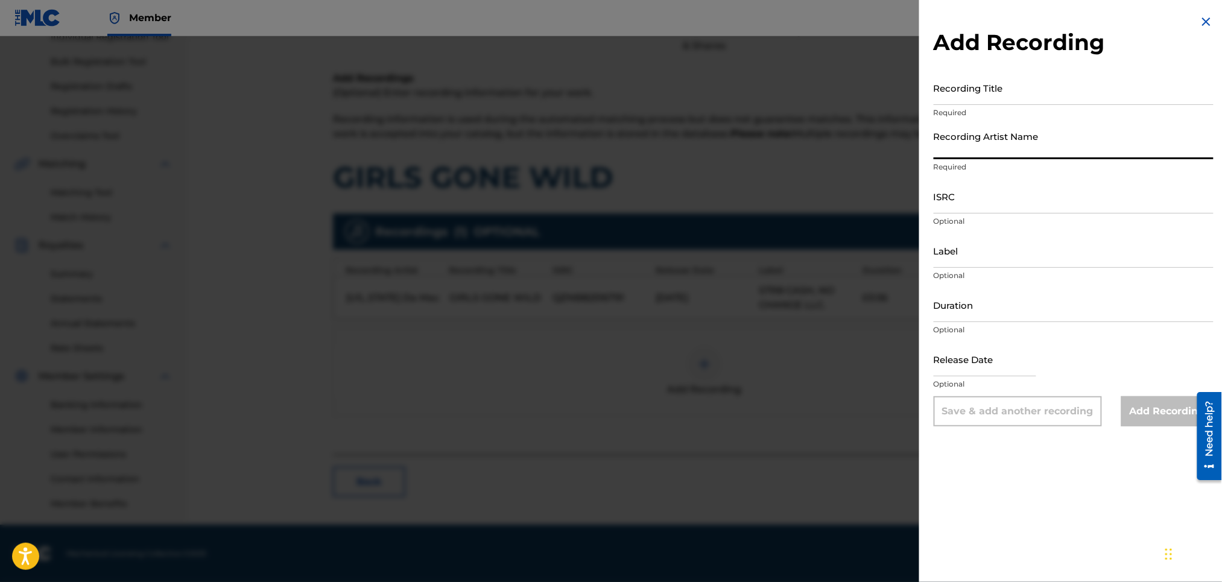
click at [952, 148] on input "Recording Artist Name" at bounding box center [1074, 142] width 280 height 34
type input "RICH PRICK [PERSON_NAME]"
click at [965, 97] on input "Recording Title" at bounding box center [1074, 88] width 280 height 34
click at [955, 200] on input "ISRC" at bounding box center [1074, 196] width 280 height 34
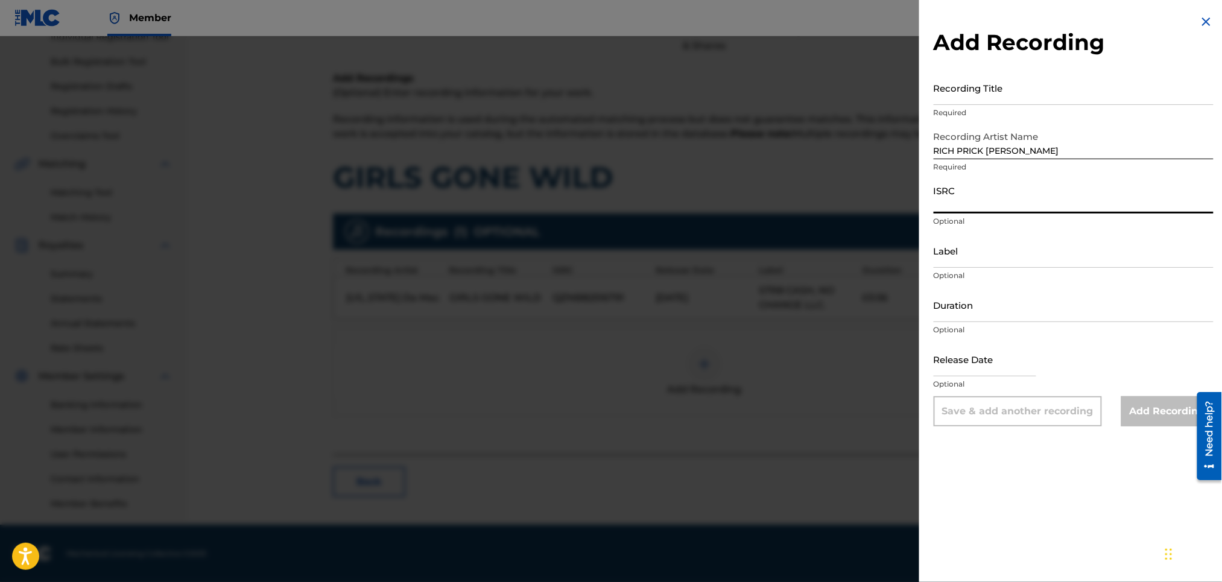
paste input "QZNB82516791"
type input "QZNB82516791"
click at [950, 308] on input "Duration" at bounding box center [1074, 305] width 280 height 34
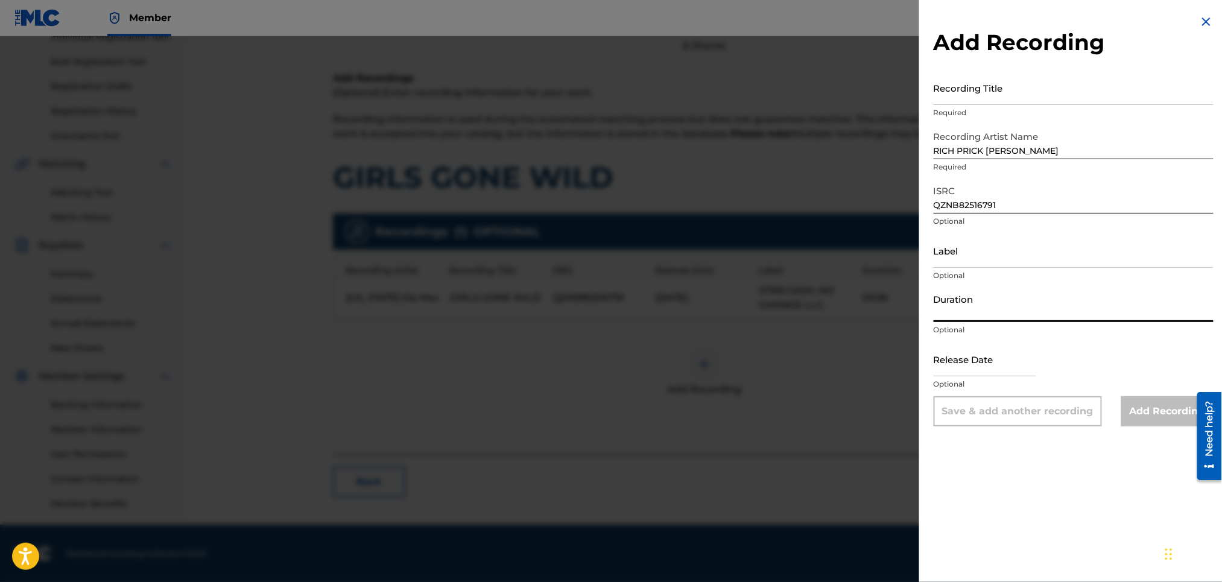
type input "03:55"
click at [958, 364] on input "text" at bounding box center [985, 359] width 103 height 34
select select "8"
select select "2025"
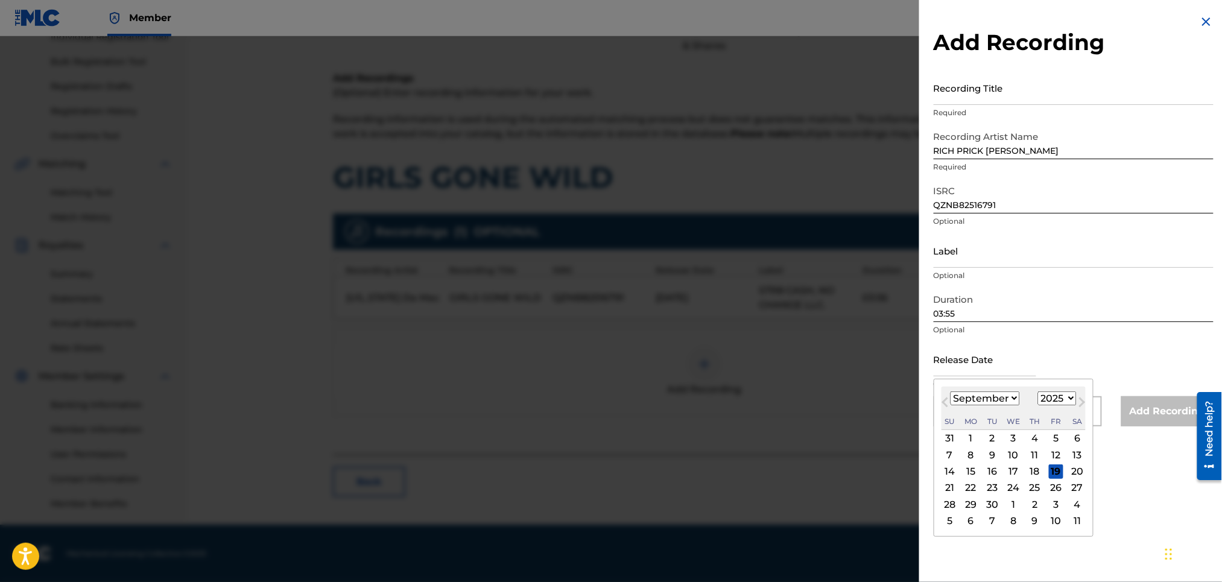
type input "[DATE]"
select select "5"
click at [1105, 344] on div "Release Date June 1 2025 June 2025 Previous Month Next Month June 2025 January …" at bounding box center [1074, 369] width 280 height 54
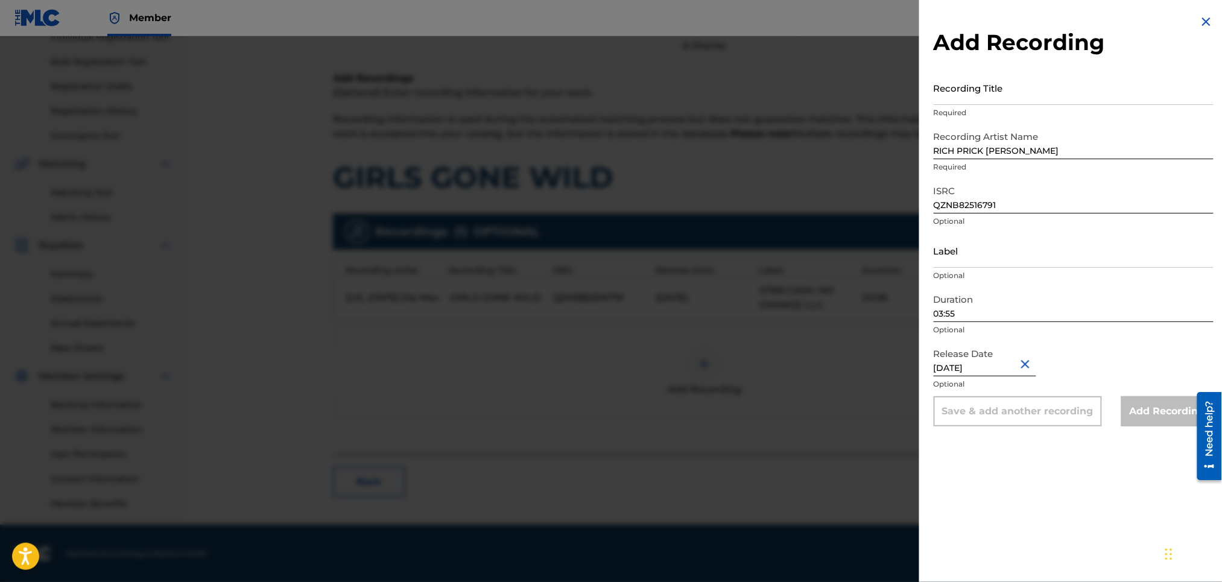
click at [1016, 100] on input "Recording Title" at bounding box center [1074, 88] width 280 height 34
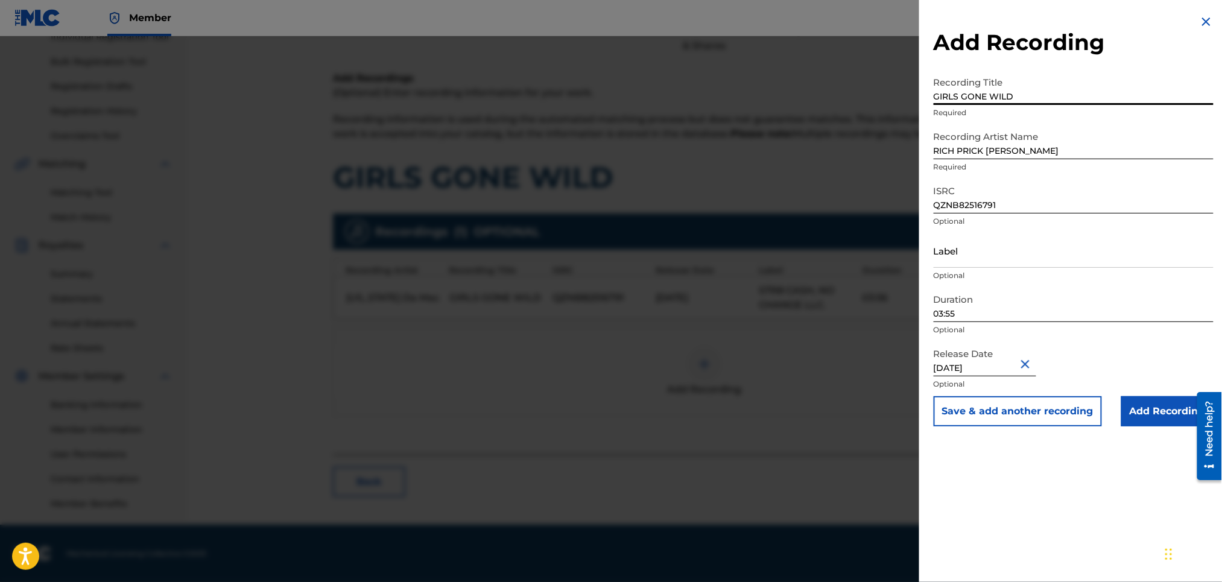
type input "GIRLS GONE WILD"
click at [1171, 416] on input "Add Recording" at bounding box center [1168, 411] width 92 height 30
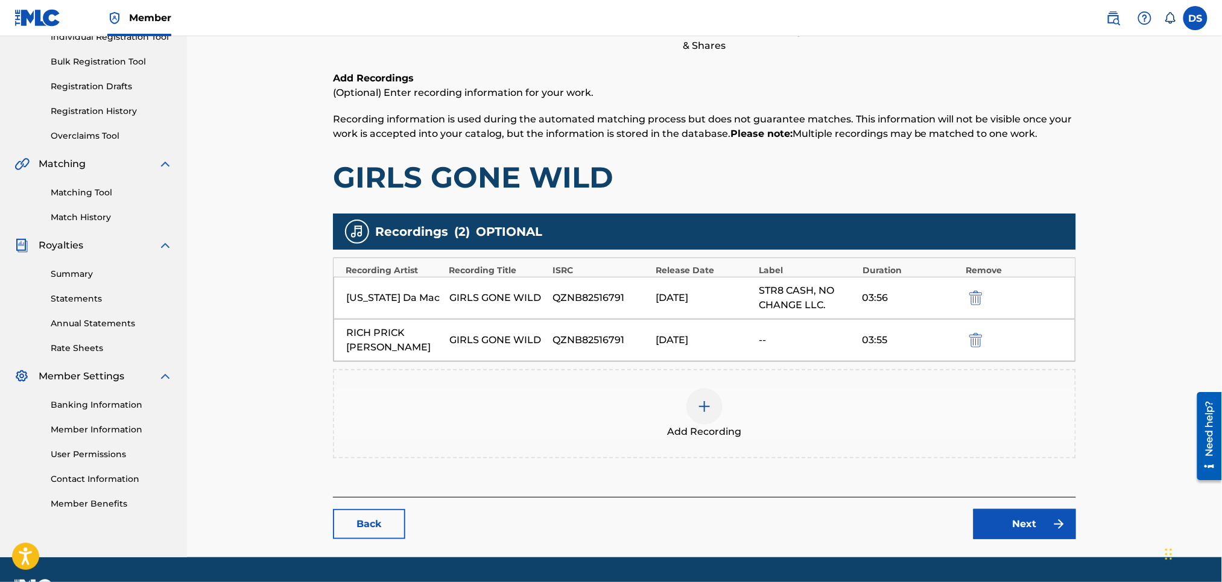
click at [976, 301] on img "submit" at bounding box center [976, 298] width 13 height 14
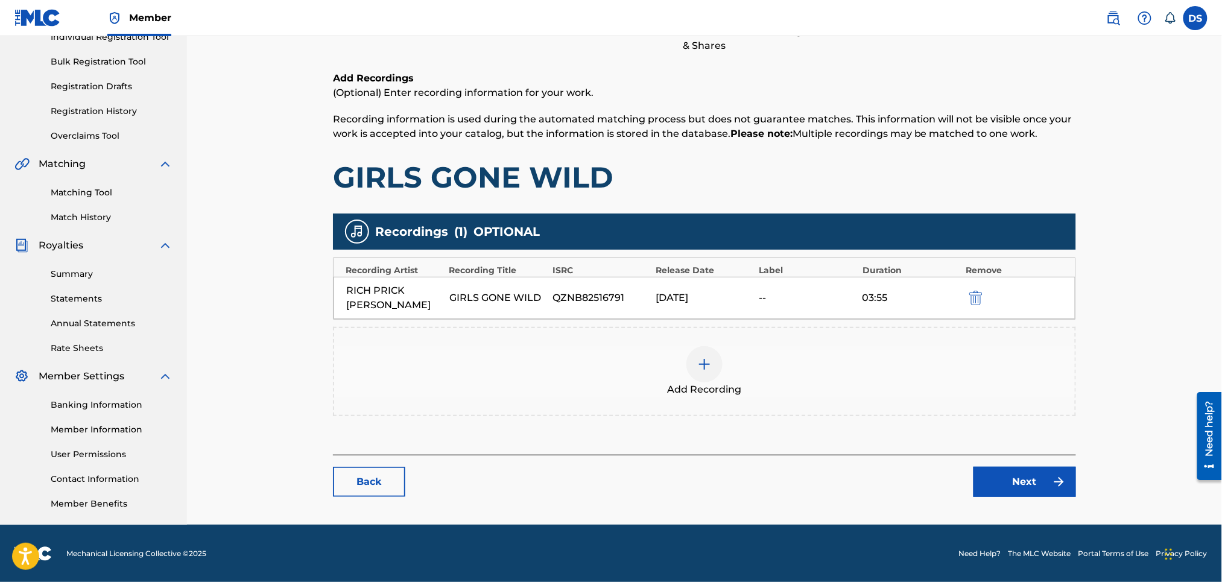
click at [1031, 472] on link "Next" at bounding box center [1025, 482] width 103 height 30
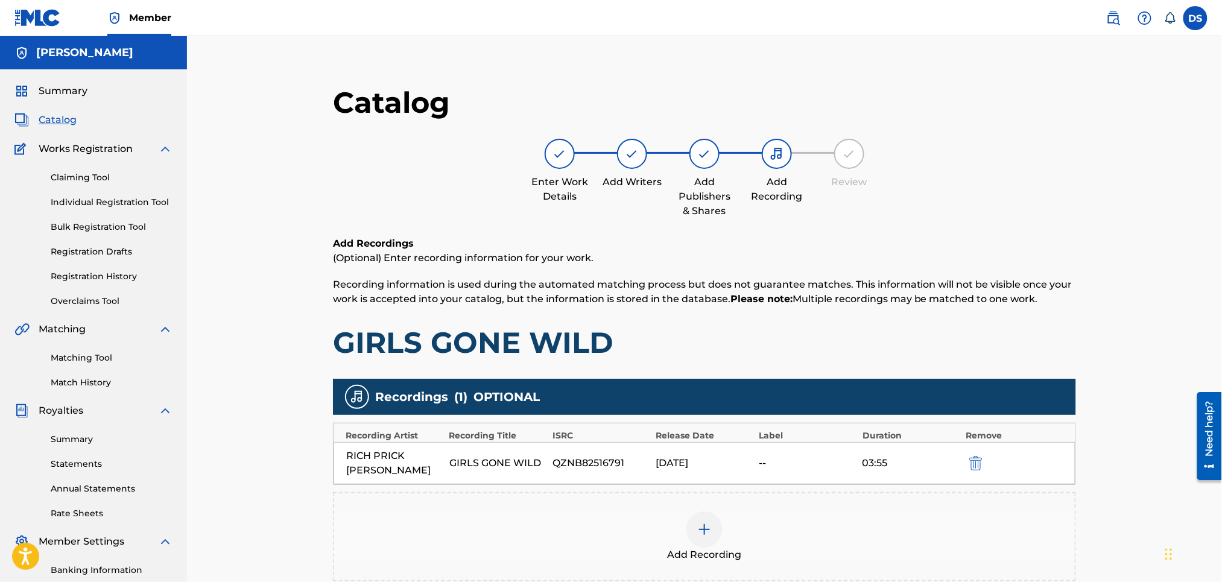
scroll to position [165, 0]
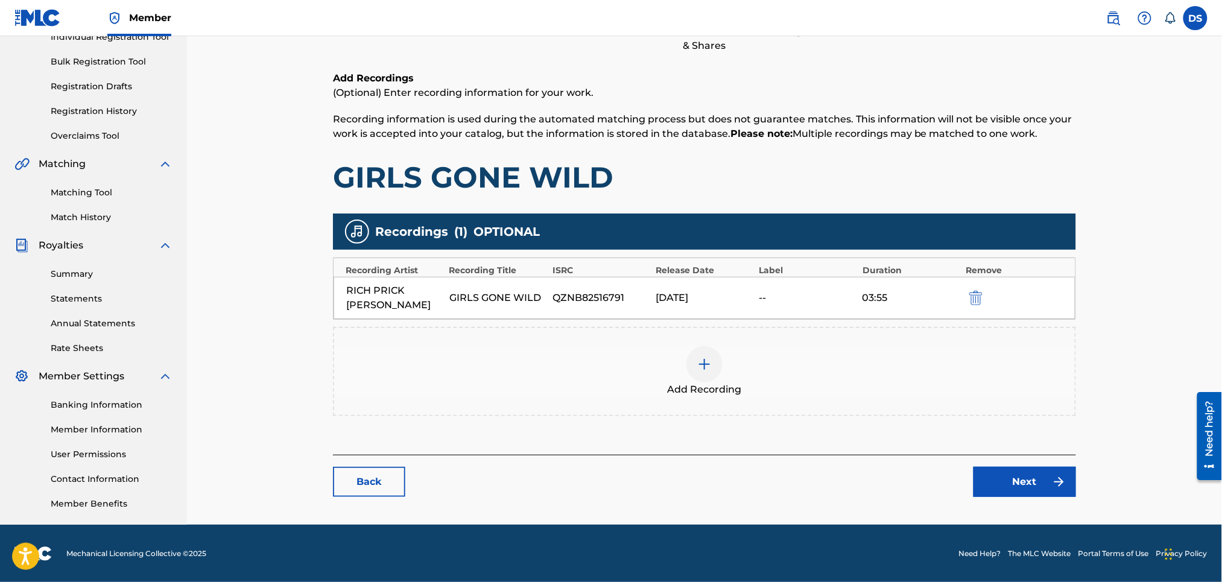
click at [80, 214] on link "Match History" at bounding box center [112, 217] width 122 height 13
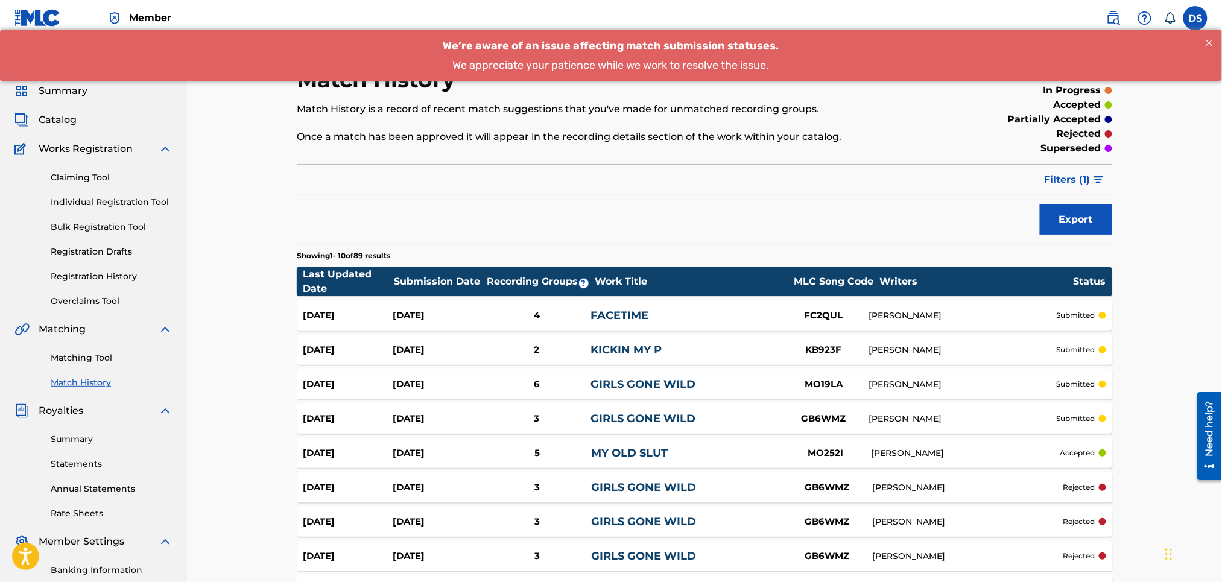
click at [59, 118] on span "Catalog" at bounding box center [58, 120] width 38 height 14
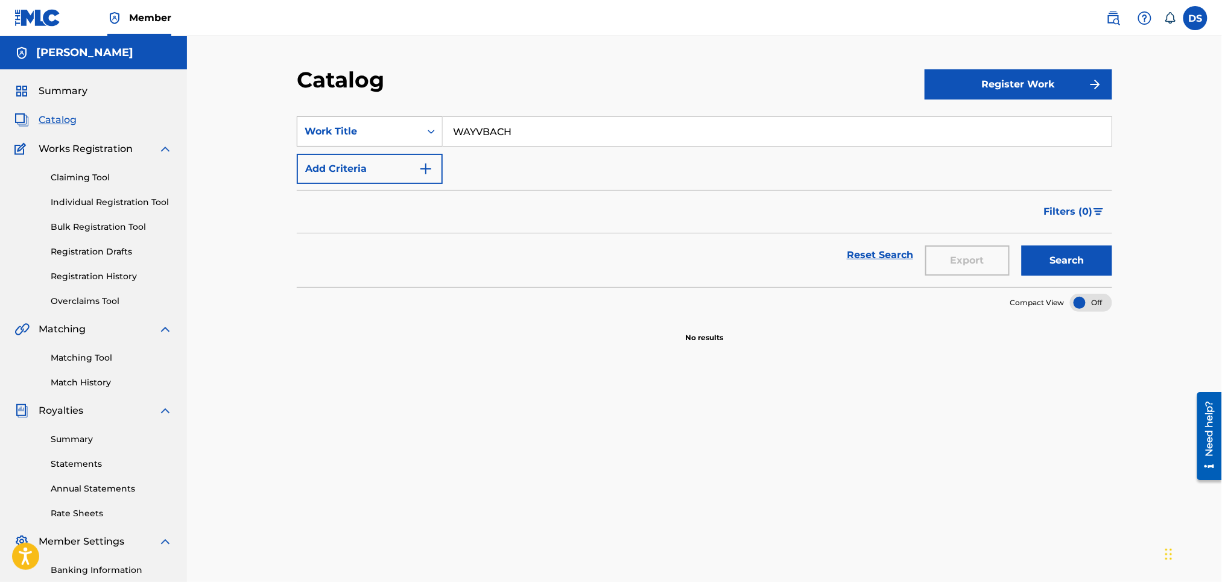
drag, startPoint x: 550, startPoint y: 119, endPoint x: 439, endPoint y: 135, distance: 112.1
click at [439, 135] on div "SearchWithCriteria2d585ef1-f134-45fa-a652-5753b18ca3f1 Work Title WAYVBACH" at bounding box center [705, 131] width 816 height 30
type input "GIRLS GONE WILD (REMIX)"
click at [1052, 264] on button "Search" at bounding box center [1067, 261] width 91 height 30
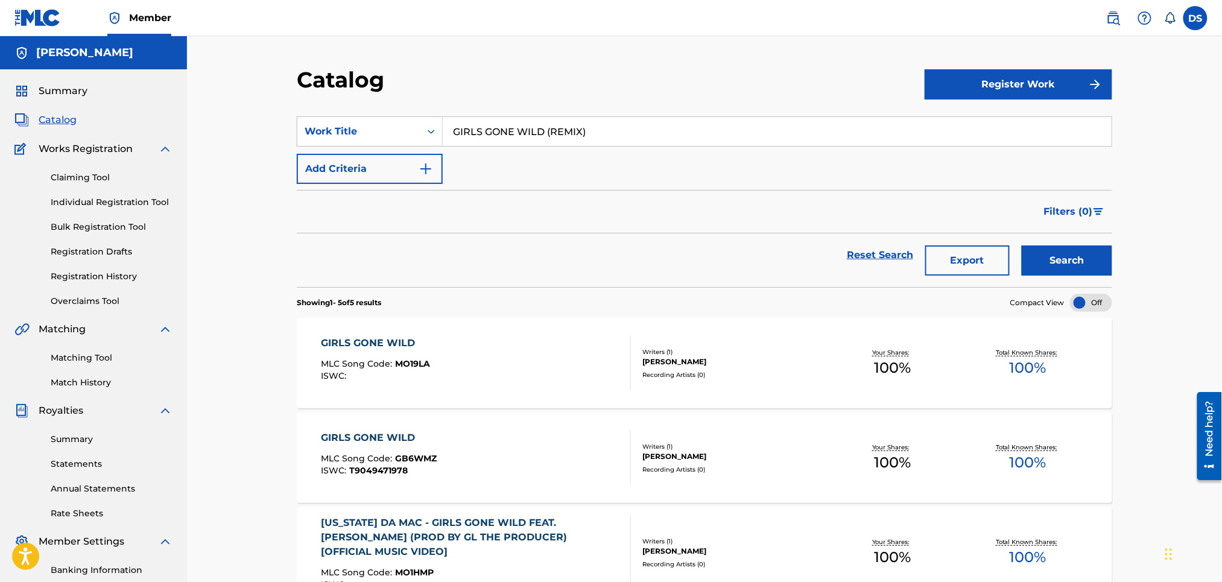
click at [944, 94] on button "Register Work" at bounding box center [1019, 84] width 188 height 30
click at [944, 118] on link "Individual" at bounding box center [1019, 123] width 188 height 29
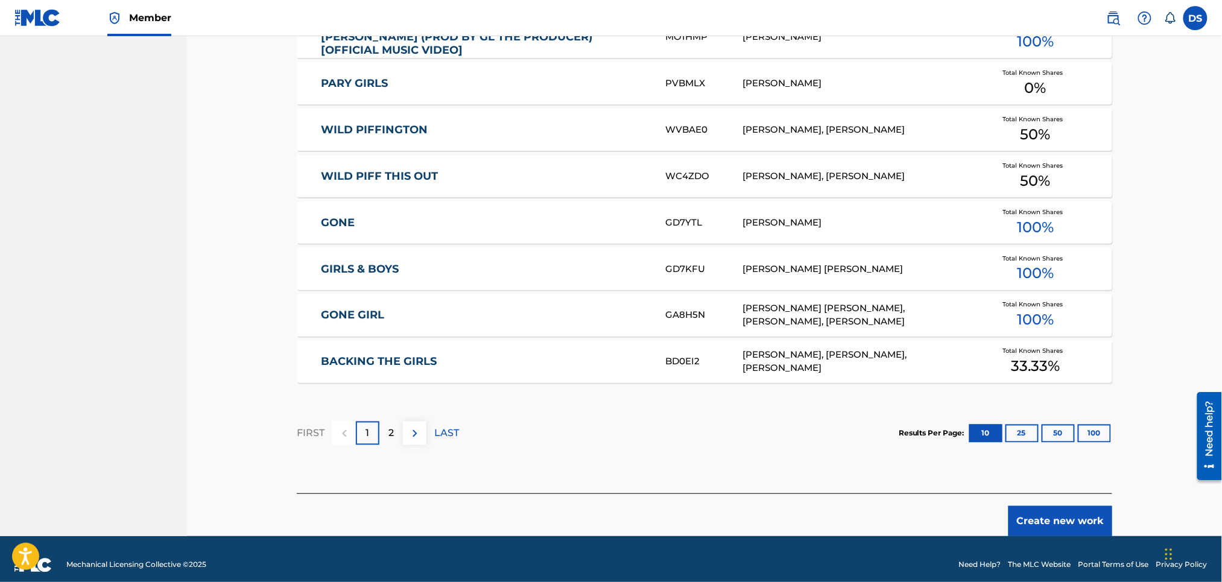
scroll to position [643, 0]
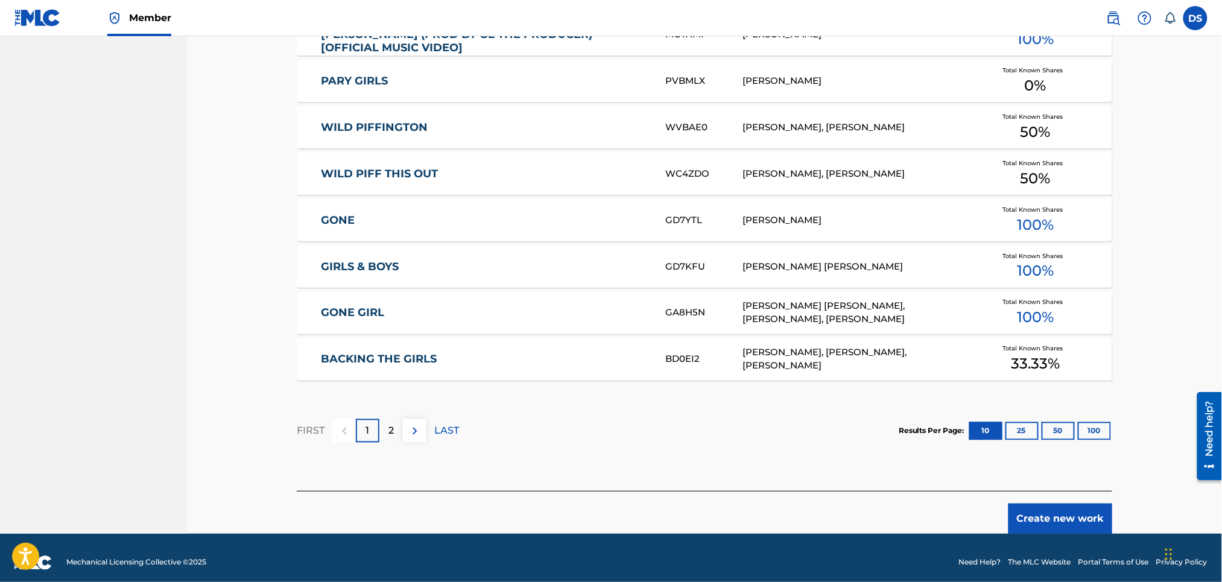
click at [1052, 517] on button "Create new work" at bounding box center [1061, 519] width 104 height 30
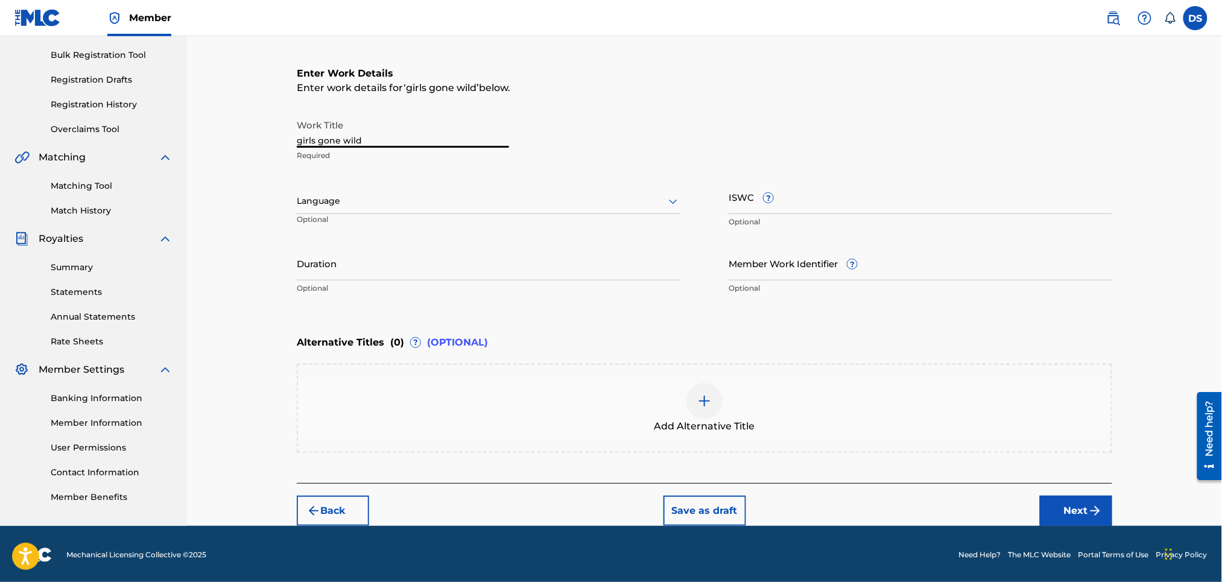
click at [367, 139] on input "girls gone wild" at bounding box center [403, 130] width 212 height 34
click at [319, 270] on input "Duration" at bounding box center [489, 263] width 384 height 34
click at [345, 140] on input "girls gone wild (REMIX)" at bounding box center [403, 130] width 212 height 34
type input "Girls Gone Wild (REMIX)"
click at [307, 202] on div at bounding box center [489, 201] width 384 height 15
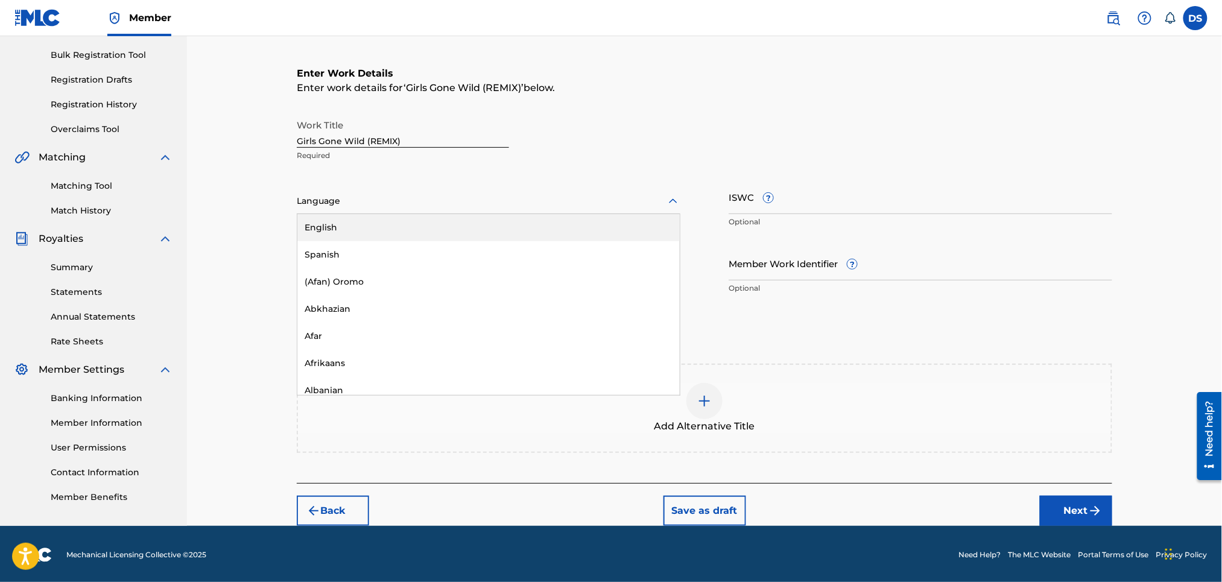
click at [317, 224] on div "English" at bounding box center [488, 227] width 383 height 27
click at [314, 264] on input "Duration" at bounding box center [489, 263] width 384 height 34
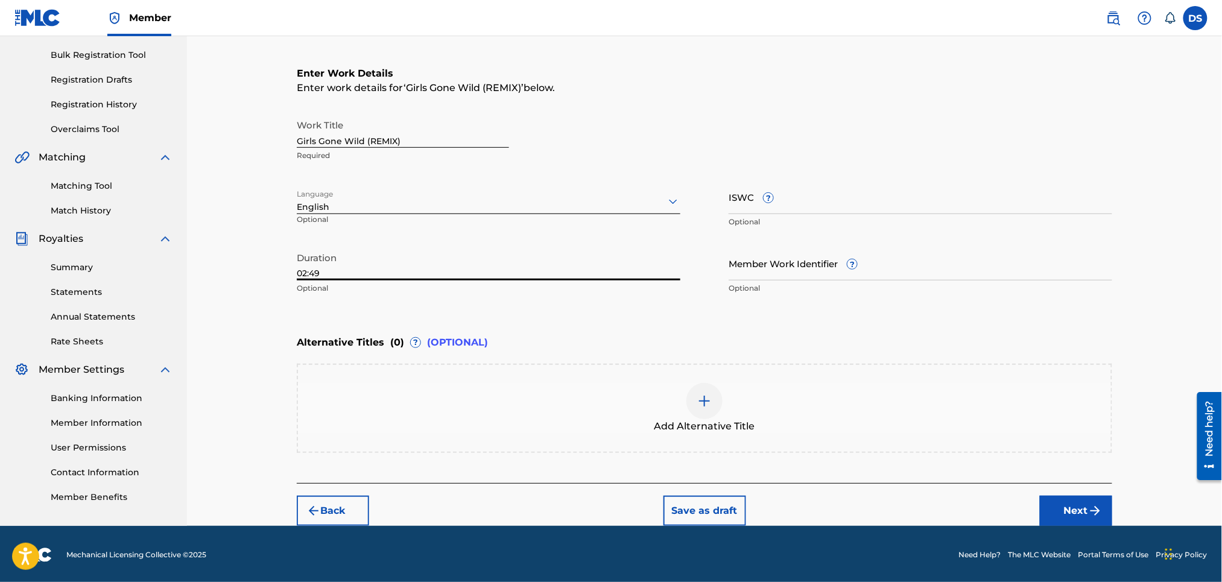
type input "02:49"
click at [747, 264] on input "Member Work Identifier ?" at bounding box center [921, 263] width 384 height 34
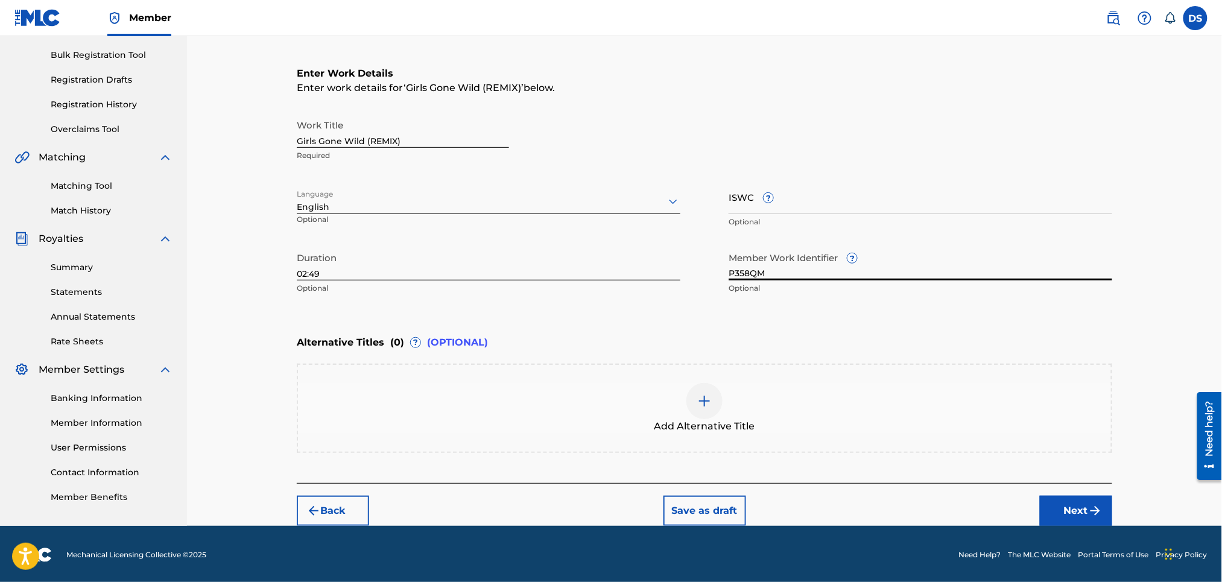
type input "P358QM"
click at [1076, 508] on button "Next" at bounding box center [1076, 511] width 72 height 30
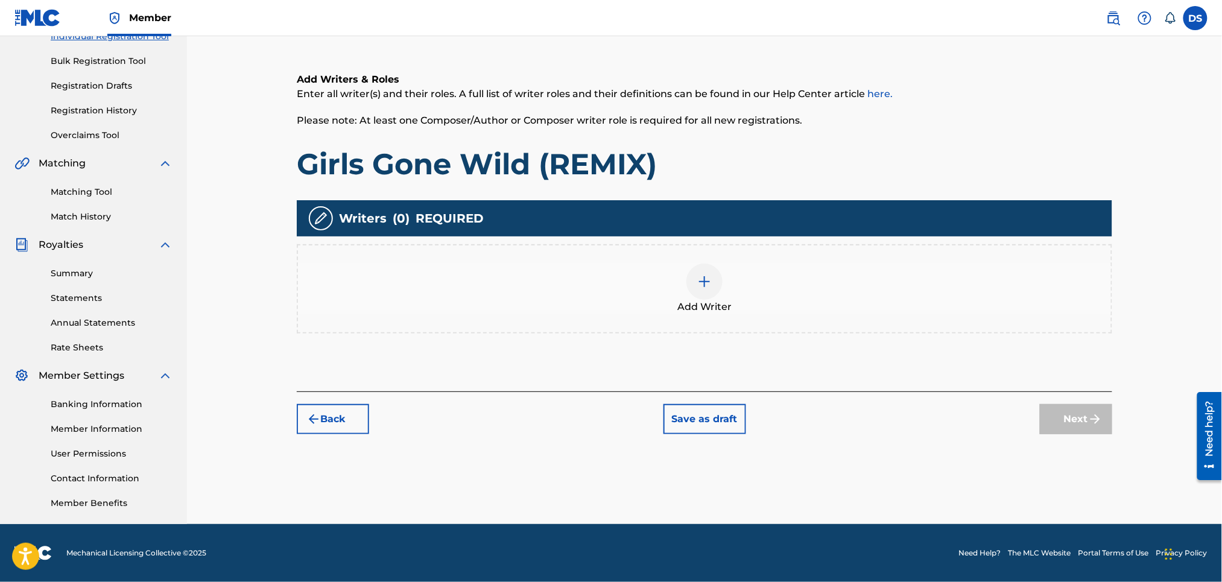
scroll to position [54, 0]
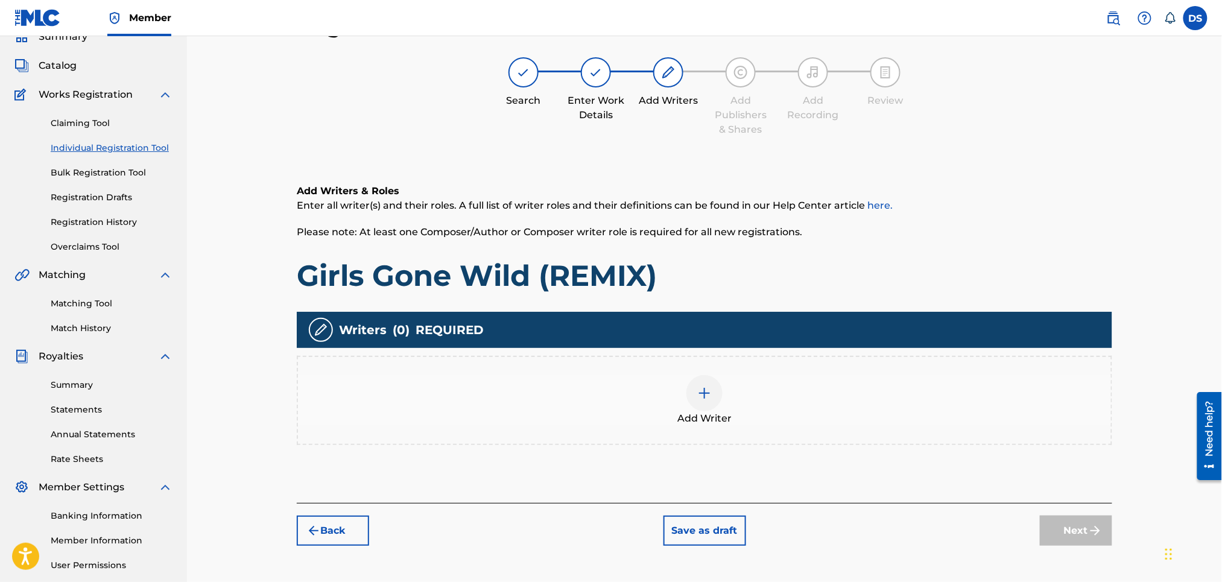
click at [704, 395] on img at bounding box center [705, 393] width 14 height 14
click at [702, 390] on img at bounding box center [705, 393] width 14 height 14
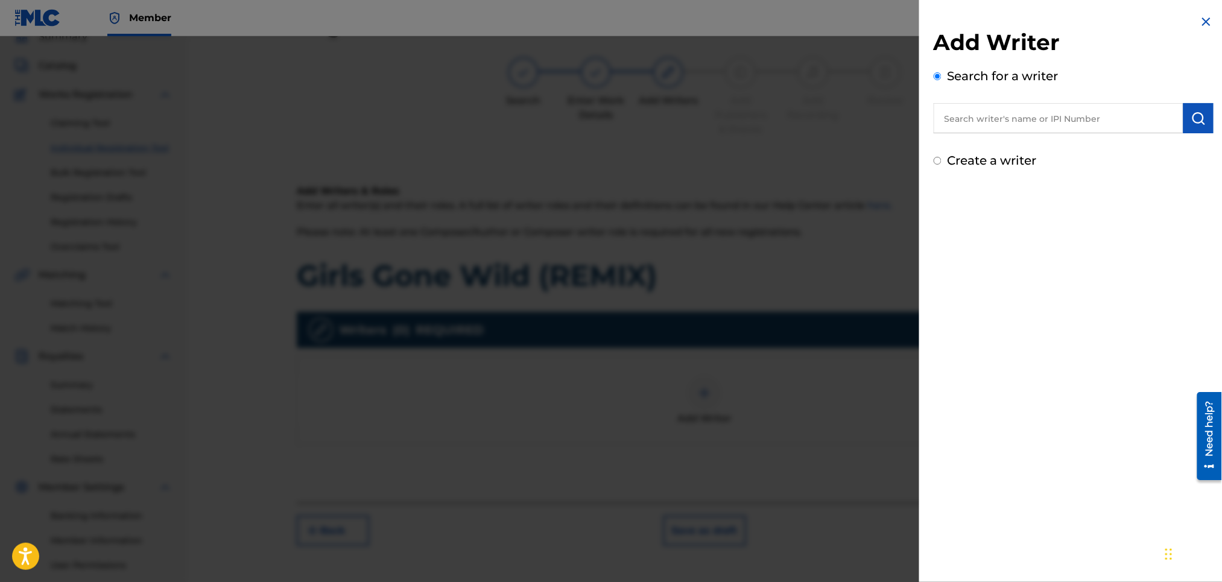
drag, startPoint x: 965, startPoint y: 122, endPoint x: 949, endPoint y: 121, distance: 16.4
click at [949, 121] on input "text" at bounding box center [1059, 118] width 250 height 30
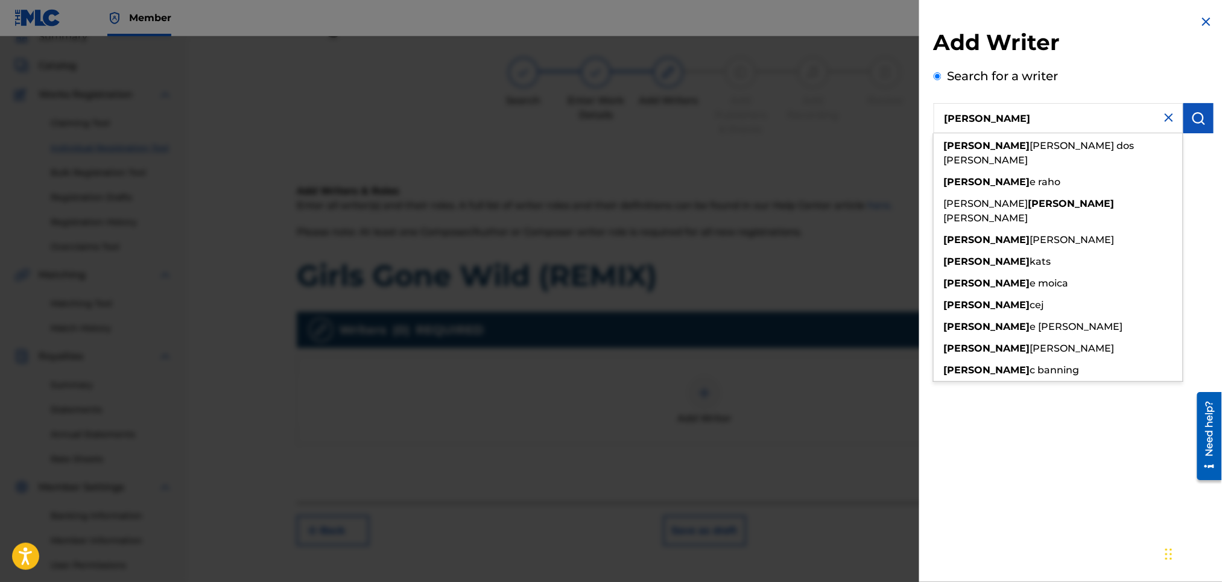
click at [949, 121] on input "[PERSON_NAME]" at bounding box center [1059, 118] width 250 height 30
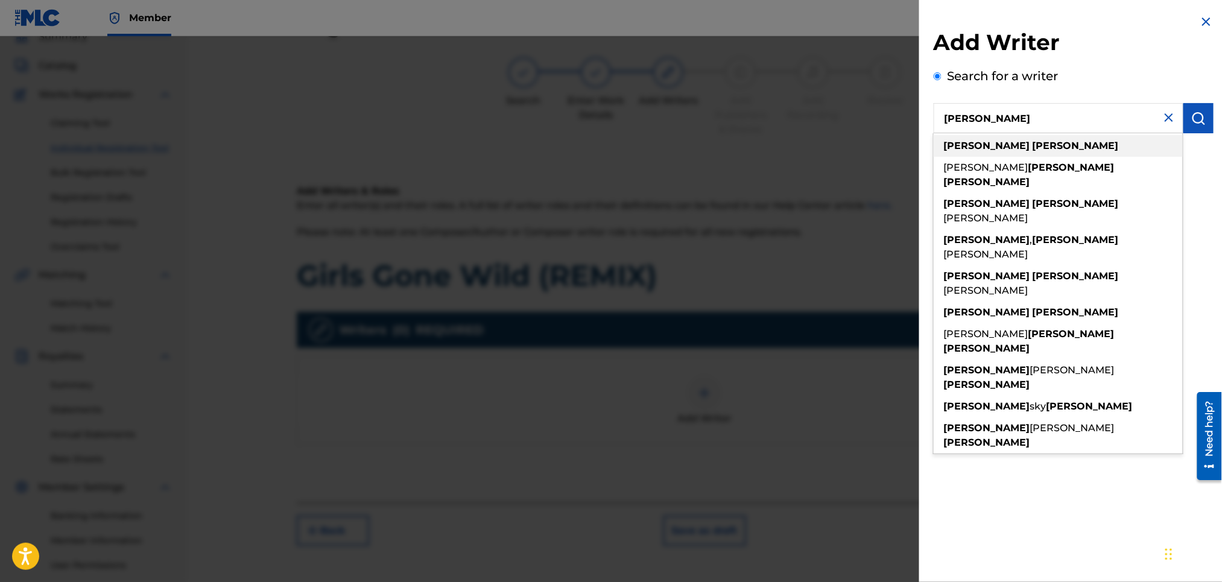
click at [961, 144] on strong "smith" at bounding box center [987, 145] width 86 height 11
type input "smith david"
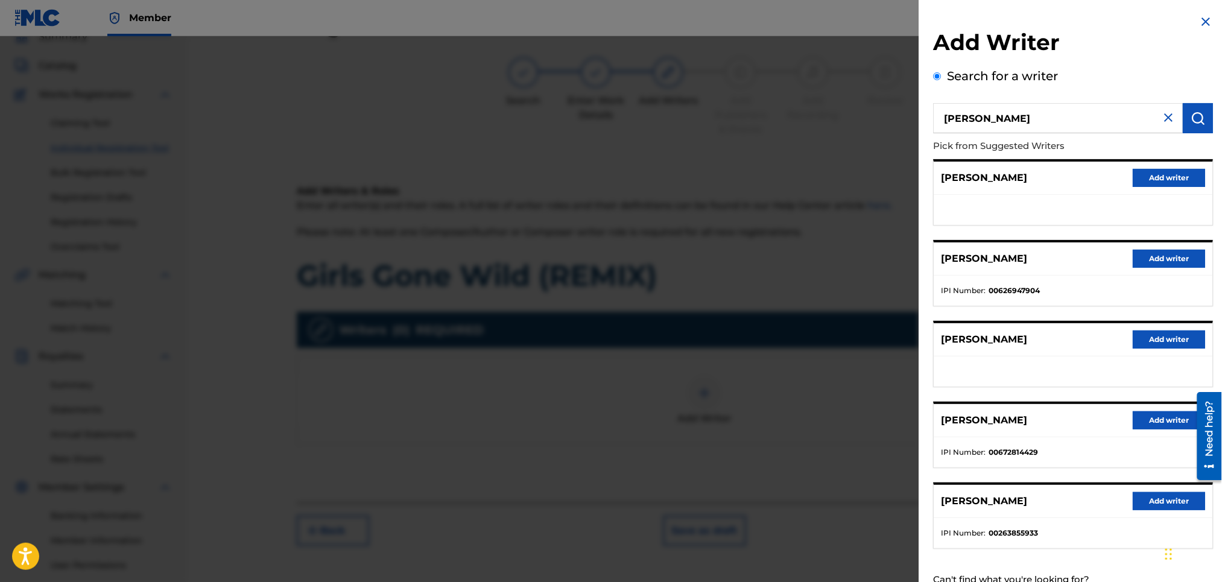
click at [1156, 257] on button "Add writer" at bounding box center [1170, 259] width 72 height 18
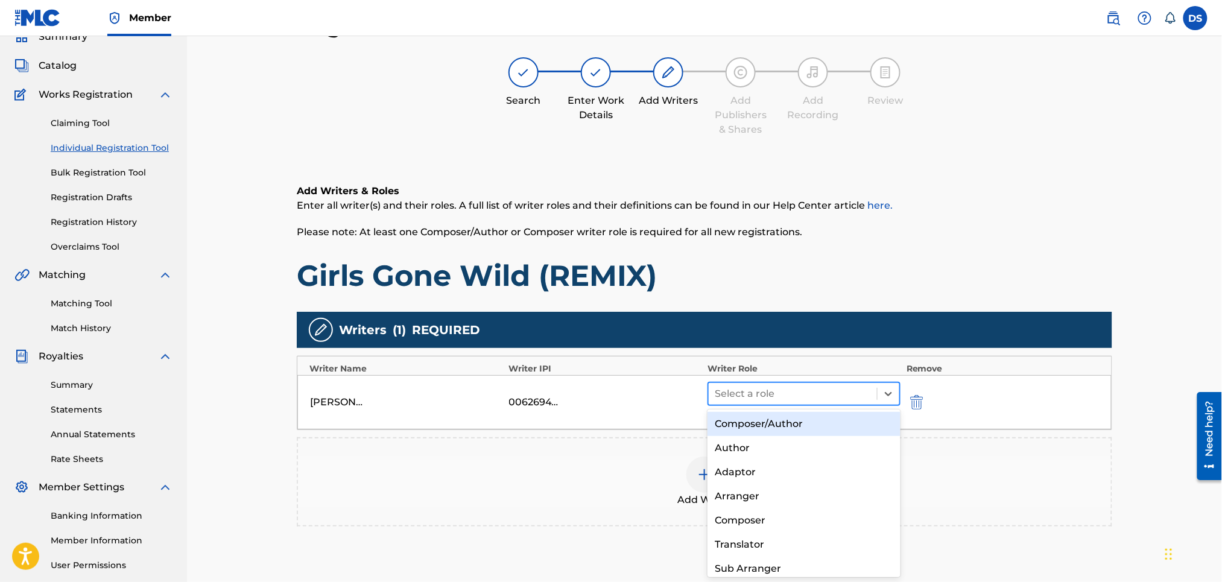
click at [777, 392] on div at bounding box center [793, 394] width 156 height 17
click at [766, 419] on div "Composer/Author" at bounding box center [804, 424] width 192 height 24
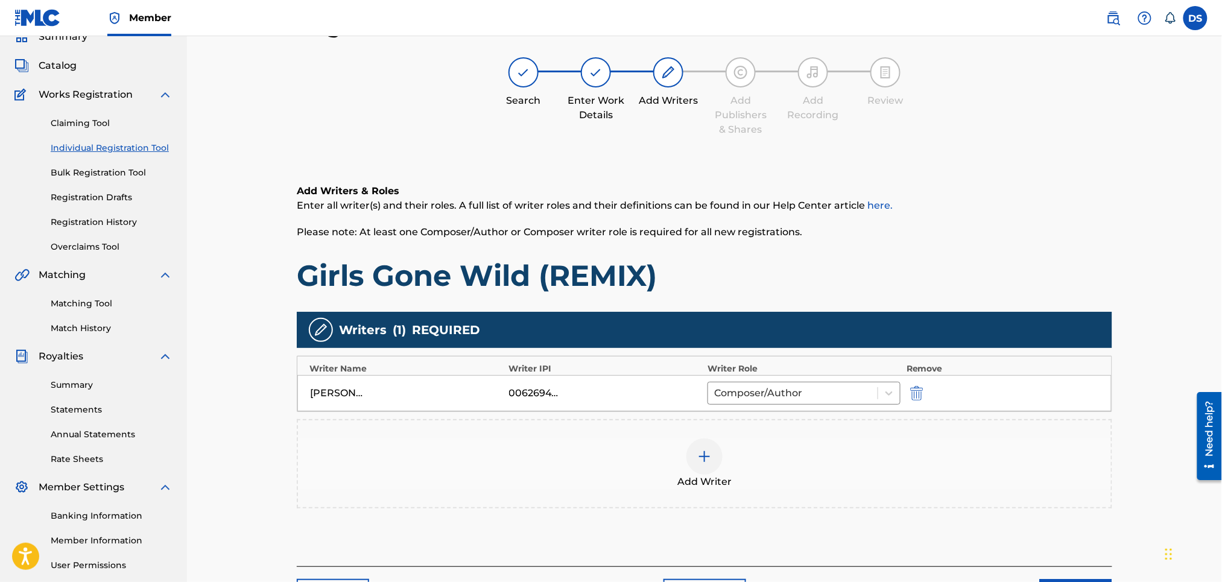
click at [703, 457] on img at bounding box center [705, 457] width 14 height 14
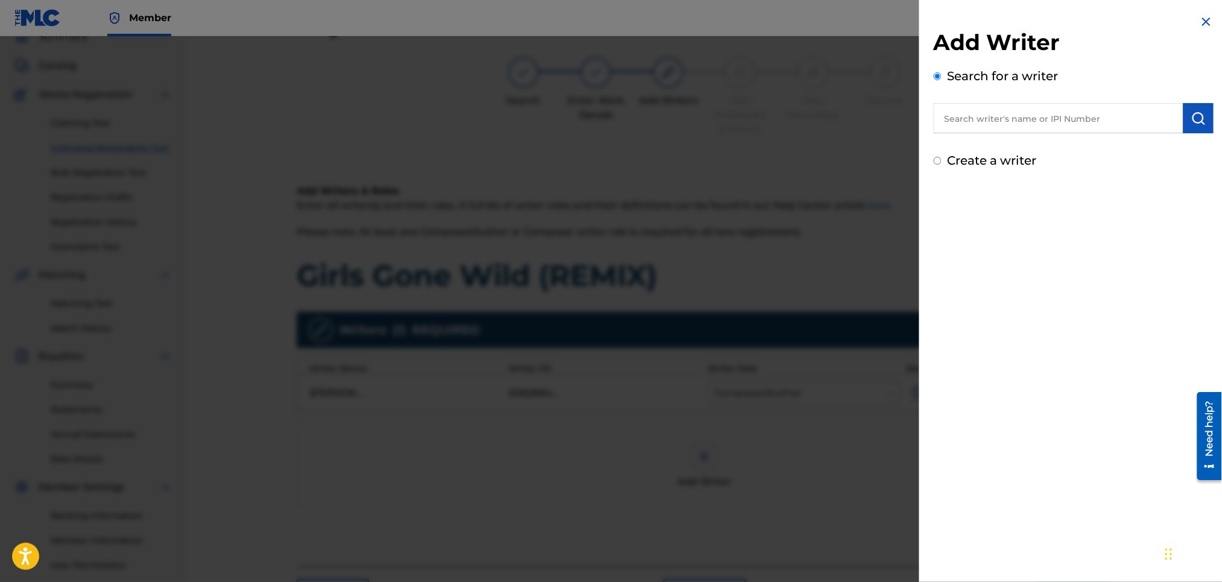
click at [1201, 26] on img at bounding box center [1207, 21] width 14 height 14
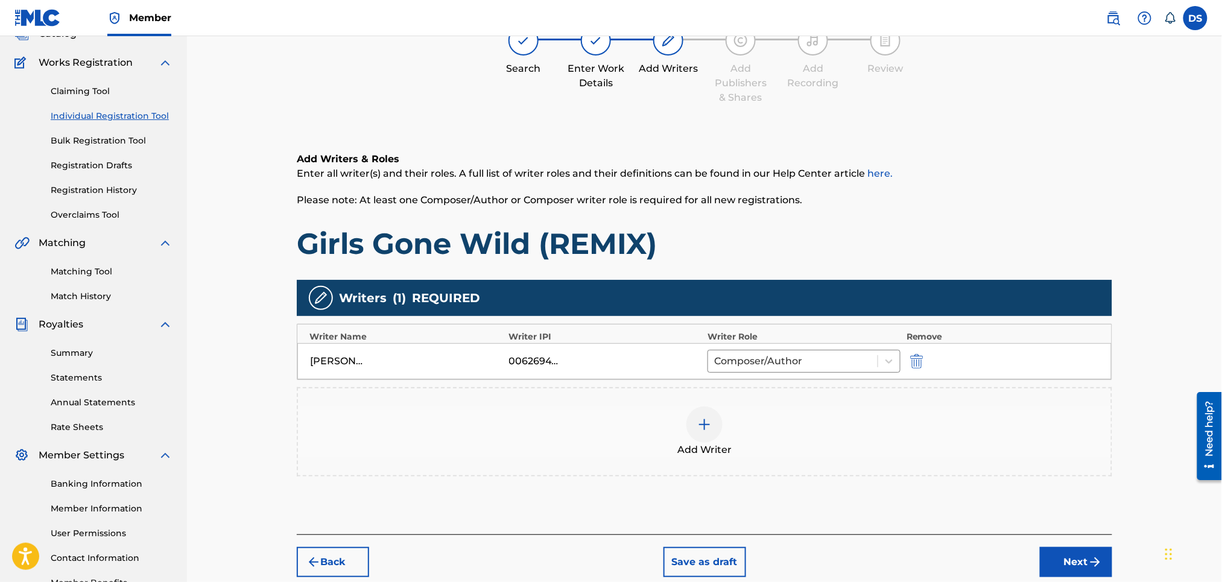
scroll to position [165, 0]
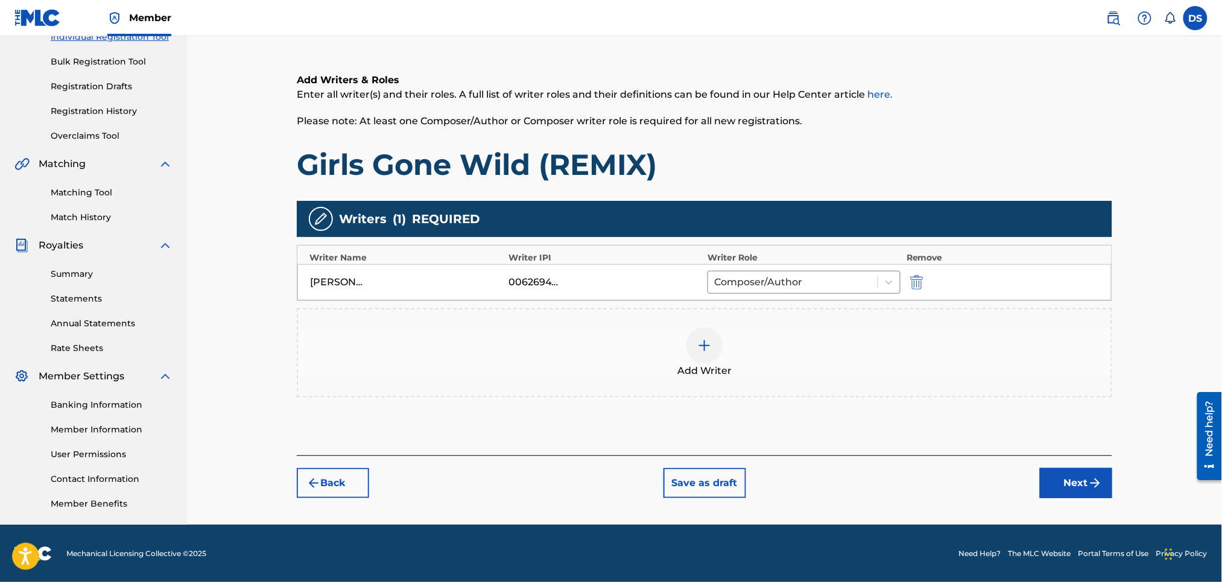
click at [1072, 480] on button "Next" at bounding box center [1076, 483] width 72 height 30
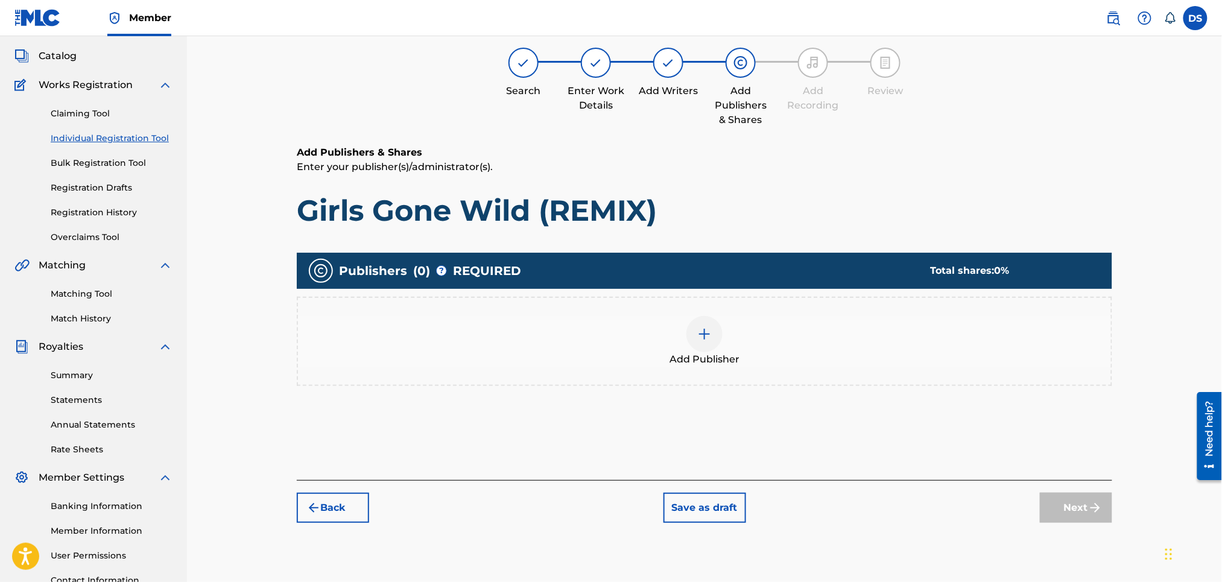
scroll to position [54, 0]
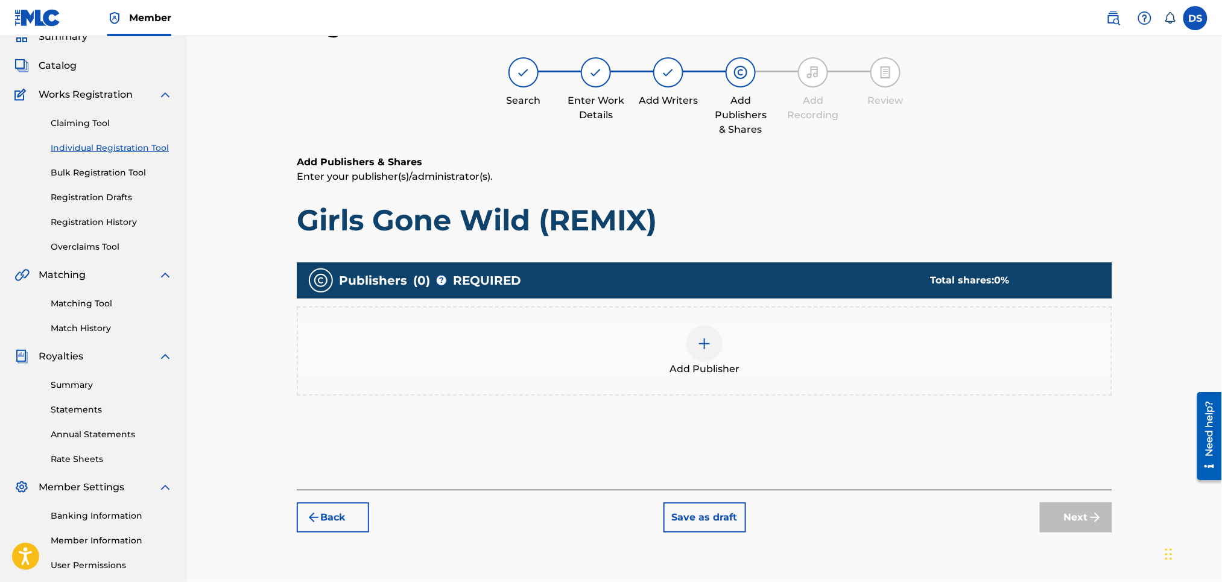
click at [705, 345] on img at bounding box center [705, 344] width 14 height 14
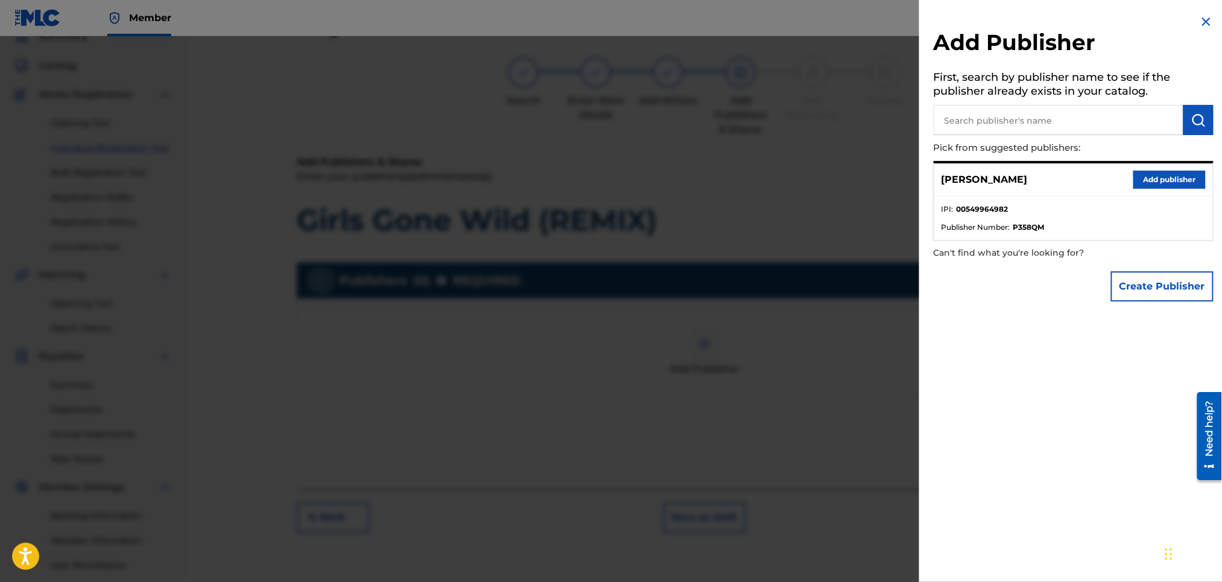
click at [1165, 177] on button "Add publisher" at bounding box center [1170, 180] width 72 height 18
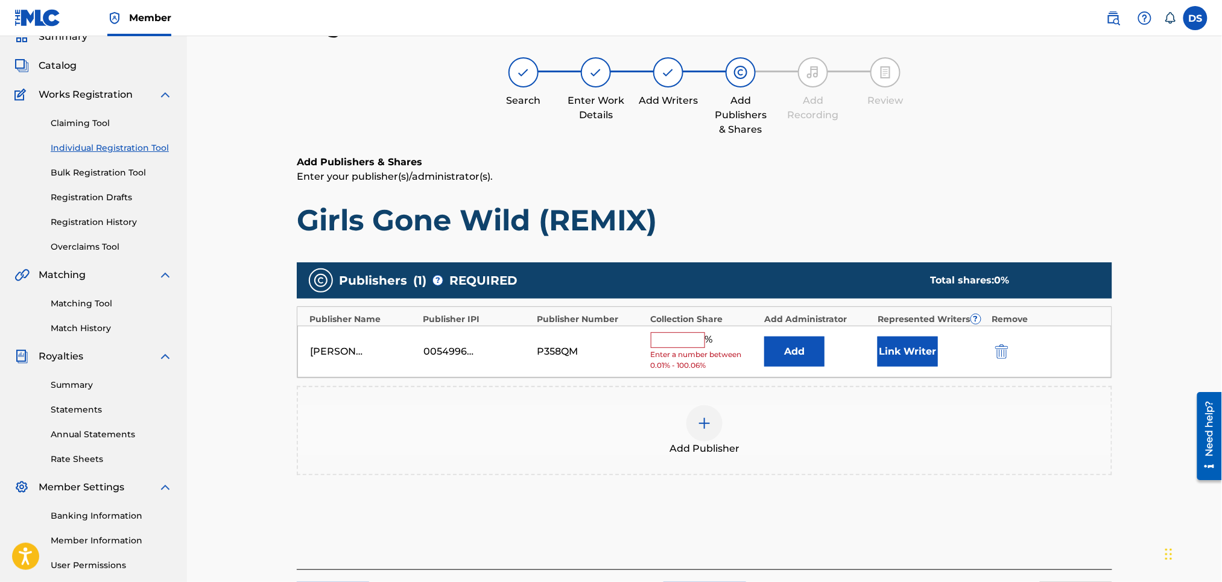
click at [686, 345] on input "text" at bounding box center [678, 340] width 54 height 16
type input "100"
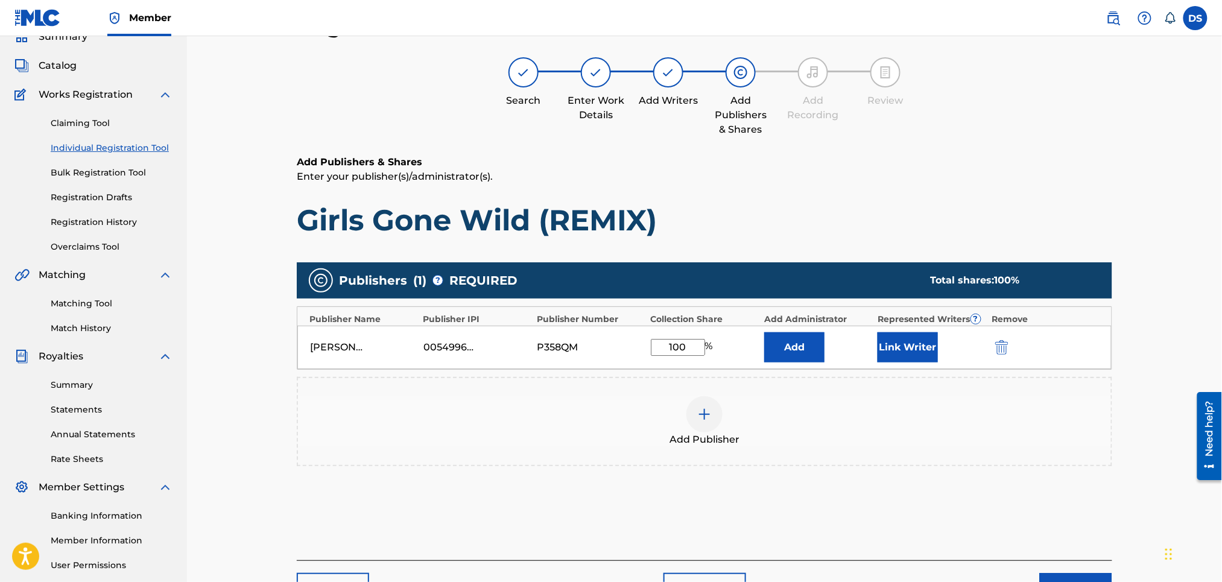
click at [918, 339] on button "Link Writer" at bounding box center [908, 347] width 60 height 30
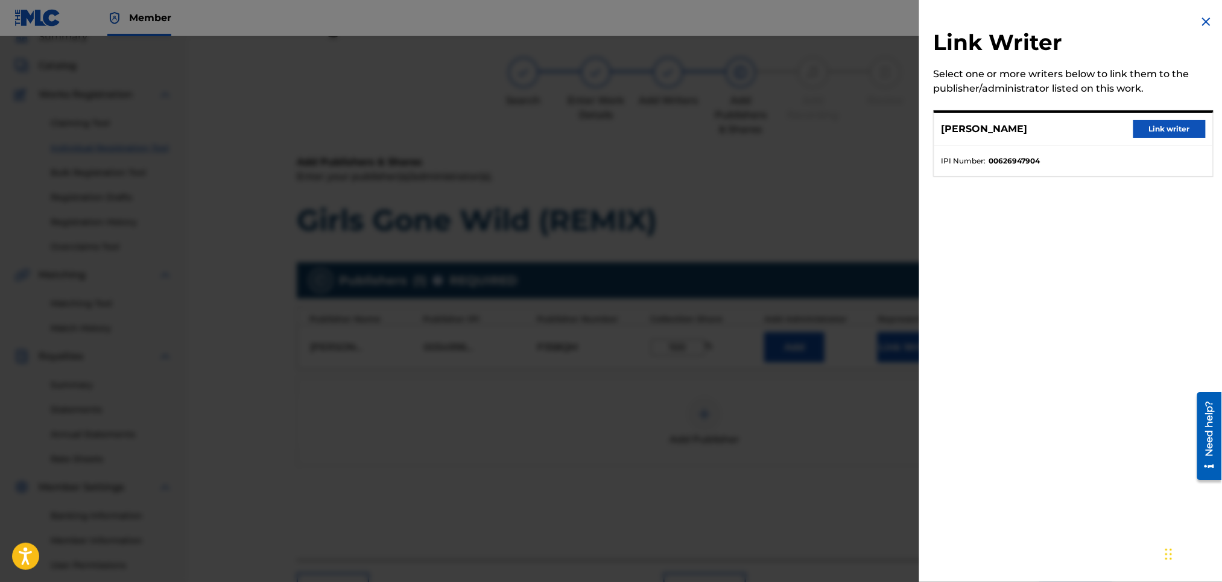
click at [1173, 125] on button "Link writer" at bounding box center [1170, 129] width 72 height 18
click at [1173, 125] on div "Register Work Search Enter Work Details Add Writers Add Publishers & Shares Add…" at bounding box center [704, 309] width 1035 height 654
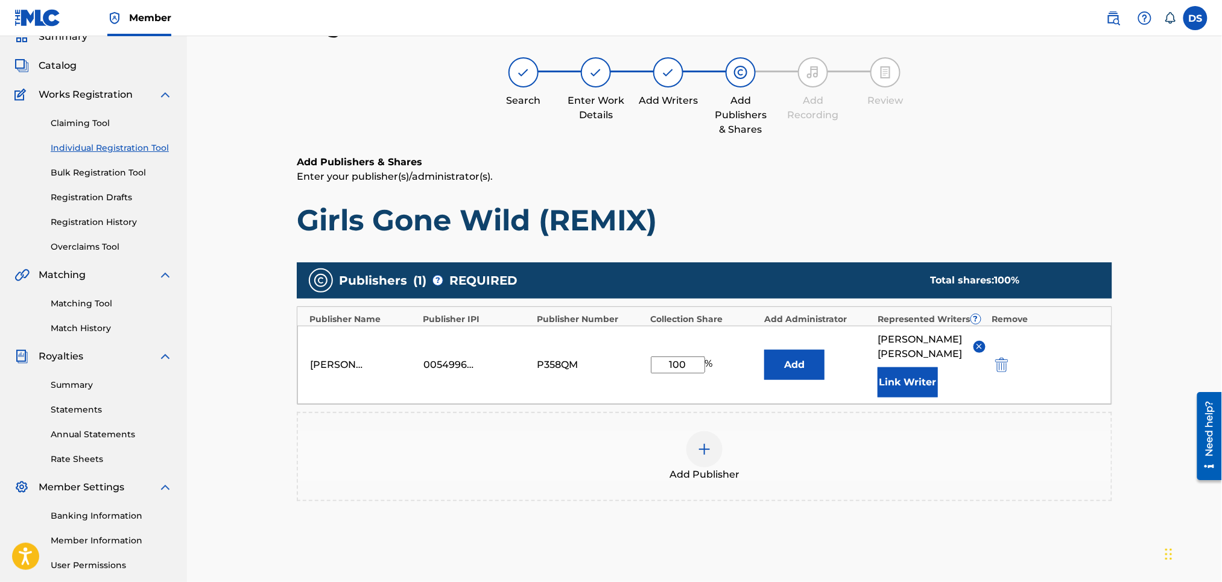
click at [1131, 392] on div "Register Work Search Enter Work Details Add Writers Add Publishers & Shares Add…" at bounding box center [704, 310] width 1035 height 656
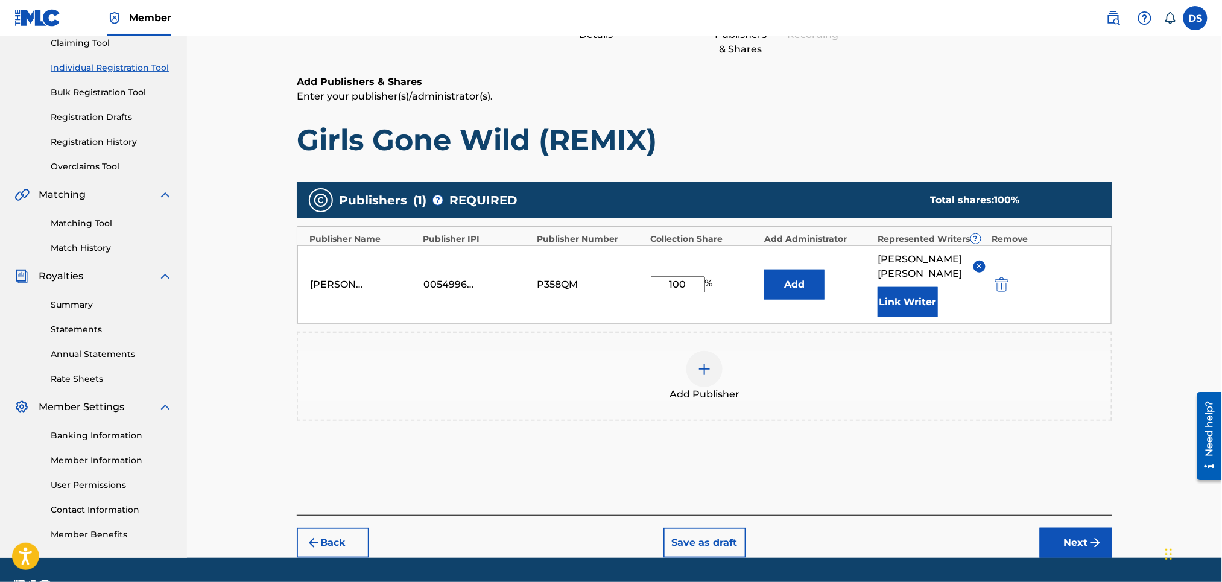
scroll to position [165, 0]
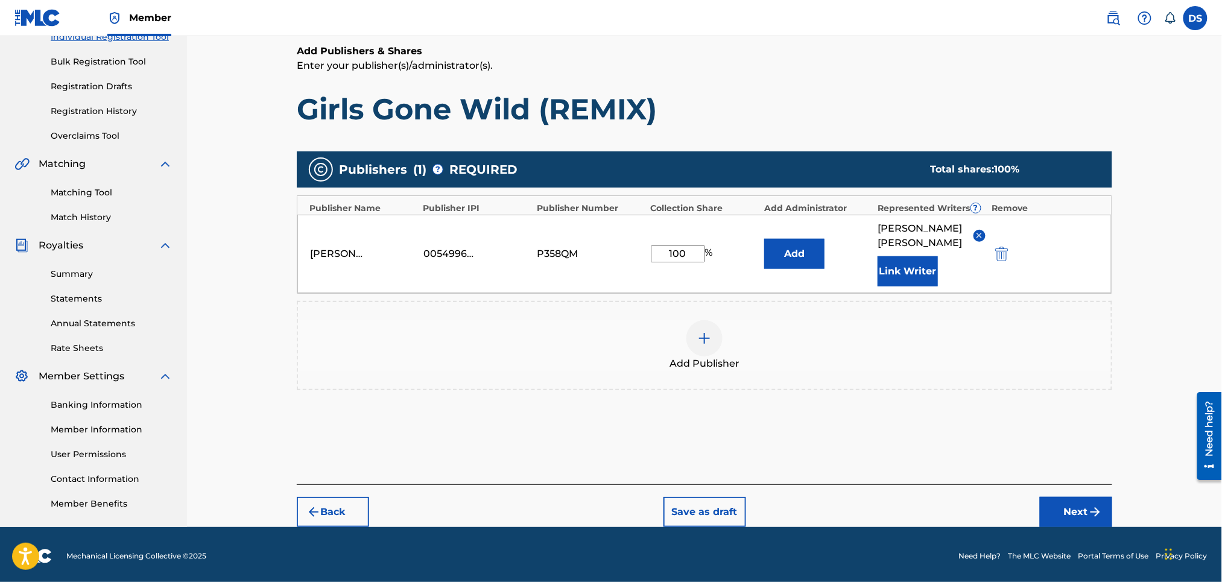
click at [1057, 506] on button "Next" at bounding box center [1076, 512] width 72 height 30
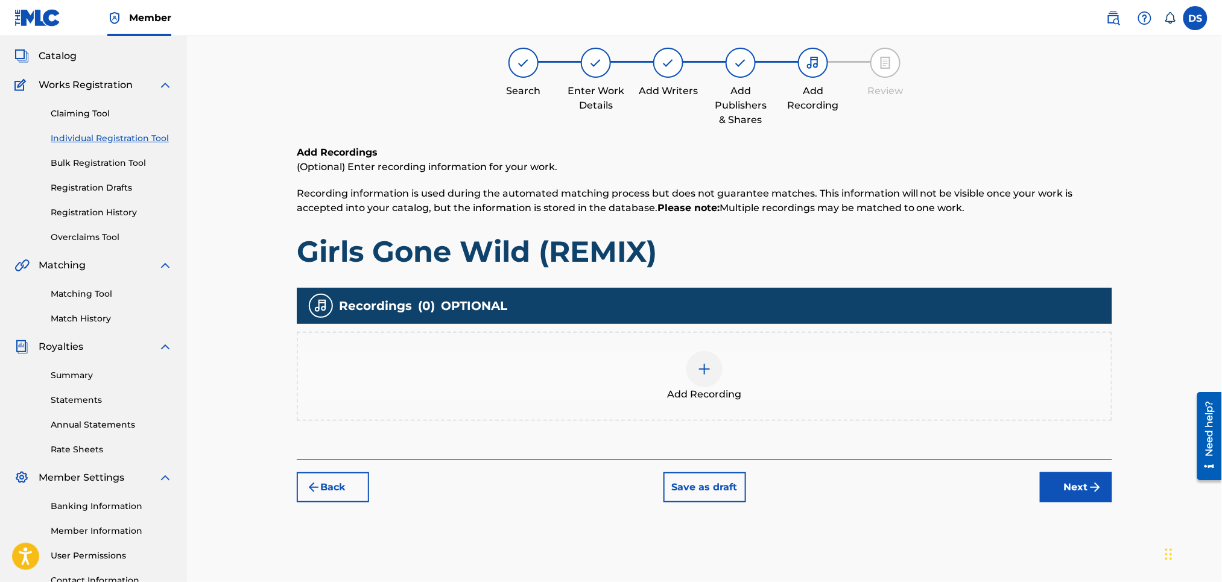
scroll to position [54, 0]
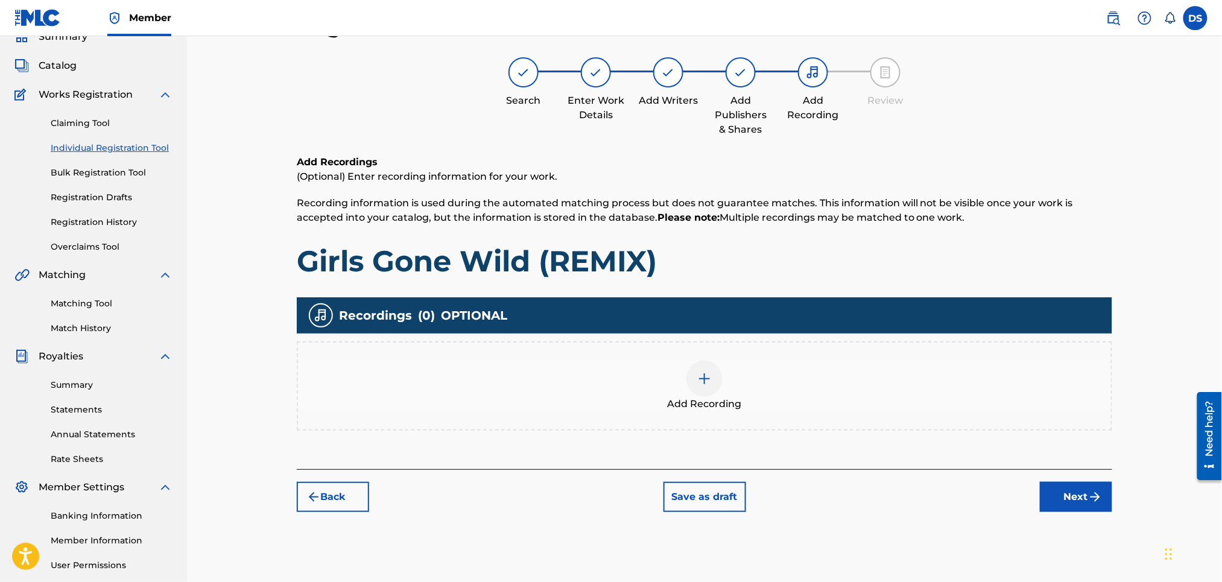
click at [700, 382] on img at bounding box center [705, 379] width 14 height 14
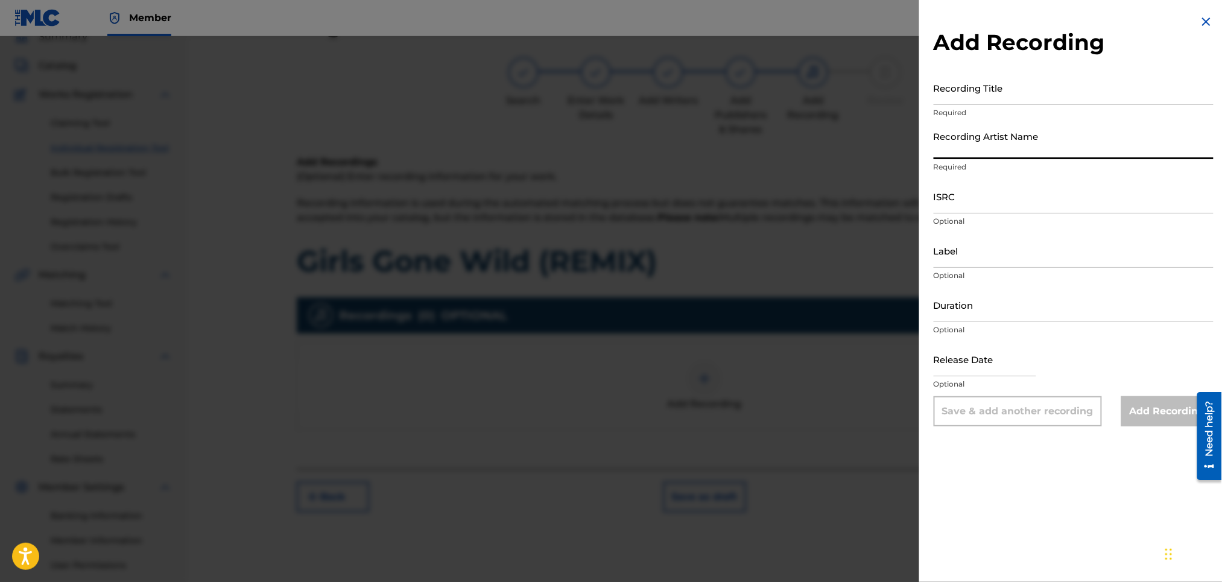
click at [964, 151] on input "Recording Artist Name" at bounding box center [1074, 142] width 280 height 34
drag, startPoint x: 1017, startPoint y: 149, endPoint x: 925, endPoint y: 165, distance: 93.2
click at [925, 165] on div "Add Recording Recording Title Required Recording Artist Name MONTANA DA MAC, ST…" at bounding box center [1074, 220] width 309 height 441
type input "RICH PRICK [PERSON_NAME], STUEY ROCK"
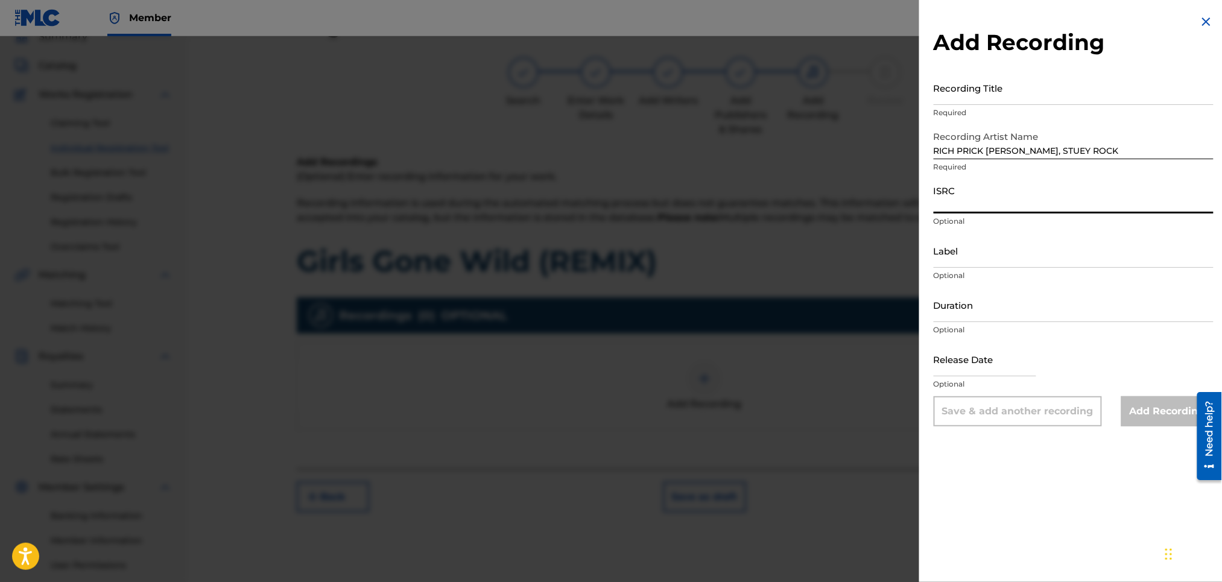
click at [940, 202] on input "ISRC" at bounding box center [1074, 196] width 280 height 34
paste input "QZNB82516792"
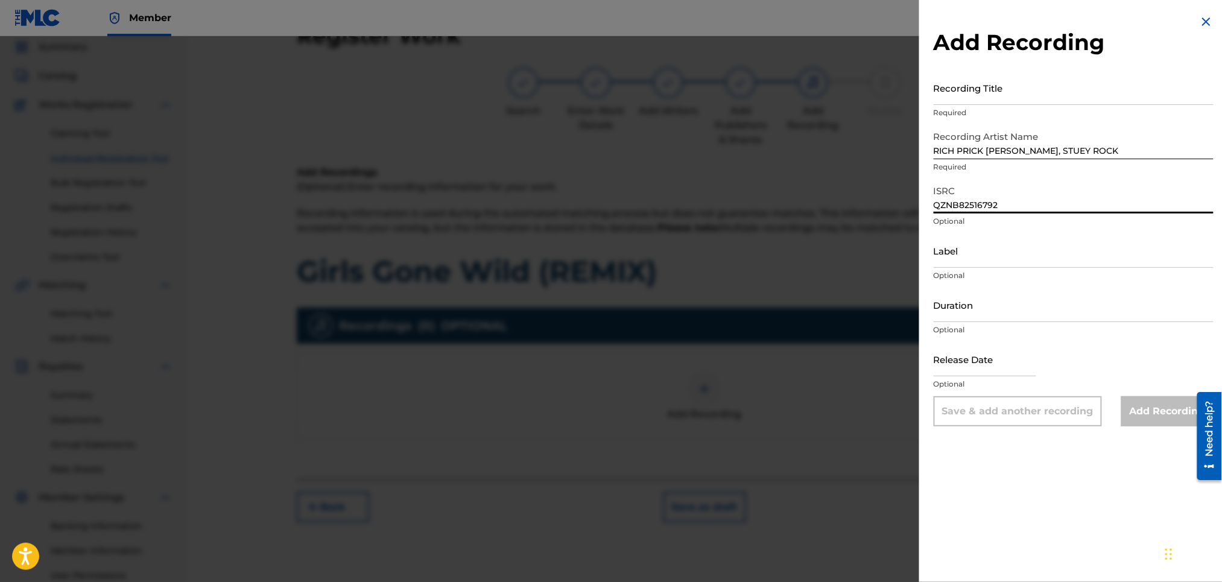
scroll to position [42, 0]
type input "QZNB82516792"
click at [980, 94] on input "Recording Title" at bounding box center [1074, 88] width 280 height 34
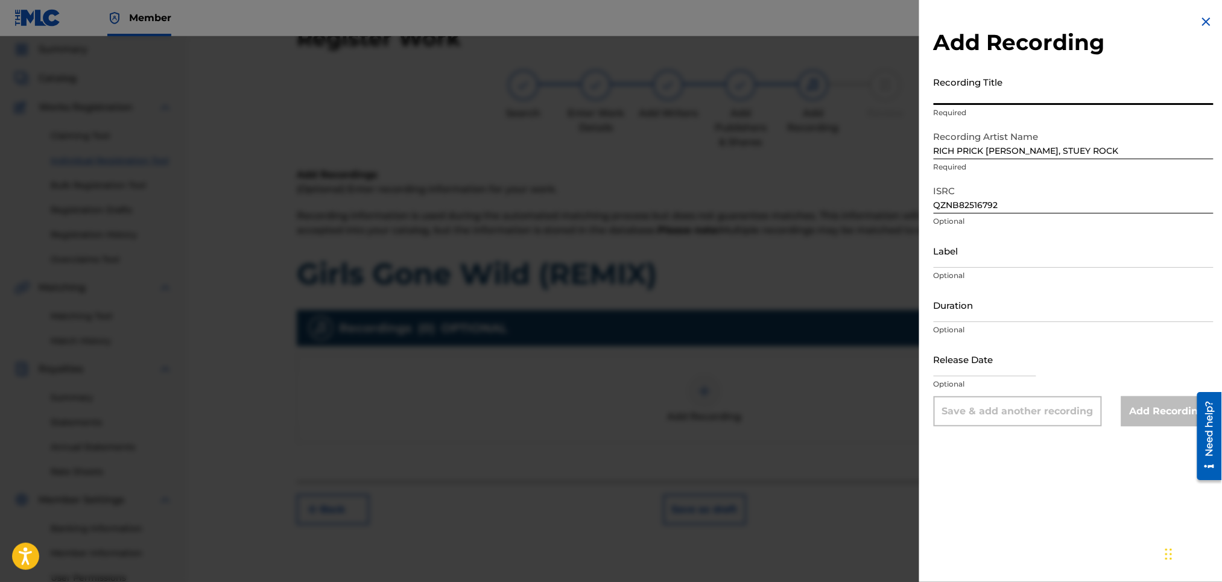
paste input "Girls Gone Wild (Remix)"
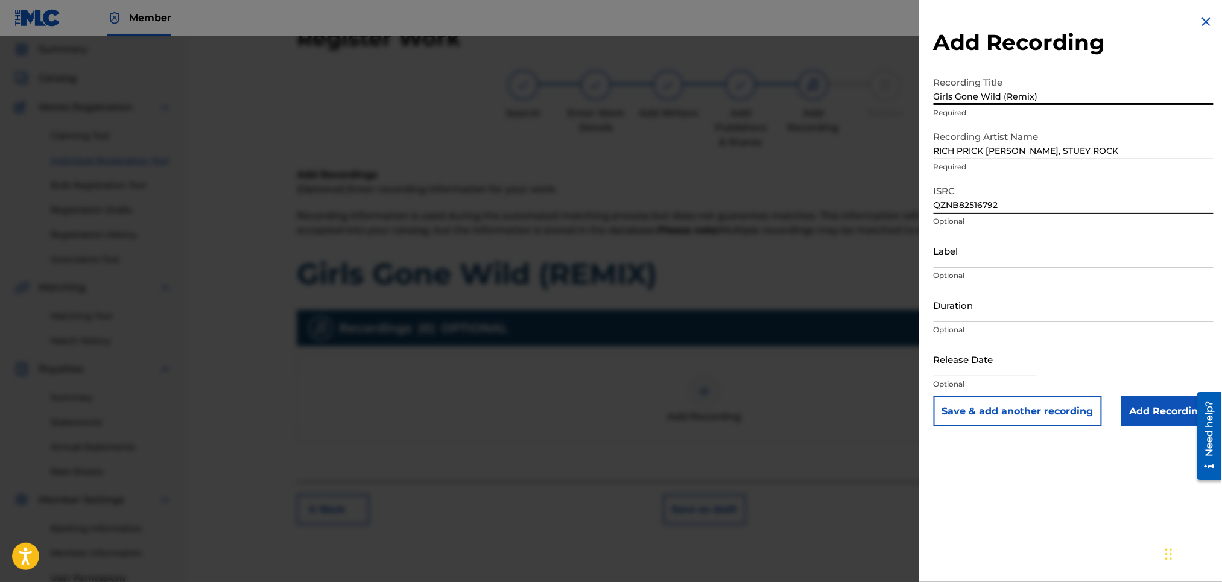
type input "Girls Gone Wild (Remix)"
click at [952, 314] on input "Duration" at bounding box center [1074, 305] width 280 height 34
type input "02:49"
click at [963, 372] on input "text" at bounding box center [985, 359] width 103 height 34
select select "8"
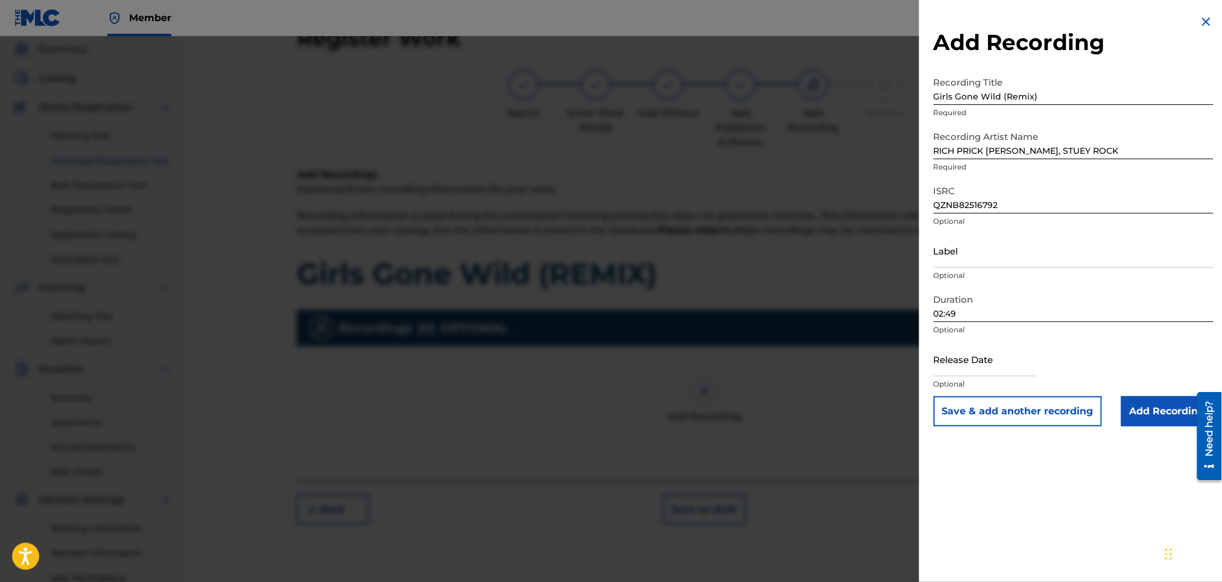
select select "2025"
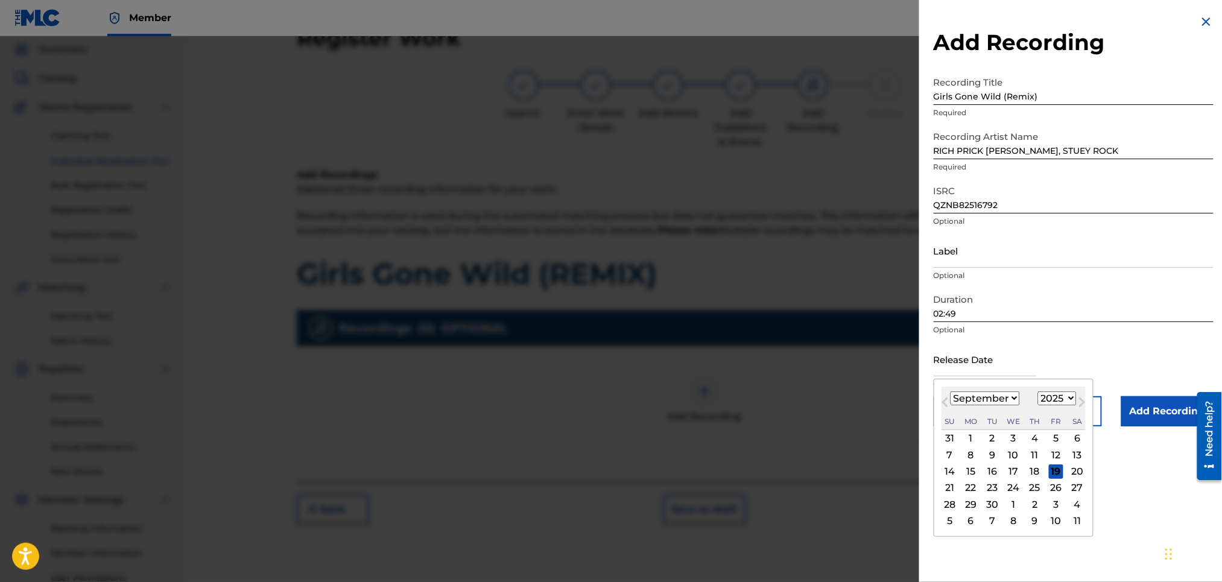
click at [988, 398] on select "January February March April May June July August September October November De…" at bounding box center [985, 399] width 69 height 14
select select "5"
click at [951, 392] on select "January February March April May June July August September October November De…" at bounding box center [985, 399] width 69 height 14
click at [949, 433] on div "1" at bounding box center [950, 438] width 14 height 14
type input "[DATE]"
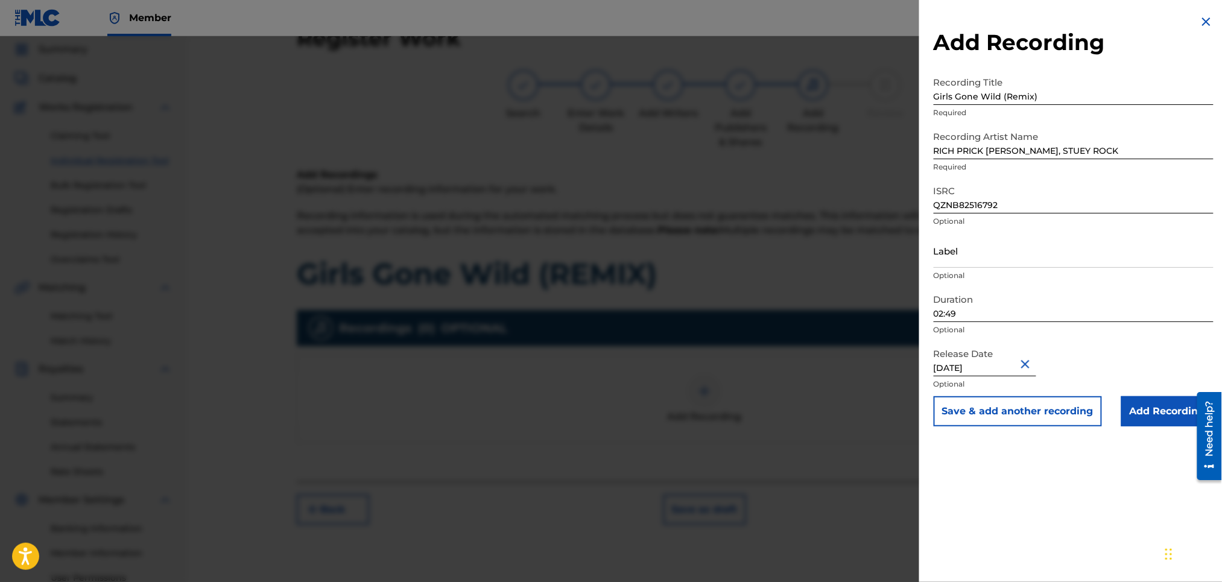
click at [1105, 325] on p "Optional" at bounding box center [1074, 330] width 280 height 11
click at [1017, 258] on input "Label" at bounding box center [1074, 251] width 280 height 34
type input "Str8 Cash, No Change LLC."
click at [1148, 410] on input "Add Recording" at bounding box center [1168, 411] width 92 height 30
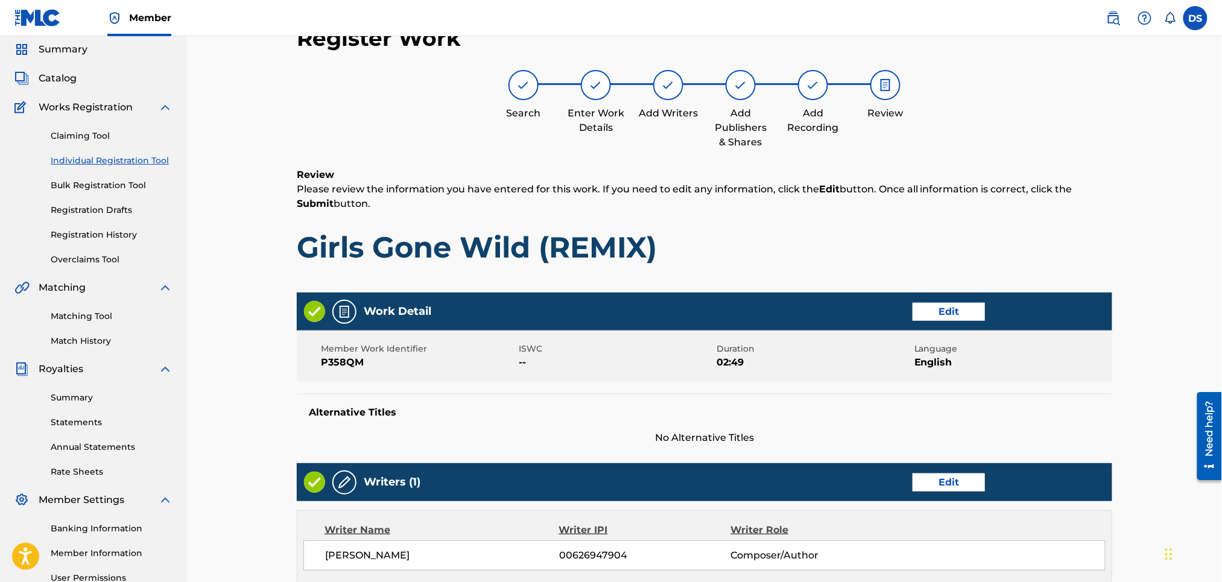
scroll to position [54, 0]
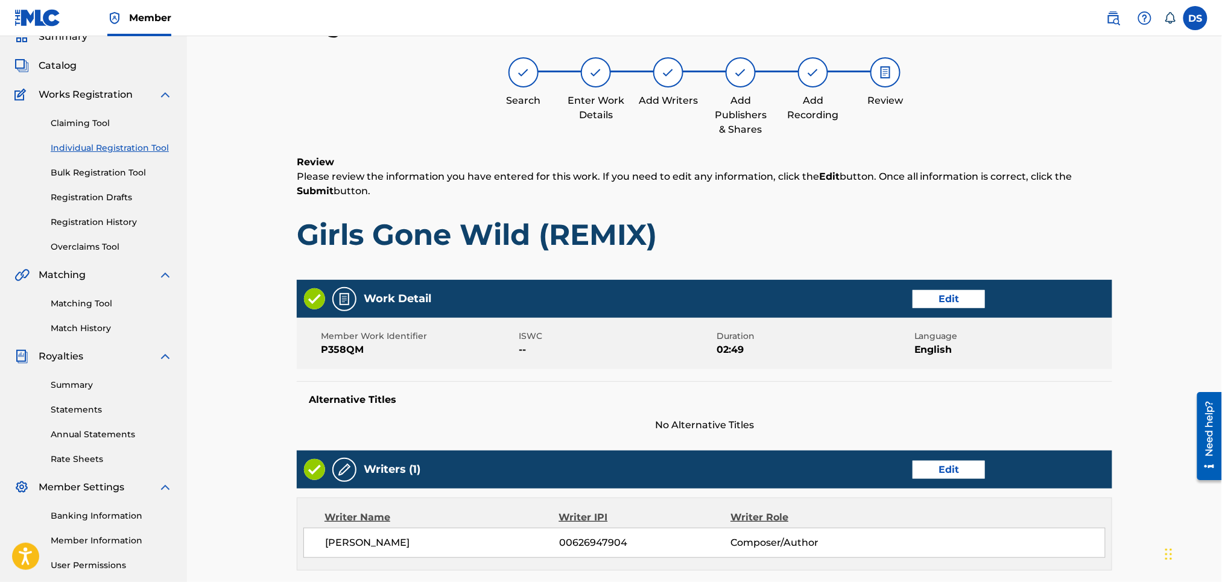
click at [1146, 408] on div "Register Work Search Enter Work Details Add Writers Add Publishers & Shares Add…" at bounding box center [704, 445] width 1035 height 926
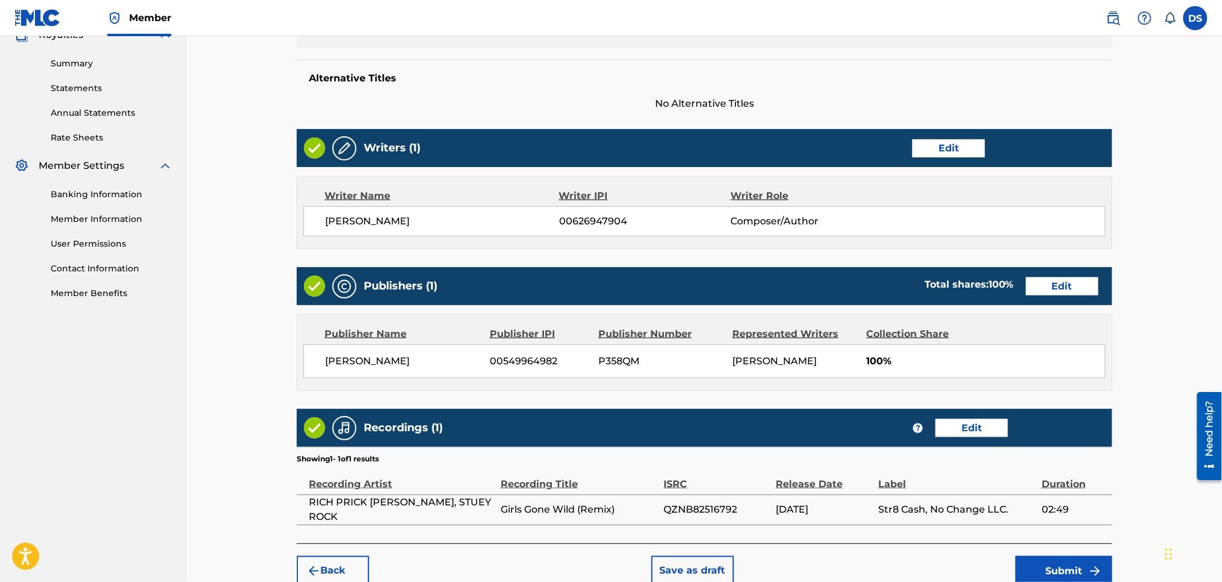
scroll to position [439, 0]
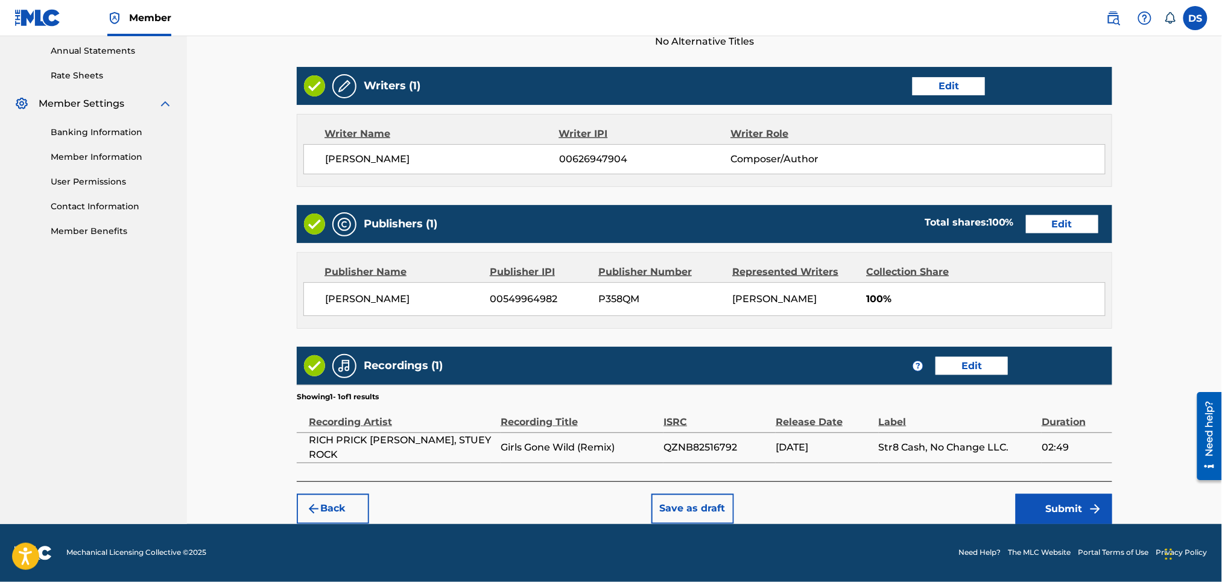
click at [1068, 503] on button "Submit" at bounding box center [1064, 509] width 97 height 30
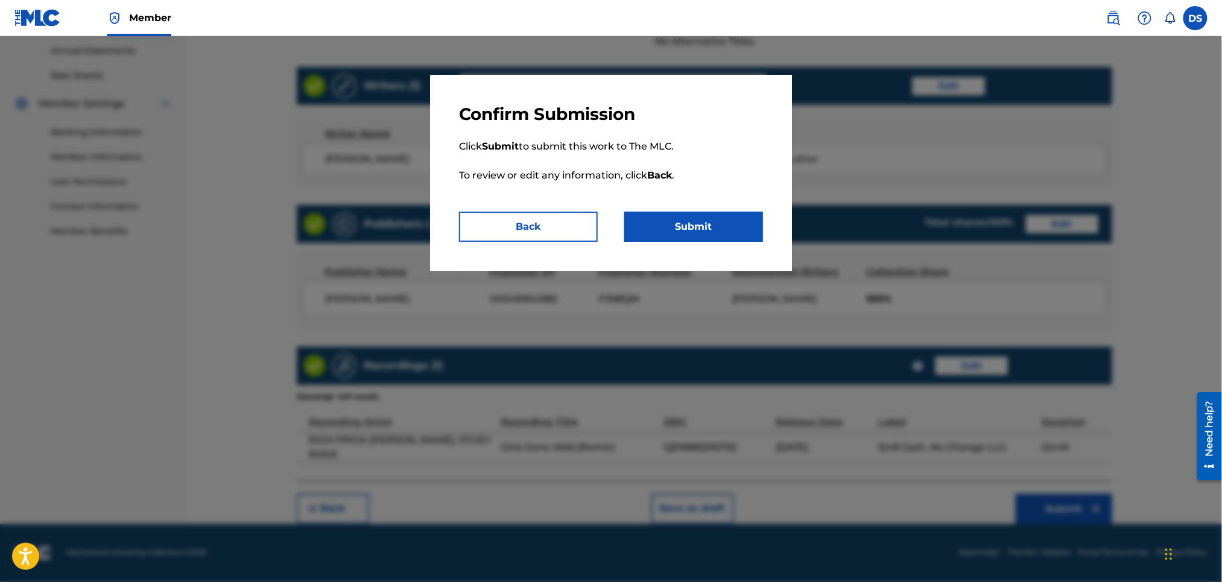
click at [723, 225] on button "Submit" at bounding box center [694, 227] width 139 height 30
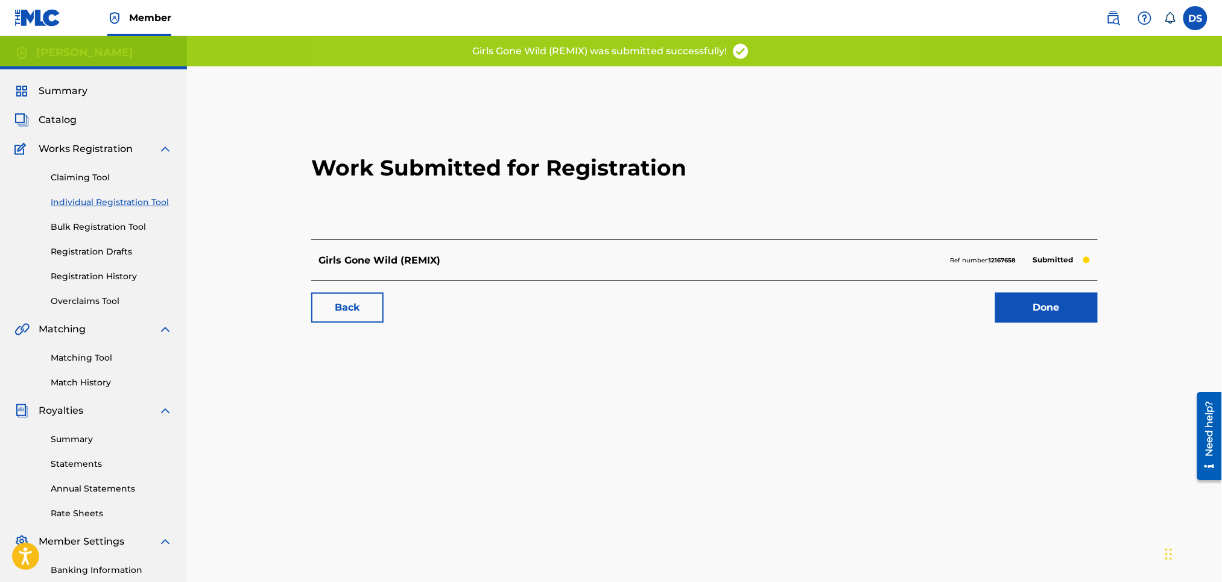
click at [1025, 305] on link "Done" at bounding box center [1047, 308] width 103 height 30
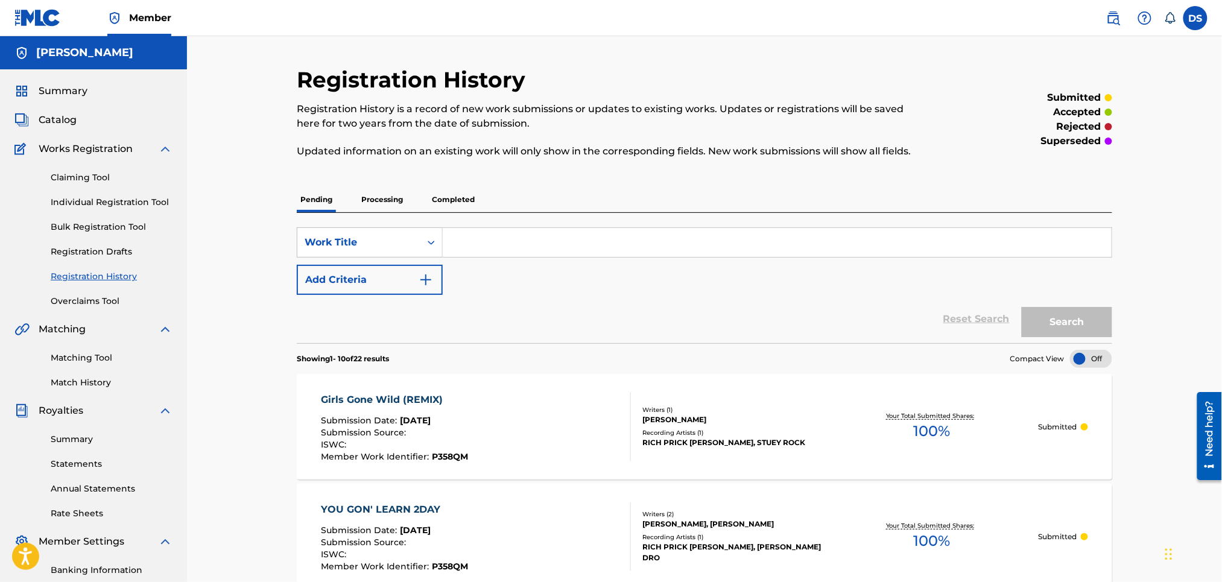
click at [80, 375] on div "Matching Tool Match History" at bounding box center [93, 363] width 158 height 52
click at [60, 122] on span "Catalog" at bounding box center [58, 120] width 38 height 14
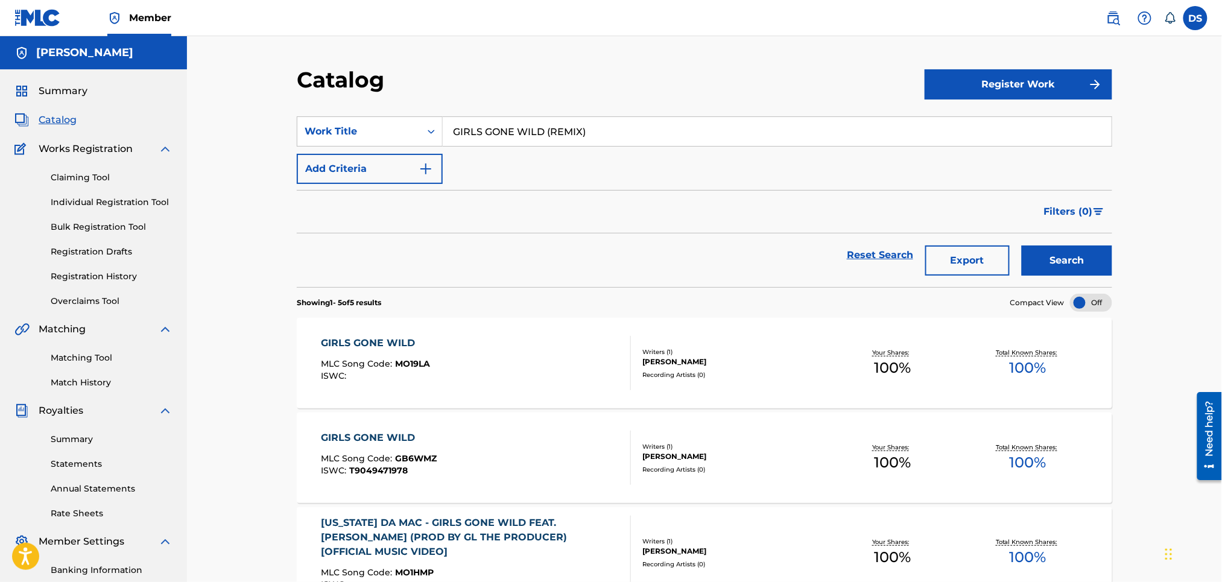
click at [867, 256] on link "Reset Search" at bounding box center [880, 255] width 78 height 27
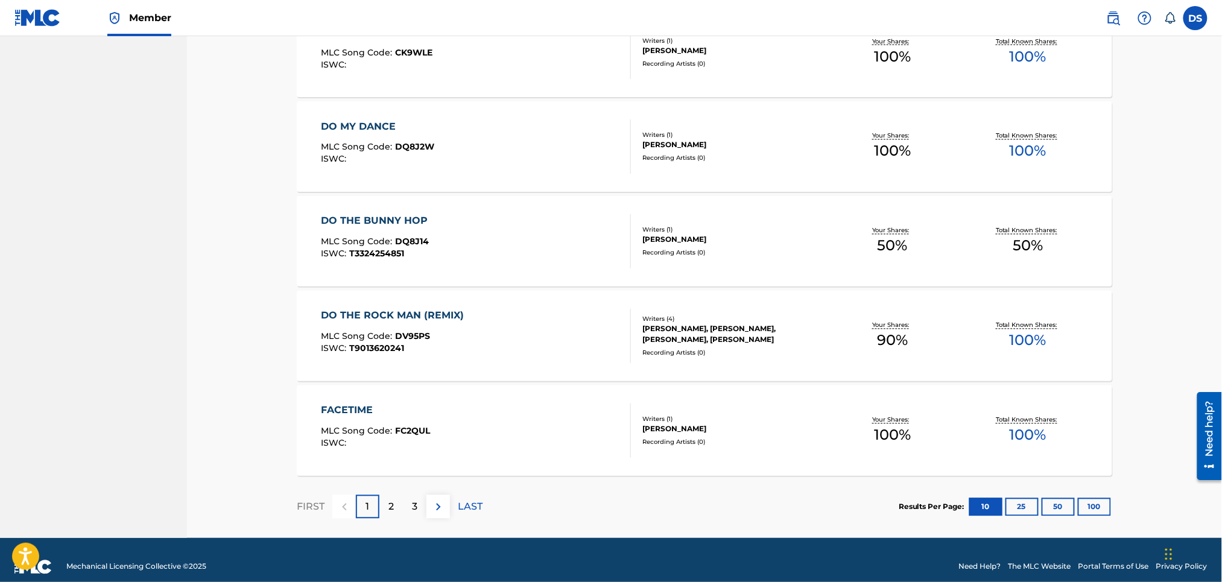
scroll to position [799, 0]
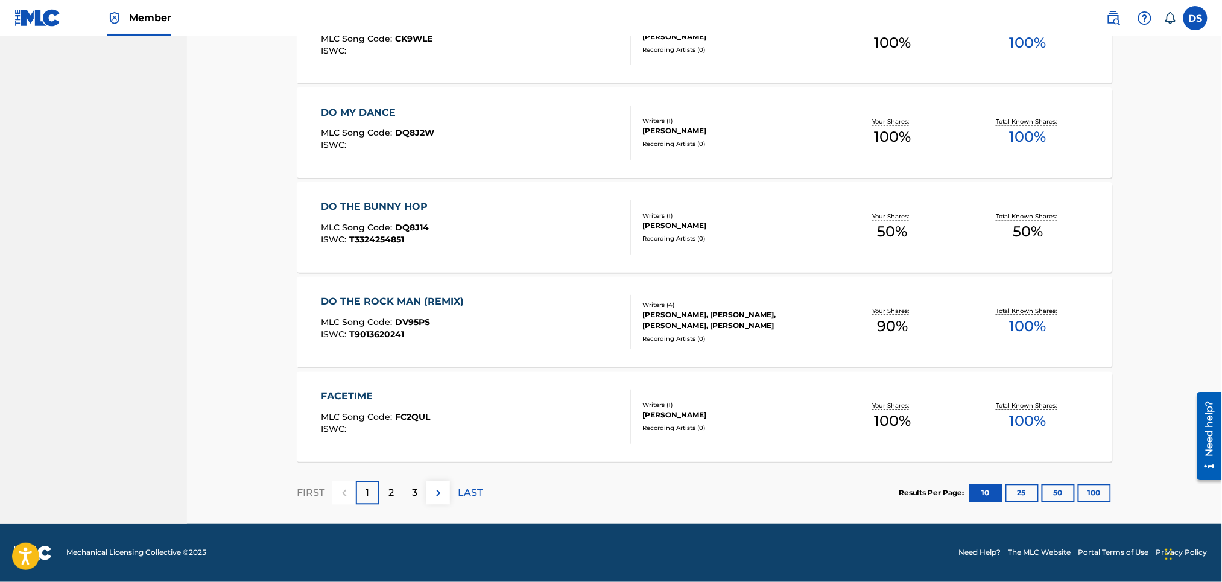
click at [416, 487] on p "3" at bounding box center [414, 493] width 5 height 14
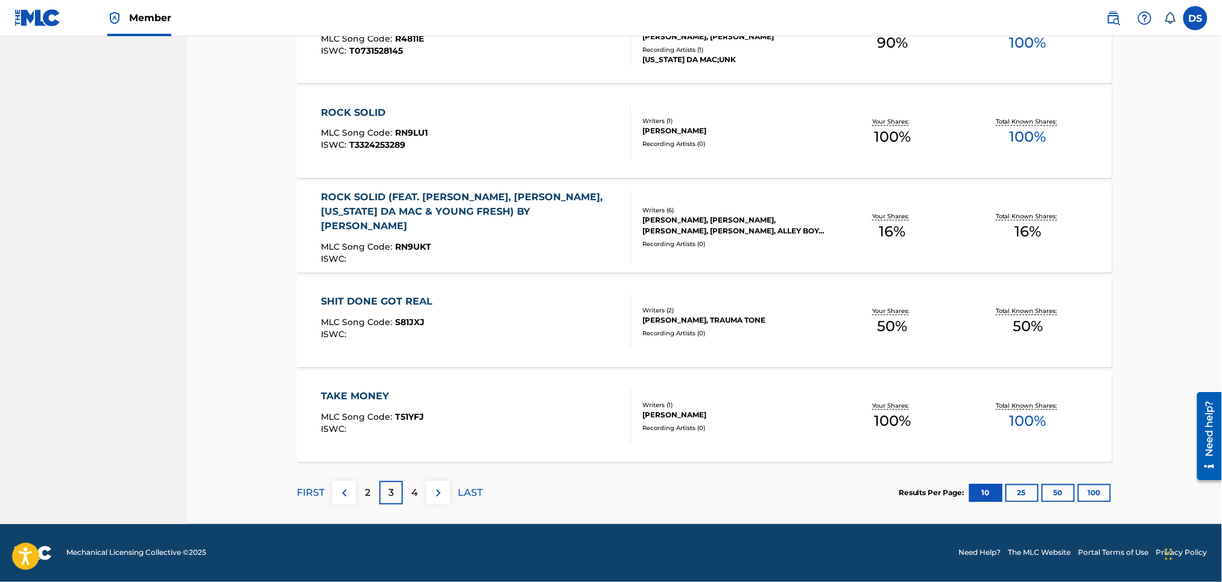
click at [464, 489] on p "LAST" at bounding box center [470, 493] width 25 height 14
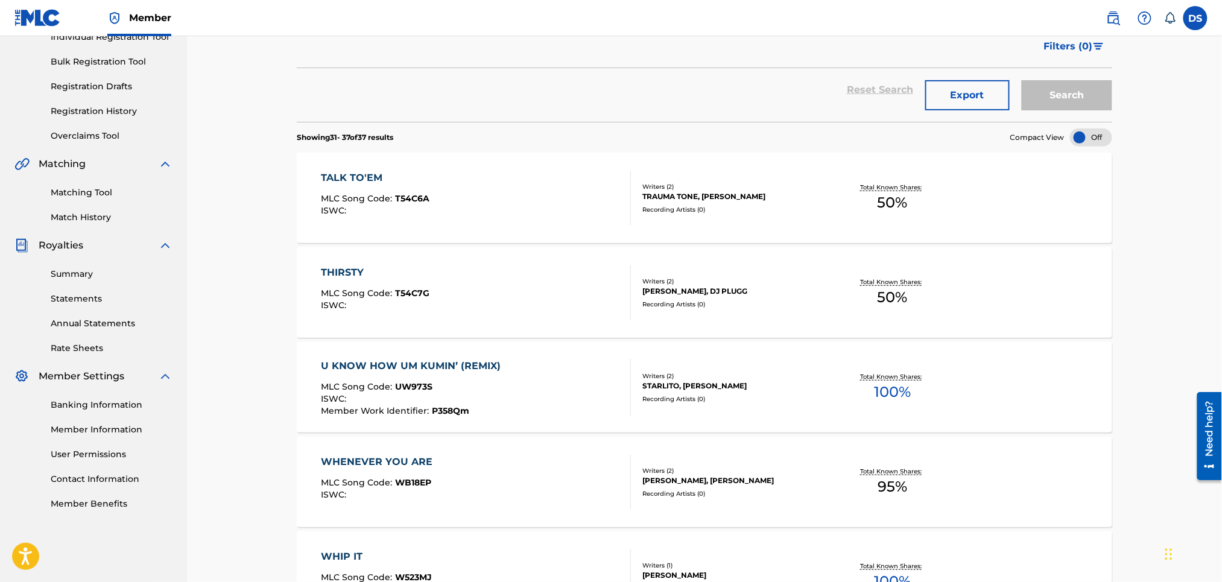
scroll to position [515, 0]
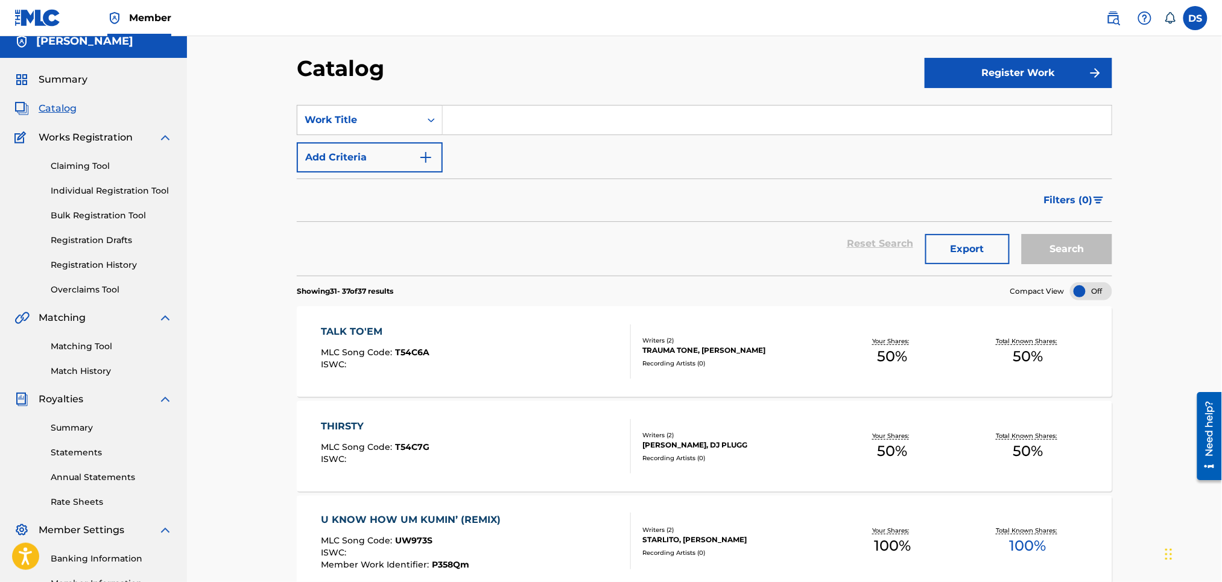
scroll to position [0, 0]
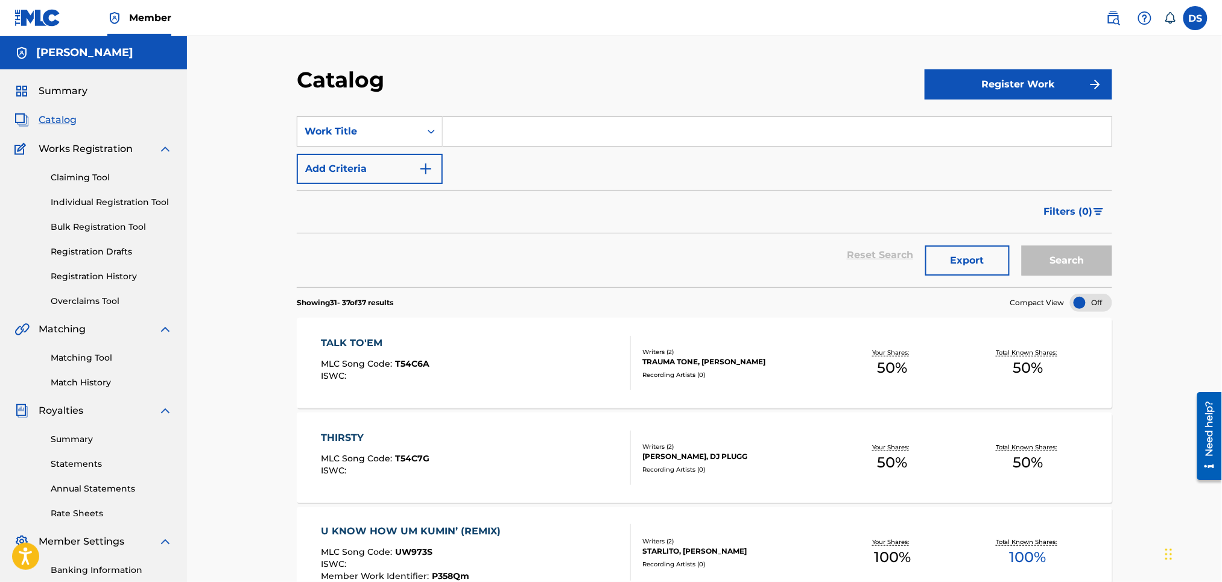
click at [60, 113] on span "Catalog" at bounding box center [58, 120] width 38 height 14
click at [60, 117] on span "Catalog" at bounding box center [58, 120] width 38 height 14
click at [454, 128] on input "Search Form" at bounding box center [777, 131] width 669 height 29
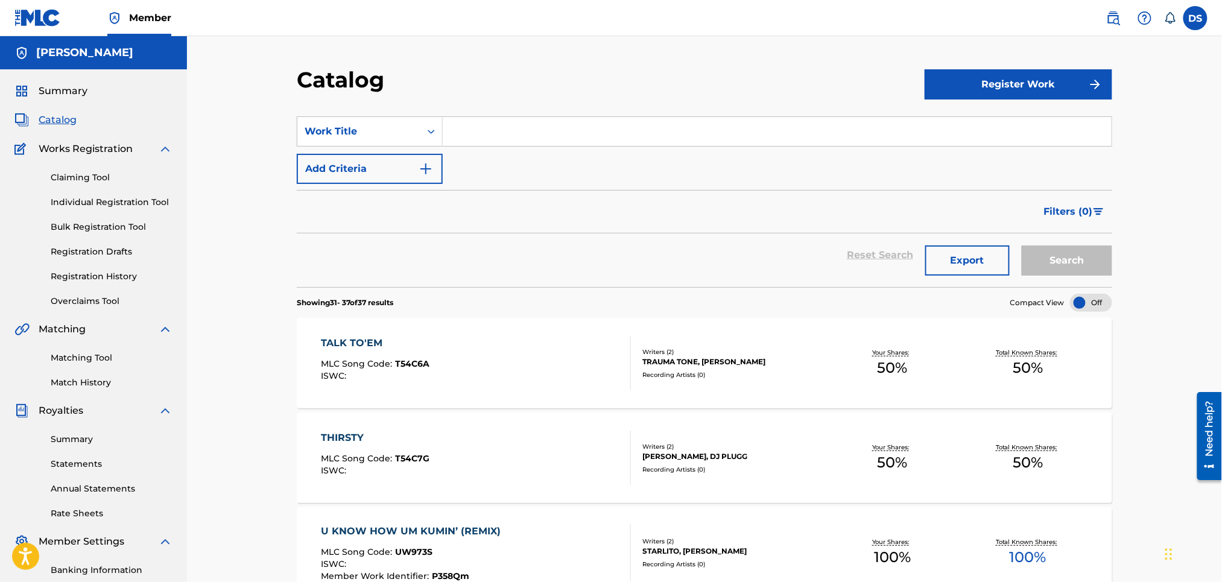
click at [454, 128] on input "Search Form" at bounding box center [777, 131] width 669 height 29
click at [86, 381] on link "Match History" at bounding box center [112, 383] width 122 height 13
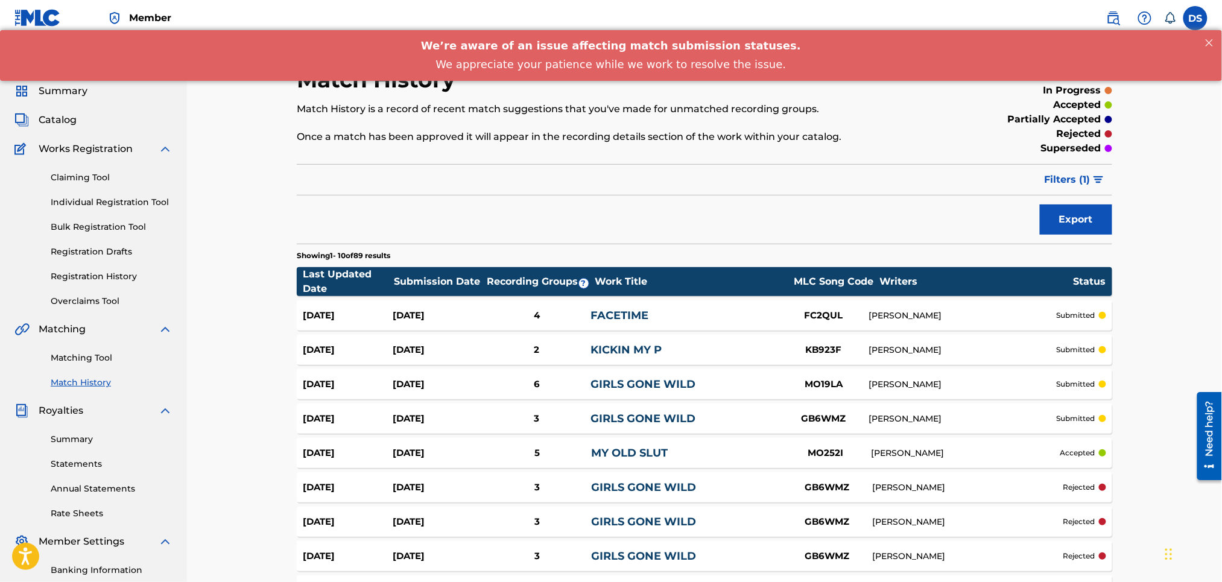
click at [80, 358] on link "Matching Tool" at bounding box center [112, 358] width 122 height 13
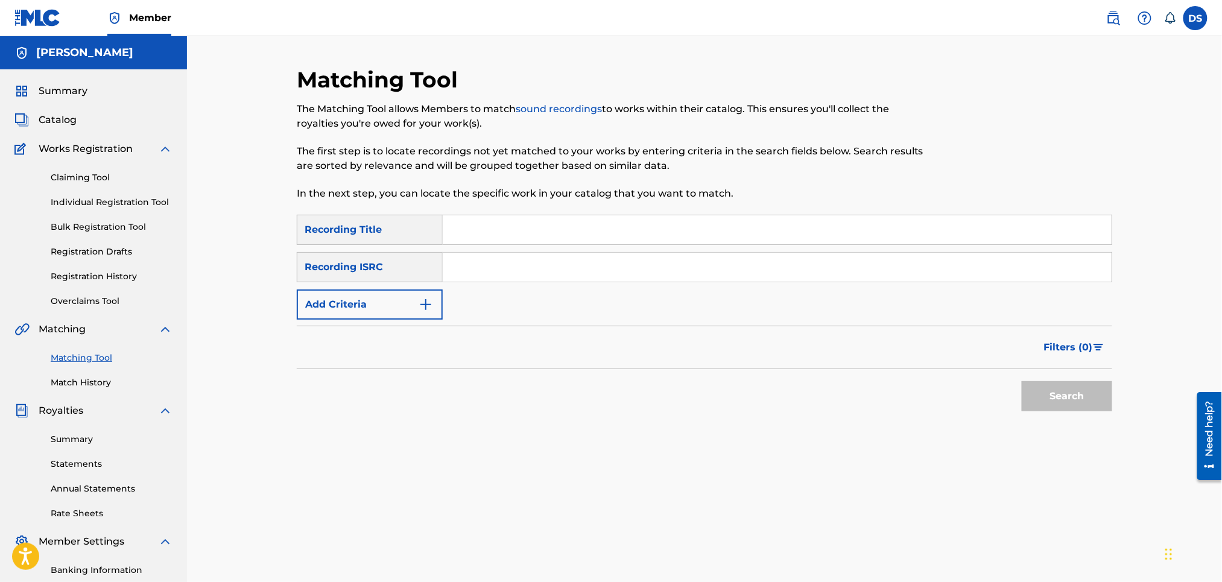
click at [475, 231] on input "Search Form" at bounding box center [777, 229] width 669 height 29
type input "THIRSTY"
click at [457, 275] on input "Search Form" at bounding box center [777, 267] width 669 height 29
paste input "QZL382246799"
type input "QZL382246799"
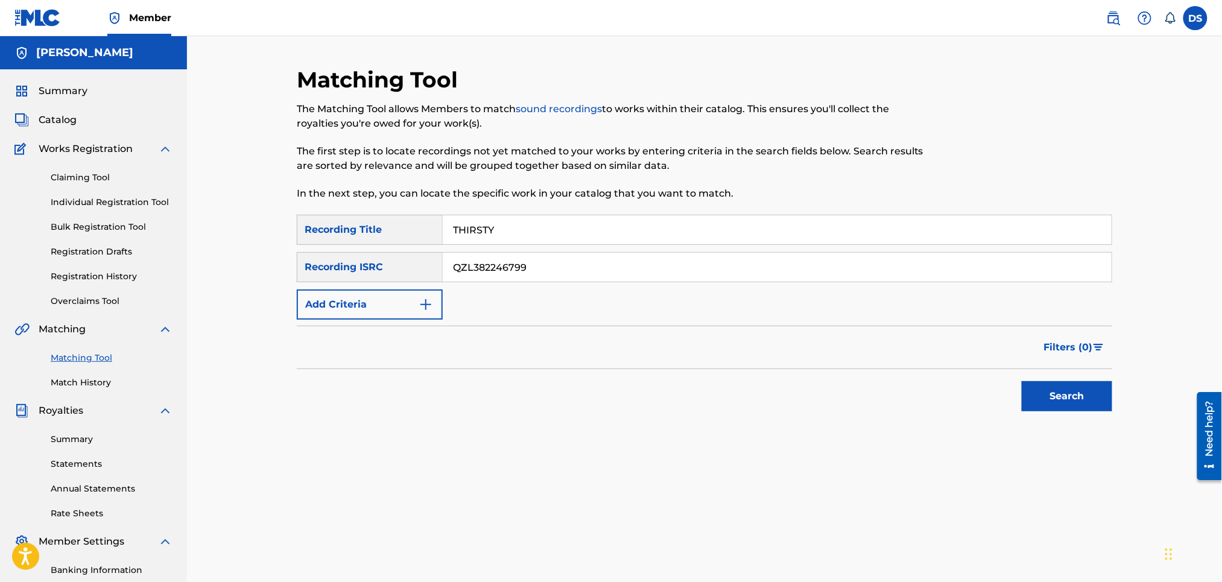
click at [1073, 404] on button "Search" at bounding box center [1067, 396] width 91 height 30
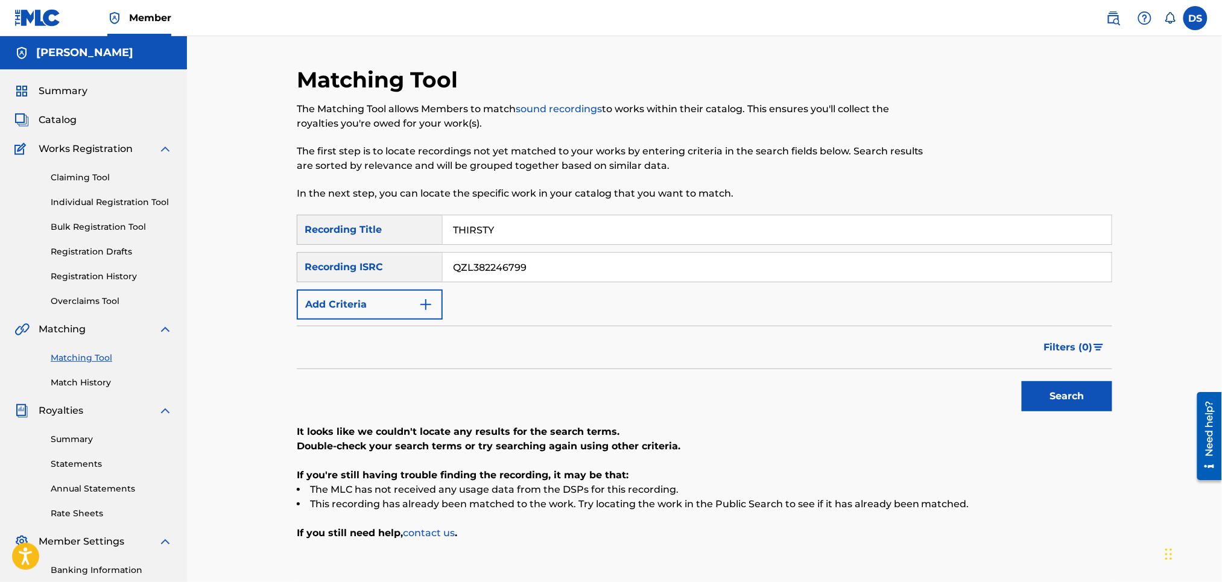
click at [60, 386] on link "Match History" at bounding box center [112, 383] width 122 height 13
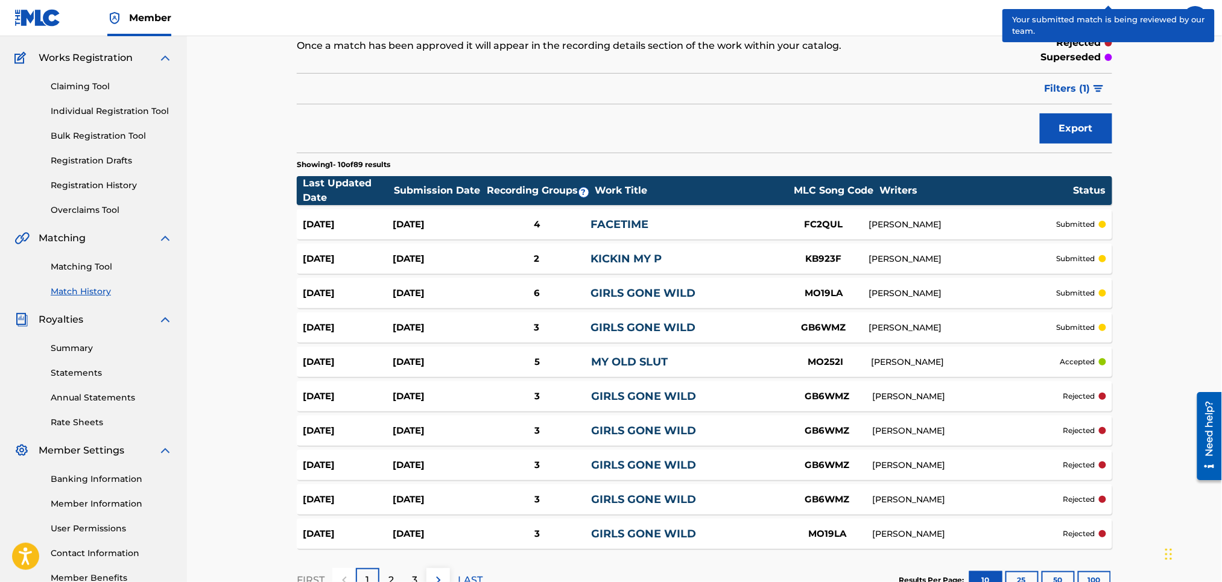
scroll to position [177, 0]
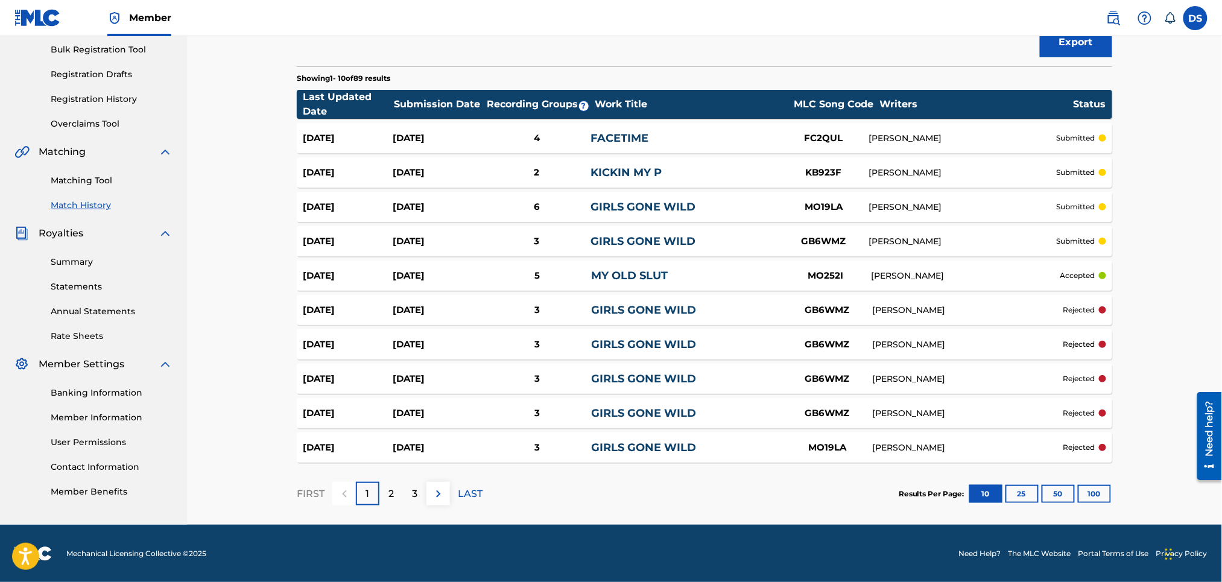
click at [66, 284] on link "Statements" at bounding box center [112, 287] width 122 height 13
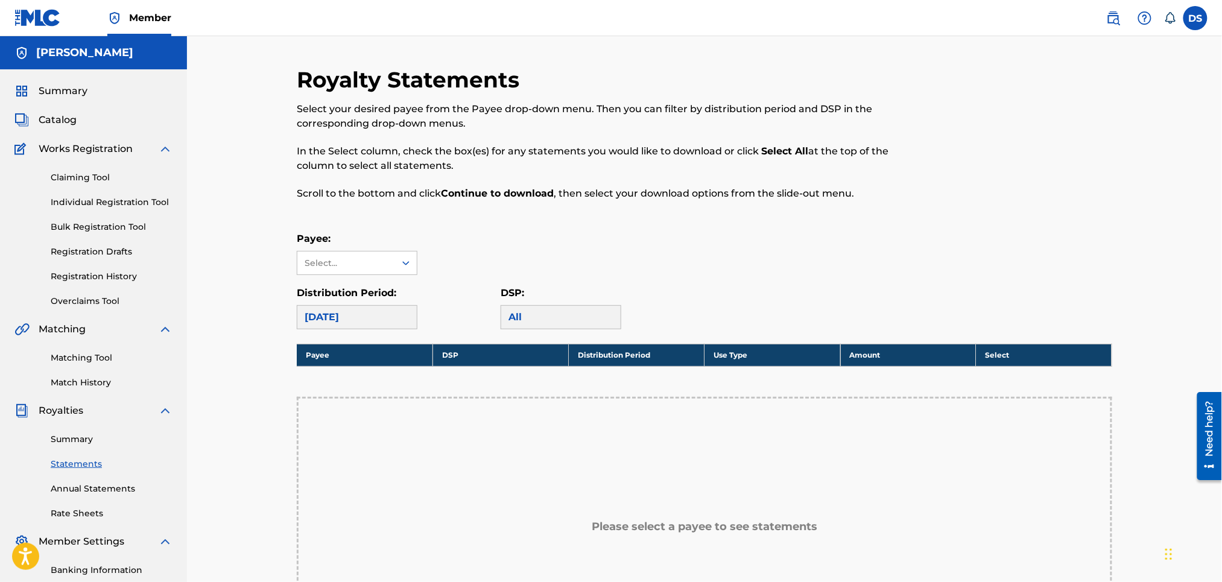
click at [389, 317] on div "April 2021" at bounding box center [357, 317] width 121 height 24
click at [402, 264] on icon at bounding box center [406, 263] width 12 height 12
click at [381, 280] on div "[PERSON_NAME]" at bounding box center [356, 290] width 119 height 30
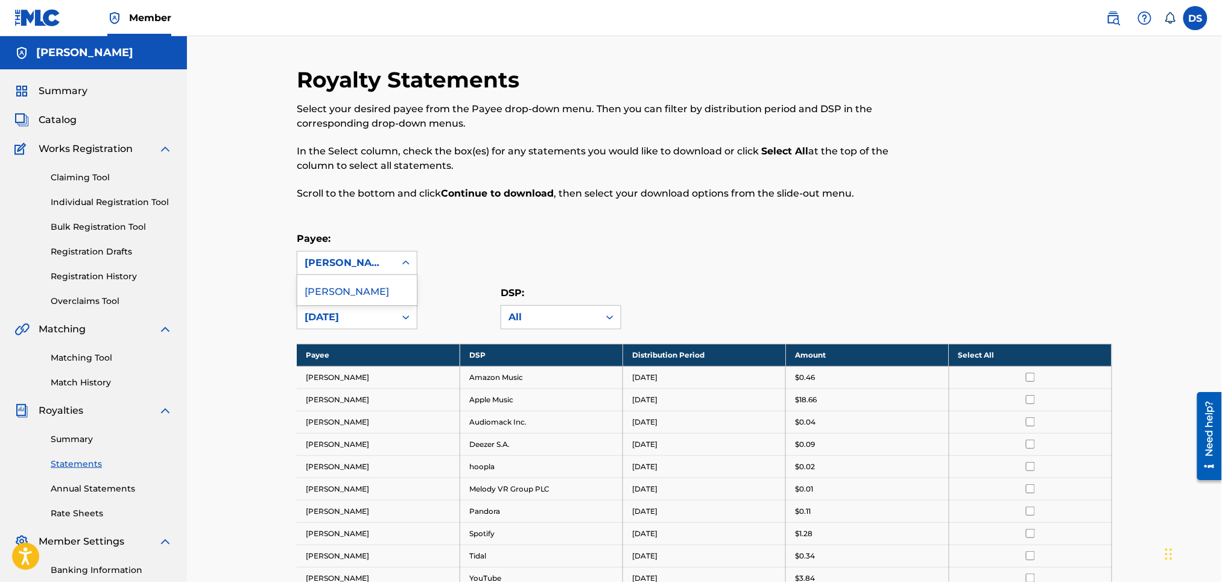
click at [1072, 200] on div at bounding box center [1019, 140] width 188 height 148
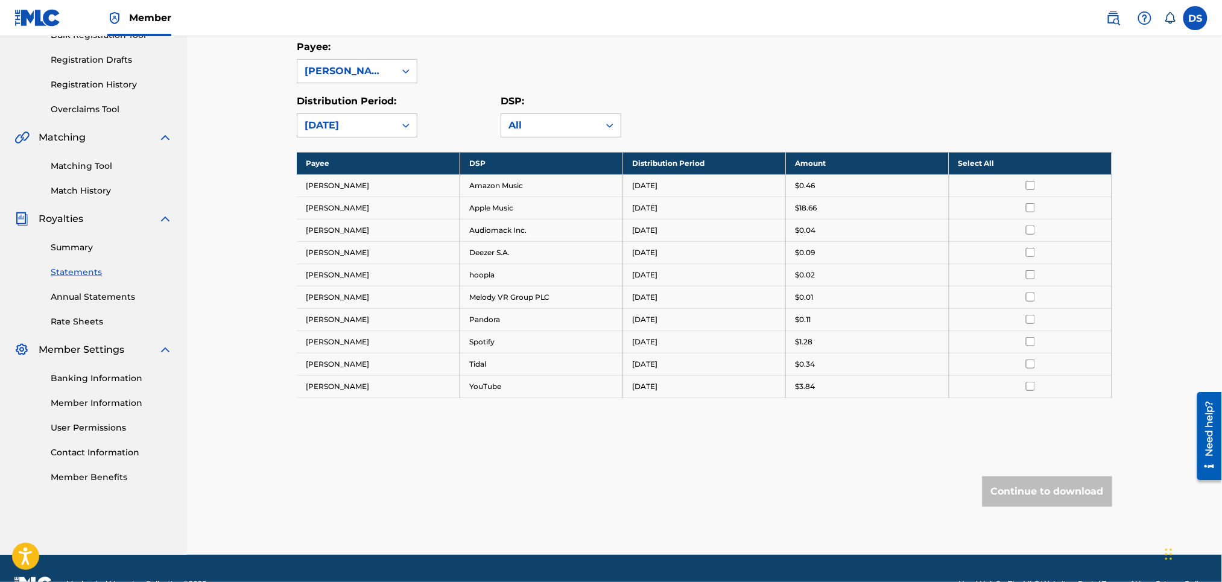
scroll to position [160, 0]
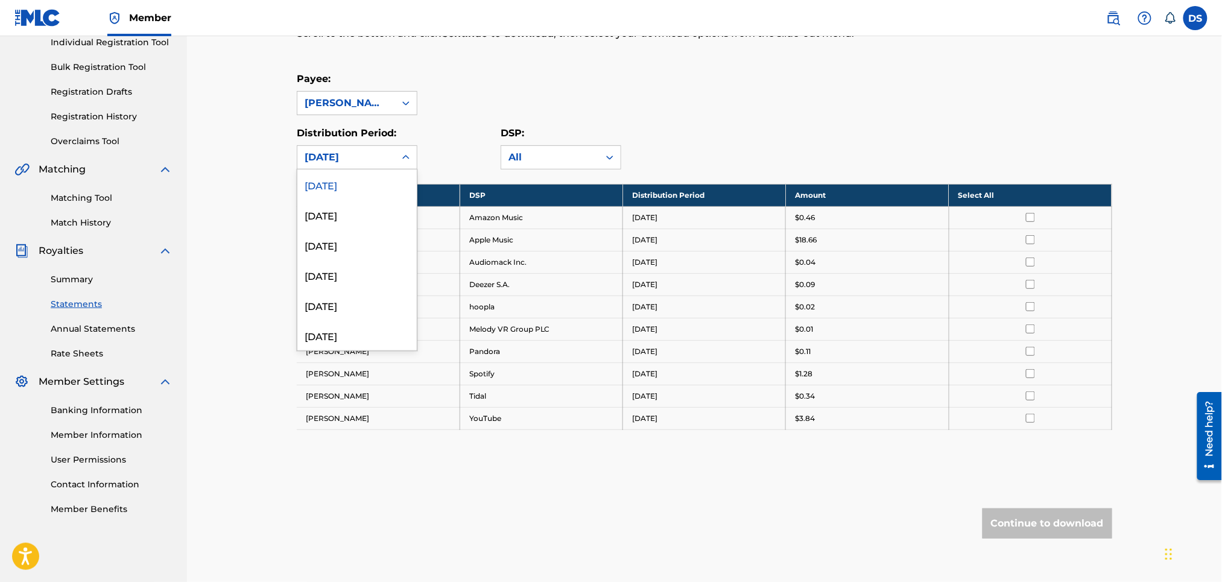
click at [406, 156] on icon at bounding box center [406, 157] width 12 height 12
click at [358, 212] on div "August 2025" at bounding box center [356, 215] width 119 height 30
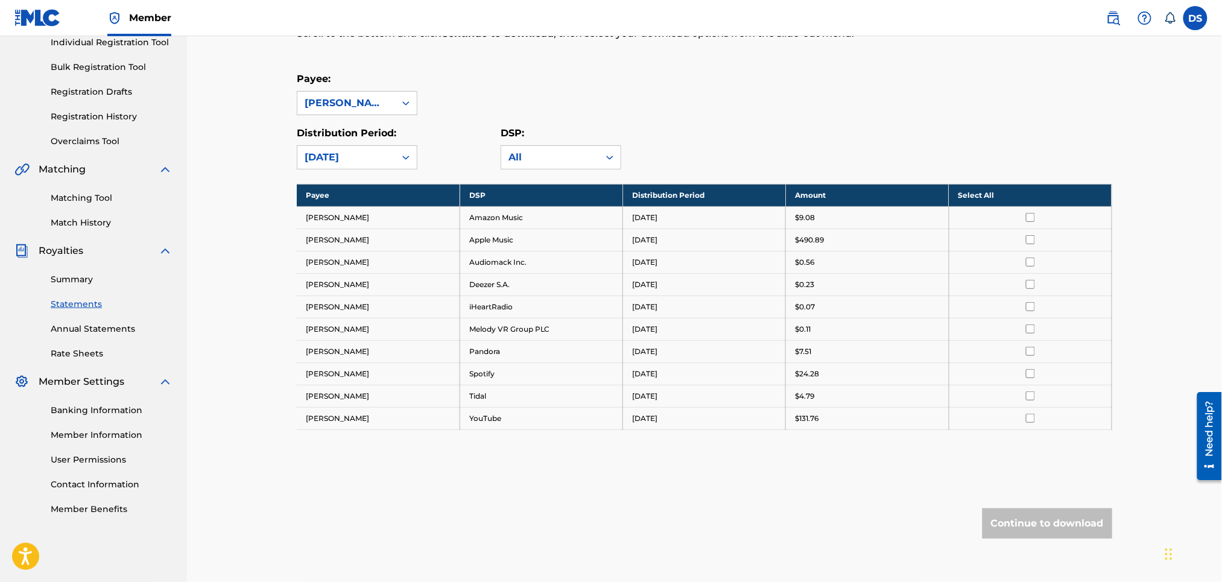
click at [78, 279] on link "Summary" at bounding box center [112, 279] width 122 height 13
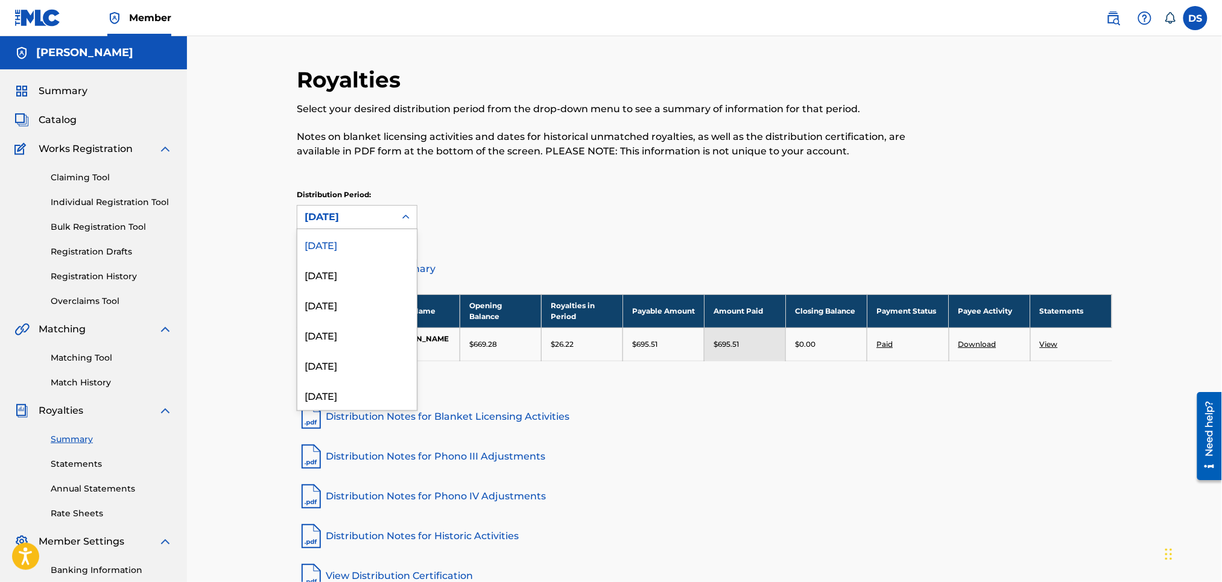
click at [398, 216] on div at bounding box center [406, 217] width 22 height 22
click at [361, 238] on div "[DATE]" at bounding box center [356, 244] width 119 height 30
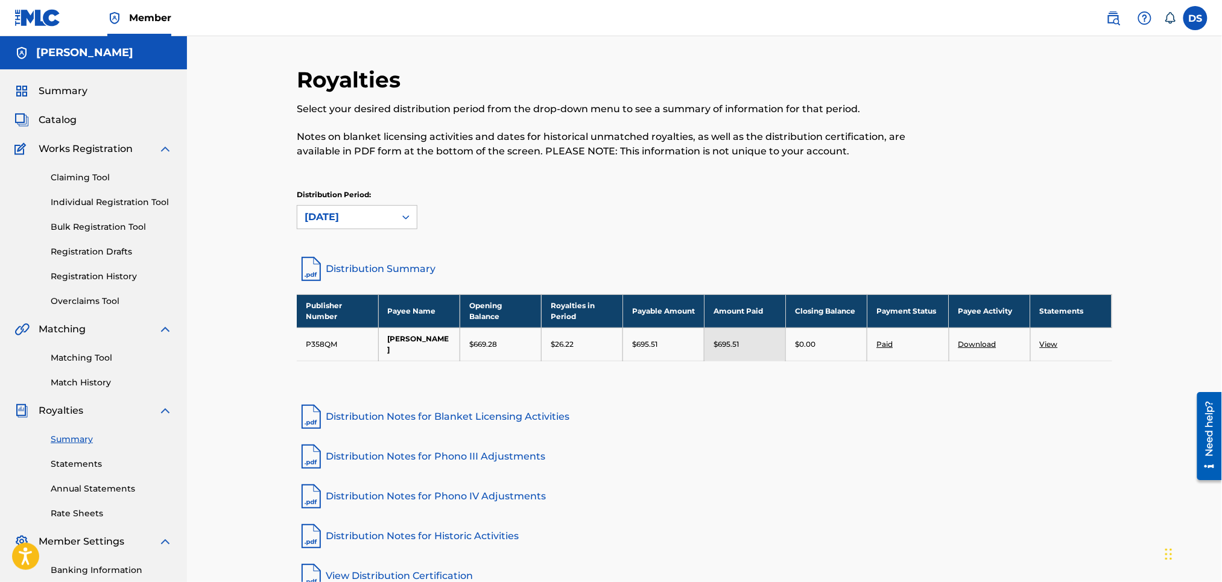
click at [164, 149] on img at bounding box center [165, 149] width 14 height 14
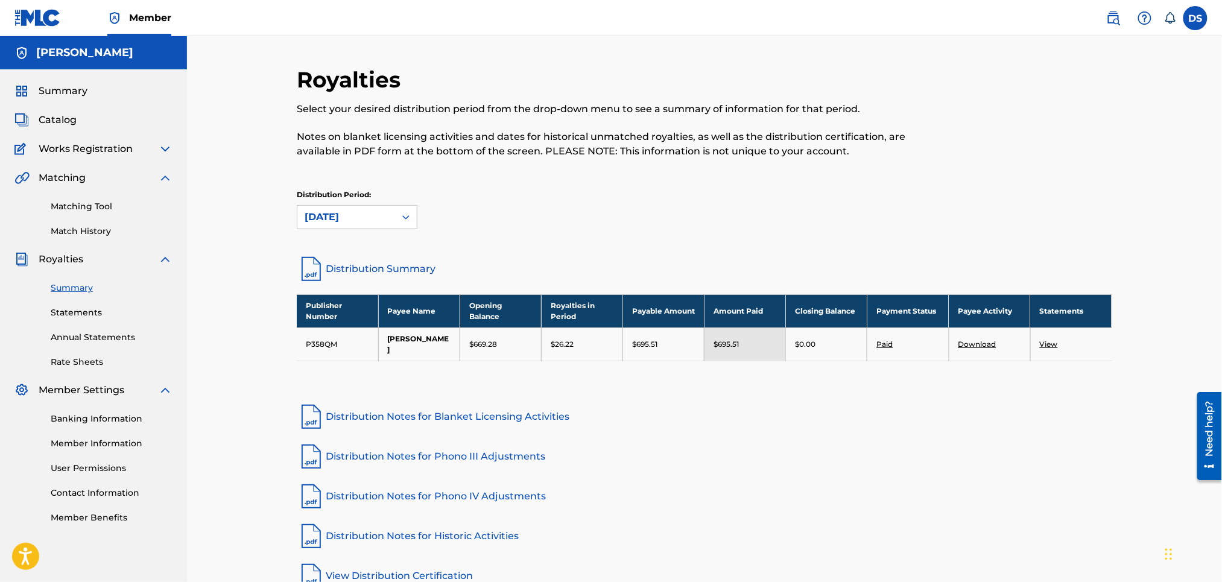
click at [90, 231] on link "Match History" at bounding box center [112, 231] width 122 height 13
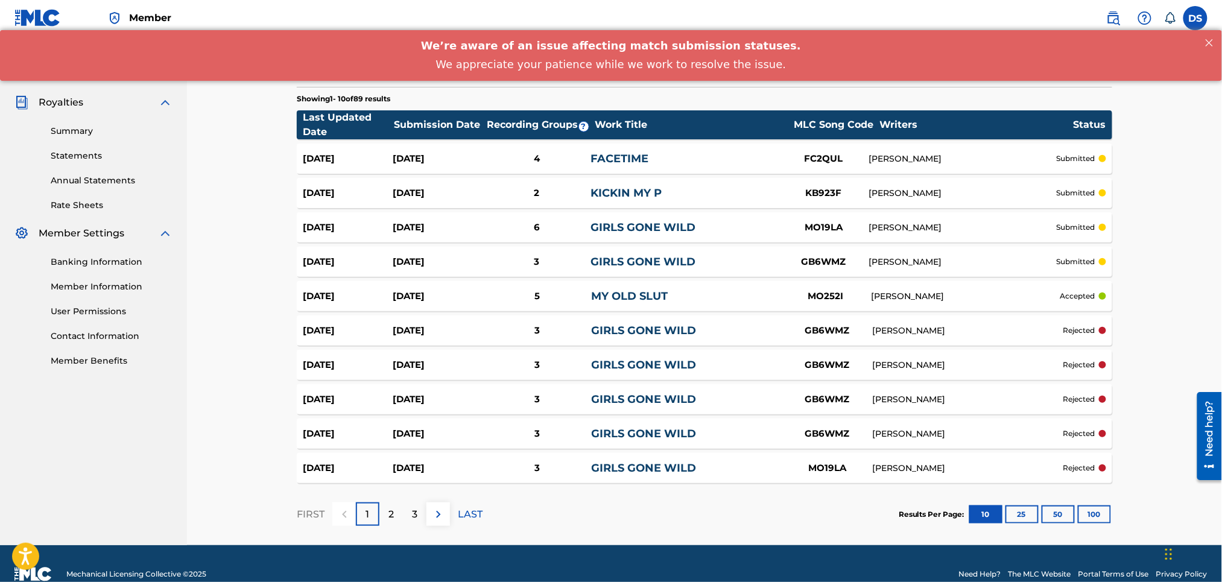
scroll to position [177, 0]
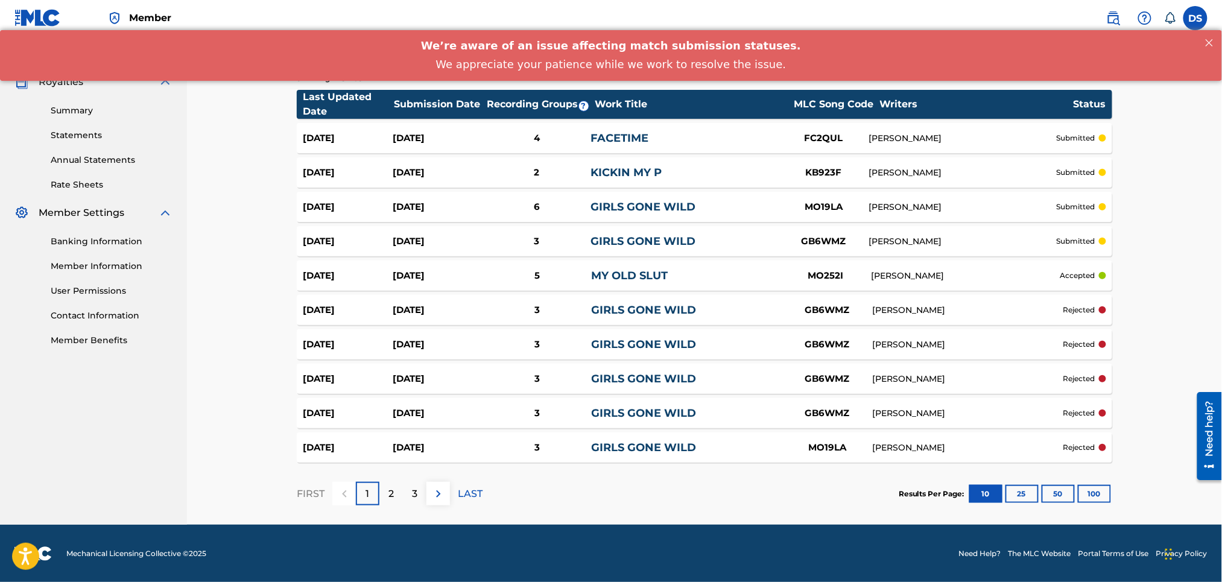
click at [414, 489] on p "3" at bounding box center [414, 494] width 5 height 14
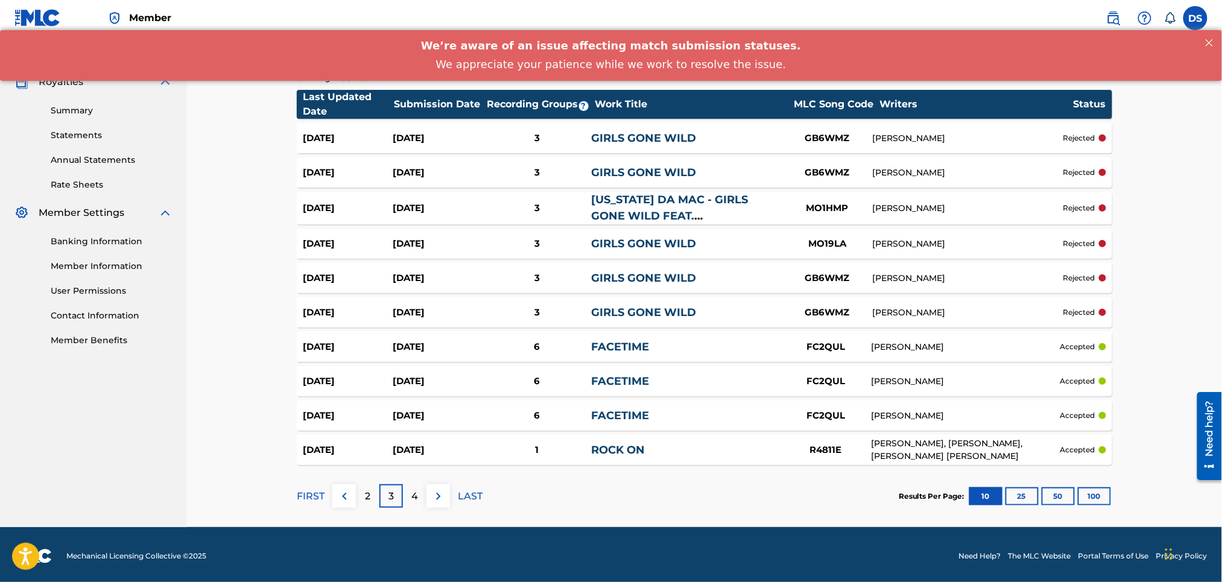
click at [419, 489] on div "4" at bounding box center [415, 497] width 24 height 24
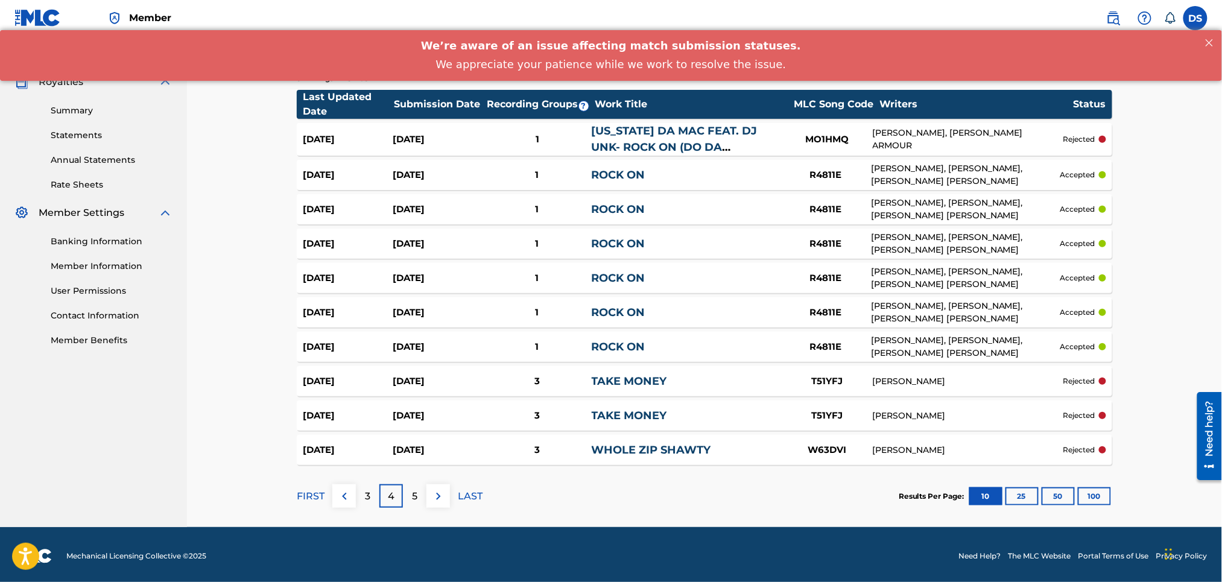
click at [810, 172] on div "R4811E" at bounding box center [826, 175] width 91 height 14
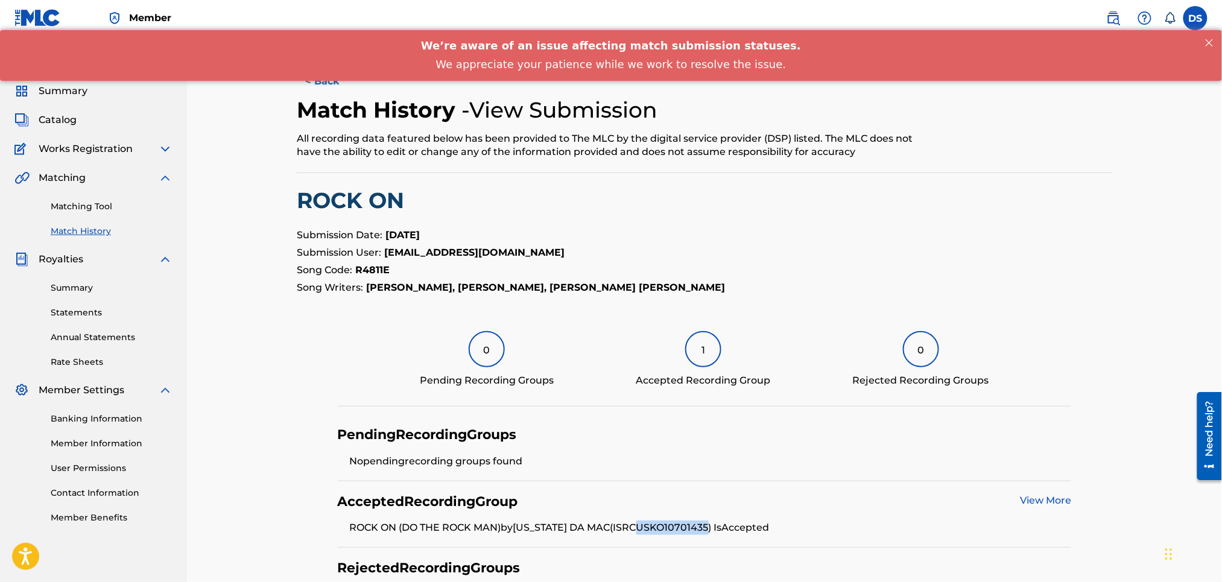
drag, startPoint x: 720, startPoint y: 527, endPoint x: 652, endPoint y: 532, distance: 69.0
click at [652, 532] on li "ROCK ON (DO THE ROCK MAN) by MONTANA DA MAC (ISRC USKO10701435 ) Is Accepted" at bounding box center [711, 528] width 722 height 14
copy li "USKO10701435"
click at [88, 211] on link "Matching Tool" at bounding box center [112, 206] width 122 height 13
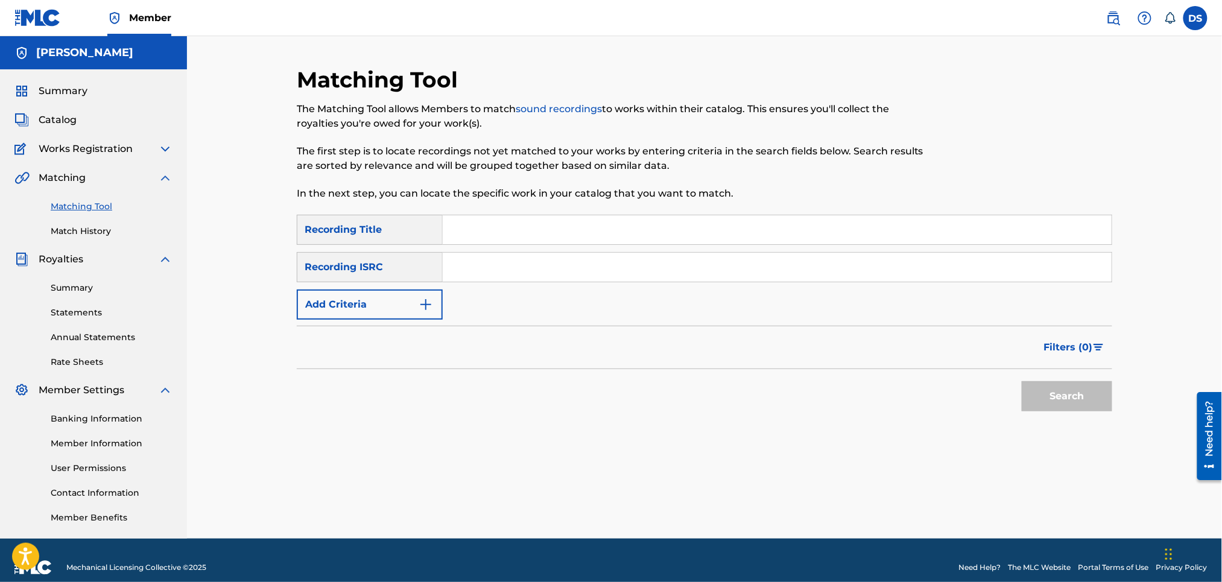
click at [475, 264] on input "Search Form" at bounding box center [777, 267] width 669 height 29
paste input "USKO10701435"
type input "USKO10701435"
click at [483, 234] on input "Search Form" at bounding box center [777, 229] width 669 height 29
click at [518, 230] on input "ROCK ON" at bounding box center [777, 229] width 669 height 29
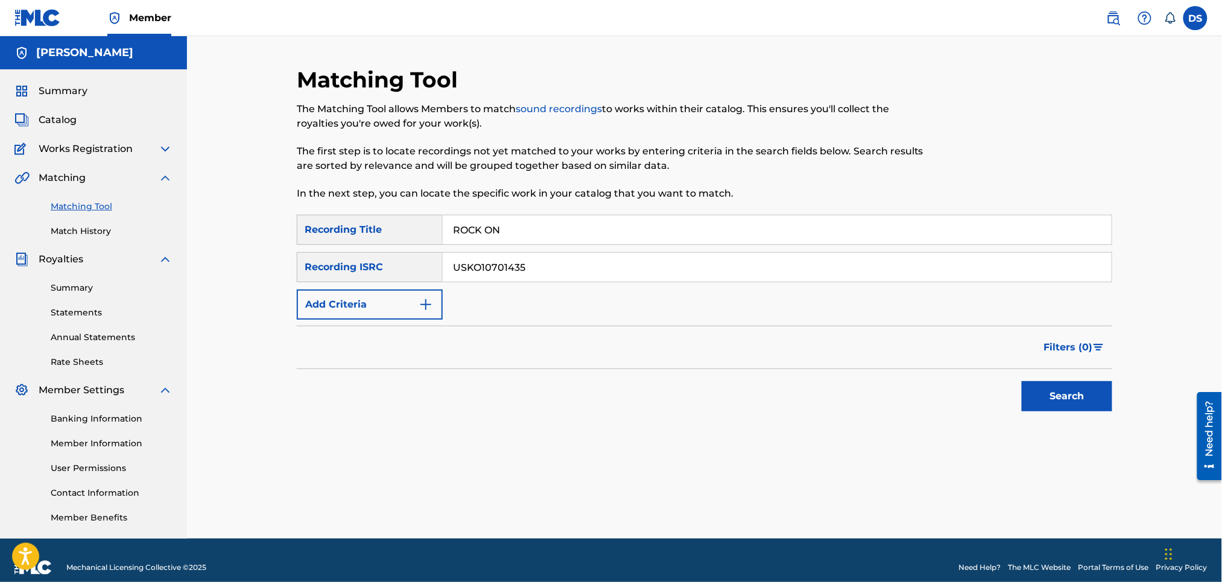
type input "Rock On (Do The Rock Man)"
click at [1078, 398] on button "Search" at bounding box center [1067, 396] width 91 height 30
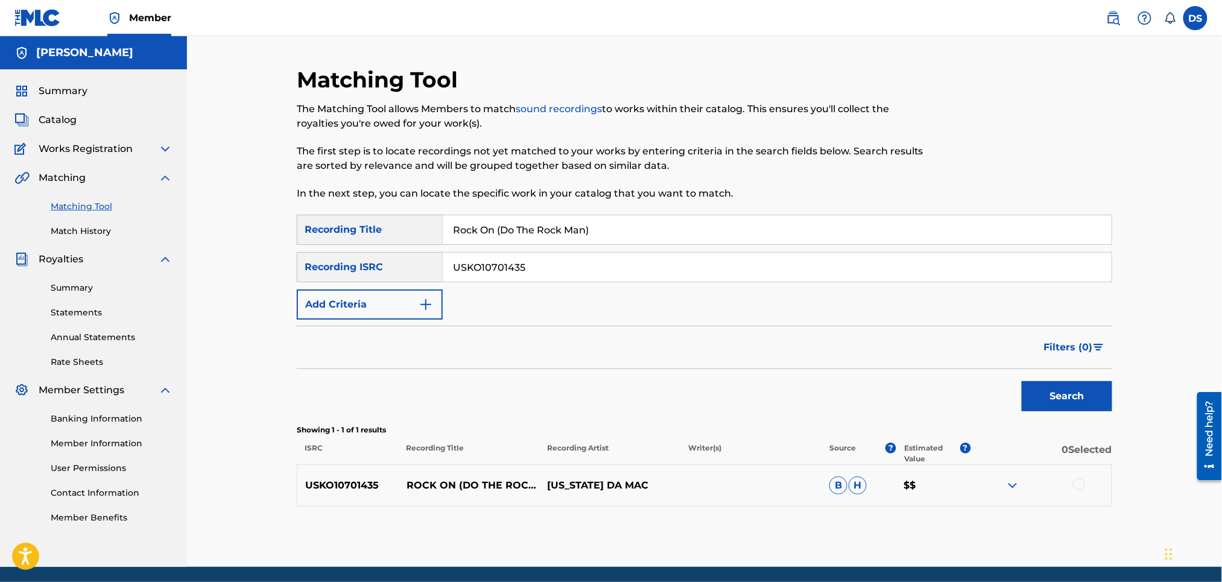
click at [1073, 486] on div at bounding box center [1079, 484] width 12 height 12
click at [856, 480] on button "Match 1 Group" at bounding box center [847, 484] width 133 height 30
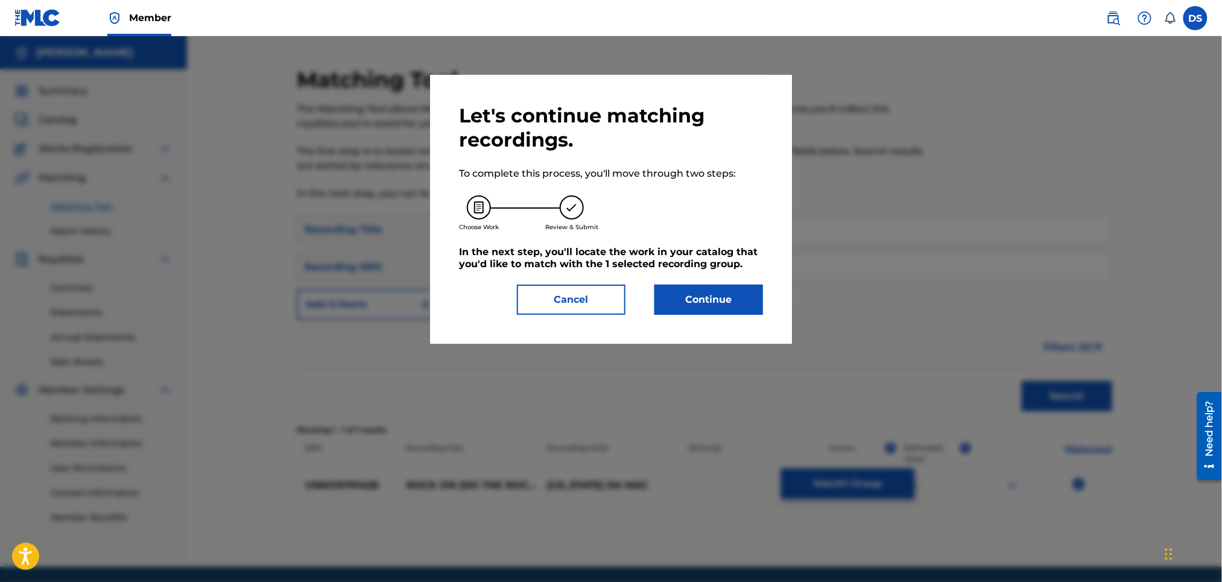
click at [740, 301] on button "Continue" at bounding box center [709, 300] width 109 height 30
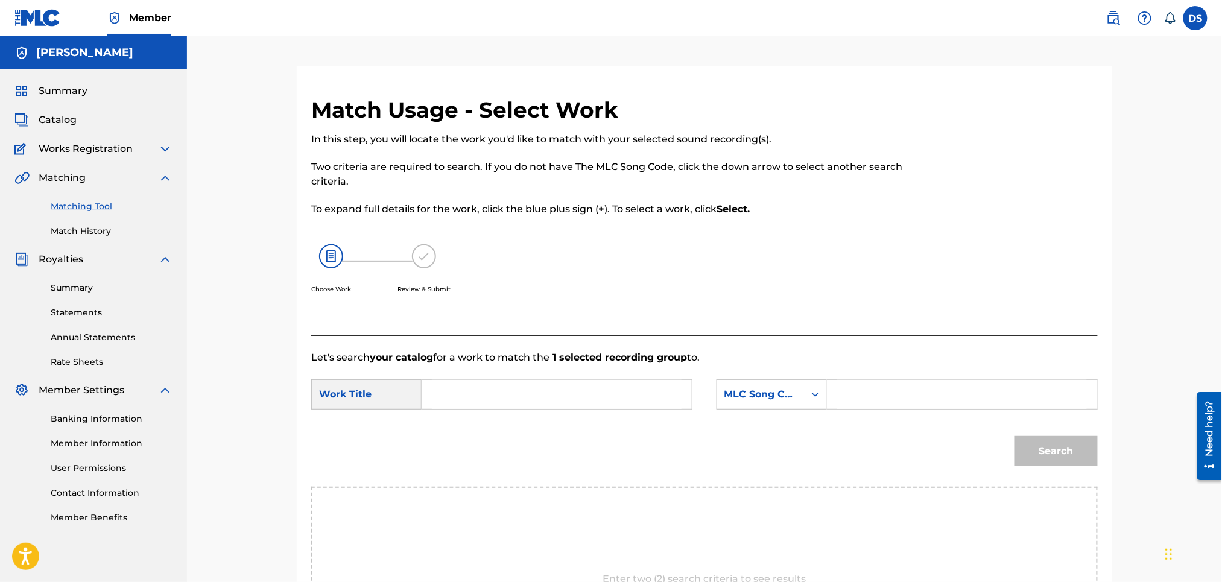
click at [546, 377] on form "SearchWithCriteriaffdd1034-6c4d-4aa2-bc2e-780729d8de35 Work Title SearchWithCri…" at bounding box center [704, 426] width 787 height 122
click at [543, 387] on input "Search Form" at bounding box center [557, 394] width 250 height 29
type input "E"
type input "ROCK ON (DO THE ROCKMAN)"
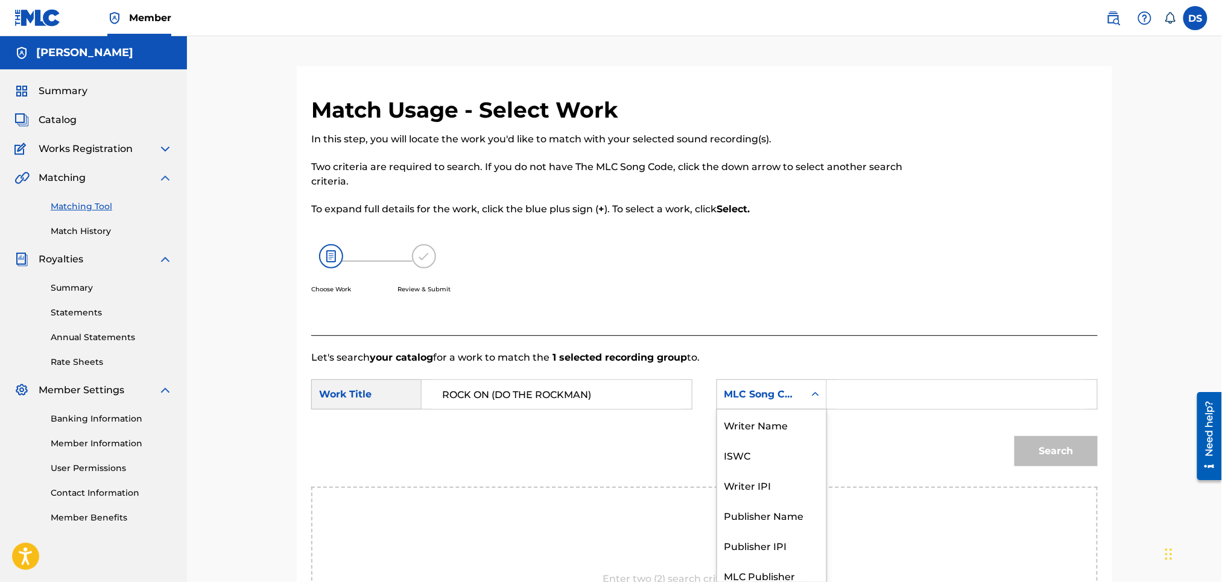
scroll to position [9, 0]
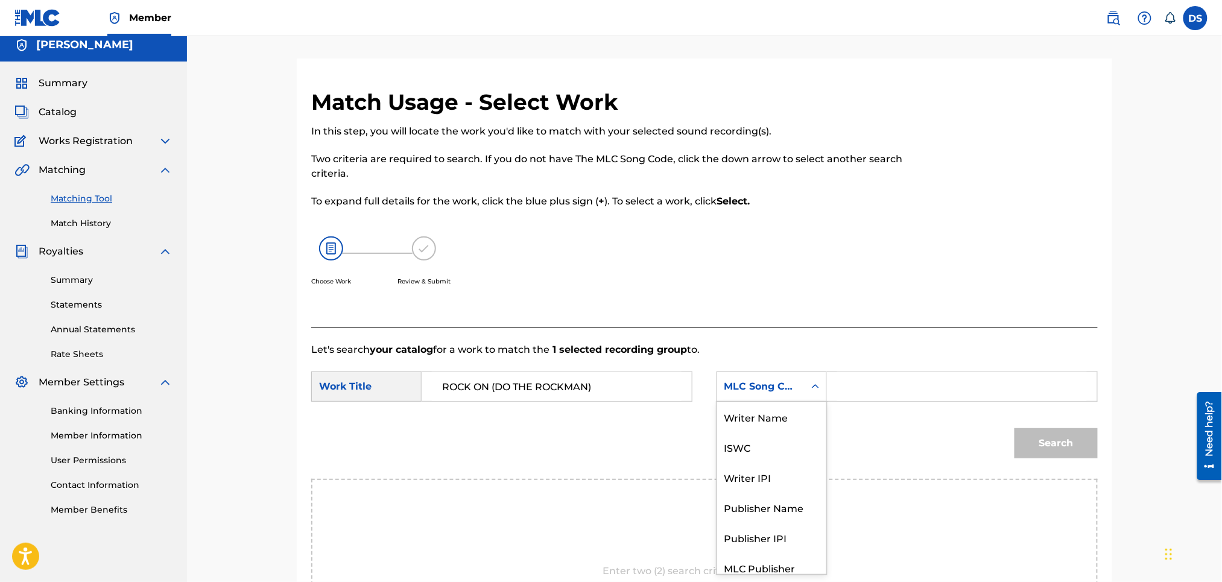
click at [807, 395] on div "Search Form" at bounding box center [816, 387] width 22 height 22
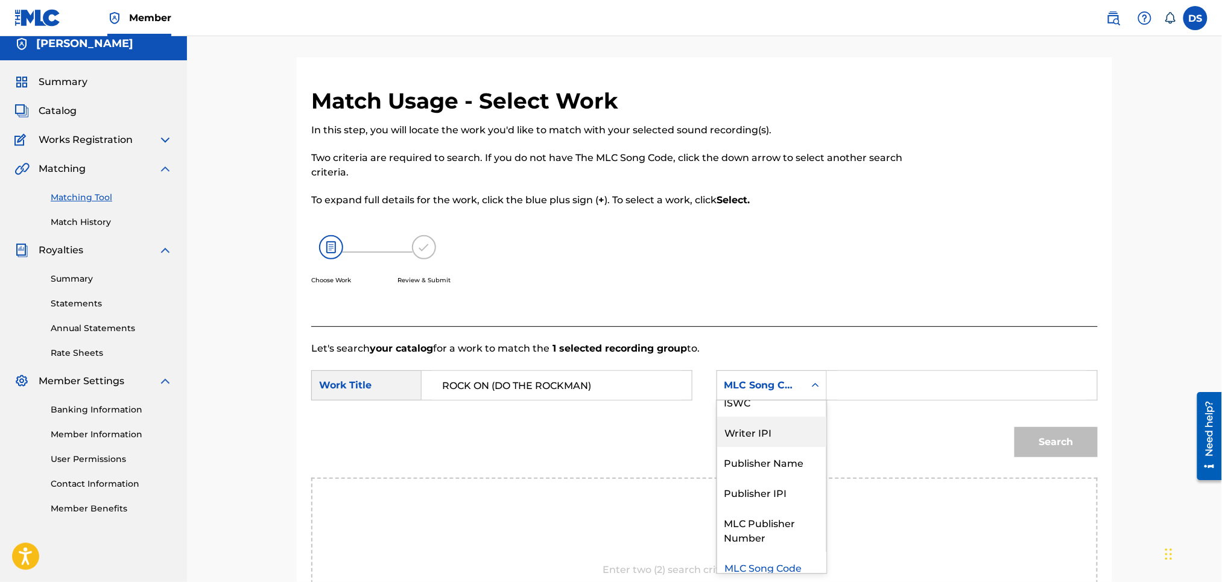
scroll to position [0, 0]
click at [777, 416] on div "Writer Name" at bounding box center [771, 416] width 109 height 30
click at [833, 384] on div "Search Form" at bounding box center [962, 385] width 271 height 30
click at [841, 384] on input "Search Form" at bounding box center [963, 385] width 250 height 29
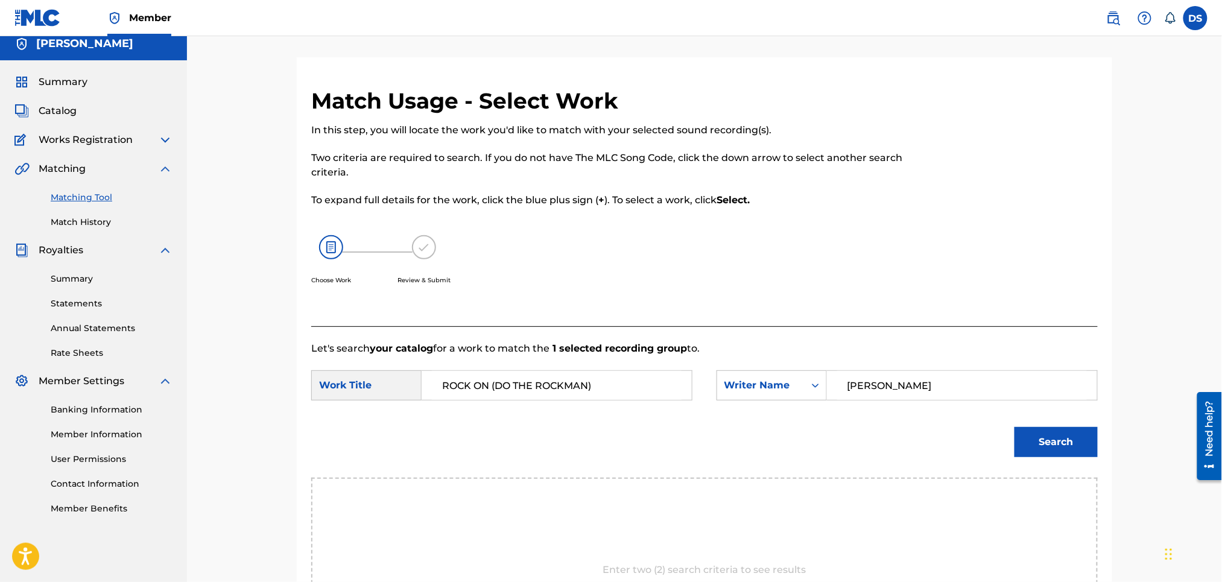
type input "[PERSON_NAME]"
click at [1032, 440] on button "Search" at bounding box center [1056, 442] width 83 height 30
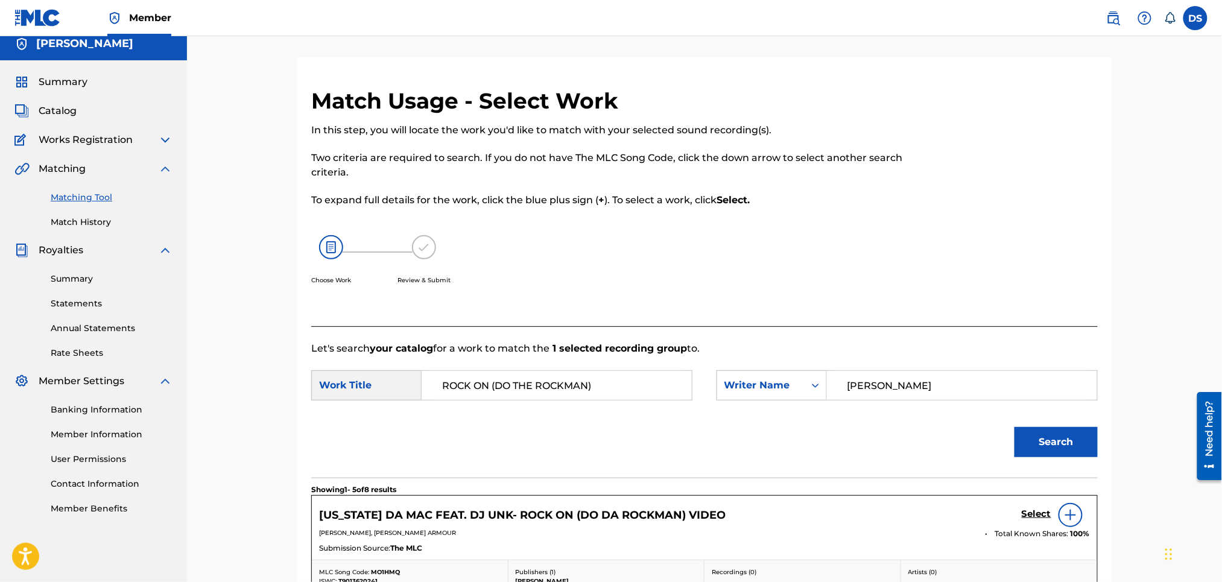
click at [1125, 406] on div "Match Usage - Select Work In this step, you will locate the work you'd like to …" at bounding box center [704, 575] width 845 height 1037
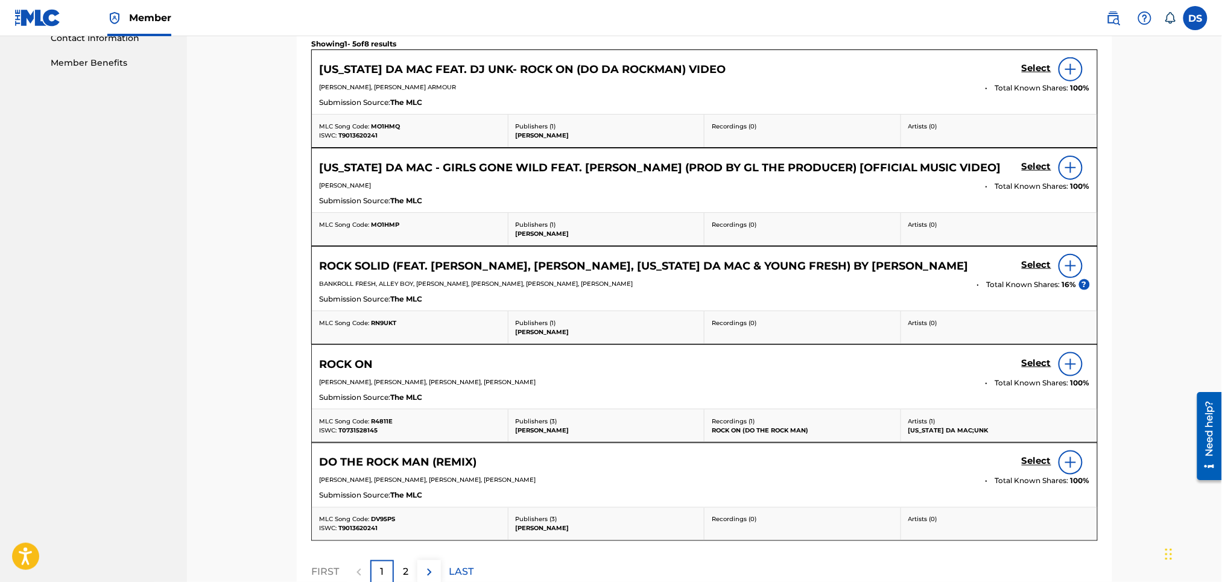
scroll to position [459, 0]
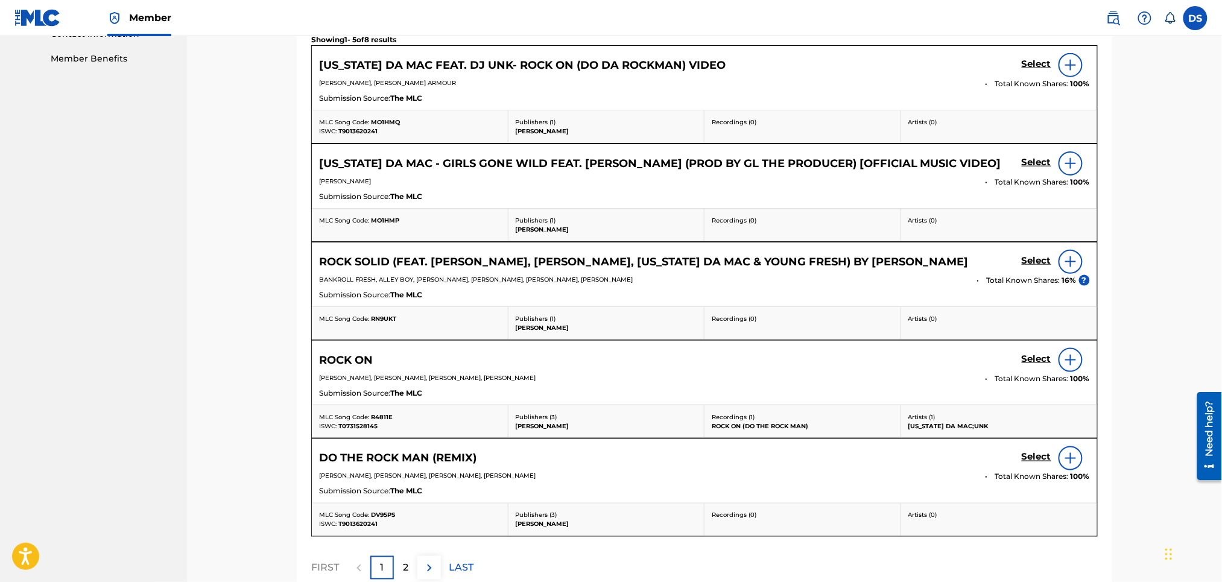
click at [1071, 359] on img at bounding box center [1071, 360] width 14 height 14
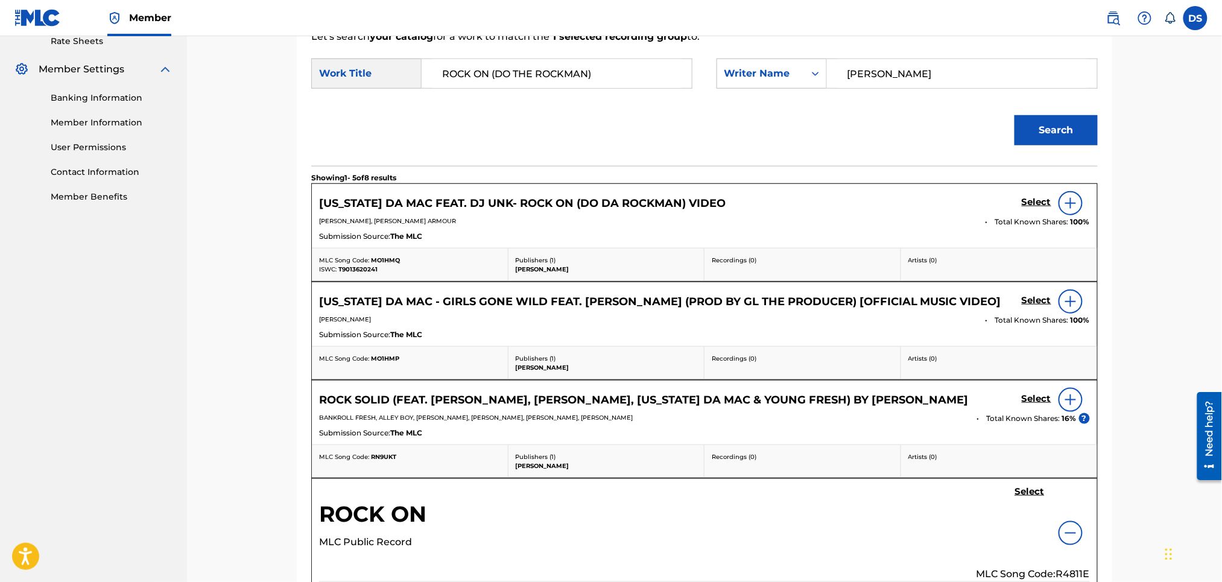
scroll to position [299, 0]
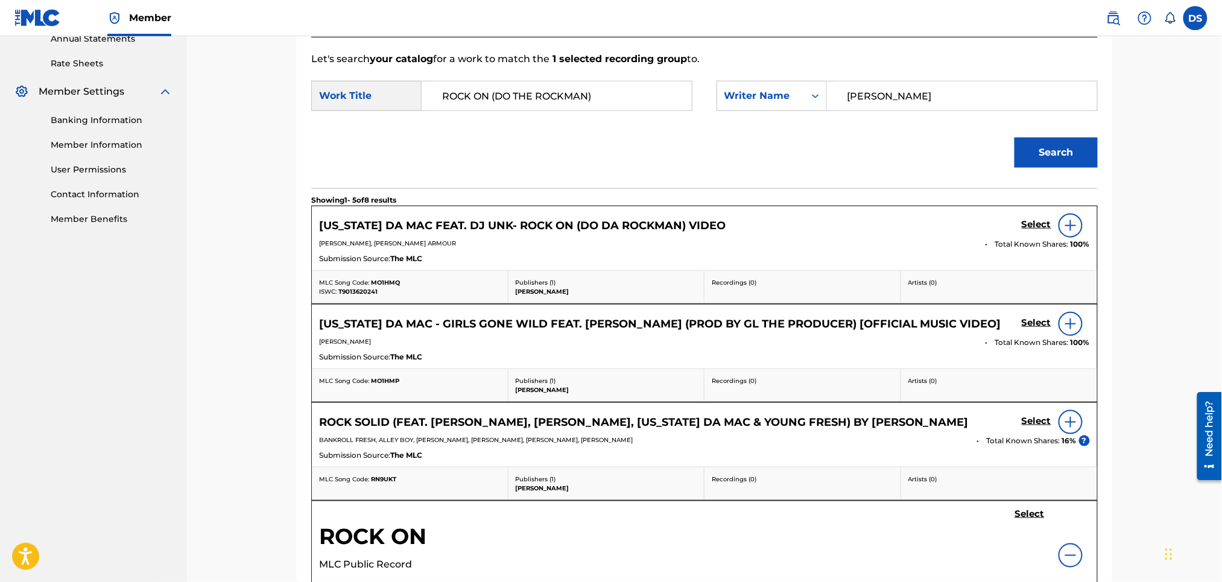
click at [1068, 550] on img at bounding box center [1071, 555] width 14 height 14
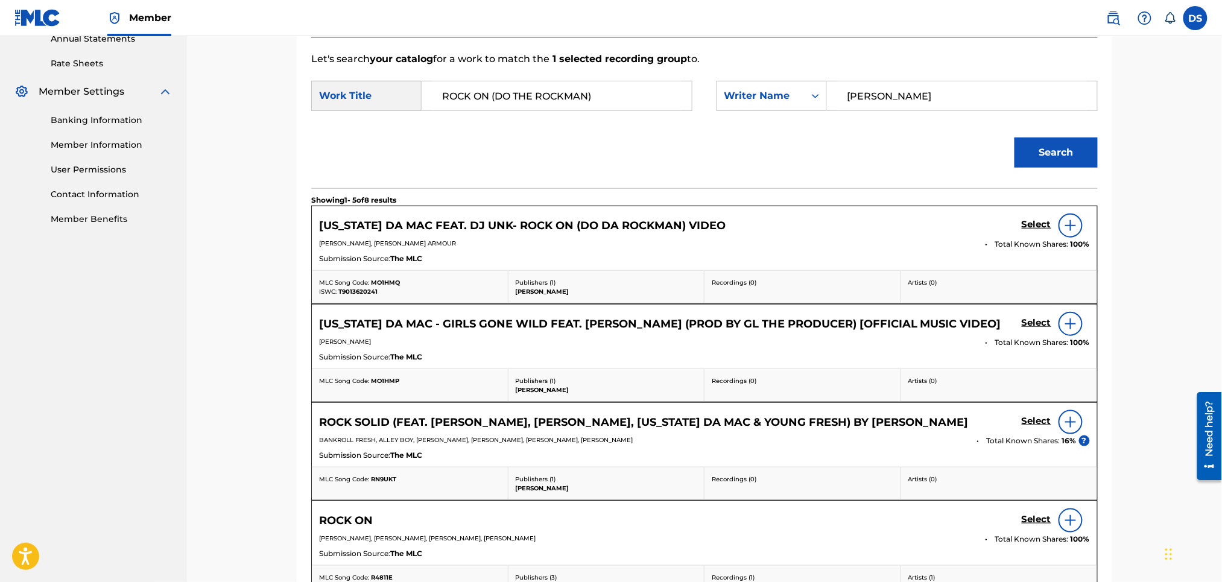
click at [1038, 520] on h5 "Select" at bounding box center [1037, 519] width 30 height 11
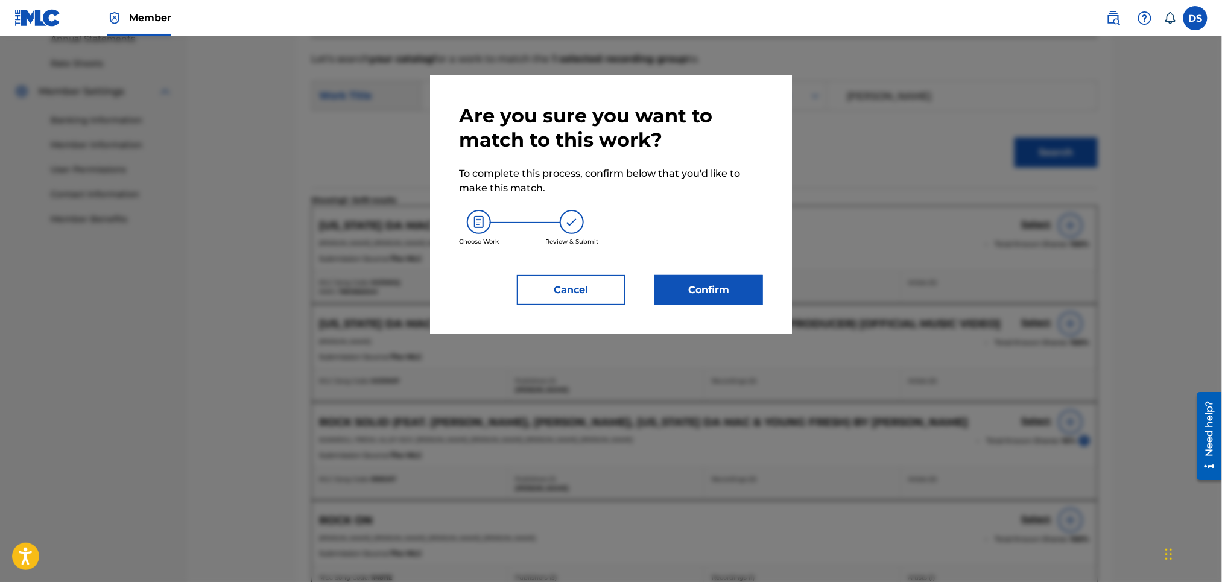
click at [716, 285] on button "Confirm" at bounding box center [709, 290] width 109 height 30
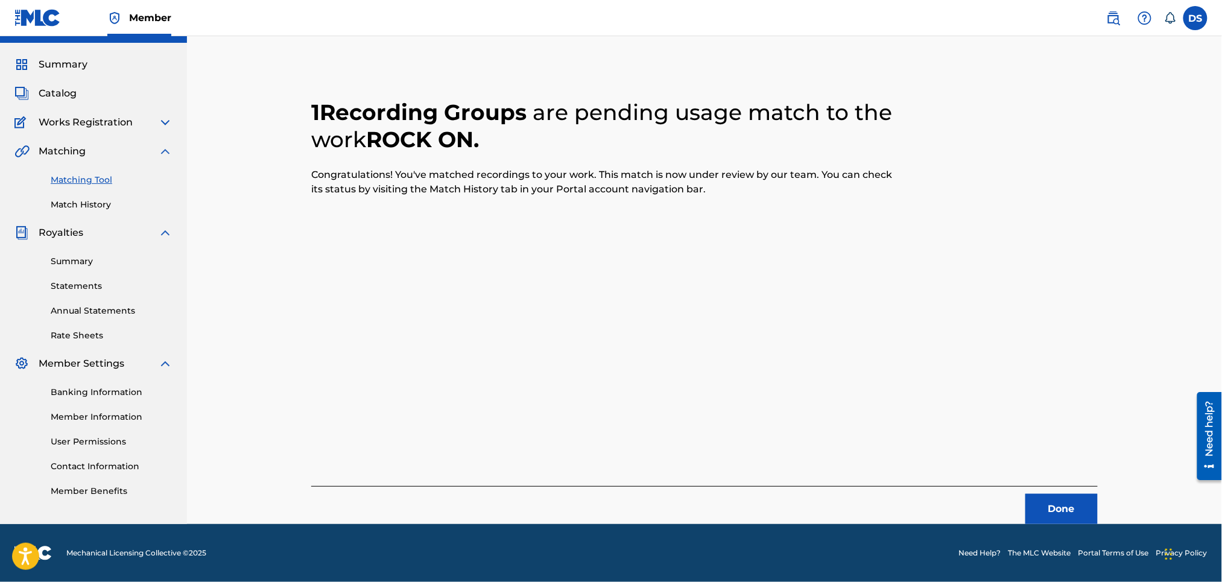
scroll to position [26, 0]
click at [1043, 509] on button "Done" at bounding box center [1062, 510] width 72 height 30
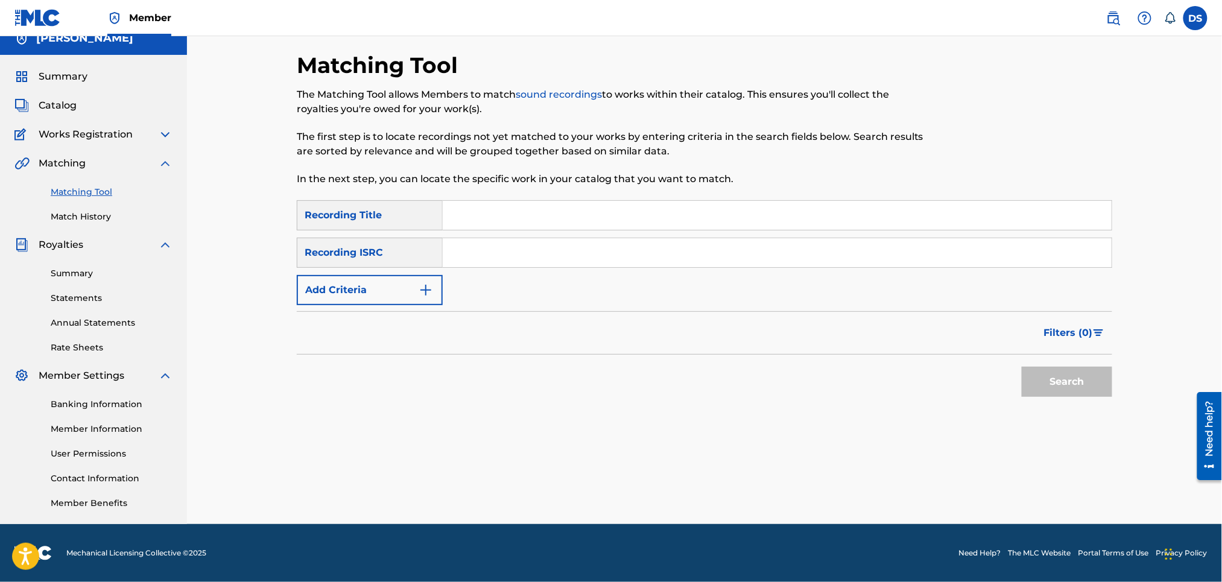
scroll to position [14, 0]
click at [86, 217] on link "Match History" at bounding box center [112, 217] width 122 height 13
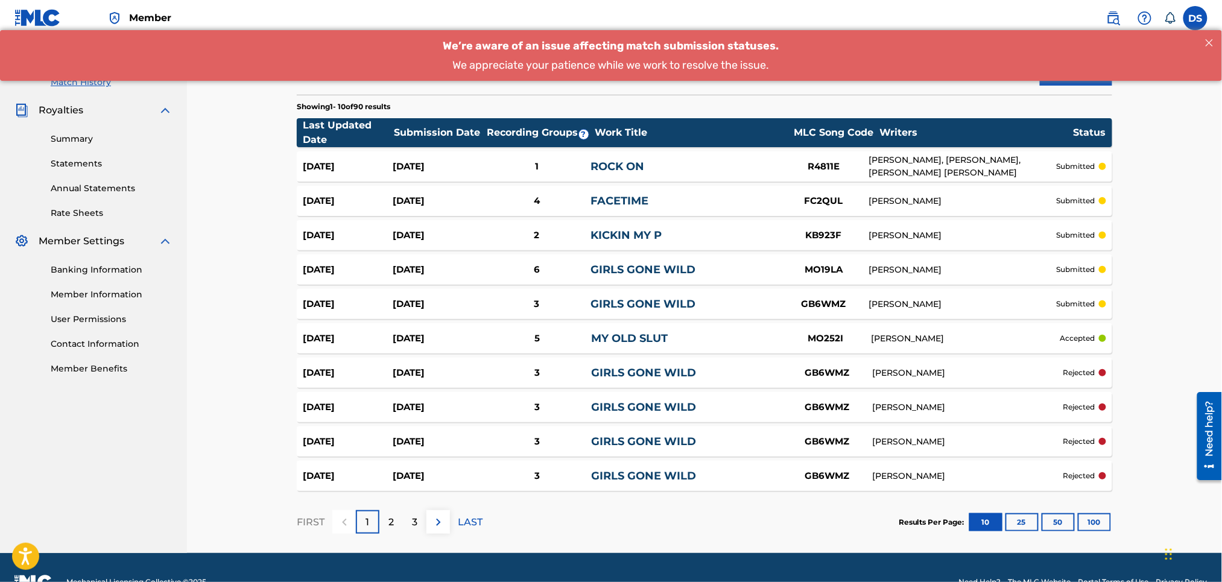
scroll to position [177, 0]
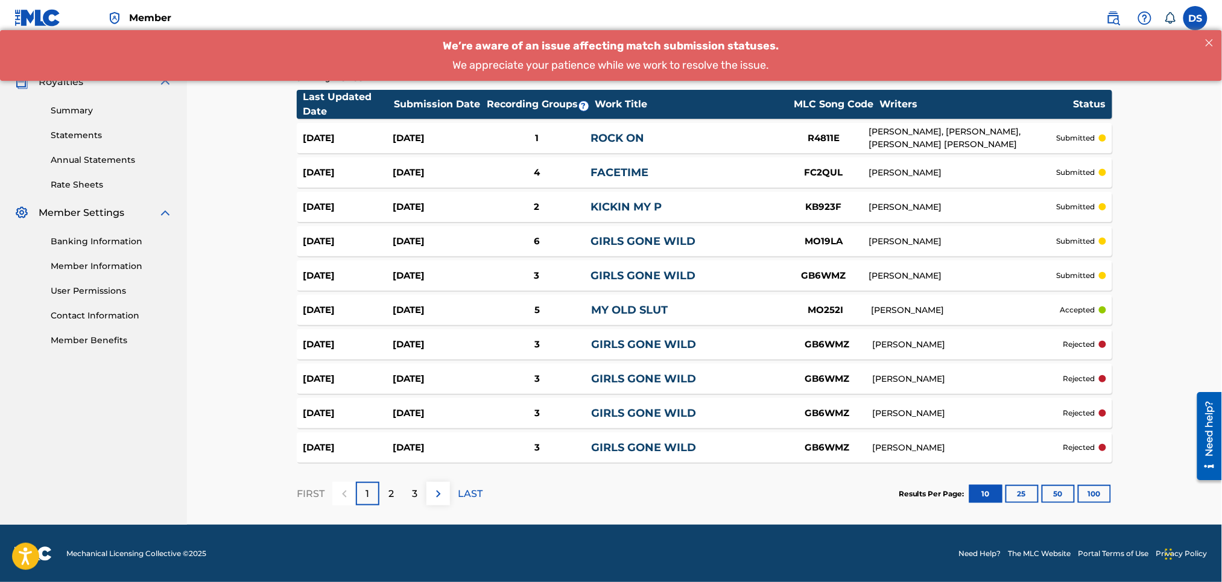
click at [413, 494] on p "3" at bounding box center [414, 494] width 5 height 14
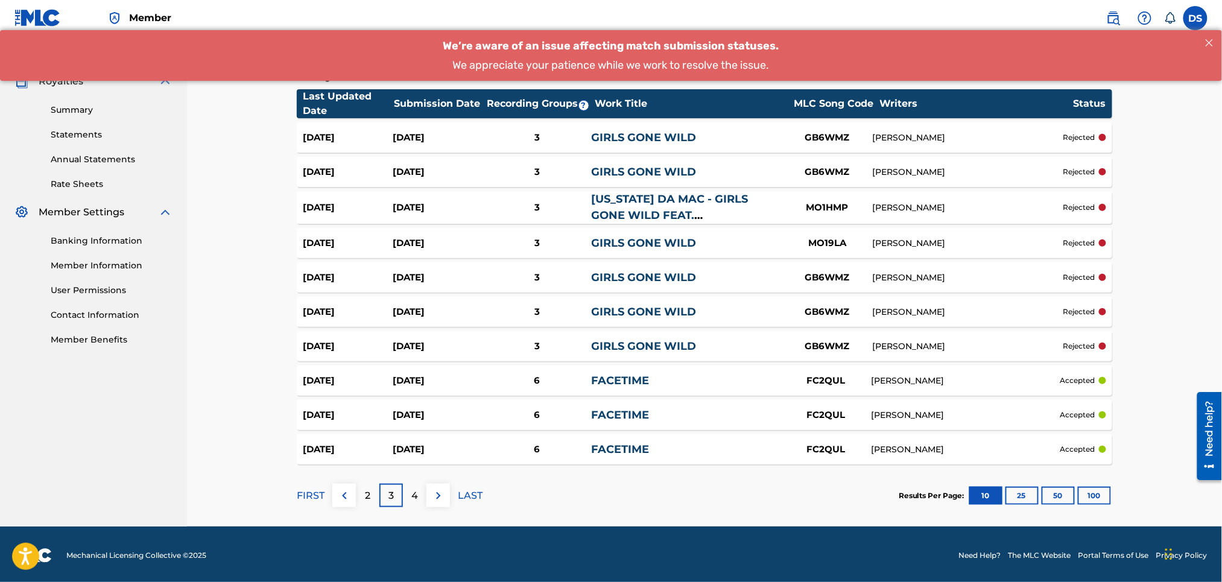
scroll to position [180, 0]
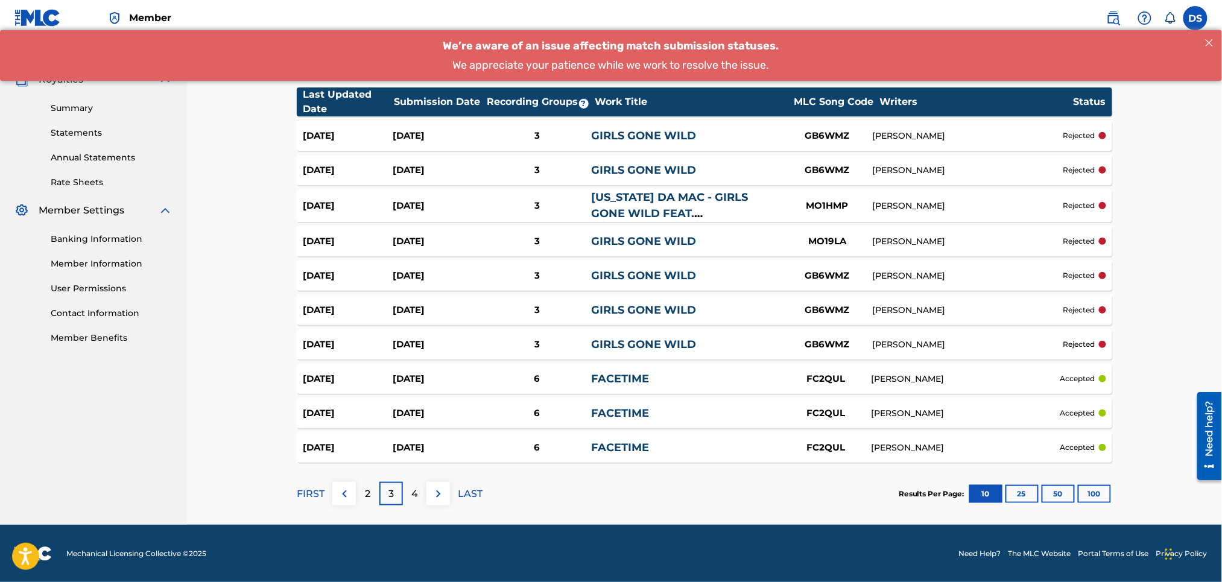
click at [416, 492] on p "4" at bounding box center [415, 494] width 7 height 14
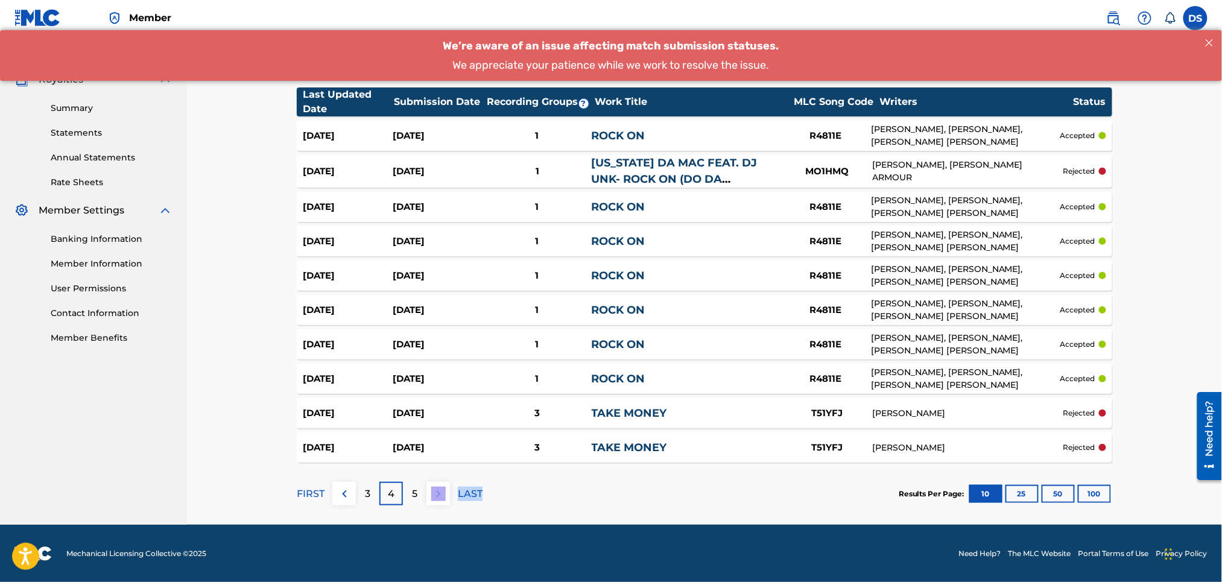
drag, startPoint x: 416, startPoint y: 492, endPoint x: 597, endPoint y: 501, distance: 180.6
click at [597, 501] on div "Match History Match History is a record of recent match suggestions that you've…" at bounding box center [704, 206] width 845 height 638
click at [526, 465] on section "FIRST 3 4 5 LAST Results Per Page: 10 25 50 100" at bounding box center [705, 494] width 816 height 62
click at [418, 491] on div "5" at bounding box center [415, 494] width 24 height 24
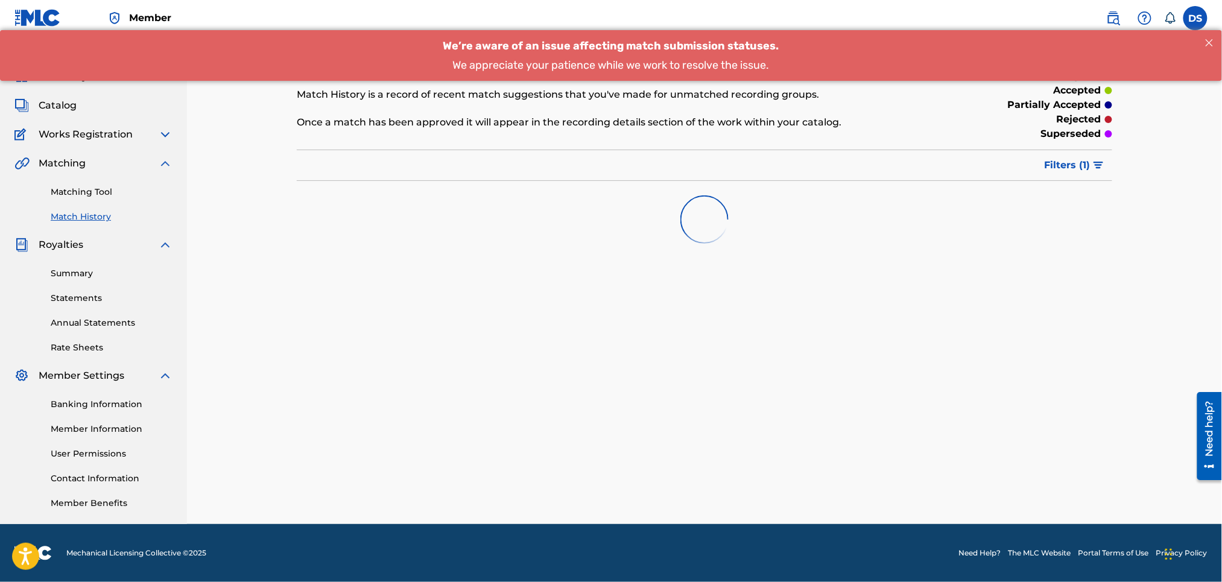
scroll to position [14, 0]
click at [418, 491] on div "Match History Match History is a record of recent match suggestions that you've…" at bounding box center [704, 288] width 845 height 472
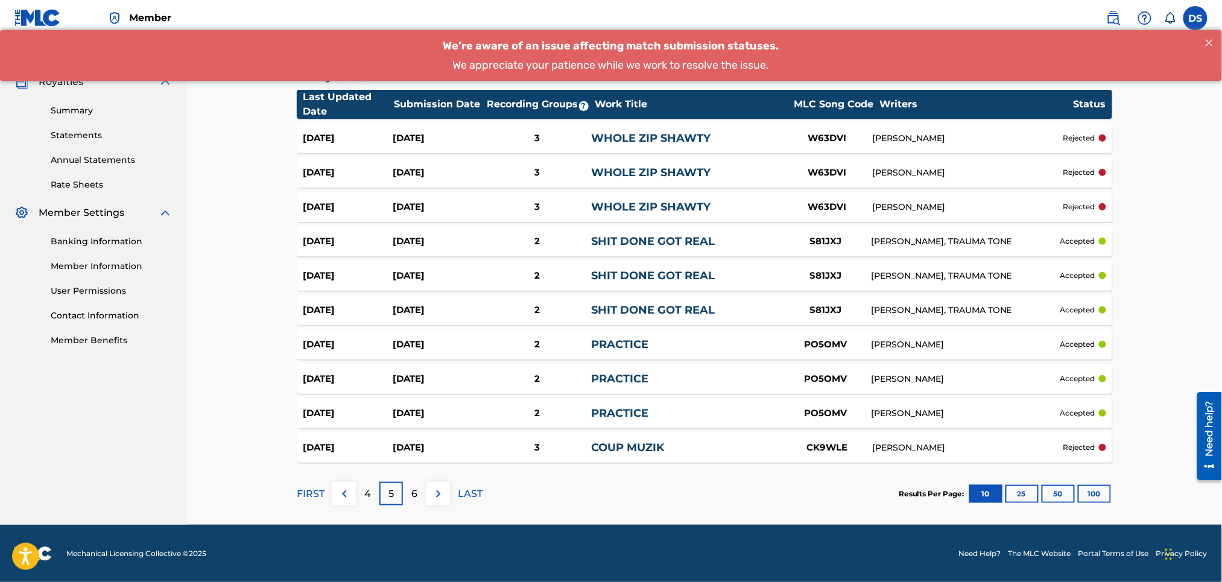
click at [415, 492] on p "6" at bounding box center [415, 494] width 6 height 14
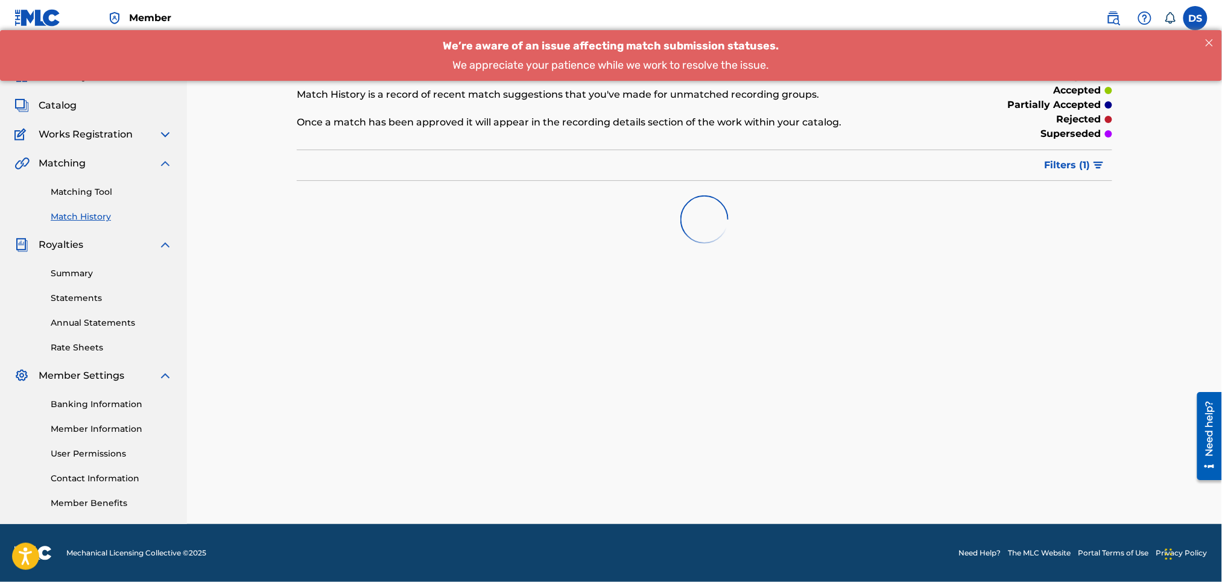
scroll to position [180, 0]
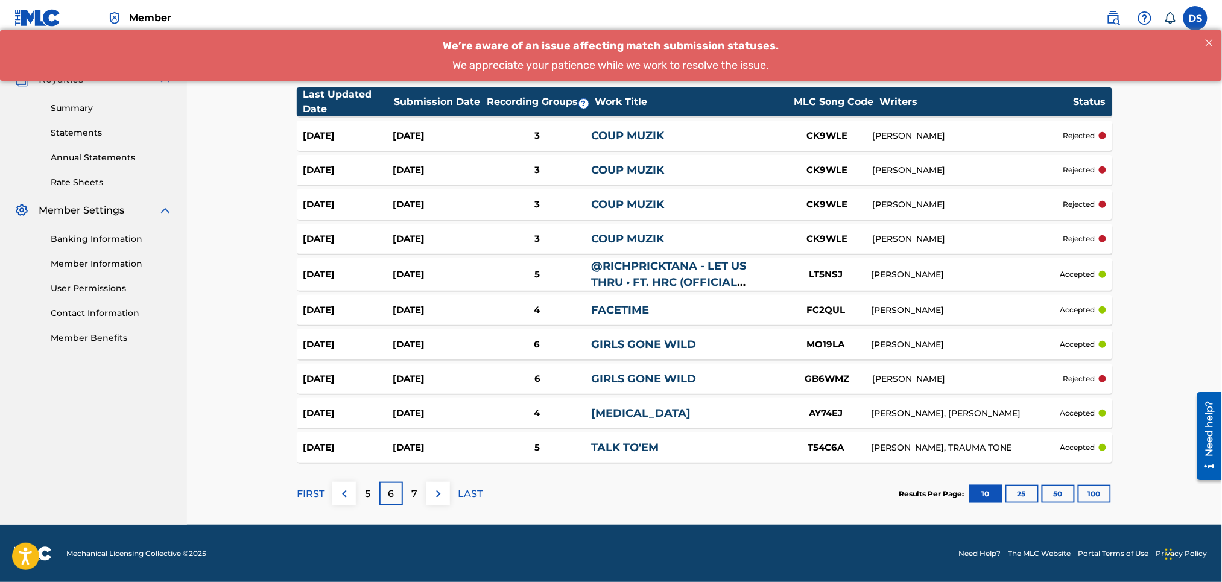
drag, startPoint x: 415, startPoint y: 492, endPoint x: 464, endPoint y: 460, distance: 58.1
click at [464, 460] on div "Showing 51 - 60 of 90 results Last Updated Date Submission Date Recording Group…" at bounding box center [705, 294] width 816 height 461
click at [617, 342] on link "GIRLS GONE WILD" at bounding box center [643, 344] width 105 height 13
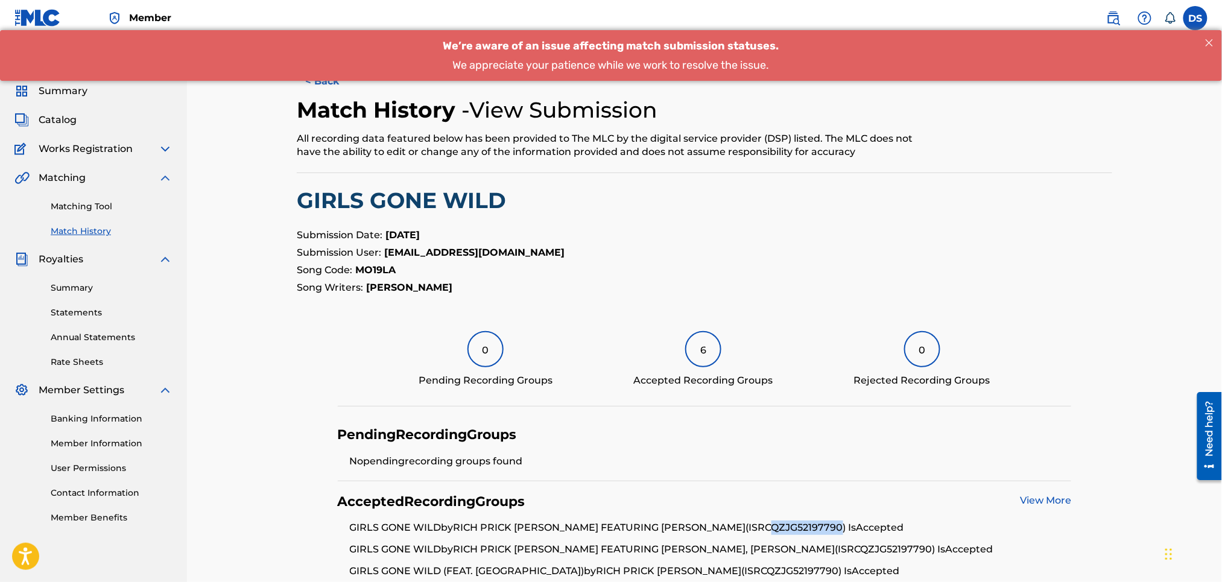
drag, startPoint x: 705, startPoint y: 528, endPoint x: 779, endPoint y: 528, distance: 73.6
click at [779, 528] on li "GIRLS GONE WILD by RICH PRICK TANA FEATURING STUEY ROCK (ISRC QZJG52197790 ) Is…" at bounding box center [711, 532] width 722 height 22
copy li "QZJG52197790"
click at [63, 119] on span "Catalog" at bounding box center [58, 120] width 38 height 14
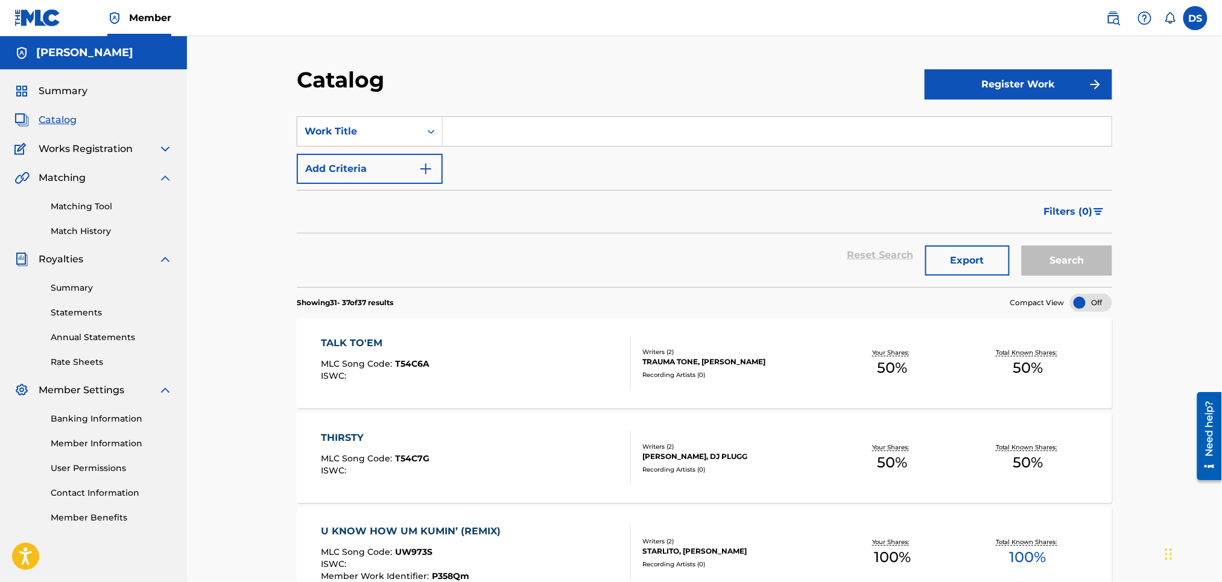
click at [490, 126] on input "Search Form" at bounding box center [777, 131] width 669 height 29
click at [87, 206] on link "Matching Tool" at bounding box center [112, 206] width 122 height 13
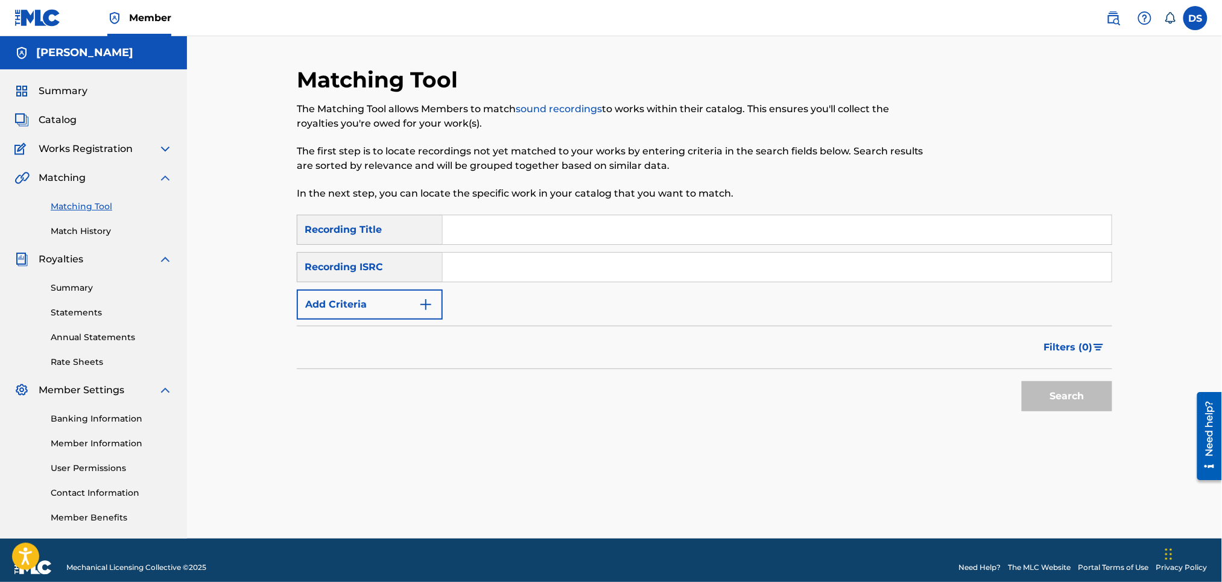
click at [480, 231] on input "Search Form" at bounding box center [777, 229] width 669 height 29
type input "Girls Gone Wild"
click at [506, 254] on input "Search Form" at bounding box center [777, 267] width 669 height 29
paste input "QZJG52197790"
type input "QZJG52197790"
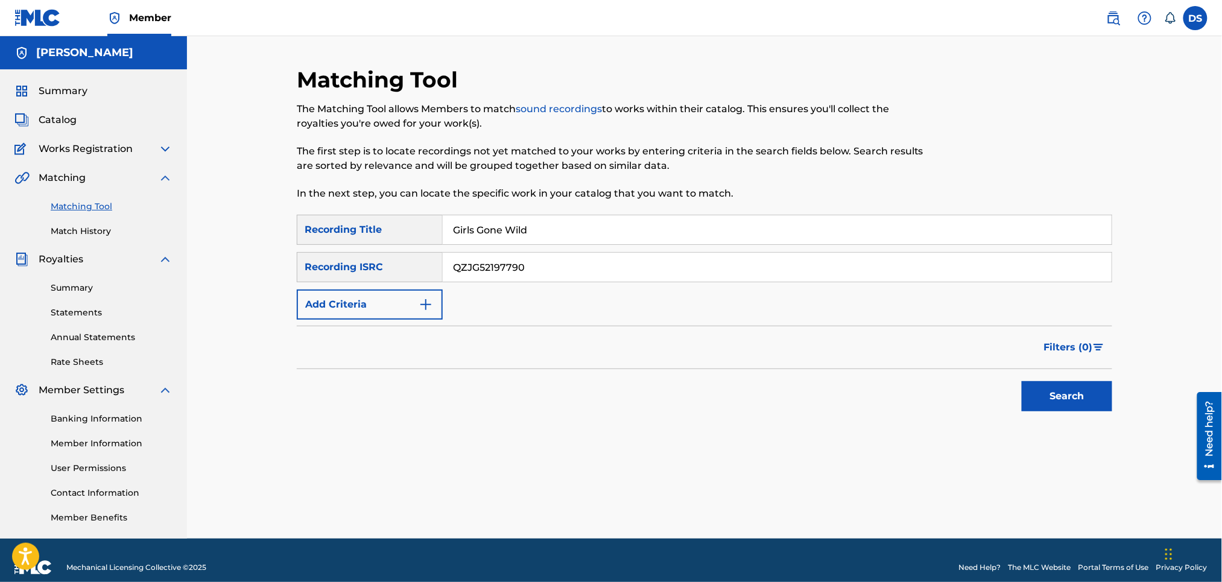
click at [1074, 406] on button "Search" at bounding box center [1067, 396] width 91 height 30
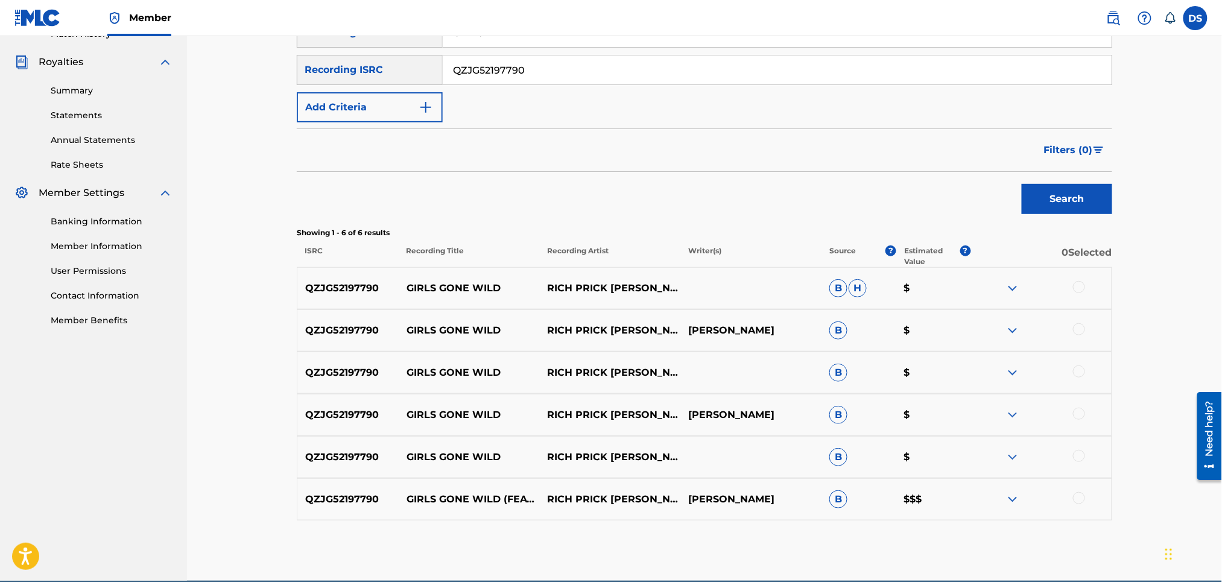
scroll to position [253, 0]
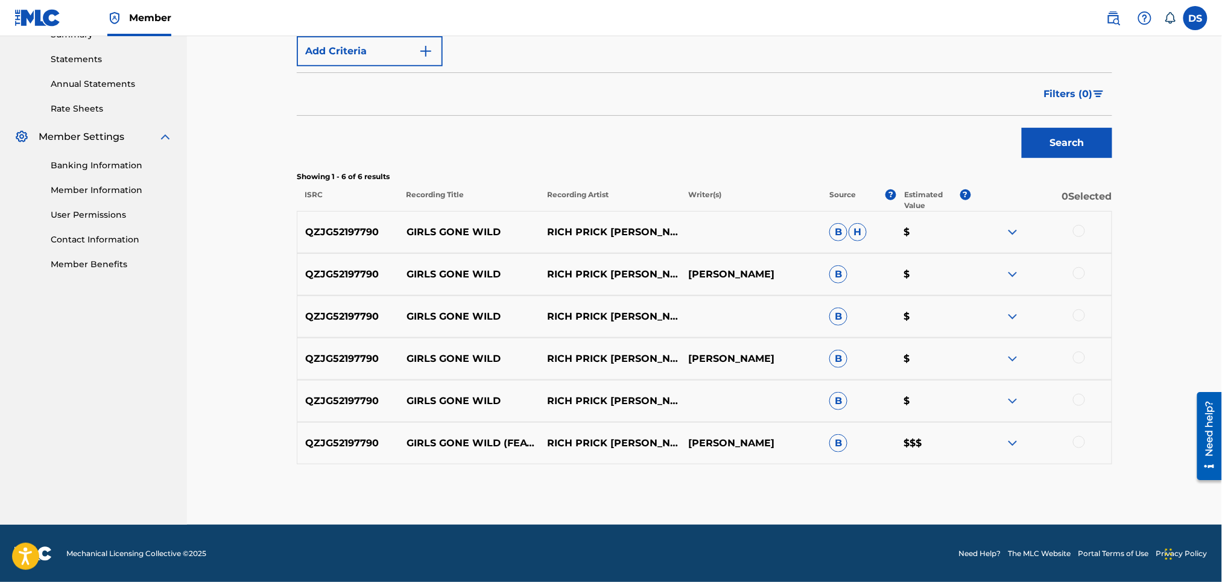
click at [1078, 442] on div at bounding box center [1079, 442] width 12 height 12
click at [1078, 395] on div at bounding box center [1079, 400] width 12 height 12
click at [1078, 360] on div at bounding box center [1079, 358] width 12 height 12
click at [1086, 234] on div at bounding box center [1041, 232] width 141 height 14
click at [1076, 228] on div at bounding box center [1079, 231] width 12 height 12
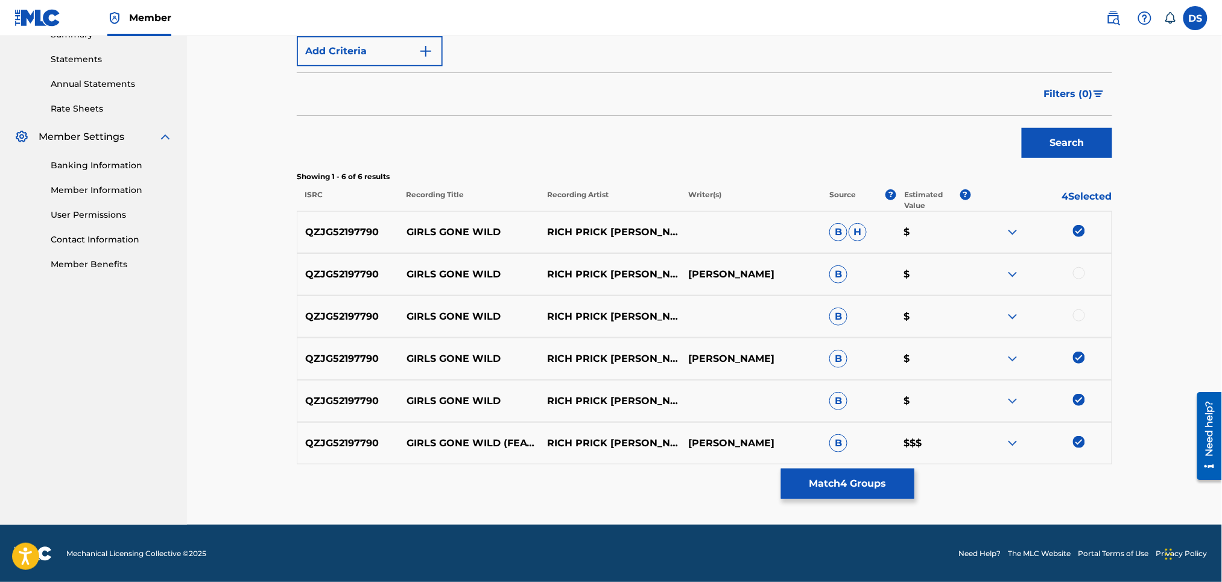
click at [1077, 267] on div at bounding box center [1079, 273] width 12 height 12
click at [1077, 315] on div at bounding box center [1079, 316] width 12 height 12
click at [859, 483] on button "Match 6 Groups" at bounding box center [847, 484] width 133 height 30
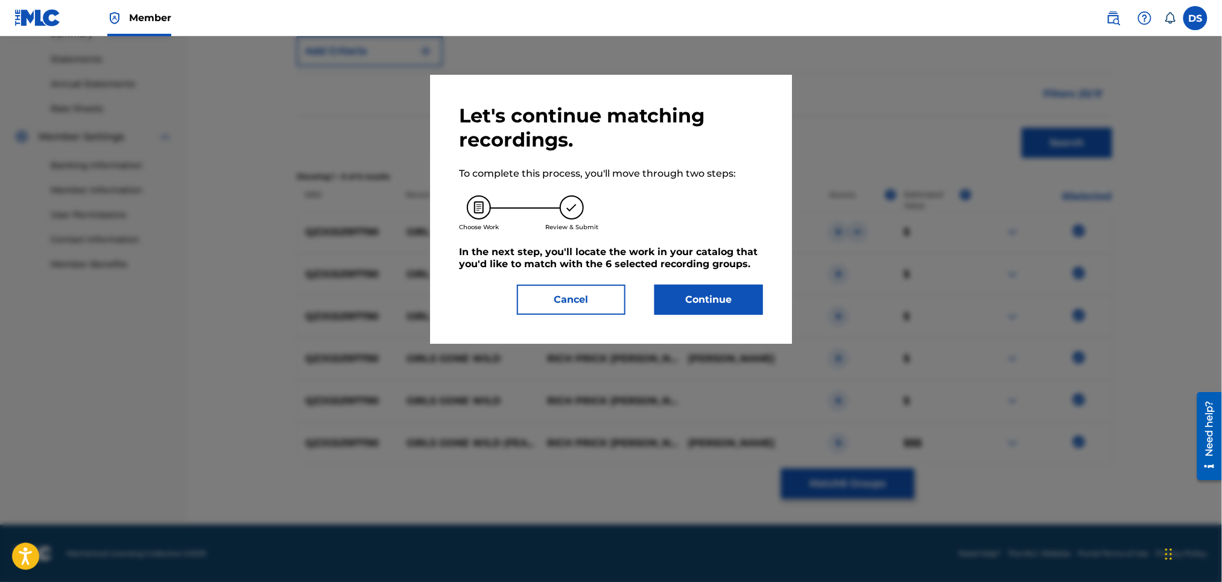
click at [734, 308] on button "Continue" at bounding box center [709, 300] width 109 height 30
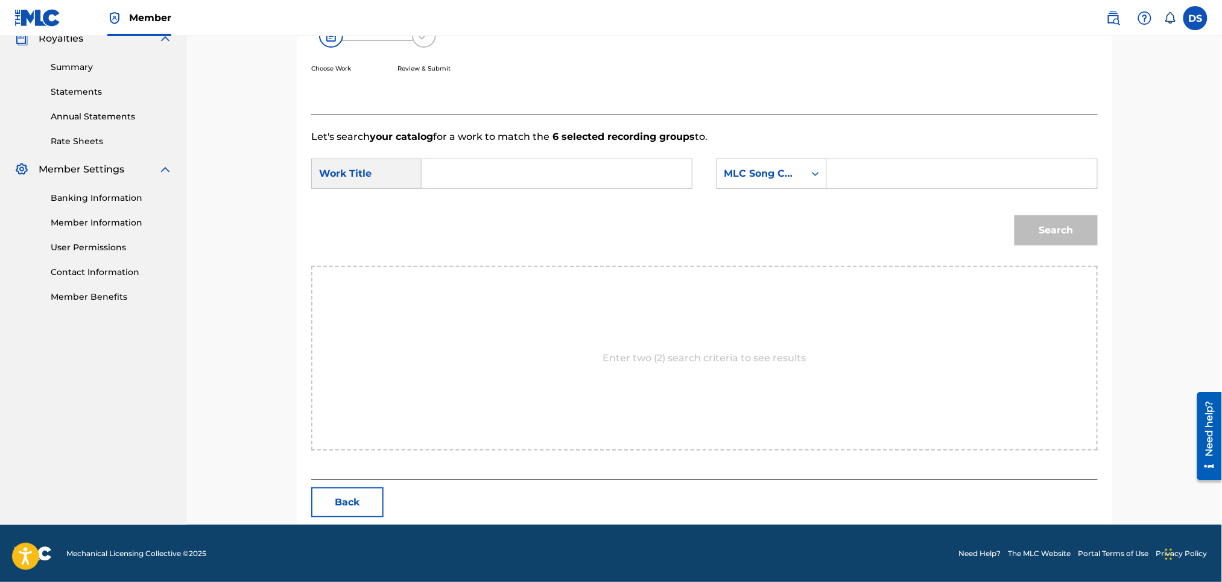
click at [646, 166] on input "Search Form" at bounding box center [557, 173] width 250 height 29
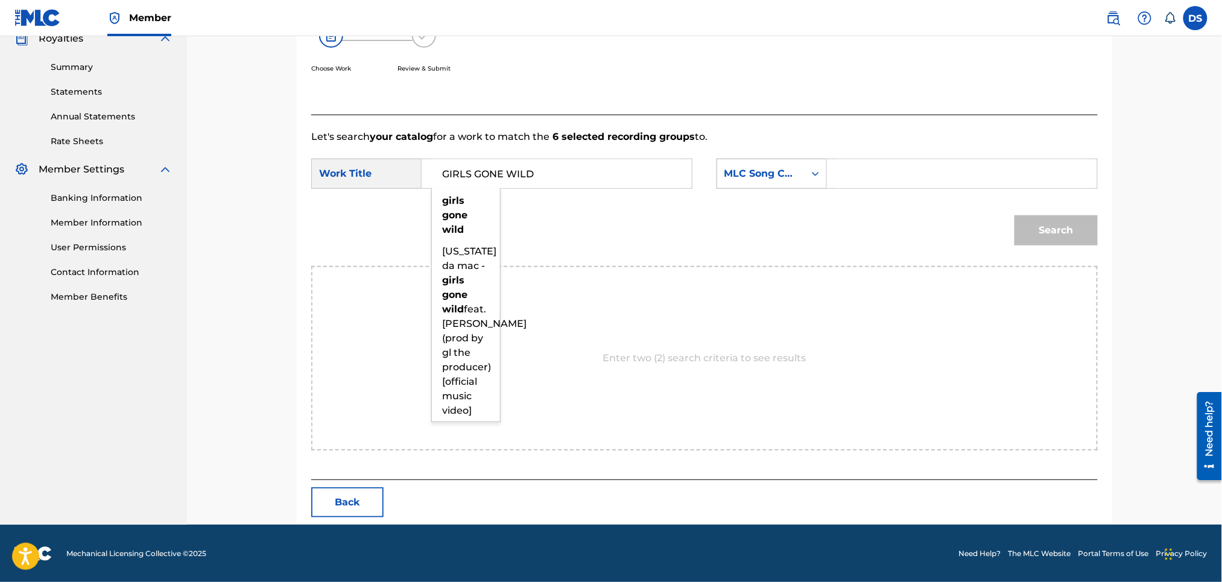
type input "GIRLS GONE WILD"
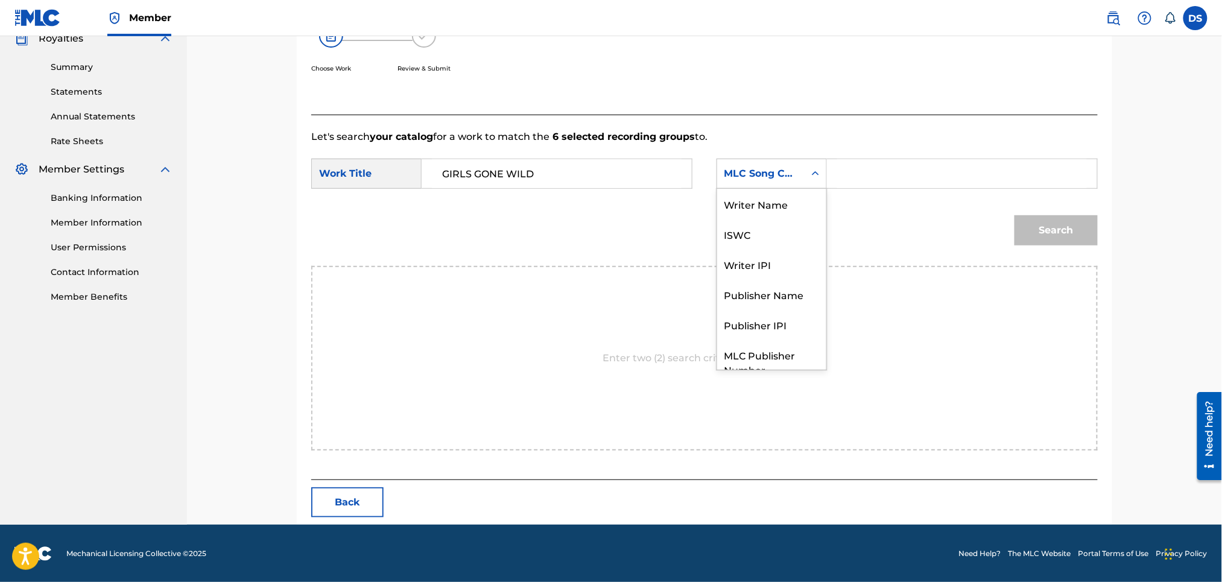
click at [821, 173] on icon "Search Form" at bounding box center [816, 174] width 12 height 12
click at [784, 203] on div "Writer Name" at bounding box center [771, 204] width 109 height 30
click at [1041, 240] on div "Search" at bounding box center [1053, 227] width 89 height 48
click at [908, 173] on input "Search Form" at bounding box center [963, 173] width 250 height 29
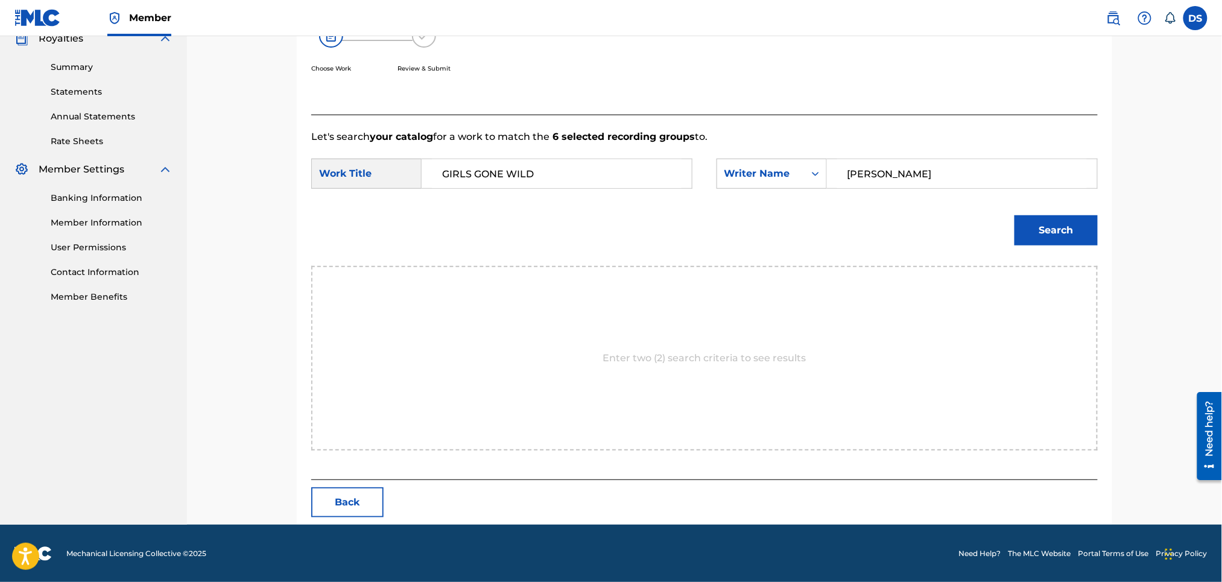
type input "[PERSON_NAME]"
click at [1069, 236] on button "Search" at bounding box center [1056, 230] width 83 height 30
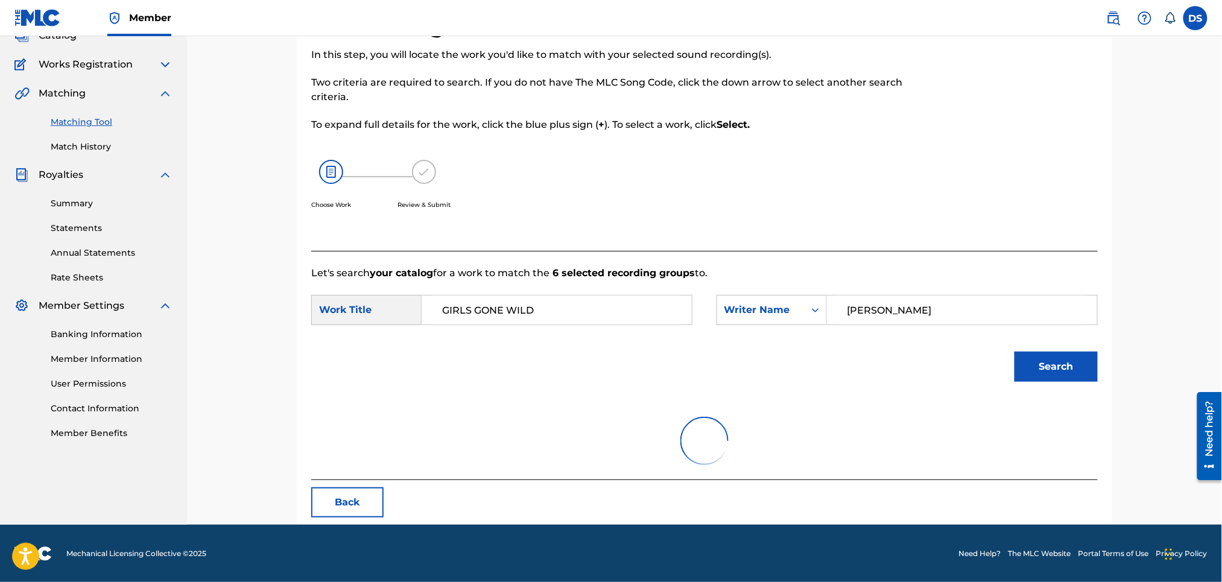
scroll to position [221, 0]
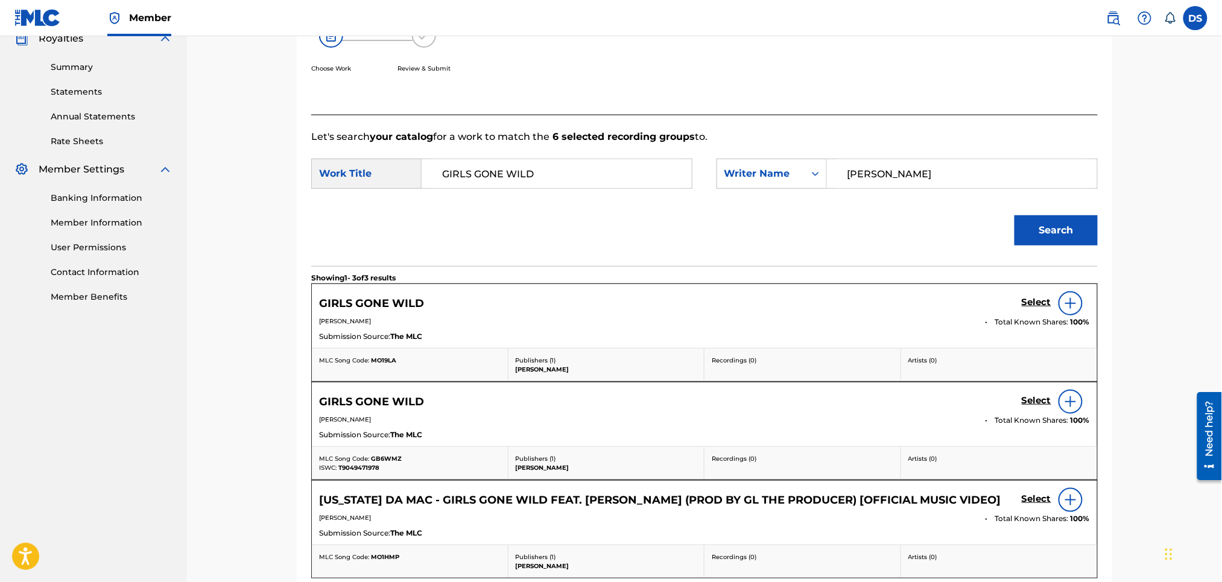
click at [1040, 304] on h5 "Select" at bounding box center [1037, 302] width 30 height 11
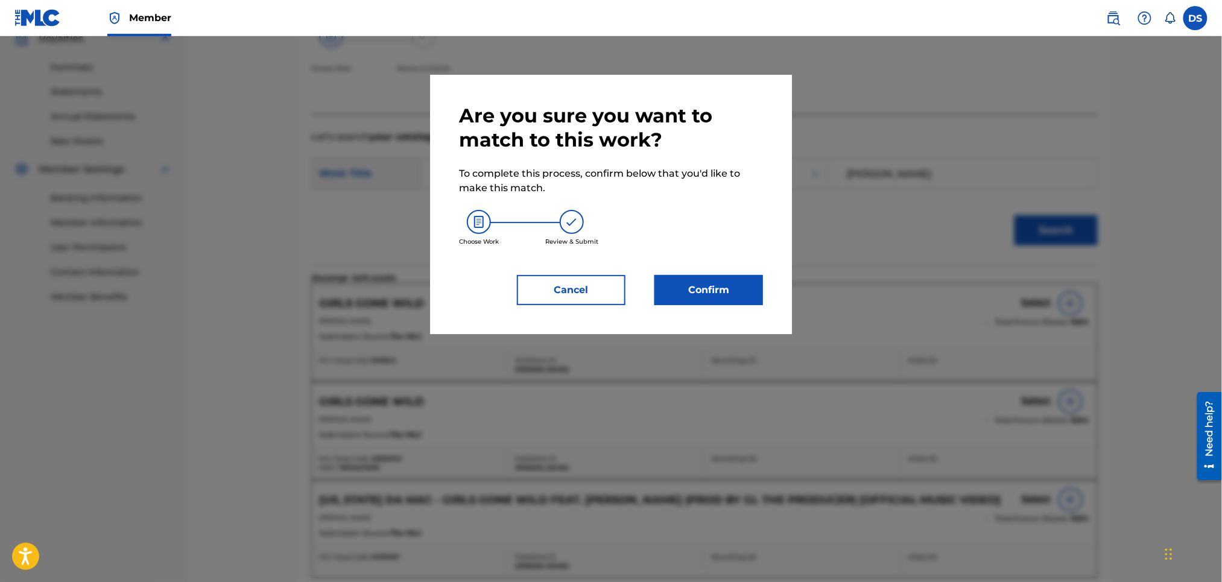
click at [727, 296] on button "Confirm" at bounding box center [709, 290] width 109 height 30
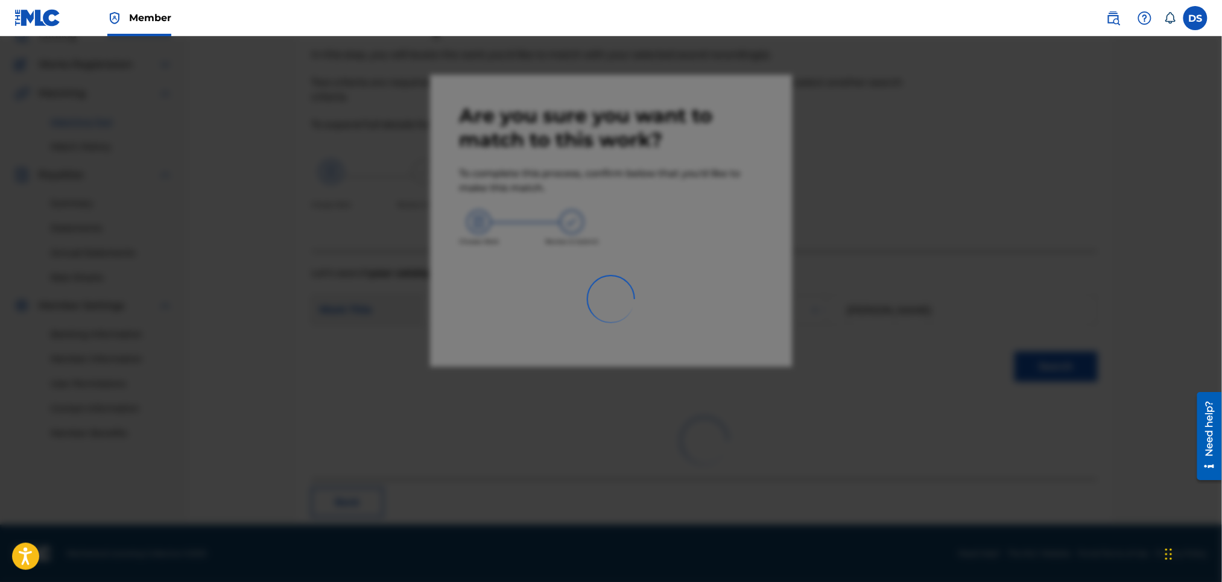
scroll to position [26, 0]
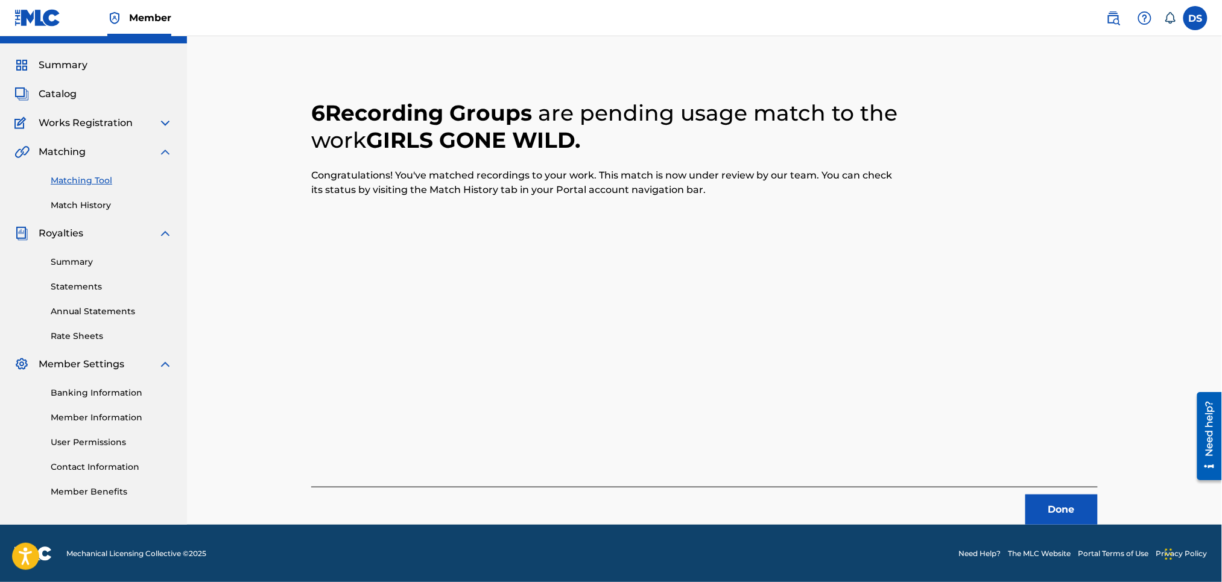
click at [1041, 506] on button "Done" at bounding box center [1062, 510] width 72 height 30
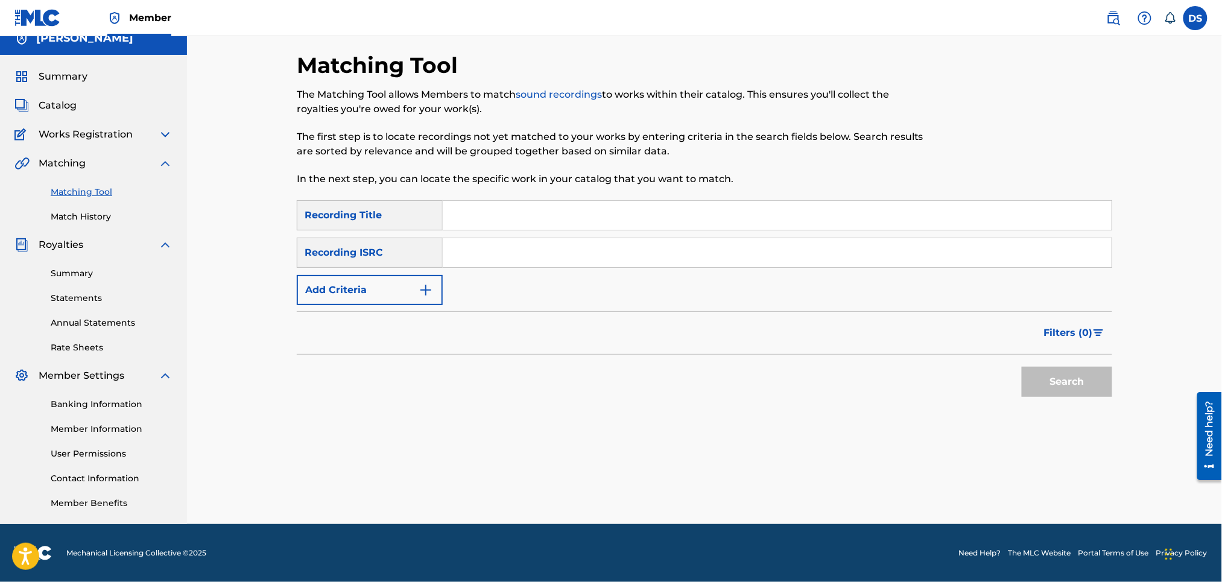
scroll to position [14, 0]
click at [74, 220] on link "Match History" at bounding box center [112, 217] width 122 height 13
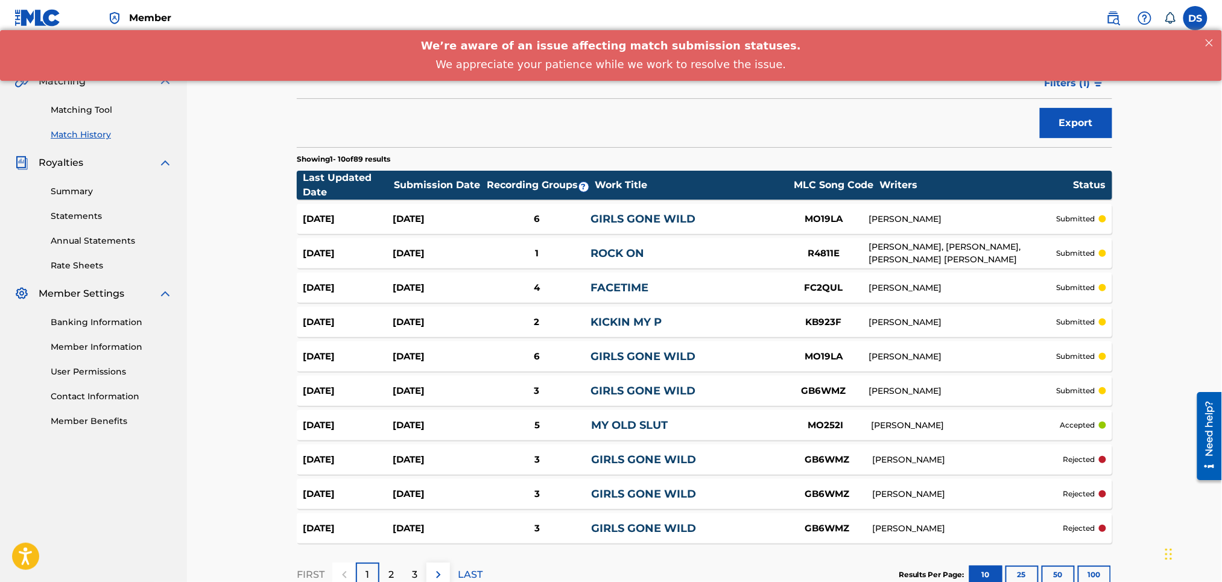
click at [764, 495] on section "Last Updated Date Submission Date Recording Groups ? Work Title MLC Song Code W…" at bounding box center [705, 354] width 816 height 379
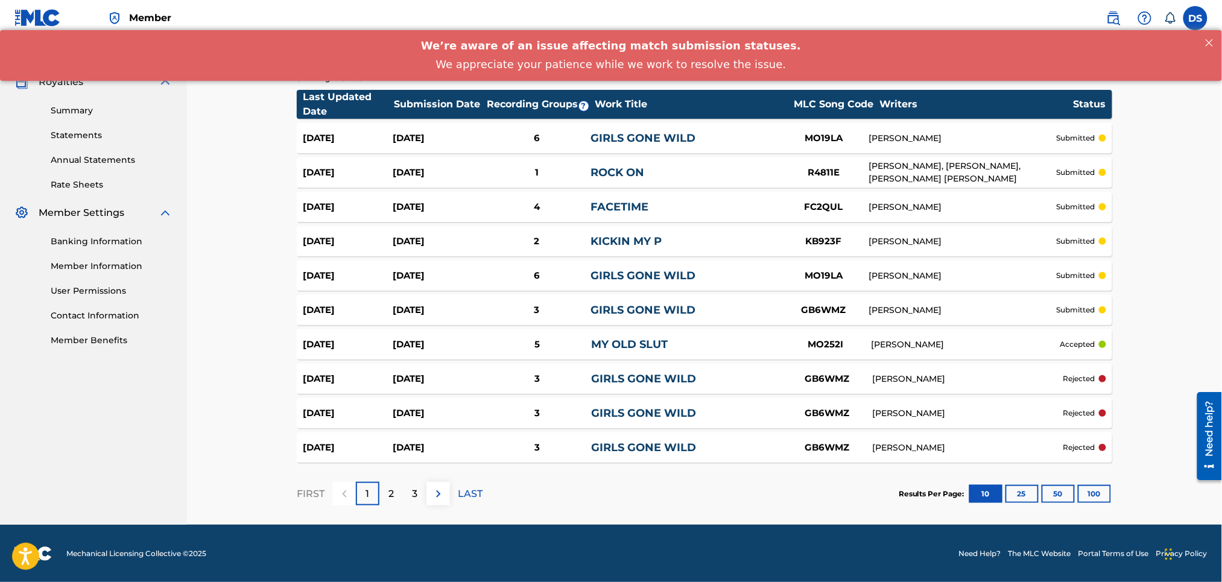
click at [418, 494] on div "3" at bounding box center [415, 494] width 24 height 24
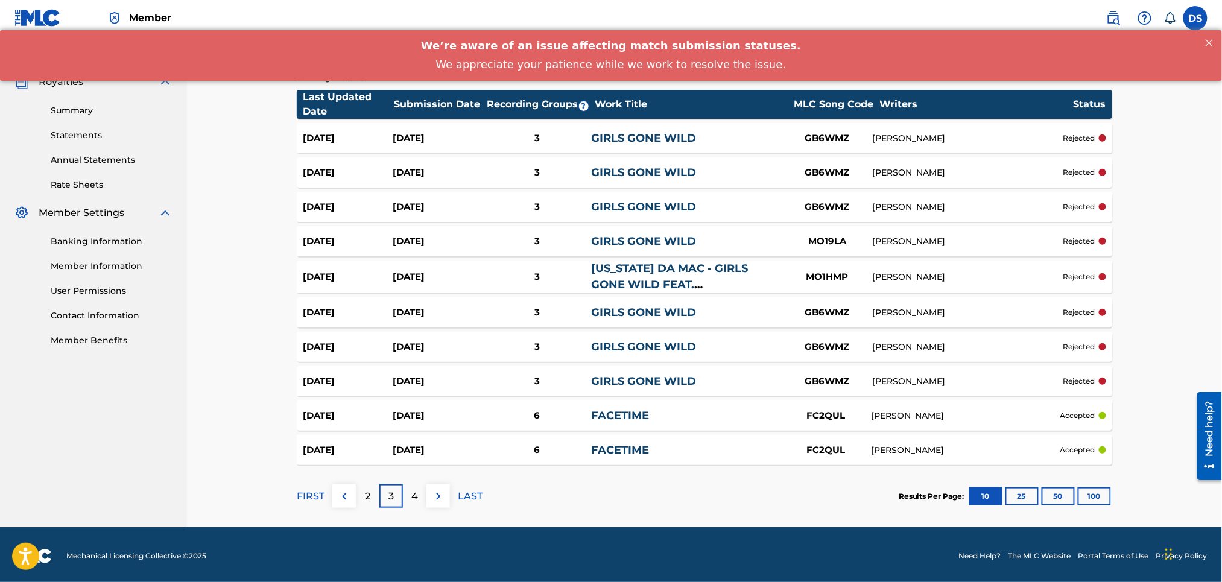
scroll to position [180, 0]
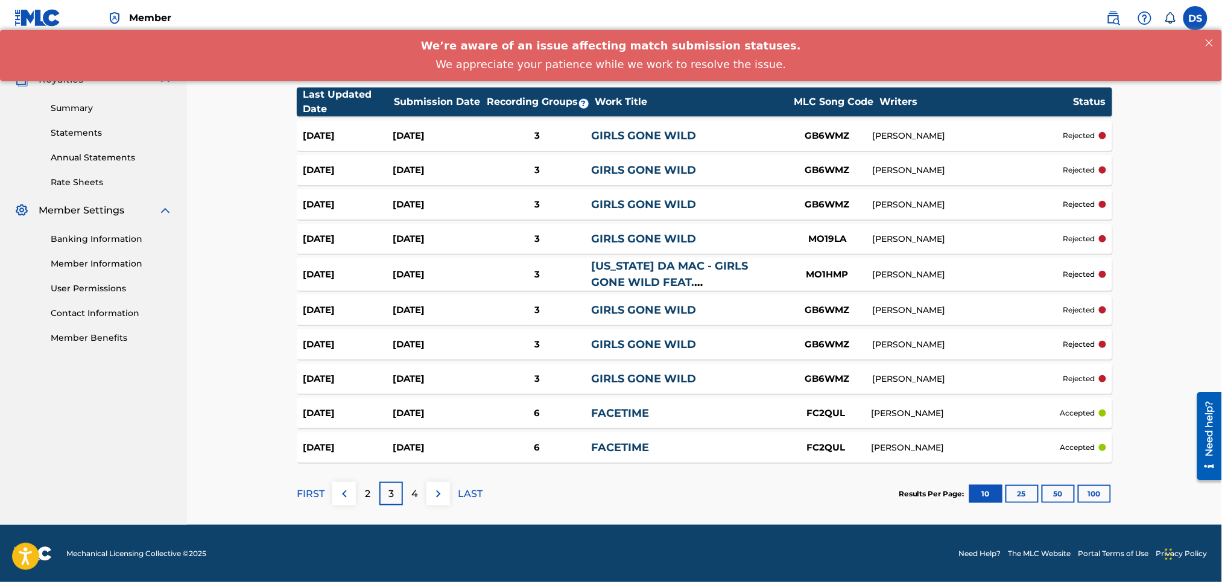
click at [607, 413] on link "FACETIME" at bounding box center [620, 413] width 58 height 13
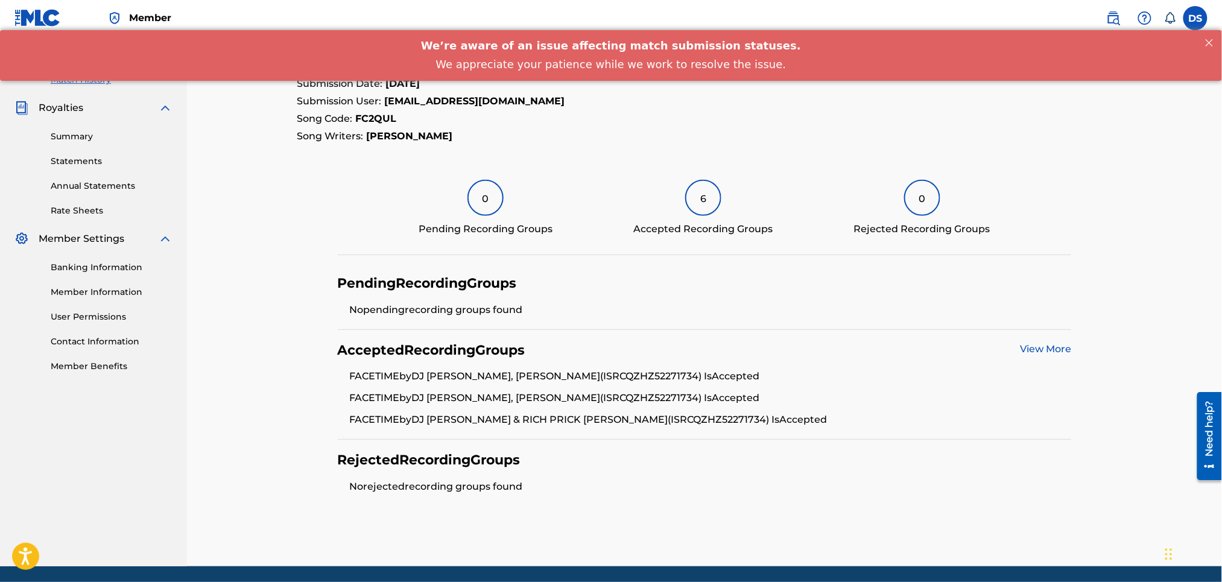
scroll to position [194, 0]
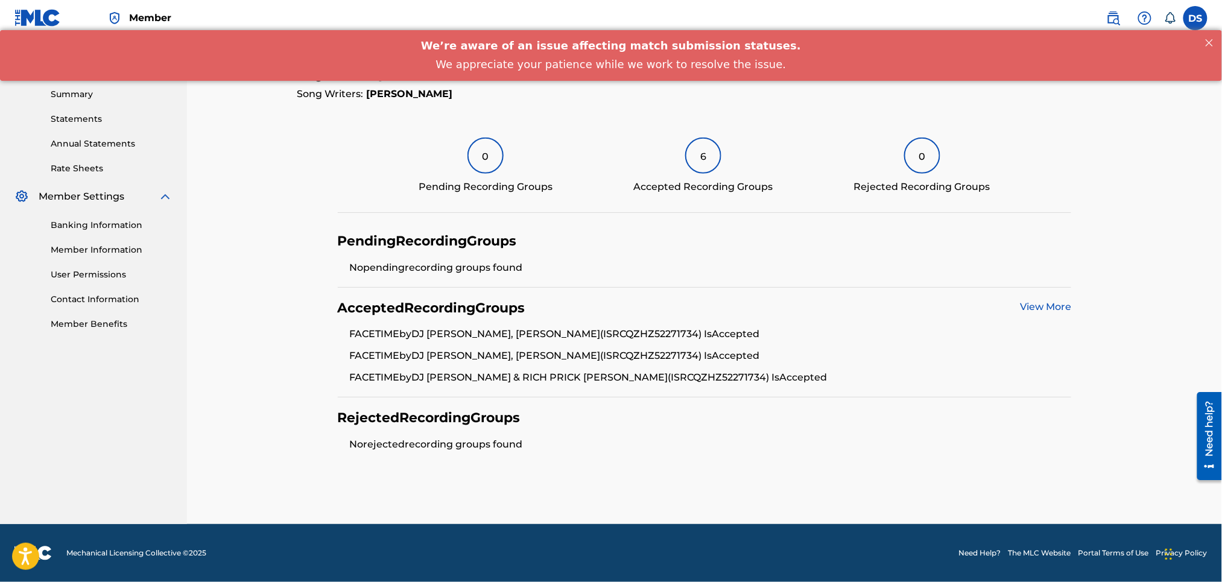
click at [149, 157] on div "Summary Statements Annual Statements Rate Sheets" at bounding box center [93, 124] width 158 height 102
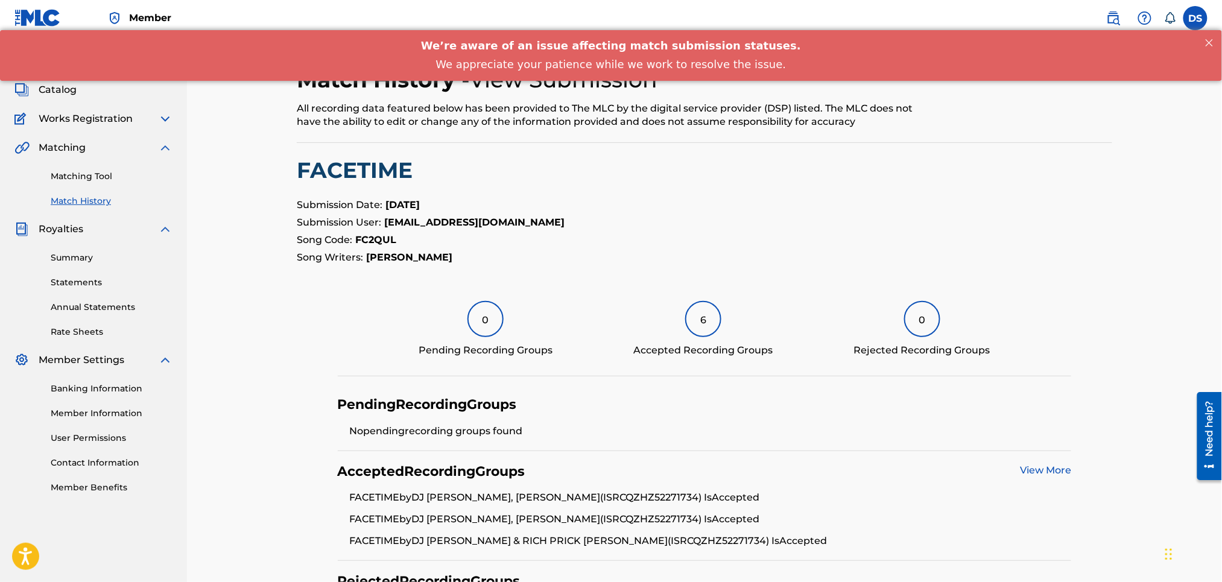
scroll to position [0, 0]
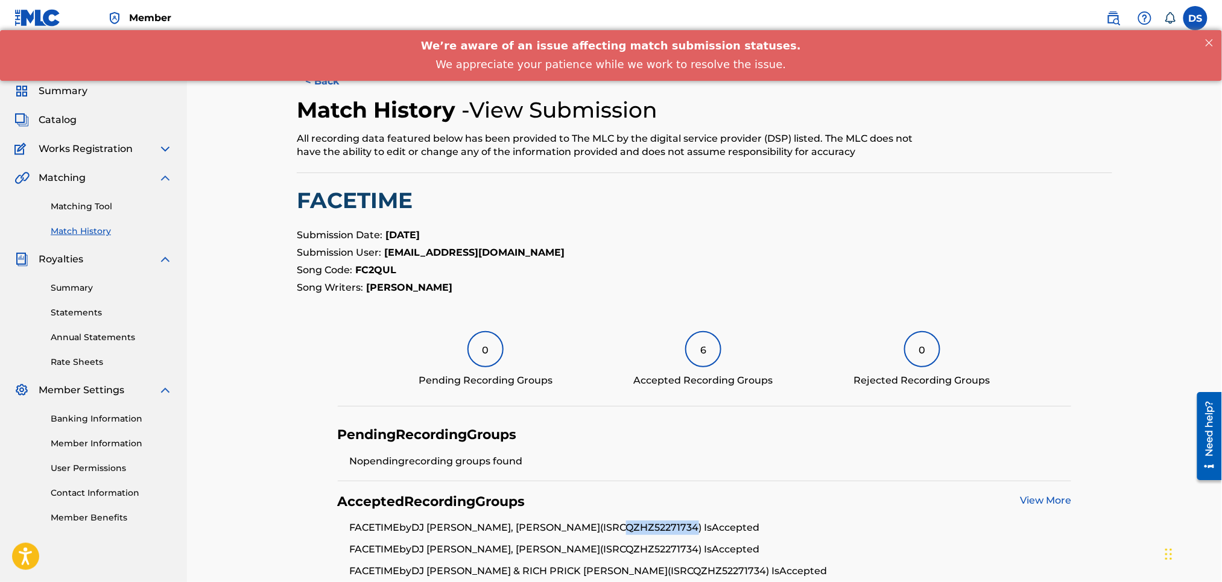
drag, startPoint x: 628, startPoint y: 525, endPoint x: 699, endPoint y: 532, distance: 71.5
click at [699, 532] on li "FACETIME by DJ CASSIUS CAIN, RICH PRICK TANA (ISRC QZHZ52271734 ) Is Accepted" at bounding box center [711, 532] width 722 height 22
copy li "QZHZ52271734"
click at [60, 116] on span "Catalog" at bounding box center [58, 120] width 38 height 14
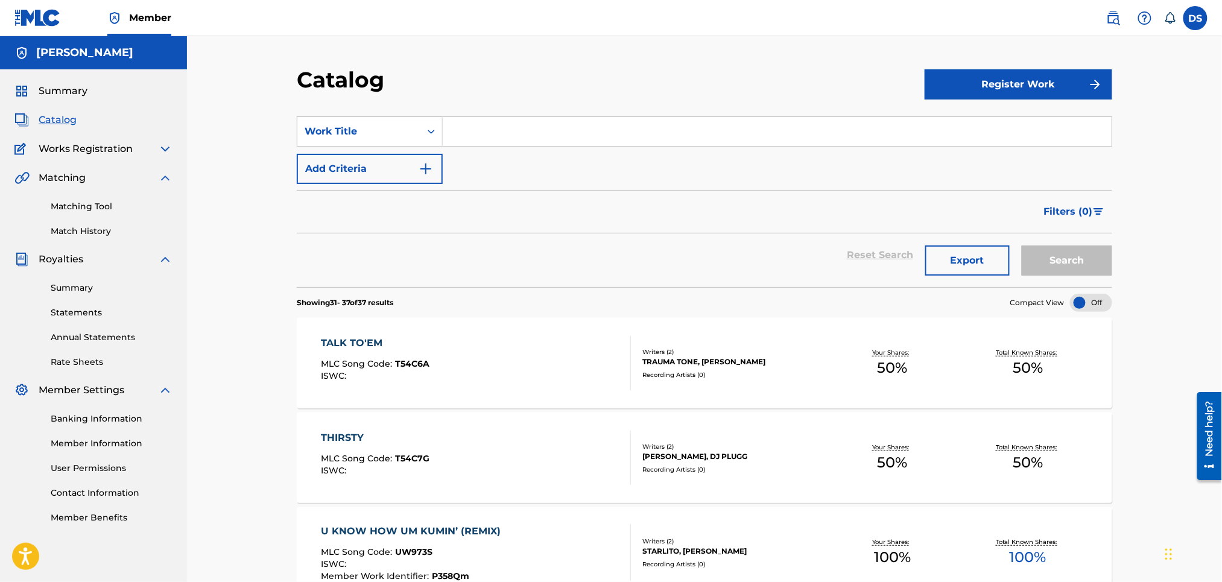
click at [86, 208] on link "Matching Tool" at bounding box center [112, 206] width 122 height 13
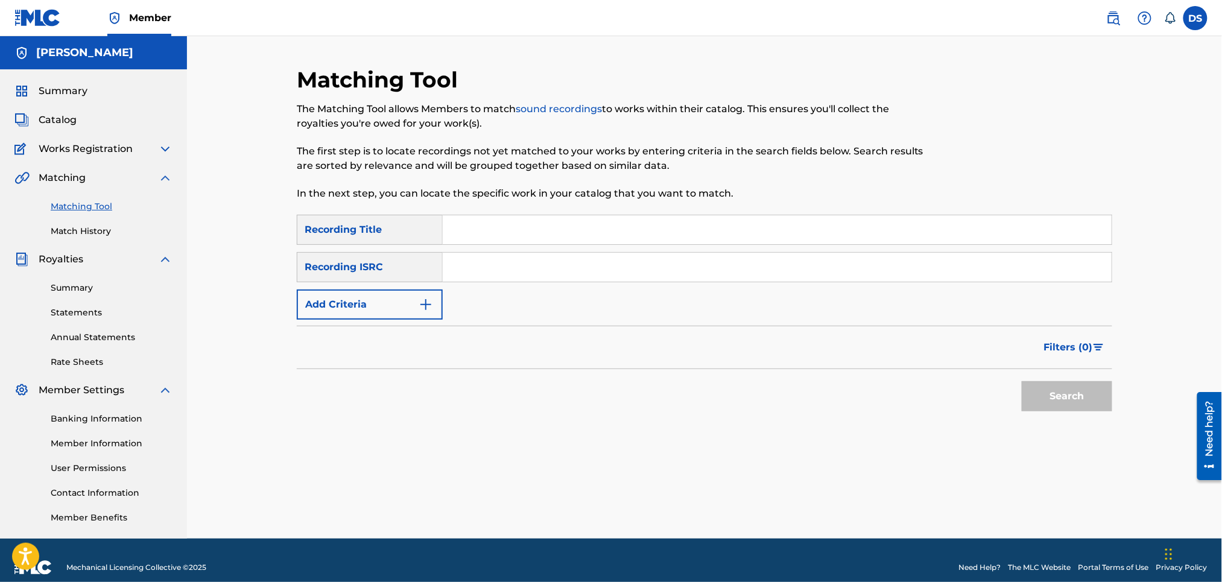
paste input "QZHZ52271734"
type input "QZHZ52271734"
click at [479, 237] on input "Search Form" at bounding box center [777, 229] width 669 height 29
type input "Facetime"
click at [1047, 398] on button "Search" at bounding box center [1067, 396] width 91 height 30
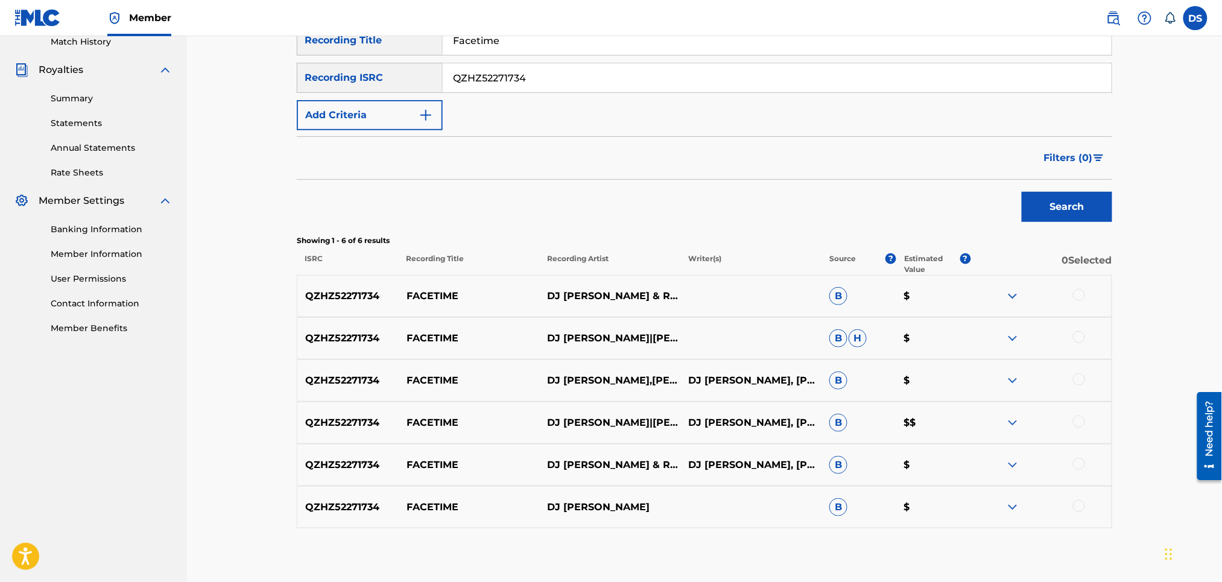
scroll to position [253, 0]
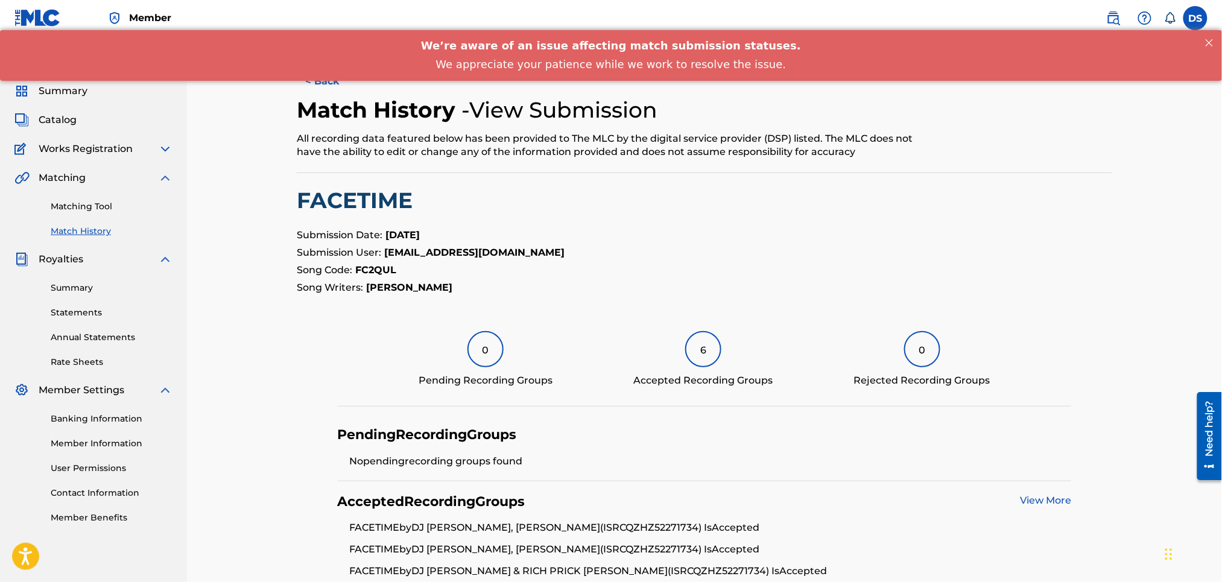
click at [1043, 495] on link "View More" at bounding box center [1045, 500] width 51 height 11
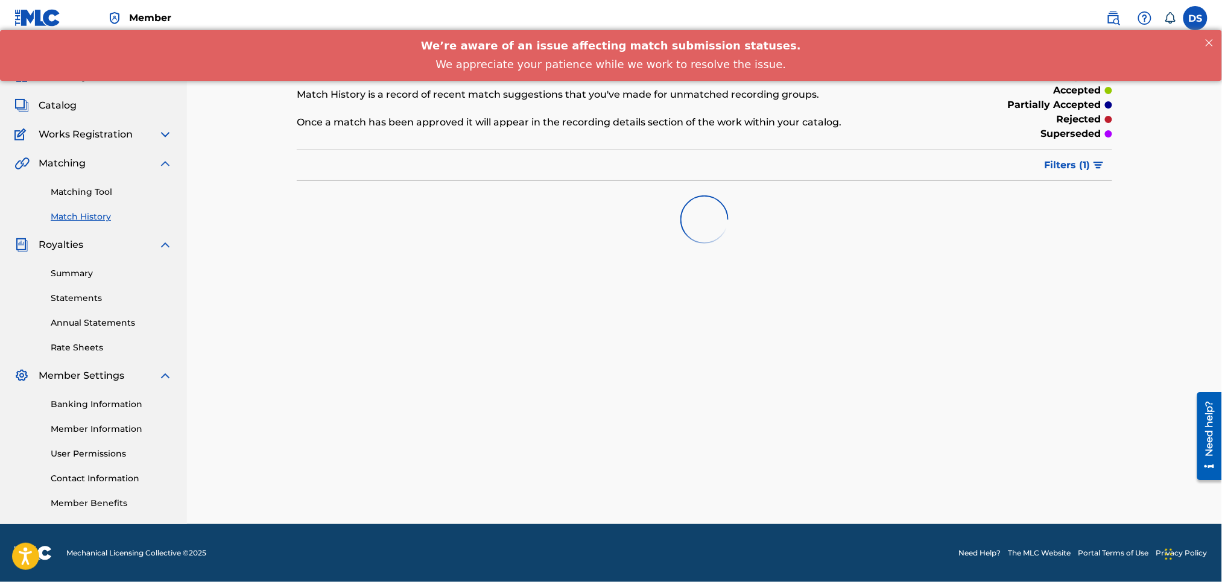
click at [89, 190] on link "Matching Tool" at bounding box center [112, 192] width 122 height 13
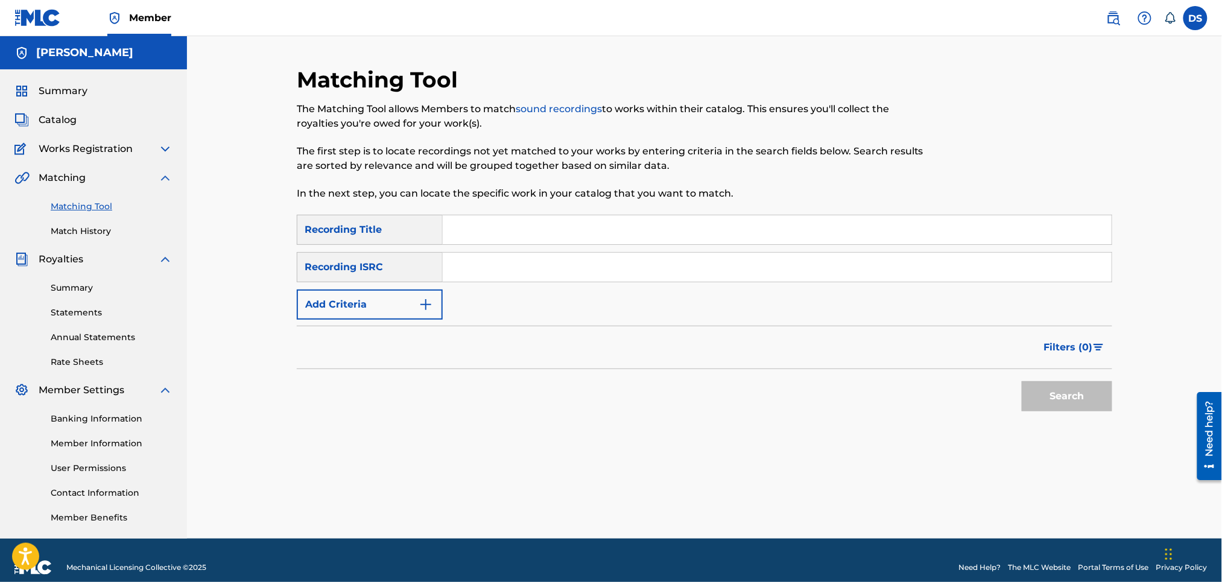
click at [455, 267] on input "Search Form" at bounding box center [777, 267] width 669 height 29
paste input "QZHZ52271734"
type input "QZHZ52271734"
click at [456, 227] on input "Search Form" at bounding box center [777, 229] width 669 height 29
click at [498, 230] on input "Fast" at bounding box center [777, 229] width 669 height 29
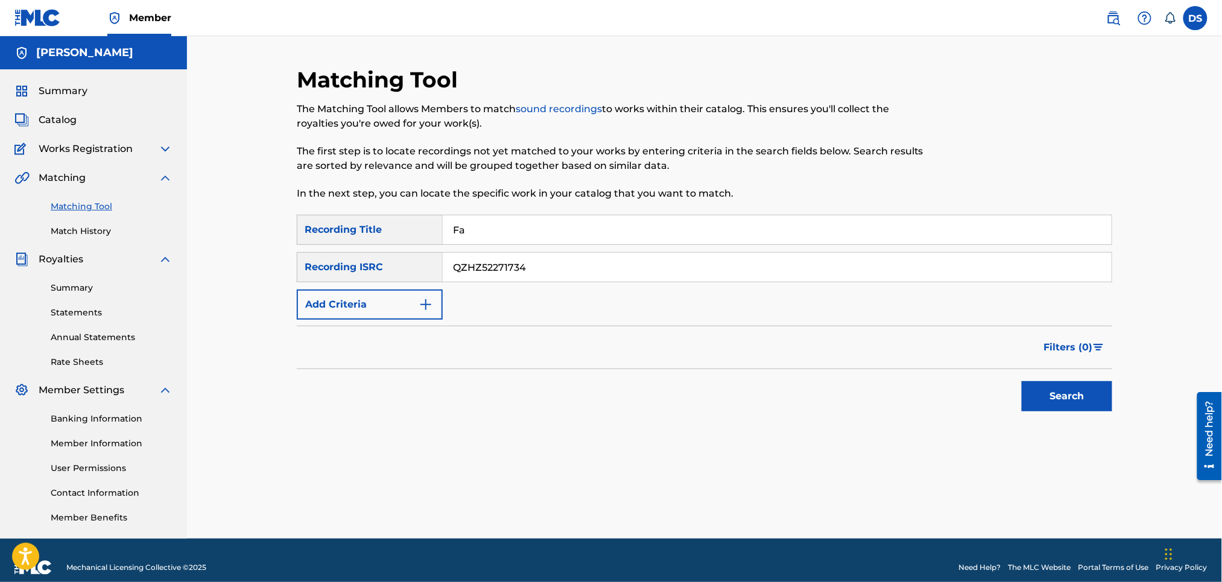
type input "Facetime"
click at [1041, 404] on button "Search" at bounding box center [1067, 396] width 91 height 30
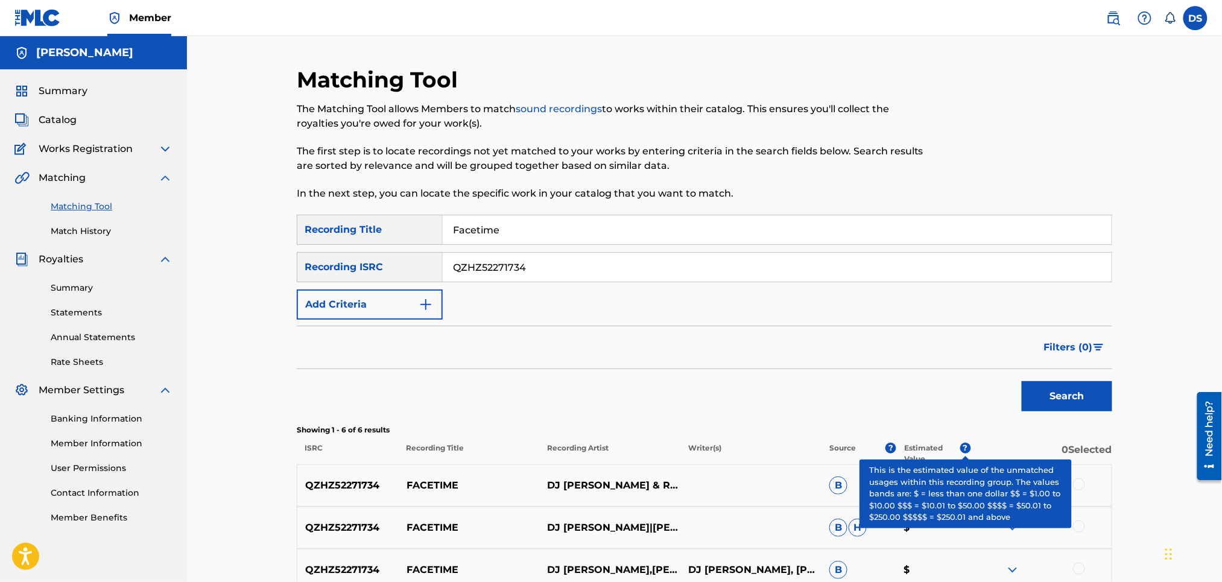
click at [1077, 481] on div at bounding box center [1079, 484] width 12 height 12
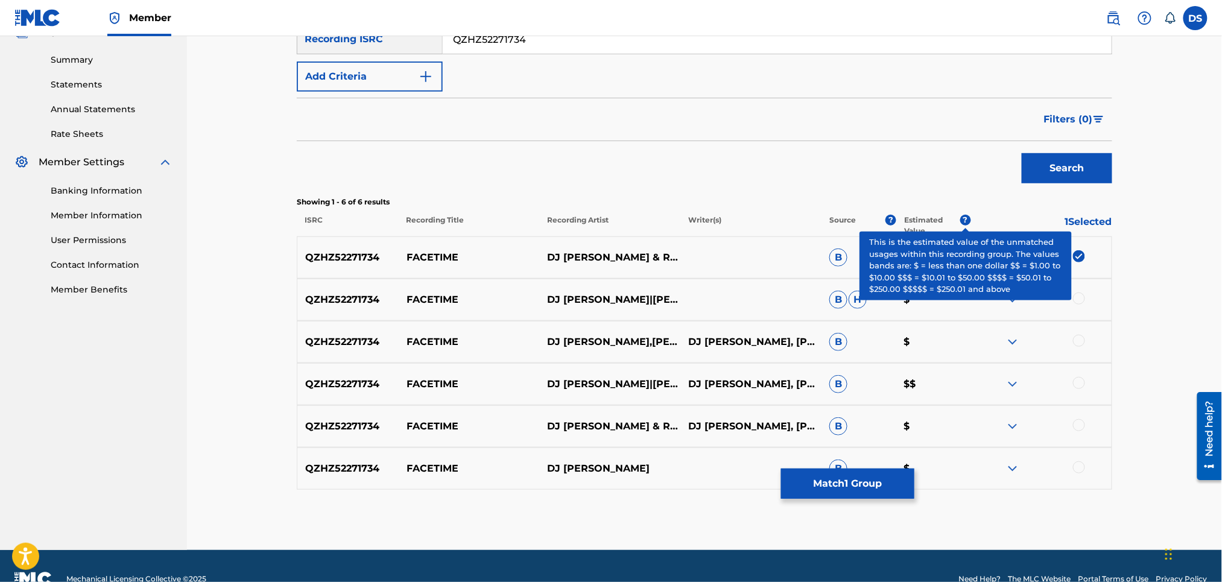
scroll to position [253, 0]
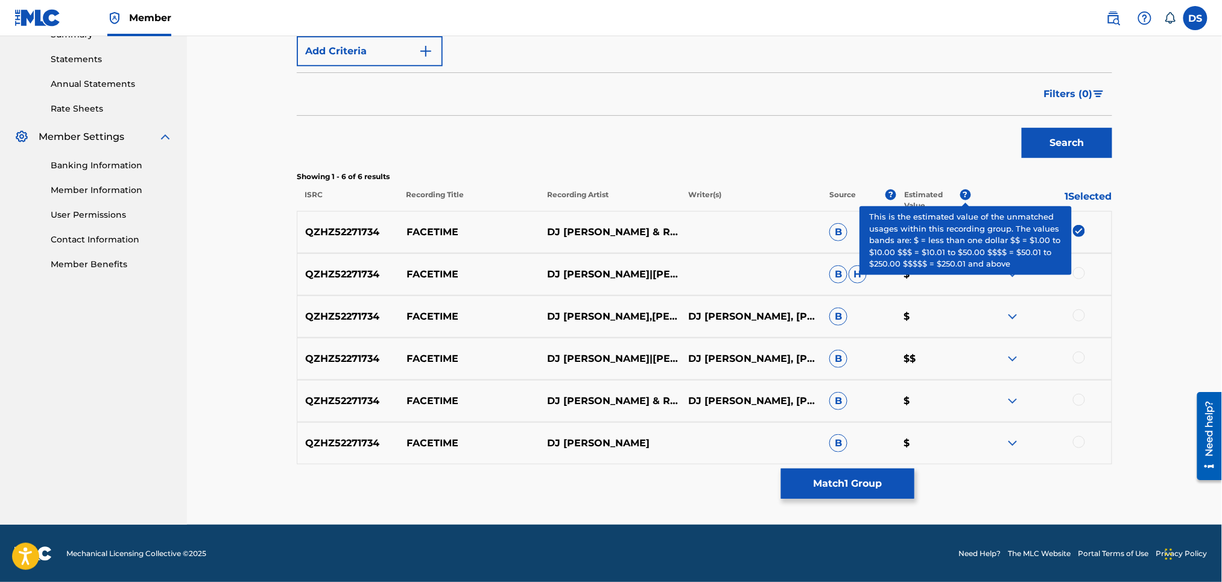
click at [1078, 357] on div at bounding box center [1079, 358] width 12 height 12
click at [1079, 312] on div at bounding box center [1079, 316] width 12 height 12
click at [1078, 274] on div at bounding box center [1079, 273] width 12 height 12
click at [1081, 395] on div at bounding box center [1079, 400] width 12 height 12
click at [1081, 438] on div at bounding box center [1079, 442] width 12 height 12
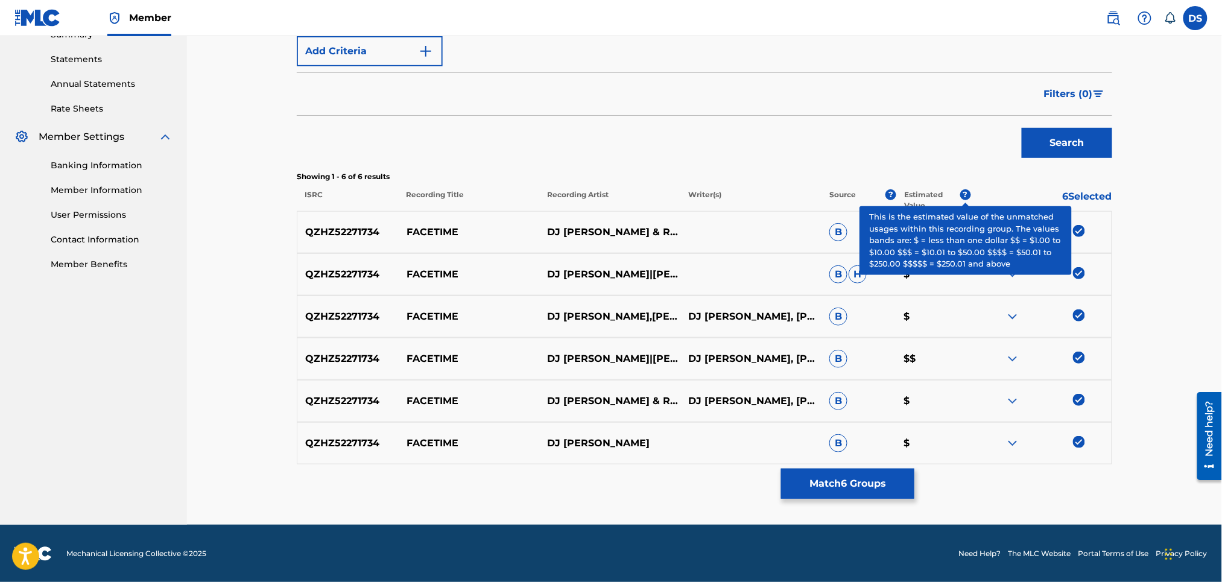
click at [880, 481] on button "Match 6 Groups" at bounding box center [847, 484] width 133 height 30
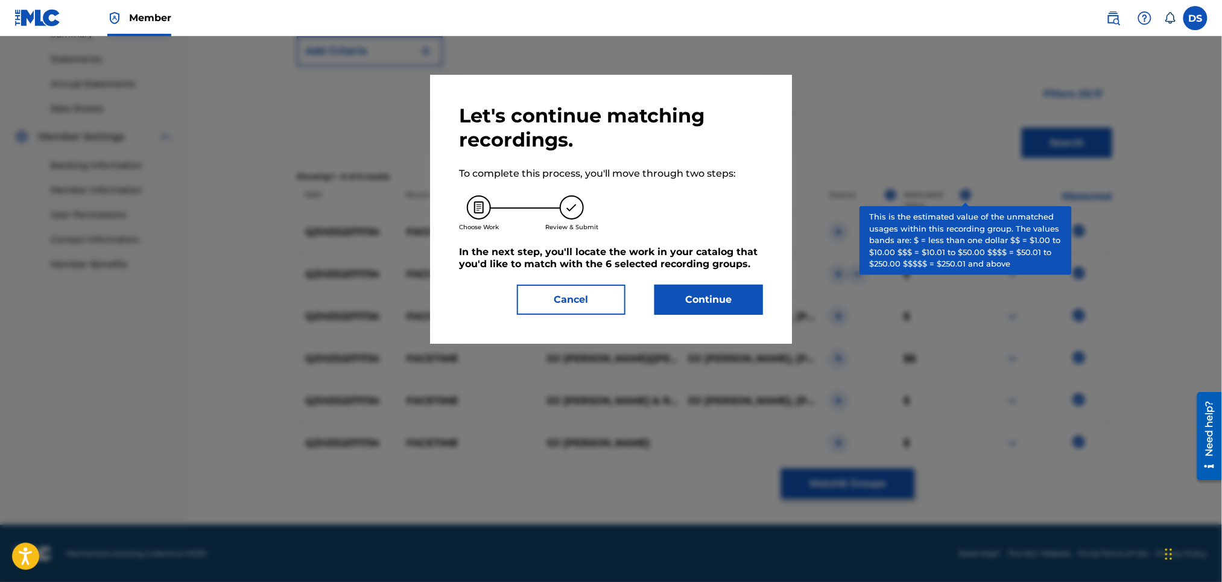
click at [712, 294] on button "Continue" at bounding box center [709, 300] width 109 height 30
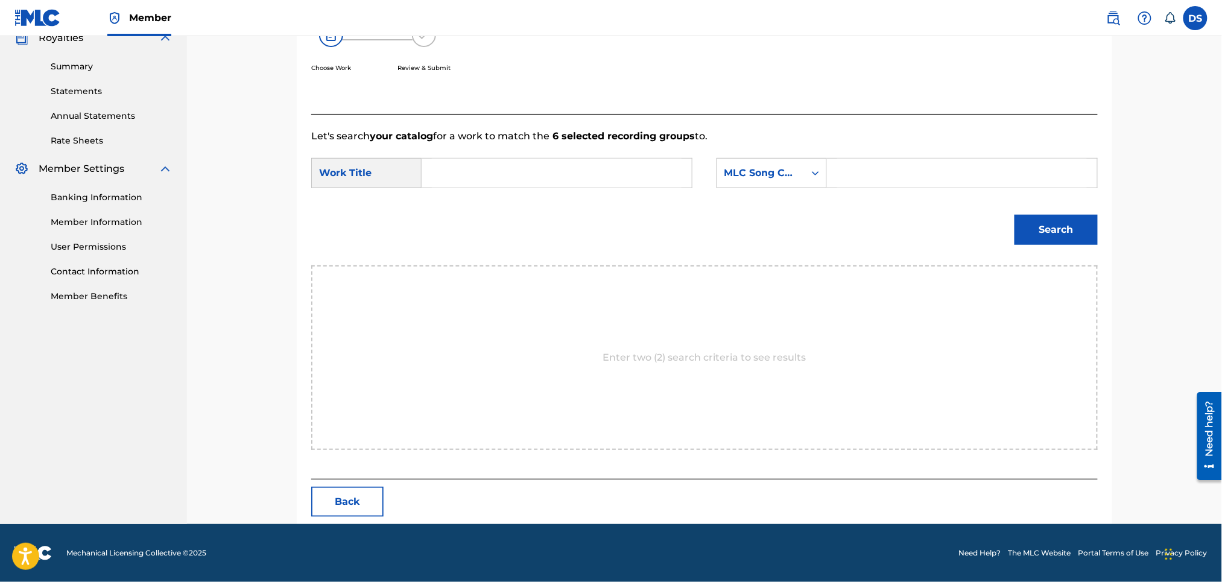
scroll to position [221, 0]
click at [648, 179] on input "Search Form" at bounding box center [557, 173] width 250 height 29
click at [493, 200] on div "fac etime" at bounding box center [466, 201] width 68 height 22
type input "facetime"
click at [815, 173] on icon "Search Form" at bounding box center [816, 174] width 12 height 12
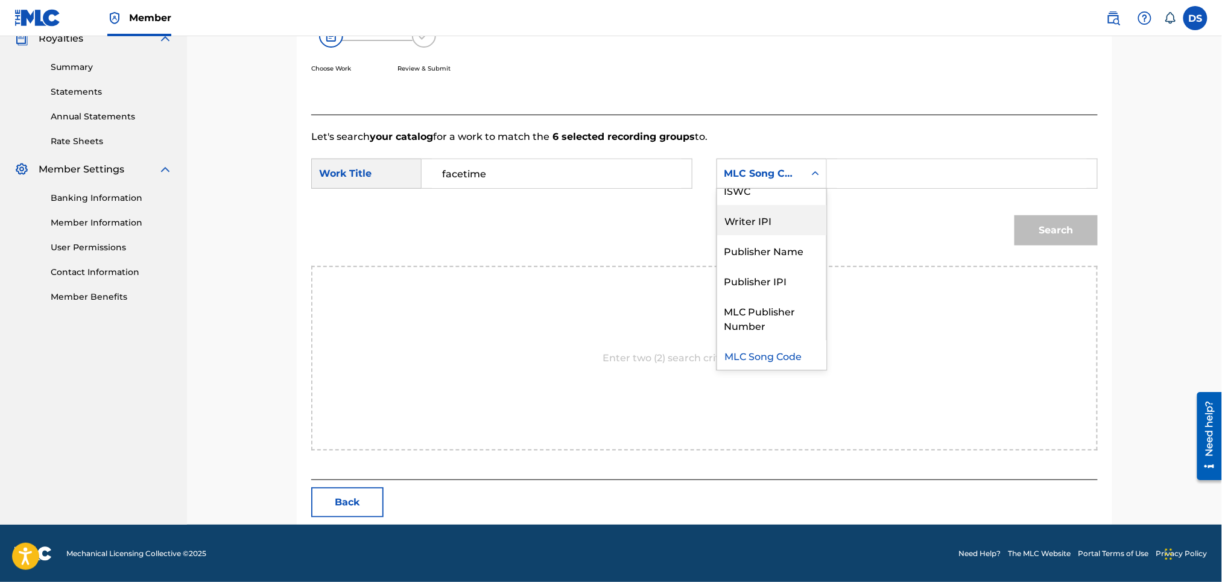
scroll to position [0, 0]
click at [748, 203] on div "Writer Name" at bounding box center [771, 204] width 109 height 30
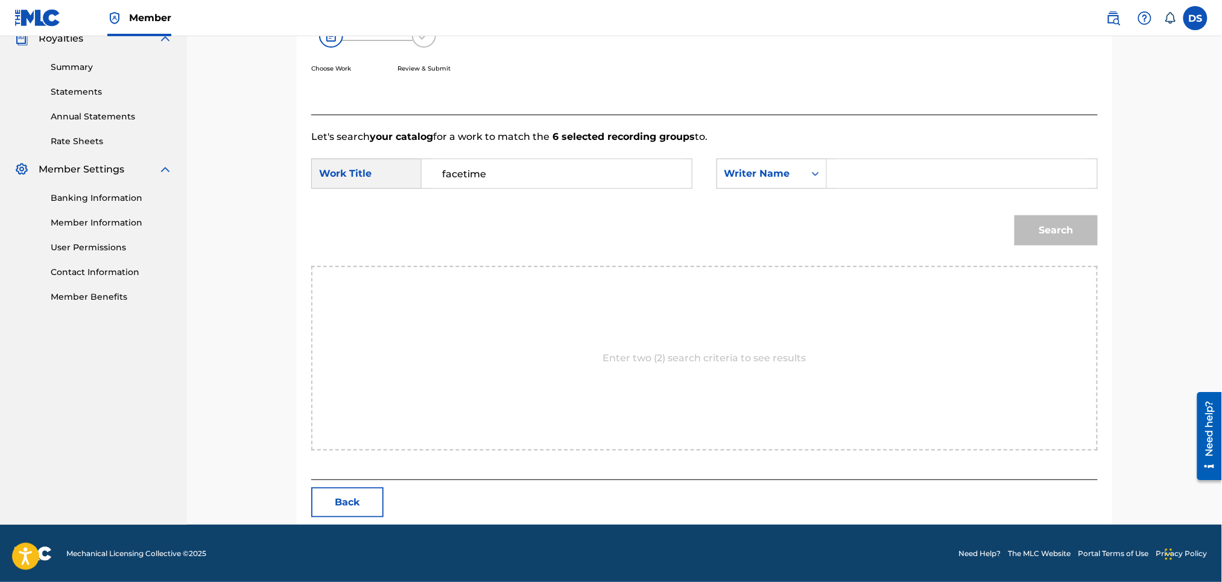
click at [841, 179] on input "Search Form" at bounding box center [963, 173] width 250 height 29
type input "[PERSON_NAME]"
click at [1063, 227] on button "Search" at bounding box center [1056, 230] width 83 height 30
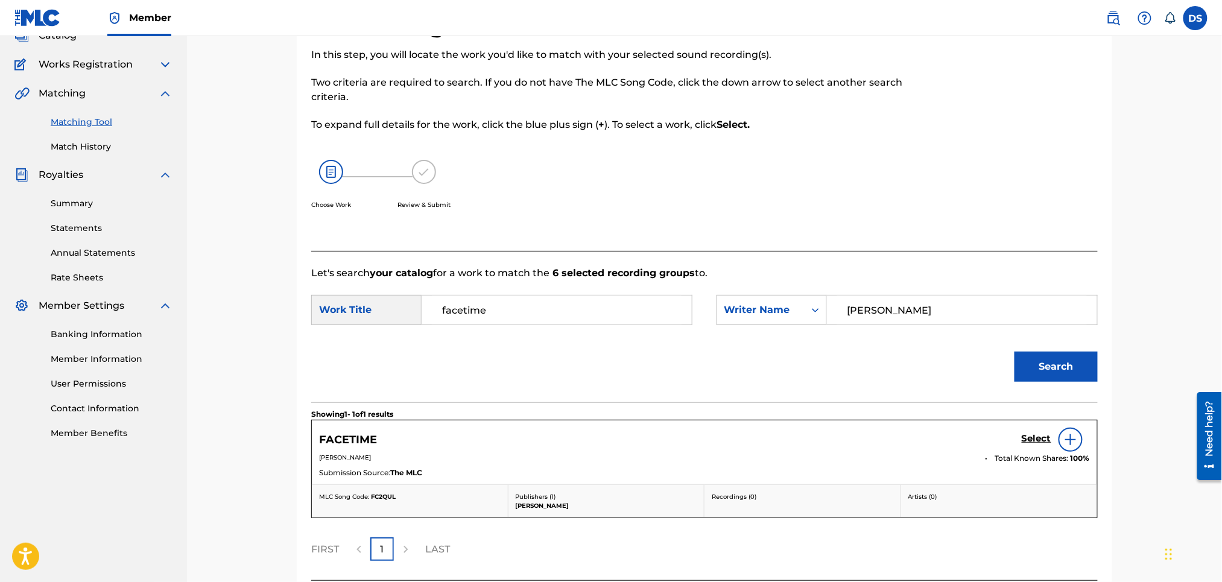
scroll to position [186, 0]
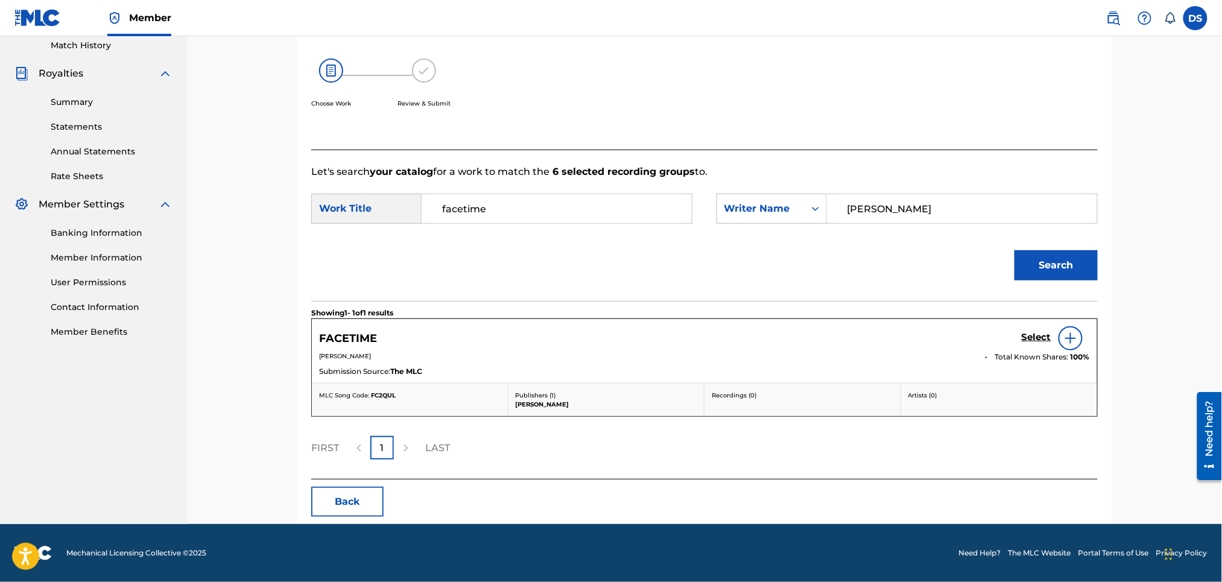
click at [1037, 341] on h5 "Select" at bounding box center [1037, 337] width 30 height 11
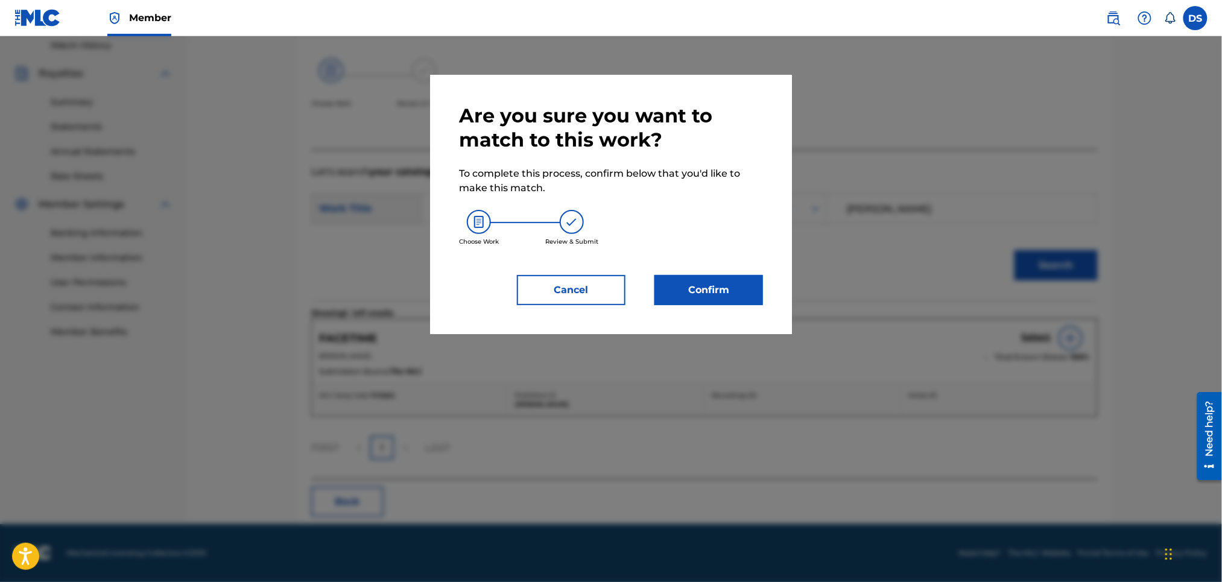
click at [717, 280] on button "Confirm" at bounding box center [709, 290] width 109 height 30
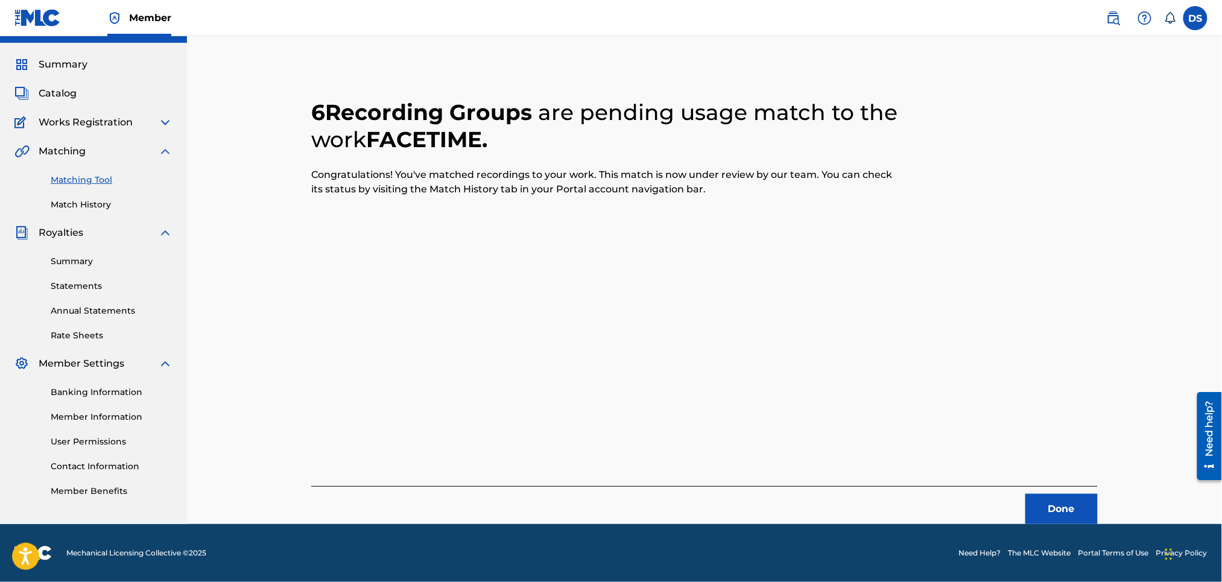
scroll to position [26, 0]
click at [1058, 512] on button "Done" at bounding box center [1062, 510] width 72 height 30
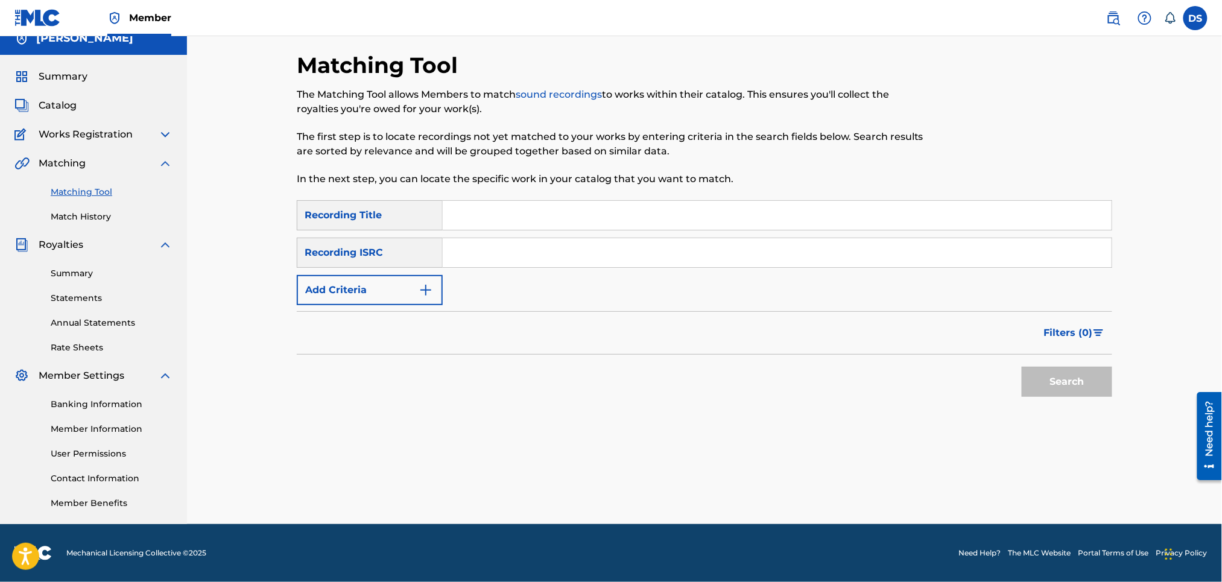
scroll to position [14, 0]
click at [475, 256] on input "Search Form" at bounding box center [777, 252] width 669 height 29
paste input "QZL382246805"
type input "QZL382246805"
click at [493, 223] on input "Search Form" at bounding box center [777, 215] width 669 height 29
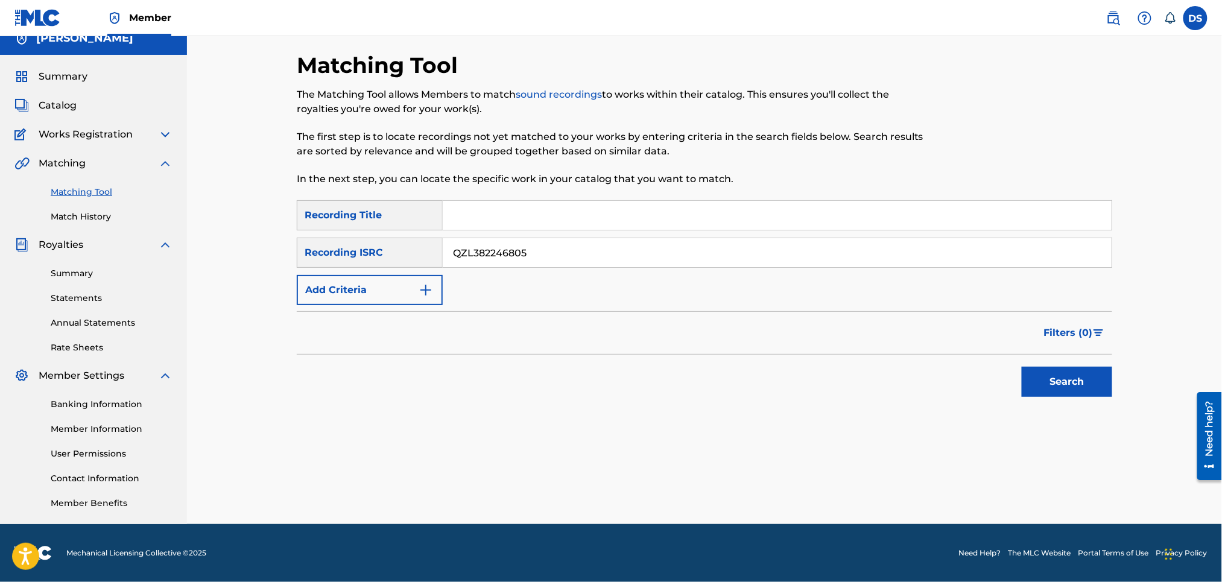
paste input "Hold' Up 3 Times"
type input "Hold' Up 3 Times"
click at [1054, 386] on button "Search" at bounding box center [1067, 382] width 91 height 30
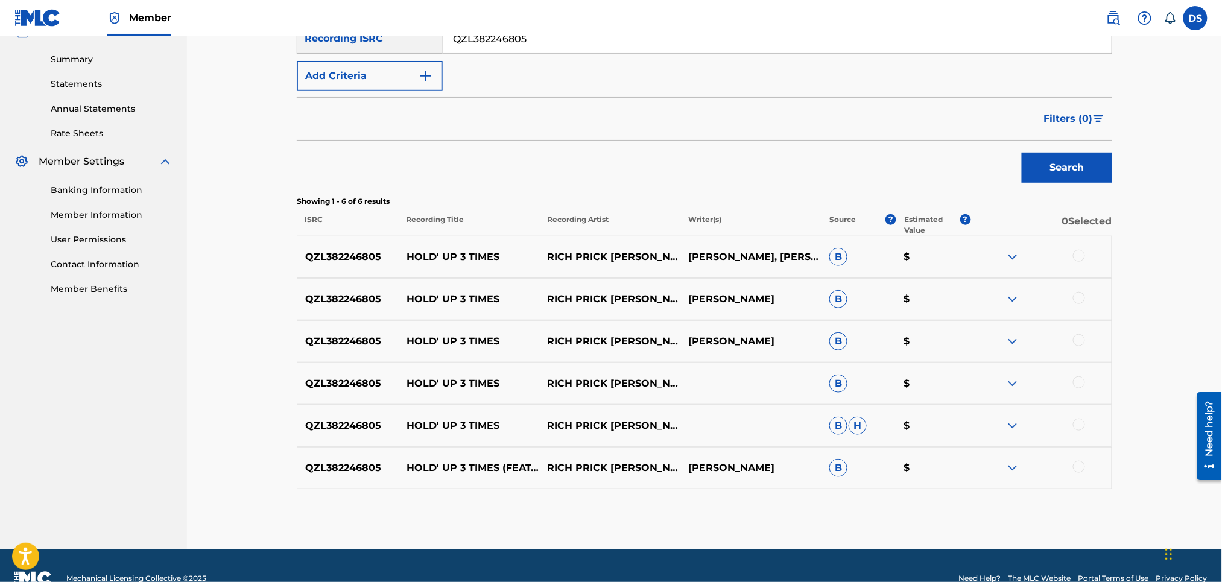
scroll to position [253, 0]
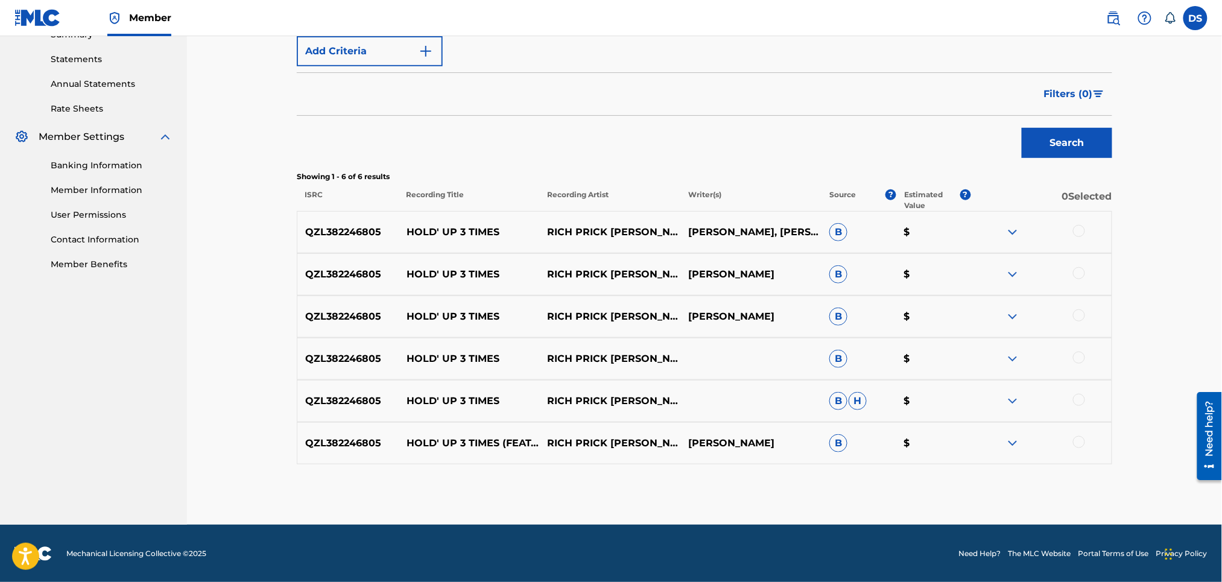
click at [1079, 439] on div at bounding box center [1079, 442] width 12 height 12
click at [1078, 398] on div at bounding box center [1079, 400] width 12 height 12
click at [1080, 355] on div at bounding box center [1079, 358] width 12 height 12
click at [1078, 315] on div at bounding box center [1079, 316] width 12 height 12
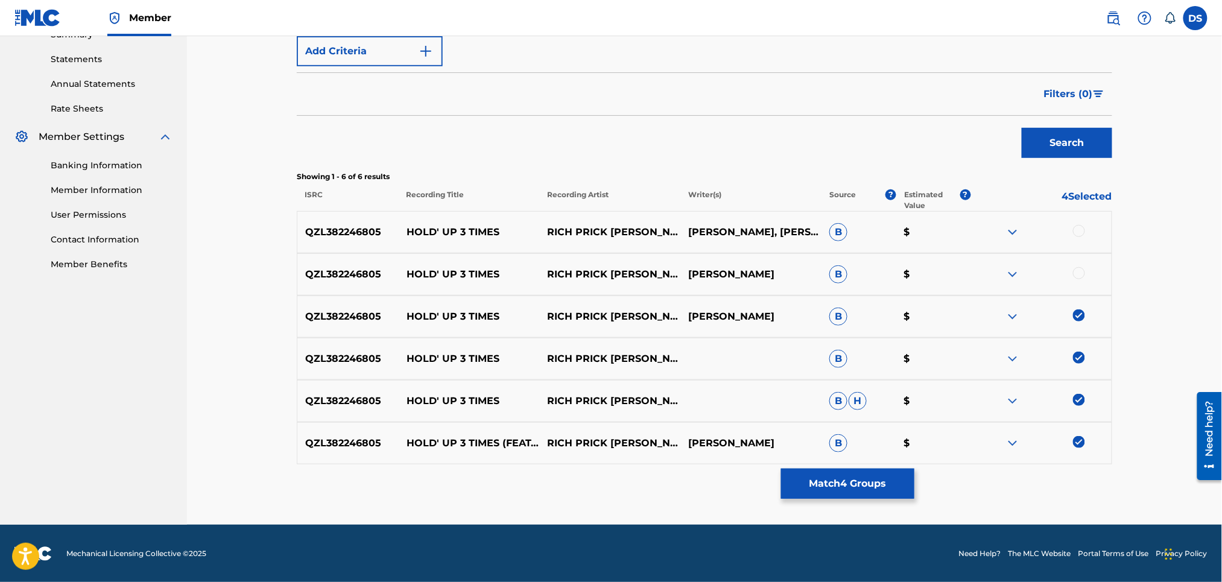
click at [1078, 276] on div at bounding box center [1079, 273] width 12 height 12
click at [1080, 234] on div at bounding box center [1079, 231] width 12 height 12
click at [841, 489] on button "Match 6 Groups" at bounding box center [847, 484] width 133 height 30
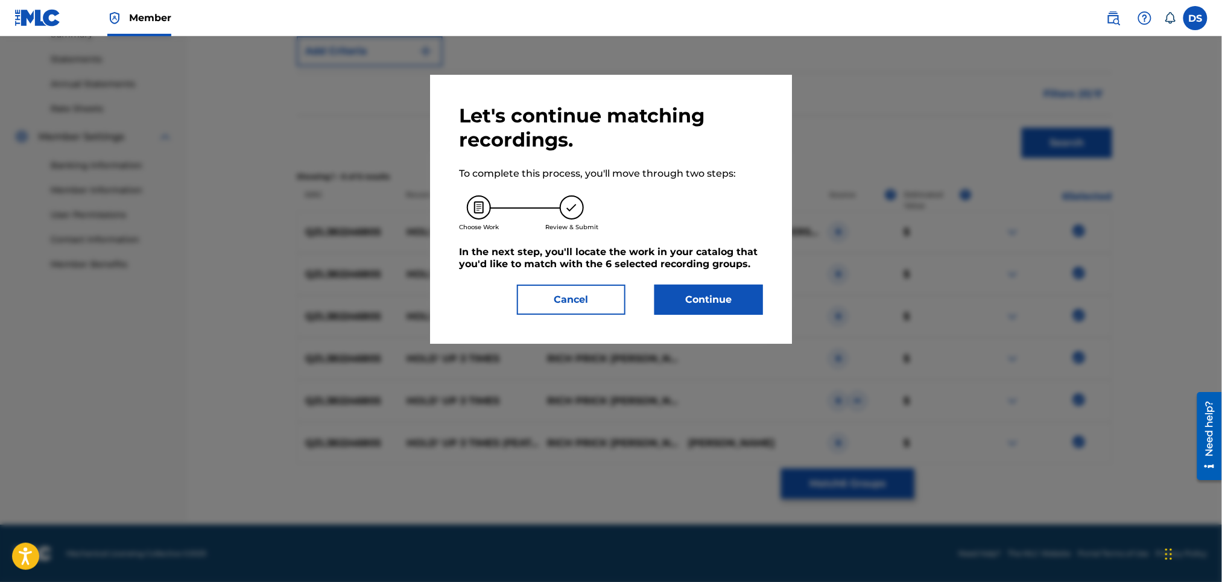
click at [702, 293] on button "Continue" at bounding box center [709, 300] width 109 height 30
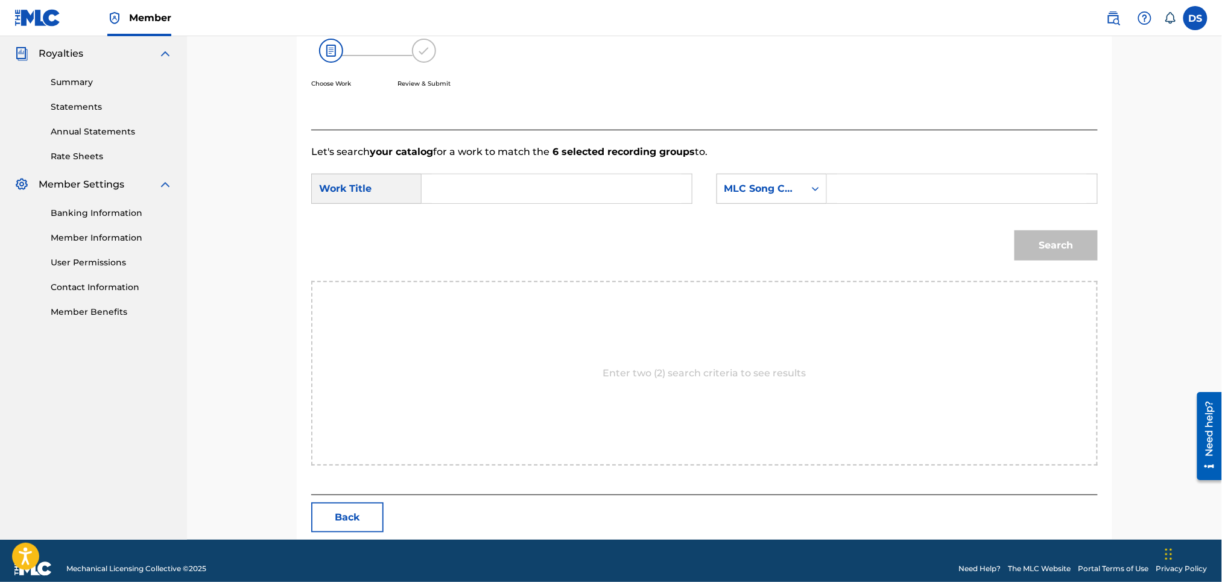
scroll to position [221, 0]
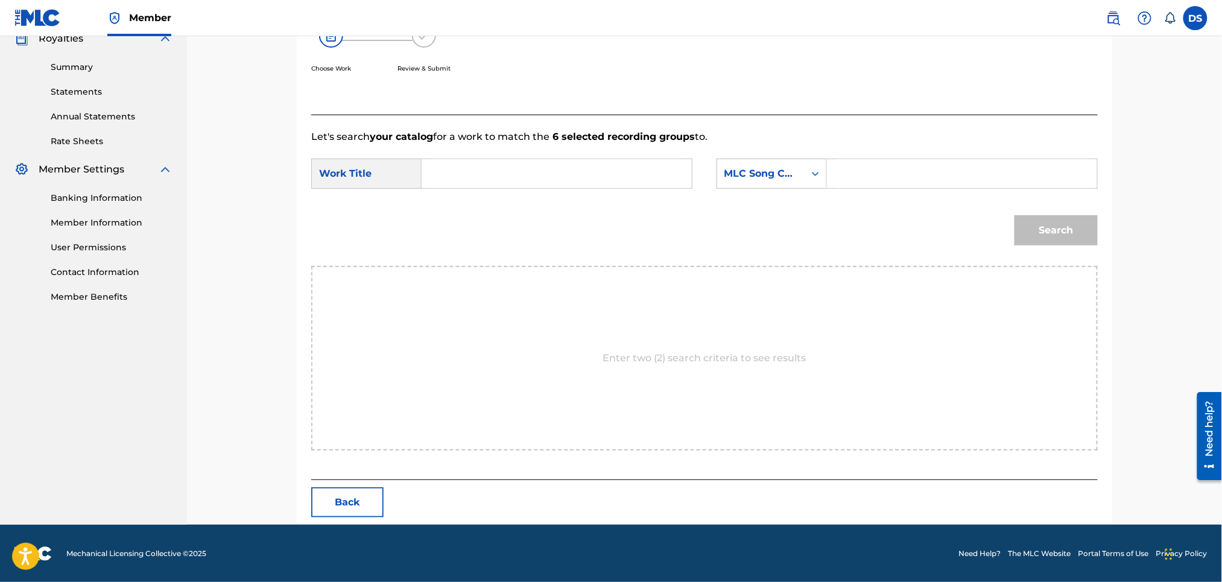
click at [634, 164] on input "Search Form" at bounding box center [557, 173] width 250 height 29
paste input "Hold' Up 3 Times"
type input "Hold' Up 3 Times"
click at [853, 170] on input "Search Form" at bounding box center [963, 173] width 250 height 29
click at [817, 170] on icon "Search Form" at bounding box center [816, 174] width 12 height 12
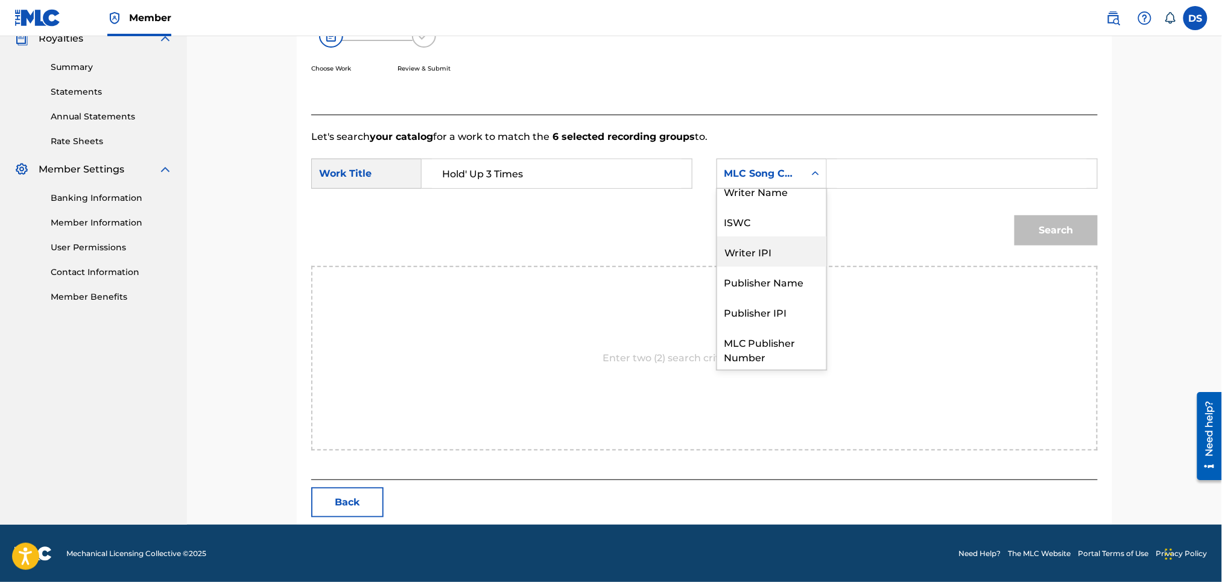
scroll to position [0, 0]
drag, startPoint x: 737, startPoint y: 197, endPoint x: 848, endPoint y: 168, distance: 114.9
click at [848, 168] on input "Search Form" at bounding box center [963, 173] width 250 height 29
type input "david smith"
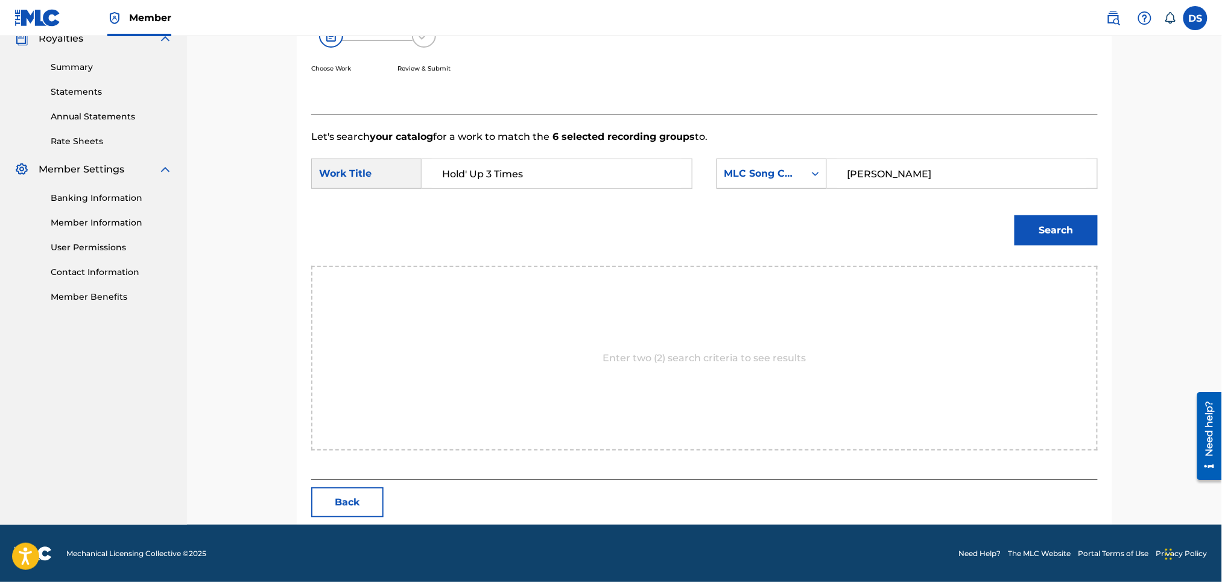
click at [815, 171] on icon "Search Form" at bounding box center [816, 174] width 12 height 12
click at [774, 196] on div "Writer Name" at bounding box center [771, 204] width 109 height 30
click at [839, 170] on input "Search Form" at bounding box center [963, 173] width 250 height 29
type input "[PERSON_NAME]"
click at [1066, 233] on button "Search" at bounding box center [1056, 230] width 83 height 30
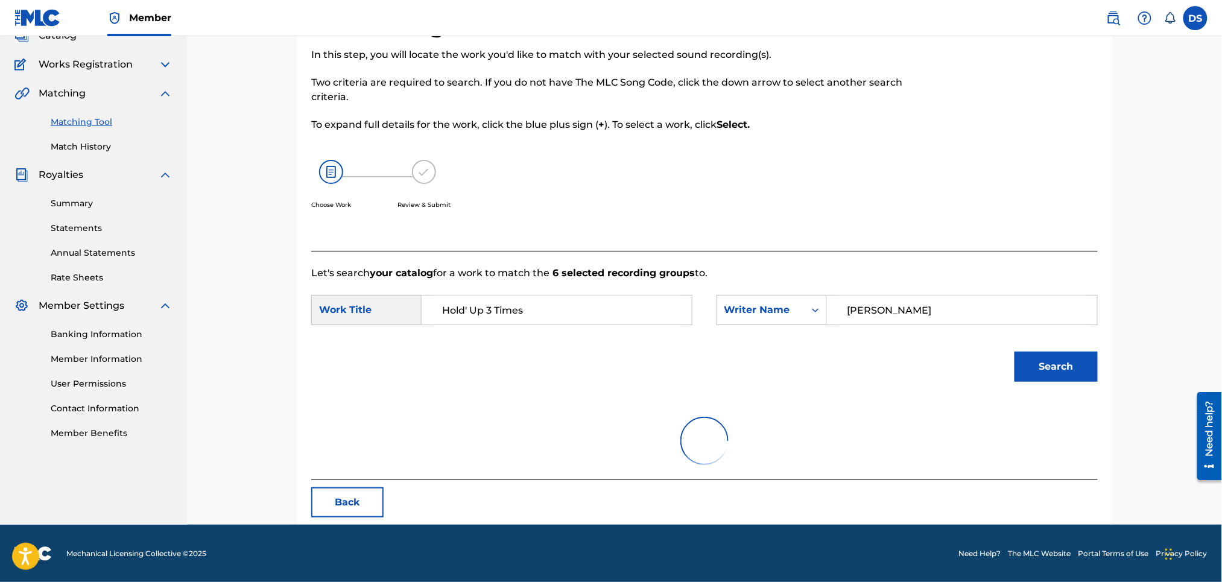
scroll to position [33, 0]
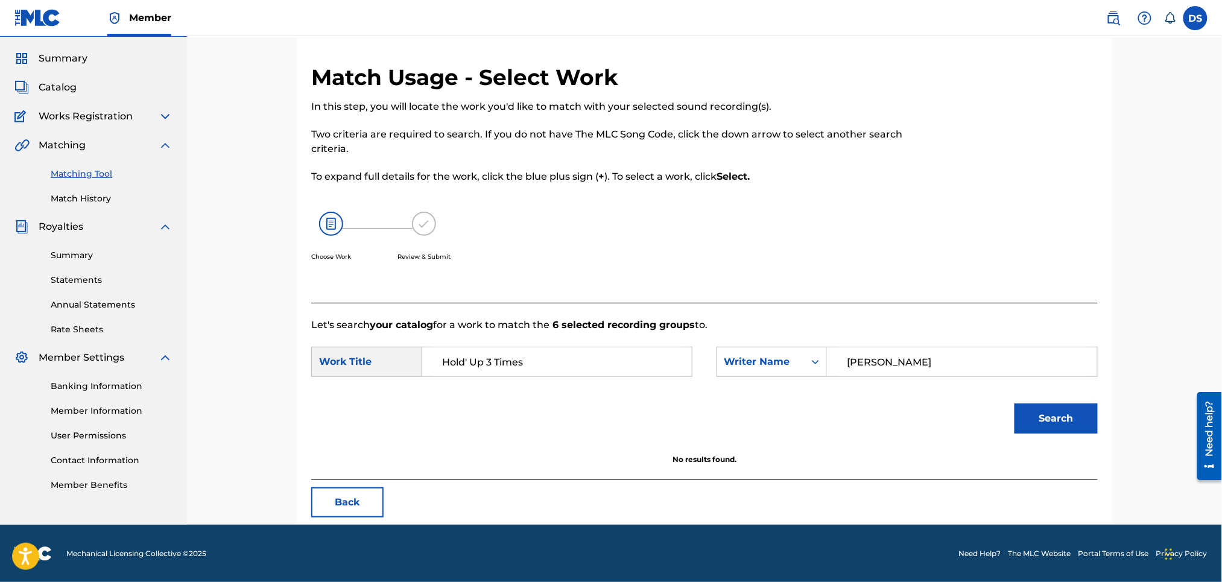
click at [1057, 412] on button "Search" at bounding box center [1056, 419] width 83 height 30
click at [1188, 254] on div "Match Usage - Select Work In this step, you will locate the work you'd like to …" at bounding box center [704, 264] width 1035 height 521
click at [73, 89] on span "Catalog" at bounding box center [58, 87] width 38 height 14
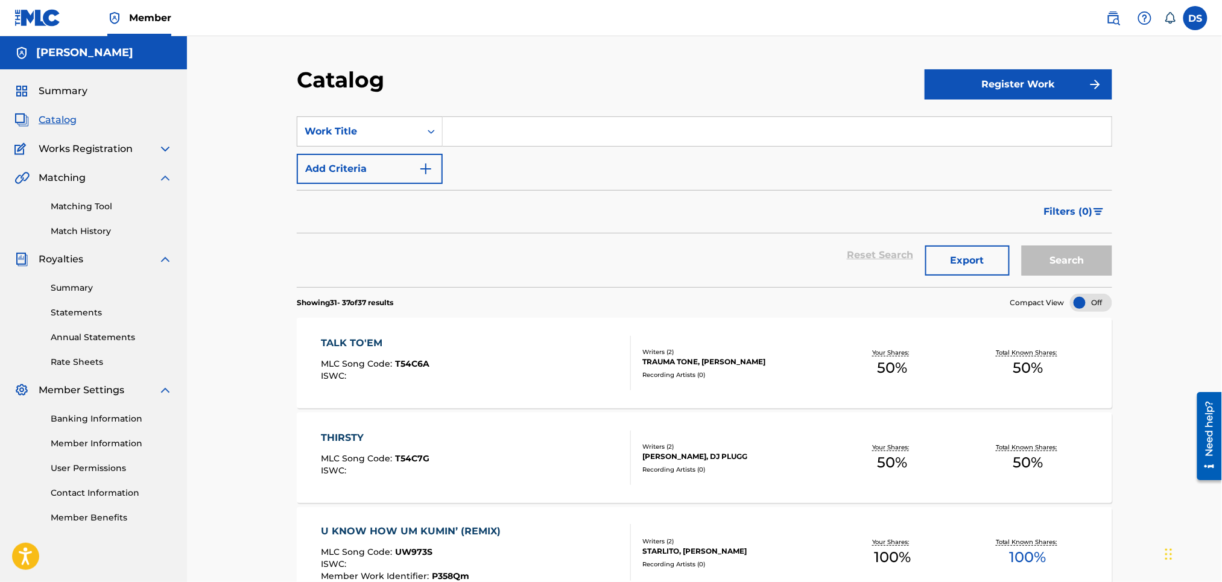
click at [73, 89] on span "Summary" at bounding box center [63, 91] width 49 height 14
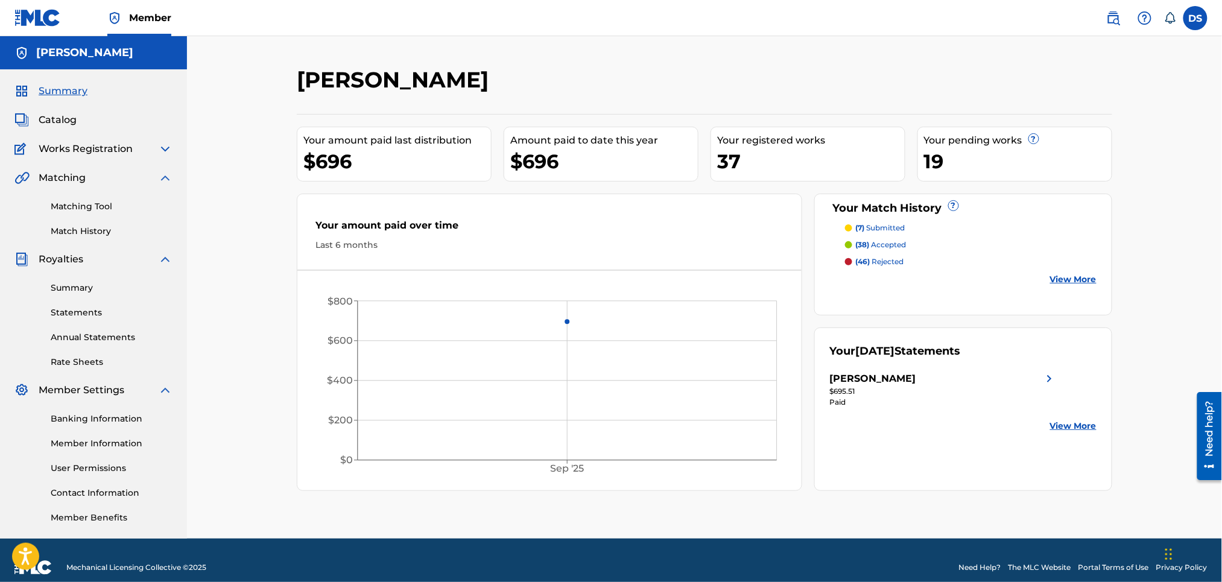
click at [889, 228] on p "(7) submitted" at bounding box center [880, 228] width 49 height 11
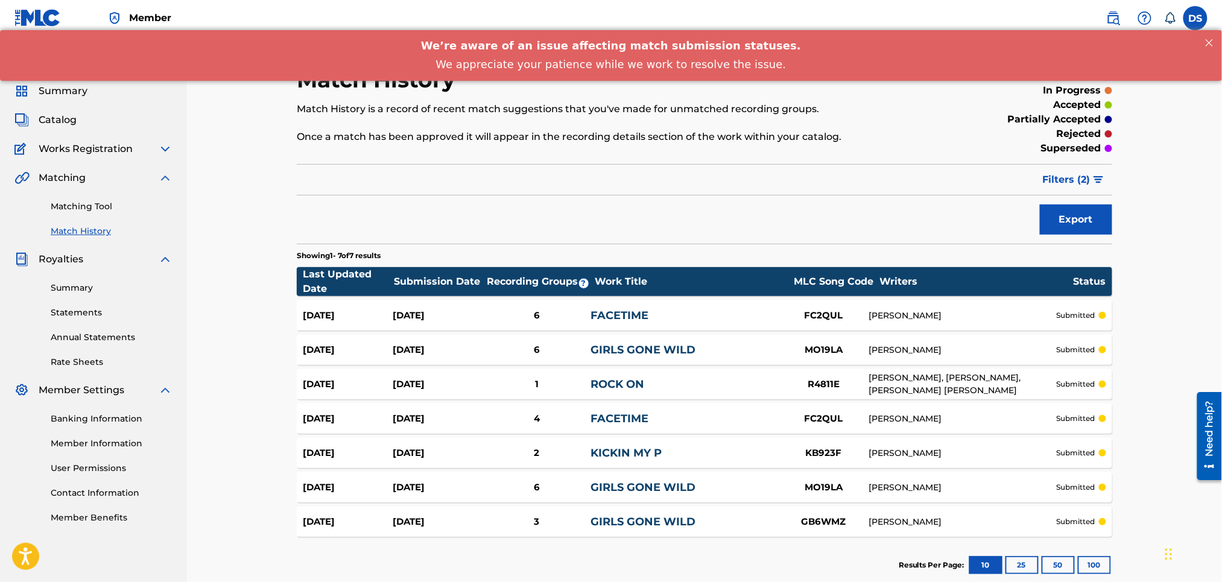
click at [658, 520] on link "GIRLS GONE WILD" at bounding box center [643, 521] width 105 height 13
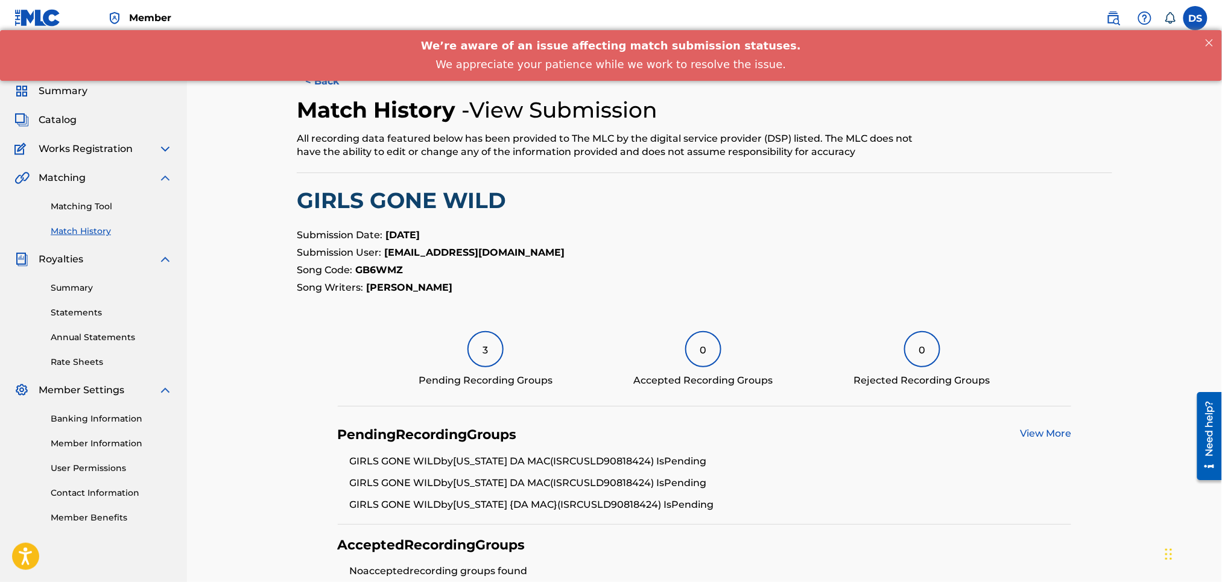
click at [334, 85] on button "< Back" at bounding box center [333, 81] width 72 height 30
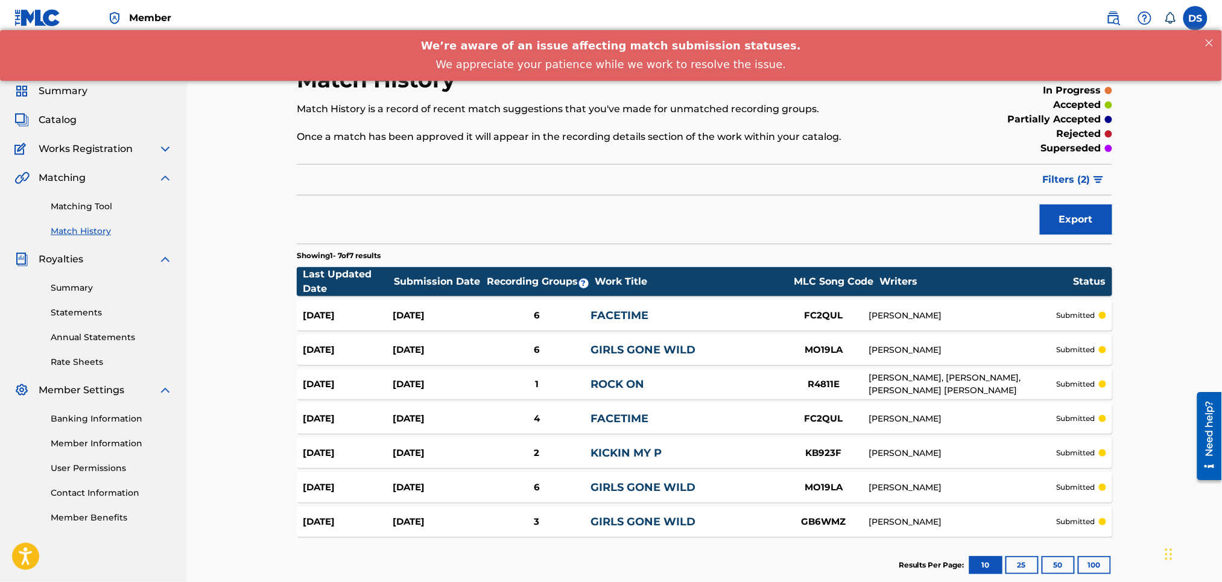
click at [52, 122] on span "Catalog" at bounding box center [58, 120] width 38 height 14
